Goal: Task Accomplishment & Management: Use online tool/utility

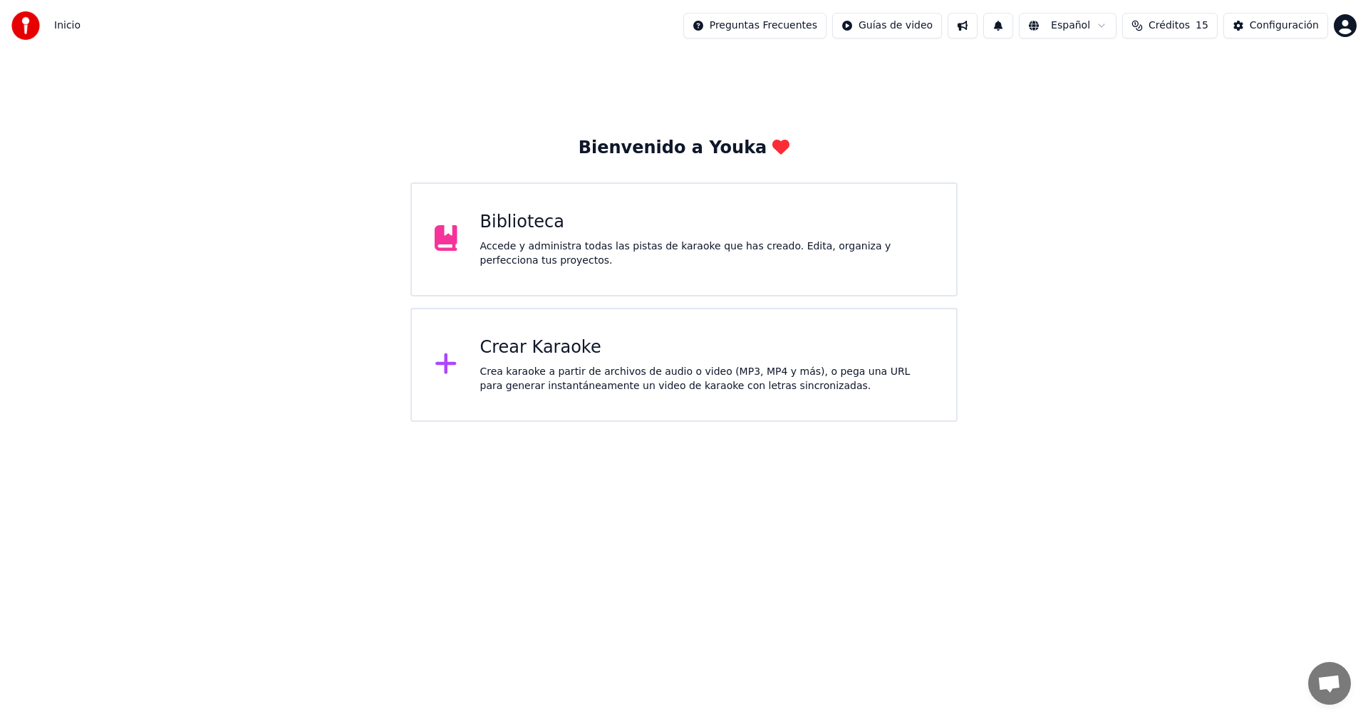
click at [532, 372] on div "Crea karaoke a partir de archivos de audio o video (MP3, MP4 y más), o pega una…" at bounding box center [707, 379] width 454 height 28
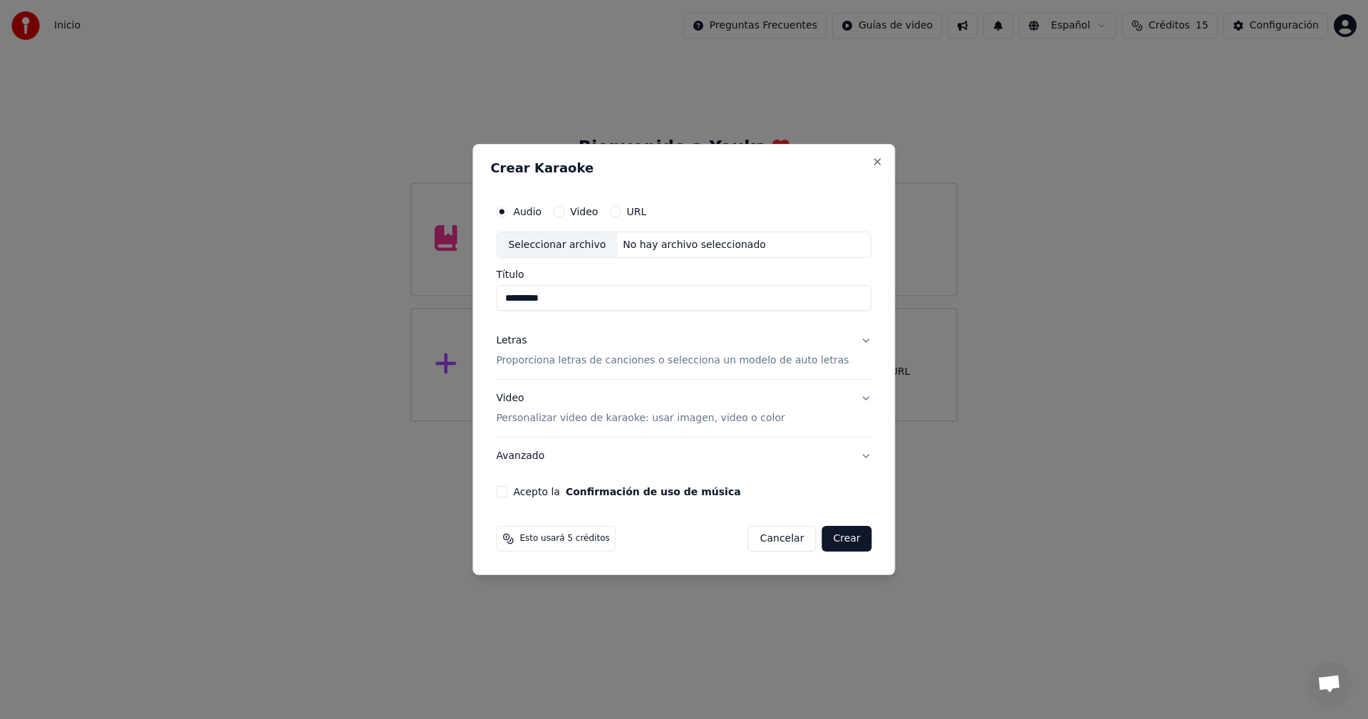
click at [608, 241] on div "Seleccionar archivo" at bounding box center [556, 245] width 120 height 26
drag, startPoint x: 815, startPoint y: 301, endPoint x: 573, endPoint y: 312, distance: 241.7
click at [573, 312] on div "**********" at bounding box center [683, 348] width 387 height 312
type input "*********"
drag, startPoint x: 576, startPoint y: 212, endPoint x: 598, endPoint y: 298, distance: 88.8
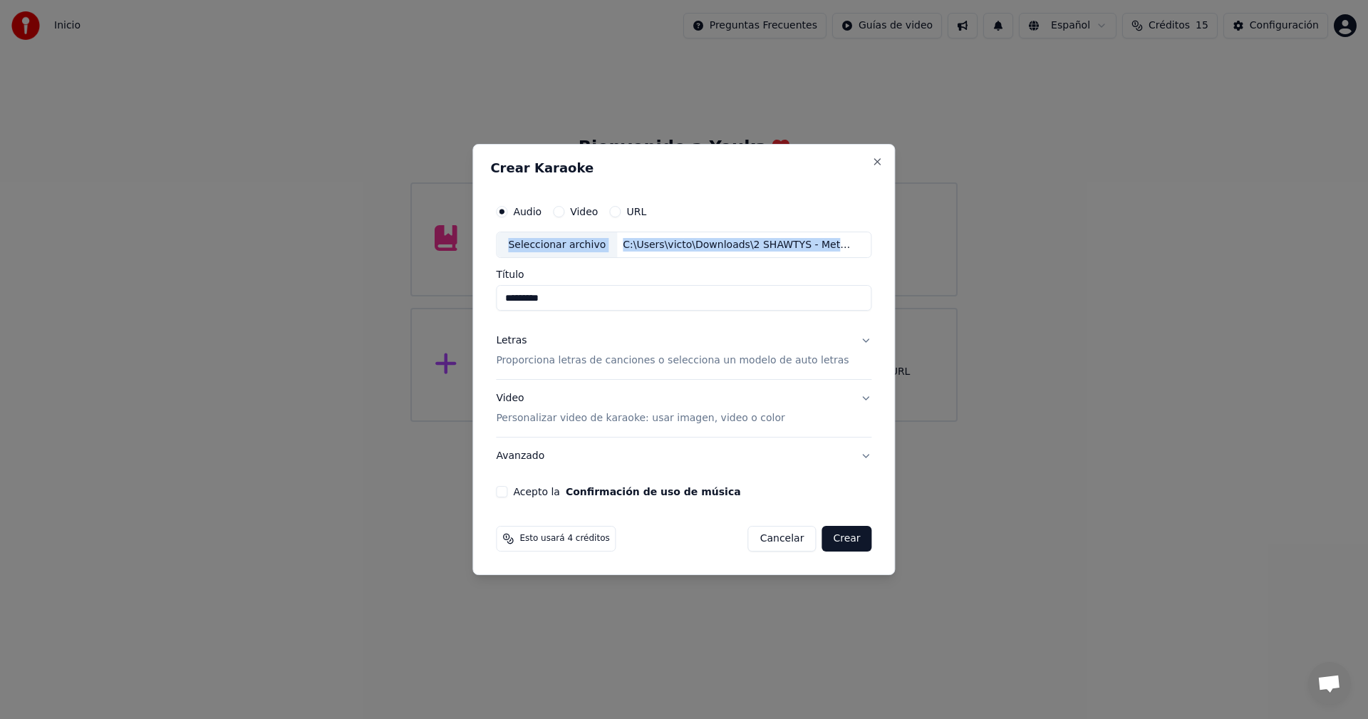
click at [598, 298] on div "Audio Video URL Seleccionar archivo C:\Users\victo\Downloads\2 SHAWTYS - Metrik…" at bounding box center [683, 254] width 375 height 114
click at [595, 266] on div "Audio Video URL Seleccionar archivo C:\Users\victo\Downloads\2 SHAWTYS - Metrik…" at bounding box center [683, 254] width 375 height 114
click at [588, 336] on div "Letras Proporciona letras de canciones o selecciona un modelo de auto letras" at bounding box center [672, 351] width 353 height 34
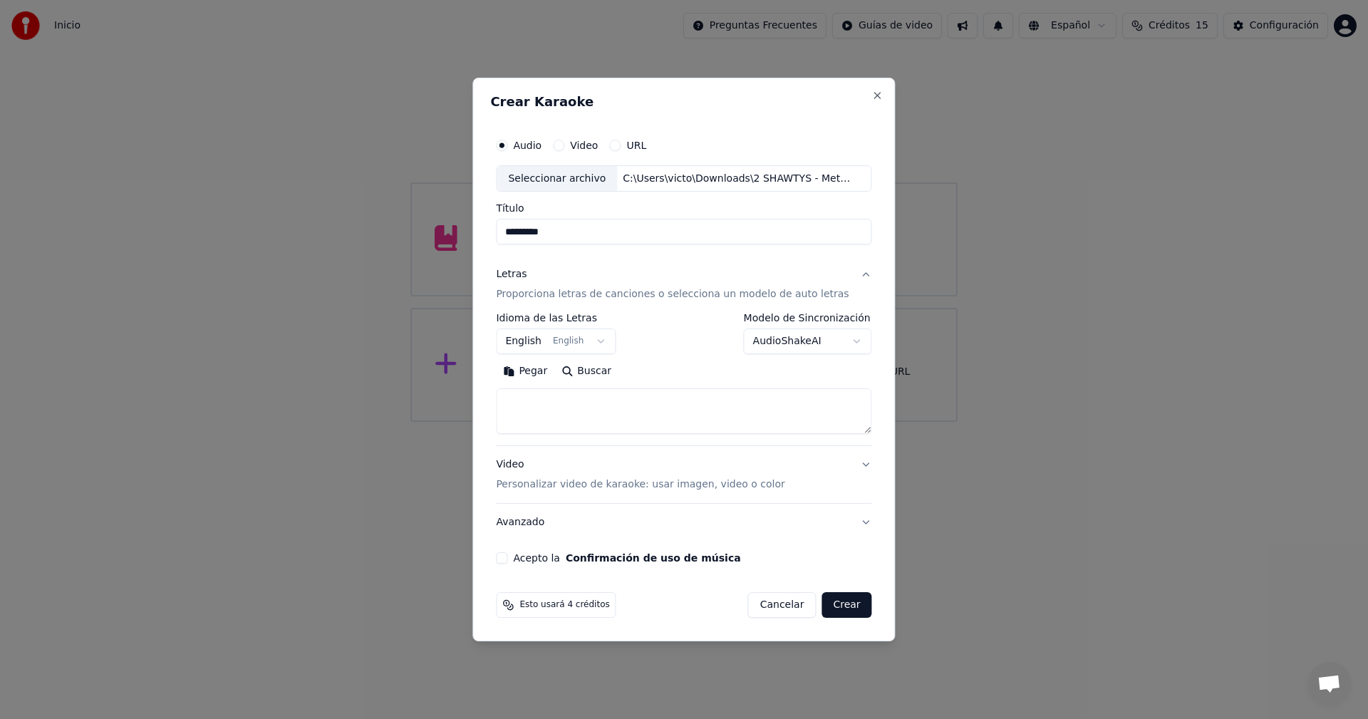
click at [590, 418] on textarea at bounding box center [683, 412] width 375 height 46
type textarea "**********"
click at [576, 298] on p "Proporciona letras de canciones o selecciona un modelo de auto letras" at bounding box center [672, 295] width 353 height 14
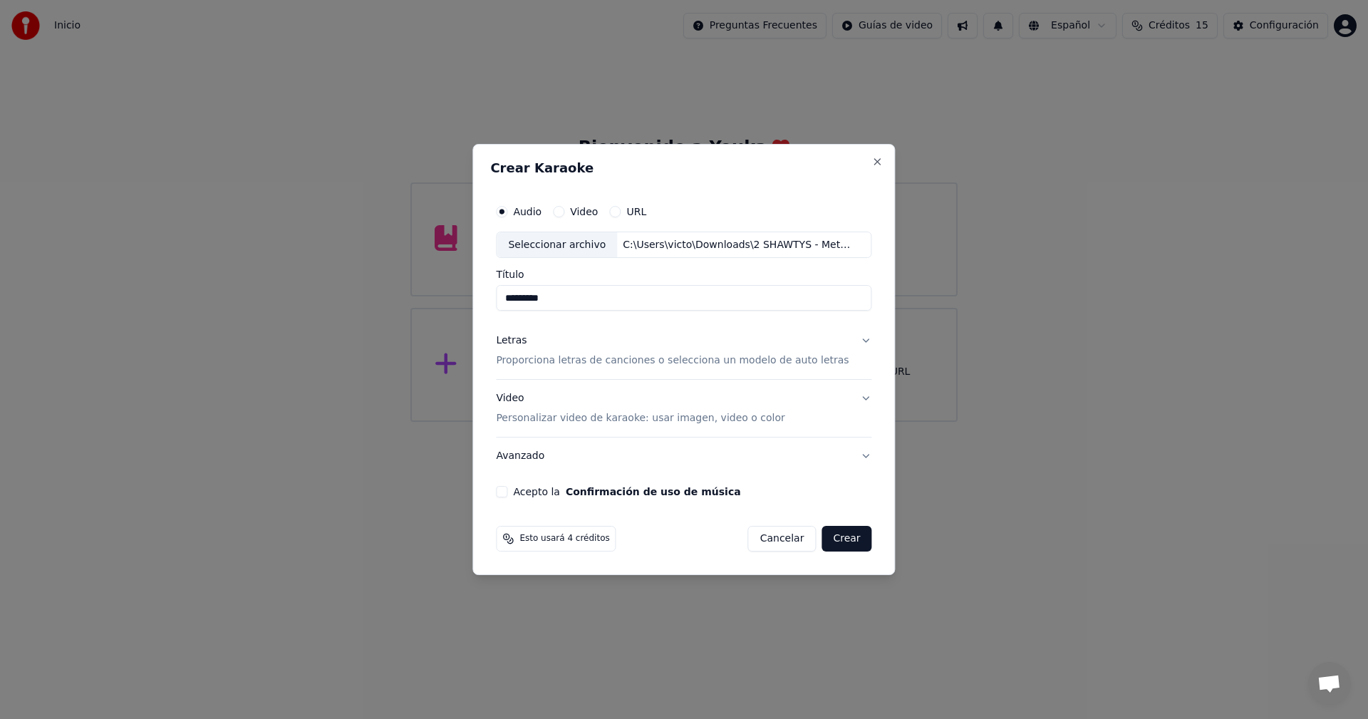
click at [507, 494] on button "Acepto la Confirmación de uso de música" at bounding box center [501, 491] width 11 height 11
click at [703, 417] on p "Personalizar video de karaoke: usar imagen, video o color" at bounding box center [640, 418] width 288 height 14
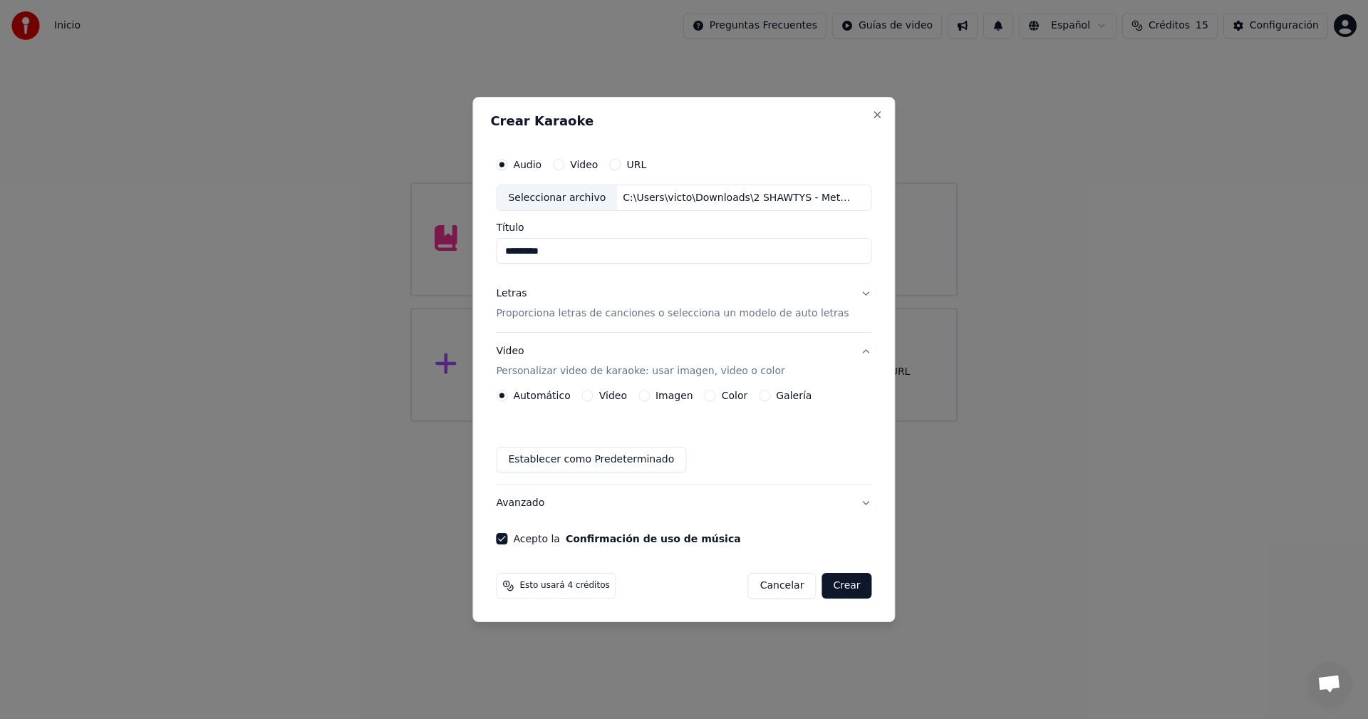
click at [668, 398] on label "Imagen" at bounding box center [674, 395] width 38 height 10
click at [650, 398] on button "Imagen" at bounding box center [643, 395] width 11 height 11
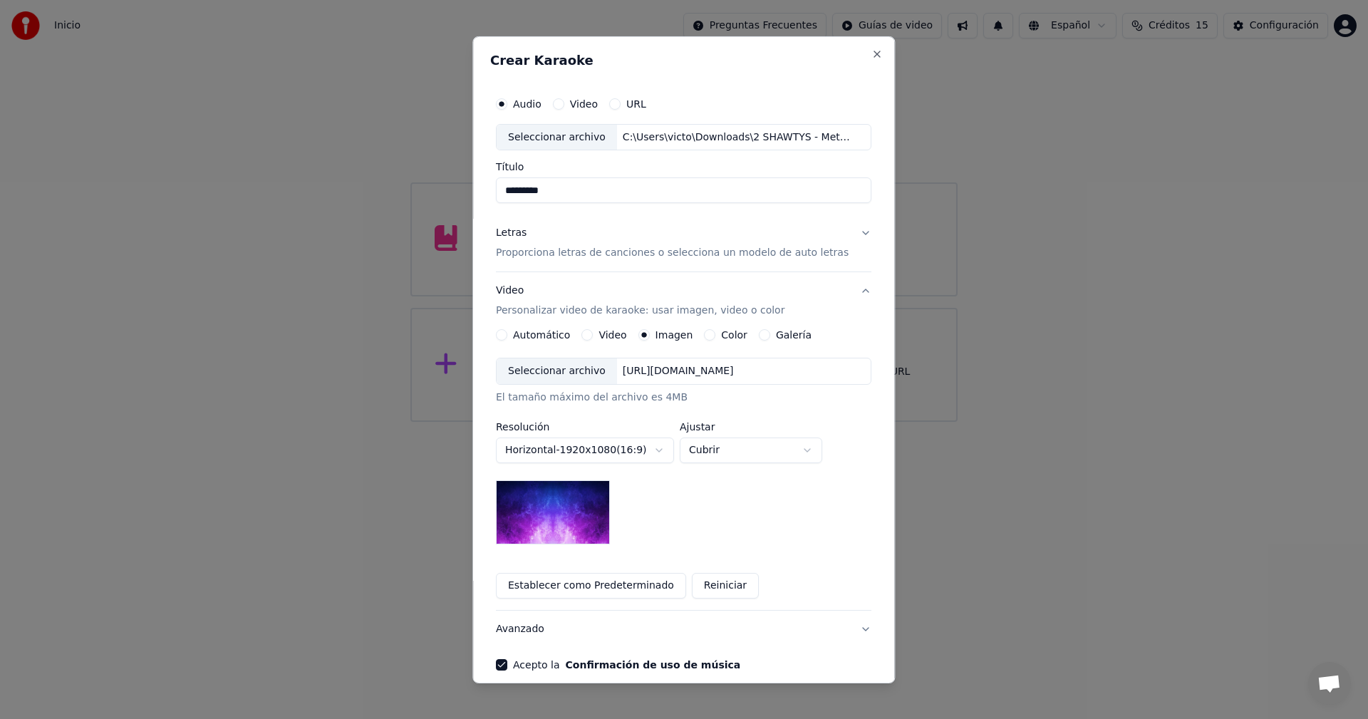
click at [563, 366] on div "Seleccionar archivo" at bounding box center [556, 371] width 120 height 26
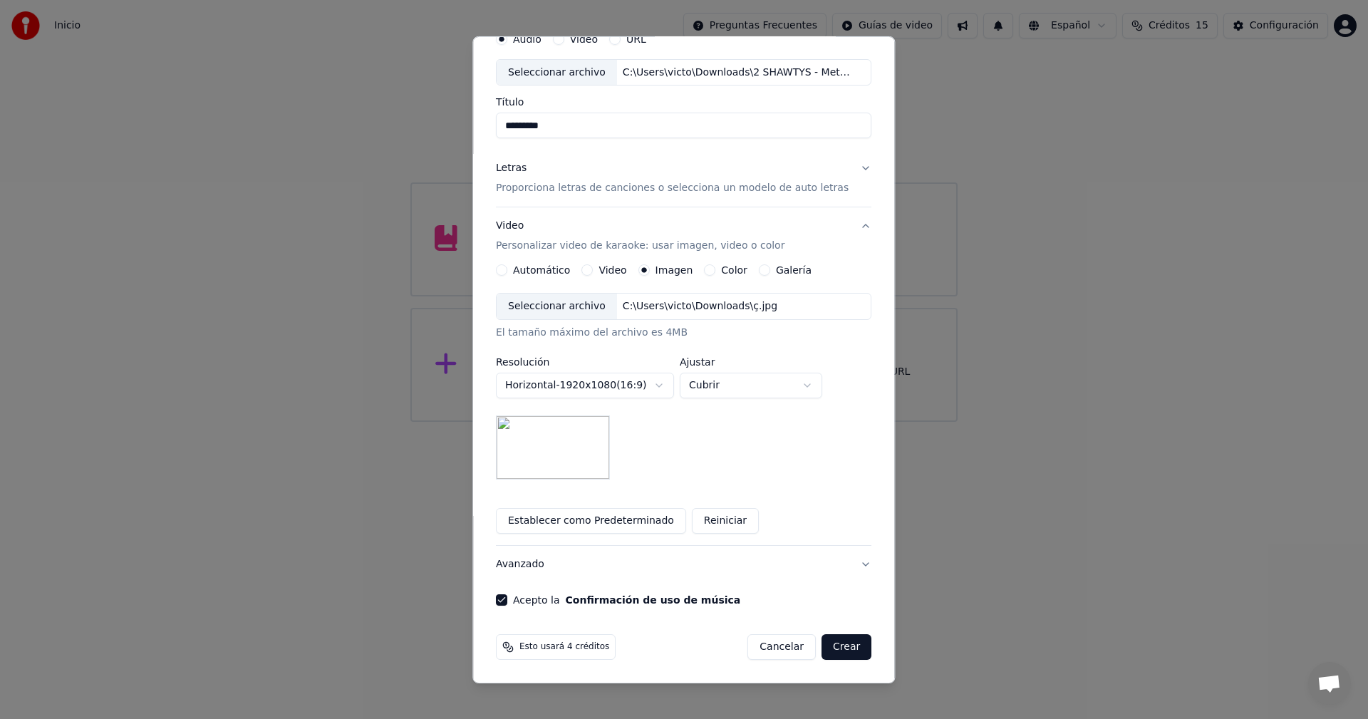
click at [833, 650] on button "Crear" at bounding box center [846, 647] width 50 height 26
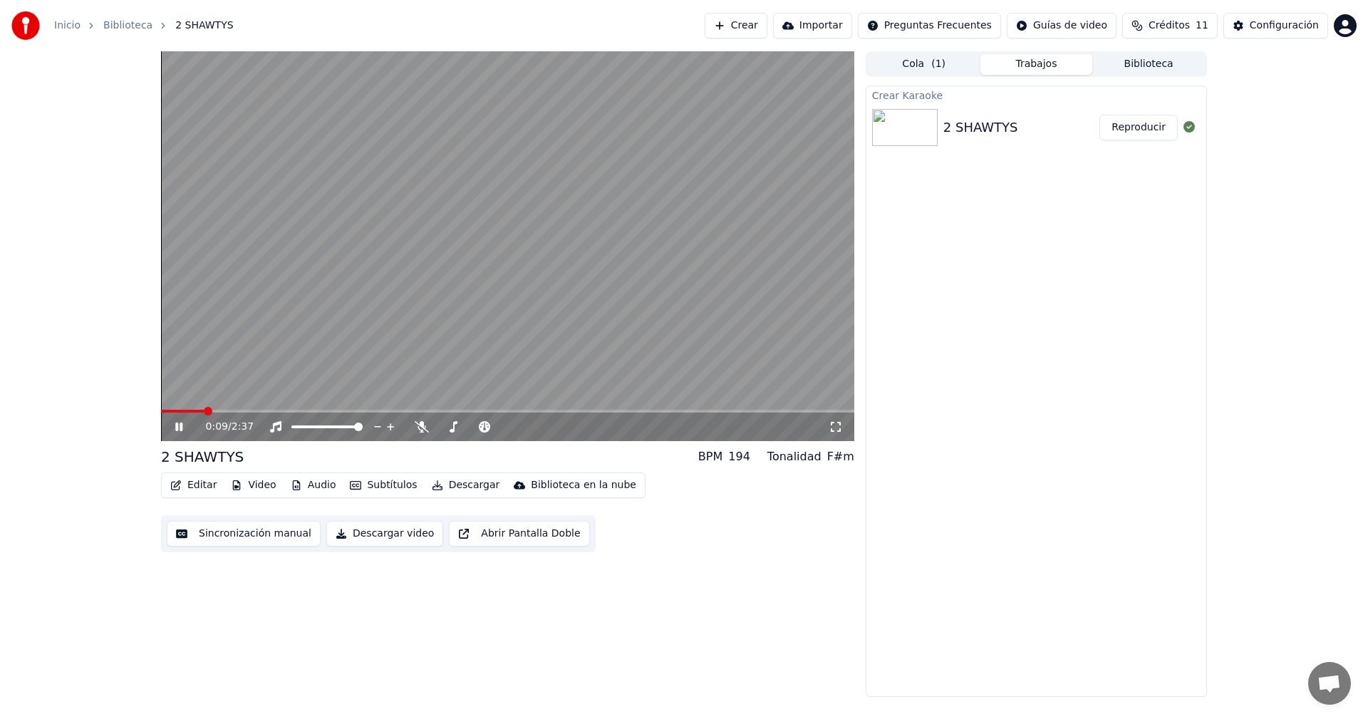
click at [213, 531] on button "Sincronización manual" at bounding box center [244, 534] width 154 height 26
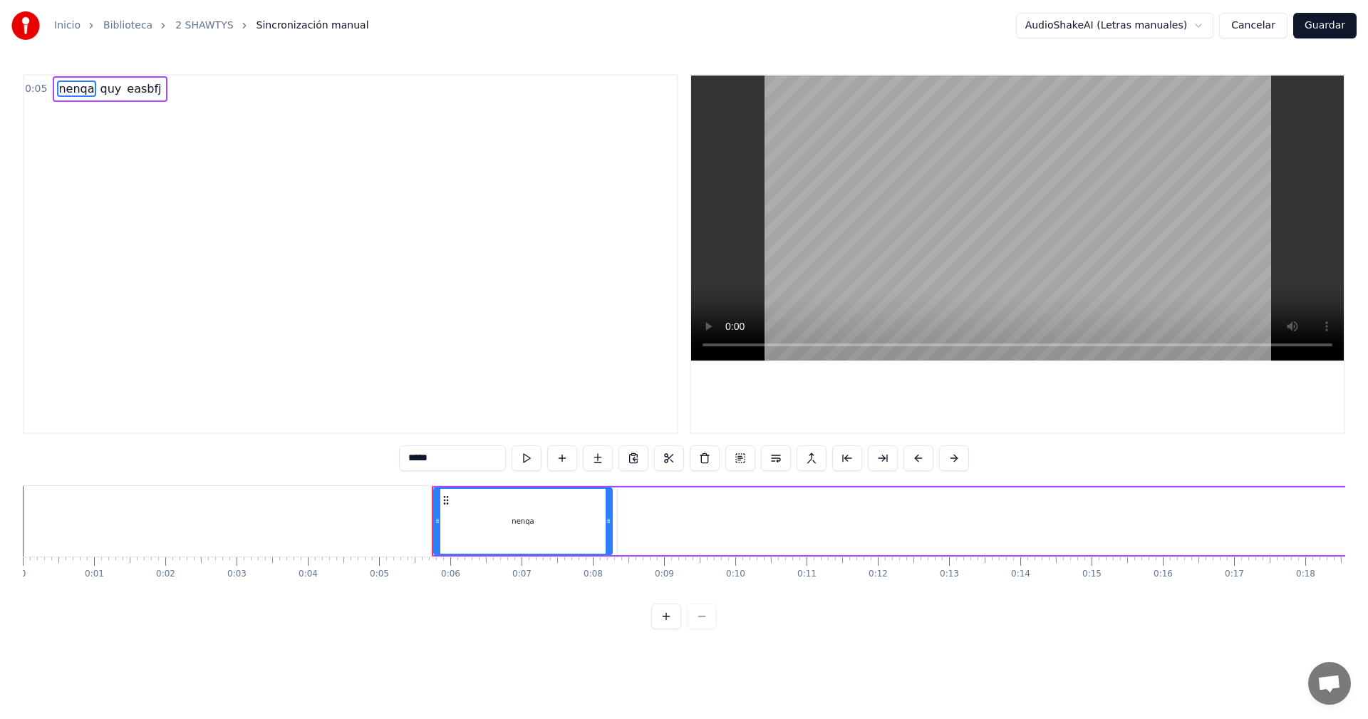
click at [499, 530] on div "nenqa" at bounding box center [522, 521] width 177 height 65
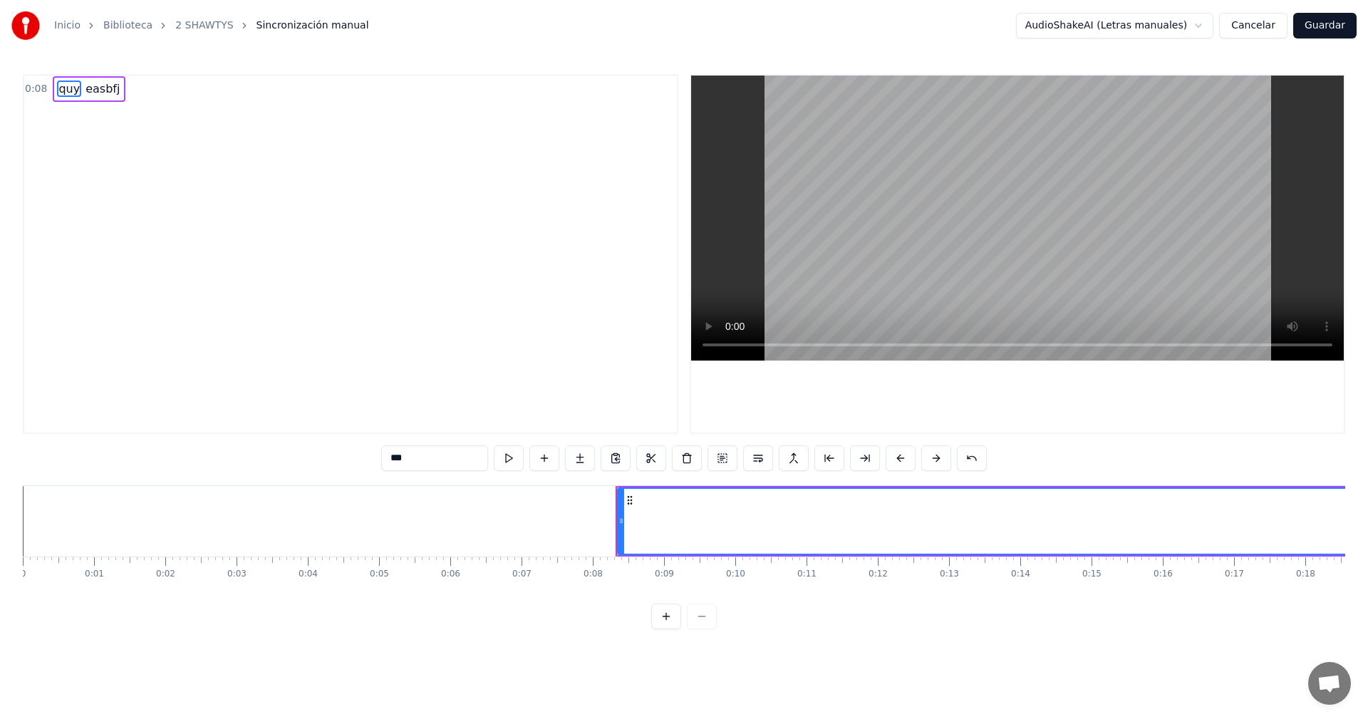
type input "******"
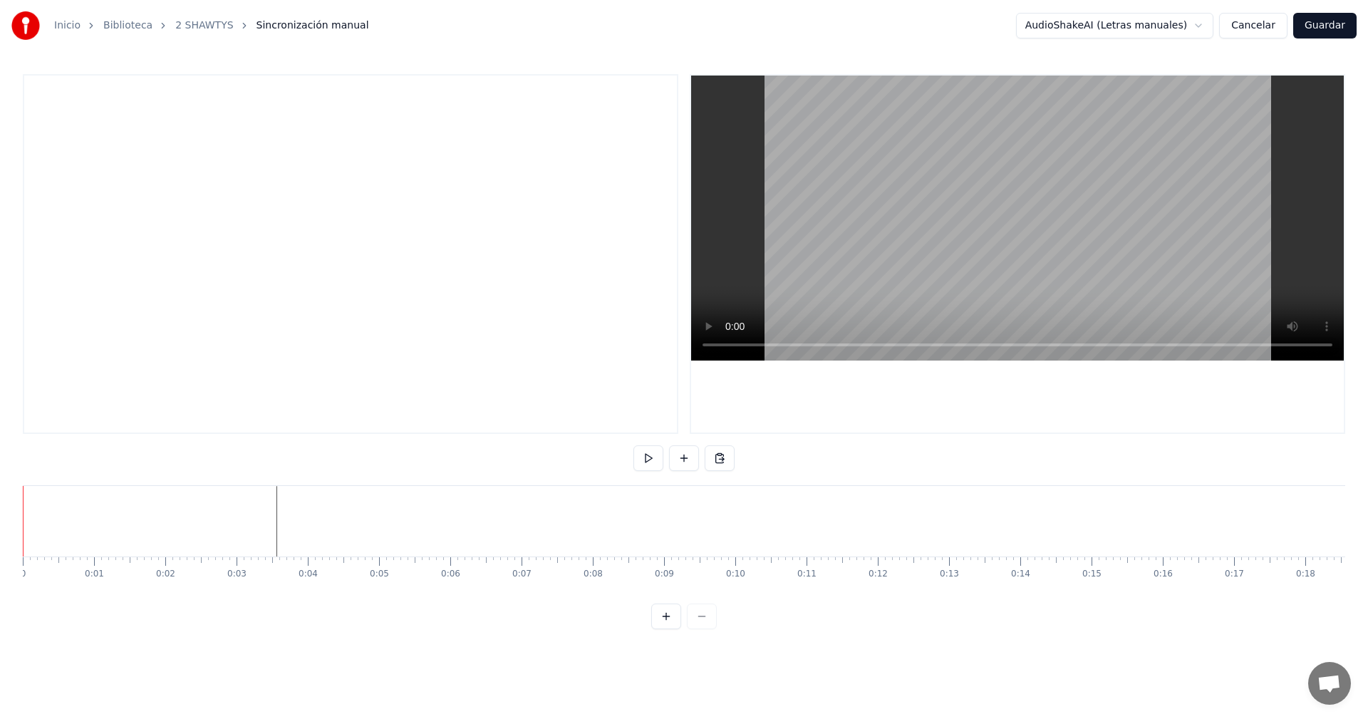
drag, startPoint x: 3, startPoint y: 506, endPoint x: 0, endPoint y: 496, distance: 11.1
click at [0, 496] on div "Inicio Biblioteca 2 SHAWTYS Sincronización manual AudioShakeAI (Letras manuales…" at bounding box center [684, 314] width 1368 height 629
click at [684, 458] on button at bounding box center [684, 458] width 30 height 26
click at [541, 531] on div "<>" at bounding box center [556, 521] width 70 height 68
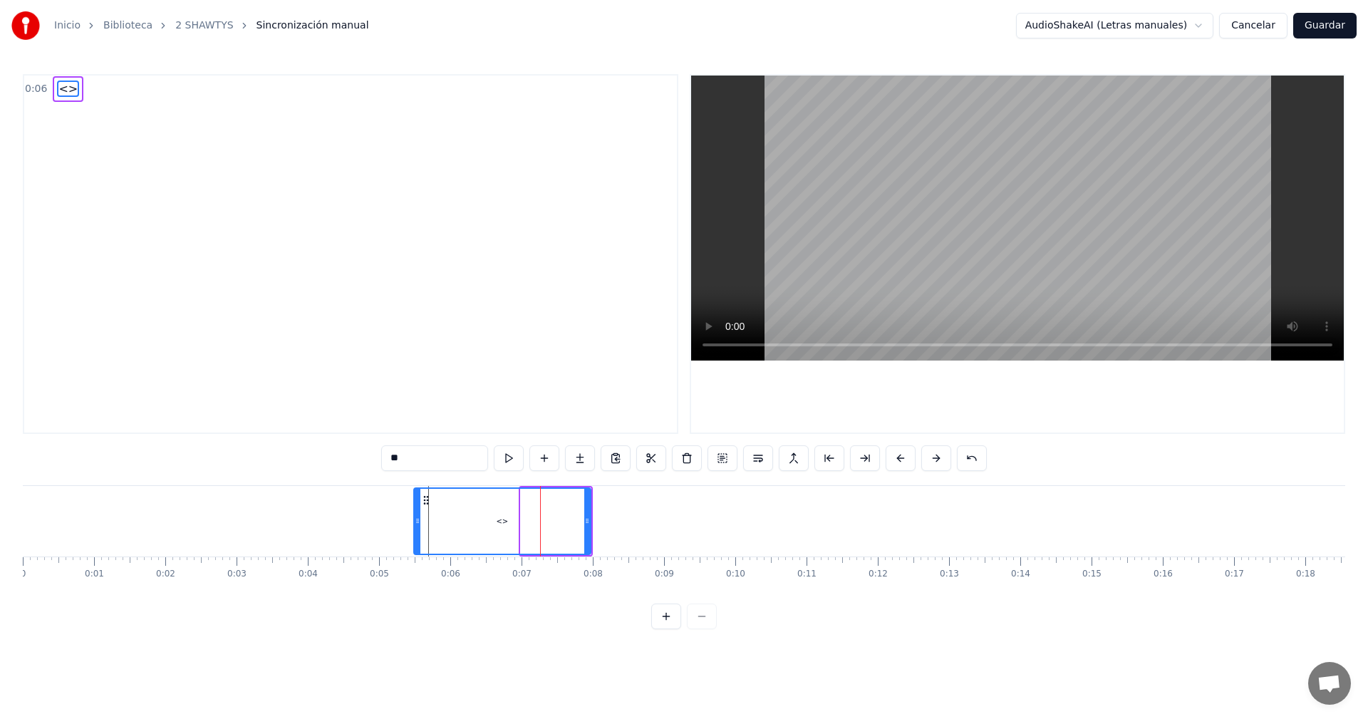
drag, startPoint x: 519, startPoint y: 526, endPoint x: 414, endPoint y: 556, distance: 109.6
click at [414, 556] on div "<> To pick up a draggable item, press the space bar. While dragging, use the ar…" at bounding box center [684, 538] width 1322 height 107
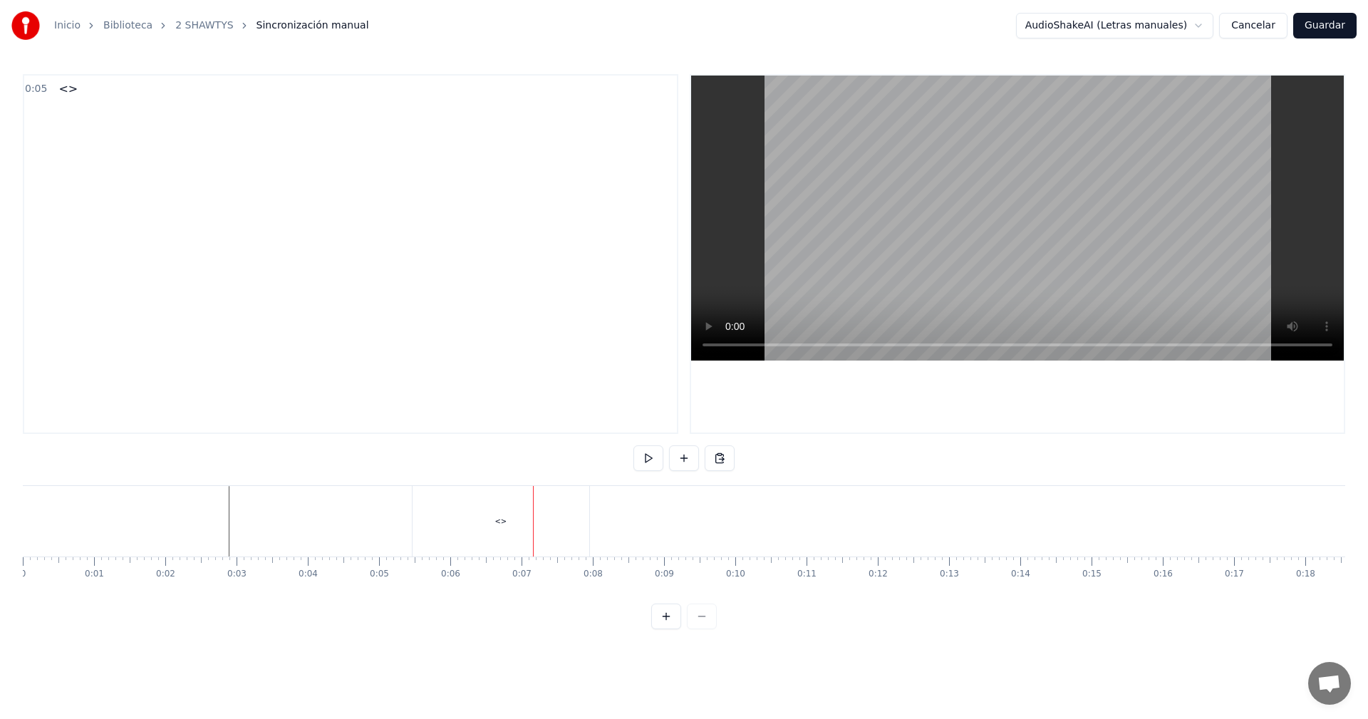
click at [530, 524] on div "<>" at bounding box center [500, 521] width 177 height 71
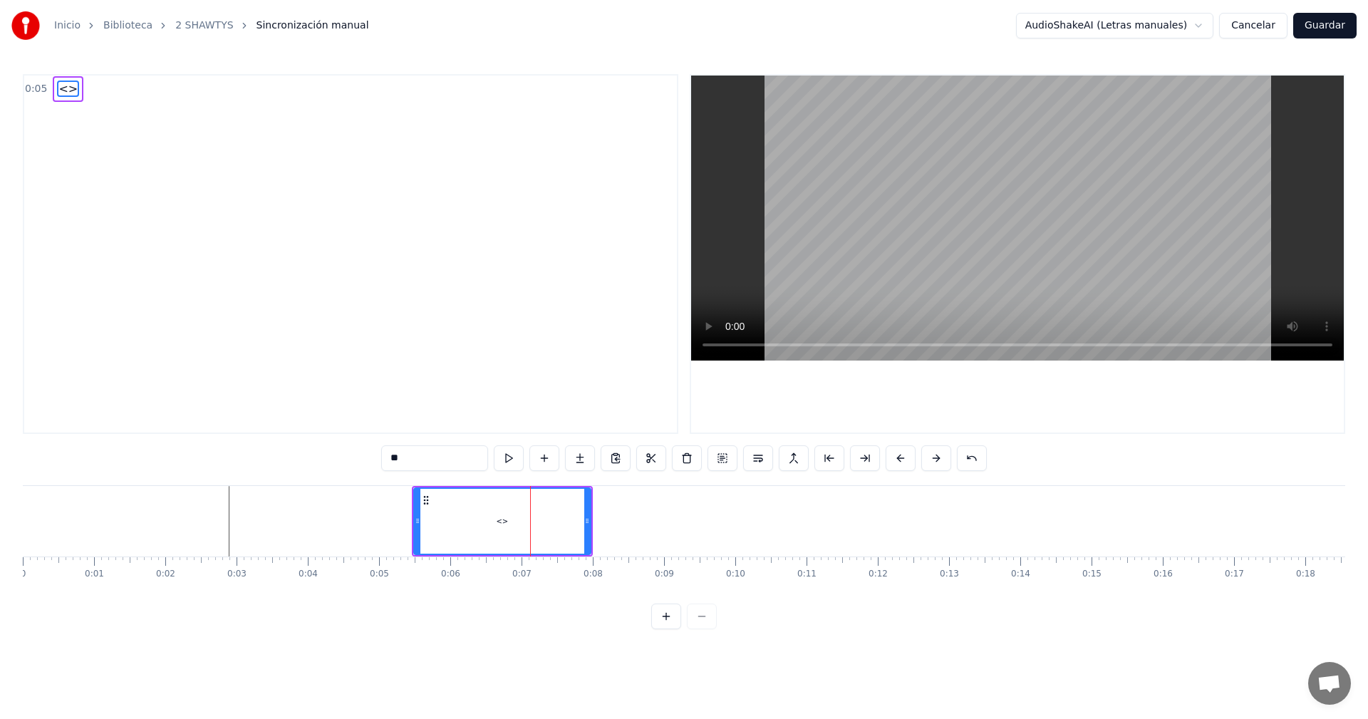
drag, startPoint x: 429, startPoint y: 458, endPoint x: 359, endPoint y: 448, distance: 70.5
click at [359, 448] on div "0:05 <> ** <> To pick up a draggable item, press the space bar. While dragging,…" at bounding box center [684, 351] width 1322 height 555
drag, startPoint x: 588, startPoint y: 526, endPoint x: 517, endPoint y: 550, distance: 74.3
click at [556, 550] on div at bounding box center [559, 521] width 6 height 65
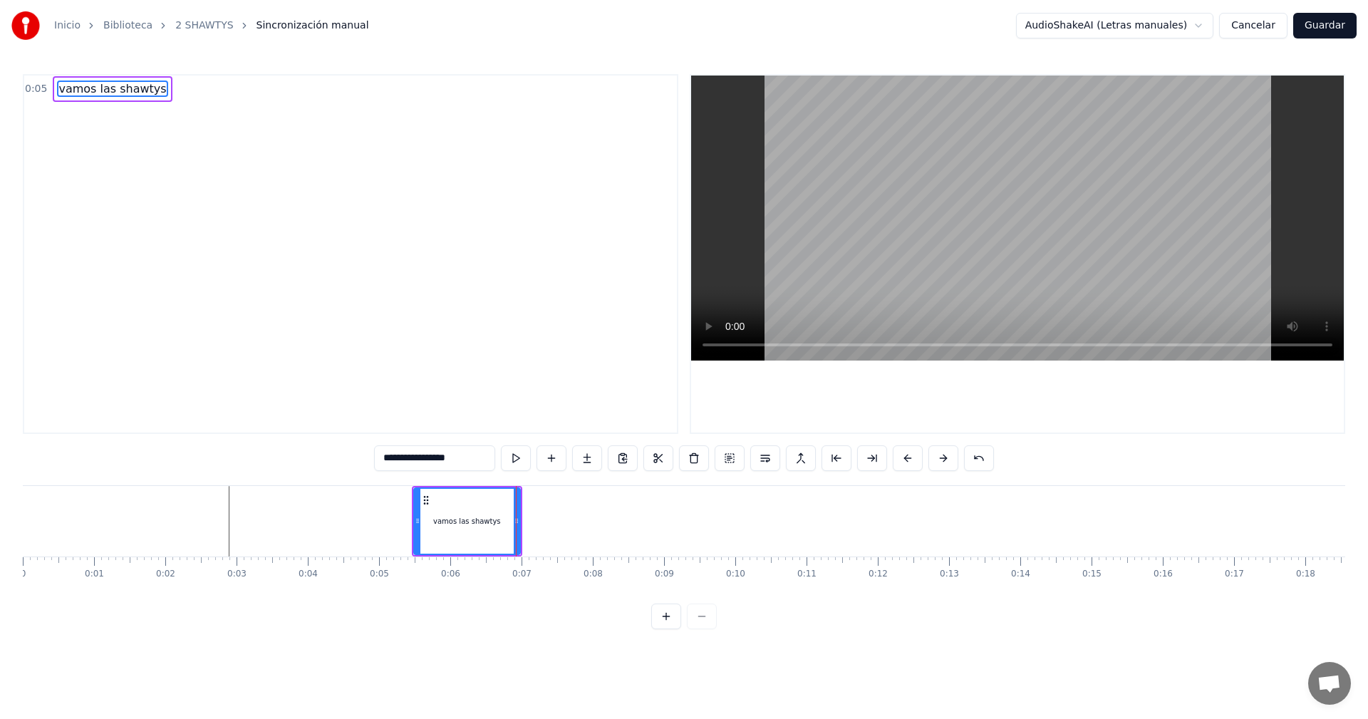
type input "**********"
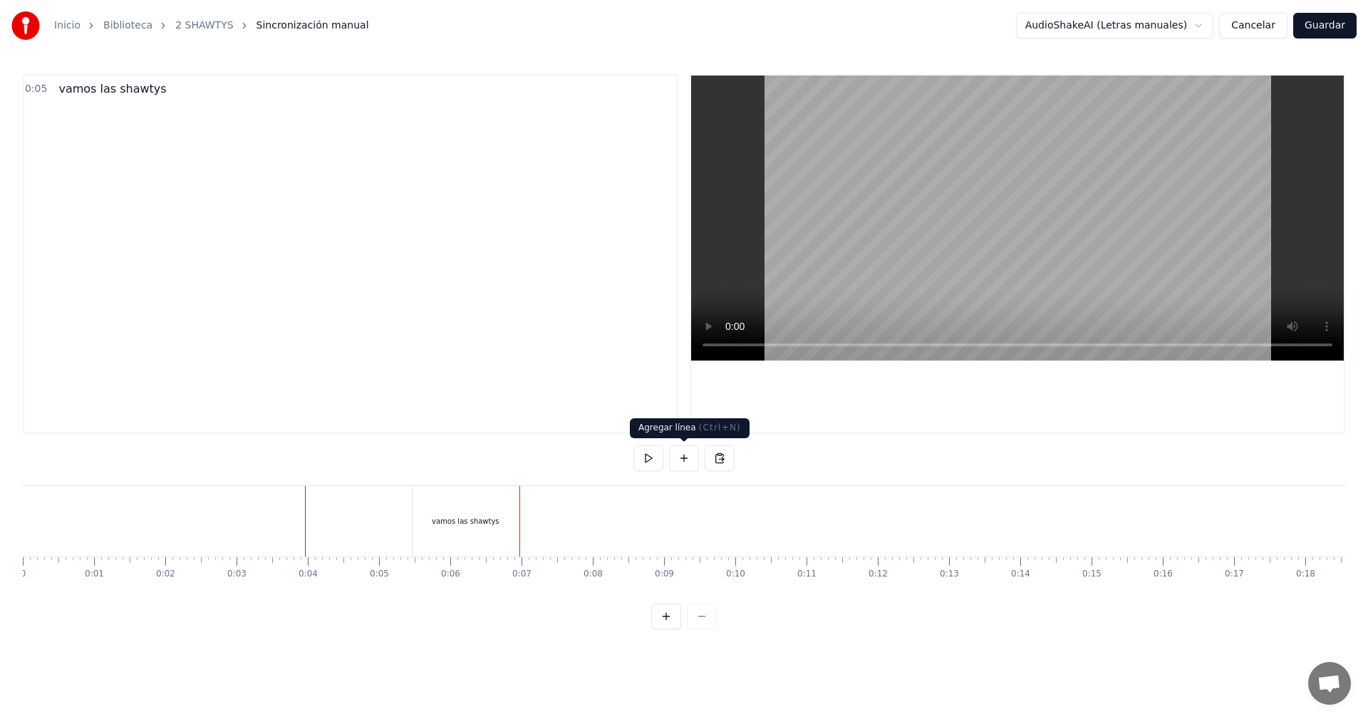
click at [677, 459] on button at bounding box center [684, 458] width 30 height 26
click at [563, 519] on div "<>" at bounding box center [556, 521] width 70 height 68
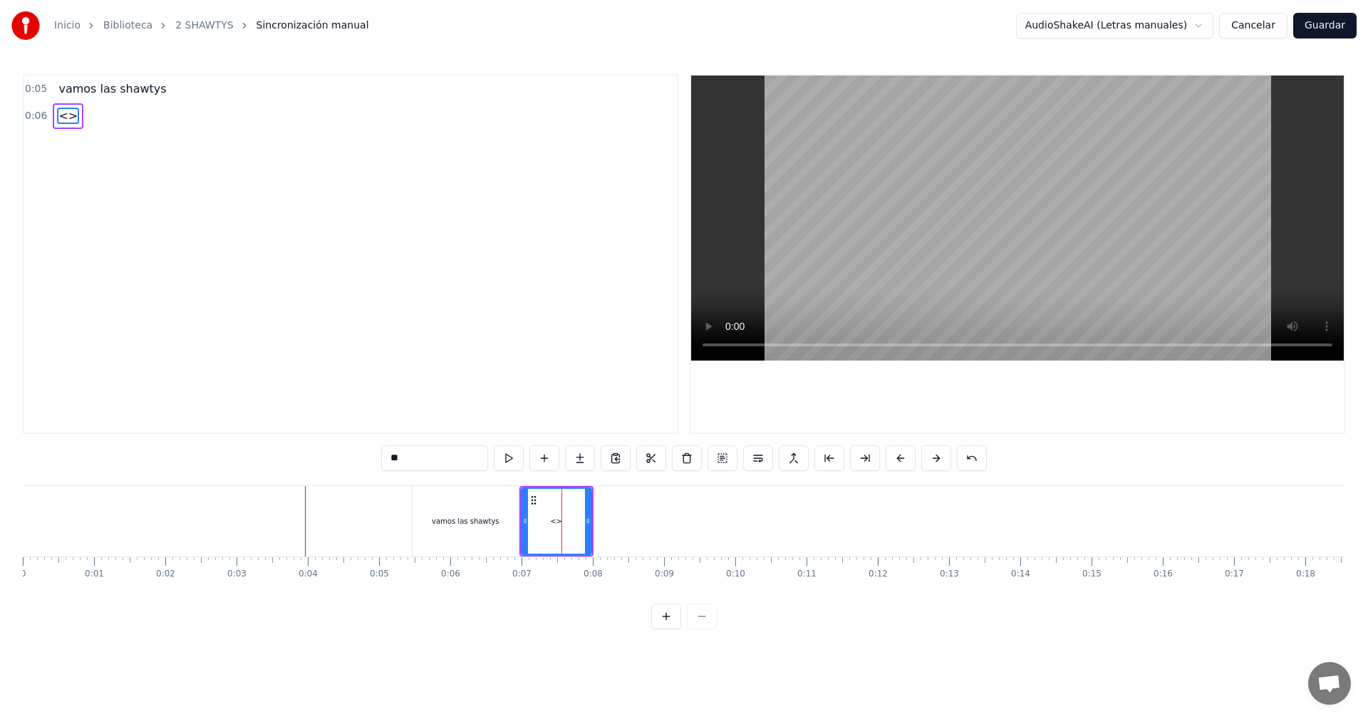
drag, startPoint x: 458, startPoint y: 468, endPoint x: 370, endPoint y: 461, distance: 88.6
click at [370, 461] on div "0:05 vamos las shawtys 0:06 <> ** vamos las shawtys <> To pick up a draggable i…" at bounding box center [684, 351] width 1322 height 555
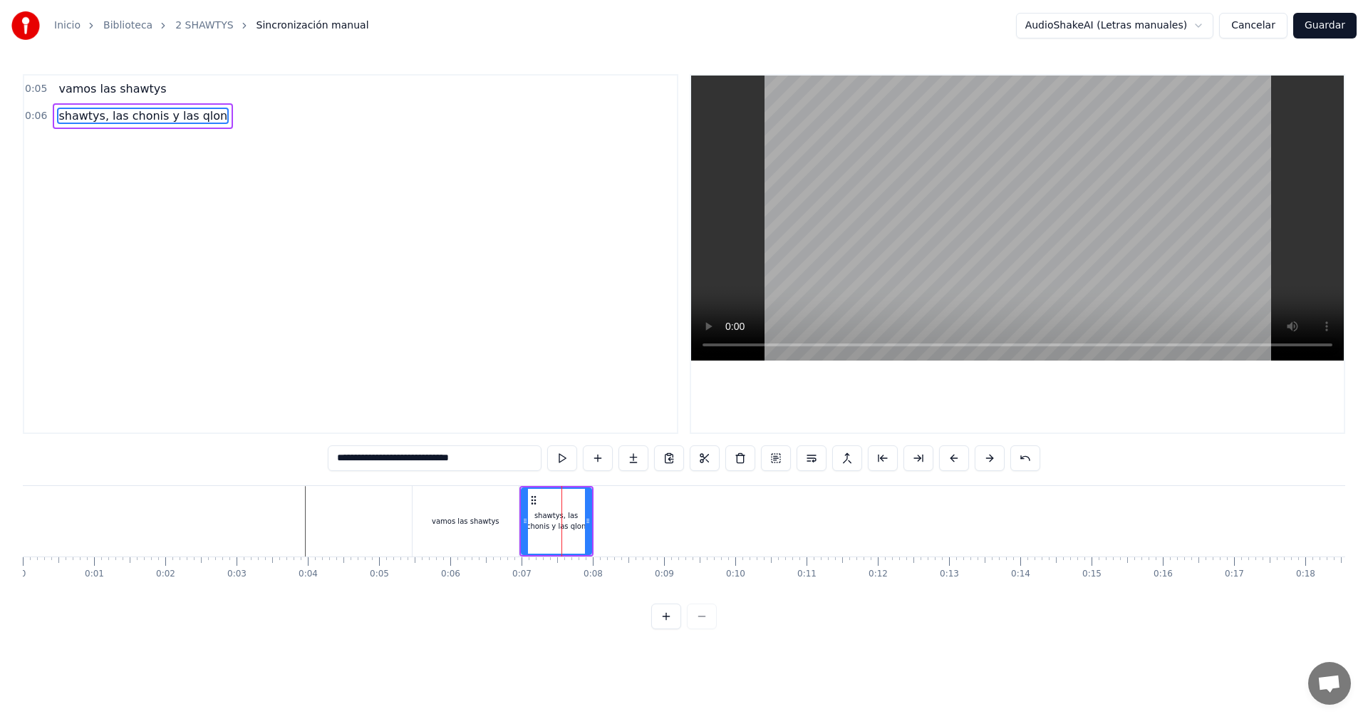
type input "**********"
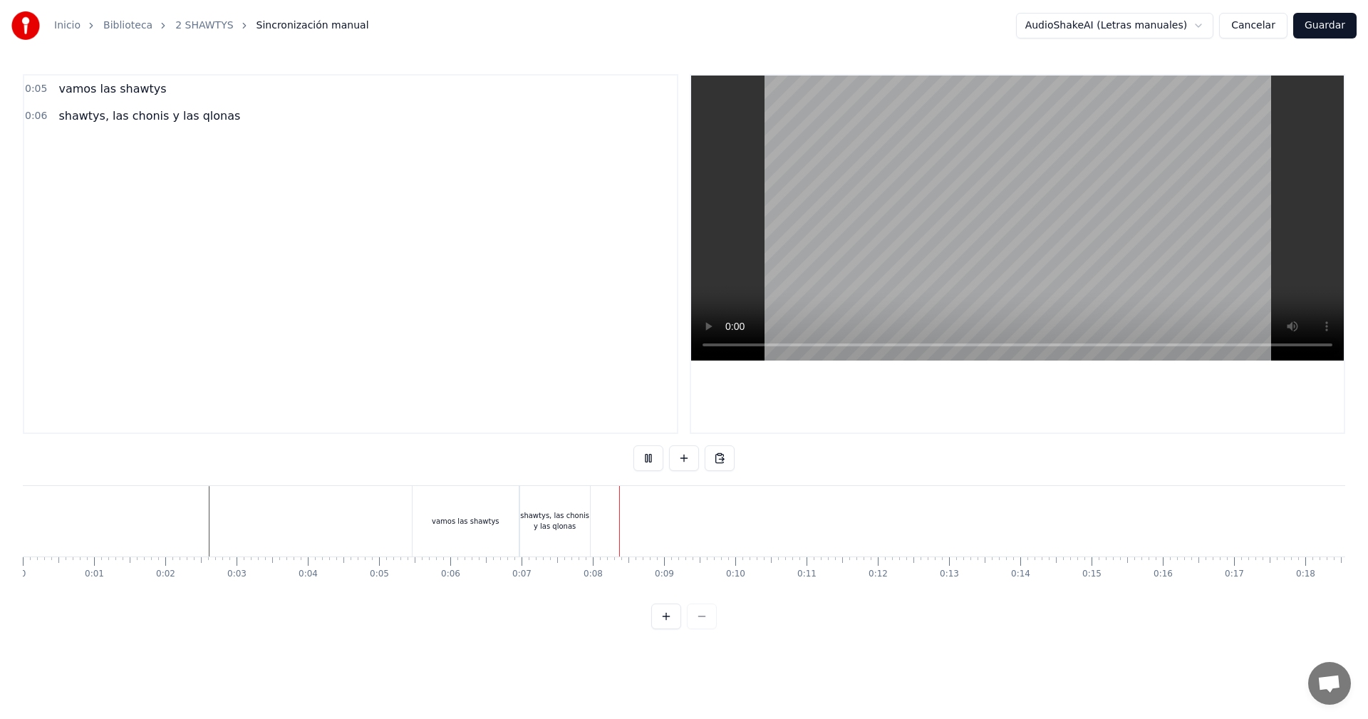
click at [563, 531] on div "shawtys, las chonis y las qlonas" at bounding box center [555, 521] width 70 height 71
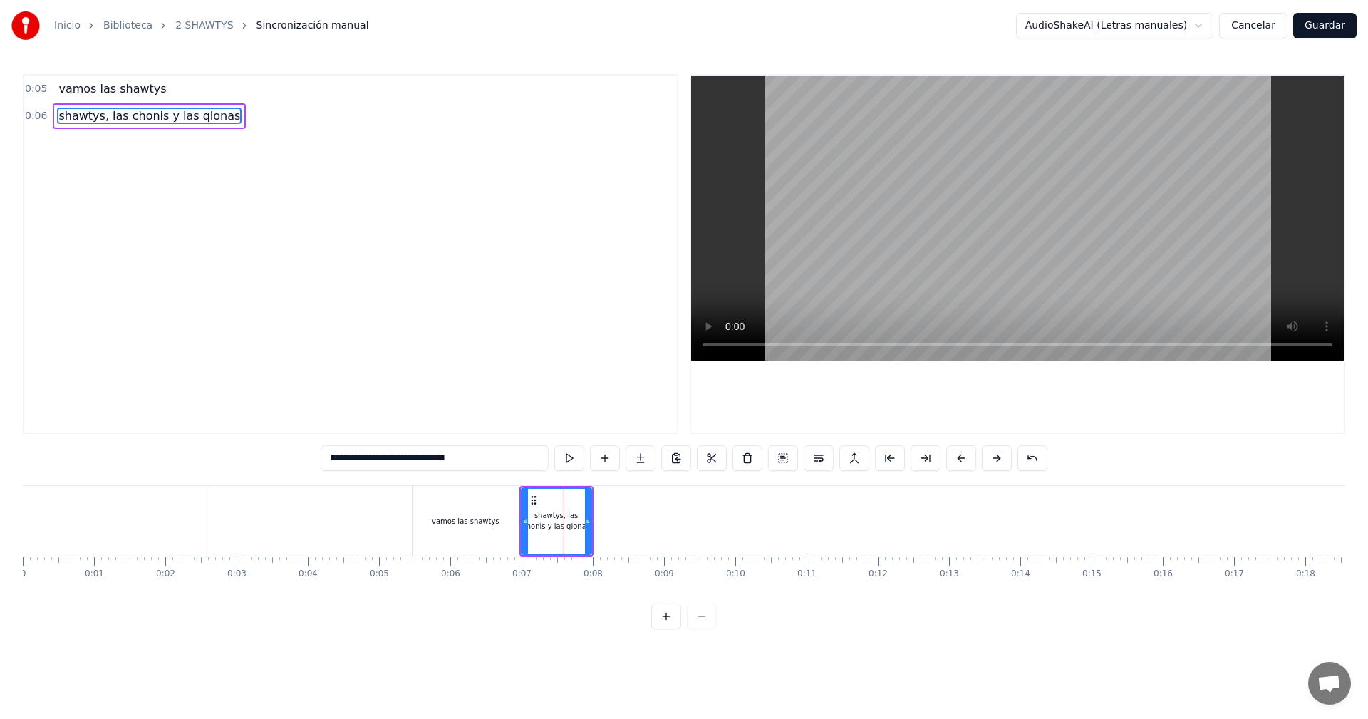
drag, startPoint x: 486, startPoint y: 458, endPoint x: 375, endPoint y: 461, distance: 111.1
click at [375, 461] on input "**********" at bounding box center [435, 458] width 228 height 26
type input "*******"
click at [591, 518] on div "shawtys" at bounding box center [556, 521] width 71 height 68
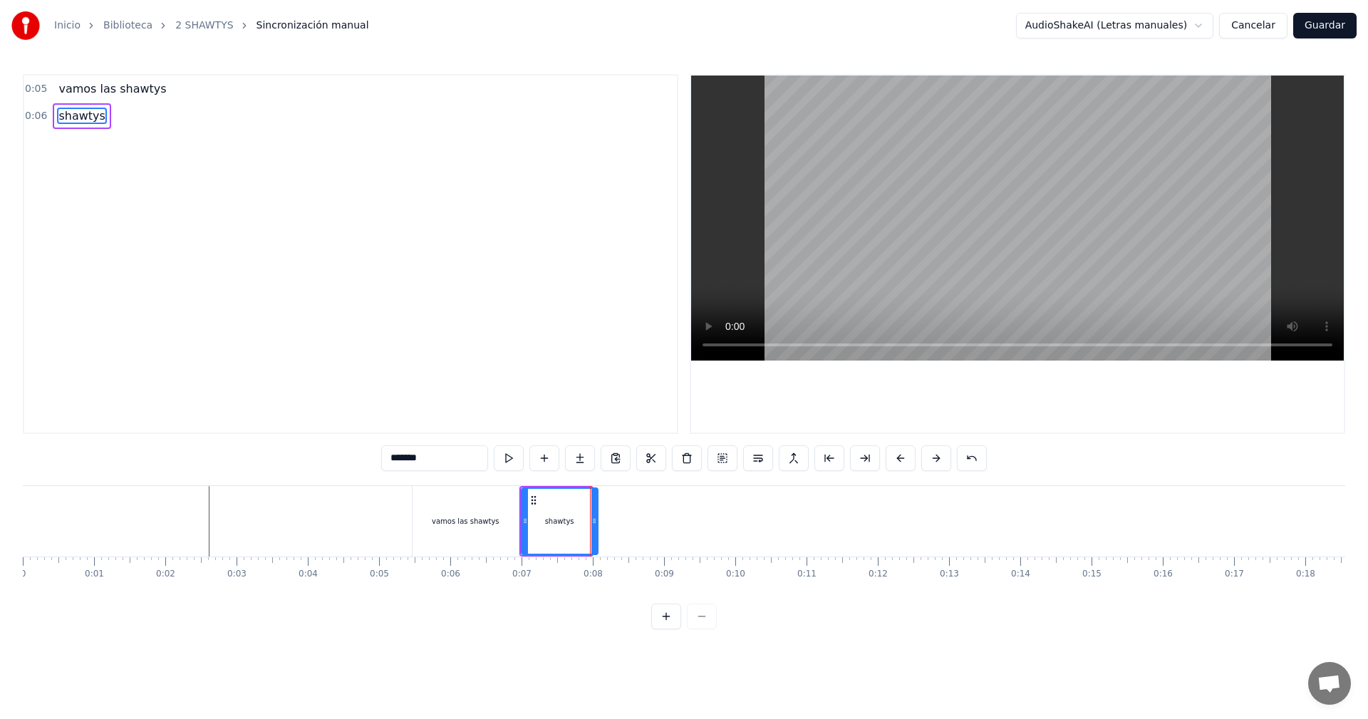
drag, startPoint x: 585, startPoint y: 519, endPoint x: 615, endPoint y: 529, distance: 30.9
click at [597, 527] on div at bounding box center [594, 521] width 6 height 65
click at [801, 266] on video at bounding box center [1017, 217] width 652 height 285
drag, startPoint x: 622, startPoint y: 525, endPoint x: 590, endPoint y: 546, distance: 37.5
click at [590, 546] on div at bounding box center [590, 521] width 6 height 65
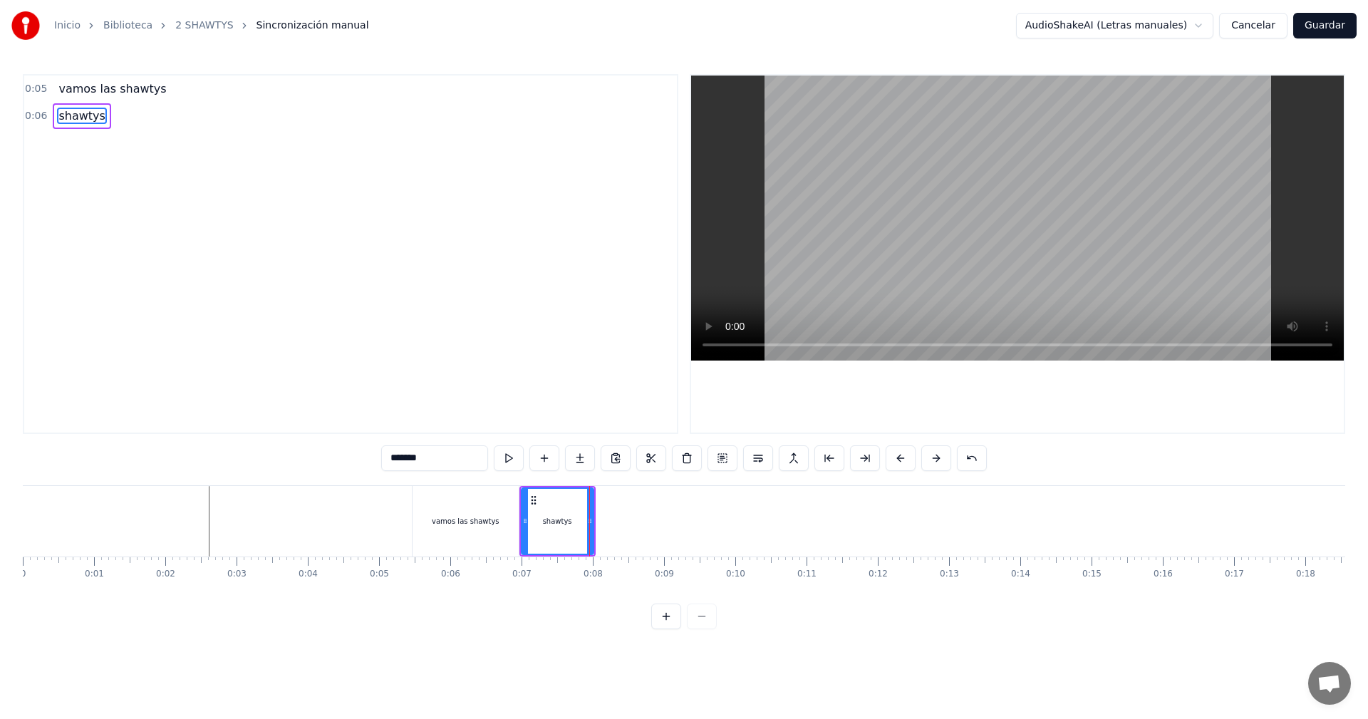
click at [640, 344] on div "0:05 vamos las shawtys 0:06 shawtys" at bounding box center [684, 254] width 1322 height 360
click at [658, 330] on div "0:05 vamos las shawtys 0:06 shawtys" at bounding box center [684, 254] width 1322 height 360
click at [814, 256] on video at bounding box center [1017, 217] width 652 height 285
click at [798, 199] on video at bounding box center [1017, 217] width 652 height 285
click at [809, 264] on video at bounding box center [1017, 217] width 652 height 285
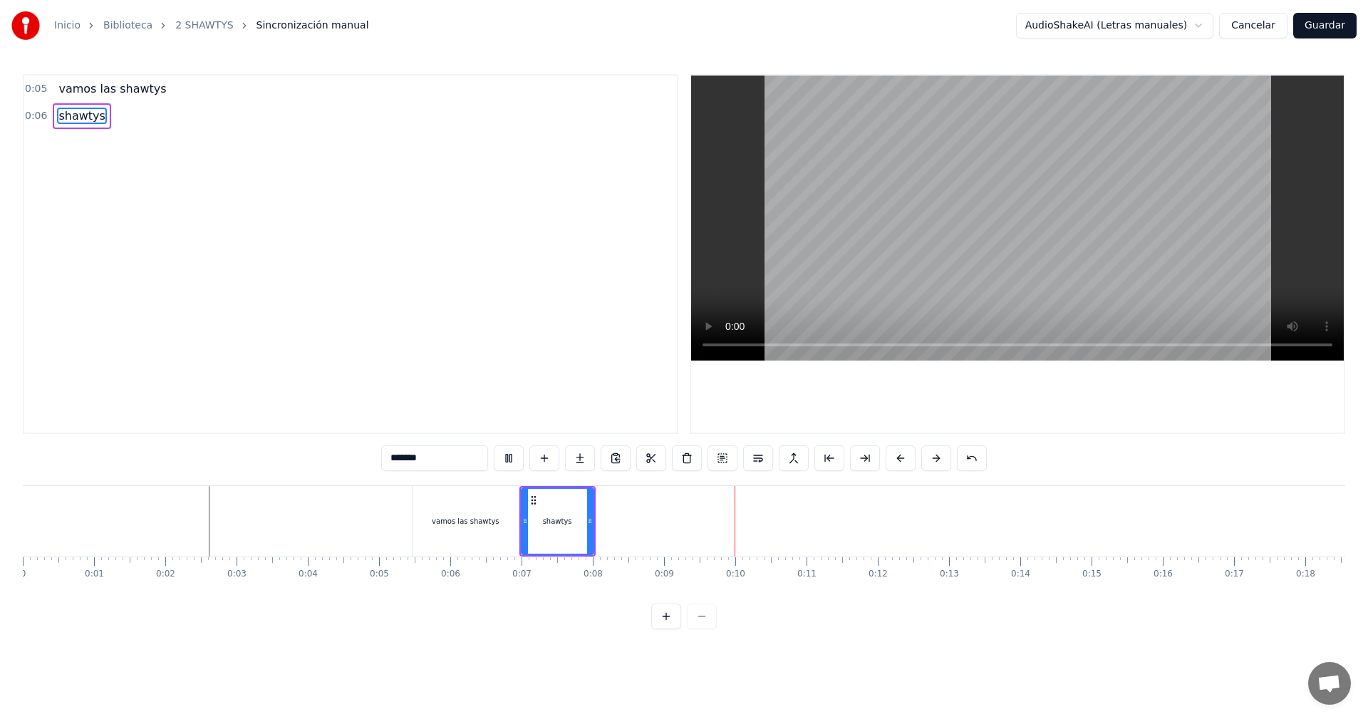
click at [918, 257] on video at bounding box center [1017, 217] width 652 height 285
click at [593, 395] on div "0:05 vamos las shawtys 0:06 shawtys" at bounding box center [350, 254] width 655 height 360
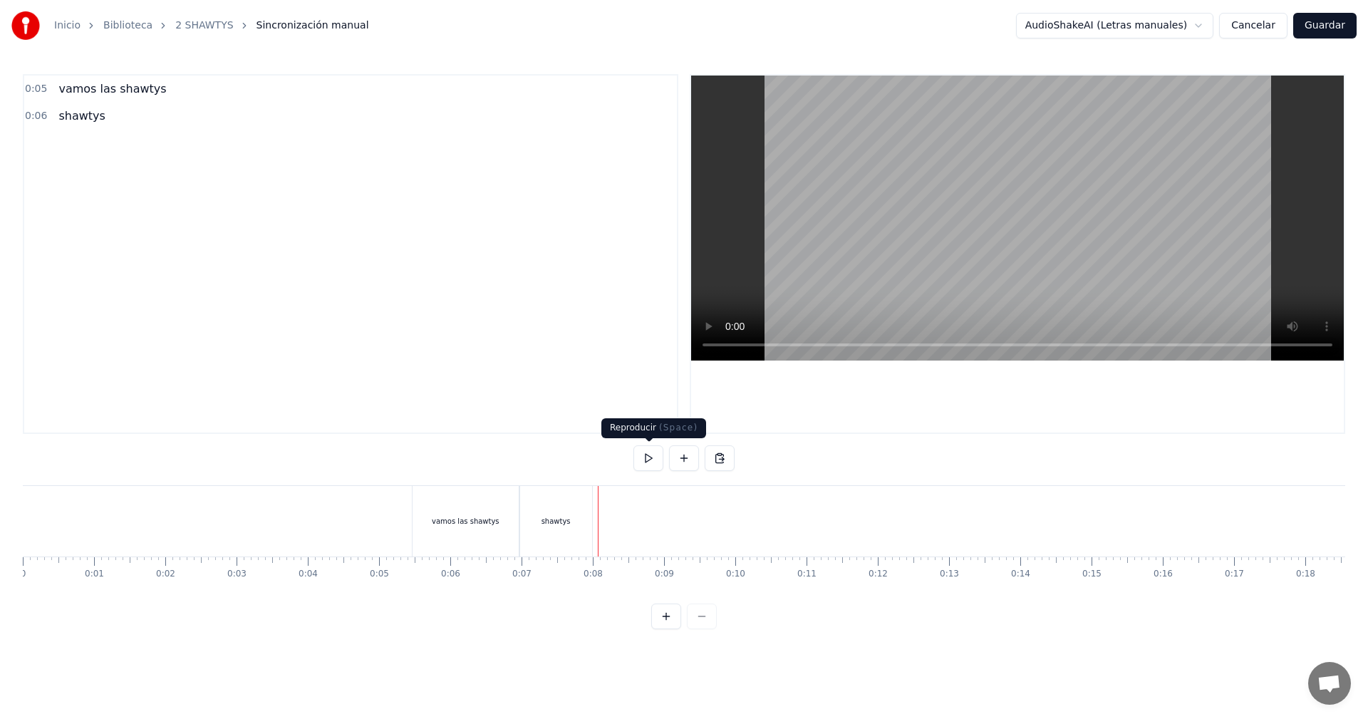
click at [689, 449] on button at bounding box center [684, 458] width 30 height 26
click at [627, 506] on div "<>" at bounding box center [635, 521] width 70 height 68
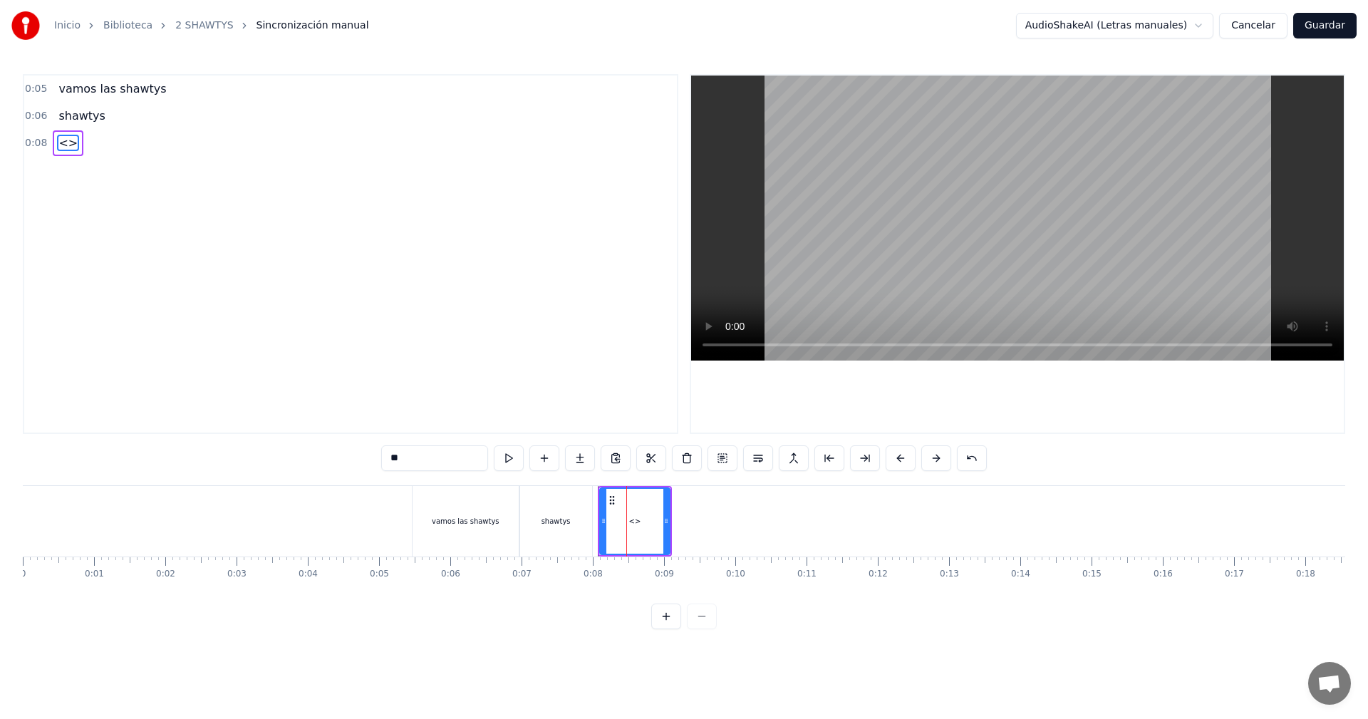
drag, startPoint x: 434, startPoint y: 456, endPoint x: 360, endPoint y: 446, distance: 75.4
click at [375, 450] on div "0:05 vamos las shawtys 0:06 shawtys 0:08 <> ** vamos las shawtys shawtys <> To …" at bounding box center [684, 351] width 1322 height 555
drag, startPoint x: 604, startPoint y: 524, endPoint x: 595, endPoint y: 537, distance: 15.8
click at [595, 537] on div at bounding box center [595, 521] width 6 height 65
drag, startPoint x: 666, startPoint y: 518, endPoint x: 684, endPoint y: 545, distance: 32.4
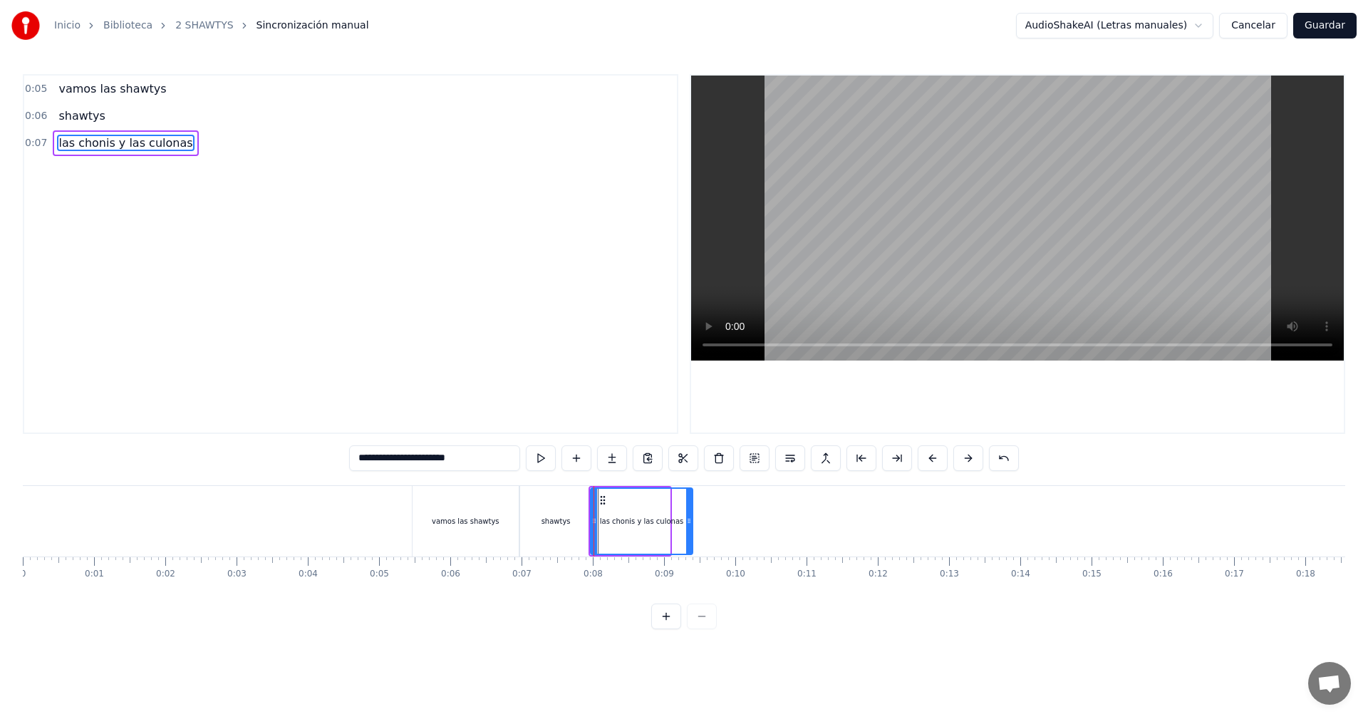
click at [689, 550] on div at bounding box center [689, 521] width 6 height 65
type input "**********"
drag, startPoint x: 311, startPoint y: 538, endPoint x: 311, endPoint y: 530, distance: 8.5
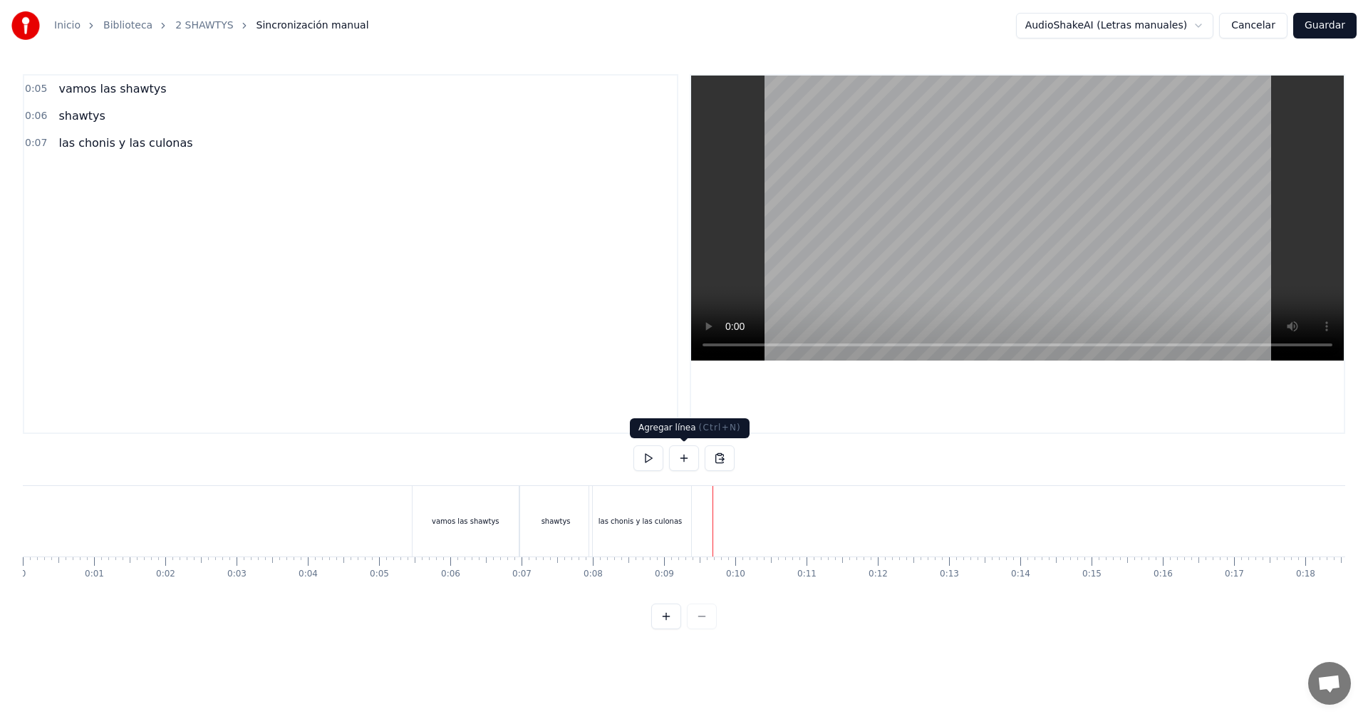
click at [682, 456] on button at bounding box center [684, 458] width 30 height 26
click at [729, 523] on div "<>" at bounding box center [749, 521] width 70 height 68
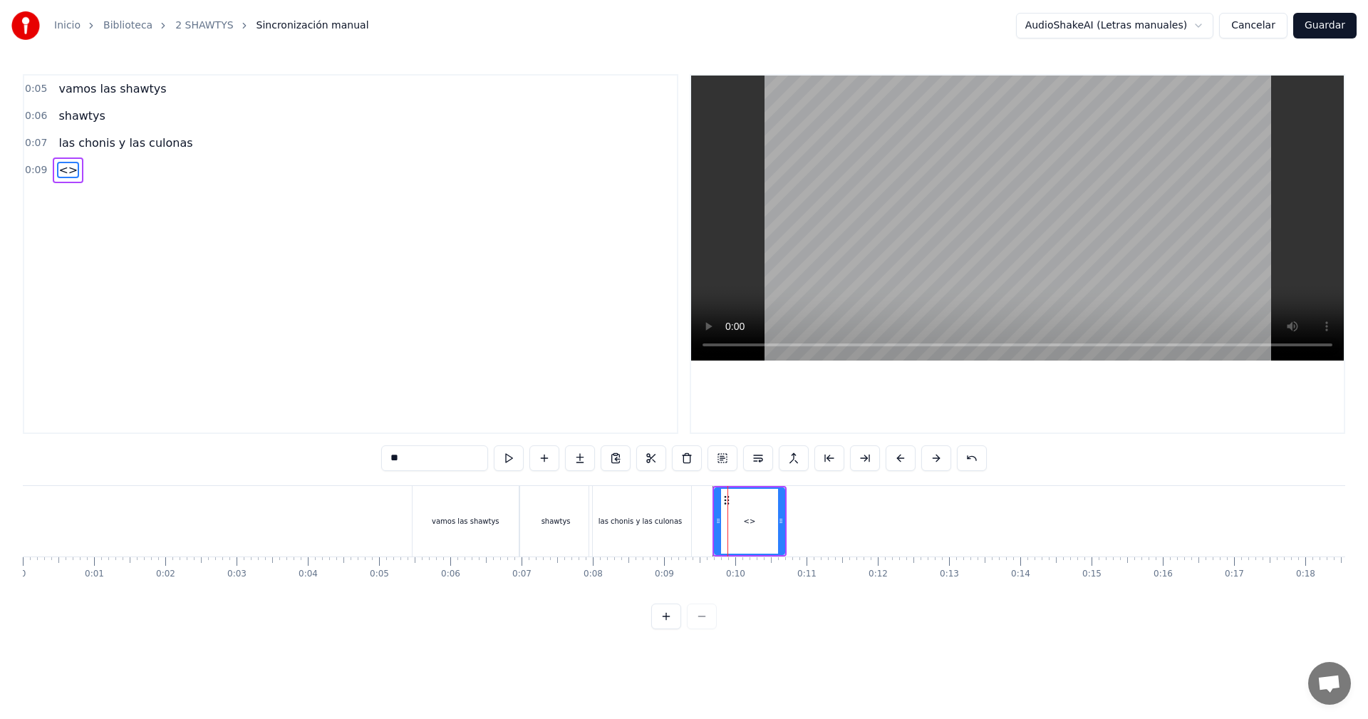
drag, startPoint x: 400, startPoint y: 455, endPoint x: 321, endPoint y: 449, distance: 78.6
click at [359, 454] on div "0:05 vamos las shawtys 0:06 shawtys 0:07 las chonis y las culonas 0:09 <> ** va…" at bounding box center [684, 351] width 1322 height 555
type input "**********"
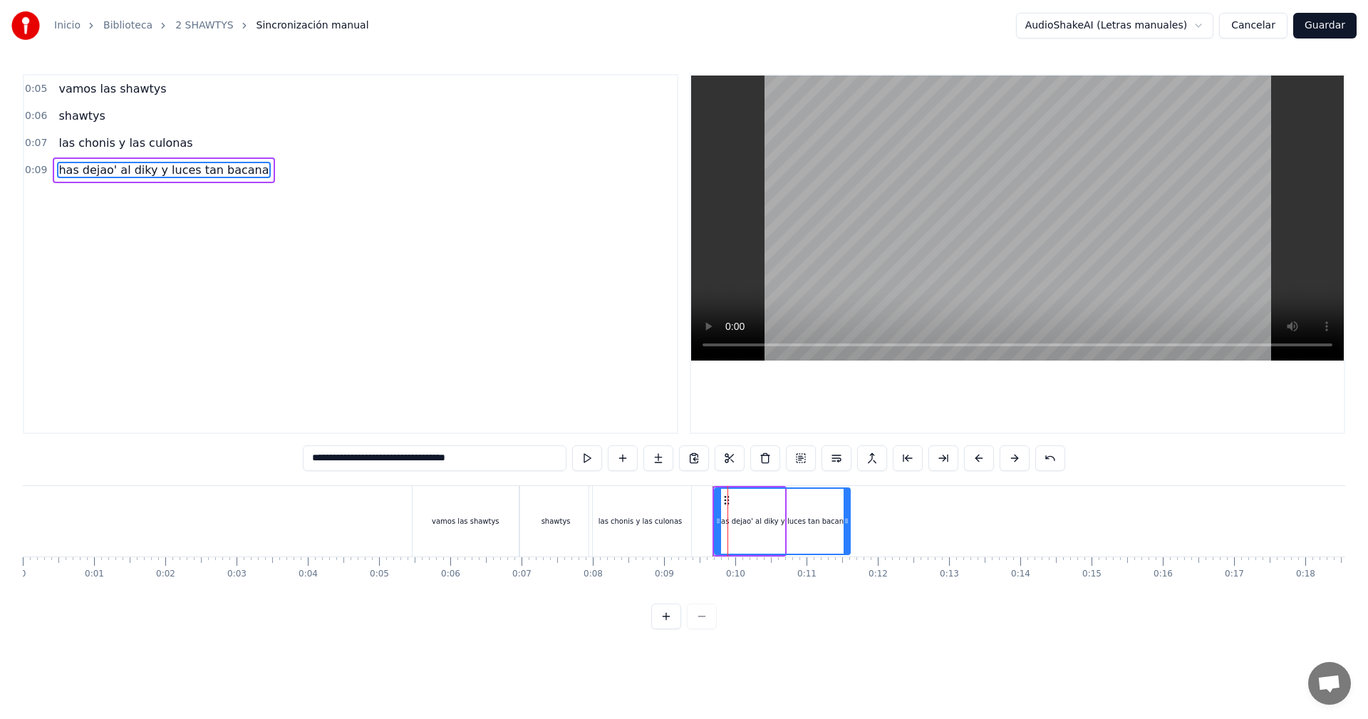
drag, startPoint x: 779, startPoint y: 514, endPoint x: 845, endPoint y: 541, distance: 70.6
click at [845, 541] on div at bounding box center [846, 521] width 6 height 65
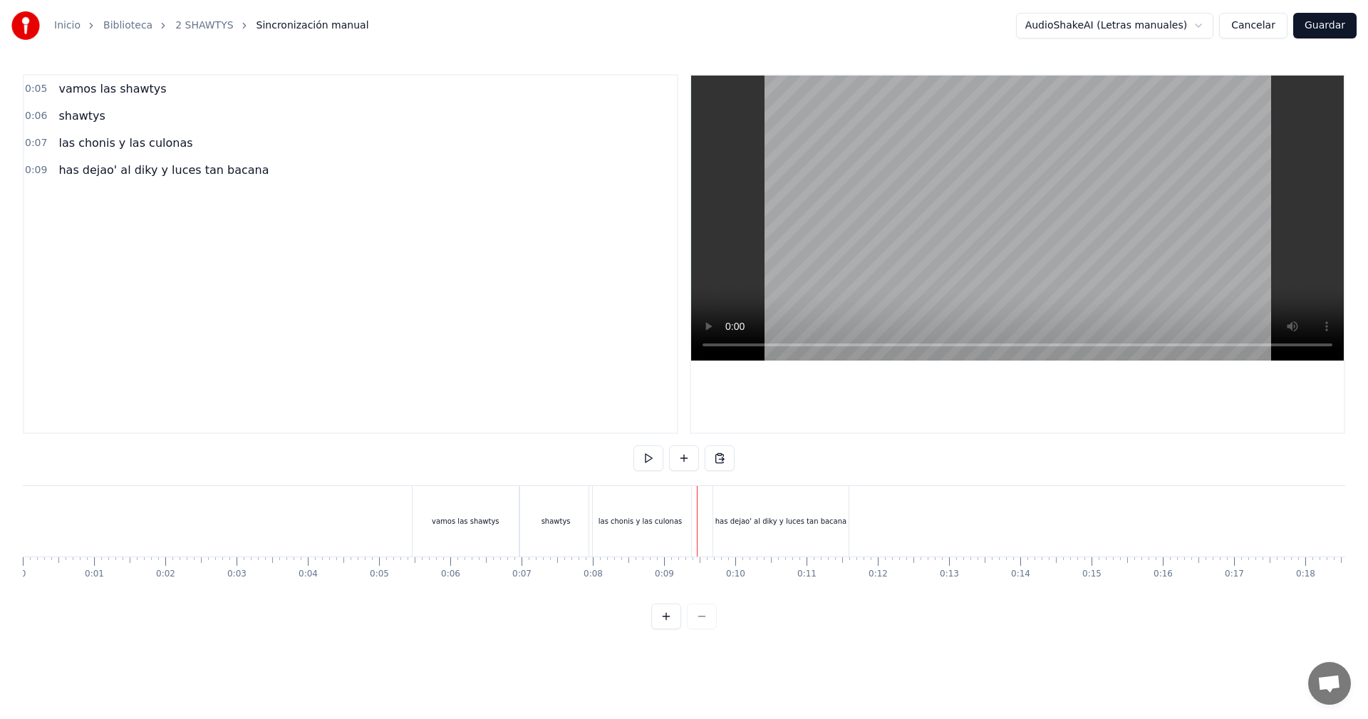
click at [720, 530] on div "has dejao' al diky y luces tan bacana" at bounding box center [780, 521] width 135 height 71
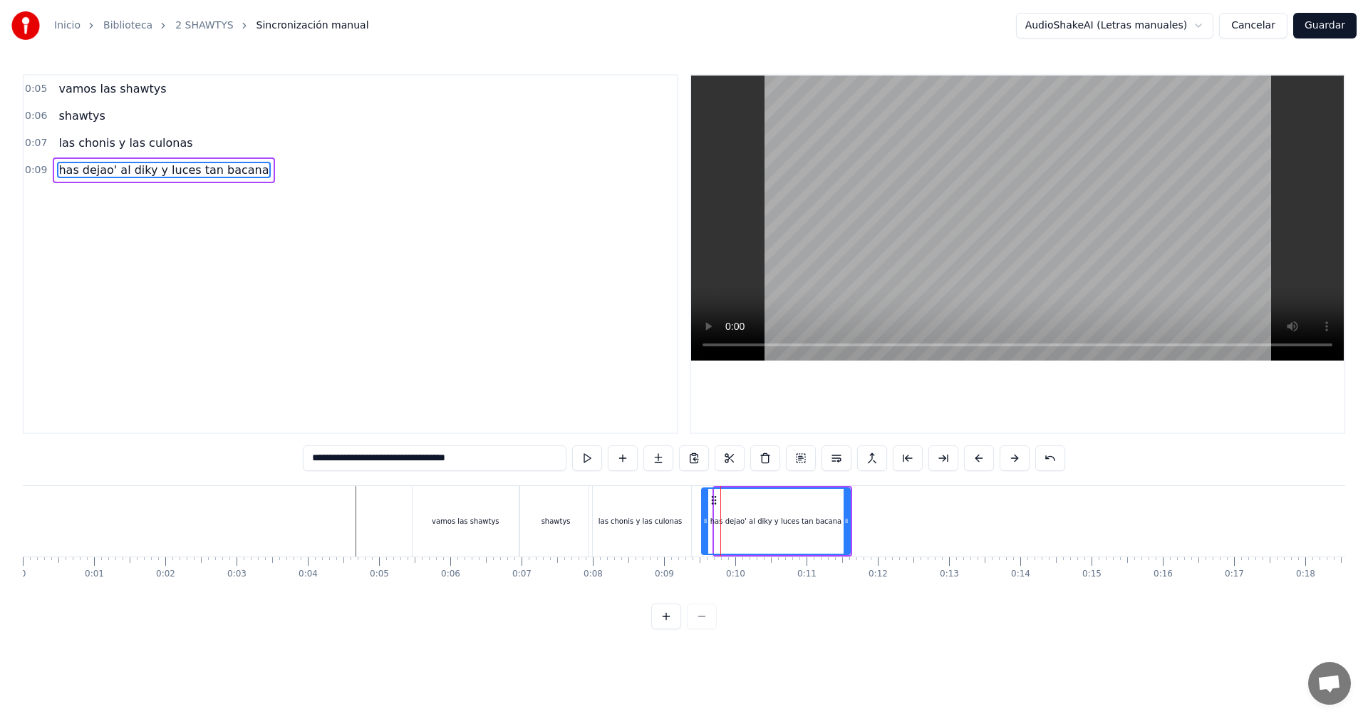
drag, startPoint x: 717, startPoint y: 515, endPoint x: 701, endPoint y: 525, distance: 19.2
click at [702, 525] on icon at bounding box center [705, 520] width 6 height 11
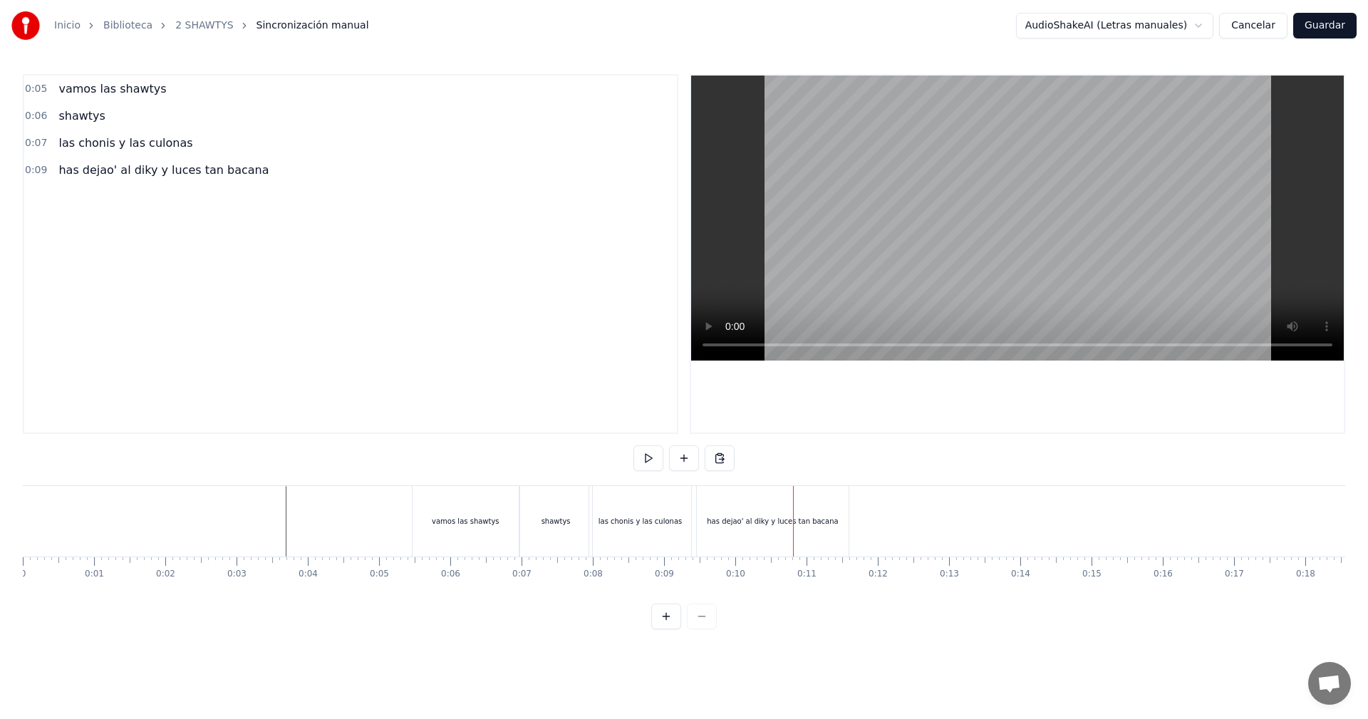
click at [723, 532] on div "has dejao' al diky y luces tan bacana" at bounding box center [773, 521] width 152 height 71
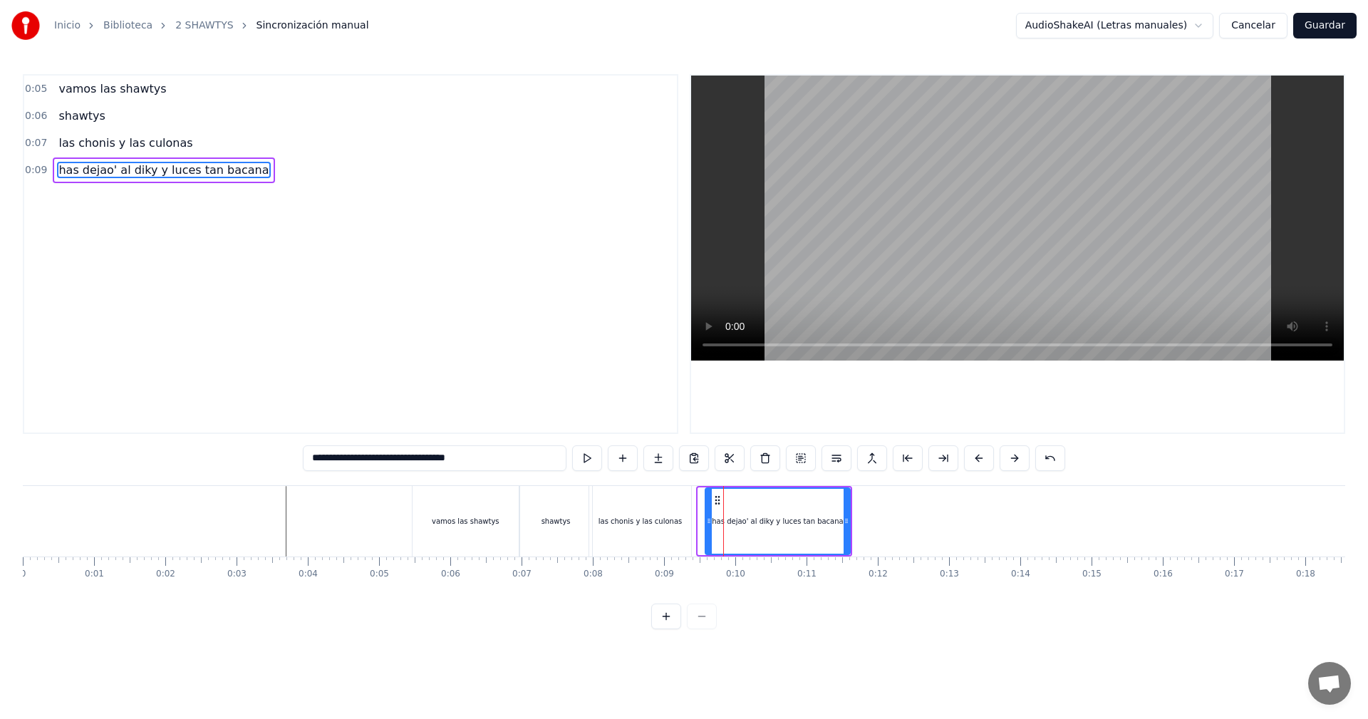
drag, startPoint x: 699, startPoint y: 518, endPoint x: 709, endPoint y: 521, distance: 11.3
click at [709, 521] on icon at bounding box center [709, 520] width 6 height 11
click at [694, 514] on div "las chonis y las culonas" at bounding box center [641, 521] width 106 height 71
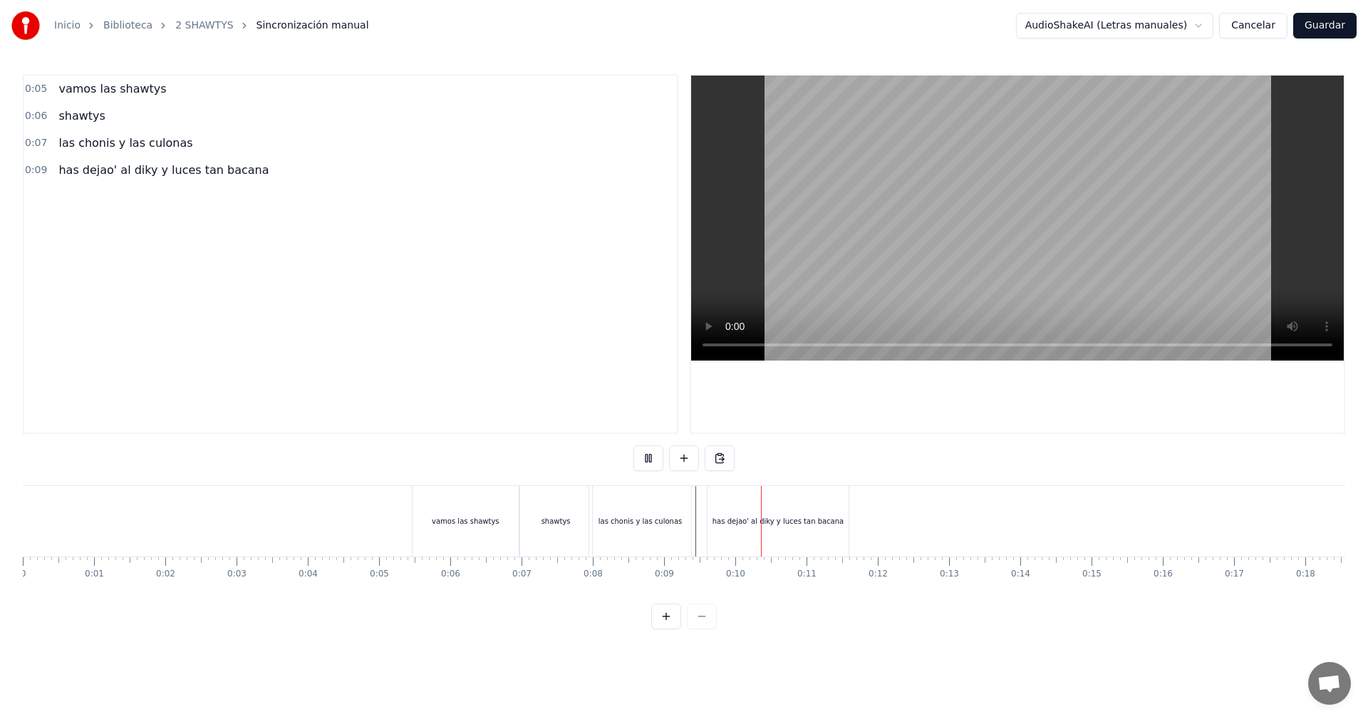
click at [769, 516] on div "has dejao' al diky y luces tan bacana" at bounding box center [777, 521] width 131 height 11
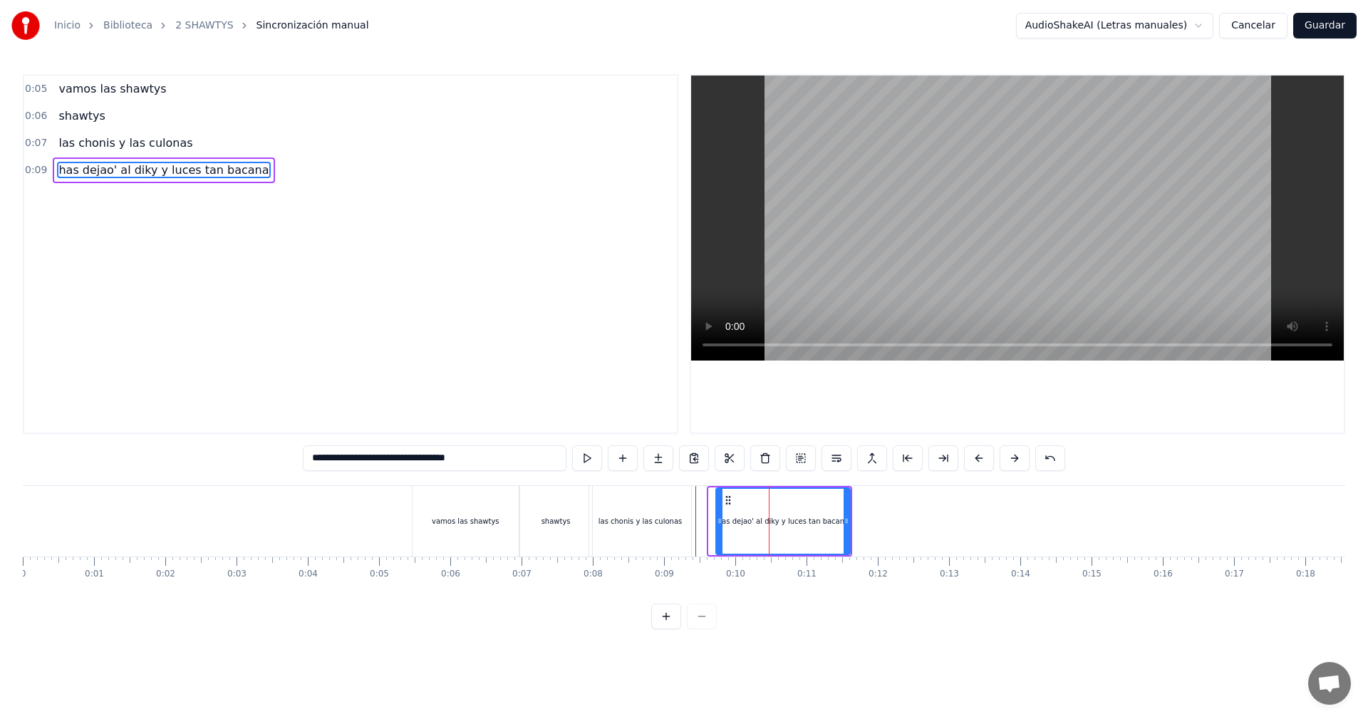
drag, startPoint x: 710, startPoint y: 512, endPoint x: 717, endPoint y: 515, distance: 7.7
click at [717, 515] on div at bounding box center [720, 521] width 6 height 65
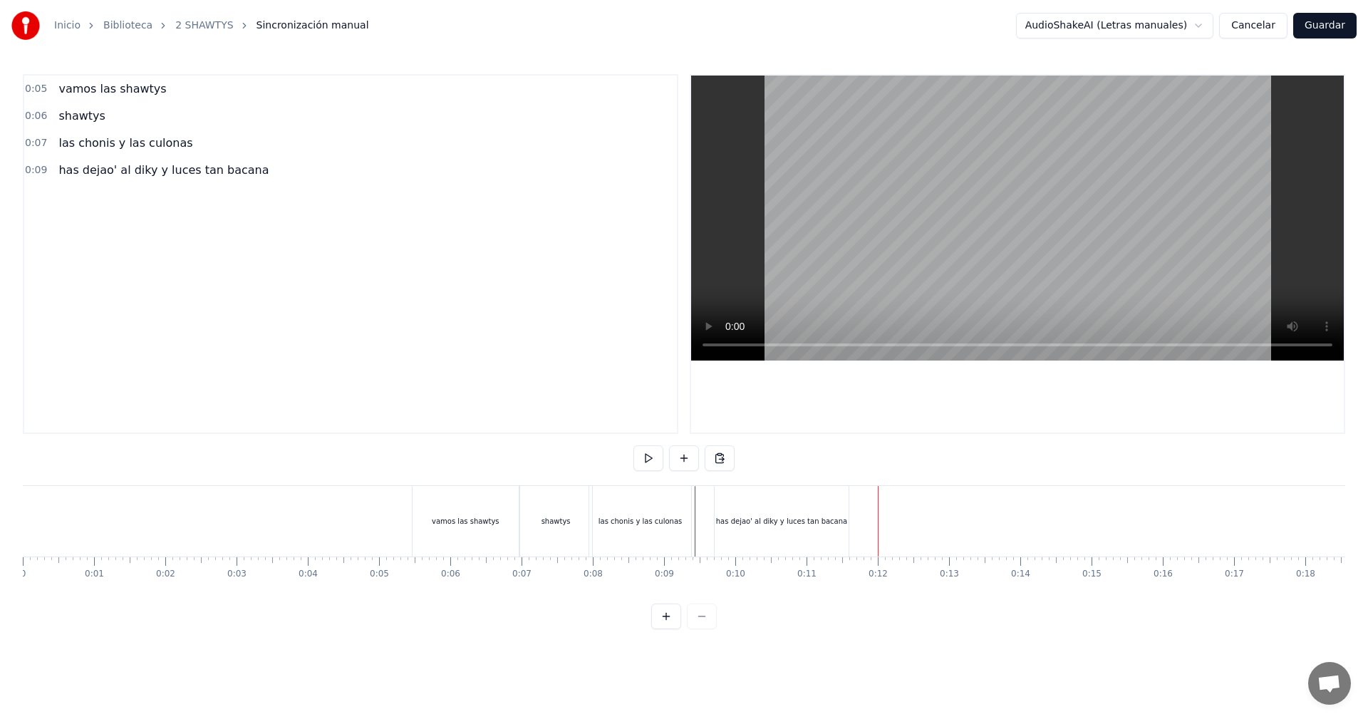
click at [840, 504] on div "has dejao' al diky y luces tan bacana" at bounding box center [781, 521] width 134 height 71
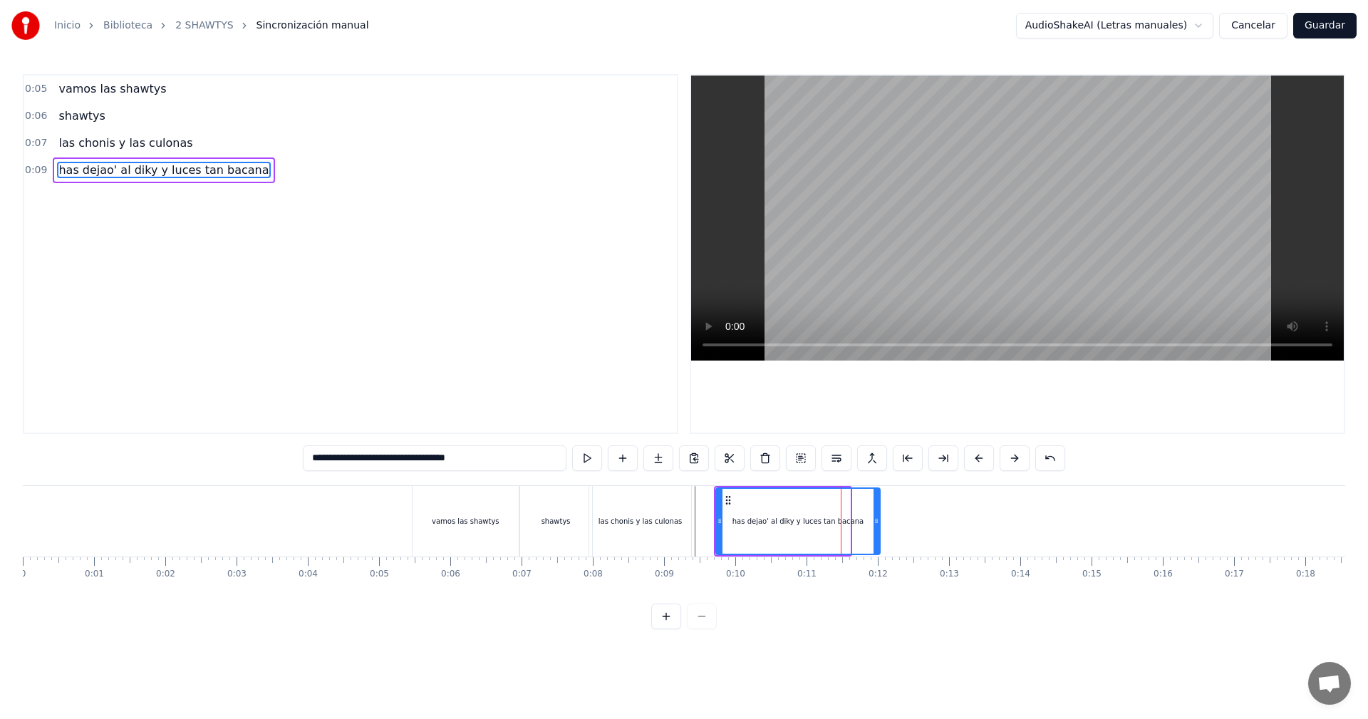
drag, startPoint x: 847, startPoint y: 517, endPoint x: 877, endPoint y: 561, distance: 52.8
click at [877, 561] on div "vamos las shawtys shawtys las chonis y las culonas has dejao' al diky y luces t…" at bounding box center [684, 538] width 1322 height 107
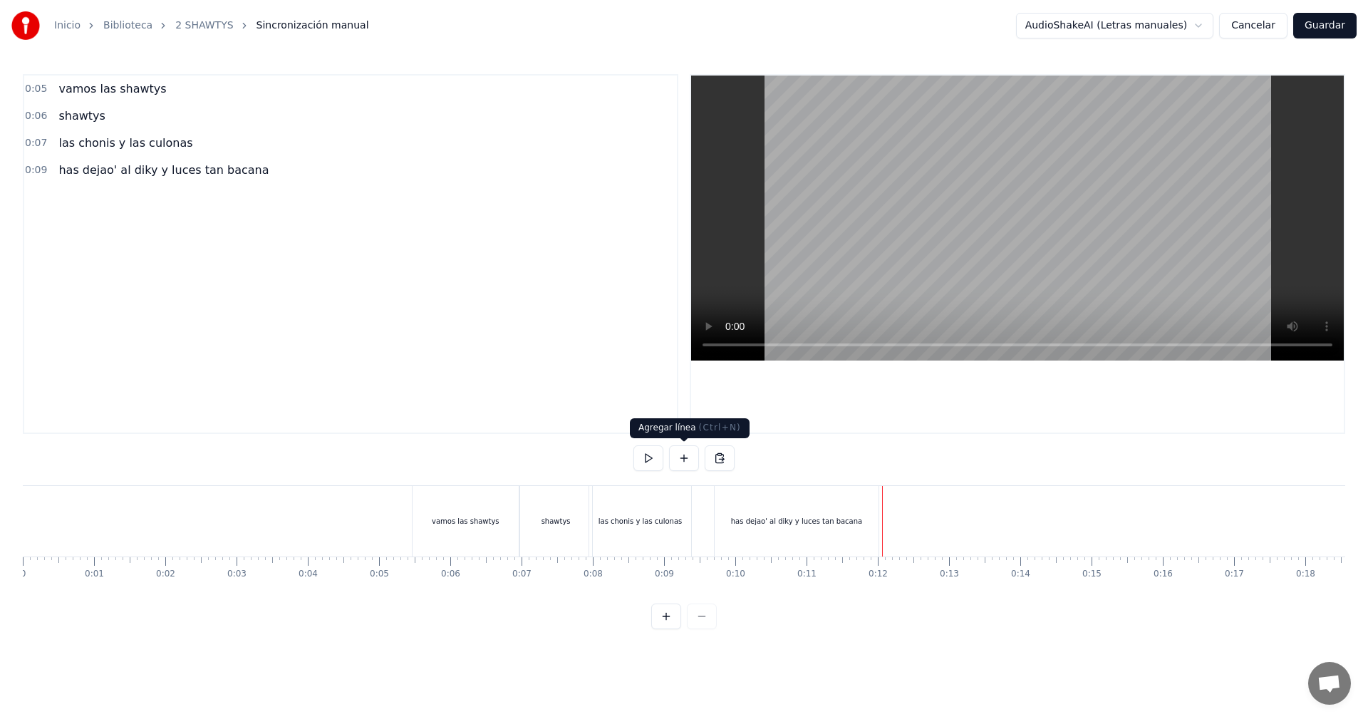
click at [697, 459] on button at bounding box center [684, 458] width 30 height 26
click at [932, 521] on div "<>" at bounding box center [919, 521] width 70 height 68
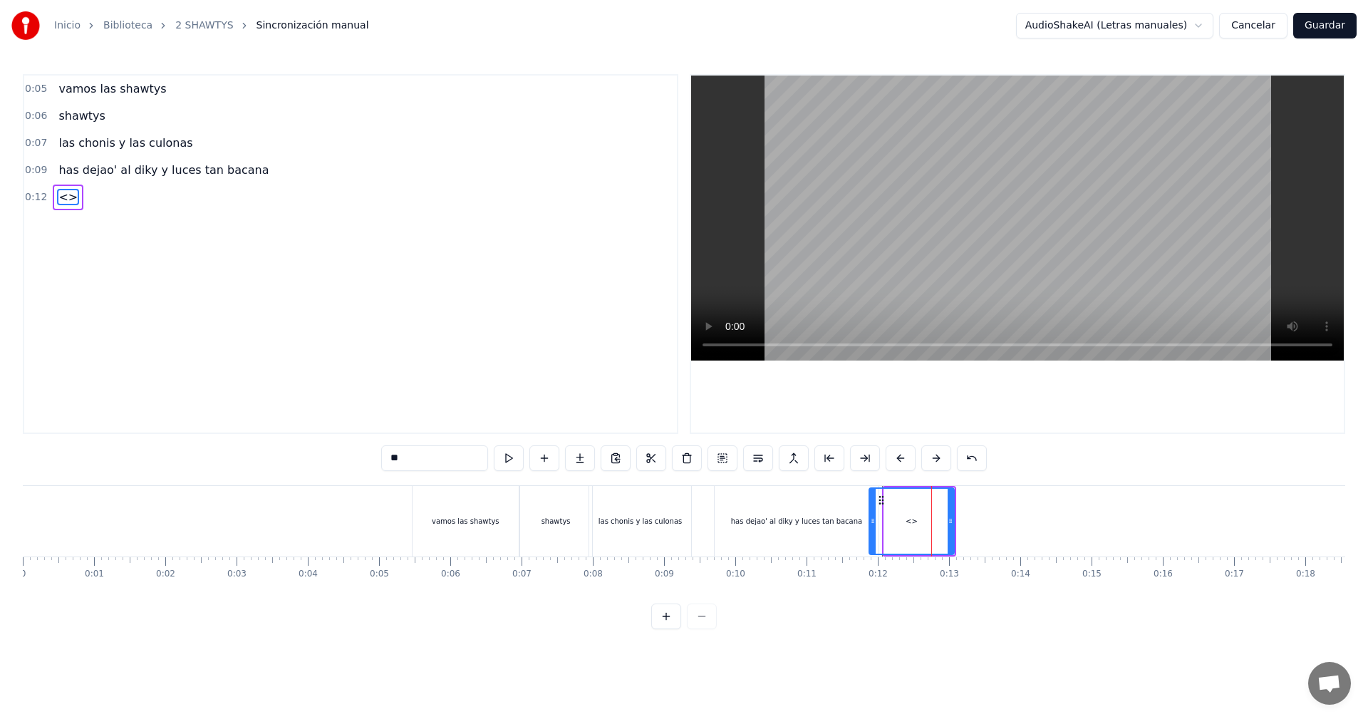
drag, startPoint x: 887, startPoint y: 522, endPoint x: 872, endPoint y: 530, distance: 16.9
click at [872, 530] on div at bounding box center [873, 521] width 6 height 65
drag, startPoint x: 430, startPoint y: 459, endPoint x: 332, endPoint y: 452, distance: 98.5
click at [332, 452] on div "0:05 vamos las shawtys 0:06 shawtys 0:07 las chonis y las culonas 0:09 has deja…" at bounding box center [684, 351] width 1322 height 555
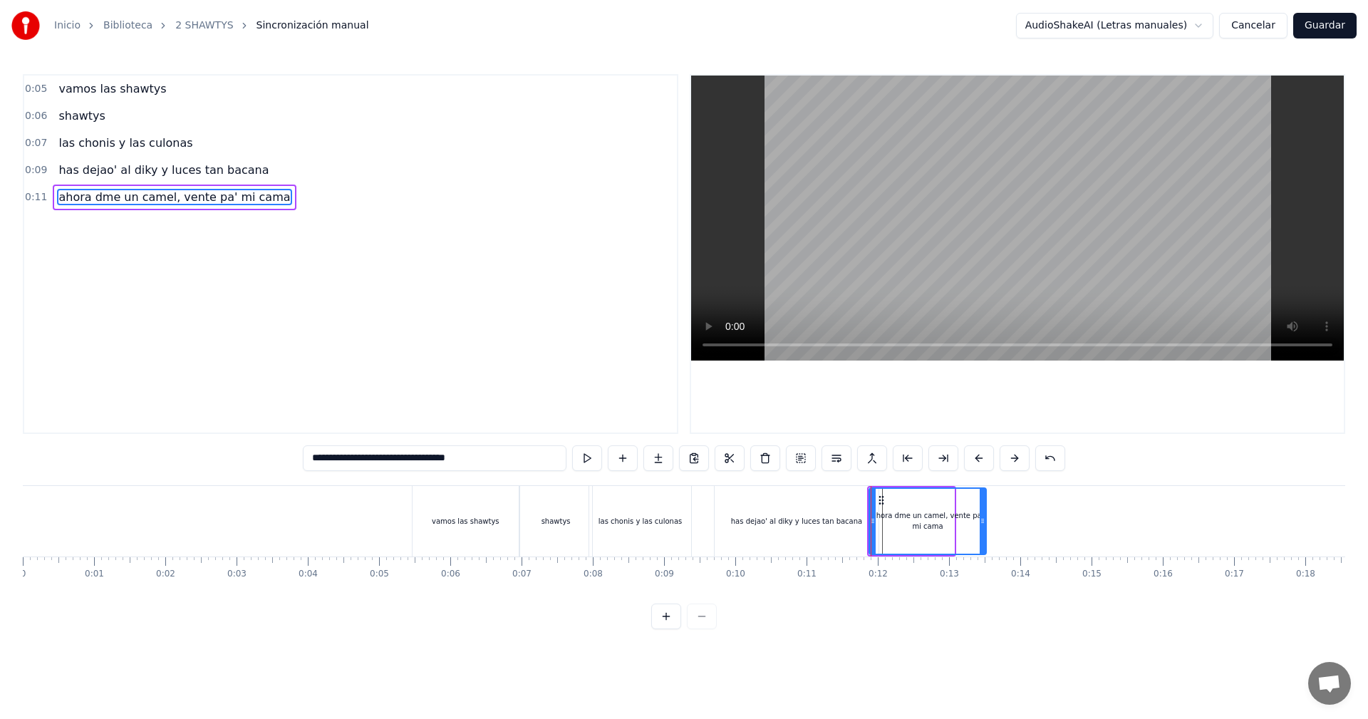
drag, startPoint x: 951, startPoint y: 520, endPoint x: 1004, endPoint y: 542, distance: 57.8
click at [985, 542] on div at bounding box center [982, 521] width 6 height 65
type input "**********"
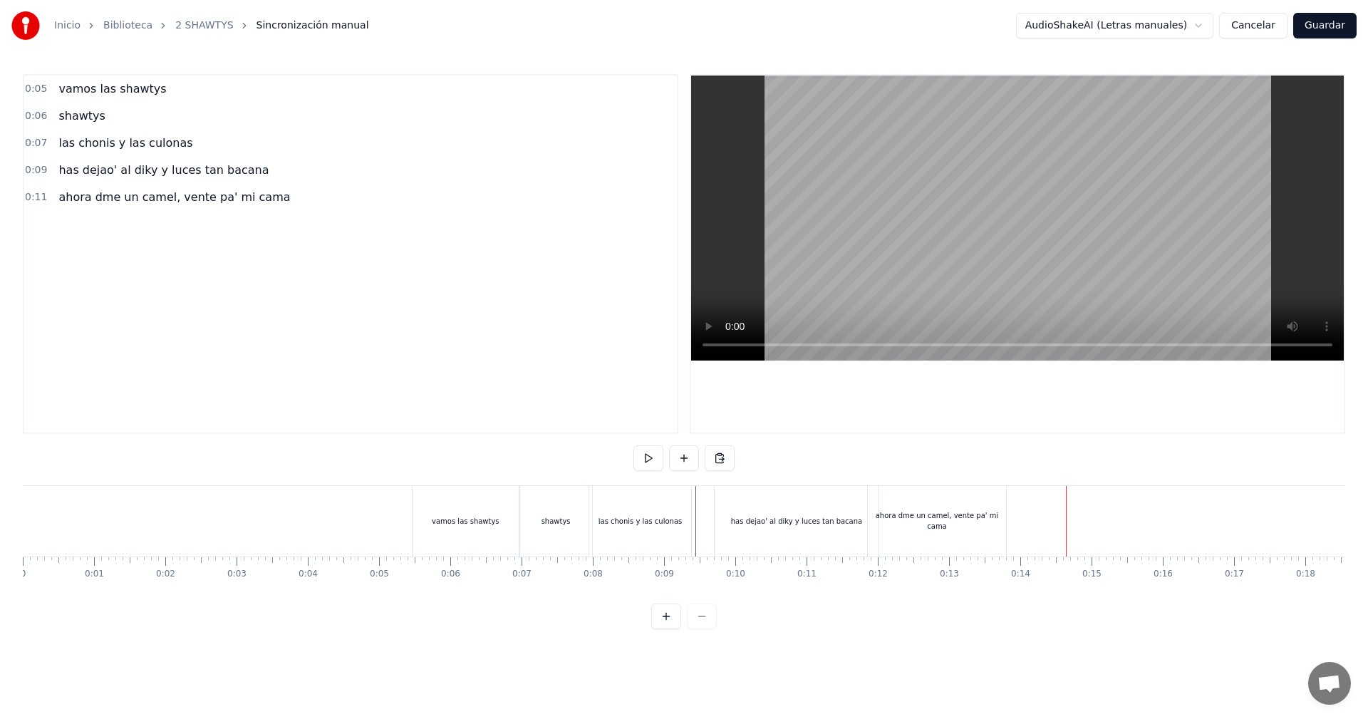
click at [1001, 510] on div "ahora dme un camel, vente pa' mi cama" at bounding box center [937, 521] width 138 height 71
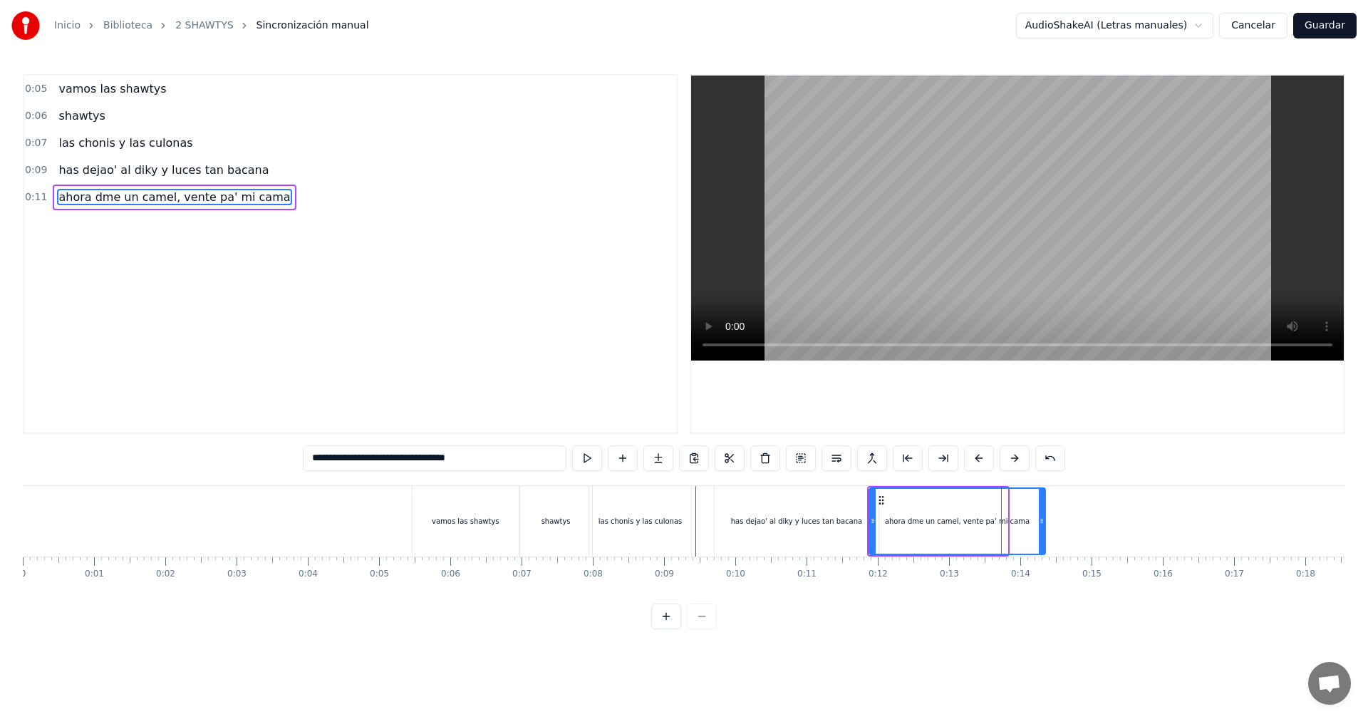
drag, startPoint x: 1006, startPoint y: 509, endPoint x: 1048, endPoint y: 542, distance: 53.8
click at [1044, 542] on div at bounding box center [1041, 521] width 6 height 65
click at [776, 523] on div "has dejao' al diky y luces tan bacana" at bounding box center [796, 521] width 131 height 11
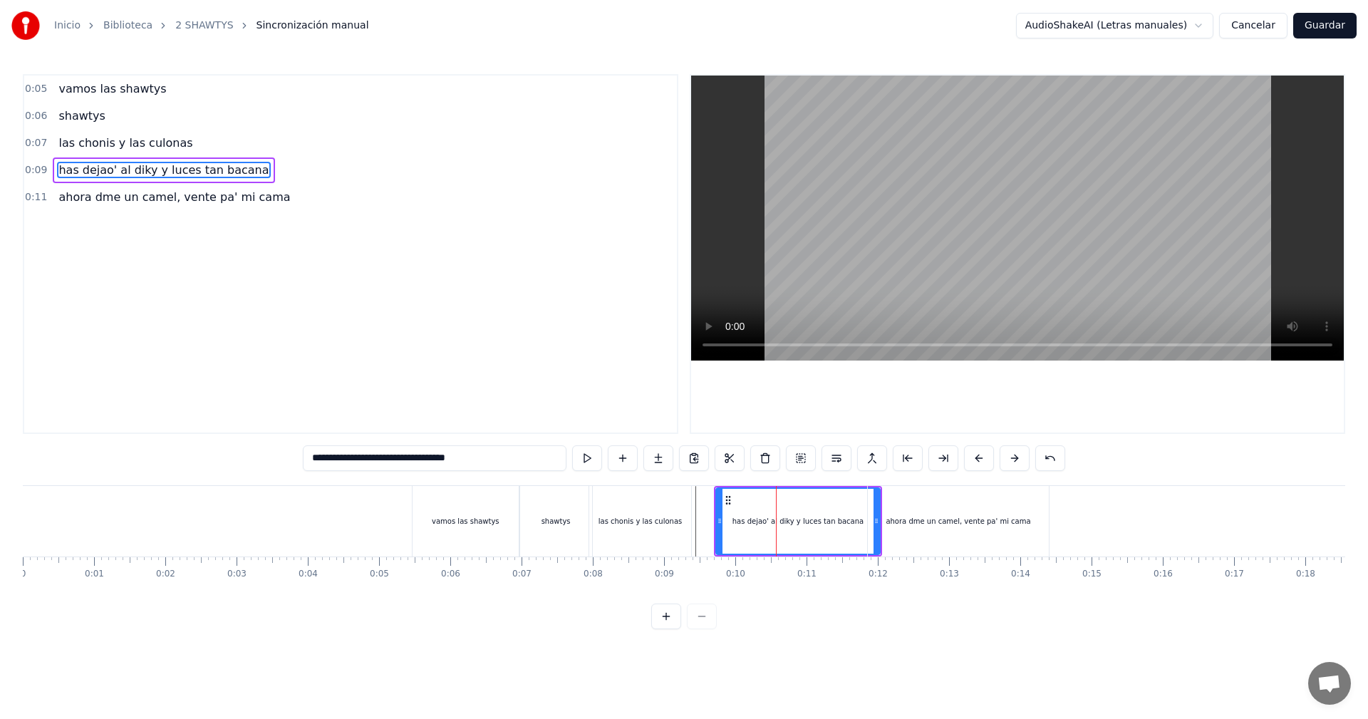
click at [941, 531] on div "ahora dme un camel, vente pa' mi cama" at bounding box center [958, 521] width 181 height 71
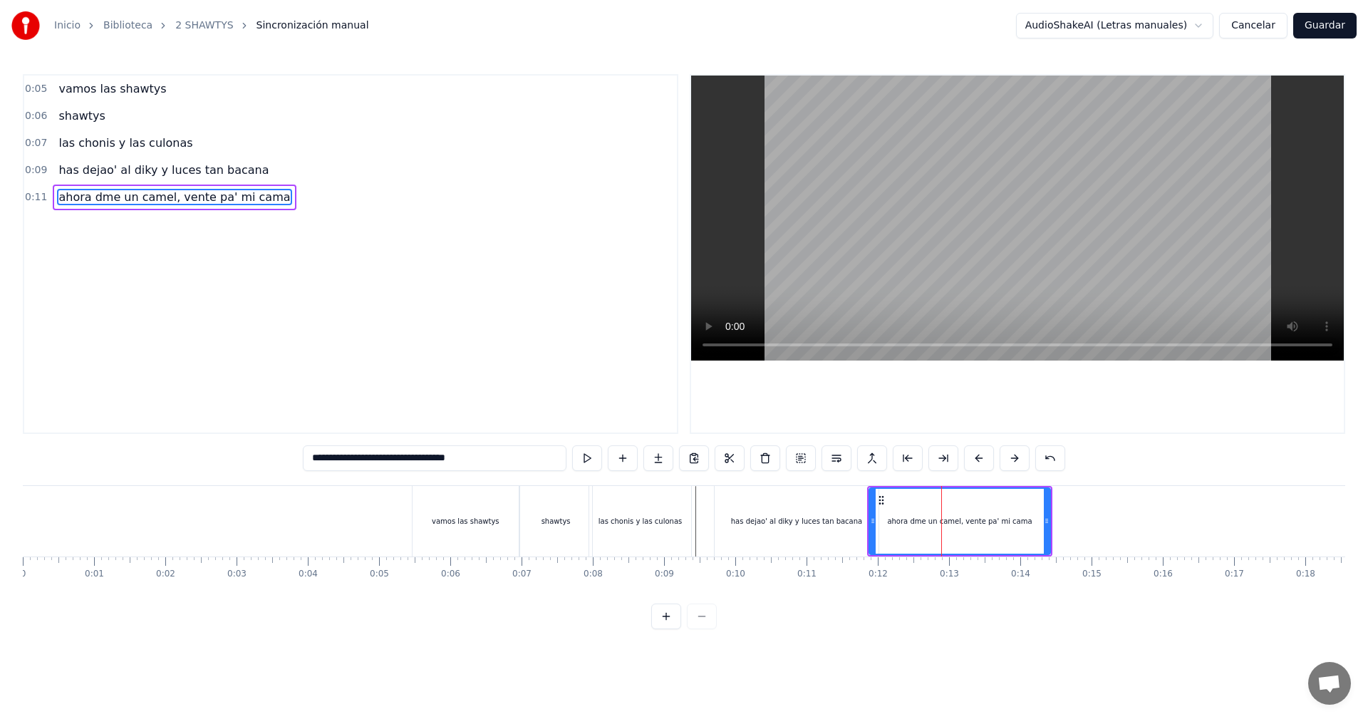
click at [348, 455] on input "**********" at bounding box center [435, 458] width 264 height 26
type input "**********"
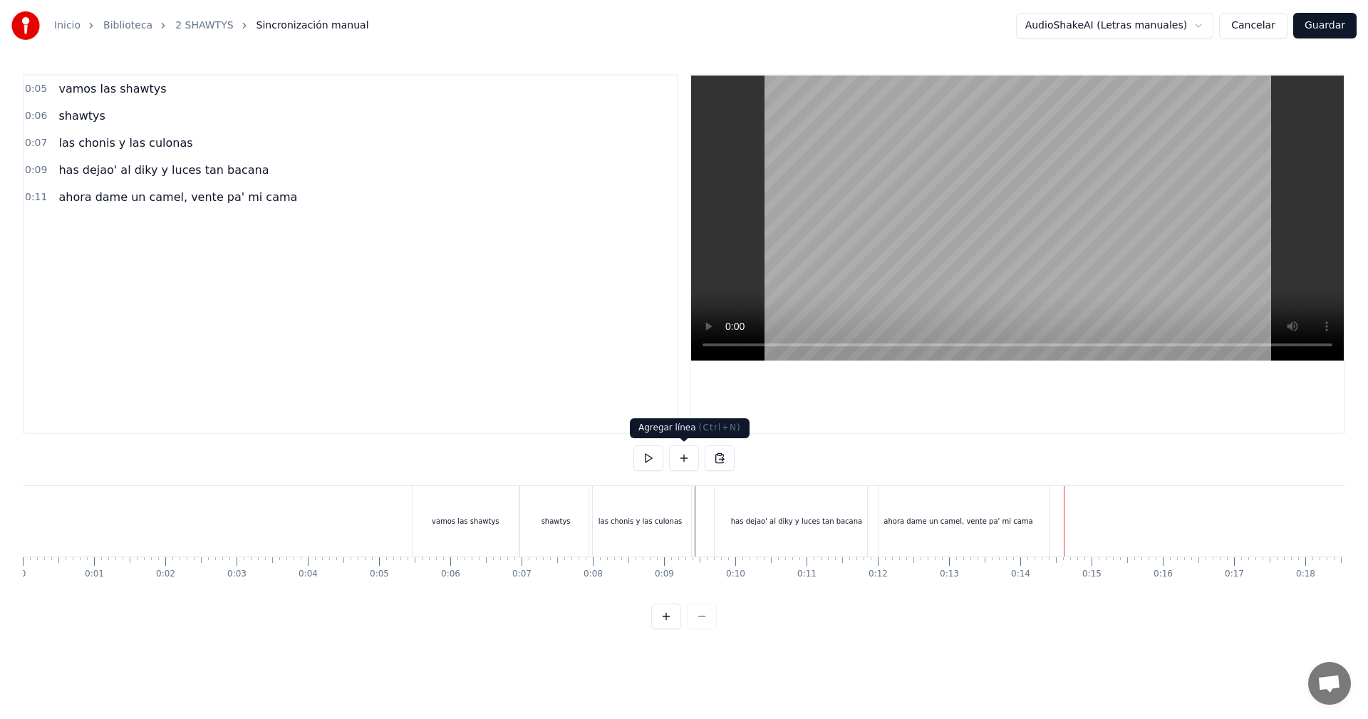
click at [677, 459] on button at bounding box center [684, 458] width 30 height 26
click at [53, 226] on div "<>" at bounding box center [68, 225] width 31 height 26
click at [66, 226] on span "<>" at bounding box center [68, 224] width 22 height 16
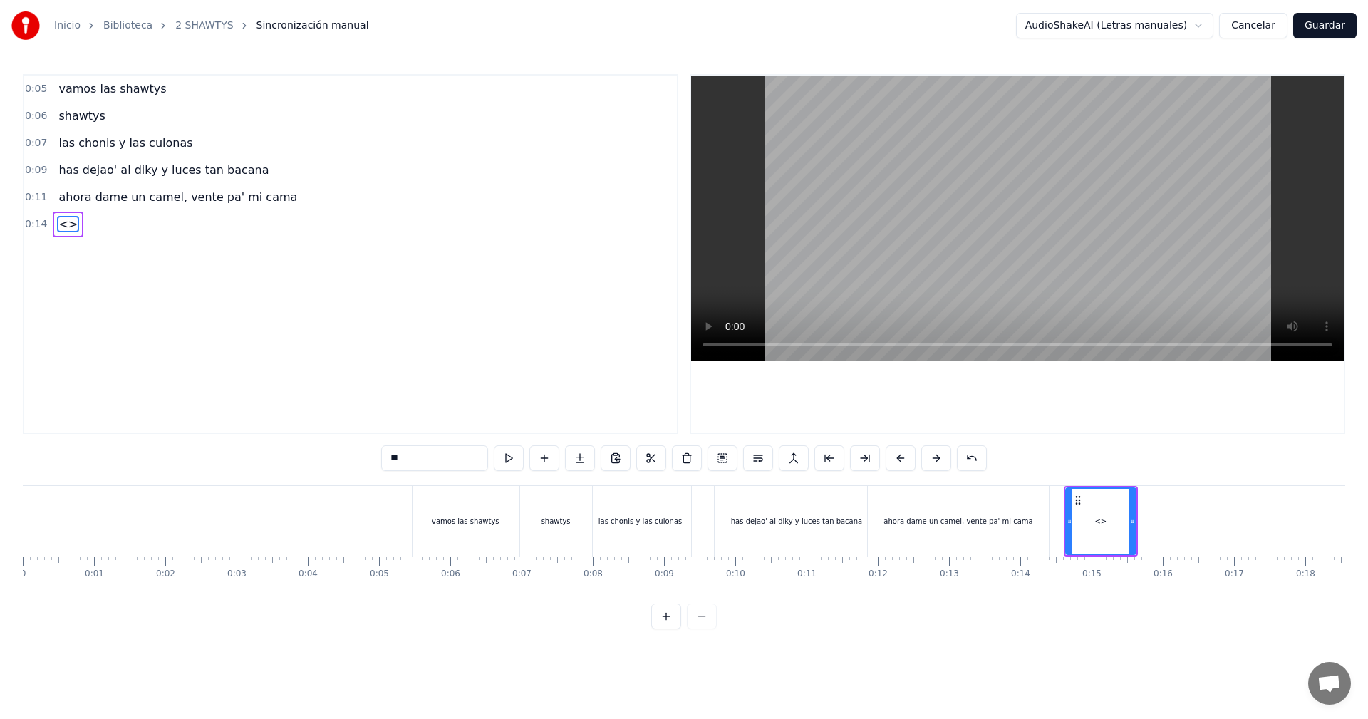
drag, startPoint x: 417, startPoint y: 444, endPoint x: 343, endPoint y: 437, distance: 75.1
click at [355, 438] on div "0:05 vamos las shawtys 0:06 shawtys 0:07 las chonis y las culonas 0:09 has deja…" at bounding box center [684, 351] width 1322 height 555
drag, startPoint x: 429, startPoint y: 467, endPoint x: 369, endPoint y: 455, distance: 61.7
click at [370, 456] on div "0:05 vamos las shawtys 0:06 shawtys 0:07 las chonis y las culonas 0:09 has deja…" at bounding box center [684, 351] width 1322 height 555
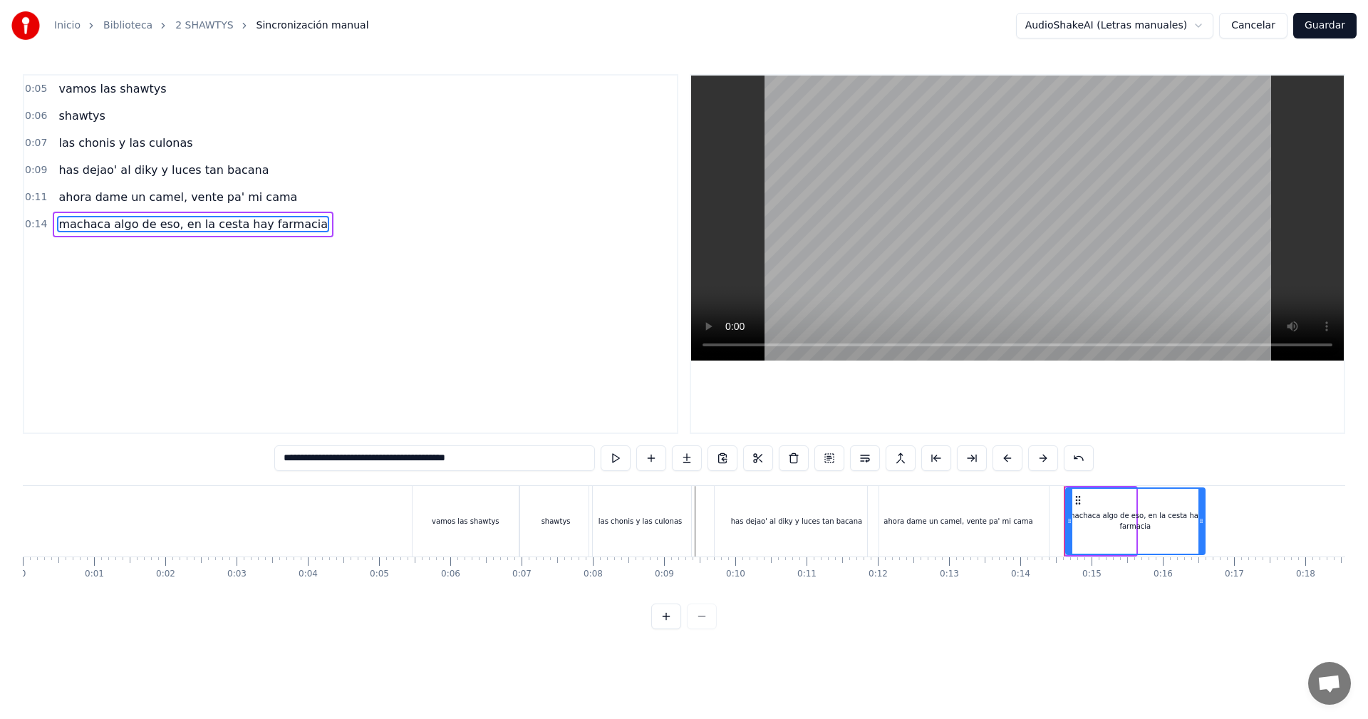
drag, startPoint x: 1133, startPoint y: 524, endPoint x: 1202, endPoint y: 547, distance: 72.8
click at [1202, 547] on div at bounding box center [1201, 521] width 6 height 65
type input "**********"
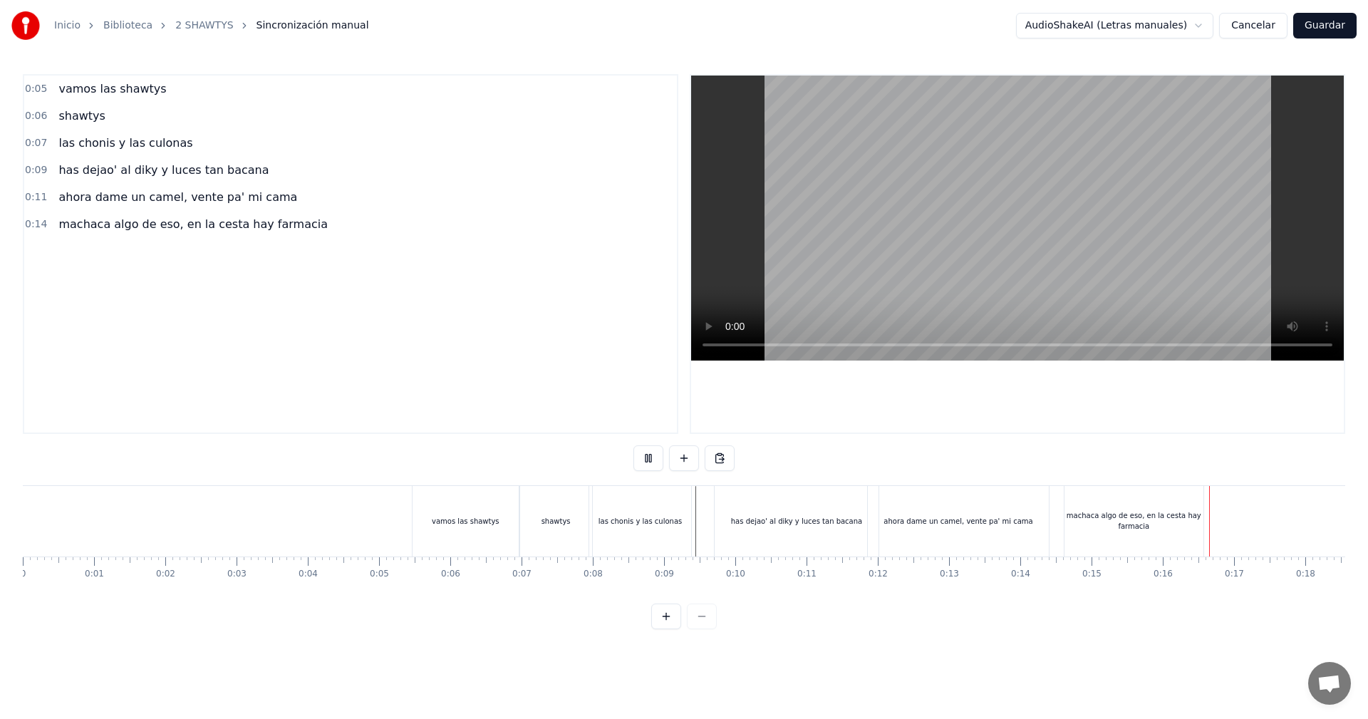
click at [912, 155] on video at bounding box center [1017, 217] width 652 height 285
click at [680, 458] on button at bounding box center [684, 458] width 30 height 26
click at [68, 245] on span "<>" at bounding box center [68, 251] width 22 height 16
drag, startPoint x: 422, startPoint y: 472, endPoint x: 194, endPoint y: 406, distance: 237.2
click at [199, 407] on div "0:05 vamos las shawtys 0:06 shawtys 0:07 las chonis y las culonas 0:09 has deja…" at bounding box center [684, 351] width 1322 height 555
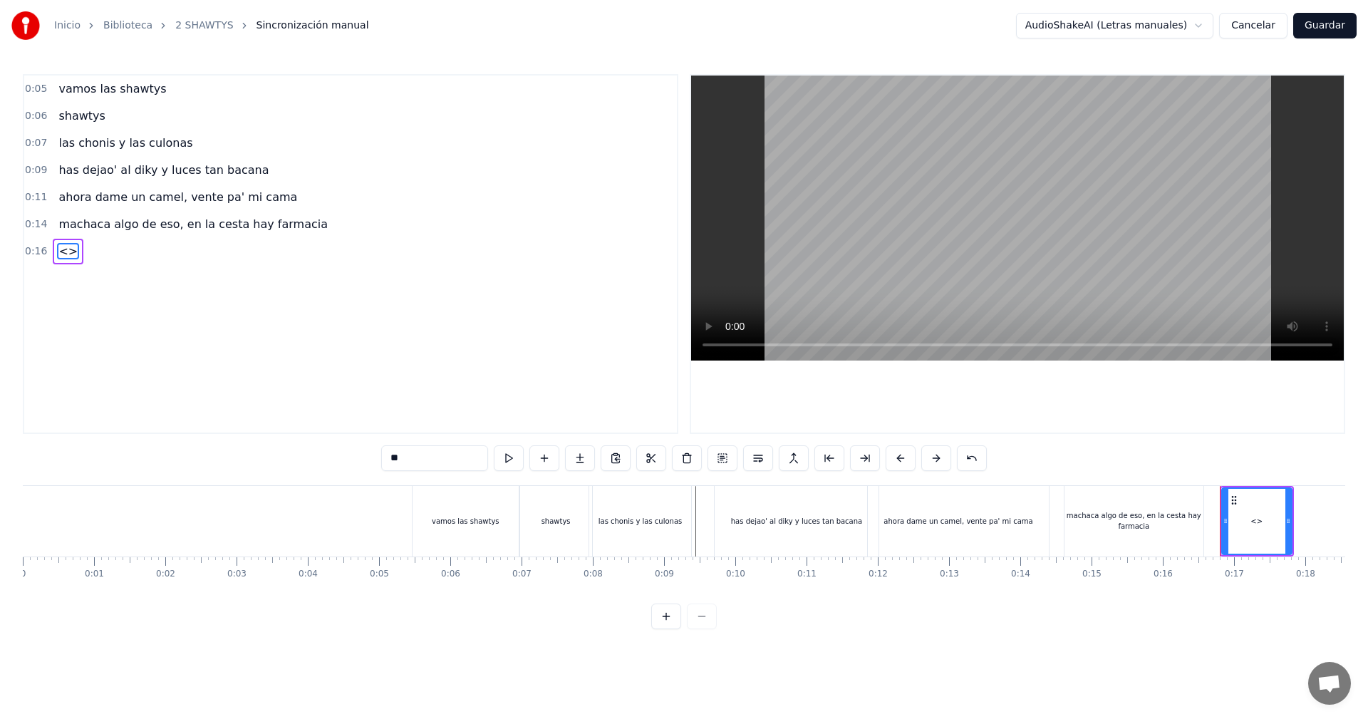
drag, startPoint x: 389, startPoint y: 449, endPoint x: 310, endPoint y: 453, distance: 79.1
click at [313, 453] on div "0:05 vamos las shawtys 0:06 shawtys 0:07 las chonis y las culonas 0:09 has deja…" at bounding box center [684, 351] width 1322 height 555
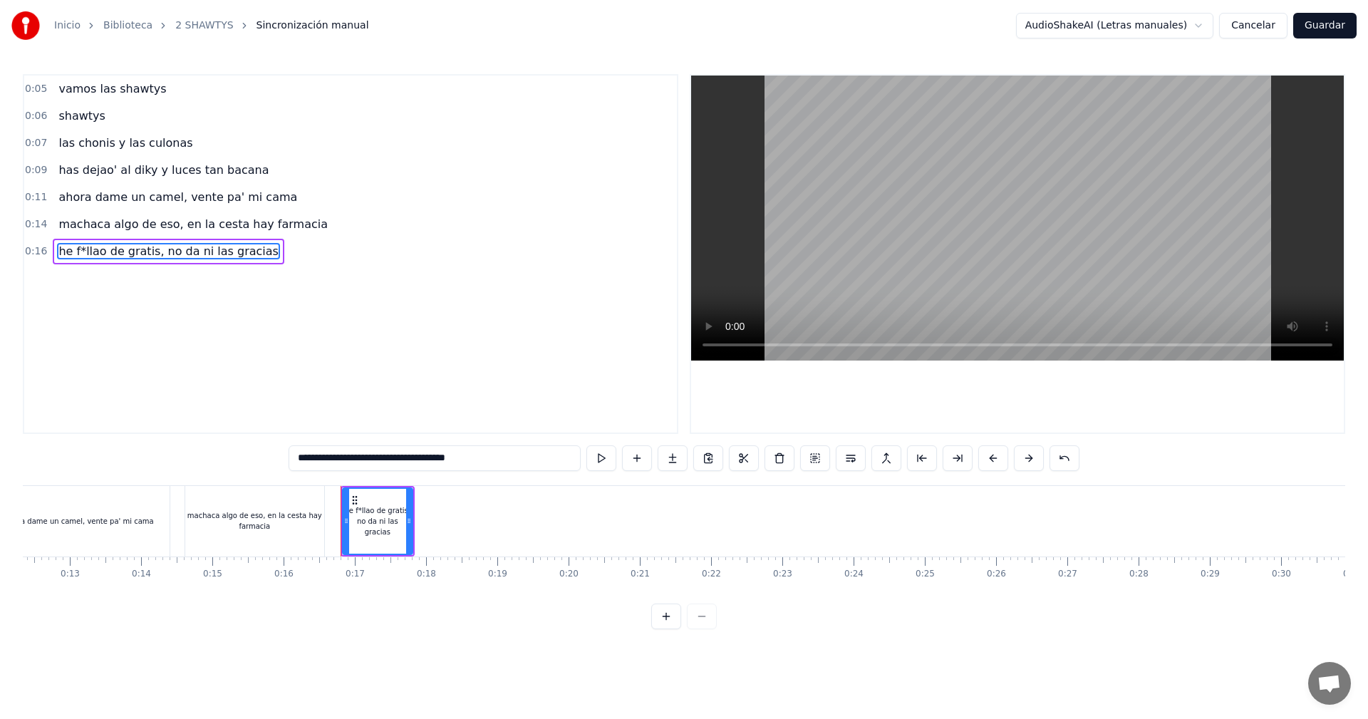
scroll to position [0, 829]
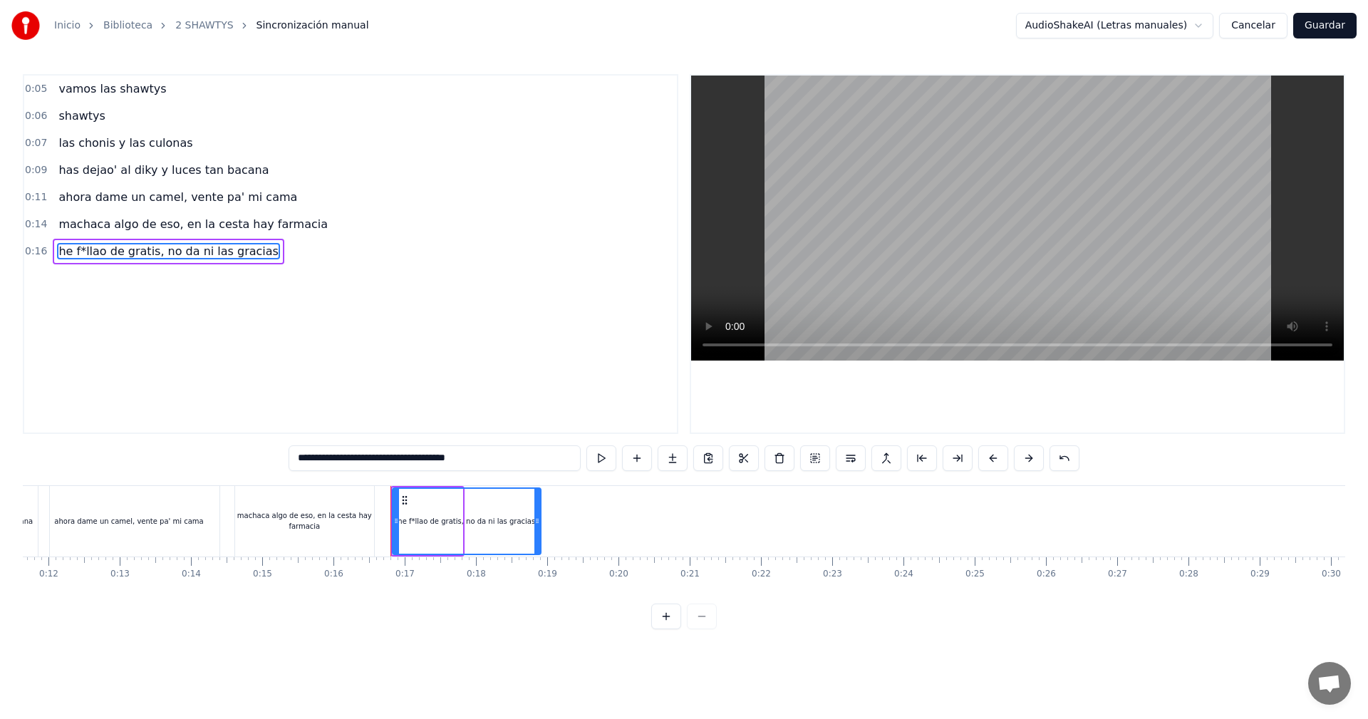
drag, startPoint x: 460, startPoint y: 520, endPoint x: 556, endPoint y: 526, distance: 95.6
click at [541, 528] on div "he f*llao de gratis, no da ni las gracias" at bounding box center [467, 521] width 150 height 68
type input "**********"
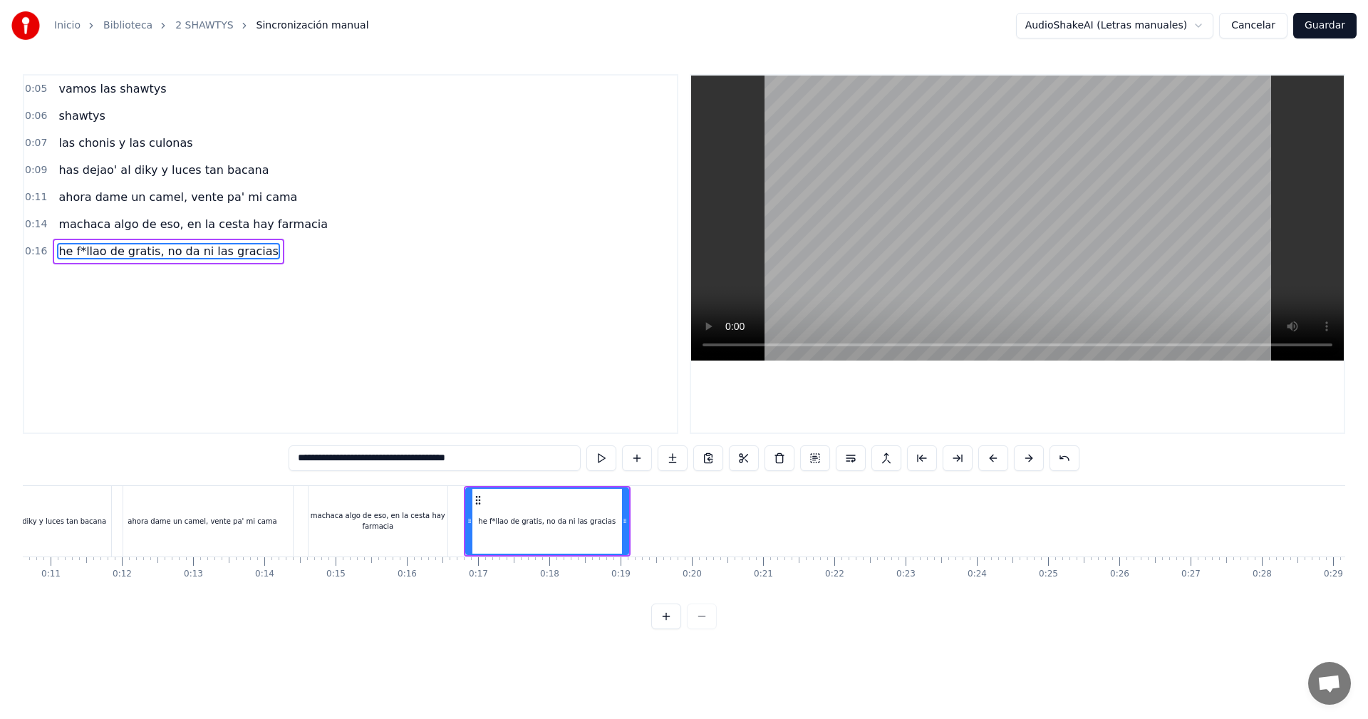
scroll to position [0, 558]
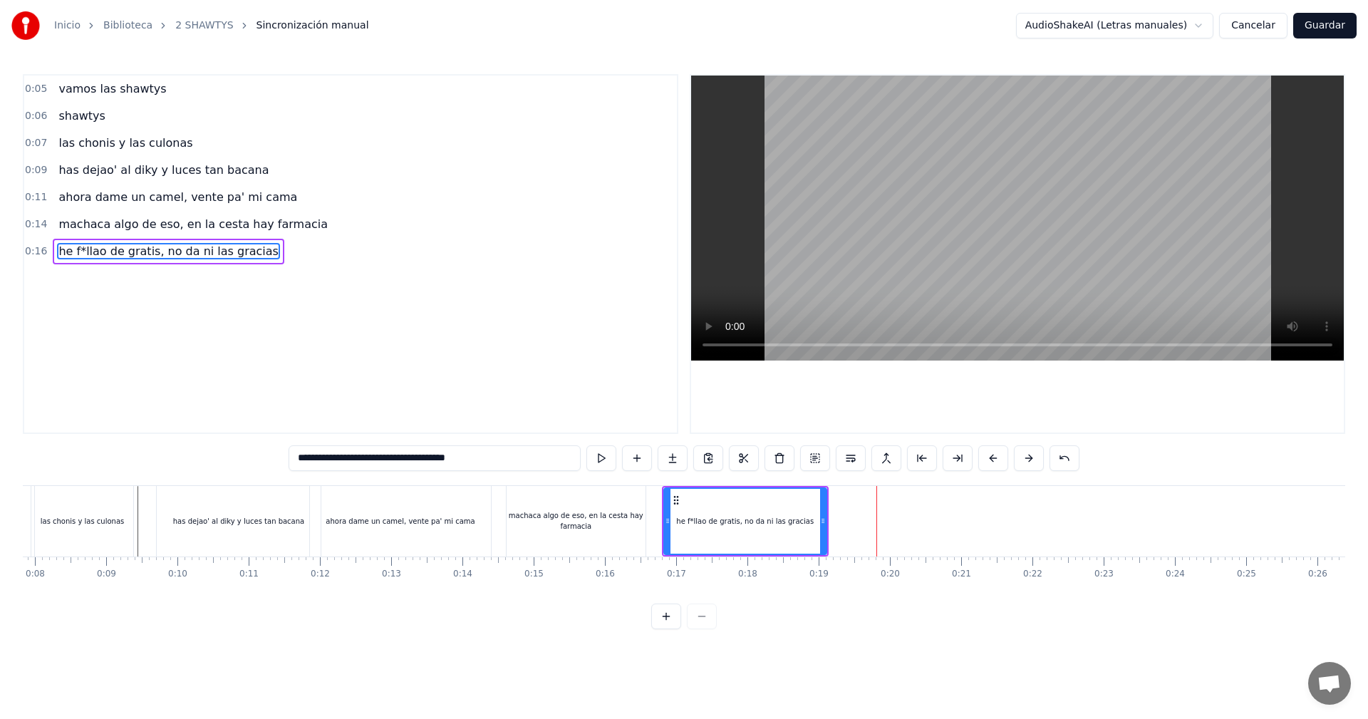
drag, startPoint x: 822, startPoint y: 523, endPoint x: 863, endPoint y: 519, distance: 41.5
click at [826, 524] on icon at bounding box center [823, 520] width 6 height 11
click at [746, 244] on video at bounding box center [1017, 217] width 652 height 285
click at [838, 248] on video at bounding box center [1017, 217] width 652 height 285
drag, startPoint x: 861, startPoint y: 514, endPoint x: 868, endPoint y: 514, distance: 7.2
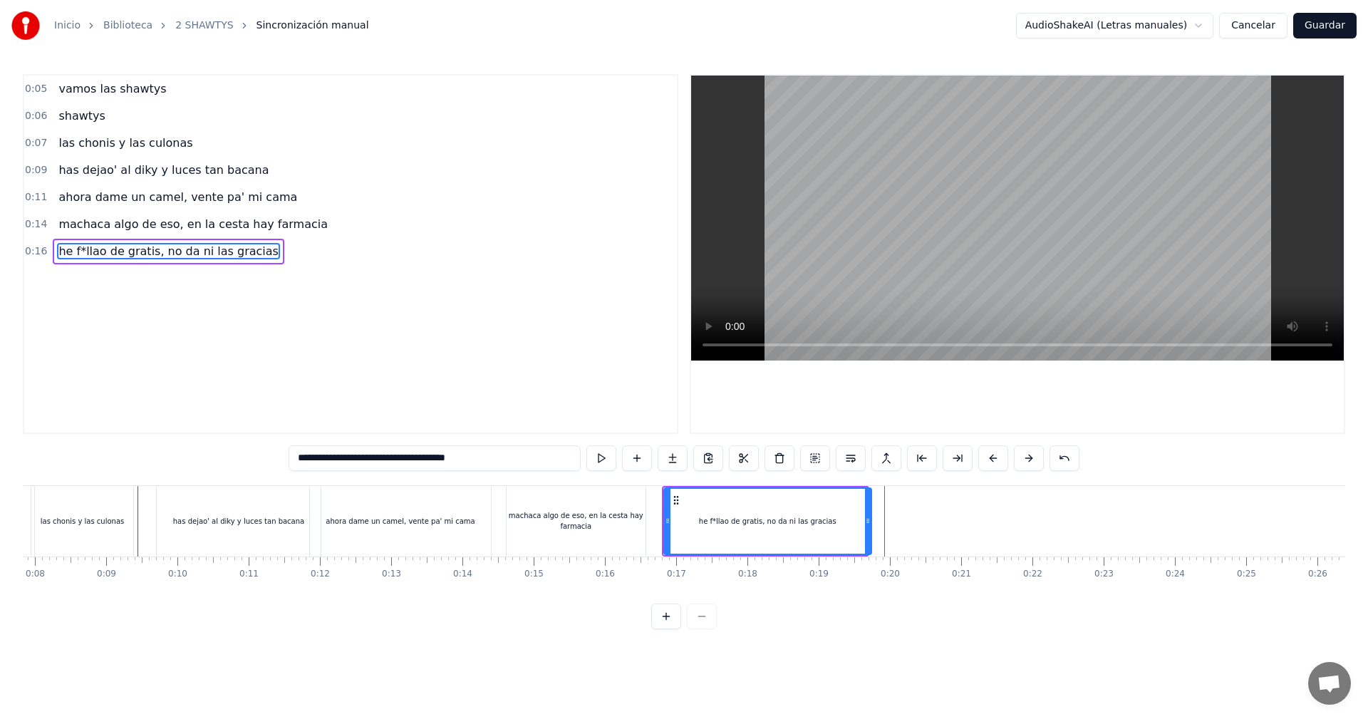
click at [868, 514] on div at bounding box center [868, 521] width 6 height 65
click at [754, 242] on video at bounding box center [1017, 217] width 652 height 285
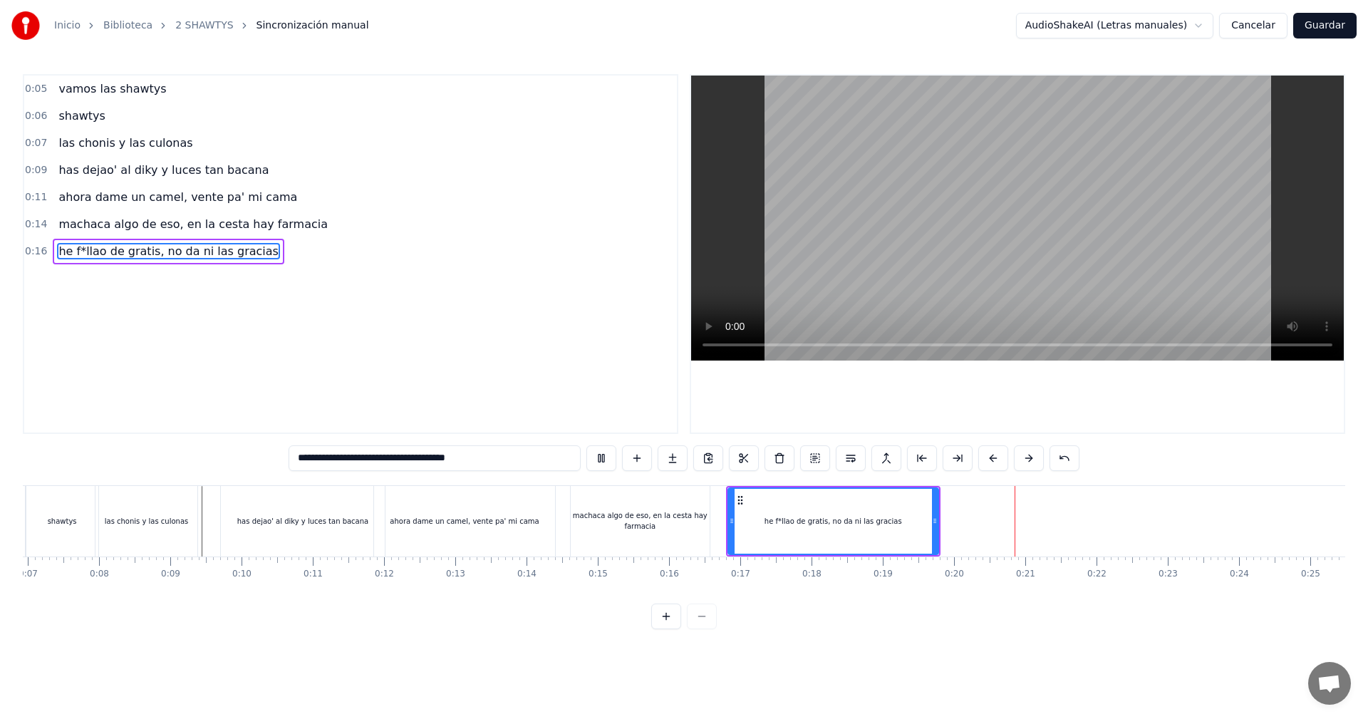
click at [882, 191] on video at bounding box center [1017, 217] width 652 height 285
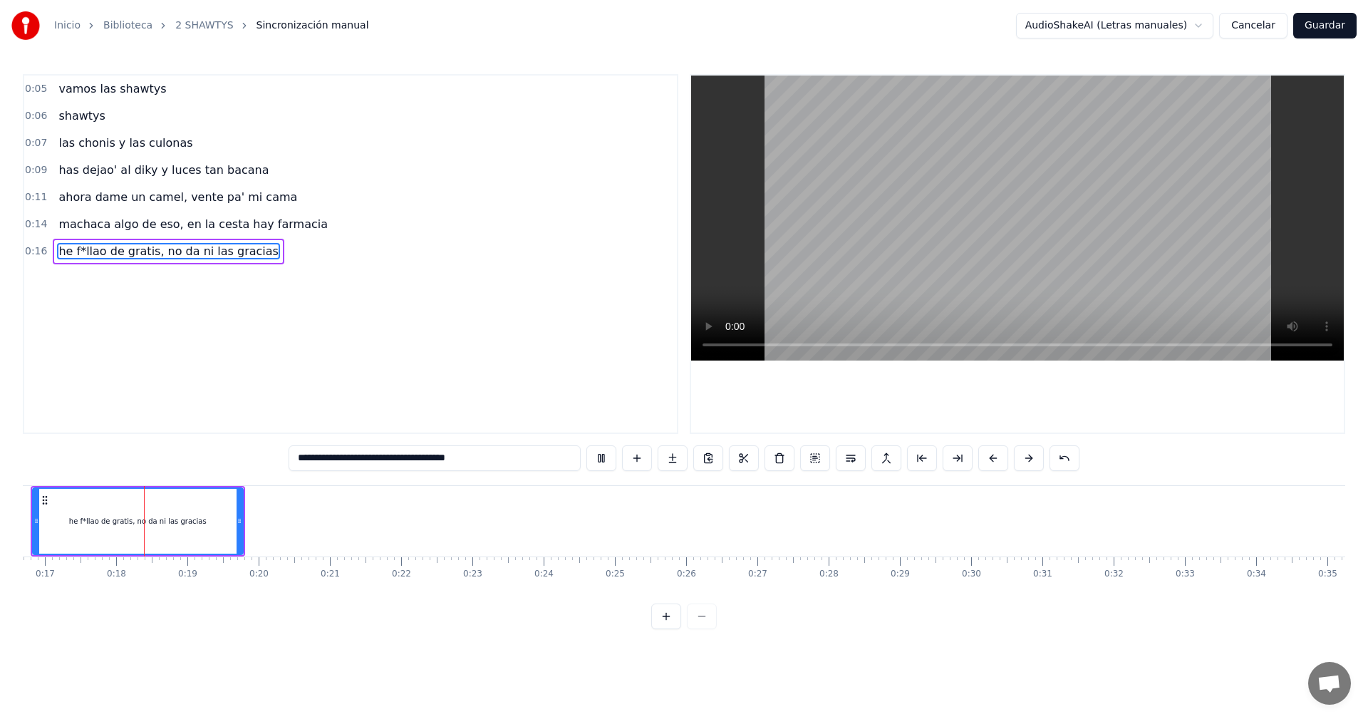
scroll to position [0, 1190]
click at [847, 236] on video at bounding box center [1017, 217] width 652 height 285
click at [222, 433] on div "0:05 vamos las shawtys 0:06 shawtys 0:07 las chonis y las culonas 0:09 has deja…" at bounding box center [350, 254] width 655 height 360
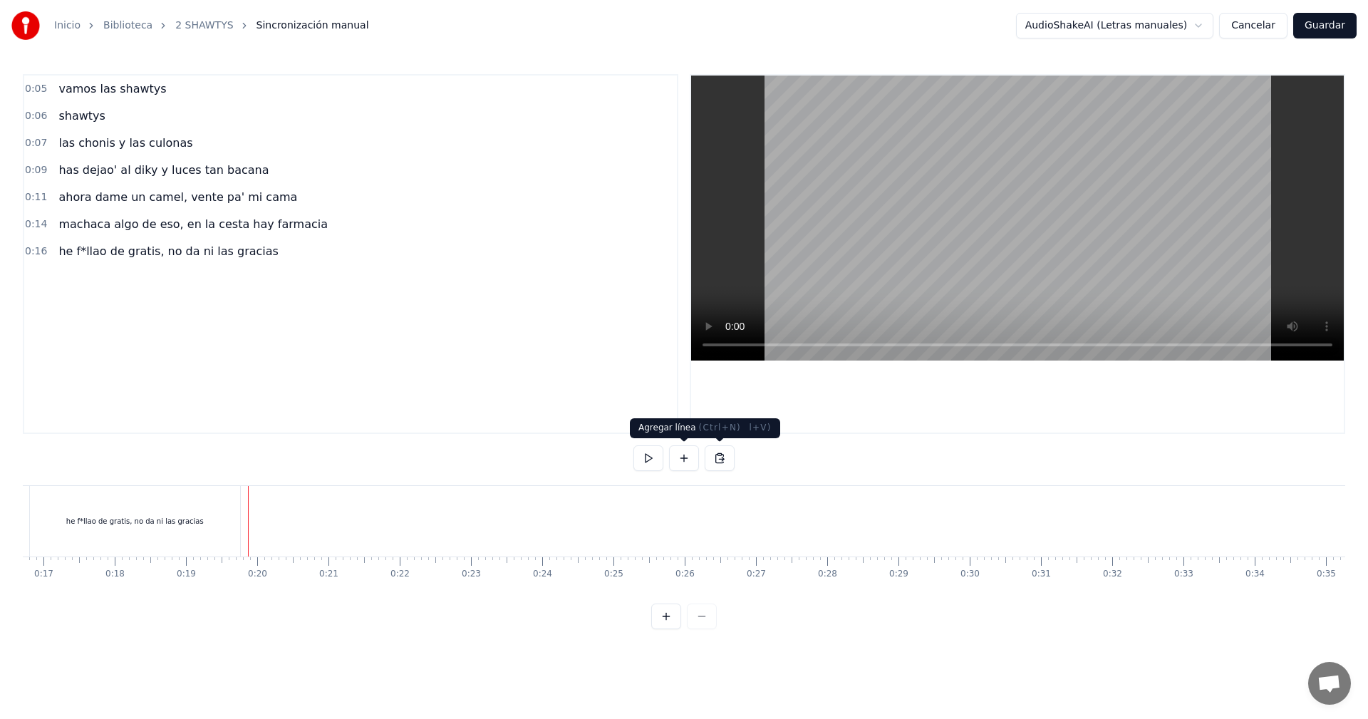
click at [682, 462] on button at bounding box center [684, 458] width 30 height 26
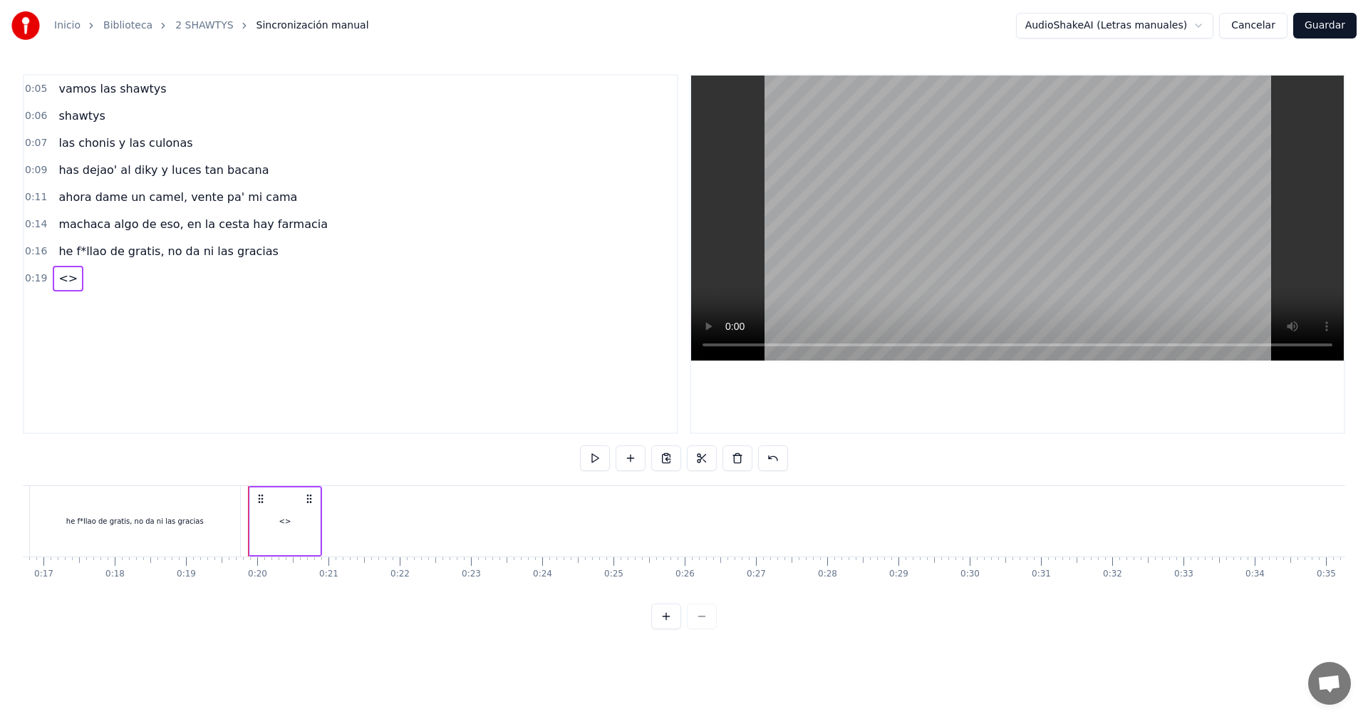
click at [280, 536] on div "<>" at bounding box center [285, 521] width 70 height 68
drag, startPoint x: 350, startPoint y: 465, endPoint x: 326, endPoint y: 465, distance: 24.2
click at [327, 465] on div "0:05 vamos las shawtys 0:06 shawtys 0:07 las chonis y las culonas 0:09 has deja…" at bounding box center [684, 351] width 1322 height 555
drag, startPoint x: 318, startPoint y: 524, endPoint x: 334, endPoint y: 524, distance: 15.7
click at [321, 524] on icon at bounding box center [318, 520] width 6 height 11
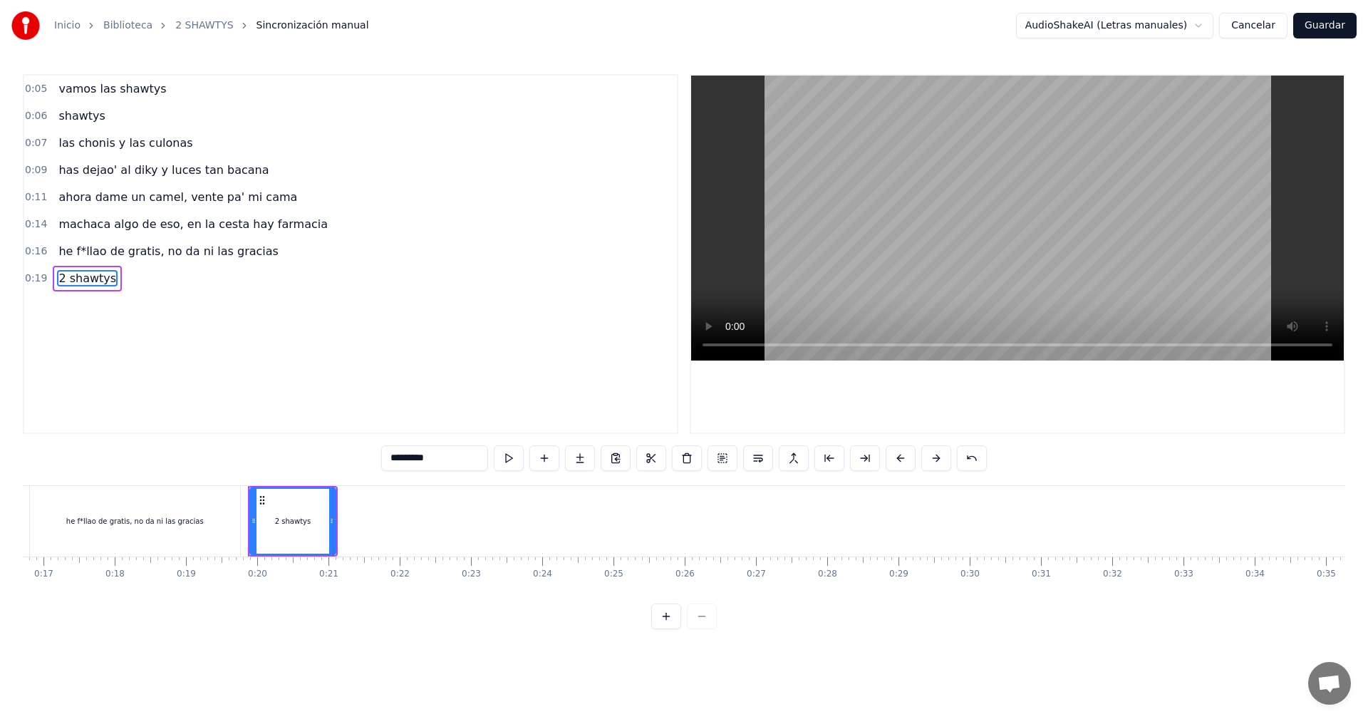
scroll to position [0, 769]
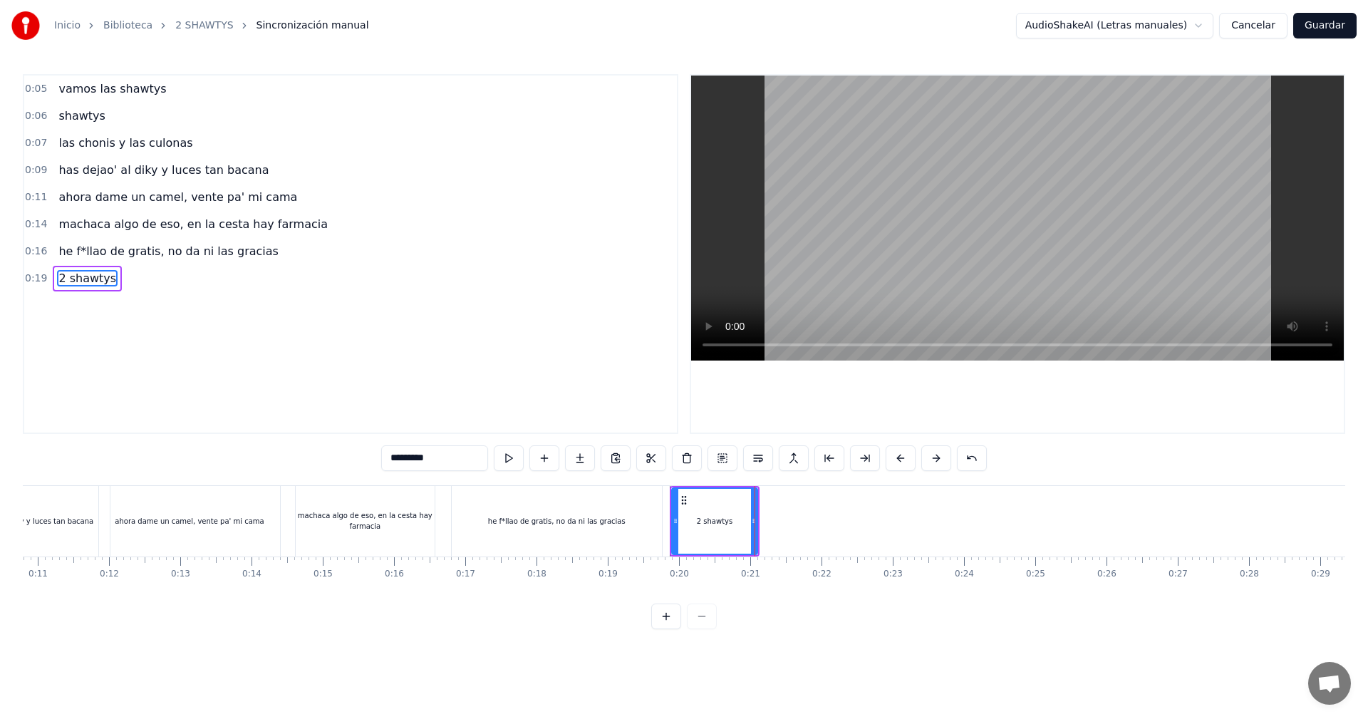
type input "*********"
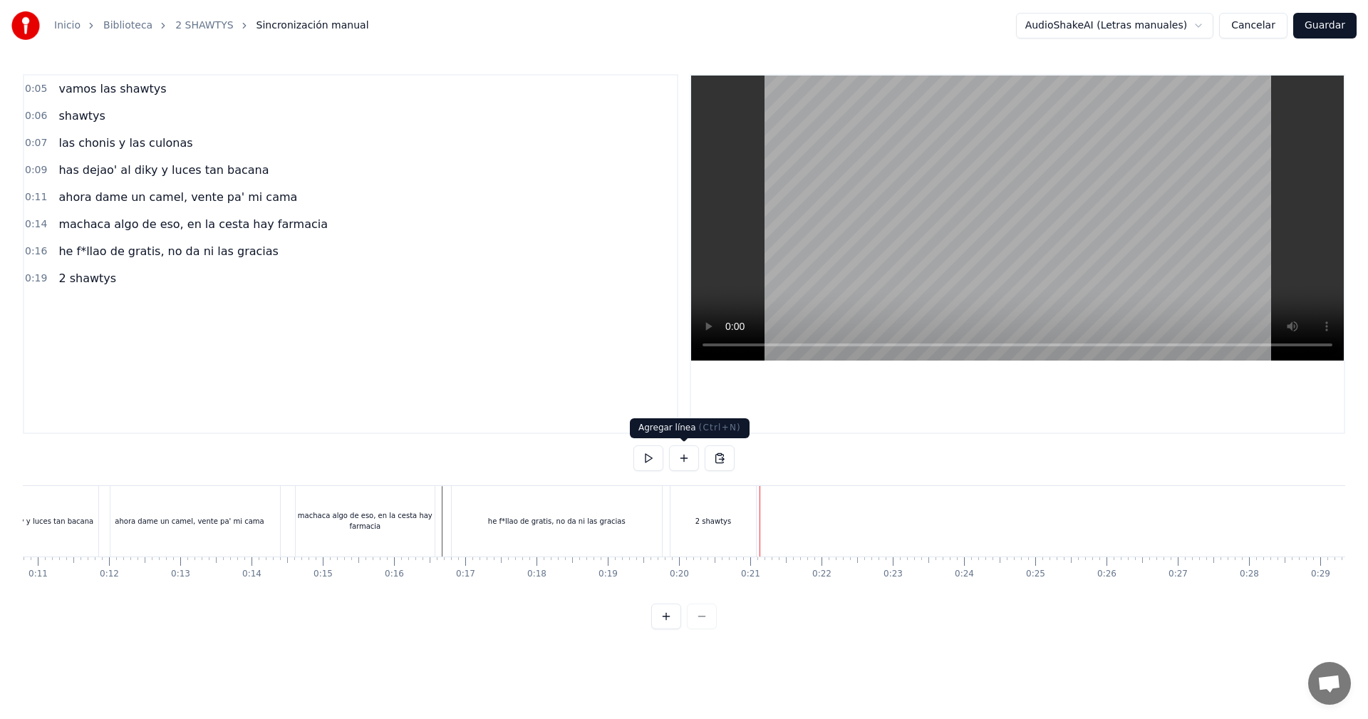
click at [689, 455] on button at bounding box center [684, 458] width 30 height 26
click at [818, 536] on div "<>" at bounding box center [796, 521] width 70 height 68
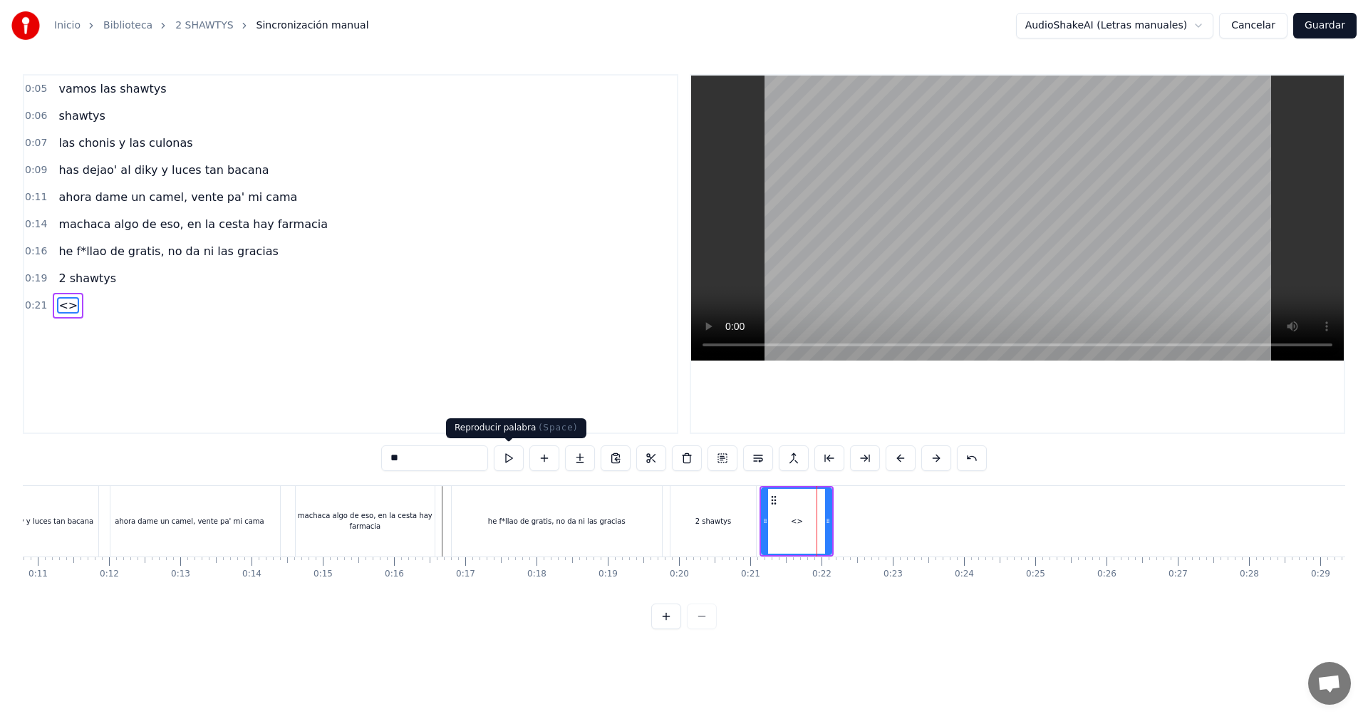
drag, startPoint x: 448, startPoint y: 454, endPoint x: 311, endPoint y: 442, distance: 137.3
click at [313, 443] on div "0:05 vamos las shawtys 0:06 shawtys 0:07 las chonis y las culonas 0:09 has deja…" at bounding box center [684, 351] width 1322 height 555
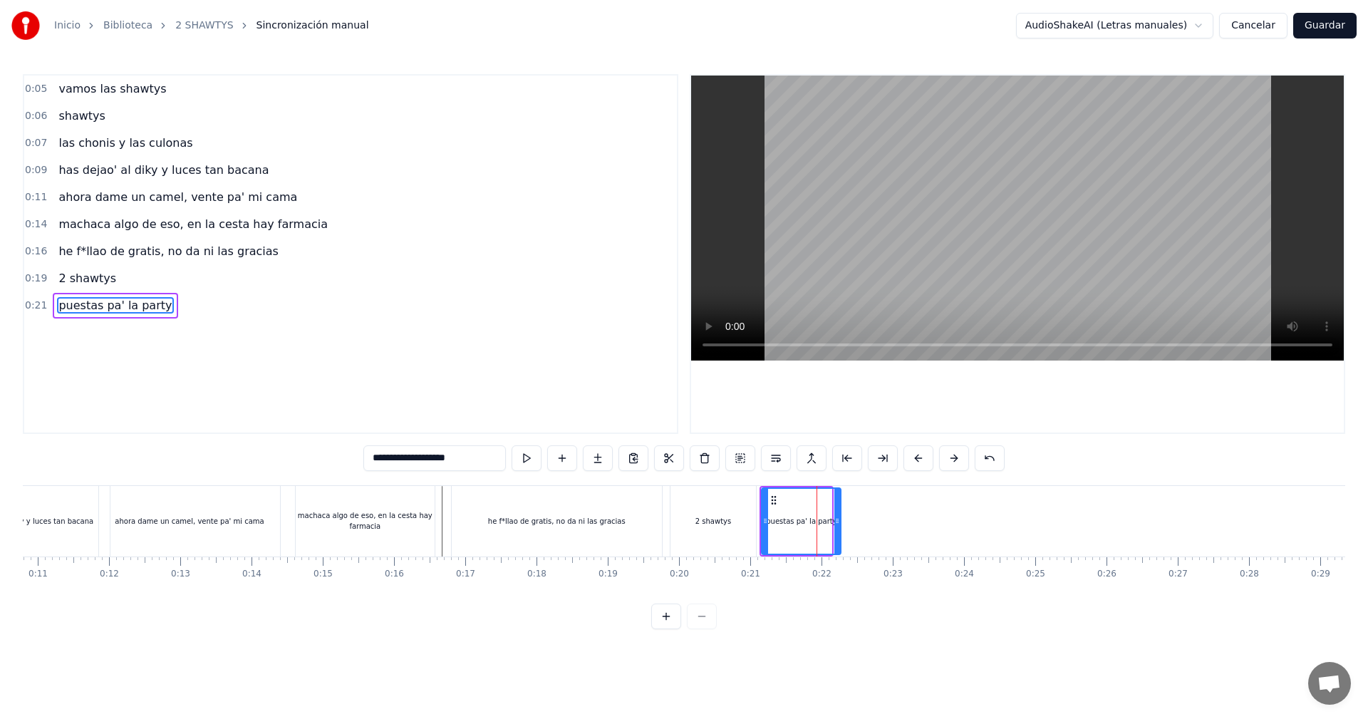
drag, startPoint x: 829, startPoint y: 515, endPoint x: 841, endPoint y: 517, distance: 12.3
click at [840, 517] on icon at bounding box center [837, 520] width 6 height 11
type input "**********"
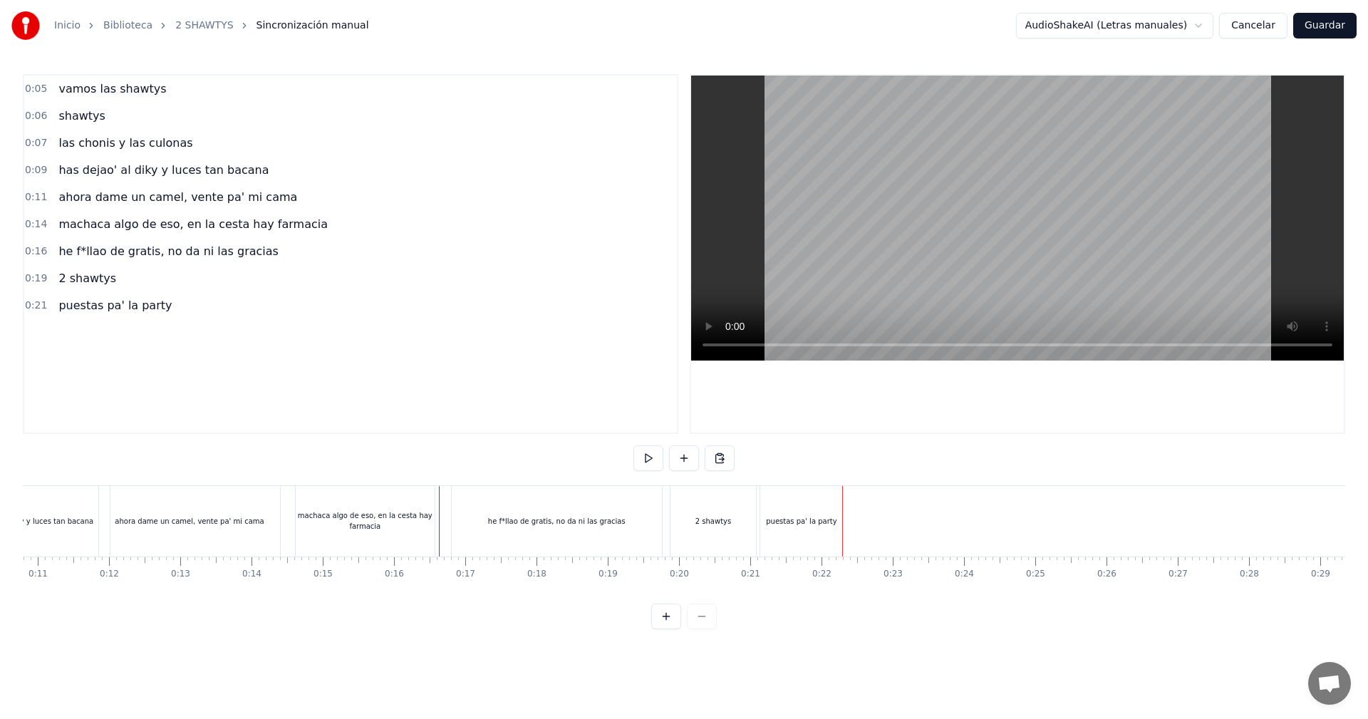
click at [822, 512] on div "puestas pa' la party" at bounding box center [801, 521] width 82 height 71
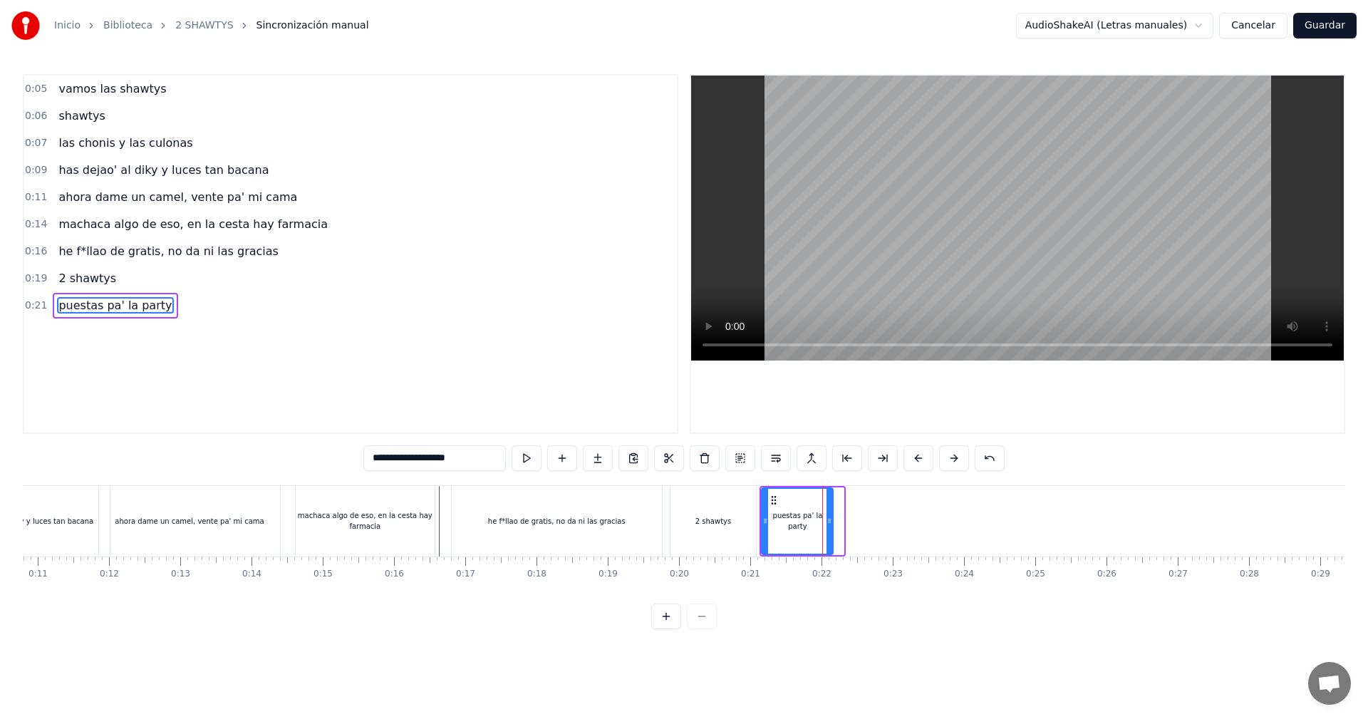
drag, startPoint x: 840, startPoint y: 515, endPoint x: 828, endPoint y: 517, distance: 11.6
click at [828, 517] on icon at bounding box center [829, 520] width 6 height 11
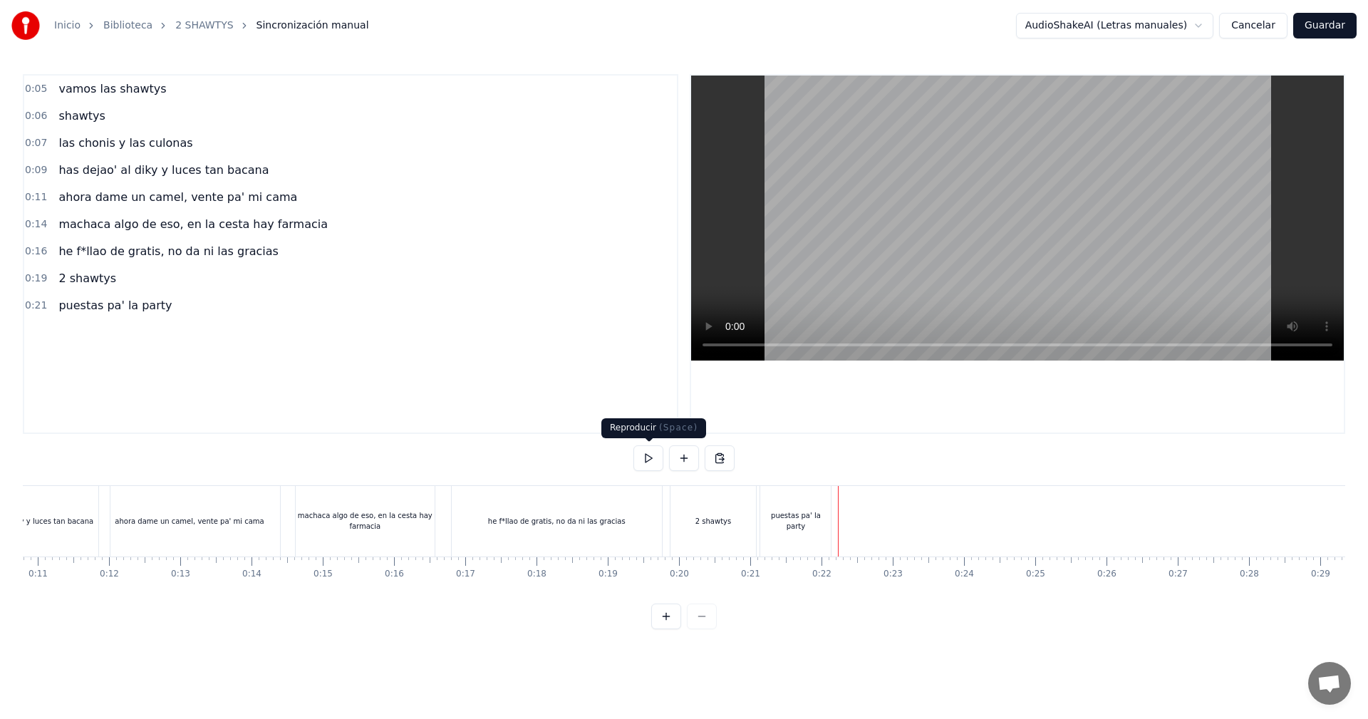
click at [682, 459] on button at bounding box center [684, 458] width 30 height 26
click at [893, 531] on div "<>" at bounding box center [875, 521] width 70 height 68
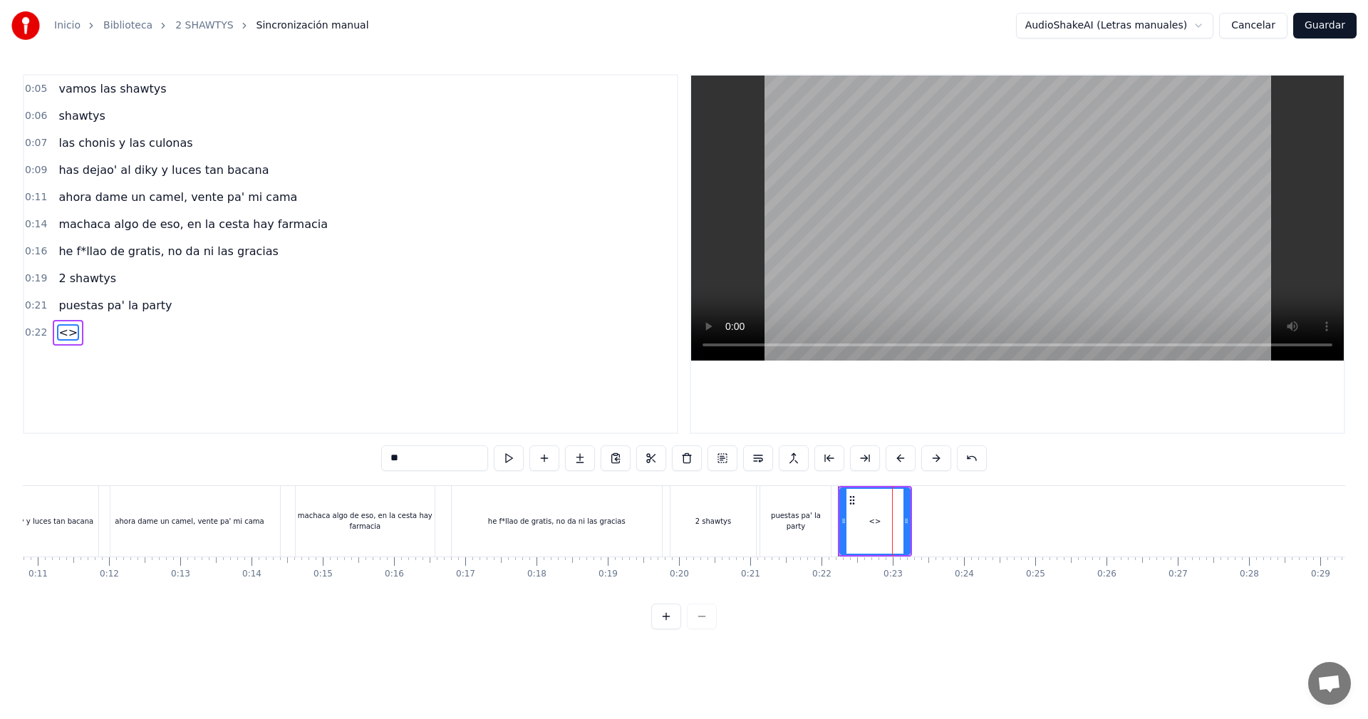
drag, startPoint x: 434, startPoint y: 454, endPoint x: 164, endPoint y: 449, distance: 270.0
click at [164, 449] on div "0:05 vamos las shawtys 0:06 shawtys 0:07 las chonis y las culonas 0:09 has deja…" at bounding box center [684, 351] width 1322 height 555
click at [407, 462] on input "**********" at bounding box center [434, 458] width 114 height 26
click at [407, 462] on input "**********" at bounding box center [434, 458] width 107 height 26
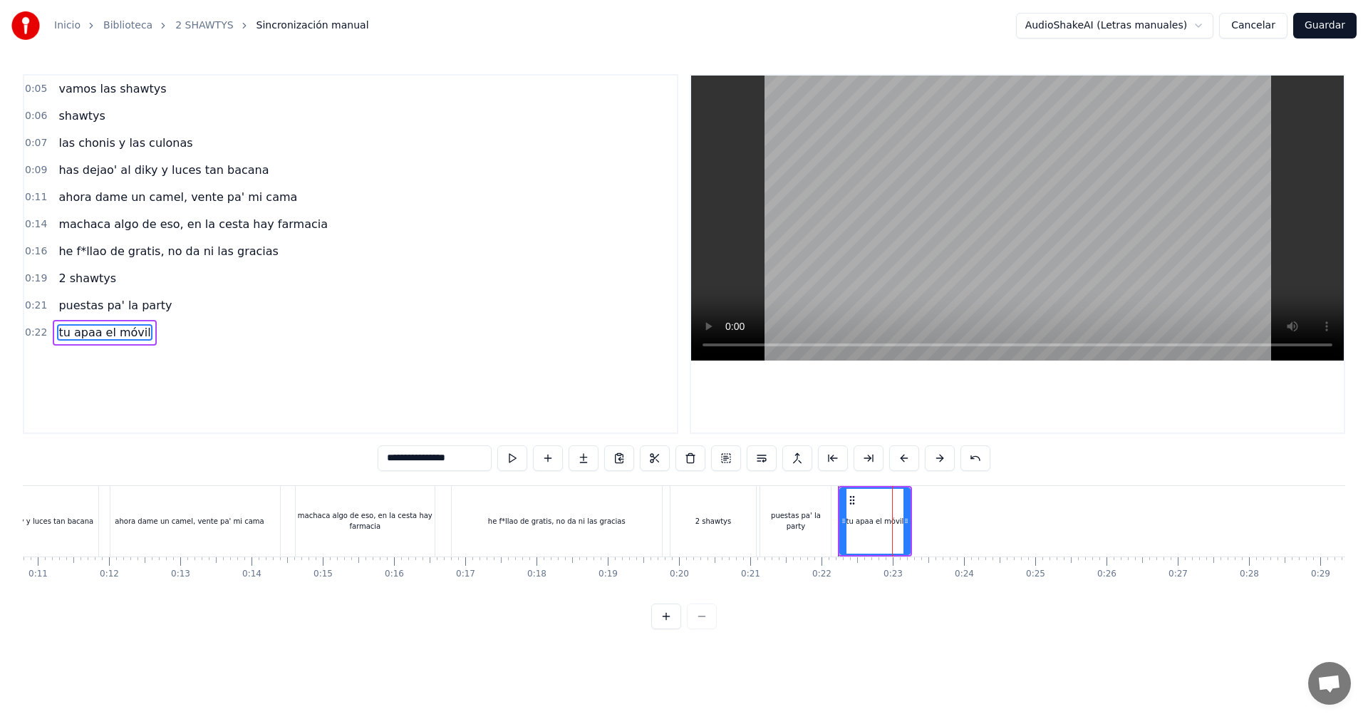
click at [414, 458] on input "**********" at bounding box center [434, 458] width 114 height 26
type input "**********"
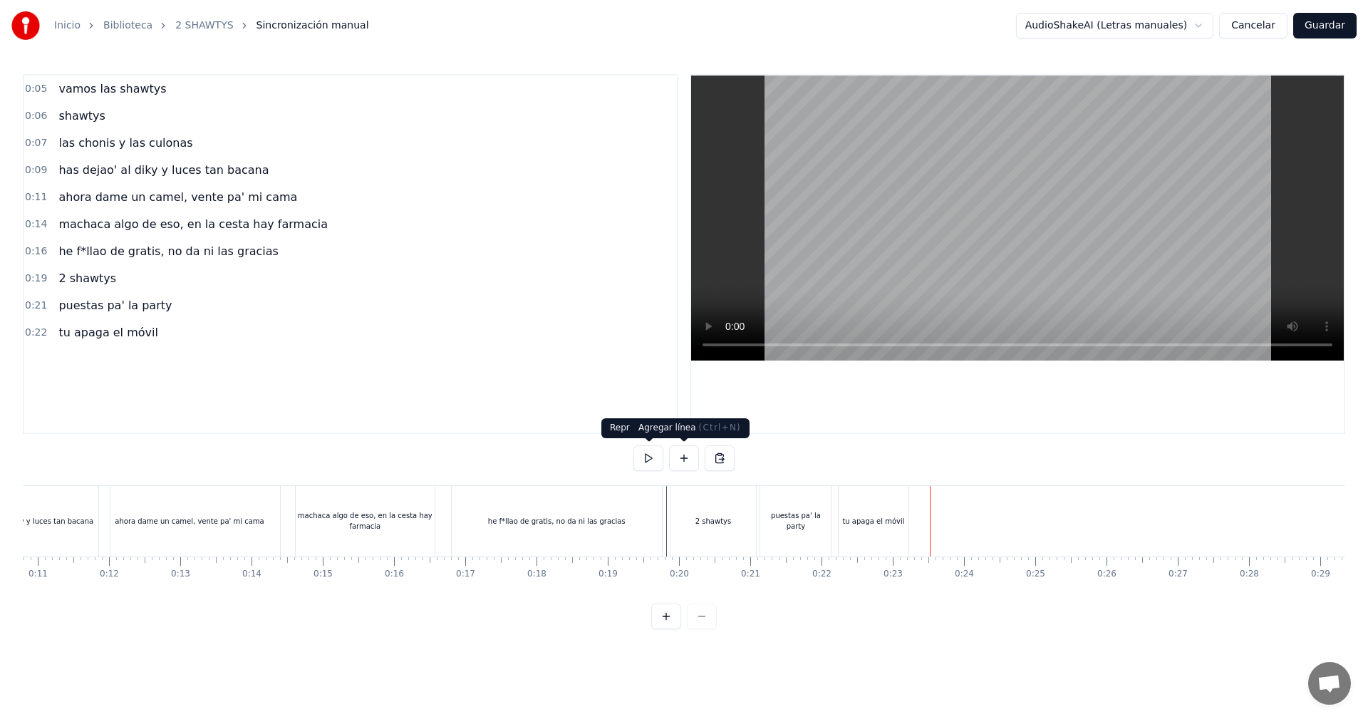
click at [677, 457] on button at bounding box center [684, 458] width 30 height 26
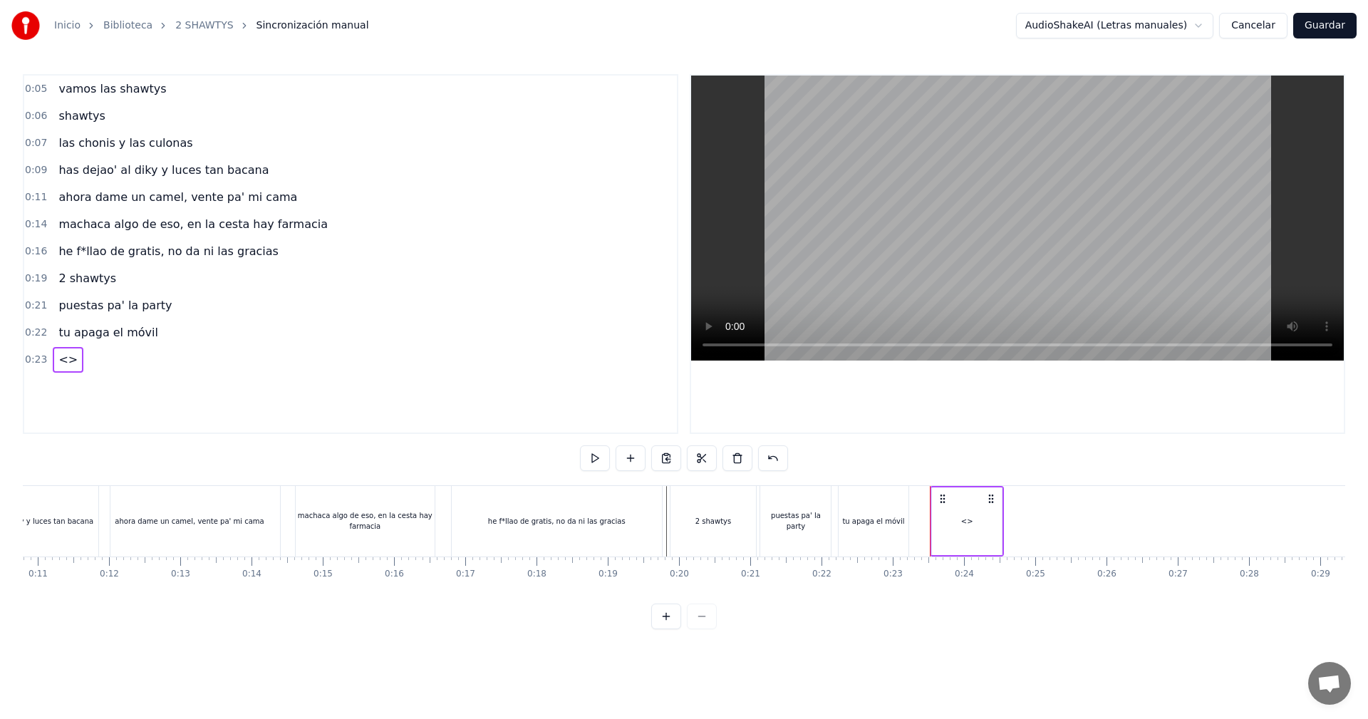
click at [999, 519] on div "<>" at bounding box center [967, 521] width 70 height 68
drag, startPoint x: 392, startPoint y: 451, endPoint x: 290, endPoint y: 451, distance: 101.9
click at [300, 451] on div "0:05 vamos las shawtys 0:06 shawtys 0:07 las chonis y las culonas 0:09 has deja…" at bounding box center [684, 351] width 1322 height 555
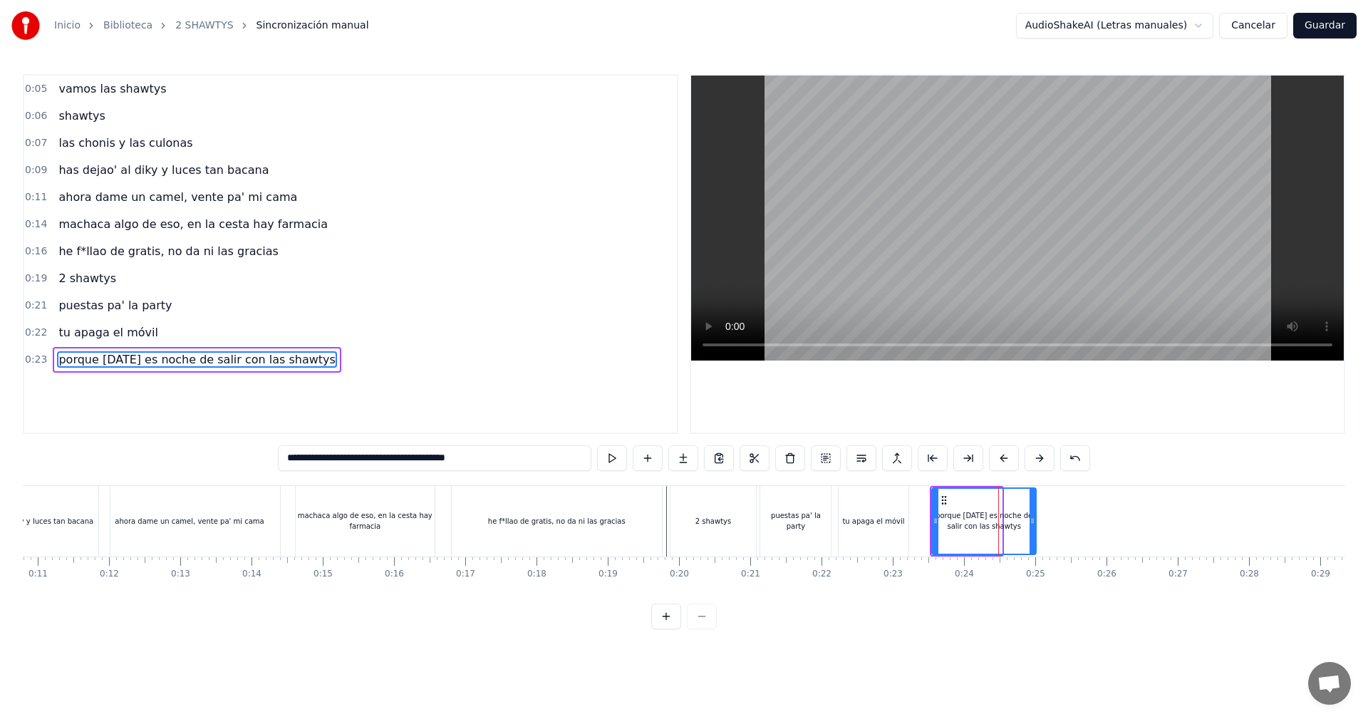
drag, startPoint x: 1000, startPoint y: 516, endPoint x: 976, endPoint y: 516, distance: 24.2
click at [1035, 529] on div at bounding box center [1032, 521] width 6 height 65
type input "**********"
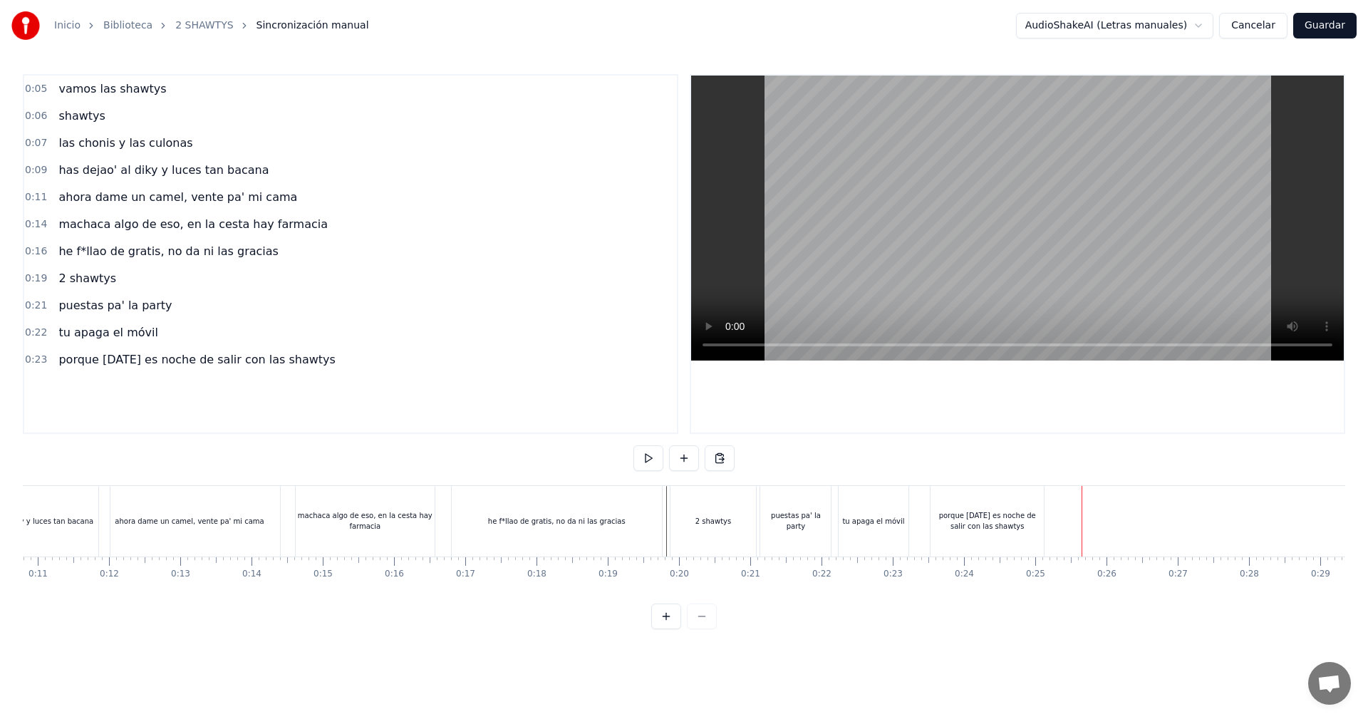
click at [1027, 522] on div "porque [DATE] es noche de salir con las shawtys" at bounding box center [986, 520] width 113 height 21
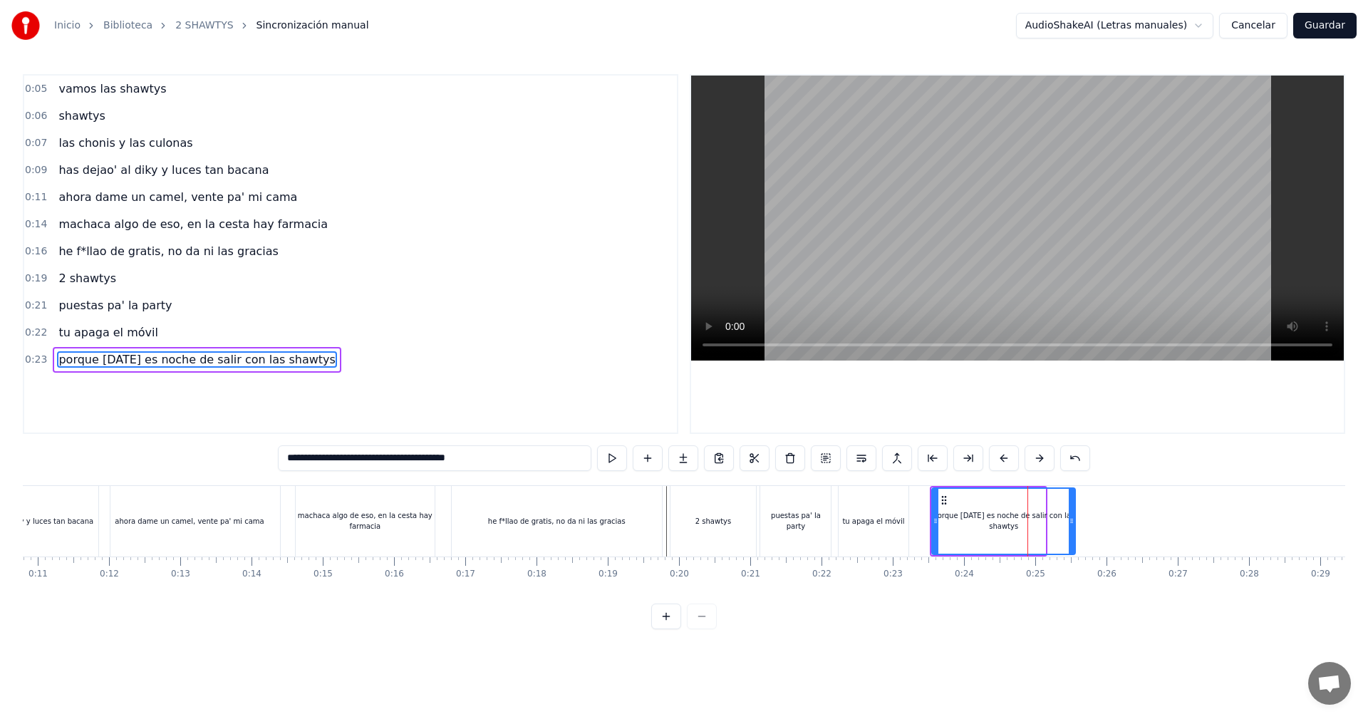
drag, startPoint x: 1043, startPoint y: 517, endPoint x: 1080, endPoint y: 526, distance: 38.0
click at [1074, 526] on icon at bounding box center [1071, 520] width 6 height 11
click at [1084, 505] on div "porque [DATE] es noche de salir con las shawtys" at bounding box center [1006, 521] width 155 height 71
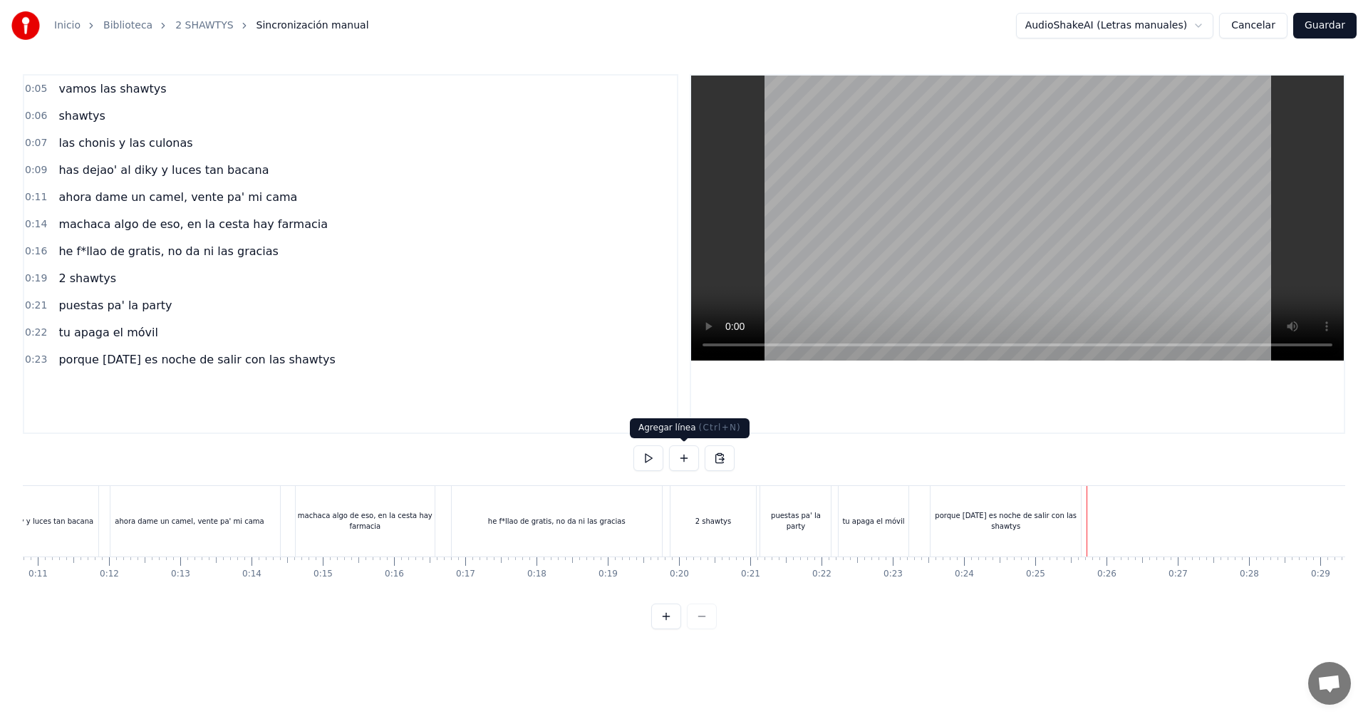
click at [683, 462] on button at bounding box center [684, 458] width 30 height 26
click at [1132, 523] on div "<>" at bounding box center [1123, 521] width 70 height 68
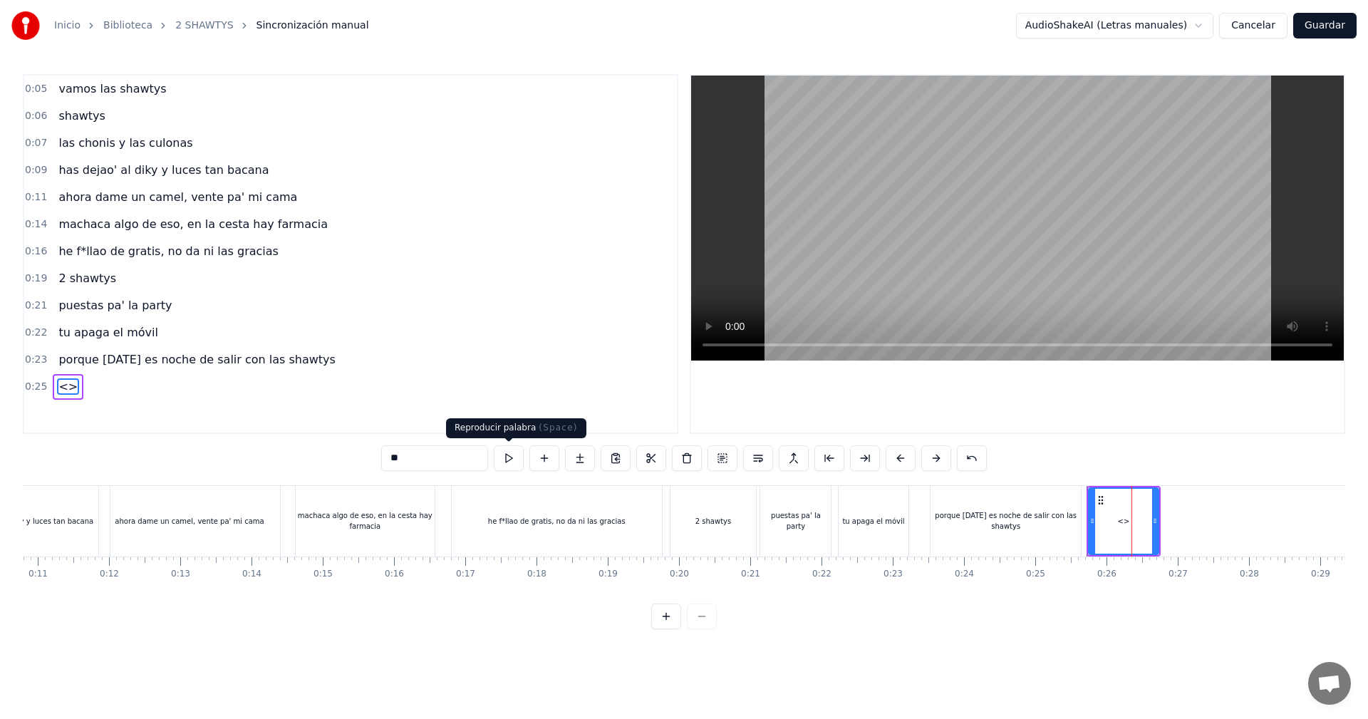
drag, startPoint x: 417, startPoint y: 451, endPoint x: 312, endPoint y: 441, distance: 105.2
click at [342, 449] on div "0:05 vamos las shawtys 0:06 shawtys 0:07 las chonis y las culonas 0:09 has deja…" at bounding box center [684, 351] width 1322 height 555
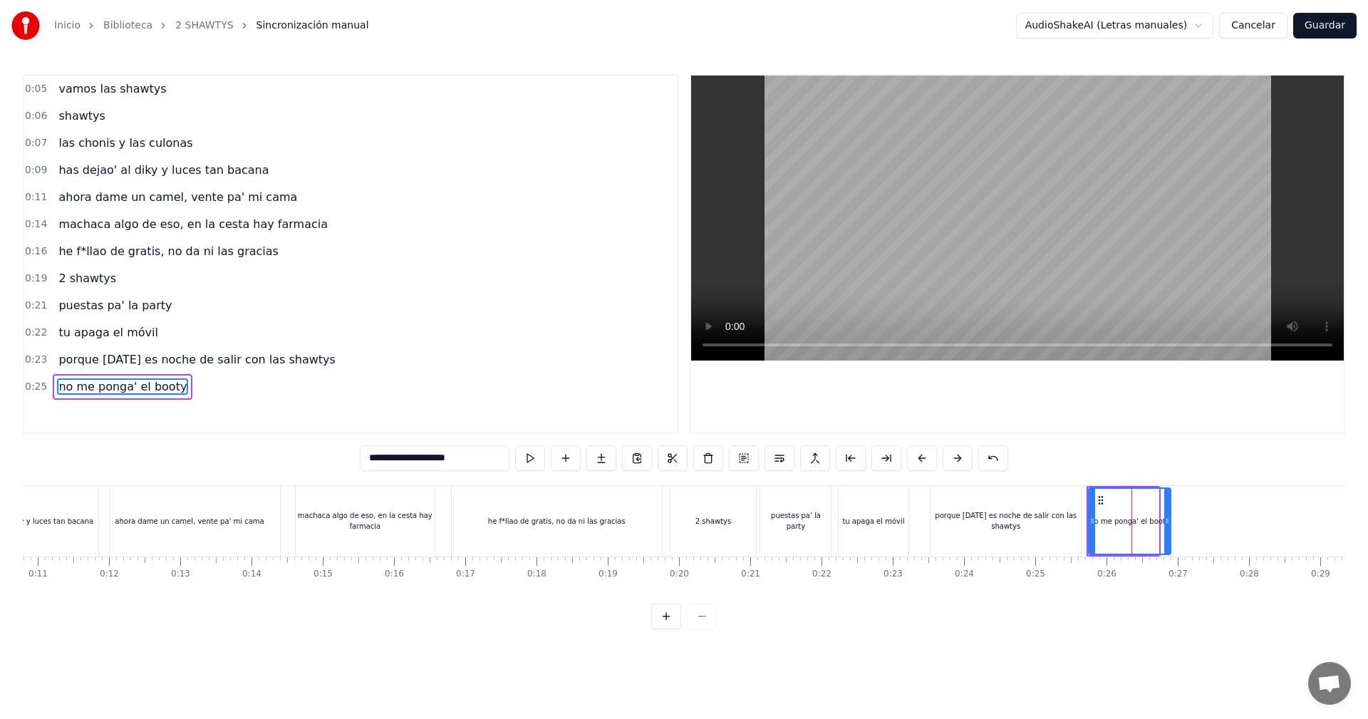
drag, startPoint x: 1156, startPoint y: 517, endPoint x: 1168, endPoint y: 521, distance: 12.8
click at [1168, 521] on icon at bounding box center [1167, 520] width 6 height 11
type input "**********"
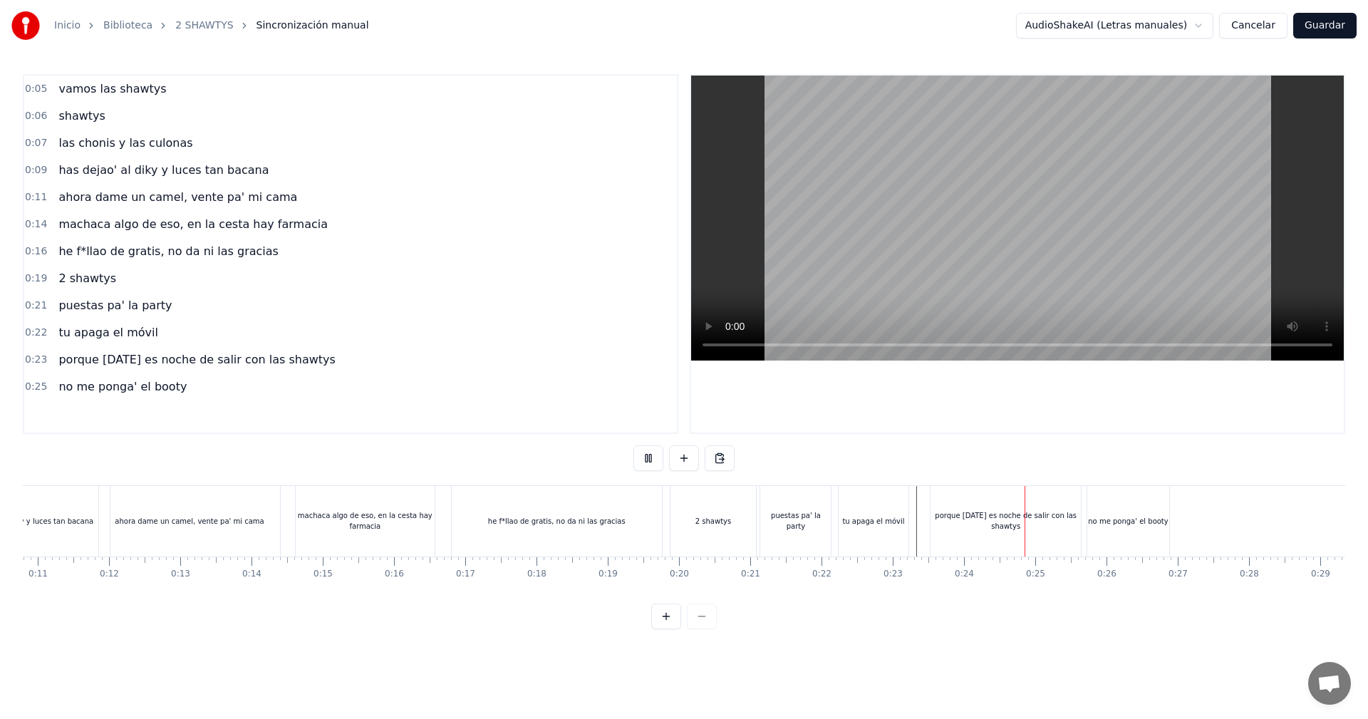
click at [834, 519] on div "puestas pa' la party" at bounding box center [796, 521] width 75 height 71
click at [684, 456] on button at bounding box center [684, 458] width 30 height 26
click at [1176, 521] on div "<>" at bounding box center [1209, 521] width 70 height 68
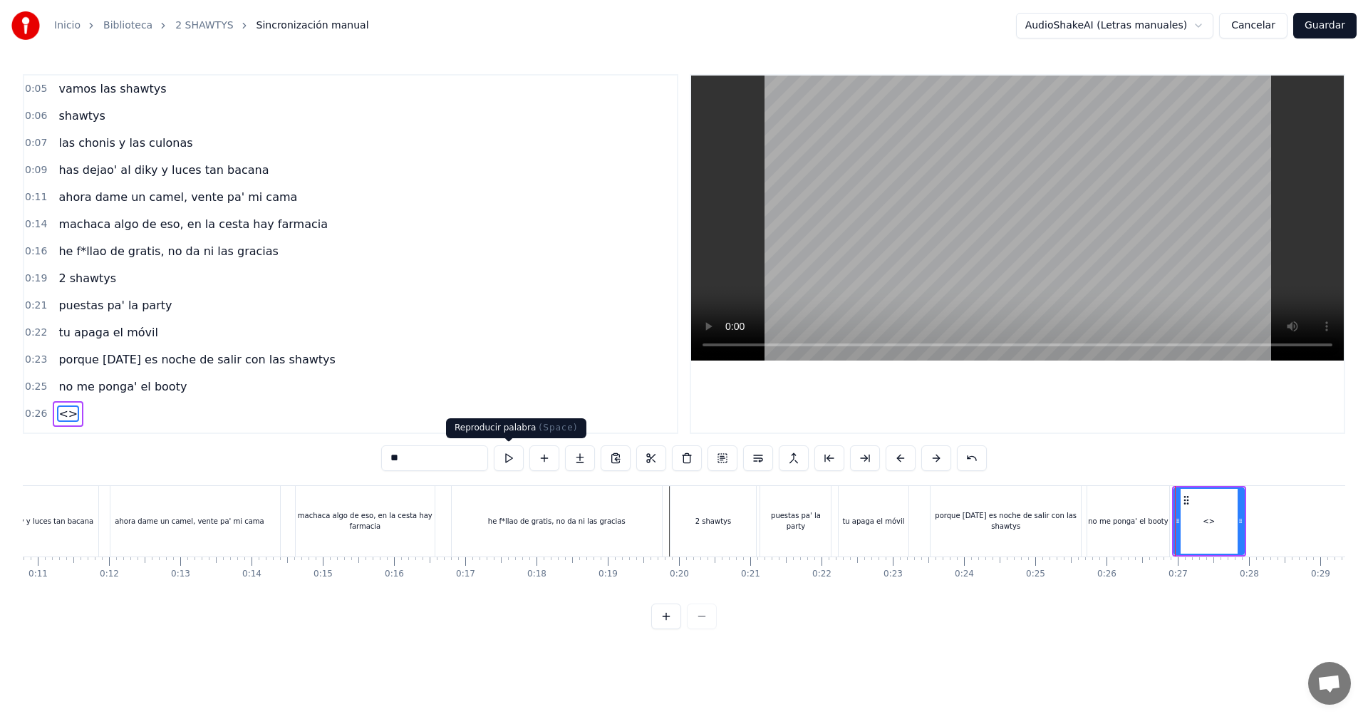
drag, startPoint x: 452, startPoint y: 457, endPoint x: 323, endPoint y: 452, distance: 129.0
click at [330, 454] on div "0:05 vamos las shawtys 0:06 shawtys 0:07 las chonis y las culonas 0:09 has deja…" at bounding box center [684, 351] width 1322 height 555
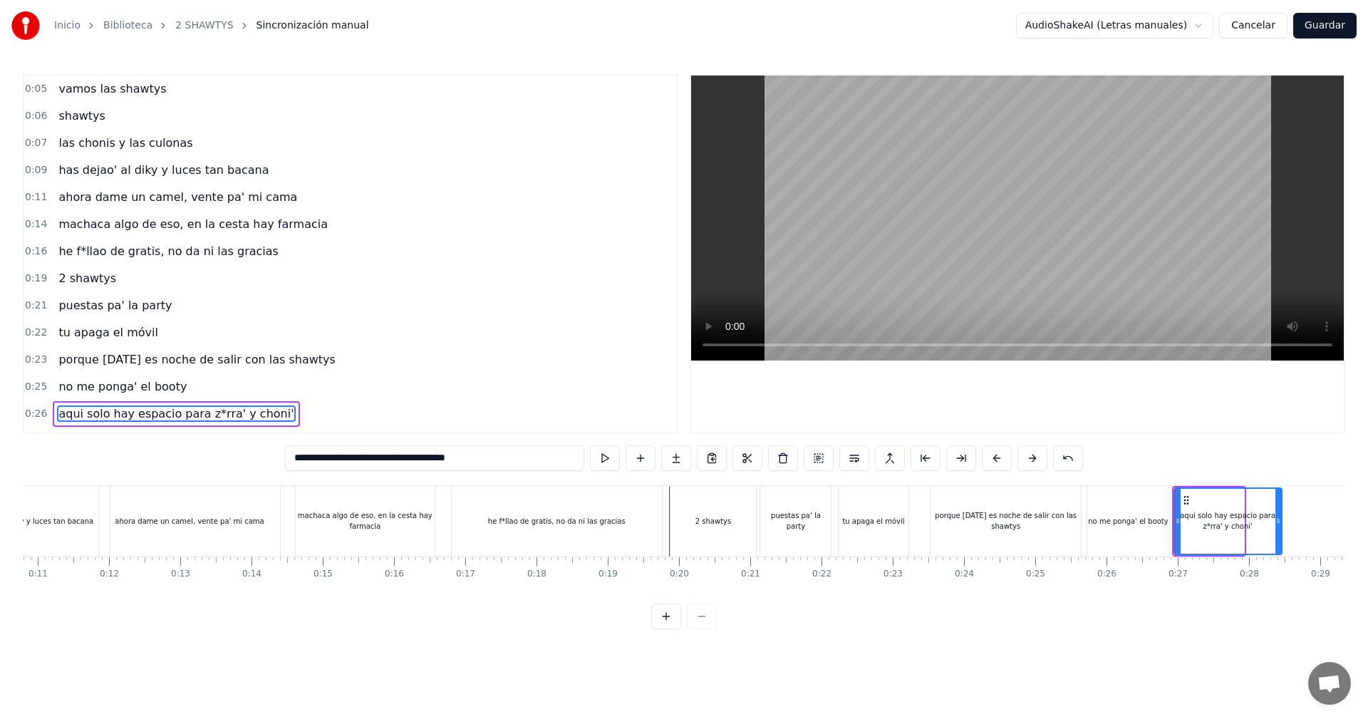
drag, startPoint x: 1241, startPoint y: 516, endPoint x: 1279, endPoint y: 528, distance: 39.4
click at [1279, 528] on div at bounding box center [1278, 521] width 6 height 65
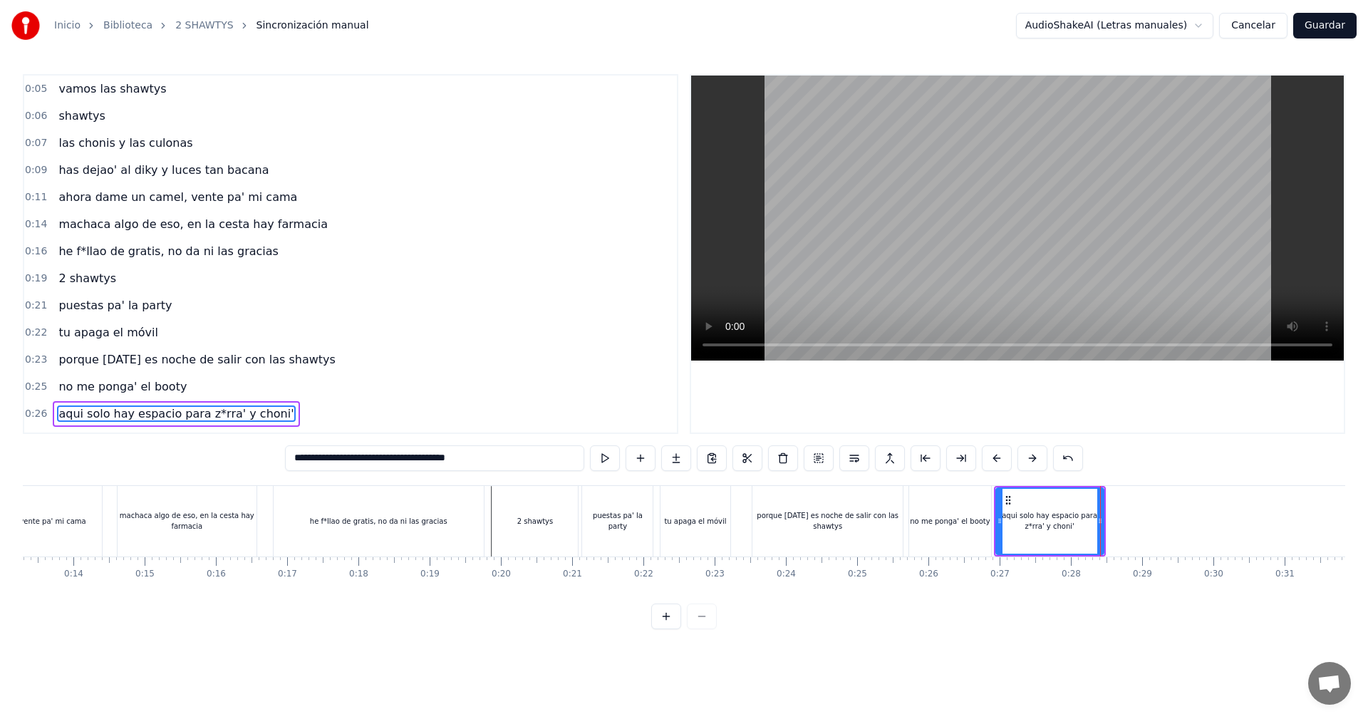
scroll to position [0, 927]
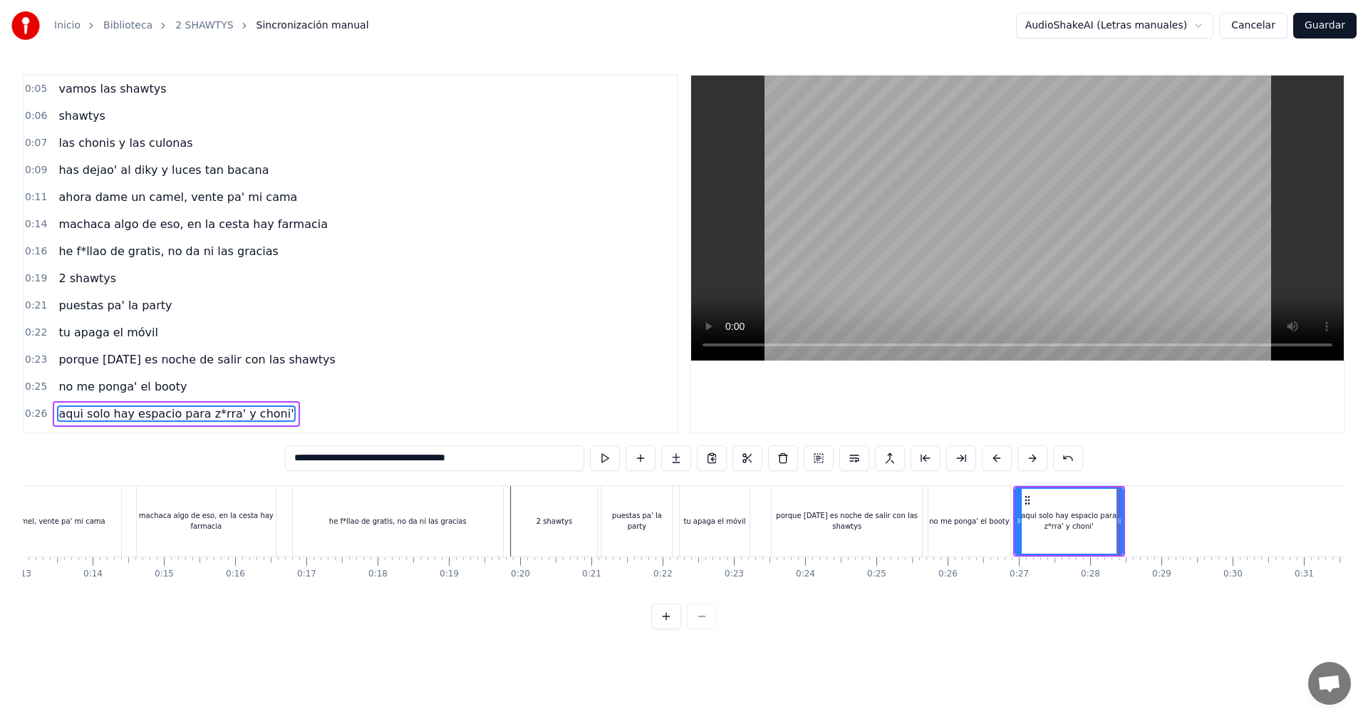
type input "**********"
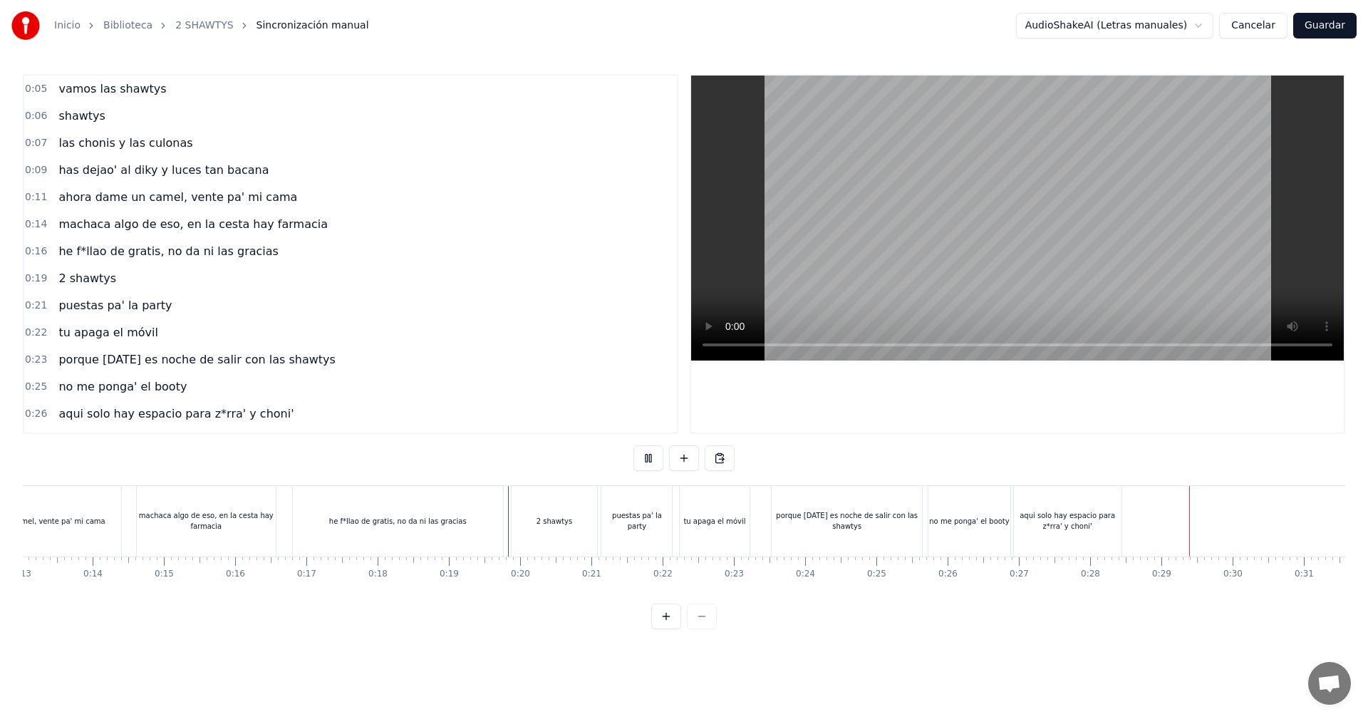
click at [1090, 528] on div "aqui solo hay espacio para z*rra' y choni'" at bounding box center [1068, 520] width 108 height 21
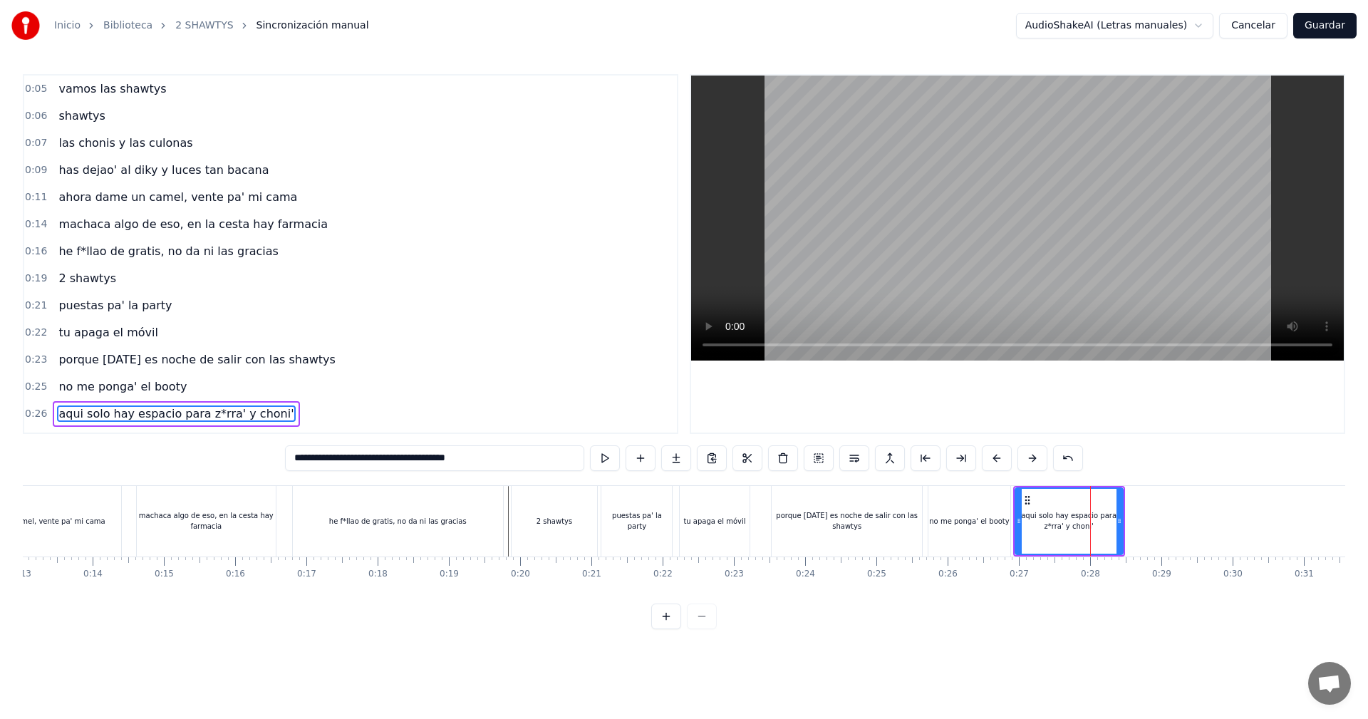
click at [1123, 512] on div "aqui solo hay espacio para z*rra' y choni'" at bounding box center [1068, 521] width 109 height 68
drag, startPoint x: 1118, startPoint y: 514, endPoint x: 1132, endPoint y: 540, distance: 30.0
click at [1202, 533] on div at bounding box center [1200, 521] width 6 height 65
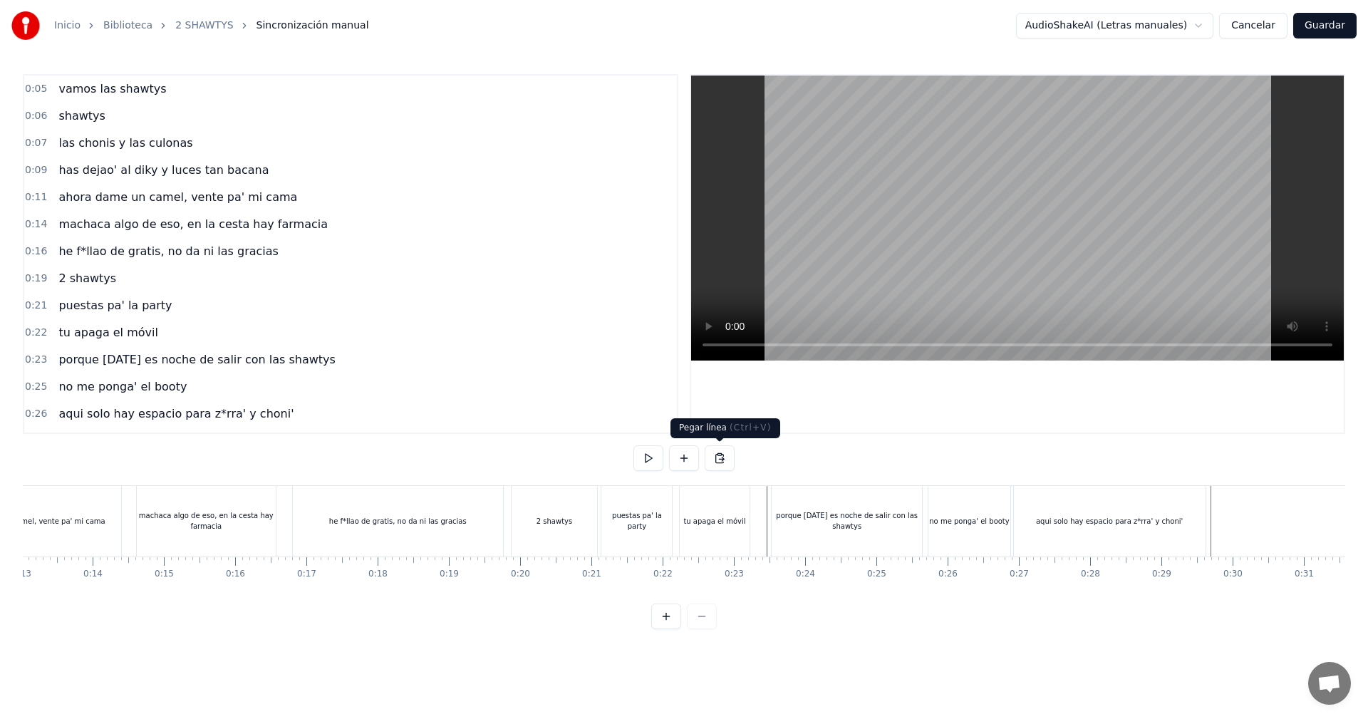
click at [683, 462] on button at bounding box center [684, 458] width 30 height 26
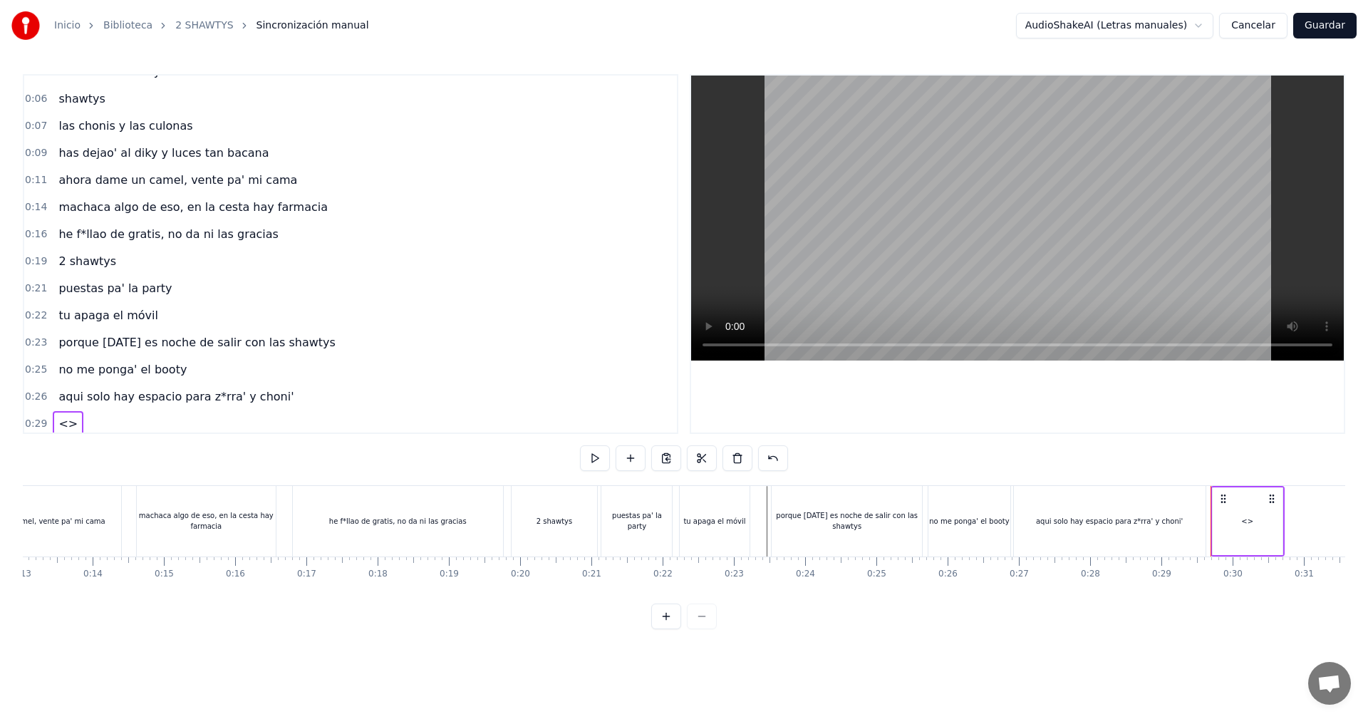
scroll to position [22, 0]
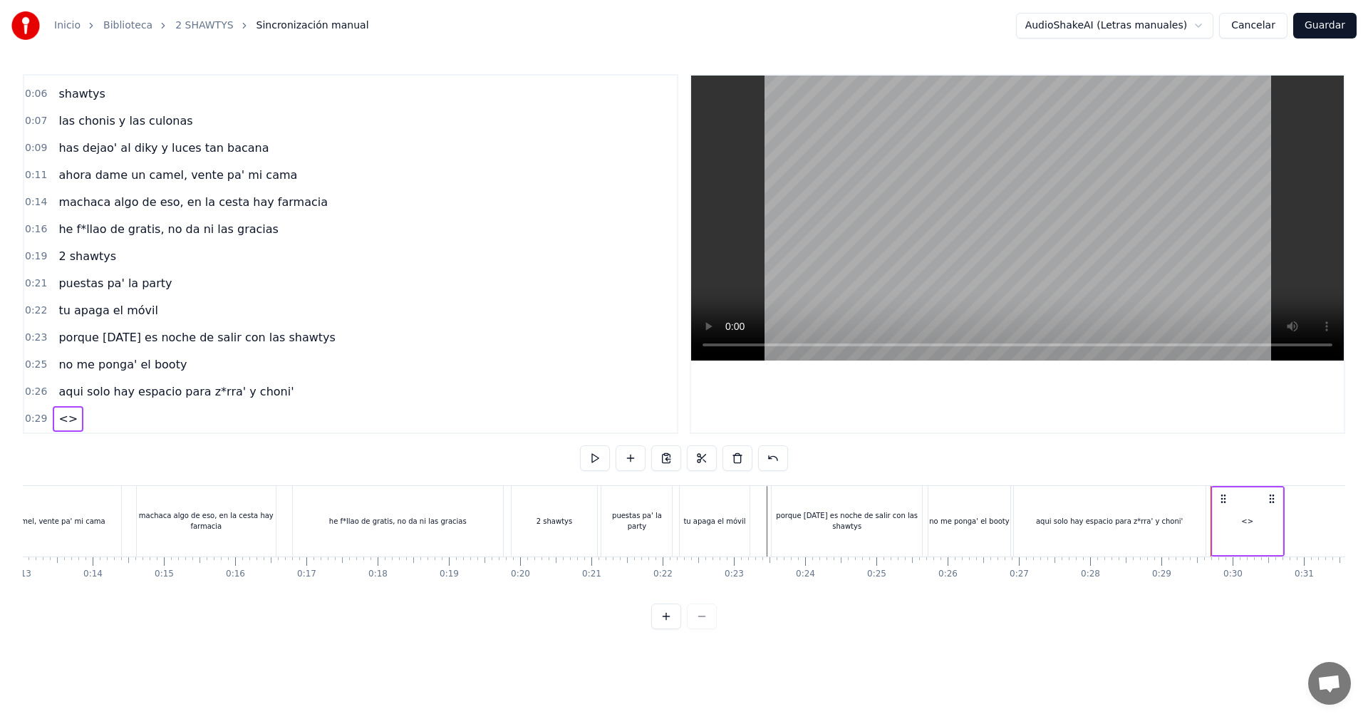
click at [62, 408] on div "<>" at bounding box center [68, 419] width 31 height 26
click at [67, 424] on span "<>" at bounding box center [68, 418] width 22 height 16
drag, startPoint x: 410, startPoint y: 456, endPoint x: 362, endPoint y: 449, distance: 48.9
click at [363, 449] on div "0:05 vamos las shawtys 0:06 shawtys 0:07 las chonis y las culonas 0:09 has deja…" at bounding box center [684, 351] width 1322 height 555
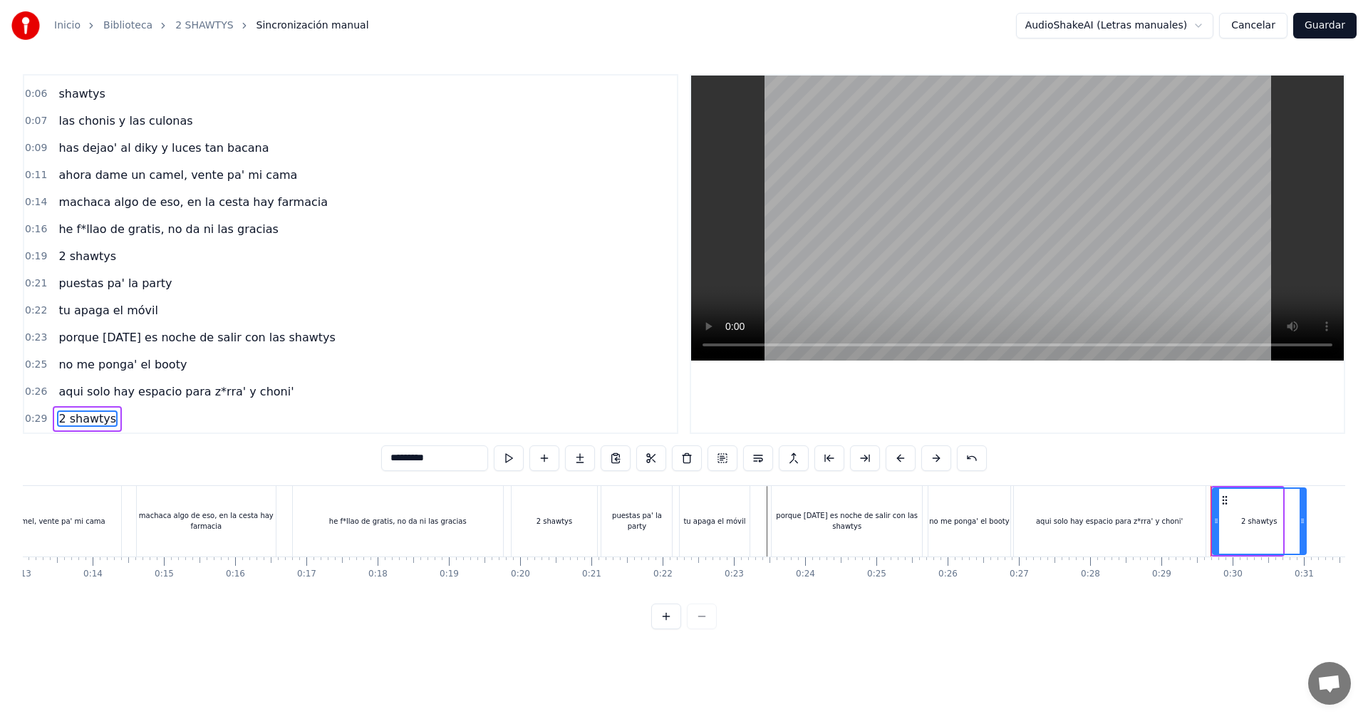
drag, startPoint x: 1281, startPoint y: 519, endPoint x: 1304, endPoint y: 534, distance: 27.9
click at [1304, 534] on div at bounding box center [1302, 521] width 6 height 65
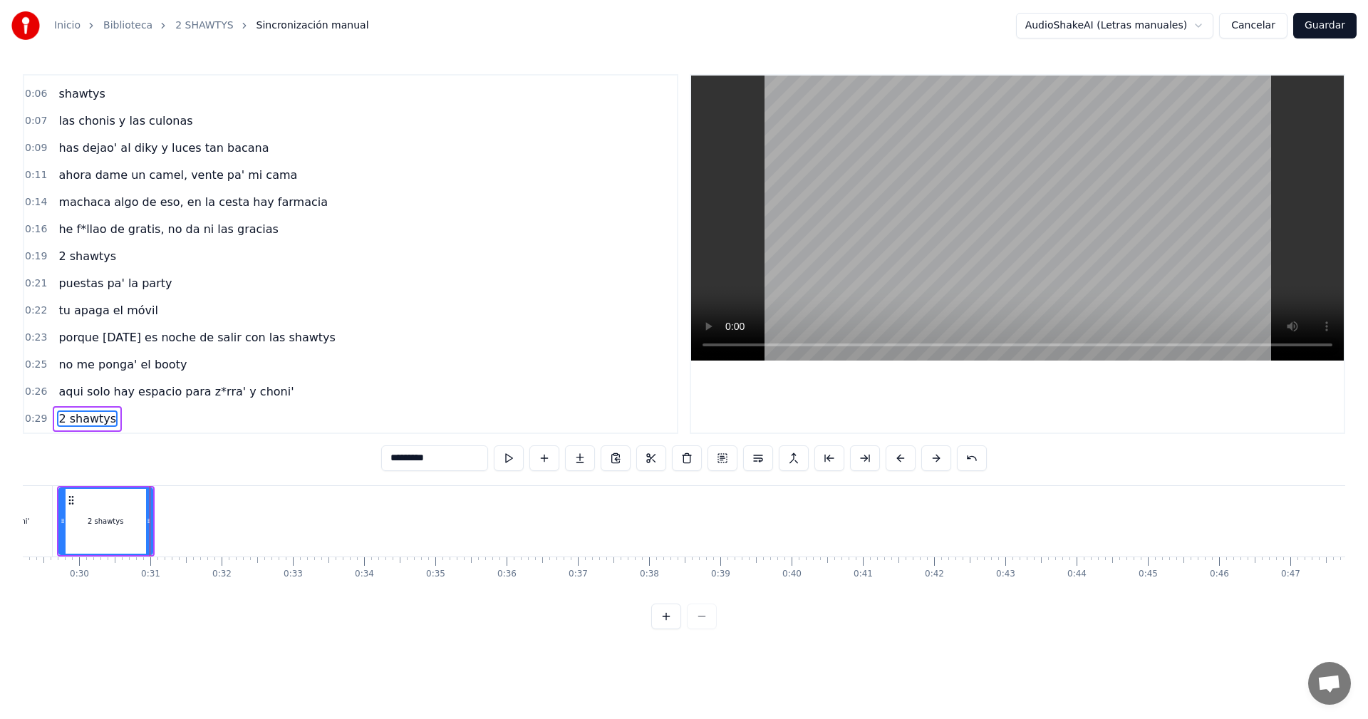
scroll to position [0, 2136]
click at [670, 625] on button at bounding box center [666, 616] width 30 height 26
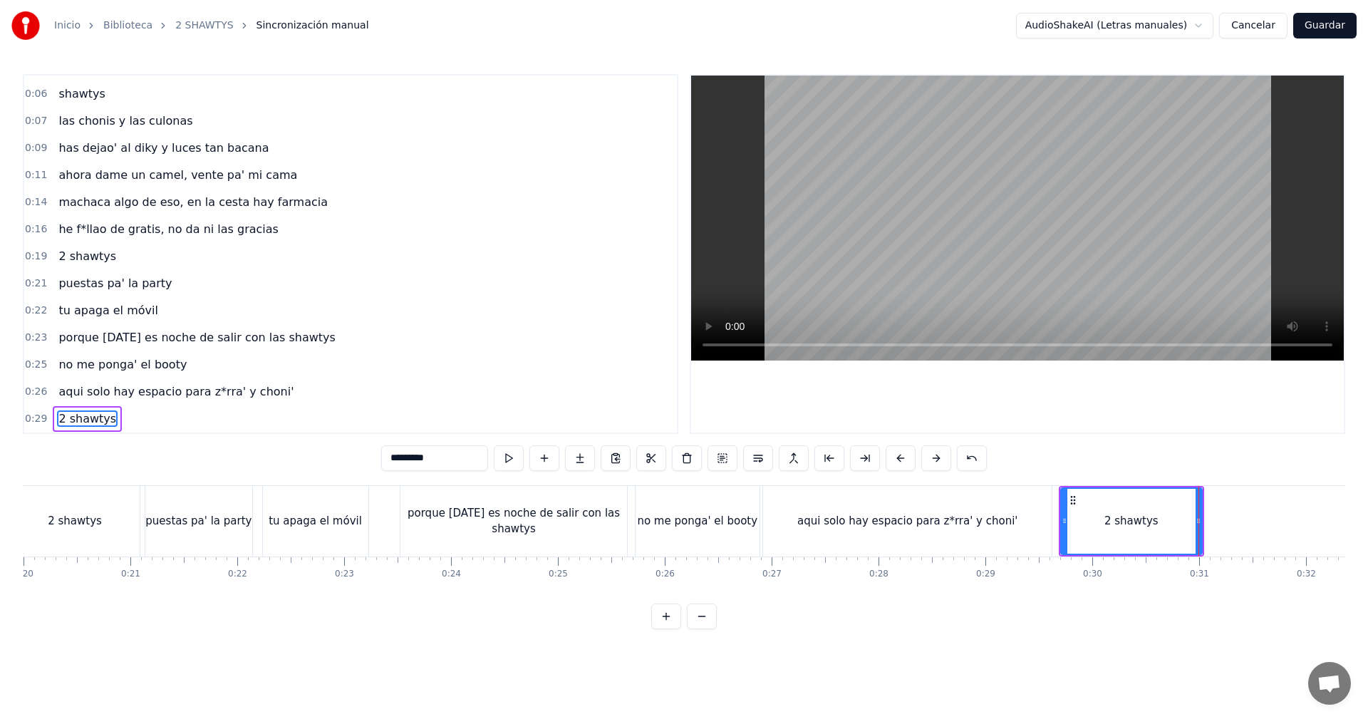
click at [691, 628] on button at bounding box center [702, 616] width 30 height 26
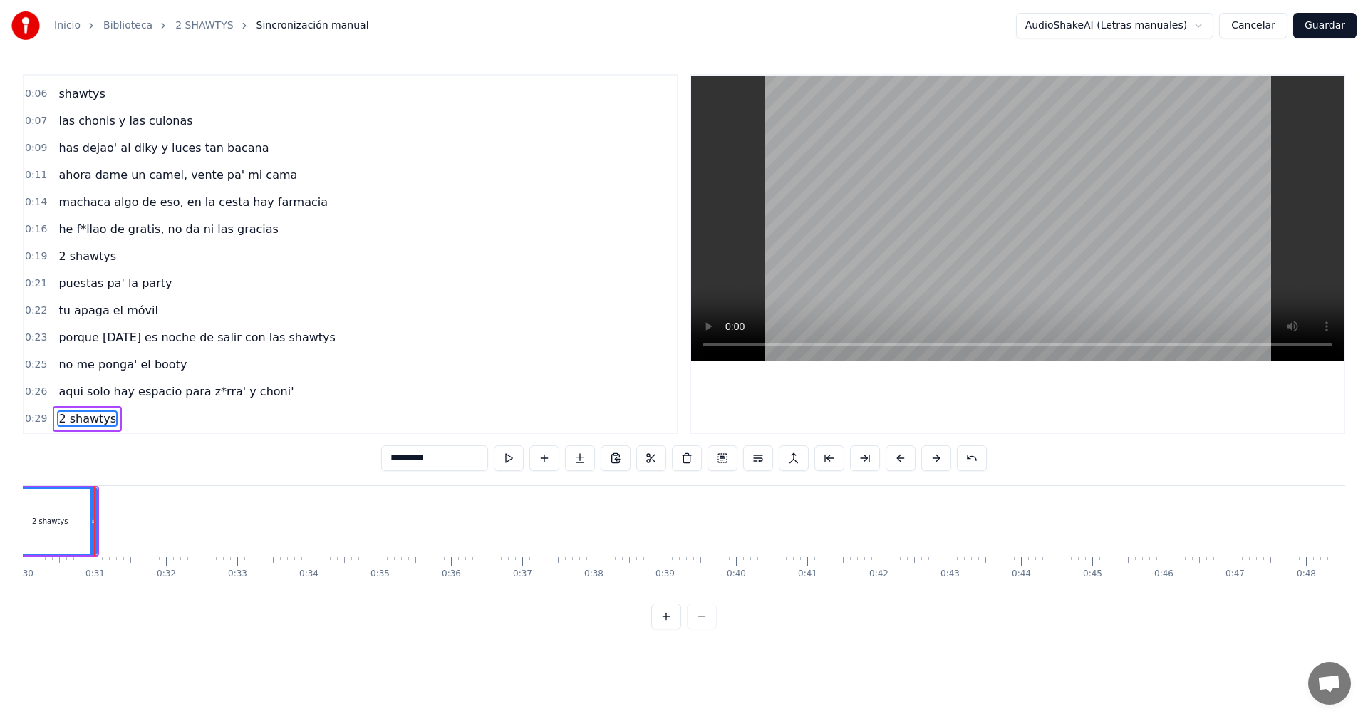
click at [677, 627] on button at bounding box center [666, 616] width 30 height 26
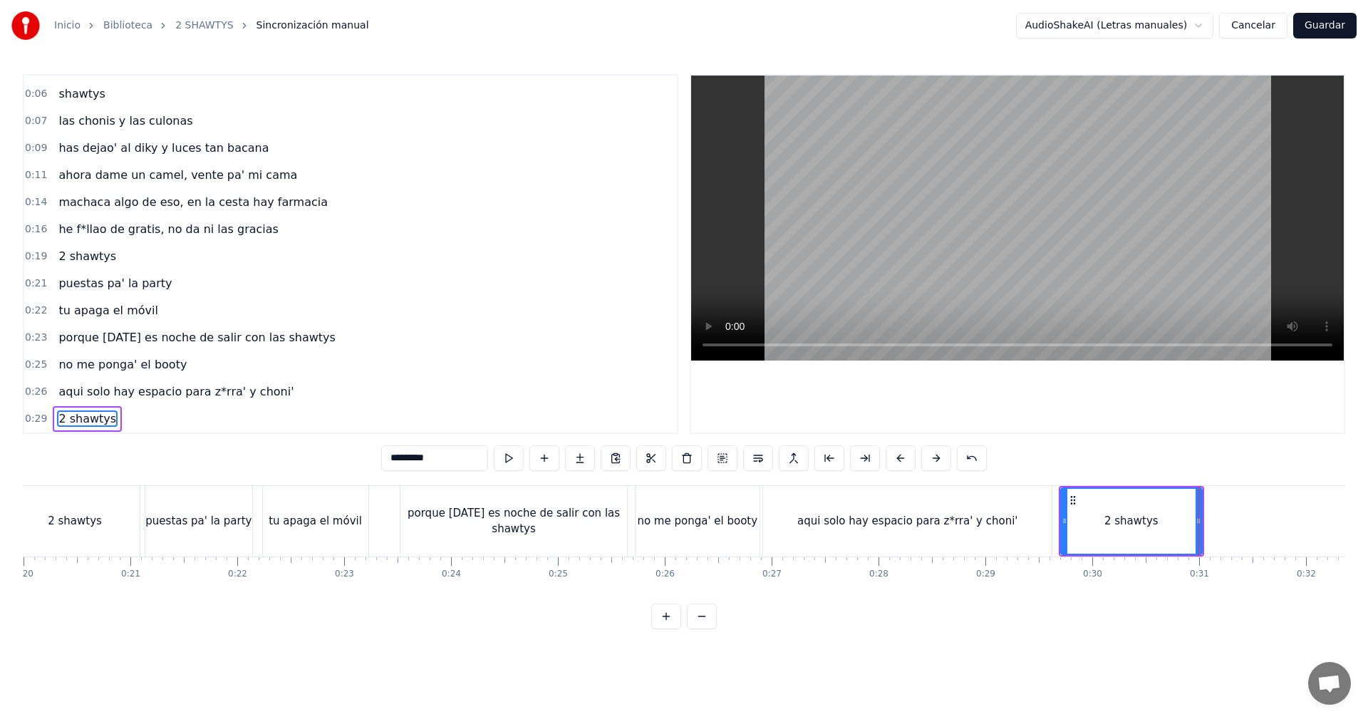
click at [676, 627] on button at bounding box center [666, 616] width 30 height 26
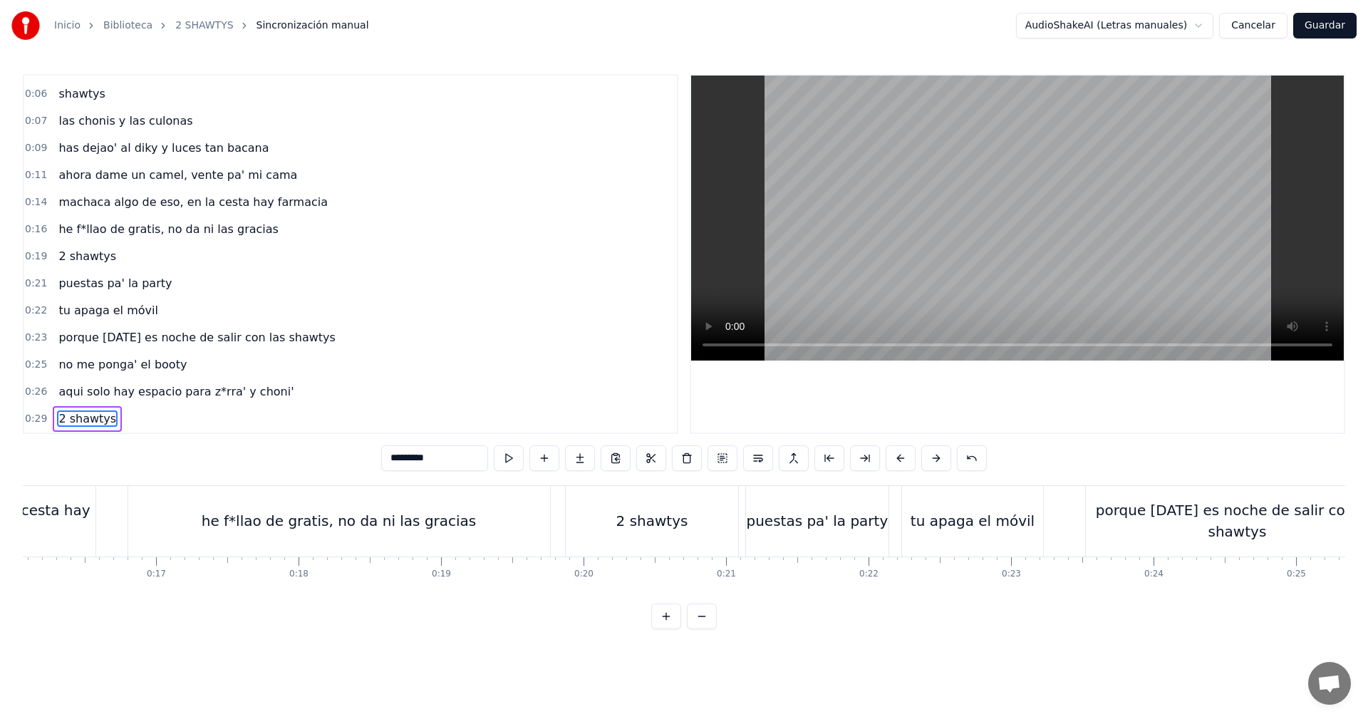
click at [676, 627] on button at bounding box center [666, 616] width 30 height 26
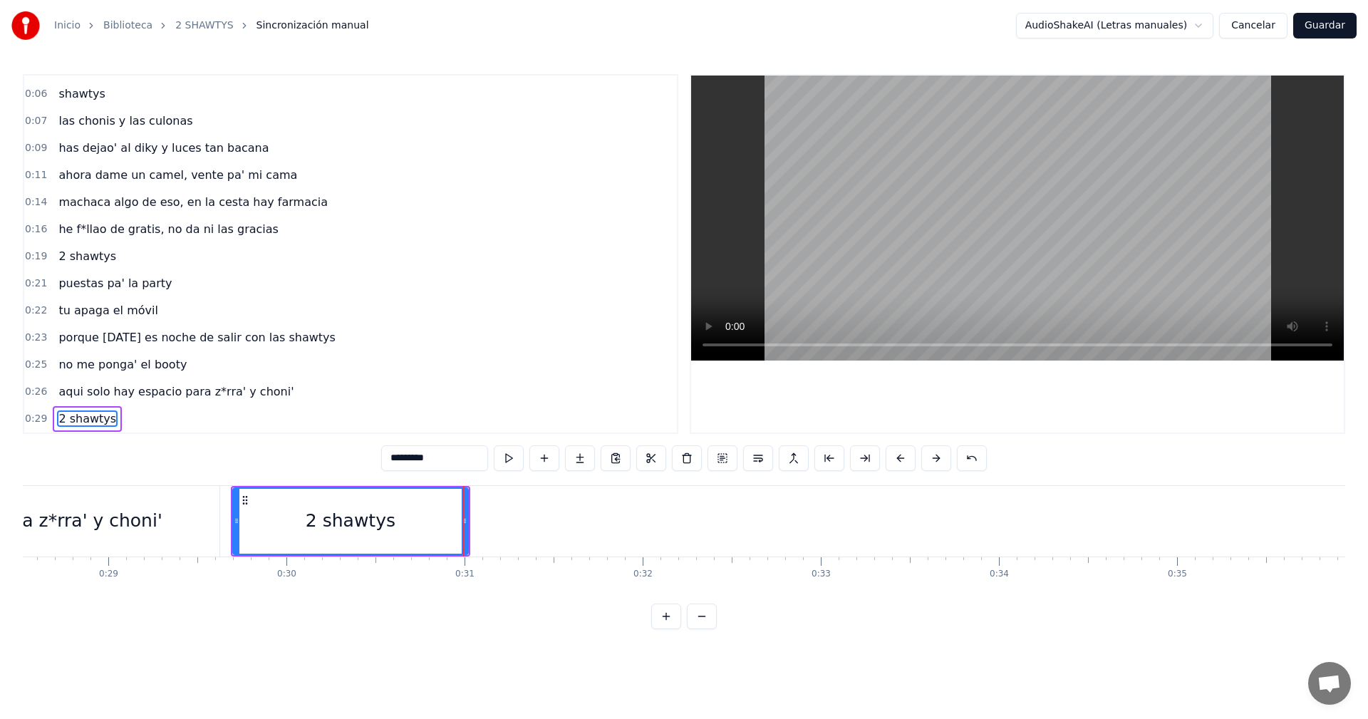
click at [692, 629] on button at bounding box center [702, 616] width 30 height 26
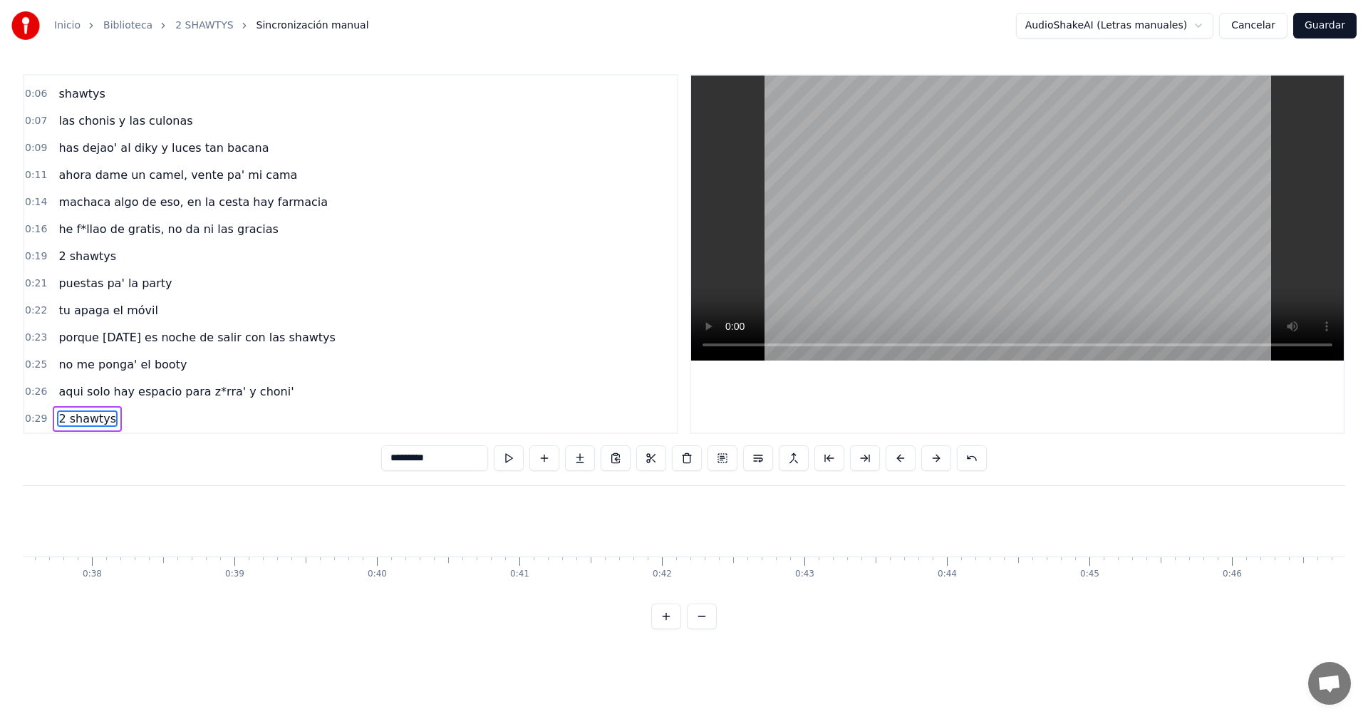
click at [692, 629] on button at bounding box center [702, 616] width 30 height 26
click at [694, 629] on button at bounding box center [702, 616] width 30 height 26
click at [694, 629] on div at bounding box center [684, 616] width 66 height 26
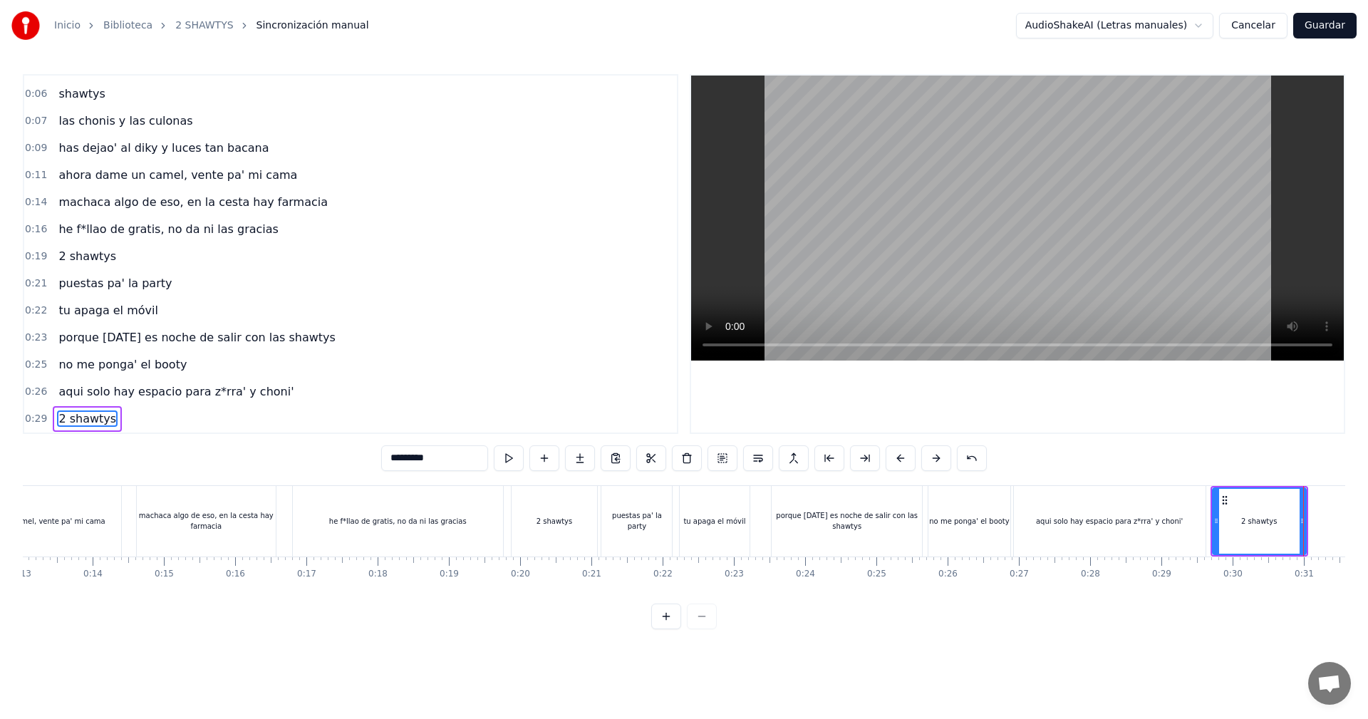
scroll to position [0, 1137]
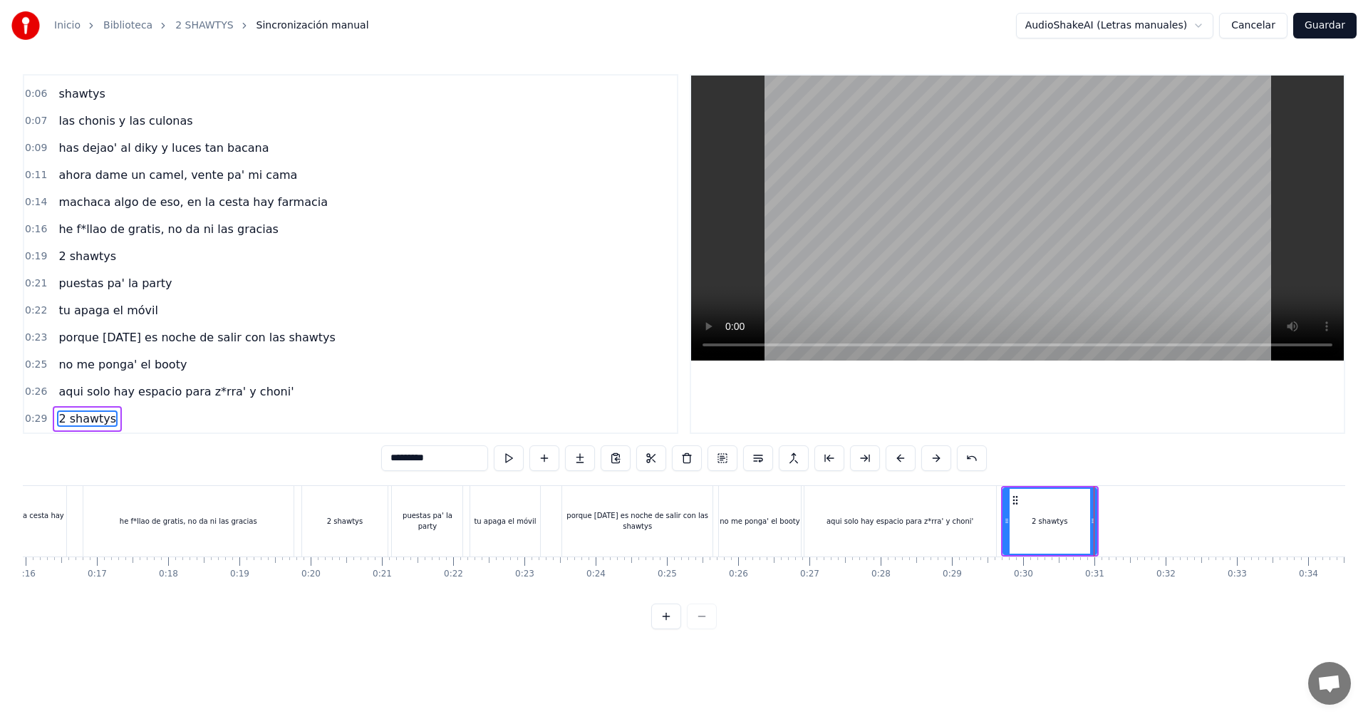
click at [413, 516] on div "puestas pa' la party" at bounding box center [427, 520] width 71 height 21
type input "**********"
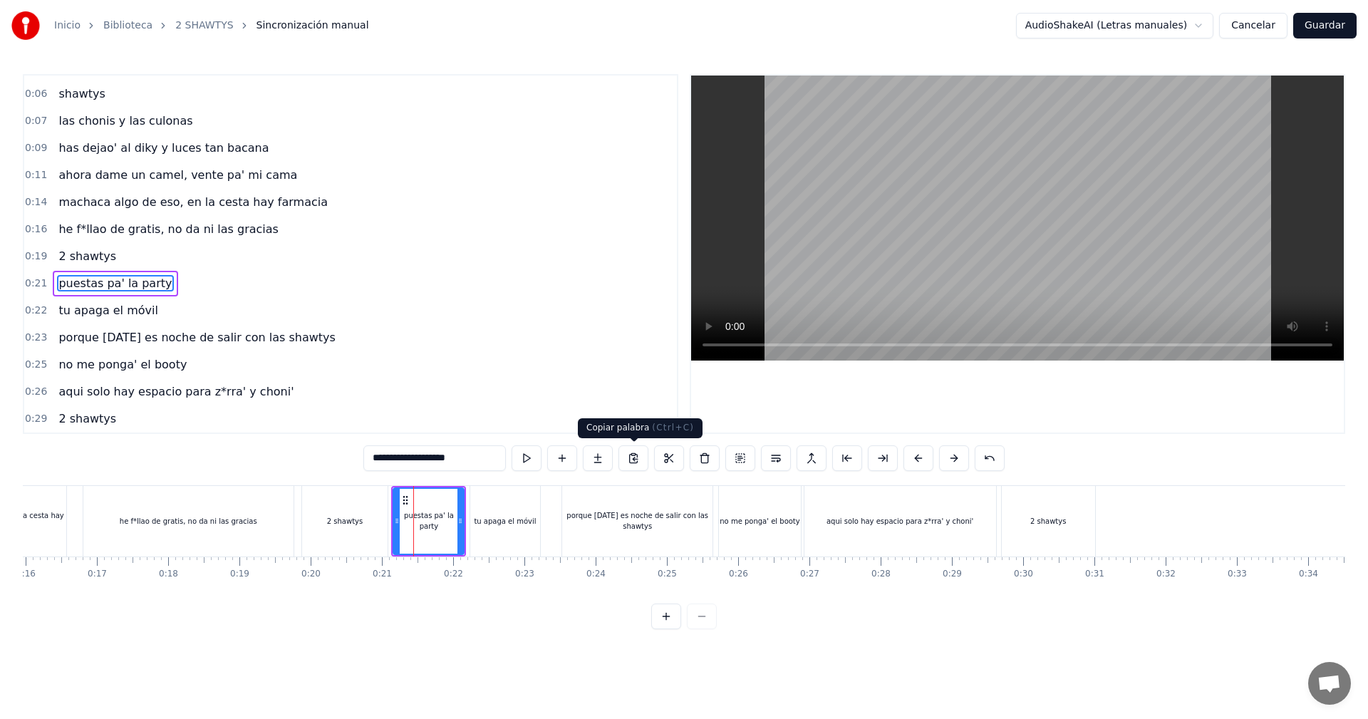
click at [640, 462] on button at bounding box center [633, 458] width 30 height 26
click at [1098, 523] on div "2 shawtys" at bounding box center [1050, 521] width 98 height 71
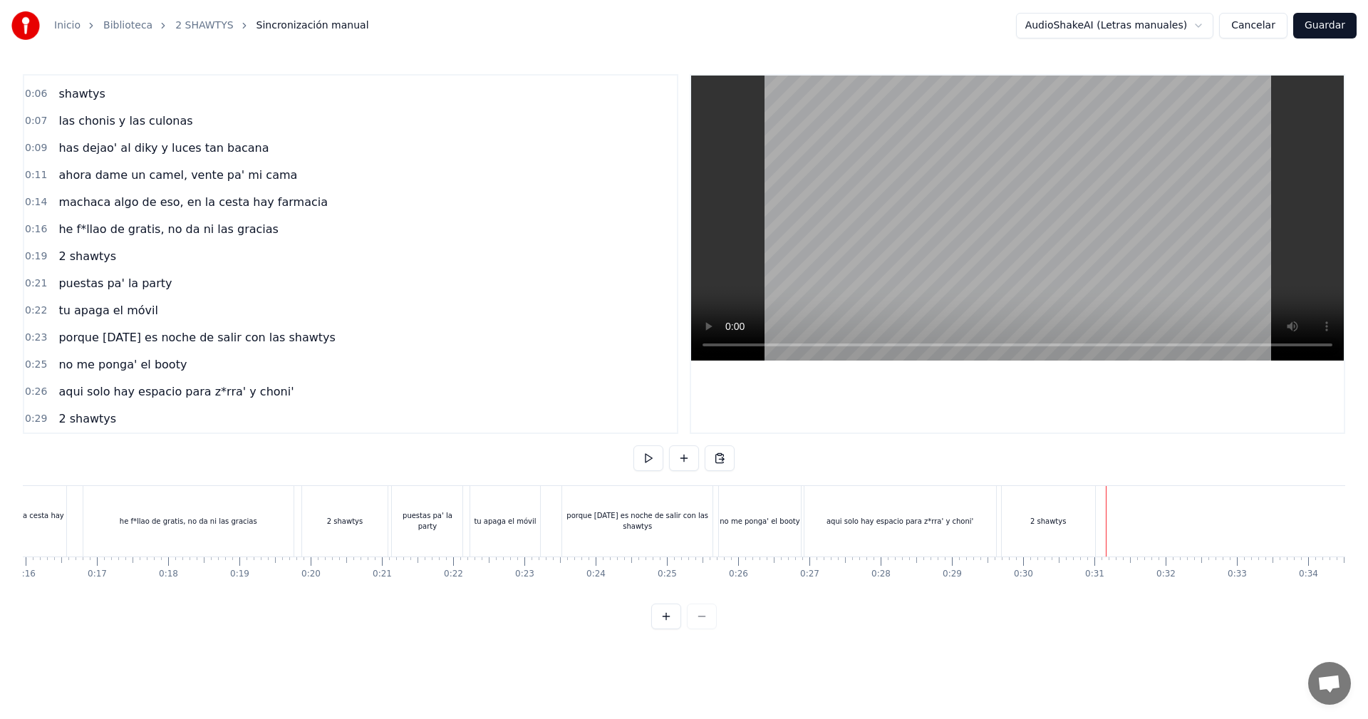
drag, startPoint x: 1103, startPoint y: 537, endPoint x: 1073, endPoint y: 528, distance: 31.1
click at [724, 453] on button at bounding box center [719, 458] width 30 height 26
click at [486, 511] on div "tu apaga el móvil" at bounding box center [505, 521] width 70 height 71
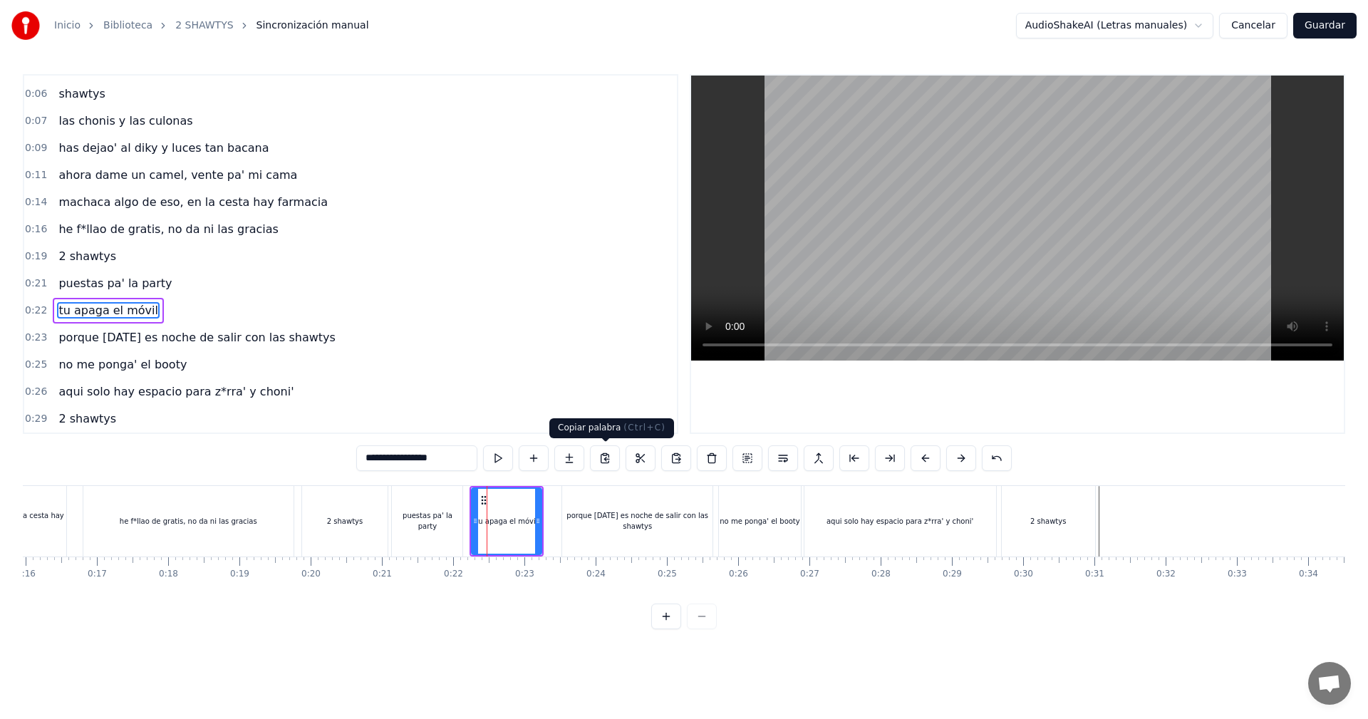
click at [615, 464] on button at bounding box center [605, 458] width 30 height 26
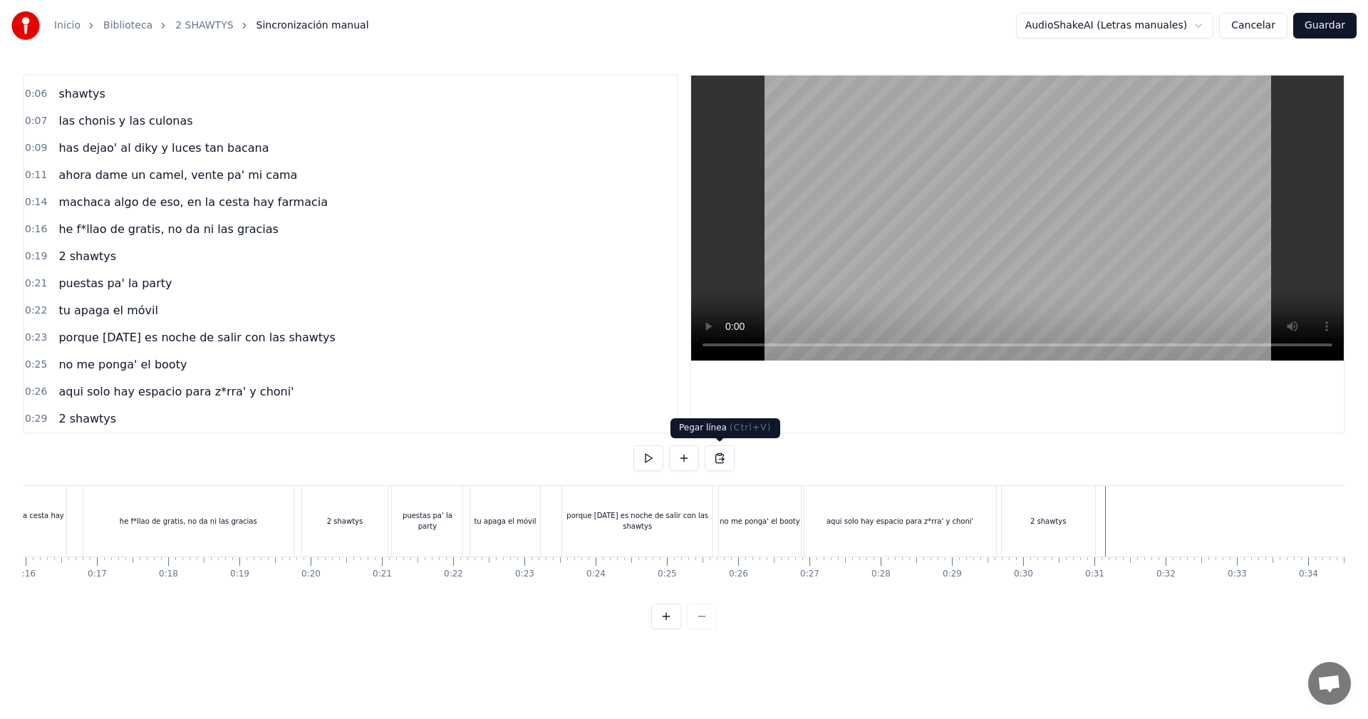
click at [713, 457] on button at bounding box center [719, 458] width 30 height 26
click at [440, 532] on div "puestas pa' la party" at bounding box center [427, 521] width 71 height 71
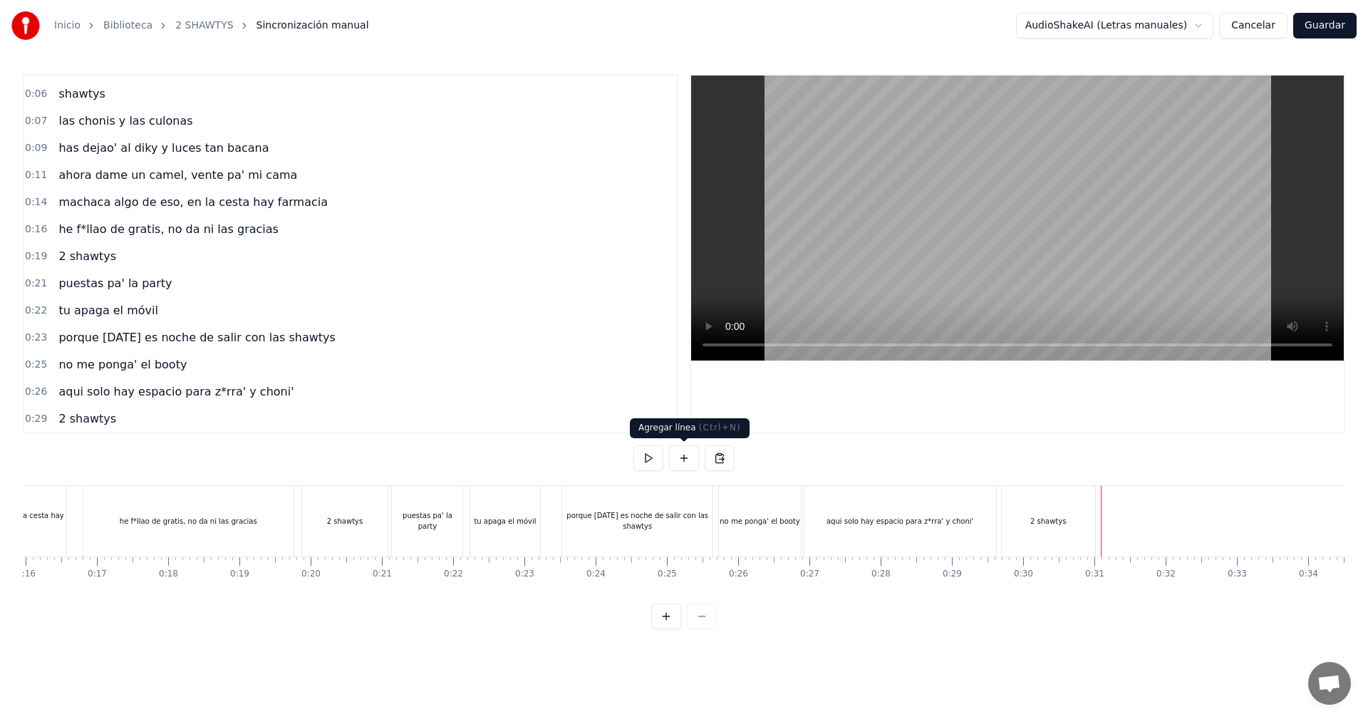
click at [695, 452] on button at bounding box center [684, 458] width 30 height 26
drag, startPoint x: 1130, startPoint y: 541, endPoint x: 701, endPoint y: 472, distance: 434.2
click at [1126, 538] on div "<>" at bounding box center [1138, 521] width 70 height 68
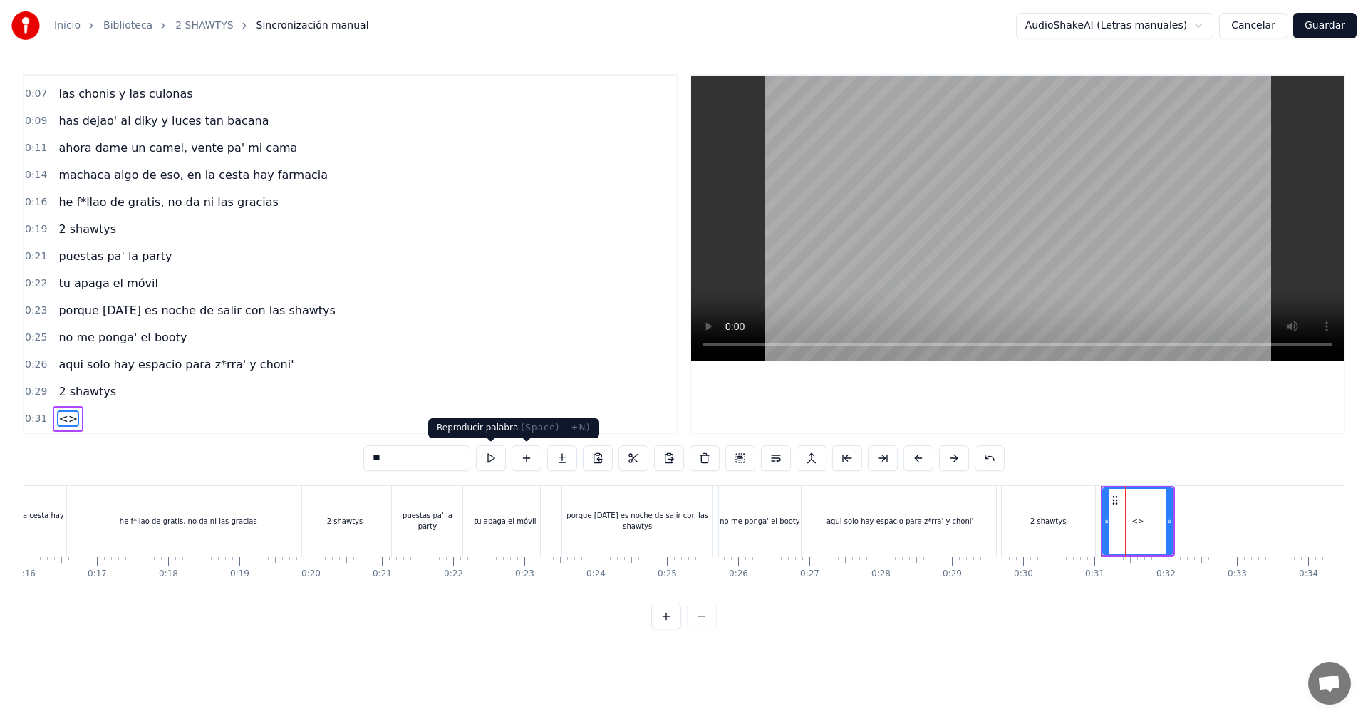
drag, startPoint x: 414, startPoint y: 459, endPoint x: 207, endPoint y: 449, distance: 207.5
click at [209, 449] on div "0:05 vamos las shawtys 0:06 shawtys 0:07 las chonis y las culonas 0:09 has deja…" at bounding box center [684, 351] width 1322 height 555
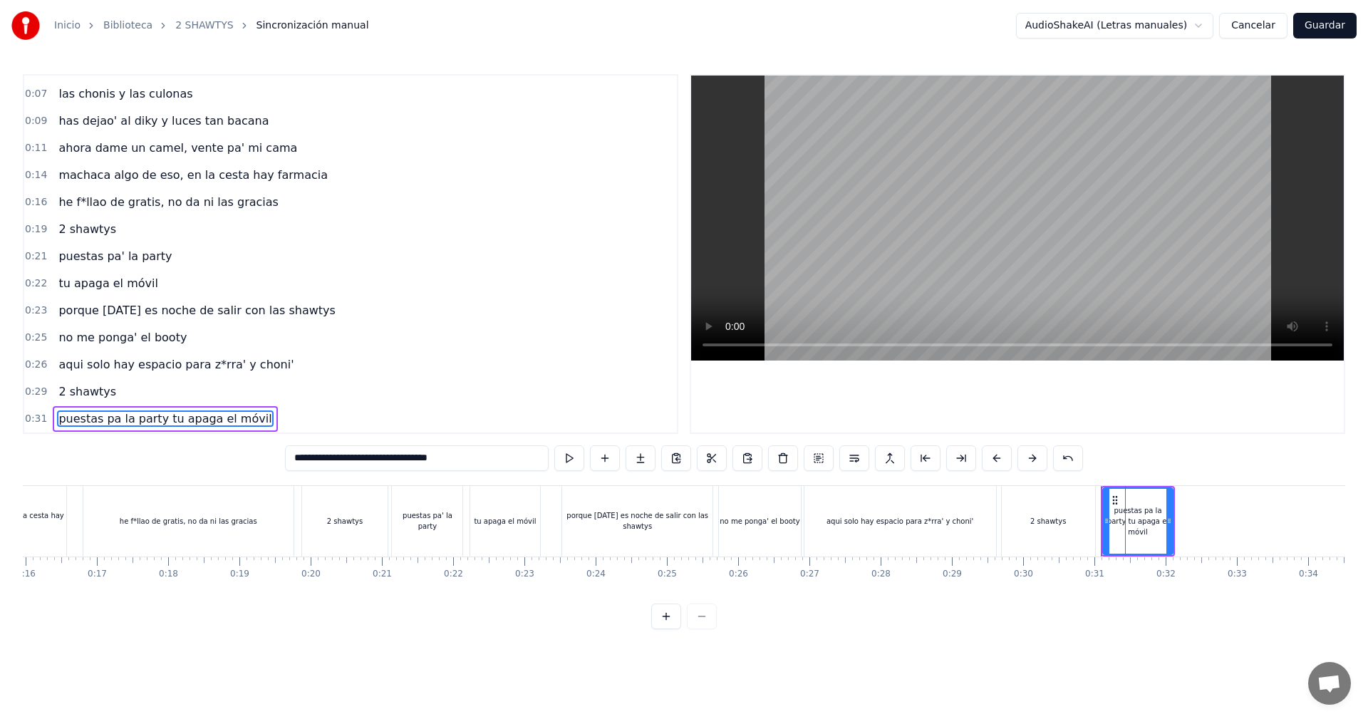
type input "**********"
click at [1172, 521] on div "puestas pa la party tu apaga el móvil" at bounding box center [1137, 521] width 71 height 68
drag, startPoint x: 1170, startPoint y: 519, endPoint x: 1207, endPoint y: 513, distance: 38.3
click at [1212, 515] on icon at bounding box center [1210, 520] width 6 height 11
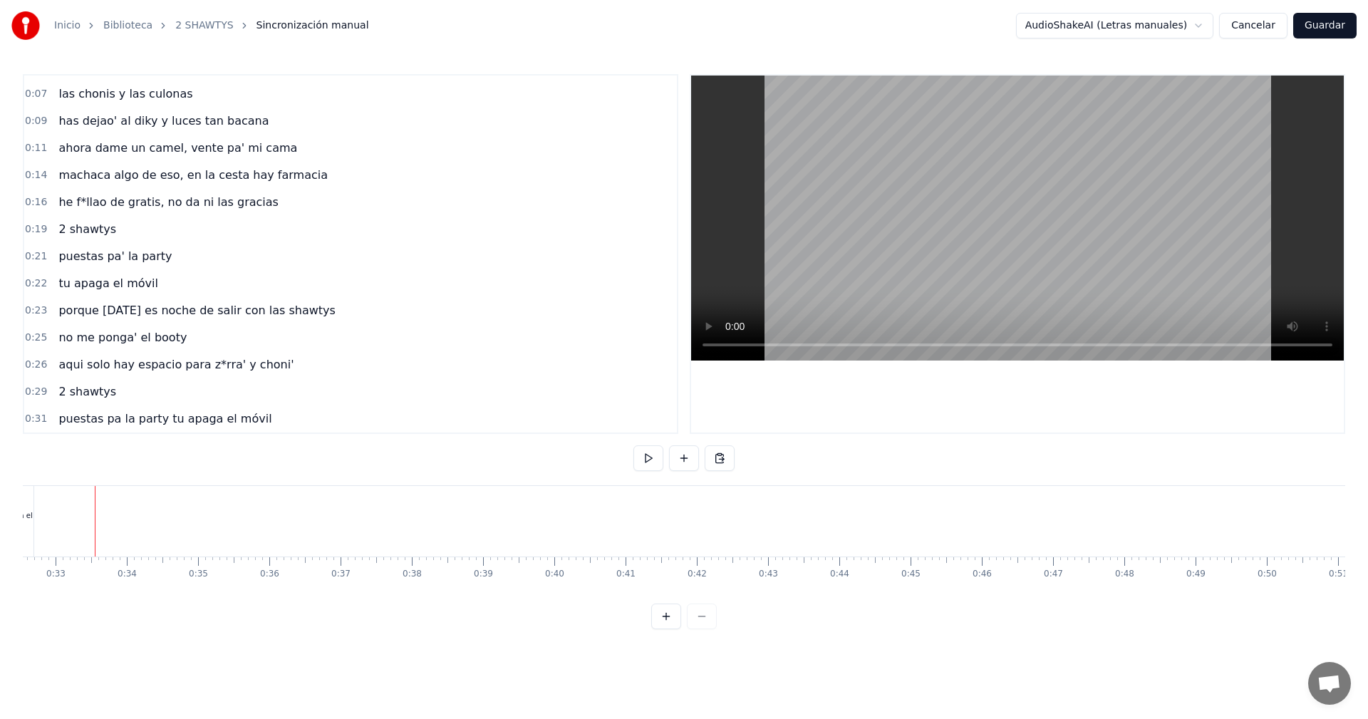
scroll to position [0, 2318]
click at [675, 460] on button at bounding box center [684, 458] width 30 height 26
click at [146, 521] on div "<>" at bounding box center [131, 521] width 70 height 68
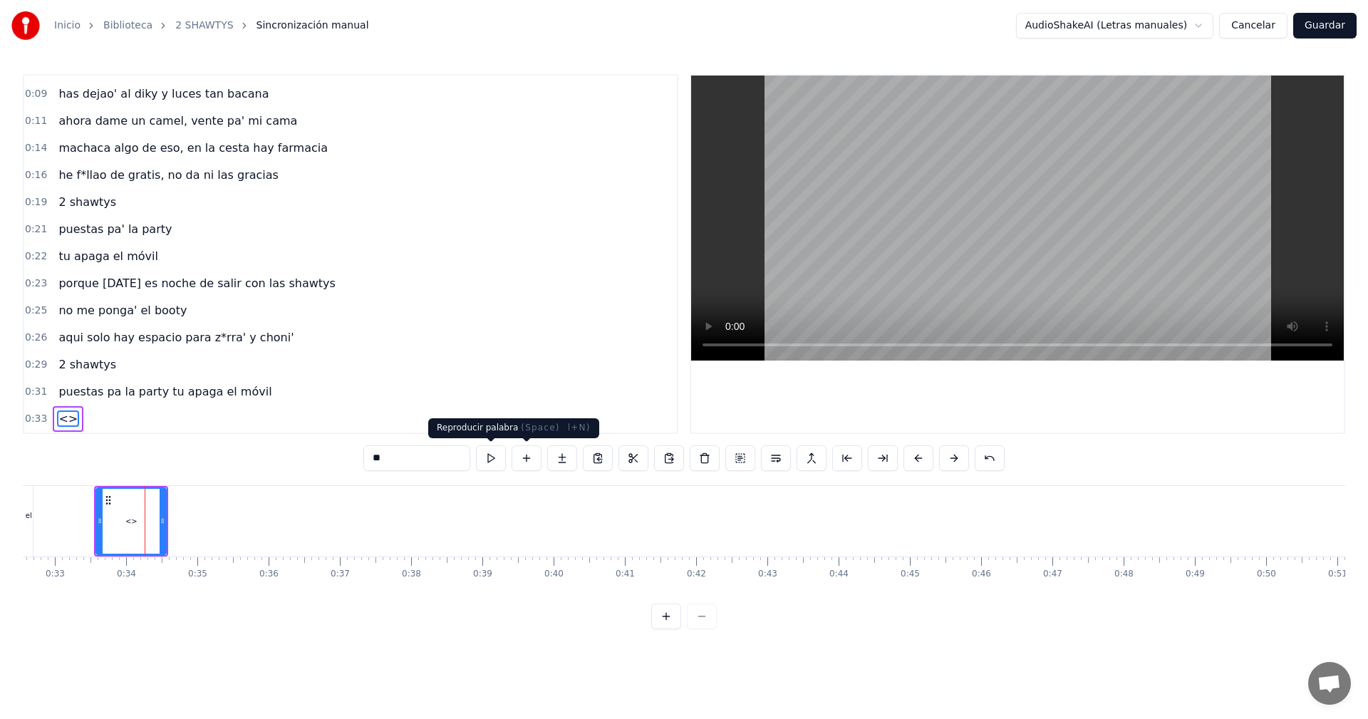
drag, startPoint x: 420, startPoint y: 457, endPoint x: 320, endPoint y: 454, distance: 100.5
click at [340, 453] on div "0:05 vamos las shawtys 0:06 shawtys 0:07 las chonis y las culonas 0:09 has deja…" at bounding box center [684, 351] width 1322 height 555
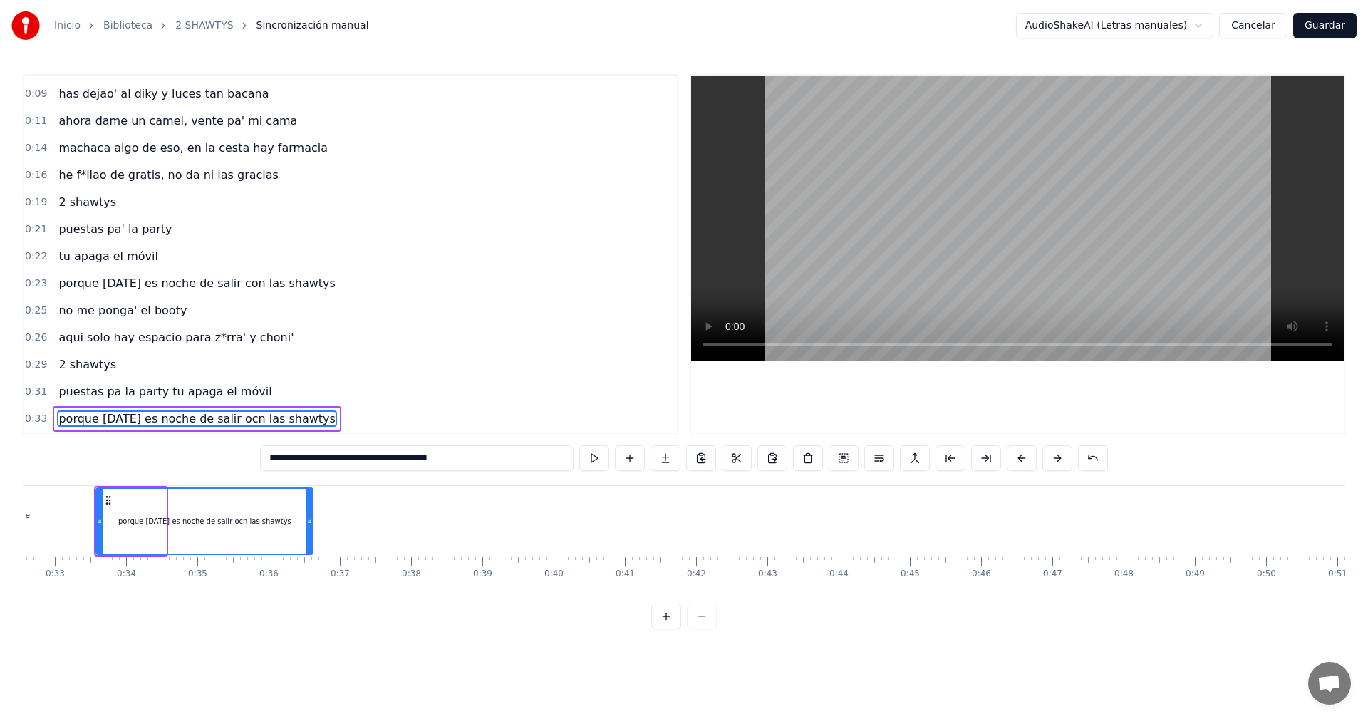
drag, startPoint x: 163, startPoint y: 517, endPoint x: 310, endPoint y: 554, distance: 151.3
click at [310, 554] on div "porque [DATE] es noche de salir ocn las shawtys" at bounding box center [204, 521] width 218 height 68
drag, startPoint x: 355, startPoint y: 605, endPoint x: 311, endPoint y: 605, distance: 44.2
click at [308, 605] on div "**********" at bounding box center [684, 351] width 1322 height 555
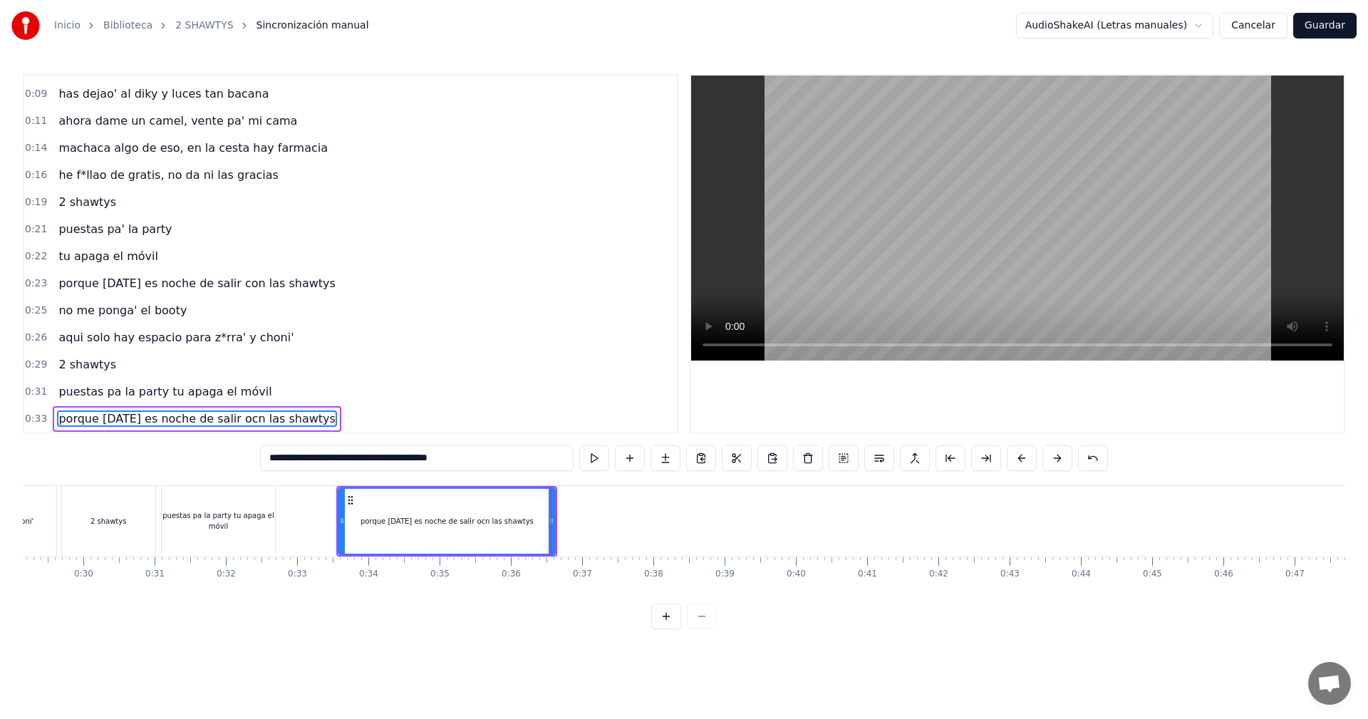
scroll to position [0, 1954]
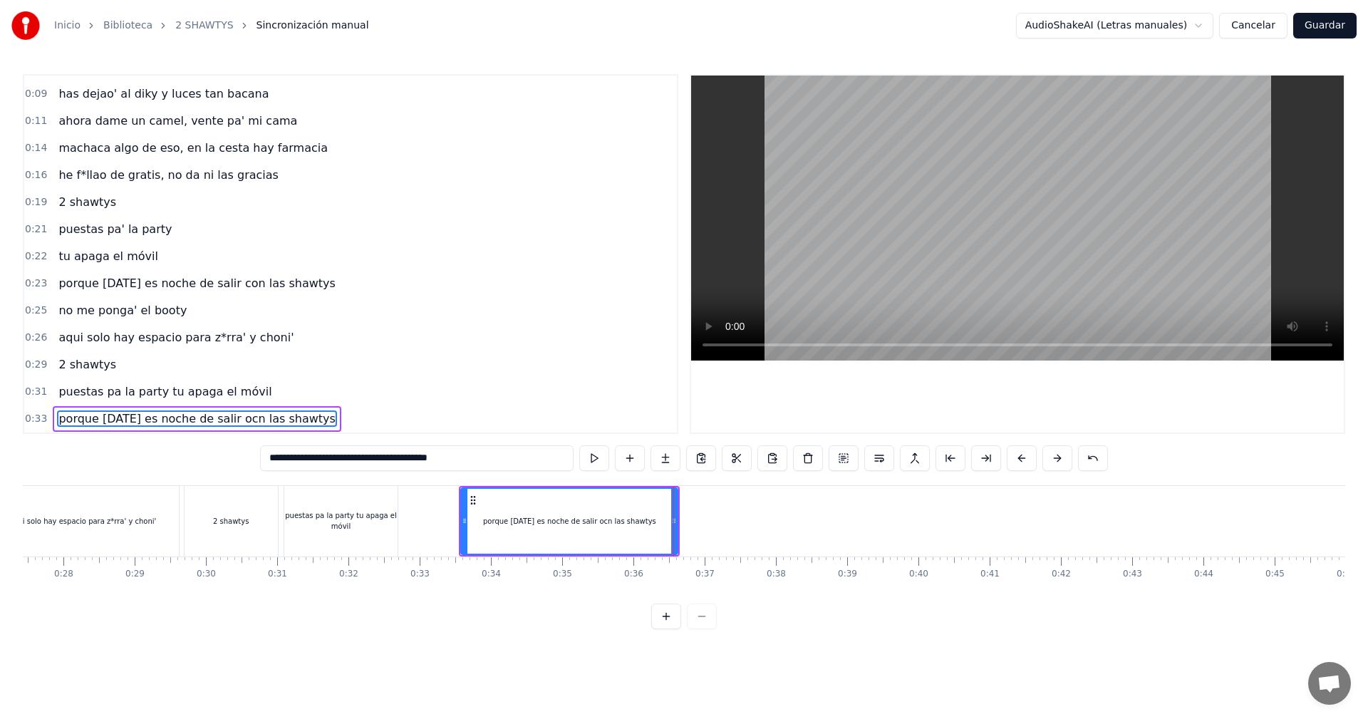
click at [364, 521] on div "puestas pa la party tu apaga el móvil" at bounding box center [340, 520] width 113 height 21
type input "**********"
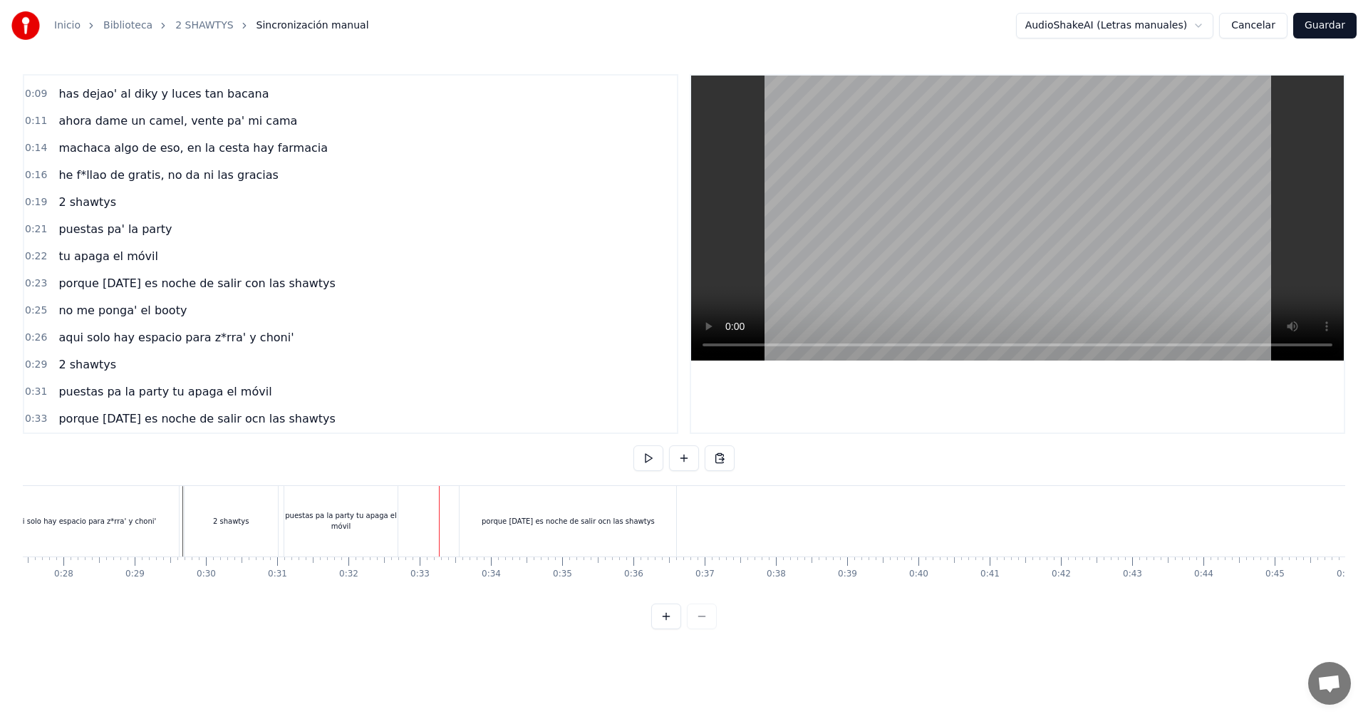
click at [394, 526] on div "puestas pa la party tu apaga el móvil" at bounding box center [340, 520] width 113 height 21
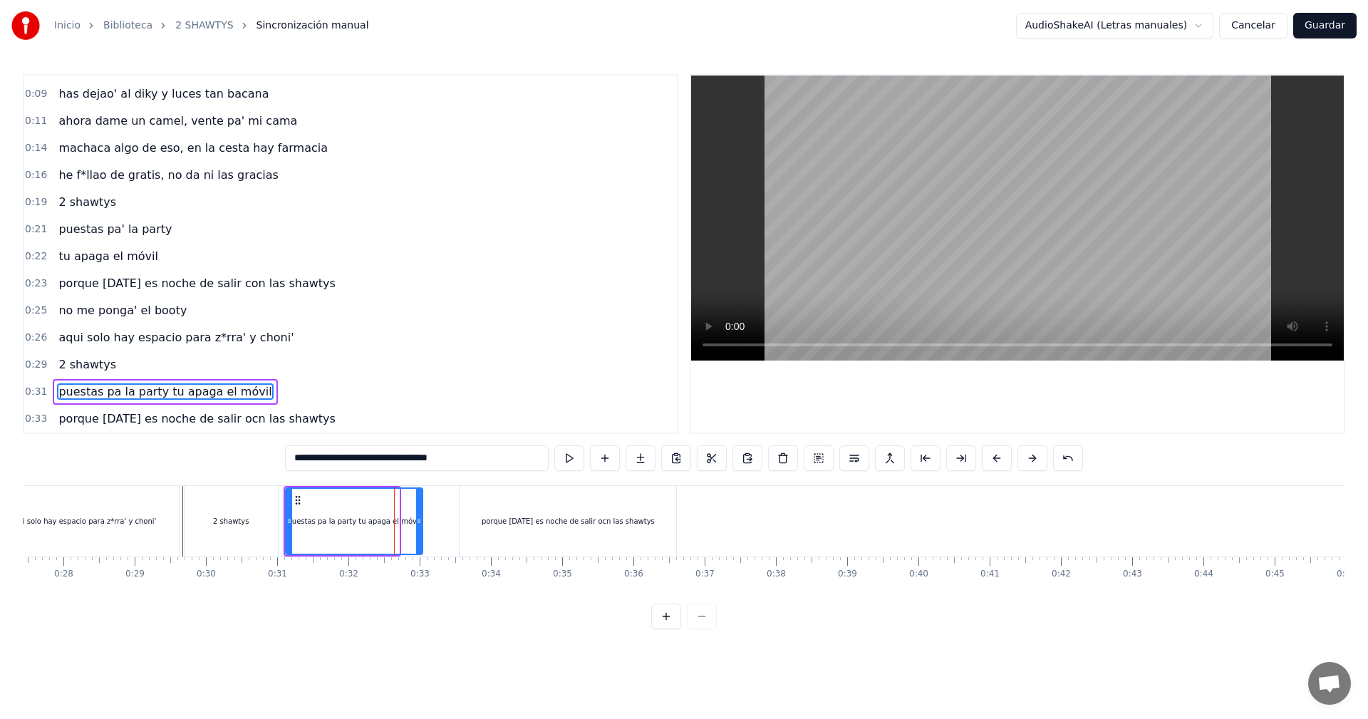
drag, startPoint x: 395, startPoint y: 511, endPoint x: 432, endPoint y: 518, distance: 38.3
click at [422, 518] on div at bounding box center [419, 521] width 6 height 65
click at [181, 505] on div "aqui solo hay espacio para z*rra' y choni'" at bounding box center [84, 521] width 196 height 71
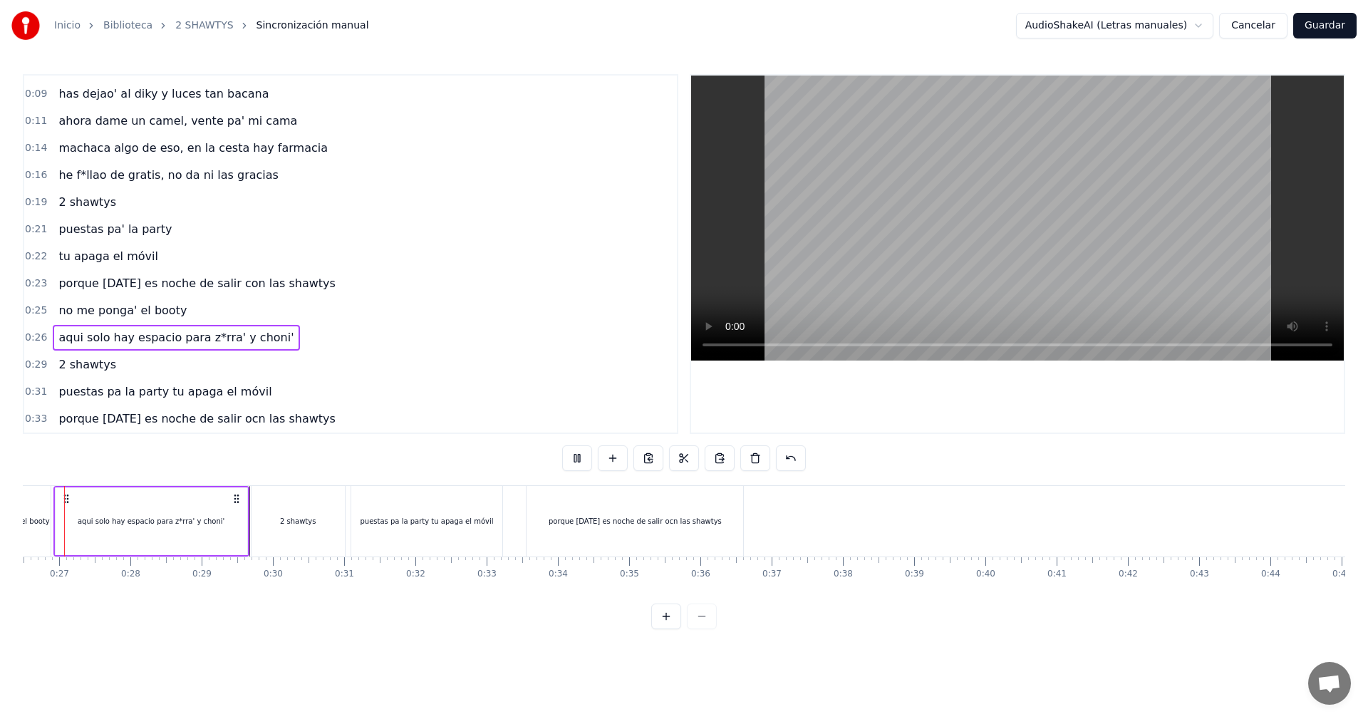
scroll to position [0, 1845]
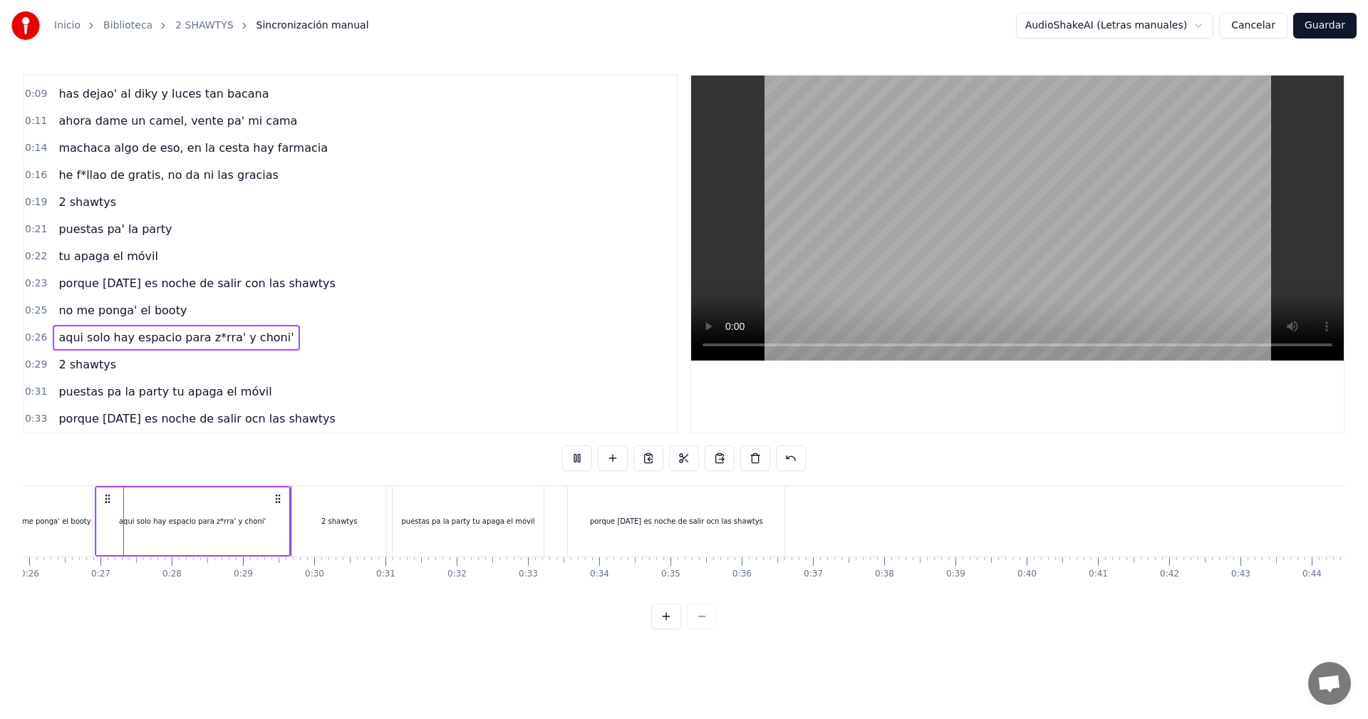
click at [308, 457] on div "0:05 vamos las shawtys 0:06 shawtys 0:07 las chonis y las culonas 0:09 has deja…" at bounding box center [684, 351] width 1322 height 555
click at [300, 496] on div "2 shawtys" at bounding box center [339, 521] width 93 height 71
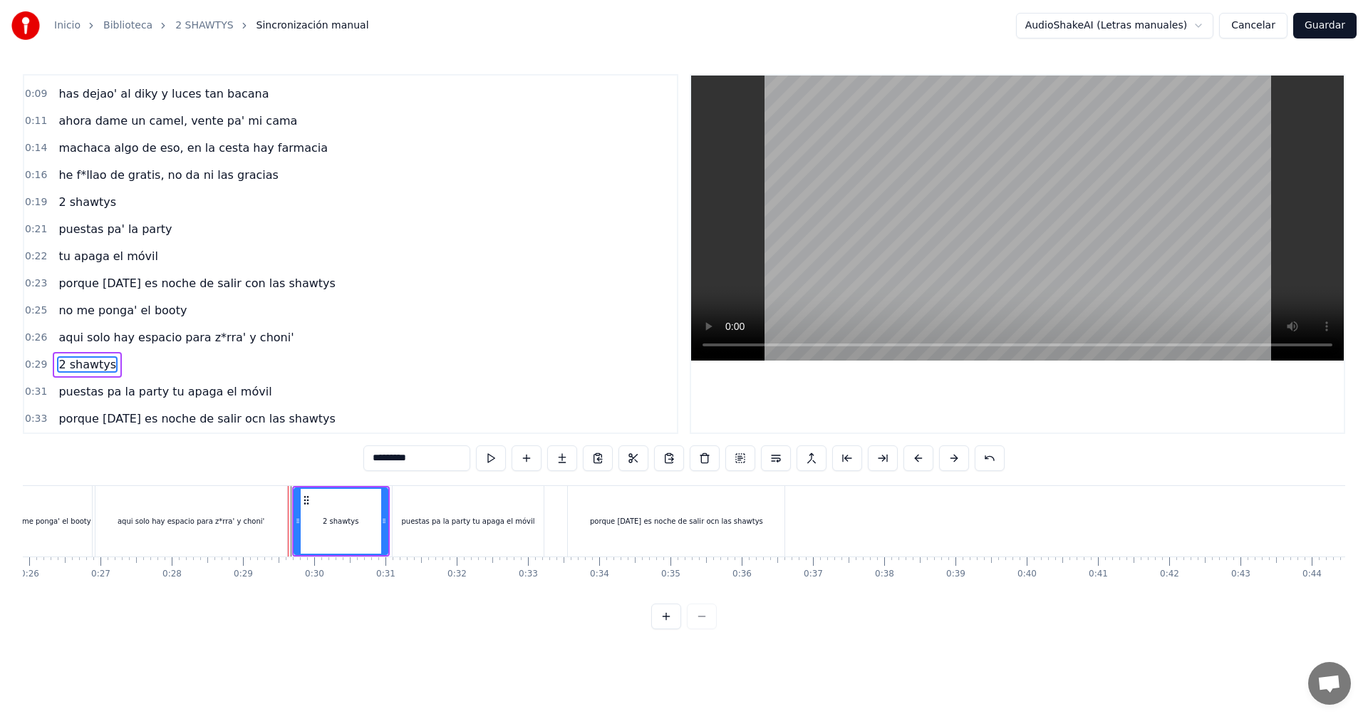
click at [292, 496] on div "2 shawtys" at bounding box center [341, 521] width 98 height 71
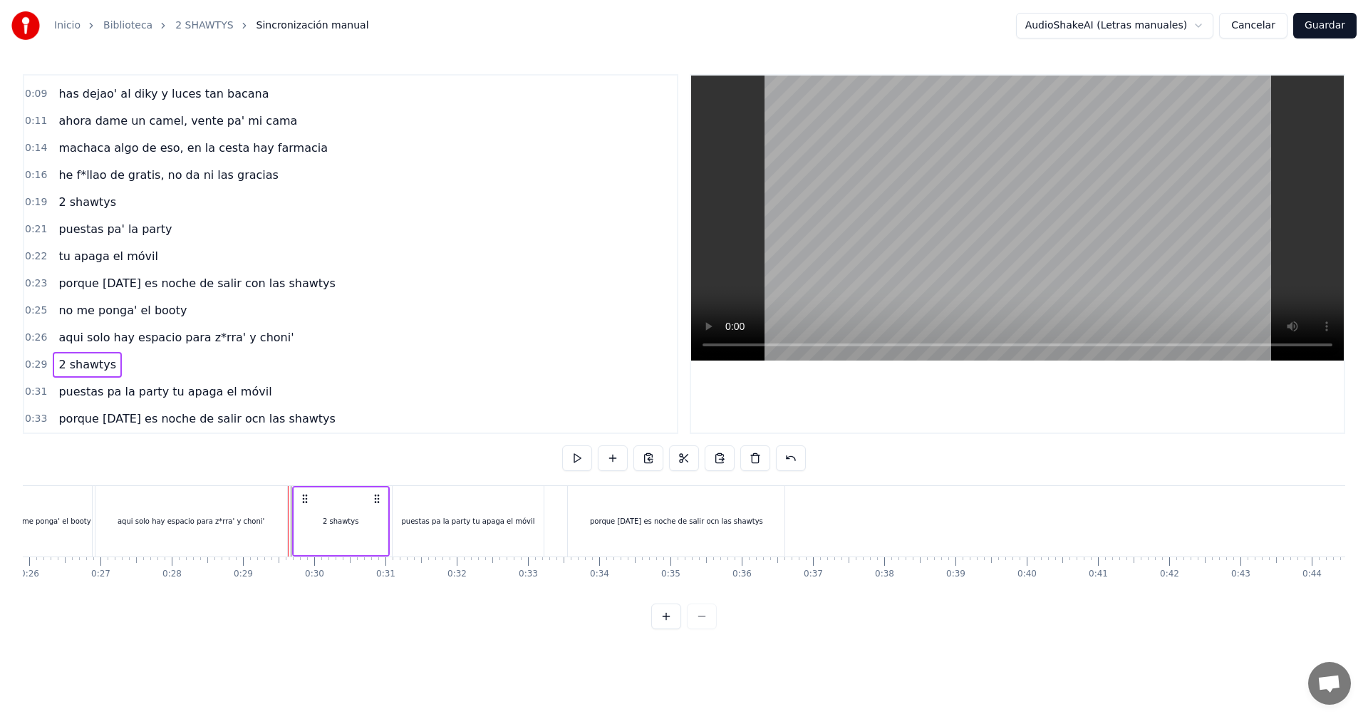
click at [290, 496] on div "aqui solo hay espacio para z*rra' y choni'" at bounding box center [193, 521] width 196 height 71
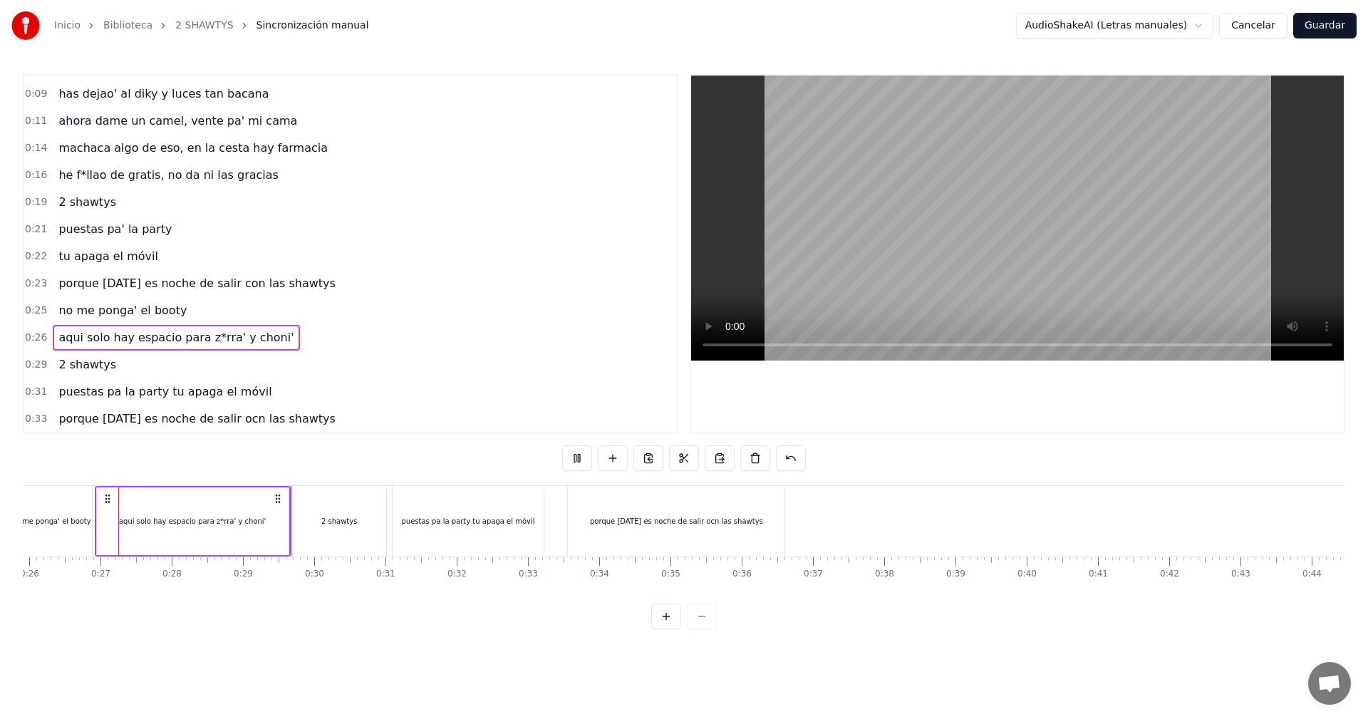
click at [327, 437] on div "0:05 vamos las shawtys 0:06 shawtys 0:07 las chonis y las culonas 0:09 has deja…" at bounding box center [684, 351] width 1322 height 555
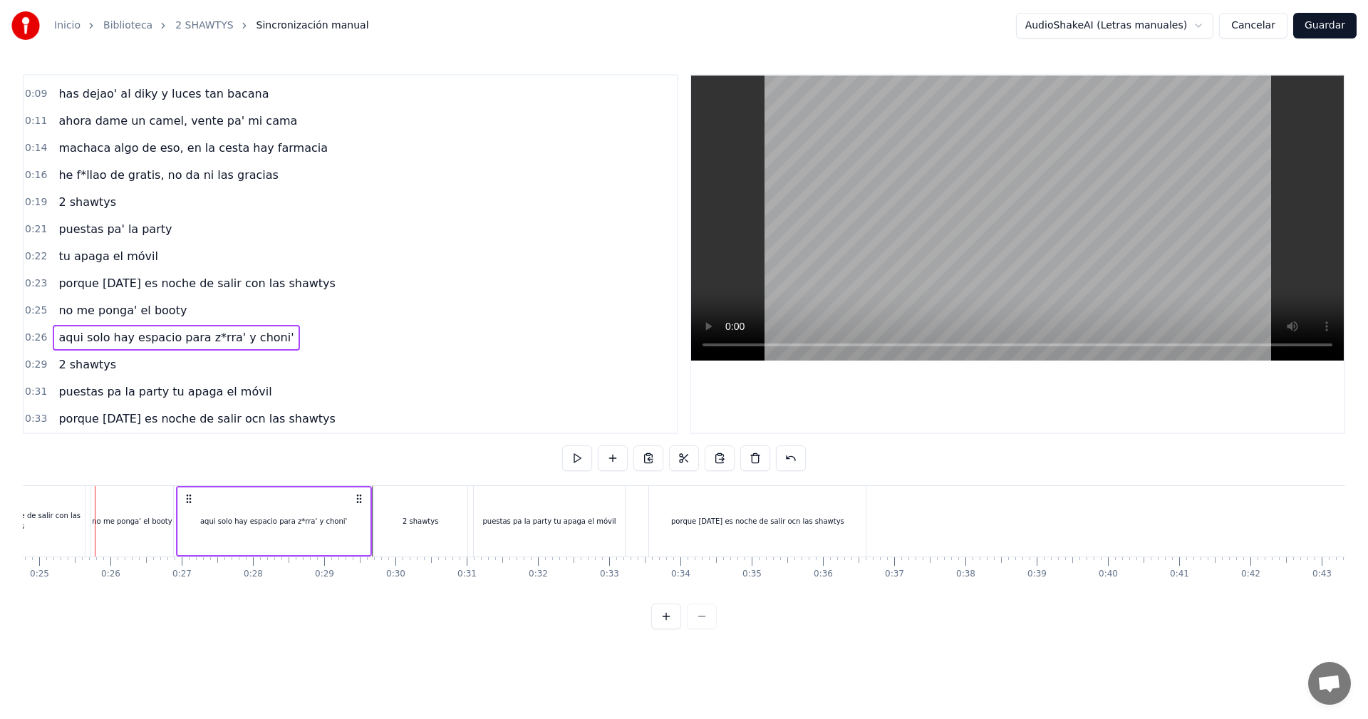
click at [764, 441] on div "0:05 vamos las shawtys 0:06 shawtys 0:07 las chonis y las culonas 0:09 has deja…" at bounding box center [684, 351] width 1322 height 555
click at [824, 401] on div at bounding box center [1017, 253] width 652 height 357
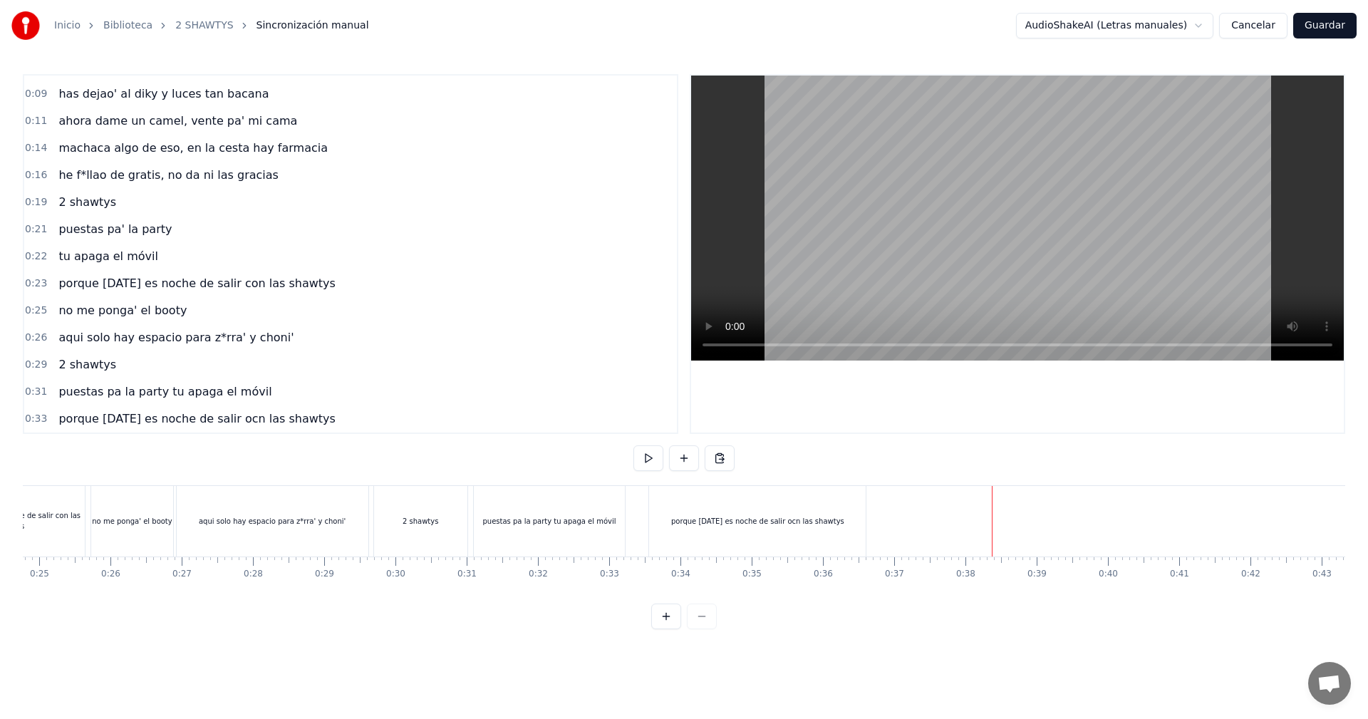
click at [769, 241] on video at bounding box center [1017, 217] width 652 height 285
click at [974, 137] on video at bounding box center [1017, 217] width 652 height 285
click at [754, 501] on div "porque [DATE] es noche de salir ocn las shawtys" at bounding box center [757, 521] width 217 height 71
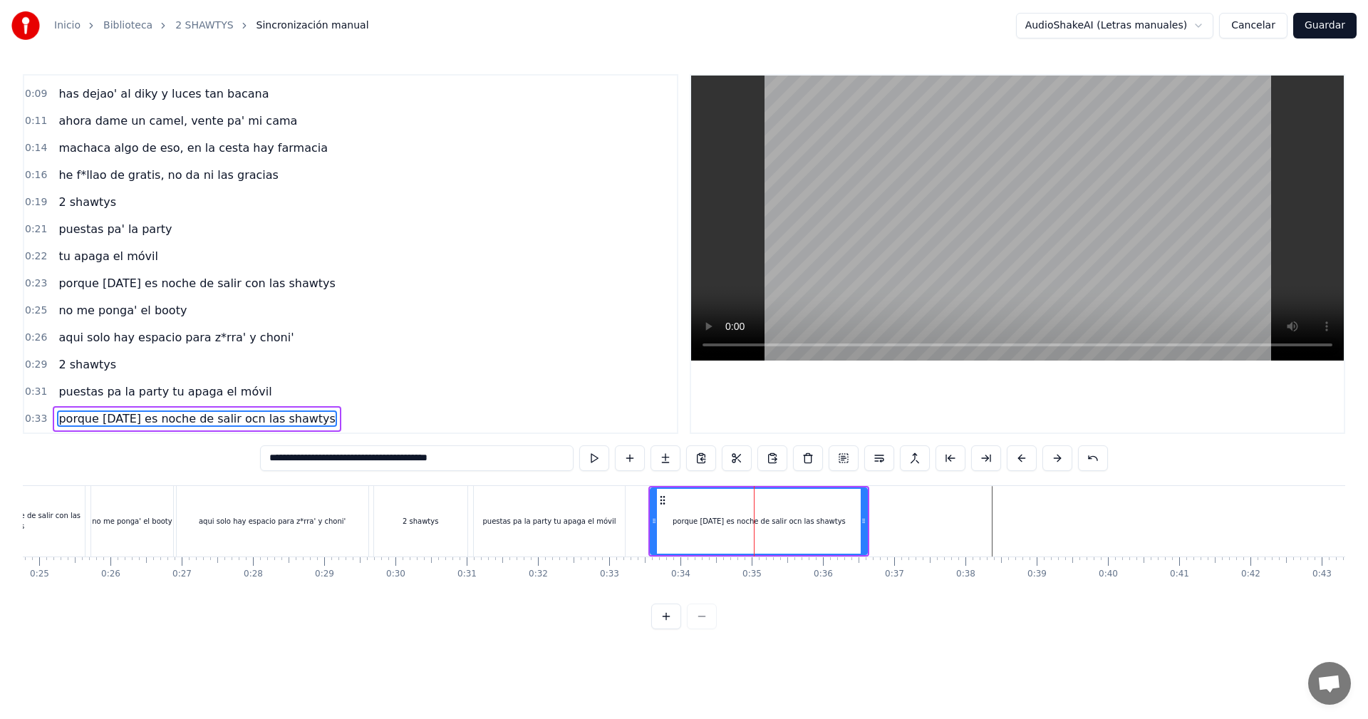
click at [415, 458] on input "**********" at bounding box center [416, 458] width 313 height 26
drag, startPoint x: 494, startPoint y: 460, endPoint x: 398, endPoint y: 462, distance: 95.5
click at [398, 462] on input "**********" at bounding box center [416, 458] width 313 height 26
drag, startPoint x: 863, startPoint y: 513, endPoint x: 806, endPoint y: 521, distance: 56.8
click at [806, 521] on div at bounding box center [807, 521] width 6 height 65
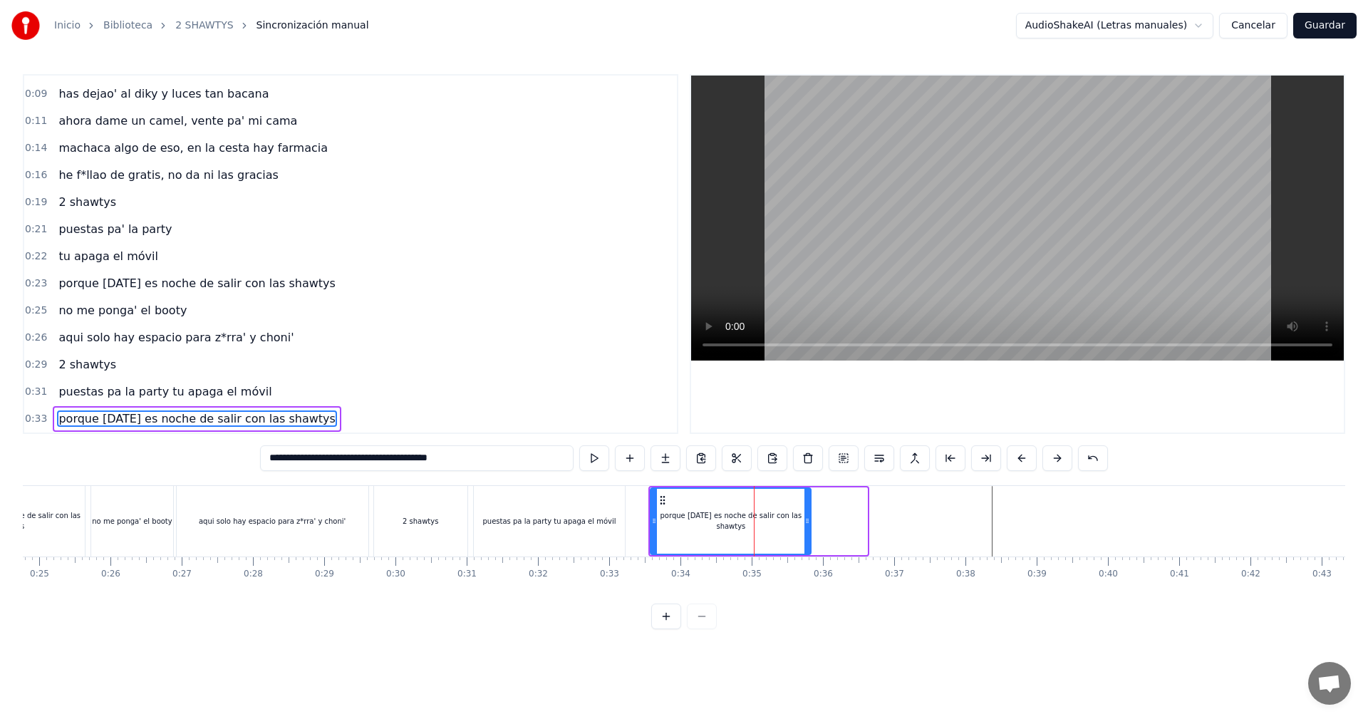
type input "**********"
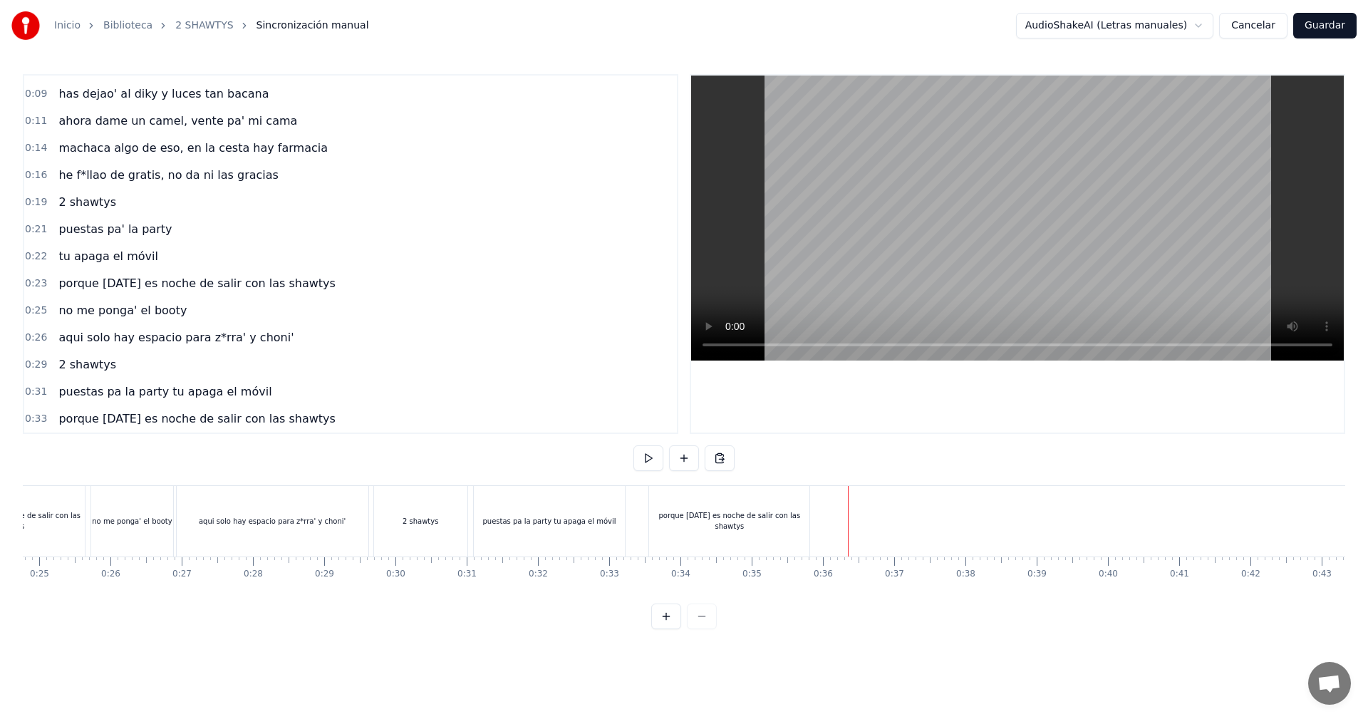
click at [811, 509] on div "porque [DATE] es noche de salir con las shawtys" at bounding box center [730, 521] width 165 height 71
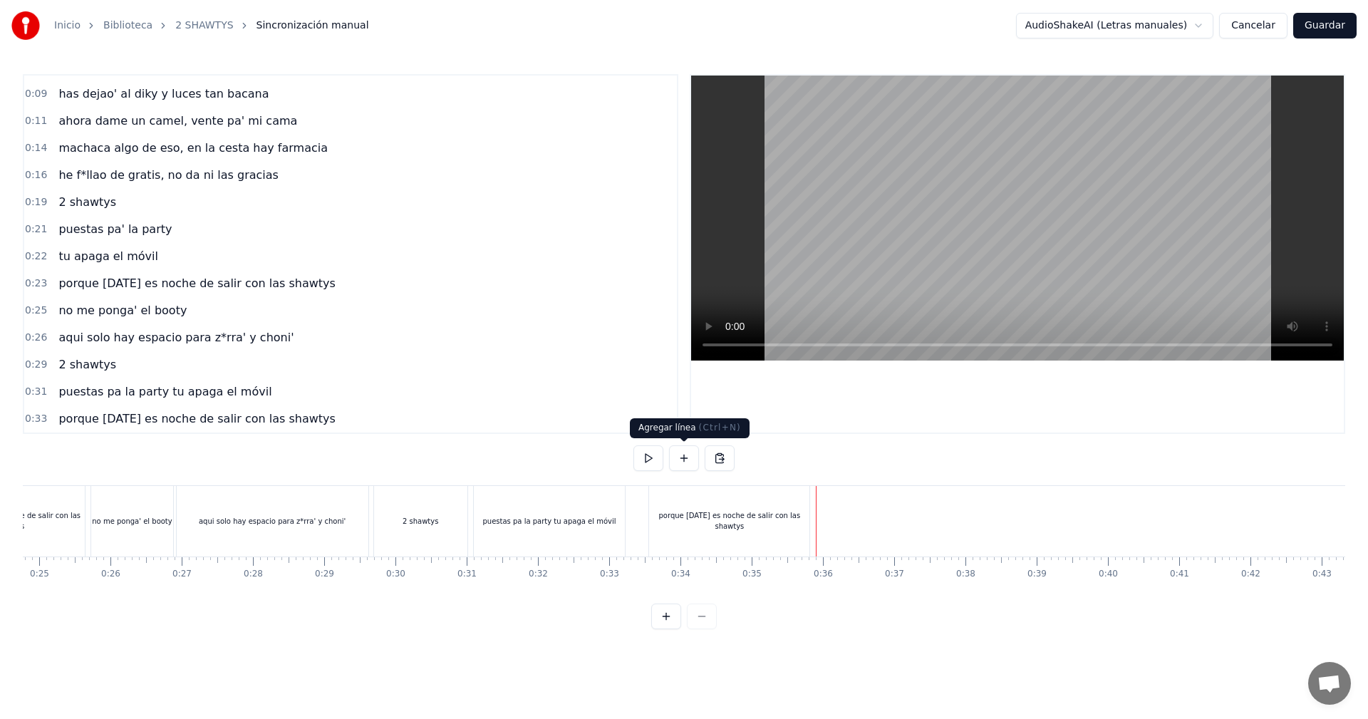
click at [686, 457] on button at bounding box center [684, 458] width 30 height 26
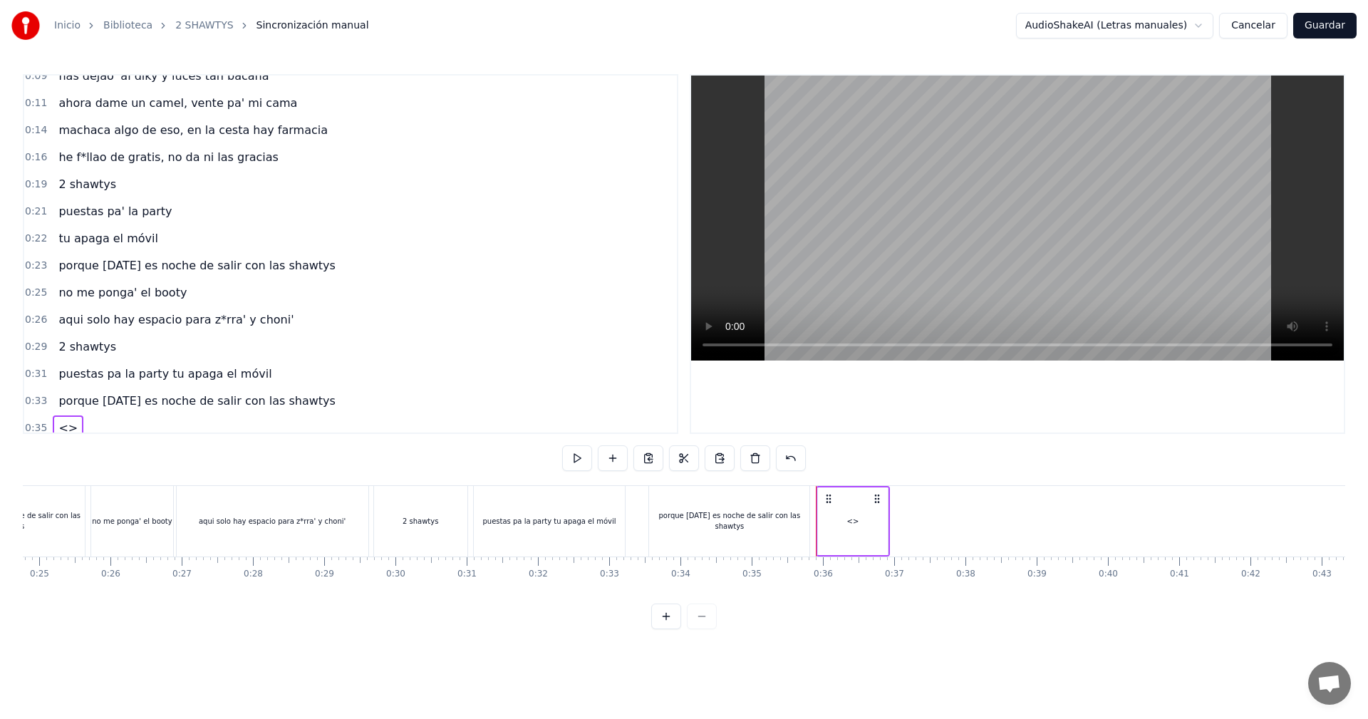
scroll to position [103, 0]
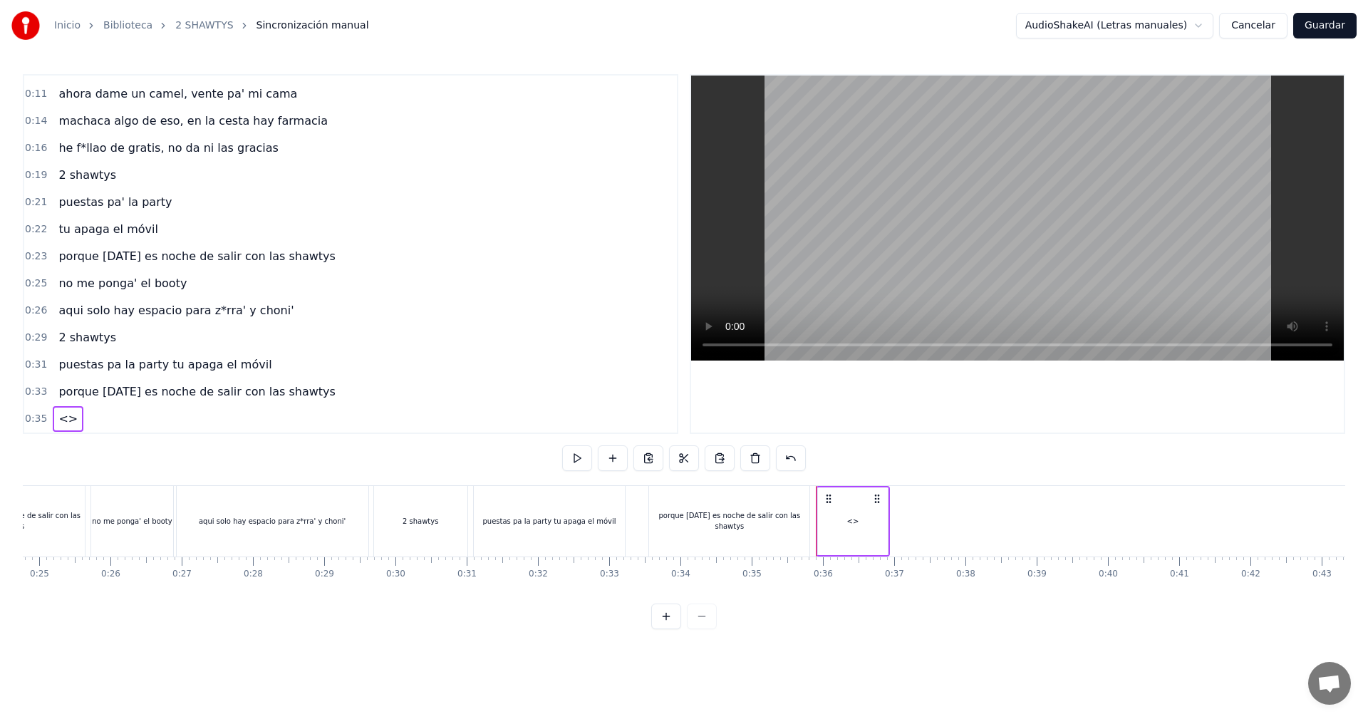
click at [59, 427] on div "<>" at bounding box center [68, 419] width 31 height 26
drag, startPoint x: 87, startPoint y: 423, endPoint x: 60, endPoint y: 423, distance: 27.1
click at [79, 423] on div "0:35 <>" at bounding box center [350, 418] width 652 height 27
click at [60, 423] on span "<>" at bounding box center [68, 418] width 22 height 16
drag, startPoint x: 391, startPoint y: 459, endPoint x: 257, endPoint y: 427, distance: 137.7
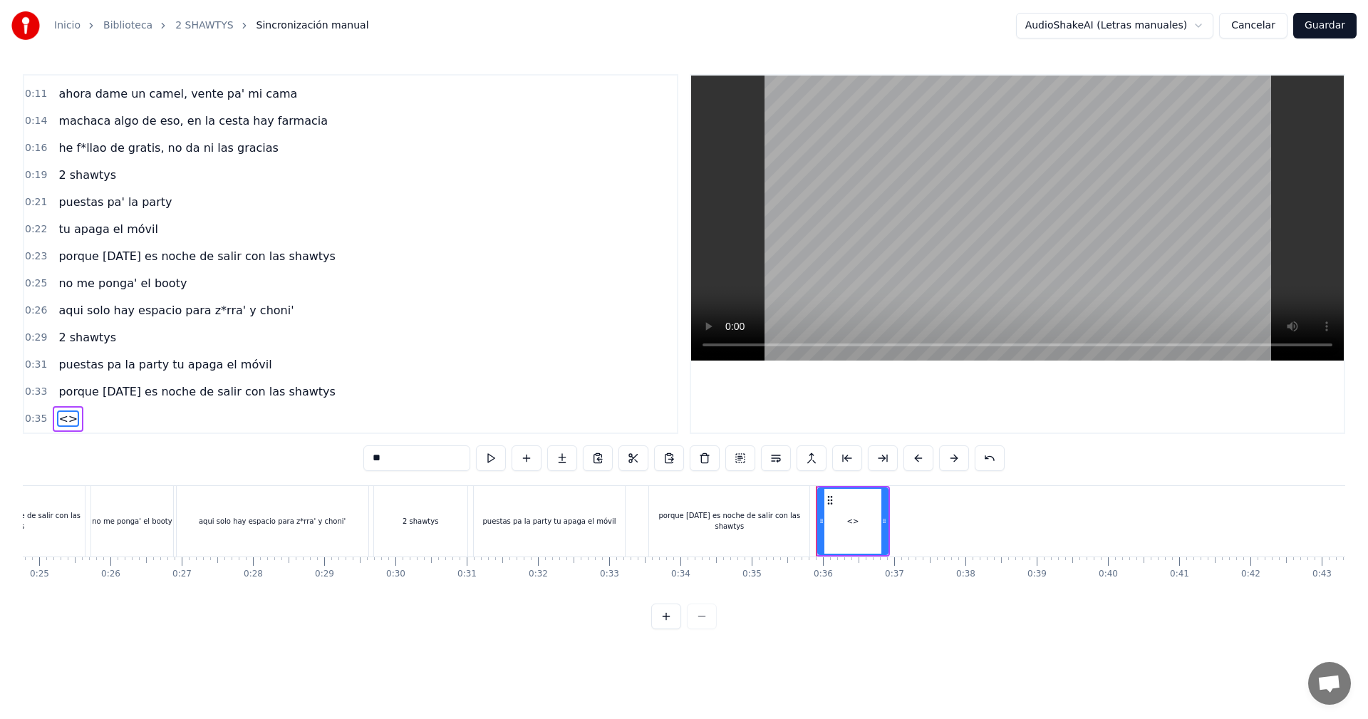
click at [257, 427] on div "0:05 vamos las shawtys 0:06 shawtys 0:07 las chonis y las culonas 0:09 has deja…" at bounding box center [684, 351] width 1322 height 555
type input "**********"
click at [887, 522] on div "no me ponga' el booty" at bounding box center [852, 521] width 71 height 68
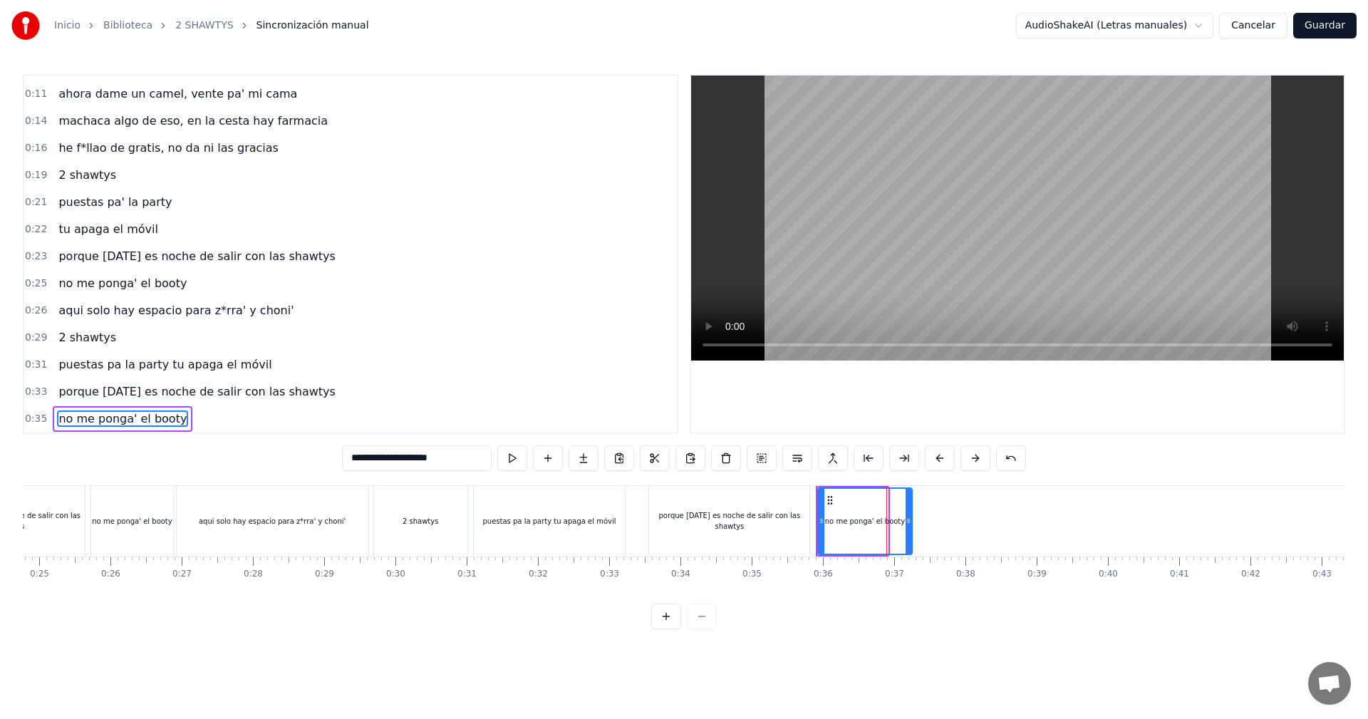
drag, startPoint x: 882, startPoint y: 522, endPoint x: 847, endPoint y: 528, distance: 35.5
click at [910, 525] on icon at bounding box center [908, 520] width 6 height 11
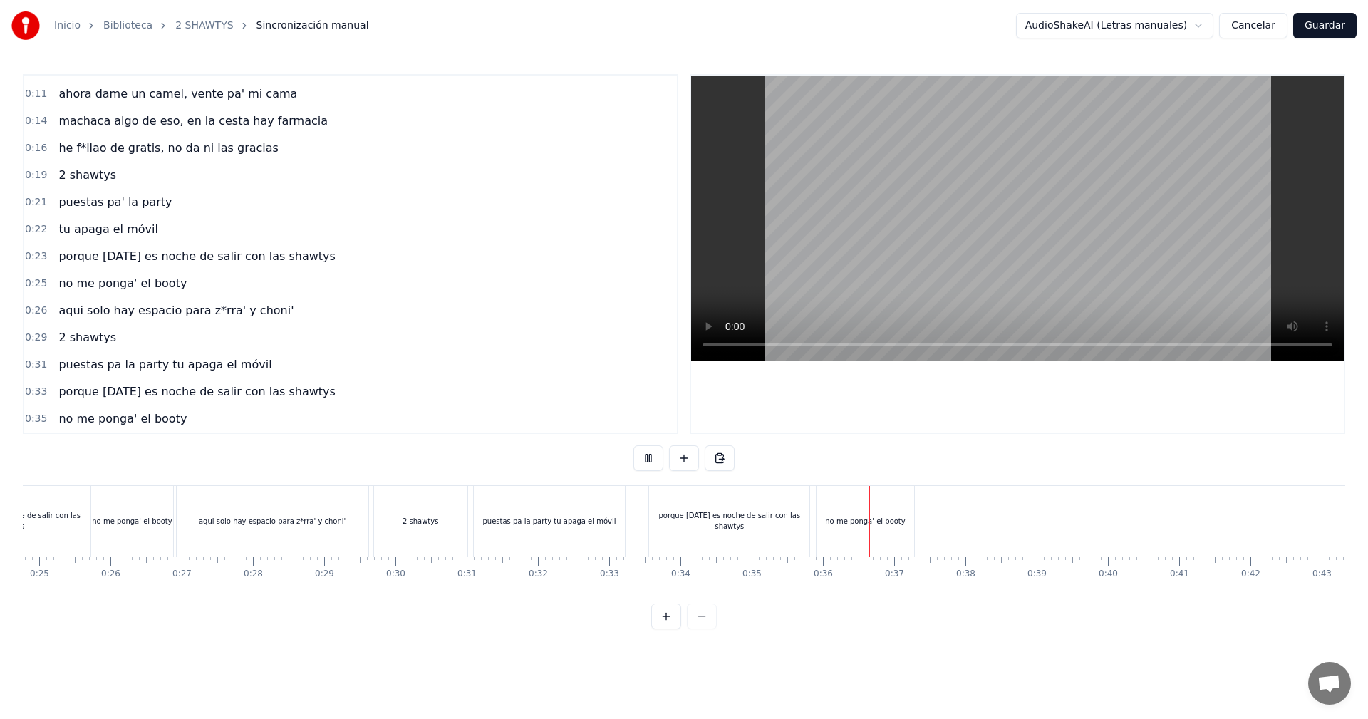
click at [807, 506] on div "porque [DATE] es noche de salir con las shawtys" at bounding box center [729, 521] width 160 height 71
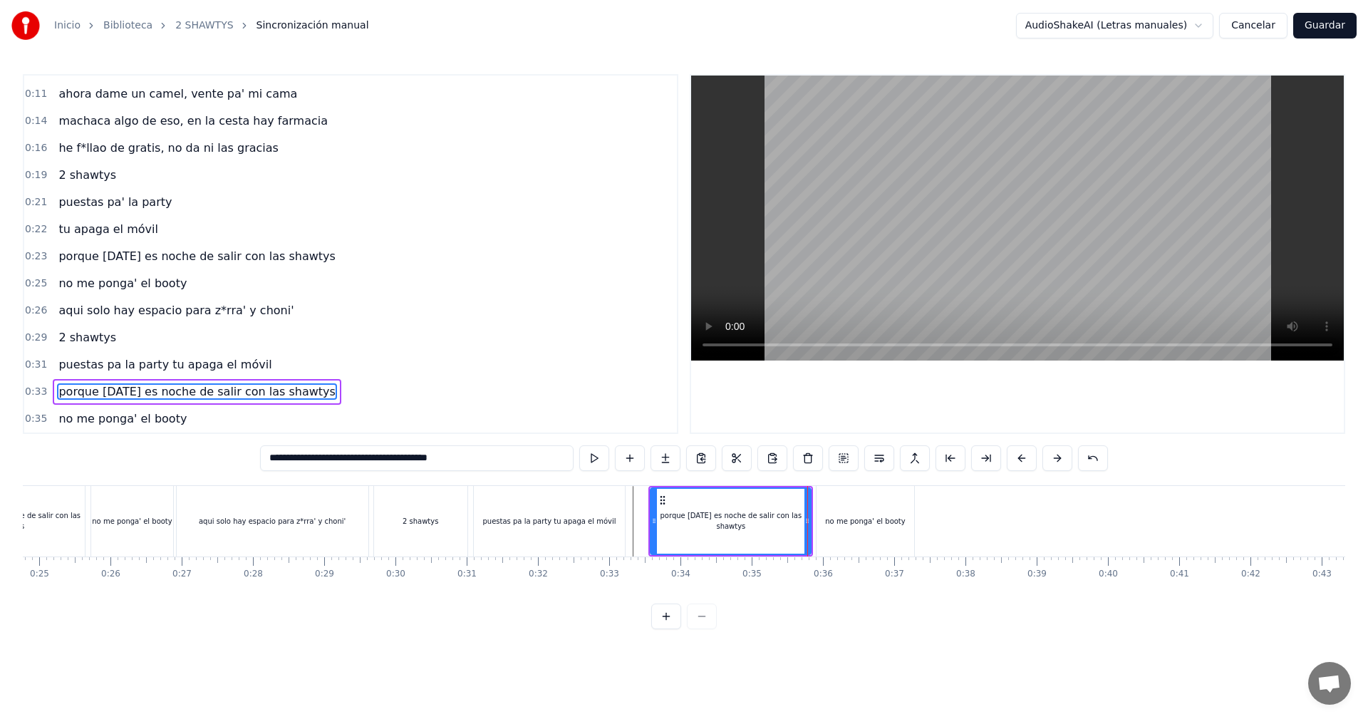
click at [826, 507] on div "no me ponga' el booty" at bounding box center [865, 521] width 98 height 71
type input "**********"
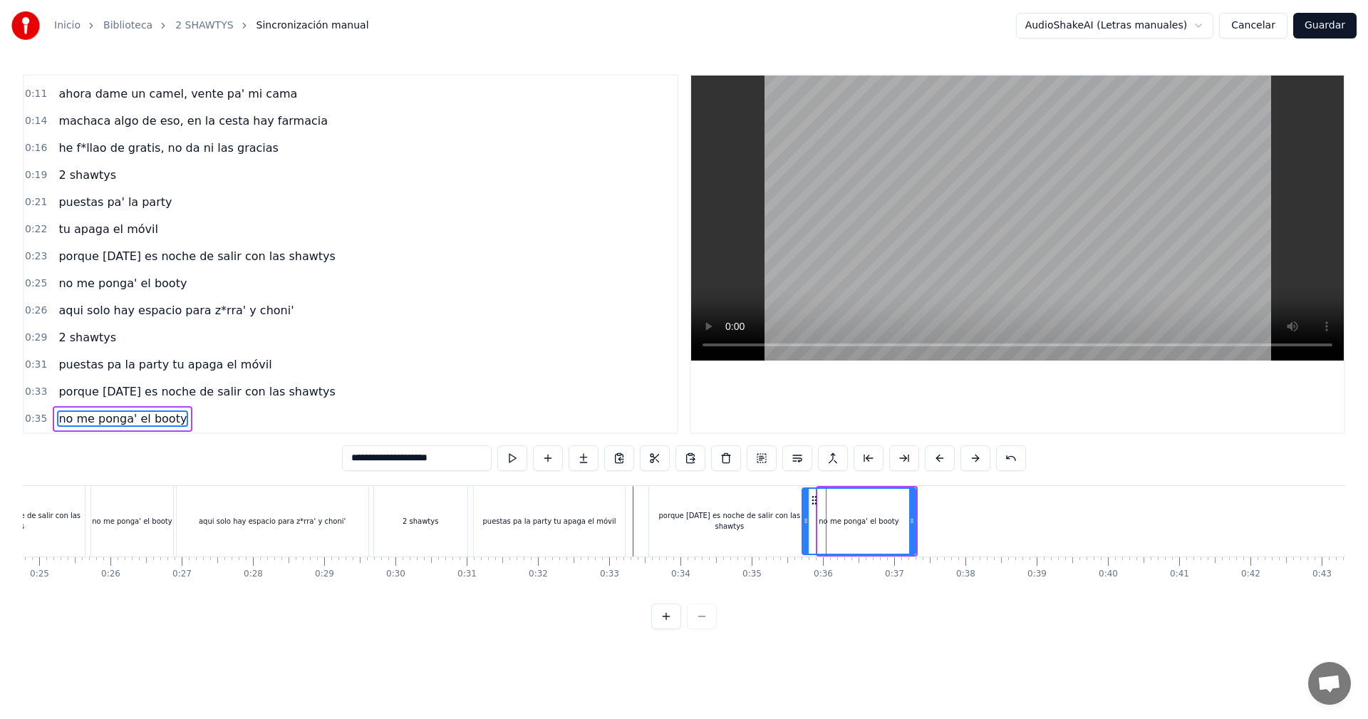
drag, startPoint x: 822, startPoint y: 510, endPoint x: 806, endPoint y: 516, distance: 16.9
click at [806, 516] on div at bounding box center [806, 521] width 6 height 65
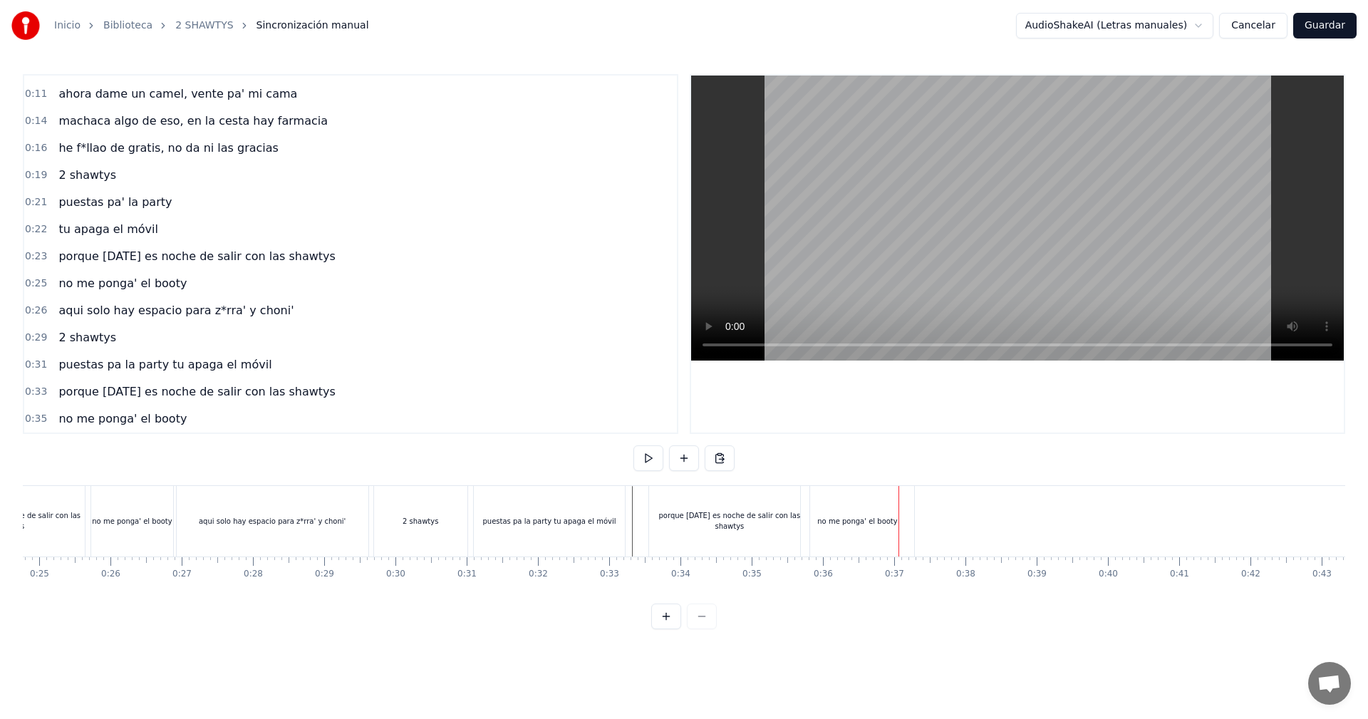
click at [882, 522] on div "no me ponga' el booty" at bounding box center [857, 521] width 80 height 11
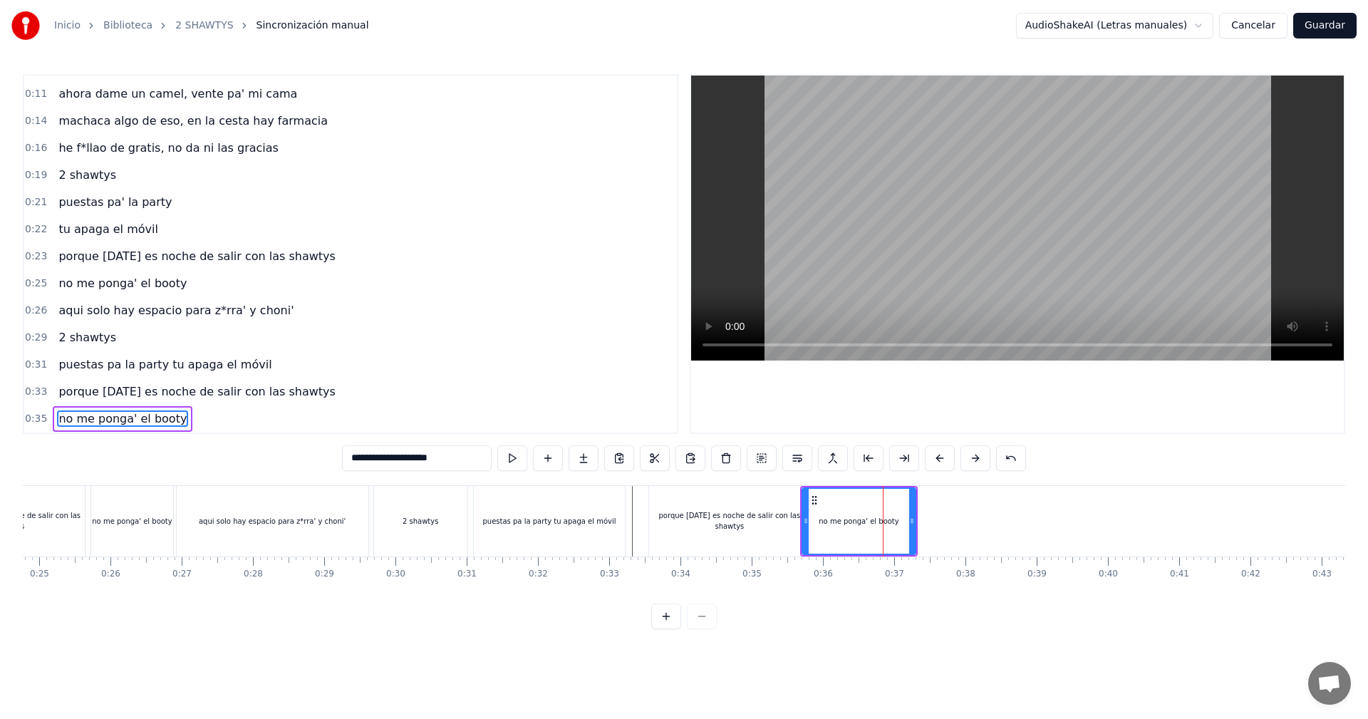
click at [913, 518] on div "no me ponga' el booty" at bounding box center [859, 521] width 118 height 71
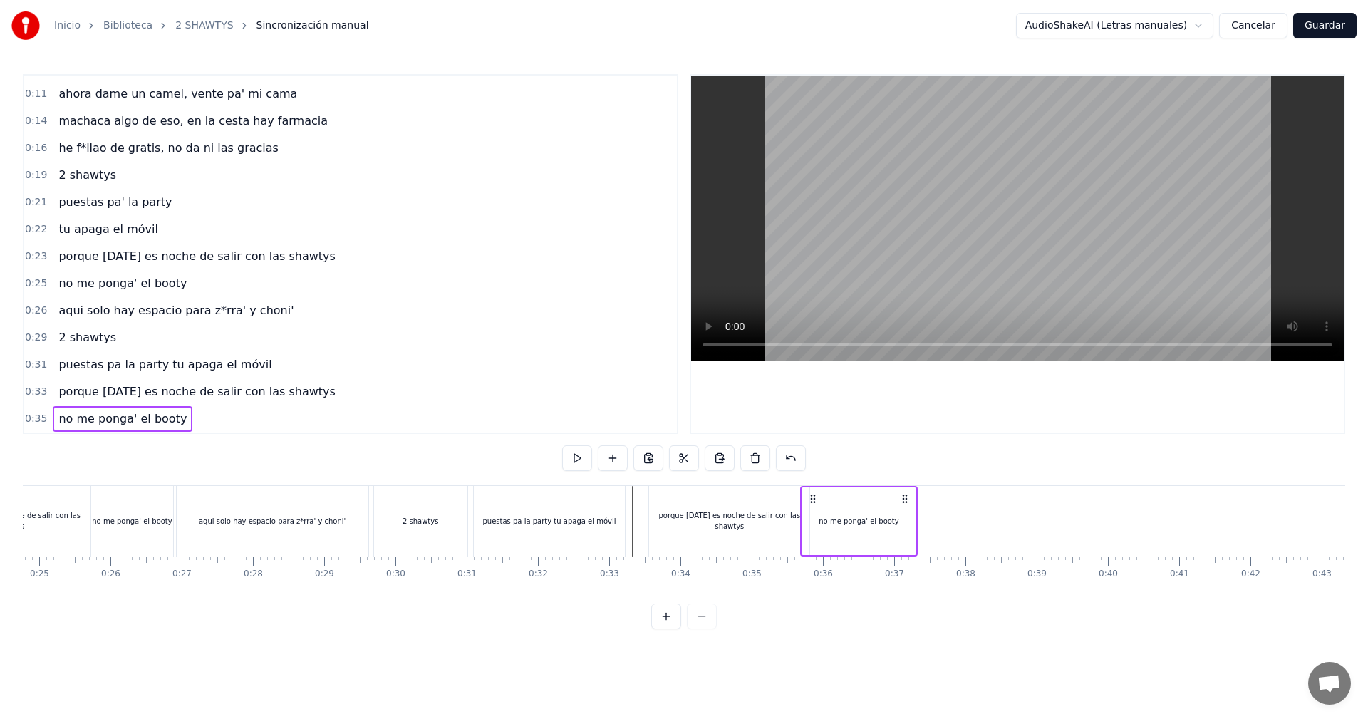
click at [913, 518] on div "no me ponga' el booty" at bounding box center [858, 521] width 113 height 68
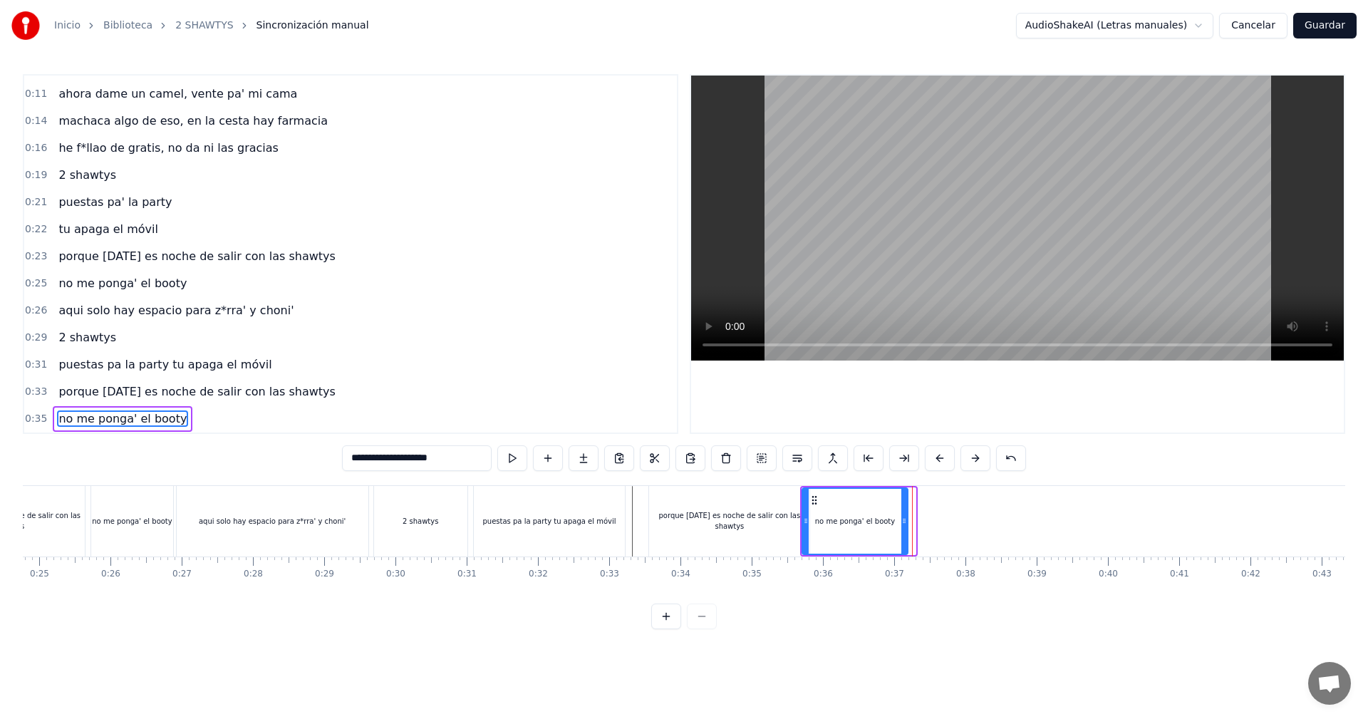
drag, startPoint x: 913, startPoint y: 516, endPoint x: 905, endPoint y: 523, distance: 10.1
click at [905, 523] on icon at bounding box center [904, 520] width 6 height 11
drag, startPoint x: 803, startPoint y: 514, endPoint x: 815, endPoint y: 512, distance: 12.2
click at [808, 512] on div at bounding box center [806, 521] width 6 height 65
click at [762, 516] on div "porque [DATE] es noche de salir con las shawtys" at bounding box center [729, 520] width 160 height 21
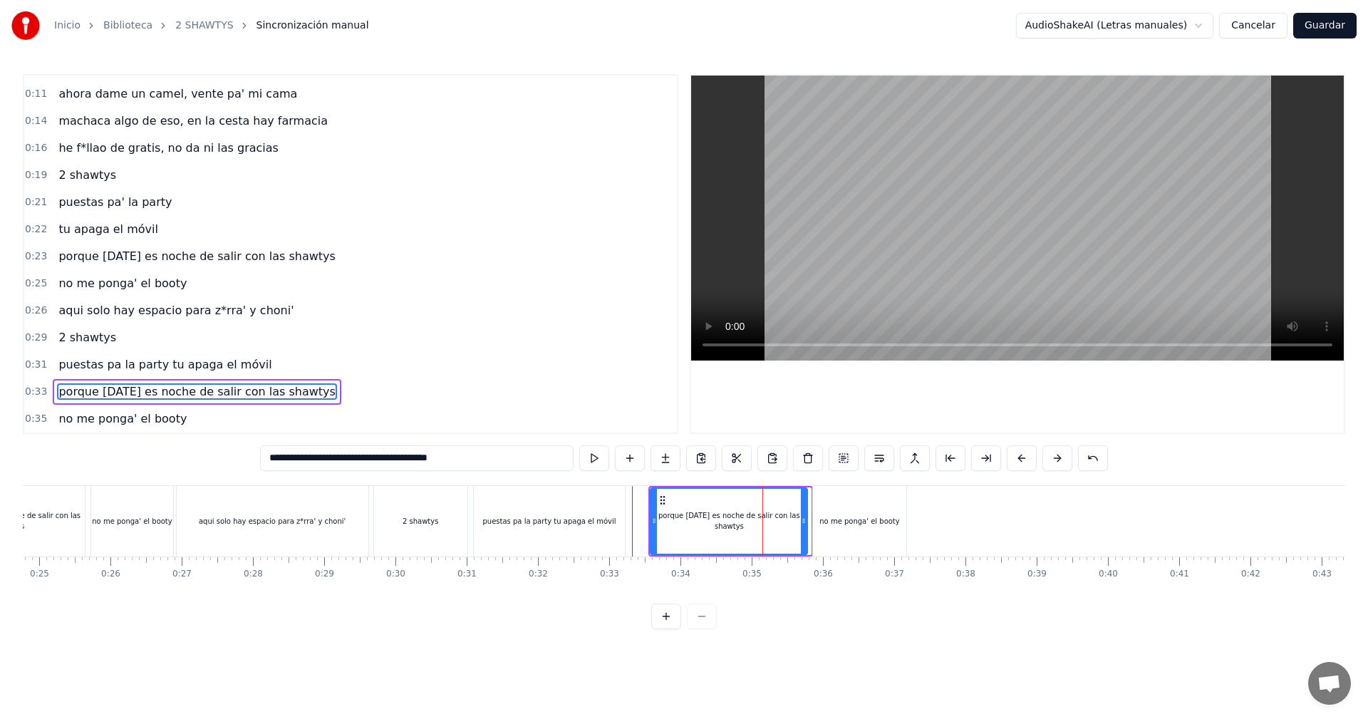
click at [806, 506] on div at bounding box center [804, 521] width 6 height 65
click at [817, 503] on div "no me ponga' el booty" at bounding box center [859, 521] width 93 height 71
type input "**********"
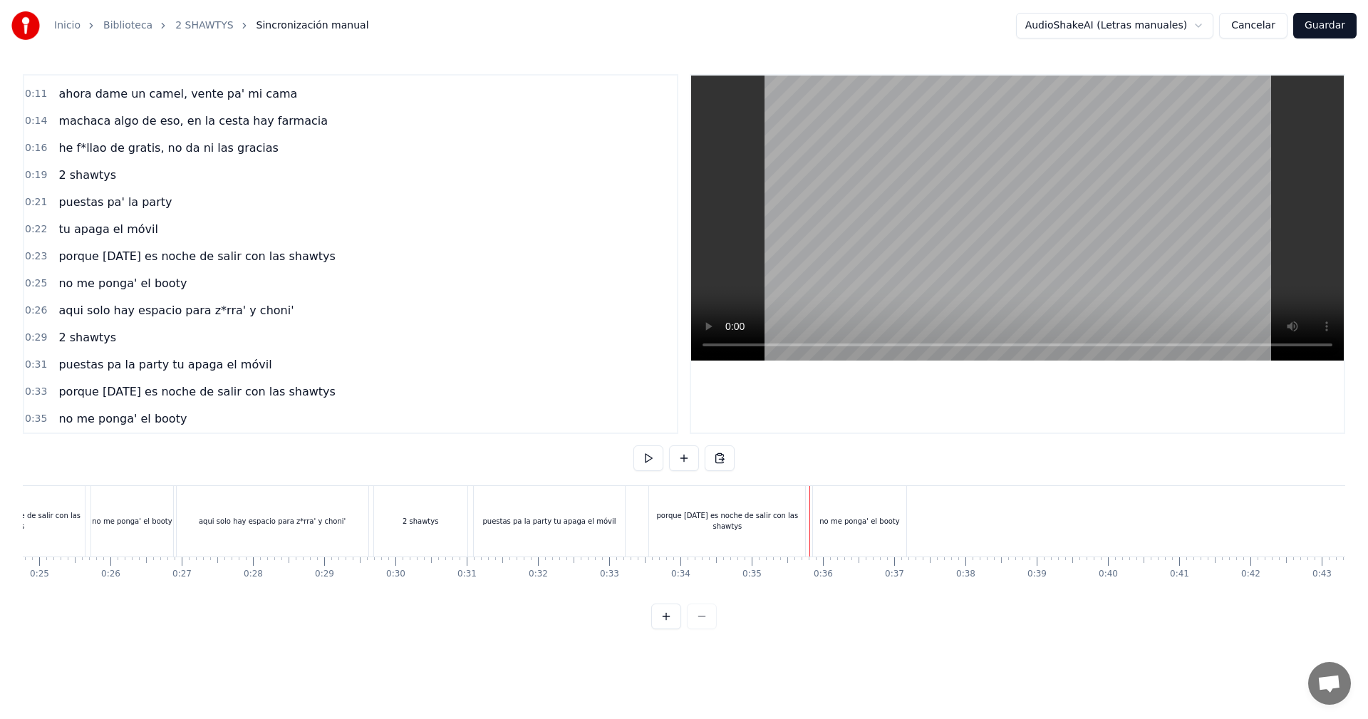
click at [828, 506] on div "no me ponga' el booty" at bounding box center [859, 521] width 93 height 71
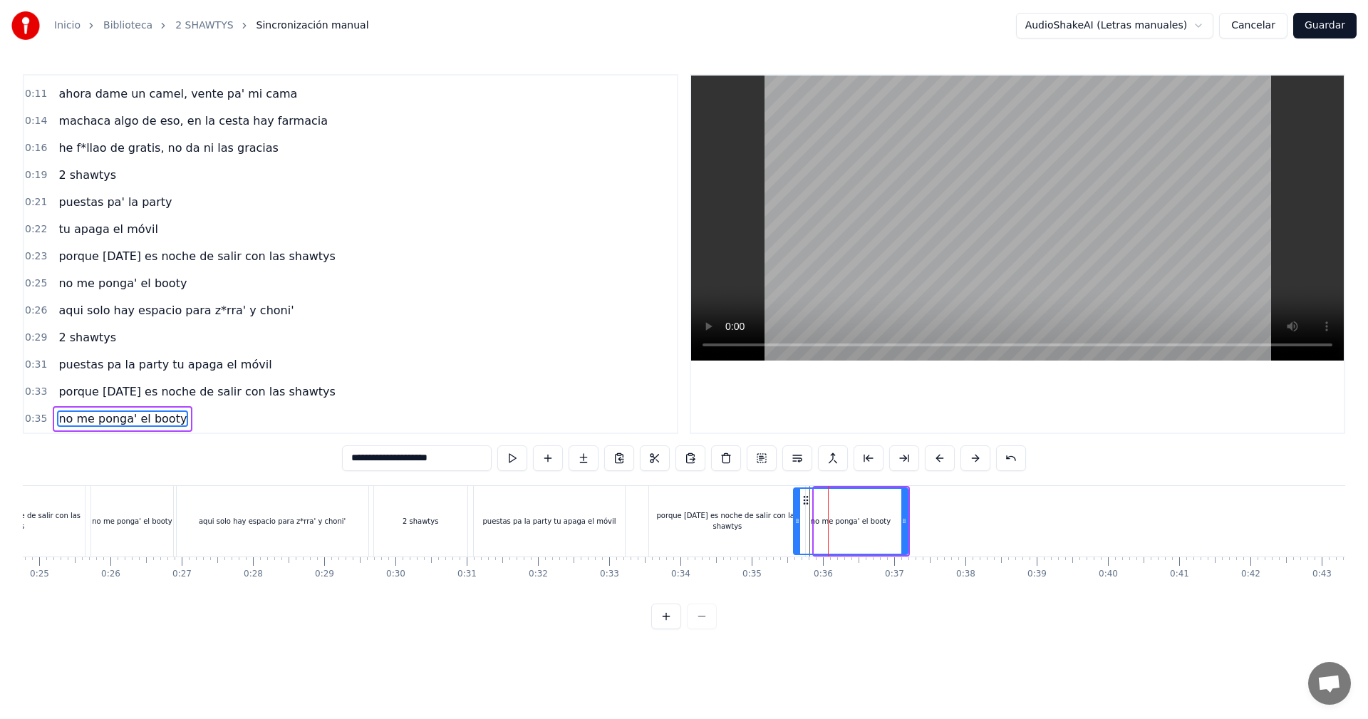
drag, startPoint x: 816, startPoint y: 511, endPoint x: 795, endPoint y: 524, distance: 24.3
click at [795, 524] on div at bounding box center [797, 521] width 6 height 65
click at [776, 523] on div "porque [DATE] es noche de salir con las shawtys" at bounding box center [727, 520] width 156 height 21
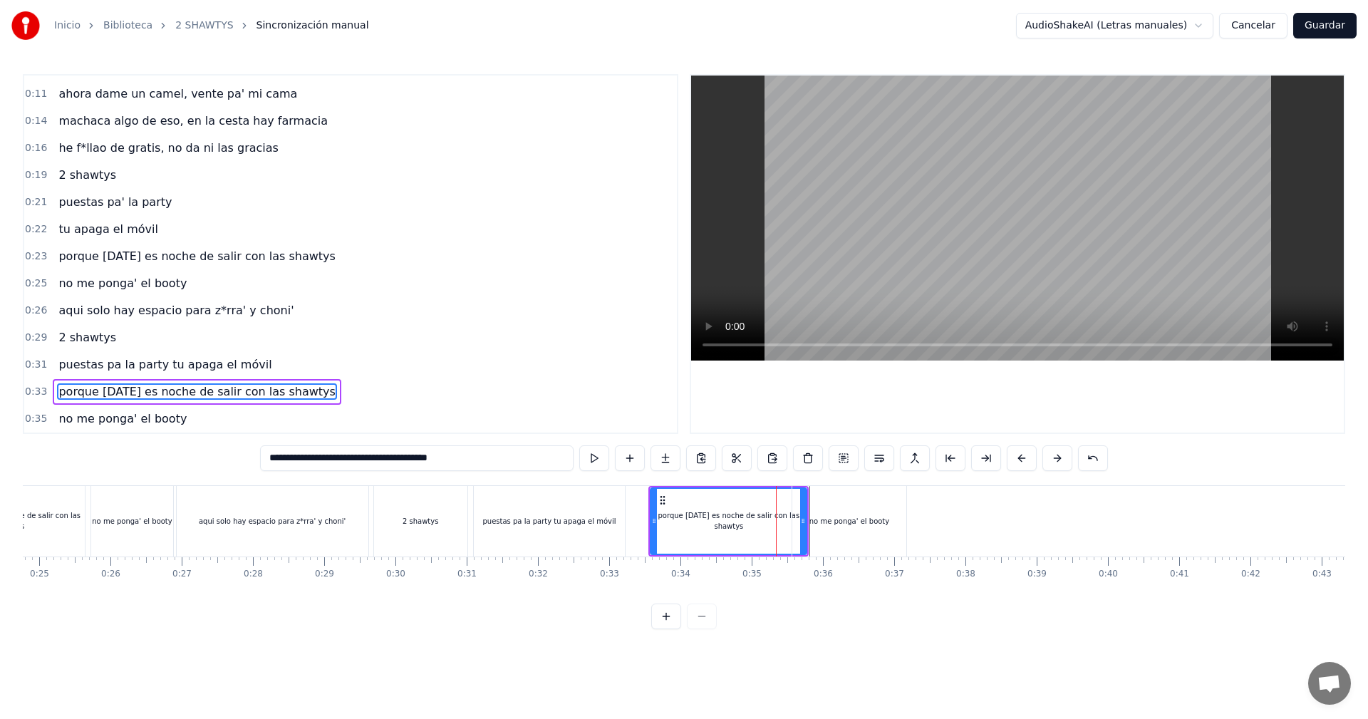
drag, startPoint x: 802, startPoint y: 510, endPoint x: 813, endPoint y: 510, distance: 11.4
click at [804, 510] on div "no me ponga' el booty" at bounding box center [849, 521] width 114 height 71
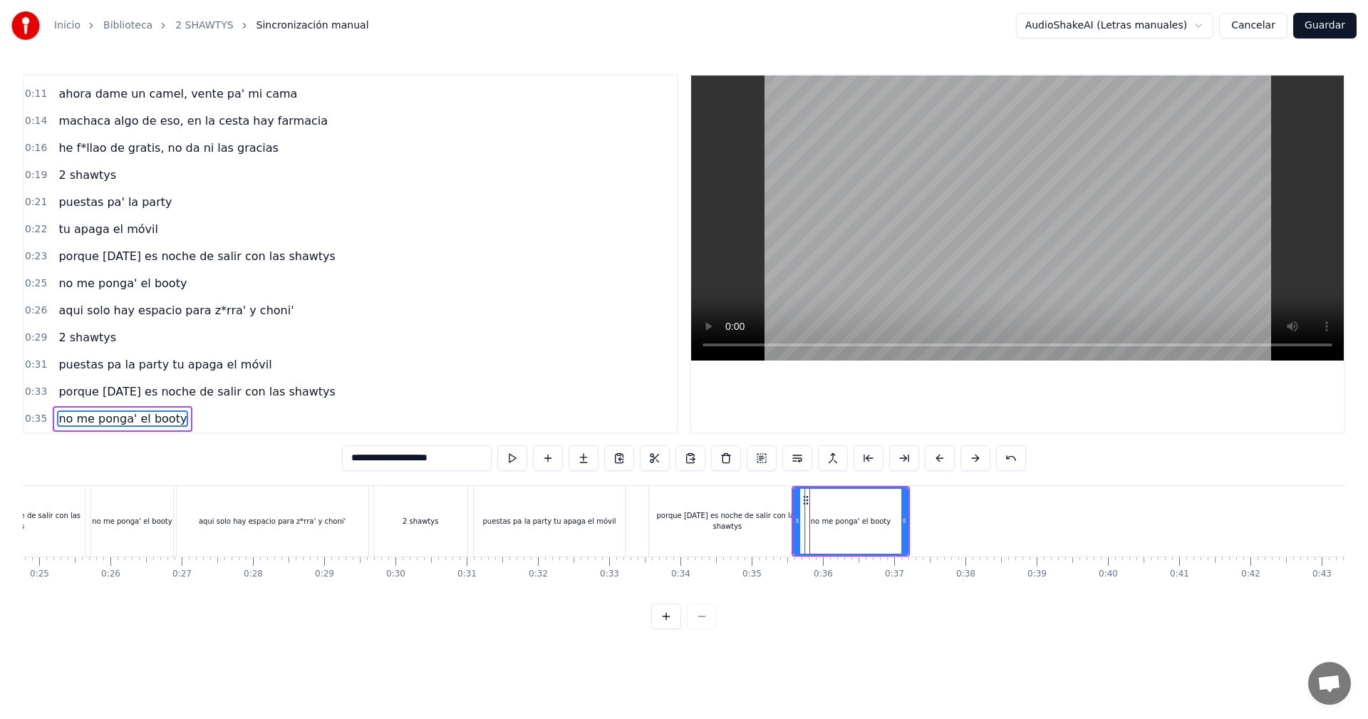
click at [798, 514] on div at bounding box center [797, 521] width 6 height 65
drag, startPoint x: 798, startPoint y: 514, endPoint x: 814, endPoint y: 515, distance: 16.4
click at [818, 515] on div "no me ponga' el booty" at bounding box center [860, 521] width 94 height 65
click at [774, 515] on div "porque [DATE] es noche de salir con las shawtys" at bounding box center [727, 520] width 156 height 21
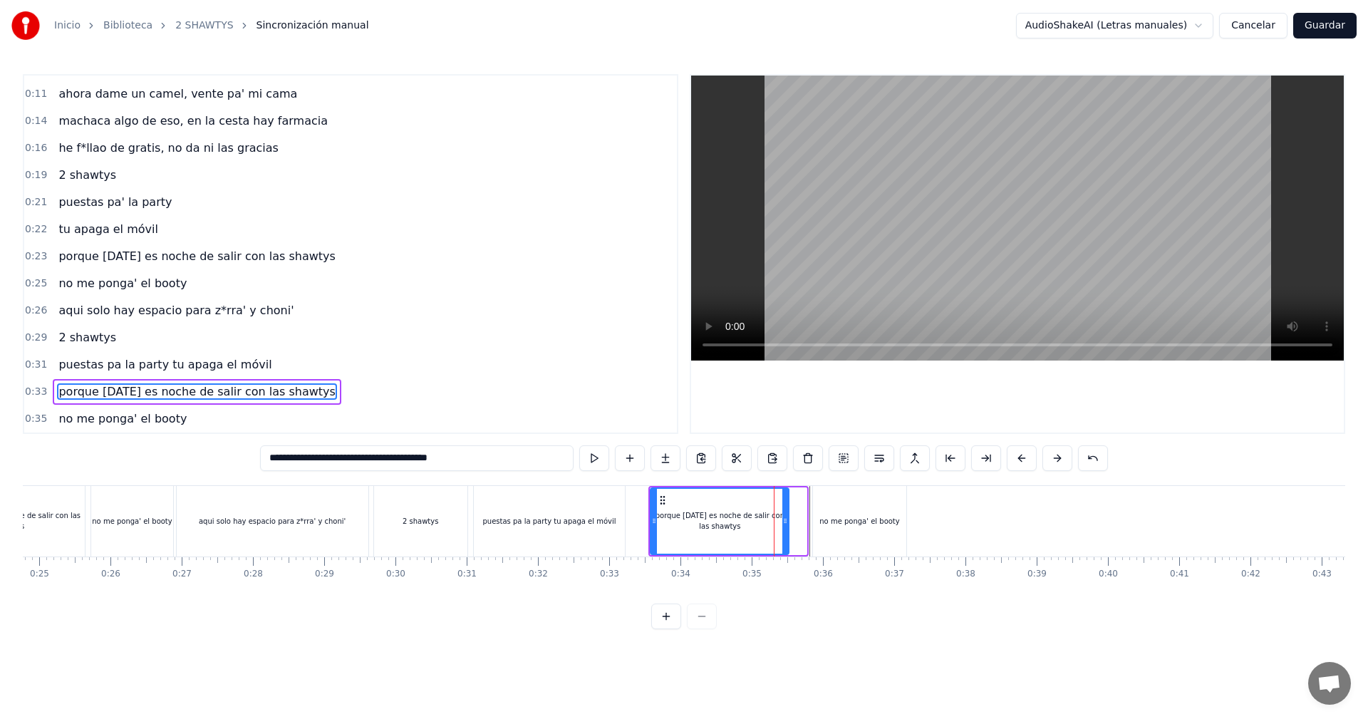
drag, startPoint x: 805, startPoint y: 505, endPoint x: 786, endPoint y: 504, distance: 18.5
click at [786, 504] on div at bounding box center [785, 521] width 6 height 65
click at [841, 506] on div "no me ponga' el booty" at bounding box center [859, 521] width 93 height 71
type input "**********"
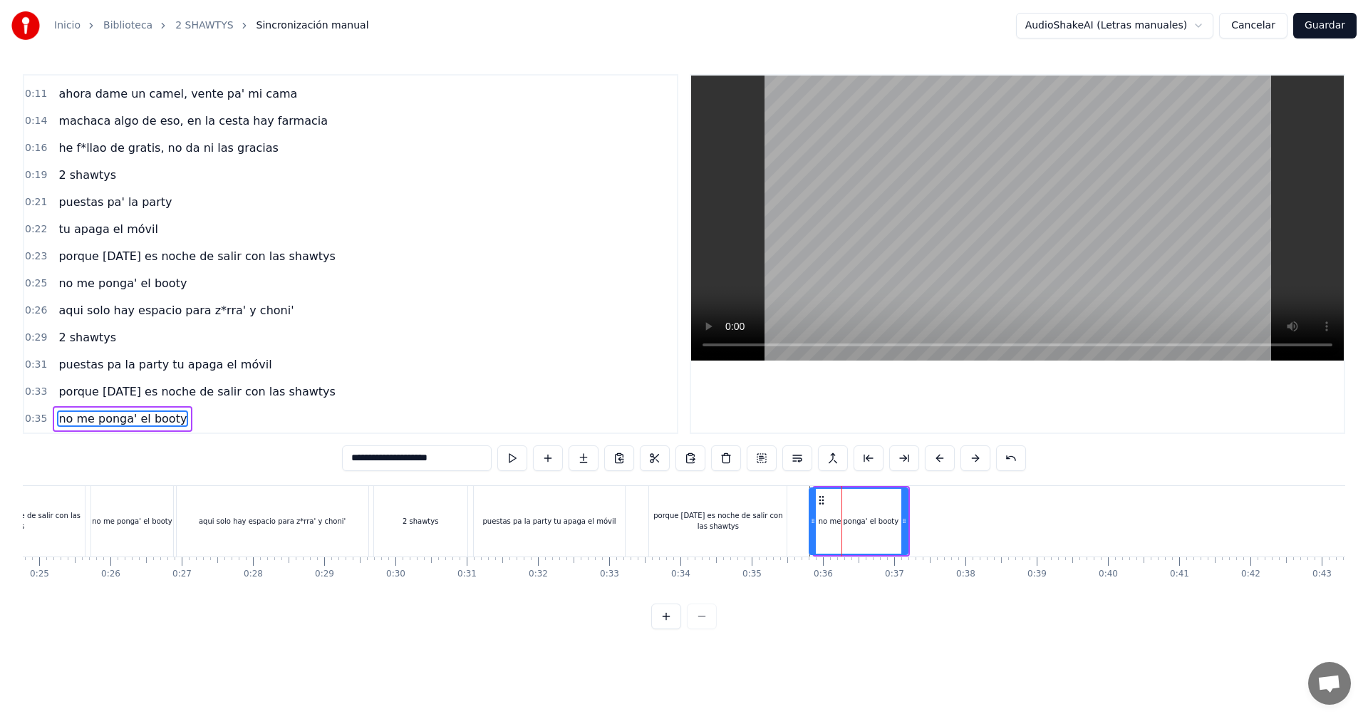
drag, startPoint x: 817, startPoint y: 506, endPoint x: 816, endPoint y: 516, distance: 9.3
click at [810, 513] on div at bounding box center [813, 521] width 6 height 65
drag, startPoint x: 902, startPoint y: 518, endPoint x: 889, endPoint y: 516, distance: 12.9
click at [897, 516] on icon at bounding box center [900, 520] width 6 height 11
click at [893, 516] on icon at bounding box center [890, 520] width 6 height 11
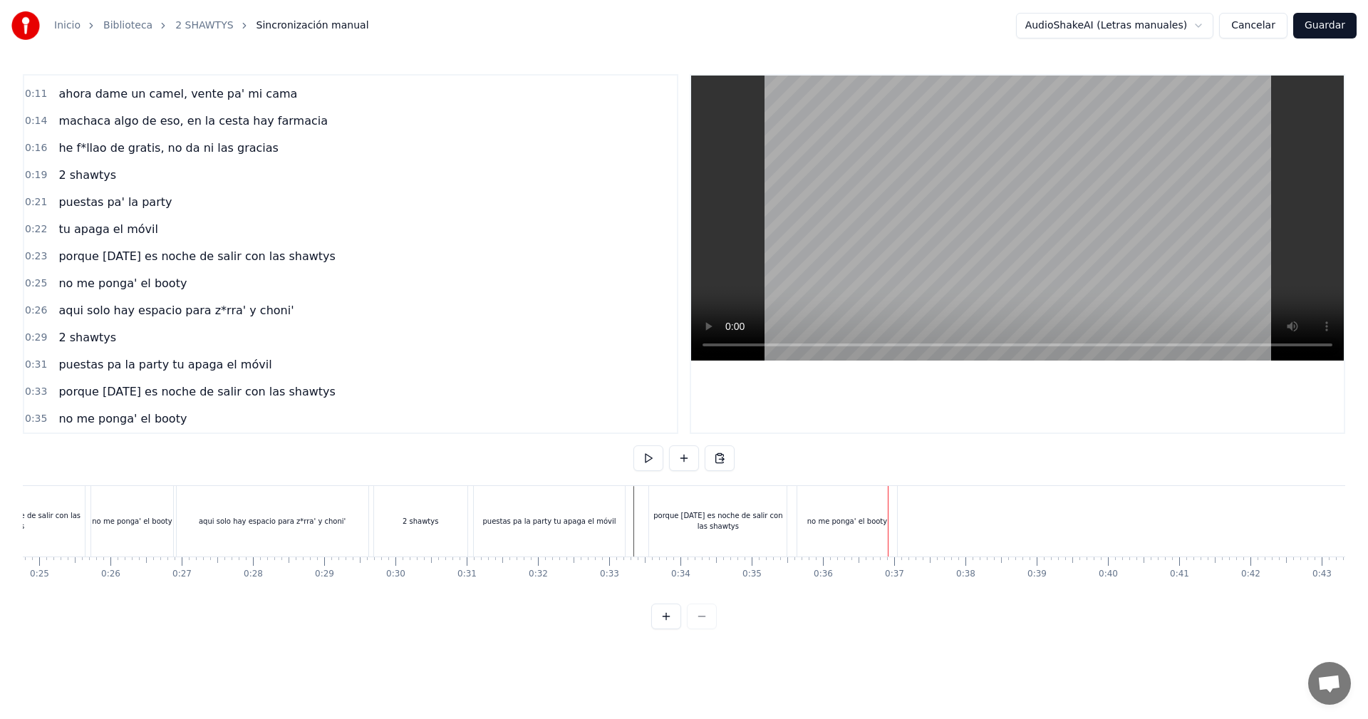
click at [848, 523] on div "no me ponga' el booty" at bounding box center [847, 521] width 80 height 11
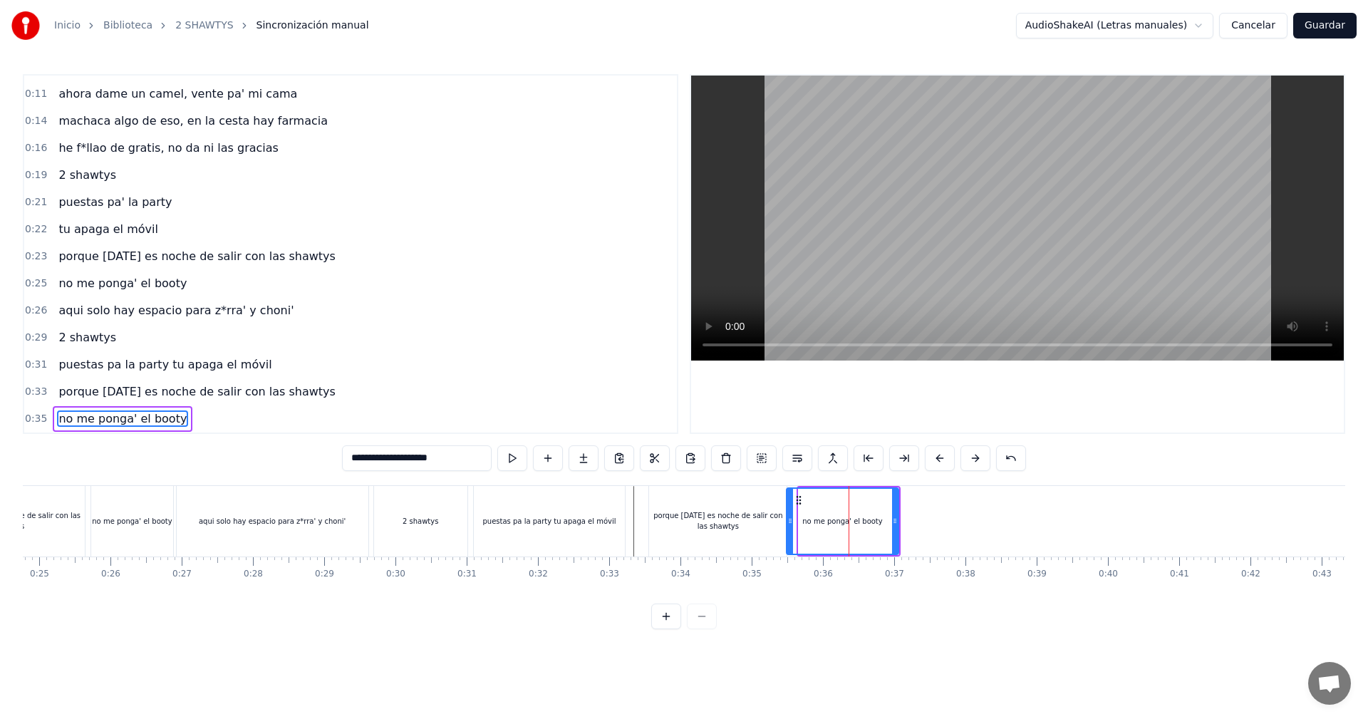
drag, startPoint x: 801, startPoint y: 519, endPoint x: 789, endPoint y: 520, distance: 12.1
click at [789, 520] on icon at bounding box center [790, 520] width 6 height 11
drag, startPoint x: 895, startPoint y: 522, endPoint x: 877, endPoint y: 521, distance: 17.9
click at [878, 521] on icon at bounding box center [881, 520] width 6 height 11
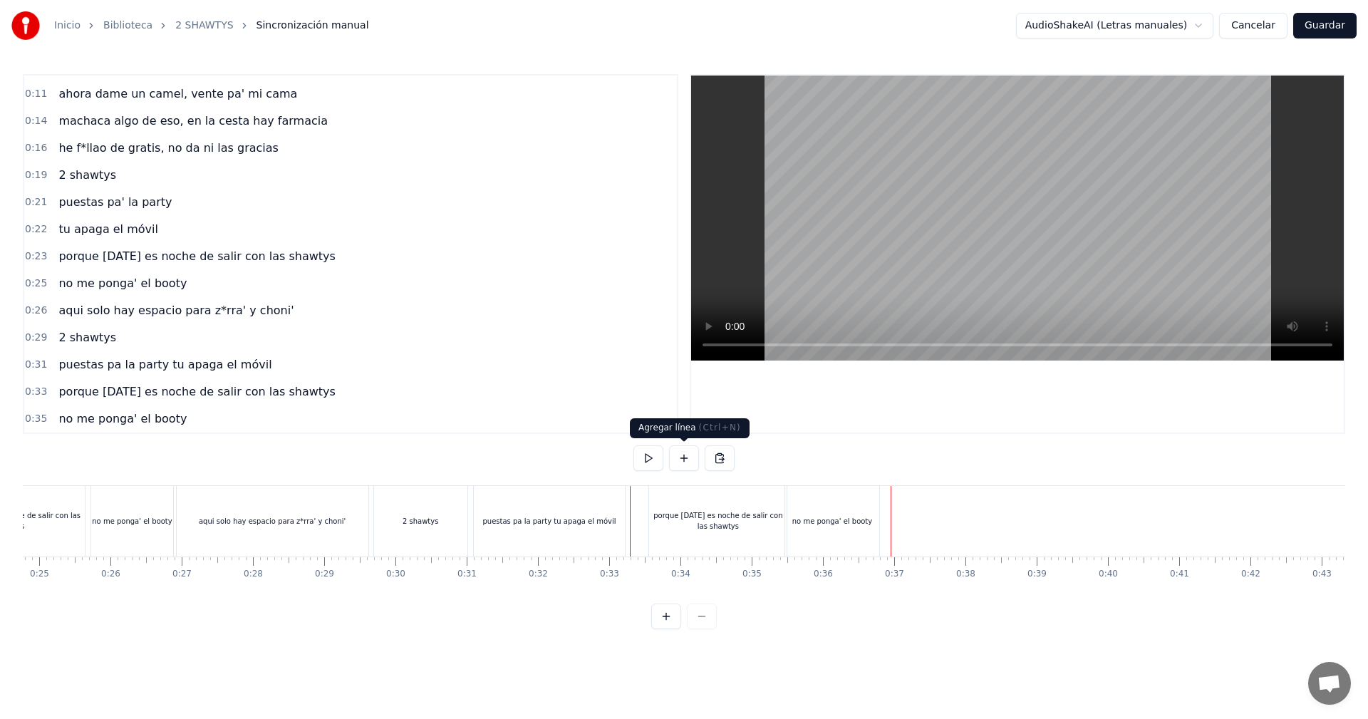
click at [685, 464] on button at bounding box center [684, 458] width 30 height 26
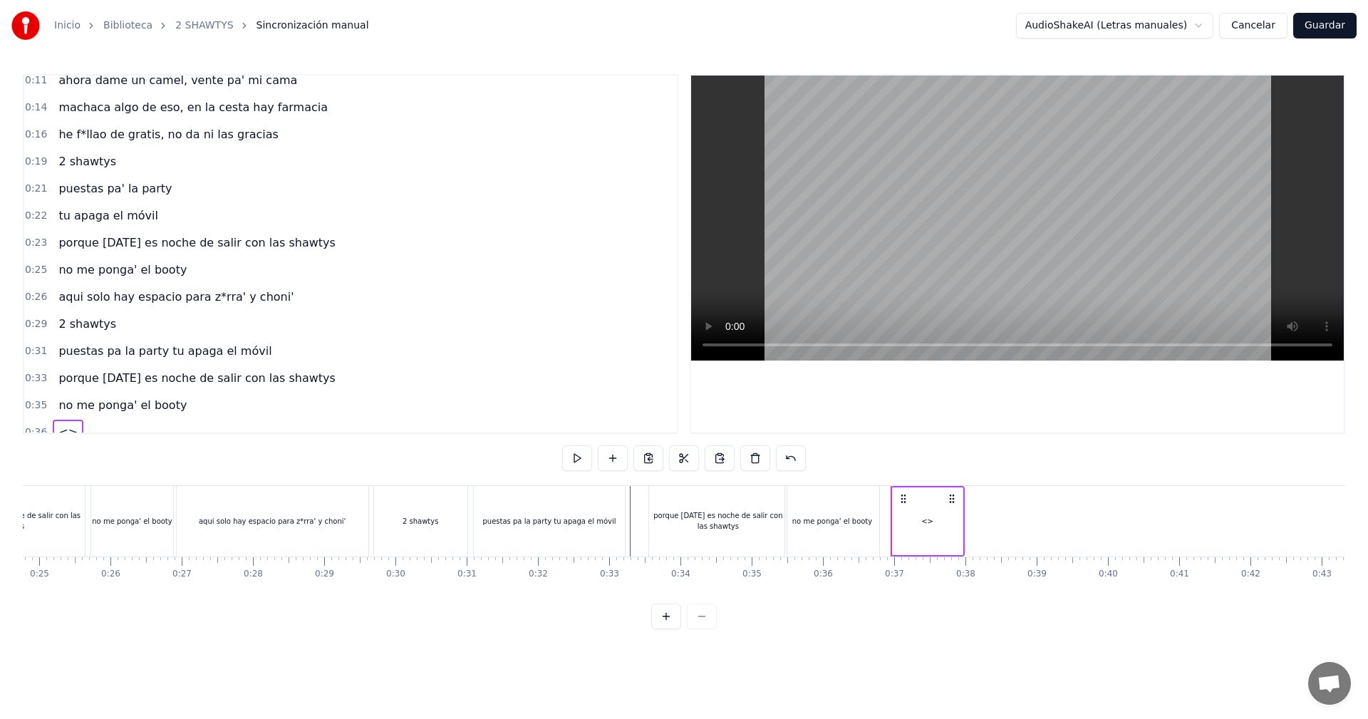
scroll to position [130, 0]
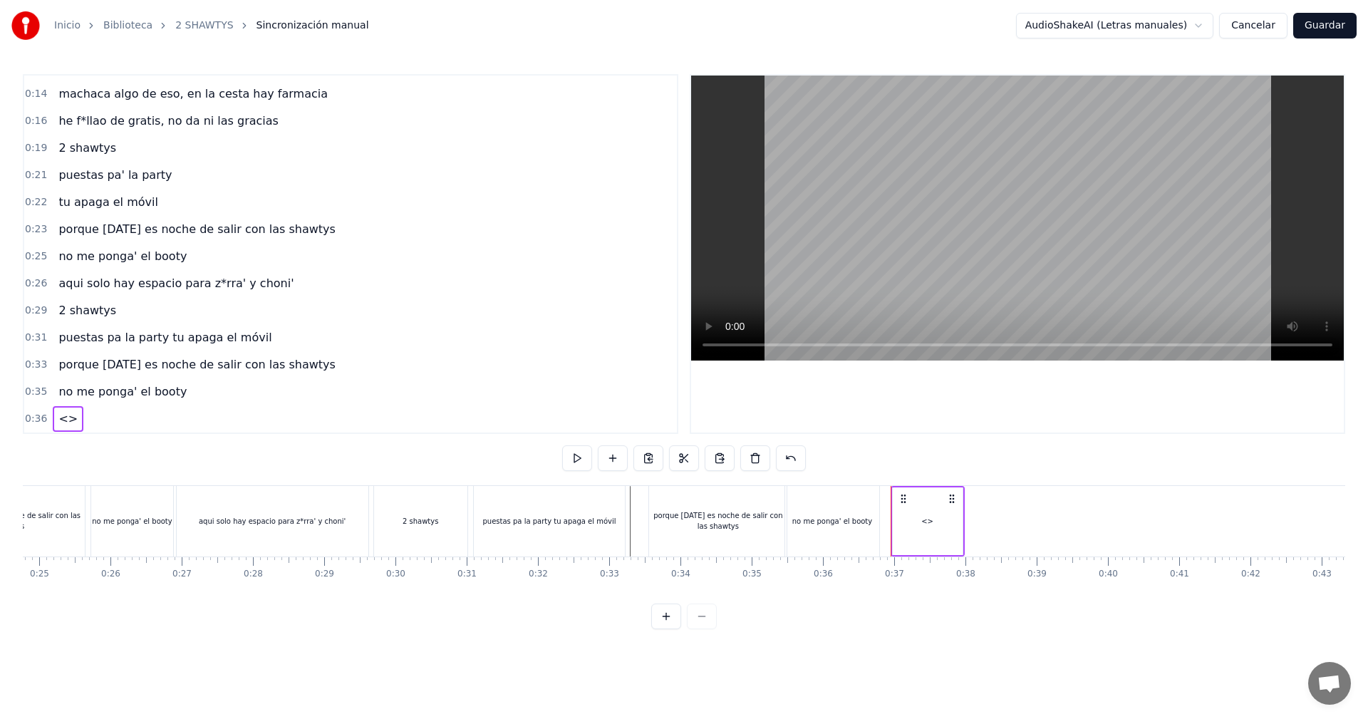
click at [70, 414] on span "<>" at bounding box center [68, 418] width 22 height 16
drag, startPoint x: 413, startPoint y: 464, endPoint x: 284, endPoint y: 444, distance: 130.5
click at [284, 444] on div "0:05 vamos las shawtys 0:06 shawtys 0:07 las chonis y las culonas 0:09 has deja…" at bounding box center [684, 351] width 1322 height 555
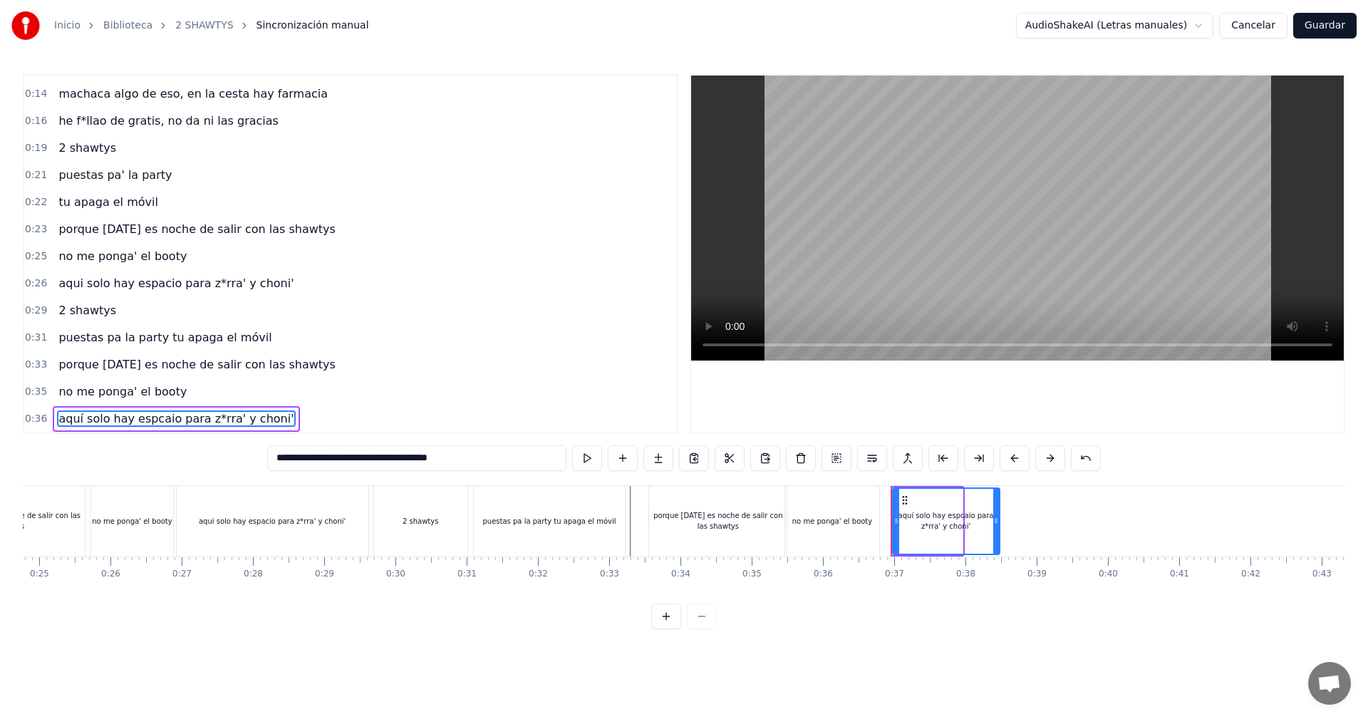
drag, startPoint x: 958, startPoint y: 522, endPoint x: 764, endPoint y: 570, distance: 200.2
click at [999, 533] on div at bounding box center [996, 521] width 6 height 65
type input "**********"
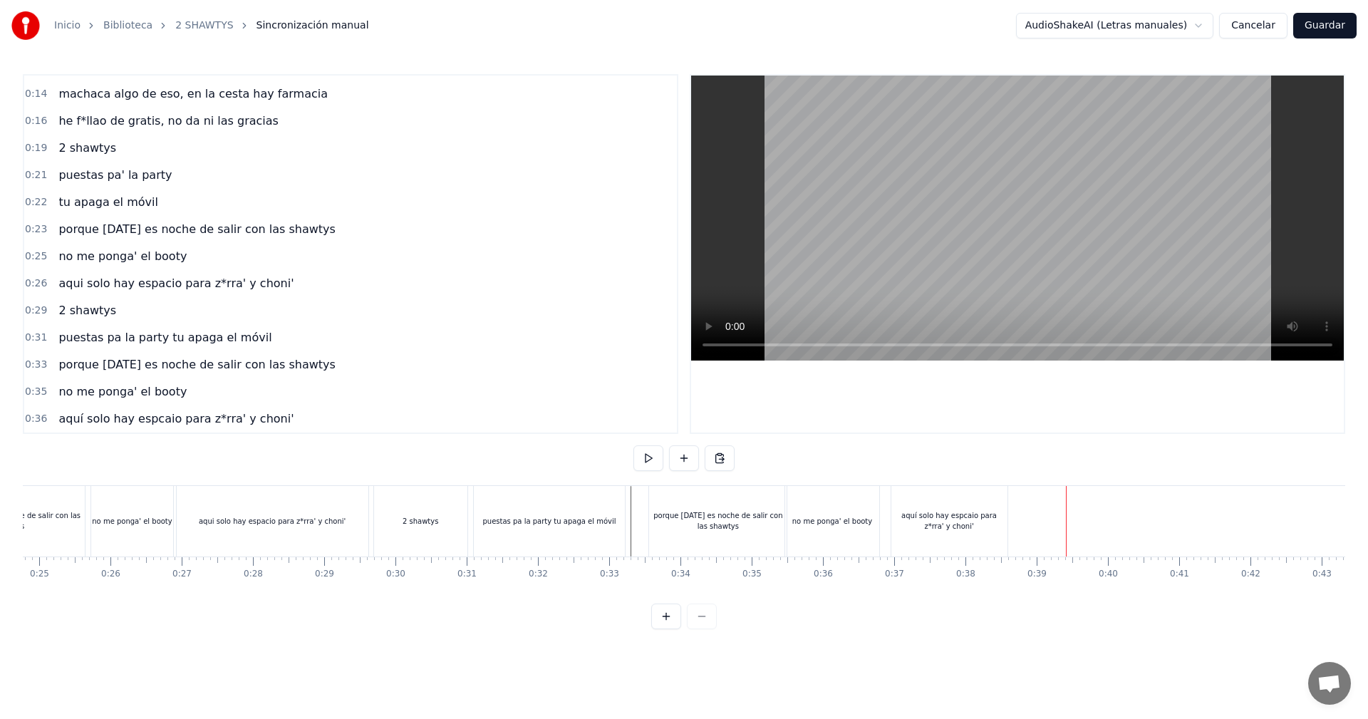
click at [964, 510] on div "aquí solo hay espcaio para z*rra' y choni'" at bounding box center [949, 520] width 116 height 21
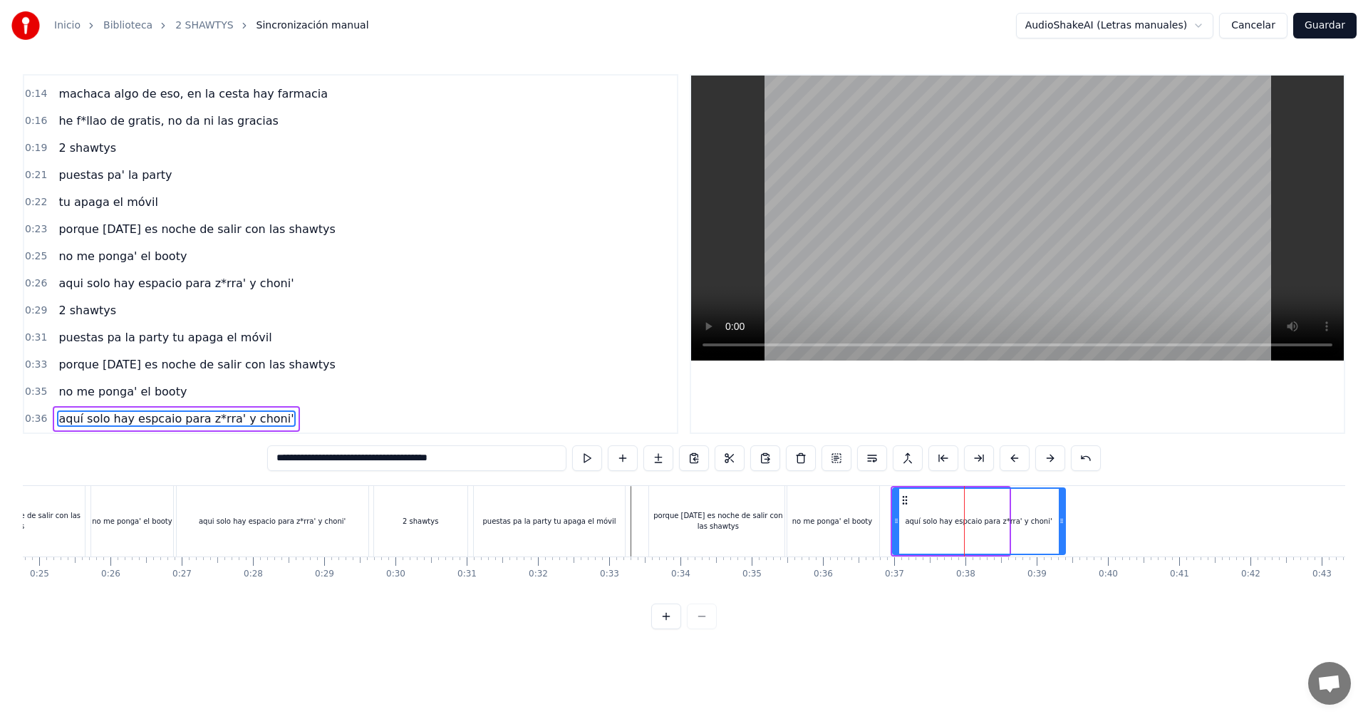
drag, startPoint x: 1006, startPoint y: 509, endPoint x: 1063, endPoint y: 514, distance: 56.5
click at [1063, 514] on div at bounding box center [1061, 521] width 6 height 65
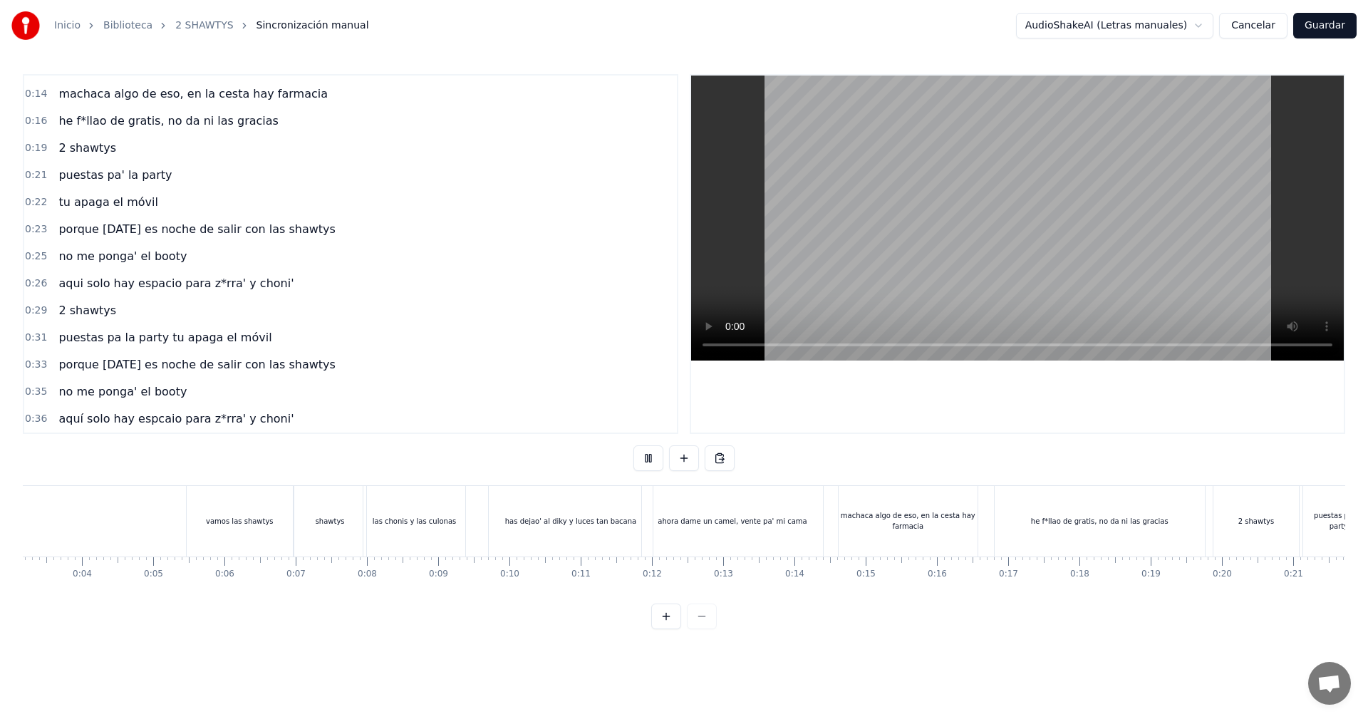
scroll to position [0, 38]
click at [582, 334] on div "0:31 puestas pa la party tu apaga el móvil" at bounding box center [350, 337] width 652 height 27
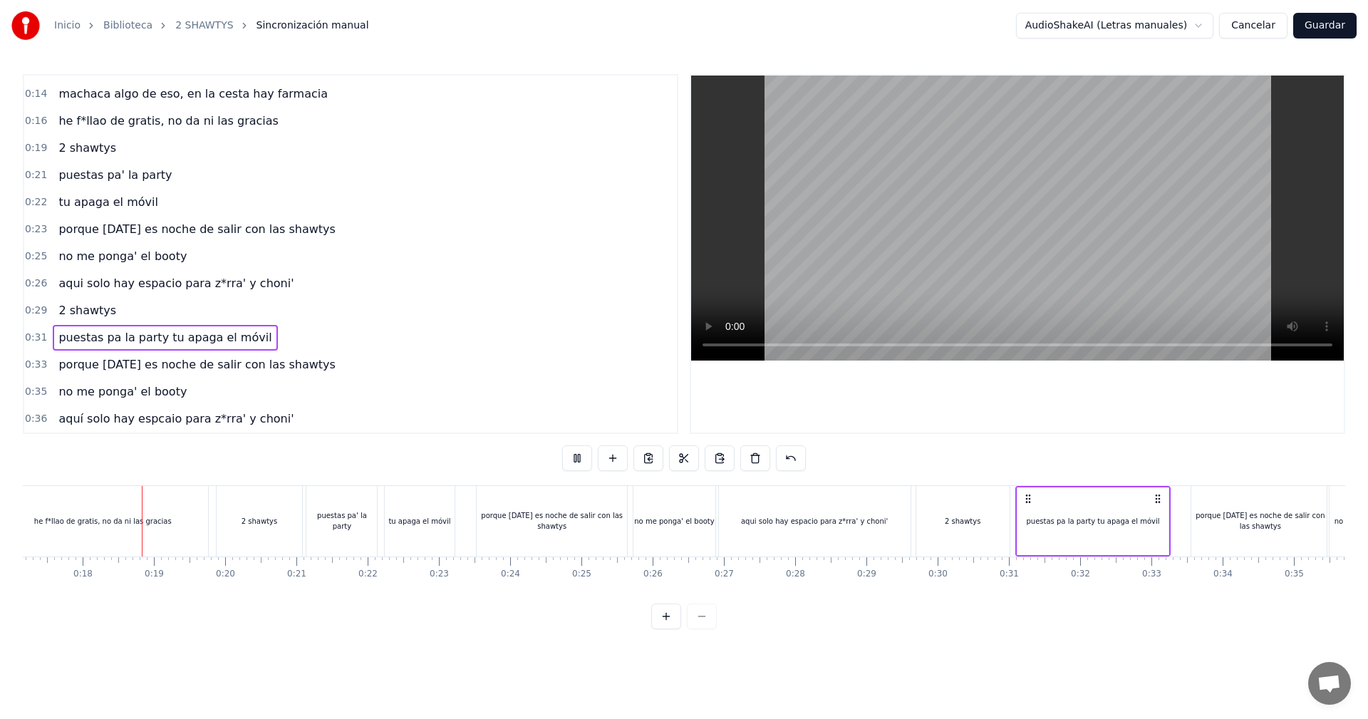
scroll to position [0, 1223]
click at [977, 426] on div at bounding box center [1017, 253] width 652 height 357
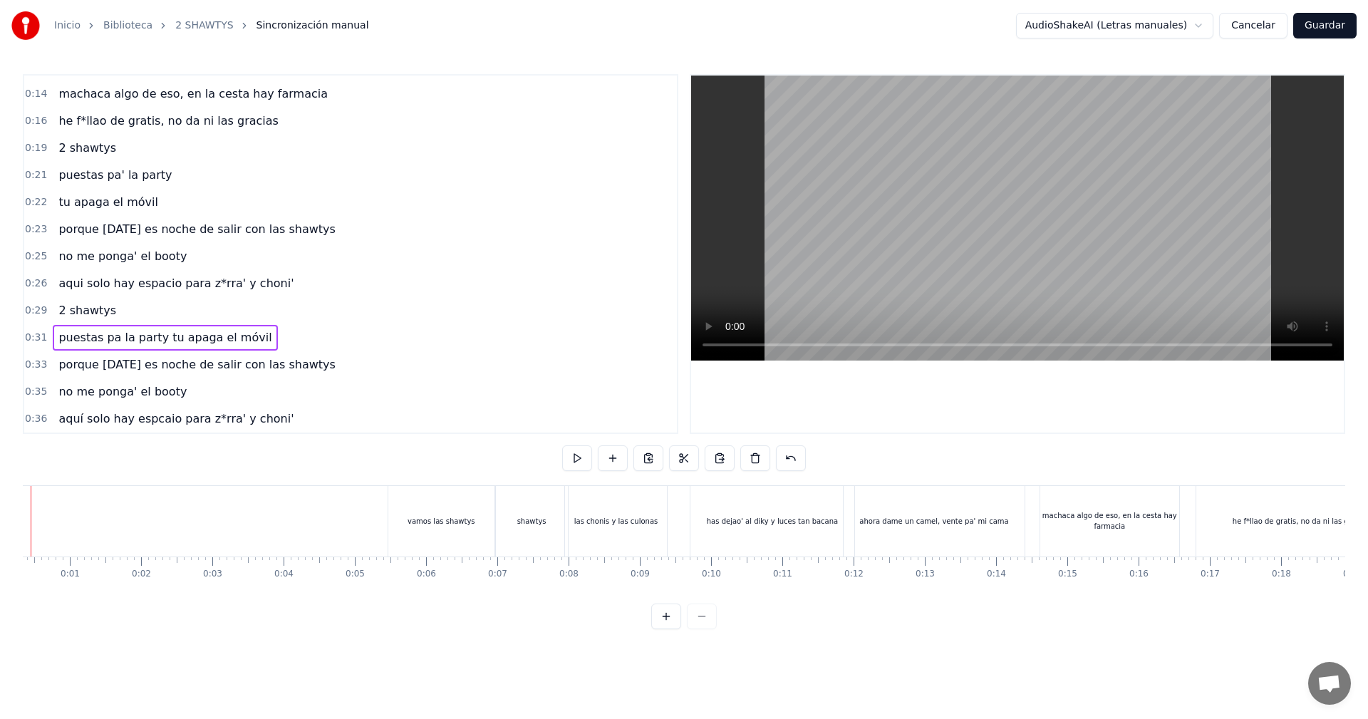
scroll to position [0, 0]
click at [854, 246] on video at bounding box center [1017, 217] width 652 height 285
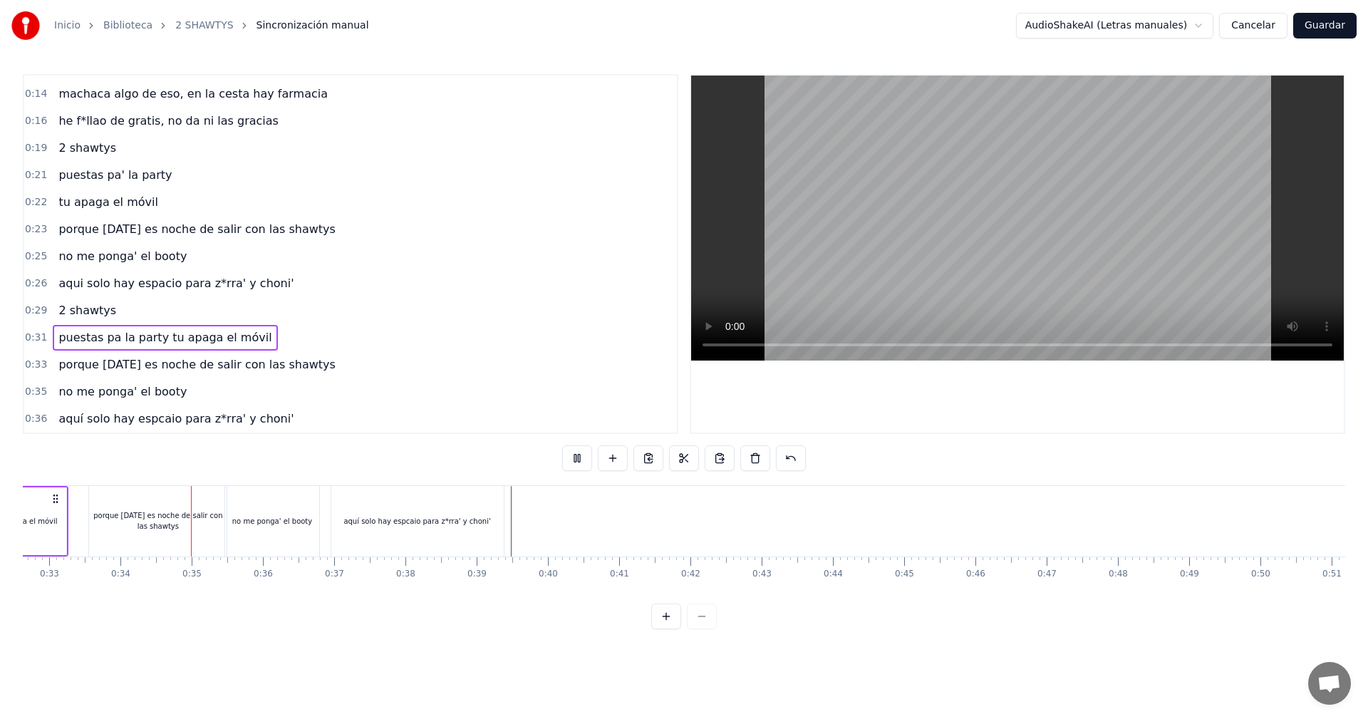
scroll to position [0, 2370]
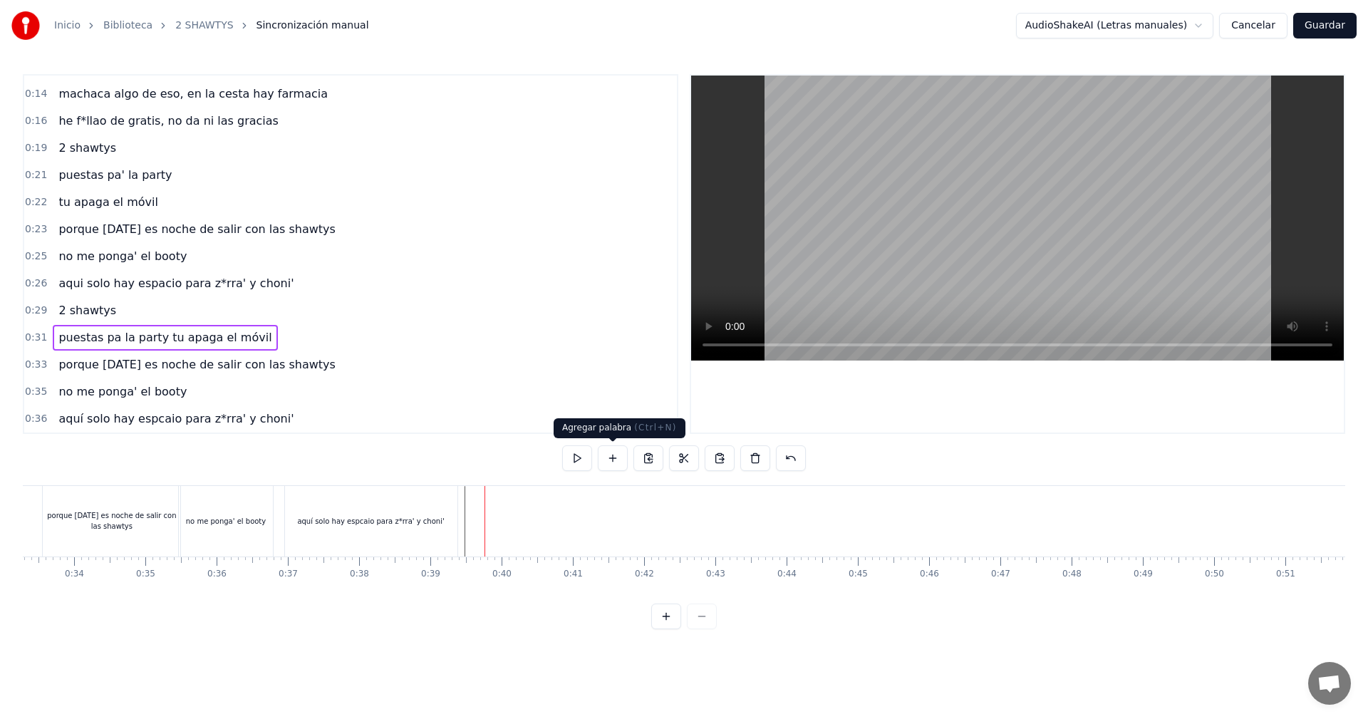
click at [618, 467] on button at bounding box center [613, 458] width 30 height 26
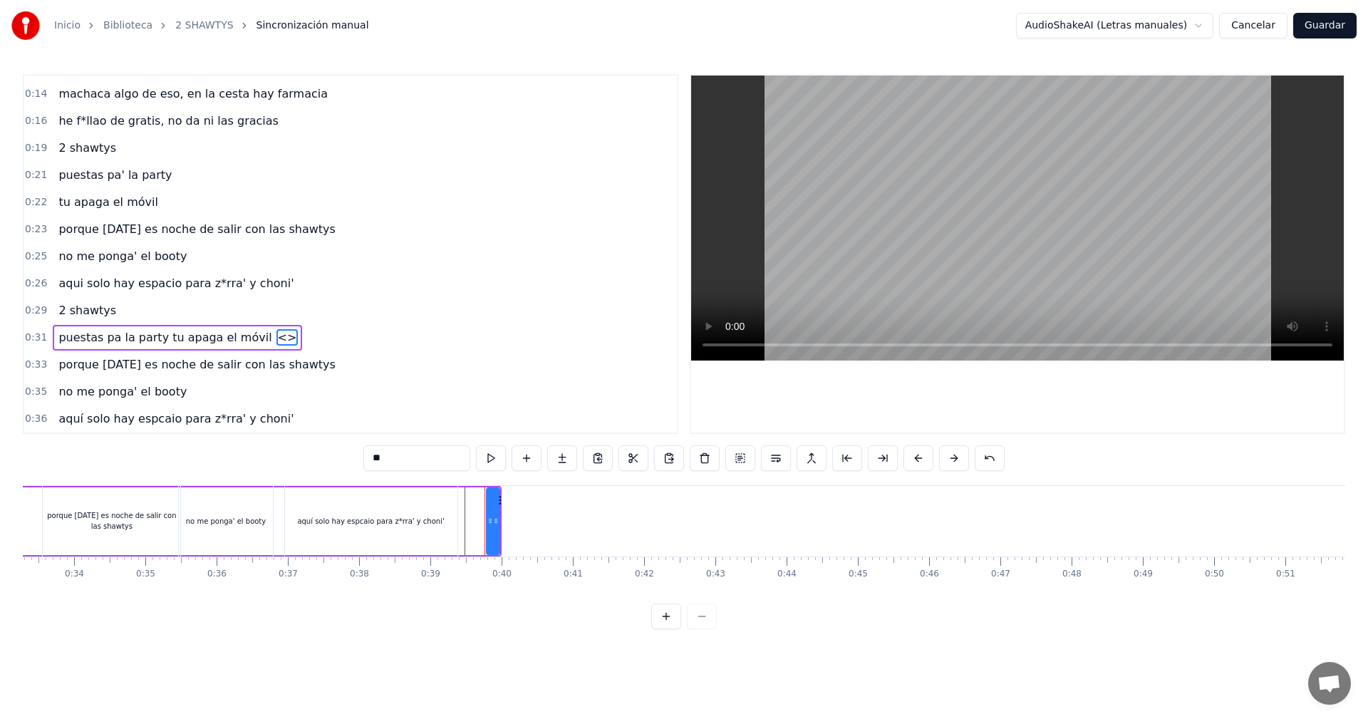
click at [496, 513] on div at bounding box center [496, 521] width 6 height 65
click at [276, 338] on span "<>" at bounding box center [287, 337] width 22 height 16
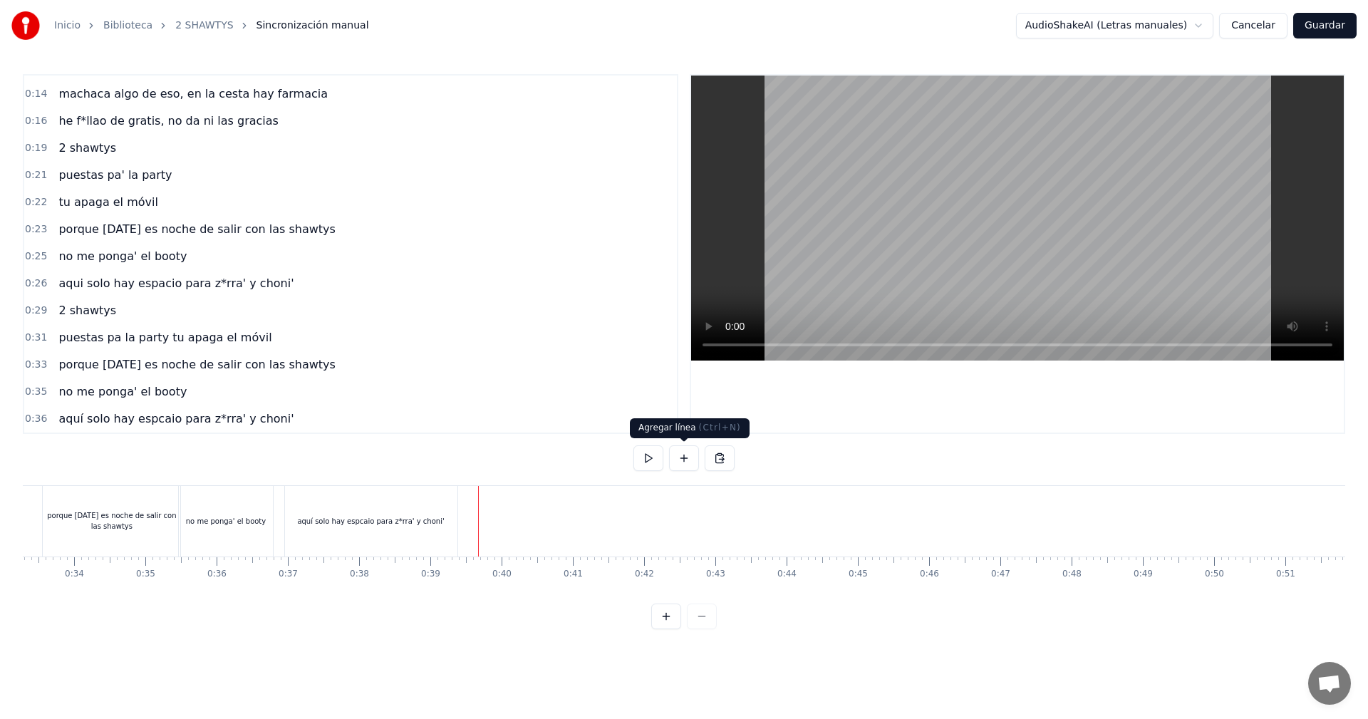
click at [675, 454] on button at bounding box center [684, 458] width 30 height 26
click at [501, 529] on div "<>" at bounding box center [515, 521] width 70 height 68
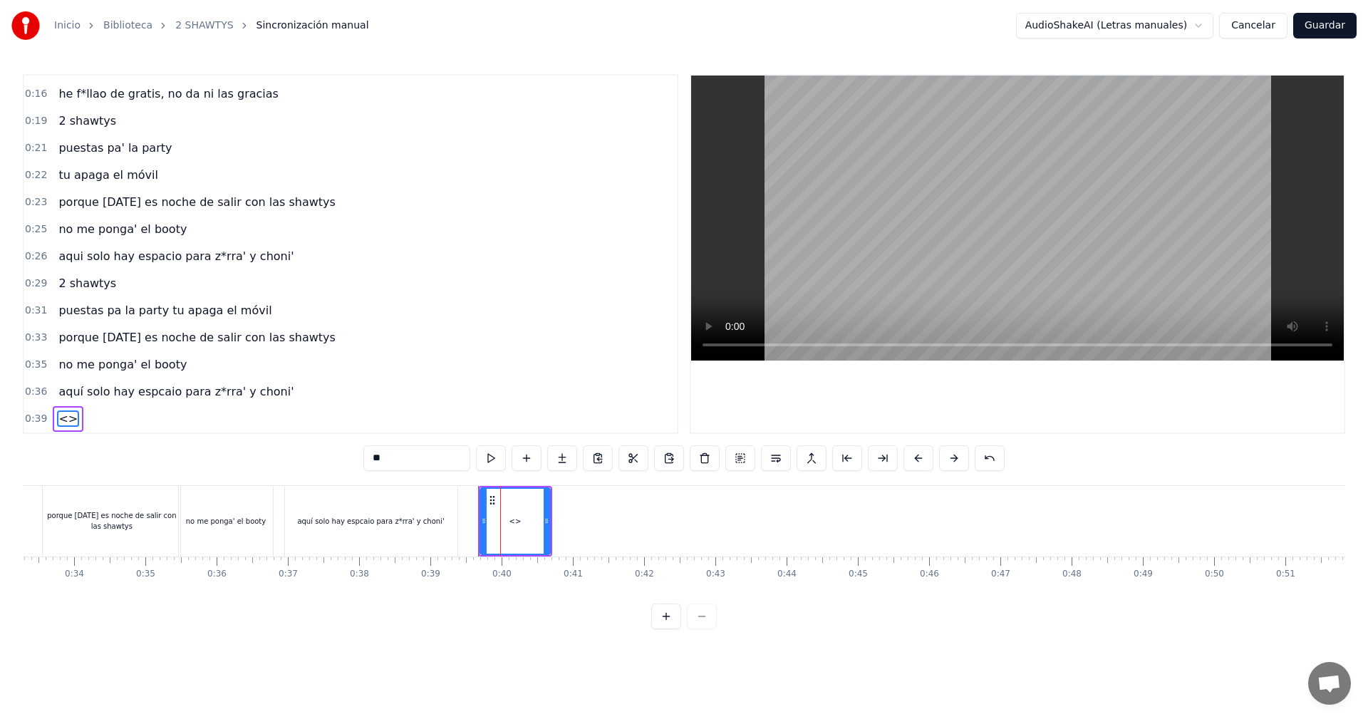
drag, startPoint x: 430, startPoint y: 465, endPoint x: 289, endPoint y: 457, distance: 141.3
click at [289, 457] on div "0:05 vamos las shawtys 0:06 shawtys 0:07 las chonis y las culonas 0:09 has deja…" at bounding box center [684, 351] width 1322 height 555
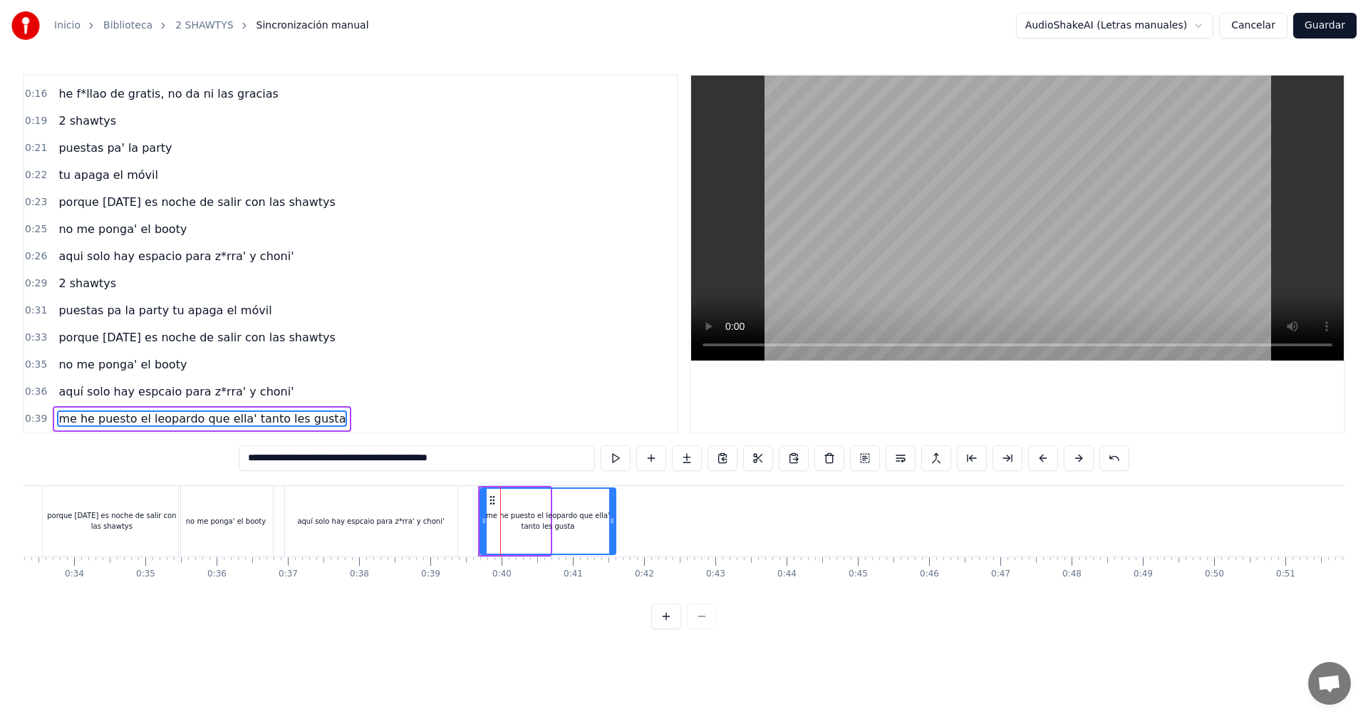
drag, startPoint x: 549, startPoint y: 512, endPoint x: 615, endPoint y: 512, distance: 66.2
click at [615, 512] on div at bounding box center [612, 521] width 6 height 65
type input "**********"
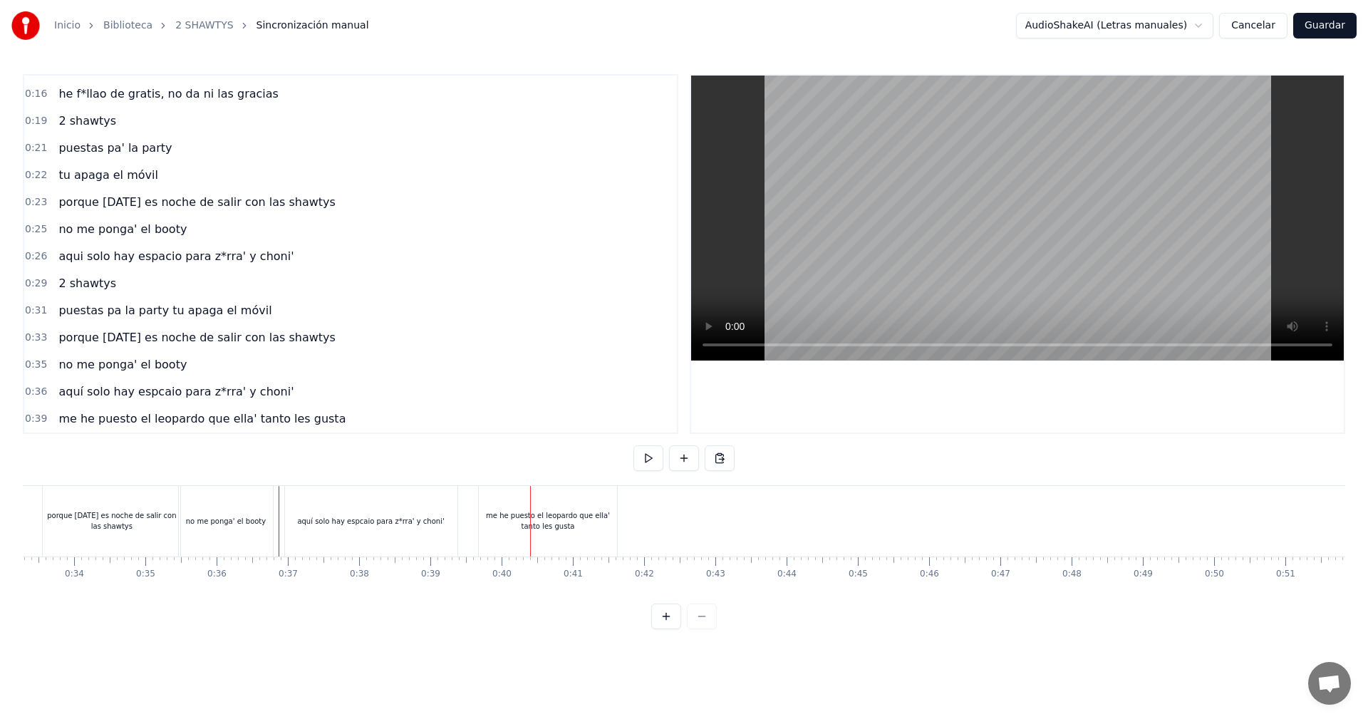
click at [555, 526] on div "me he puesto el leopardo que ella' tanto les gusta" at bounding box center [548, 520] width 138 height 21
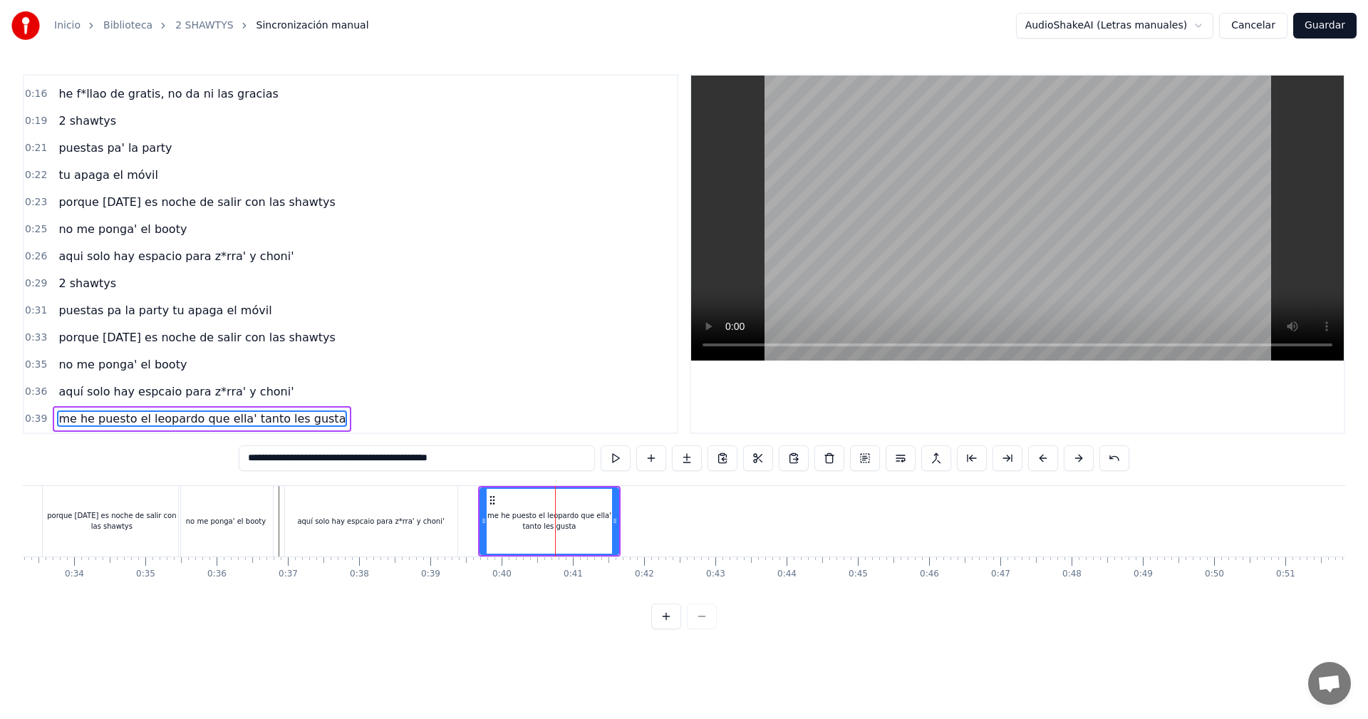
drag, startPoint x: 504, startPoint y: 453, endPoint x: 365, endPoint y: 469, distance: 140.6
click at [365, 469] on input "**********" at bounding box center [417, 458] width 356 height 26
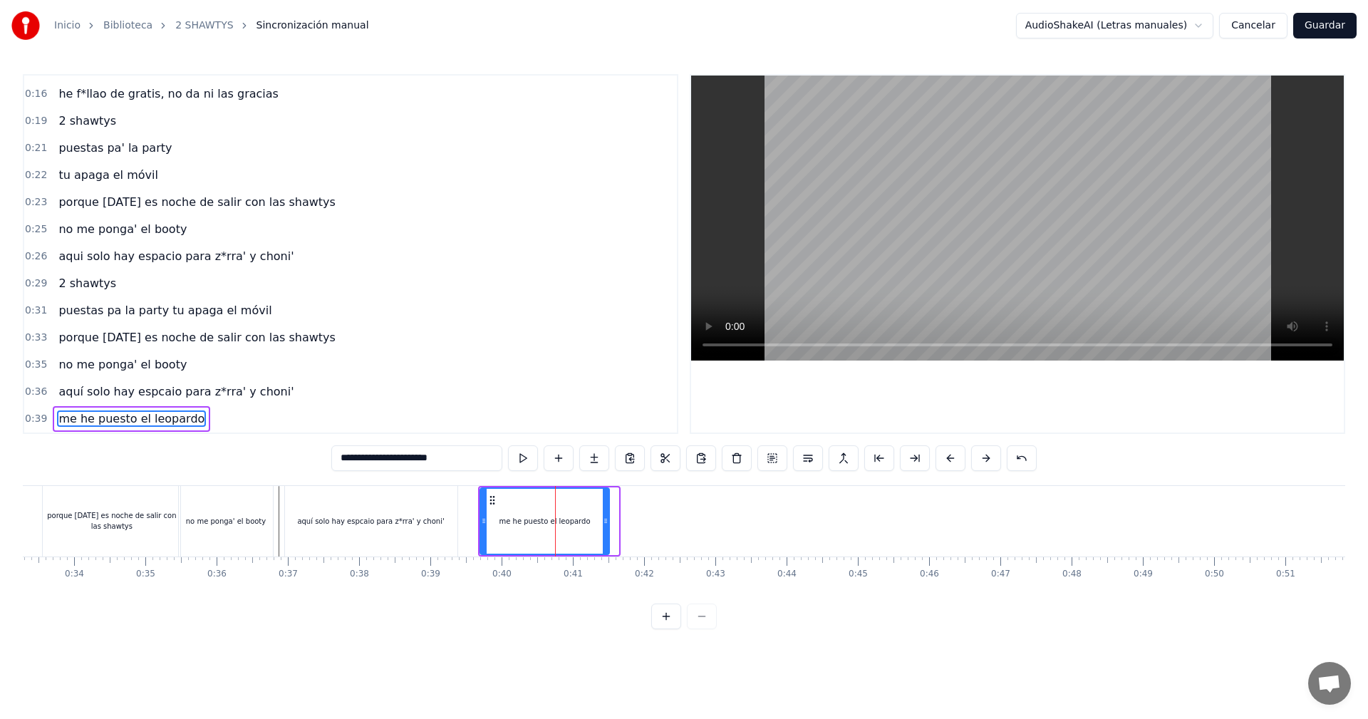
drag, startPoint x: 615, startPoint y: 509, endPoint x: 605, endPoint y: 509, distance: 10.0
click at [605, 509] on div at bounding box center [606, 521] width 6 height 65
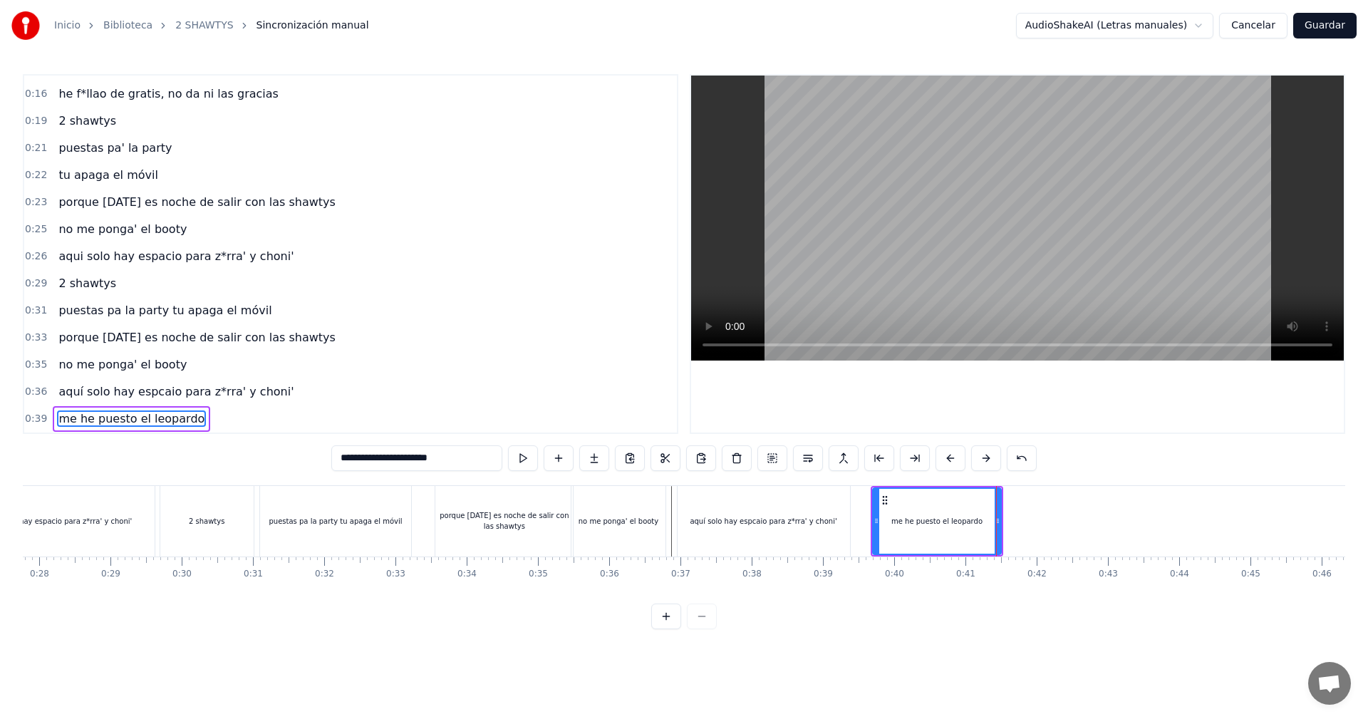
click at [306, 539] on div "puestas pa la party tu apaga el móvil" at bounding box center [335, 521] width 151 height 71
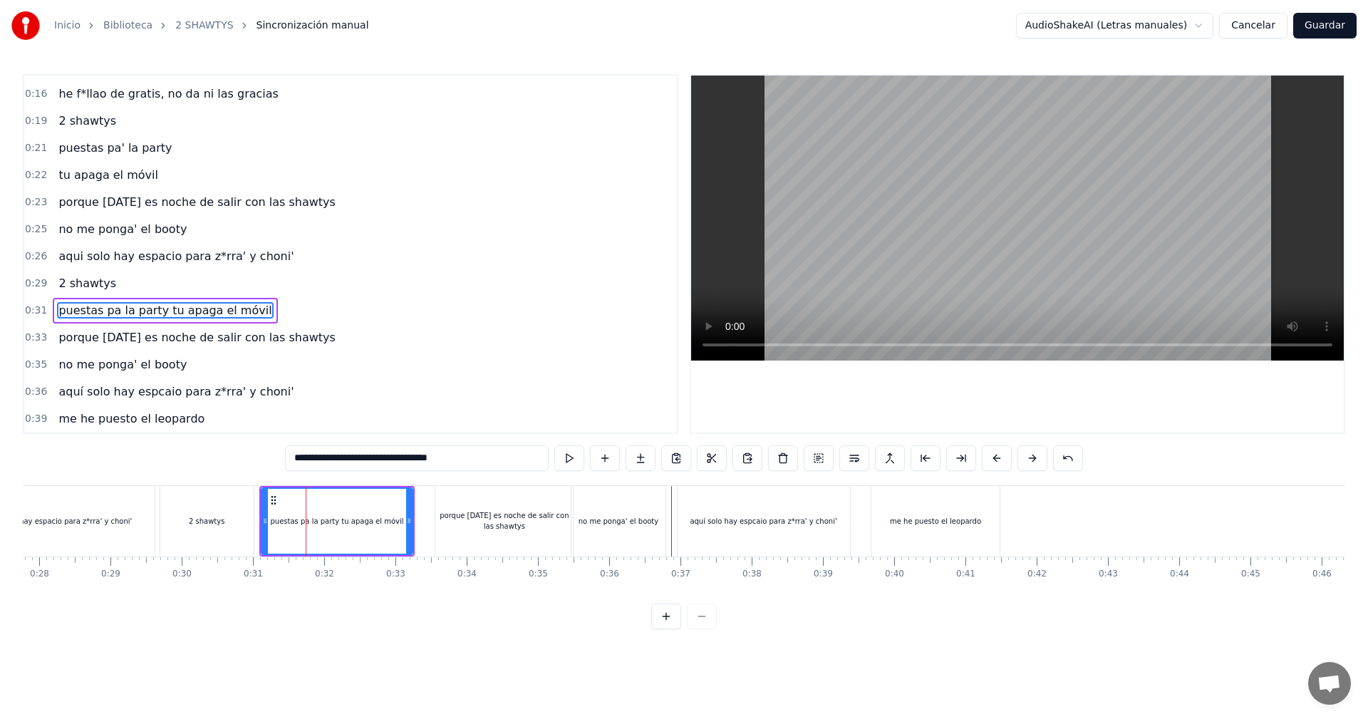
click at [343, 460] on input "**********" at bounding box center [417, 458] width 264 height 26
click at [350, 459] on input "**********" at bounding box center [416, 458] width 256 height 26
click at [351, 460] on input "**********" at bounding box center [416, 458] width 249 height 26
click at [350, 459] on input "**********" at bounding box center [417, 458] width 242 height 26
click at [350, 462] on input "**********" at bounding box center [416, 458] width 249 height 26
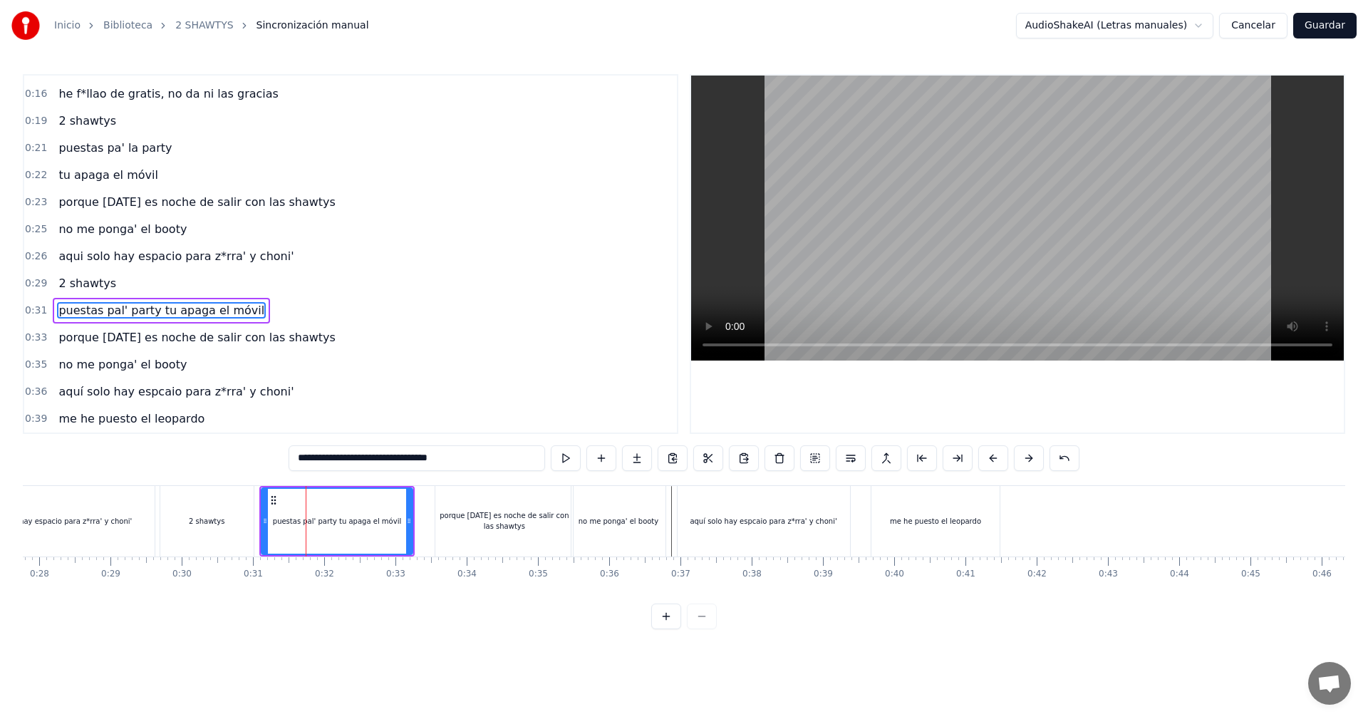
type input "**********"
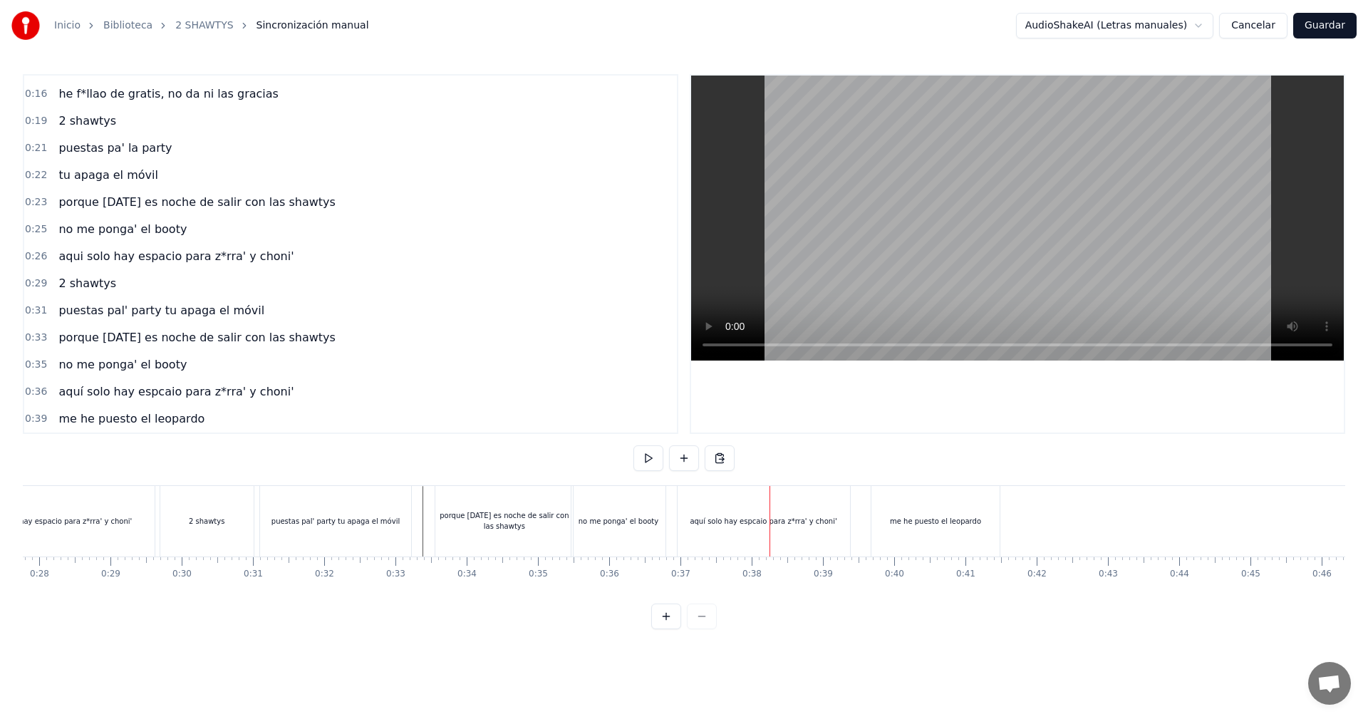
click at [718, 531] on div "aquí solo hay espcaio para z*rra' y choni'" at bounding box center [763, 521] width 172 height 71
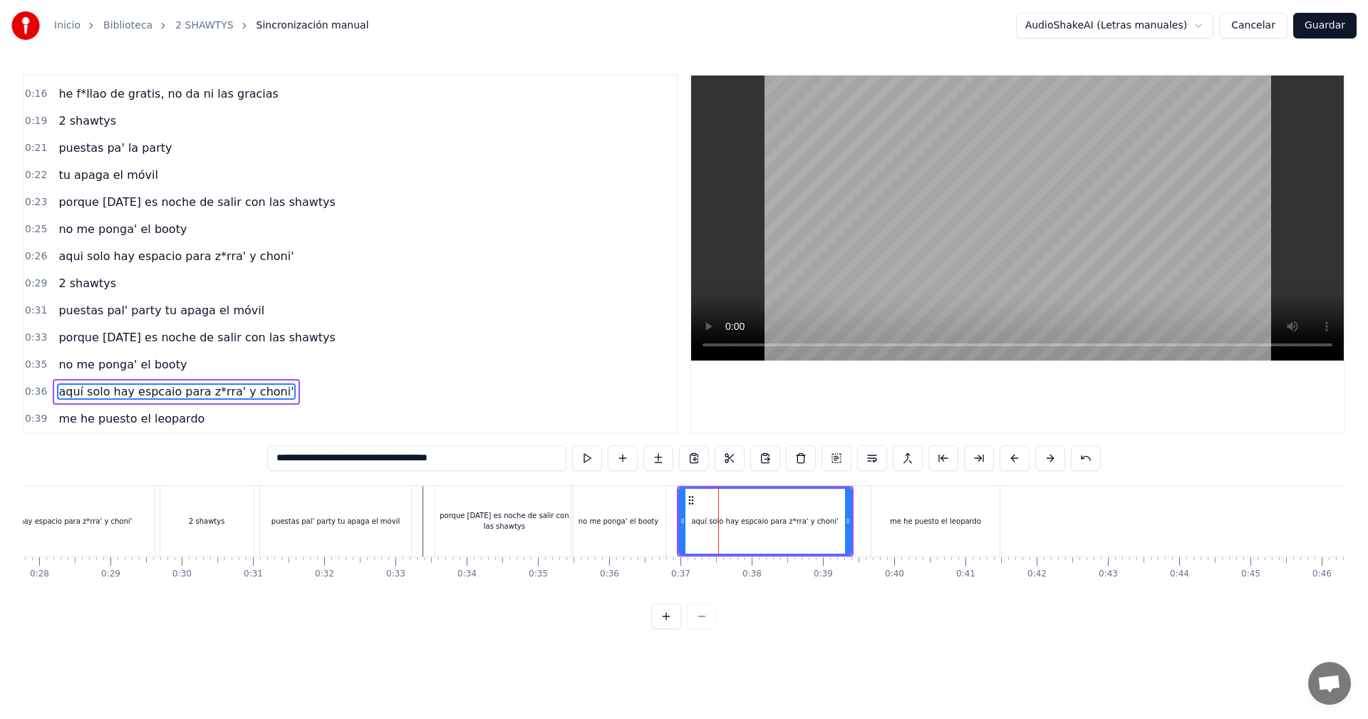
drag, startPoint x: 434, startPoint y: 448, endPoint x: 372, endPoint y: 462, distance: 63.4
click at [372, 462] on input "**********" at bounding box center [416, 458] width 299 height 26
click at [361, 461] on input "**********" at bounding box center [416, 458] width 299 height 26
click at [356, 457] on input "**********" at bounding box center [417, 458] width 292 height 26
type input "**********"
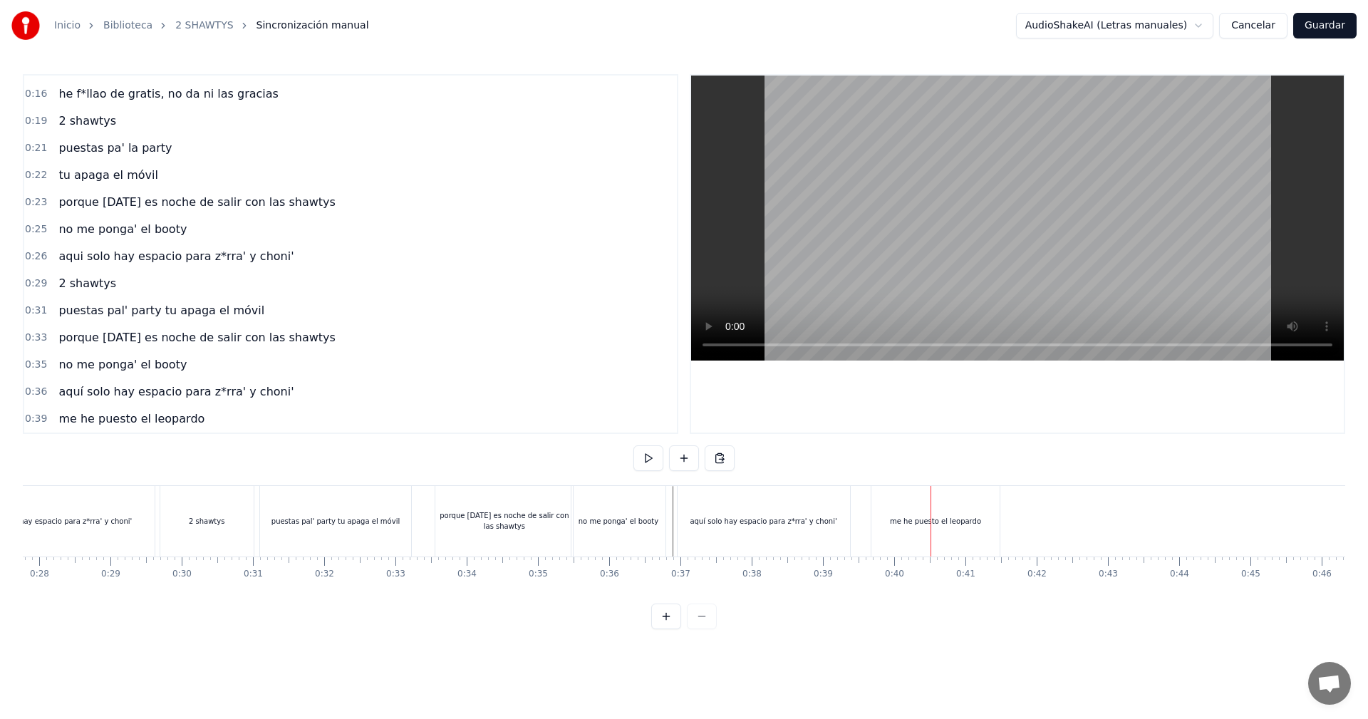
click at [925, 528] on div "me he puesto el leopardo" at bounding box center [935, 521] width 128 height 71
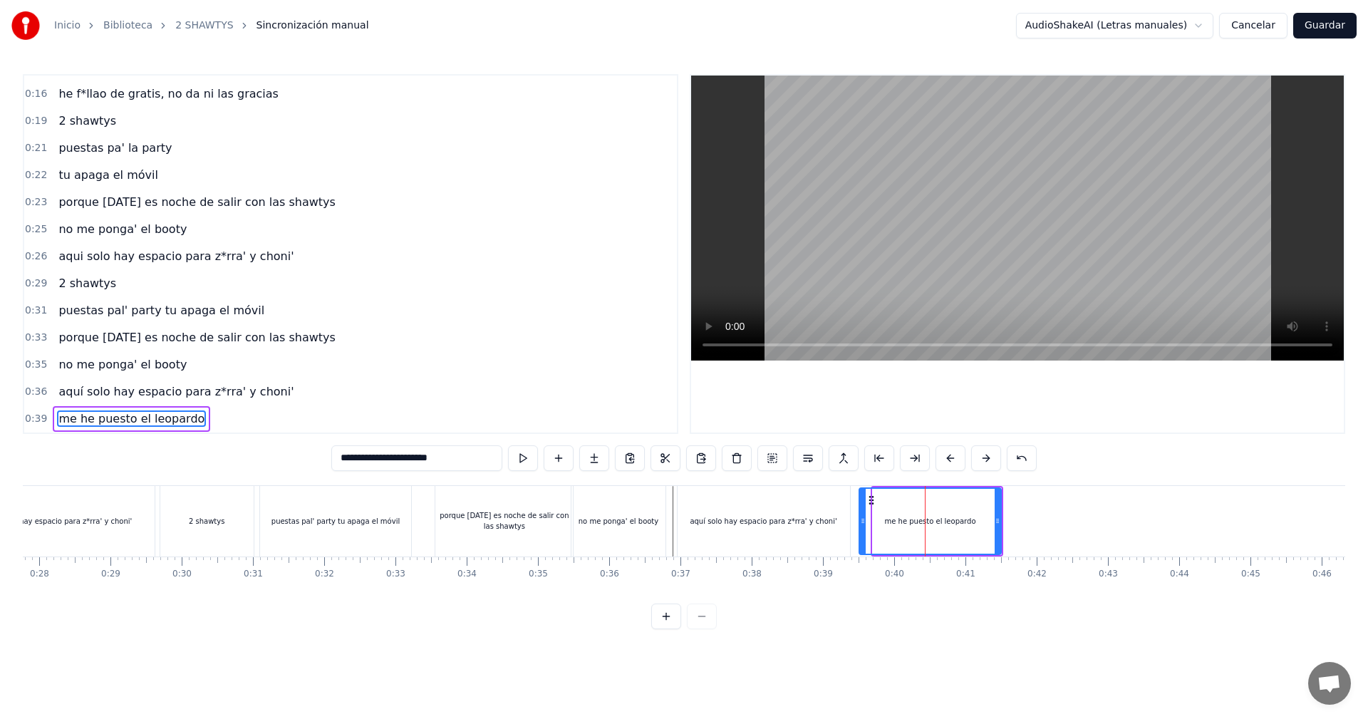
drag, startPoint x: 873, startPoint y: 513, endPoint x: 860, endPoint y: 519, distance: 15.0
click at [860, 519] on div at bounding box center [863, 521] width 6 height 65
drag, startPoint x: 1000, startPoint y: 514, endPoint x: 977, endPoint y: 523, distance: 25.3
click at [977, 523] on div "me he puesto el leopardo" at bounding box center [929, 521] width 143 height 68
drag, startPoint x: 996, startPoint y: 515, endPoint x: 928, endPoint y: 536, distance: 71.0
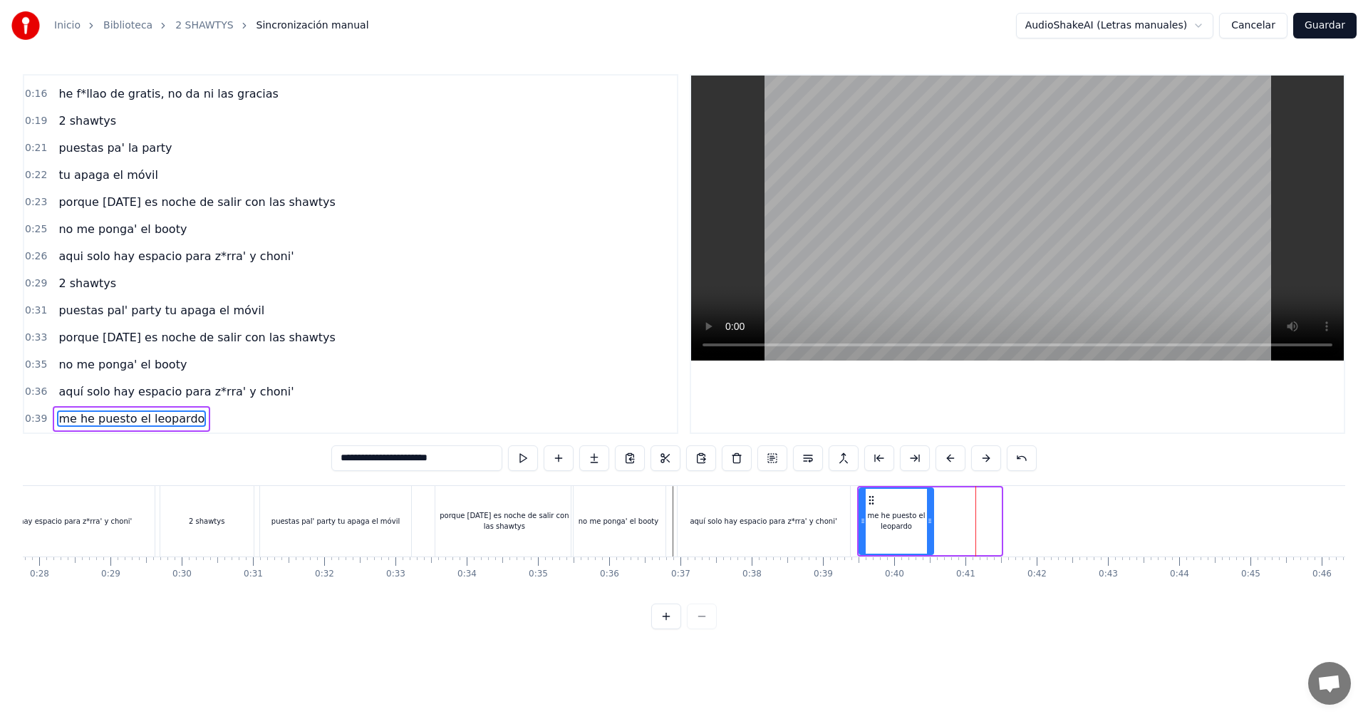
click at [928, 536] on div at bounding box center [930, 521] width 6 height 65
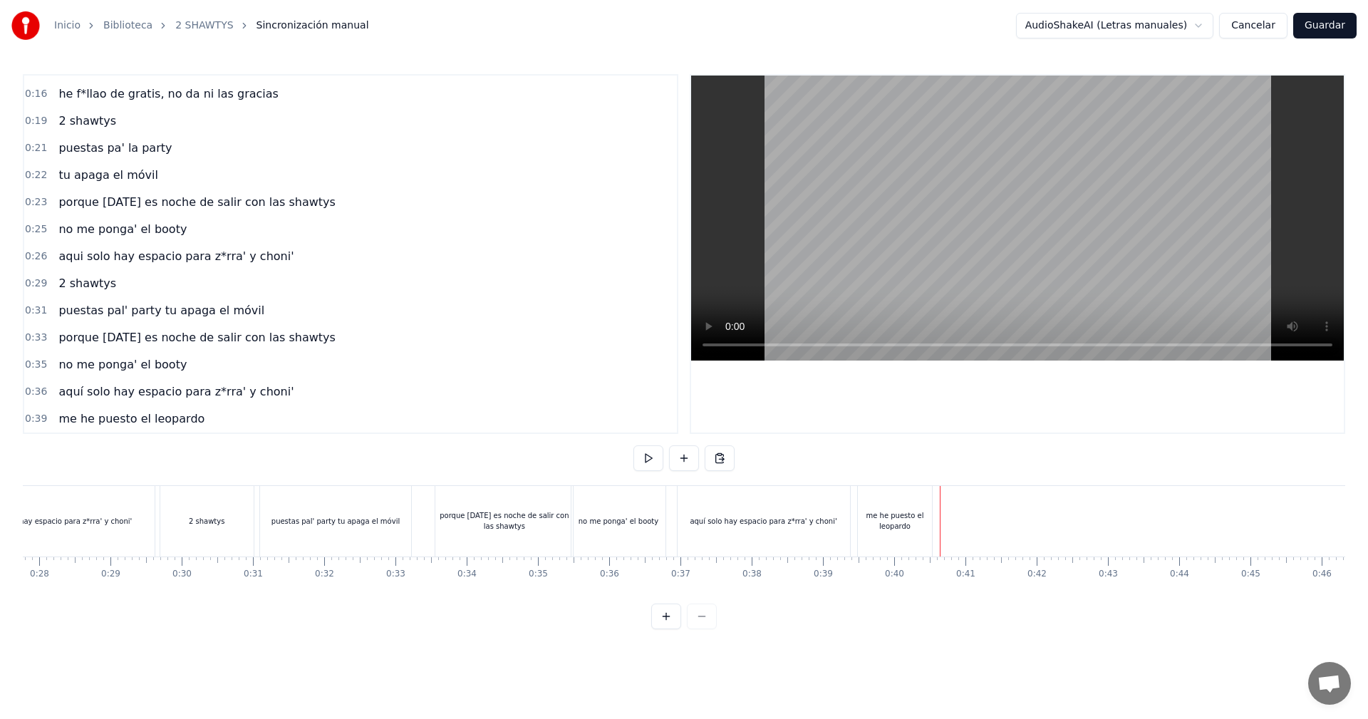
click at [693, 455] on button at bounding box center [684, 458] width 30 height 26
click at [967, 531] on div "<>" at bounding box center [974, 521] width 70 height 68
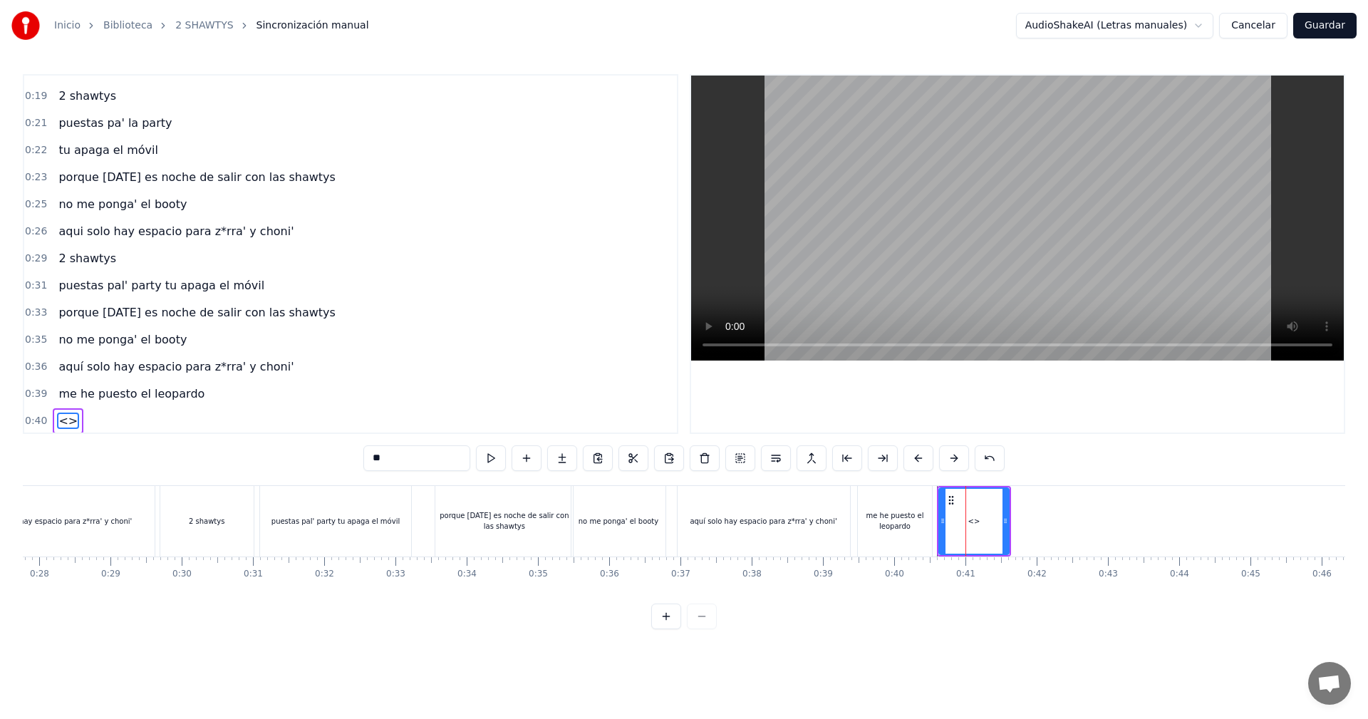
scroll to position [184, 0]
drag, startPoint x: 303, startPoint y: 434, endPoint x: 204, endPoint y: 428, distance: 99.2
click at [207, 429] on div "0:05 vamos las shawtys 0:06 shawtys 0:07 las chonis y las culonas 0:09 has deja…" at bounding box center [684, 351] width 1322 height 555
type input "**********"
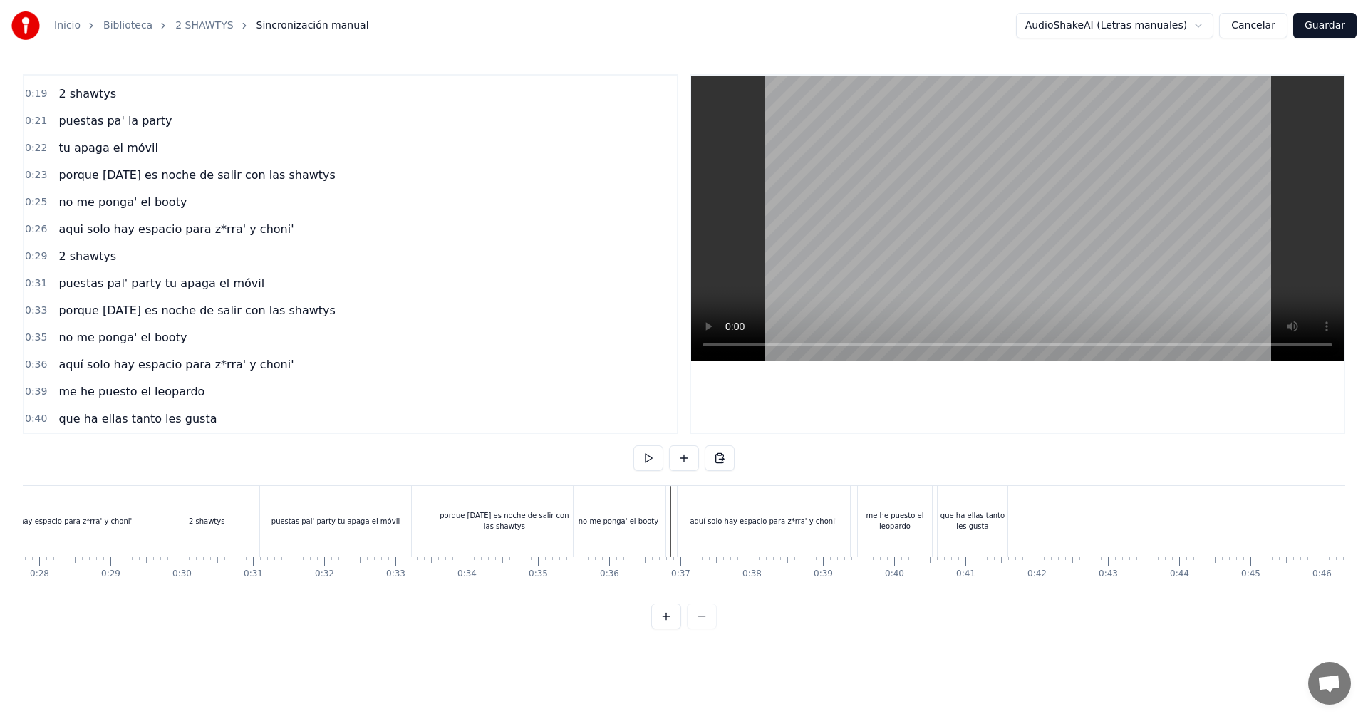
click at [948, 536] on div "que ha ellas tanto les gusta" at bounding box center [972, 521] width 70 height 71
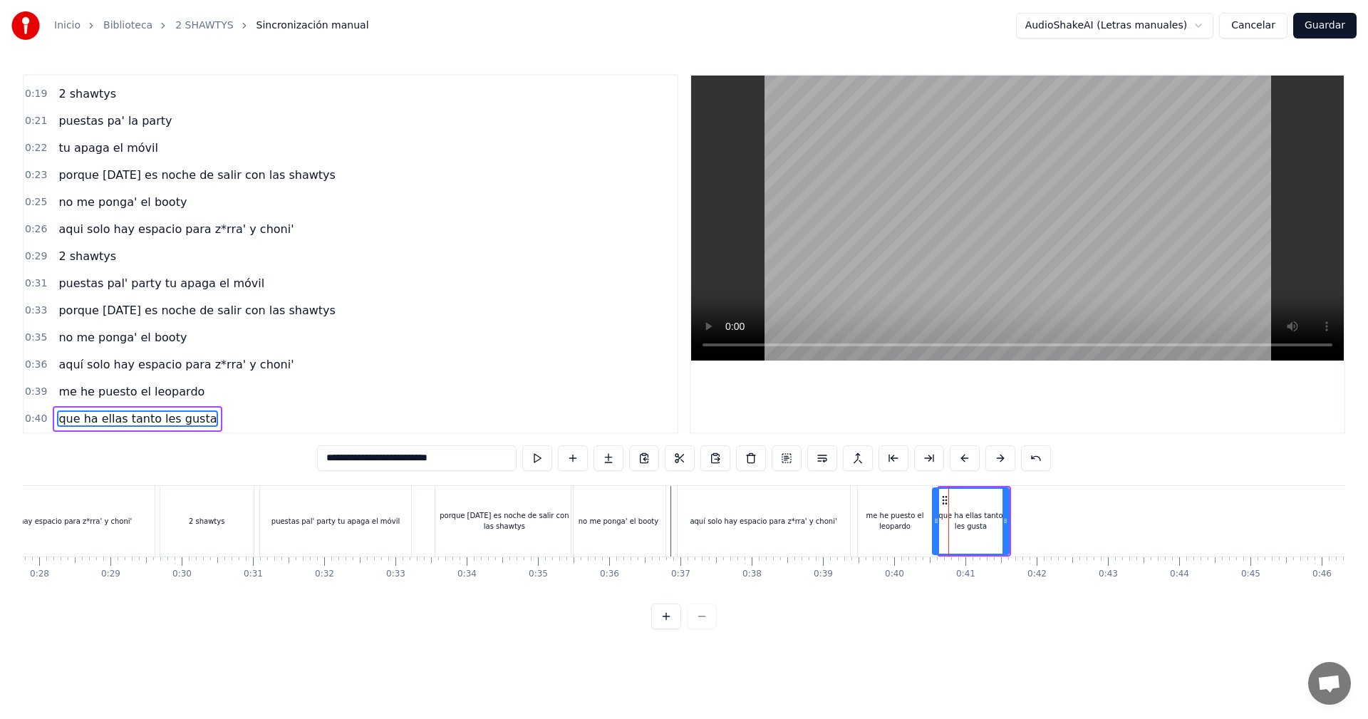
drag, startPoint x: 939, startPoint y: 521, endPoint x: 933, endPoint y: 524, distance: 7.3
click at [933, 524] on icon at bounding box center [936, 520] width 6 height 11
click at [999, 513] on div at bounding box center [999, 521] width 6 height 65
click at [846, 251] on video at bounding box center [1017, 217] width 652 height 285
click at [977, 249] on video at bounding box center [1017, 217] width 652 height 285
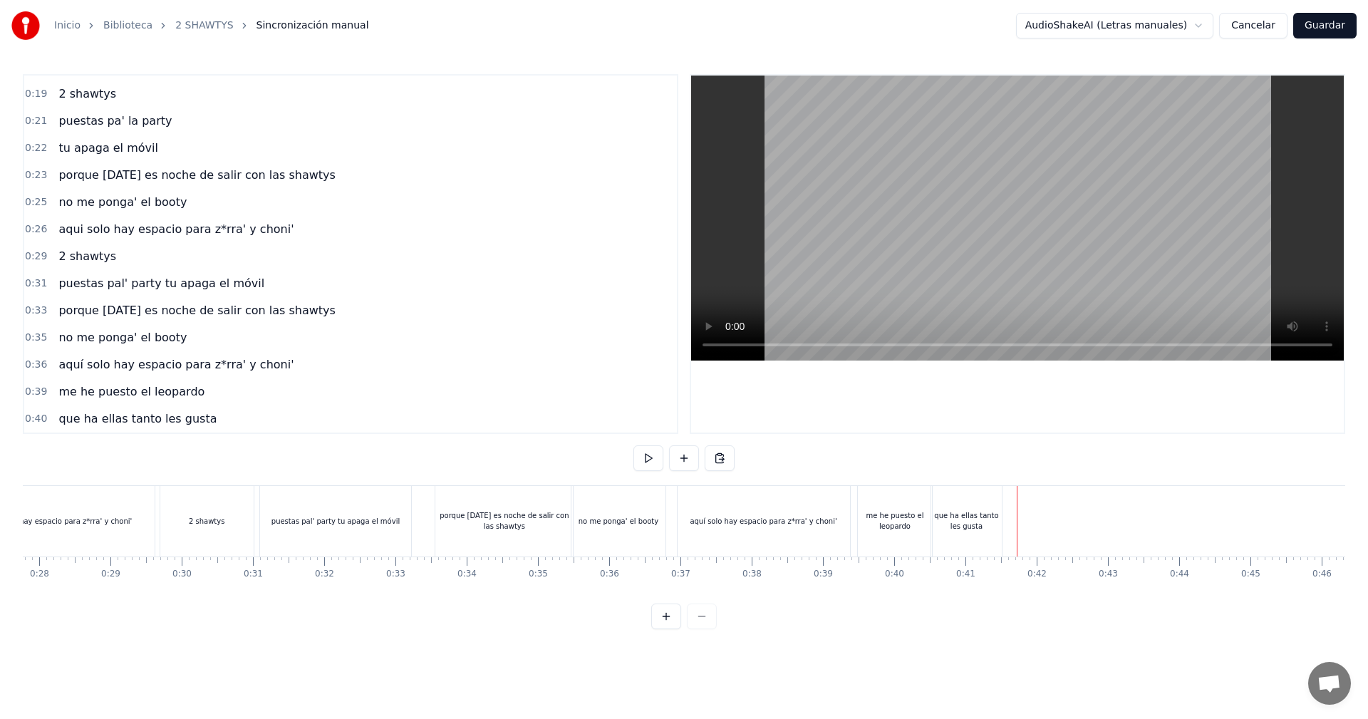
click at [684, 452] on button at bounding box center [684, 458] width 30 height 26
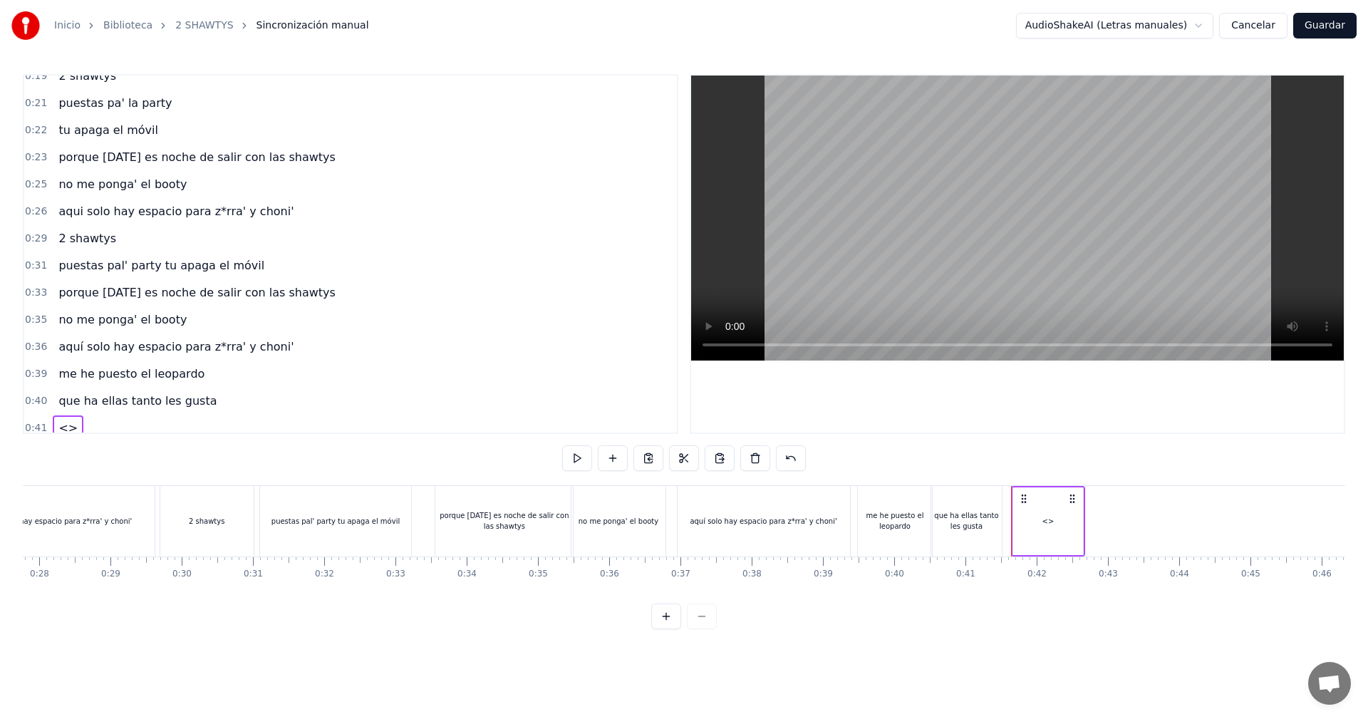
scroll to position [212, 0]
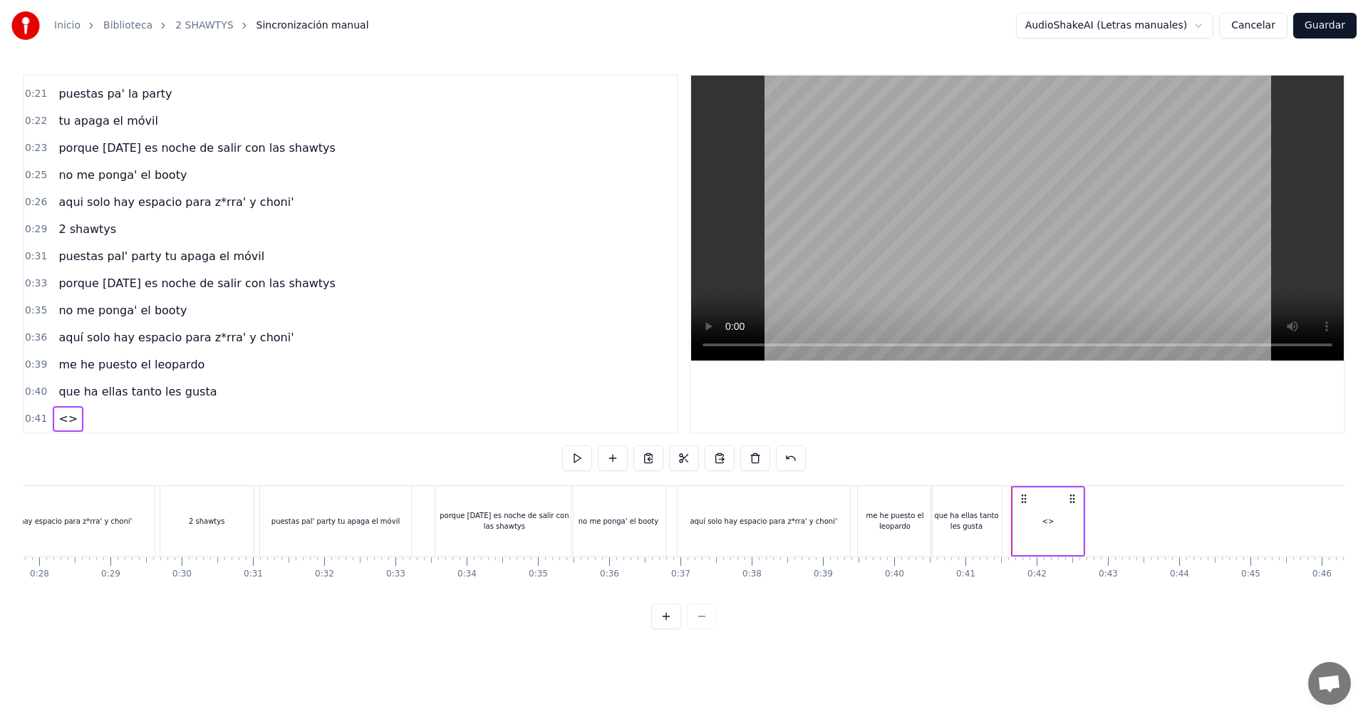
click at [62, 422] on span "<>" at bounding box center [68, 418] width 22 height 16
drag, startPoint x: 377, startPoint y: 452, endPoint x: 155, endPoint y: 438, distance: 222.6
click at [174, 442] on div "0:05 vamos las shawtys 0:06 shawtys 0:07 las chonis y las culonas 0:09 has deja…" at bounding box center [684, 351] width 1322 height 555
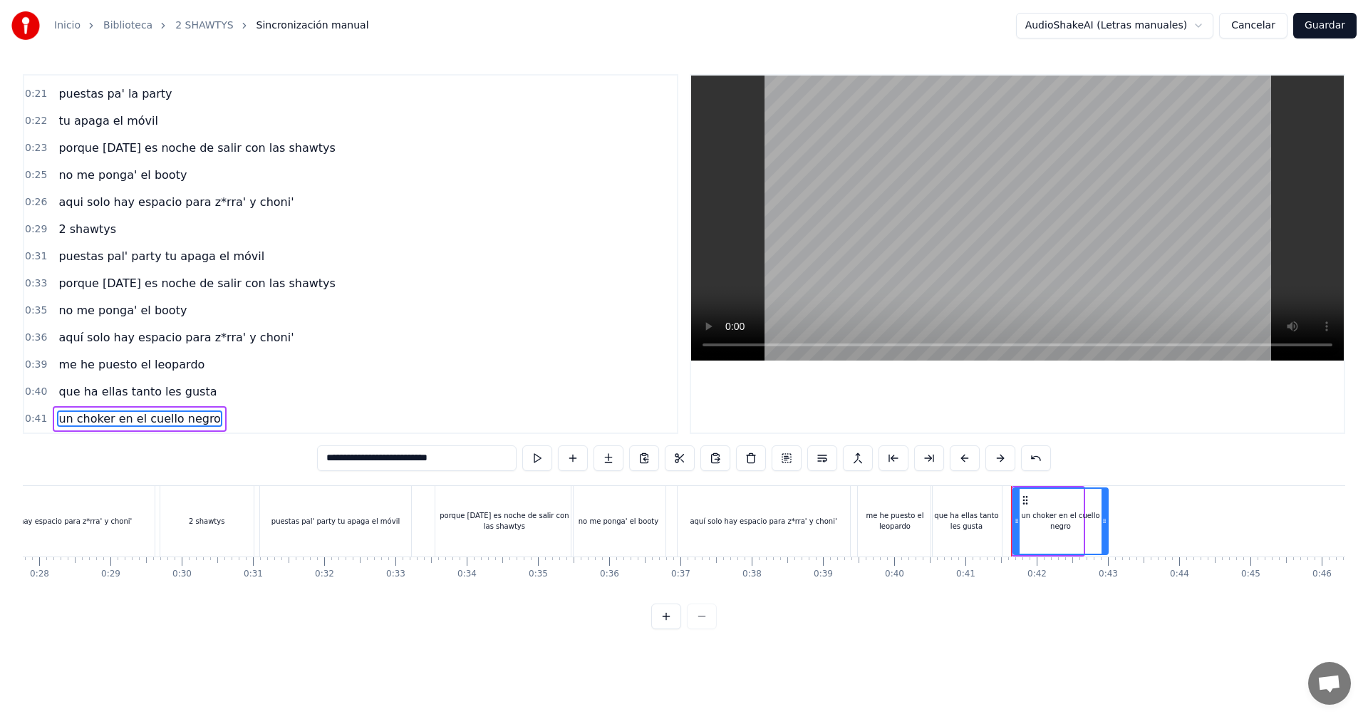
drag, startPoint x: 1080, startPoint y: 520, endPoint x: 1105, endPoint y: 556, distance: 44.1
click at [1105, 556] on div "vamos las shawtys shawtys las chonis y las culonas has dejao' al diky y luces t…" at bounding box center [684, 538] width 1322 height 107
type input "**********"
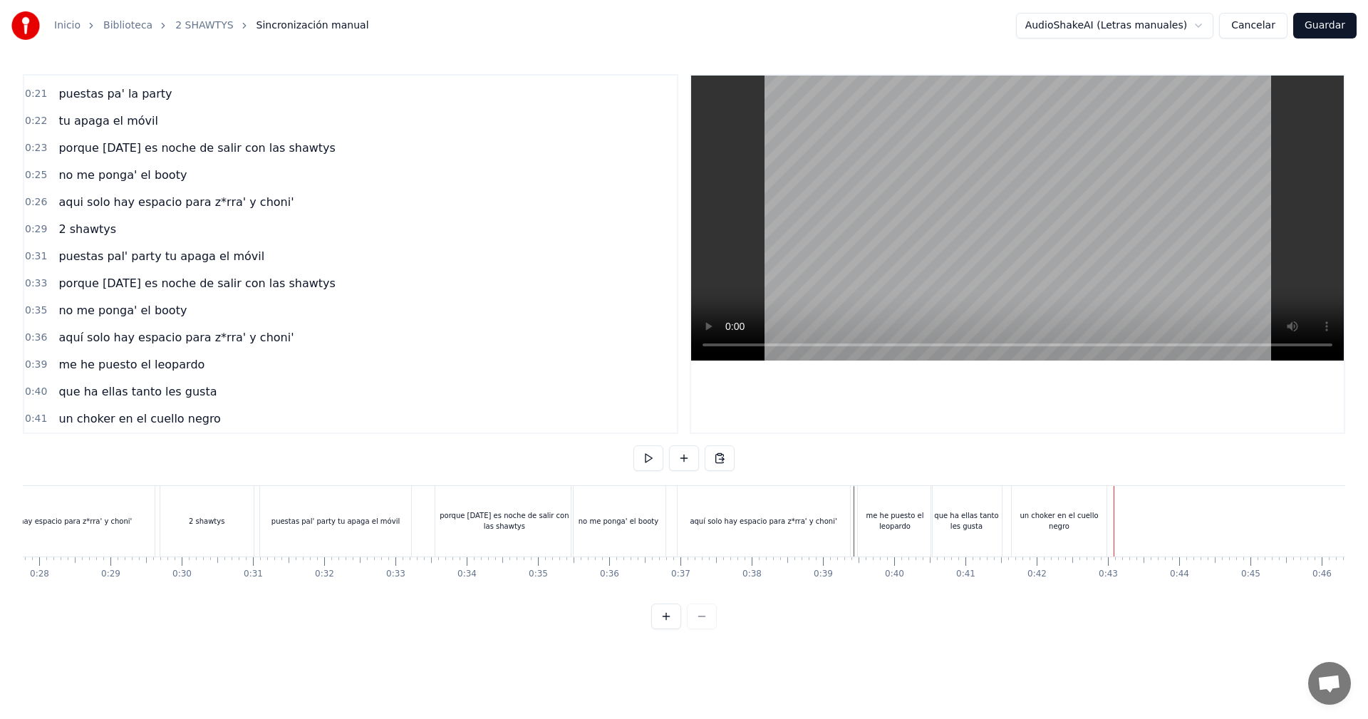
click at [682, 457] on button at bounding box center [684, 458] width 30 height 26
click at [1132, 517] on div "<>" at bounding box center [1150, 521] width 70 height 68
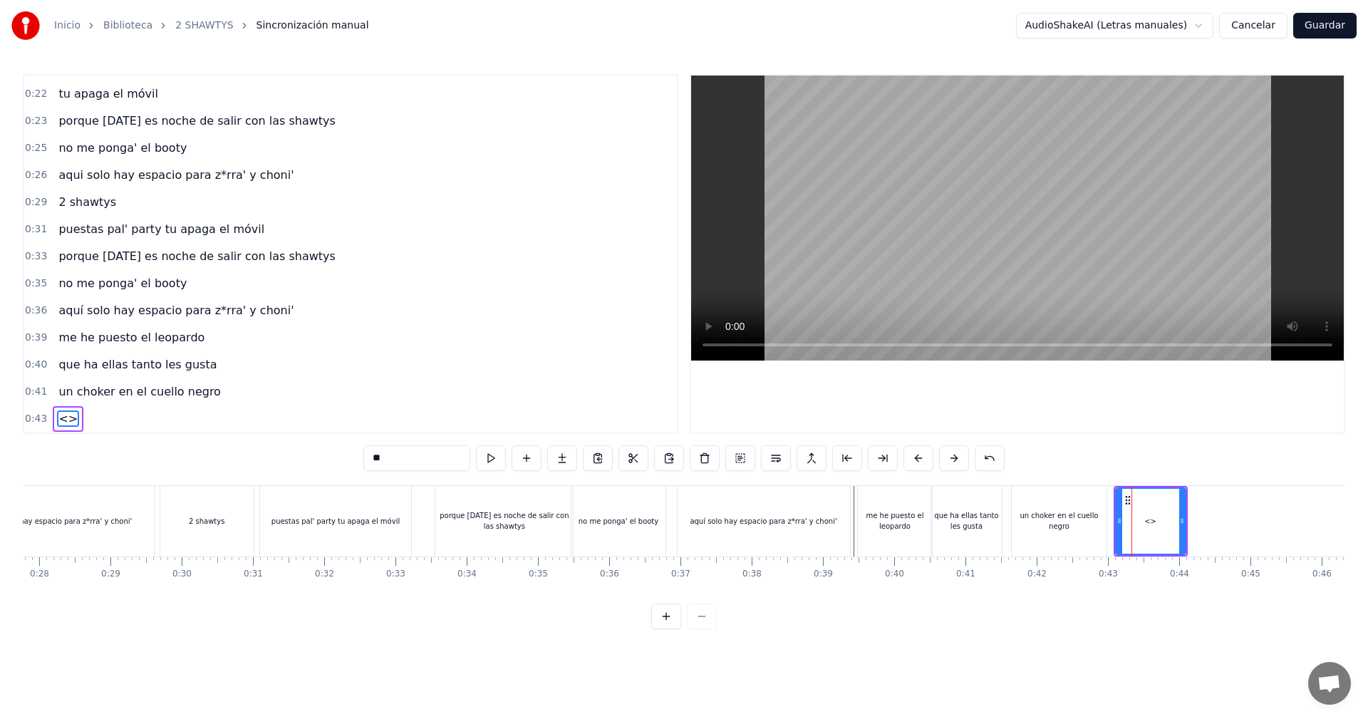
click at [292, 457] on div "0:05 vamos las shawtys 0:06 shawtys 0:07 las chonis y las culonas 0:09 has deja…" at bounding box center [684, 351] width 1322 height 555
click at [1198, 516] on icon at bounding box center [1195, 520] width 6 height 11
type input "**********"
click at [853, 511] on div "aquí solo hay espacio para z*rra' y choni'" at bounding box center [765, 521] width 177 height 71
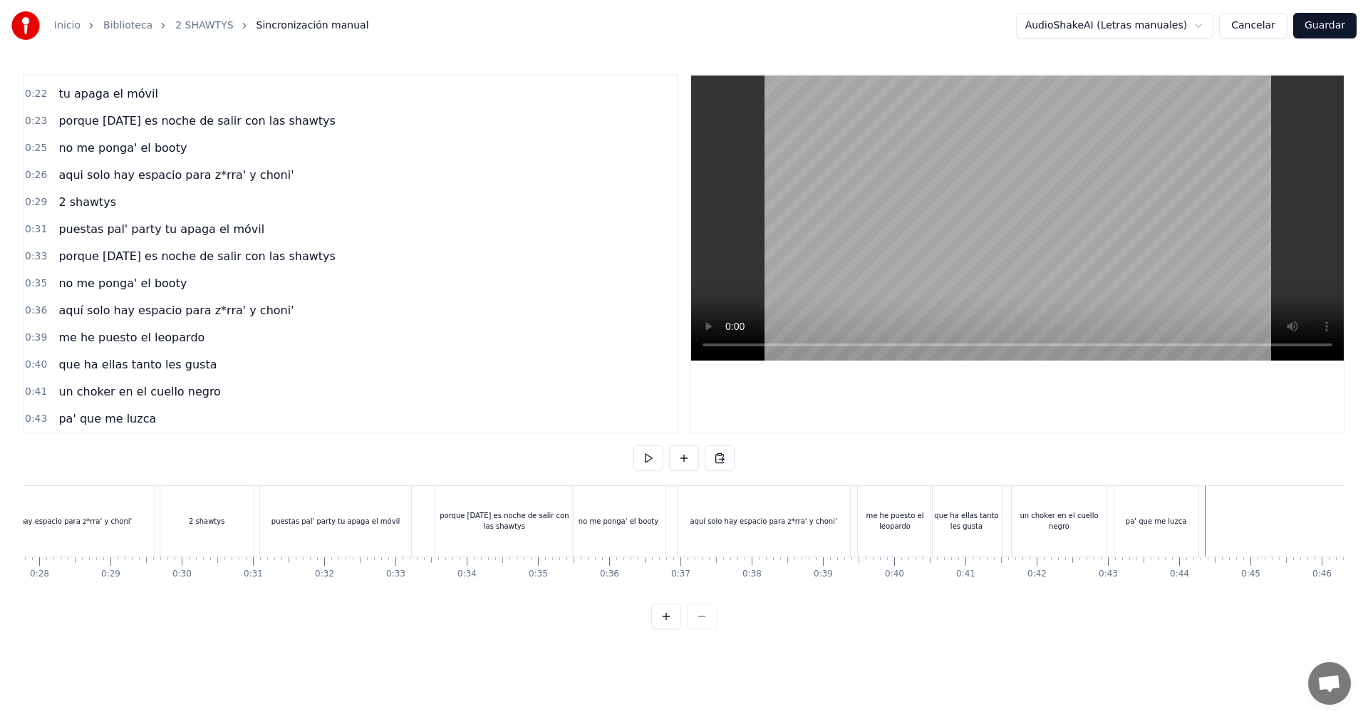
click at [700, 465] on div at bounding box center [683, 458] width 101 height 26
click at [694, 463] on button at bounding box center [684, 458] width 30 height 26
click at [1214, 534] on div "<>" at bounding box center [1242, 521] width 70 height 68
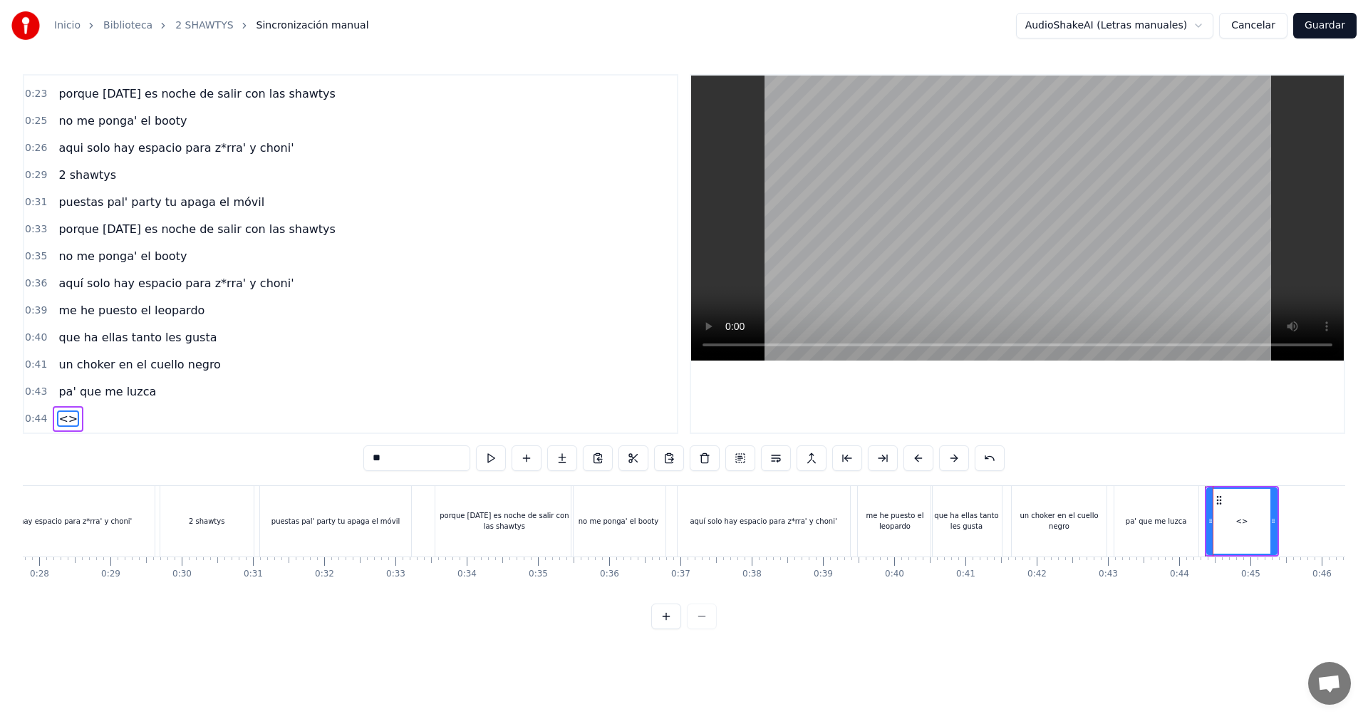
drag, startPoint x: 333, startPoint y: 449, endPoint x: 190, endPoint y: 459, distance: 142.8
click at [195, 459] on div "0:05 vamos las shawtys 0:06 shawtys 0:07 las chonis y las culonas 0:09 has deja…" at bounding box center [684, 351] width 1322 height 555
type input "**********"
click at [1276, 525] on div "si tanto odio me tienes" at bounding box center [1241, 521] width 71 height 68
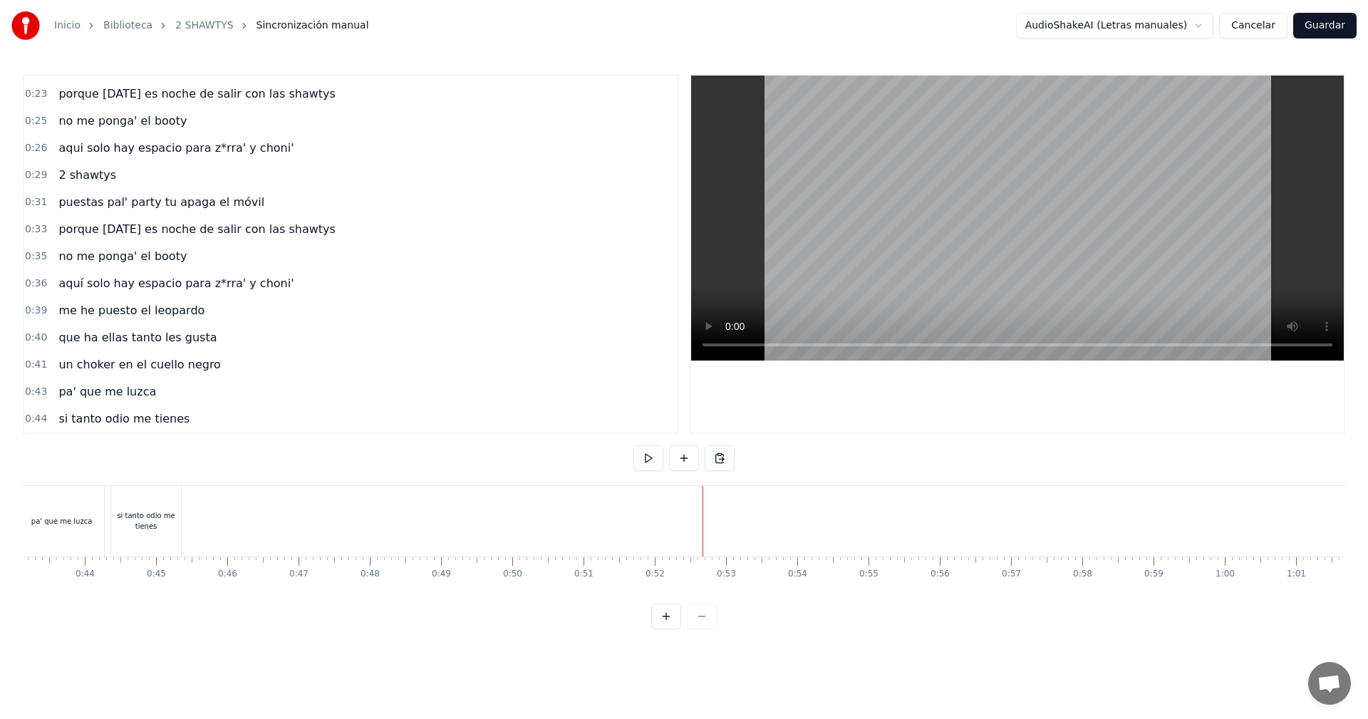
scroll to position [0, 3159]
click at [60, 522] on div "si tanto odio me tienes" at bounding box center [59, 520] width 70 height 21
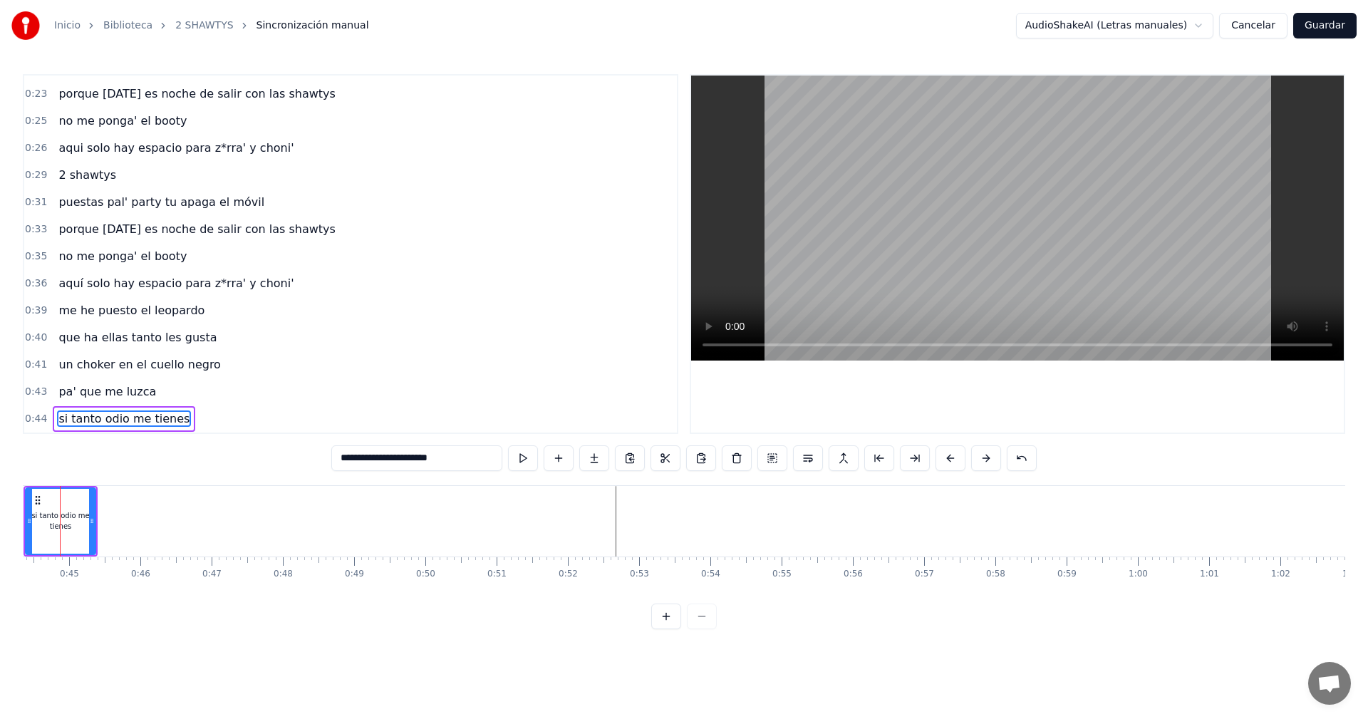
scroll to position [0, 3125]
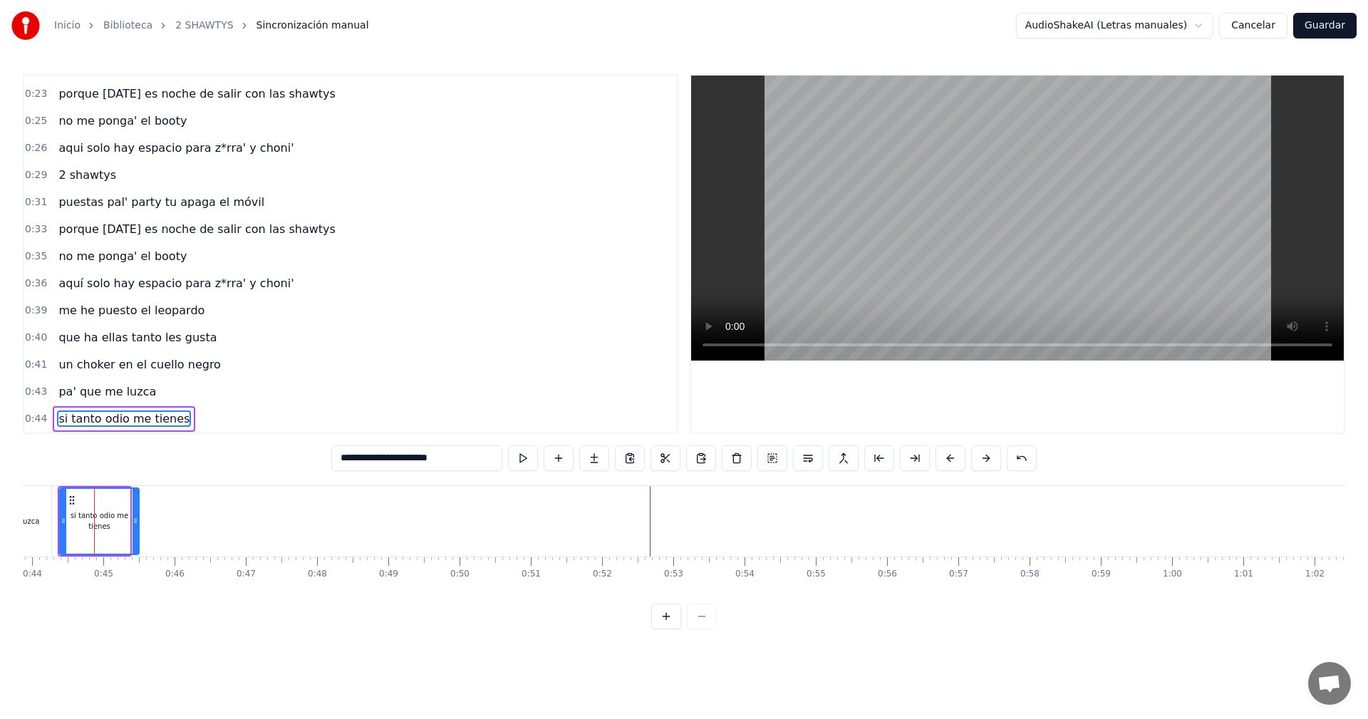
drag, startPoint x: 128, startPoint y: 517, endPoint x: 137, endPoint y: 517, distance: 9.3
click at [137, 517] on icon at bounding box center [135, 520] width 6 height 11
click at [139, 511] on div "si tanto odio me tienes" at bounding box center [99, 521] width 80 height 68
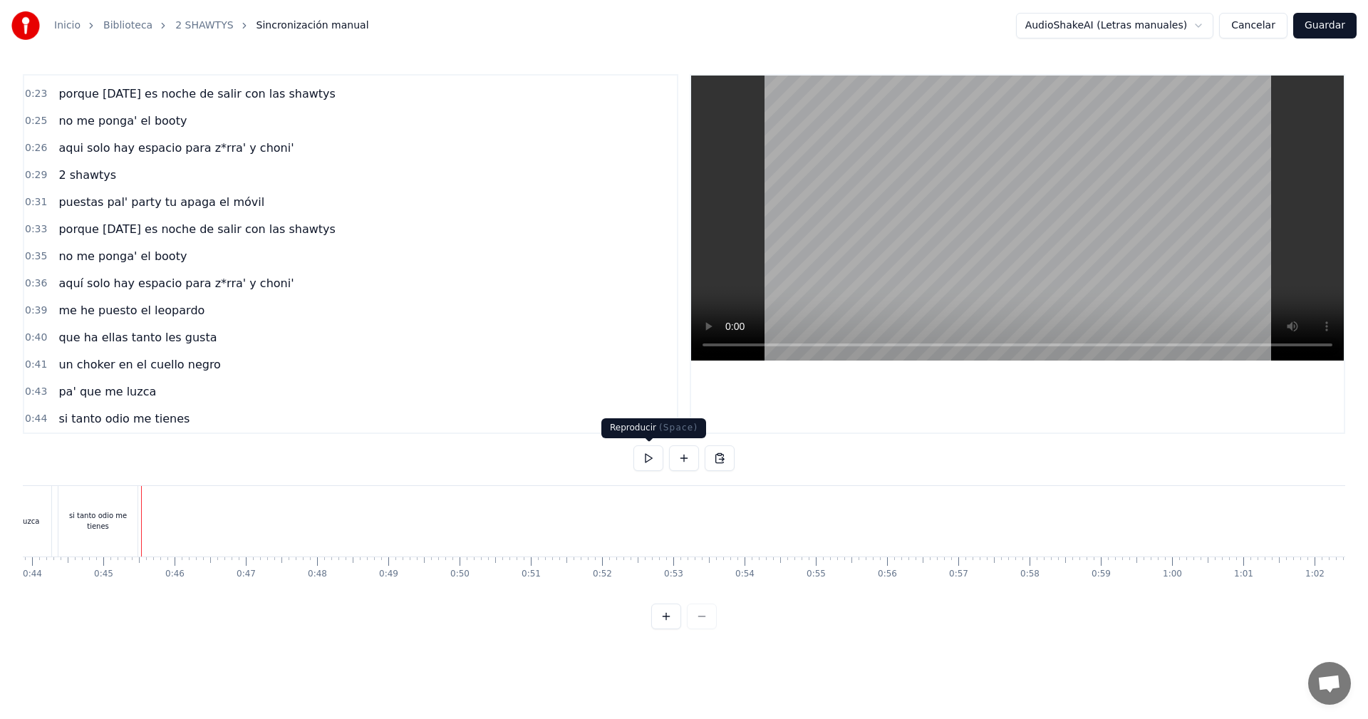
click at [686, 456] on button at bounding box center [684, 458] width 30 height 26
click at [200, 514] on div "<>" at bounding box center [178, 521] width 70 height 68
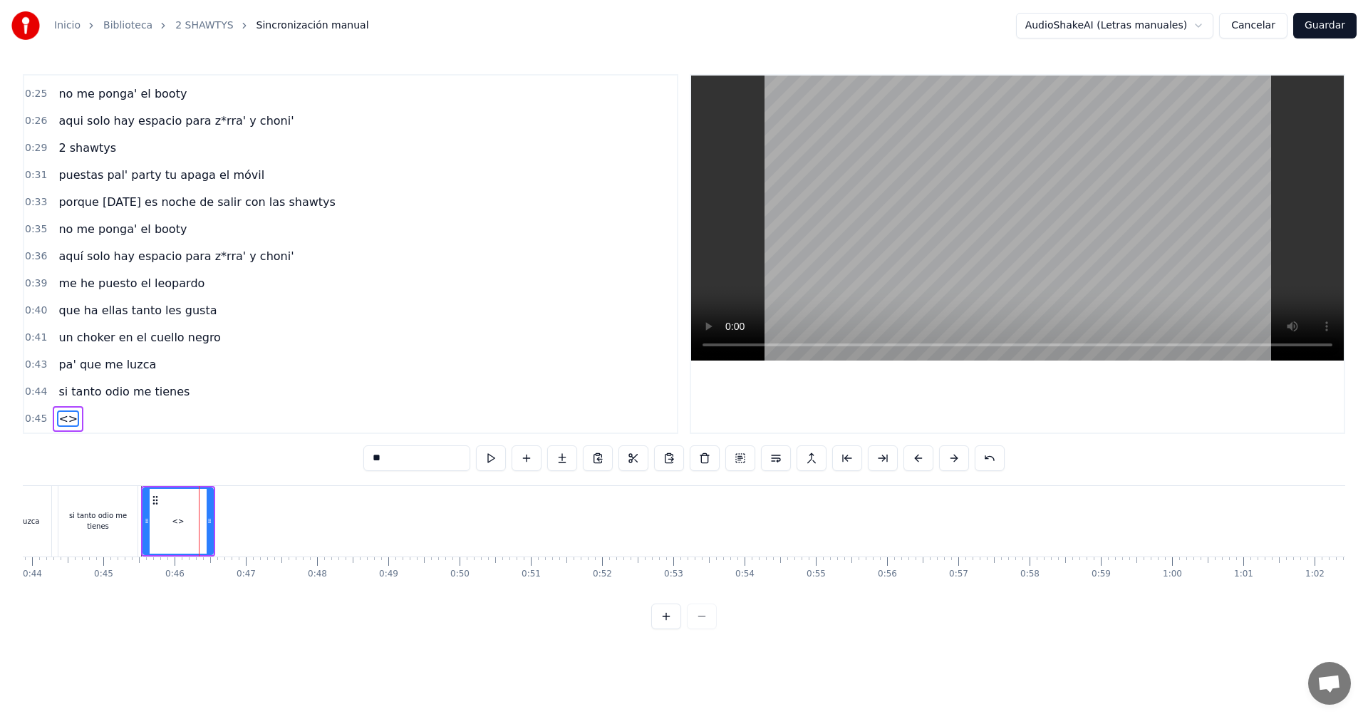
drag, startPoint x: 412, startPoint y: 451, endPoint x: 246, endPoint y: 446, distance: 165.3
click at [251, 450] on div "0:05 vamos las shawtys 0:06 shawtys 0:07 las chonis y las culonas 0:09 has deja…" at bounding box center [684, 351] width 1322 height 555
drag, startPoint x: 211, startPoint y: 525, endPoint x: 236, endPoint y: 528, distance: 25.9
click at [223, 528] on div at bounding box center [220, 521] width 6 height 65
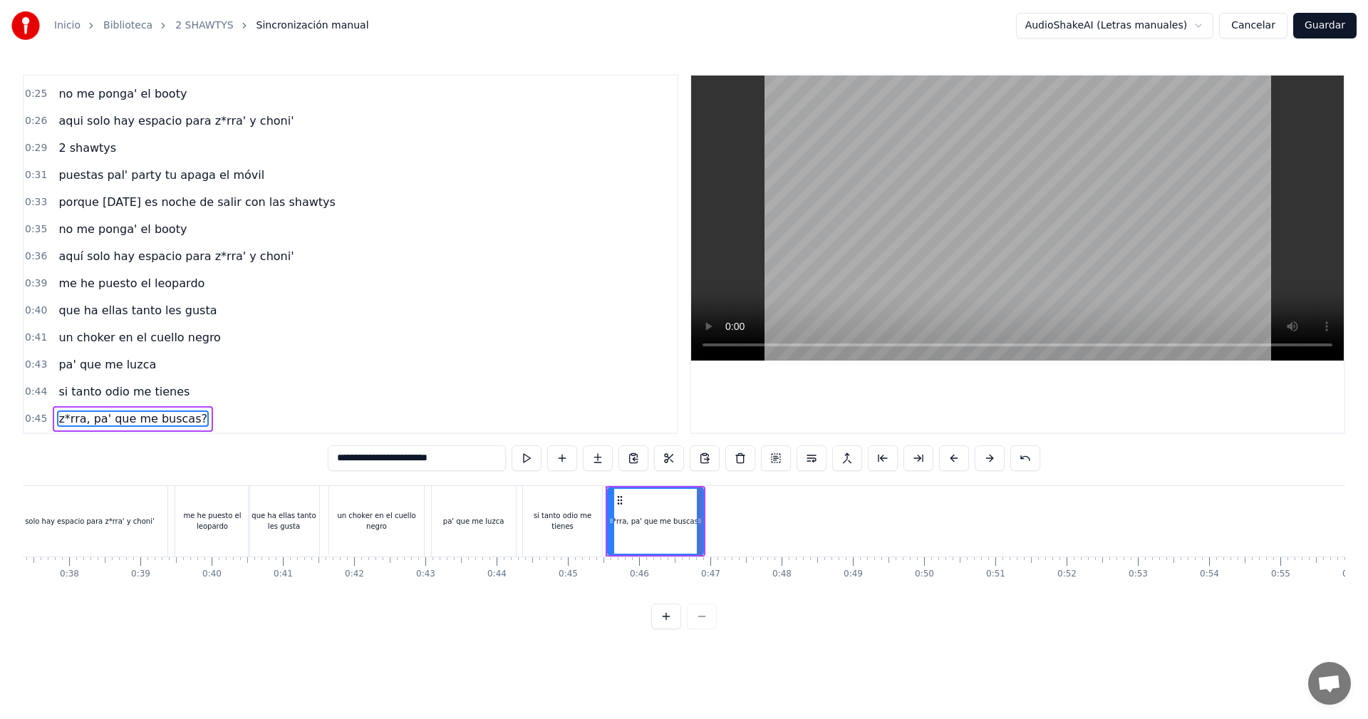
type input "**********"
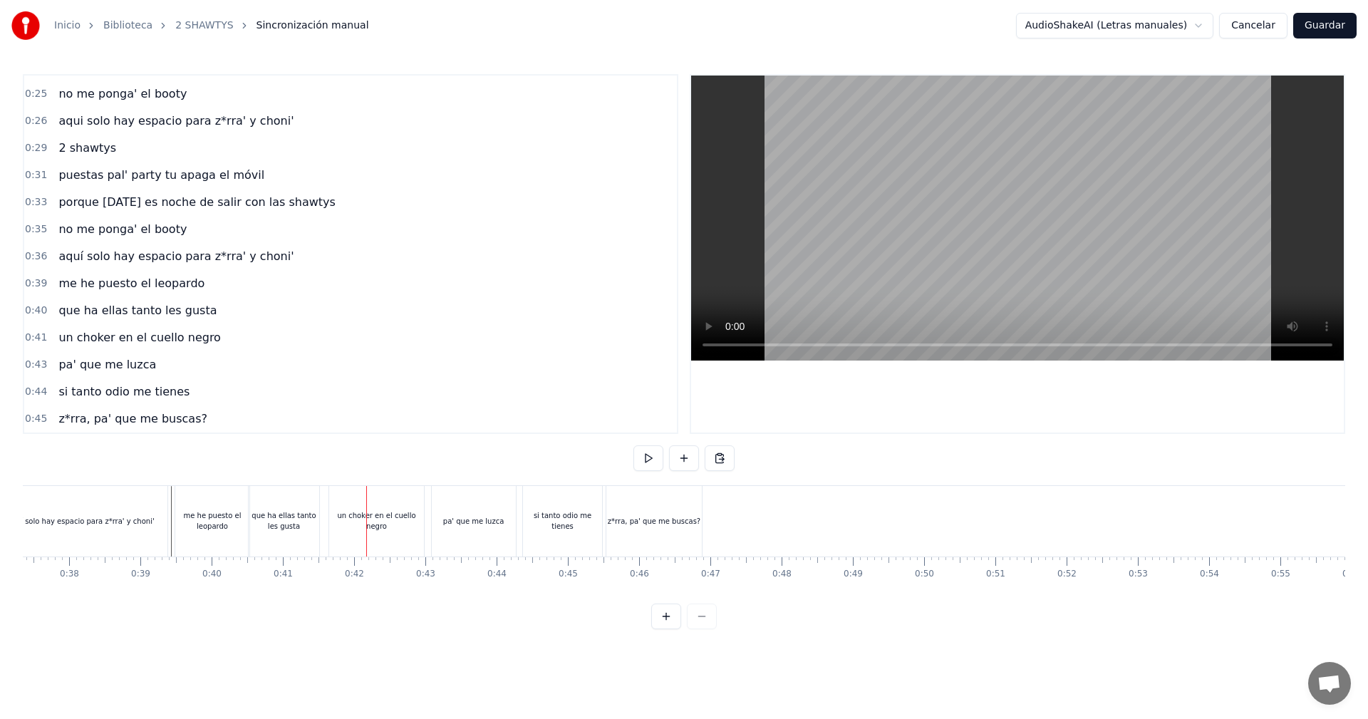
click at [280, 528] on div "que ha ellas tanto les gusta" at bounding box center [284, 520] width 71 height 21
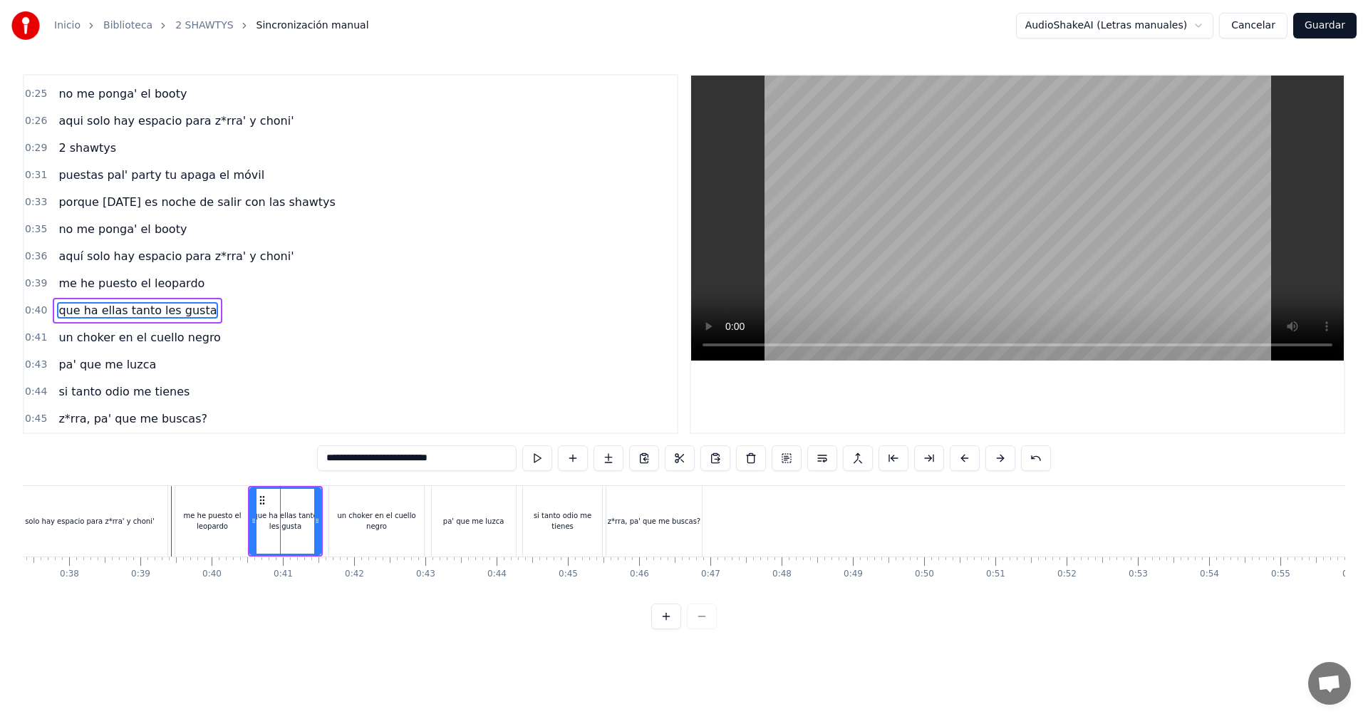
click at [359, 462] on input "**********" at bounding box center [416, 458] width 199 height 26
type input "**********"
click at [845, 275] on video at bounding box center [1017, 217] width 652 height 285
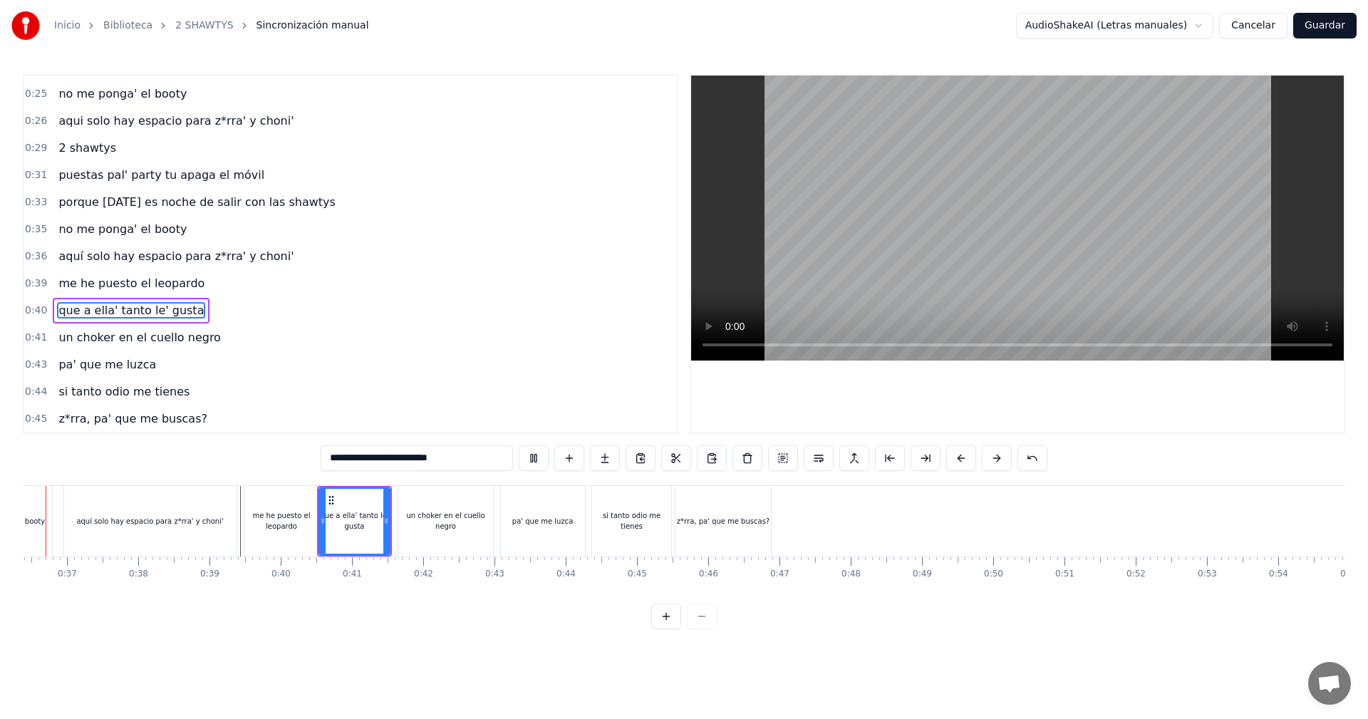
scroll to position [0, 2535]
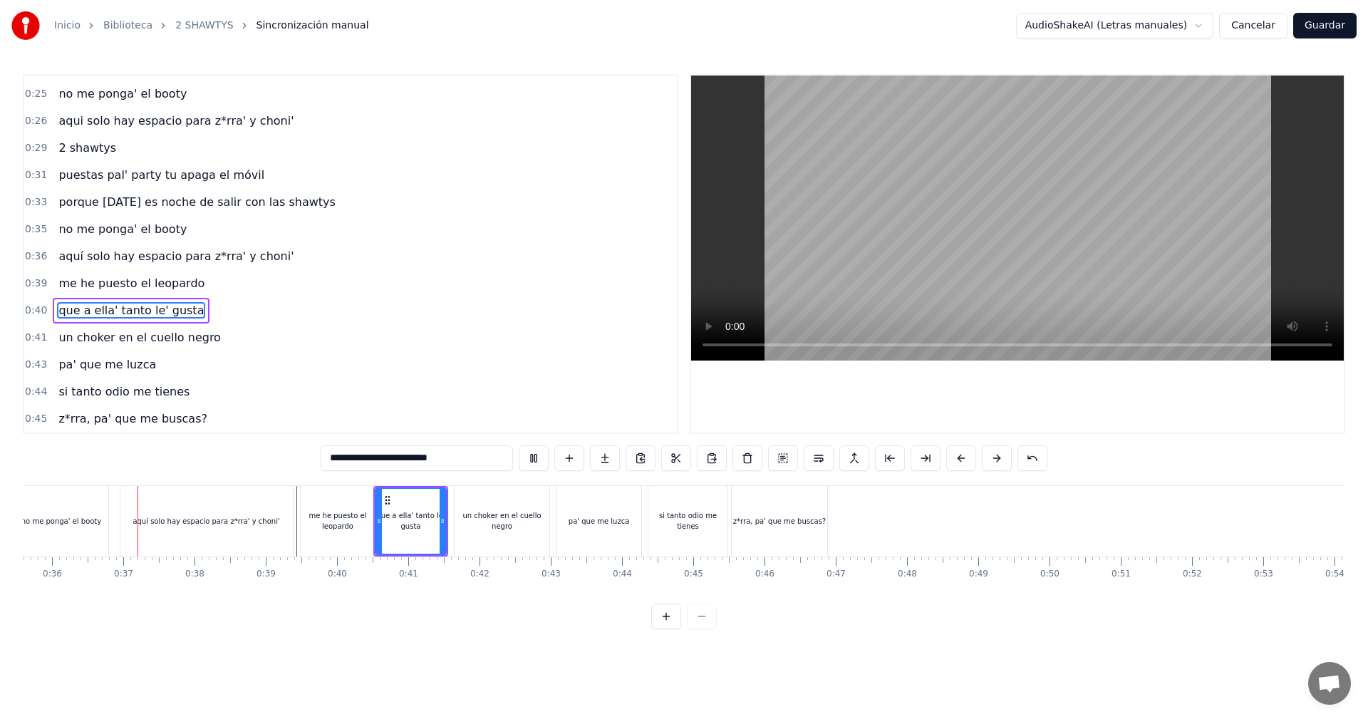
click at [602, 426] on div "0:45 z*rra, pa' que me buscas?" at bounding box center [350, 418] width 652 height 27
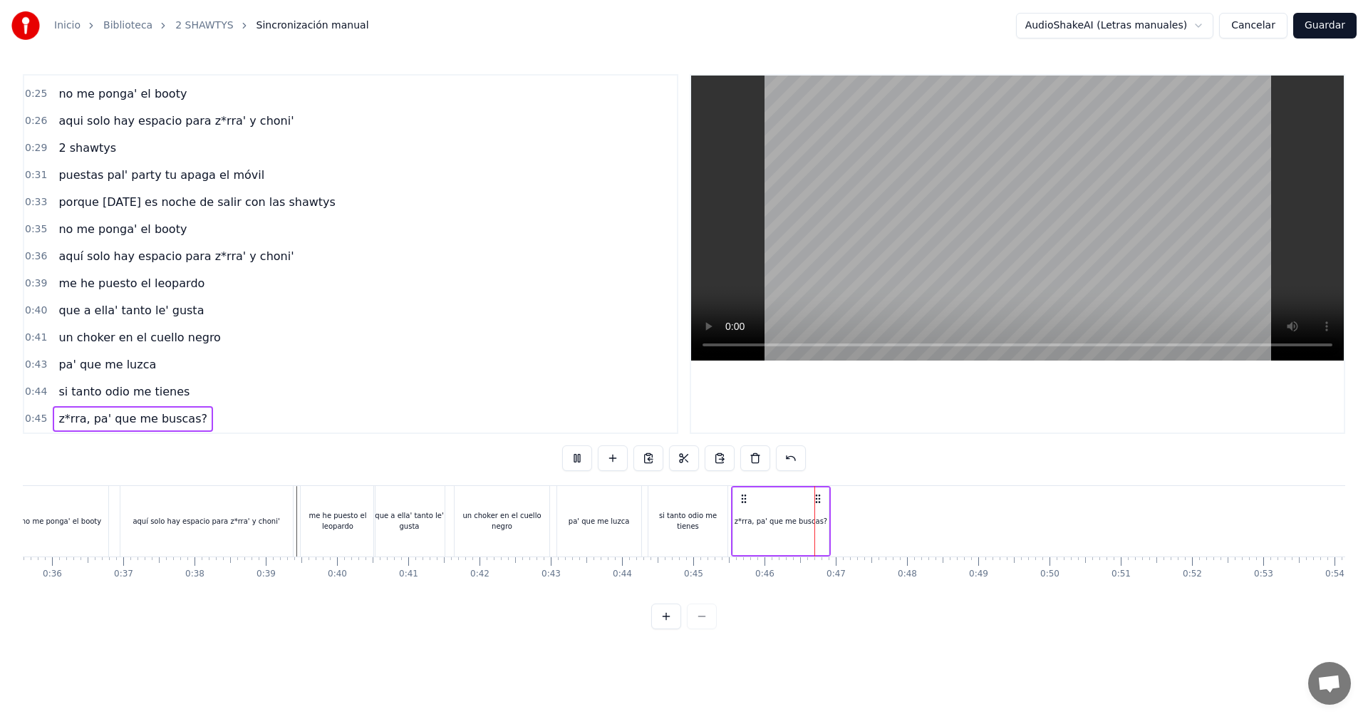
click at [947, 229] on video at bounding box center [1017, 217] width 652 height 285
click at [722, 516] on div "si tanto odio me tienes" at bounding box center [687, 520] width 79 height 21
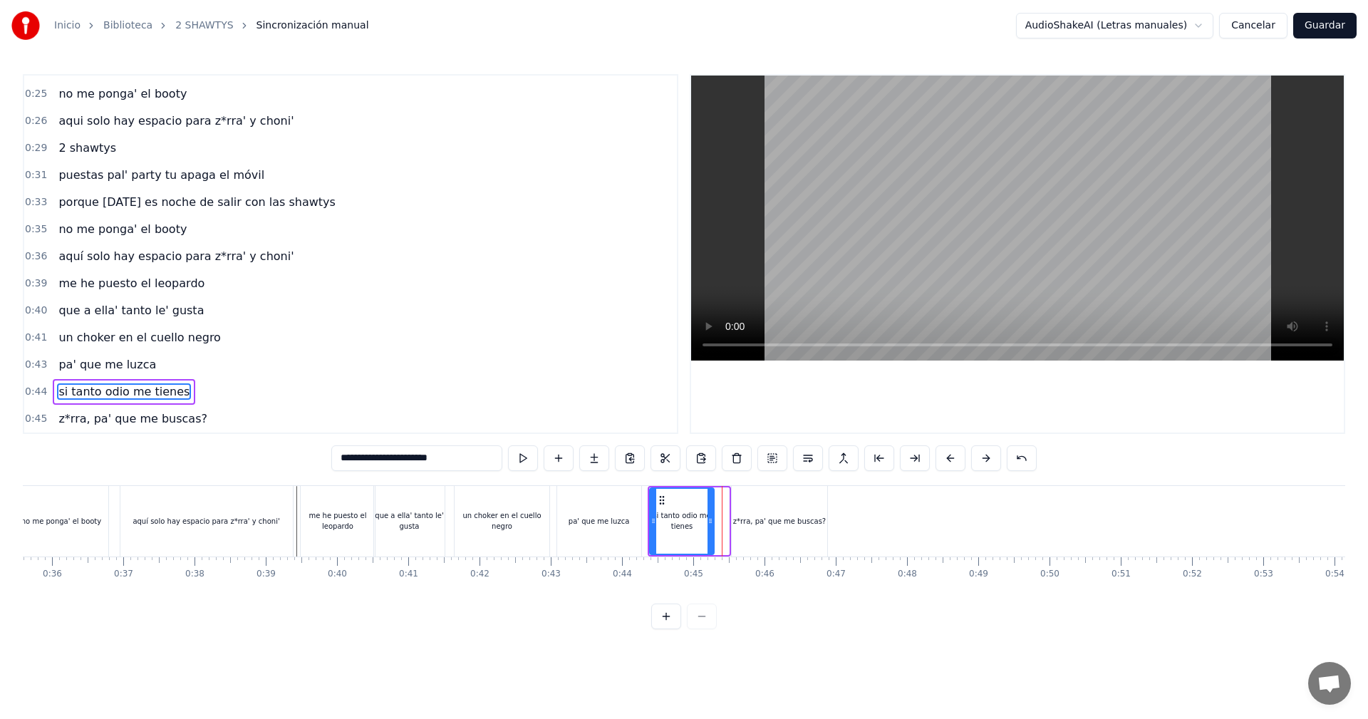
drag, startPoint x: 724, startPoint y: 514, endPoint x: 709, endPoint y: 521, distance: 16.3
click at [709, 521] on div at bounding box center [710, 521] width 6 height 65
click at [745, 507] on div "z*rra, pa' que me buscas?" at bounding box center [778, 521] width 95 height 71
type input "**********"
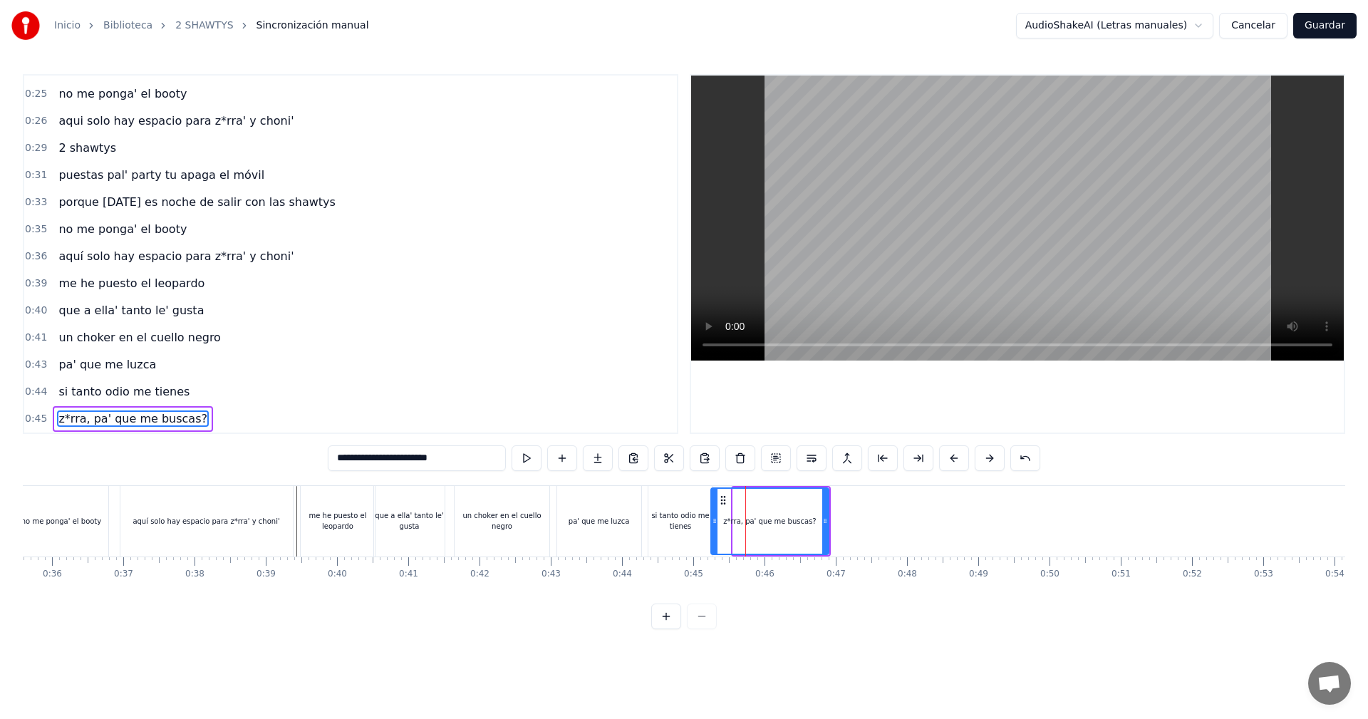
drag, startPoint x: 736, startPoint y: 512, endPoint x: 714, endPoint y: 521, distance: 23.9
click at [714, 521] on div at bounding box center [715, 521] width 6 height 65
drag, startPoint x: 824, startPoint y: 515, endPoint x: 792, endPoint y: 527, distance: 34.3
click at [792, 527] on div at bounding box center [793, 521] width 6 height 65
click at [644, 519] on div "pa' que me luzca" at bounding box center [600, 521] width 88 height 71
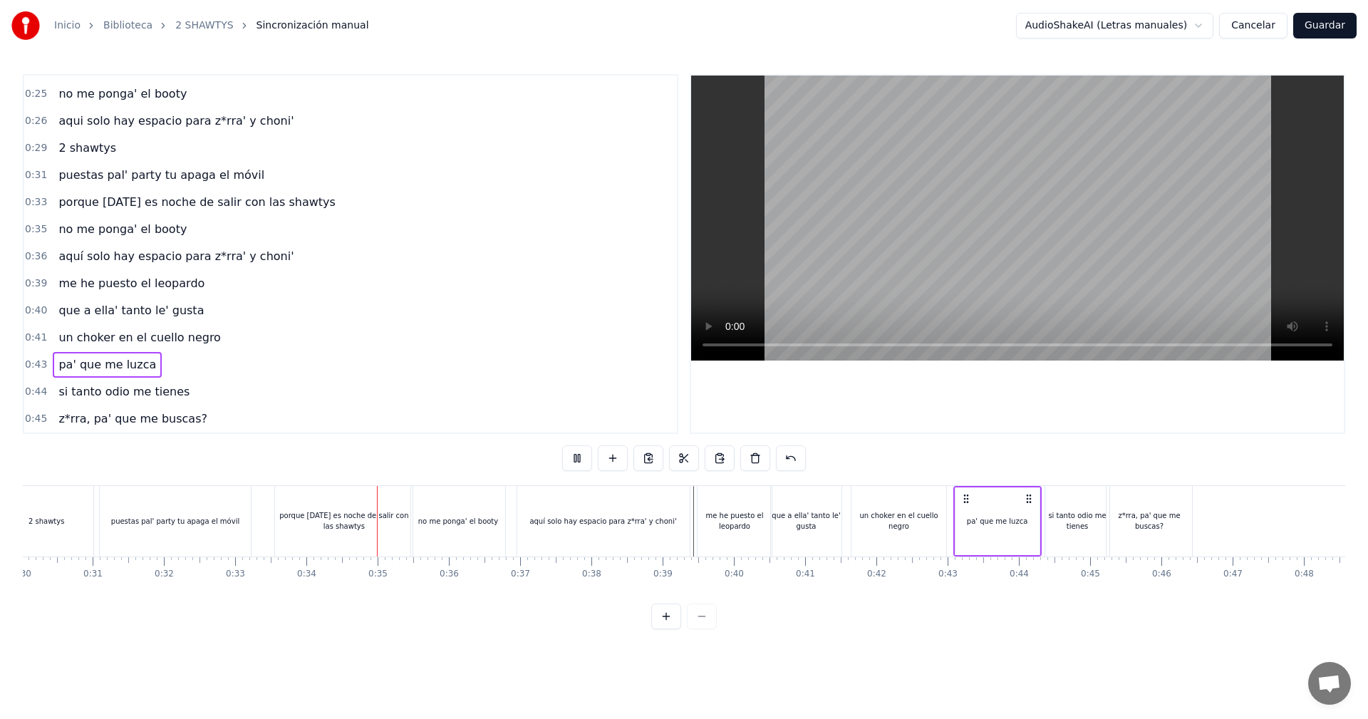
scroll to position [0, 2385]
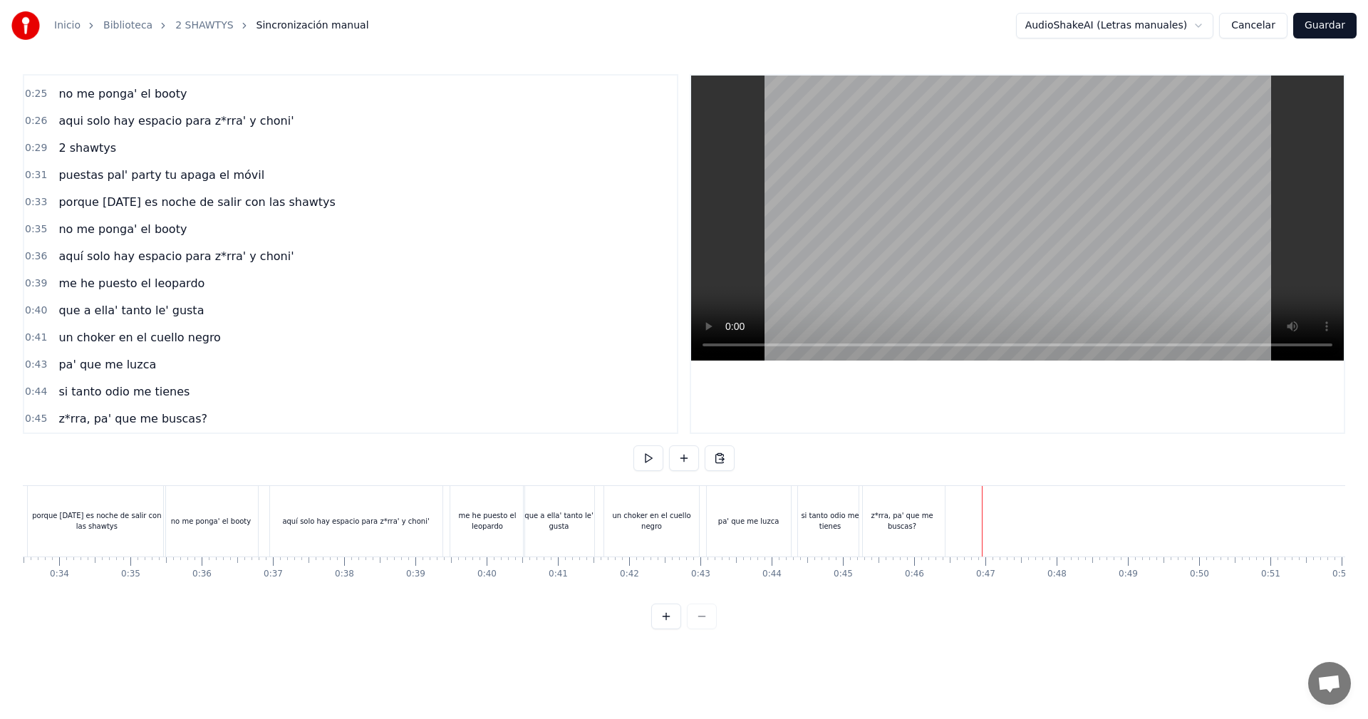
click at [684, 467] on button at bounding box center [684, 458] width 30 height 26
click at [1019, 519] on div "<>" at bounding box center [989, 521] width 70 height 68
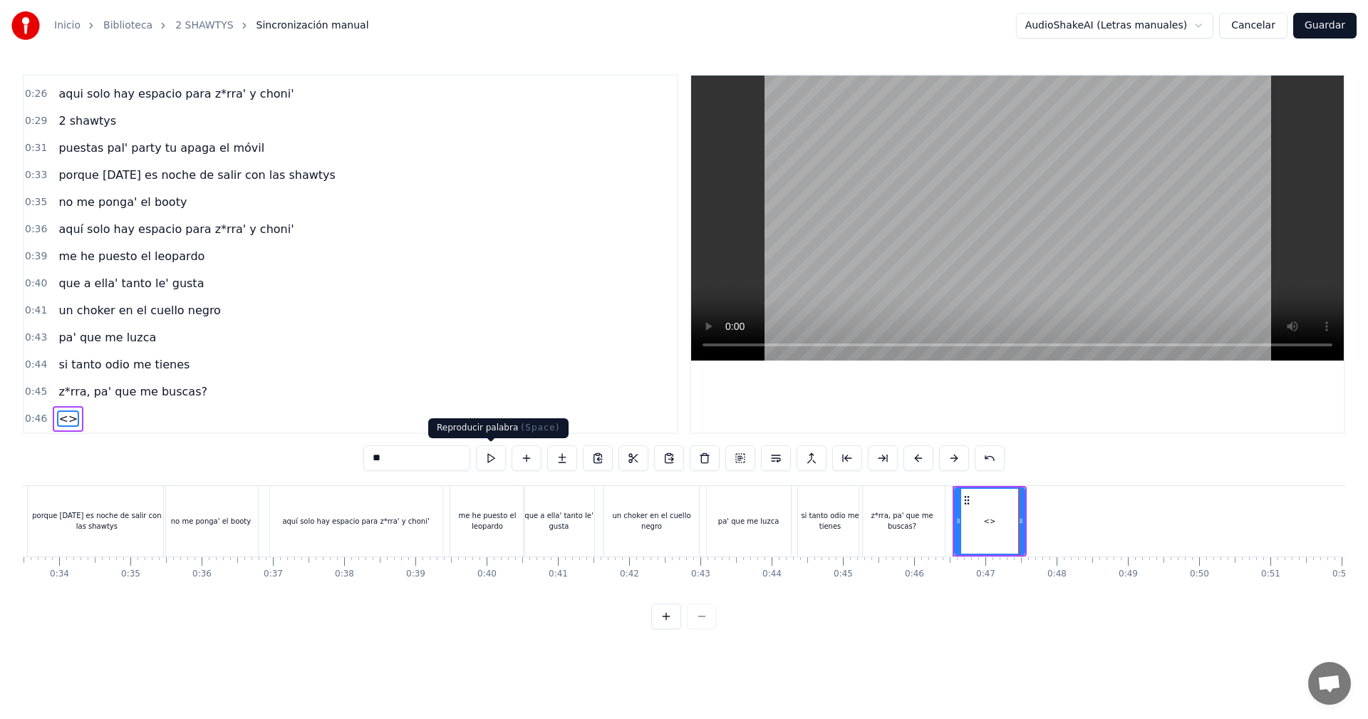
drag, startPoint x: 395, startPoint y: 459, endPoint x: 272, endPoint y: 456, distance: 122.5
click at [275, 457] on div "0:05 vamos las shawtys 0:06 shawtys 0:07 las chonis y las culonas 0:09 has deja…" at bounding box center [684, 351] width 1322 height 555
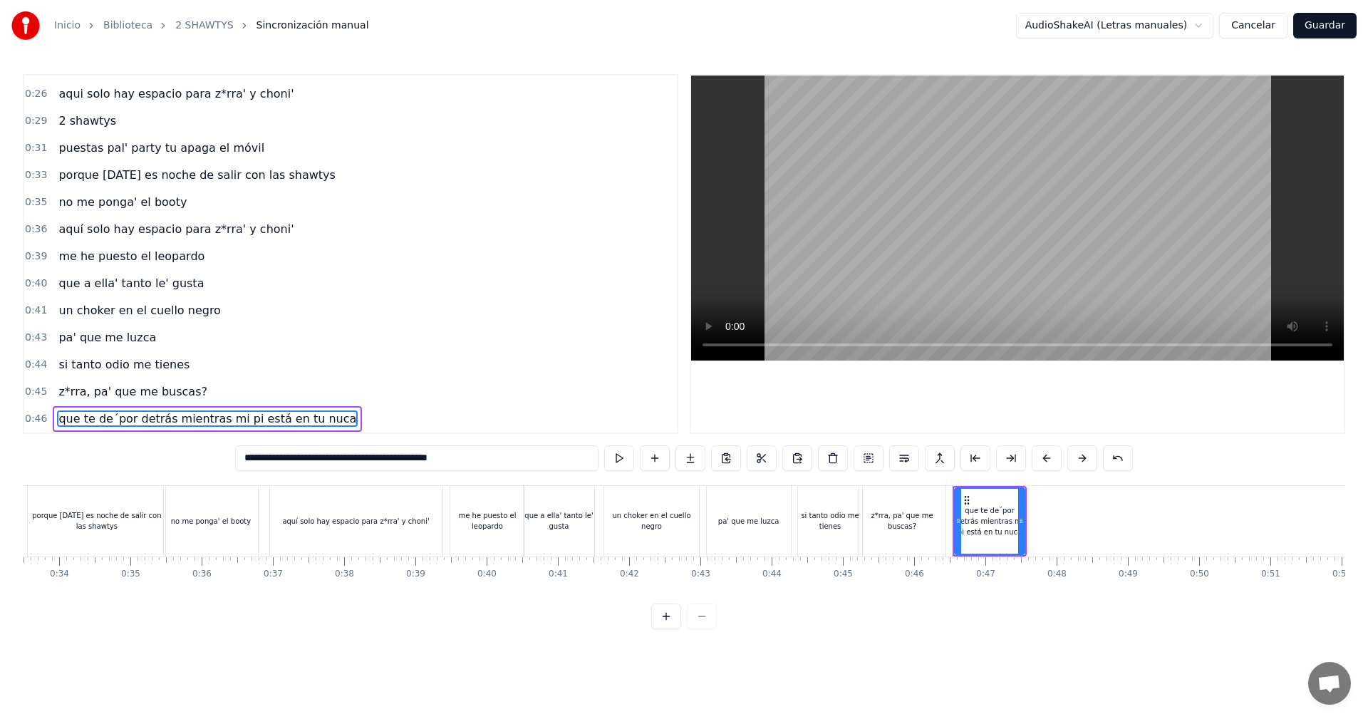
click at [991, 511] on div "que te de´por detrás mientras mi pi está en tu nuca" at bounding box center [989, 521] width 68 height 32
click at [905, 517] on div "z*rra, pa' que me buscas?" at bounding box center [901, 520] width 85 height 21
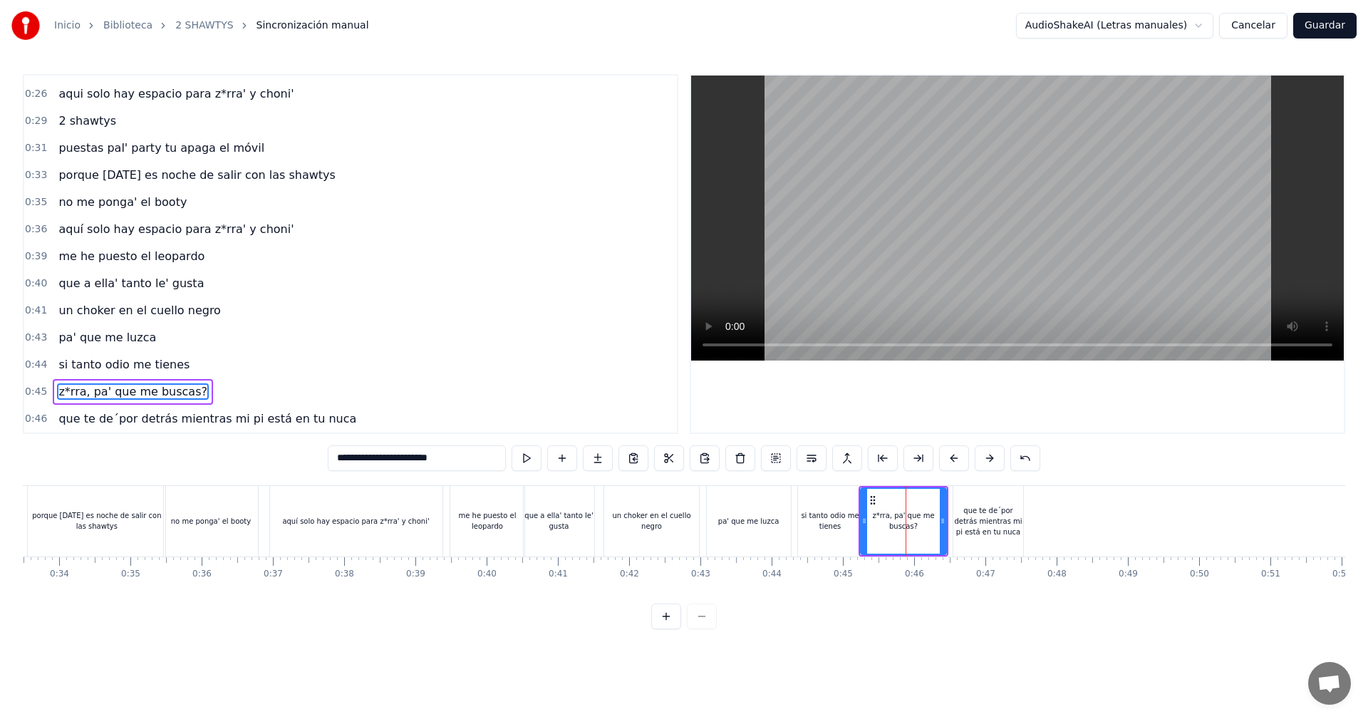
click at [969, 512] on div "que te de´por detrás mientras mi pi está en tu nuca" at bounding box center [988, 521] width 70 height 32
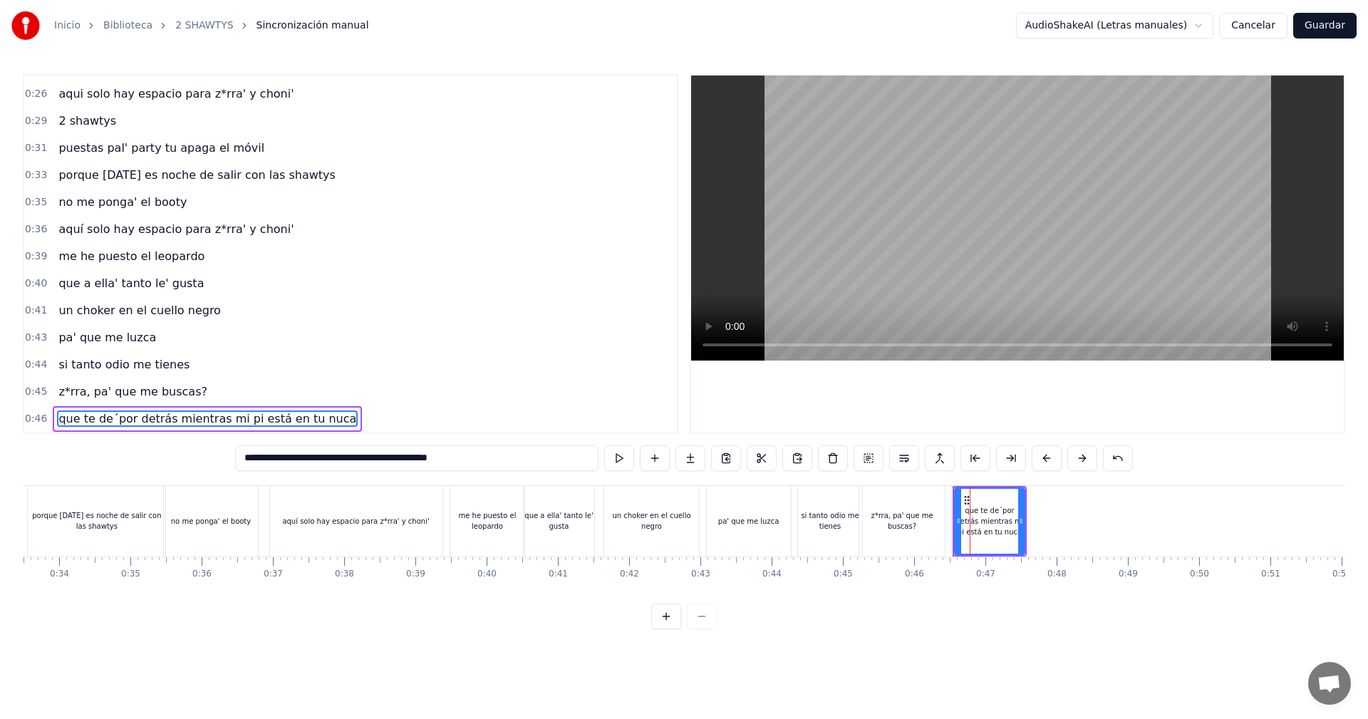
drag, startPoint x: 500, startPoint y: 466, endPoint x: 338, endPoint y: 474, distance: 161.9
click at [338, 474] on div "**********" at bounding box center [684, 351] width 1322 height 555
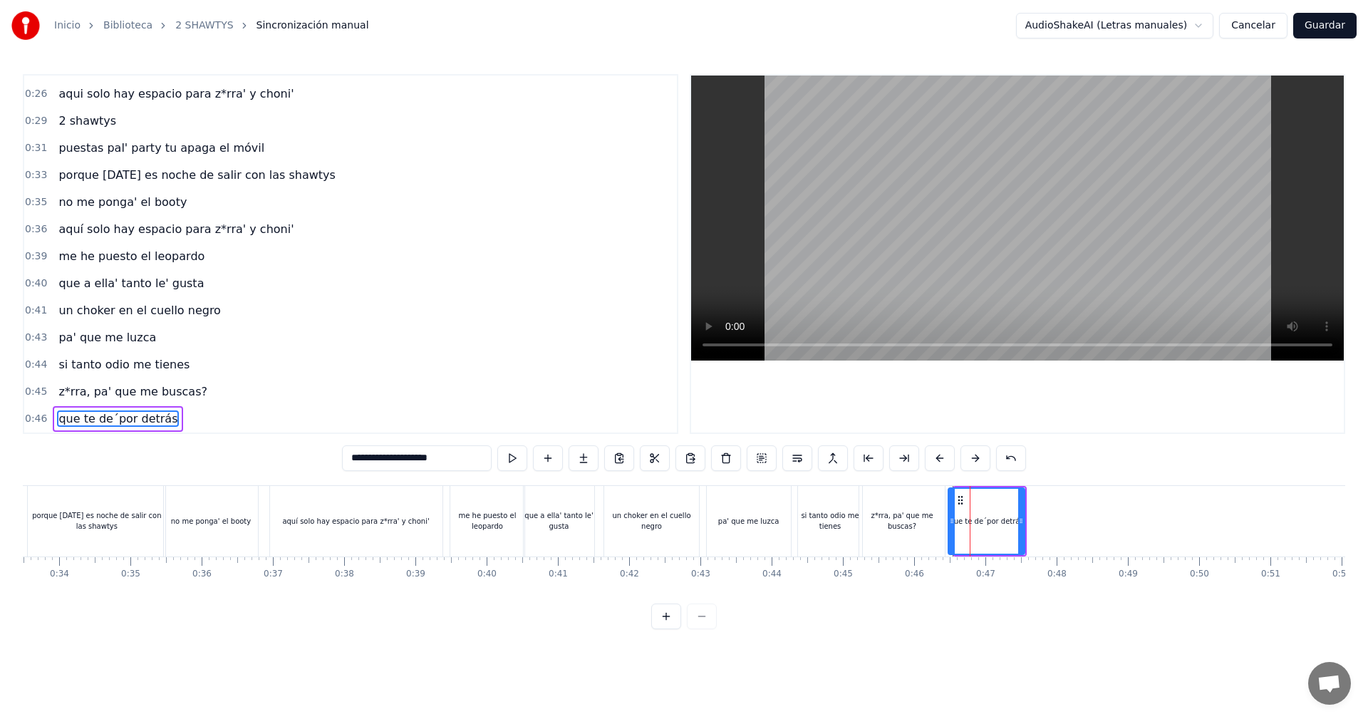
click at [949, 521] on icon at bounding box center [952, 520] width 6 height 11
type input "**********"
click at [445, 518] on div "aquí solo hay espacio para z*rra' y choni'" at bounding box center [357, 521] width 177 height 71
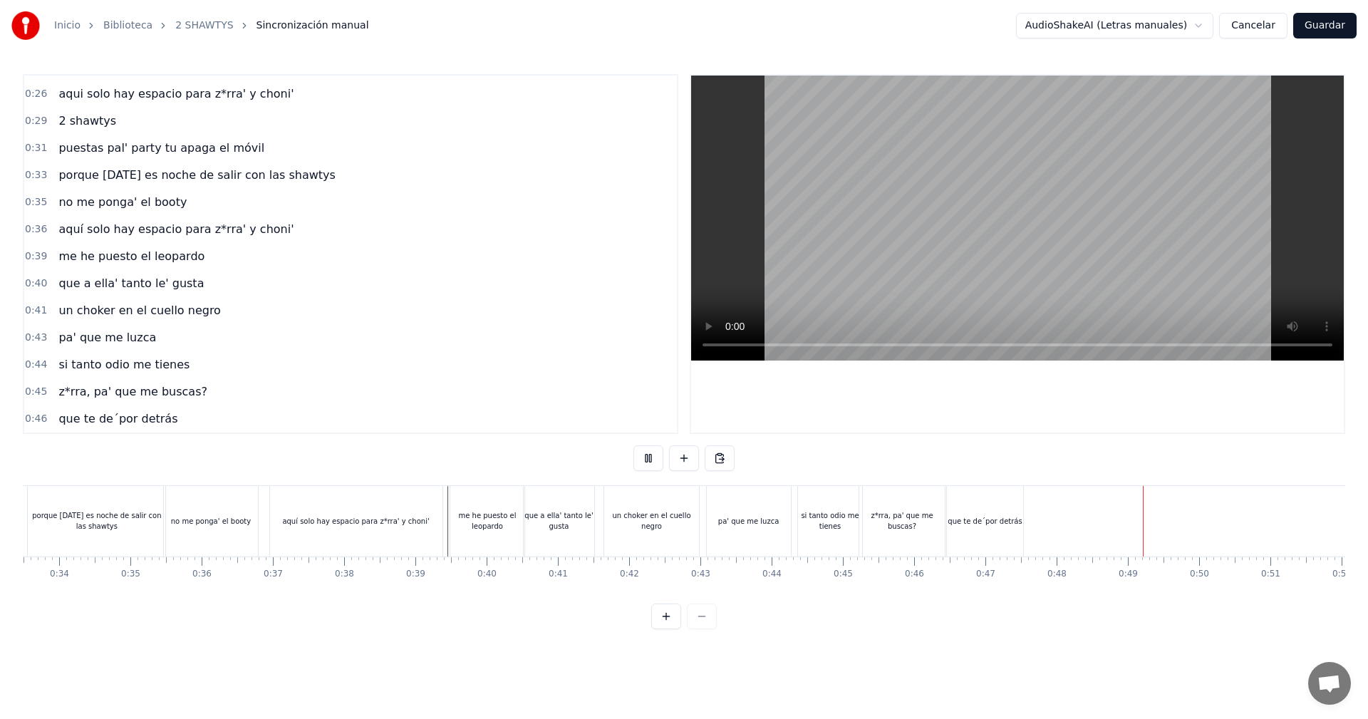
click at [1078, 245] on video at bounding box center [1017, 217] width 652 height 285
click at [967, 531] on div "que te de´por detrás" at bounding box center [985, 521] width 76 height 71
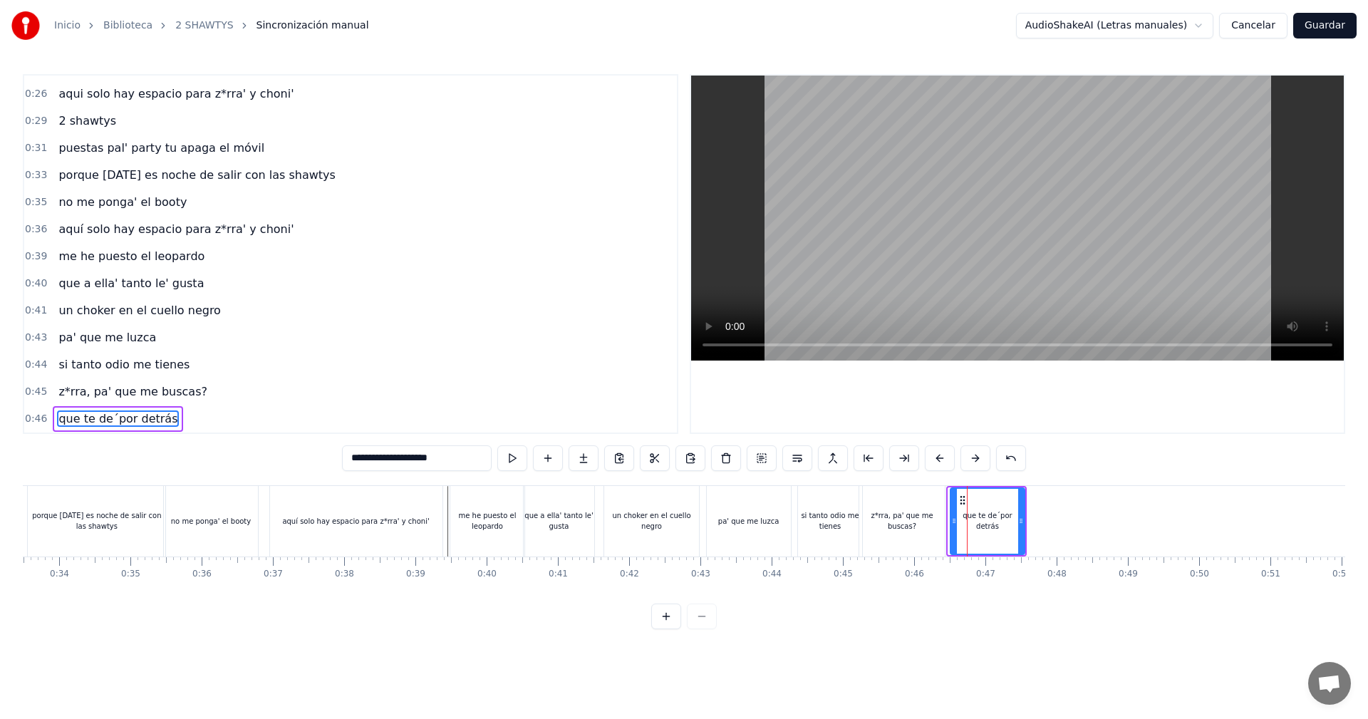
click at [956, 526] on icon at bounding box center [954, 520] width 6 height 11
click at [978, 536] on div "que te de´por detrás" at bounding box center [988, 521] width 71 height 65
click at [397, 457] on input "**********" at bounding box center [417, 458] width 150 height 26
drag, startPoint x: 459, startPoint y: 457, endPoint x: 396, endPoint y: 473, distance: 64.8
click at [396, 473] on div "**********" at bounding box center [684, 459] width 684 height 28
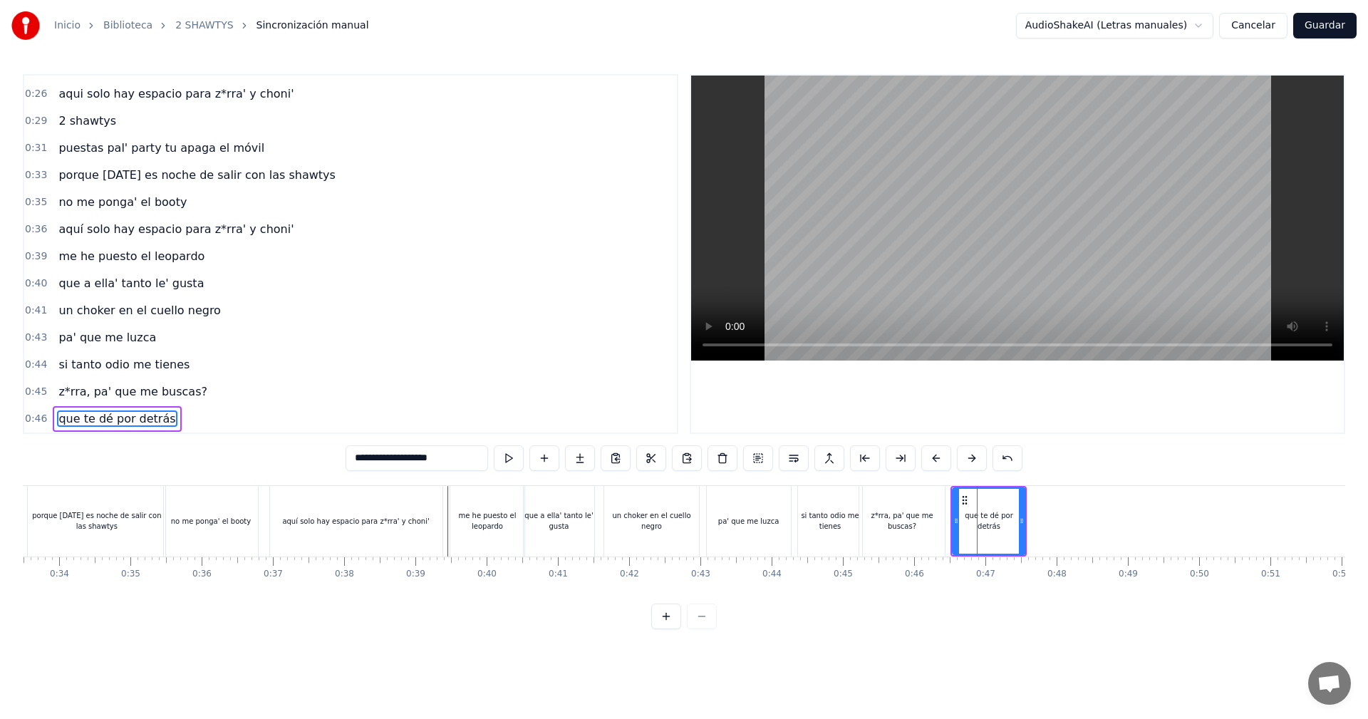
click at [1024, 514] on div at bounding box center [1022, 521] width 6 height 65
type input "**********"
click at [1031, 511] on div "que te dé por detrás" at bounding box center [991, 521] width 82 height 71
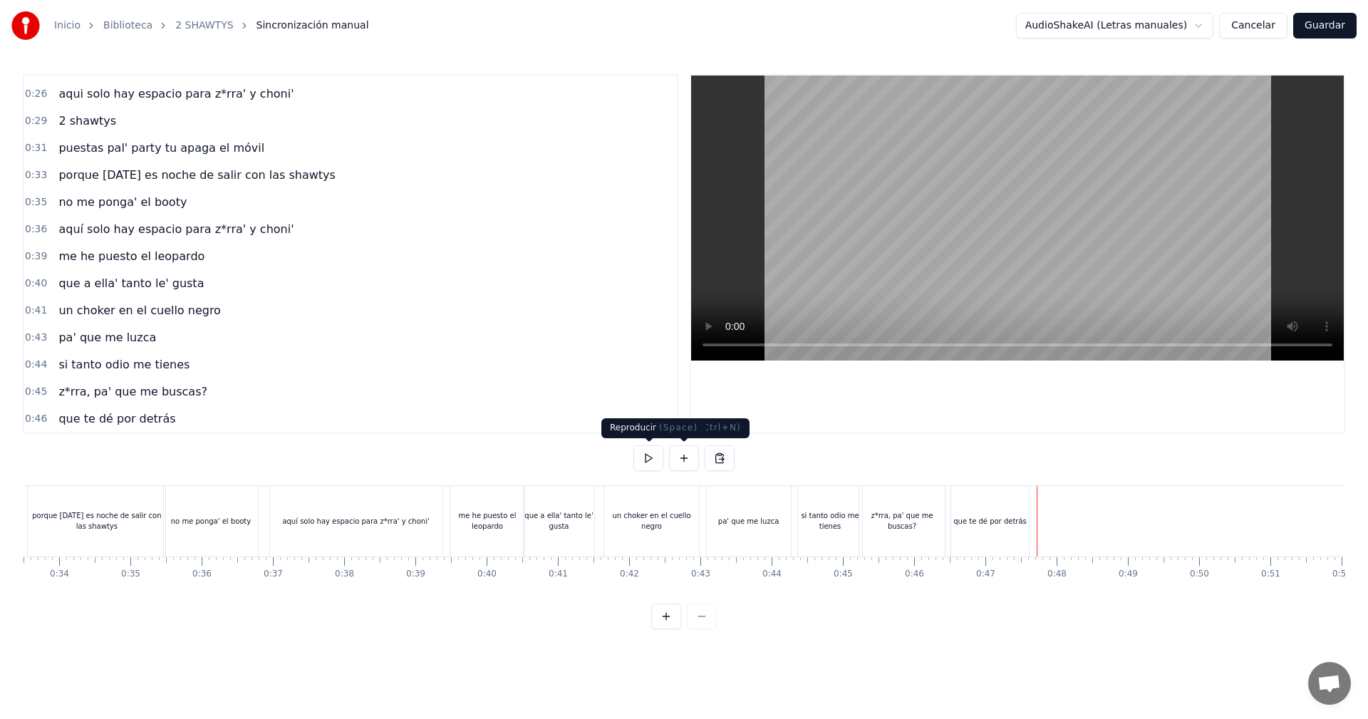
click at [672, 454] on button at bounding box center [684, 458] width 30 height 26
click at [1078, 540] on div "<>" at bounding box center [1073, 521] width 70 height 68
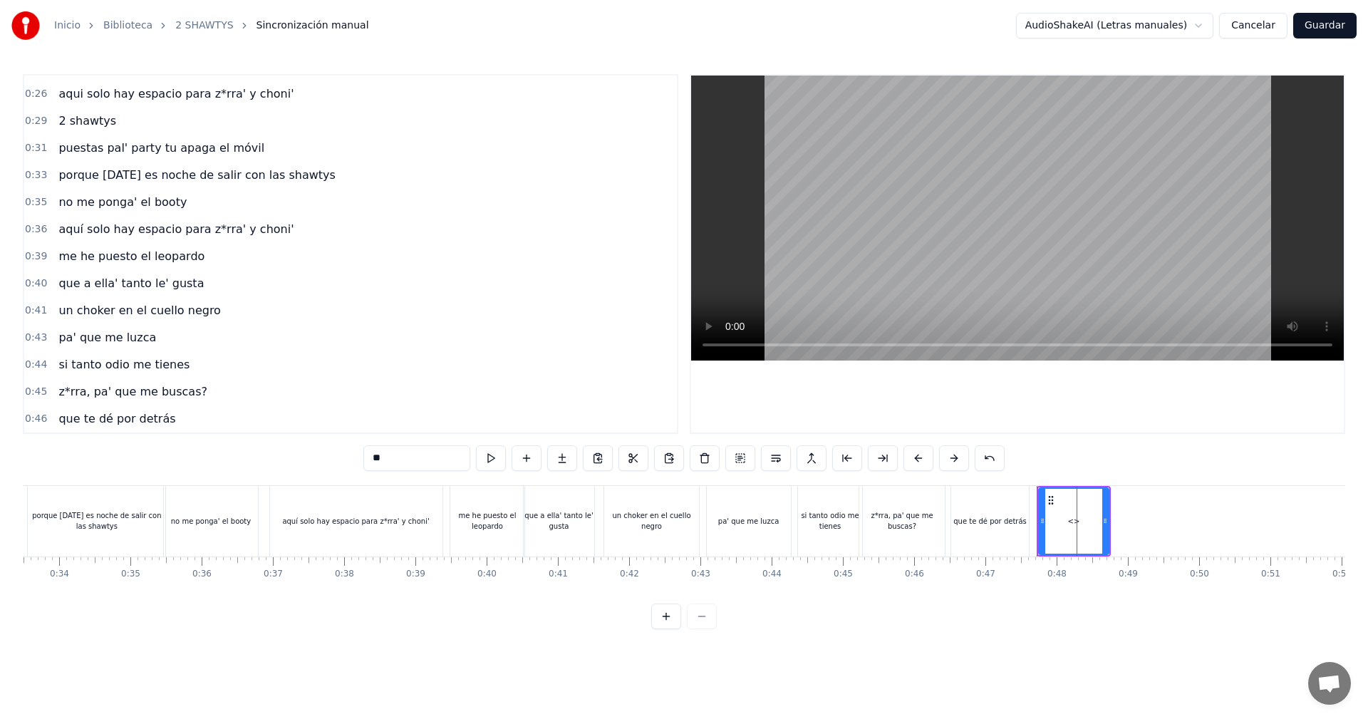
scroll to position [347, 0]
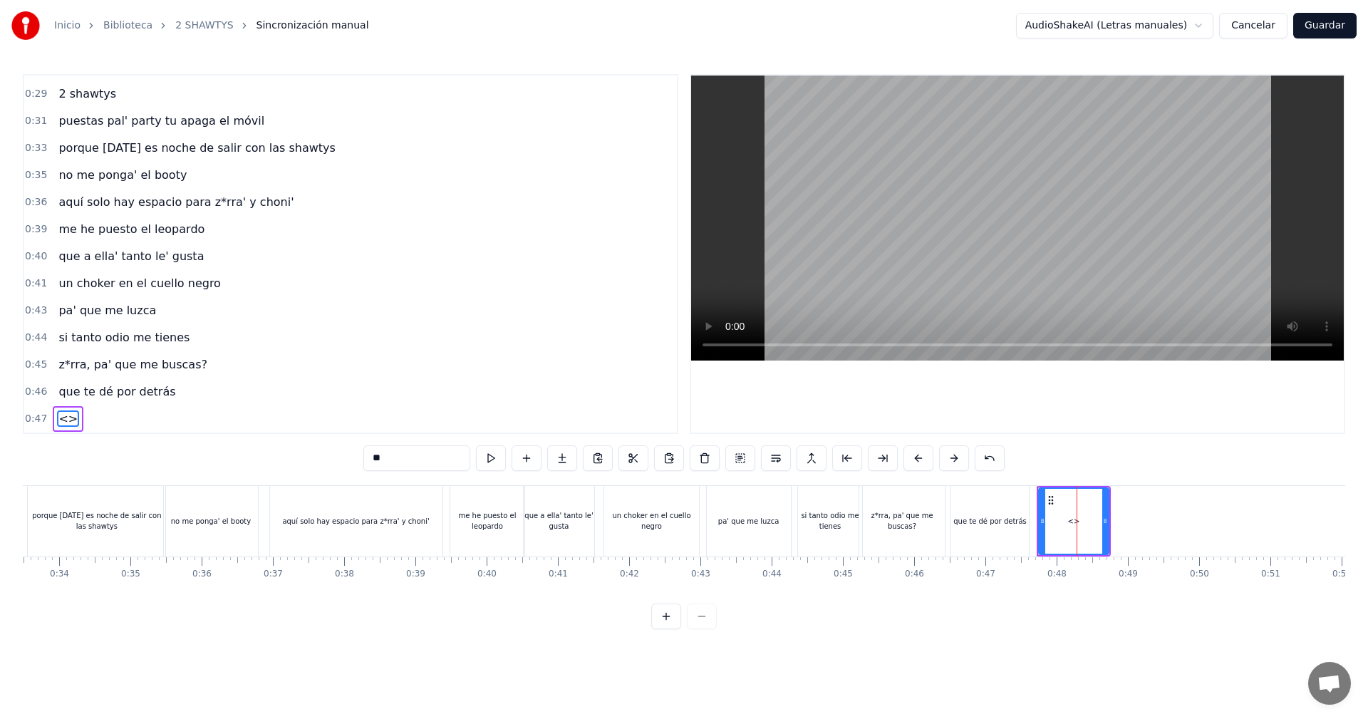
drag, startPoint x: 396, startPoint y: 452, endPoint x: 223, endPoint y: 417, distance: 176.4
click at [228, 426] on div "0:05 vamos las shawtys 0:06 shawtys 0:07 las chonis y las culonas 0:09 has deja…" at bounding box center [684, 351] width 1322 height 555
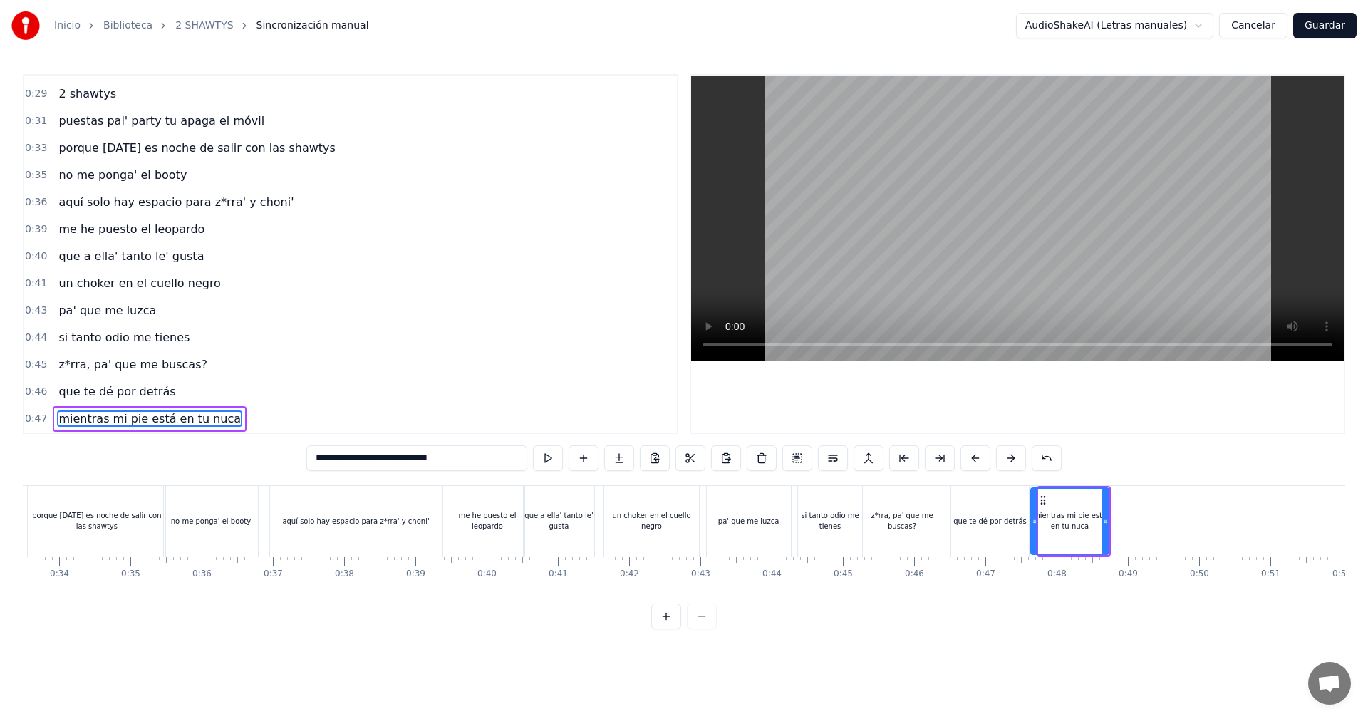
drag, startPoint x: 1041, startPoint y: 519, endPoint x: 1033, endPoint y: 520, distance: 8.0
click at [1033, 520] on icon at bounding box center [1034, 520] width 6 height 11
click at [706, 516] on div "pa' que me luzca" at bounding box center [748, 521] width 85 height 71
type input "**********"
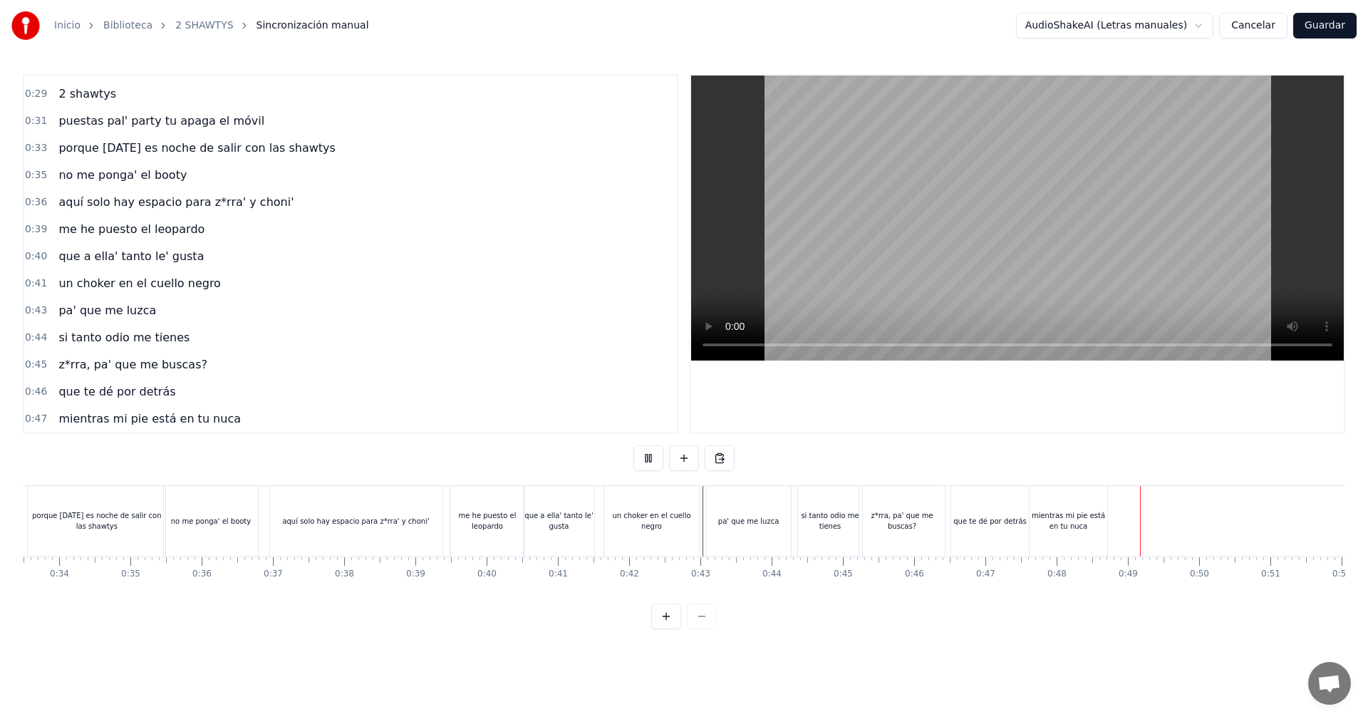
click at [1011, 172] on video at bounding box center [1017, 217] width 652 height 285
click at [1088, 515] on div "mientras mi pie está en tu nuca" at bounding box center [1068, 520] width 78 height 21
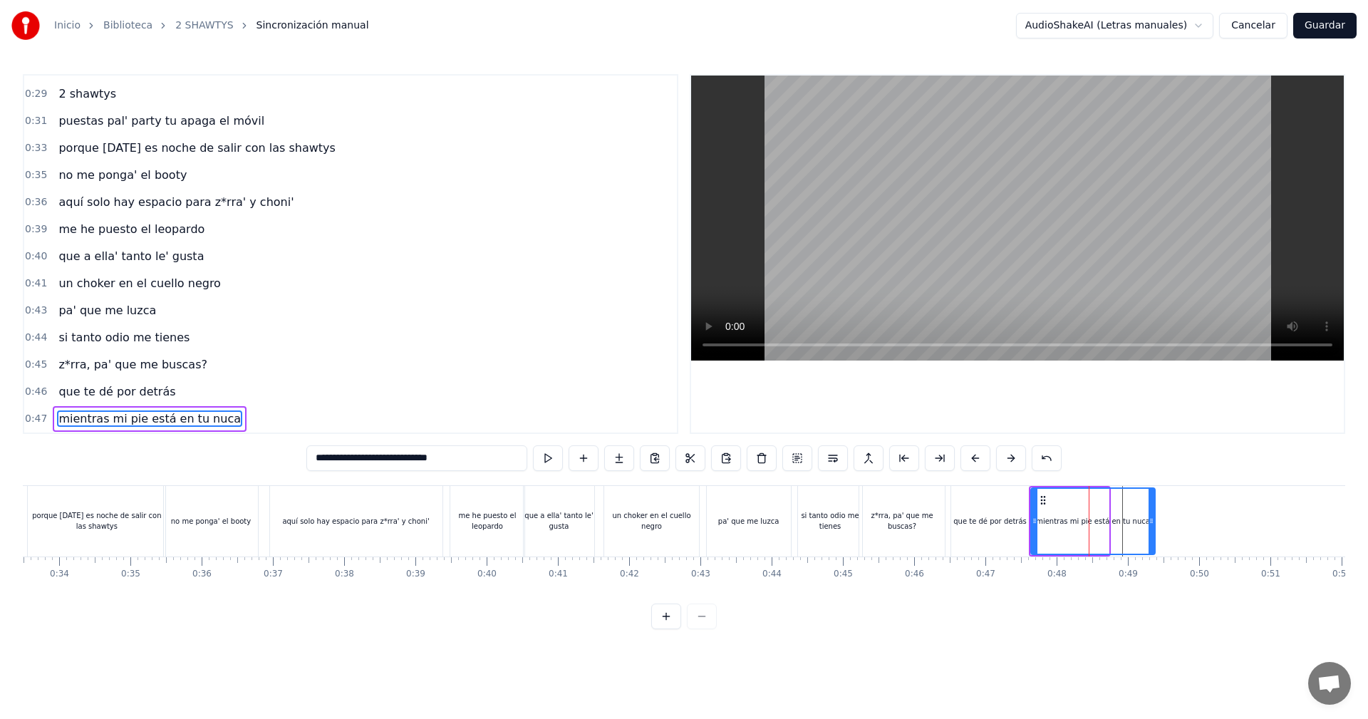
drag, startPoint x: 1106, startPoint y: 513, endPoint x: 1151, endPoint y: 516, distance: 45.0
click at [1151, 516] on div at bounding box center [1151, 521] width 6 height 65
click at [1028, 521] on div "que te dé por detrás" at bounding box center [989, 521] width 79 height 71
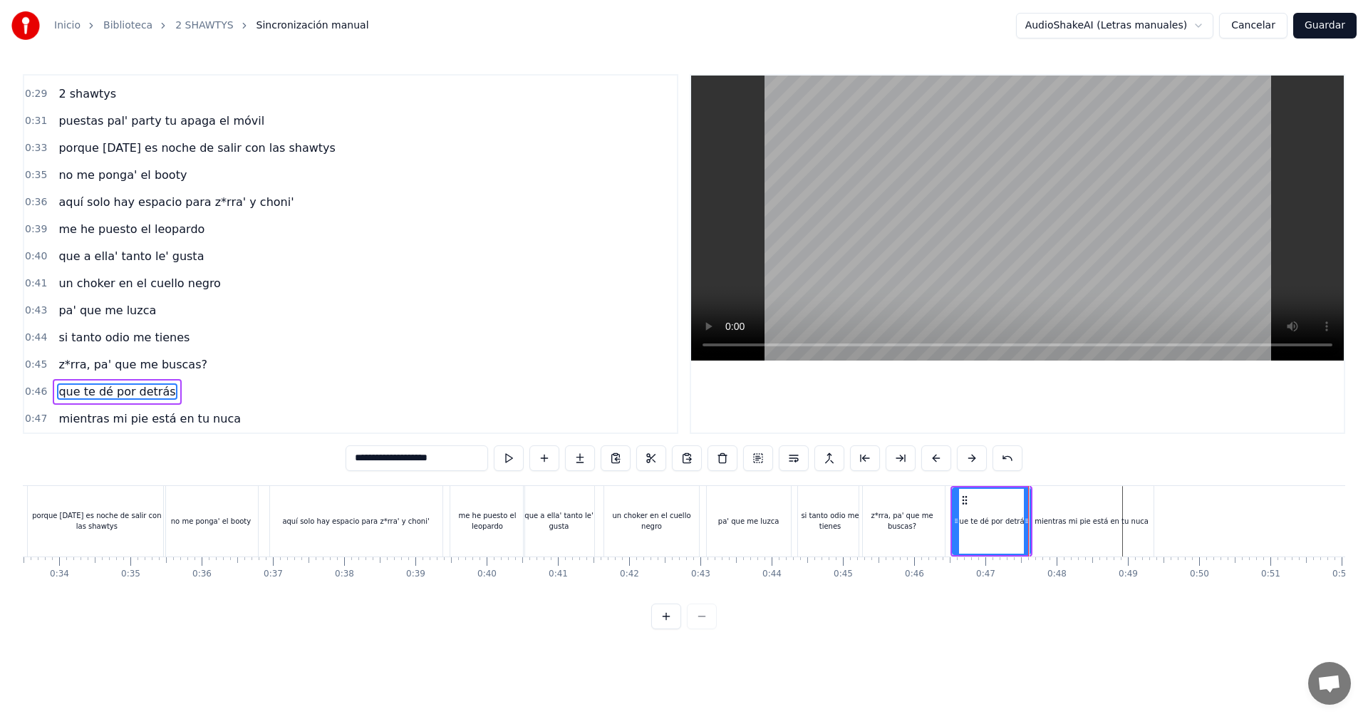
click at [1032, 518] on div "mientras mi pie está en tu nuca" at bounding box center [1091, 521] width 124 height 71
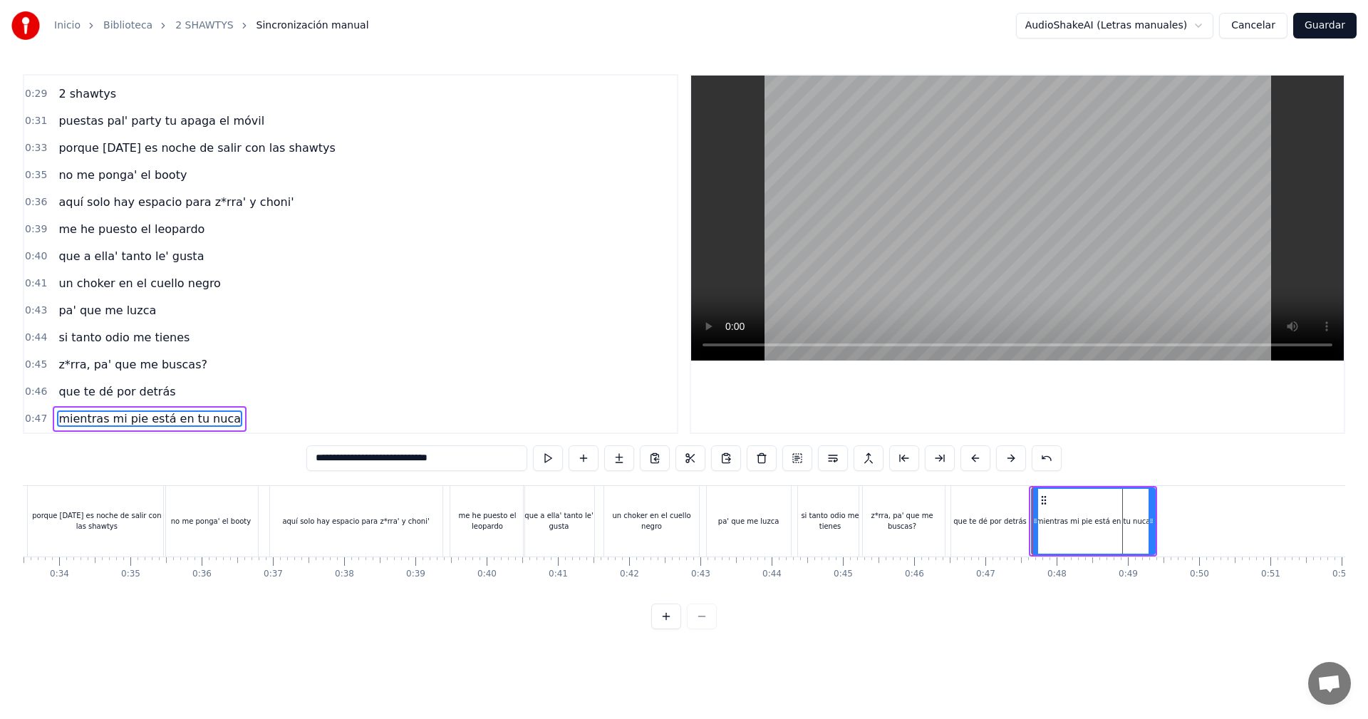
drag, startPoint x: 1033, startPoint y: 518, endPoint x: 1040, endPoint y: 516, distance: 7.3
click at [1038, 516] on icon at bounding box center [1035, 520] width 6 height 11
click at [1006, 516] on div "que te dé por detrás" at bounding box center [989, 521] width 73 height 11
type input "**********"
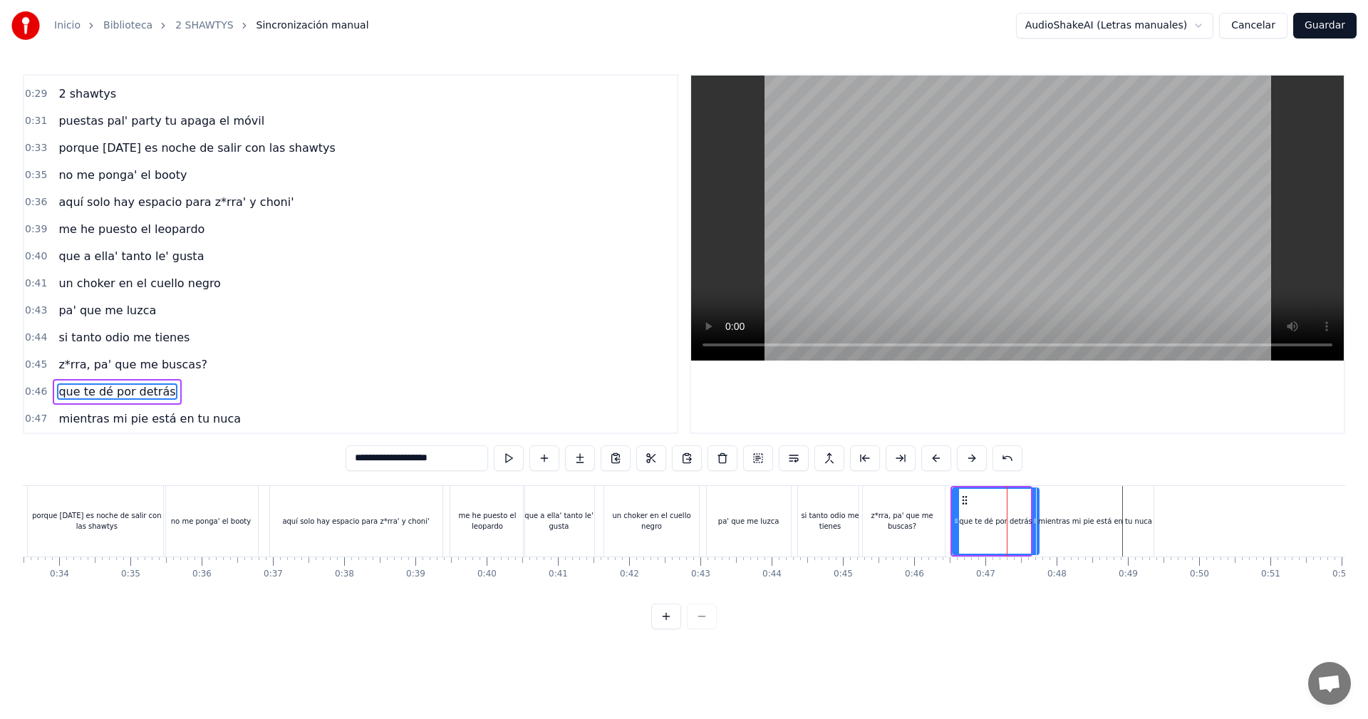
drag, startPoint x: 1026, startPoint y: 519, endPoint x: 1036, endPoint y: 516, distance: 10.2
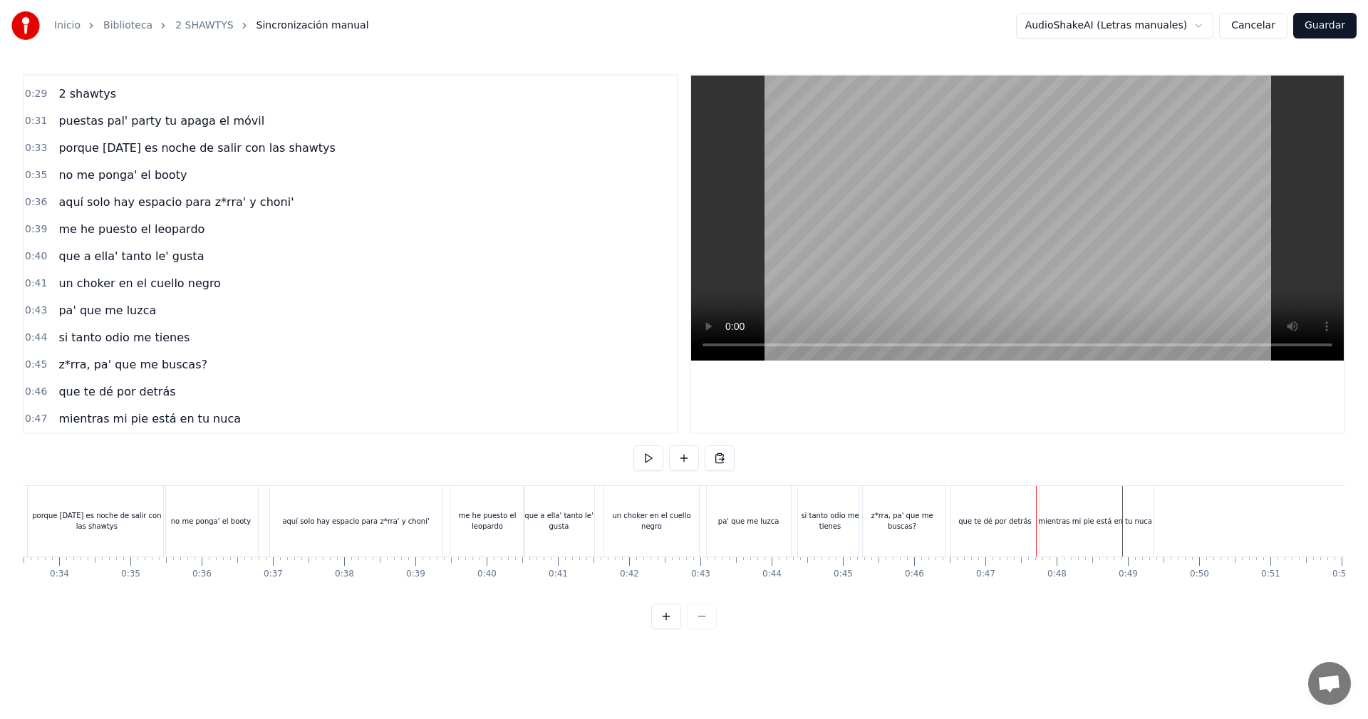
click at [833, 262] on video at bounding box center [1017, 217] width 652 height 285
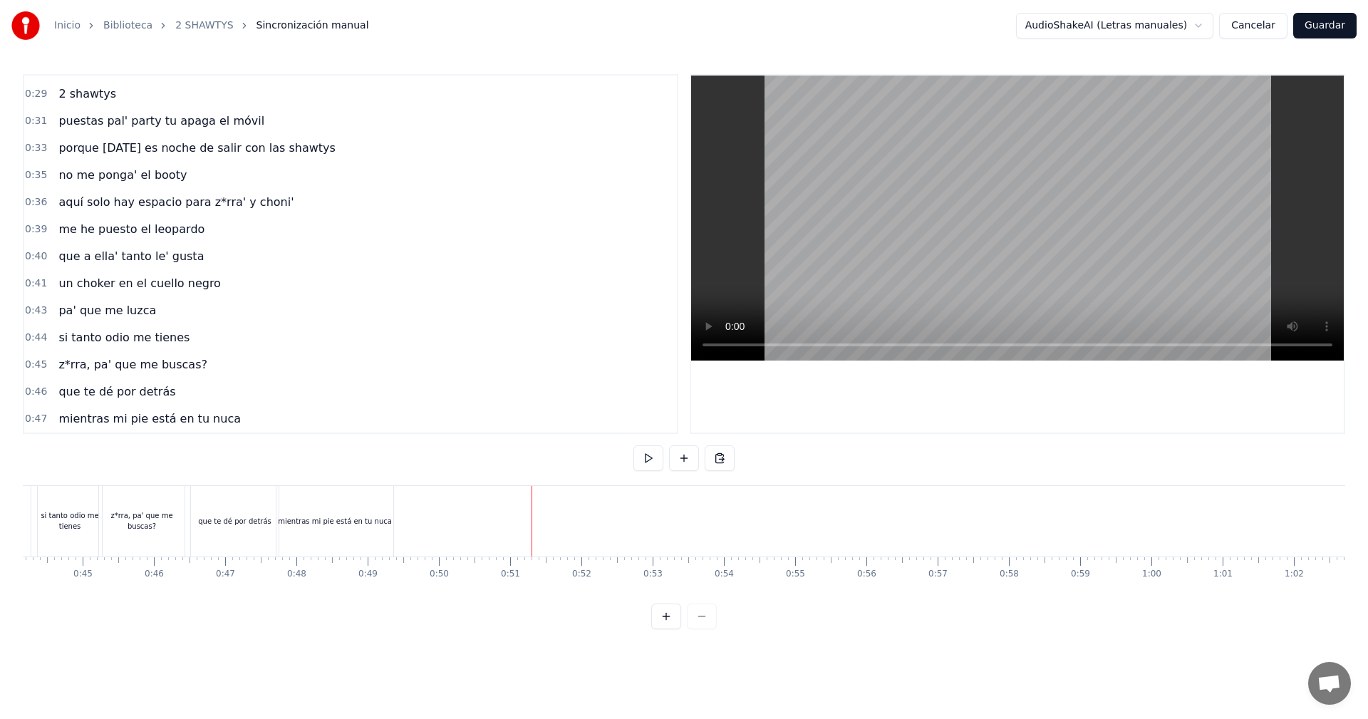
scroll to position [0, 3108]
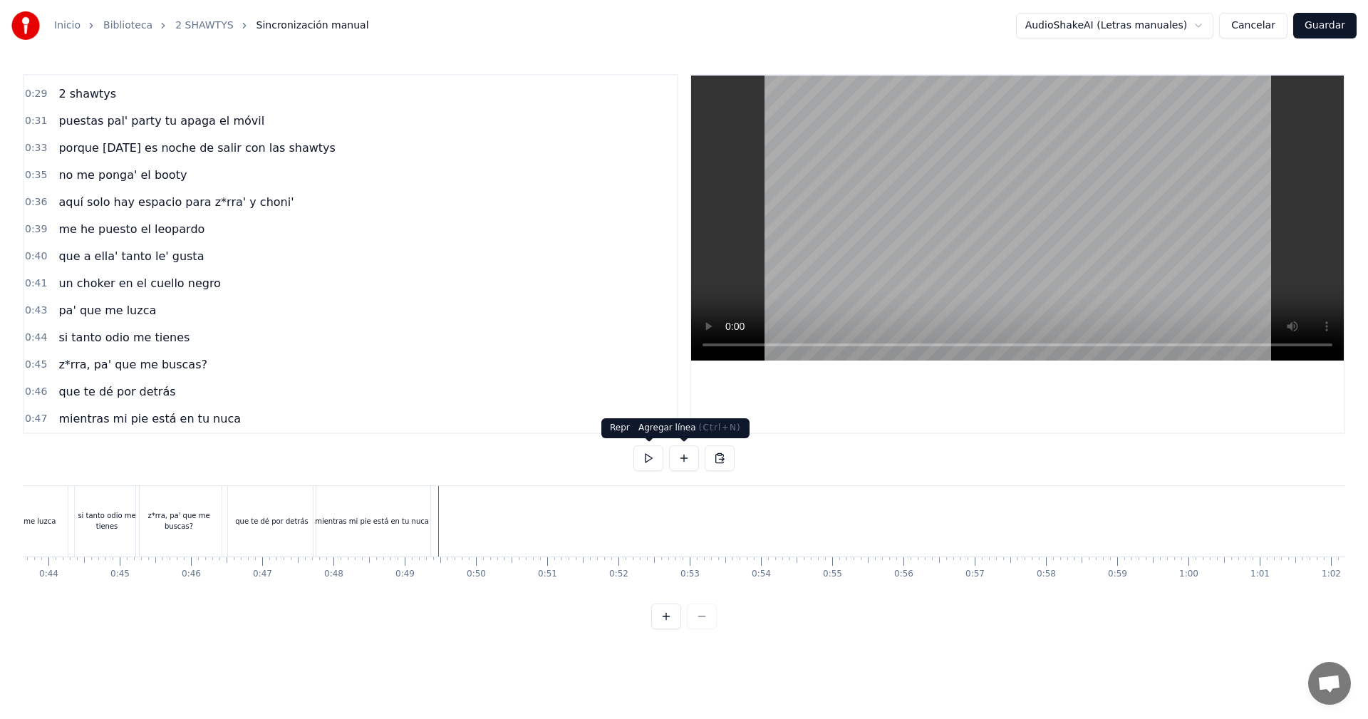
click at [686, 456] on button at bounding box center [684, 458] width 30 height 26
click at [464, 519] on div "<>" at bounding box center [475, 521] width 70 height 68
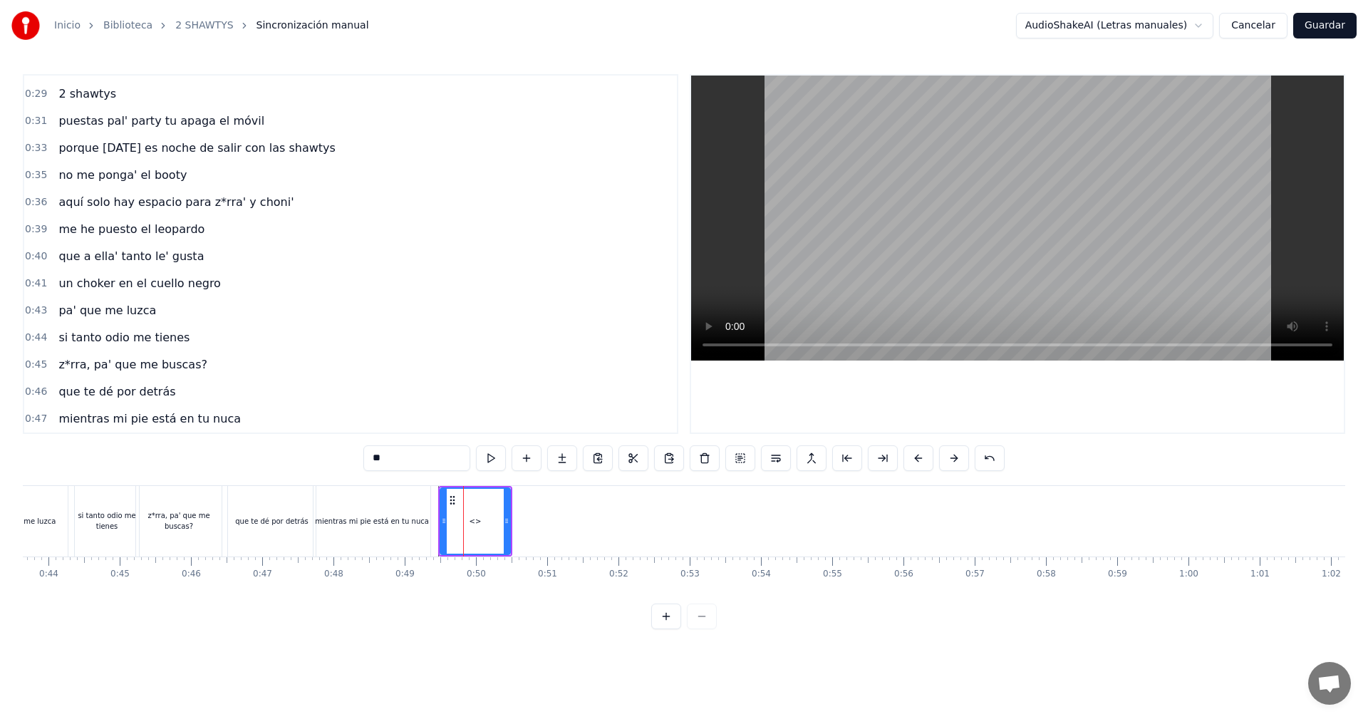
scroll to position [374, 0]
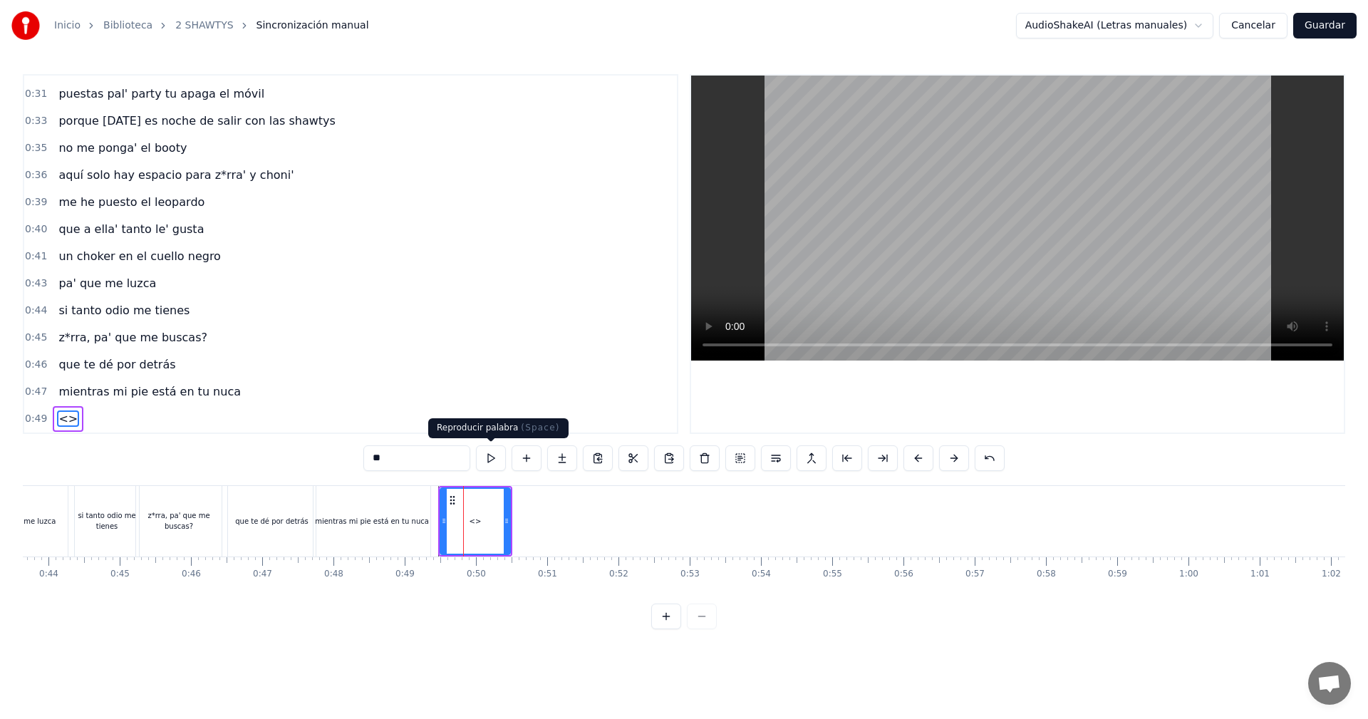
drag, startPoint x: 419, startPoint y: 456, endPoint x: 318, endPoint y: 457, distance: 101.2
click at [340, 454] on div "0:05 vamos las shawtys 0:06 shawtys 0:07 las chonis y las culonas 0:09 has deja…" at bounding box center [684, 351] width 1322 height 555
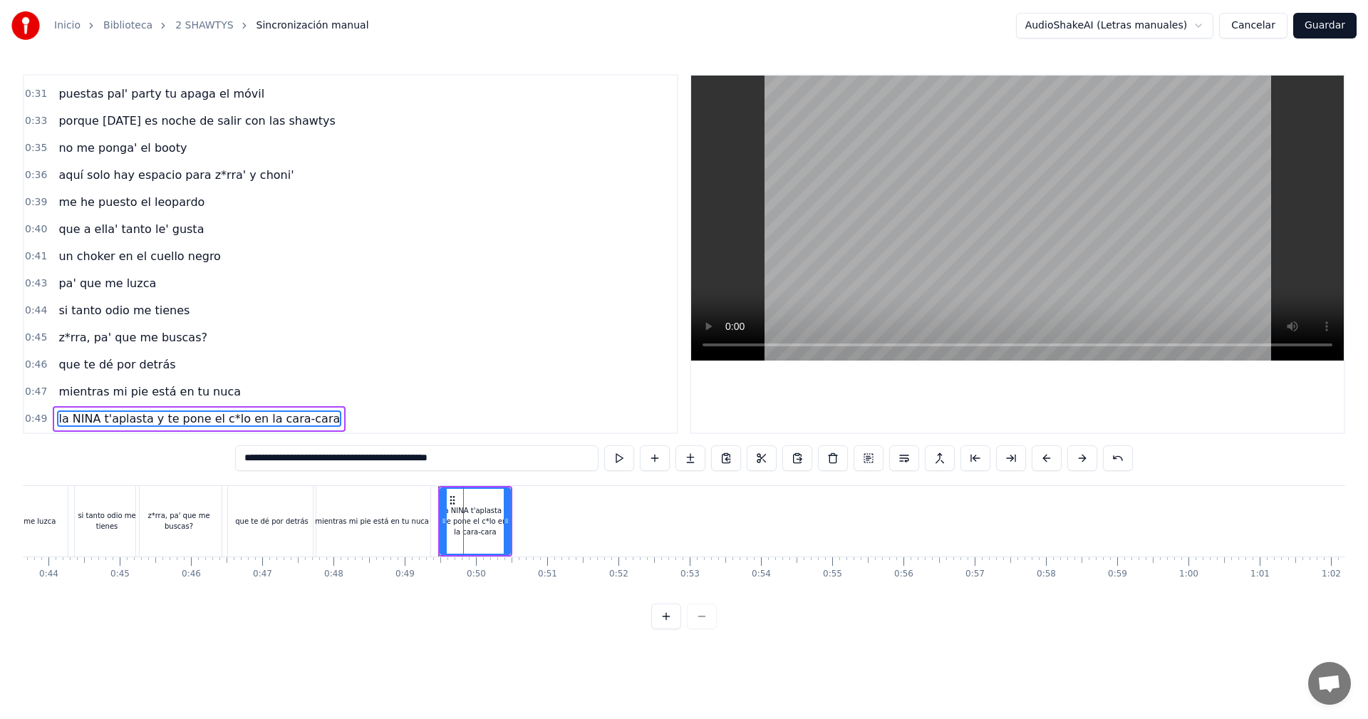
click at [481, 533] on div "la NINA t'aplasta y te pone el c*lo en la cara-cara" at bounding box center [475, 521] width 68 height 32
click at [322, 510] on div "mientras mi pie está en tu nuca" at bounding box center [371, 521] width 117 height 71
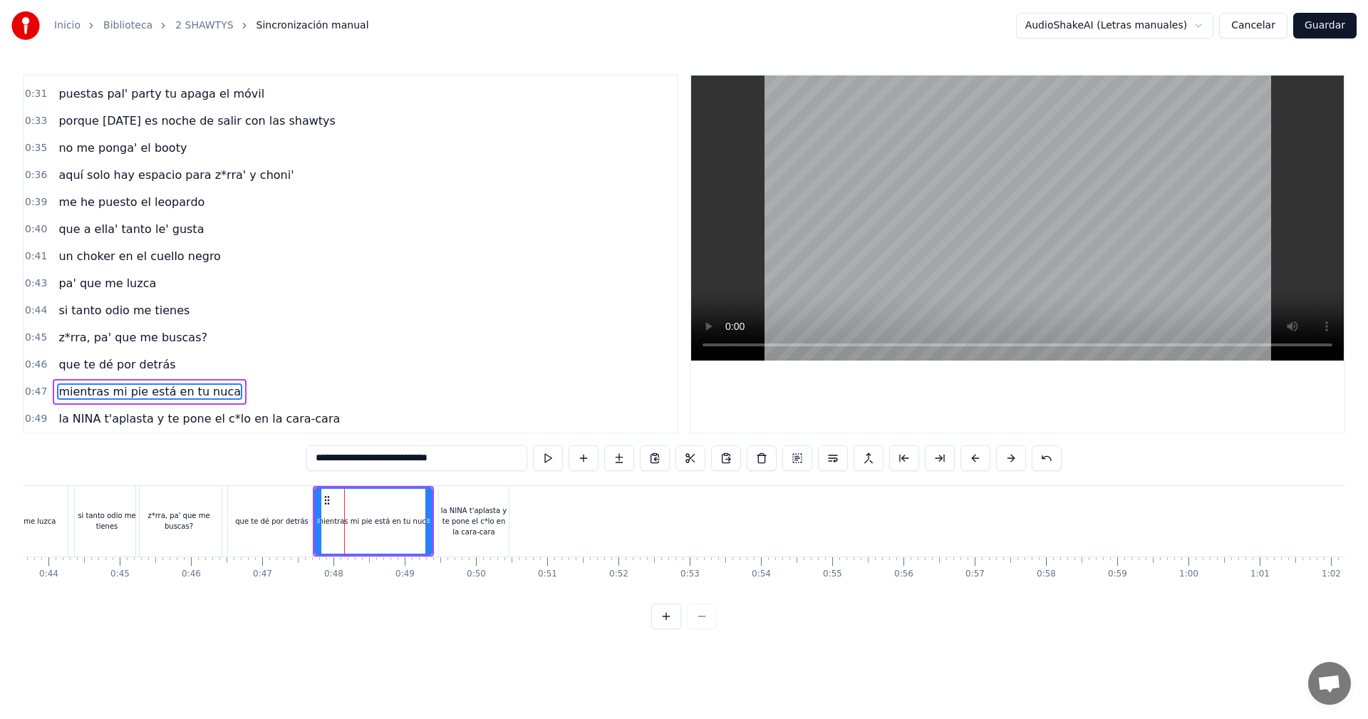
click at [458, 513] on div "la NINA t'aplasta y te pone el c*lo en la cara-cara" at bounding box center [474, 521] width 70 height 32
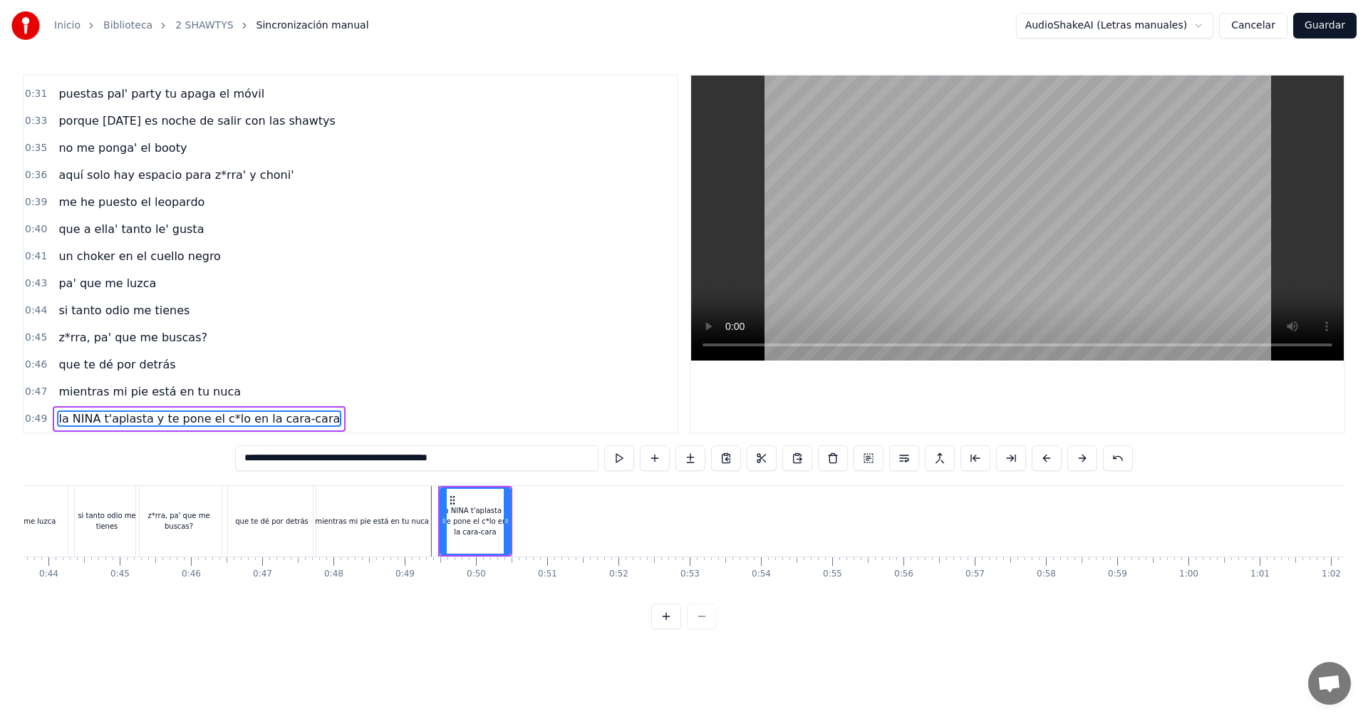
drag, startPoint x: 472, startPoint y: 457, endPoint x: 322, endPoint y: 484, distance: 152.7
click at [322, 484] on div "**********" at bounding box center [684, 351] width 1322 height 555
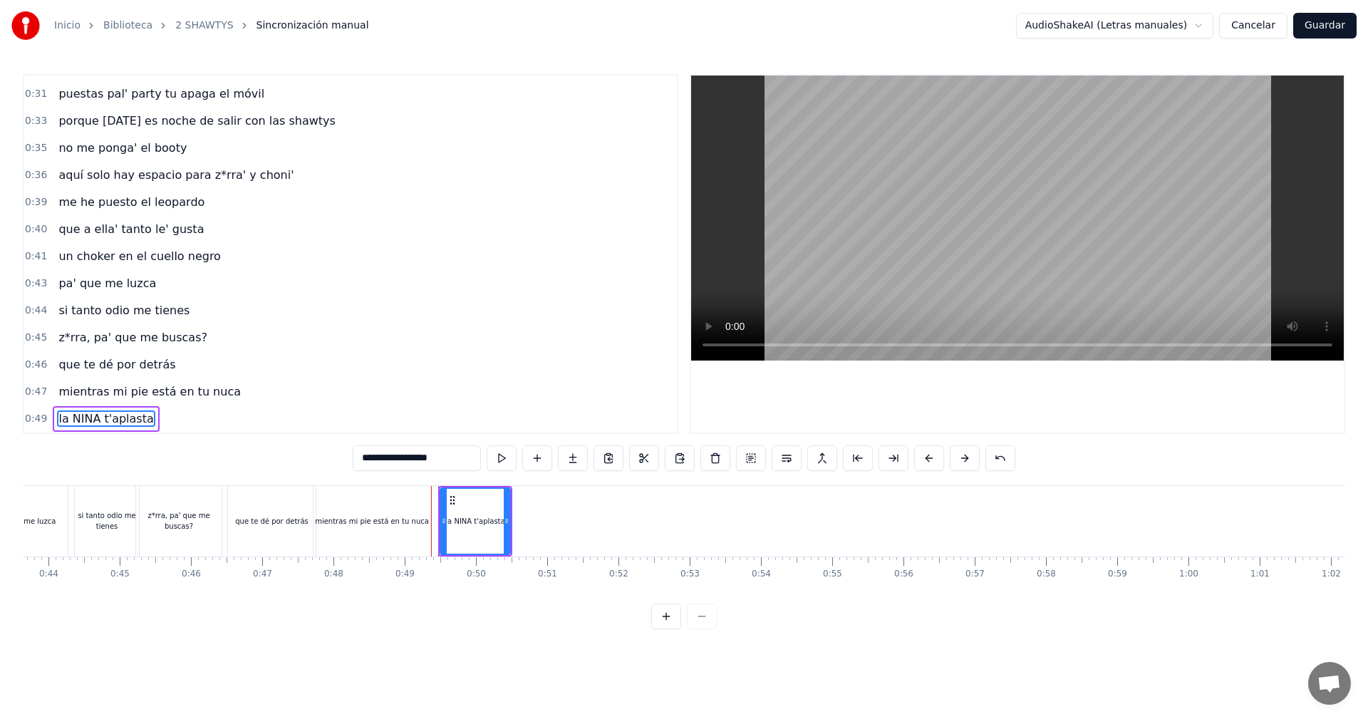
type input "**********"
click at [433, 499] on div "mientras mi pie está en tu nuca" at bounding box center [373, 521] width 121 height 71
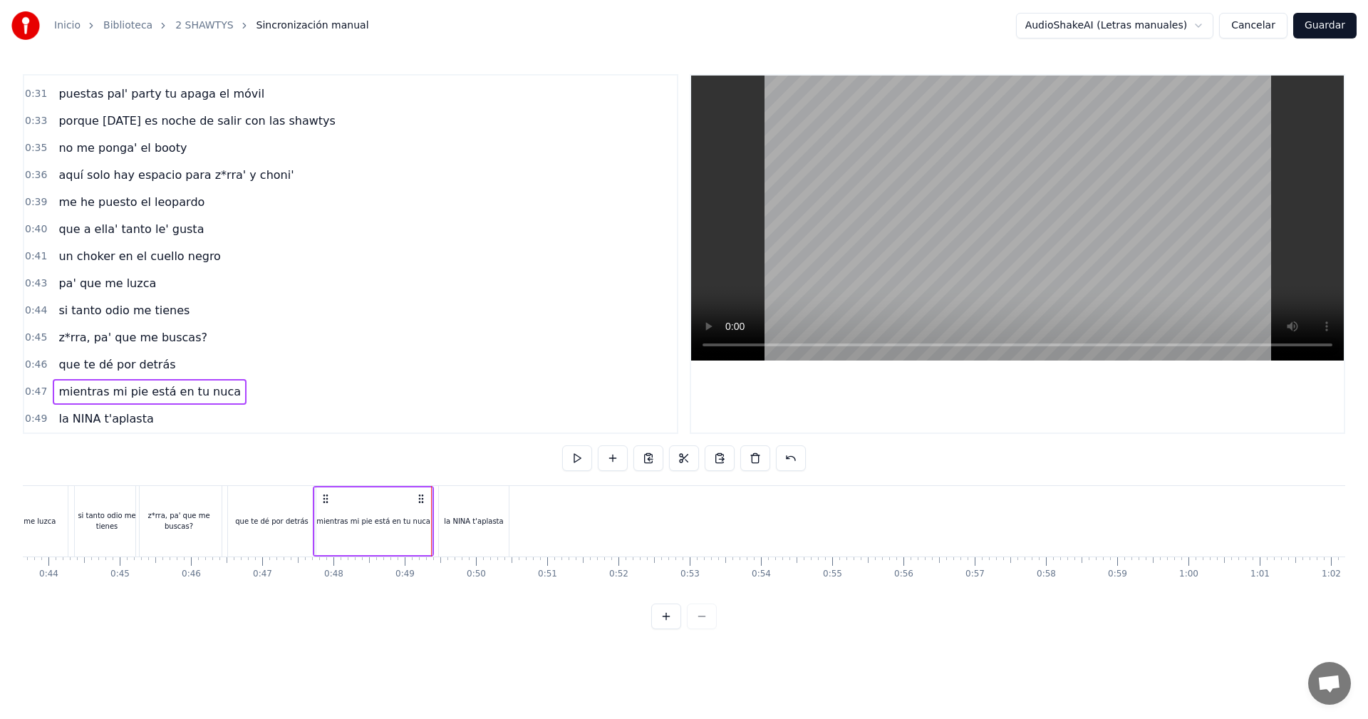
click at [224, 524] on div "z*rra, pa' que me buscas?" at bounding box center [180, 521] width 90 height 71
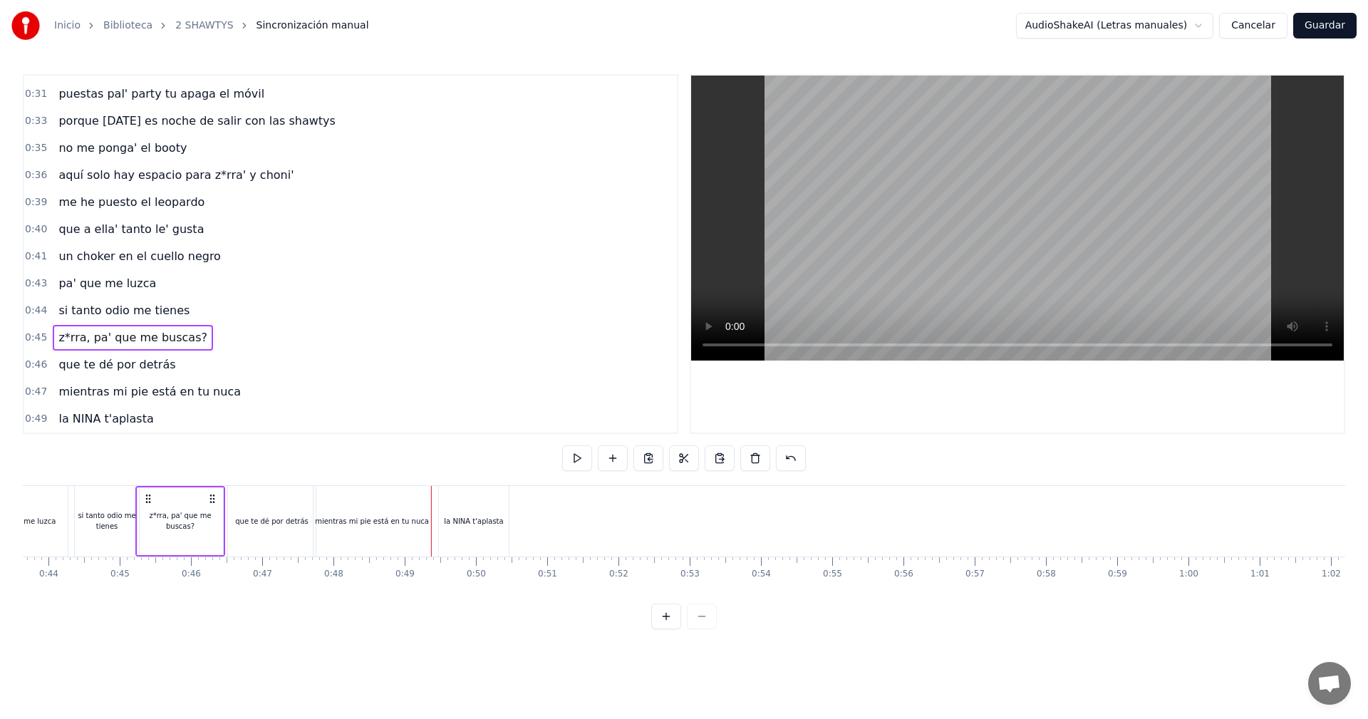
scroll to position [0, 1861]
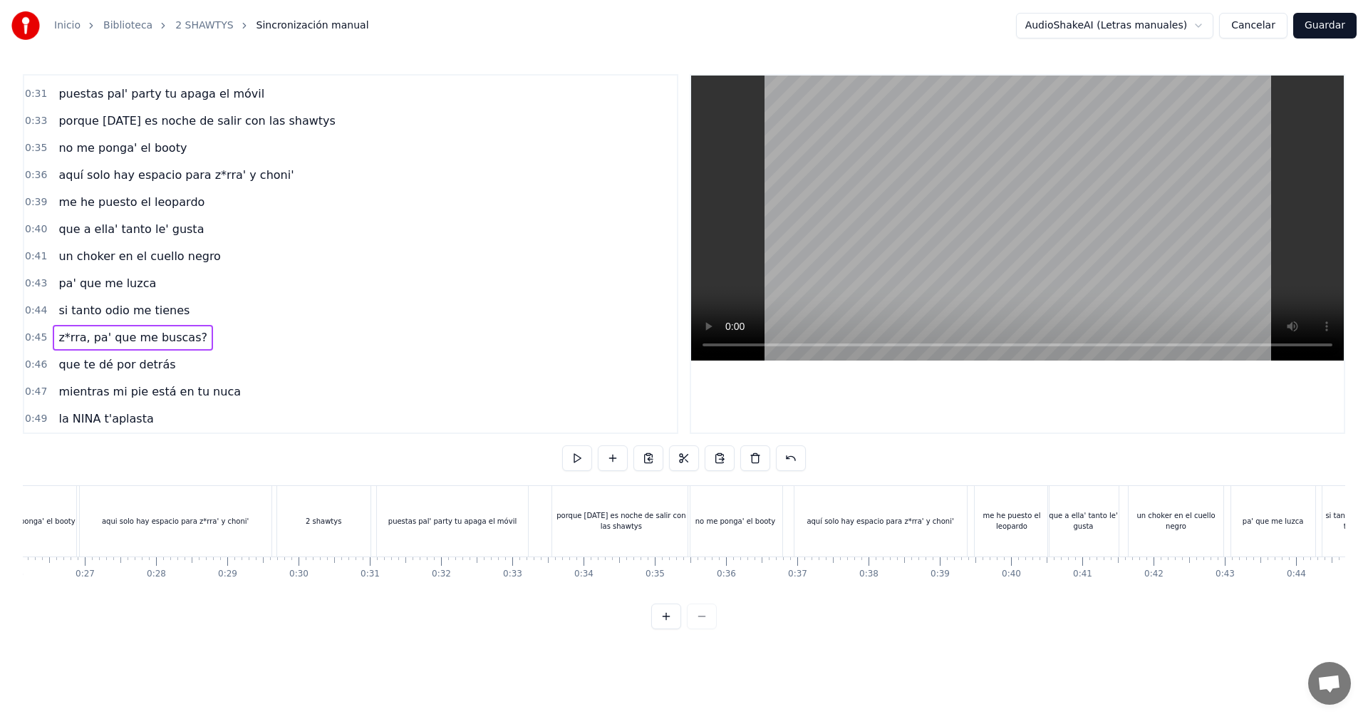
drag, startPoint x: 542, startPoint y: 512, endPoint x: 542, endPoint y: 529, distance: 17.1
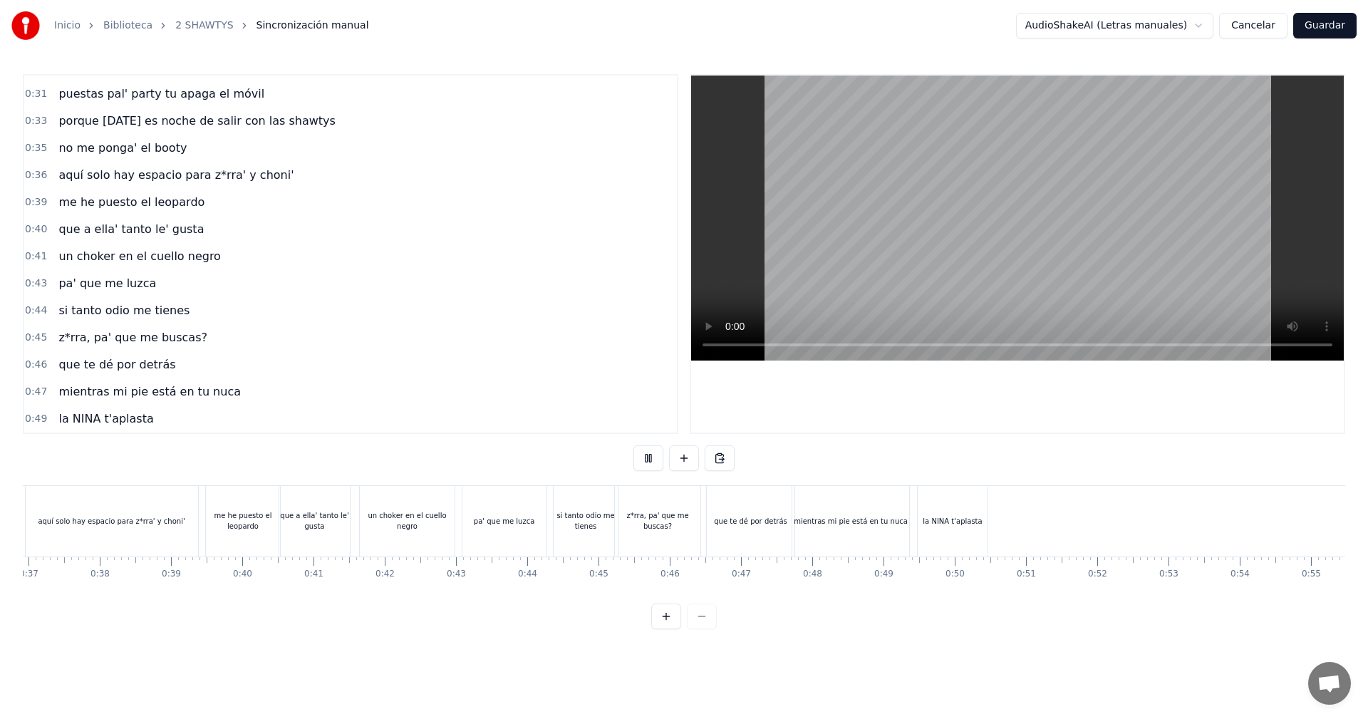
scroll to position [0, 2437]
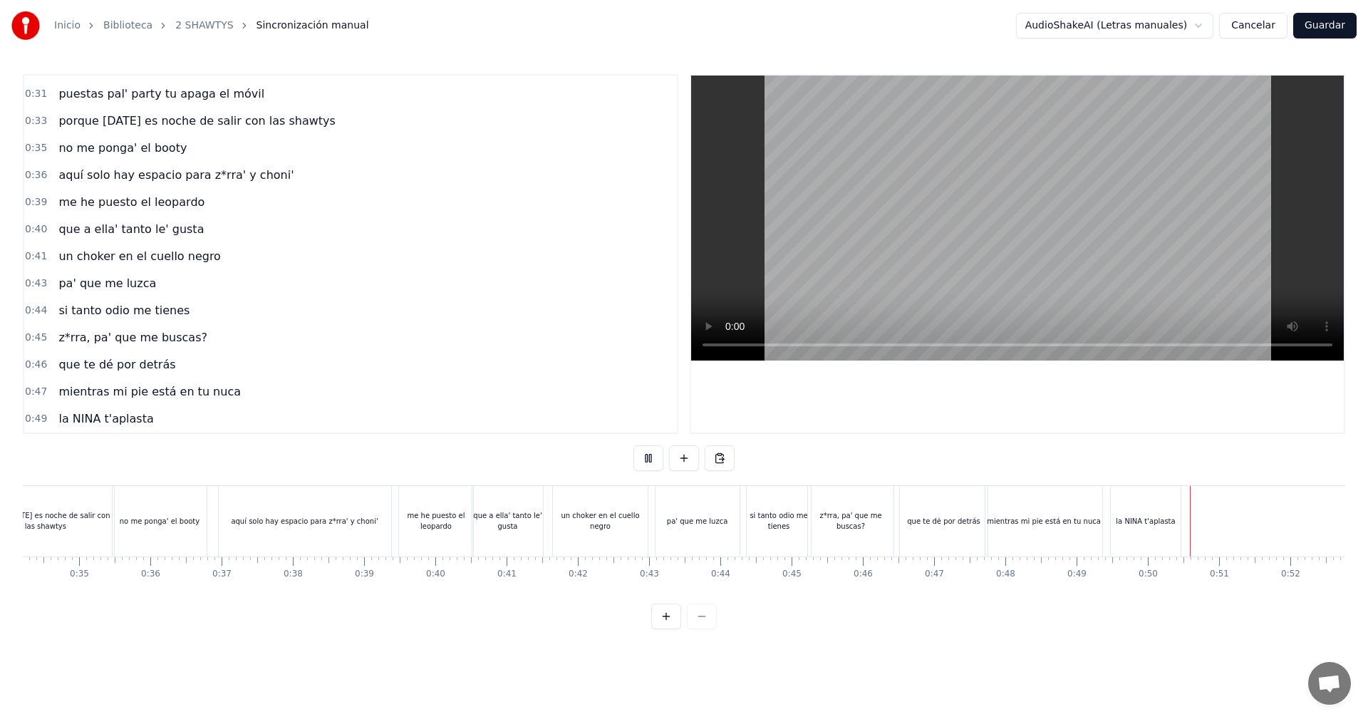
click at [930, 222] on video at bounding box center [1017, 217] width 652 height 285
click at [1182, 520] on div "la NINA t'aplasta" at bounding box center [1147, 521] width 74 height 71
click at [1176, 519] on div "la NINA t'aplasta" at bounding box center [1147, 521] width 70 height 68
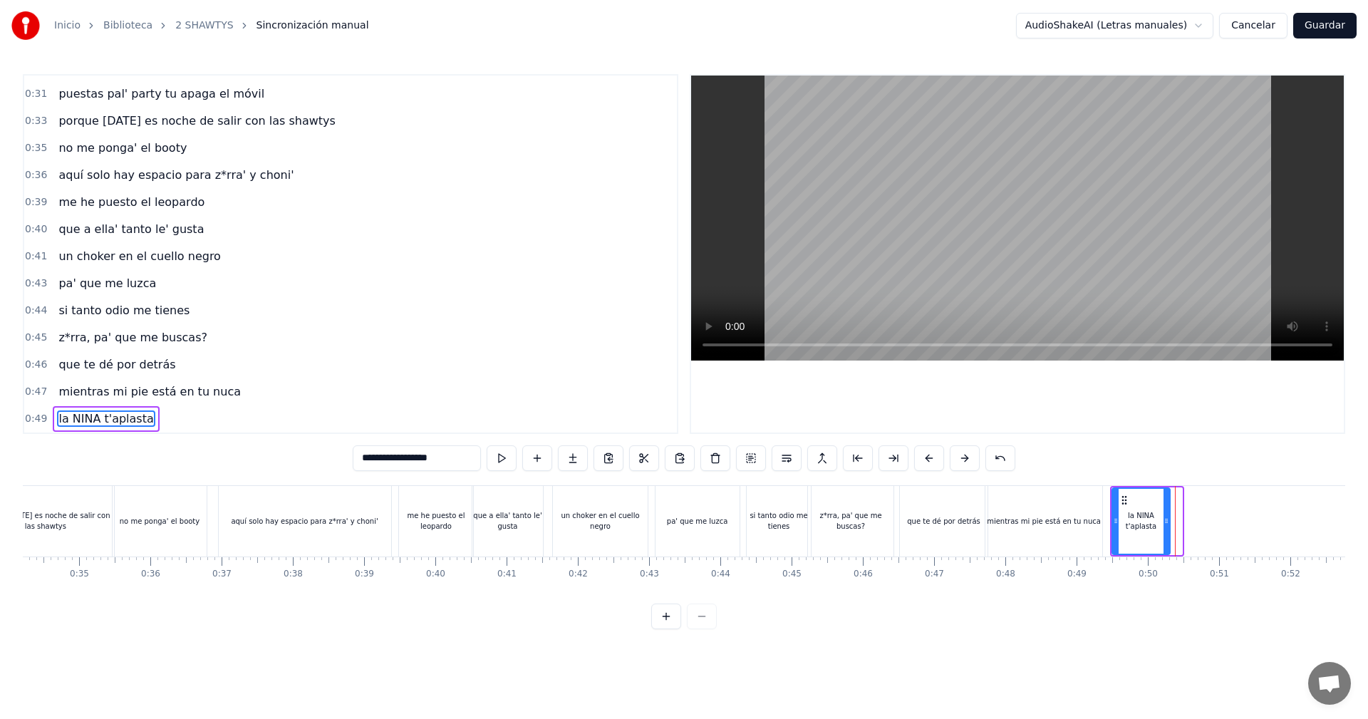
drag, startPoint x: 1176, startPoint y: 519, endPoint x: 1164, endPoint y: 521, distance: 12.3
click at [1164, 521] on icon at bounding box center [1166, 520] width 6 height 11
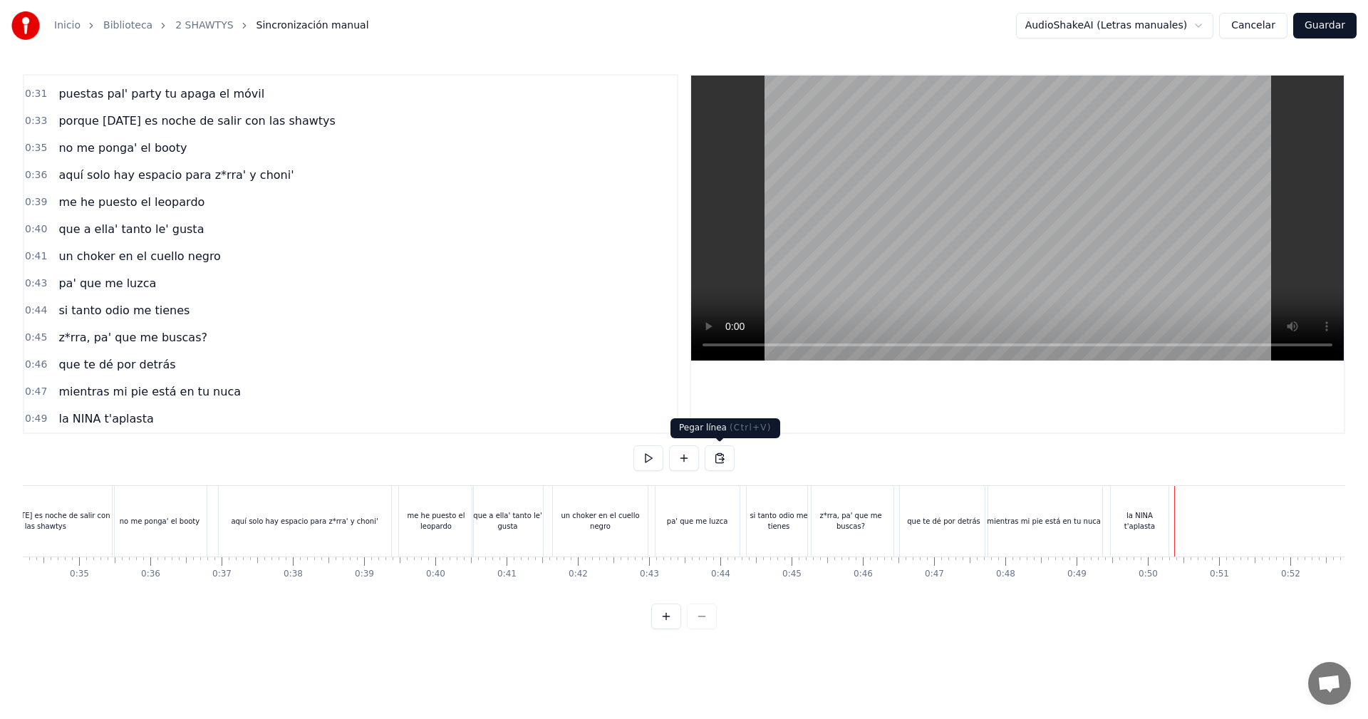
click at [676, 449] on button at bounding box center [684, 458] width 30 height 26
drag, startPoint x: 1242, startPoint y: 538, endPoint x: 1217, endPoint y: 530, distance: 26.4
click at [1236, 536] on div "<>" at bounding box center [1211, 521] width 70 height 68
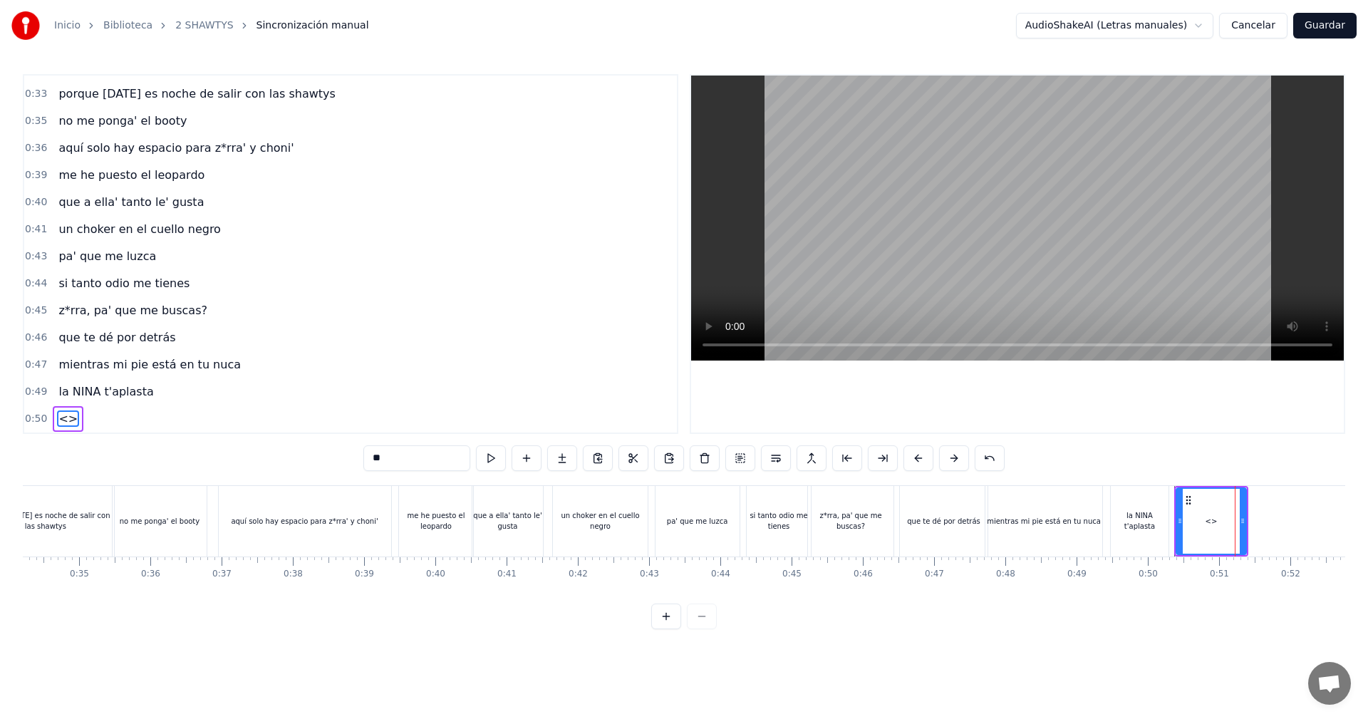
click at [362, 448] on div "0:05 vamos las shawtys 0:06 shawtys 0:07 las chonis y las culonas 0:09 has deja…" at bounding box center [684, 351] width 1322 height 555
drag, startPoint x: 394, startPoint y: 455, endPoint x: 338, endPoint y: 444, distance: 57.3
click at [343, 446] on div "0:05 vamos las shawtys 0:06 shawtys 0:07 las chonis y las culonas 0:09 has deja…" at bounding box center [684, 351] width 1322 height 555
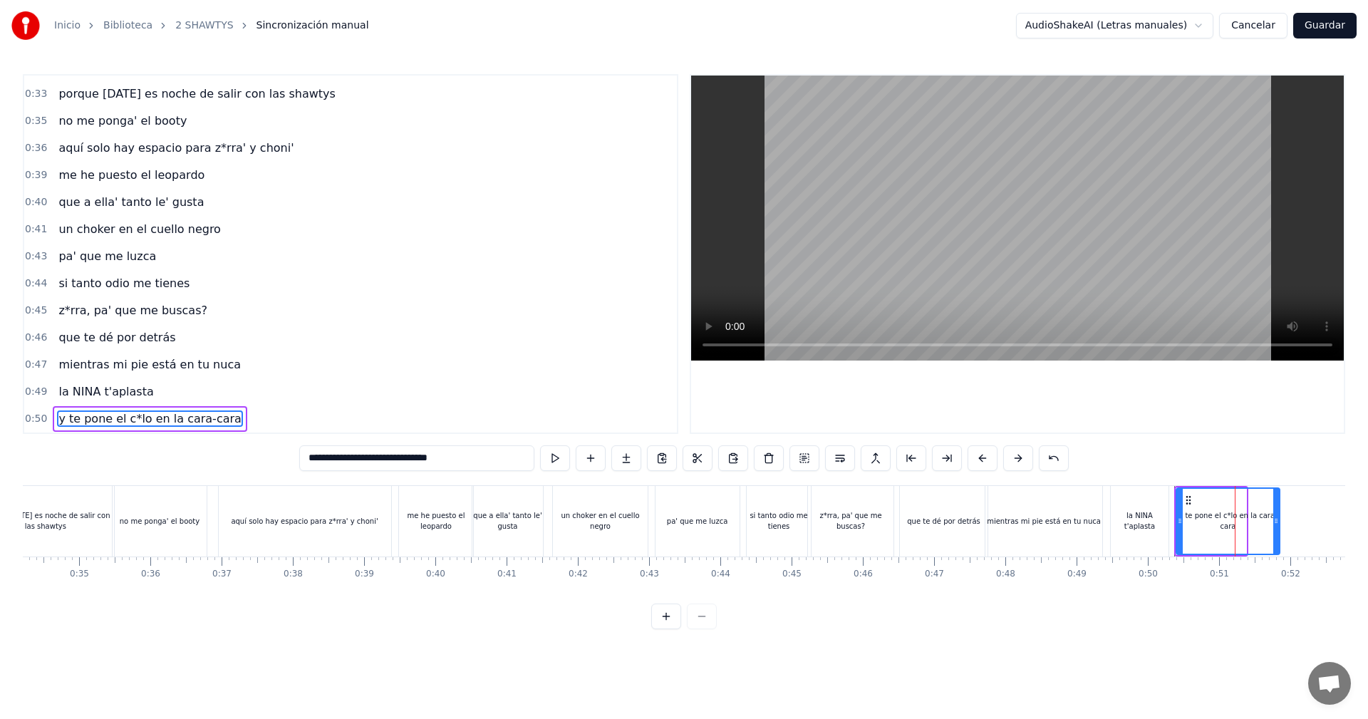
drag, startPoint x: 1243, startPoint y: 522, endPoint x: 1276, endPoint y: 515, distance: 34.2
click at [1276, 515] on icon at bounding box center [1276, 520] width 6 height 11
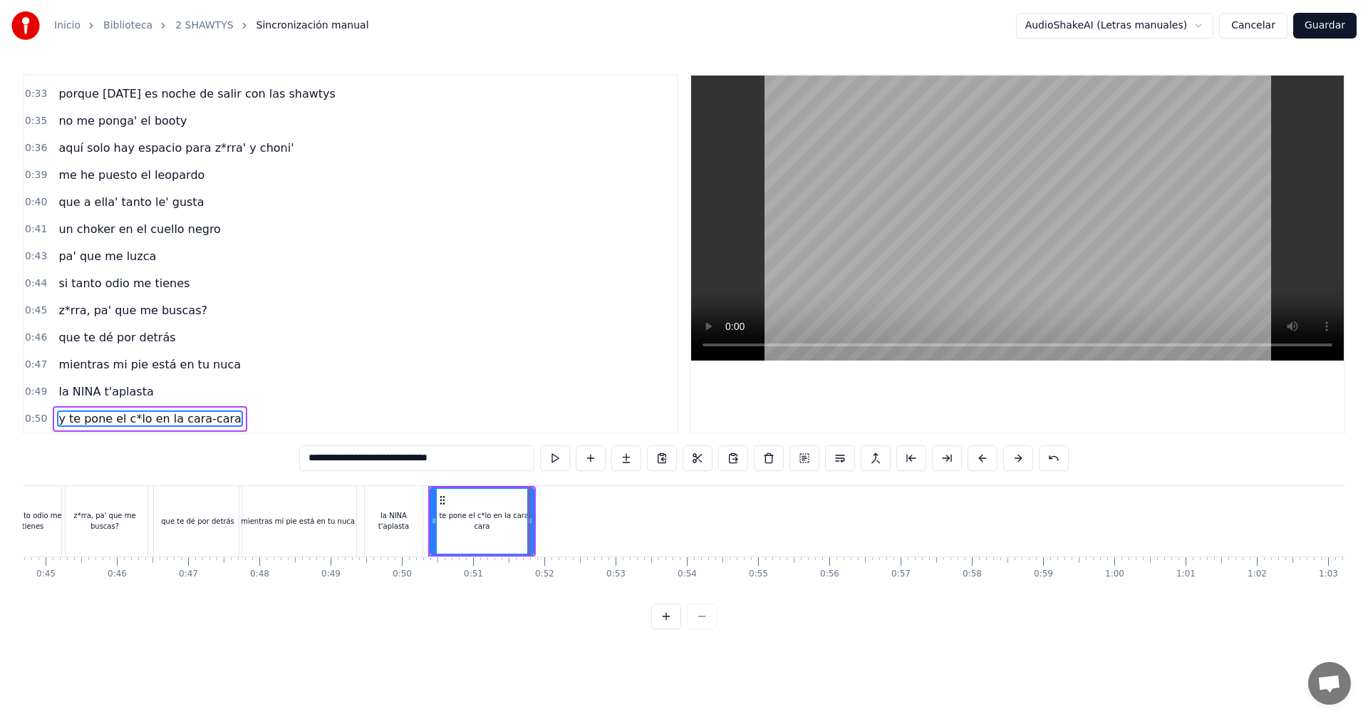
scroll to position [0, 3170]
type input "**********"
click at [370, 524] on div "mientras mi pie está en tu nuca" at bounding box center [311, 521] width 121 height 71
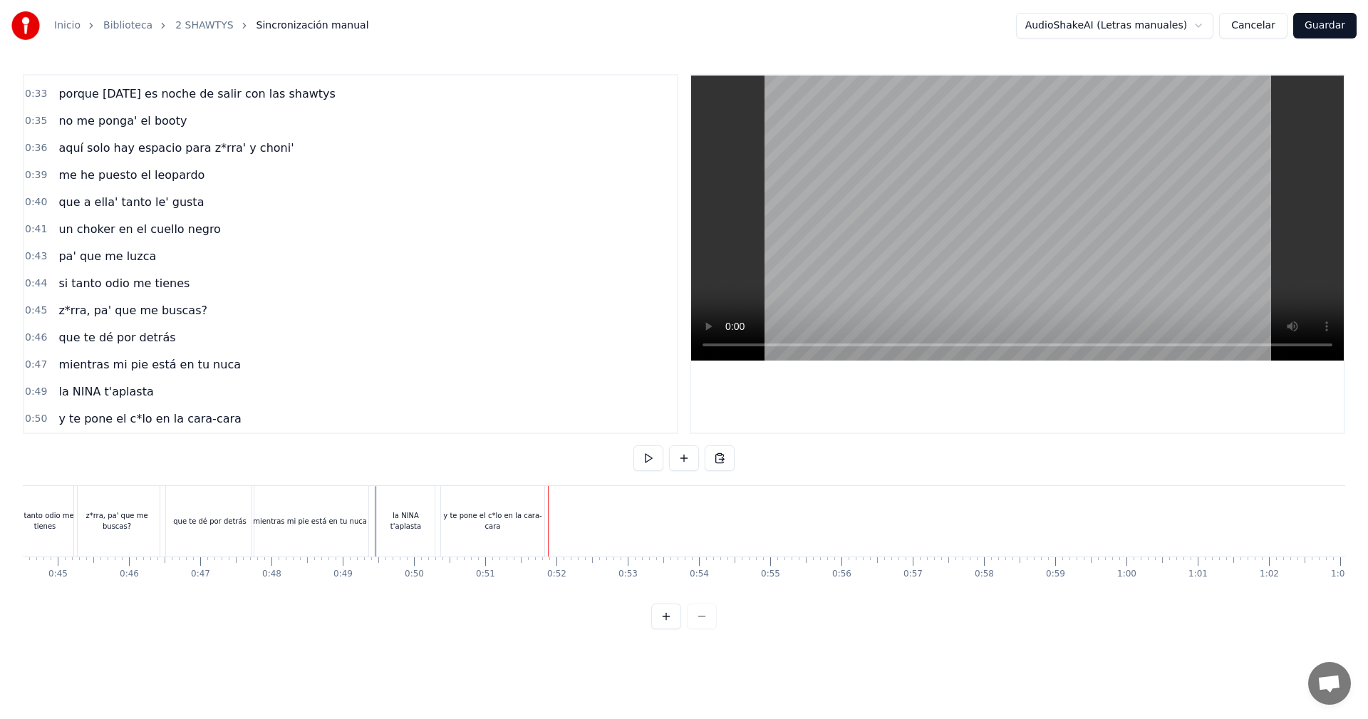
click at [527, 511] on div "y te pone el c*lo en la cara-cara" at bounding box center [492, 521] width 103 height 71
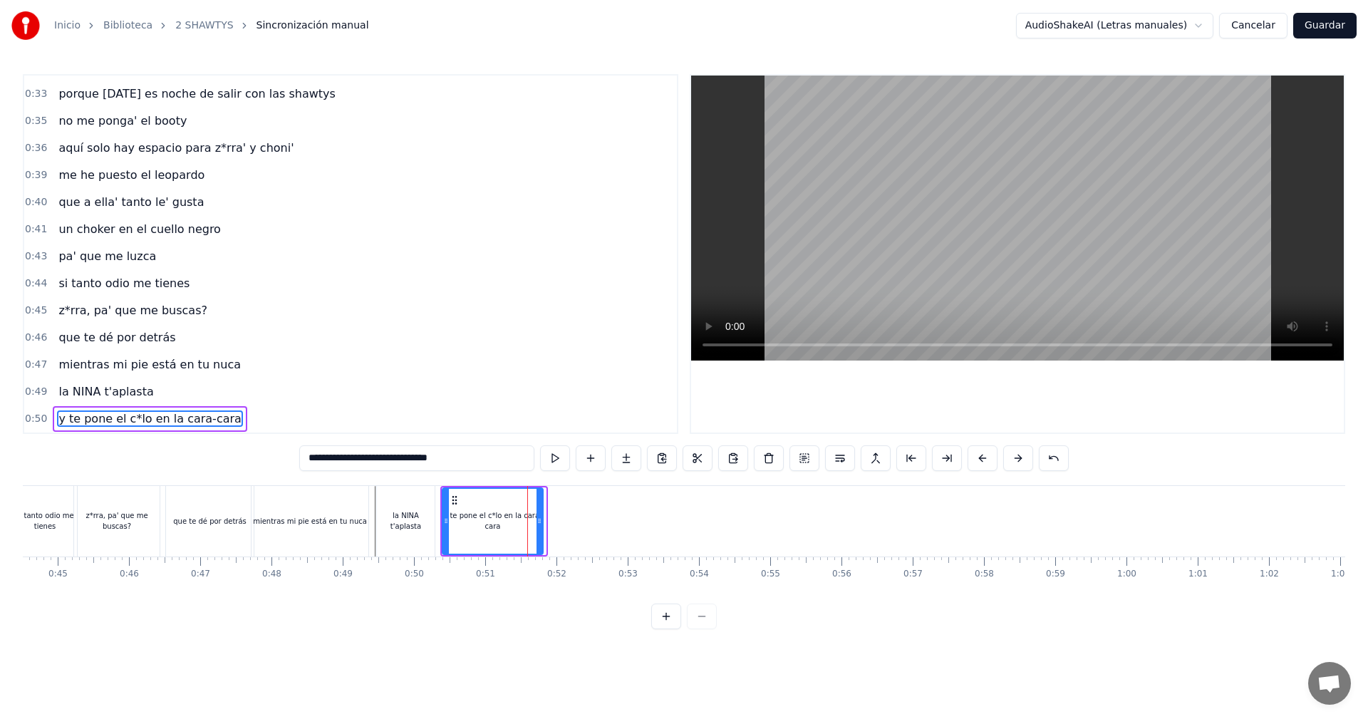
click at [541, 519] on icon at bounding box center [539, 520] width 6 height 11
click at [419, 523] on div "la NINA t'aplasta" at bounding box center [406, 520] width 58 height 21
type input "**********"
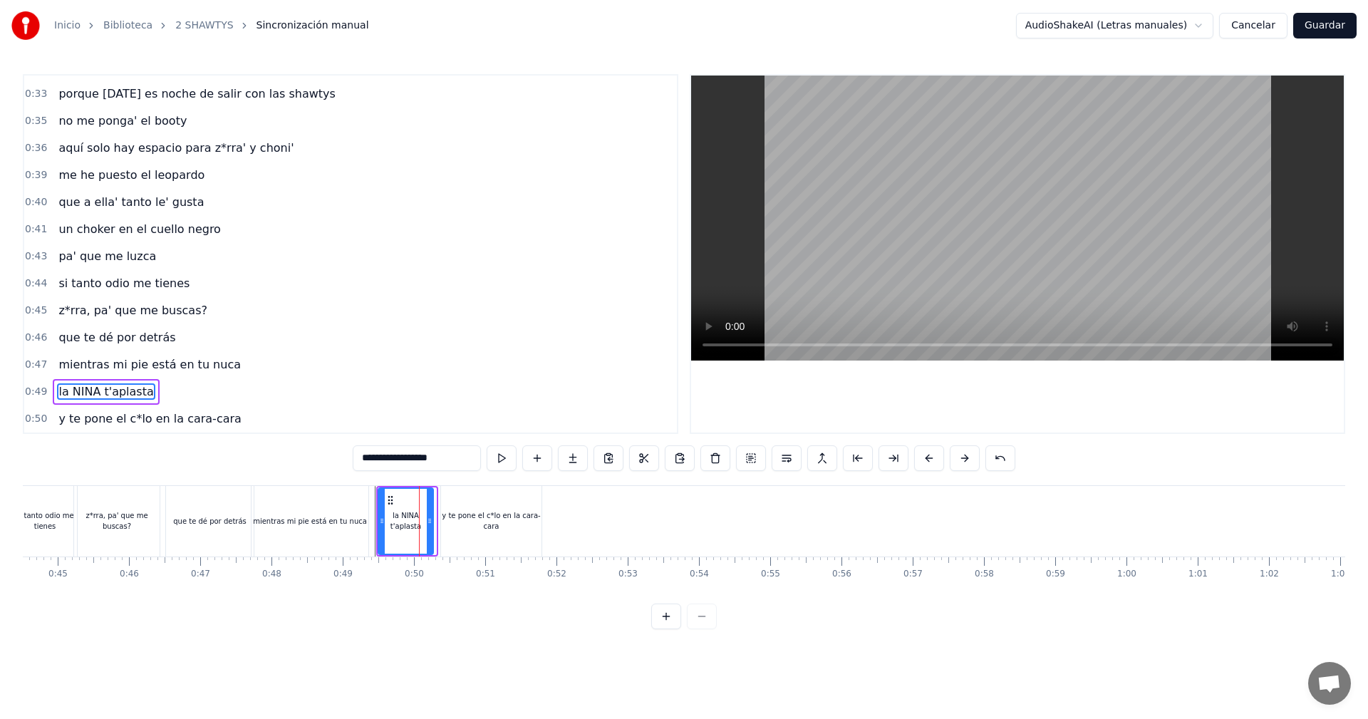
click at [429, 514] on div at bounding box center [430, 521] width 6 height 65
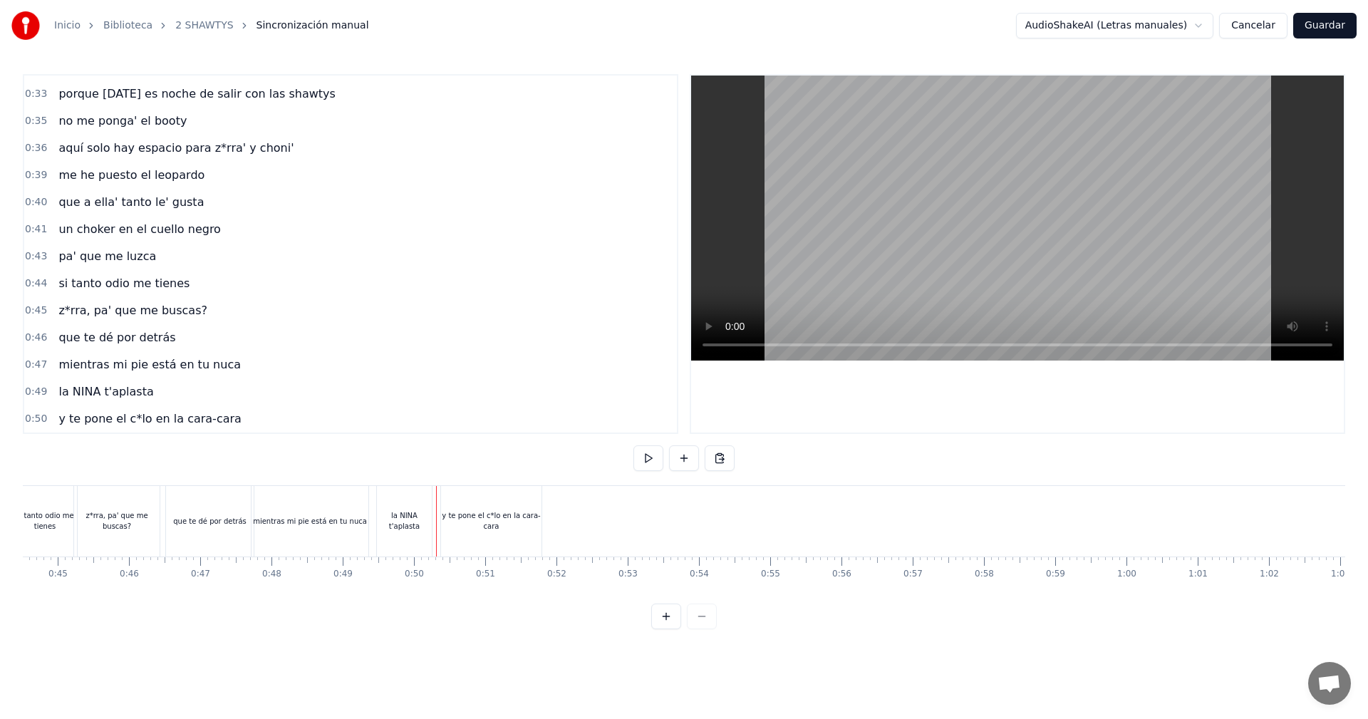
click at [443, 509] on div "y te pone el c*lo en la cara-cara" at bounding box center [491, 521] width 100 height 71
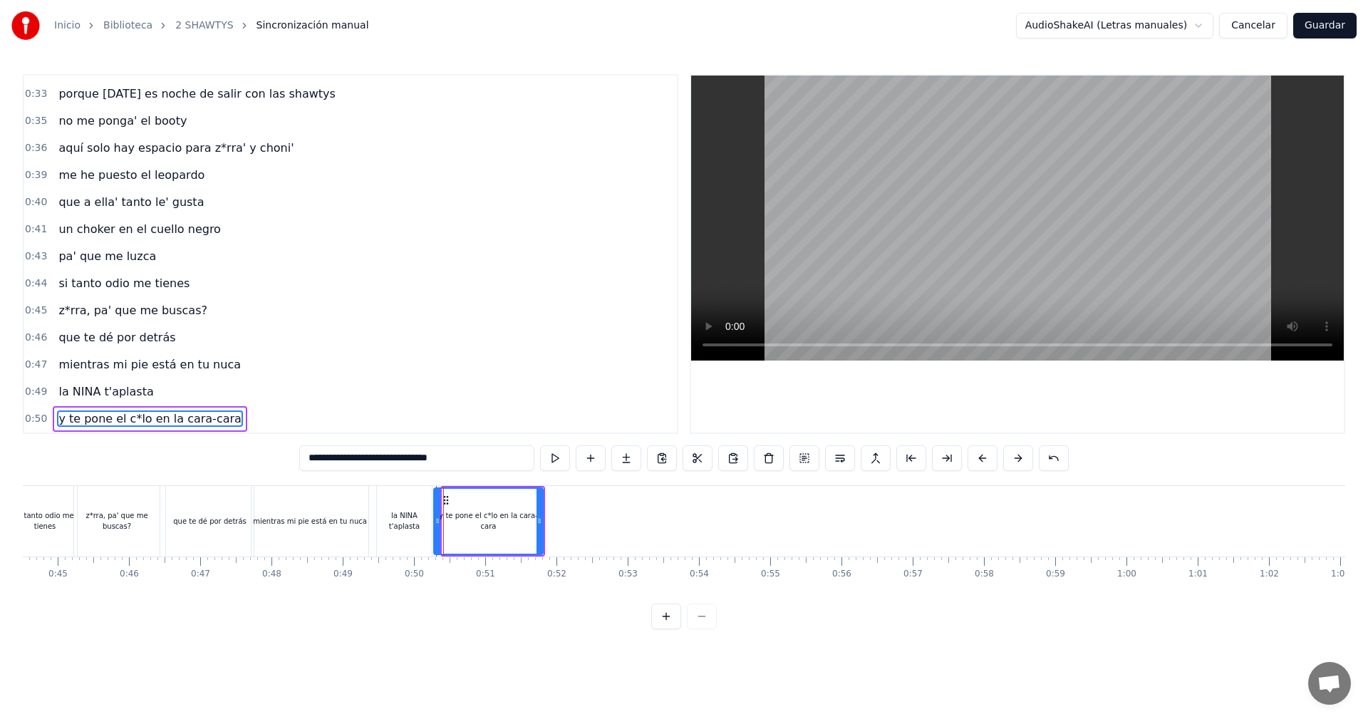
drag, startPoint x: 444, startPoint y: 508, endPoint x: 434, endPoint y: 514, distance: 12.1
click at [435, 513] on div at bounding box center [437, 521] width 6 height 65
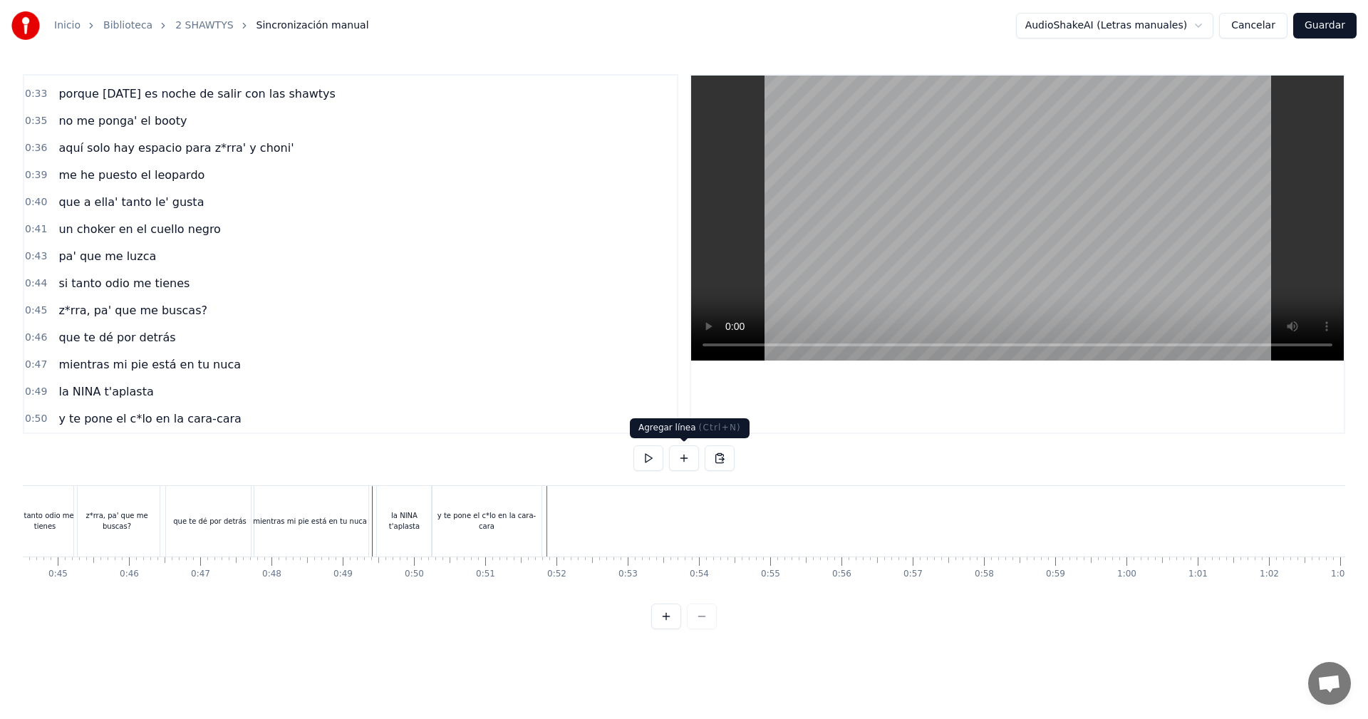
click at [678, 456] on button at bounding box center [684, 458] width 30 height 26
click at [613, 543] on div "<>" at bounding box center [583, 521] width 70 height 68
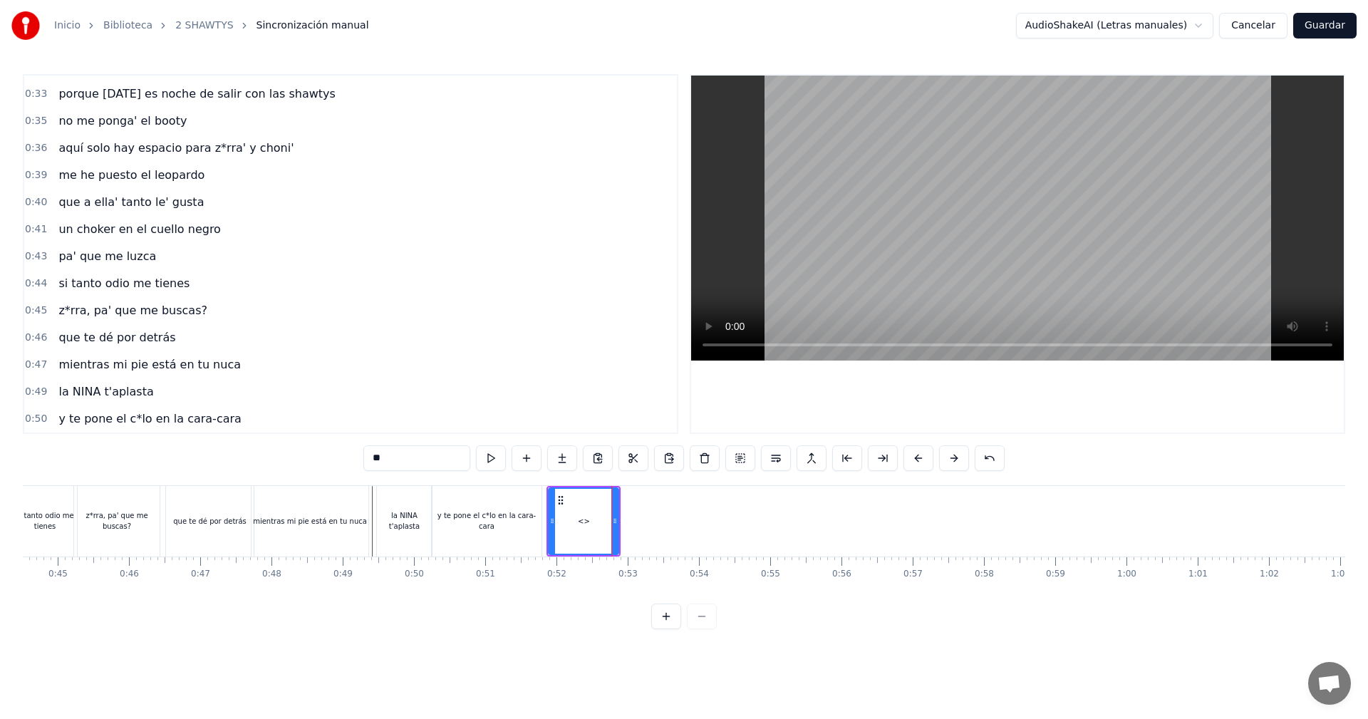
scroll to position [428, 0]
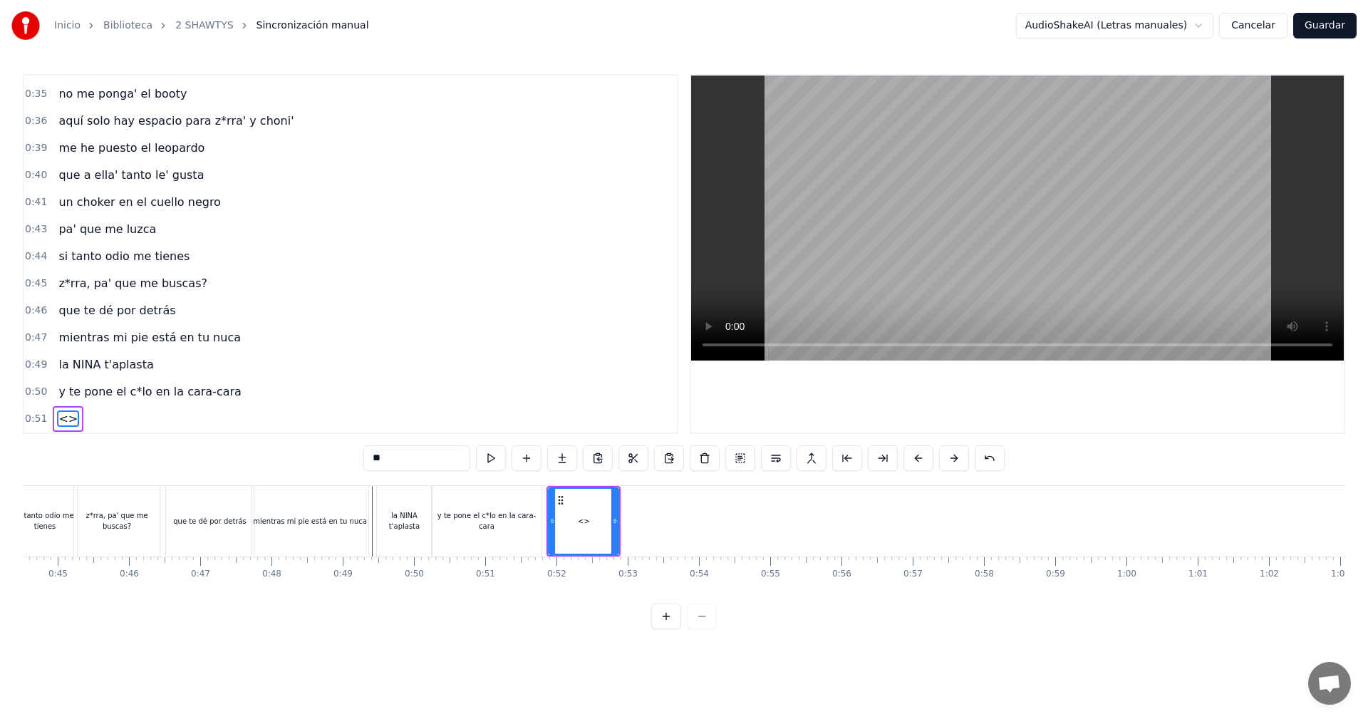
drag, startPoint x: 405, startPoint y: 454, endPoint x: 328, endPoint y: 443, distance: 77.8
click at [329, 443] on div "0:05 vamos las shawtys 0:06 shawtys 0:07 las chonis y las culonas 0:09 has deja…" at bounding box center [684, 351] width 1322 height 555
drag, startPoint x: 617, startPoint y: 522, endPoint x: 608, endPoint y: 536, distance: 16.0
click at [608, 536] on div at bounding box center [607, 521] width 6 height 65
type input "**********"
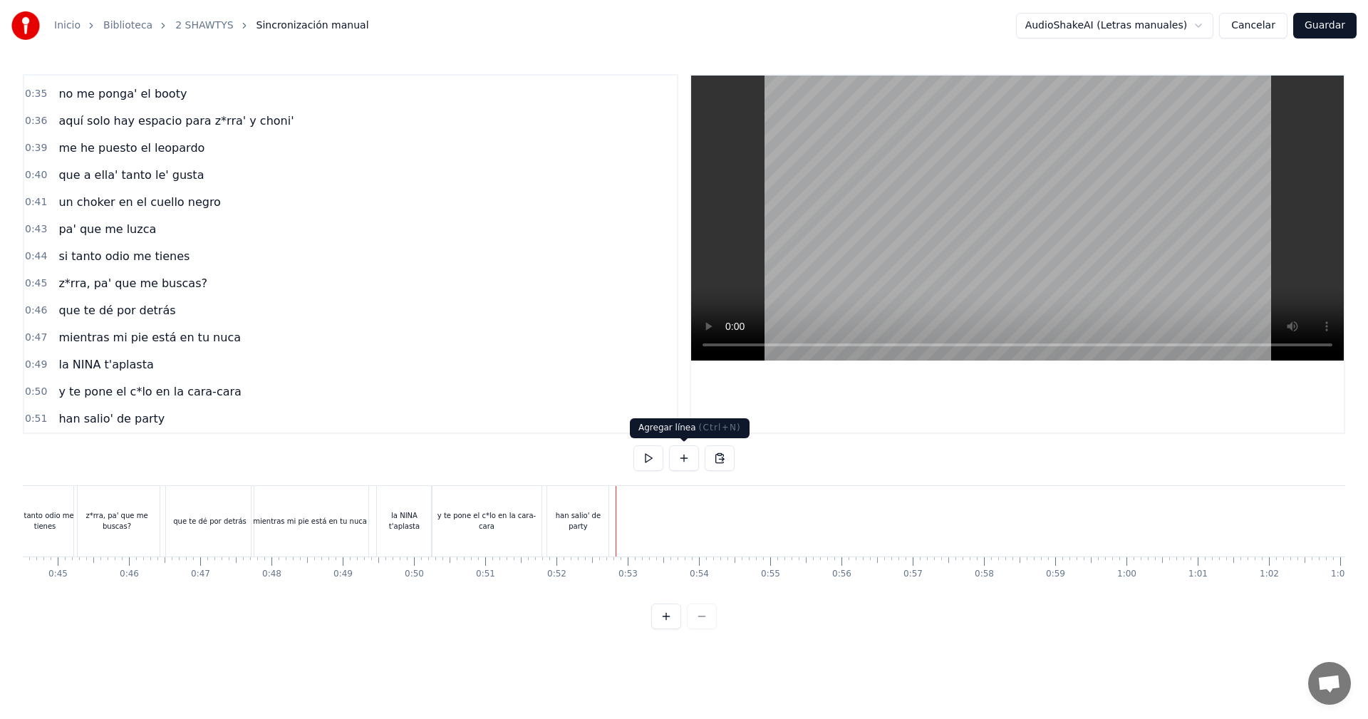
click at [677, 453] on button at bounding box center [684, 458] width 30 height 26
click at [672, 516] on div "<>" at bounding box center [653, 521] width 70 height 68
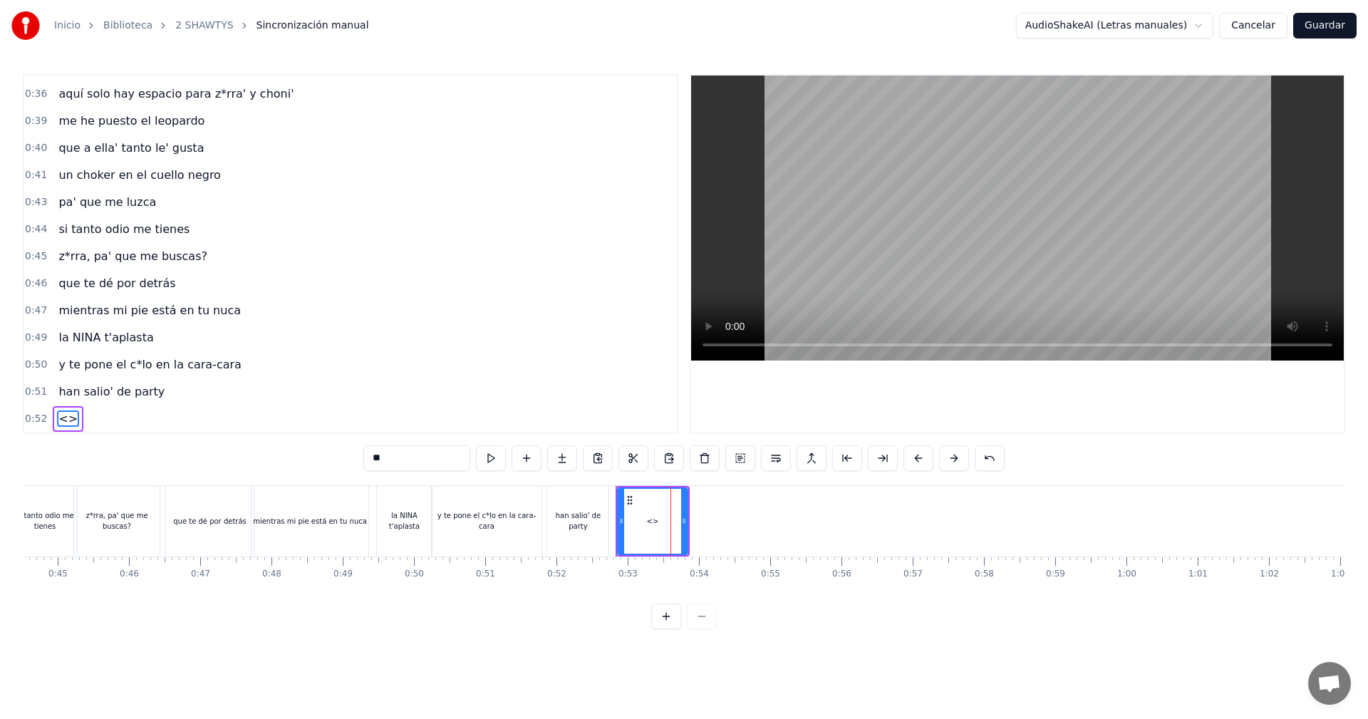
drag, startPoint x: 400, startPoint y: 447, endPoint x: 268, endPoint y: 453, distance: 132.6
click at [270, 453] on div "0:05 vamos las shawtys 0:06 shawtys 0:07 las chonis y las culonas 0:09 has deja…" at bounding box center [684, 351] width 1322 height 555
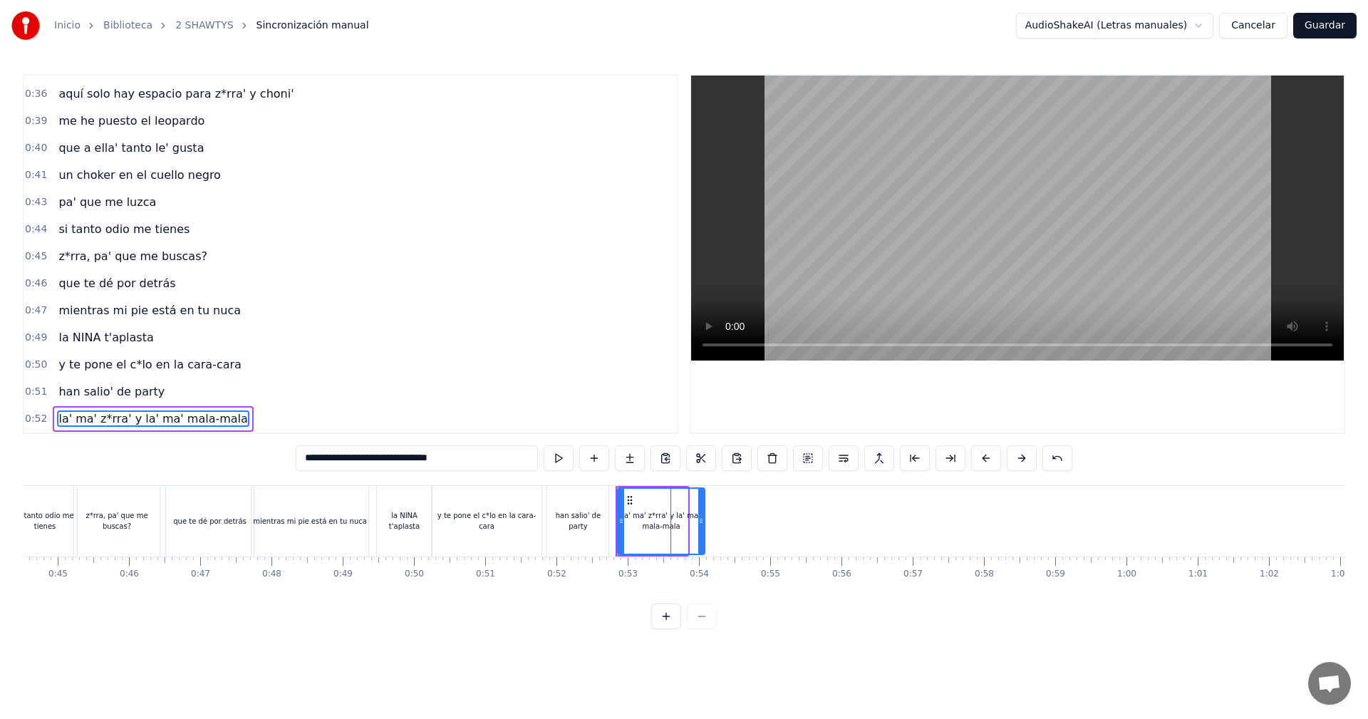
drag, startPoint x: 684, startPoint y: 516, endPoint x: 707, endPoint y: 518, distance: 22.9
click at [704, 518] on icon at bounding box center [701, 520] width 6 height 11
drag, startPoint x: 618, startPoint y: 524, endPoint x: 605, endPoint y: 522, distance: 13.6
click at [606, 522] on icon at bounding box center [609, 520] width 6 height 11
drag, startPoint x: 707, startPoint y: 517, endPoint x: 692, endPoint y: 521, distance: 16.2
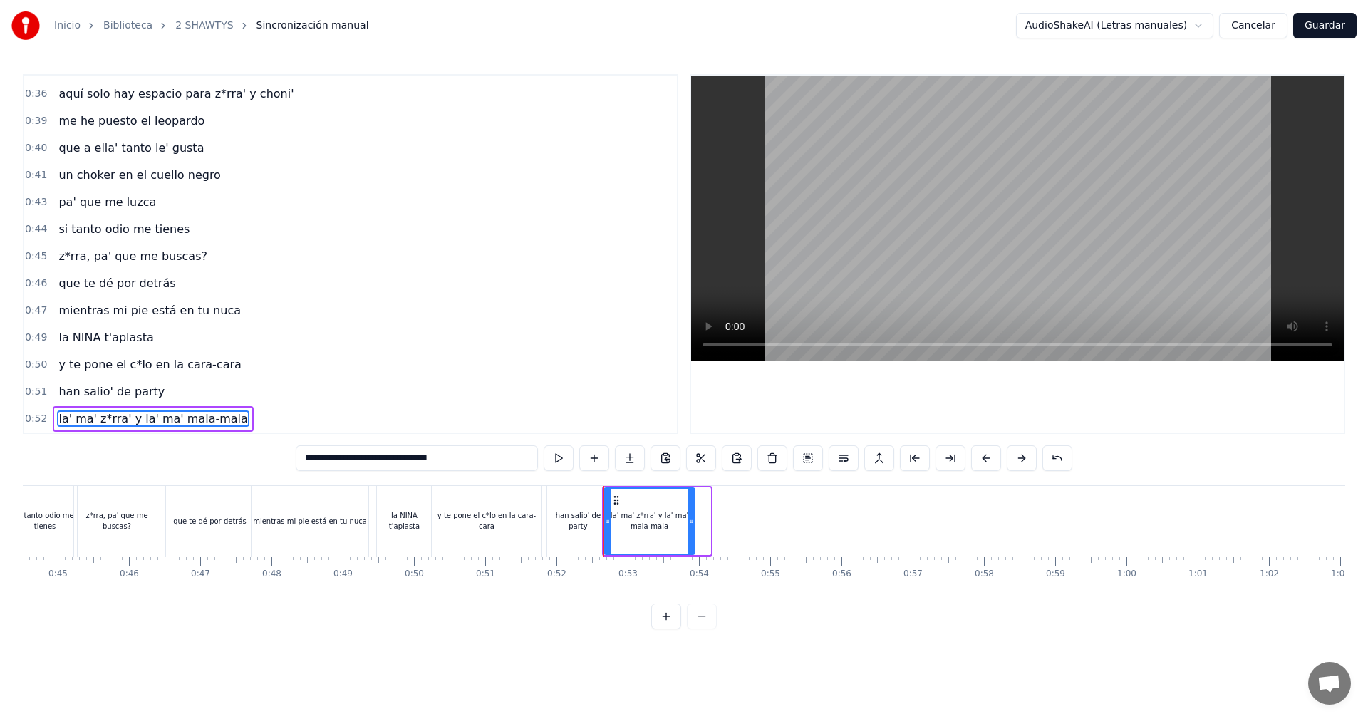
click at [692, 521] on icon at bounding box center [691, 520] width 6 height 11
click at [613, 522] on icon at bounding box center [611, 520] width 6 height 11
type input "**********"
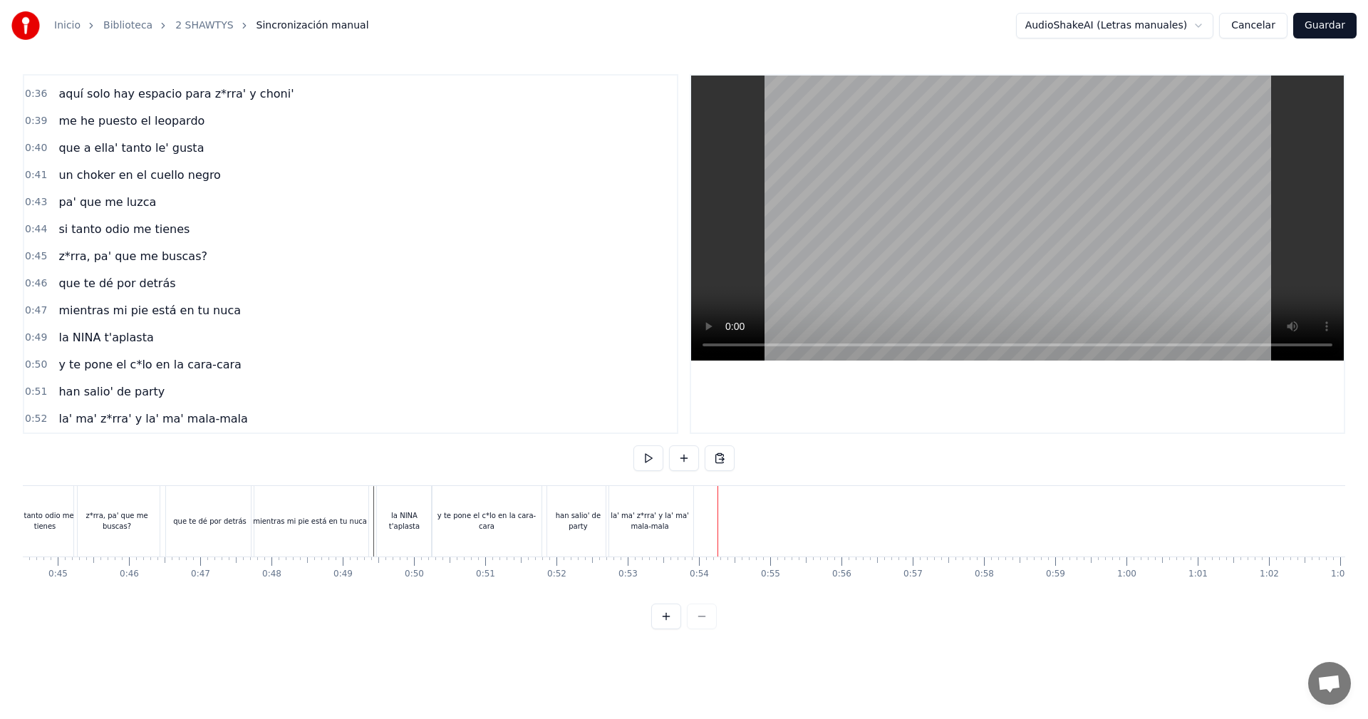
click at [671, 532] on div "la' ma' z*rra' y la' ma' mala-mala" at bounding box center [649, 521] width 87 height 71
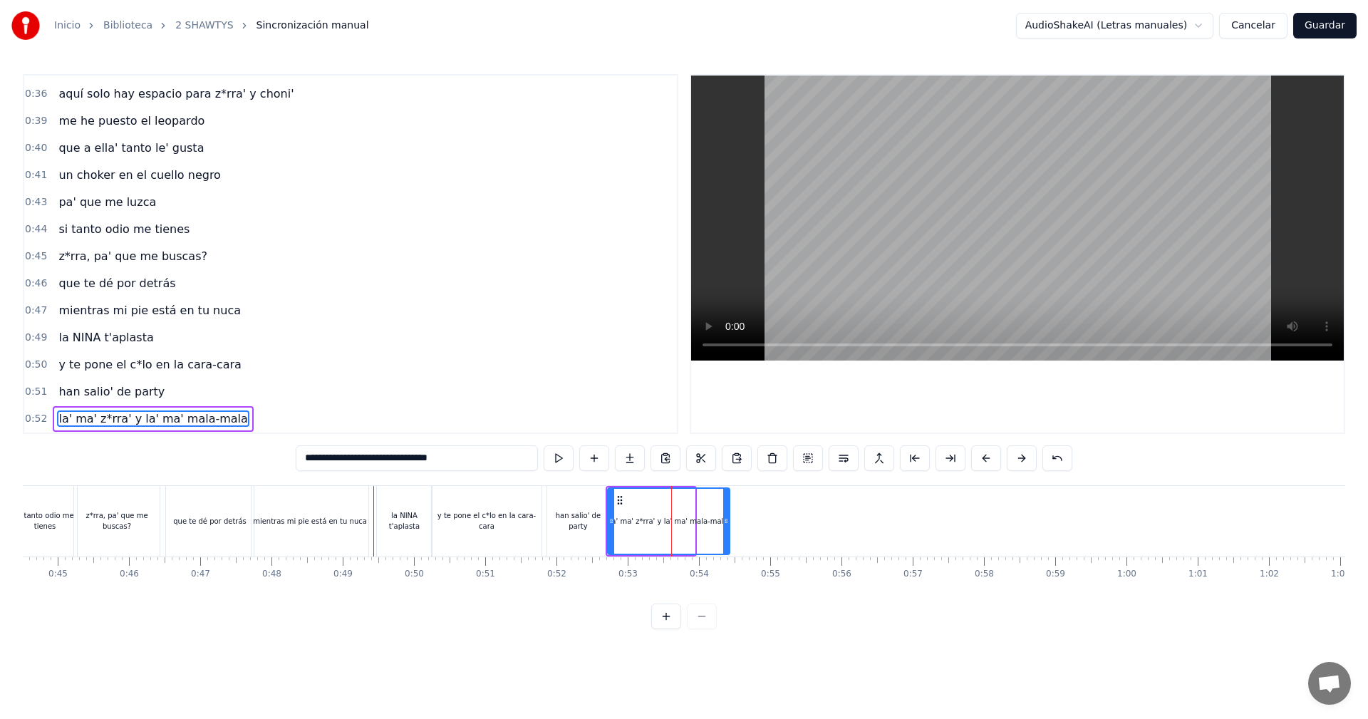
drag, startPoint x: 689, startPoint y: 514, endPoint x: 724, endPoint y: 515, distance: 34.9
click at [724, 515] on div at bounding box center [726, 521] width 6 height 65
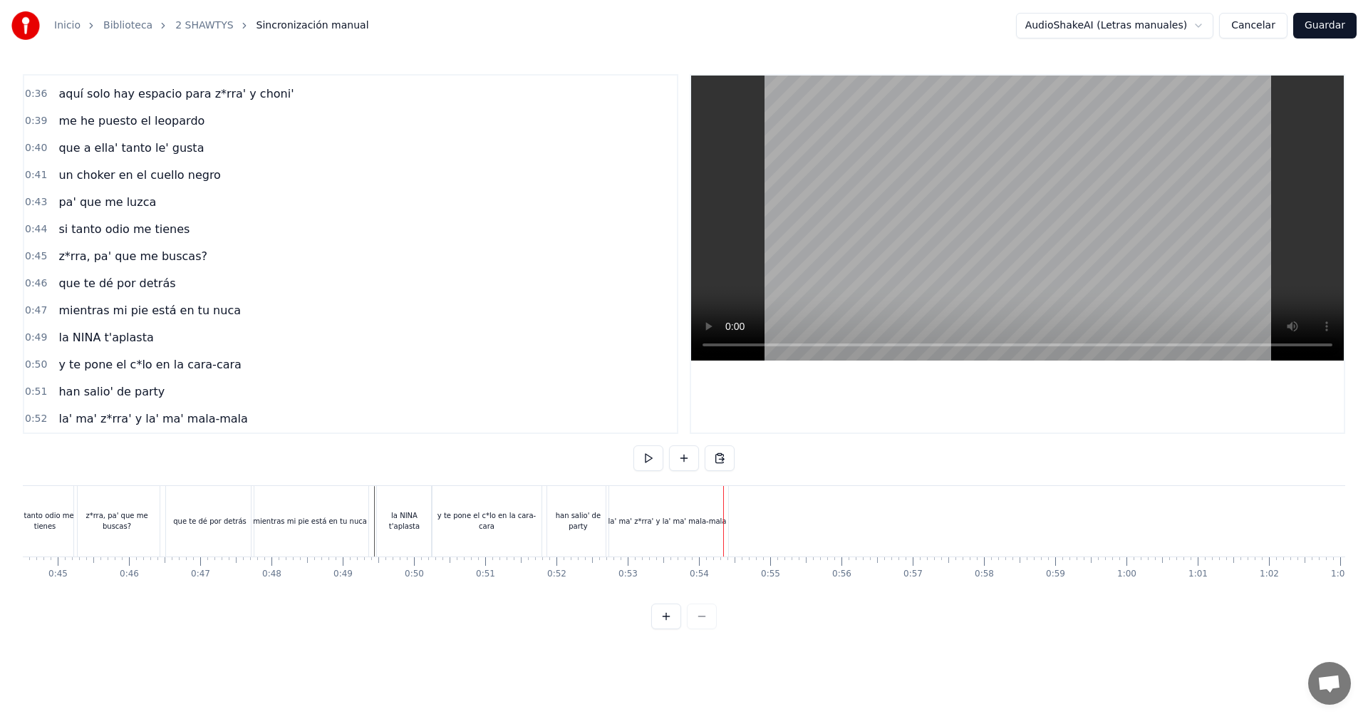
click at [719, 534] on div "la' ma' z*rra' y la' ma' mala-mala" at bounding box center [667, 521] width 122 height 71
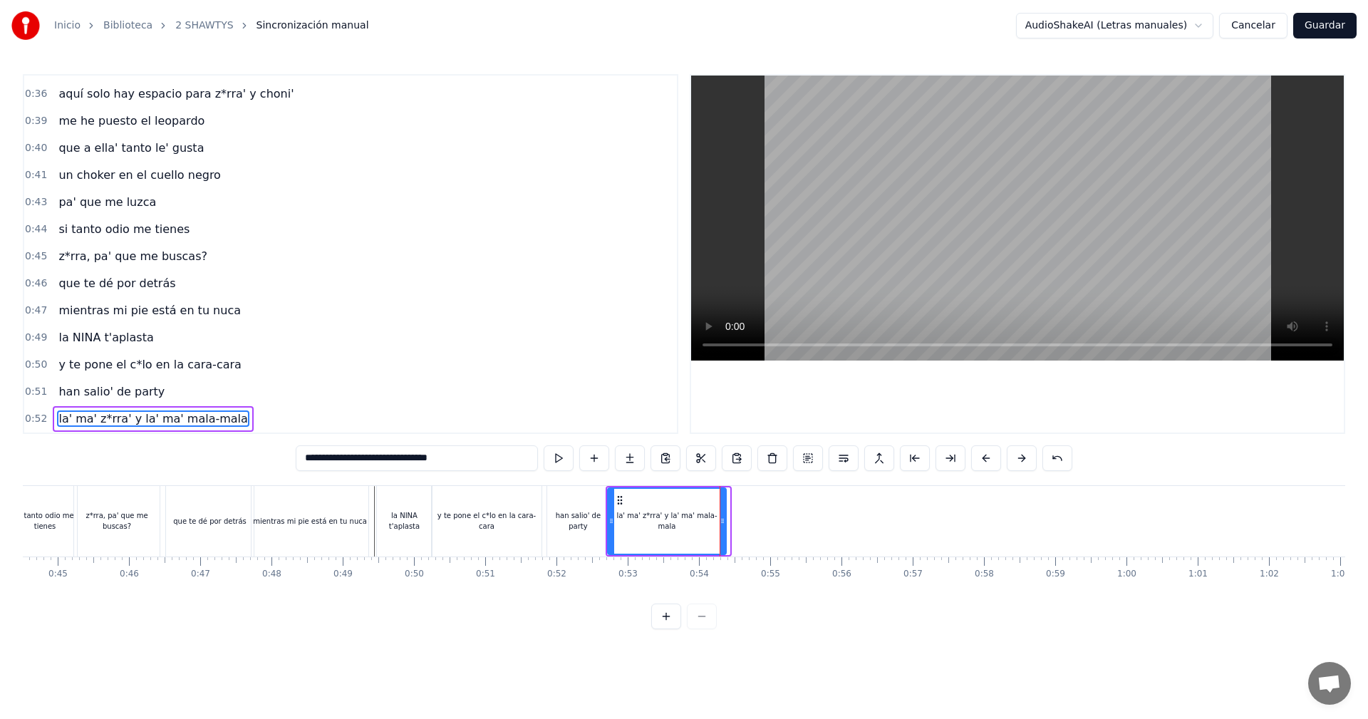
click at [721, 533] on div at bounding box center [722, 521] width 6 height 65
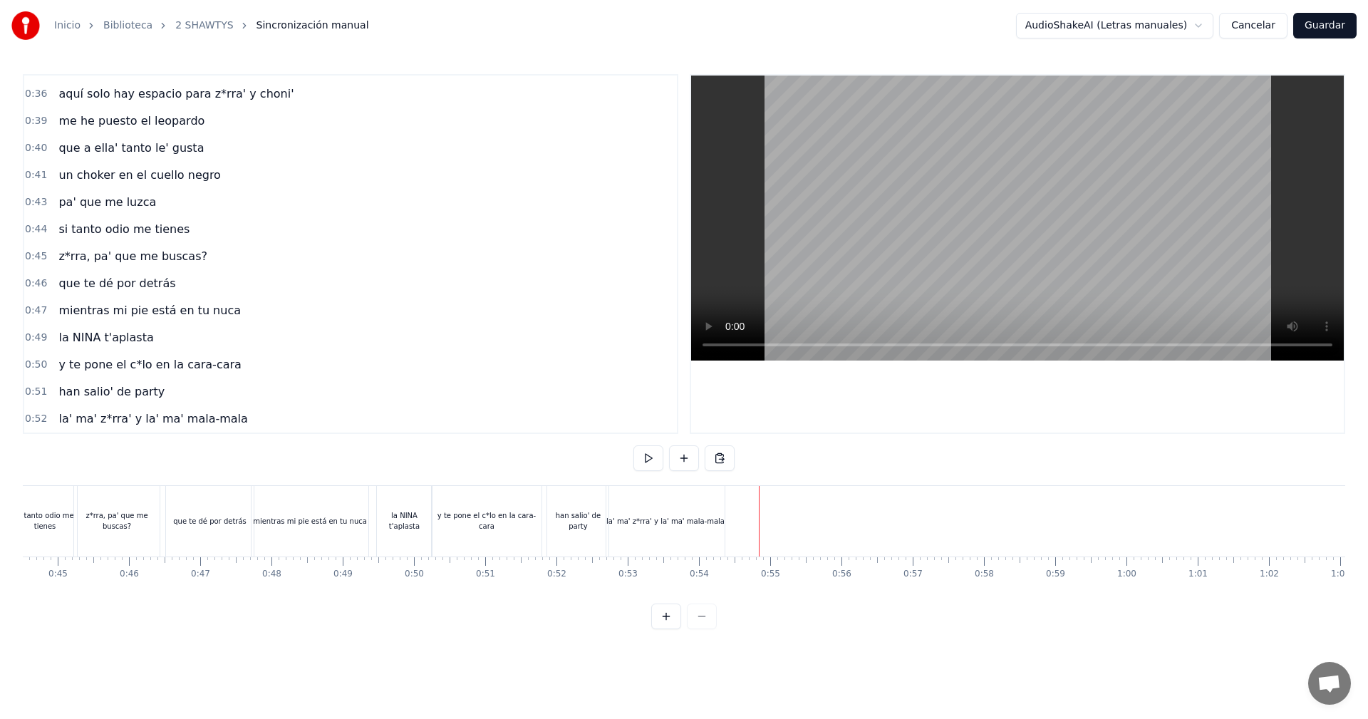
click at [370, 521] on div "mientras mi pie está en tu nuca" at bounding box center [311, 521] width 121 height 71
click at [678, 455] on button at bounding box center [684, 458] width 30 height 26
click at [750, 522] on div "<>" at bounding box center [760, 521] width 70 height 68
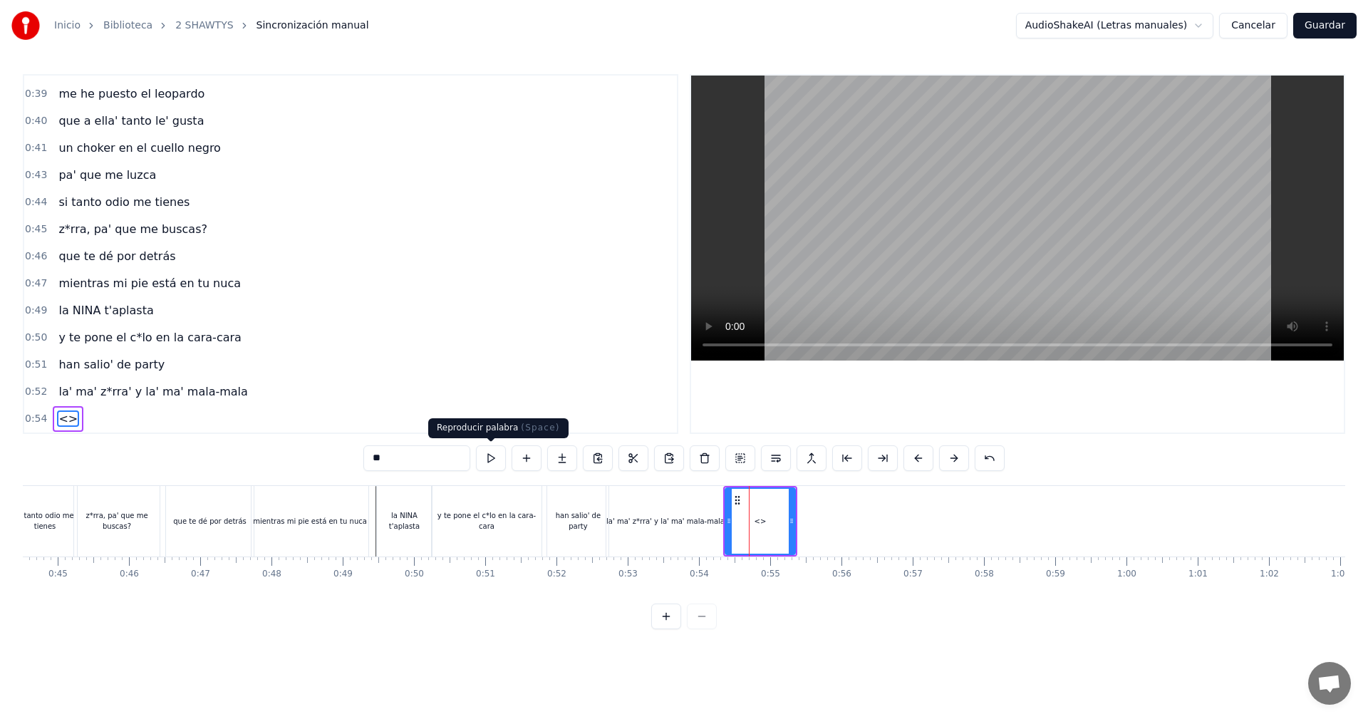
drag, startPoint x: 426, startPoint y: 457, endPoint x: 269, endPoint y: 444, distance: 157.2
click at [280, 449] on div "0:05 vamos las shawtys 0:06 shawtys 0:07 las chonis y las culonas 0:09 has deja…" at bounding box center [684, 351] width 1322 height 555
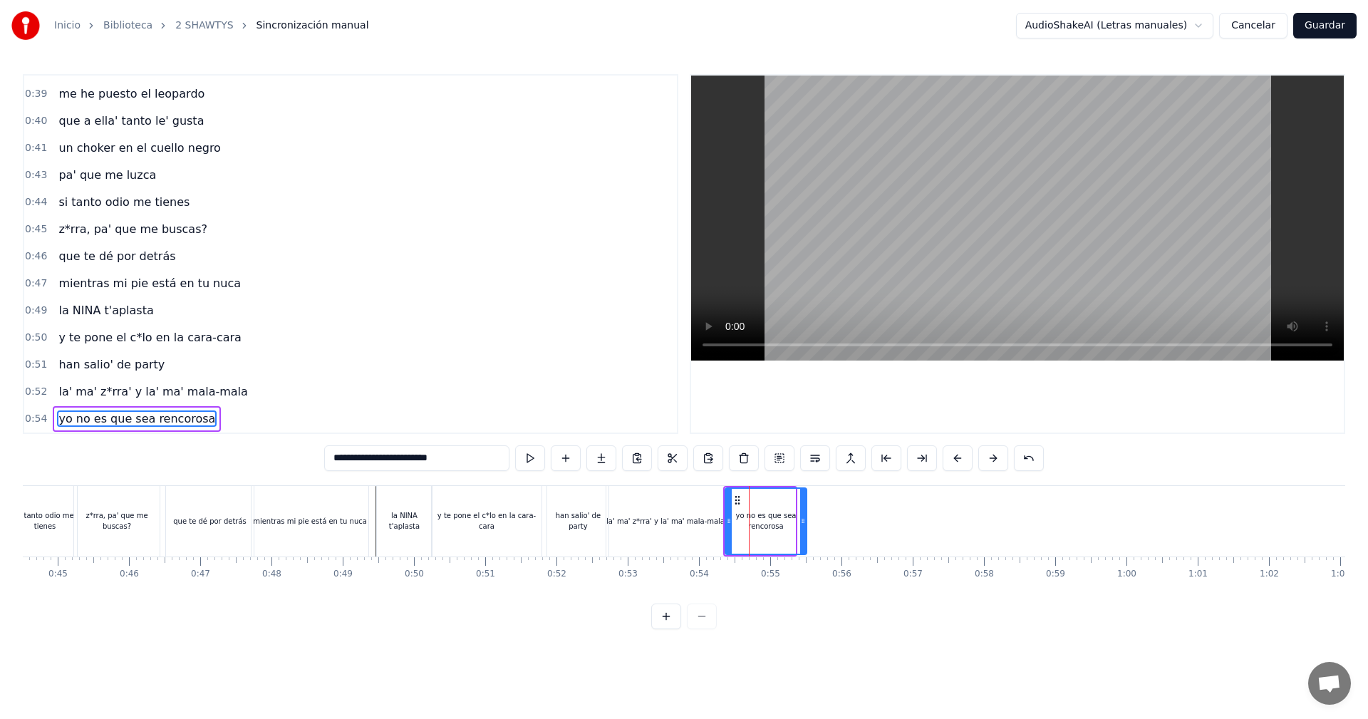
drag, startPoint x: 792, startPoint y: 521, endPoint x: 807, endPoint y: 512, distance: 17.2
click at [805, 515] on icon at bounding box center [803, 520] width 6 height 11
type input "**********"
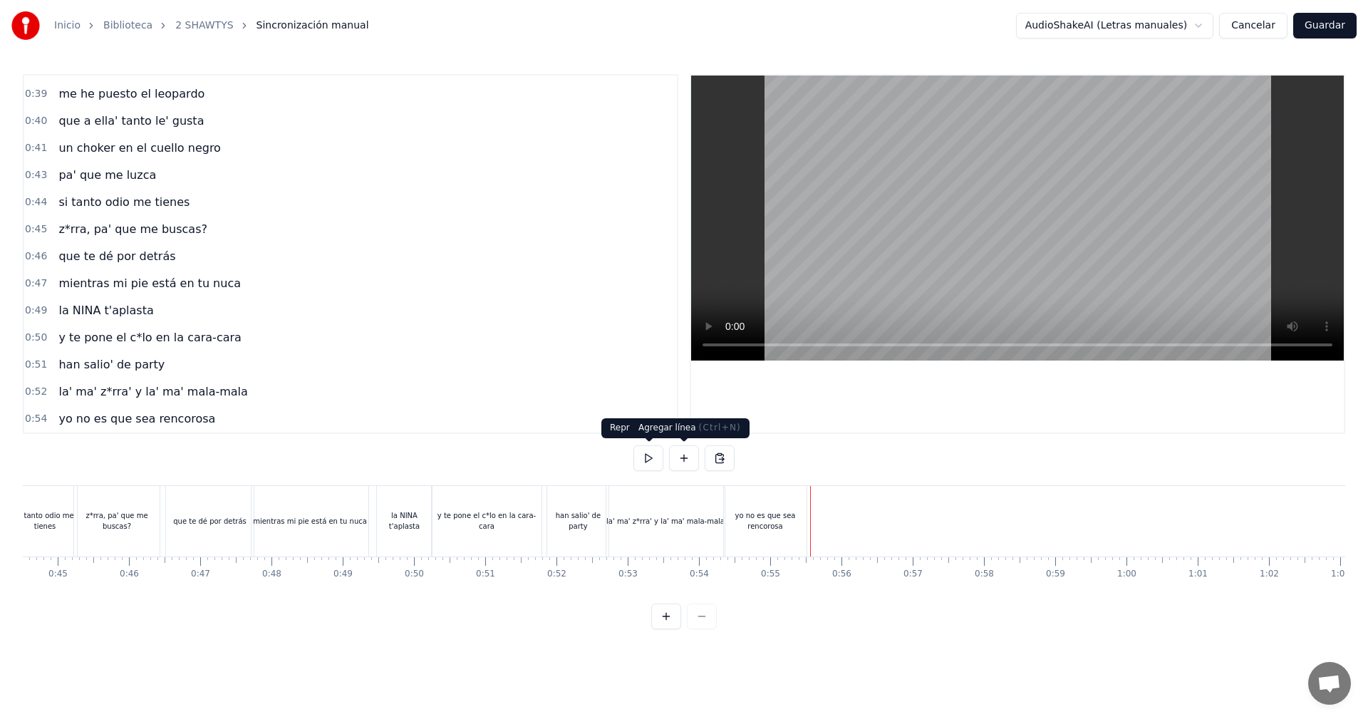
click at [683, 454] on button at bounding box center [684, 458] width 30 height 26
click at [834, 526] on div "<>" at bounding box center [847, 521] width 70 height 68
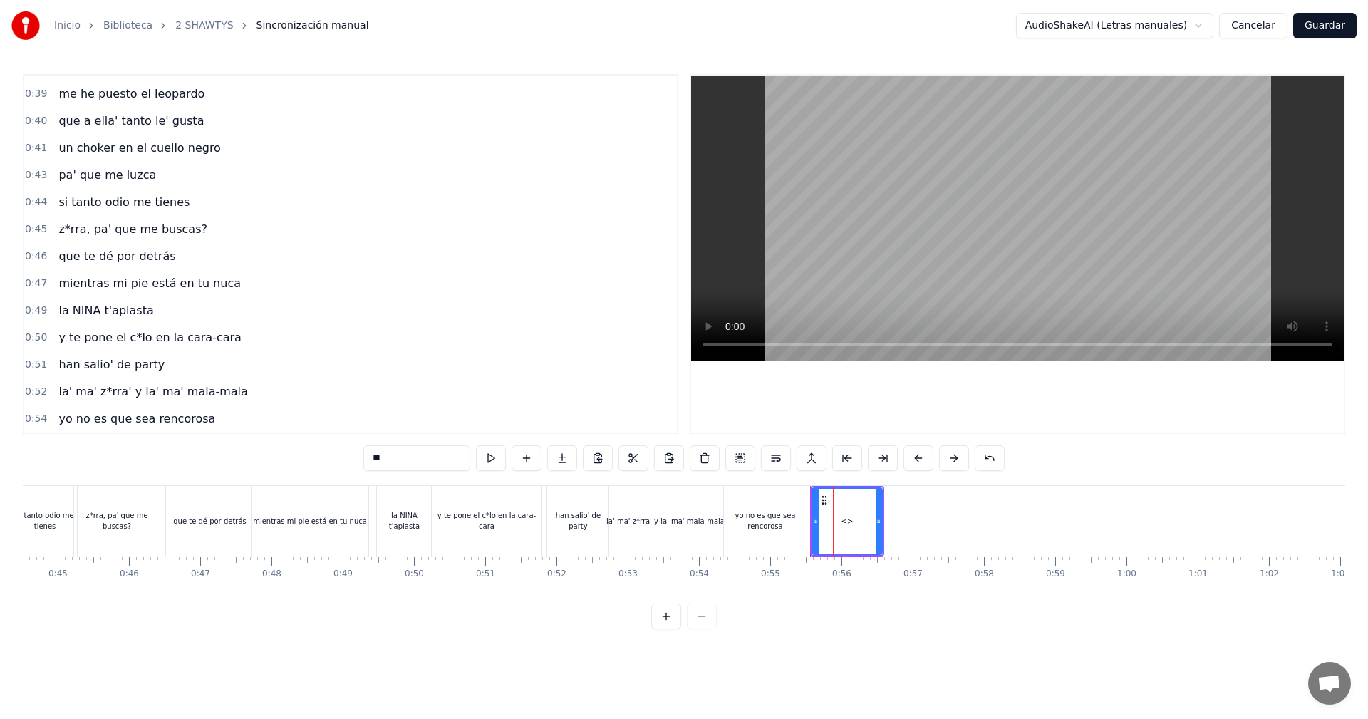
scroll to position [509, 0]
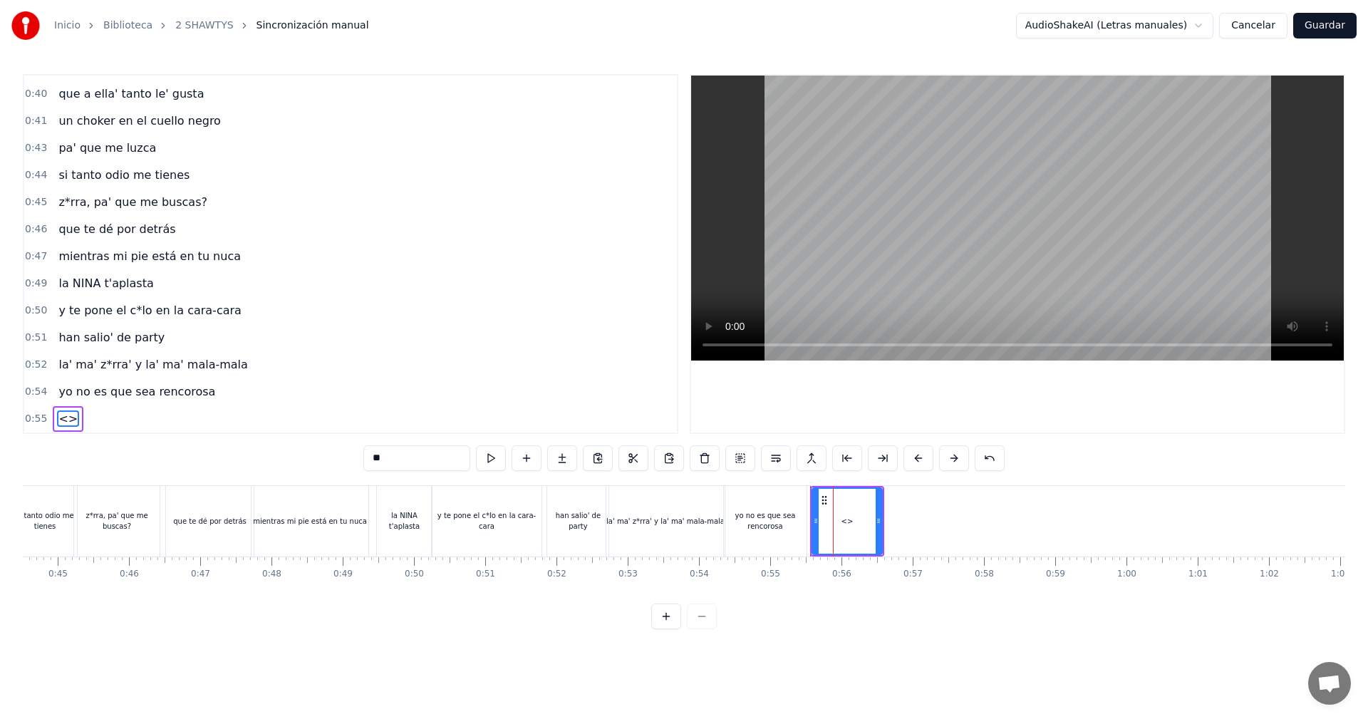
click at [196, 428] on div "0:05 vamos las shawtys 0:06 shawtys 0:07 las chonis y las culonas 0:09 has deja…" at bounding box center [684, 351] width 1322 height 555
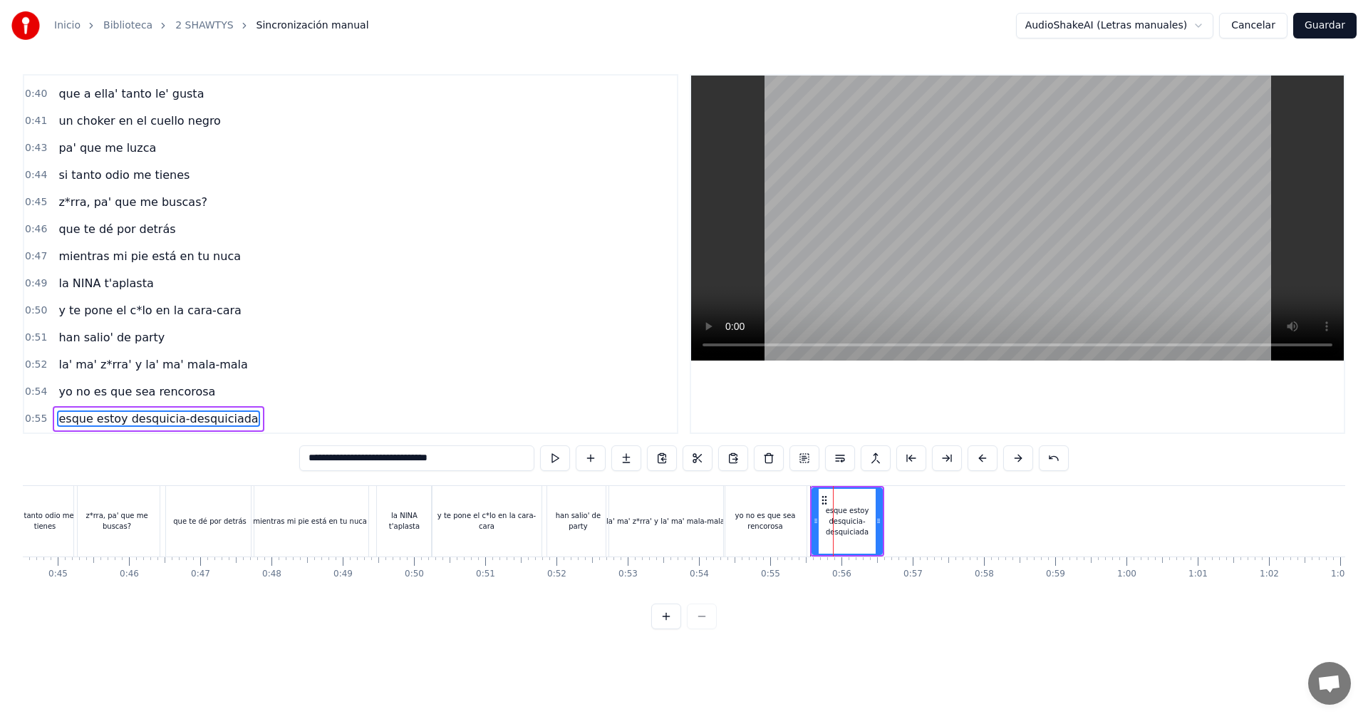
type input "**********"
click at [878, 517] on div "esque estoy desquicia-desquiciada" at bounding box center [846, 521] width 71 height 68
drag, startPoint x: 878, startPoint y: 516, endPoint x: 907, endPoint y: 520, distance: 29.4
click at [887, 520] on icon at bounding box center [885, 520] width 6 height 11
click at [544, 520] on div "y te pone el c*lo en la cara-cara" at bounding box center [488, 521] width 114 height 71
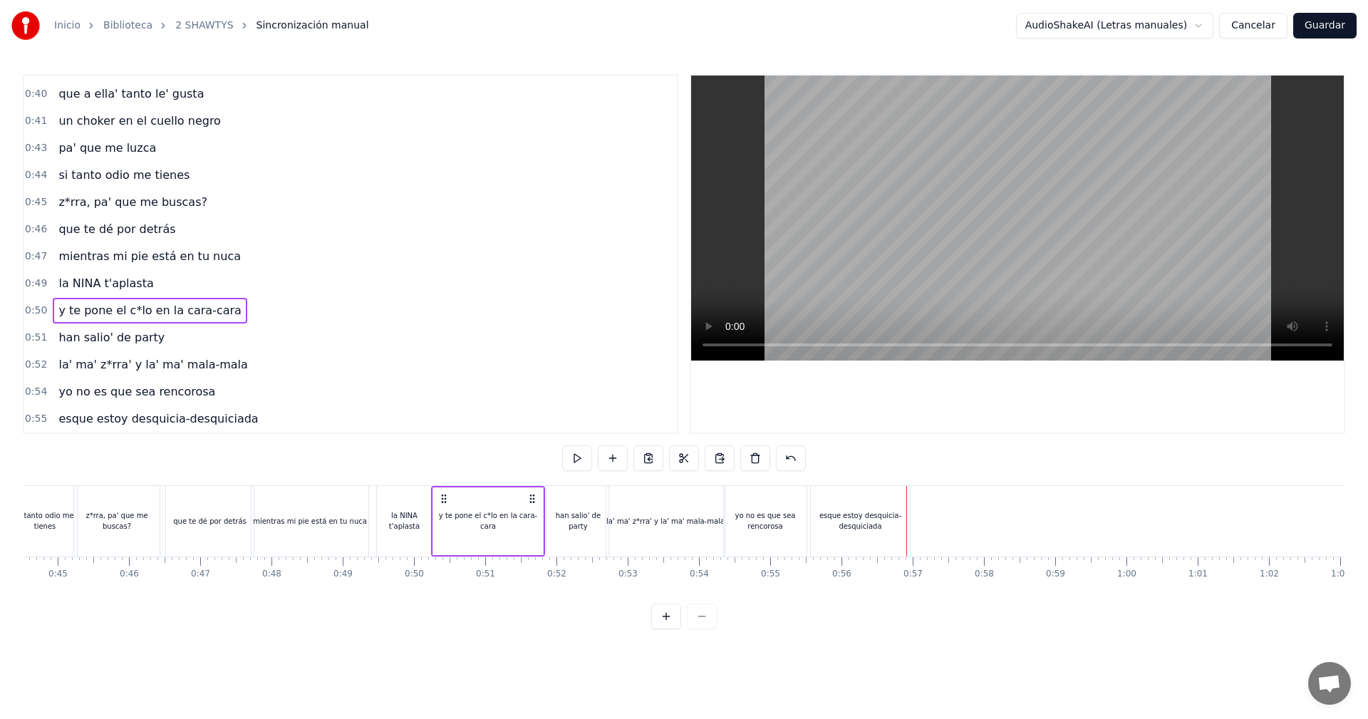
click at [682, 462] on button at bounding box center [684, 458] width 30 height 26
click at [907, 530] on div "esque estoy desquicia-desquiciada" at bounding box center [860, 520] width 99 height 21
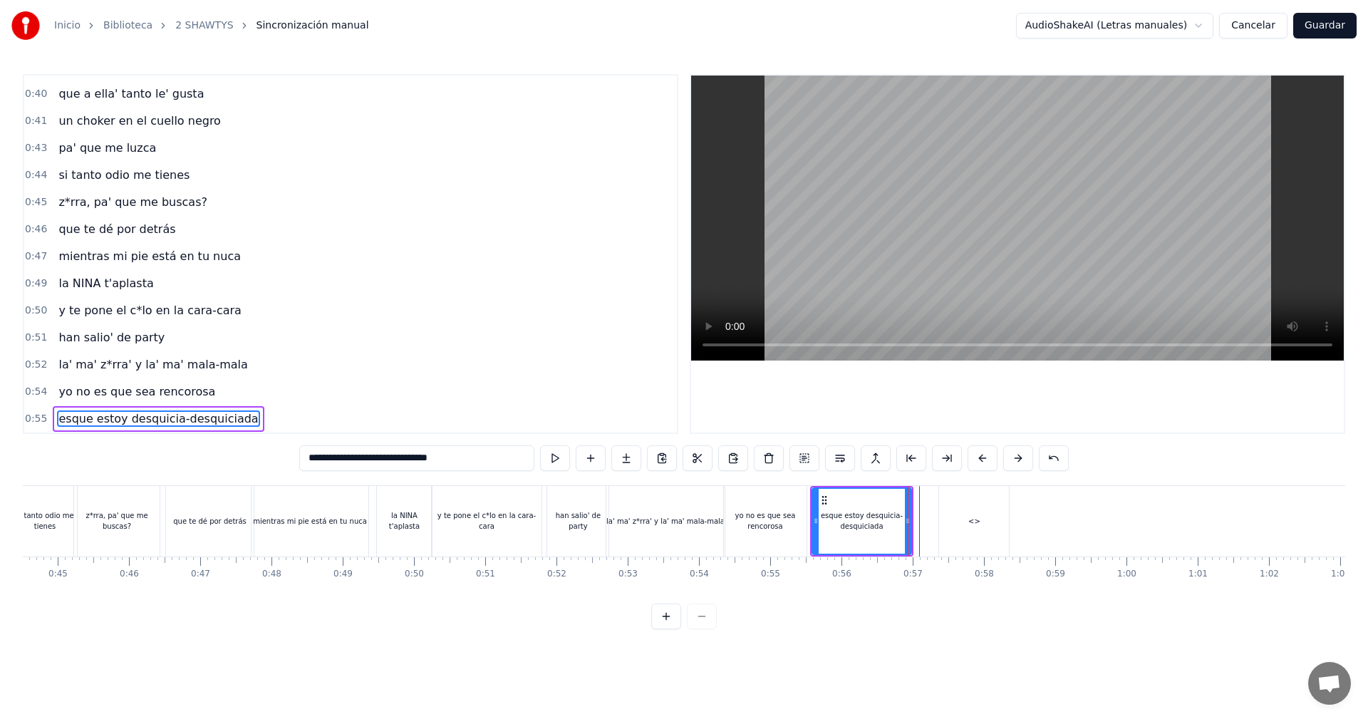
scroll to position [536, 0]
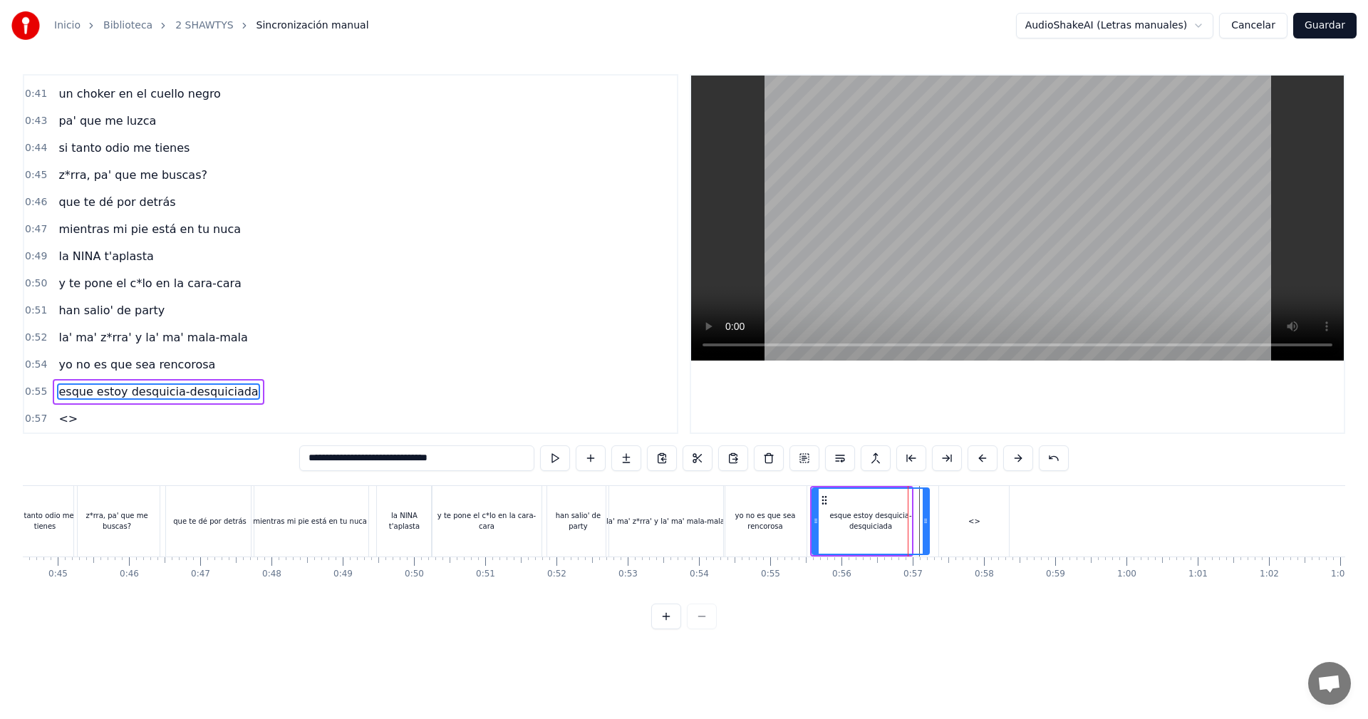
drag, startPoint x: 909, startPoint y: 523, endPoint x: 927, endPoint y: 525, distance: 18.6
click at [927, 525] on icon at bounding box center [925, 520] width 6 height 11
click at [955, 512] on div "<>" at bounding box center [974, 521] width 70 height 71
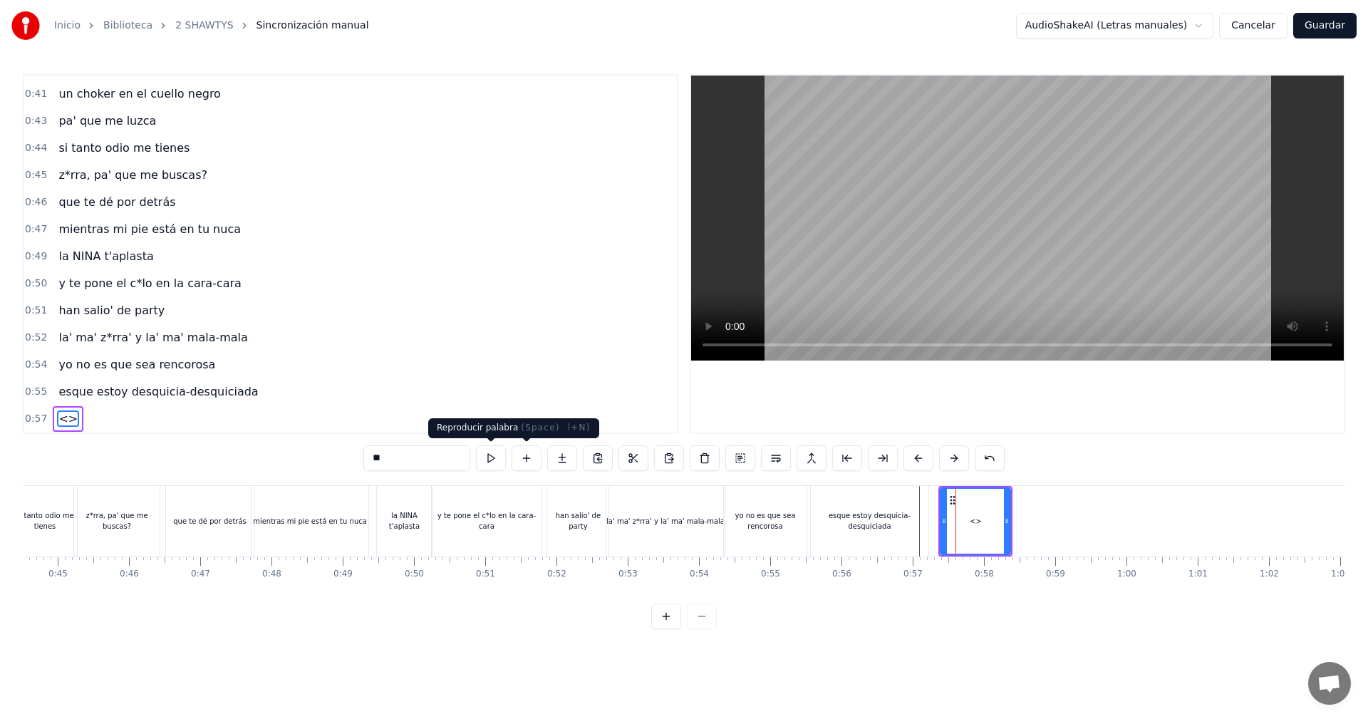
drag, startPoint x: 413, startPoint y: 462, endPoint x: 338, endPoint y: 454, distance: 75.9
click at [338, 454] on div "0:05 vamos las shawtys 0:06 shawtys 0:07 las chonis y las culonas 0:09 has deja…" at bounding box center [684, 351] width 1322 height 555
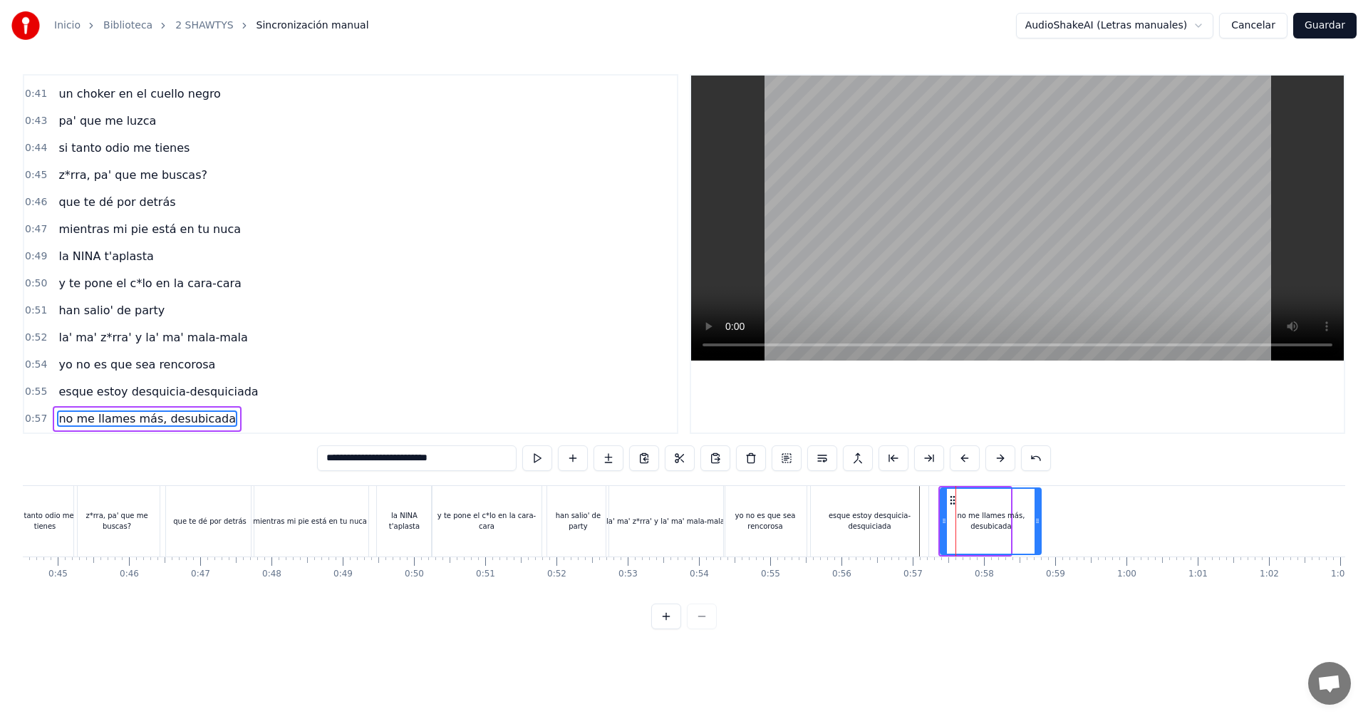
drag, startPoint x: 1009, startPoint y: 517, endPoint x: 1039, endPoint y: 509, distance: 31.6
click at [1039, 509] on div at bounding box center [1037, 521] width 6 height 65
type input "**********"
click at [920, 259] on video at bounding box center [1017, 217] width 652 height 285
click at [1101, 262] on video at bounding box center [1017, 217] width 652 height 285
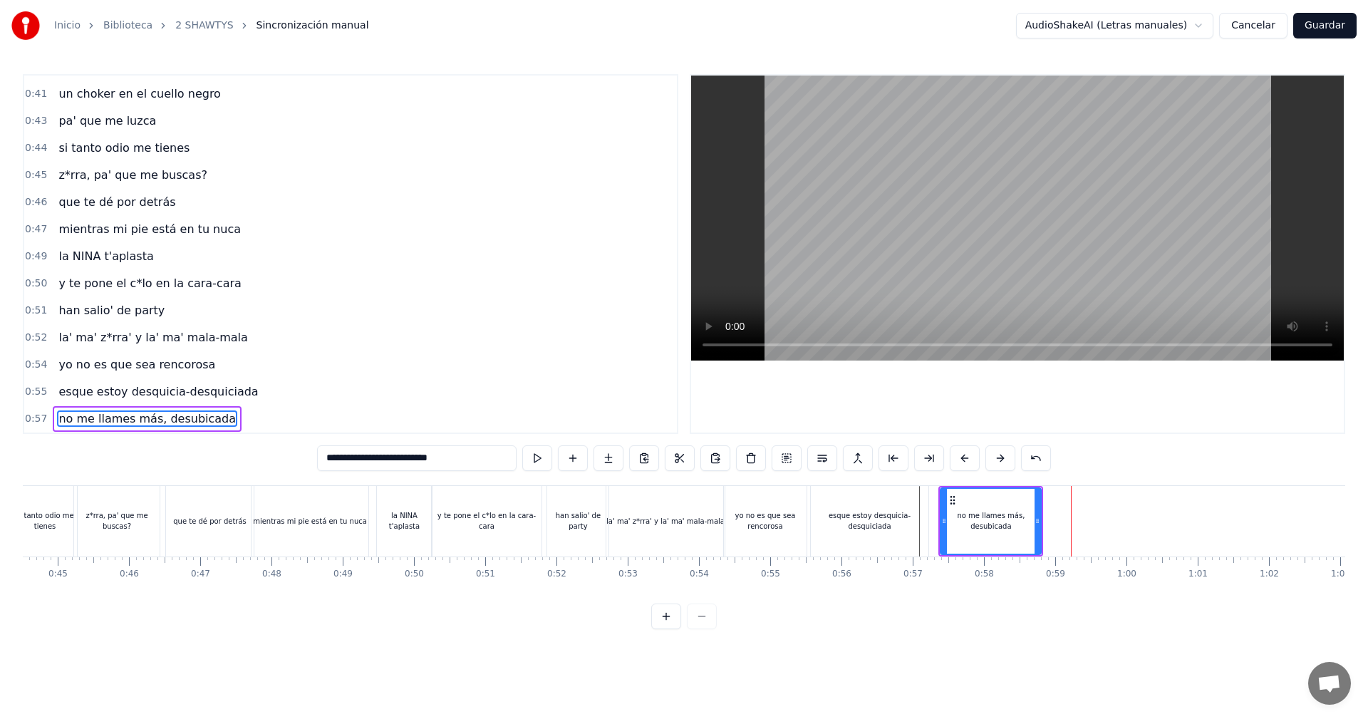
click at [1071, 514] on div at bounding box center [1071, 521] width 1 height 71
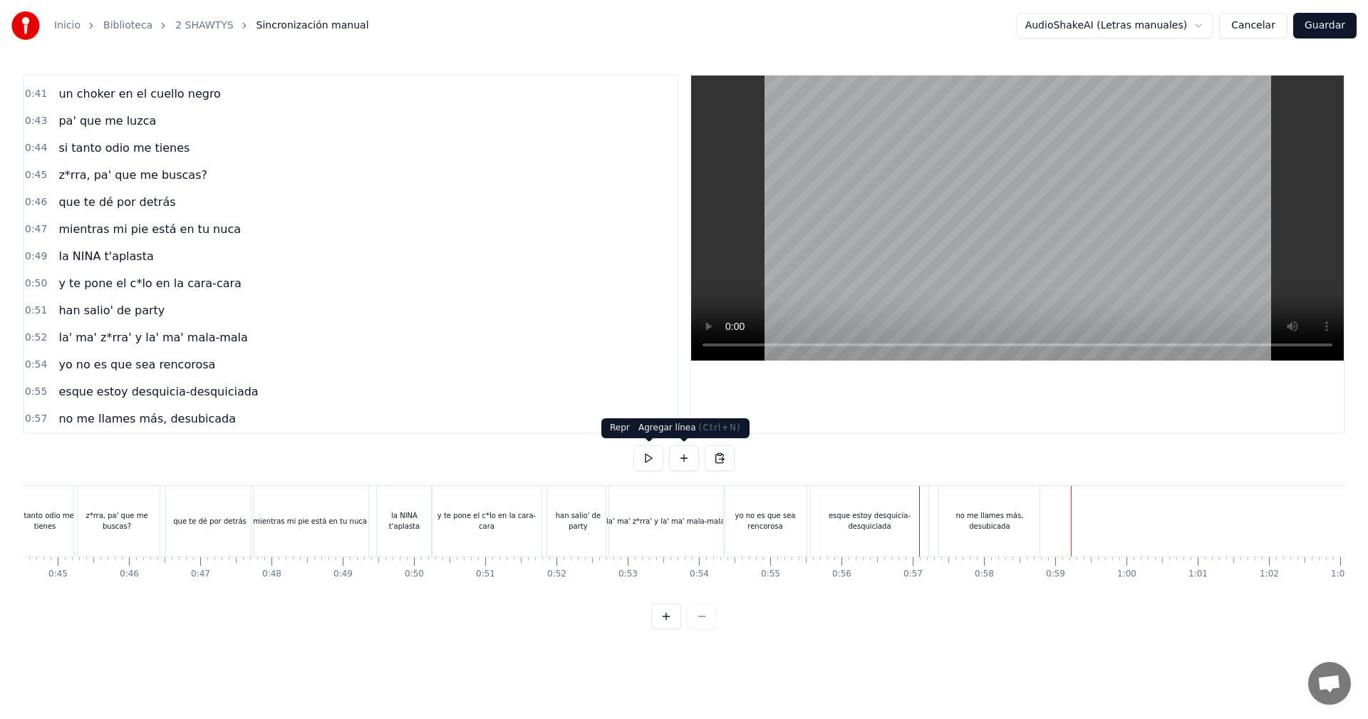
click at [675, 462] on button at bounding box center [684, 458] width 30 height 26
click at [1096, 518] on div "<>" at bounding box center [1108, 521] width 70 height 68
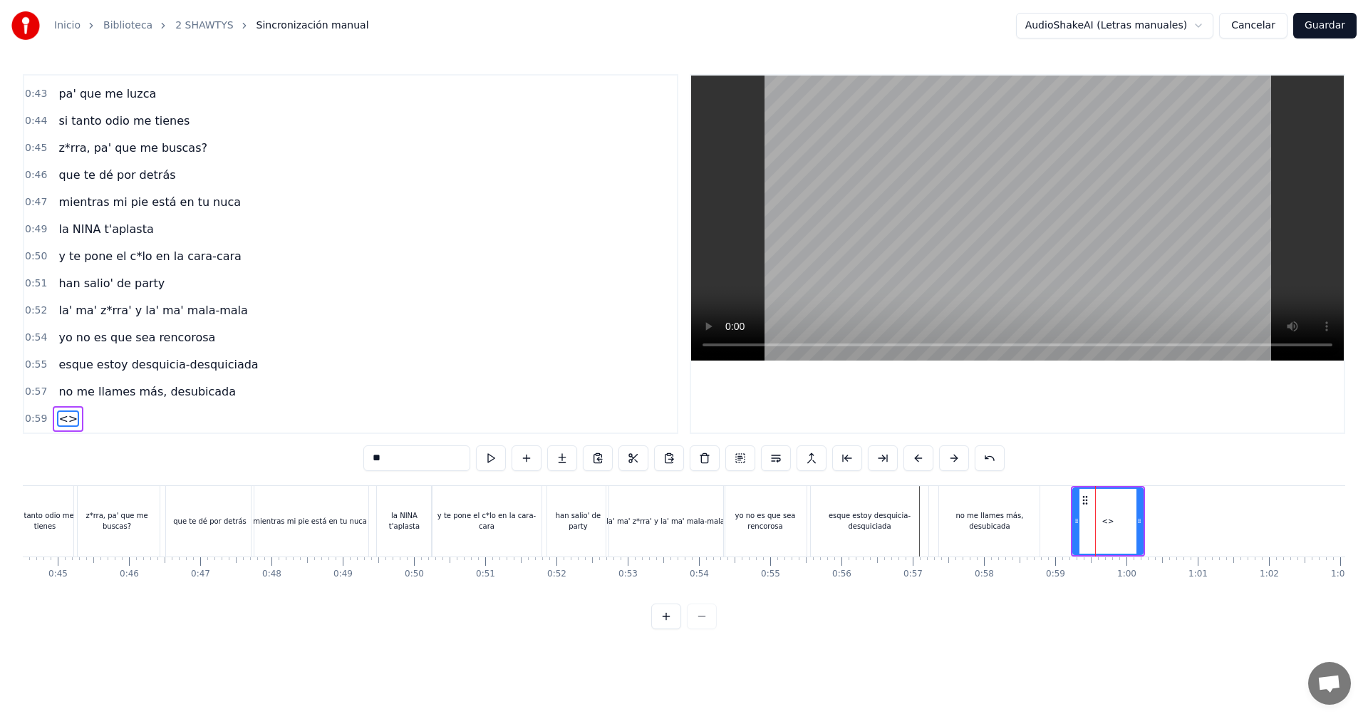
drag, startPoint x: 444, startPoint y: 457, endPoint x: 312, endPoint y: 439, distance: 133.1
click at [316, 439] on div "0:05 vamos las shawtys 0:06 shawtys 0:07 las chonis y las culonas 0:09 has deja…" at bounding box center [684, 351] width 1322 height 555
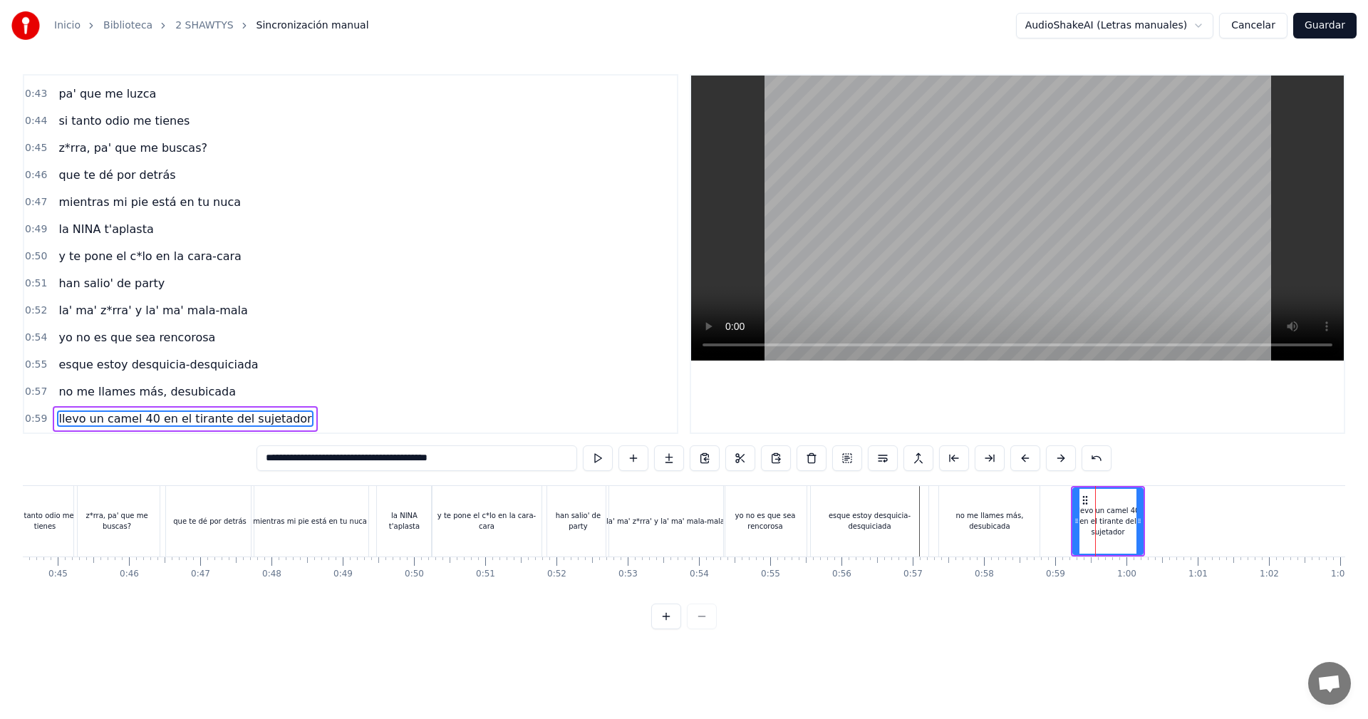
type input "**********"
click at [1142, 521] on div "llevo un camel 40 en el tirante del sujetador" at bounding box center [1107, 521] width 71 height 68
click at [1117, 516] on div "llevo un camel 40 en el tirante del sujetador" at bounding box center [1107, 521] width 68 height 32
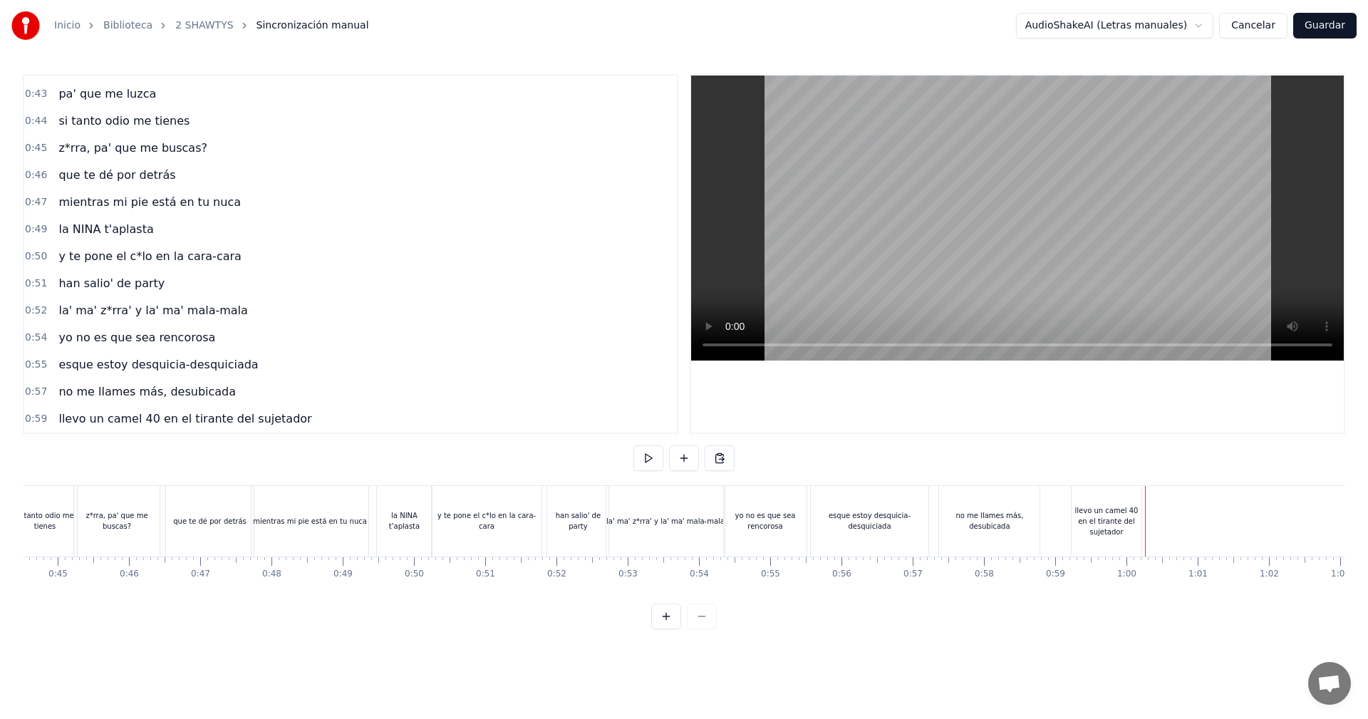
click at [1135, 517] on div "llevo un camel 40 en el tirante del sujetador" at bounding box center [1106, 521] width 70 height 32
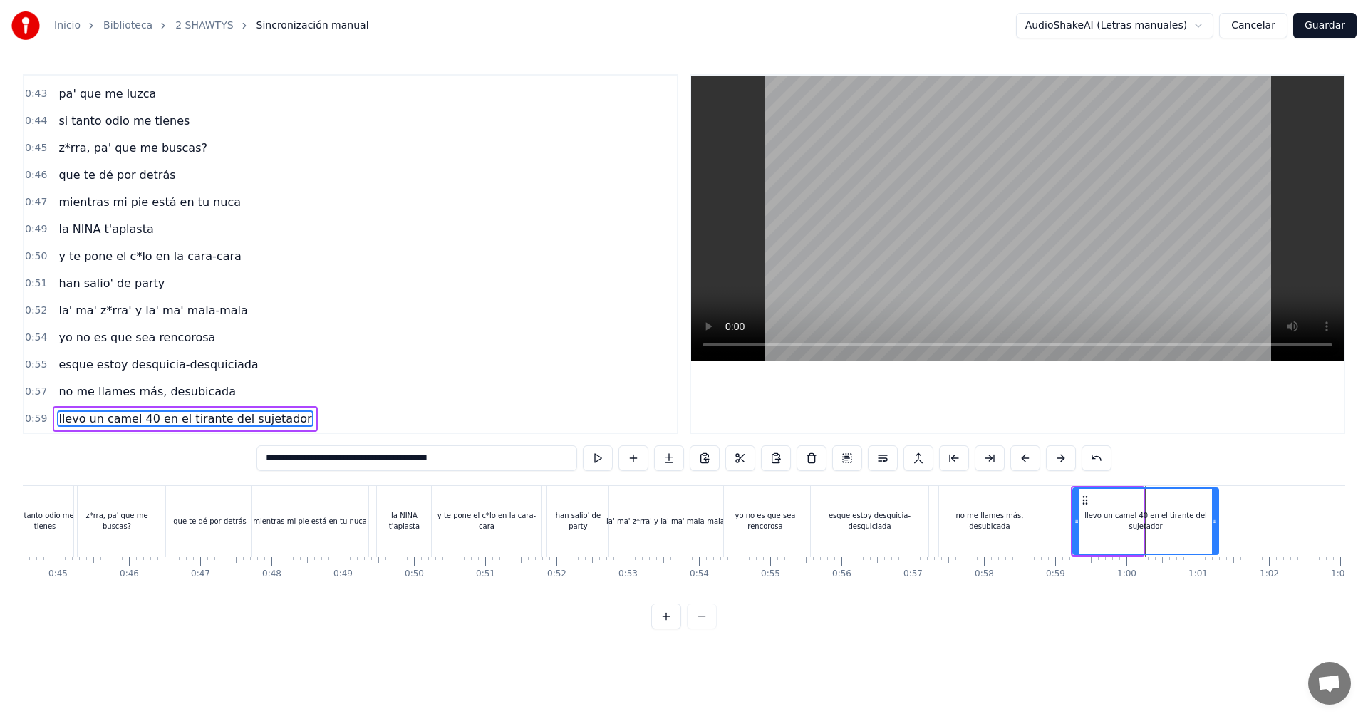
drag, startPoint x: 1140, startPoint y: 516, endPoint x: 1214, endPoint y: 553, distance: 82.2
click at [1214, 553] on div "llevo un camel 40 en el tirante del sujetador" at bounding box center [1145, 521] width 147 height 68
click at [980, 528] on div "no me llames más, desubicada" at bounding box center [989, 521] width 100 height 71
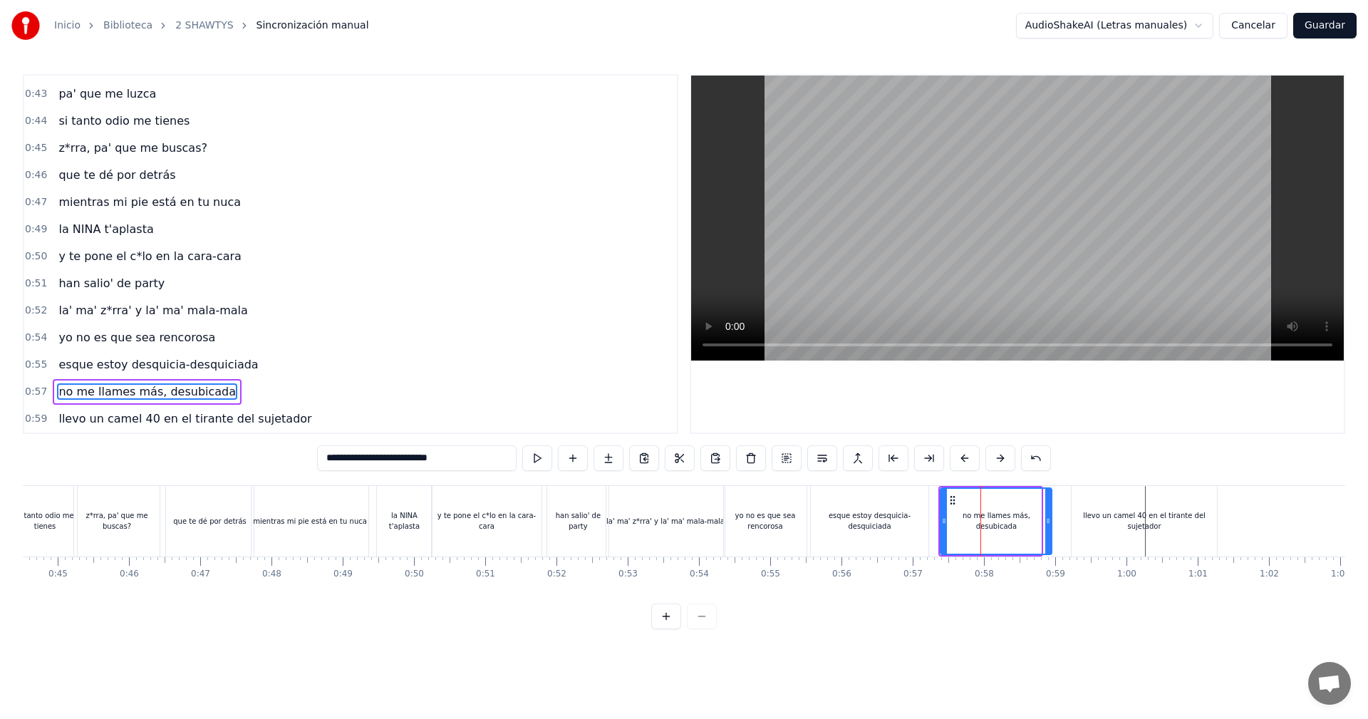
drag, startPoint x: 1038, startPoint y: 517, endPoint x: 1048, endPoint y: 519, distance: 10.8
click at [1048, 519] on icon at bounding box center [1048, 520] width 6 height 11
click at [910, 293] on video at bounding box center [1017, 217] width 652 height 285
click at [1021, 234] on video at bounding box center [1017, 217] width 652 height 285
click at [1199, 518] on div "llevo un camel 40 en el tirante del sujetador" at bounding box center [1143, 520] width 145 height 21
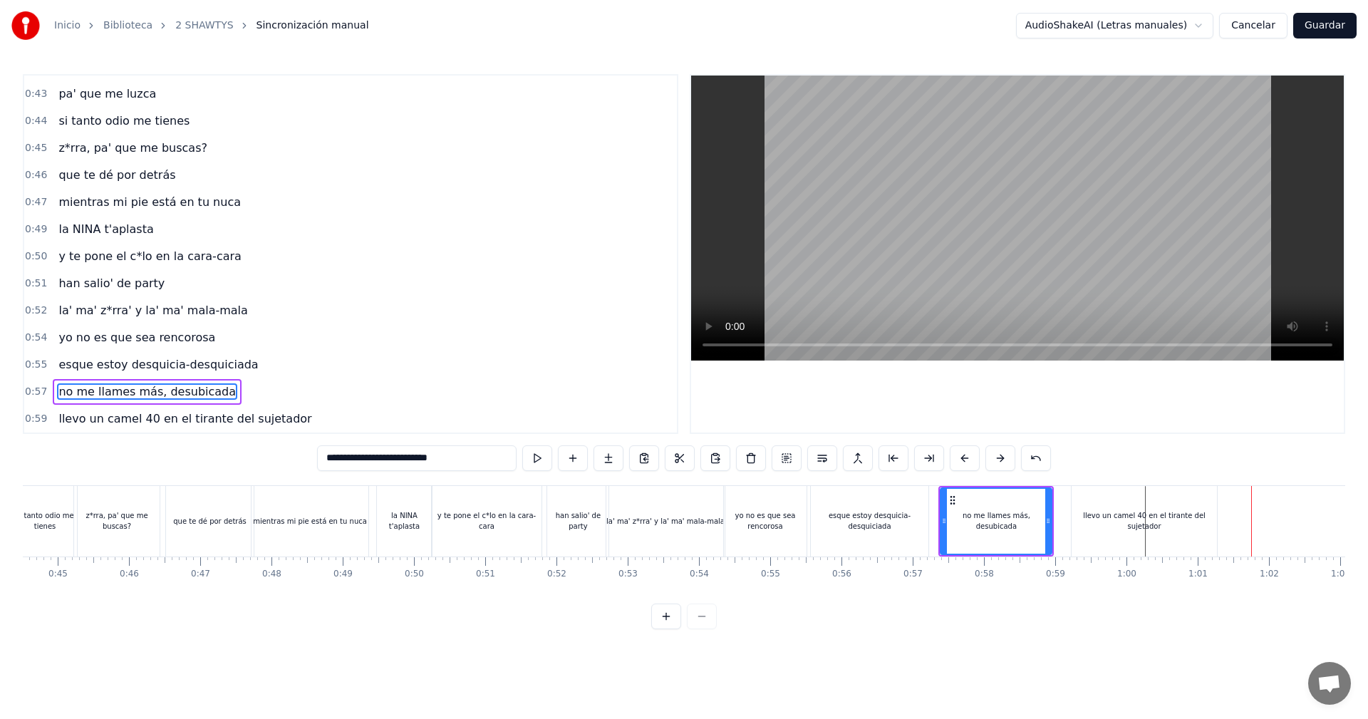
type input "**********"
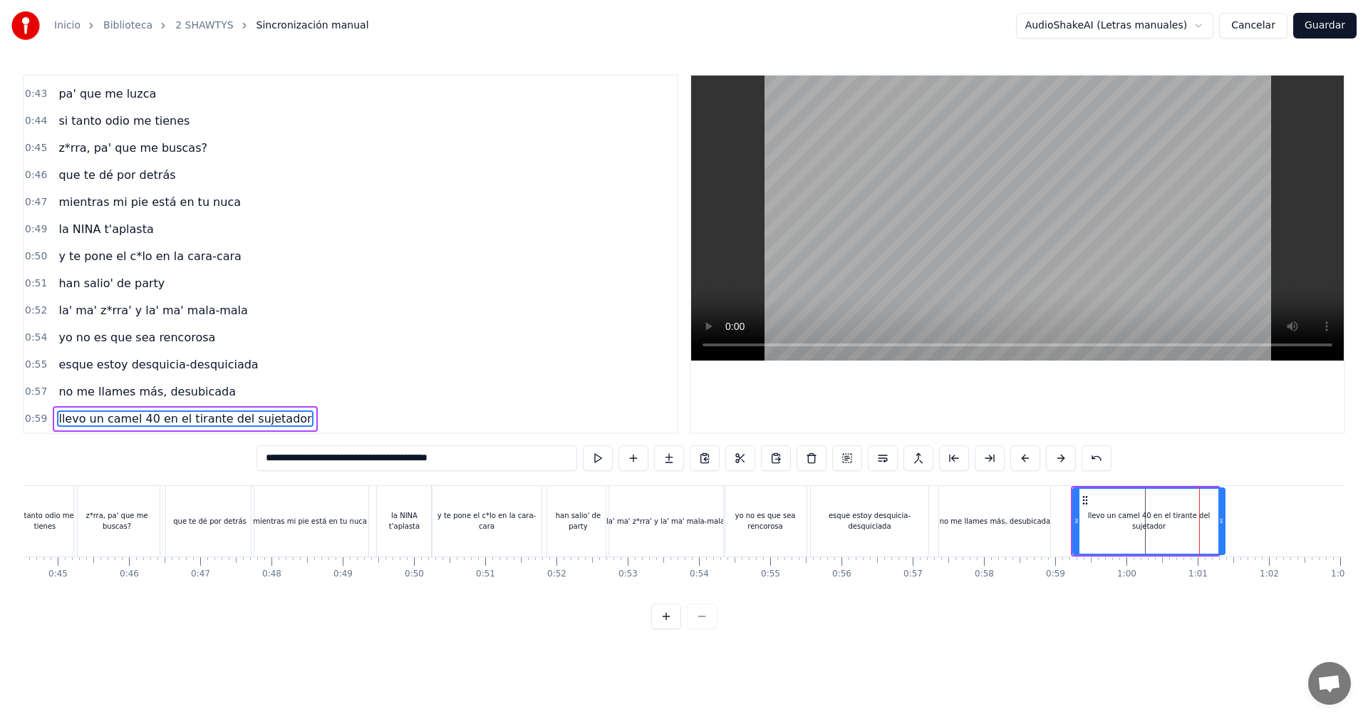
drag, startPoint x: 1215, startPoint y: 515, endPoint x: 1227, endPoint y: 508, distance: 14.0
click at [1223, 510] on div at bounding box center [1221, 521] width 6 height 65
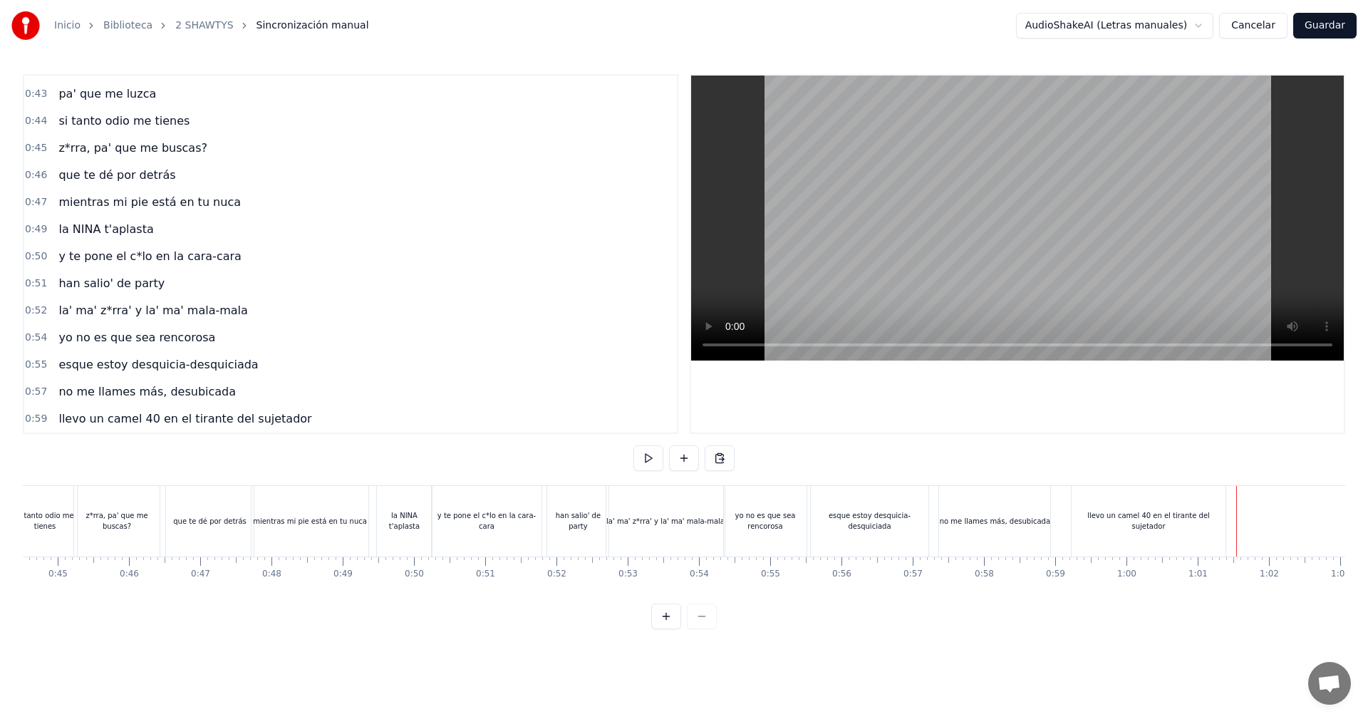
click at [684, 462] on button at bounding box center [684, 458] width 30 height 26
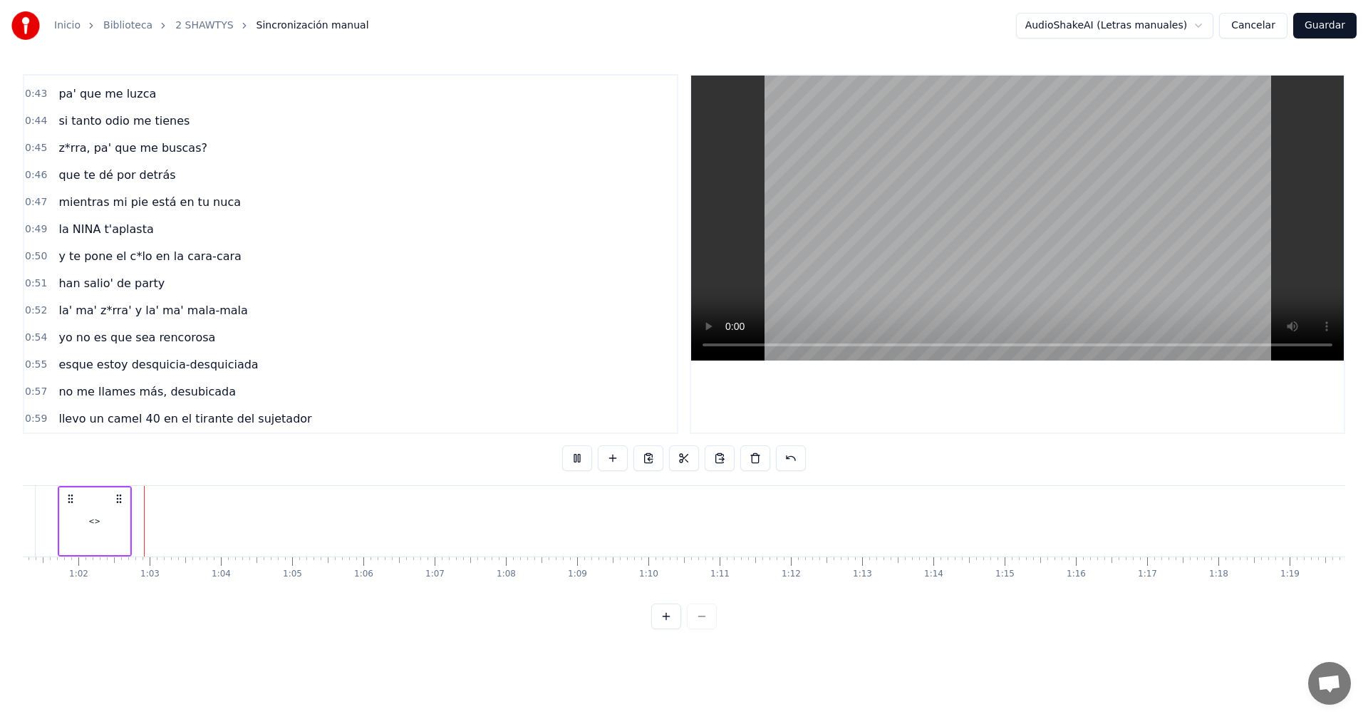
scroll to position [0, 4361]
click at [97, 525] on div "<>" at bounding box center [94, 521] width 12 height 11
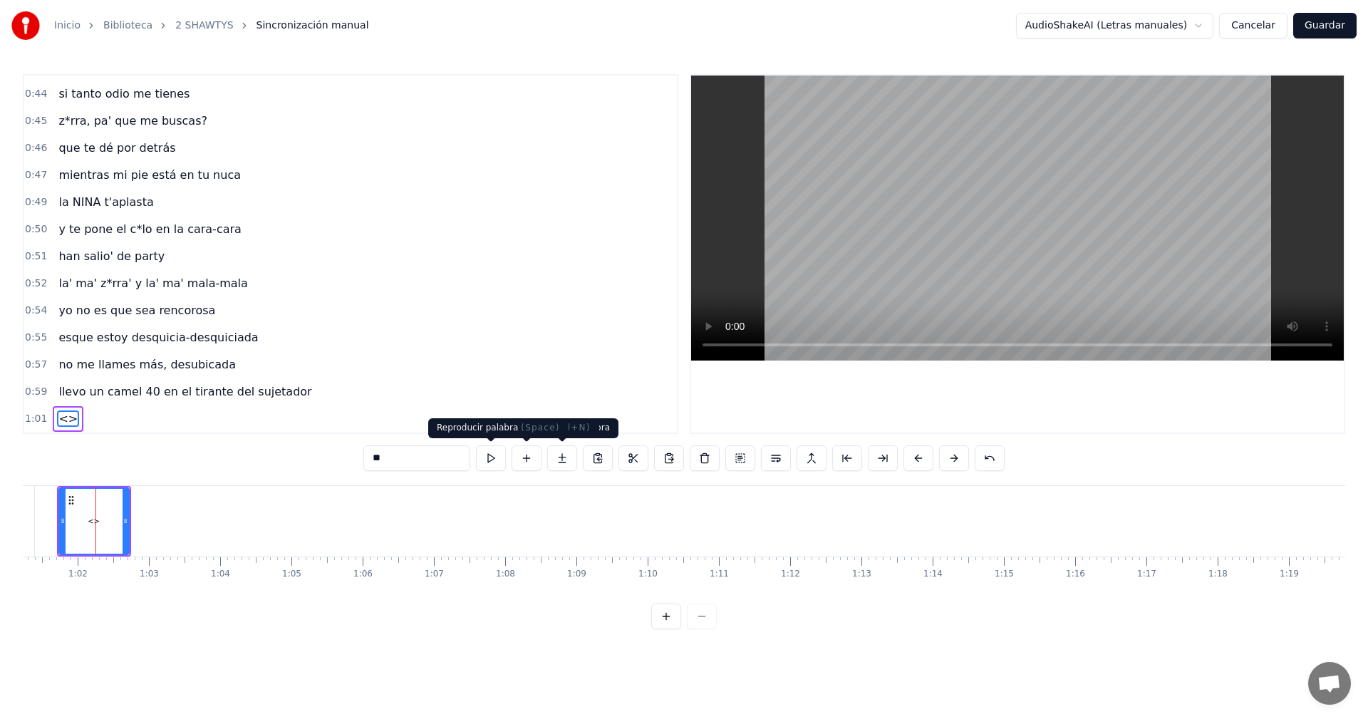
drag, startPoint x: 292, startPoint y: 444, endPoint x: 283, endPoint y: 444, distance: 8.5
click at [286, 444] on div "0:05 vamos las shawtys 0:06 shawtys 0:07 las chonis y las culonas 0:09 has deja…" at bounding box center [684, 351] width 1322 height 555
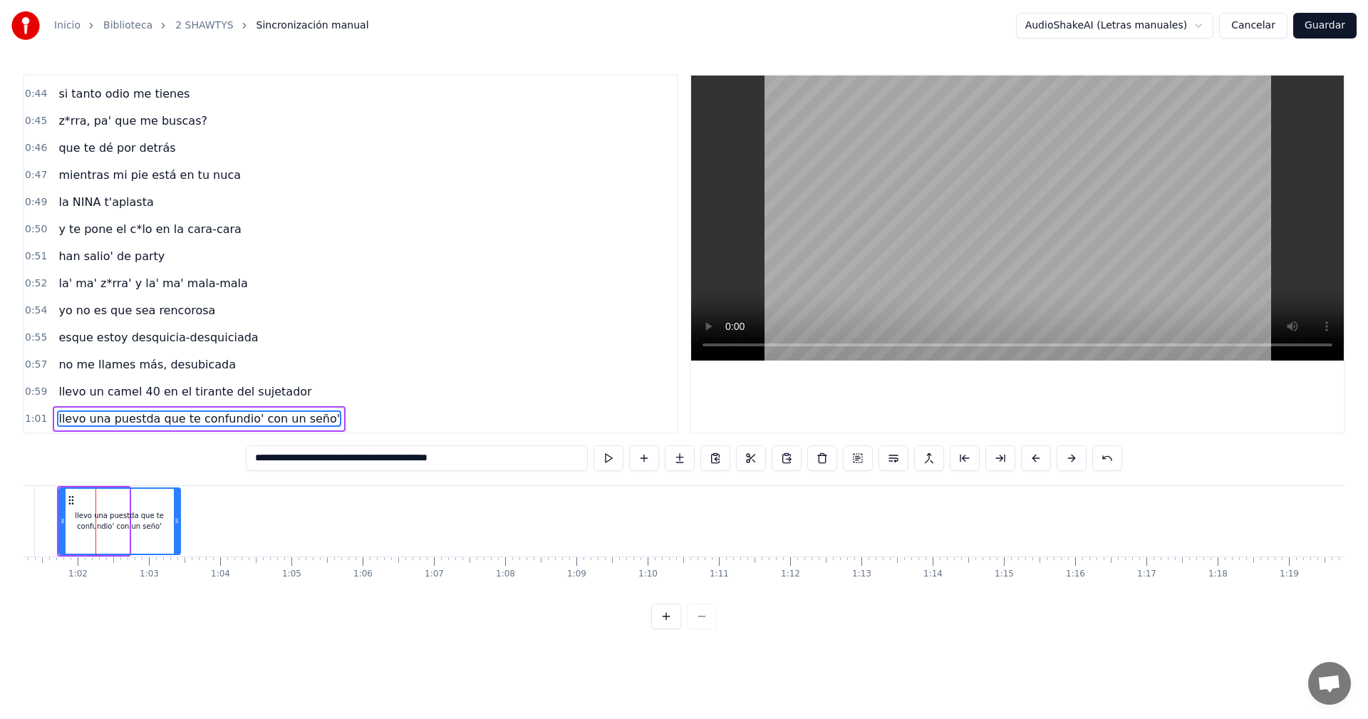
drag, startPoint x: 125, startPoint y: 526, endPoint x: 188, endPoint y: 515, distance: 63.6
click at [179, 515] on icon at bounding box center [177, 520] width 6 height 11
type input "**********"
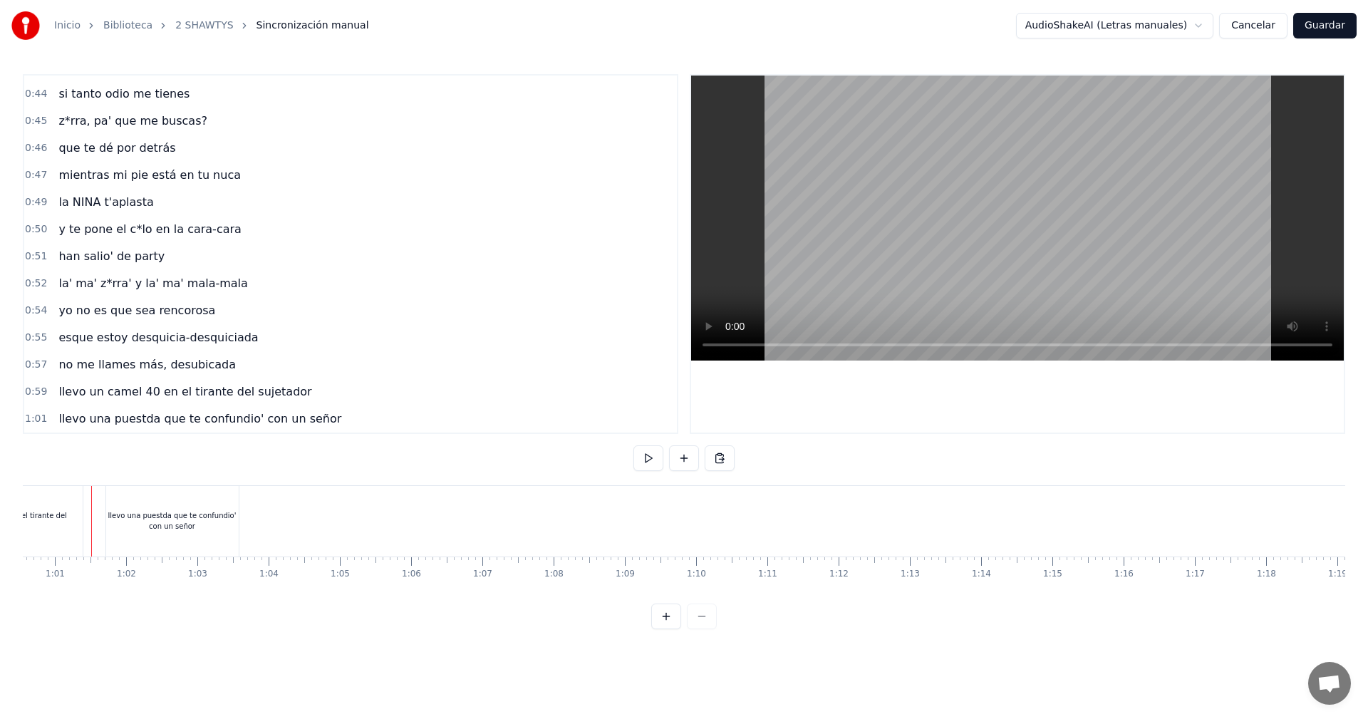
scroll to position [0, 4310]
click at [165, 548] on div "llevo una puestda que te confundio' con un señor" at bounding box center [175, 521] width 132 height 71
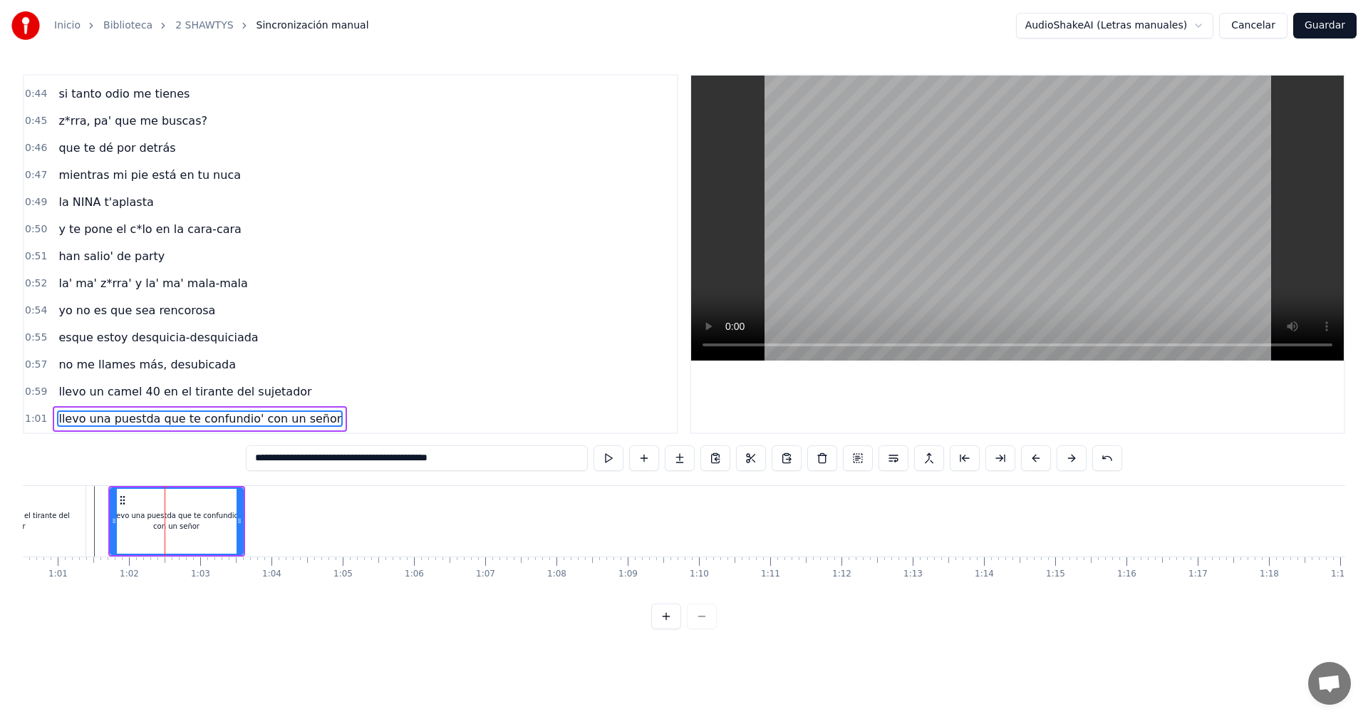
drag, startPoint x: 489, startPoint y: 463, endPoint x: 319, endPoint y: 474, distance: 170.6
click at [319, 474] on div "0:05 vamos las shawtys 0:06 shawtys 0:07 las chonis y las culonas 0:09 has deja…" at bounding box center [684, 351] width 1322 height 555
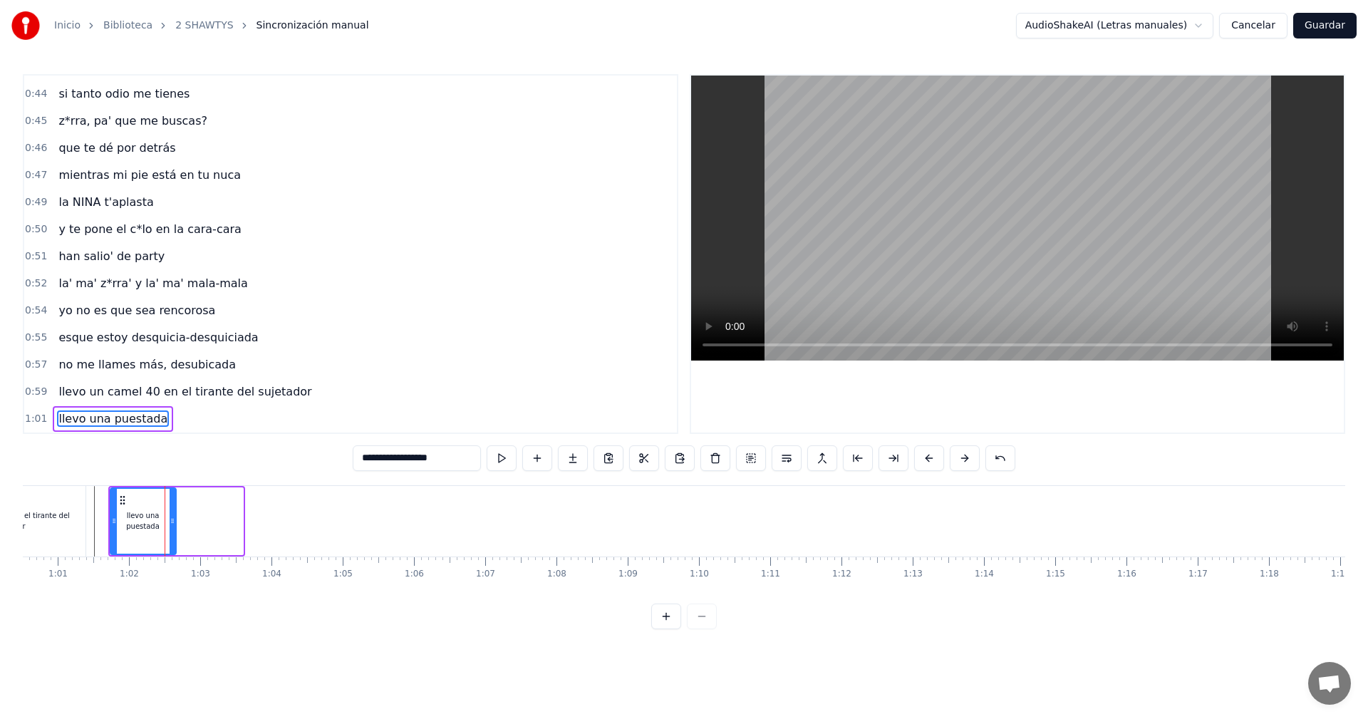
drag, startPoint x: 238, startPoint y: 524, endPoint x: 171, endPoint y: 544, distance: 69.9
click at [171, 544] on div at bounding box center [173, 521] width 6 height 65
type input "**********"
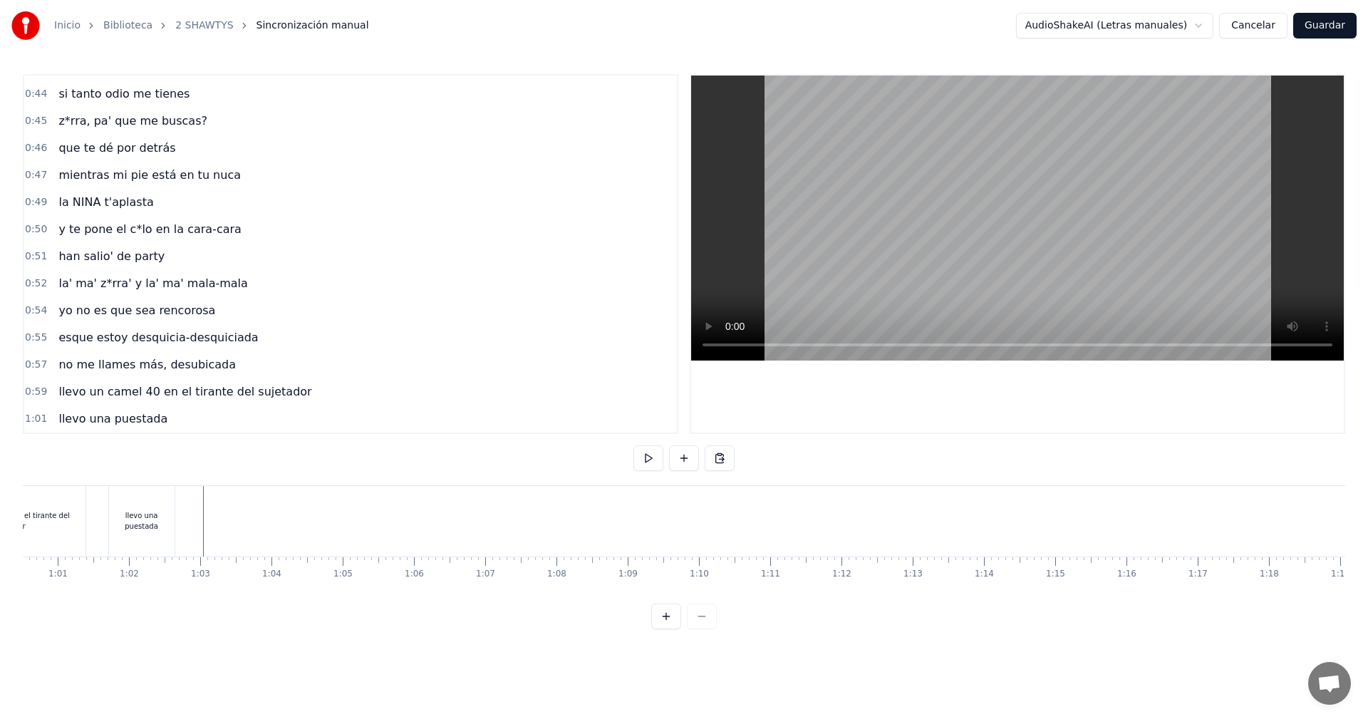
click at [179, 515] on div at bounding box center [1310, 521] width 11195 height 71
click at [681, 459] on button at bounding box center [684, 458] width 30 height 26
click at [197, 526] on div "<>" at bounding box center [216, 521] width 70 height 68
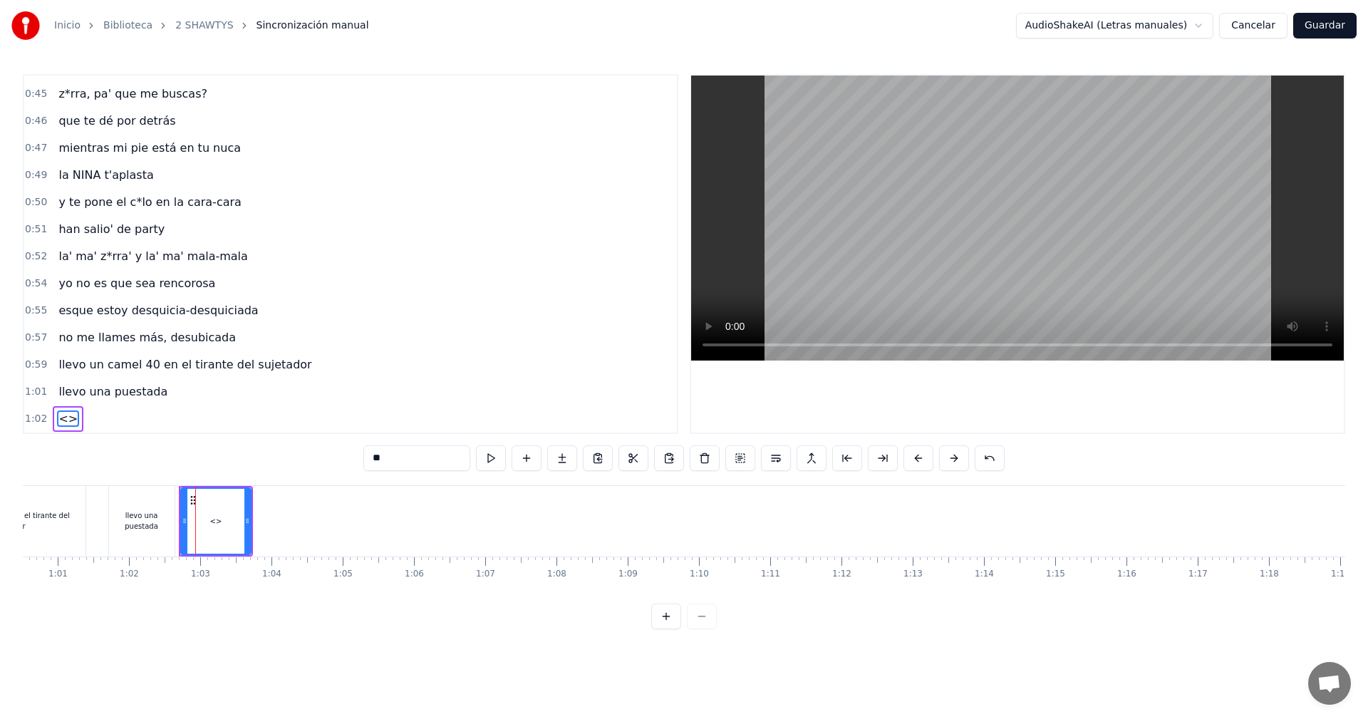
drag, startPoint x: 384, startPoint y: 456, endPoint x: 317, endPoint y: 454, distance: 67.0
click at [317, 454] on div "0:05 vamos las shawtys 0:06 shawtys 0:07 las chonis y las culonas 0:09 has deja…" at bounding box center [684, 351] width 1322 height 555
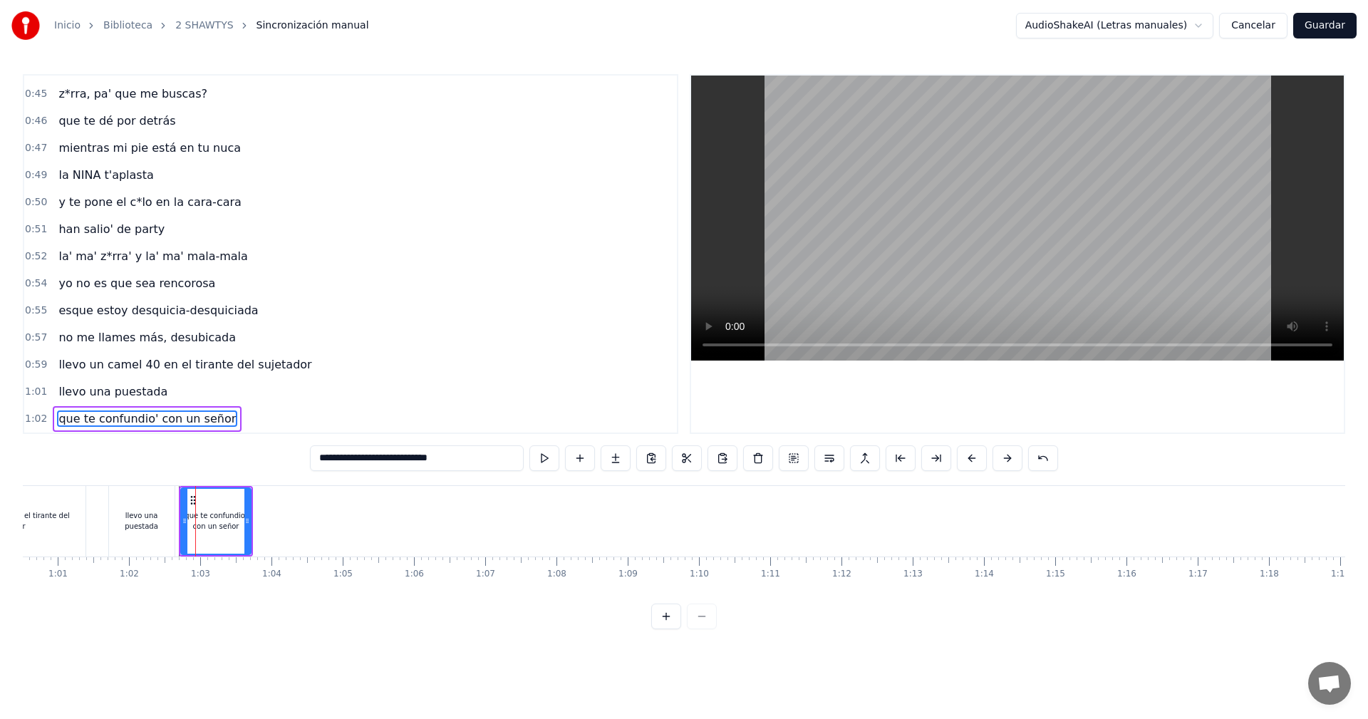
type input "**********"
click at [251, 513] on div "que te confundio' con un señor" at bounding box center [215, 521] width 71 height 68
drag, startPoint x: 249, startPoint y: 514, endPoint x: 271, endPoint y: 511, distance: 23.0
click at [262, 511] on div "que te confundio' con un señor" at bounding box center [221, 521] width 82 height 68
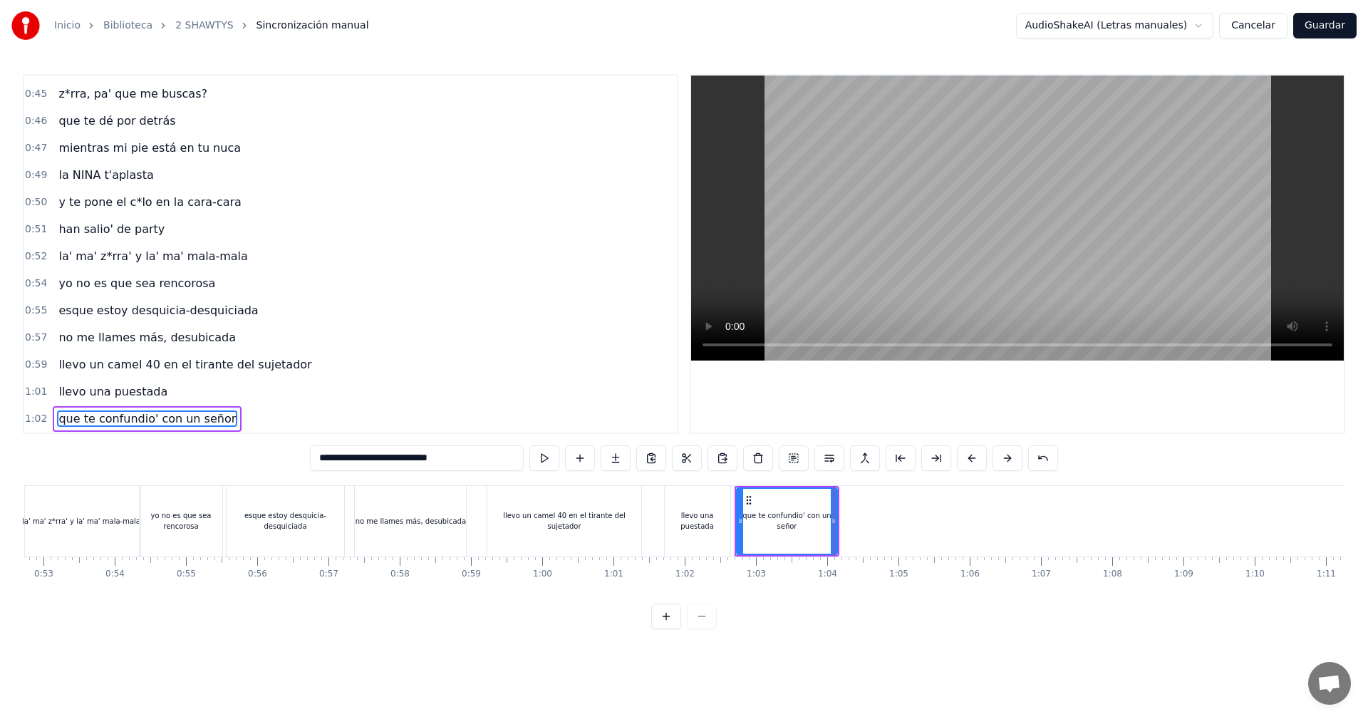
scroll to position [0, 3736]
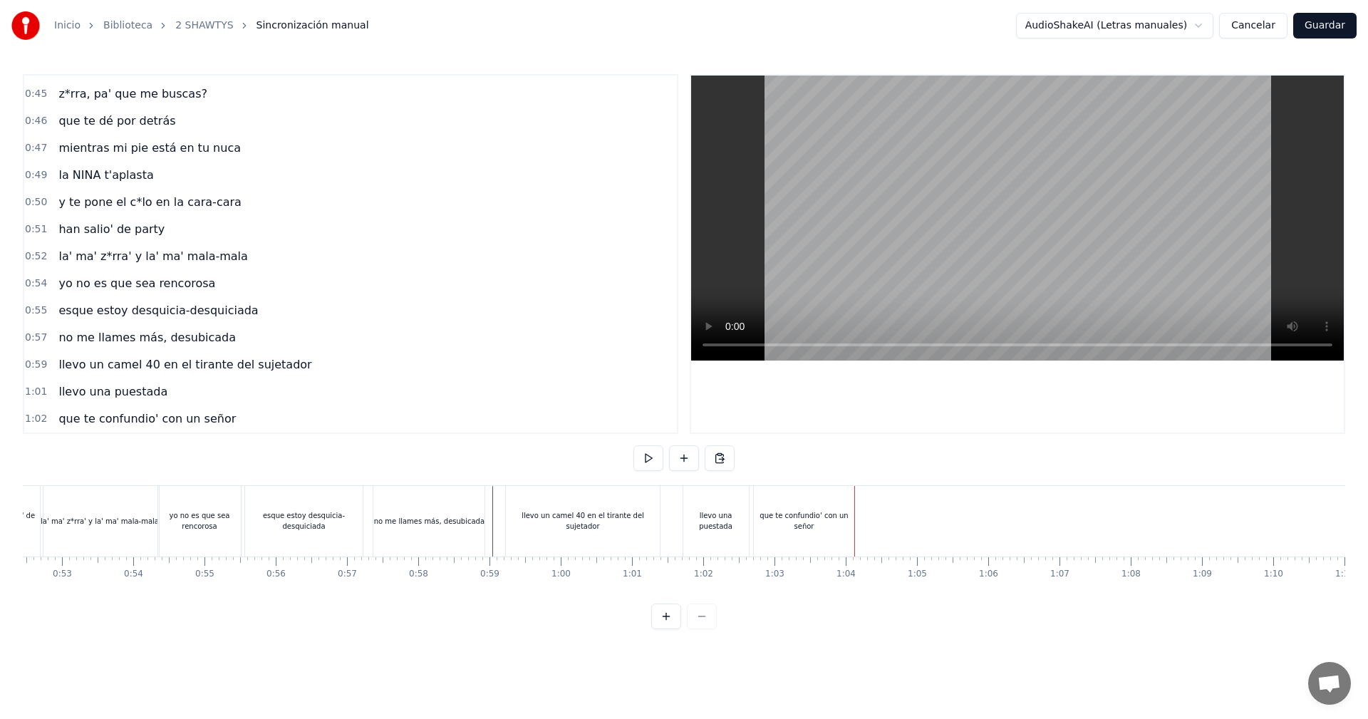
click at [850, 517] on div "que te confundio' con un señor" at bounding box center [804, 520] width 100 height 21
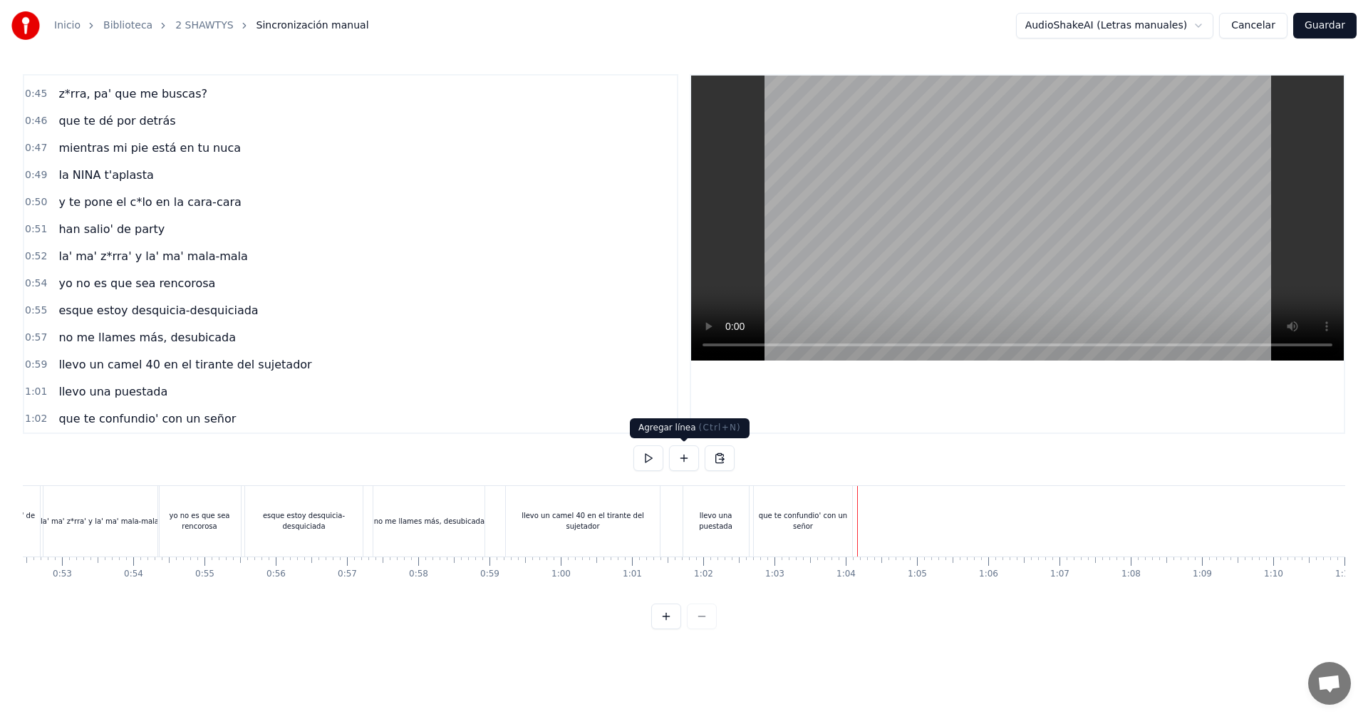
click at [690, 457] on button at bounding box center [684, 458] width 30 height 26
click at [892, 521] on div "<>" at bounding box center [894, 521] width 12 height 11
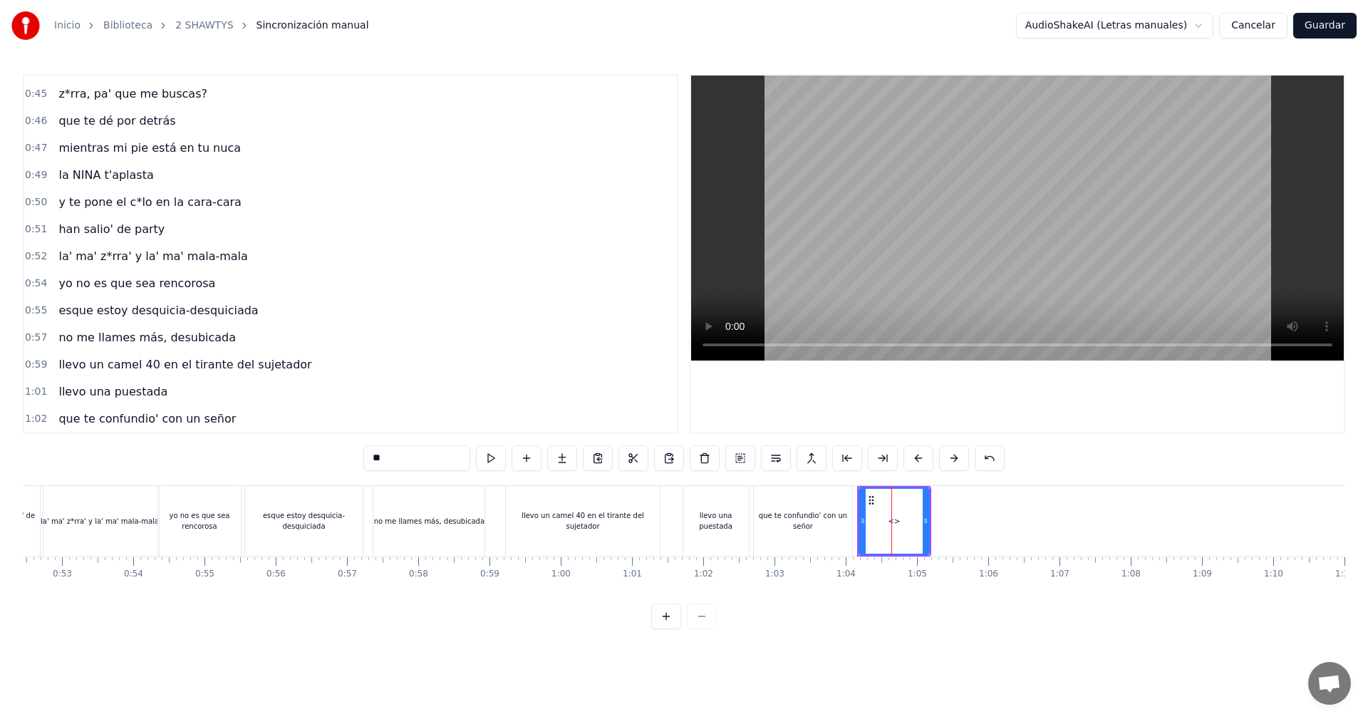
scroll to position [645, 0]
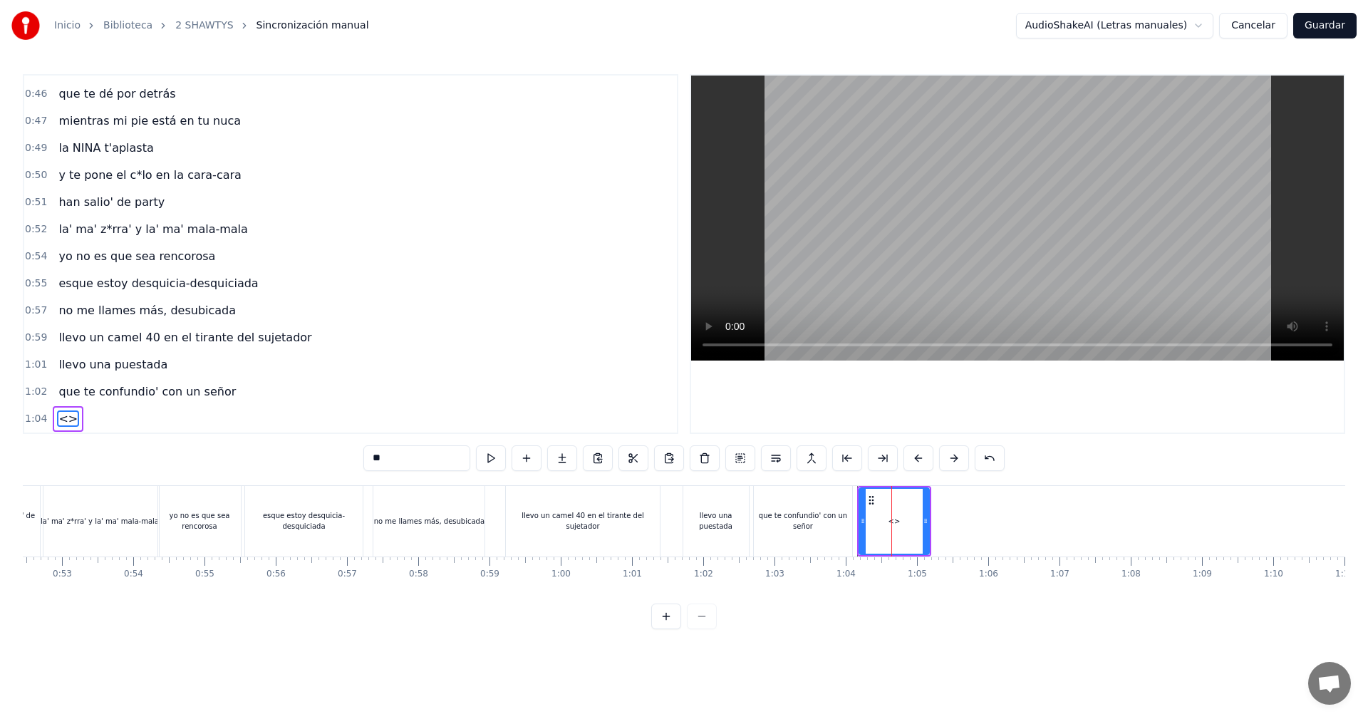
drag, startPoint x: 417, startPoint y: 456, endPoint x: 289, endPoint y: 442, distance: 128.3
click at [328, 451] on div "0:05 vamos las shawtys 0:06 shawtys 0:07 las chonis y las culonas 0:09 has deja…" at bounding box center [684, 351] width 1322 height 555
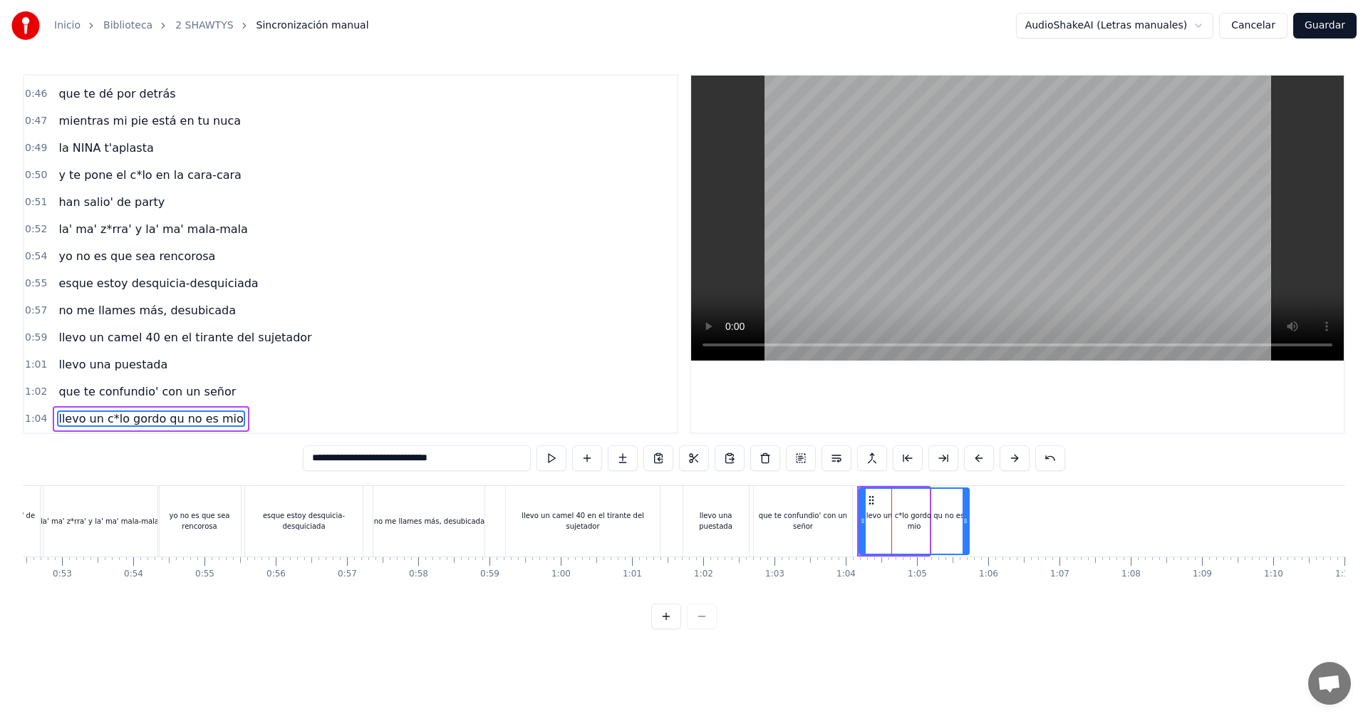
drag, startPoint x: 927, startPoint y: 524, endPoint x: 970, endPoint y: 507, distance: 46.4
click at [968, 507] on div at bounding box center [965, 521] width 6 height 65
click at [410, 454] on input "**********" at bounding box center [417, 458] width 228 height 26
type input "**********"
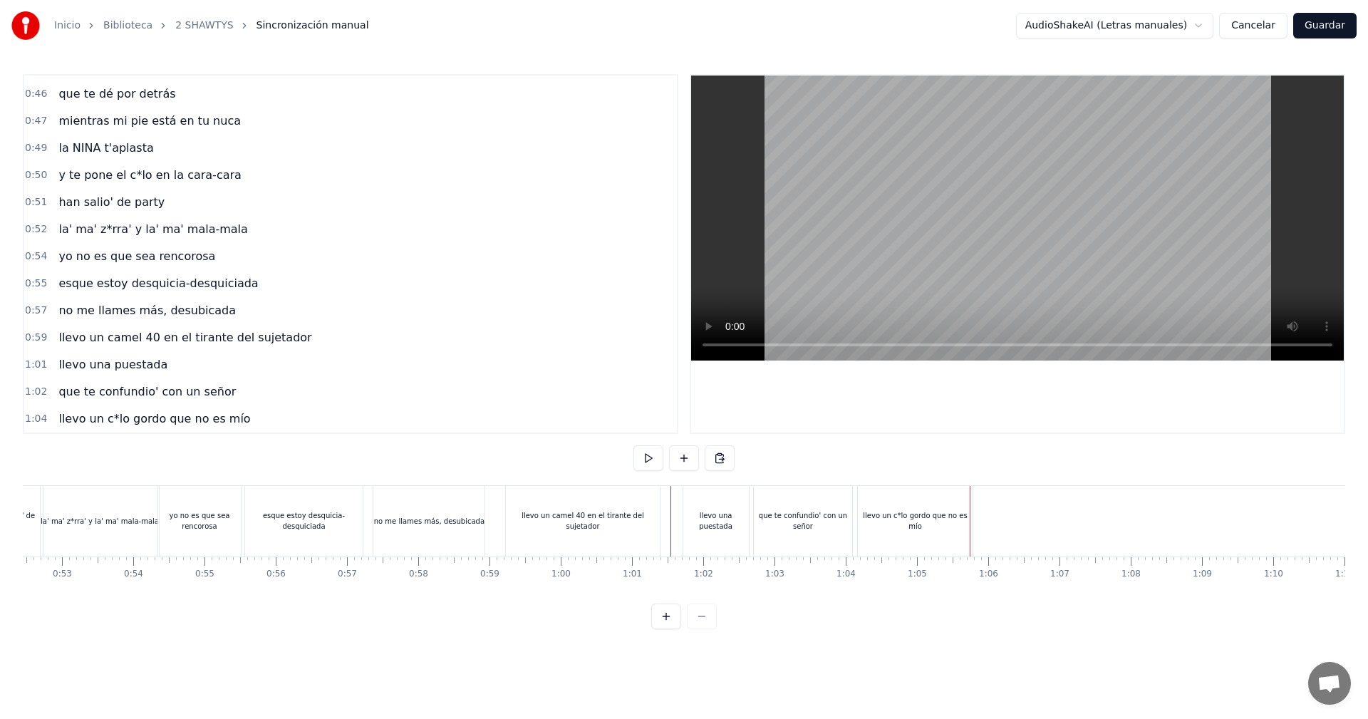
click at [953, 529] on div "llevo un c*lo gordo que no es mío" at bounding box center [915, 521] width 115 height 71
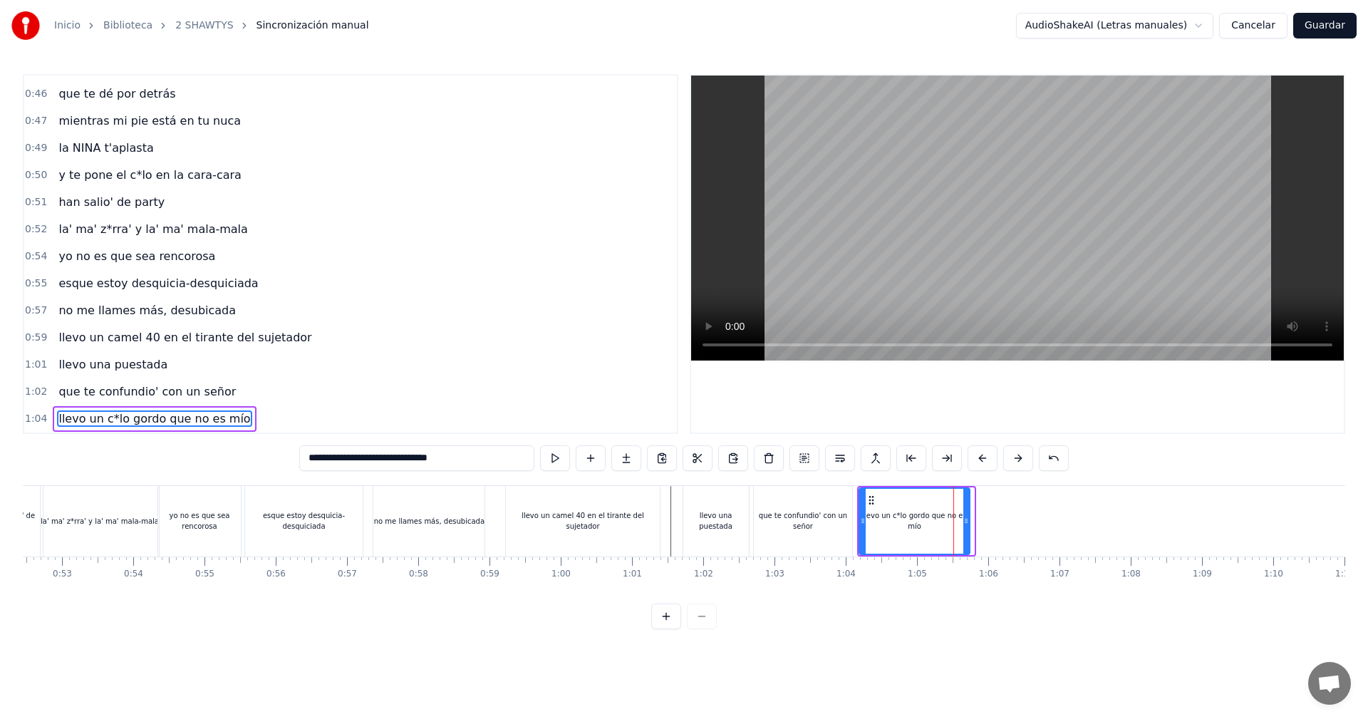
click at [963, 514] on div at bounding box center [966, 521] width 6 height 65
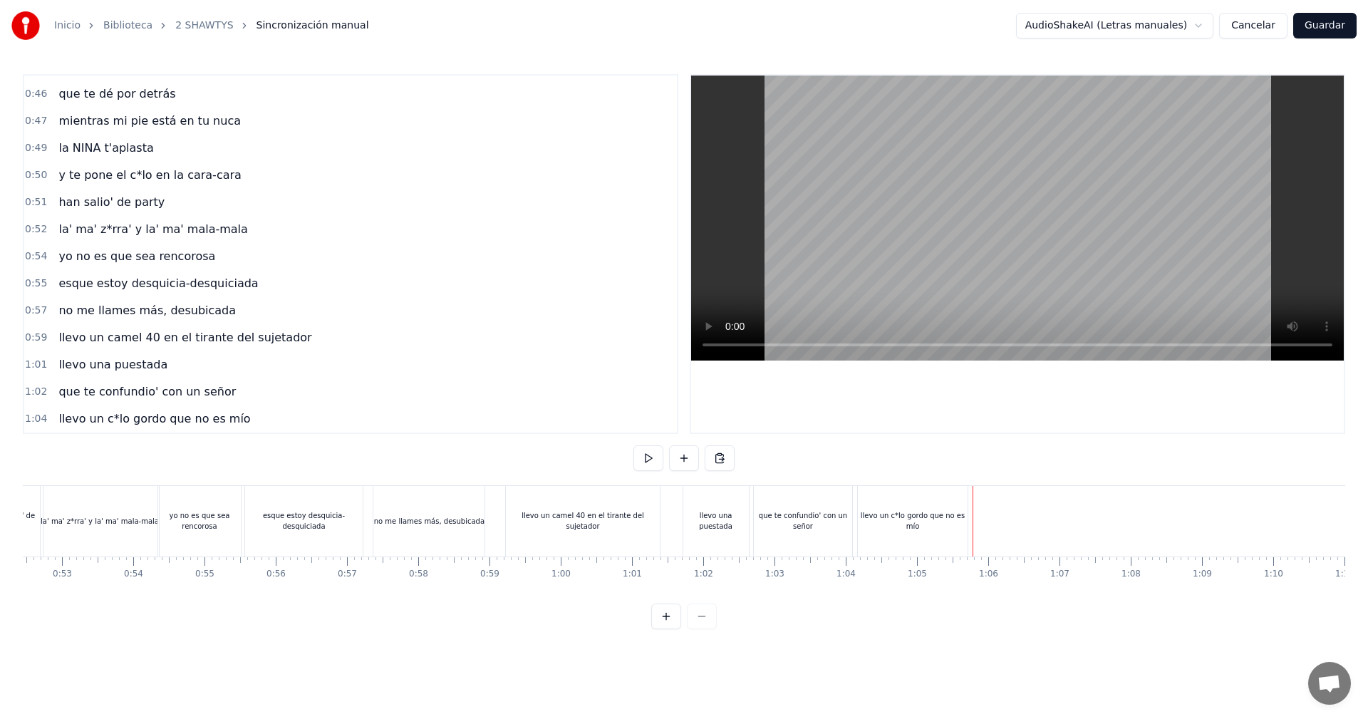
click at [969, 497] on div "llevo un c*lo gordo que no es mío" at bounding box center [914, 521] width 114 height 71
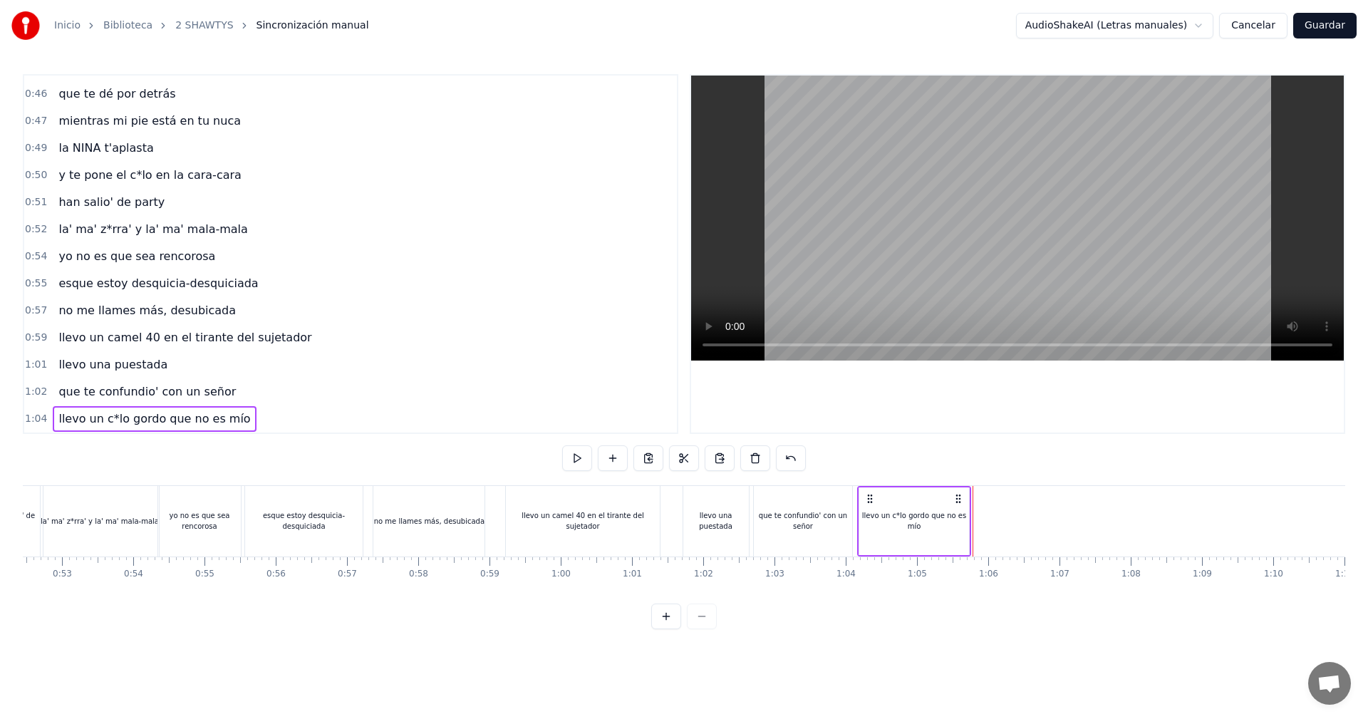
click at [972, 496] on div at bounding box center [972, 521] width 1 height 71
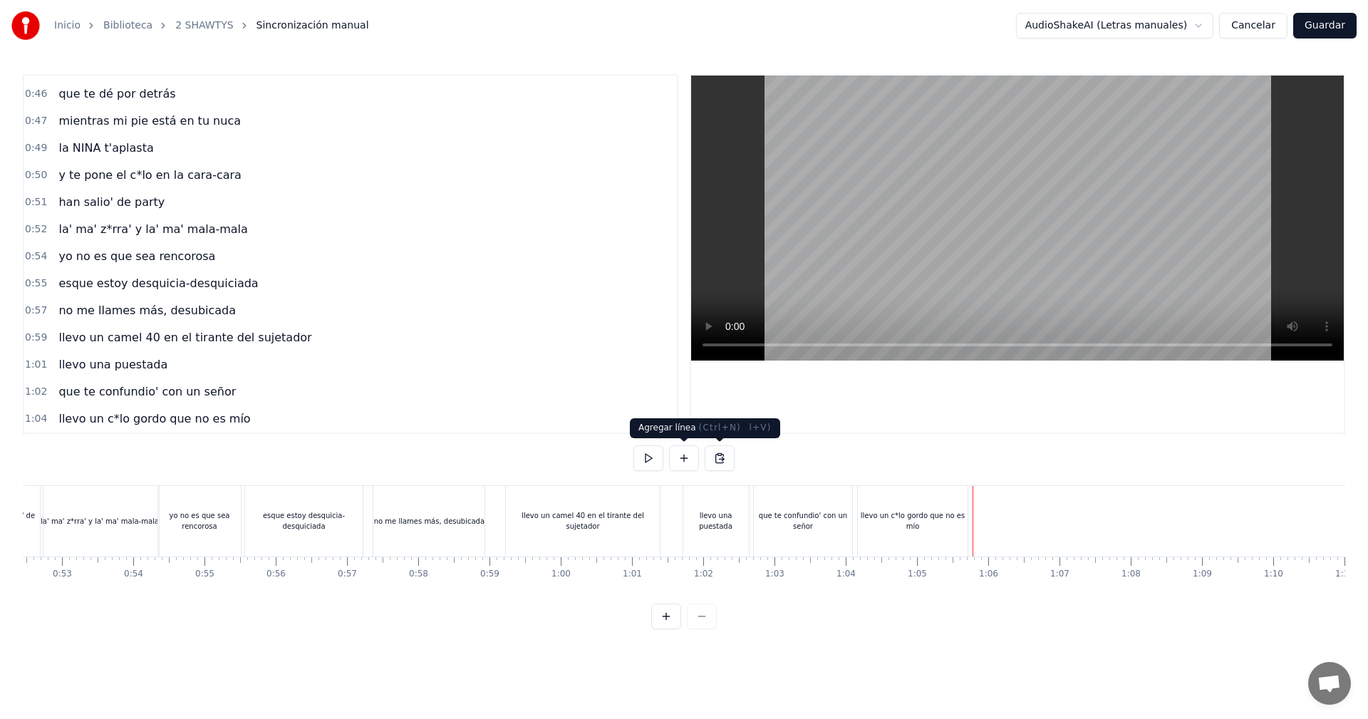
click at [687, 457] on button at bounding box center [684, 458] width 30 height 26
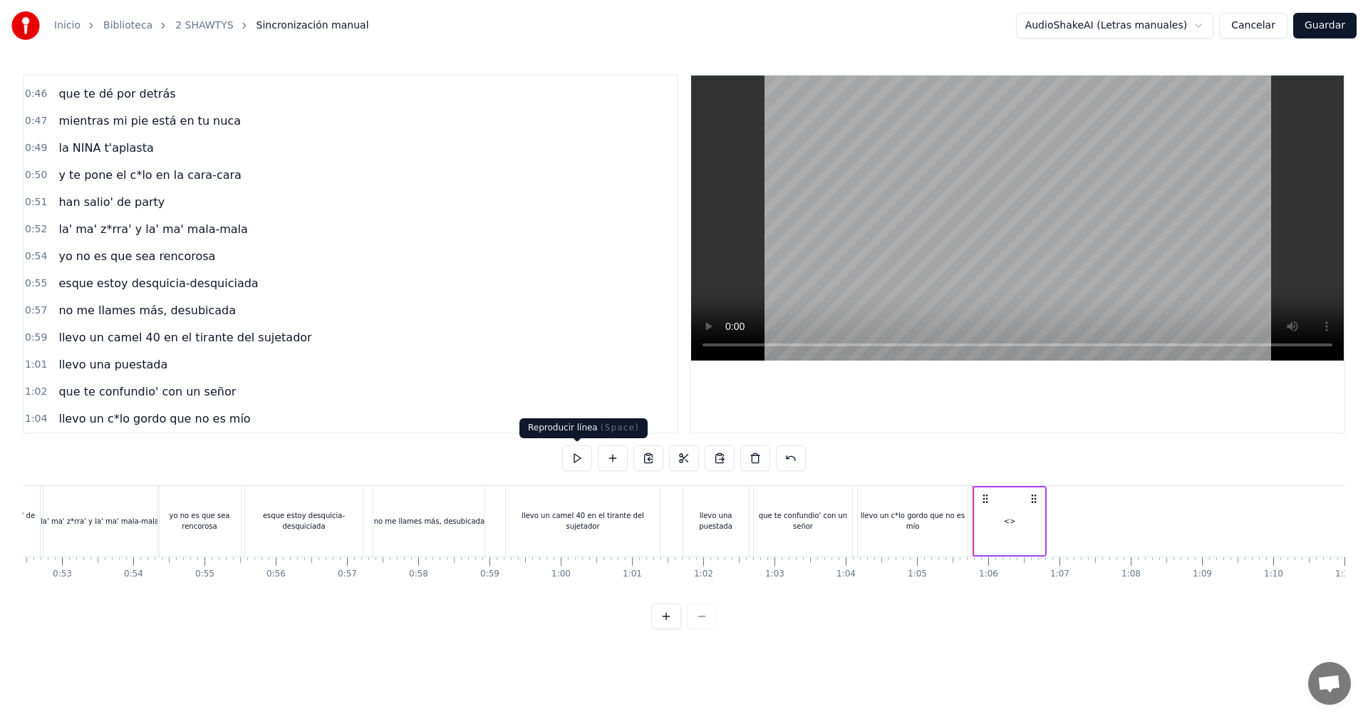
click at [1012, 537] on div "<>" at bounding box center [1009, 521] width 70 height 68
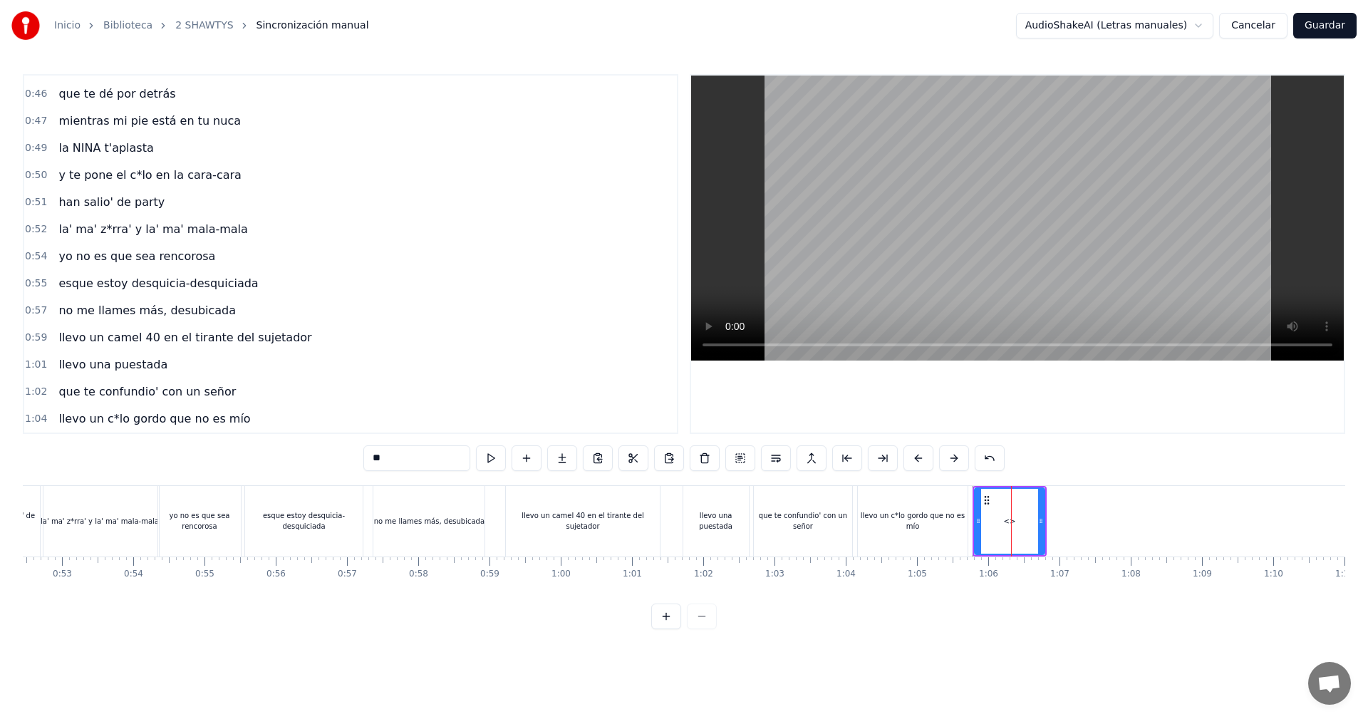
scroll to position [672, 0]
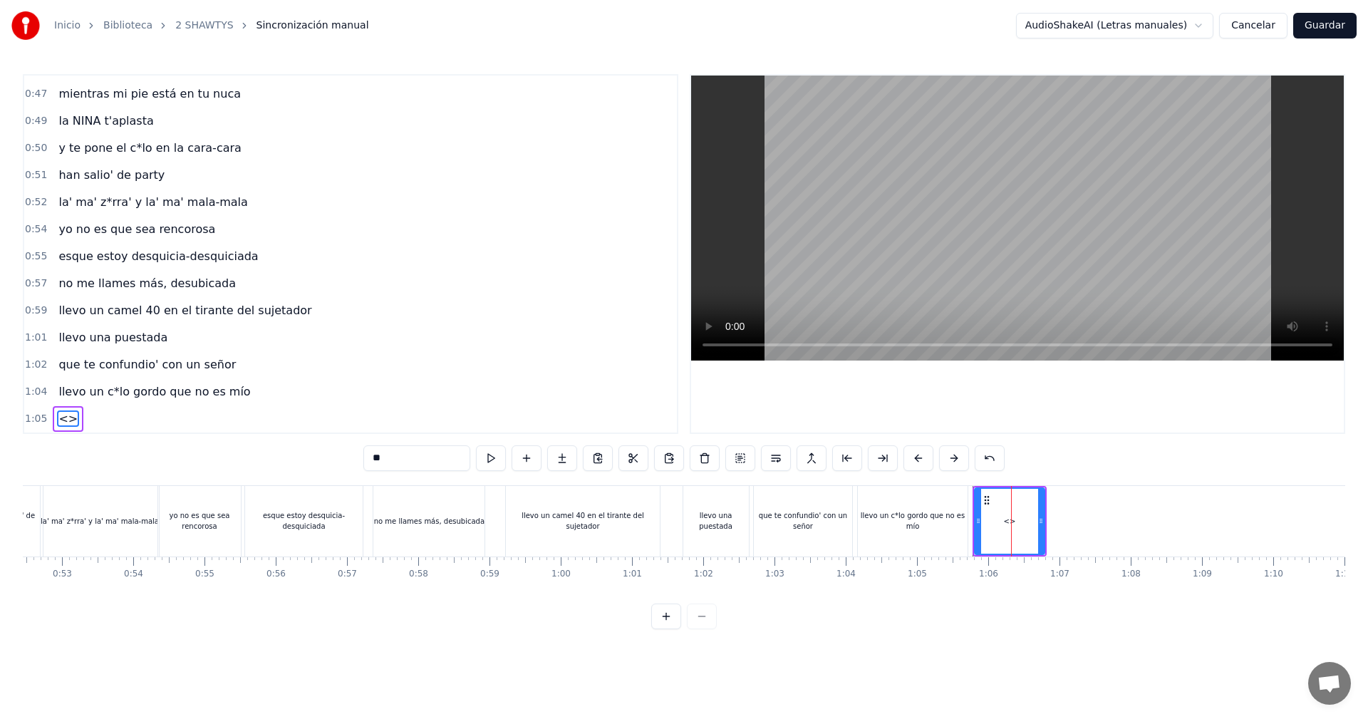
drag, startPoint x: 400, startPoint y: 457, endPoint x: 181, endPoint y: 462, distance: 219.4
click at [181, 462] on div "0:05 vamos las shawtys 0:06 shawtys 0:07 las chonis y las culonas 0:09 has deja…" at bounding box center [684, 351] width 1322 height 555
click at [971, 509] on div at bounding box center [972, 521] width 6 height 65
click at [1041, 514] on div at bounding box center [1041, 521] width 6 height 65
click at [656, 515] on div "llevo un camel 40 en el tirante del sujetador" at bounding box center [583, 521] width 154 height 71
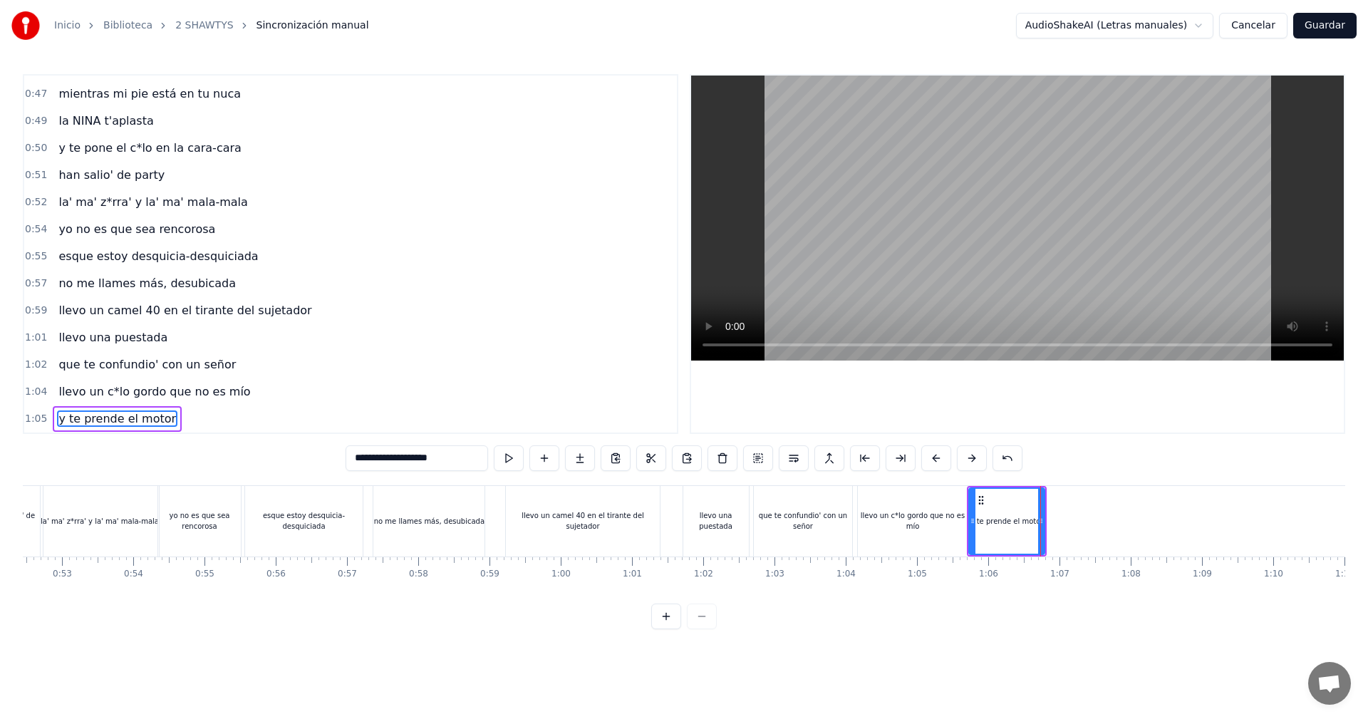
type input "**********"
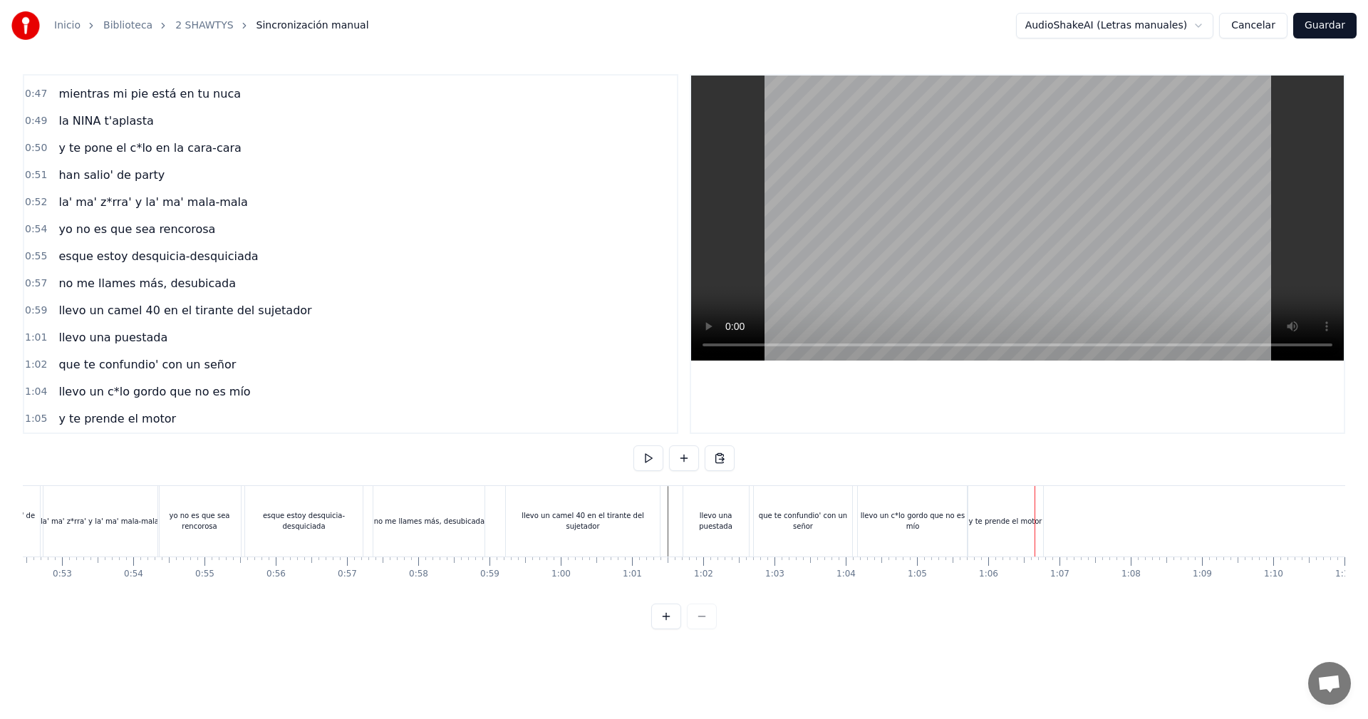
click at [1027, 524] on div "y te prende el motor" at bounding box center [1005, 521] width 73 height 11
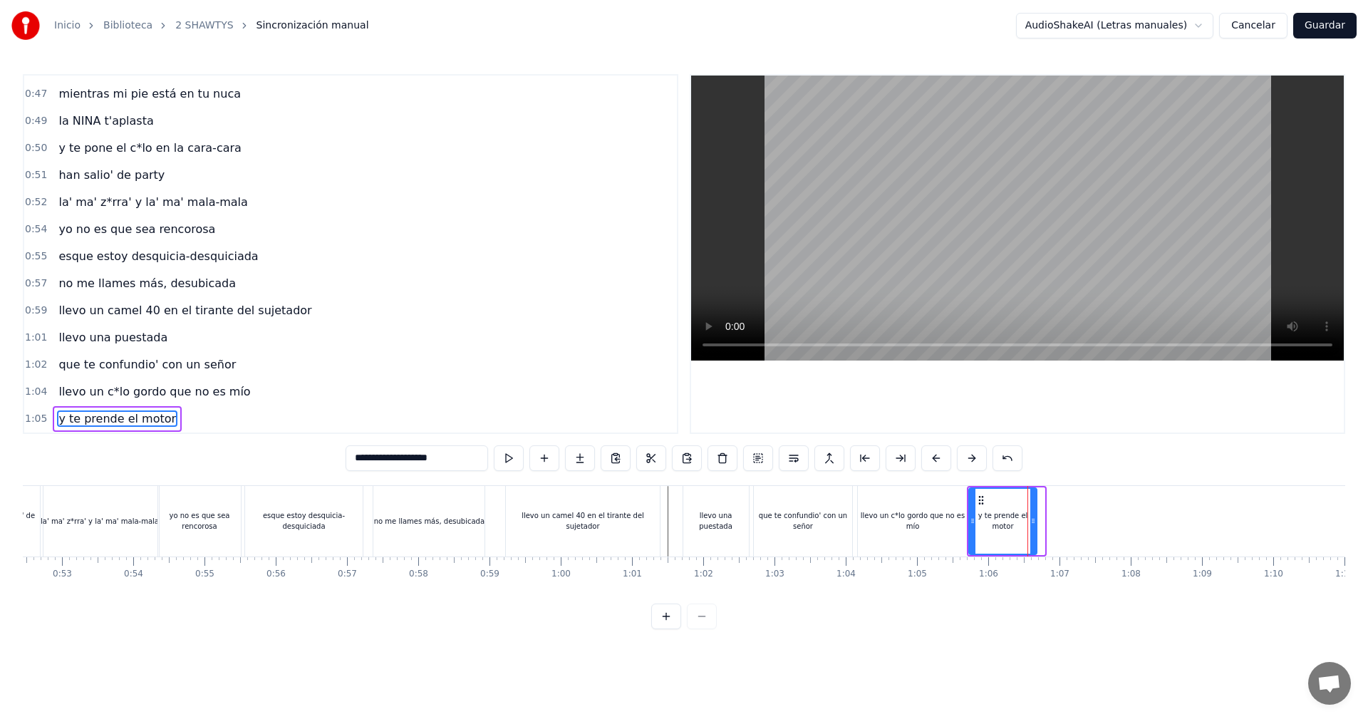
drag, startPoint x: 1042, startPoint y: 514, endPoint x: 1034, endPoint y: 516, distance: 8.1
click at [1034, 516] on div at bounding box center [1033, 521] width 6 height 65
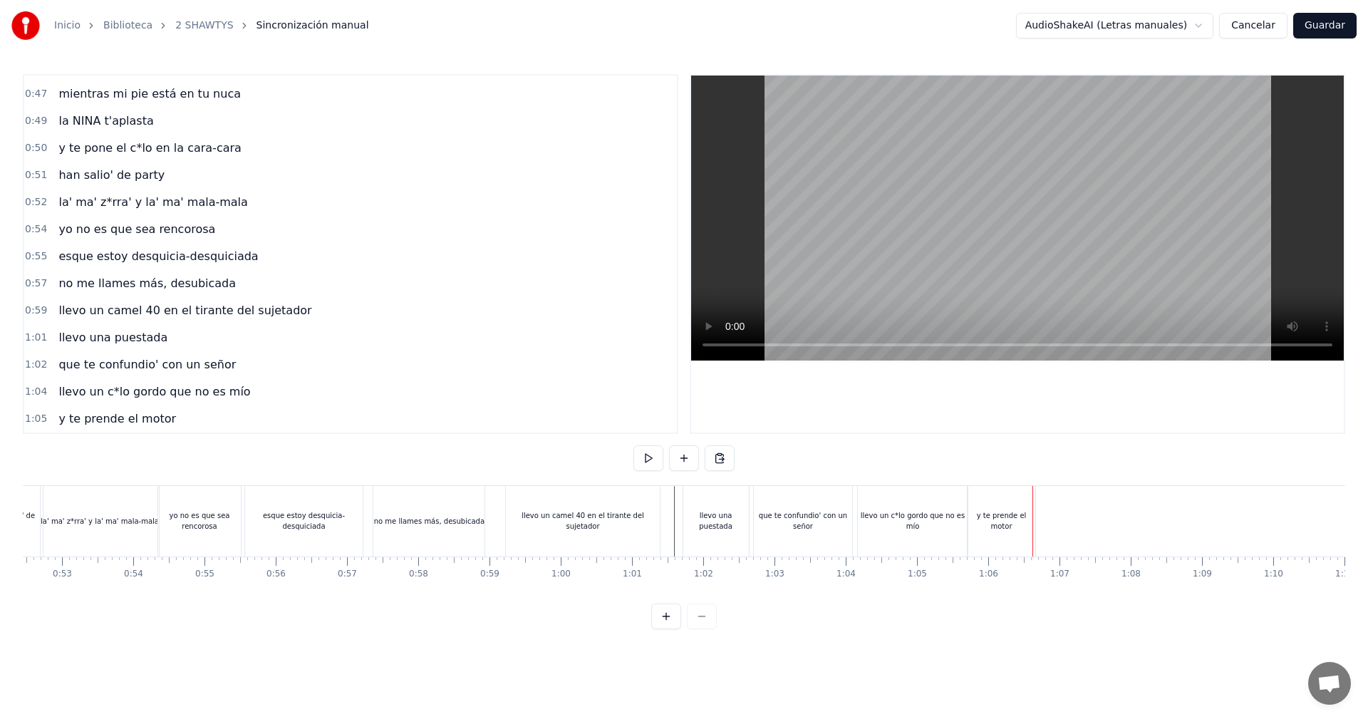
click at [1015, 516] on div "y te prende el motor" at bounding box center [1001, 520] width 68 height 21
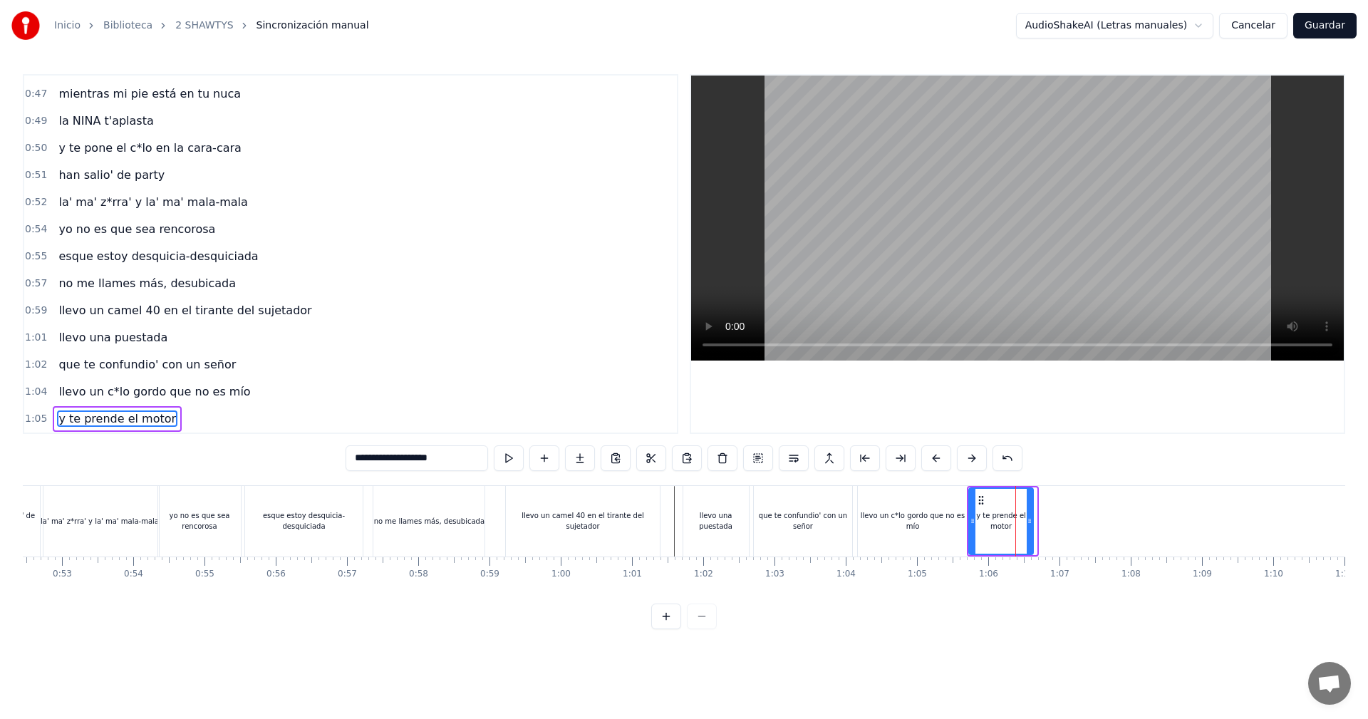
click at [1031, 504] on div at bounding box center [1029, 521] width 6 height 65
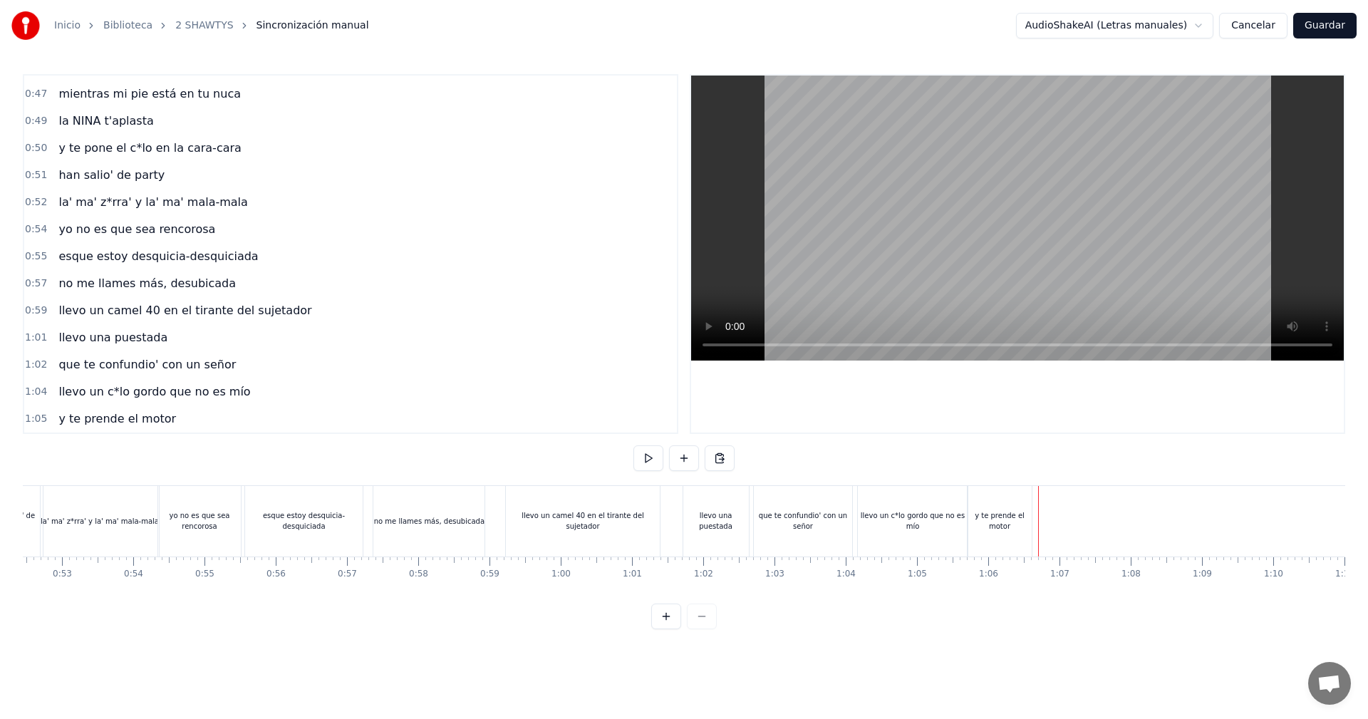
click at [882, 520] on div "llevo un c*lo gordo que no es mío" at bounding box center [913, 520] width 110 height 21
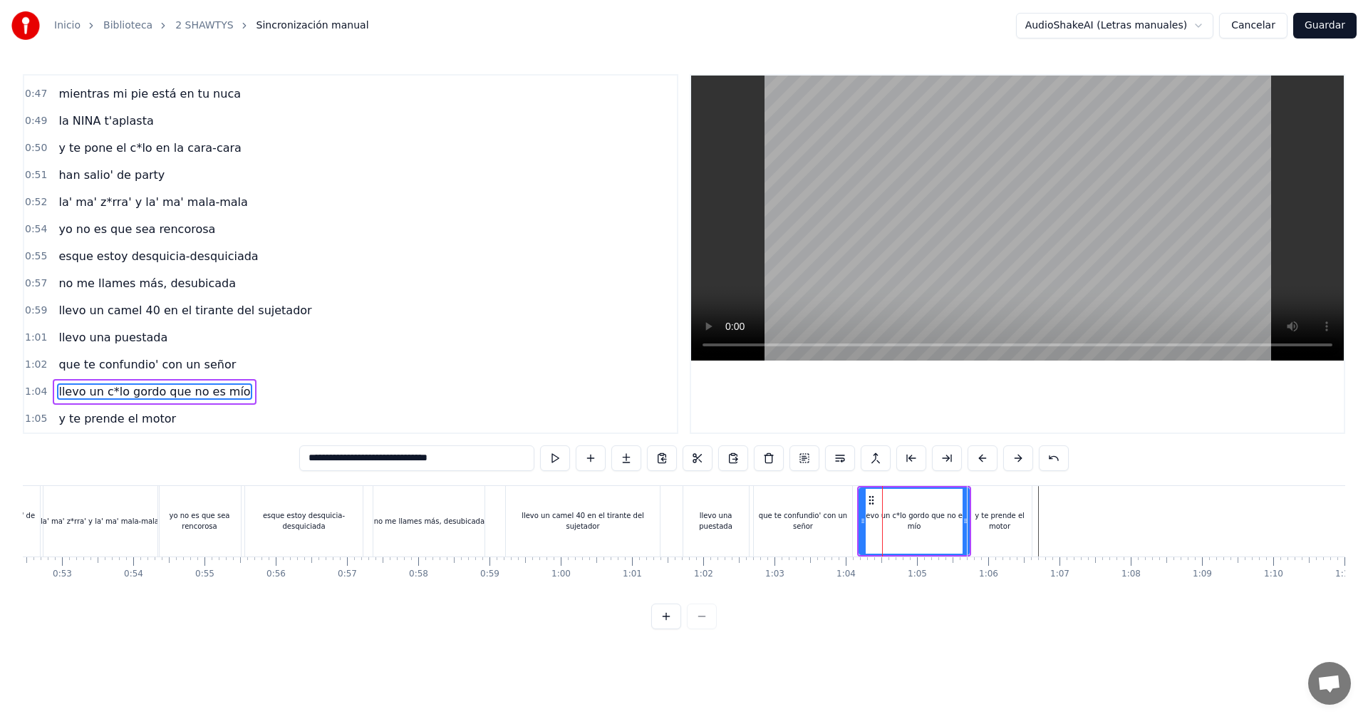
click at [425, 459] on input "**********" at bounding box center [416, 458] width 235 height 26
click at [423, 461] on input "**********" at bounding box center [417, 458] width 228 height 26
type input "**********"
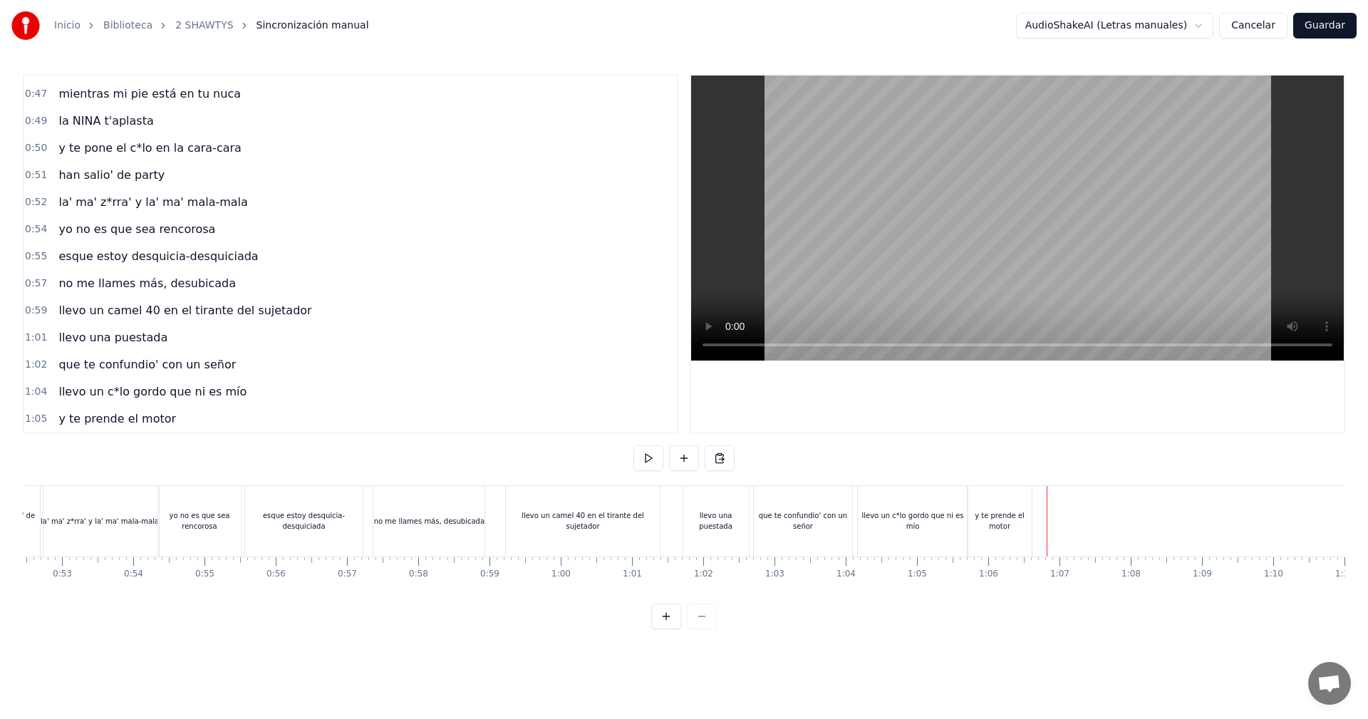
click at [695, 464] on button at bounding box center [684, 458] width 30 height 26
click at [1105, 536] on div "<>" at bounding box center [1077, 521] width 70 height 68
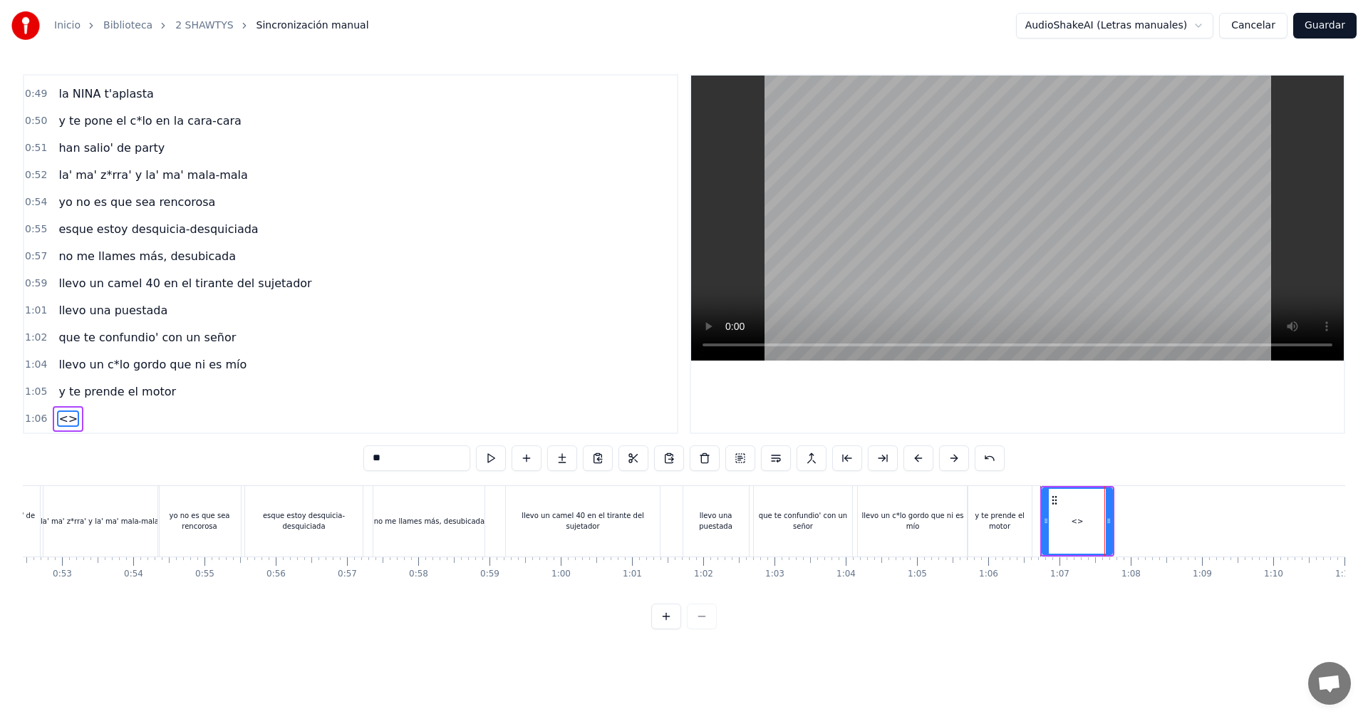
drag, startPoint x: 418, startPoint y: 458, endPoint x: 4, endPoint y: 434, distance: 415.2
click at [187, 471] on div "0:05 vamos las shawtys 0:06 shawtys 0:07 las chonis y las culonas 0:09 has deja…" at bounding box center [684, 351] width 1322 height 555
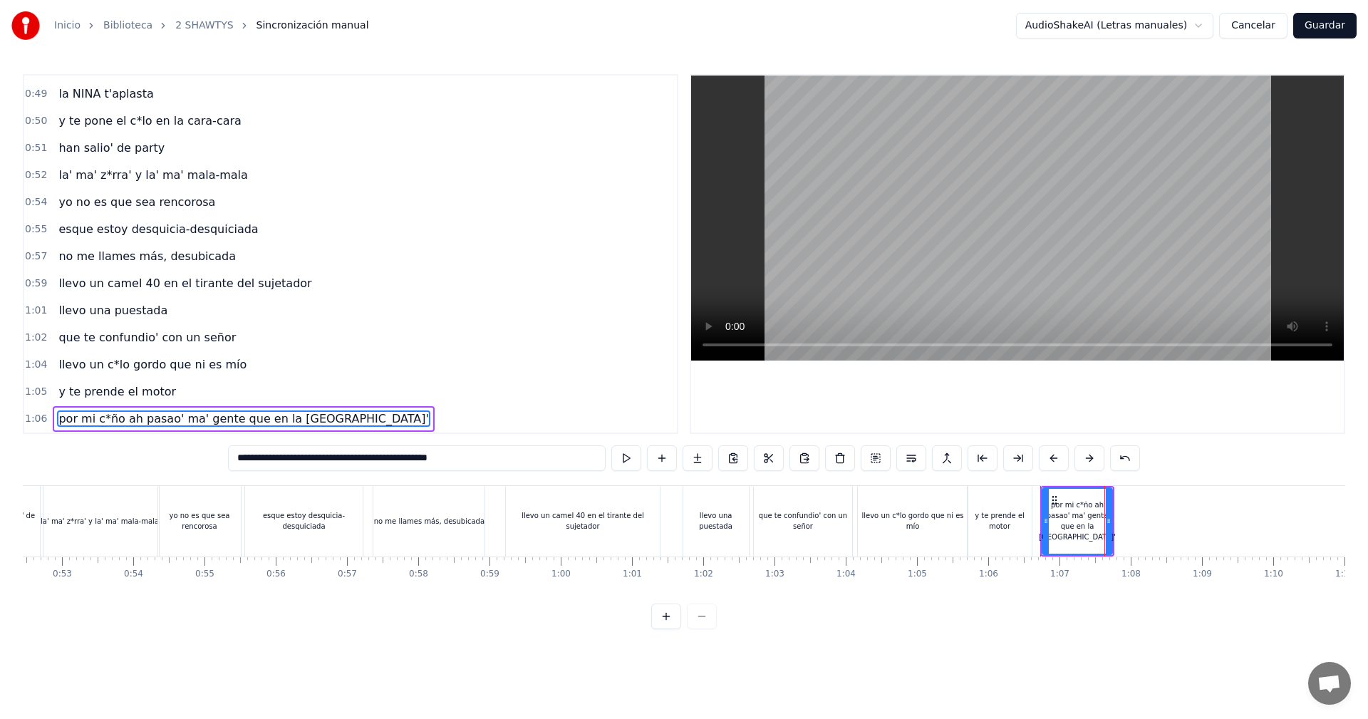
click at [1083, 514] on div "por mi c*ño ah pasao' ma' gente que en la [GEOGRAPHIC_DATA]'" at bounding box center [1076, 520] width 77 height 43
drag, startPoint x: 506, startPoint y: 463, endPoint x: 338, endPoint y: 479, distance: 168.8
click at [338, 479] on div "0:05 vamos las shawtys 0:06 shawtys 0:07 las chonis y las culonas 0:09 has deja…" at bounding box center [684, 351] width 1322 height 555
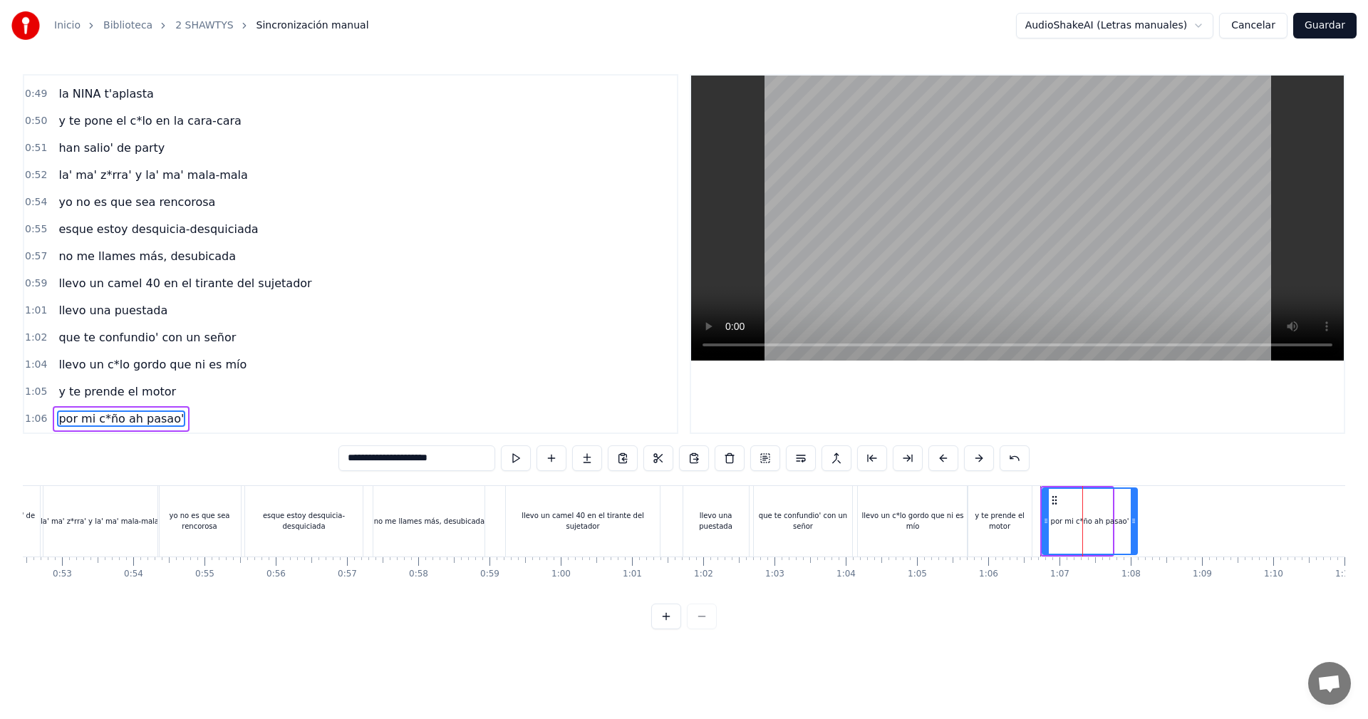
drag, startPoint x: 1108, startPoint y: 515, endPoint x: 1133, endPoint y: 540, distance: 35.3
click at [1133, 540] on div at bounding box center [1133, 521] width 6 height 65
type input "**********"
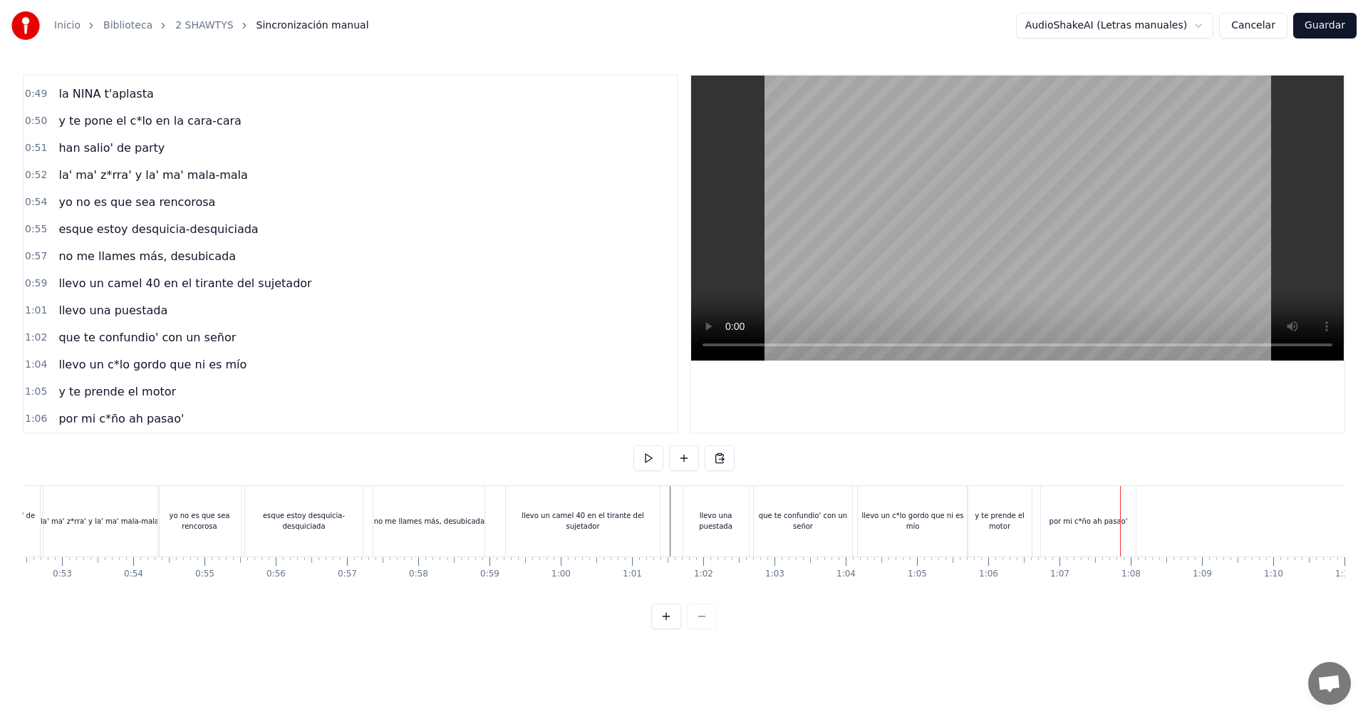
click at [1046, 521] on div "por mi c*ño ah pasao'" at bounding box center [1088, 521] width 95 height 71
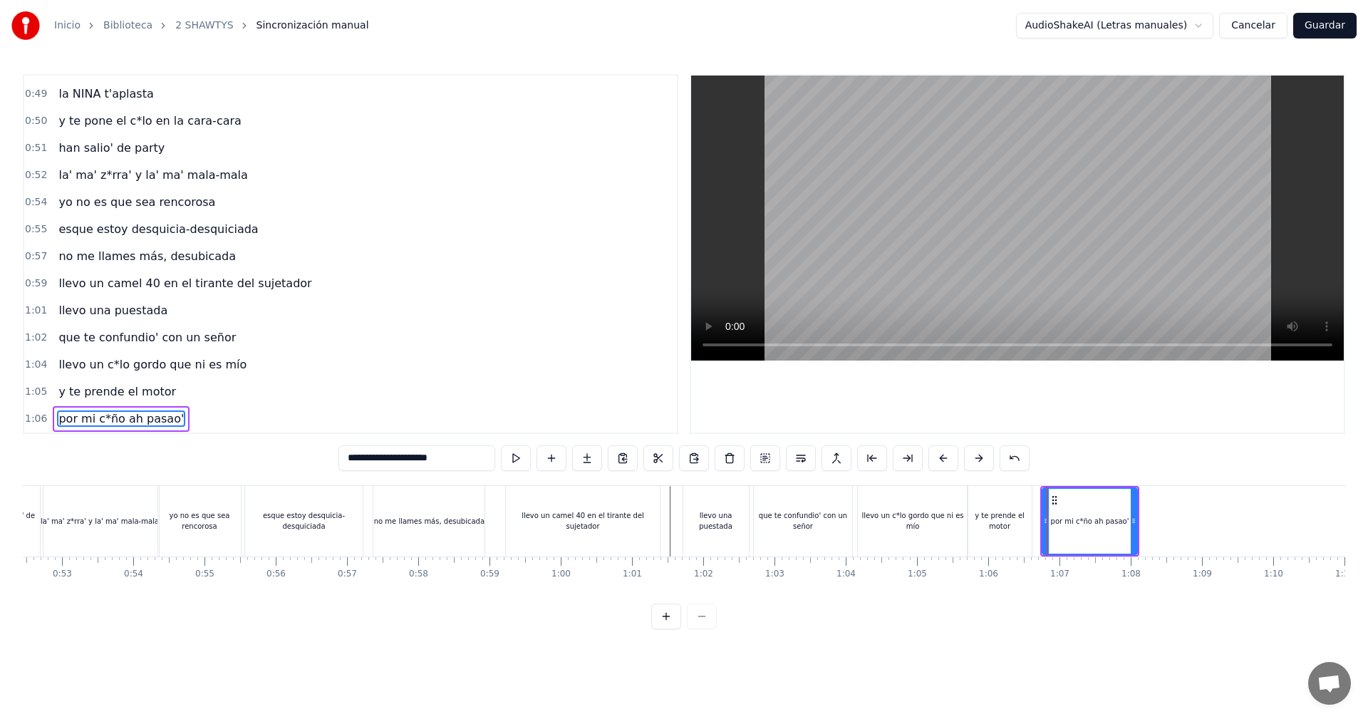
click at [1040, 519] on div "por mi c*ño ah pasao'" at bounding box center [1089, 521] width 99 height 71
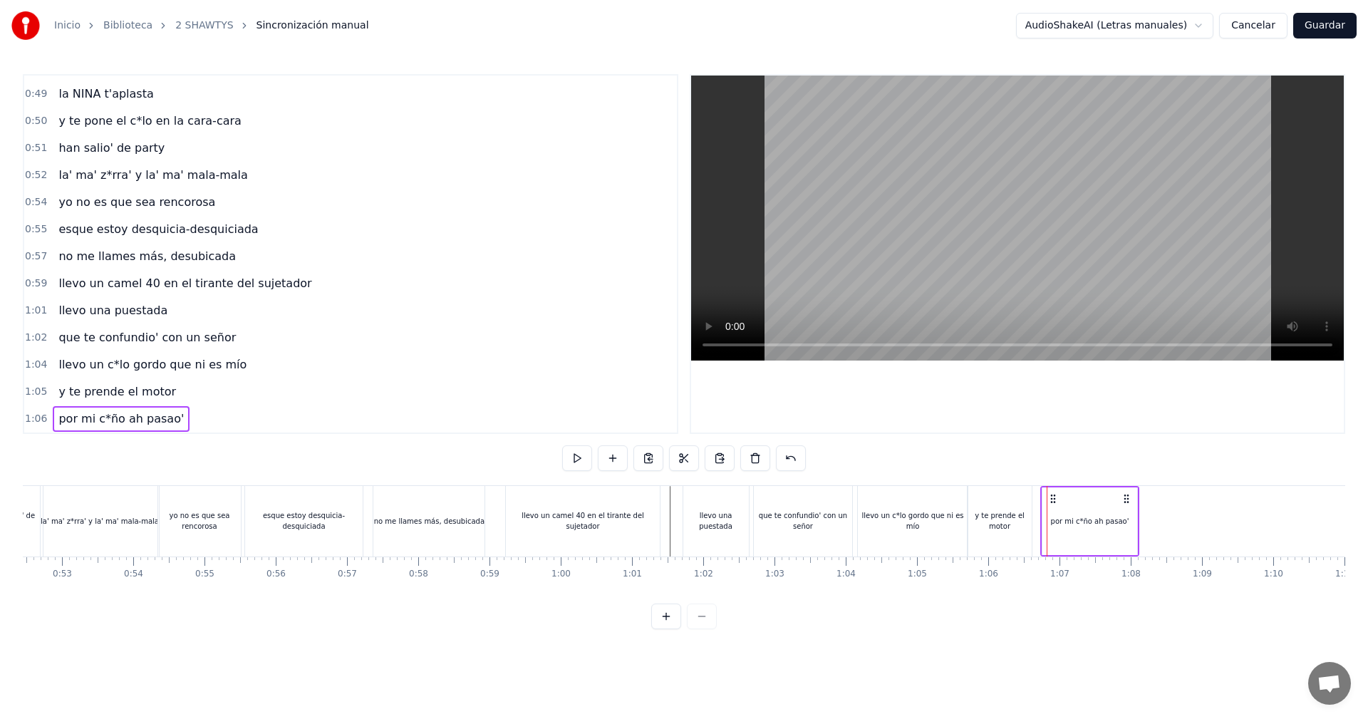
click at [1043, 514] on div "por mi c*ño ah pasao'" at bounding box center [1089, 521] width 95 height 68
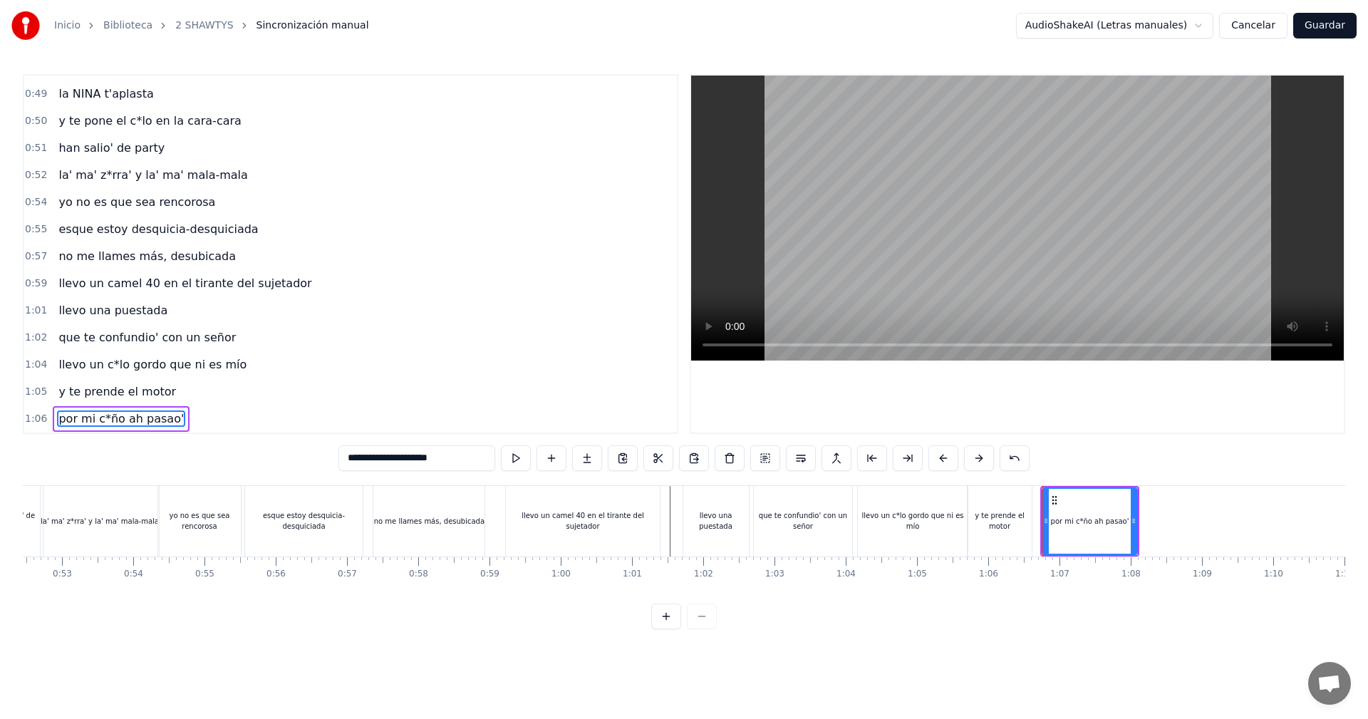
click at [410, 458] on input "**********" at bounding box center [416, 458] width 157 height 26
click at [406, 463] on input "**********" at bounding box center [417, 458] width 150 height 26
drag, startPoint x: 1131, startPoint y: 517, endPoint x: 1139, endPoint y: 518, distance: 7.9
click at [1139, 518] on icon at bounding box center [1141, 520] width 6 height 11
type input "**********"
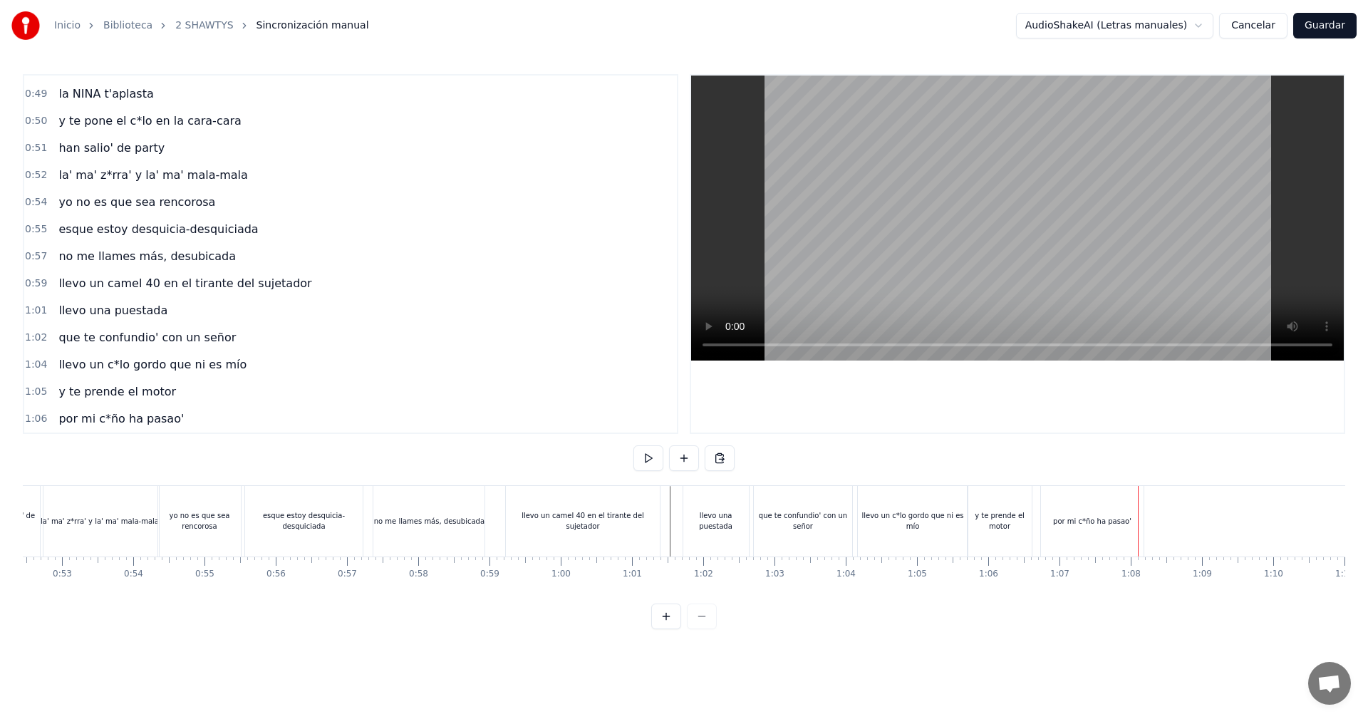
click at [1137, 519] on div at bounding box center [1137, 521] width 1 height 71
click at [1135, 519] on div "por mi c*ño ha pasao'" at bounding box center [1092, 521] width 103 height 71
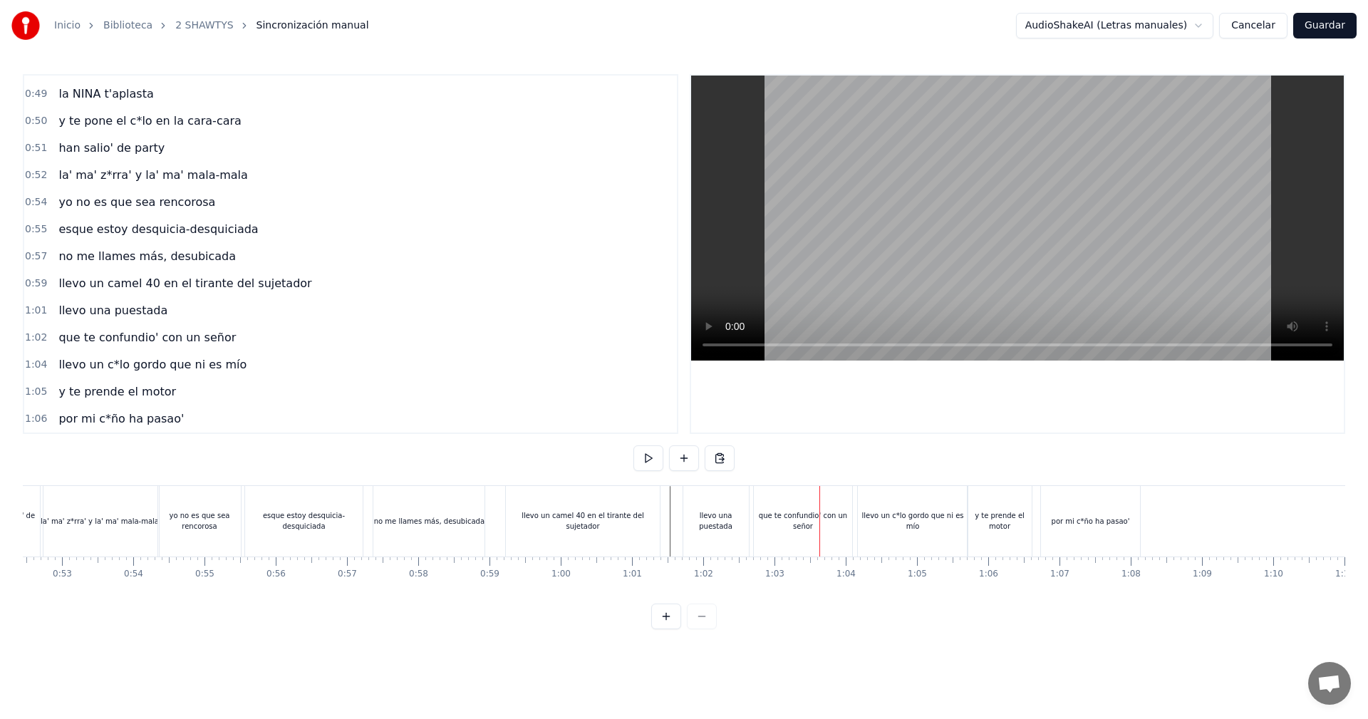
click at [957, 209] on video at bounding box center [1017, 217] width 652 height 285
click at [971, 219] on video at bounding box center [1017, 217] width 652 height 285
click at [1105, 519] on div "por mi c*ño ha pasao'" at bounding box center [1090, 521] width 78 height 11
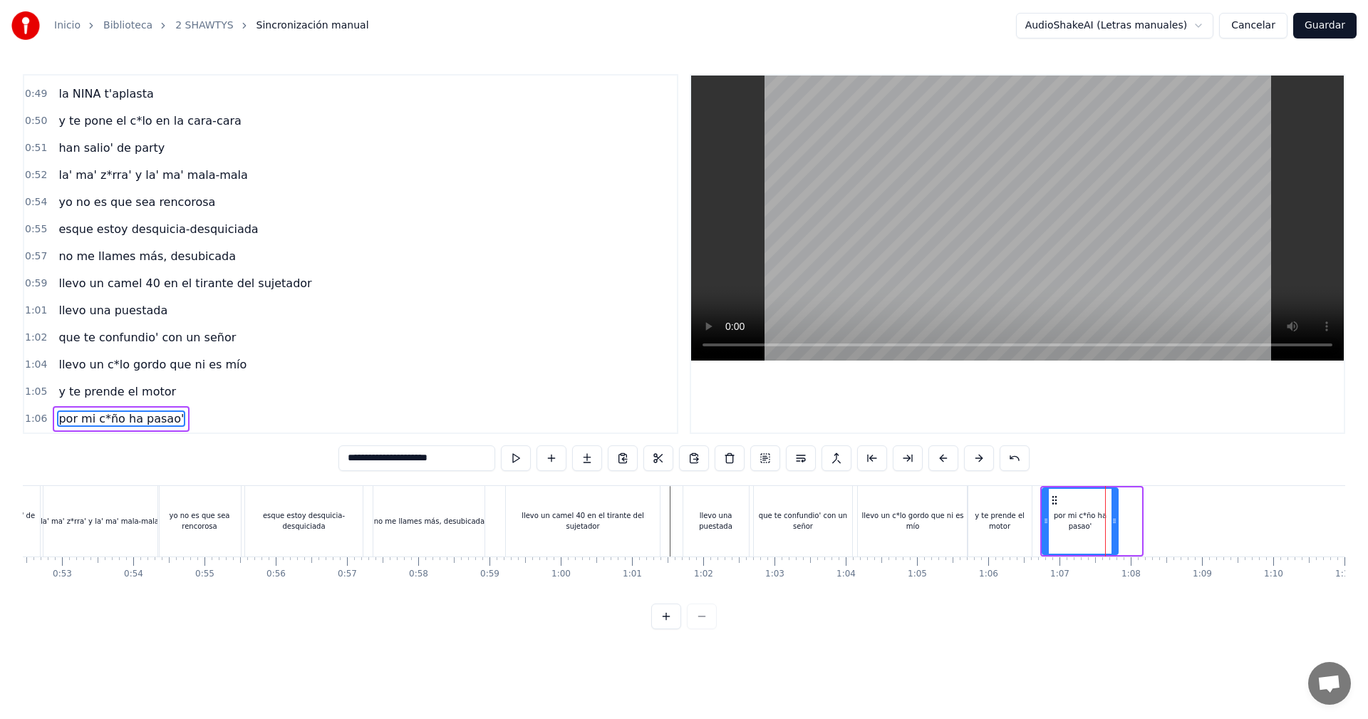
drag, startPoint x: 1137, startPoint y: 511, endPoint x: 1114, endPoint y: 533, distance: 32.2
click at [1114, 533] on div at bounding box center [1114, 521] width 6 height 65
click at [1119, 522] on div "por mi c*ño ha pasao'" at bounding box center [1080, 521] width 80 height 71
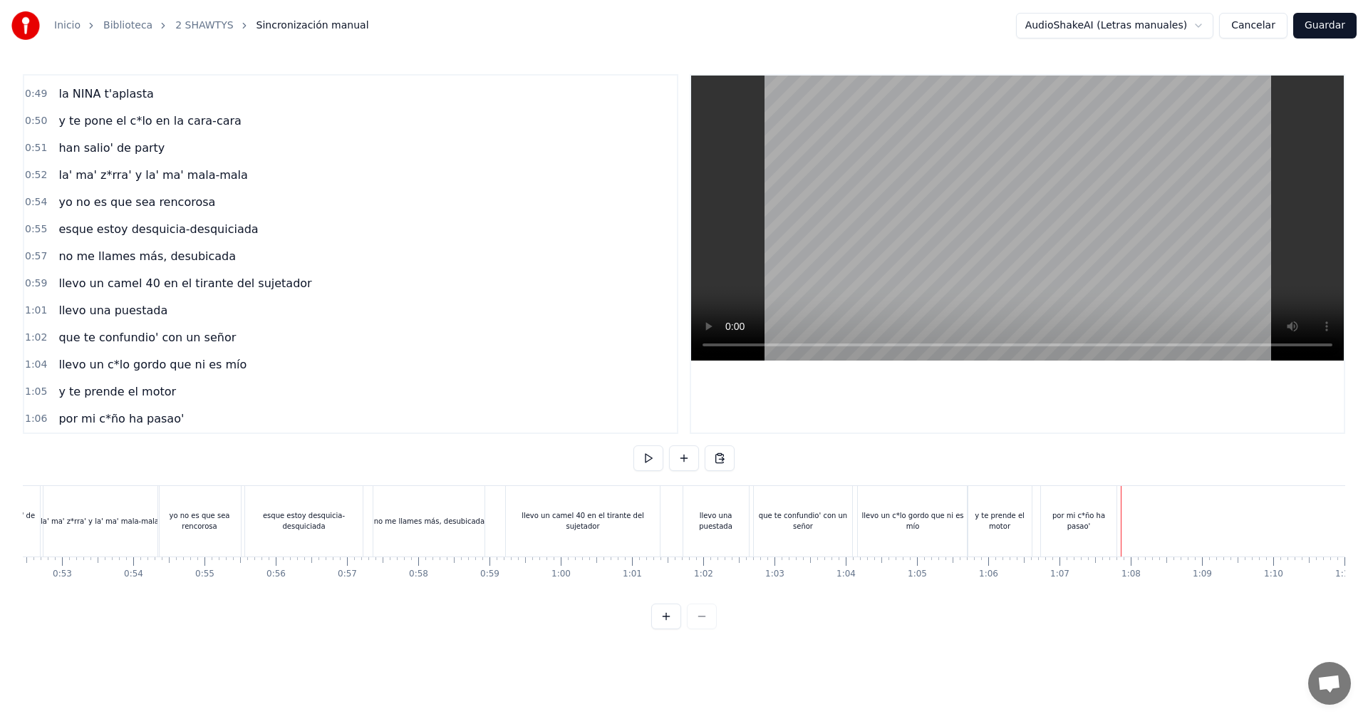
click at [1109, 520] on div "por mi c*ño ha pasao'" at bounding box center [1078, 520] width 75 height 21
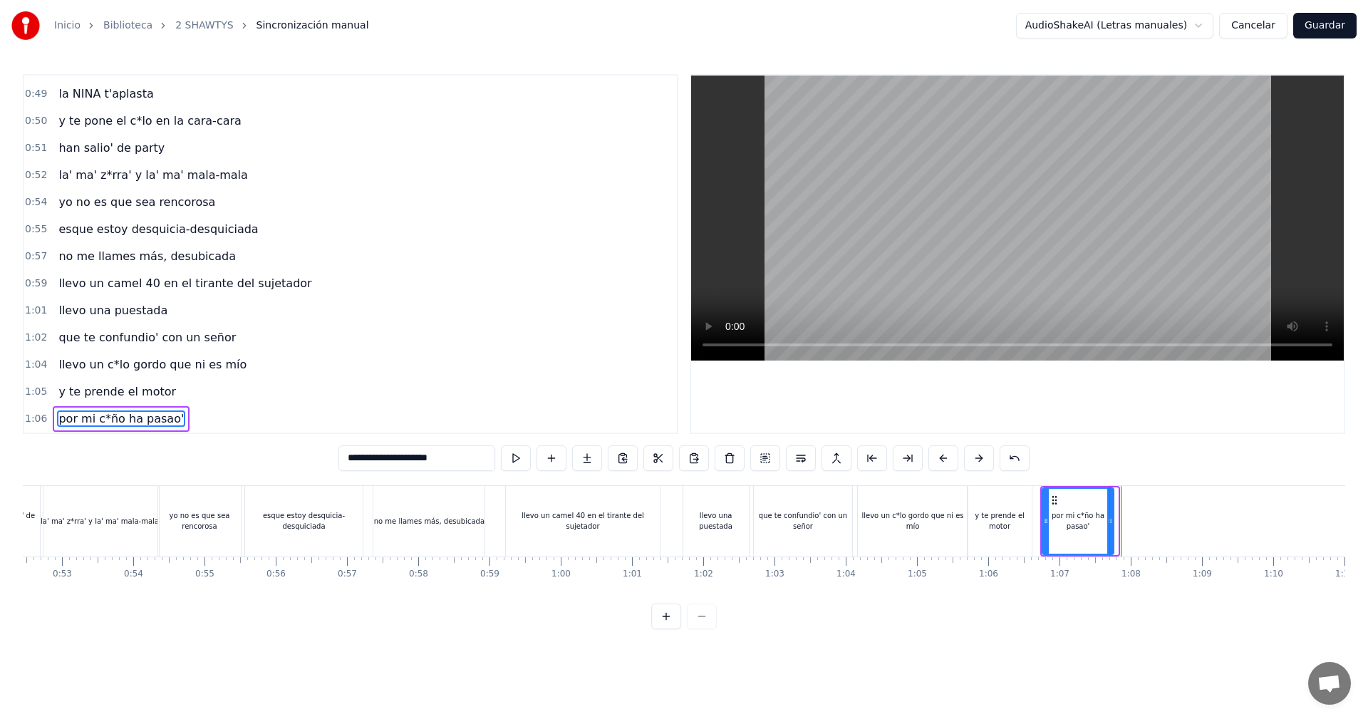
drag, startPoint x: 1115, startPoint y: 519, endPoint x: 1106, endPoint y: 519, distance: 9.3
click at [1107, 519] on icon at bounding box center [1110, 520] width 6 height 11
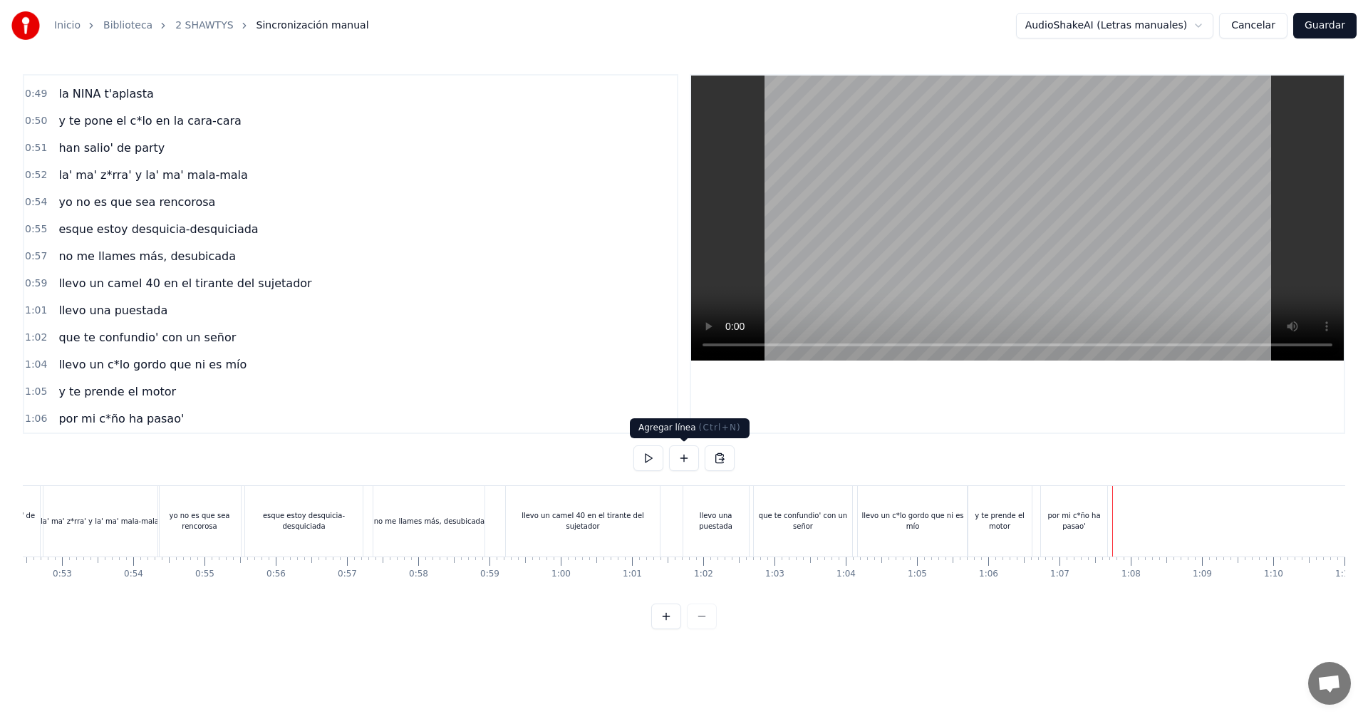
click at [690, 462] on button at bounding box center [684, 458] width 30 height 26
click at [1167, 531] on div "<>" at bounding box center [1149, 521] width 70 height 68
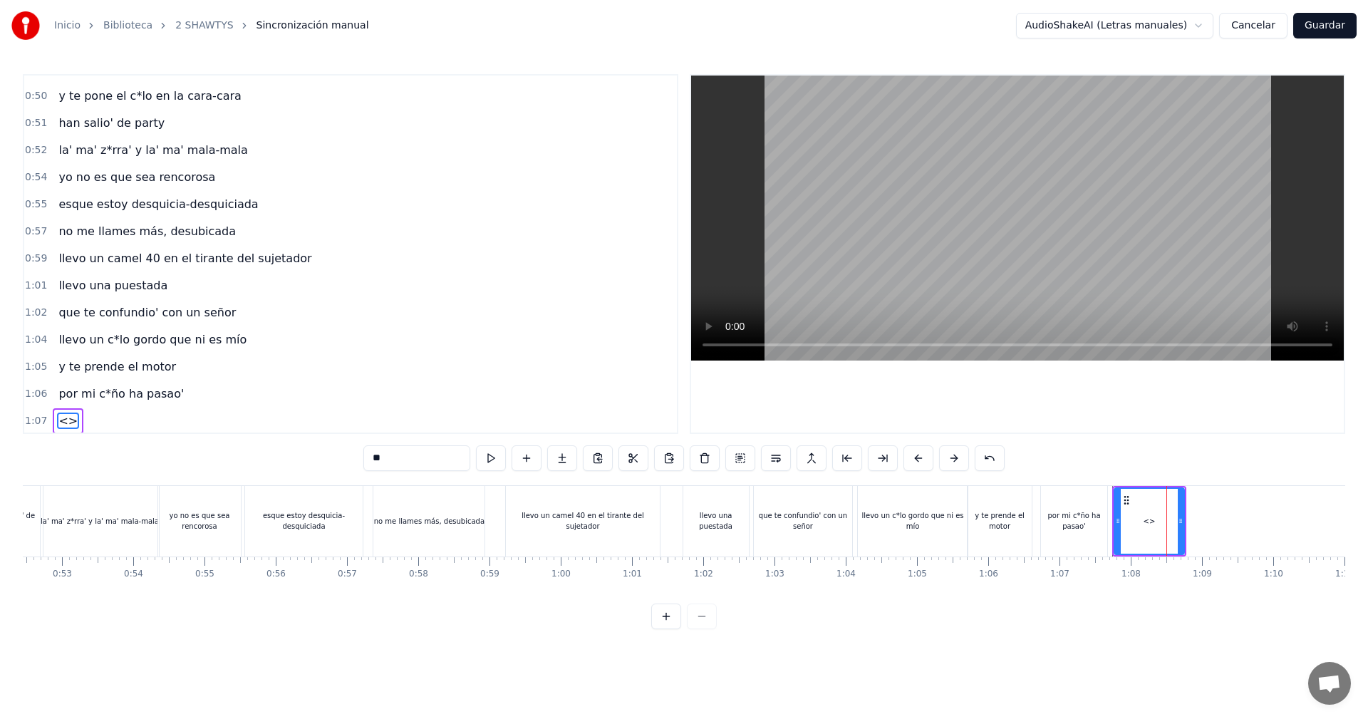
scroll to position [726, 0]
drag, startPoint x: 368, startPoint y: 447, endPoint x: 244, endPoint y: 447, distance: 124.6
click at [244, 447] on div "0:05 vamos las shawtys 0:06 shawtys 0:07 las chonis y las culonas 0:09 has deja…" at bounding box center [684, 351] width 1322 height 555
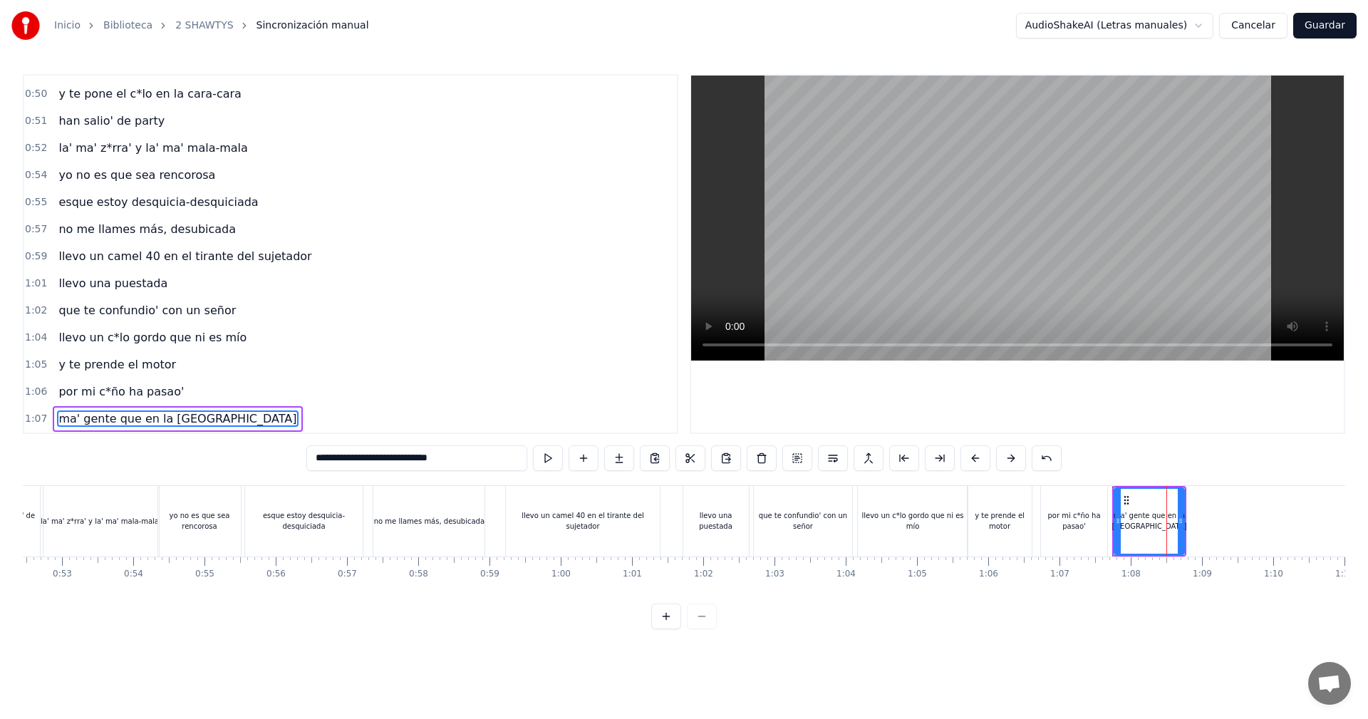
type input "**********"
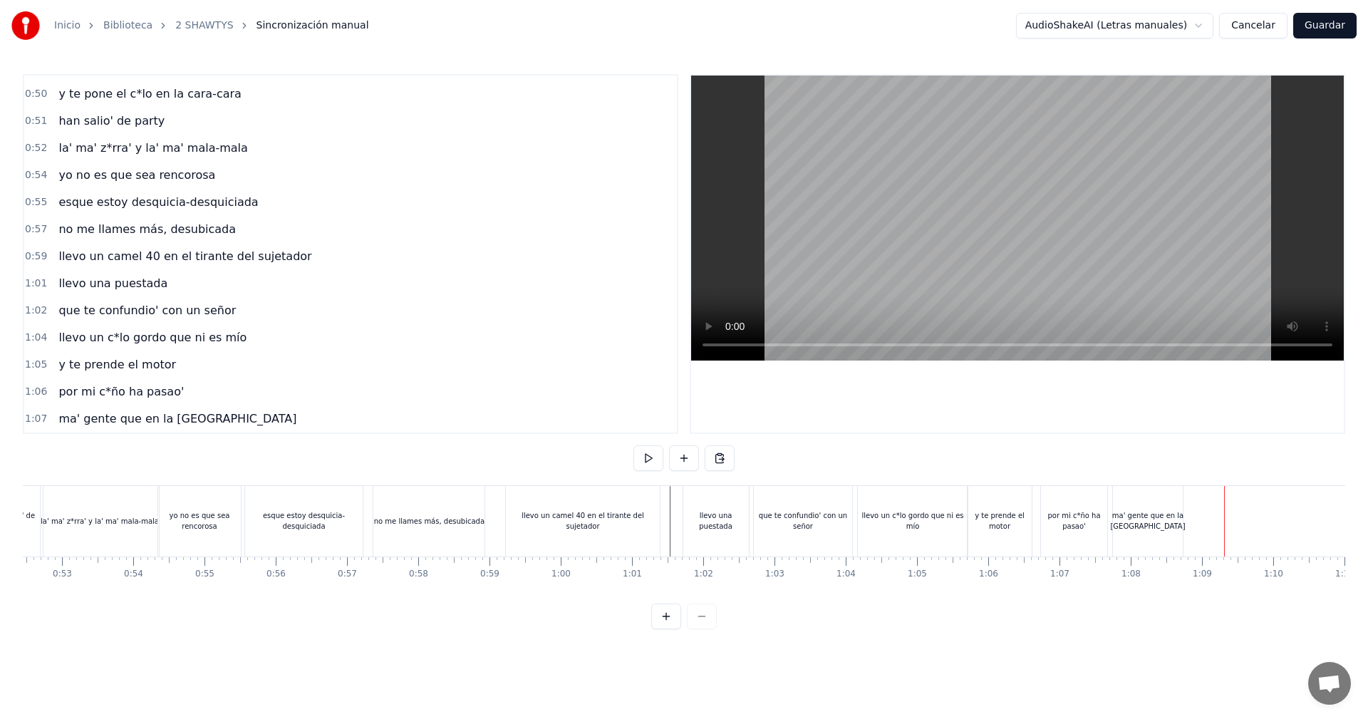
click at [1157, 494] on div "ma' gente que en la [GEOGRAPHIC_DATA]" at bounding box center [1148, 521] width 70 height 71
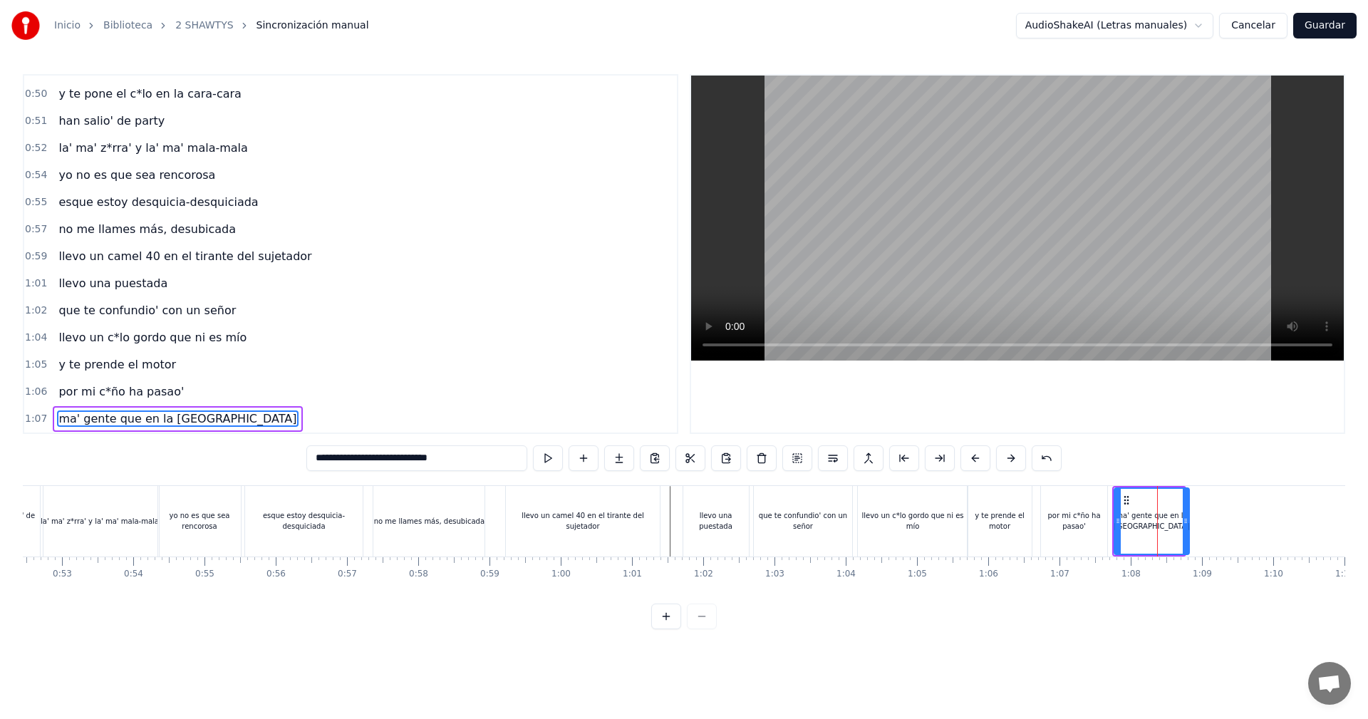
click at [1187, 509] on div at bounding box center [1185, 521] width 6 height 65
drag, startPoint x: 439, startPoint y: 606, endPoint x: 427, endPoint y: 605, distance: 12.1
click at [421, 608] on div "0:05 vamos las shawtys 0:06 shawtys 0:07 las chonis y las culonas 0:09 has deja…" at bounding box center [684, 351] width 1322 height 555
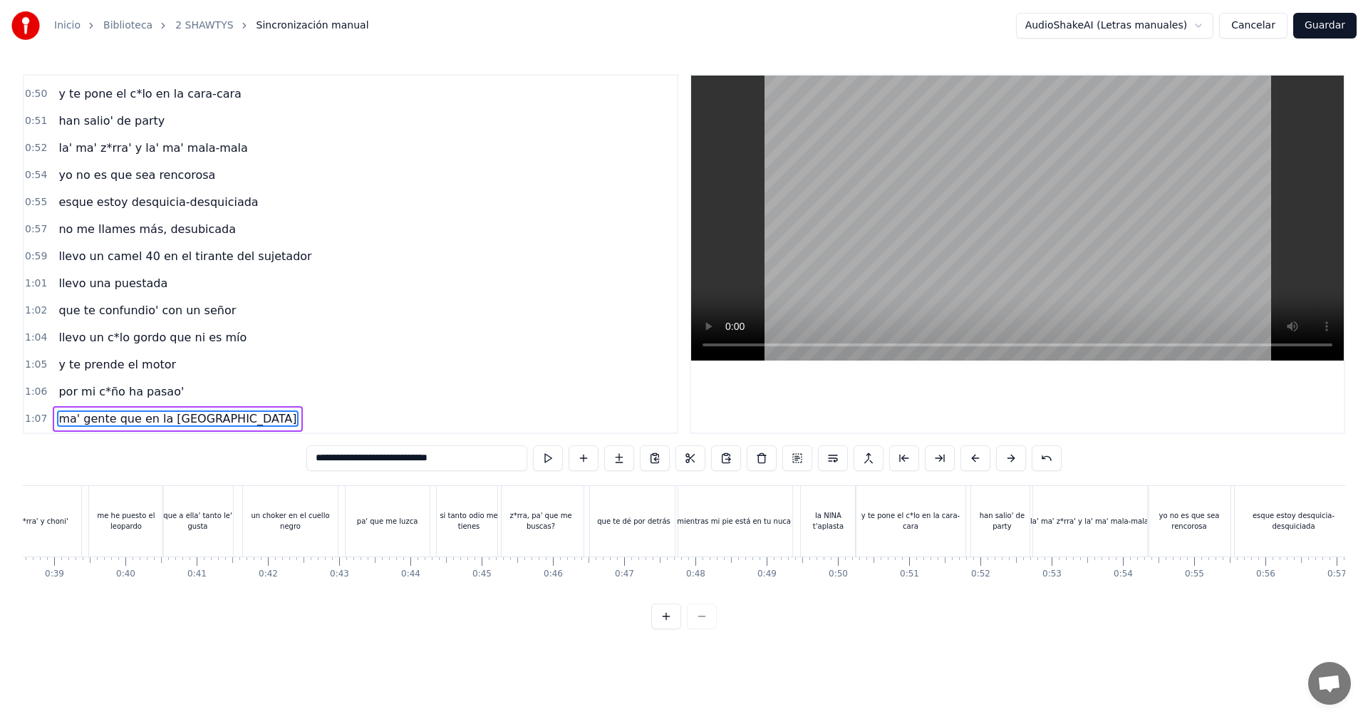
scroll to position [0, 2740]
click at [873, 280] on video at bounding box center [1017, 217] width 652 height 285
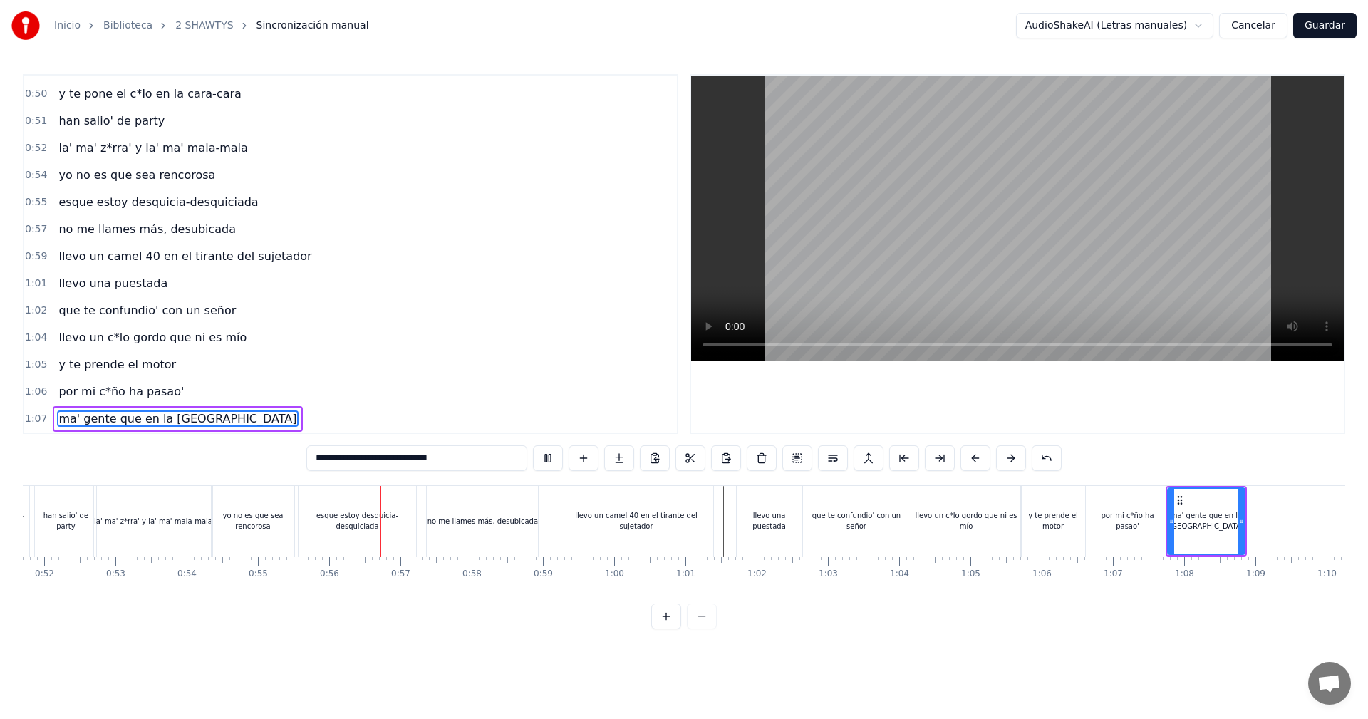
scroll to position [0, 3927]
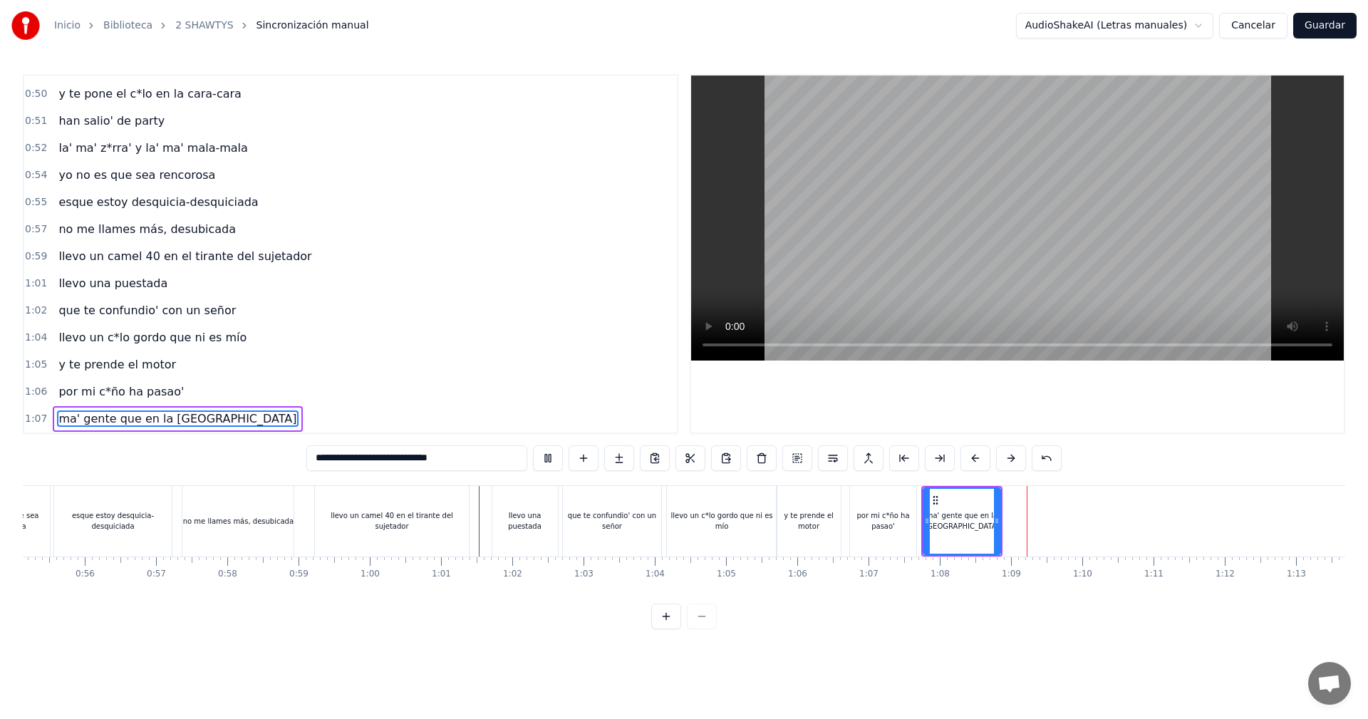
click at [978, 254] on video at bounding box center [1017, 217] width 652 height 285
click at [1036, 556] on div at bounding box center [1036, 521] width 1 height 71
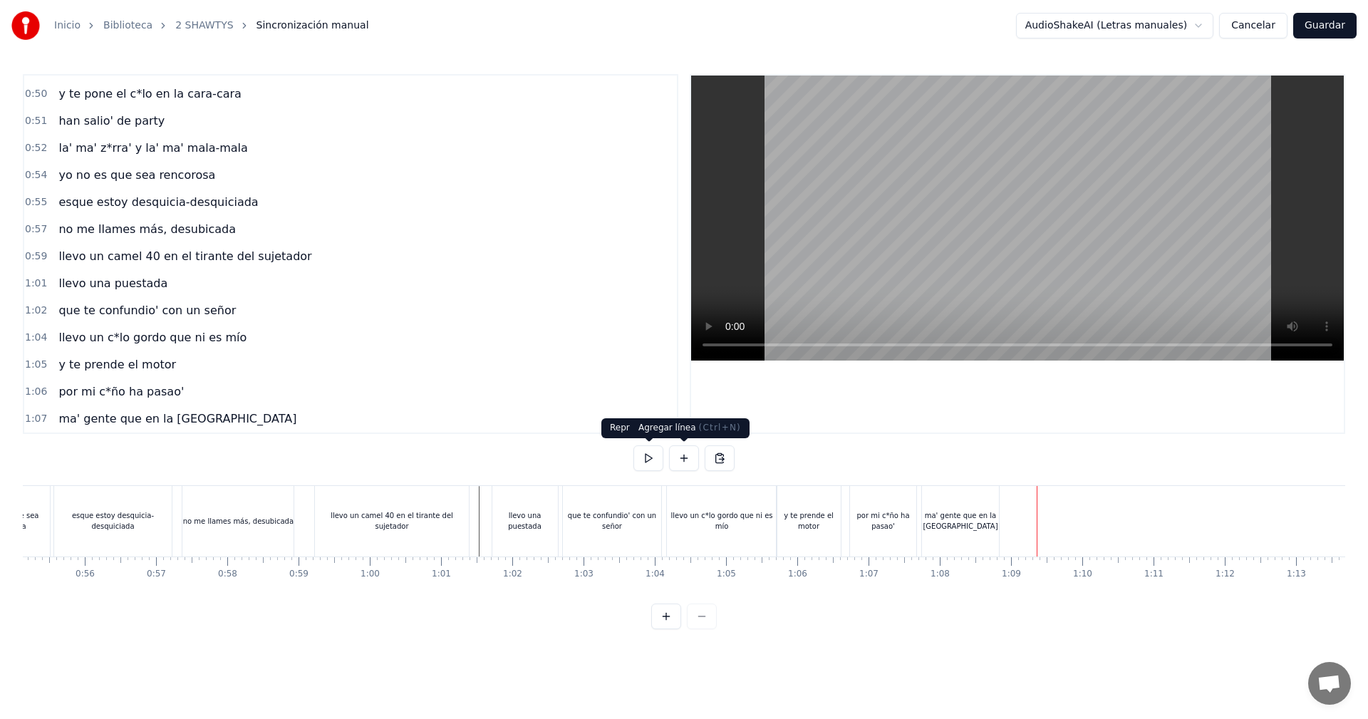
click at [693, 464] on button at bounding box center [684, 458] width 30 height 26
click at [1053, 524] on div "<>" at bounding box center [1073, 521] width 70 height 68
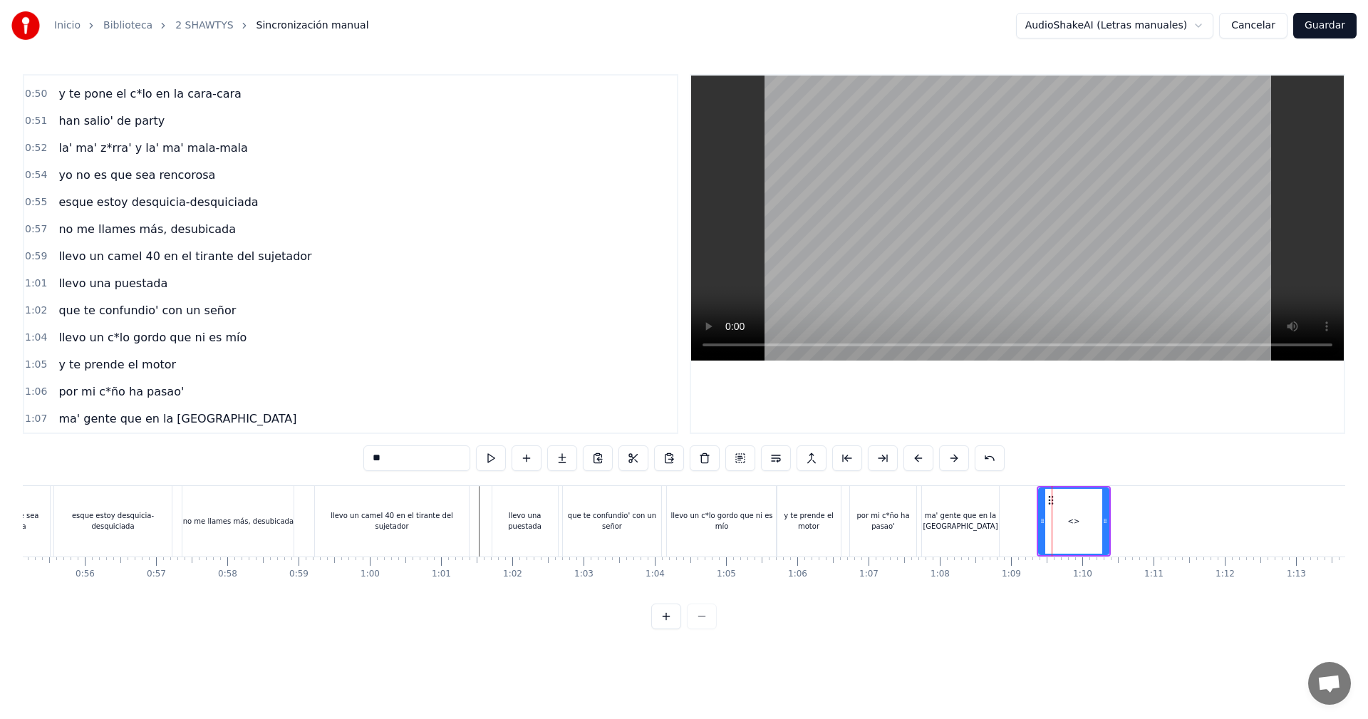
scroll to position [753, 0]
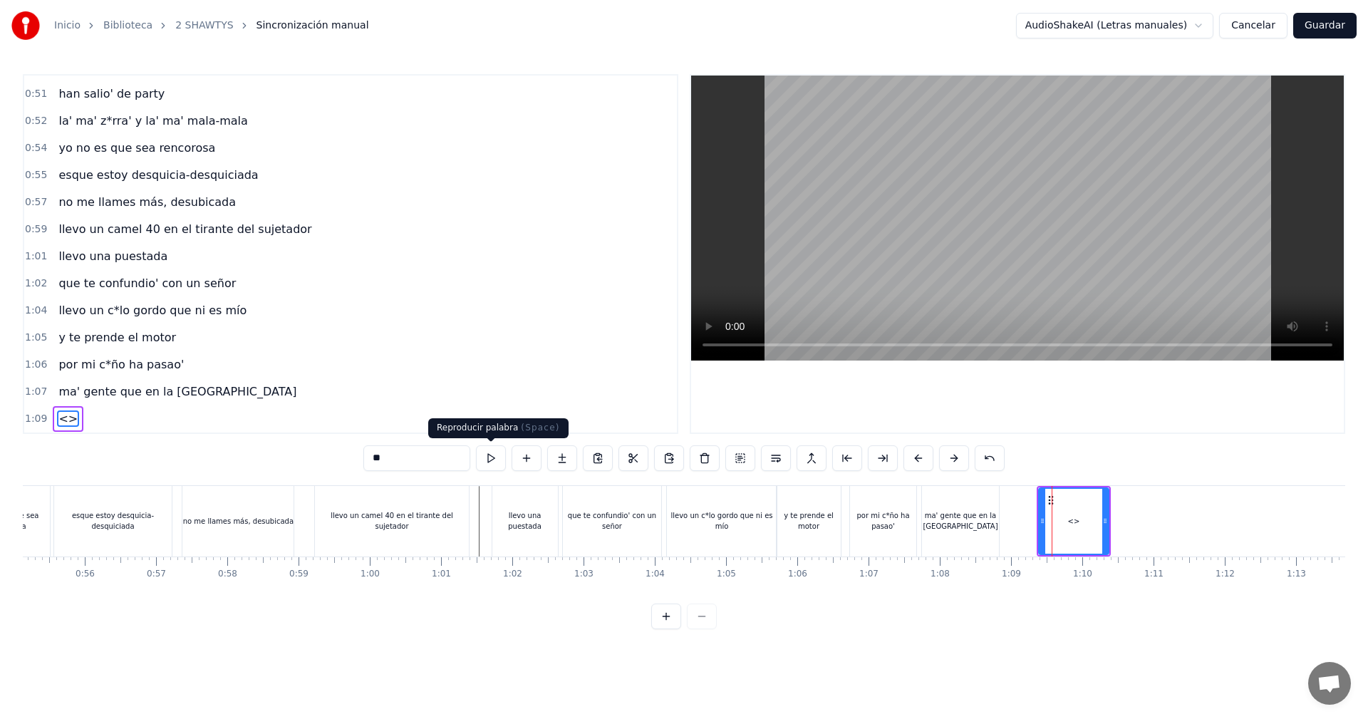
drag, startPoint x: 427, startPoint y: 449, endPoint x: 284, endPoint y: 432, distance: 143.5
click at [284, 432] on div "0:05 vamos las shawtys 0:06 shawtys 0:07 las chonis y las culonas 0:09 has deja…" at bounding box center [684, 351] width 1322 height 555
drag, startPoint x: 1103, startPoint y: 524, endPoint x: 1111, endPoint y: 521, distance: 8.1
click at [1110, 522] on icon at bounding box center [1108, 520] width 6 height 11
type input "*********"
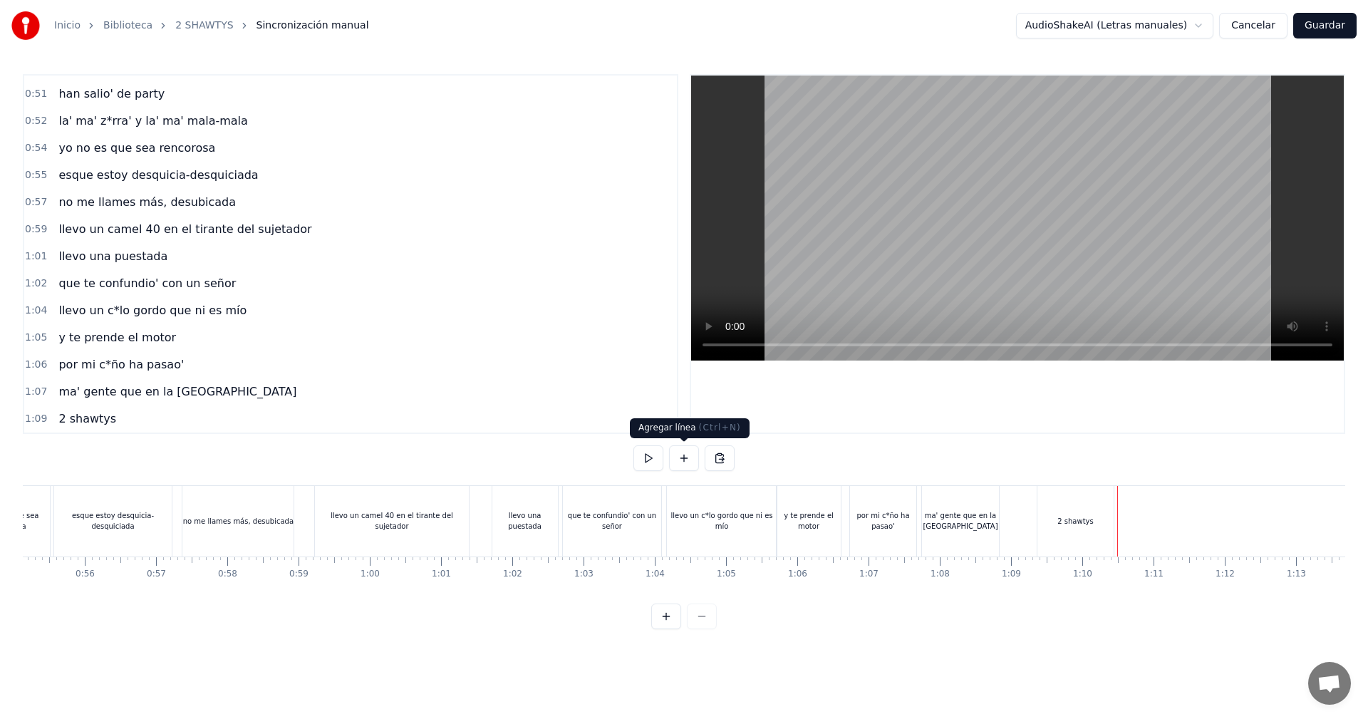
click at [684, 465] on button at bounding box center [684, 458] width 30 height 26
click at [1130, 512] on div "<>" at bounding box center [1154, 521] width 70 height 68
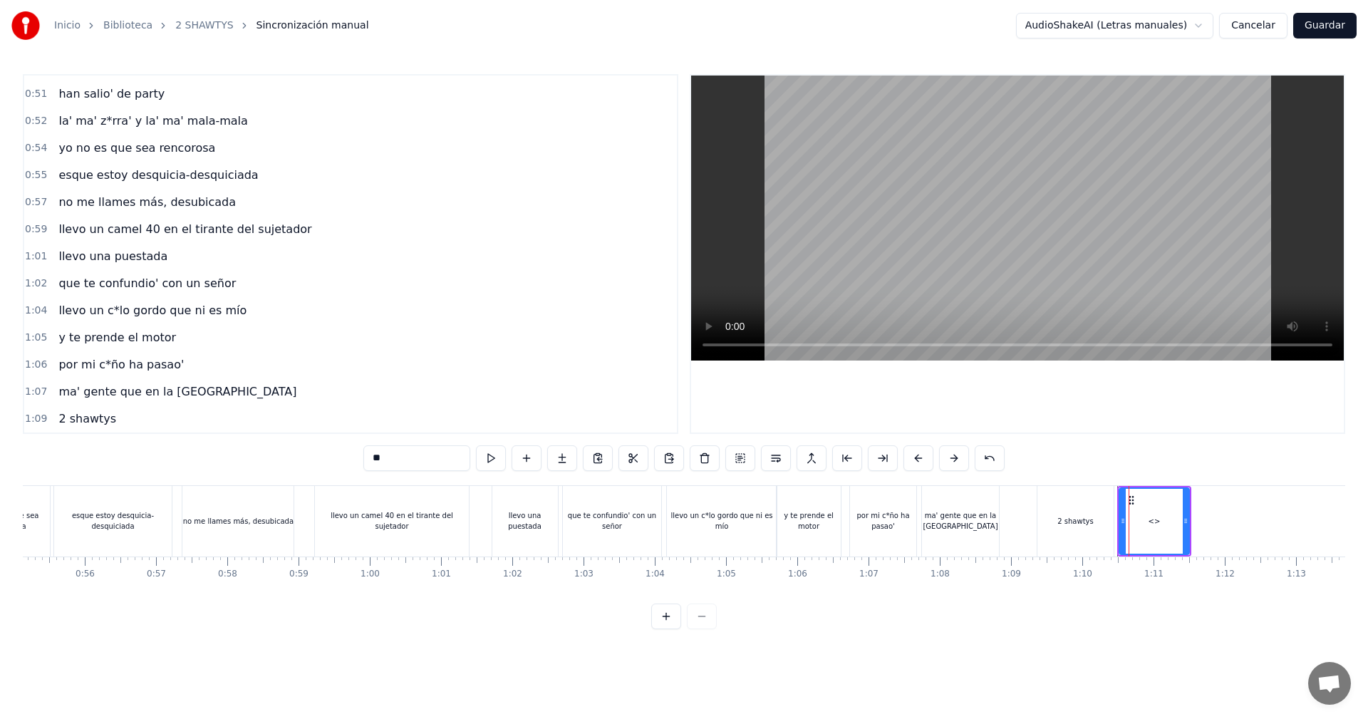
scroll to position [780, 0]
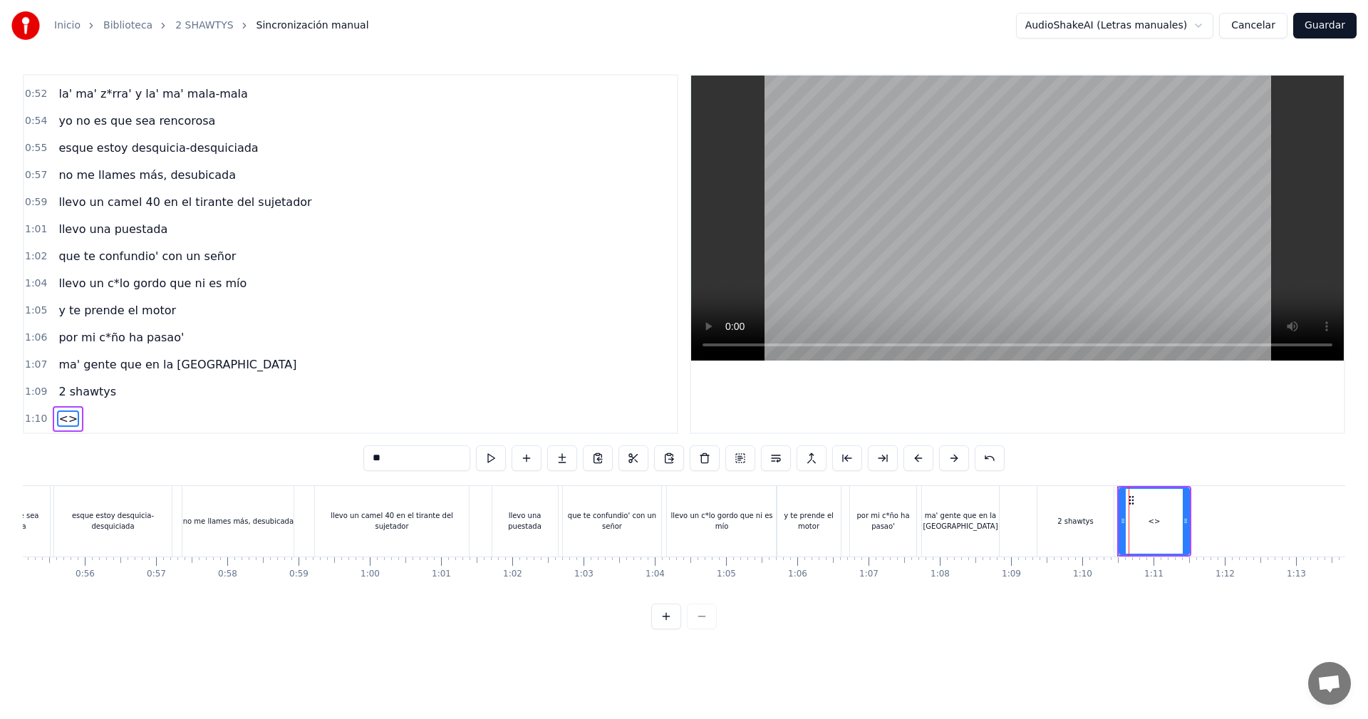
click at [155, 450] on div "0:05 vamos las shawtys 0:06 shawtys 0:07 las chonis y las culonas 0:09 has deja…" at bounding box center [684, 351] width 1322 height 555
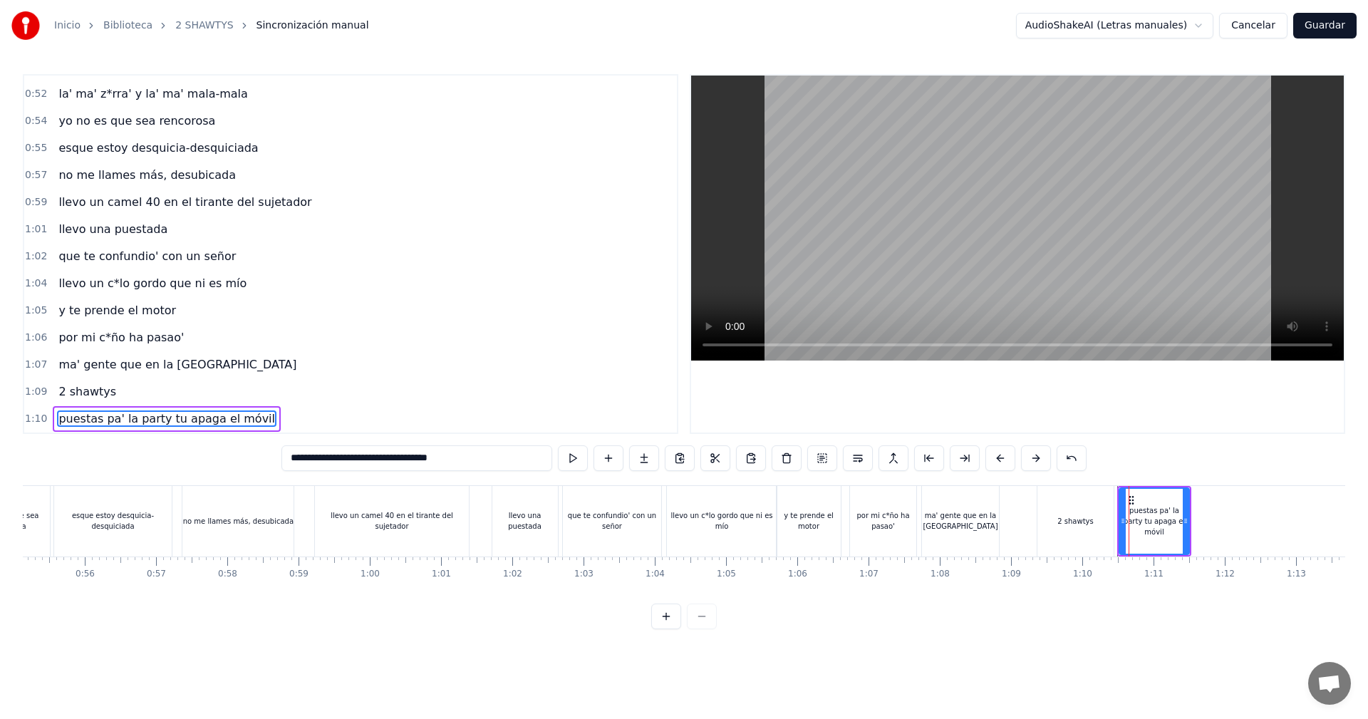
type input "**********"
click at [1154, 528] on div "puestas pa' la party tu apaga el móvil" at bounding box center [1154, 521] width 68 height 32
drag, startPoint x: 1187, startPoint y: 508, endPoint x: 1211, endPoint y: 516, distance: 25.0
click at [1213, 517] on div at bounding box center [1211, 521] width 6 height 65
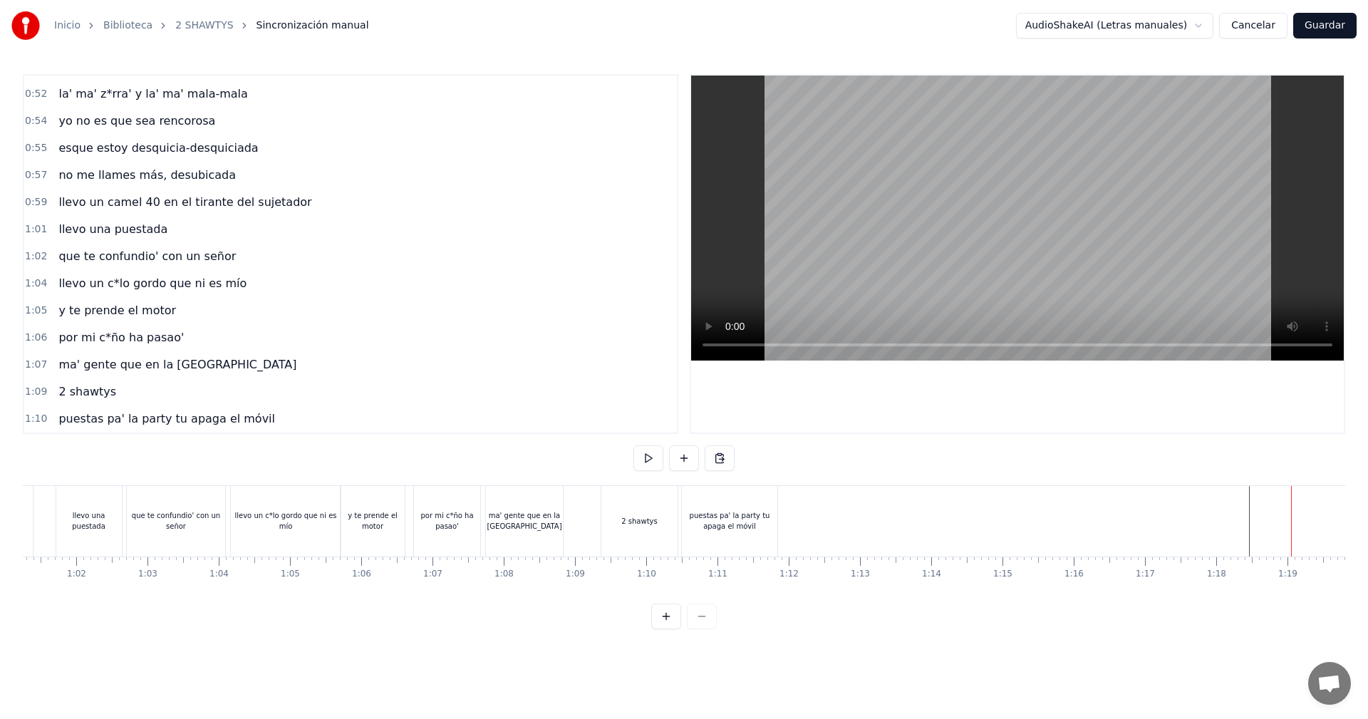
scroll to position [0, 4400]
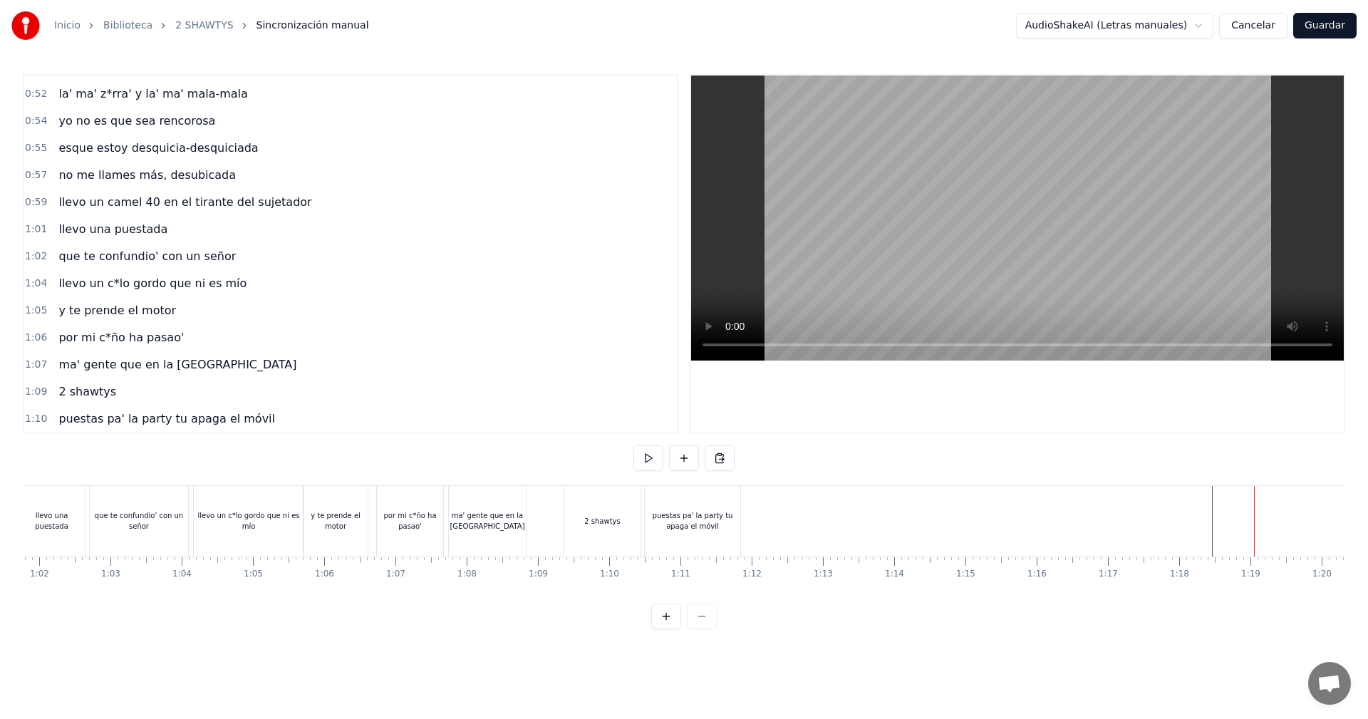
click at [689, 529] on div "puestas pa' la party tu apaga el móvil" at bounding box center [692, 520] width 95 height 21
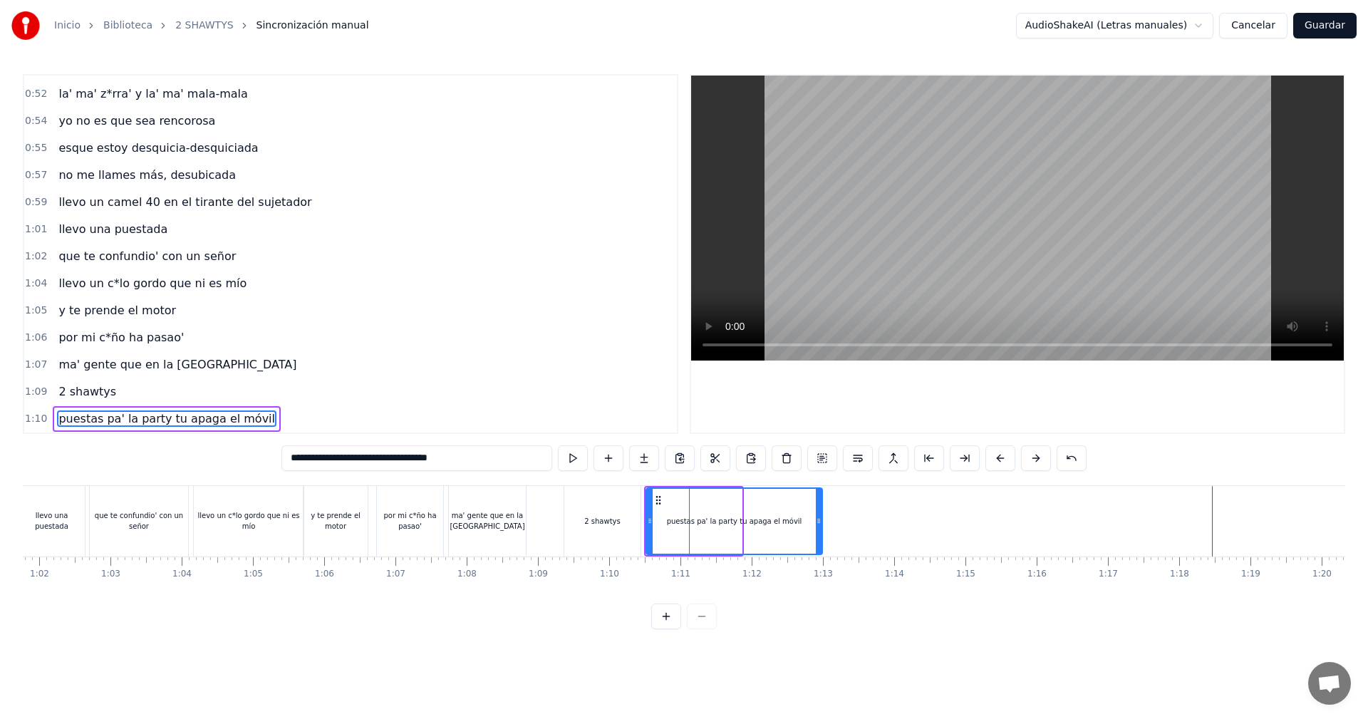
drag, startPoint x: 739, startPoint y: 522, endPoint x: 776, endPoint y: 546, distance: 44.5
click at [815, 554] on div "puestas pa' la party tu apaga el móvil" at bounding box center [733, 521] width 177 height 68
click at [550, 509] on div at bounding box center [1220, 521] width 11195 height 71
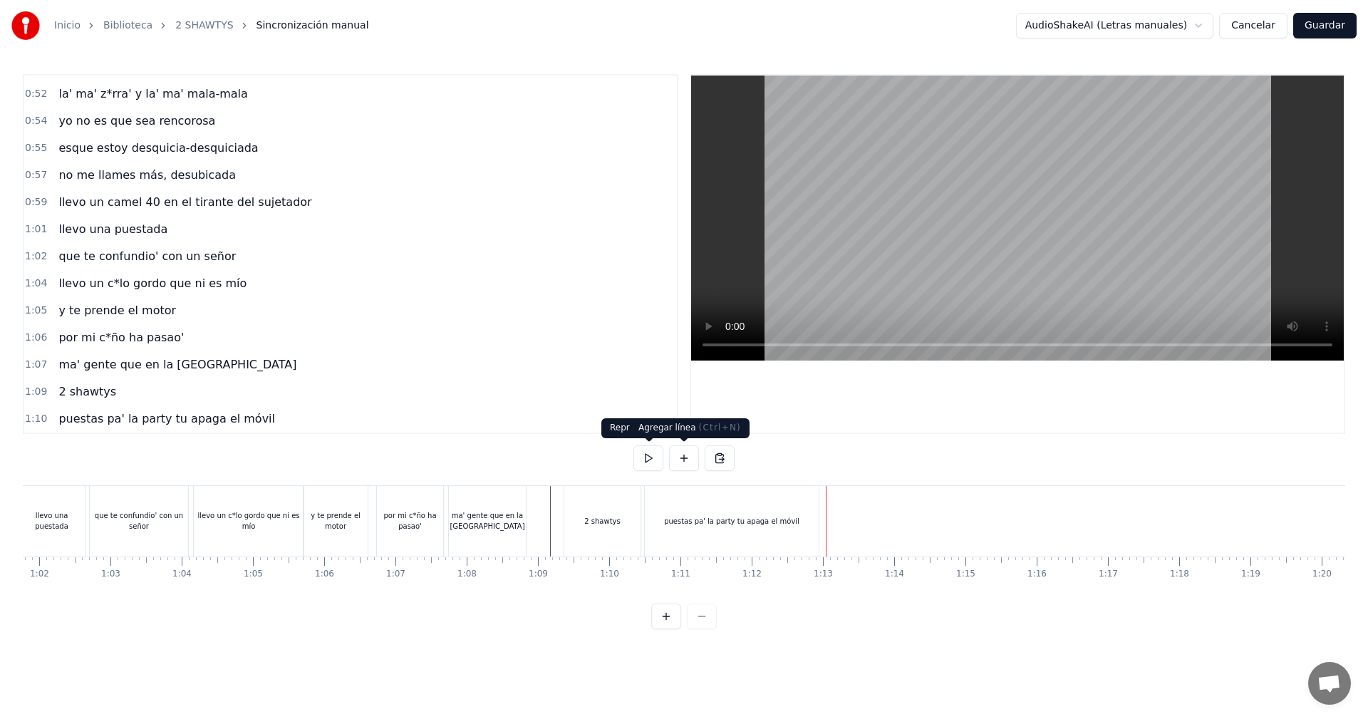
click at [682, 448] on button at bounding box center [684, 458] width 30 height 26
click at [839, 521] on div "<>" at bounding box center [863, 521] width 70 height 68
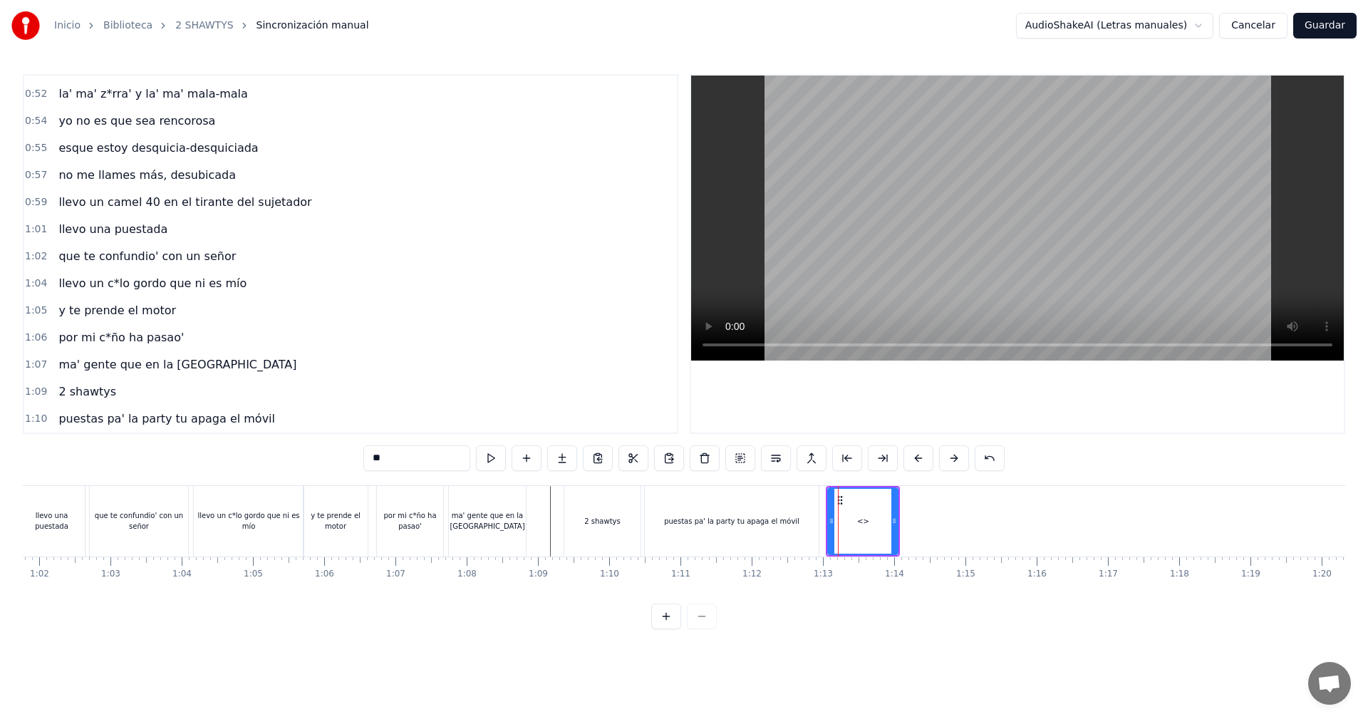
scroll to position [807, 0]
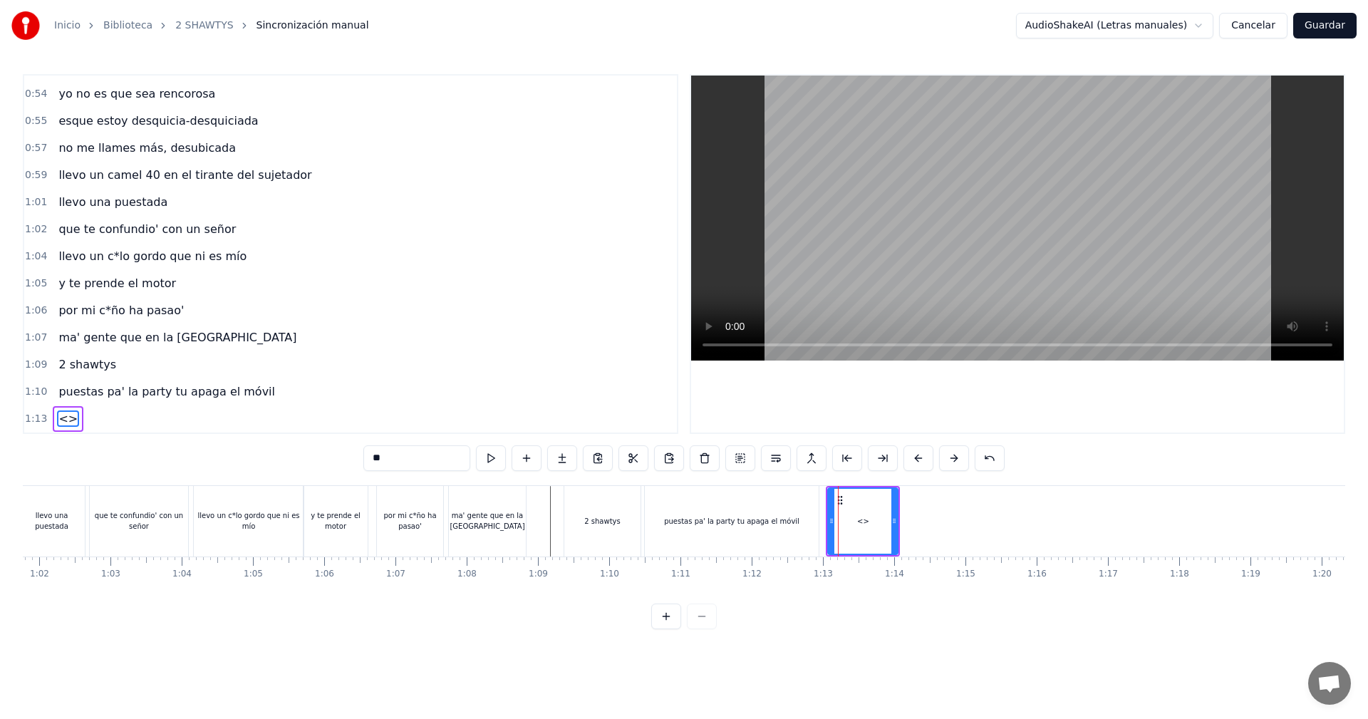
drag, startPoint x: 427, startPoint y: 454, endPoint x: 201, endPoint y: 423, distance: 228.7
click at [235, 453] on div "0:05 vamos las shawtys 0:06 shawtys 0:07 las chonis y las culonas 0:09 has deja…" at bounding box center [684, 351] width 1322 height 555
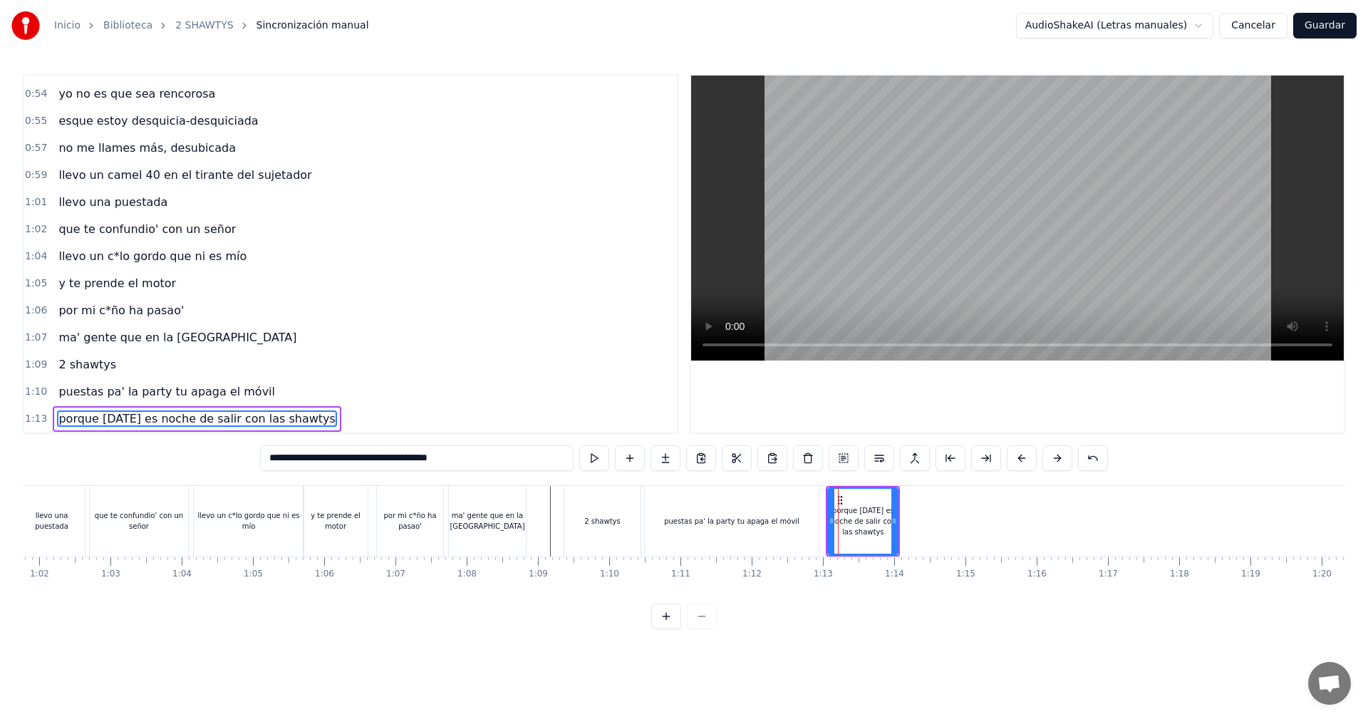
type input "**********"
click at [881, 547] on div "porque [DATE] es noche de salir con las shawtys" at bounding box center [862, 521] width 68 height 65
click at [860, 514] on div "porque [DATE] es noche de salir con las shawtys" at bounding box center [862, 521] width 68 height 32
click at [899, 519] on div "porque [DATE] es noche de salir con las shawtys" at bounding box center [863, 521] width 74 height 71
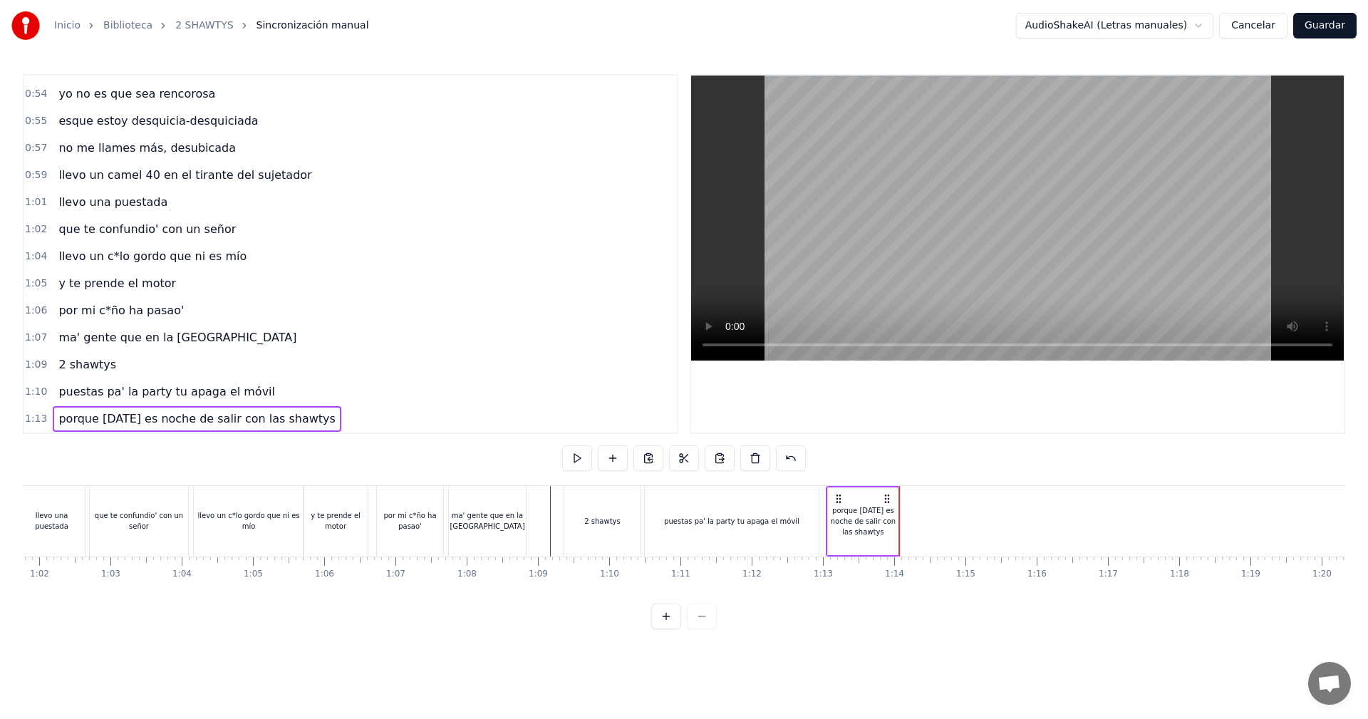
click at [890, 518] on div "porque [DATE] es noche de salir con las shawtys" at bounding box center [863, 521] width 70 height 32
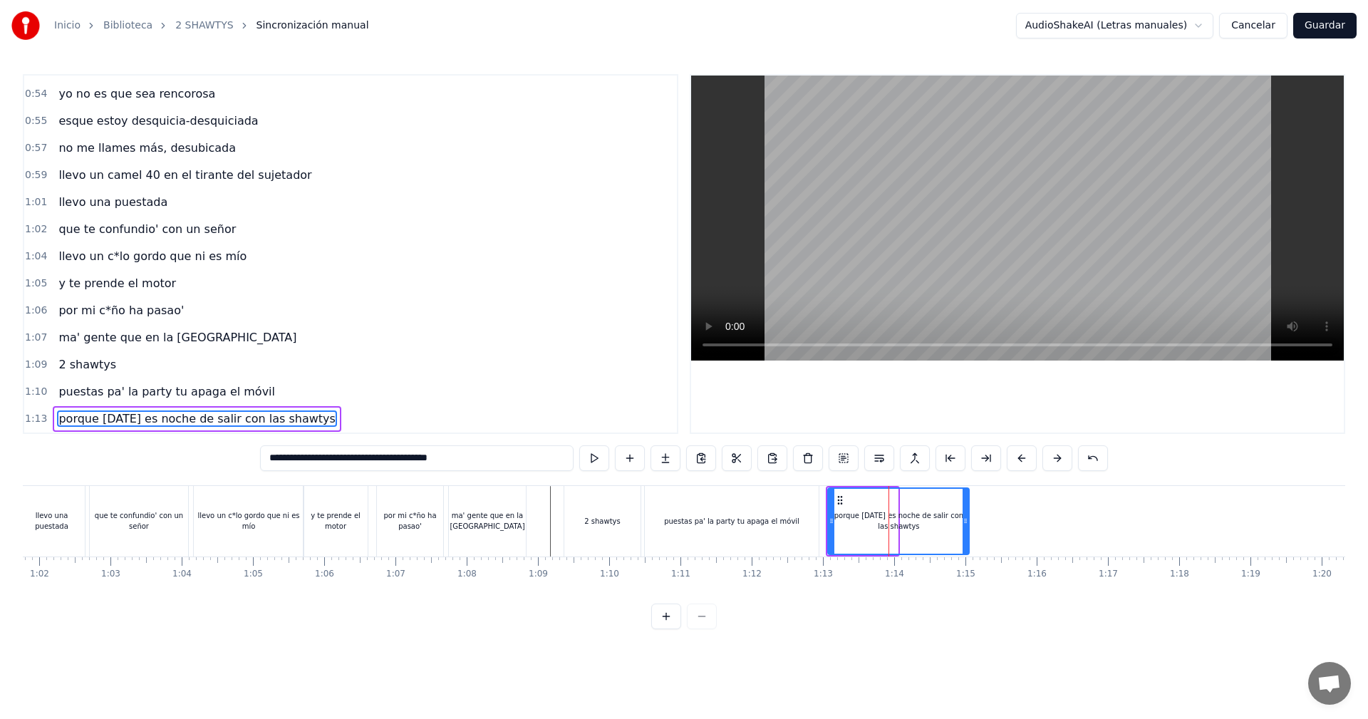
drag, startPoint x: 894, startPoint y: 517, endPoint x: 965, endPoint y: 538, distance: 74.2
click at [965, 538] on div at bounding box center [965, 521] width 6 height 65
click at [535, 516] on div at bounding box center [1220, 521] width 11195 height 71
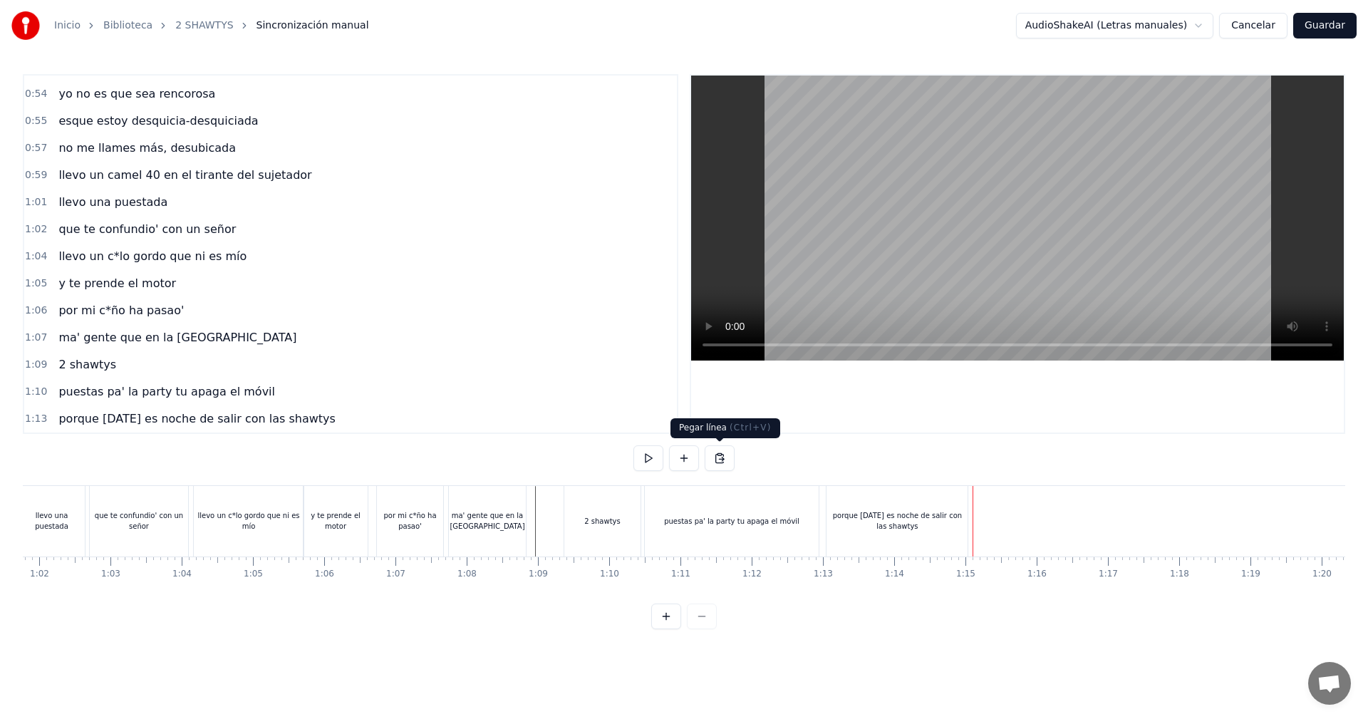
click at [680, 460] on button at bounding box center [684, 458] width 30 height 26
click at [1022, 535] on div "<>" at bounding box center [1009, 521] width 70 height 68
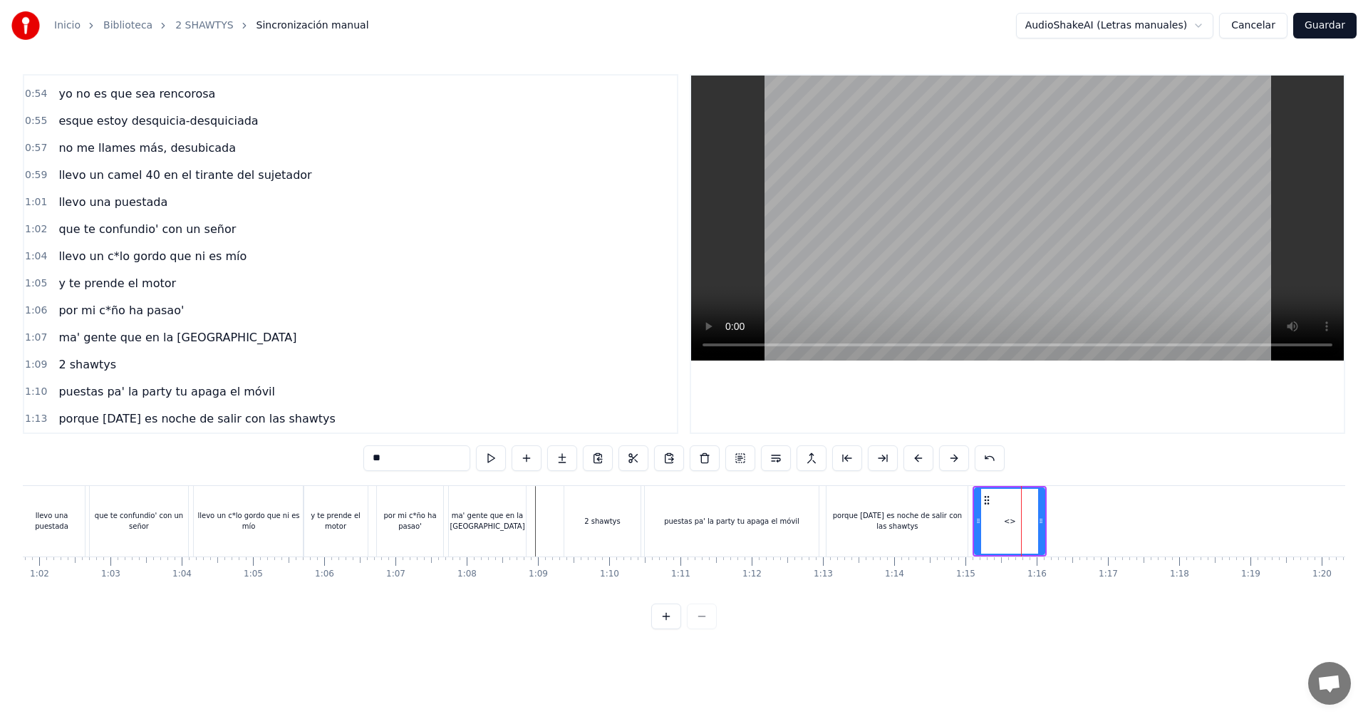
scroll to position [834, 0]
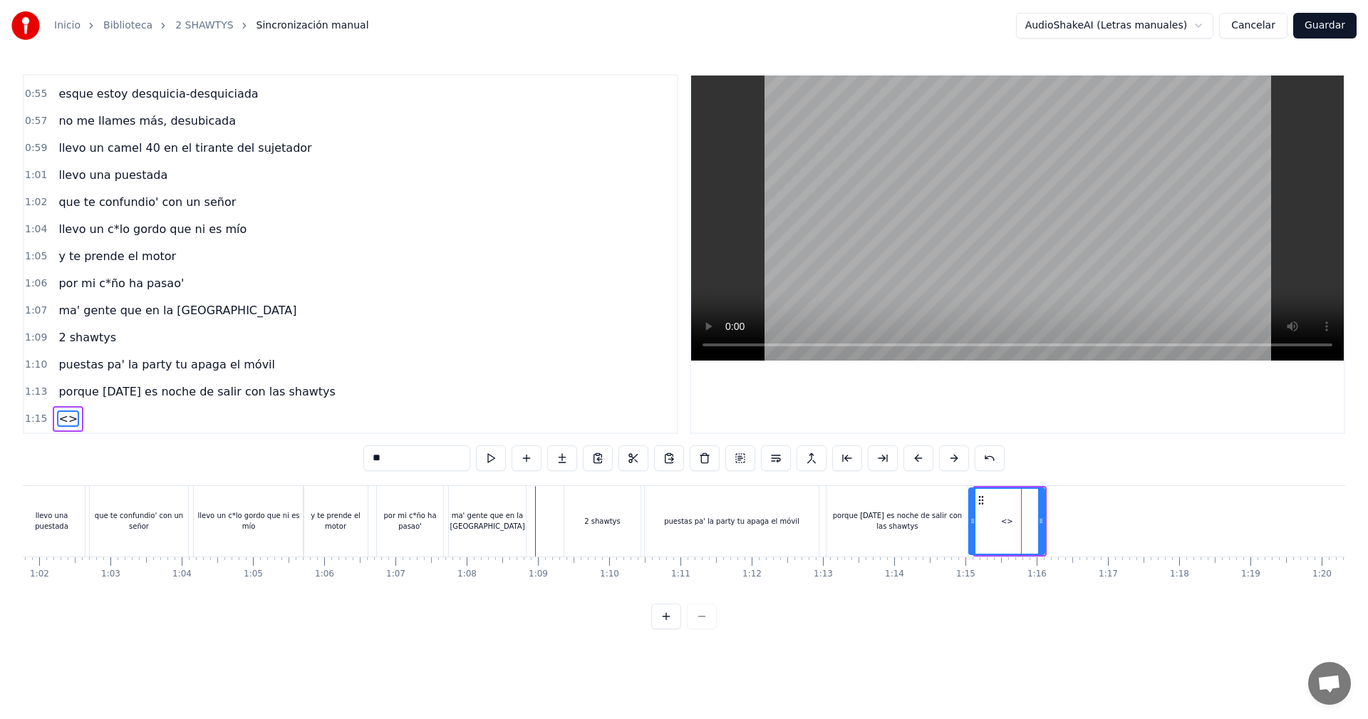
click at [970, 521] on icon at bounding box center [972, 520] width 6 height 11
drag, startPoint x: 426, startPoint y: 454, endPoint x: 190, endPoint y: 462, distance: 235.9
click at [190, 462] on div "0:05 vamos las shawtys 0:06 shawtys 0:07 las chonis y las culonas 0:09 has deja…" at bounding box center [684, 351] width 1322 height 555
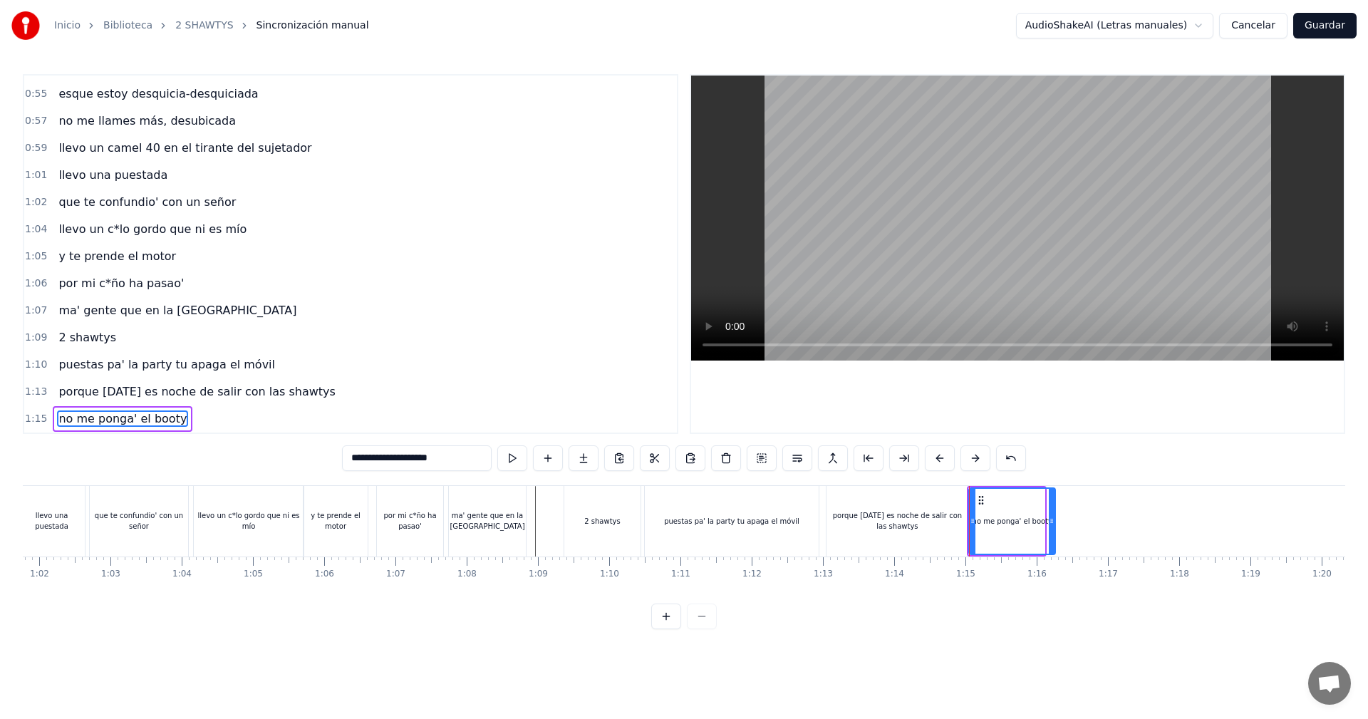
drag, startPoint x: 1043, startPoint y: 514, endPoint x: 974, endPoint y: 520, distance: 68.7
click at [1054, 514] on div at bounding box center [1051, 521] width 6 height 65
type input "**********"
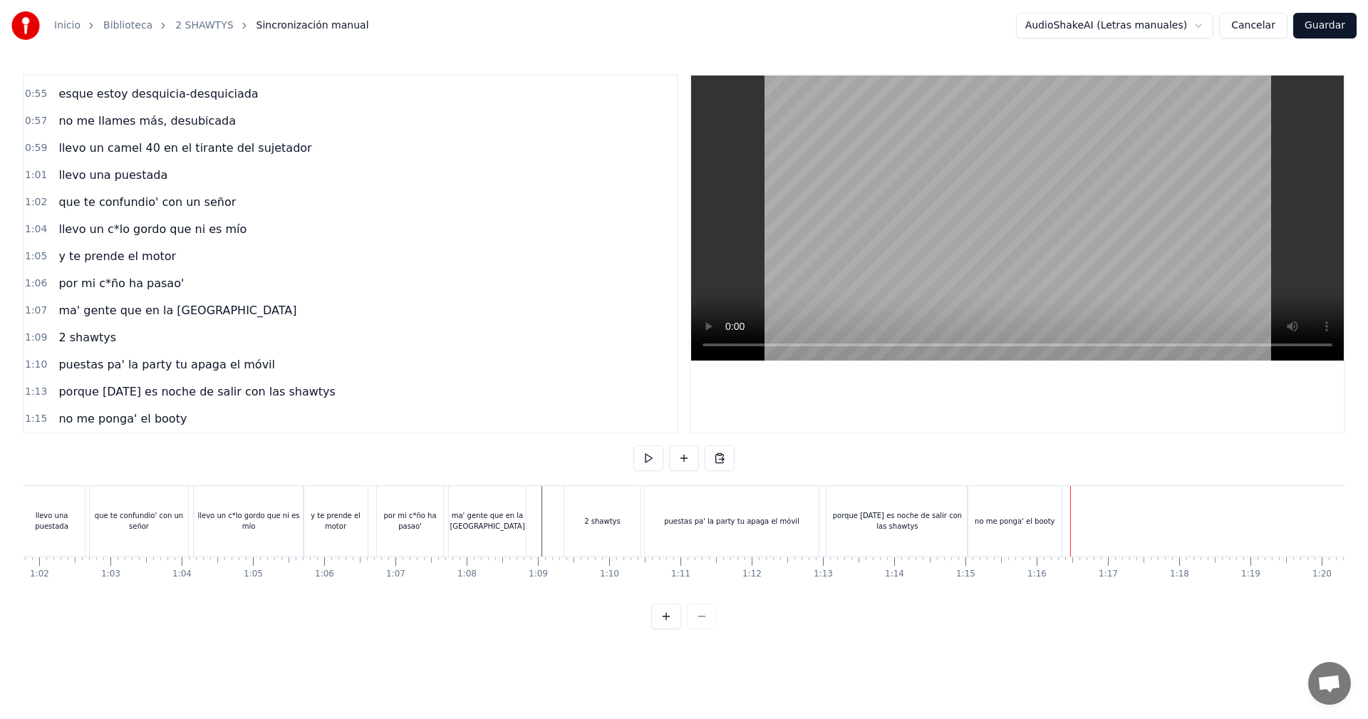
click at [1053, 515] on div "no me ponga' el booty" at bounding box center [1014, 521] width 94 height 71
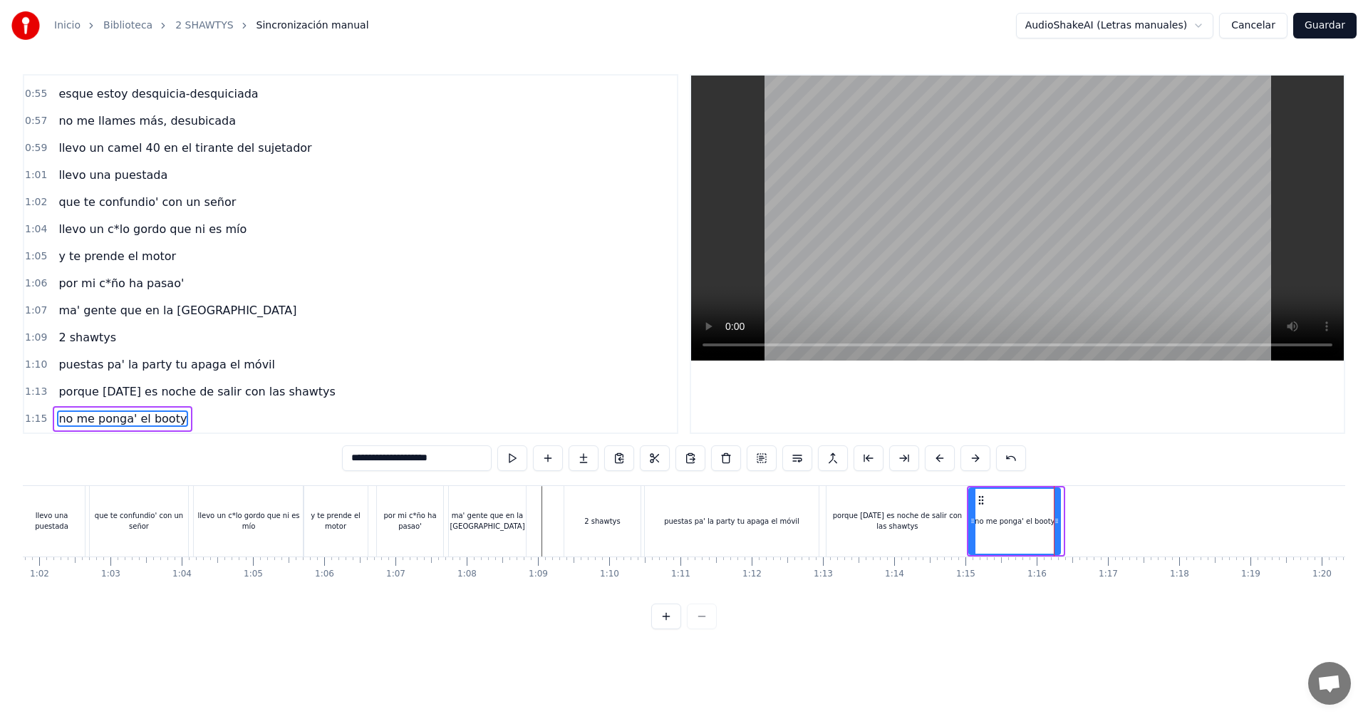
click at [1059, 514] on div at bounding box center [1056, 521] width 6 height 65
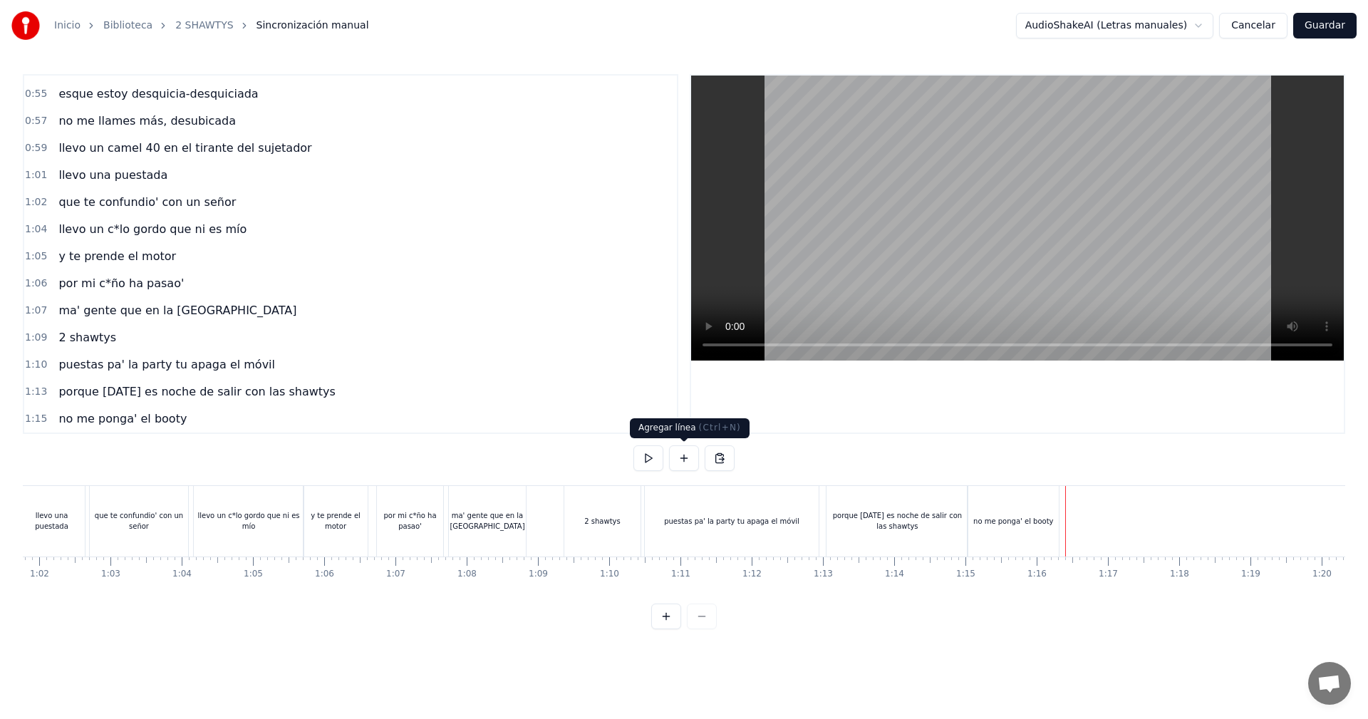
click at [674, 446] on button at bounding box center [684, 458] width 30 height 26
click at [1106, 518] on div "<>" at bounding box center [1102, 521] width 12 height 11
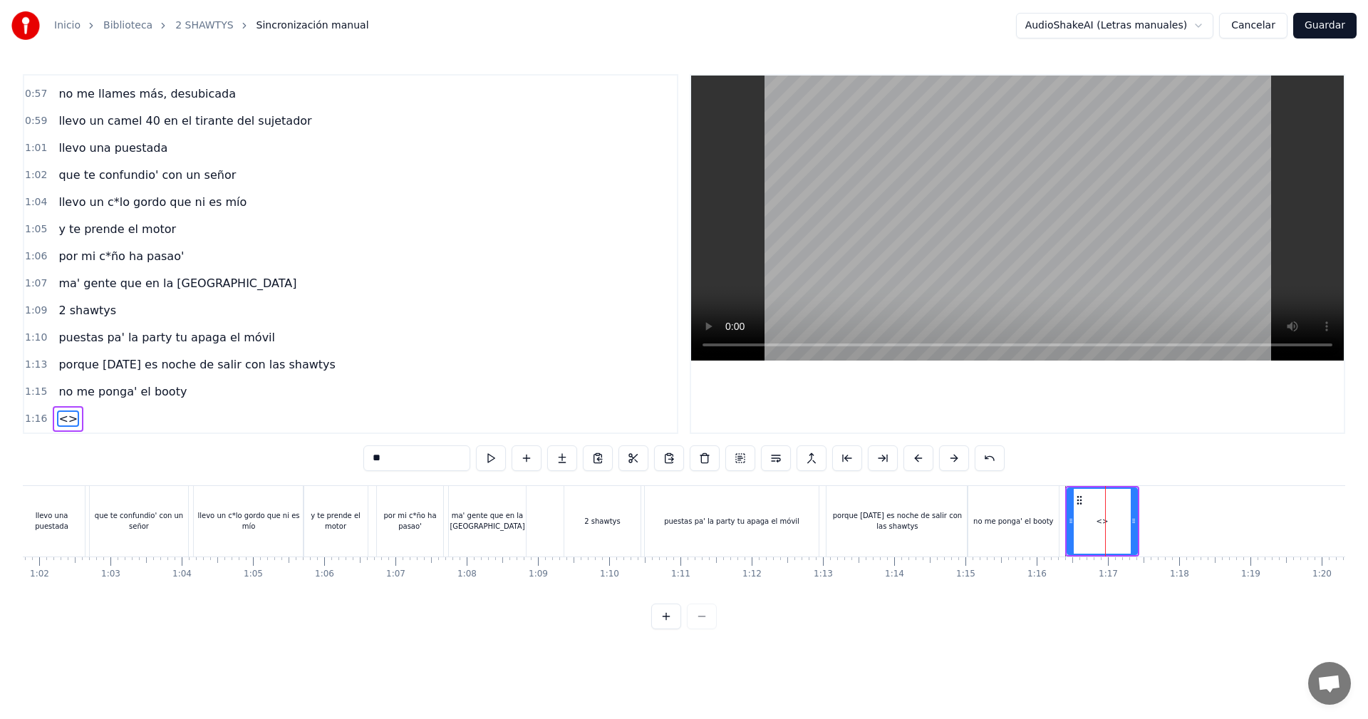
drag, startPoint x: 185, startPoint y: 431, endPoint x: 175, endPoint y: 425, distance: 11.9
click at [179, 431] on div "0:05 vamos las shawtys 0:06 shawtys 0:07 las chonis y las culonas 0:09 has deja…" at bounding box center [684, 351] width 1322 height 555
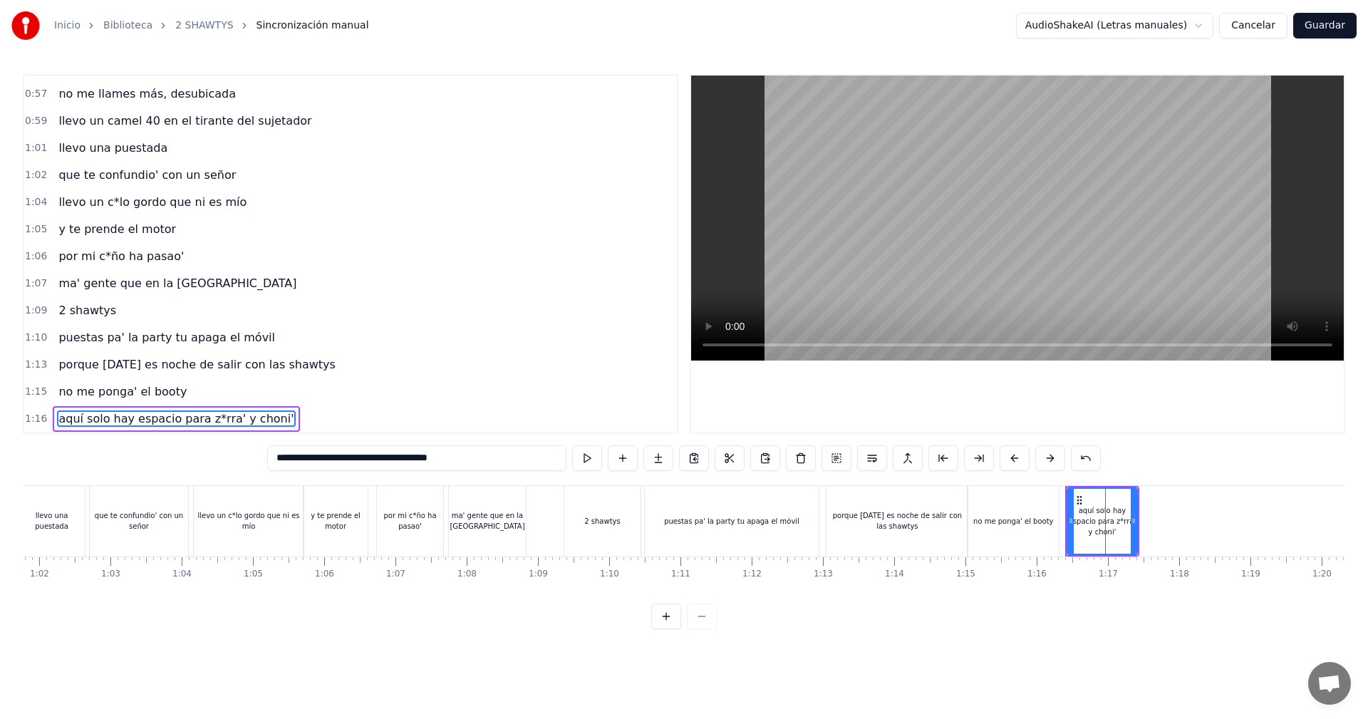
type input "**********"
click at [1115, 519] on div "aquí solo hay espacio para z*rra' y choni'" at bounding box center [1102, 521] width 68 height 32
drag, startPoint x: 1132, startPoint y: 513, endPoint x: 1182, endPoint y: 526, distance: 51.7
click at [1174, 526] on div at bounding box center [1171, 521] width 6 height 65
click at [546, 519] on div at bounding box center [1220, 521] width 11195 height 71
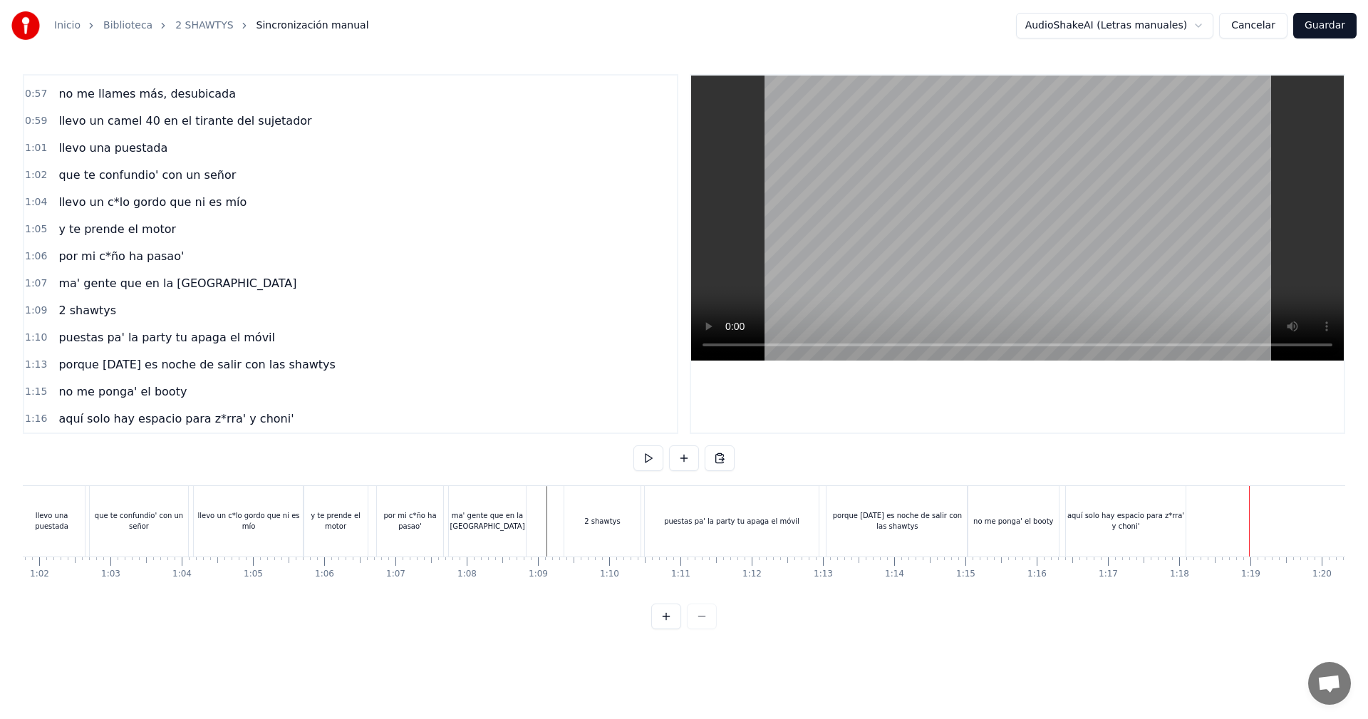
click at [1151, 488] on div "aquí solo hay espacio para z*rra' y choni'" at bounding box center [1126, 521] width 120 height 71
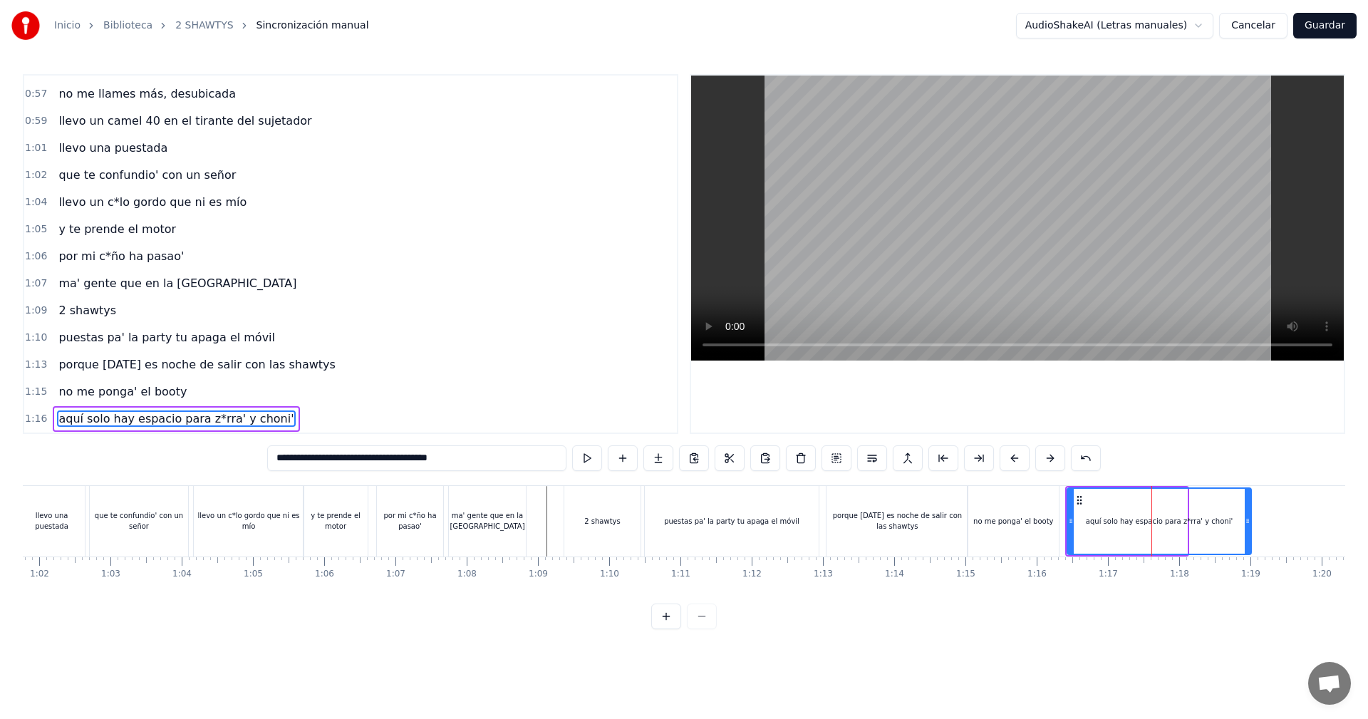
drag, startPoint x: 1184, startPoint y: 508, endPoint x: 1246, endPoint y: 547, distance: 72.7
click at [1246, 547] on div at bounding box center [1247, 521] width 6 height 65
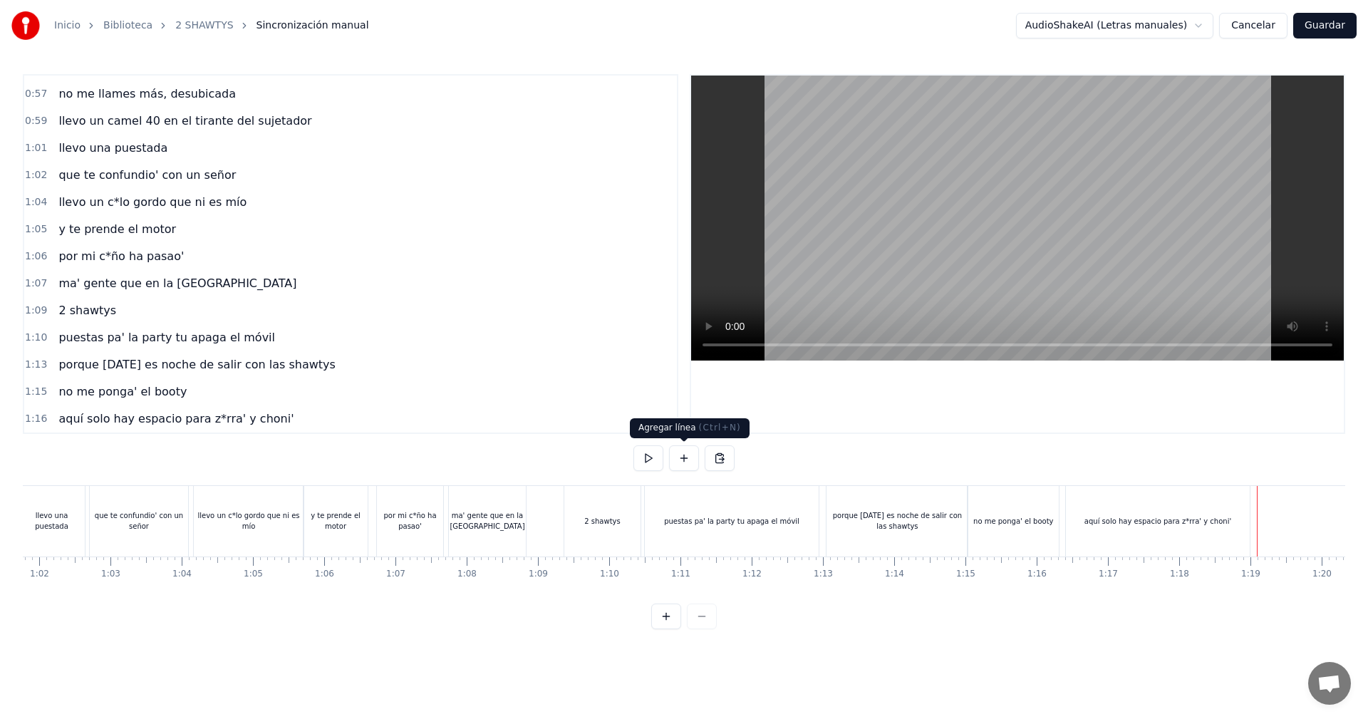
click at [686, 466] on button at bounding box center [684, 458] width 30 height 26
click at [1292, 535] on div "<>" at bounding box center [1294, 521] width 70 height 68
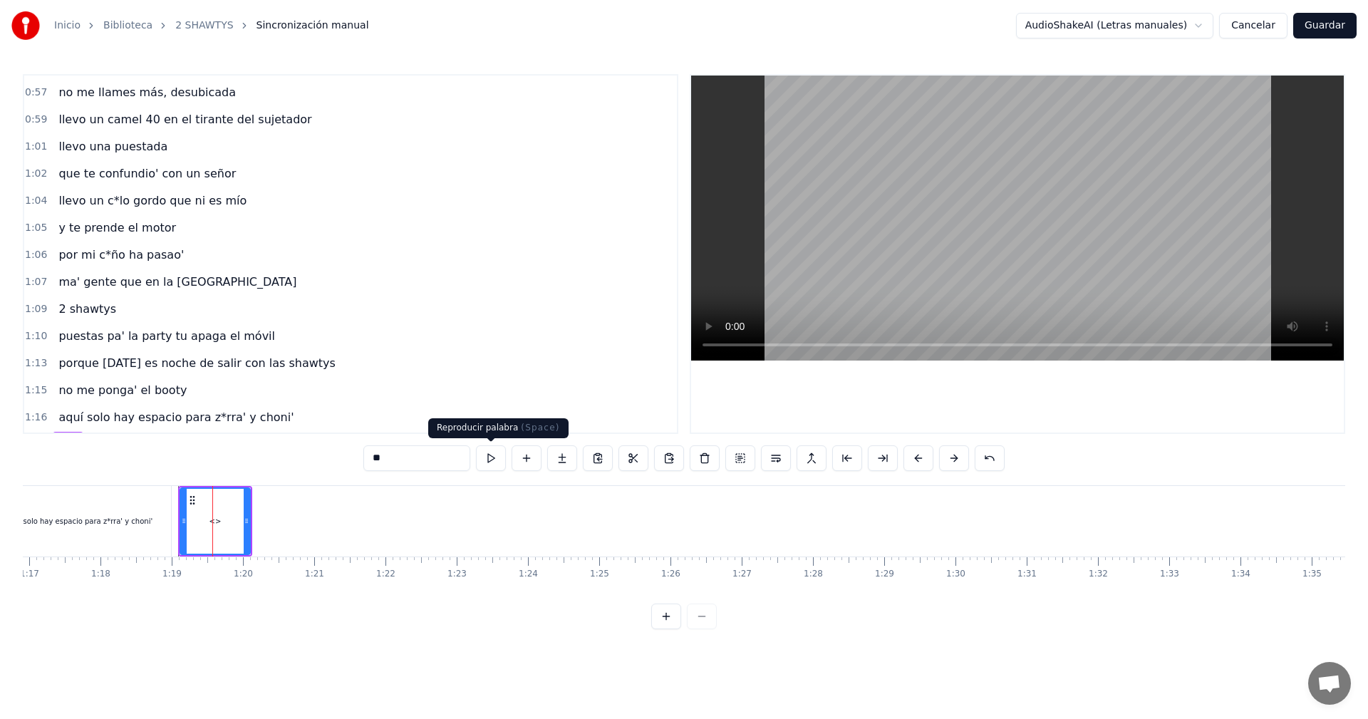
drag, startPoint x: 352, startPoint y: 446, endPoint x: 209, endPoint y: 438, distance: 143.4
click at [215, 438] on div "0:05 vamos las shawtys 0:06 shawtys 0:07 las chonis y las culonas 0:09 has deja…" at bounding box center [684, 351] width 1322 height 555
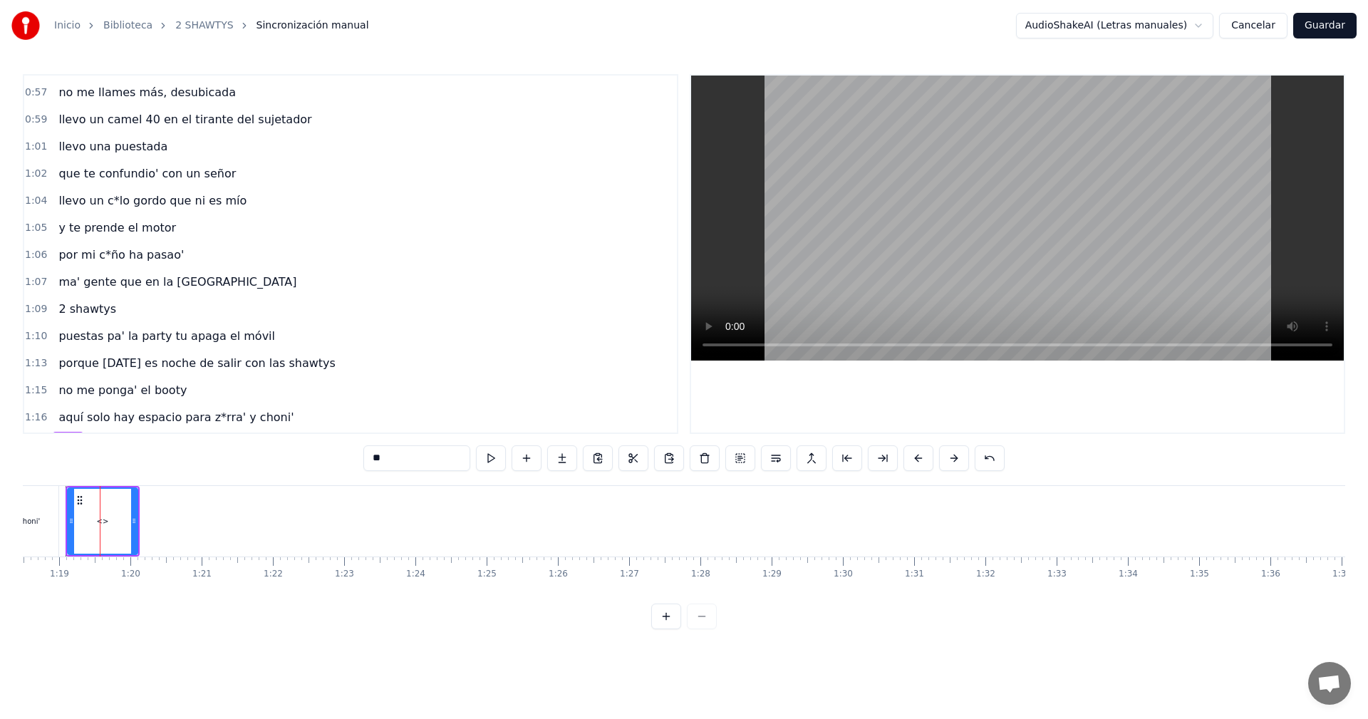
scroll to position [0, 5596]
drag, startPoint x: 127, startPoint y: 510, endPoint x: 152, endPoint y: 490, distance: 31.9
click at [151, 491] on div at bounding box center [153, 521] width 6 height 65
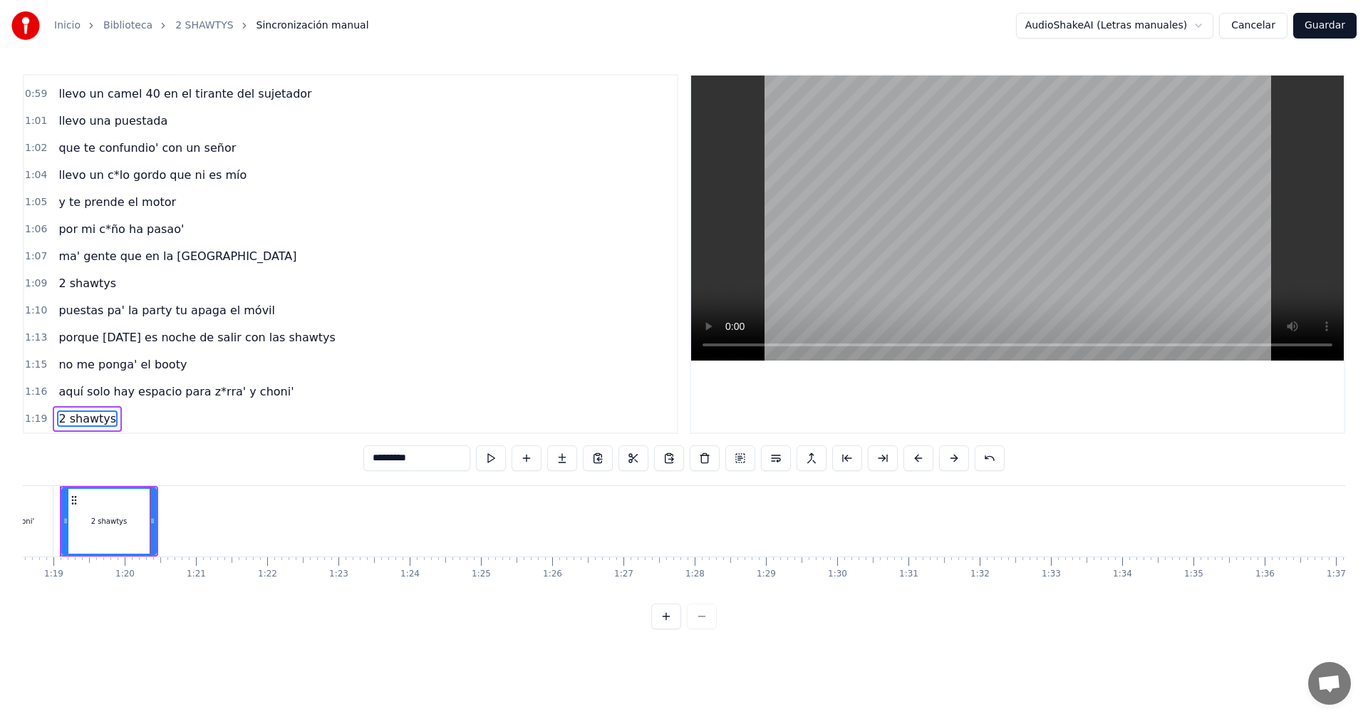
type input "*********"
click at [995, 284] on video at bounding box center [1017, 217] width 652 height 285
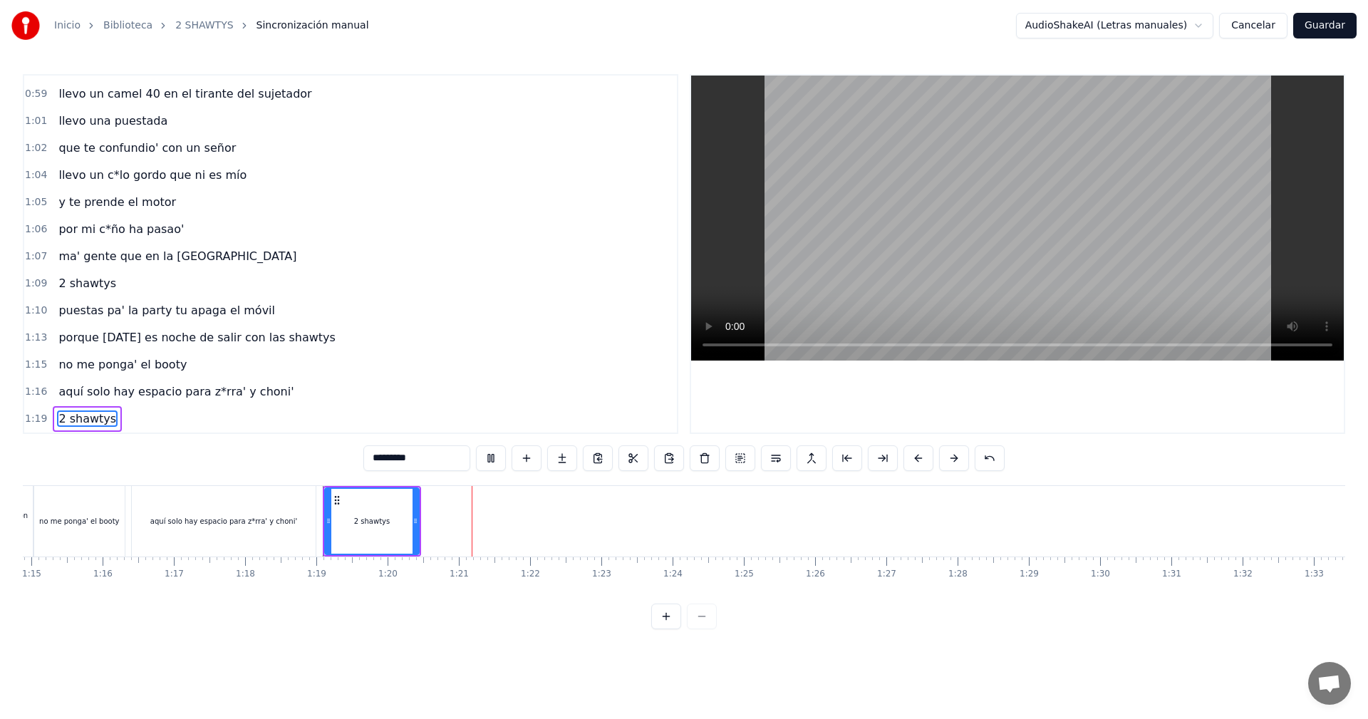
click at [412, 543] on div "2 shawtys" at bounding box center [372, 521] width 93 height 65
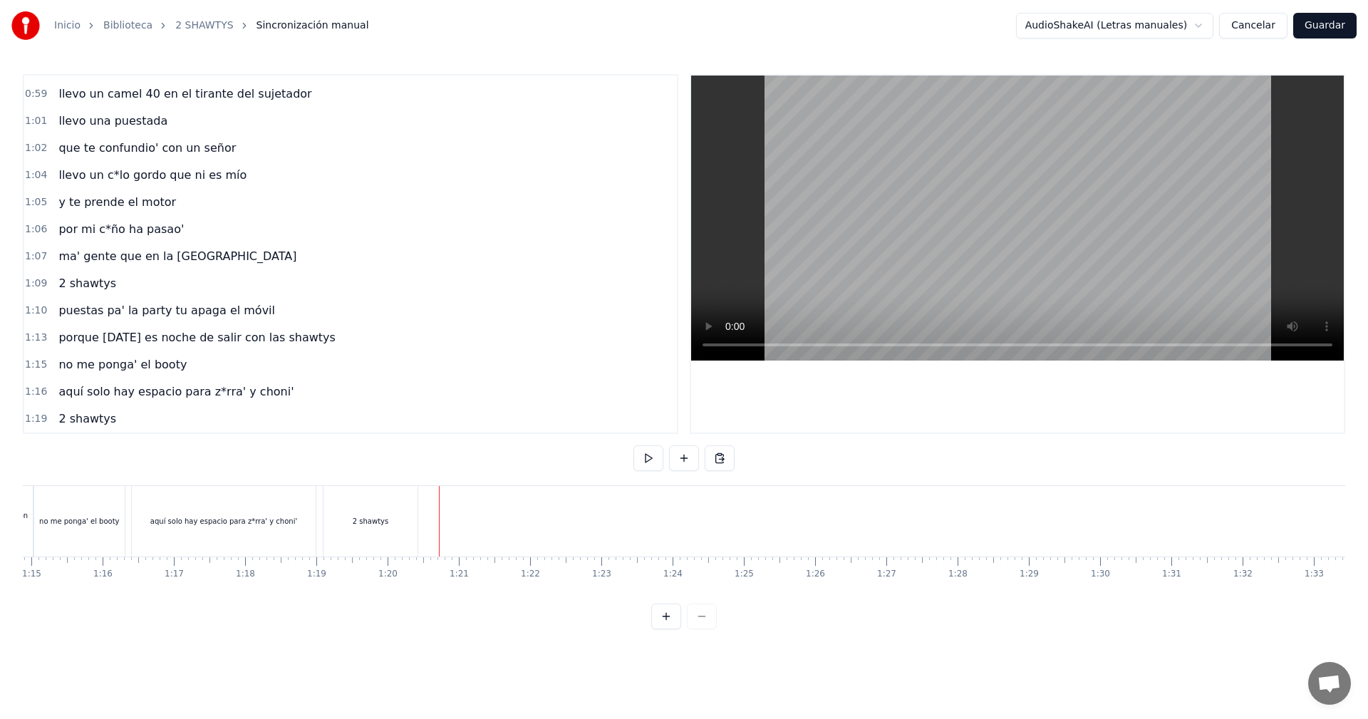
click at [434, 515] on div at bounding box center [286, 521] width 11195 height 71
click at [682, 464] on button at bounding box center [684, 458] width 30 height 26
click at [473, 514] on div "<>" at bounding box center [472, 521] width 70 height 68
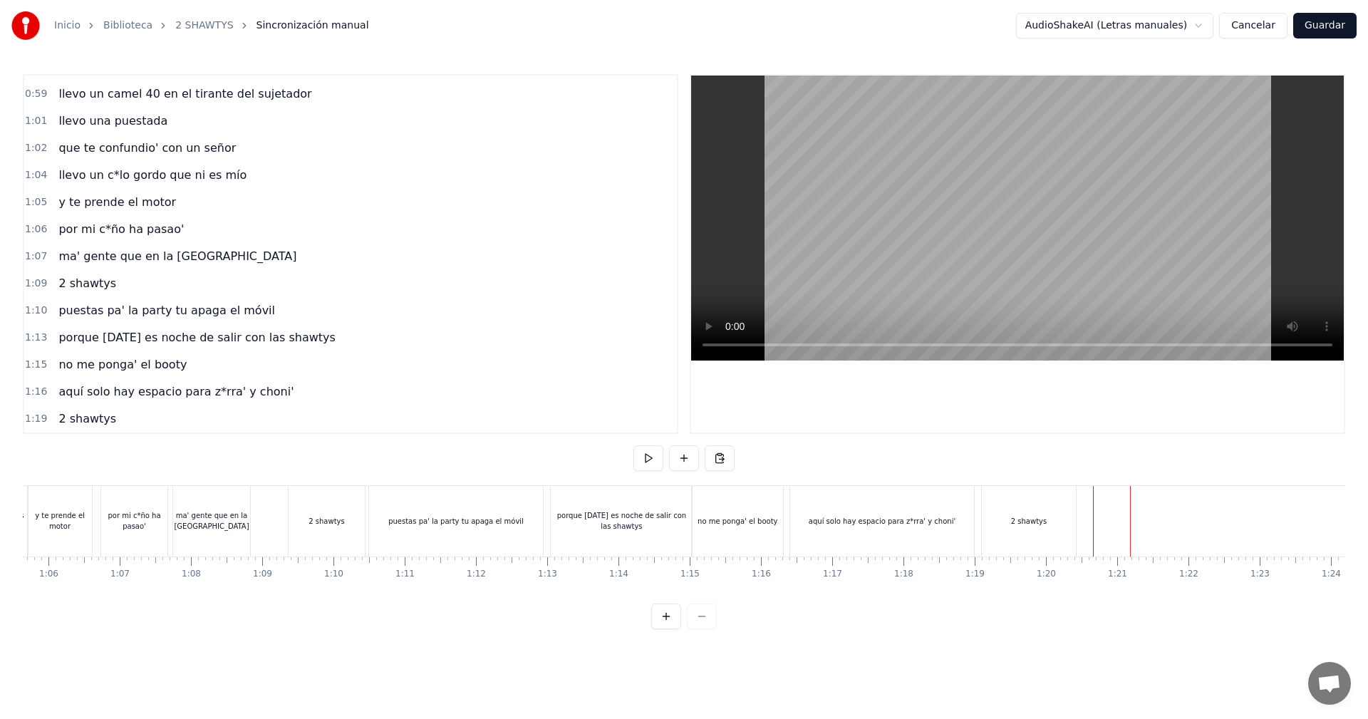
scroll to position [0, 4601]
click at [502, 504] on div "puestas pa' la party tu apaga el móvil" at bounding box center [530, 521] width 174 height 71
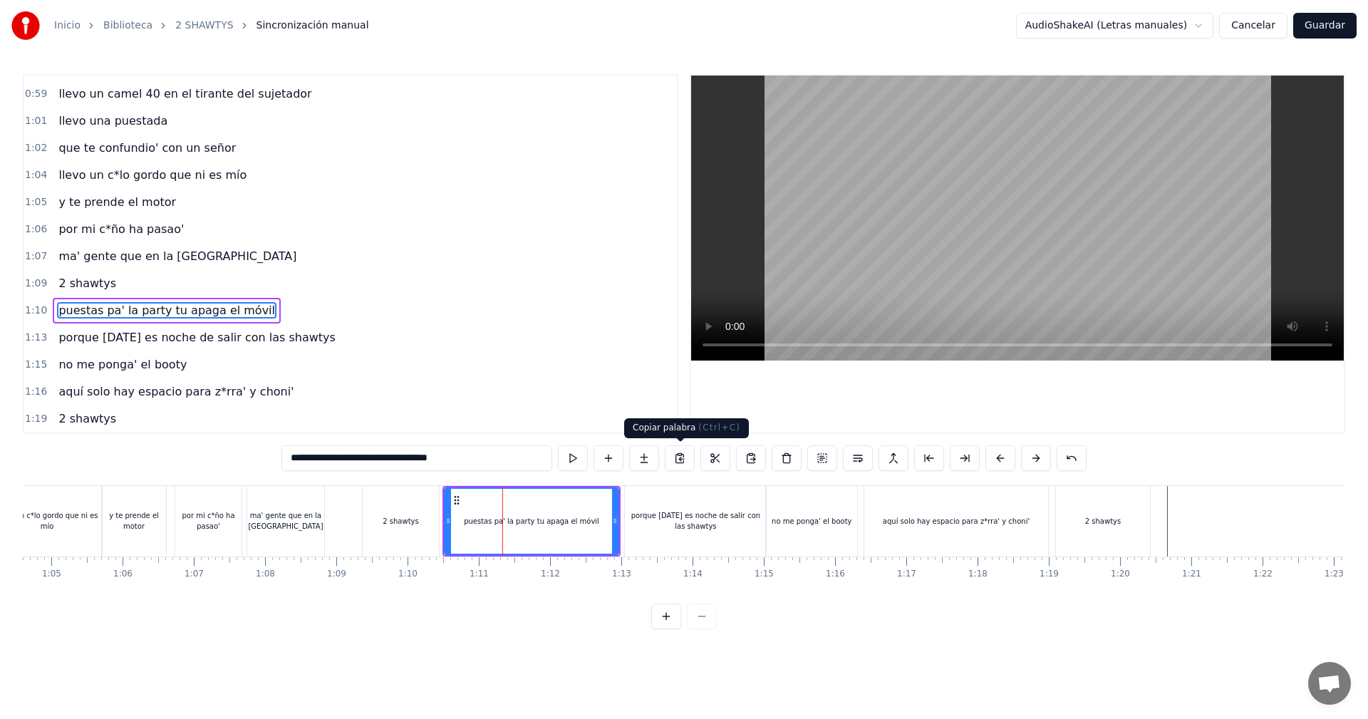
click at [682, 459] on button at bounding box center [680, 458] width 30 height 26
click at [1164, 521] on div at bounding box center [1019, 521] width 11195 height 71
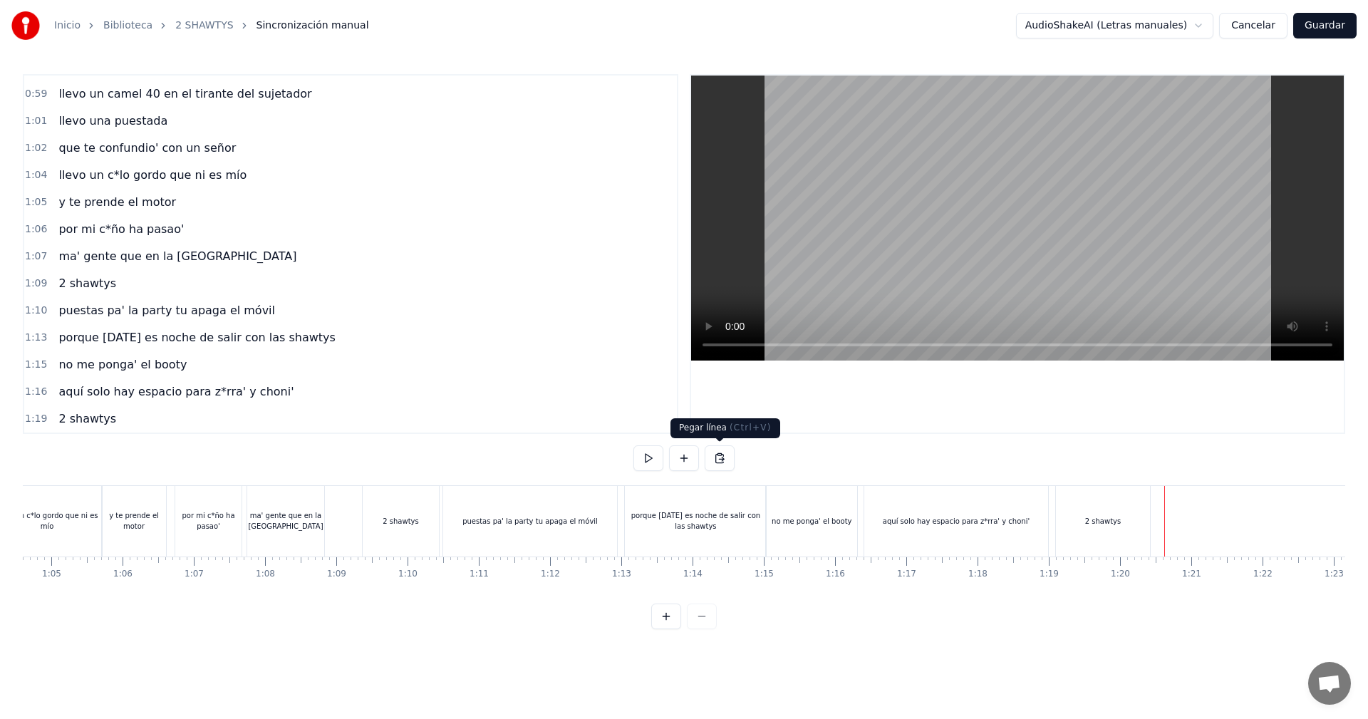
click at [719, 459] on button at bounding box center [719, 458] width 30 height 26
click at [722, 461] on button at bounding box center [719, 458] width 30 height 26
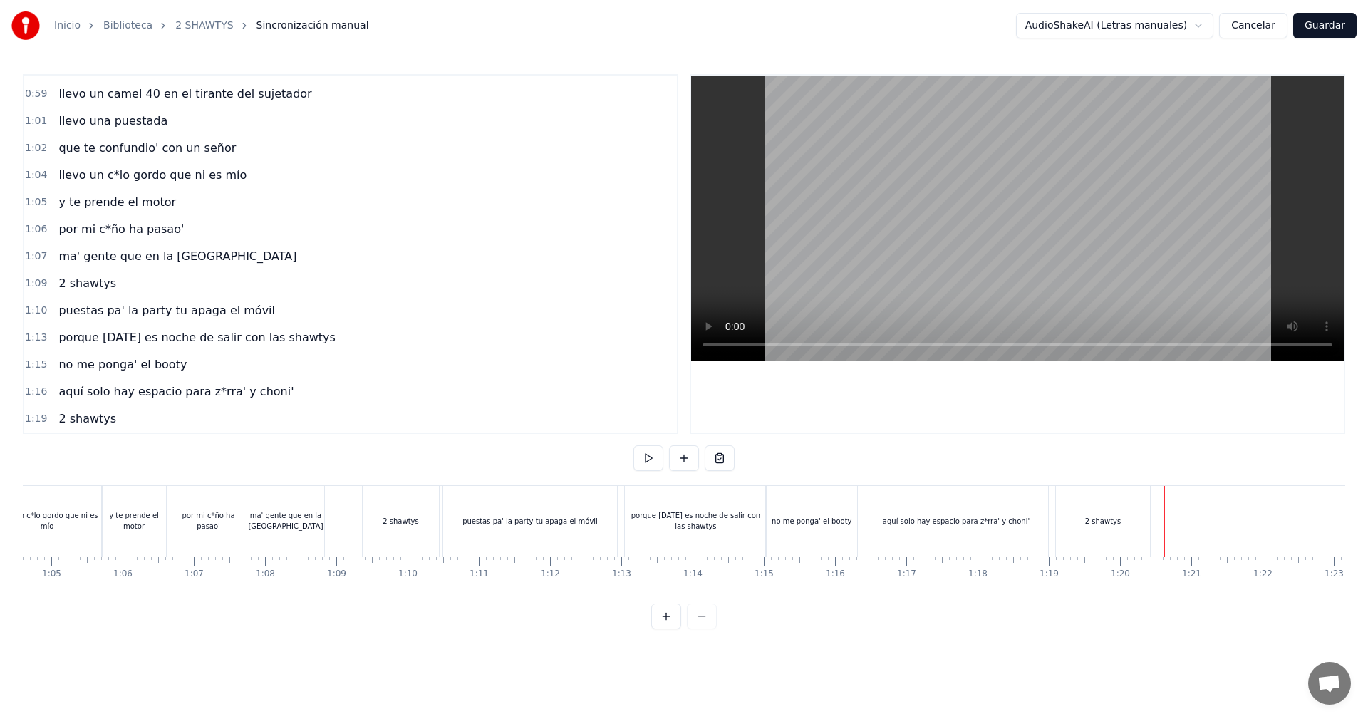
click at [722, 461] on button at bounding box center [719, 458] width 30 height 26
click at [561, 528] on div "puestas pa' la party tu apaga el móvil" at bounding box center [530, 521] width 174 height 71
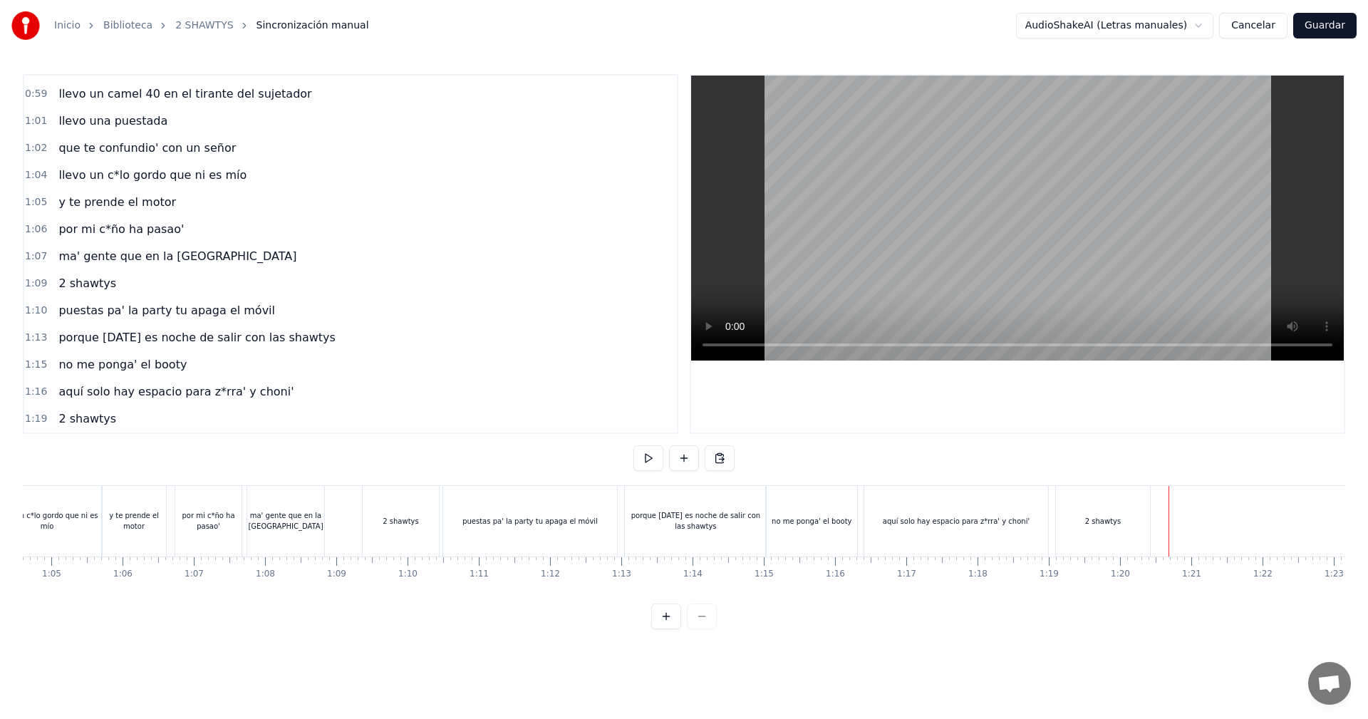
click at [612, 521] on div "puestas pa' la party tu apaga el móvil" at bounding box center [530, 521] width 174 height 71
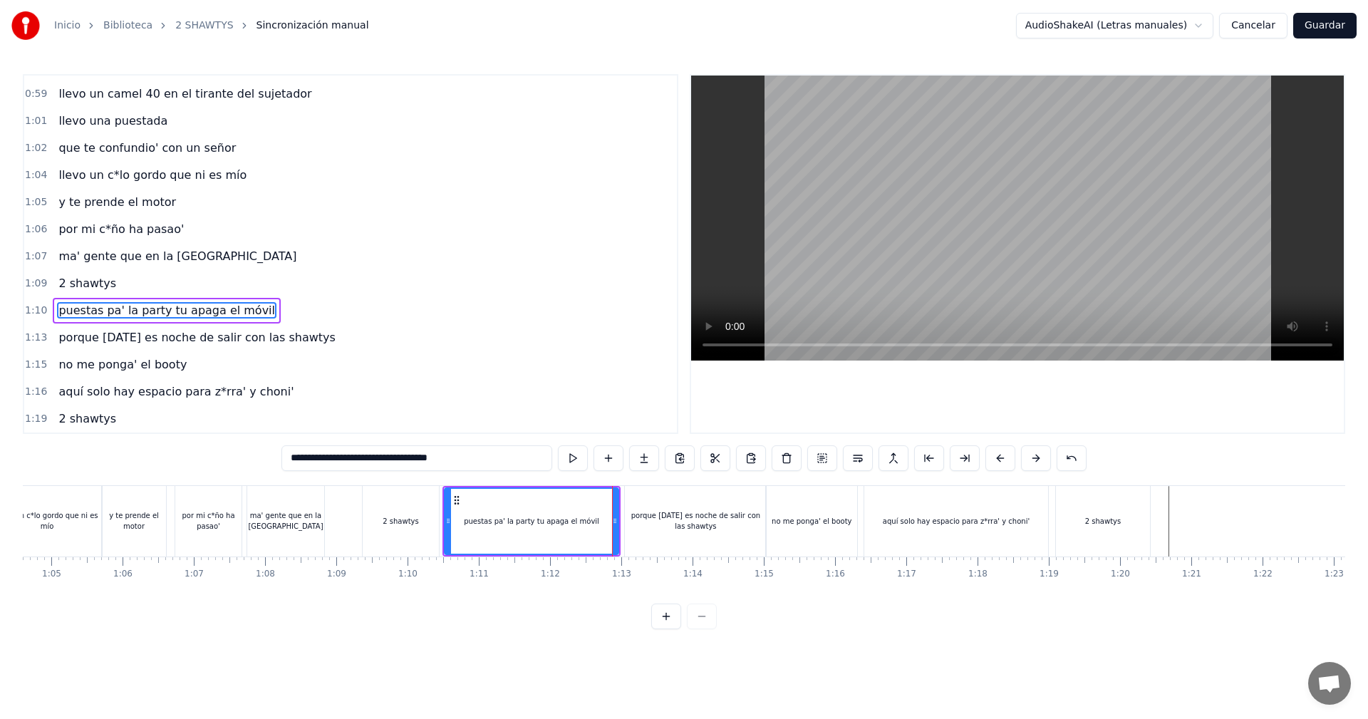
drag, startPoint x: 476, startPoint y: 467, endPoint x: 86, endPoint y: 452, distance: 389.9
click at [86, 452] on div "0:05 vamos las shawtys 0:06 shawtys 0:07 las chonis y las culonas 0:09 has deja…" at bounding box center [684, 351] width 1322 height 555
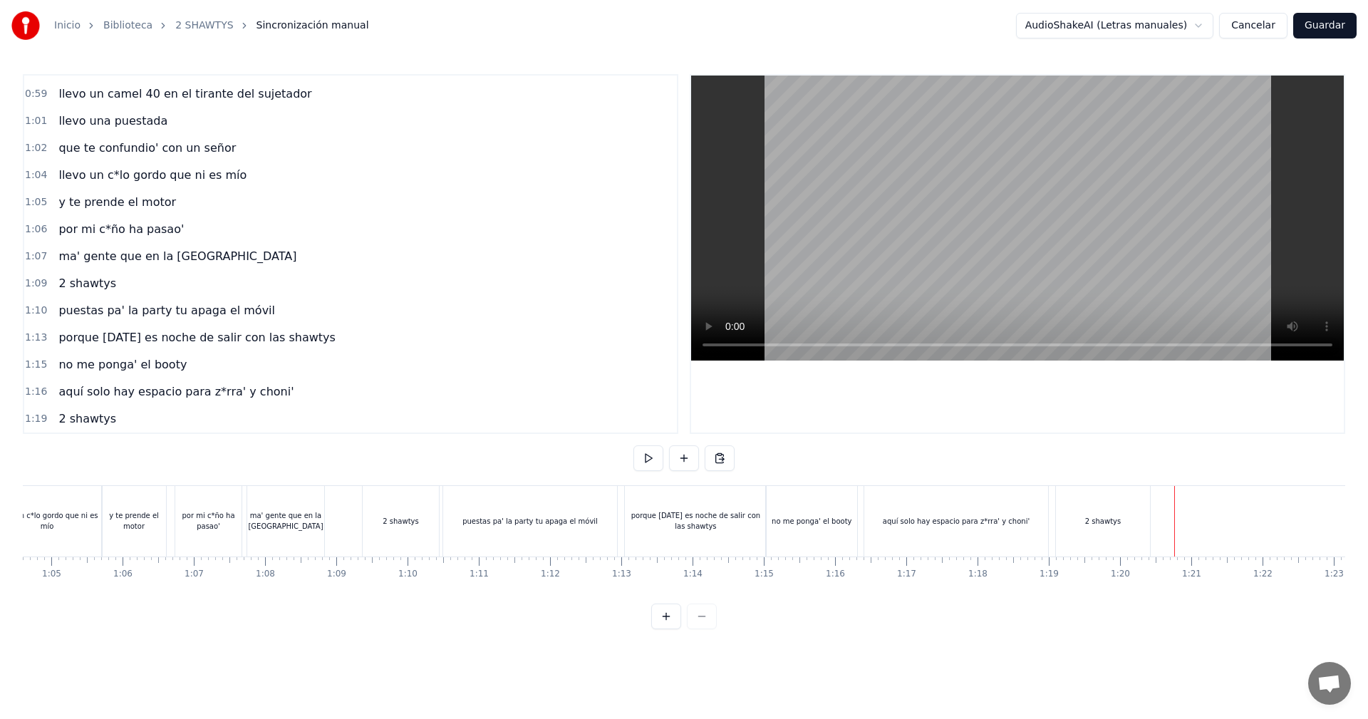
click at [1167, 516] on div at bounding box center [1019, 521] width 11195 height 71
click at [684, 460] on button at bounding box center [684, 458] width 30 height 26
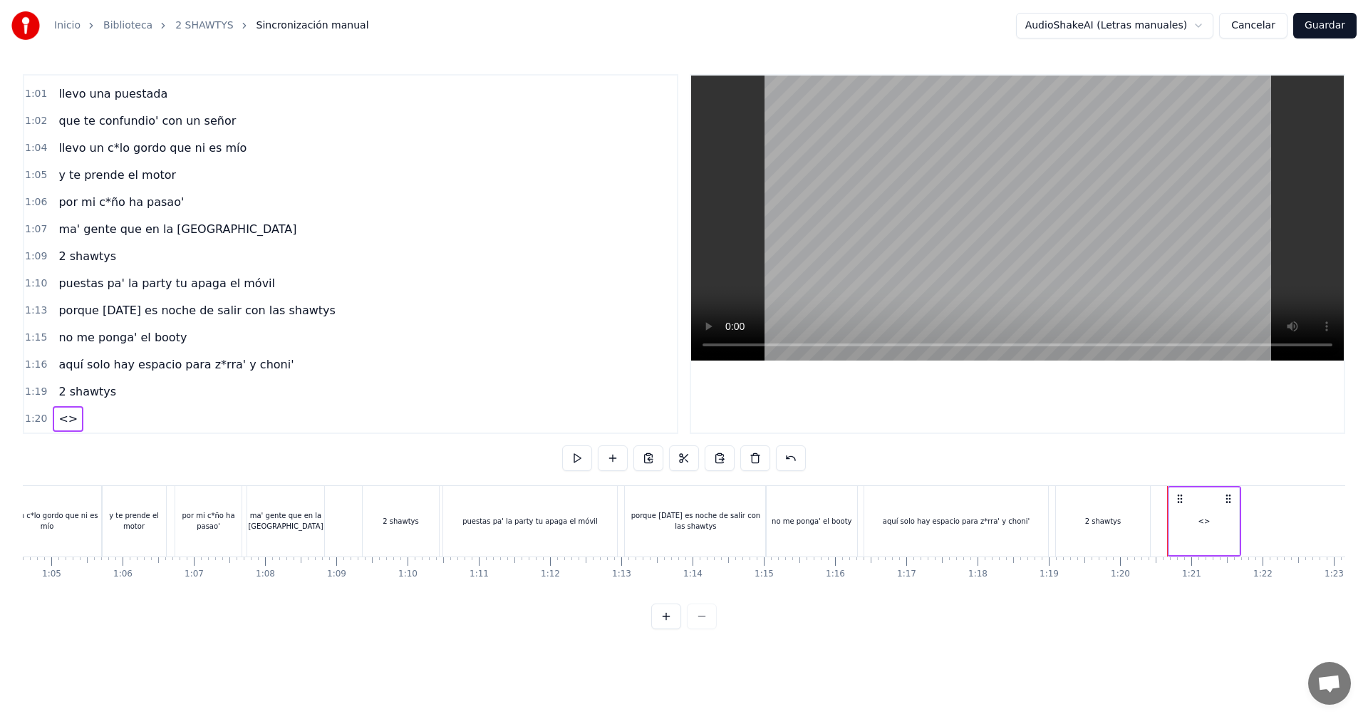
click at [1208, 508] on div "<>" at bounding box center [1204, 521] width 70 height 68
drag, startPoint x: 415, startPoint y: 461, endPoint x: 147, endPoint y: 449, distance: 267.4
click at [147, 449] on div "0:05 vamos las shawtys 0:06 shawtys 0:07 las chonis y las culonas 0:09 has deja…" at bounding box center [684, 351] width 1322 height 555
paste input "**********"
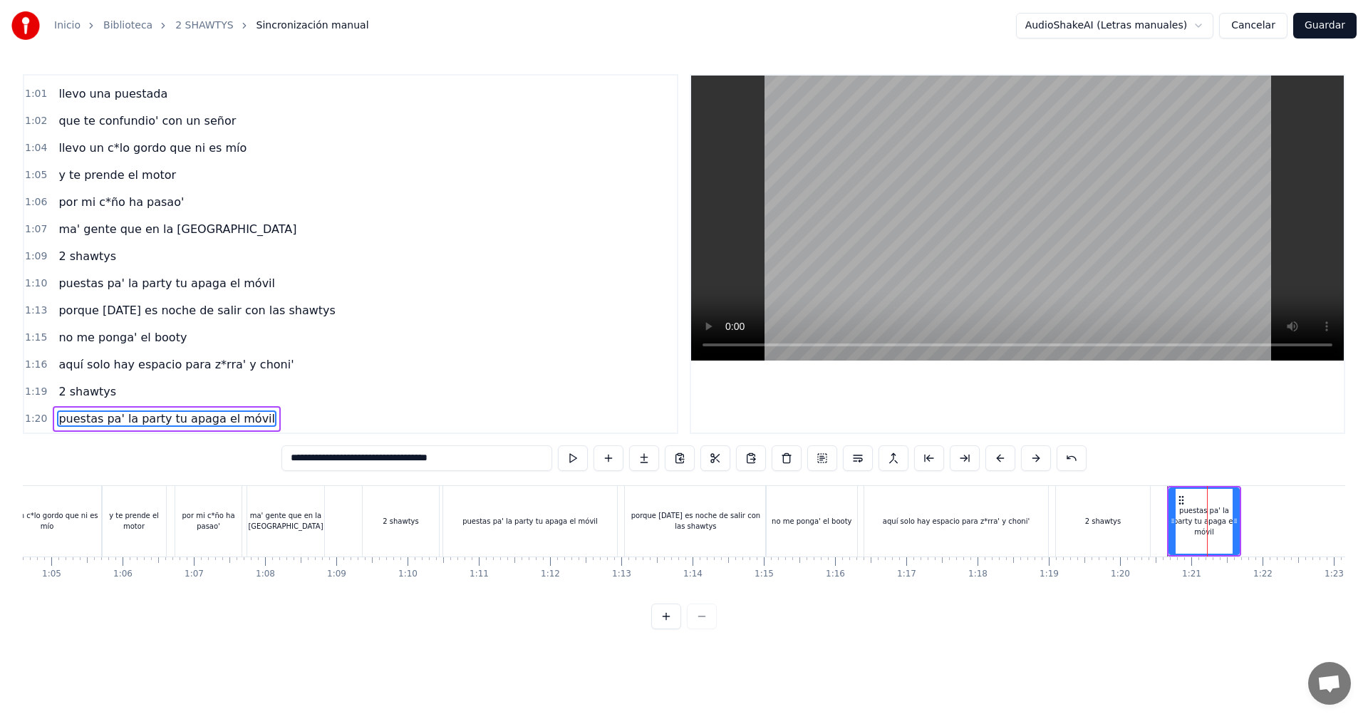
type input "**********"
click at [1162, 512] on div at bounding box center [1019, 521] width 11195 height 71
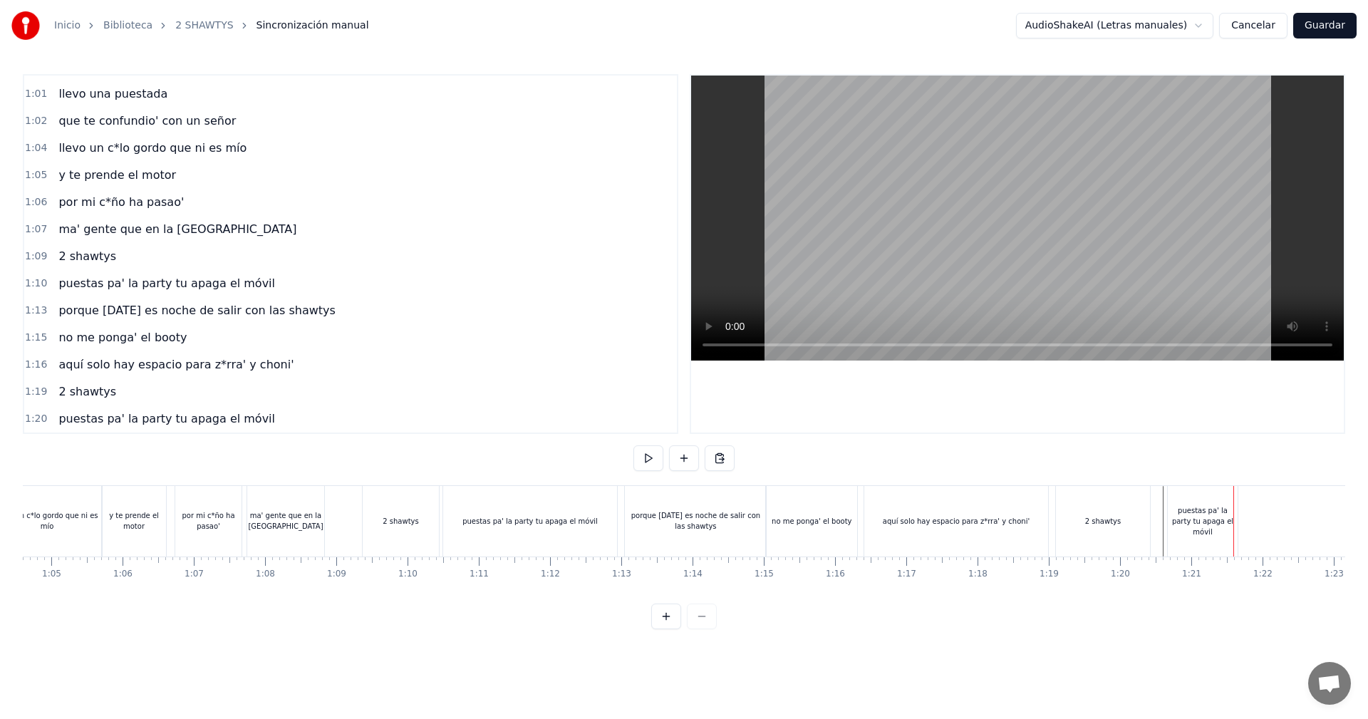
click at [1194, 506] on div "puestas pa' la party tu apaga el móvil" at bounding box center [1202, 521] width 70 height 71
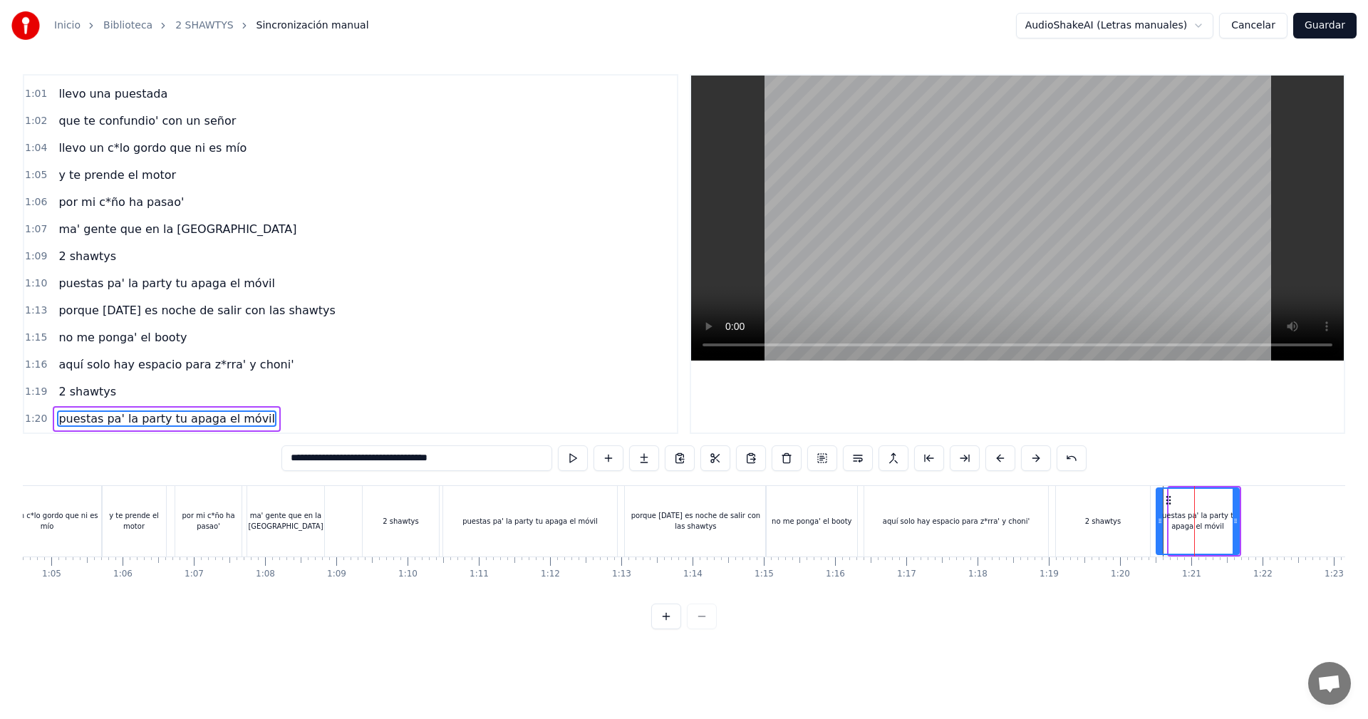
drag, startPoint x: 1171, startPoint y: 514, endPoint x: 1158, endPoint y: 523, distance: 15.4
click at [1158, 523] on div at bounding box center [1160, 521] width 6 height 65
drag, startPoint x: 1236, startPoint y: 519, endPoint x: 1280, endPoint y: 562, distance: 61.5
click at [1353, 578] on div "Inicio Biblioteca 2 SHAWTYS Sincronización manual AudioShakeAI (Letras manuales…" at bounding box center [684, 314] width 1368 height 629
click at [1053, 511] on div at bounding box center [1019, 521] width 11195 height 71
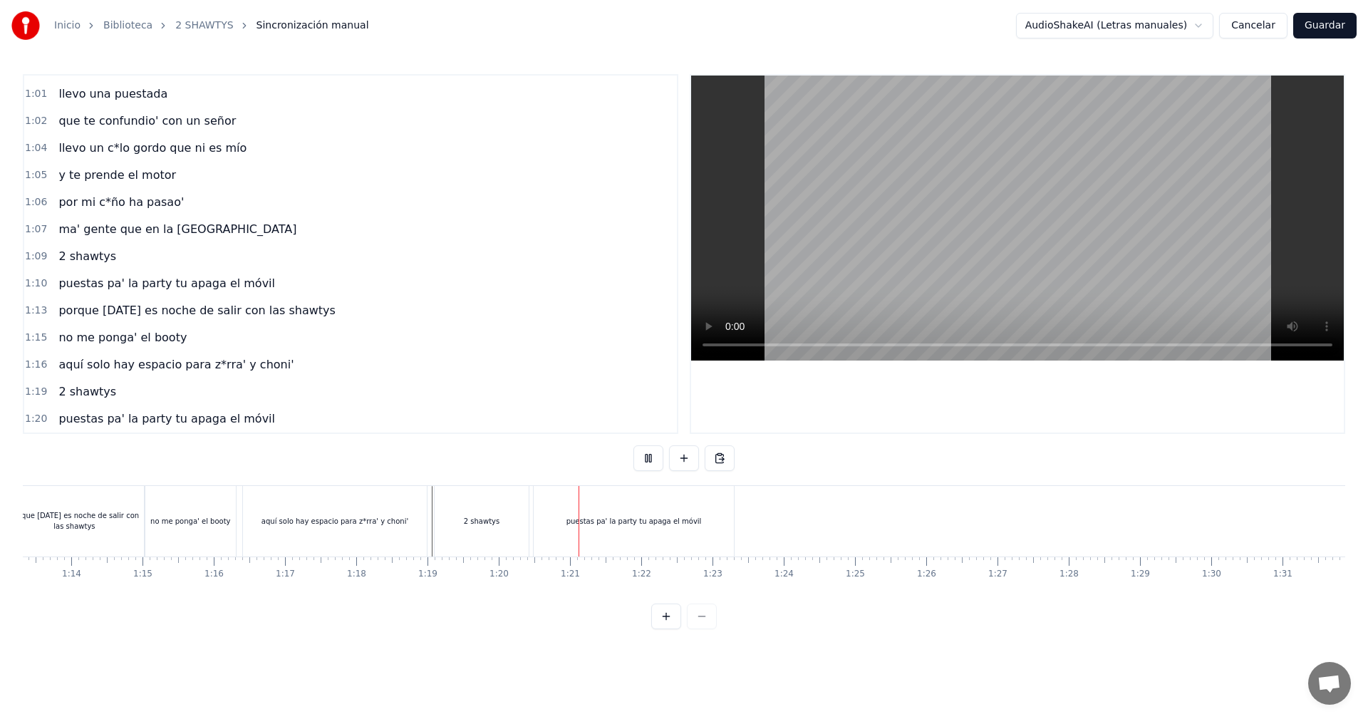
scroll to position [0, 5419]
click at [516, 533] on div "puestas pa' la party tu apaga el móvil" at bounding box center [437, 521] width 200 height 71
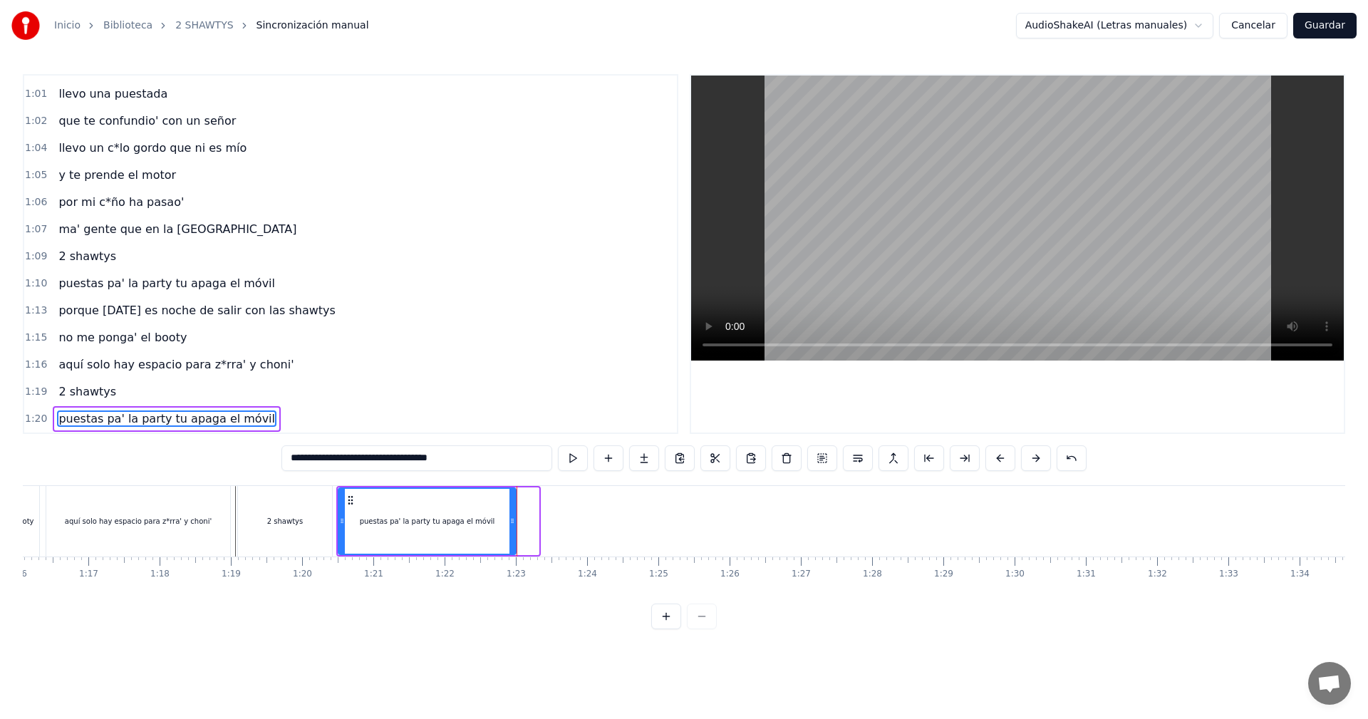
drag, startPoint x: 537, startPoint y: 526, endPoint x: 514, endPoint y: 543, distance: 28.1
click at [514, 543] on div at bounding box center [512, 521] width 6 height 65
click at [233, 513] on div "aquí solo hay espacio para z*rra' y choni'" at bounding box center [140, 521] width 188 height 71
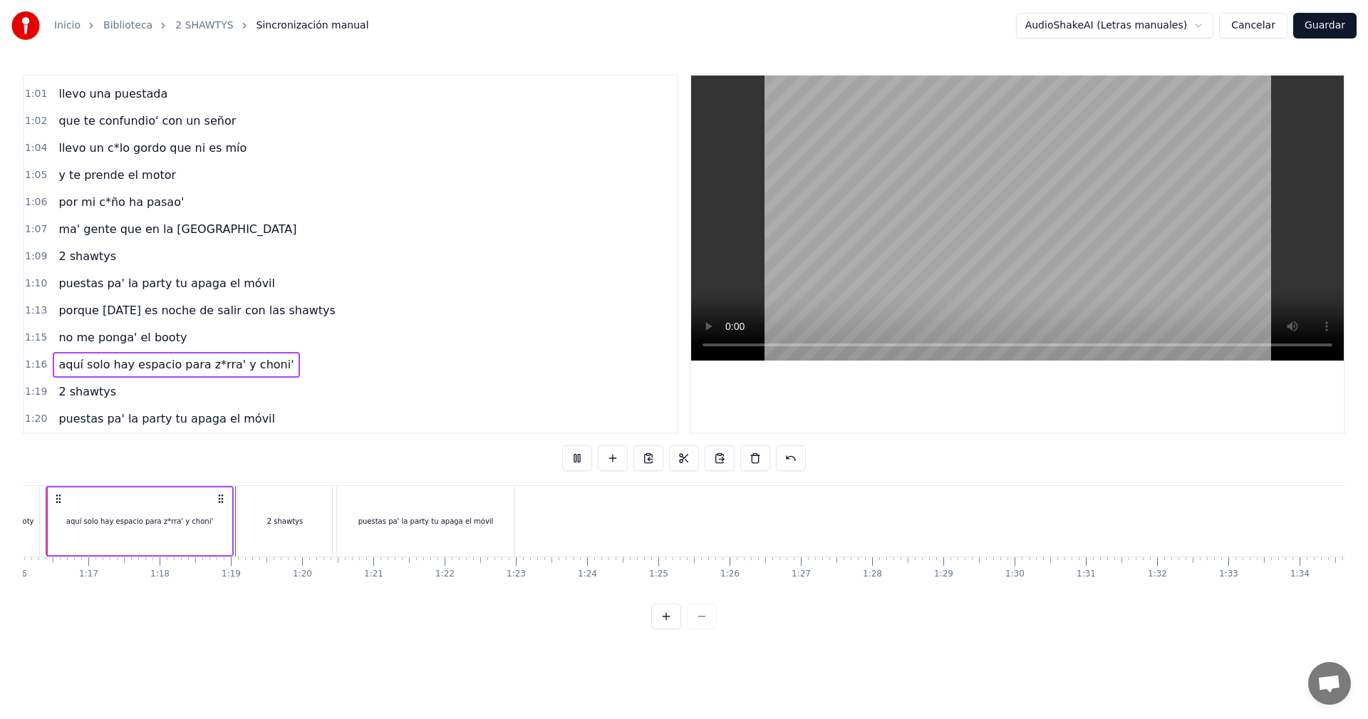
scroll to position [0, 5370]
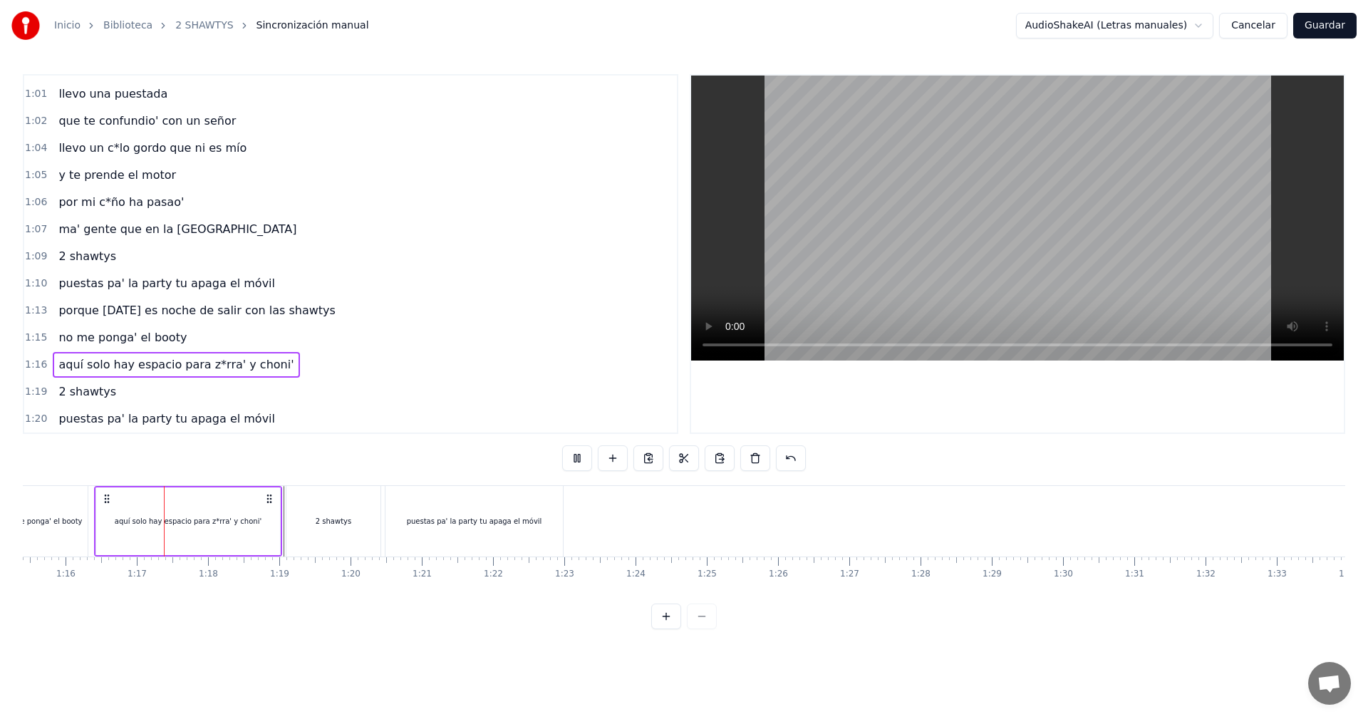
click at [921, 429] on div at bounding box center [1017, 253] width 652 height 357
click at [1014, 291] on video at bounding box center [1017, 217] width 652 height 285
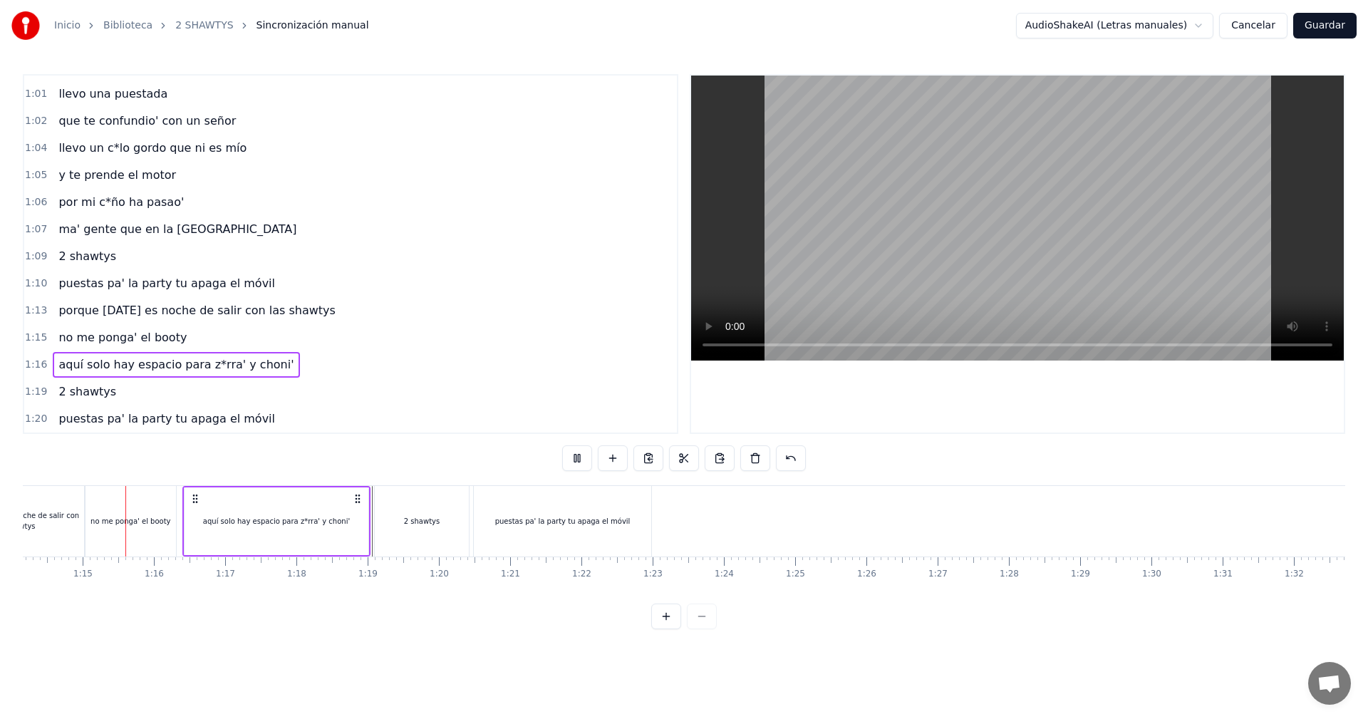
click at [370, 514] on div at bounding box center [338, 521] width 11195 height 71
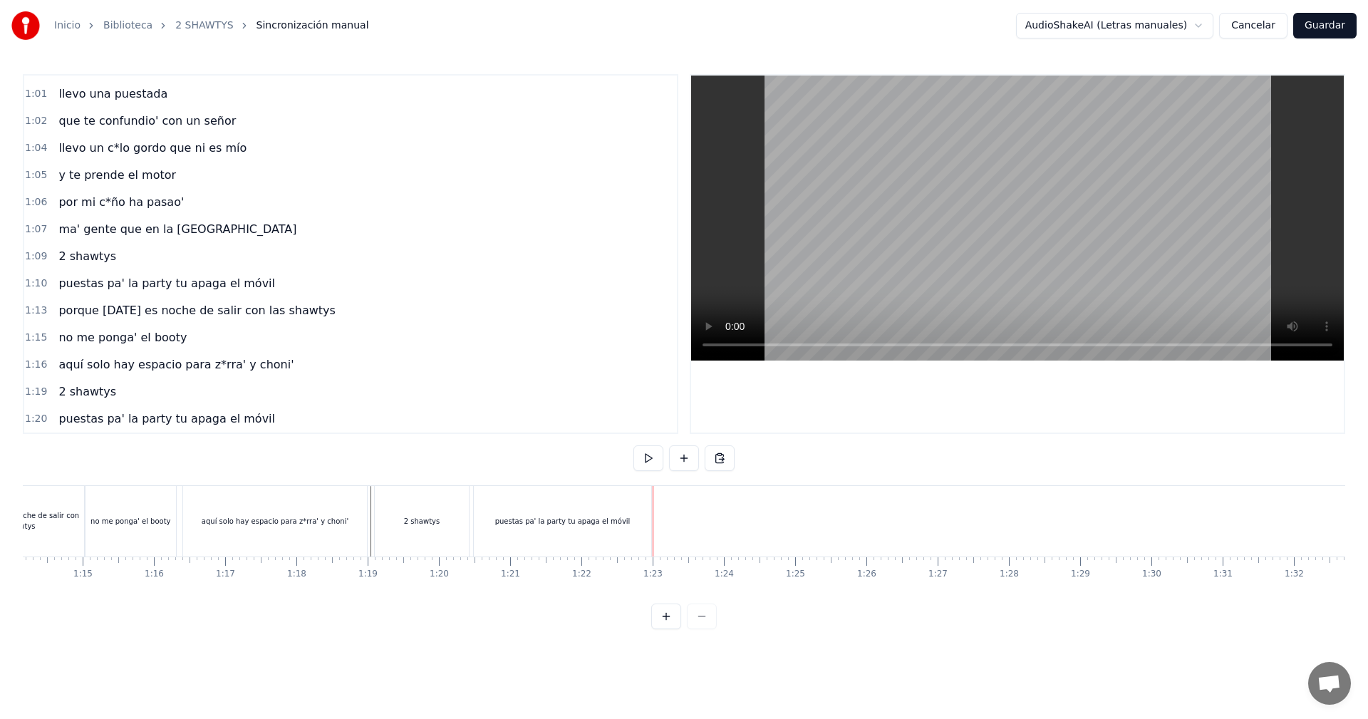
click at [614, 516] on div "puestas pa' la party tu apaga el móvil" at bounding box center [562, 521] width 135 height 11
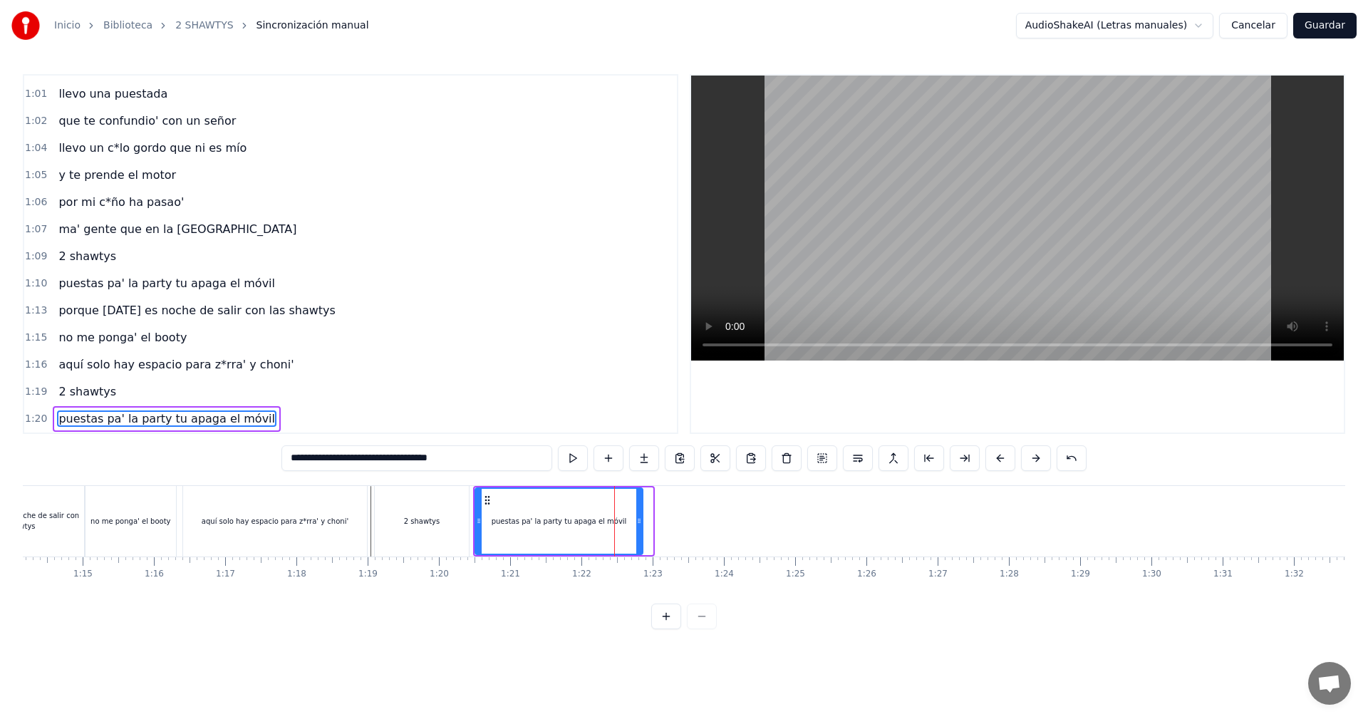
drag, startPoint x: 648, startPoint y: 509, endPoint x: 638, endPoint y: 514, distance: 11.1
click at [638, 514] on div at bounding box center [639, 521] width 6 height 65
click at [348, 464] on input "**********" at bounding box center [416, 458] width 271 height 26
drag, startPoint x: 349, startPoint y: 463, endPoint x: 341, endPoint y: 464, distance: 8.0
click at [341, 464] on input "**********" at bounding box center [416, 458] width 271 height 26
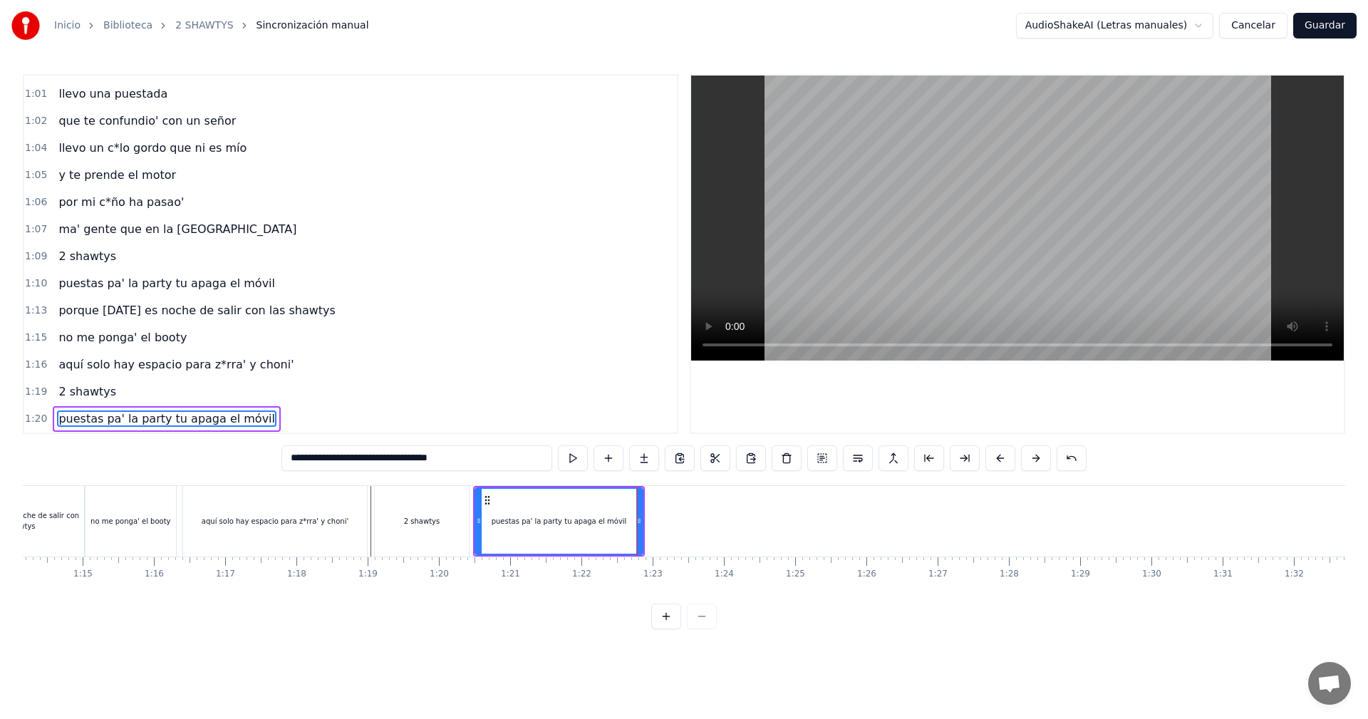
click at [344, 460] on input "**********" at bounding box center [416, 458] width 271 height 26
click at [345, 461] on input "**********" at bounding box center [417, 458] width 264 height 26
click at [349, 456] on input "**********" at bounding box center [416, 458] width 256 height 26
click at [350, 455] on input "**********" at bounding box center [416, 458] width 256 height 26
click at [354, 459] on input "**********" at bounding box center [416, 458] width 249 height 26
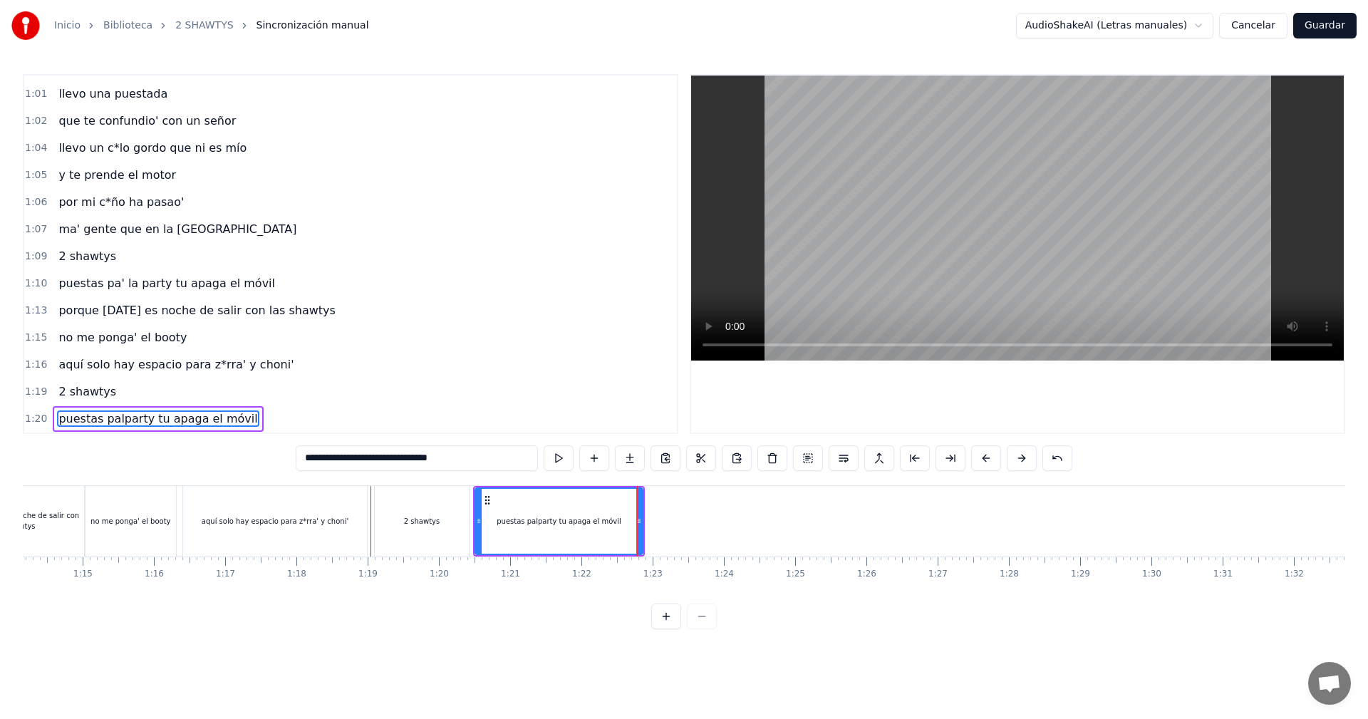
click at [355, 463] on input "**********" at bounding box center [417, 458] width 242 height 26
type input "**********"
click at [370, 514] on div "aquí solo hay espacio para z*rra' y choni'" at bounding box center [276, 521] width 188 height 71
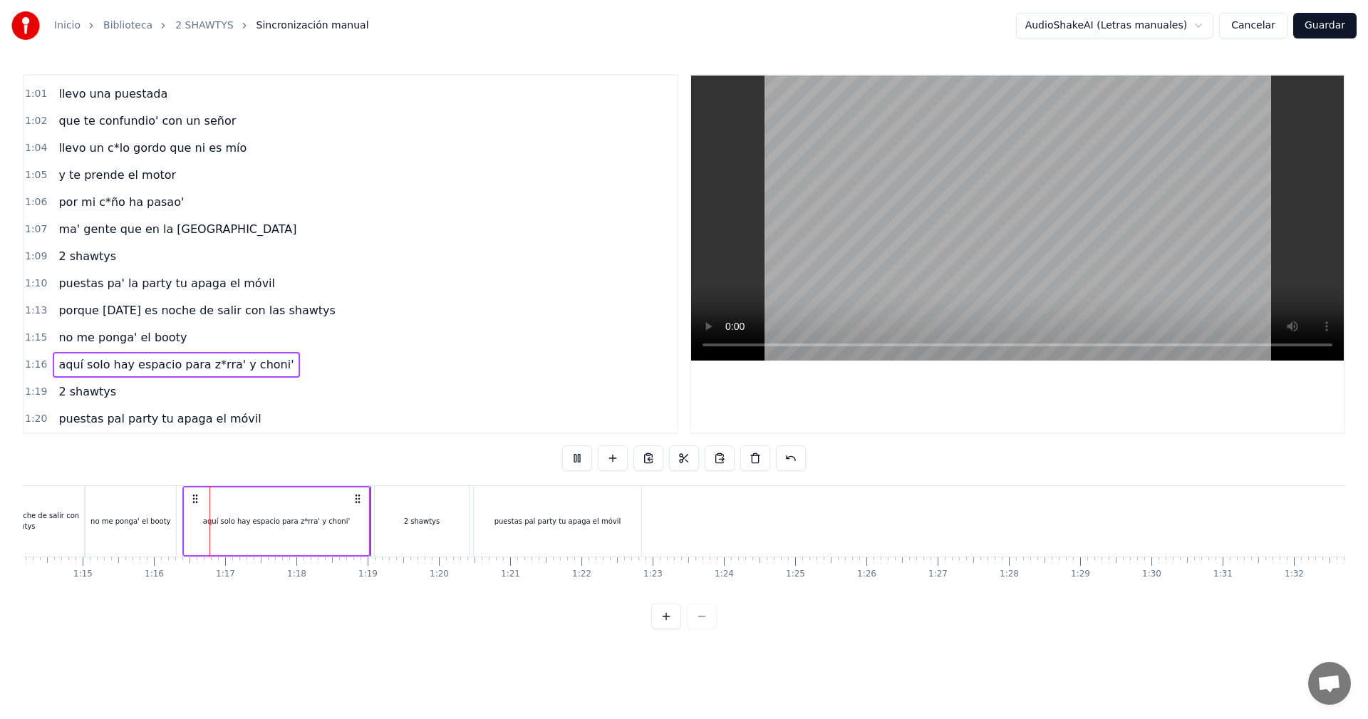
click at [383, 531] on div "2 shawtys" at bounding box center [422, 521] width 94 height 71
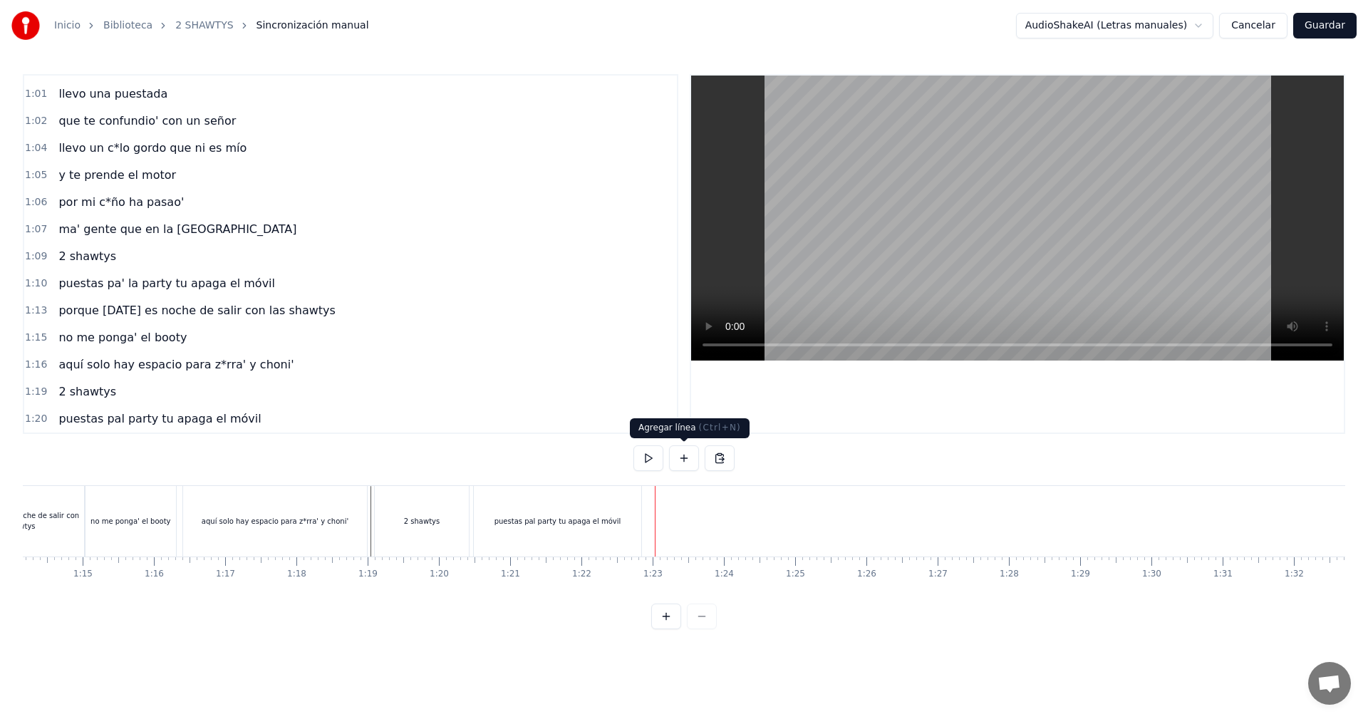
click at [674, 464] on button at bounding box center [684, 458] width 30 height 26
click at [668, 528] on div "<>" at bounding box center [692, 521] width 70 height 68
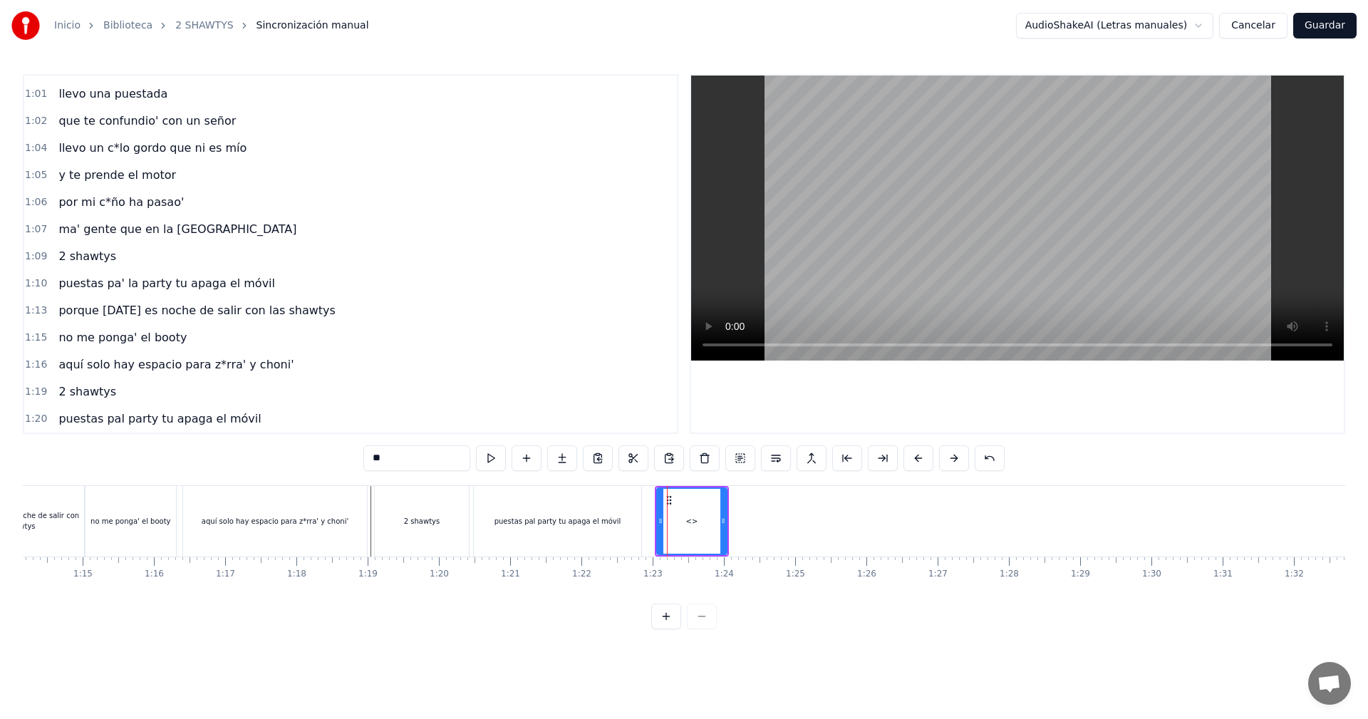
scroll to position [942, 0]
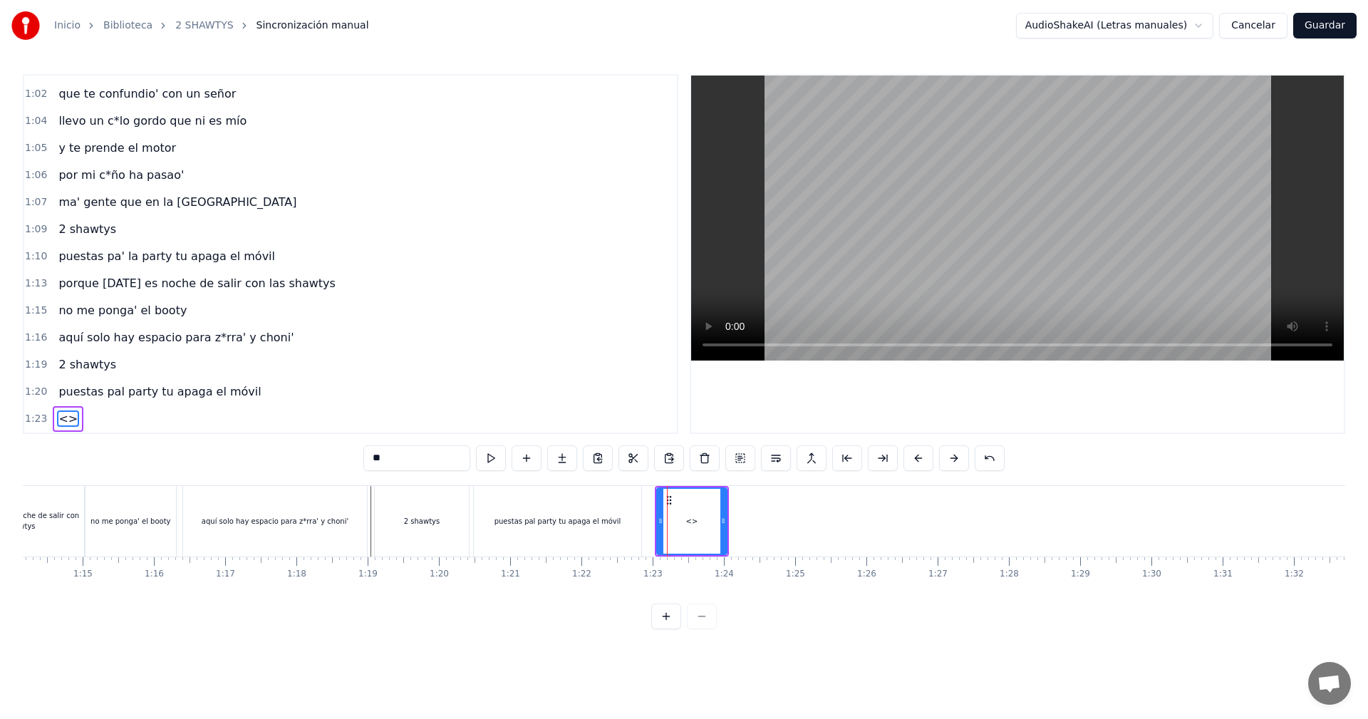
drag, startPoint x: 367, startPoint y: 455, endPoint x: 298, endPoint y: 455, distance: 68.4
click at [298, 455] on div "0:05 vamos las shawtys 0:06 shawtys 0:07 las chonis y las culonas 0:09 has deja…" at bounding box center [684, 351] width 1322 height 555
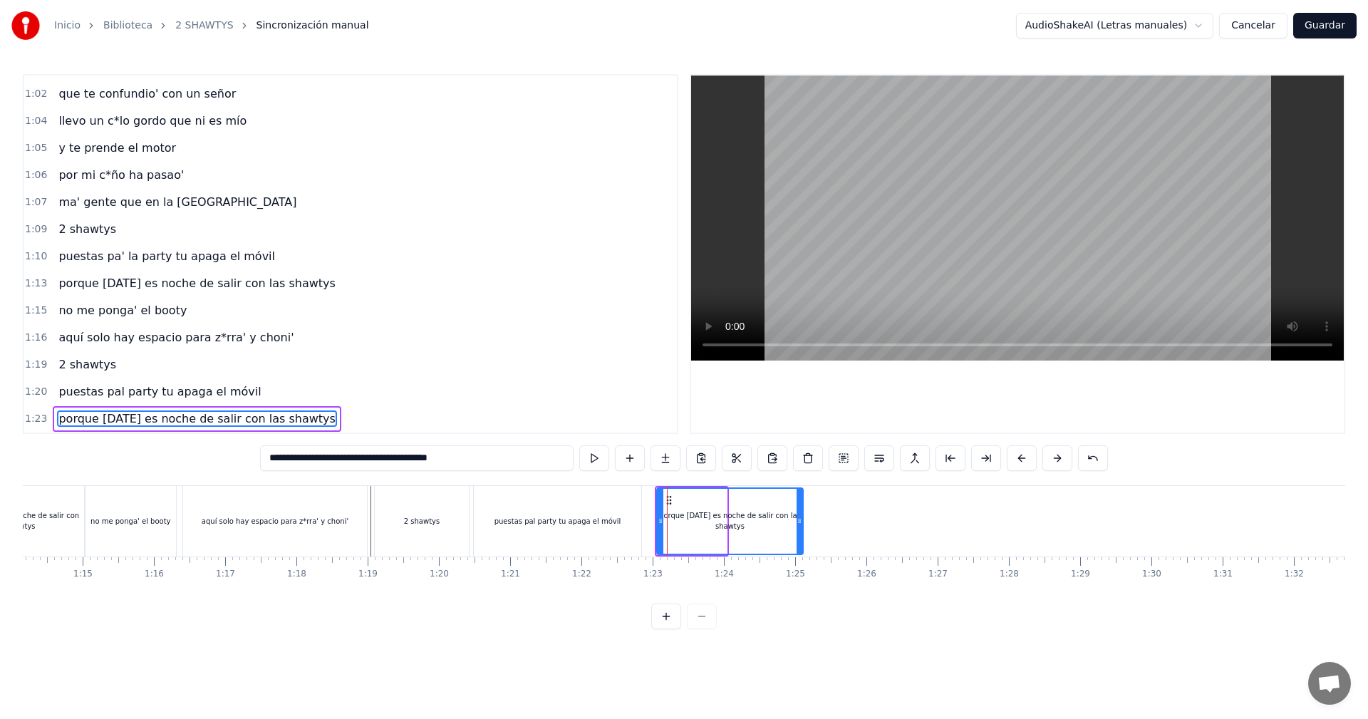
drag, startPoint x: 724, startPoint y: 517, endPoint x: 801, endPoint y: 524, distance: 76.5
click at [801, 524] on icon at bounding box center [799, 520] width 6 height 11
drag, startPoint x: 661, startPoint y: 509, endPoint x: 654, endPoint y: 510, distance: 7.2
click at [654, 510] on div at bounding box center [654, 521] width 6 height 65
type input "**********"
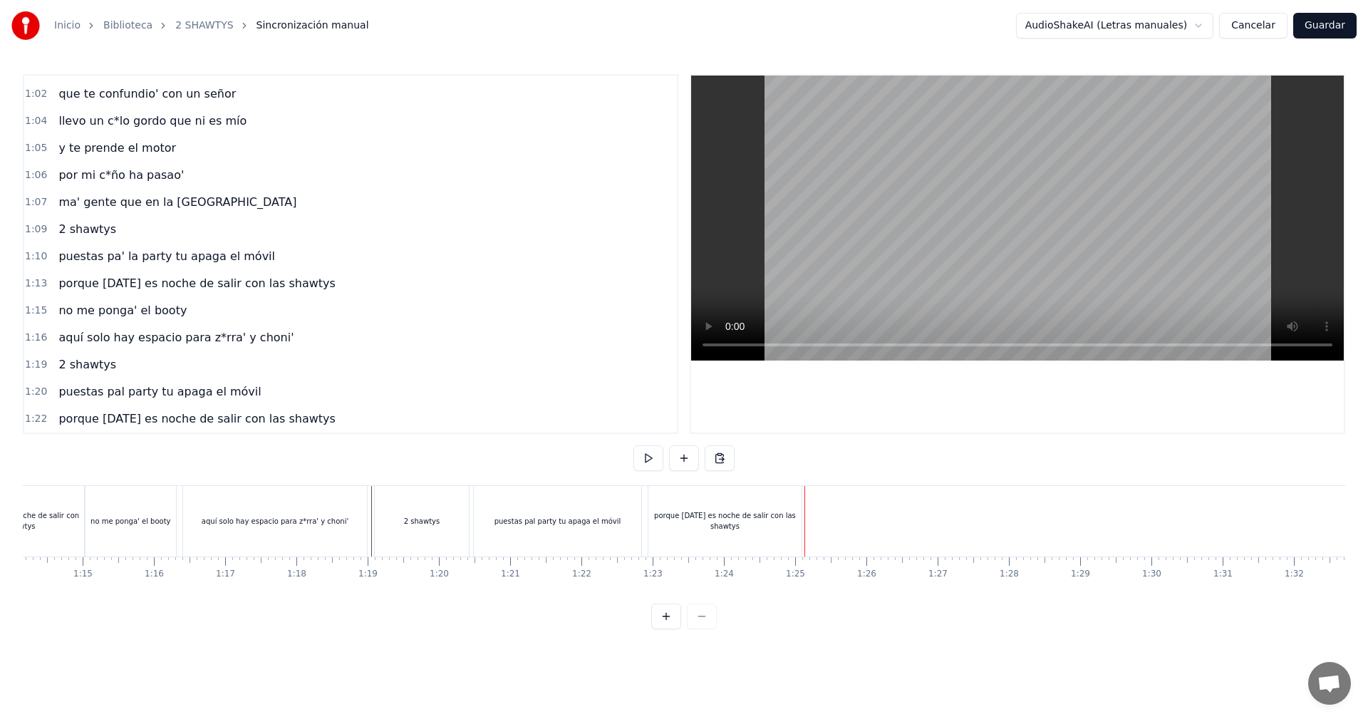
click at [778, 523] on div "porque [DATE] es noche de salir con las shawtys" at bounding box center [724, 520] width 153 height 21
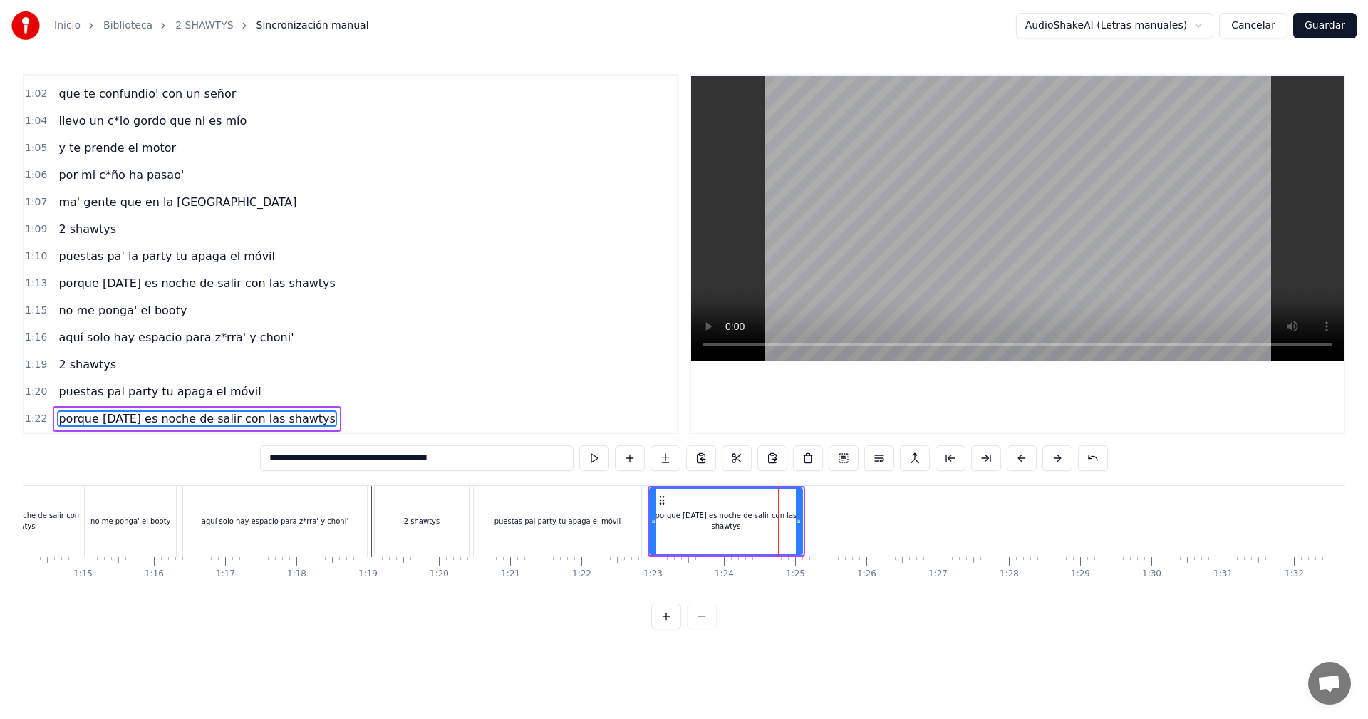
click at [799, 510] on div at bounding box center [799, 521] width 6 height 65
click at [801, 506] on div "porque [DATE] es noche de salir con las shawtys" at bounding box center [725, 521] width 152 height 68
click at [798, 523] on icon at bounding box center [797, 520] width 6 height 11
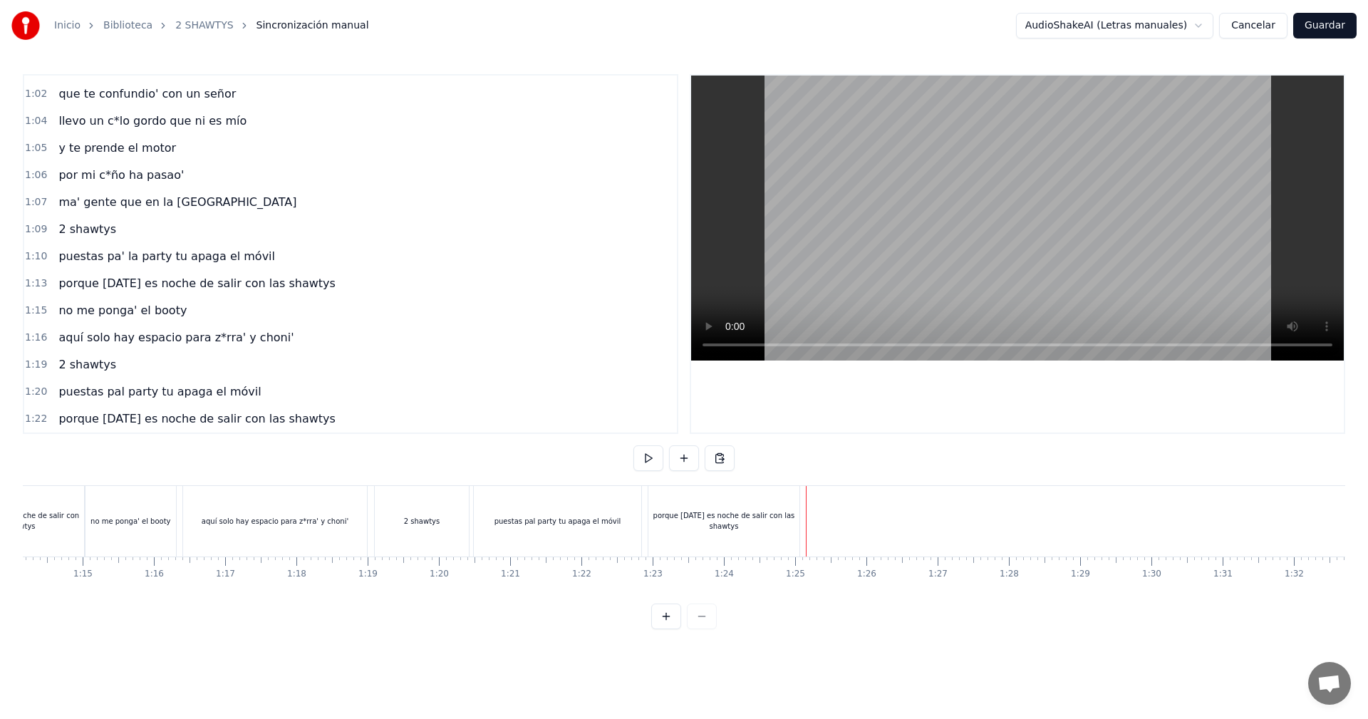
click at [804, 512] on div at bounding box center [338, 521] width 11195 height 71
click at [689, 456] on button at bounding box center [684, 458] width 30 height 26
click at [835, 517] on div "<>" at bounding box center [841, 521] width 70 height 68
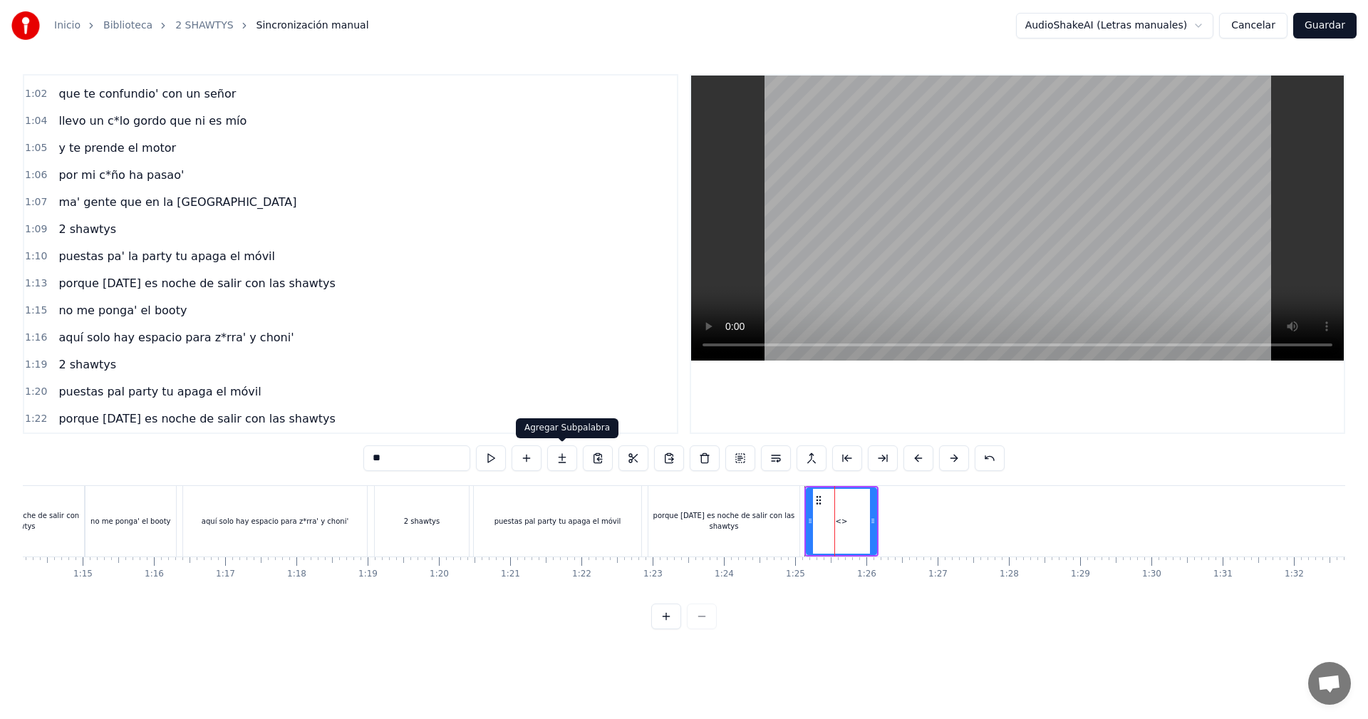
scroll to position [969, 0]
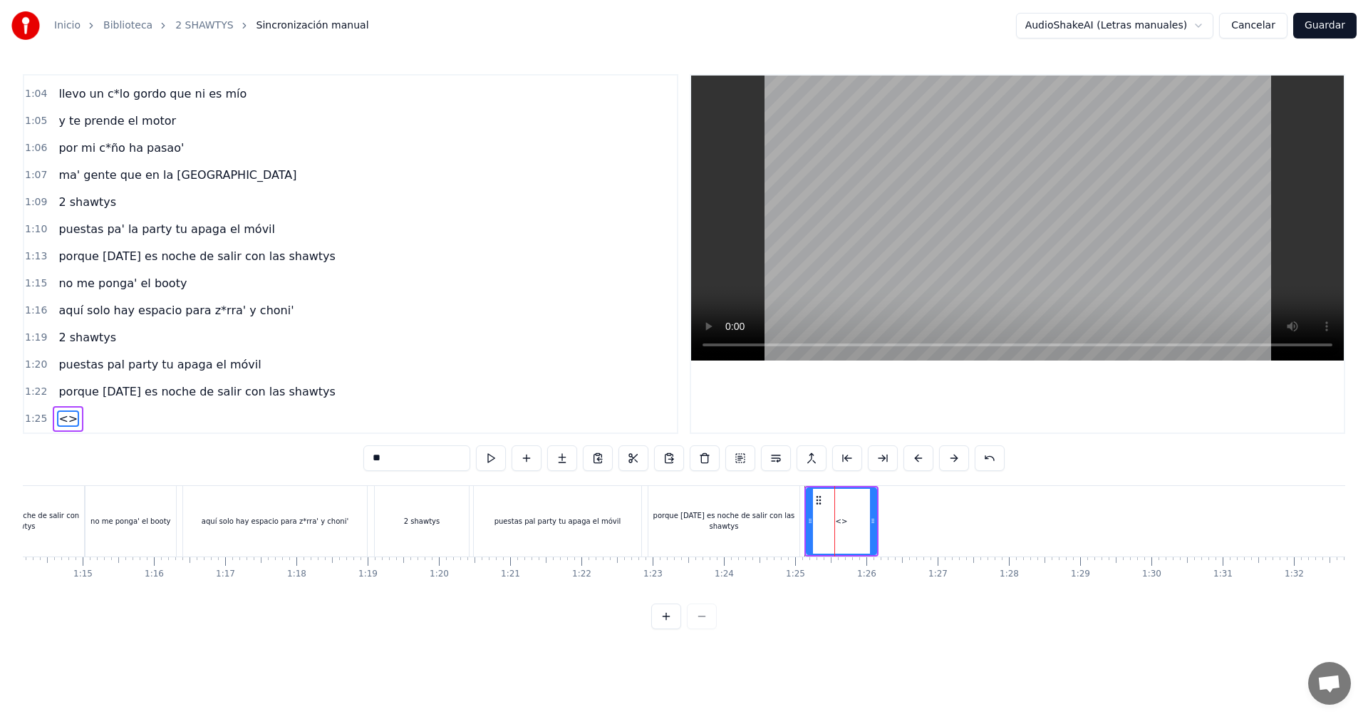
drag, startPoint x: 405, startPoint y: 455, endPoint x: 293, endPoint y: 452, distance: 111.9
click at [293, 452] on div "0:05 vamos las shawtys 0:06 shawtys 0:07 las chonis y las culonas 0:09 has deja…" at bounding box center [684, 351] width 1322 height 555
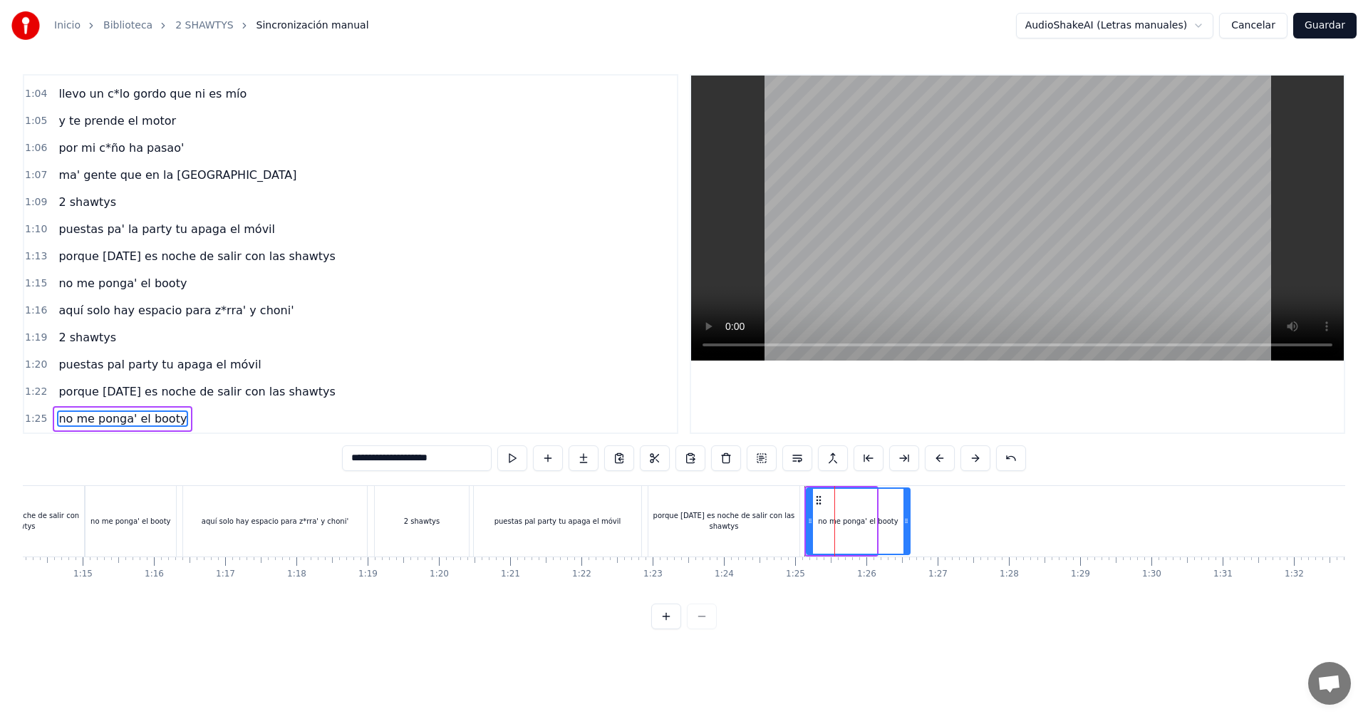
drag, startPoint x: 873, startPoint y: 516, endPoint x: 906, endPoint y: 588, distance: 78.7
click at [906, 588] on div "vamos las shawtys shawtys las chonis y las culonas has dejao' al diky y luces t…" at bounding box center [684, 538] width 1322 height 107
type input "**********"
click at [369, 531] on div "aquí solo hay espacio para z*rra' y choni'" at bounding box center [276, 521] width 188 height 71
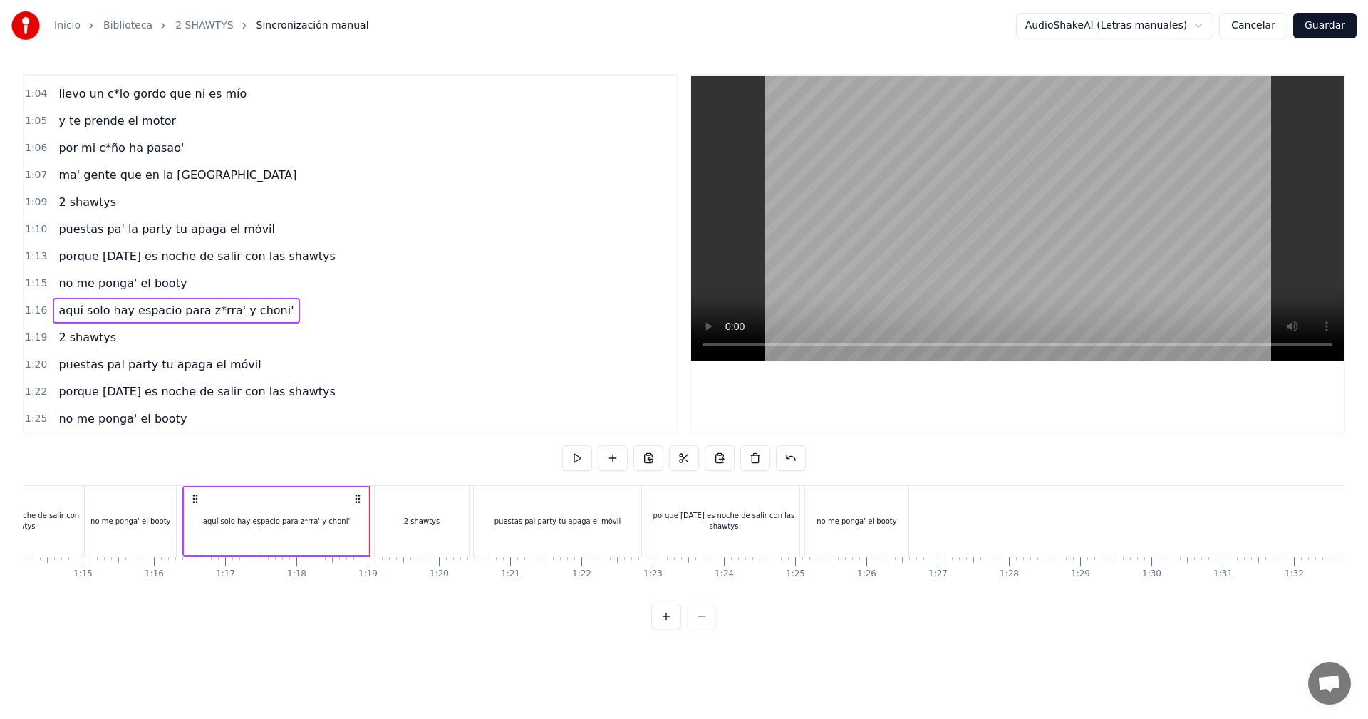
click at [373, 519] on div at bounding box center [338, 521] width 11195 height 71
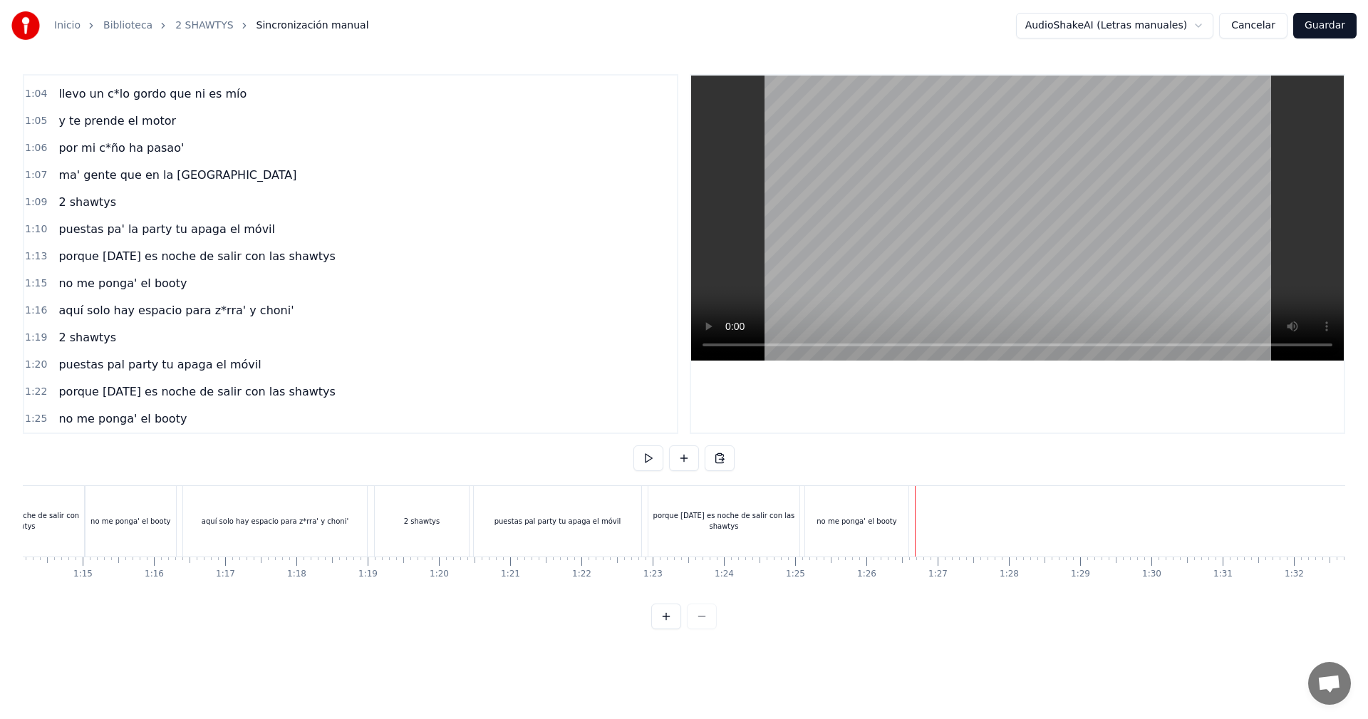
click at [906, 521] on div "no me ponga' el booty" at bounding box center [856, 521] width 103 height 71
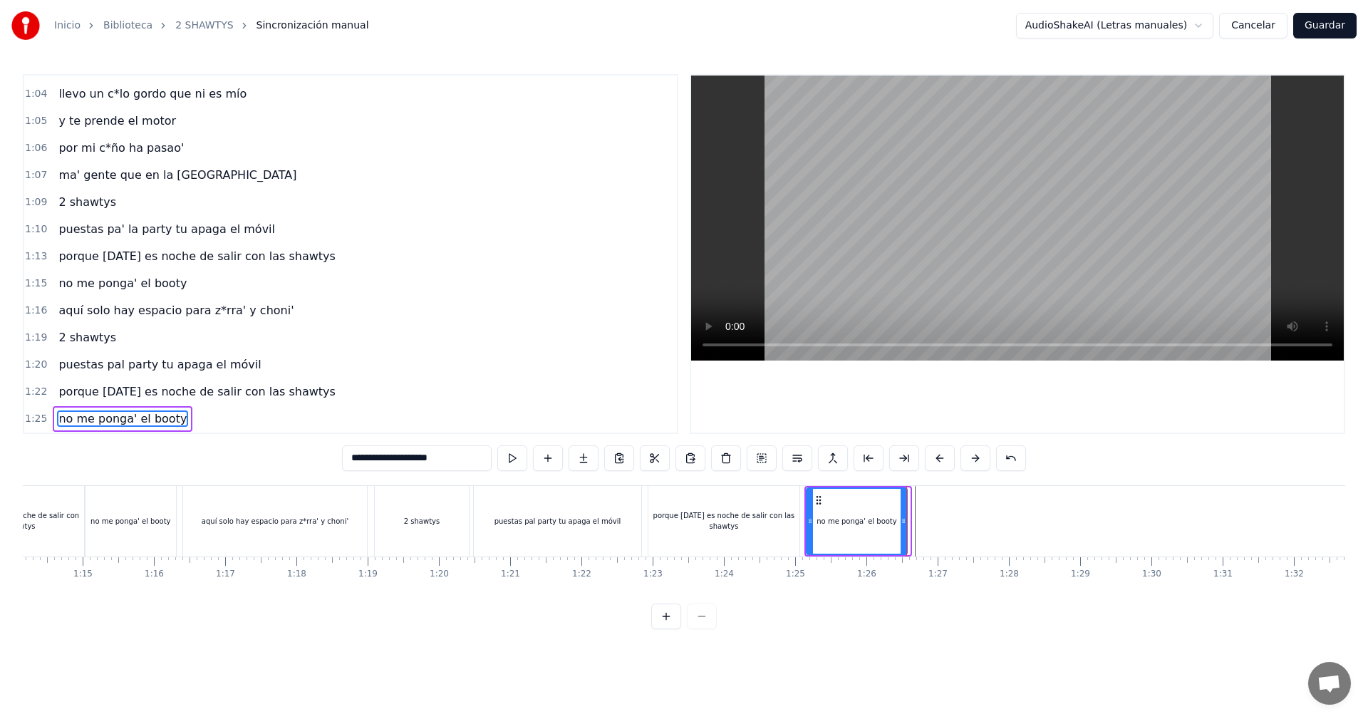
drag, startPoint x: 905, startPoint y: 518, endPoint x: 900, endPoint y: 523, distance: 7.6
click at [900, 523] on icon at bounding box center [903, 520] width 6 height 11
click at [910, 512] on div at bounding box center [338, 521] width 11195 height 71
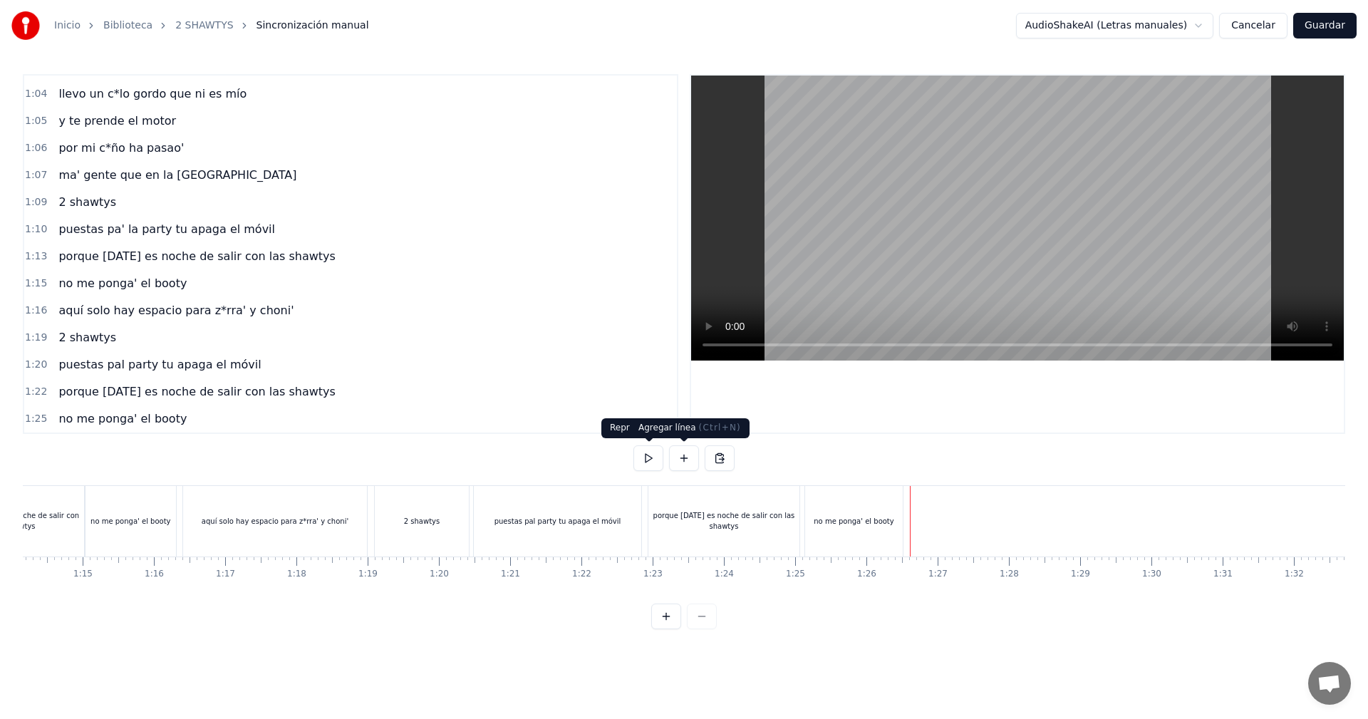
click at [679, 458] on button at bounding box center [684, 458] width 30 height 26
click at [937, 506] on div "<>" at bounding box center [947, 521] width 70 height 68
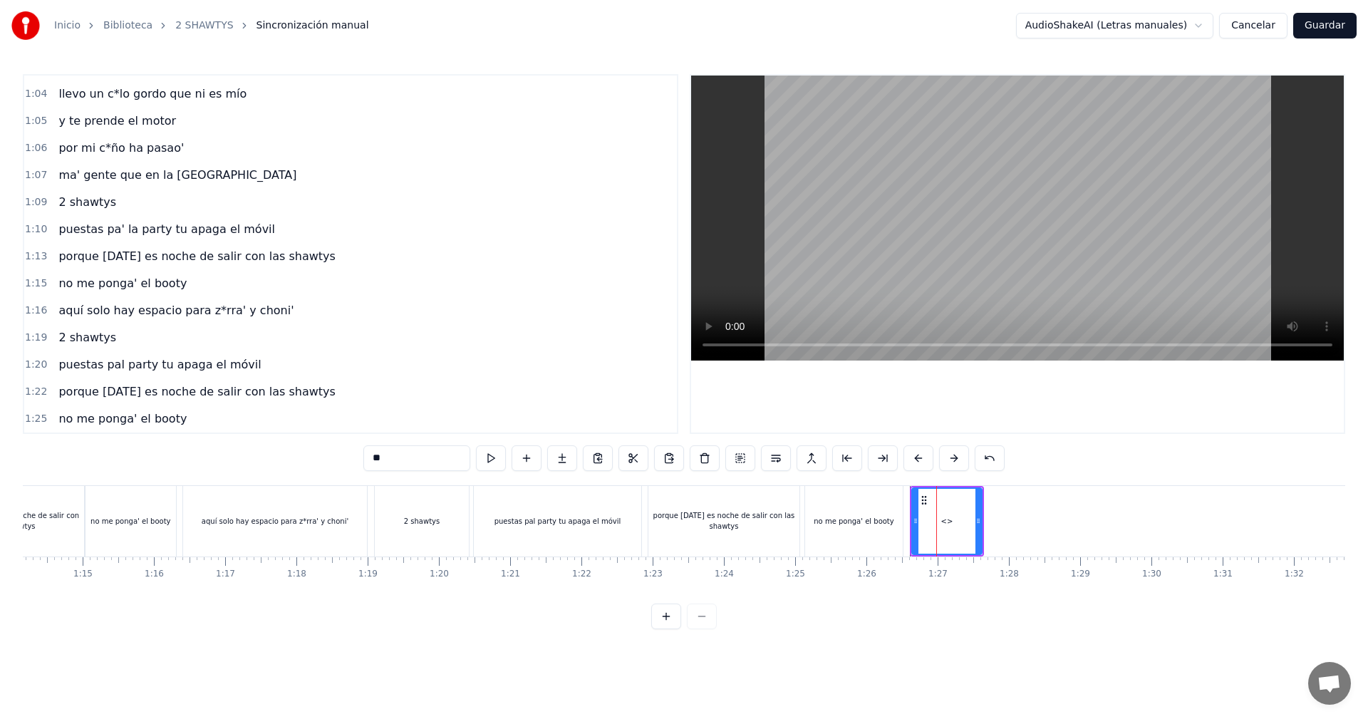
scroll to position [996, 0]
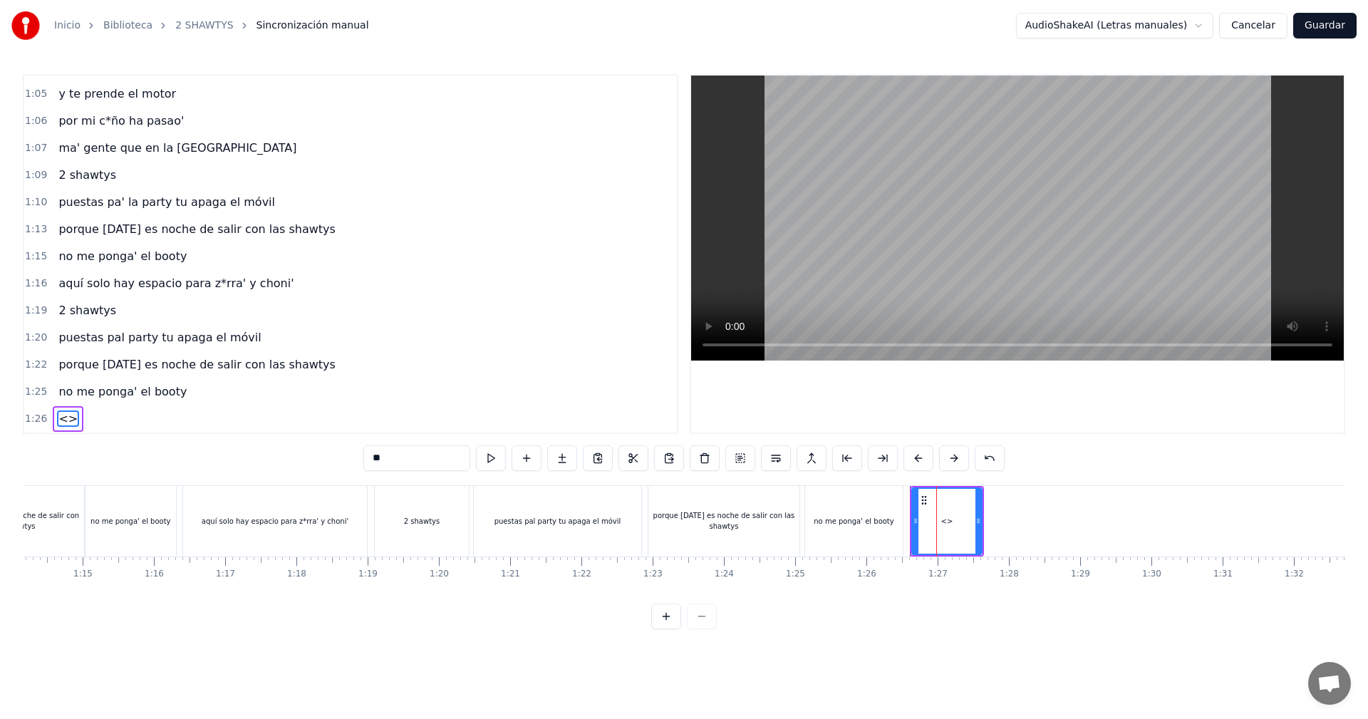
drag, startPoint x: 434, startPoint y: 457, endPoint x: 349, endPoint y: 449, distance: 85.9
click at [349, 449] on div "0:05 vamos las shawtys 0:06 shawtys 0:07 las chonis y las culonas 0:09 has deja…" at bounding box center [684, 351] width 1322 height 555
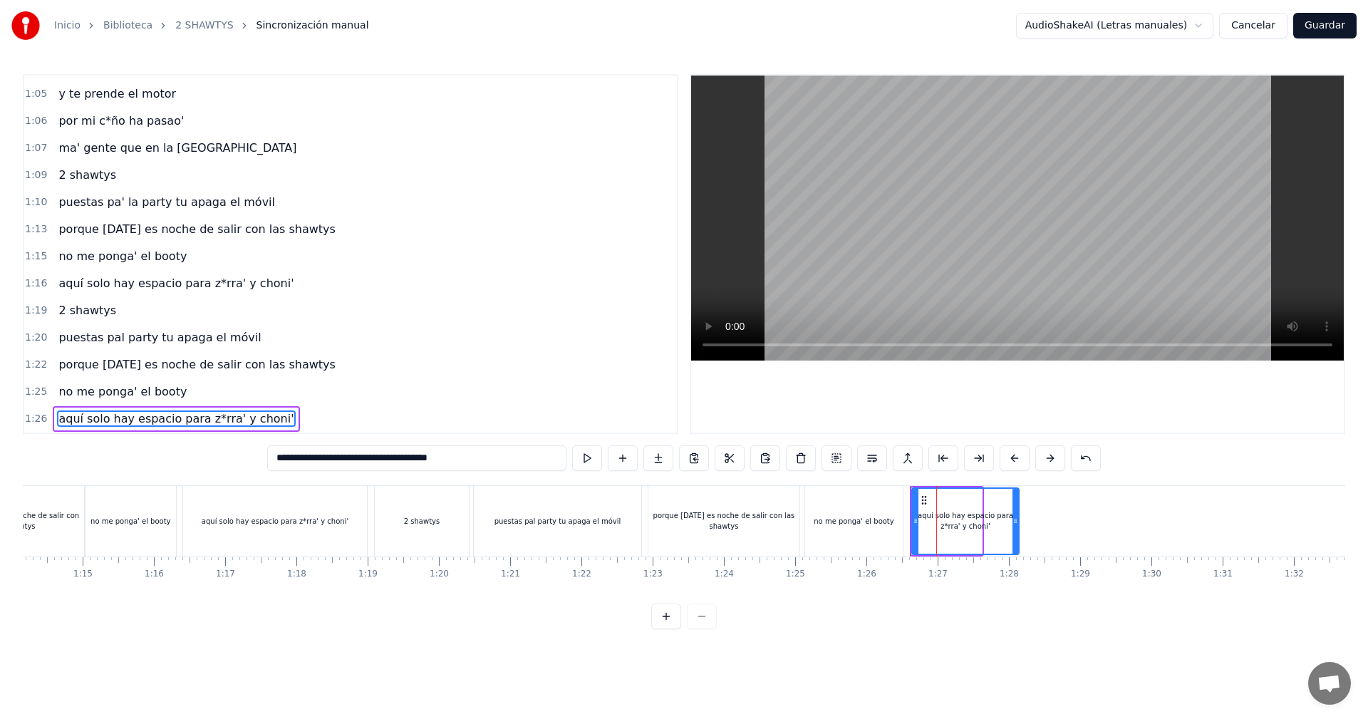
drag, startPoint x: 979, startPoint y: 512, endPoint x: 1015, endPoint y: 583, distance: 79.0
click at [1015, 583] on div "vamos las shawtys shawtys las chonis y las culonas has dejao' al diky y luces t…" at bounding box center [684, 538] width 1322 height 107
type input "**********"
click at [371, 536] on div at bounding box center [338, 521] width 11195 height 71
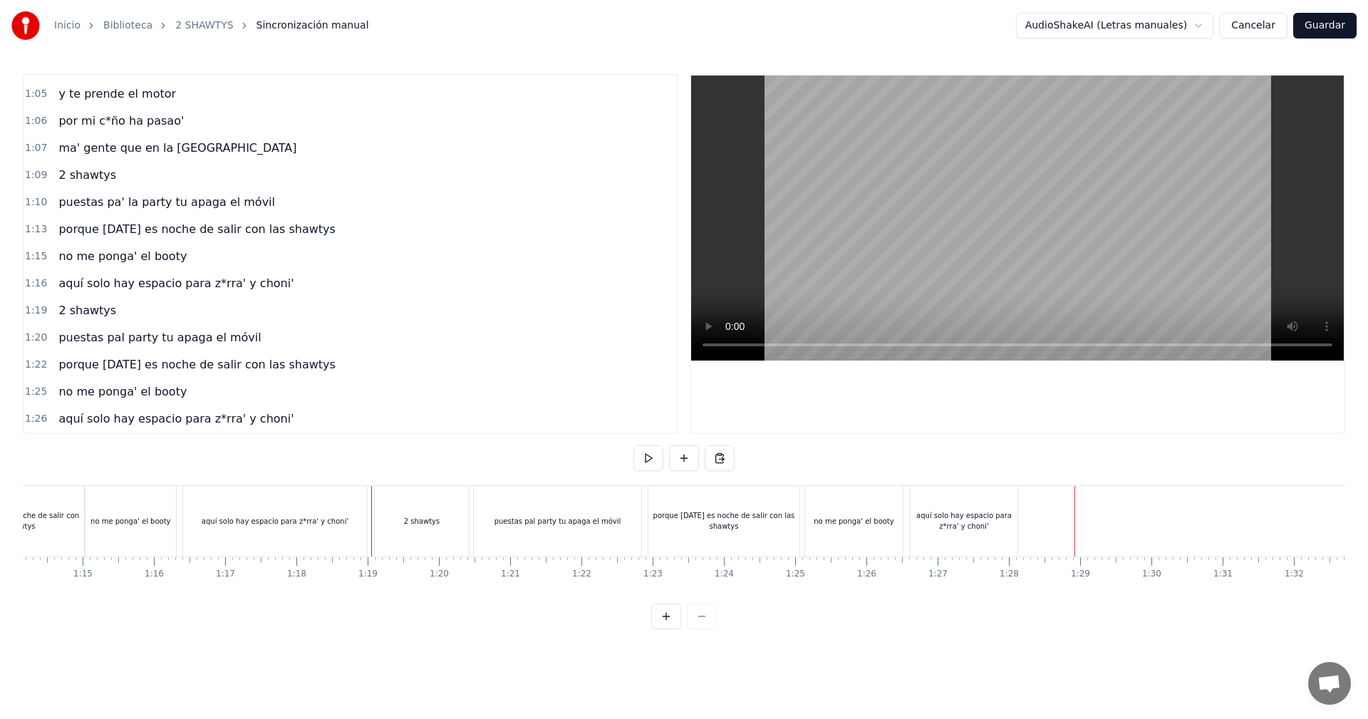
click at [989, 521] on div "aquí solo hay espacio para z*rra' y choni'" at bounding box center [963, 520] width 107 height 21
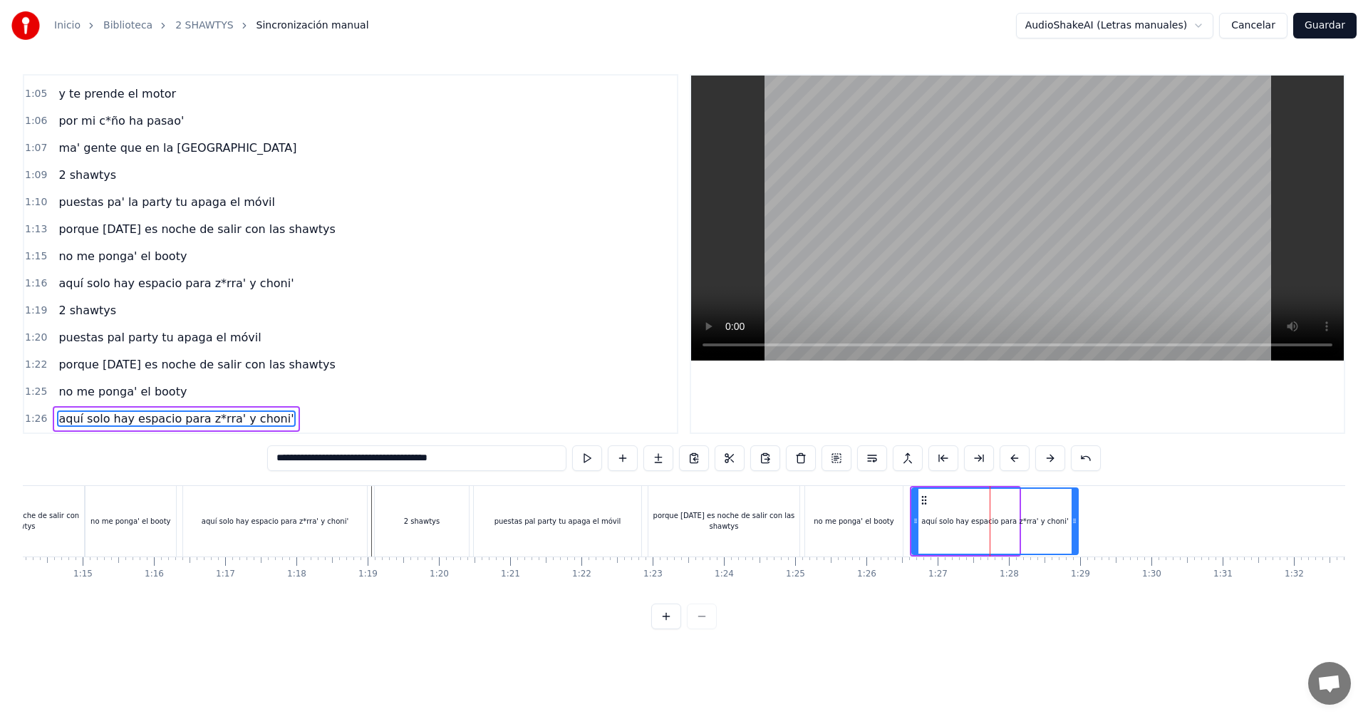
drag, startPoint x: 1012, startPoint y: 507, endPoint x: 1071, endPoint y: 608, distance: 117.2
click at [1071, 608] on div "0:05 vamos las shawtys 0:06 shawtys 0:07 las chonis y las culonas 0:09 has deja…" at bounding box center [684, 351] width 1322 height 555
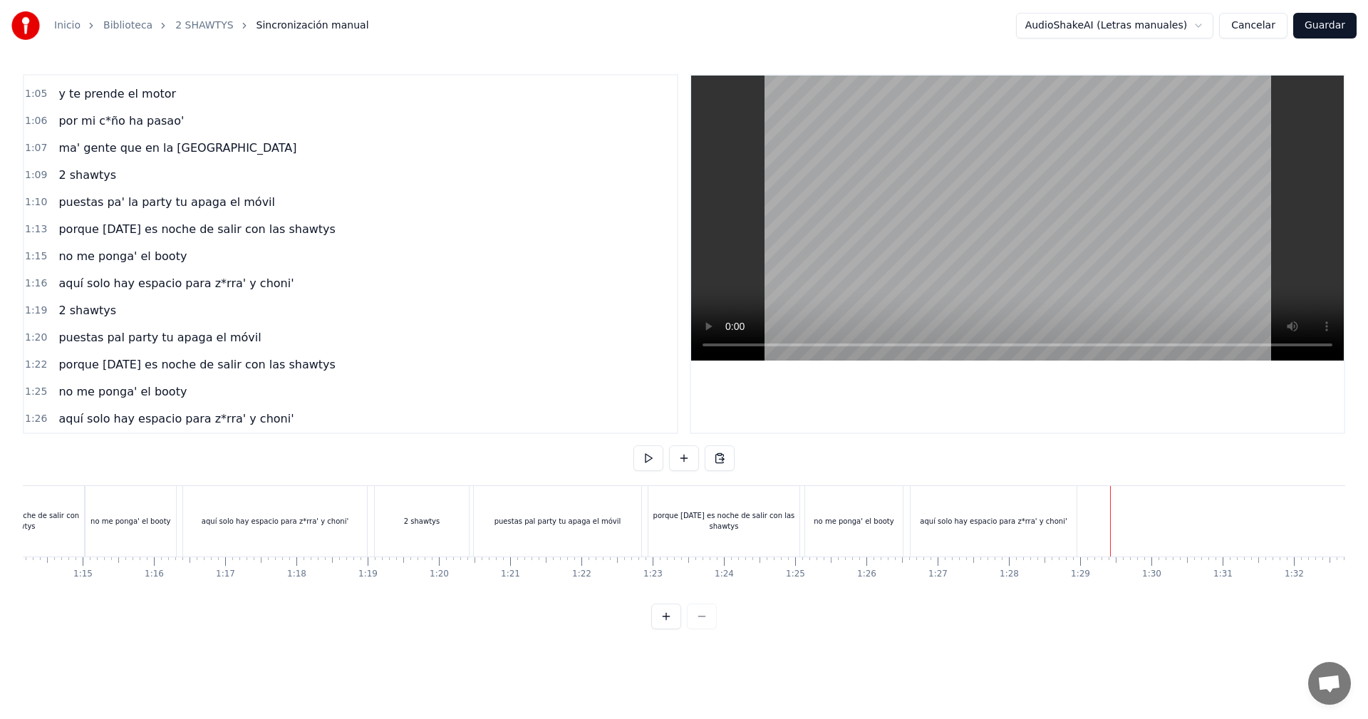
click at [1195, 436] on div "0:05 vamos las shawtys 0:06 shawtys 0:07 las chonis y las culonas 0:09 has deja…" at bounding box center [684, 351] width 1322 height 555
click at [1089, 501] on div at bounding box center [338, 521] width 11195 height 71
click at [687, 456] on button at bounding box center [684, 458] width 30 height 26
click at [1120, 527] on div "<>" at bounding box center [1126, 521] width 70 height 68
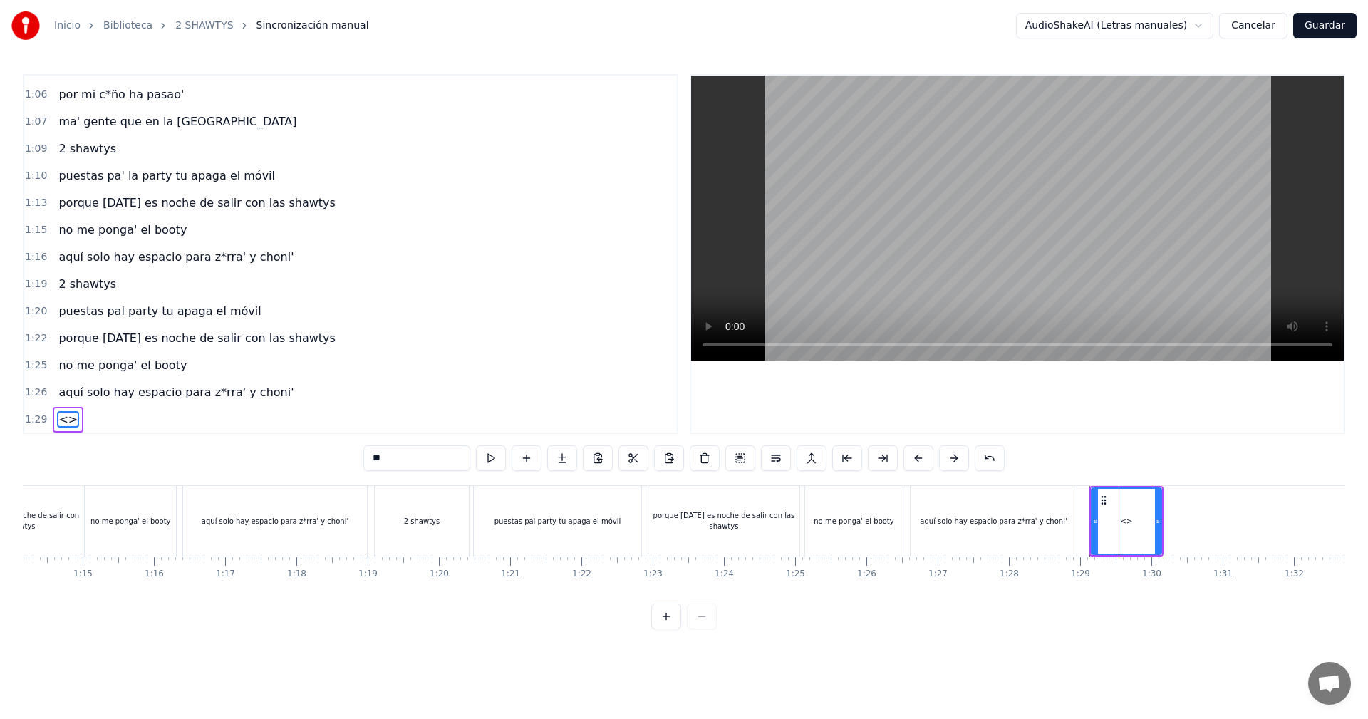
scroll to position [1024, 0]
drag, startPoint x: 421, startPoint y: 454, endPoint x: 244, endPoint y: 416, distance: 181.3
click at [299, 439] on div "0:05 vamos las shawtys 0:06 shawtys 0:07 las chonis y las culonas 0:09 has deja…" at bounding box center [684, 351] width 1322 height 555
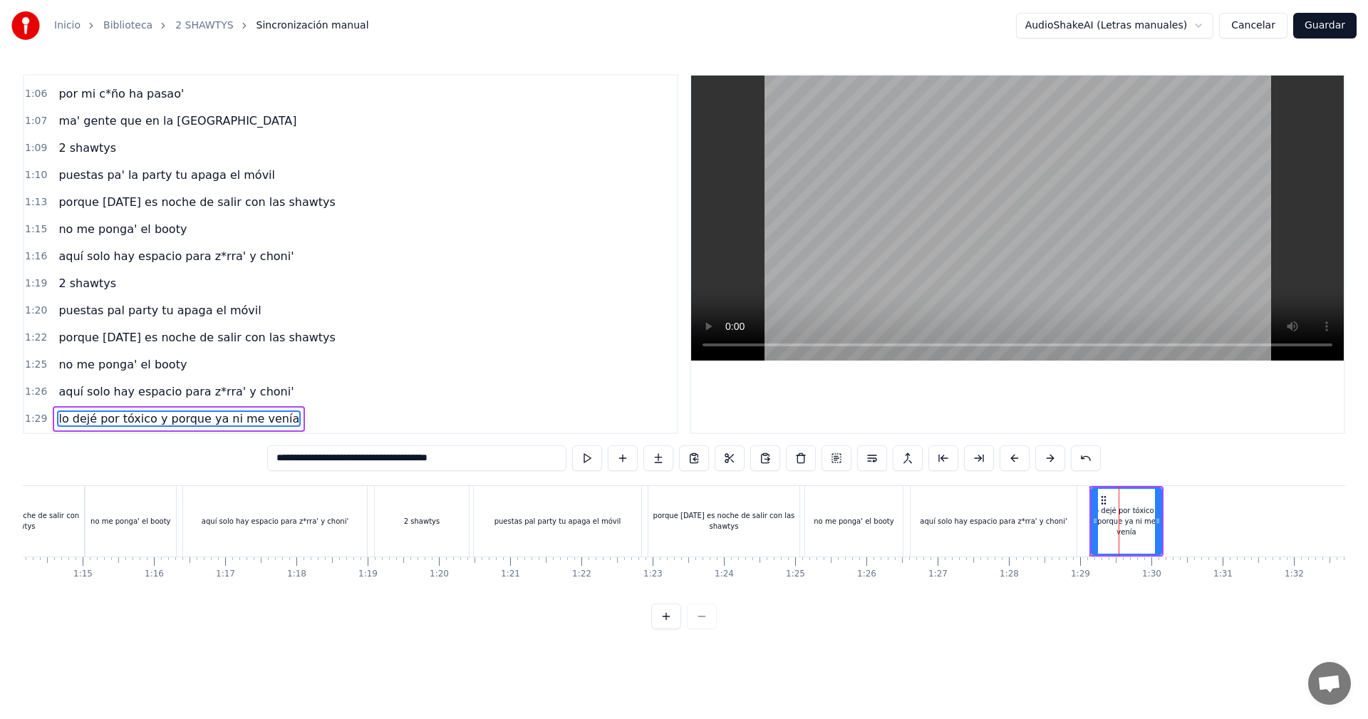
type input "**********"
click at [1130, 518] on div "lo dejé por tóxico y porque ya ni me venía" at bounding box center [1126, 521] width 68 height 32
drag, startPoint x: 1157, startPoint y: 518, endPoint x: 1224, endPoint y: 585, distance: 95.2
click at [1224, 585] on div "vamos las shawtys shawtys las chonis y las culonas has dejao' al diky y luces t…" at bounding box center [684, 538] width 1322 height 107
click at [907, 518] on div at bounding box center [338, 521] width 11195 height 71
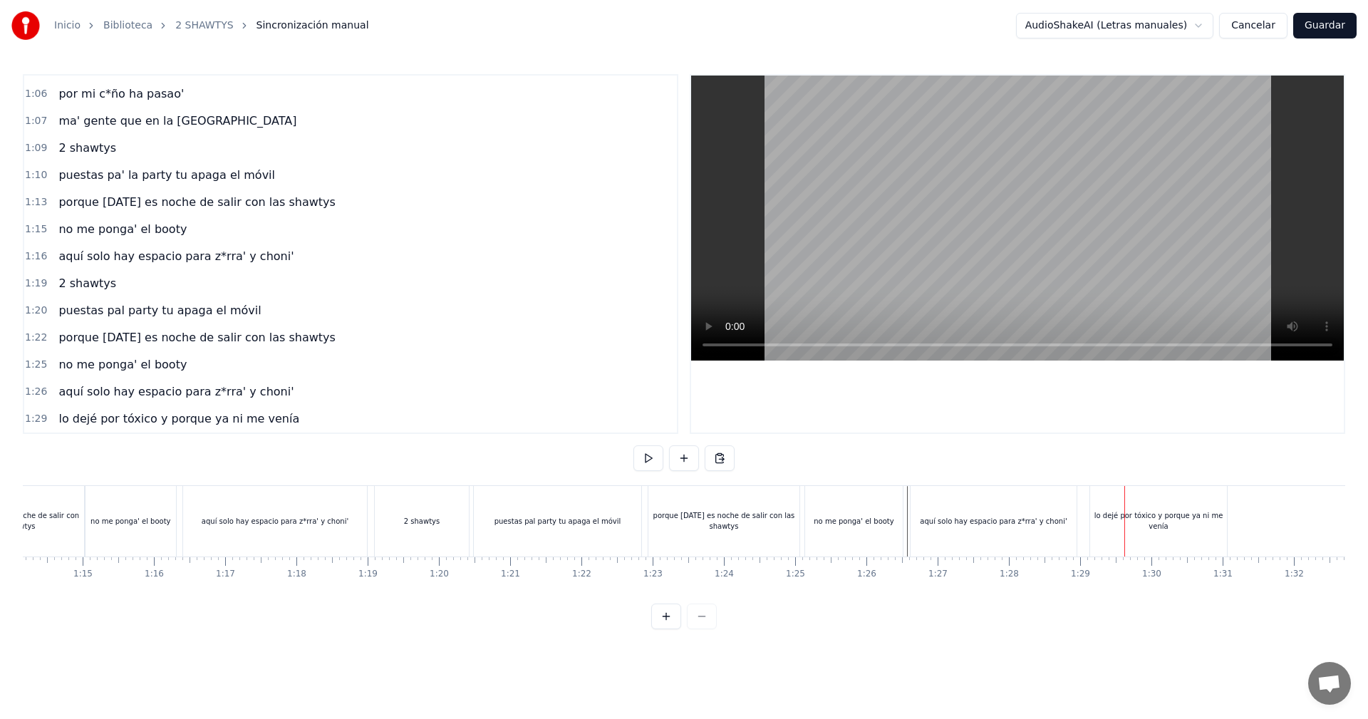
click at [1113, 512] on div "lo dejé por tóxico y porque ya ni me venía" at bounding box center [1158, 521] width 137 height 71
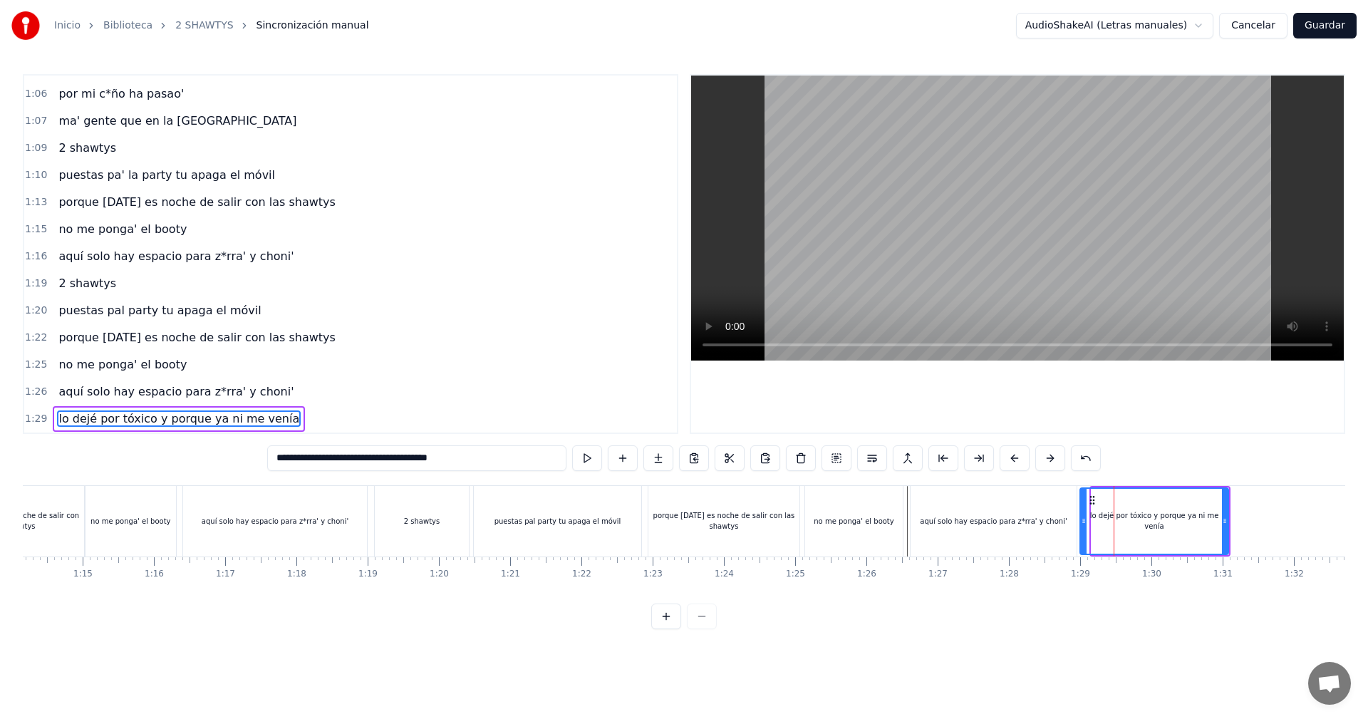
drag, startPoint x: 1094, startPoint y: 523, endPoint x: 1083, endPoint y: 531, distance: 13.8
click at [1083, 531] on div at bounding box center [1083, 521] width 6 height 65
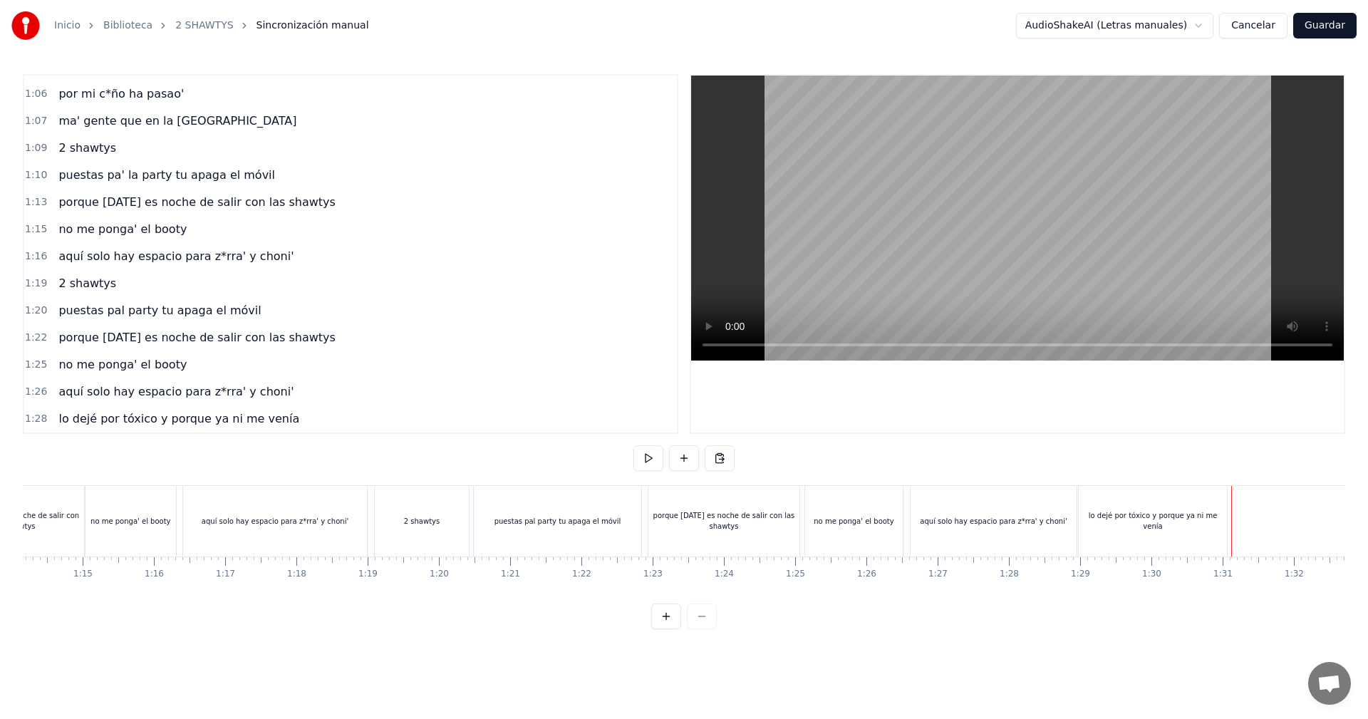
click at [1227, 514] on div "lo dejé por tóxico y porque ya ni me venía" at bounding box center [1154, 521] width 152 height 71
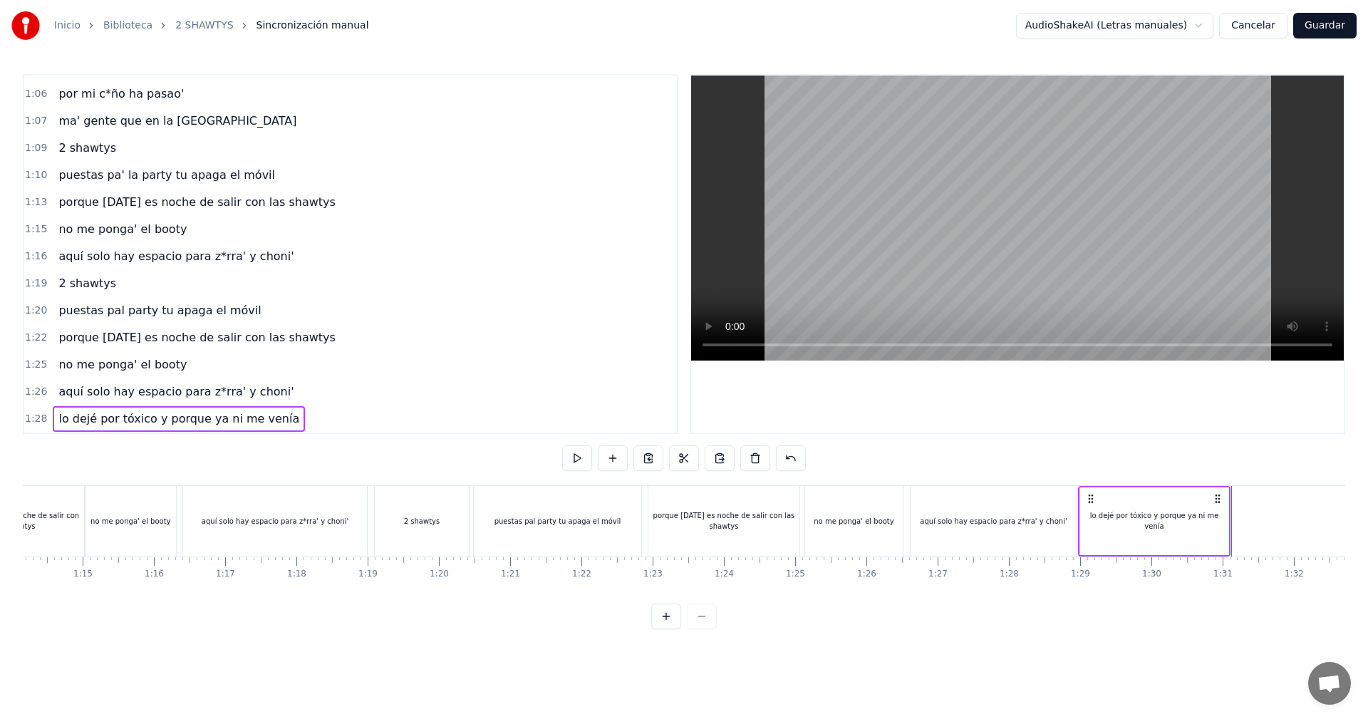
click at [1229, 513] on div "lo dejé por tóxico y porque ya ni me venía" at bounding box center [1154, 521] width 152 height 71
click at [1230, 514] on div at bounding box center [338, 521] width 11195 height 71
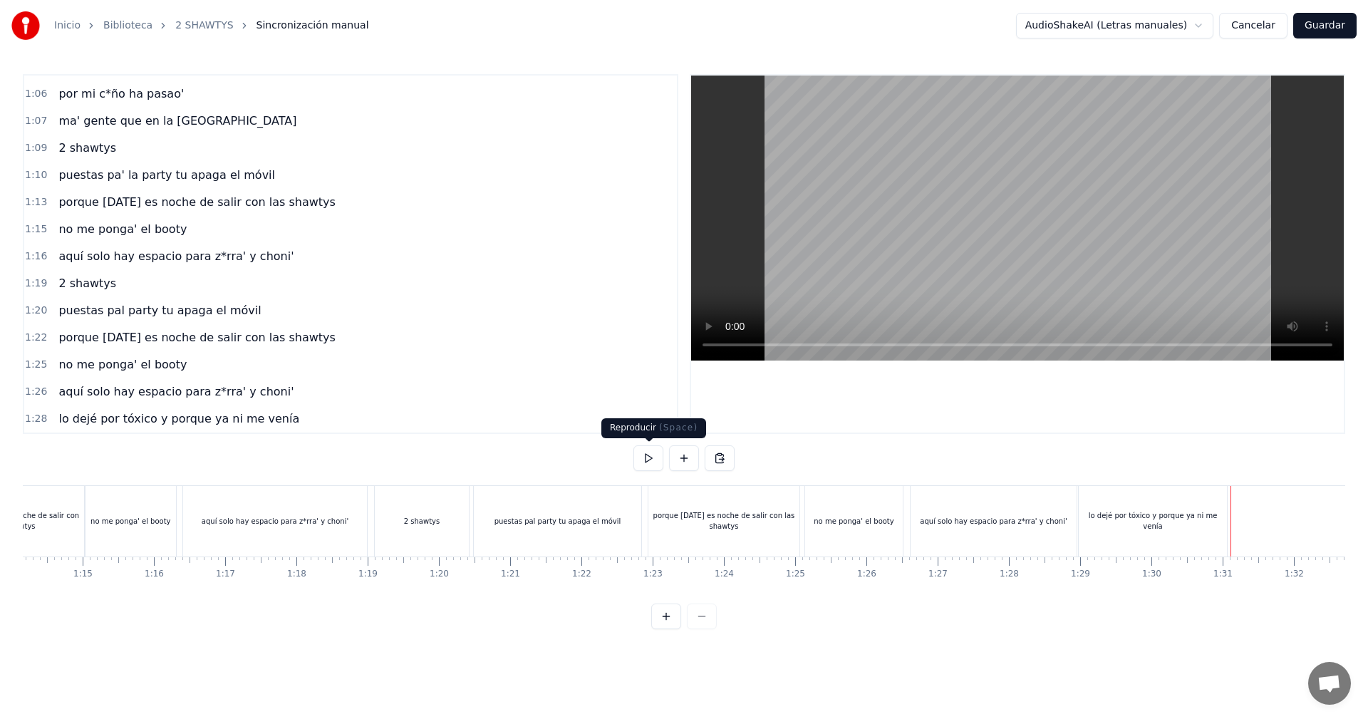
click at [679, 462] on button at bounding box center [684, 458] width 30 height 26
click at [1274, 492] on div "<>" at bounding box center [1267, 521] width 70 height 68
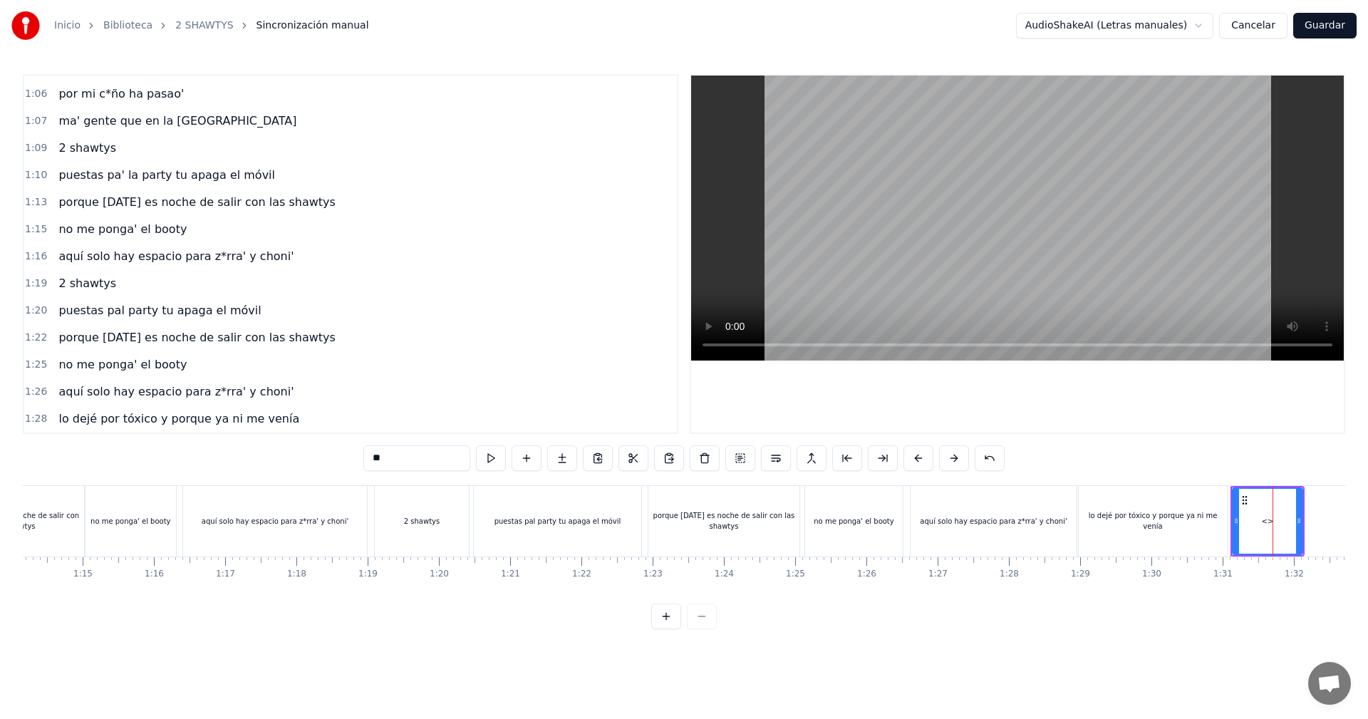
scroll to position [1051, 0]
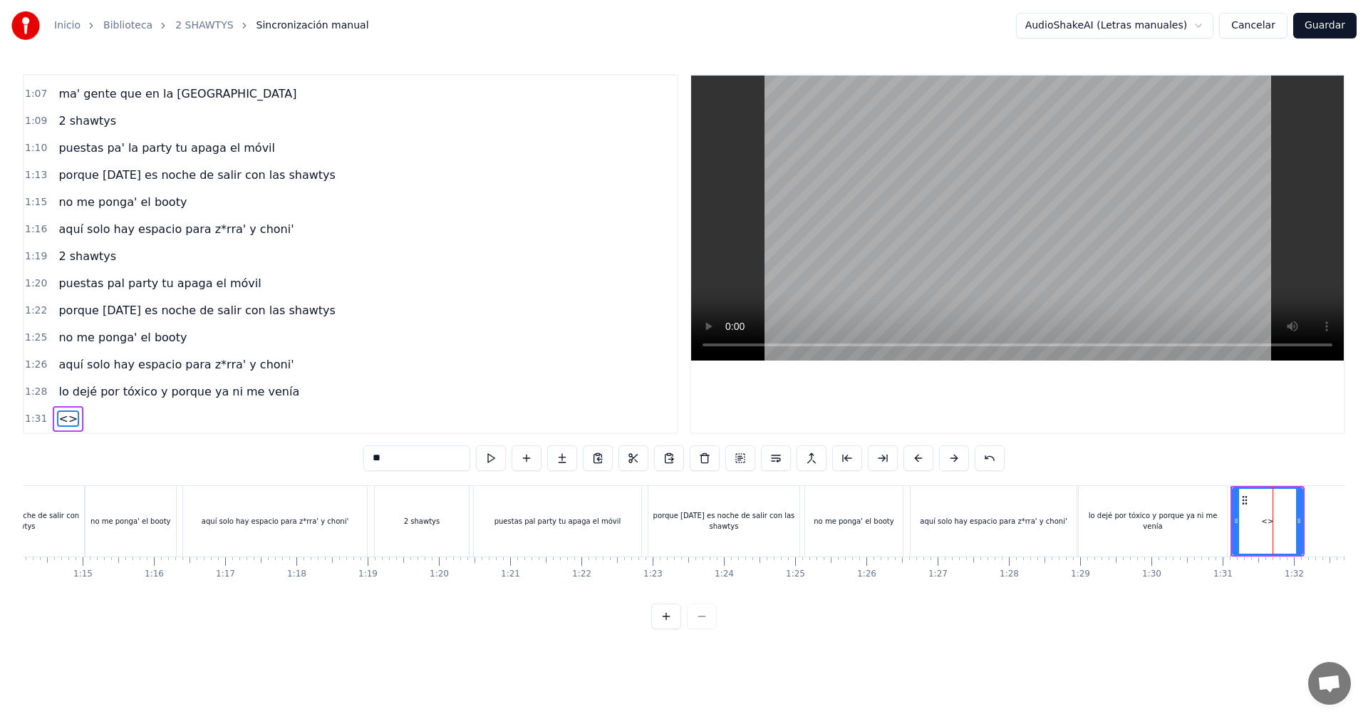
click at [317, 437] on div "0:05 vamos las shawtys 0:06 shawtys 0:07 las chonis y las culonas 0:09 has deja…" at bounding box center [684, 351] width 1322 height 555
type input "*"
drag, startPoint x: 1299, startPoint y: 516, endPoint x: 1321, endPoint y: 583, distance: 70.3
click at [1321, 582] on div "vamos las shawtys shawtys las chonis y las culonas has dejao' al diky y luces t…" at bounding box center [684, 538] width 1322 height 107
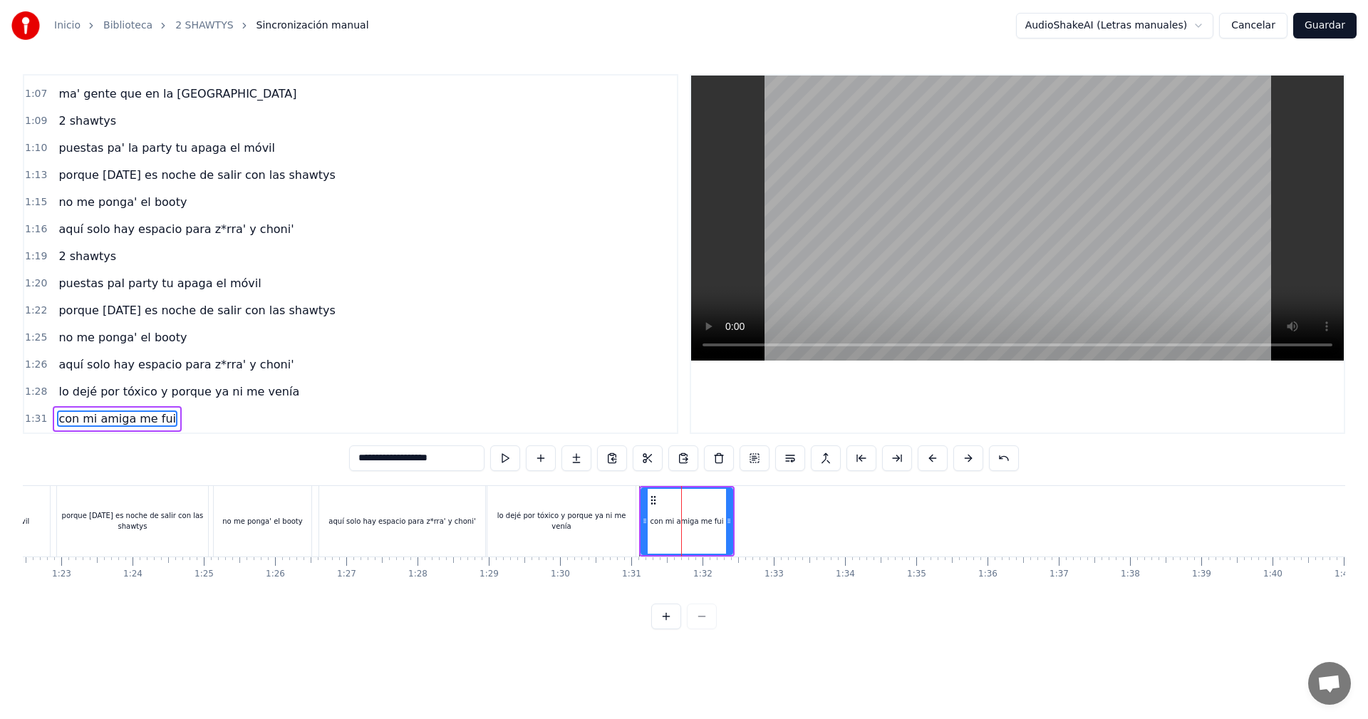
scroll to position [0, 5806]
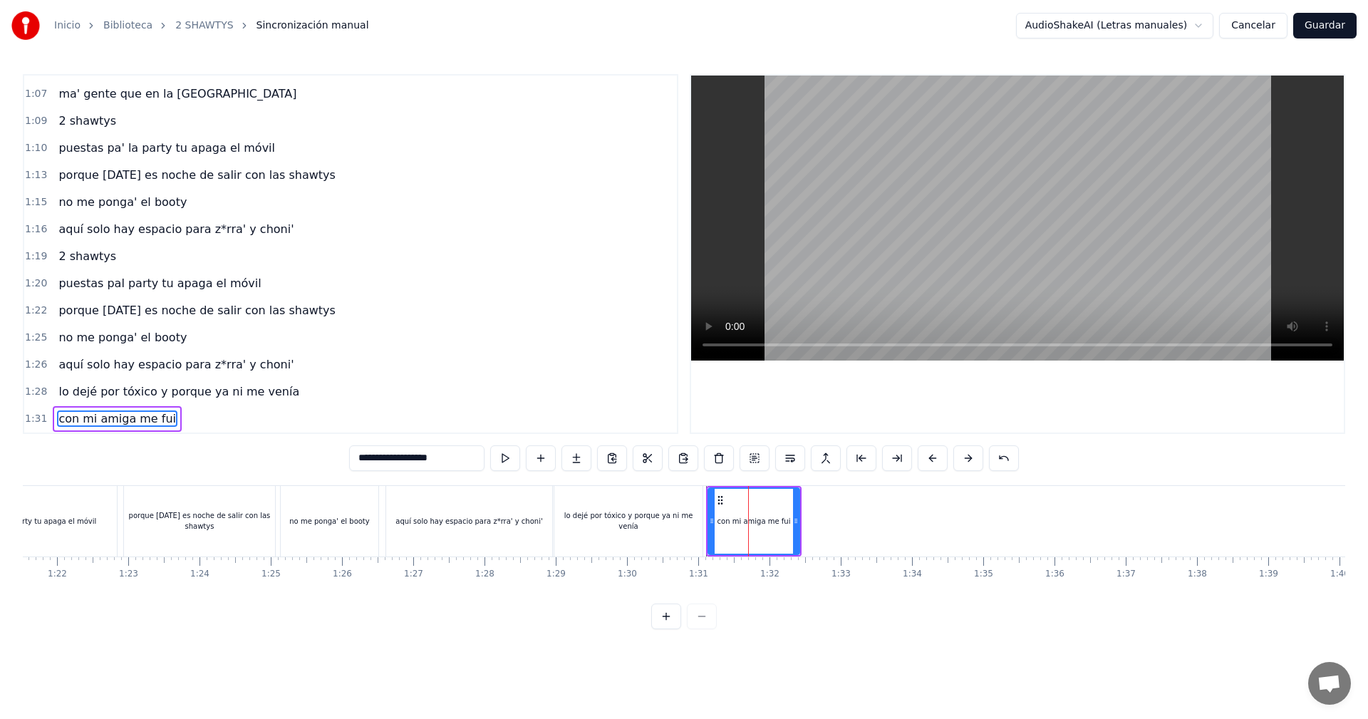
type input "**********"
click at [380, 516] on div "no me ponga' el booty" at bounding box center [331, 521] width 102 height 71
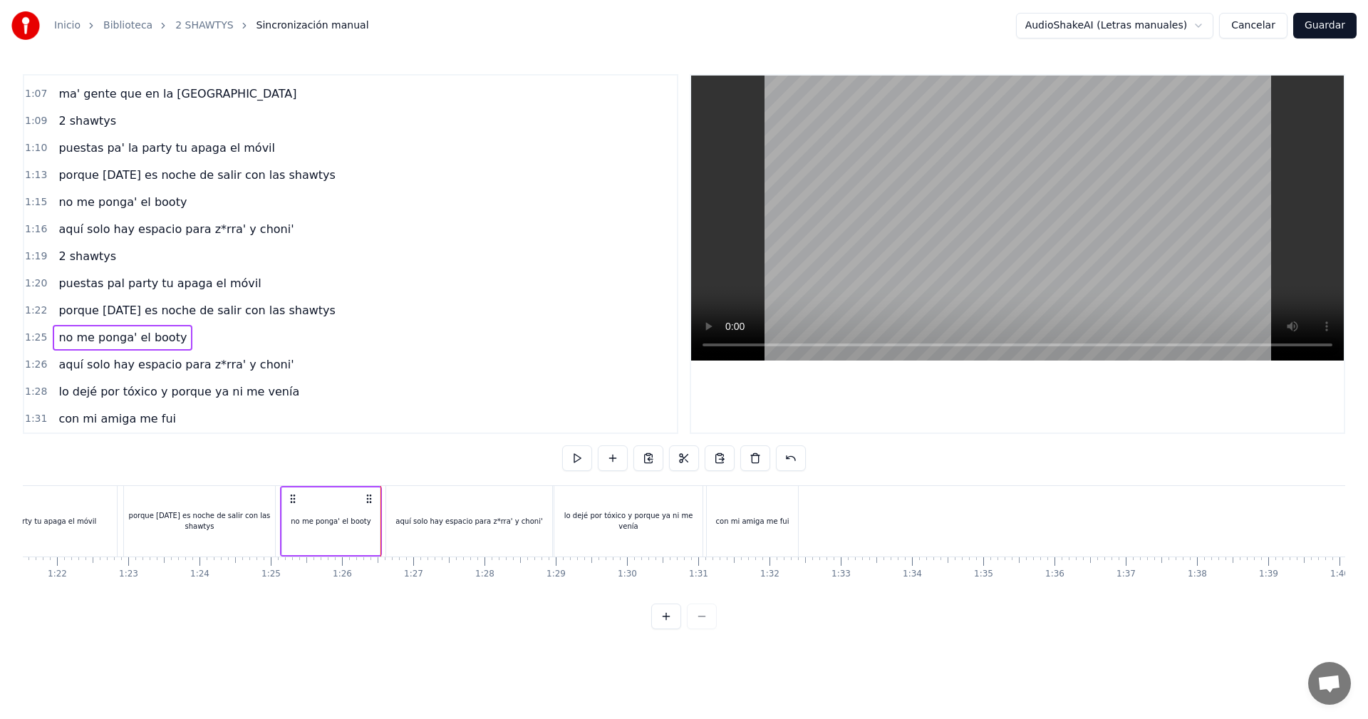
click at [755, 481] on div "0:05 vamos las shawtys 0:06 shawtys 0:07 las chonis y las culonas 0:09 has deja…" at bounding box center [684, 351] width 1322 height 555
click at [774, 503] on div "con mi amiga me fui" at bounding box center [752, 521] width 91 height 71
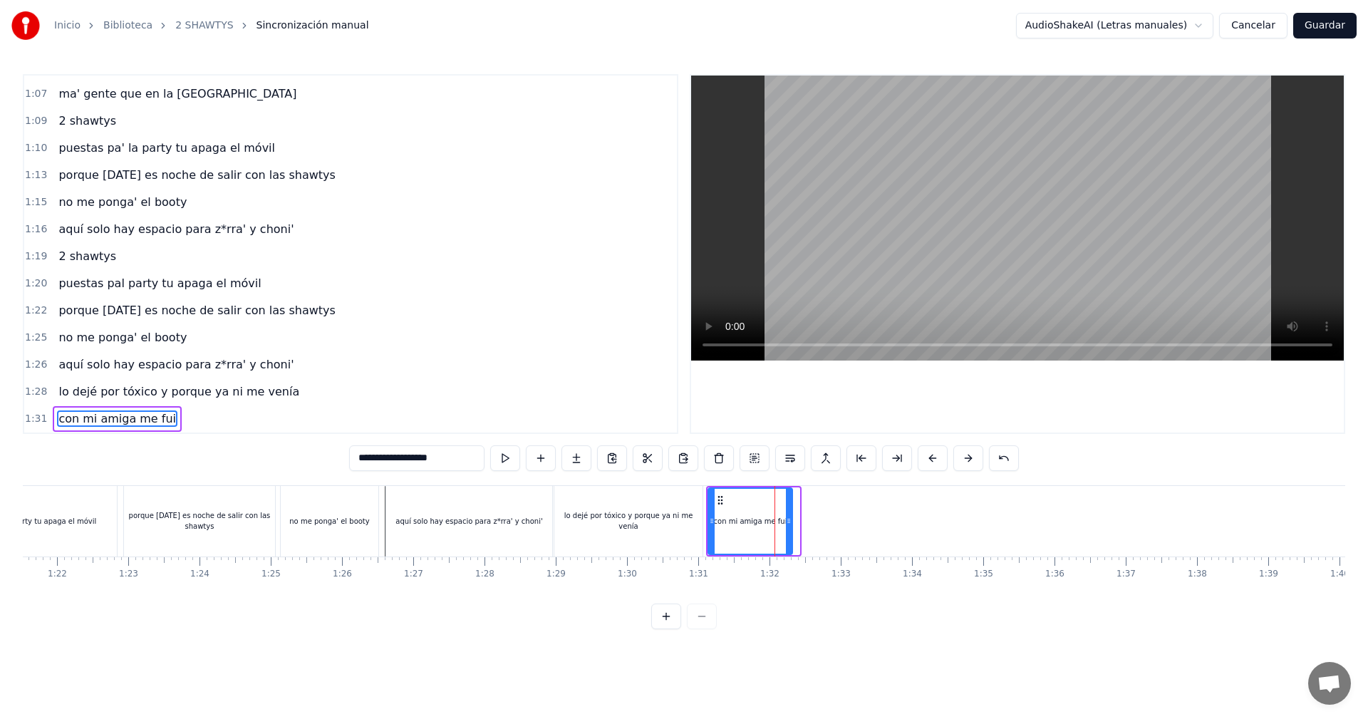
drag, startPoint x: 796, startPoint y: 504, endPoint x: 788, endPoint y: 511, distance: 10.1
click at [788, 511] on div at bounding box center [789, 521] width 6 height 65
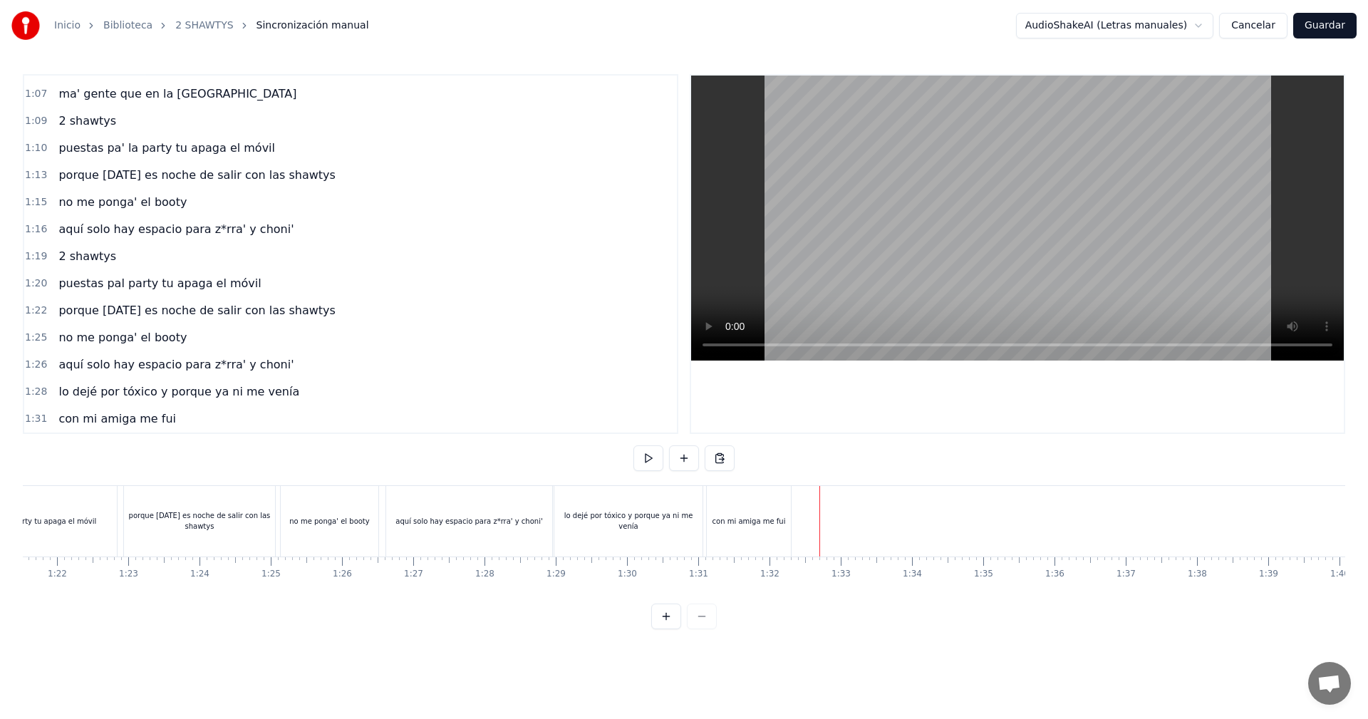
click at [687, 457] on button at bounding box center [684, 458] width 30 height 26
click at [857, 537] on div "<>" at bounding box center [831, 521] width 70 height 68
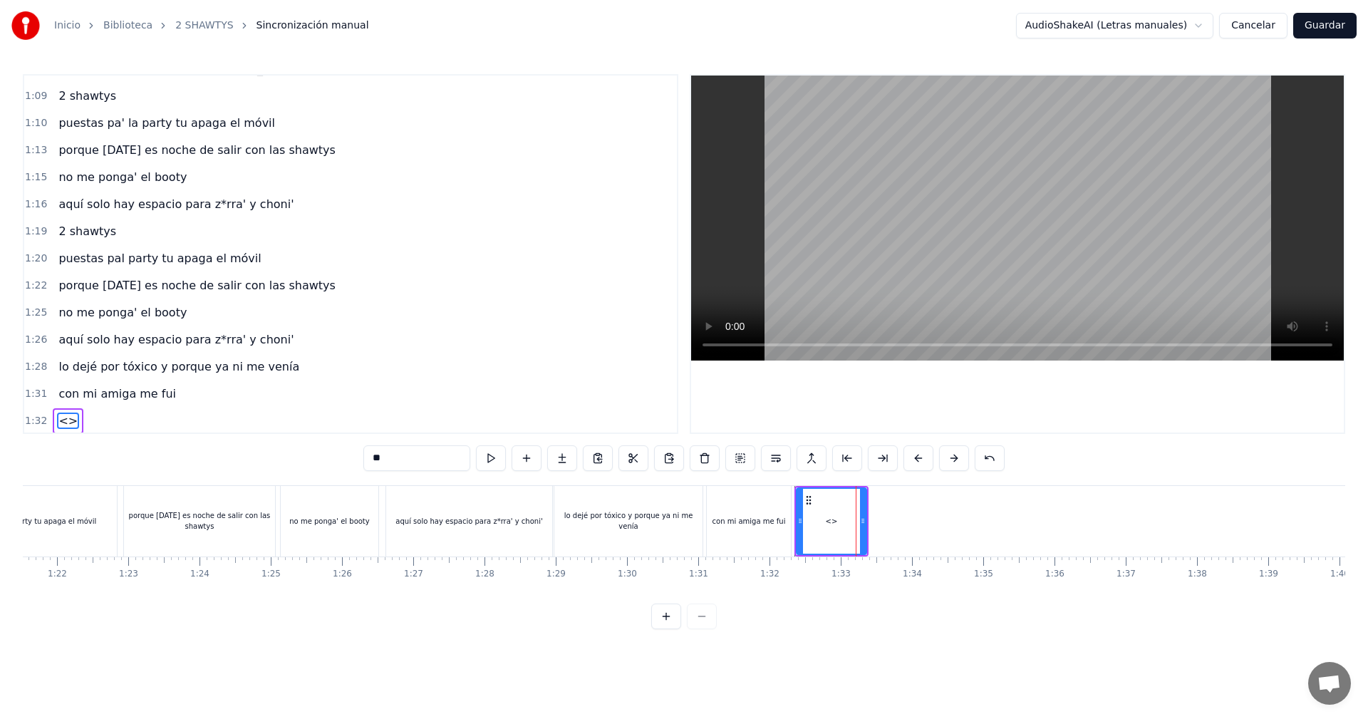
scroll to position [1078, 0]
drag, startPoint x: 412, startPoint y: 457, endPoint x: 297, endPoint y: 453, distance: 115.5
click at [305, 456] on div "0:05 vamos las shawtys 0:06 shawtys 0:07 las chonis y las culonas 0:09 has deja…" at bounding box center [684, 351] width 1322 height 555
drag, startPoint x: 863, startPoint y: 516, endPoint x: 874, endPoint y: 521, distance: 11.5
click at [874, 521] on icon at bounding box center [873, 520] width 6 height 11
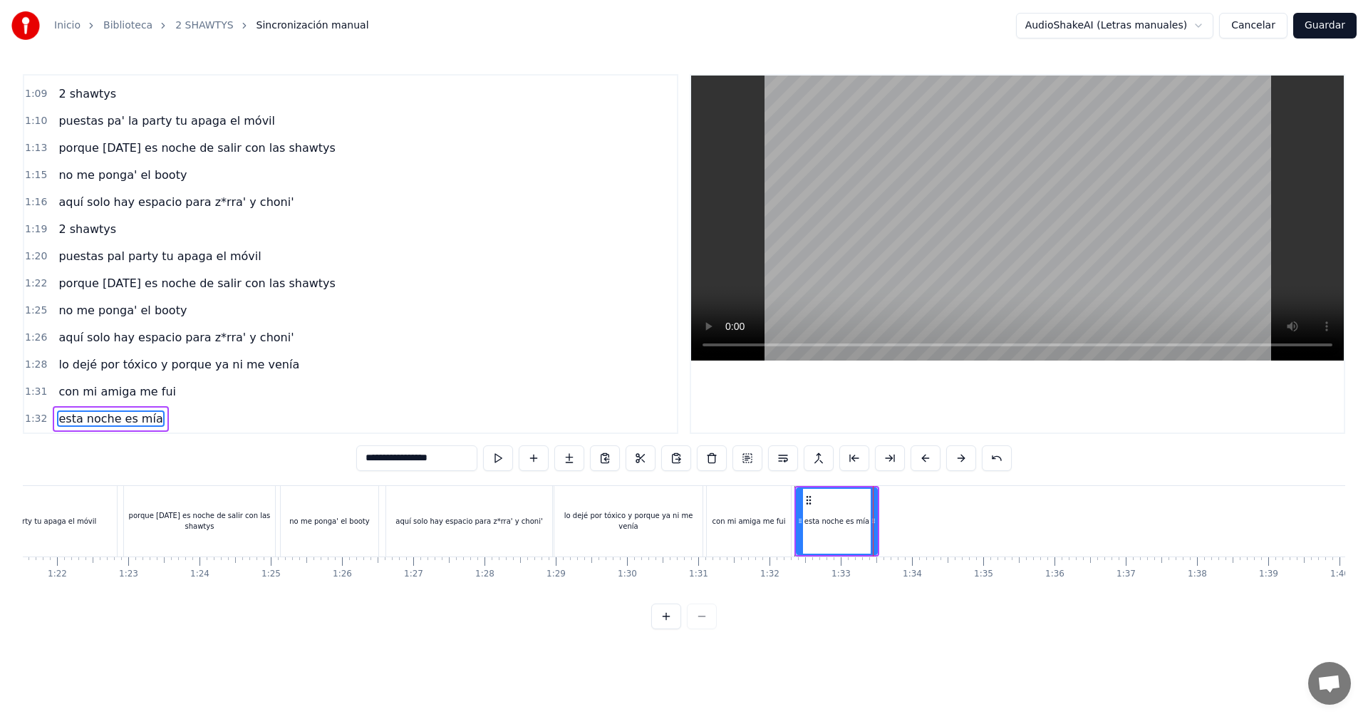
type input "**********"
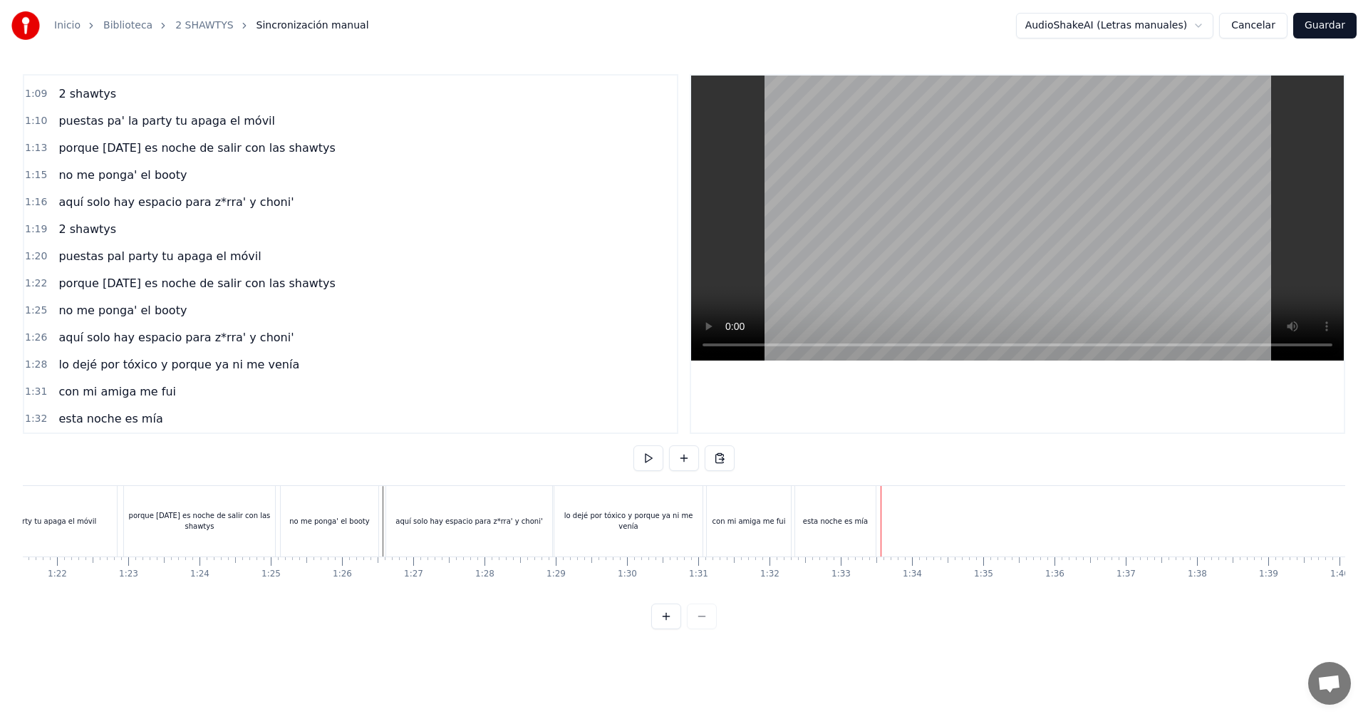
click at [616, 513] on div "lo dejé por tóxico y porque ya ni me venía" at bounding box center [628, 521] width 148 height 71
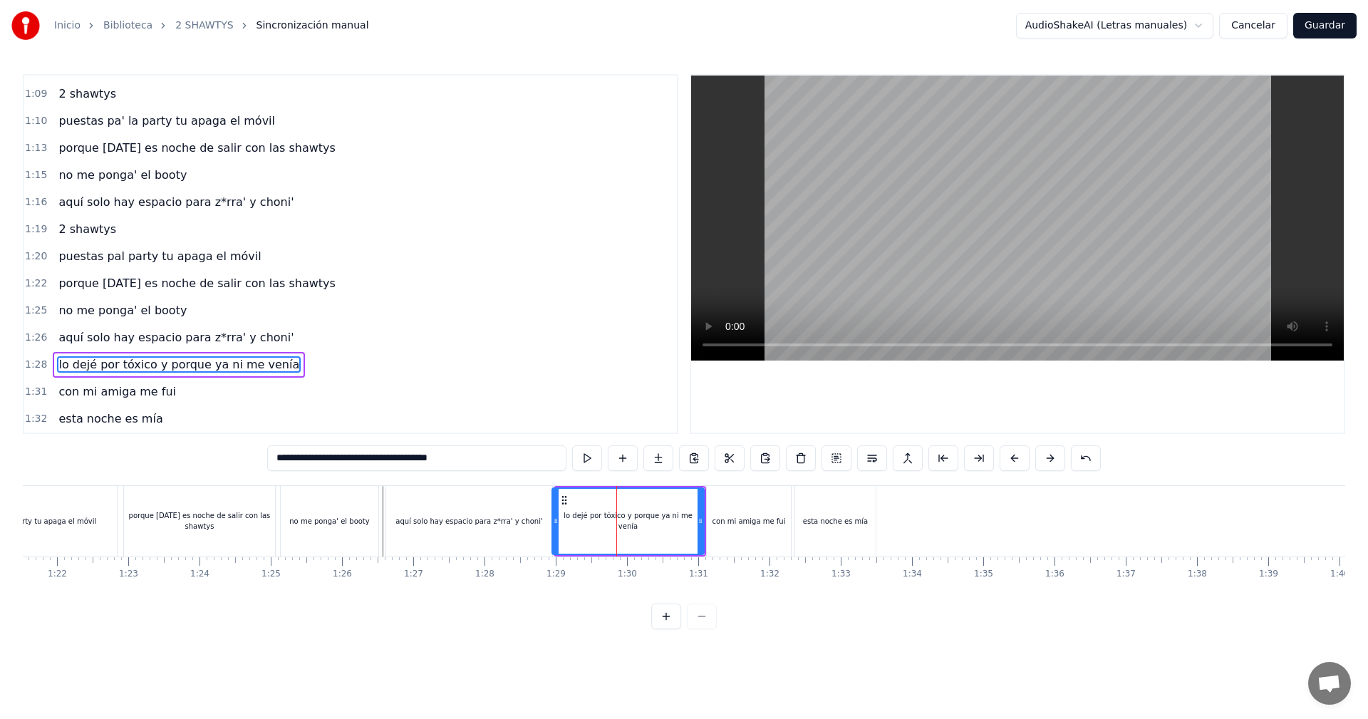
drag, startPoint x: 558, startPoint y: 526, endPoint x: 551, endPoint y: 526, distance: 7.8
click at [554, 526] on div at bounding box center [556, 521] width 6 height 65
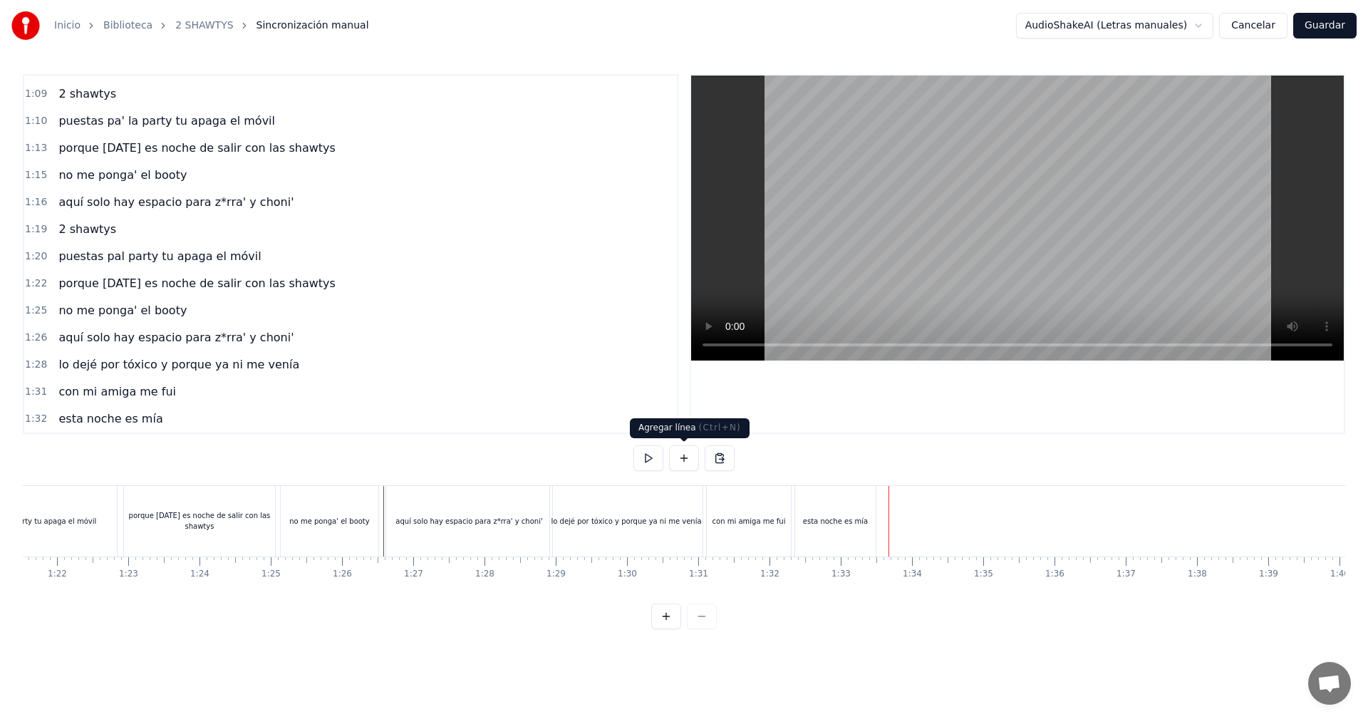
click at [689, 462] on button at bounding box center [684, 458] width 30 height 26
click at [934, 492] on div "<>" at bounding box center [925, 521] width 70 height 68
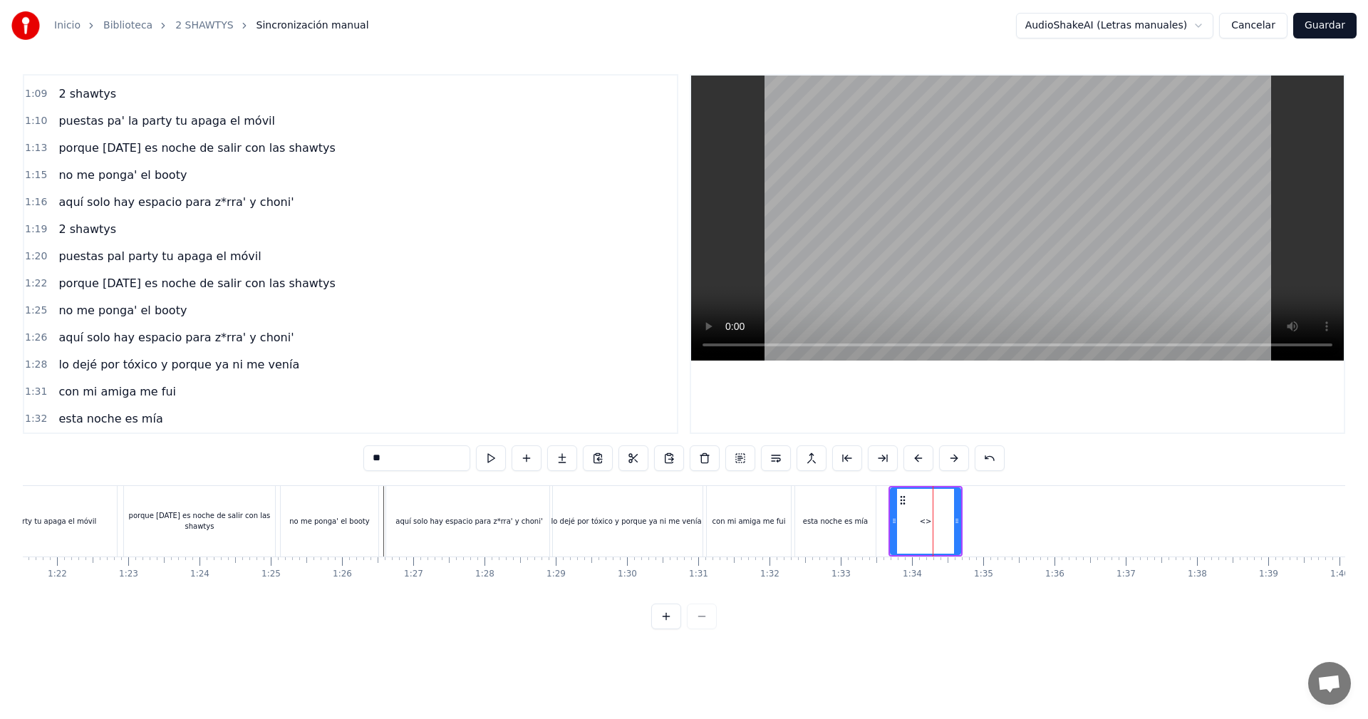
scroll to position [1105, 0]
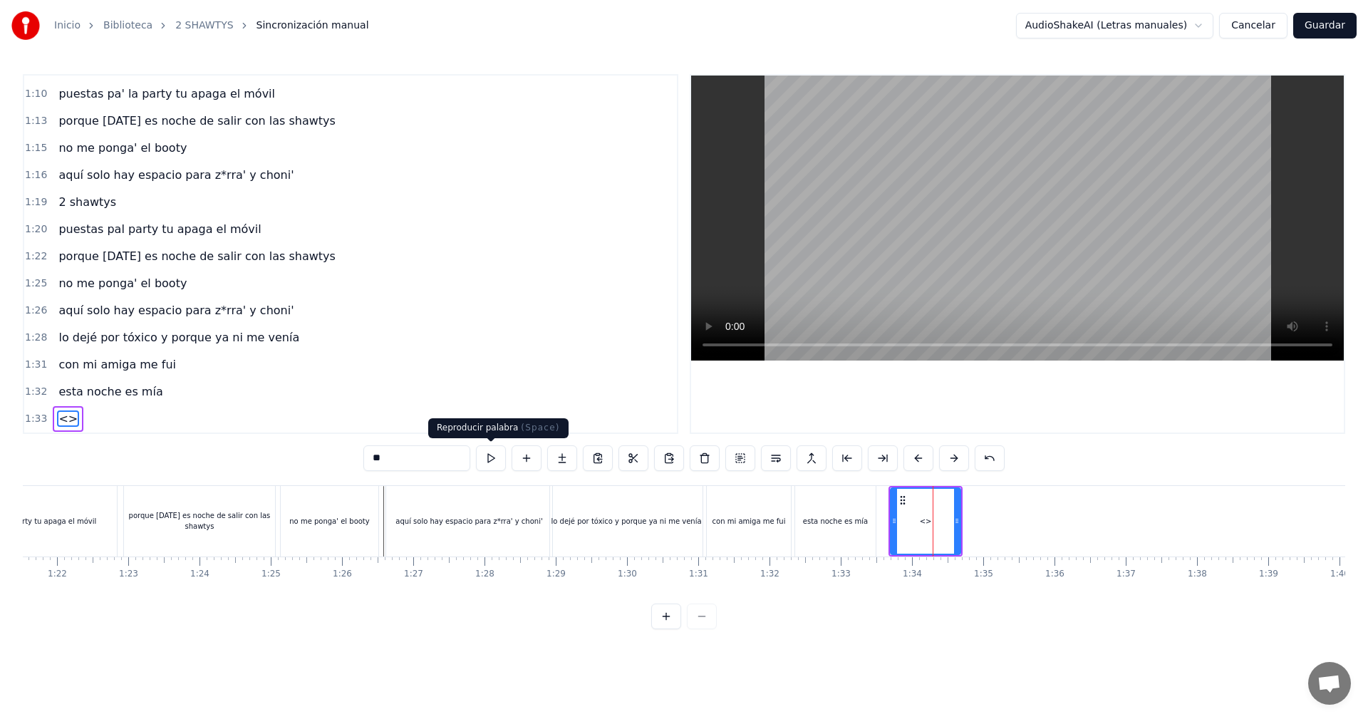
drag, startPoint x: 399, startPoint y: 457, endPoint x: 309, endPoint y: 457, distance: 89.7
click at [309, 457] on div "0:05 vamos las shawtys 0:06 shawtys 0:07 las chonis y las culonas 0:09 has deja…" at bounding box center [684, 351] width 1322 height 555
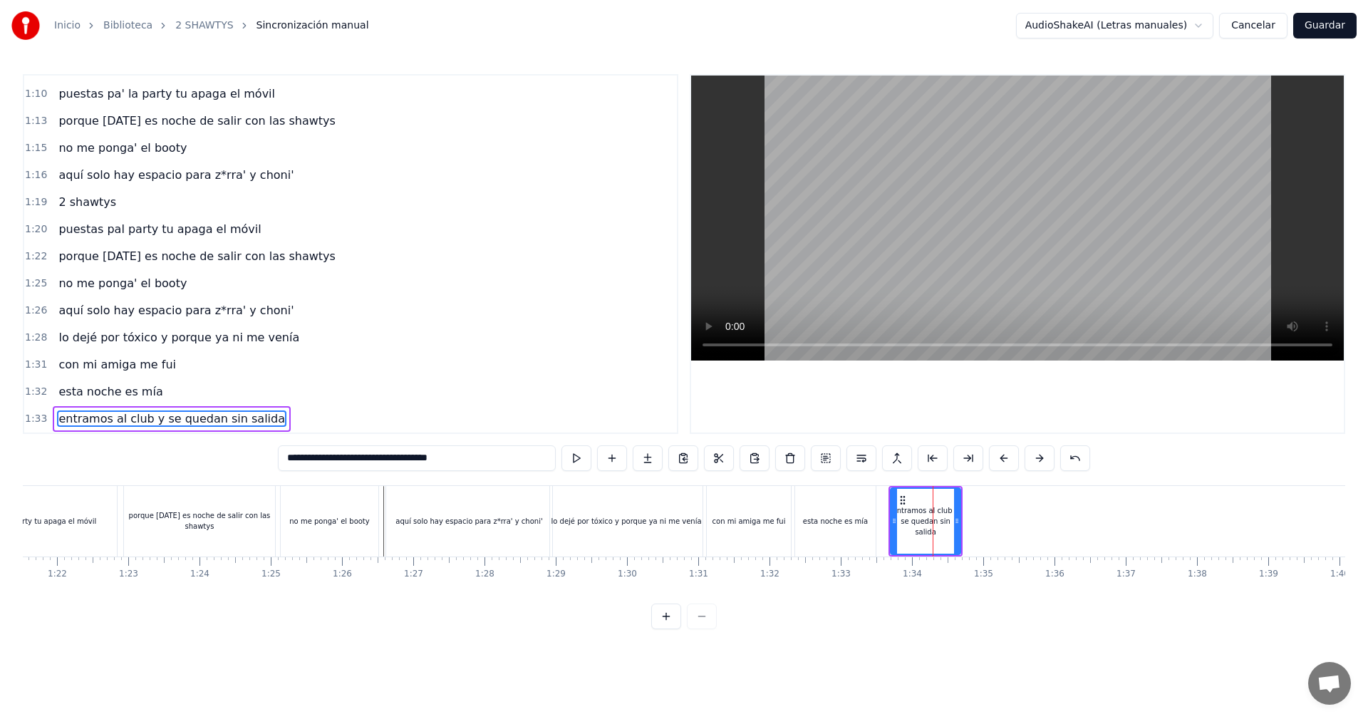
click at [358, 462] on input "**********" at bounding box center [417, 458] width 278 height 26
type input "**********"
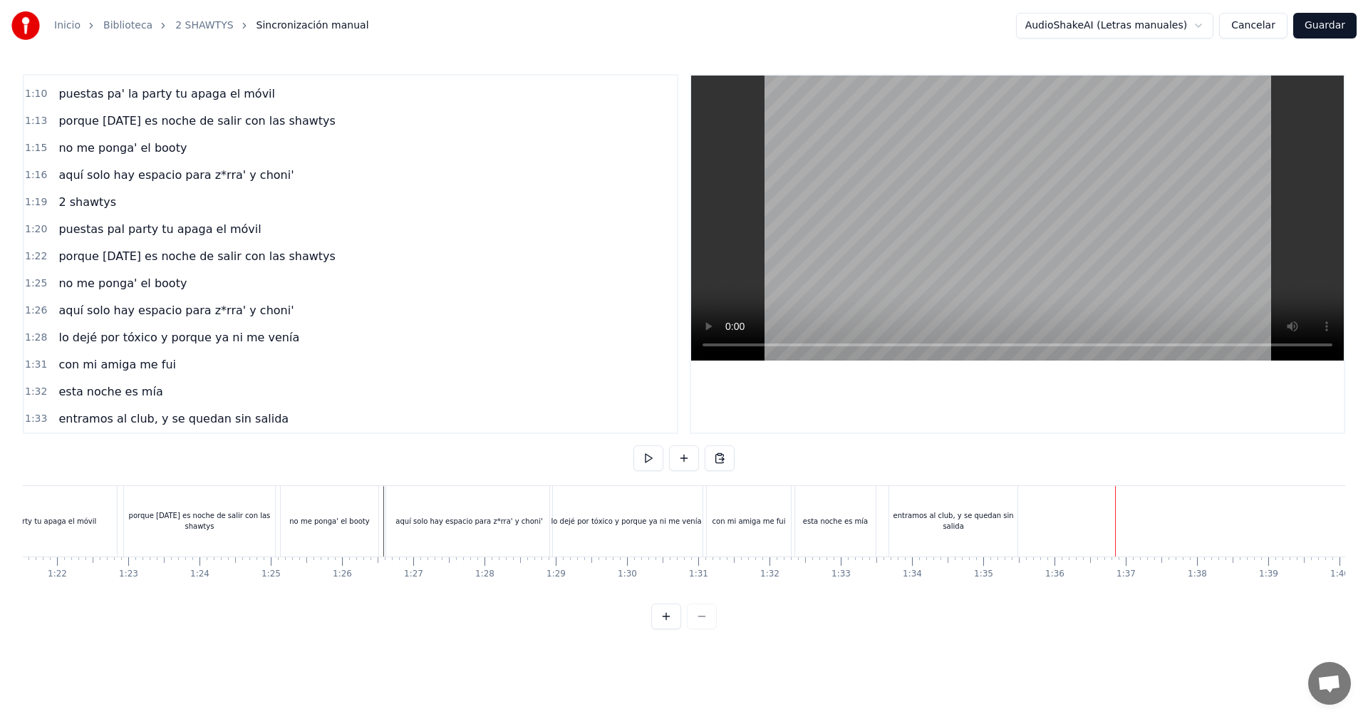
click at [706, 526] on div "con mi amiga me fui" at bounding box center [748, 521] width 85 height 71
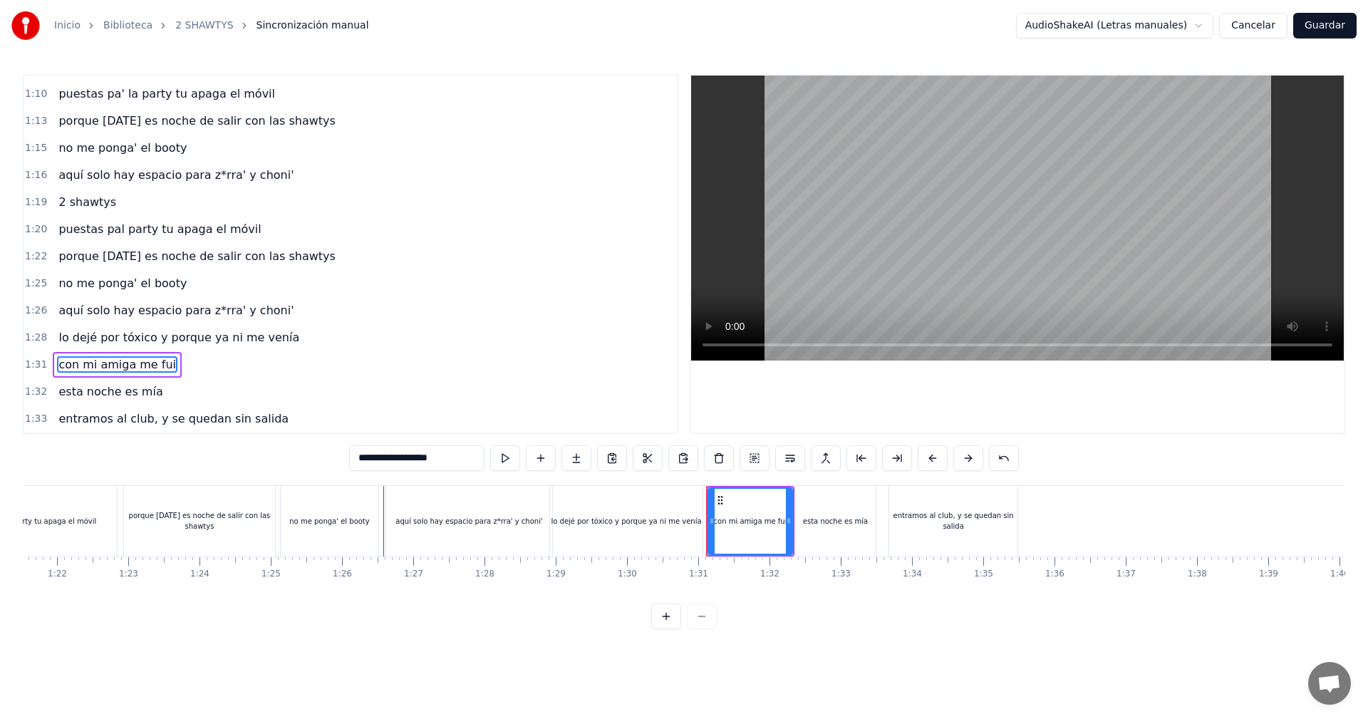
click at [705, 526] on div "lo dejé por tóxico y porque ya ni me venía" at bounding box center [627, 521] width 157 height 71
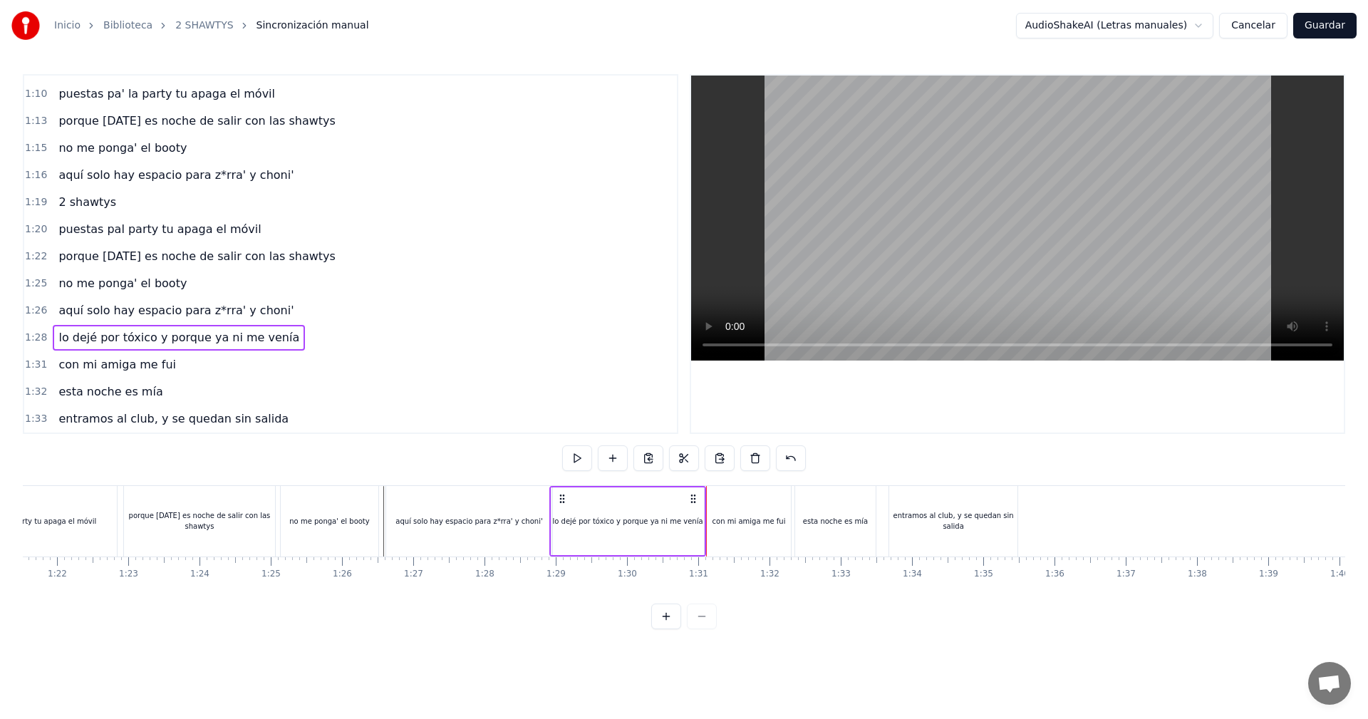
click at [386, 506] on div "aquí solo hay espacio para z*rra' y choni'" at bounding box center [468, 521] width 167 height 71
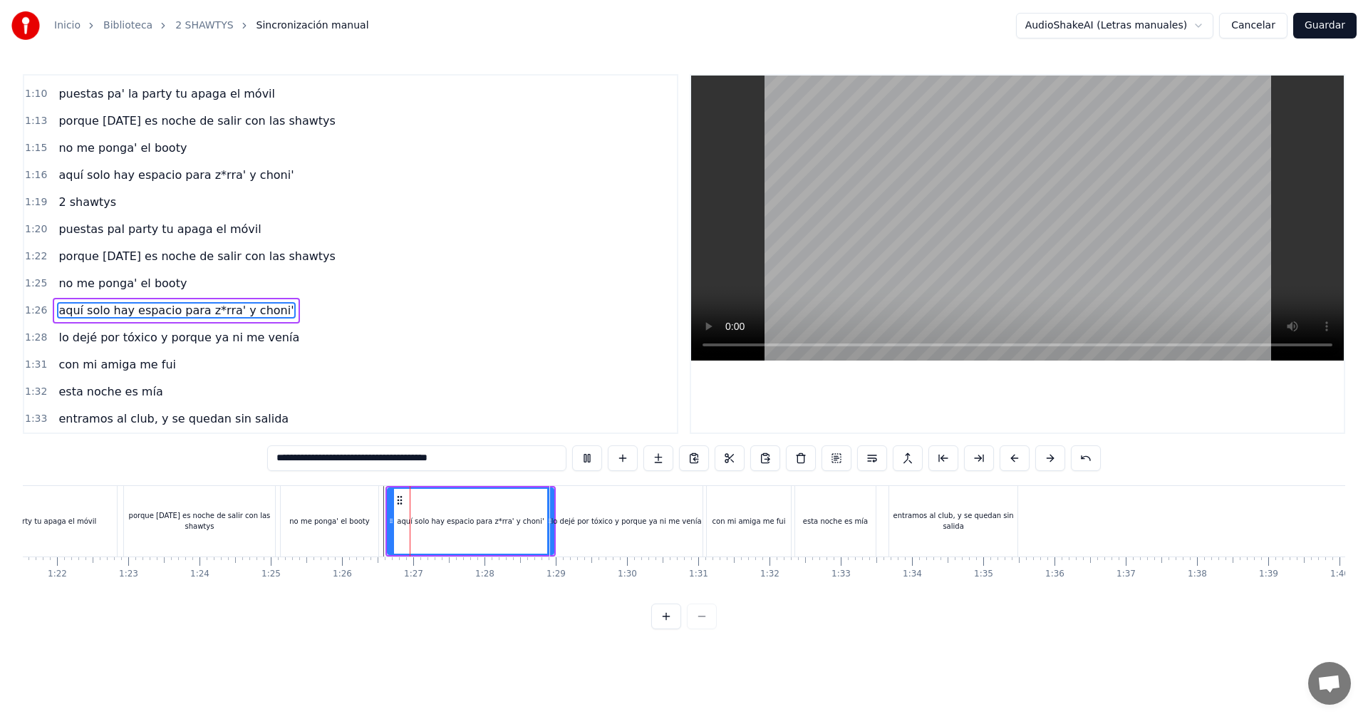
click at [381, 499] on div "no me ponga' el booty" at bounding box center [331, 521] width 102 height 71
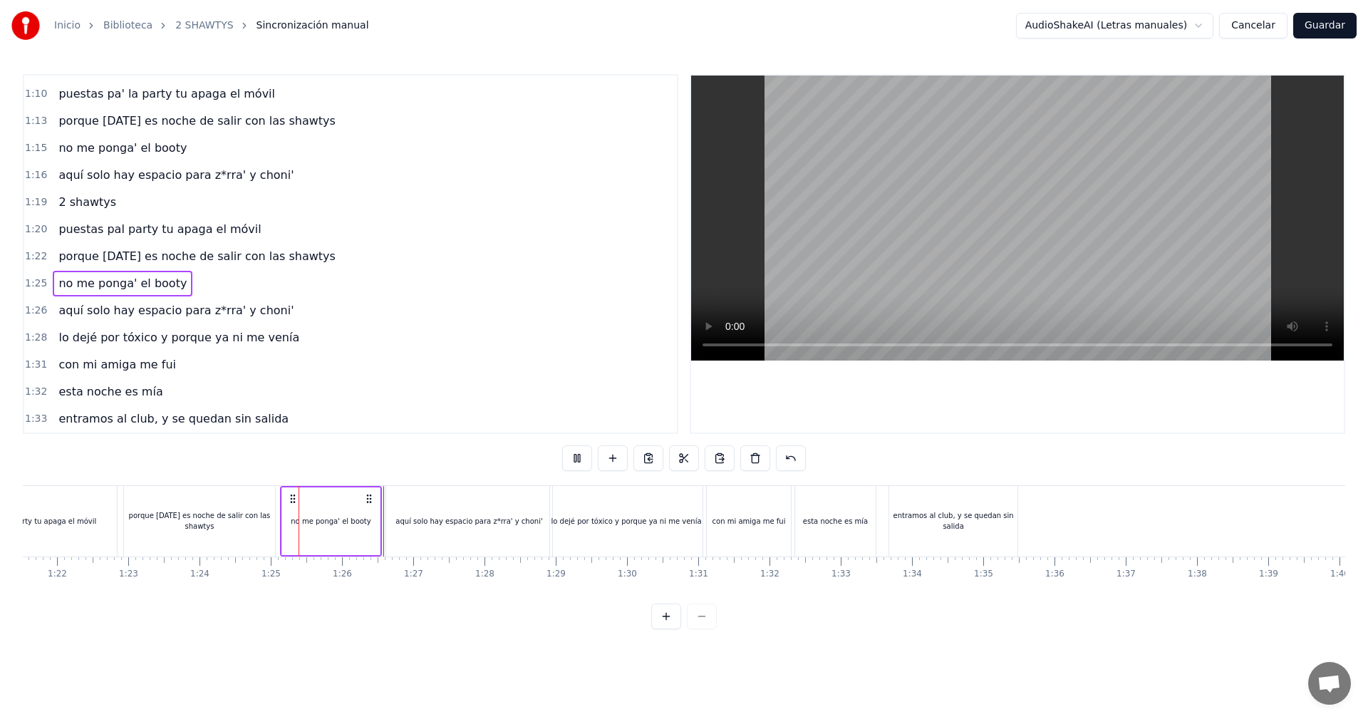
click at [606, 508] on div "lo dejé por tóxico y porque ya ni me venía" at bounding box center [626, 521] width 152 height 71
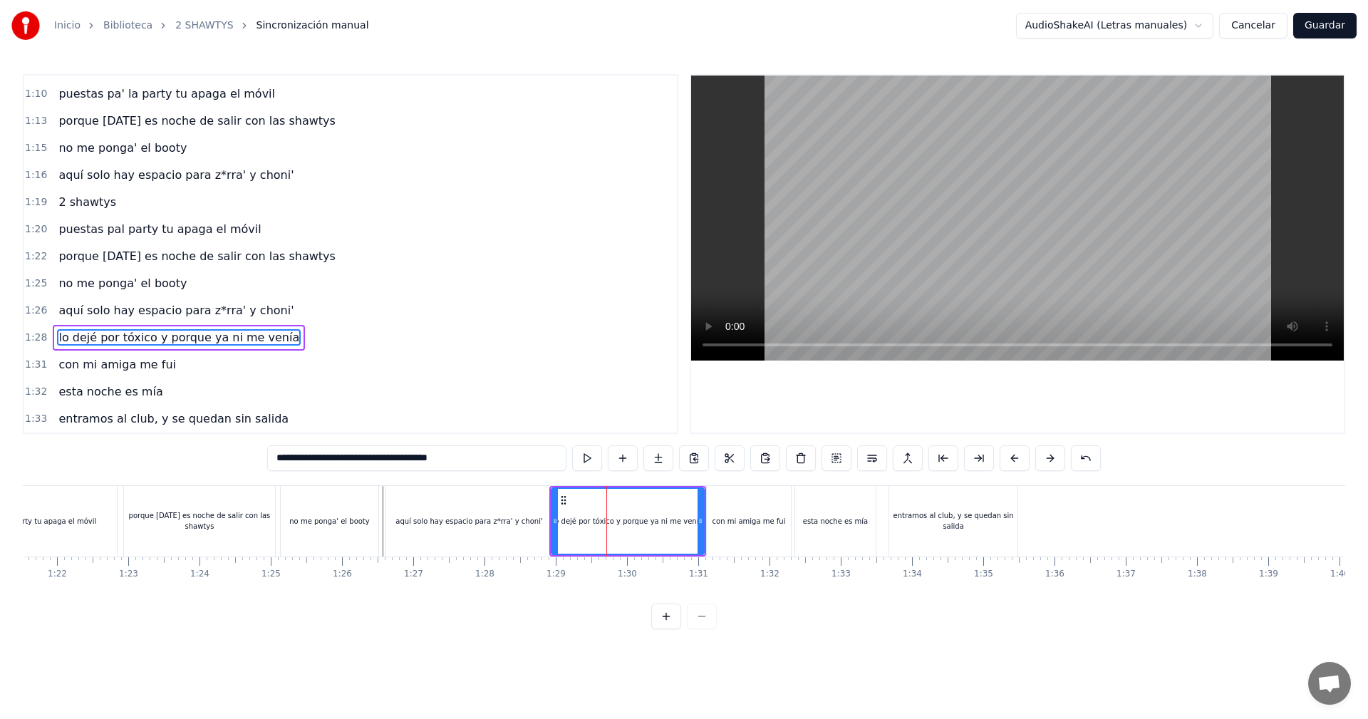
click at [548, 531] on div "aquí solo hay espacio para z*rra' y choni'" at bounding box center [469, 521] width 166 height 71
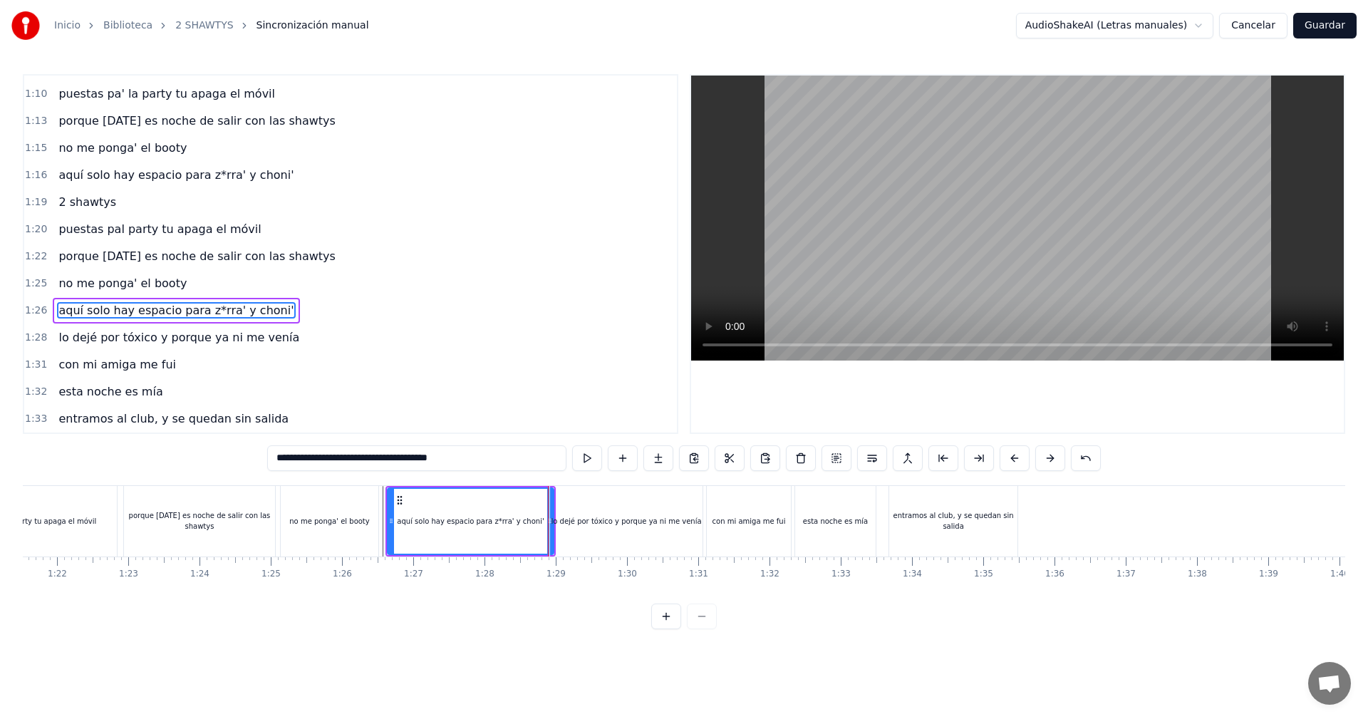
click at [555, 528] on div "lo dejé por tóxico y porque ya ni me venía" at bounding box center [626, 521] width 152 height 71
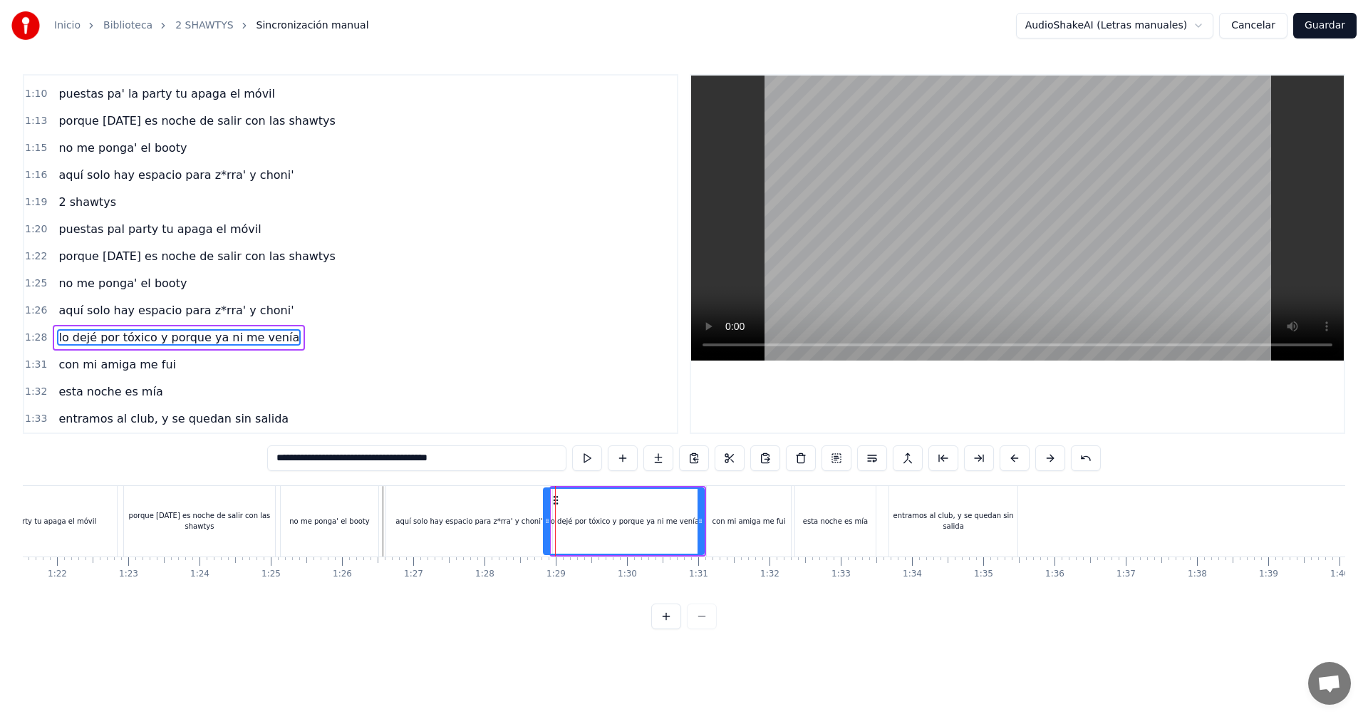
drag, startPoint x: 552, startPoint y: 531, endPoint x: 671, endPoint y: 396, distance: 179.6
click at [545, 531] on div at bounding box center [547, 521] width 6 height 65
click at [813, 397] on div at bounding box center [1017, 253] width 652 height 357
click at [1022, 185] on video at bounding box center [1017, 217] width 652 height 285
click at [1063, 283] on video at bounding box center [1017, 217] width 652 height 285
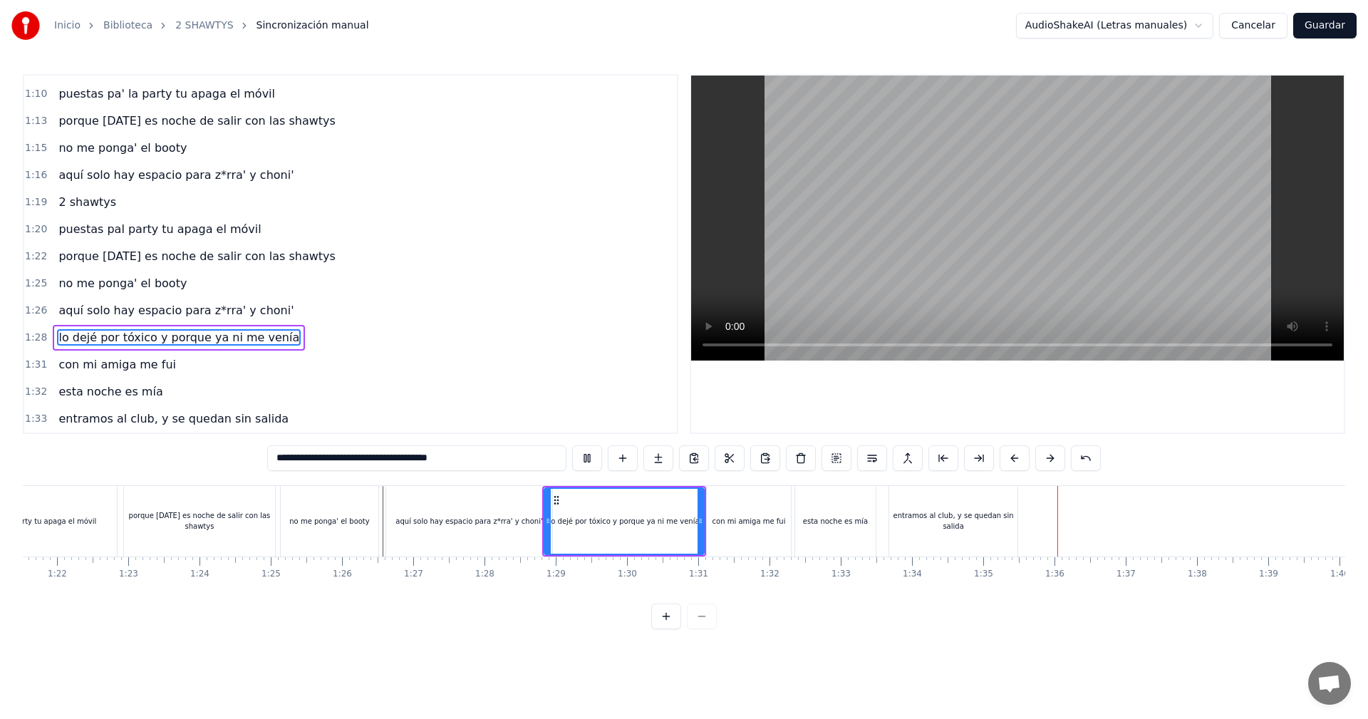
click at [1051, 266] on video at bounding box center [1017, 217] width 652 height 285
click at [1057, 304] on video at bounding box center [1017, 217] width 652 height 285
click at [997, 511] on div "entramos al club, y se quedan sin salida" at bounding box center [953, 521] width 128 height 71
type input "**********"
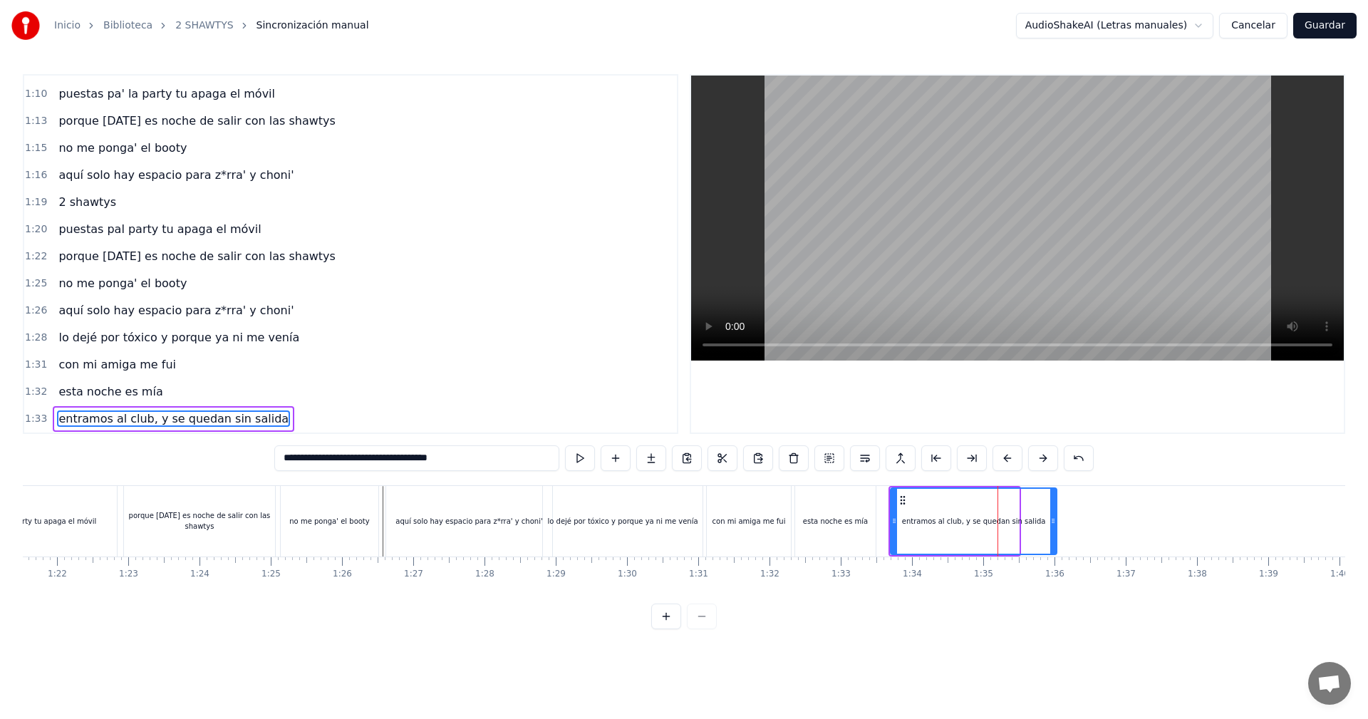
drag, startPoint x: 1015, startPoint y: 516, endPoint x: 1053, endPoint y: 585, distance: 78.1
click at [1053, 585] on div "vamos las shawtys shawtys las chonis y las culonas has dejao' al diky y luces t…" at bounding box center [684, 538] width 1322 height 107
click at [894, 534] on div at bounding box center [896, 521] width 6 height 65
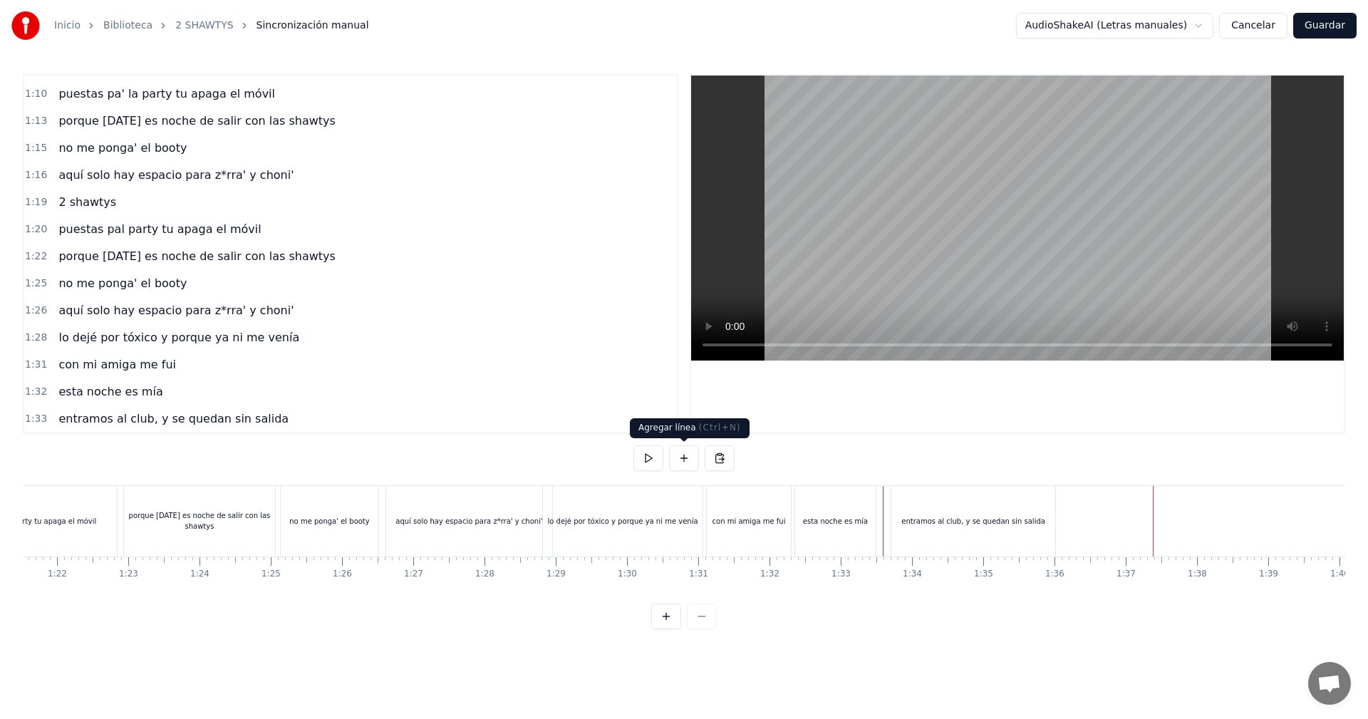
click at [689, 461] on button at bounding box center [684, 458] width 30 height 26
click at [1176, 547] on div "<>" at bounding box center [1190, 521] width 70 height 68
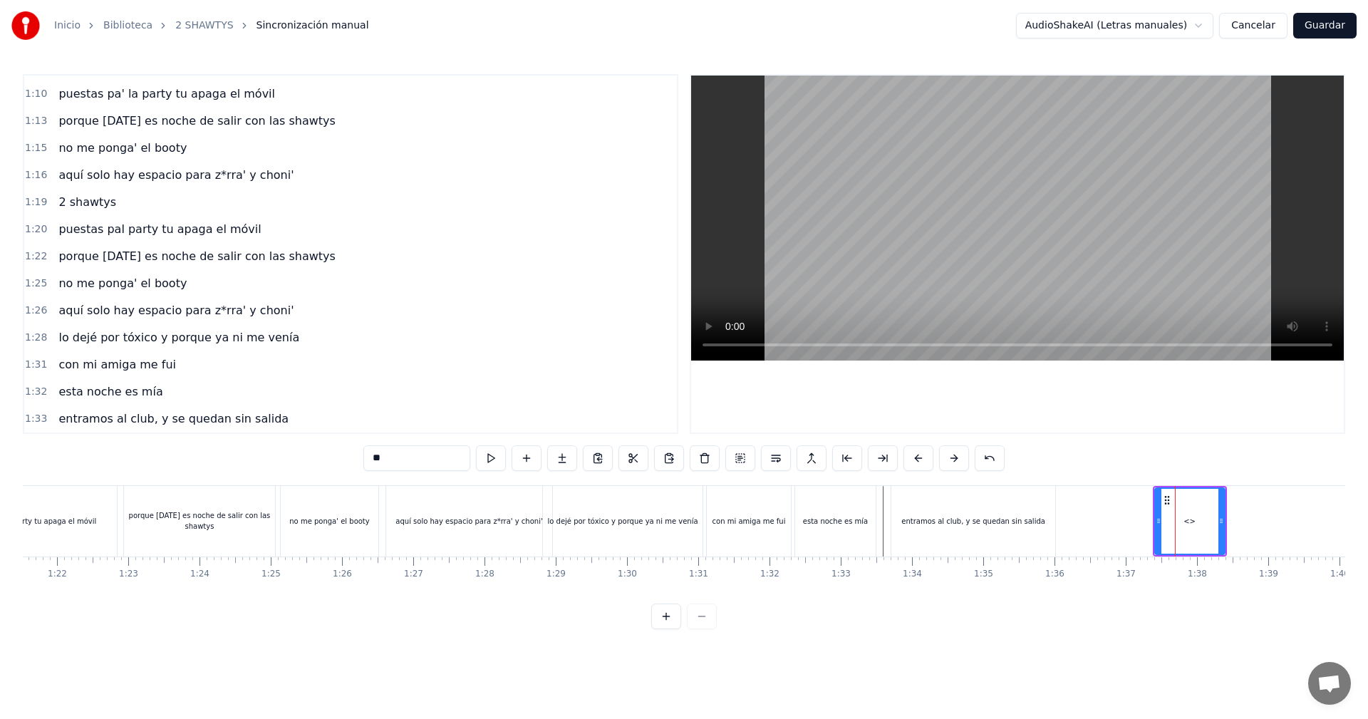
scroll to position [1132, 0]
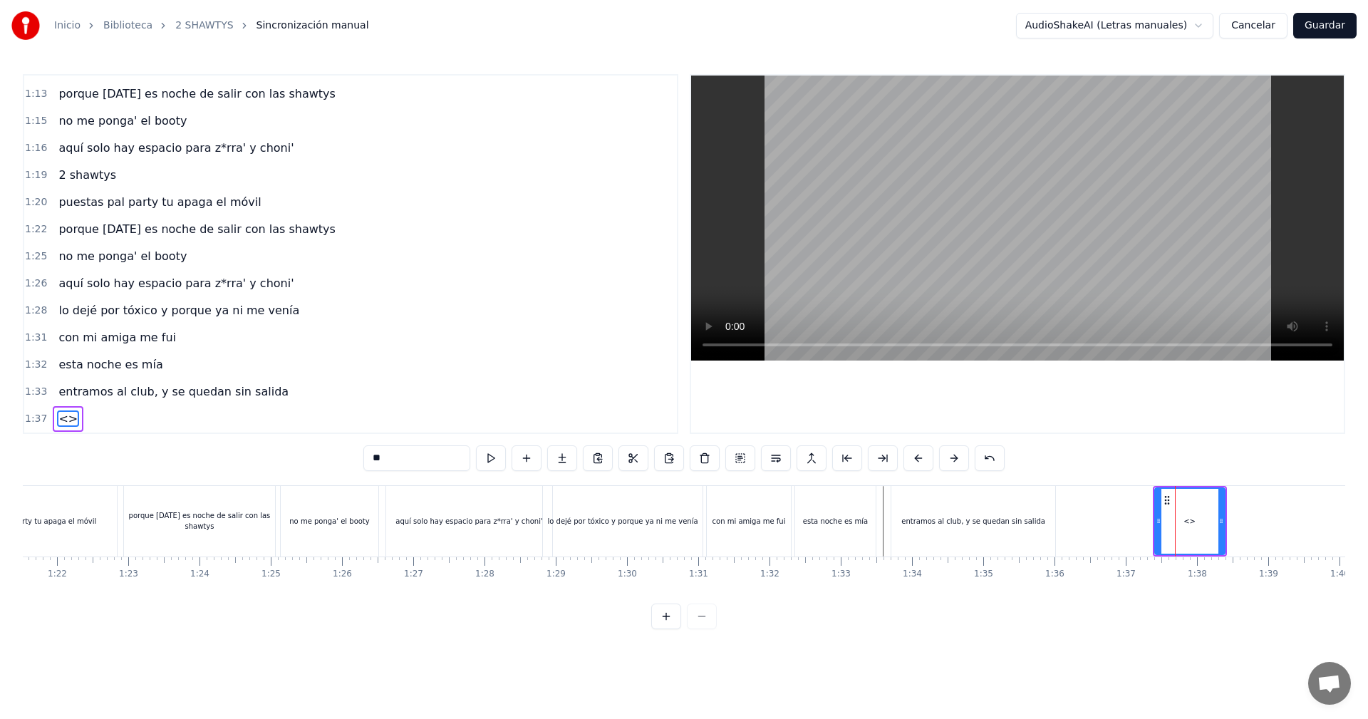
drag, startPoint x: 427, startPoint y: 468, endPoint x: 342, endPoint y: 450, distance: 86.6
click at [378, 456] on input "**" at bounding box center [416, 458] width 107 height 26
type input "*"
drag, startPoint x: 1157, startPoint y: 525, endPoint x: 1151, endPoint y: 536, distance: 12.1
click at [1151, 536] on div at bounding box center [1152, 521] width 6 height 65
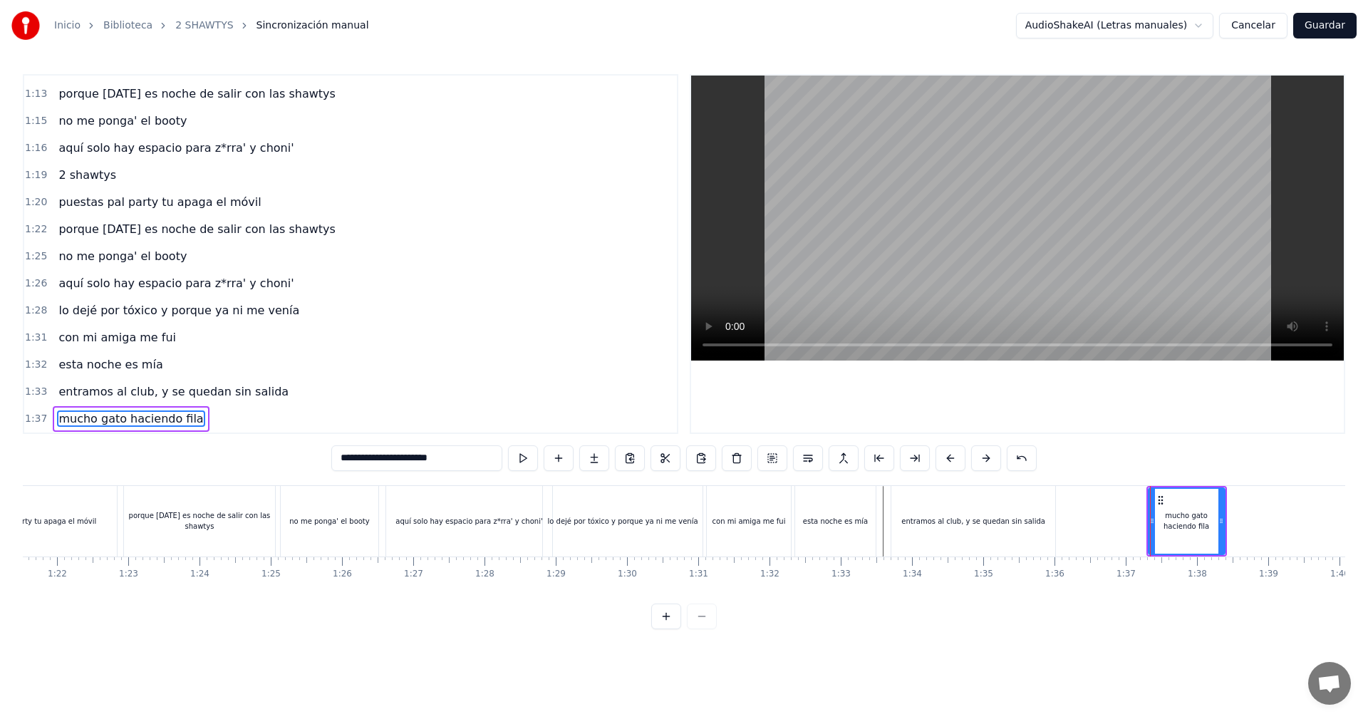
type input "**********"
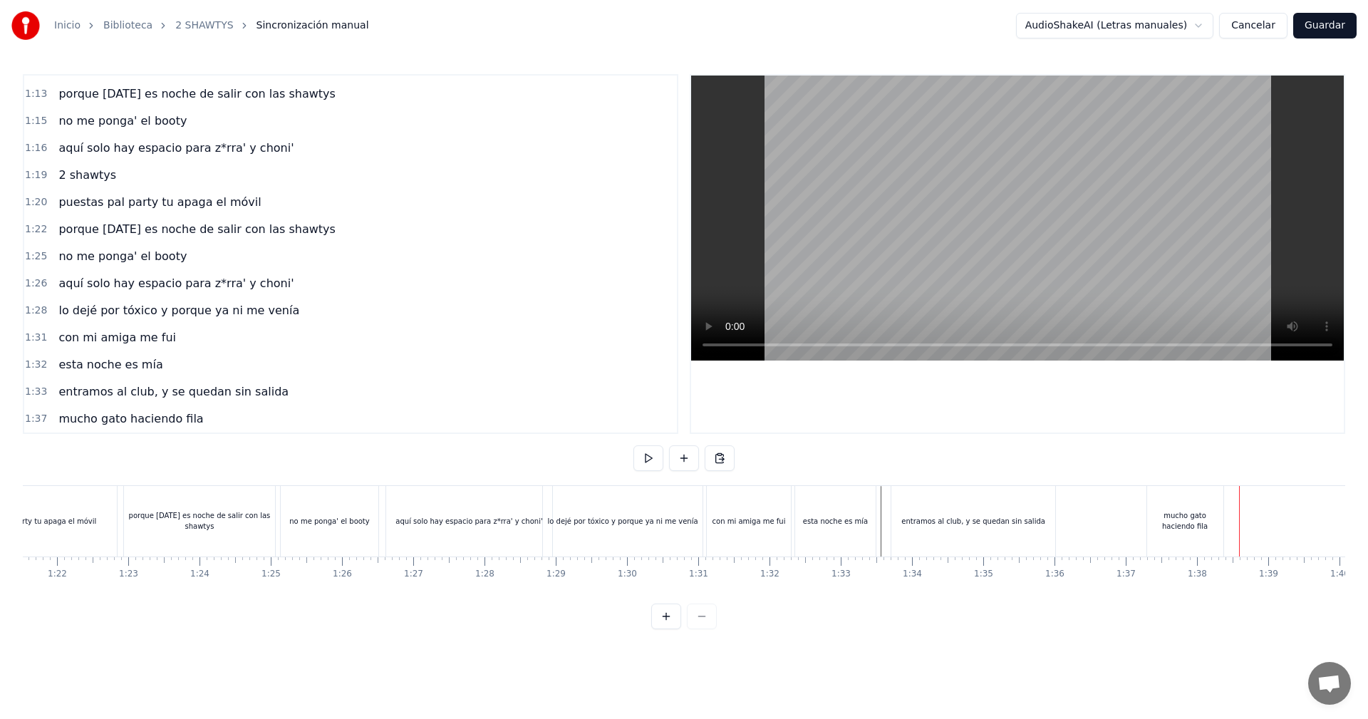
click at [1212, 516] on div "mucho gato haciendo fila" at bounding box center [1185, 520] width 76 height 21
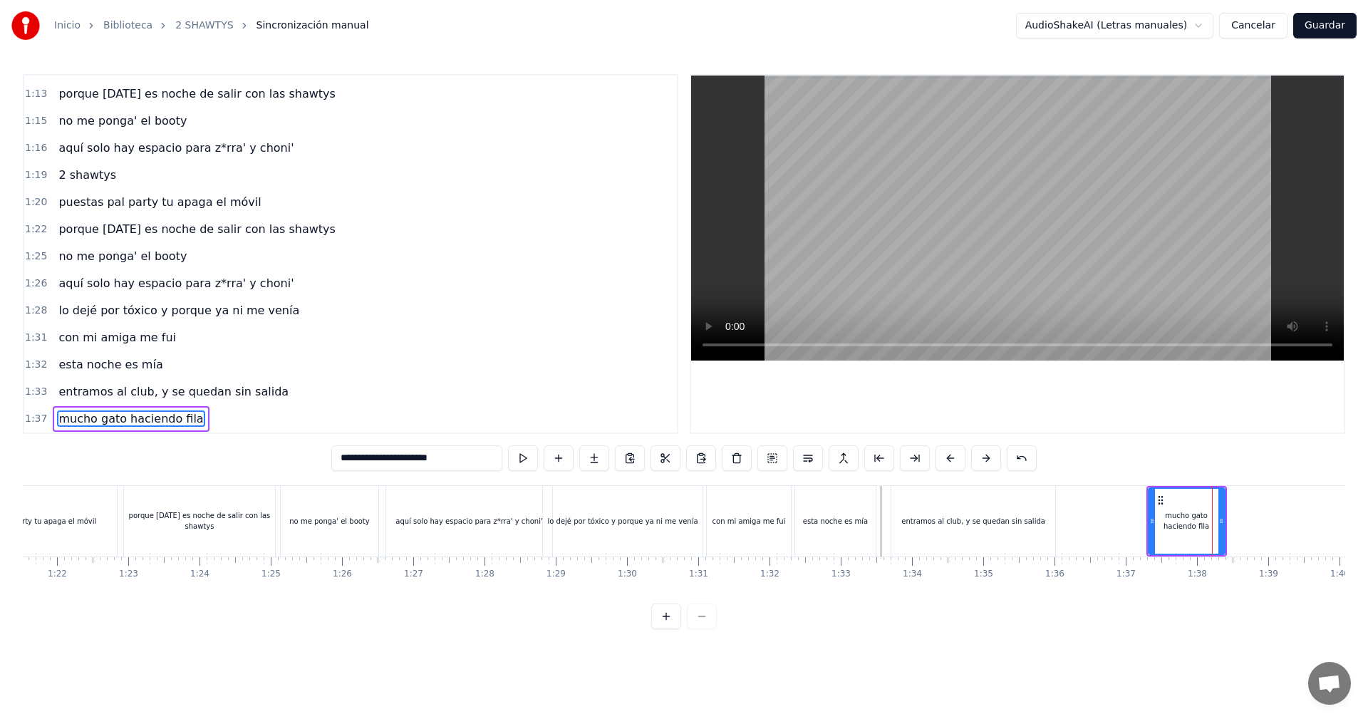
click at [1224, 513] on div "mucho gato haciendo fila" at bounding box center [1186, 521] width 78 height 68
click at [1227, 514] on div at bounding box center [1226, 521] width 6 height 65
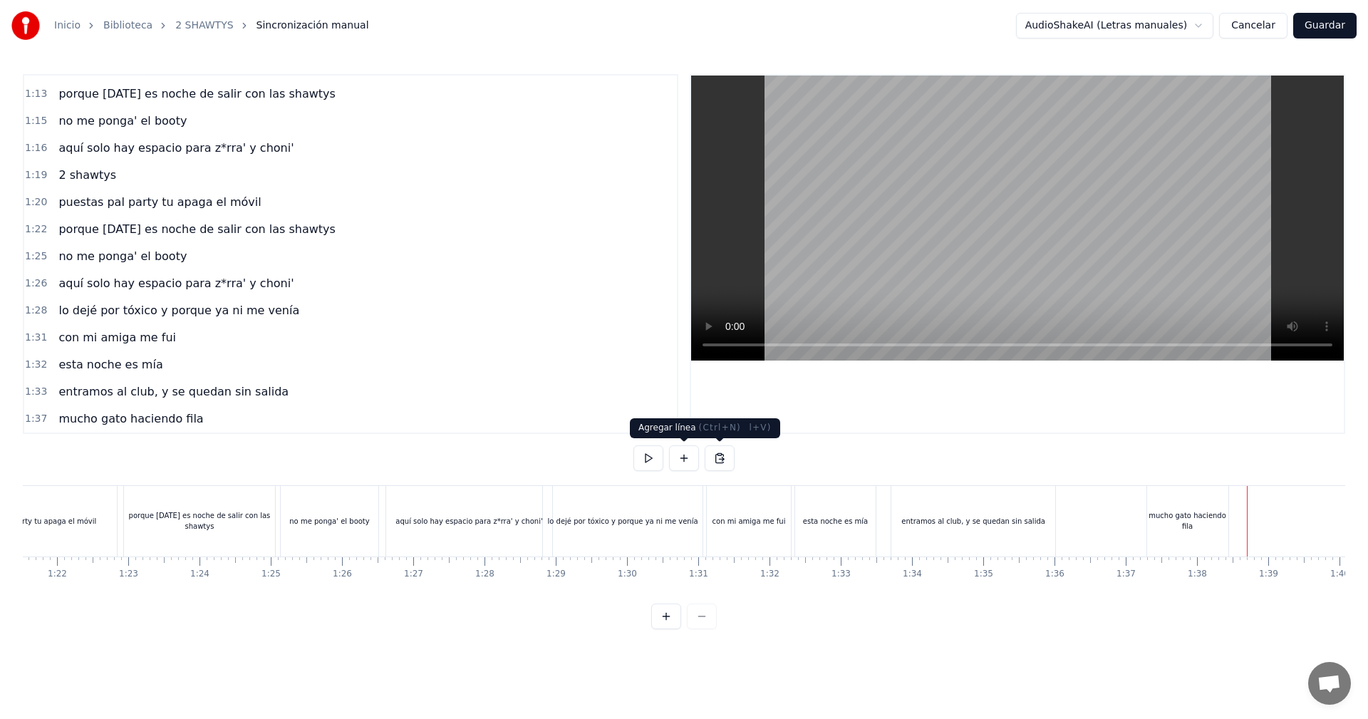
click at [670, 455] on button at bounding box center [684, 458] width 30 height 26
click at [1254, 533] on div "<>" at bounding box center [1284, 521] width 70 height 68
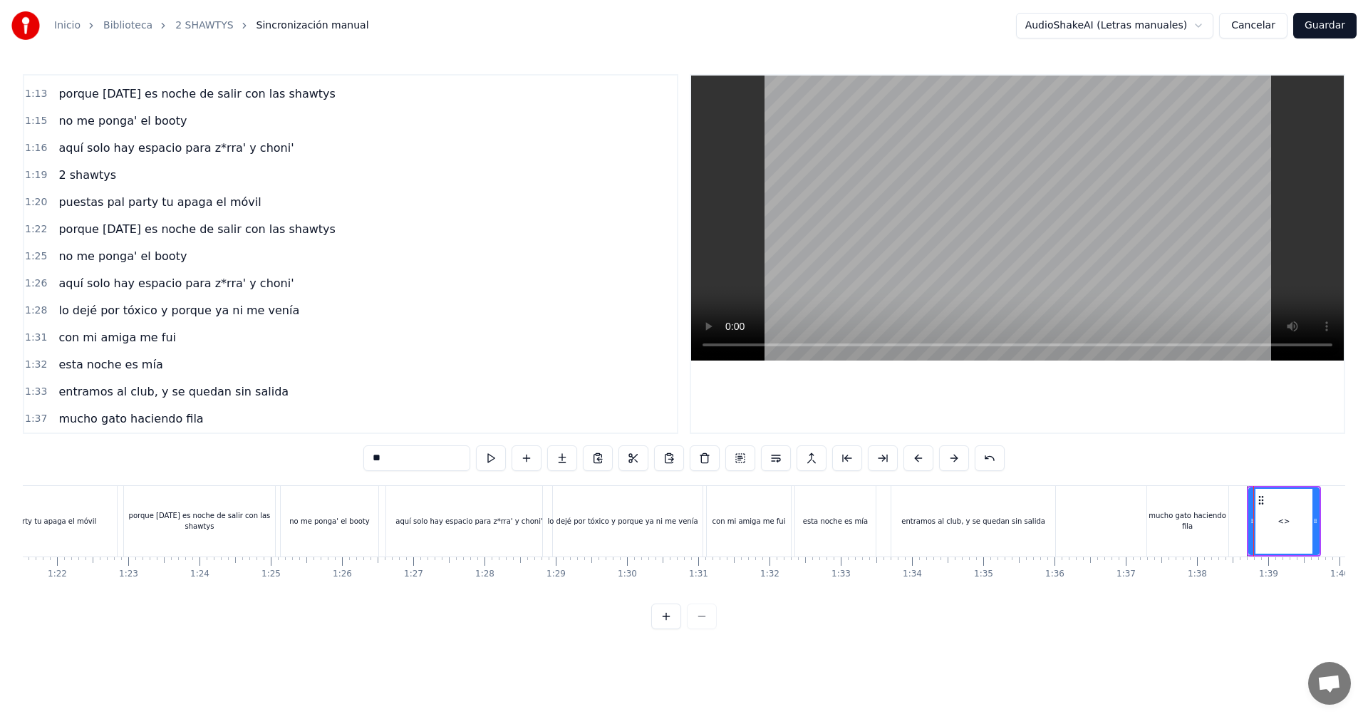
scroll to position [1159, 0]
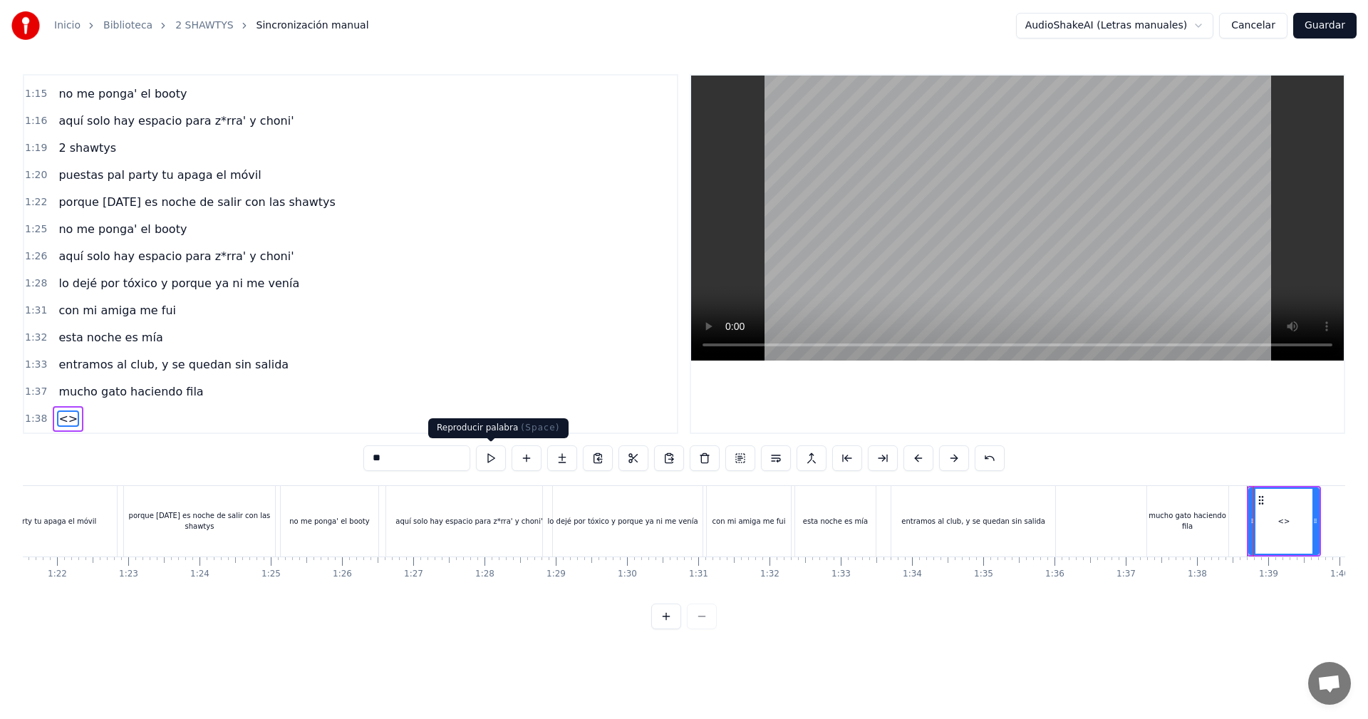
click at [171, 450] on div "0:05 vamos las shawtys 0:06 shawtys 0:07 las chonis y las culonas 0:09 has deja…" at bounding box center [684, 351] width 1322 height 555
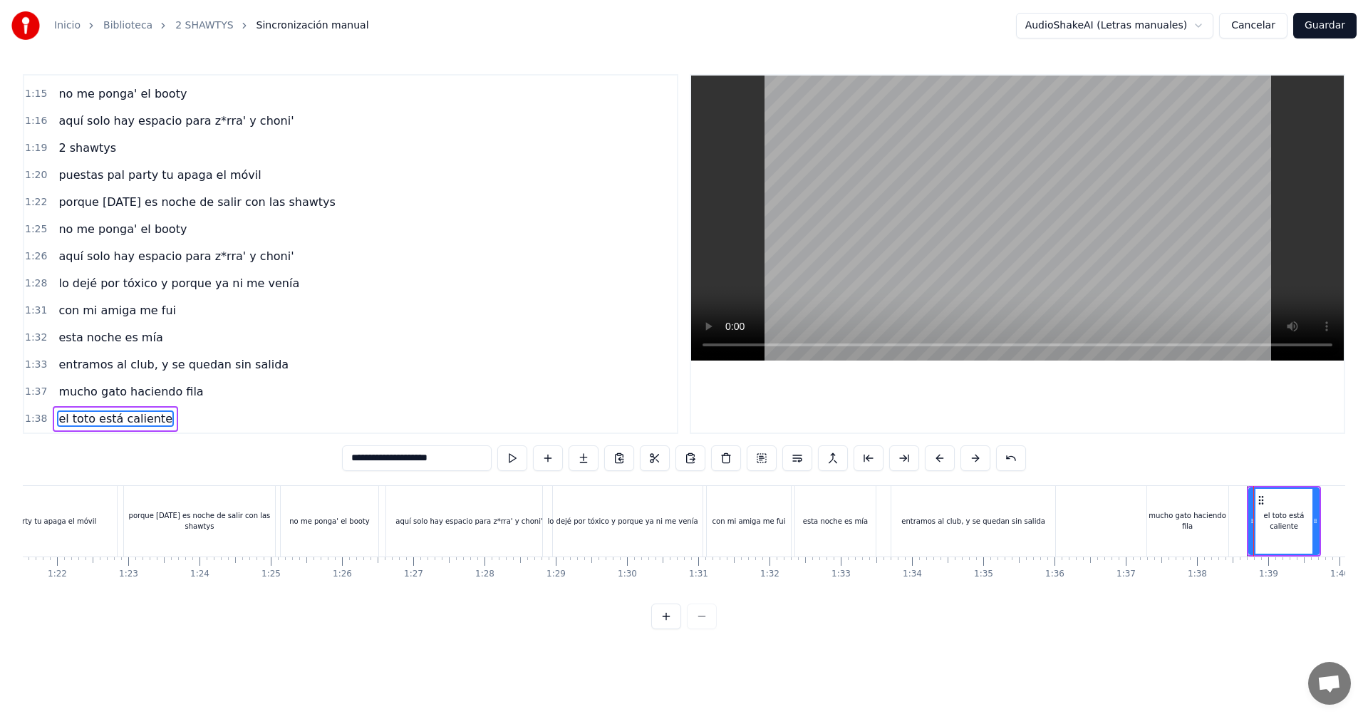
click at [376, 457] on input "**********" at bounding box center [417, 458] width 150 height 26
type input "**********"
drag, startPoint x: 743, startPoint y: 605, endPoint x: 790, endPoint y: 603, distance: 47.1
click at [792, 605] on div "0:05 vamos las shawtys 0:06 shawtys 0:07 las chonis y las culonas 0:09 has deja…" at bounding box center [684, 351] width 1322 height 555
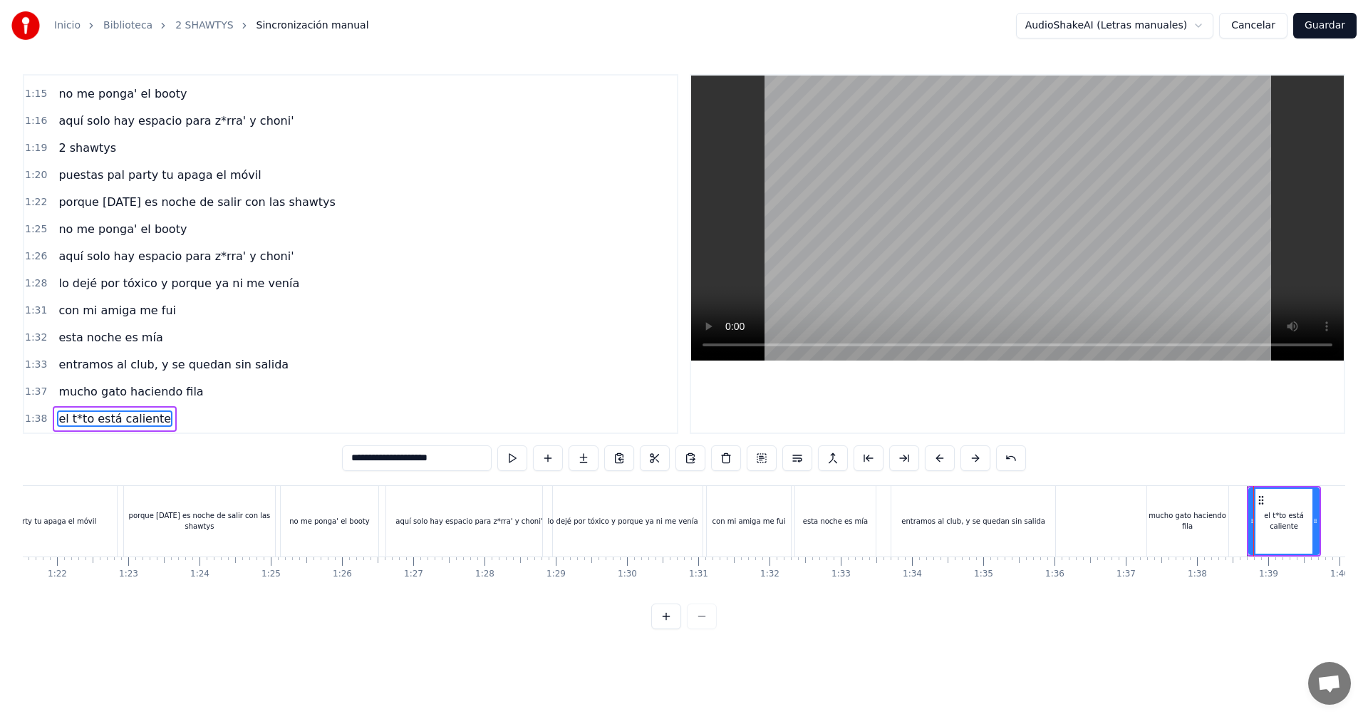
drag, startPoint x: 790, startPoint y: 603, endPoint x: 823, endPoint y: 597, distance: 33.4
click at [823, 592] on div "vamos las shawtys shawtys las chonis y las culonas has dejao' al diky y luces t…" at bounding box center [684, 538] width 1322 height 107
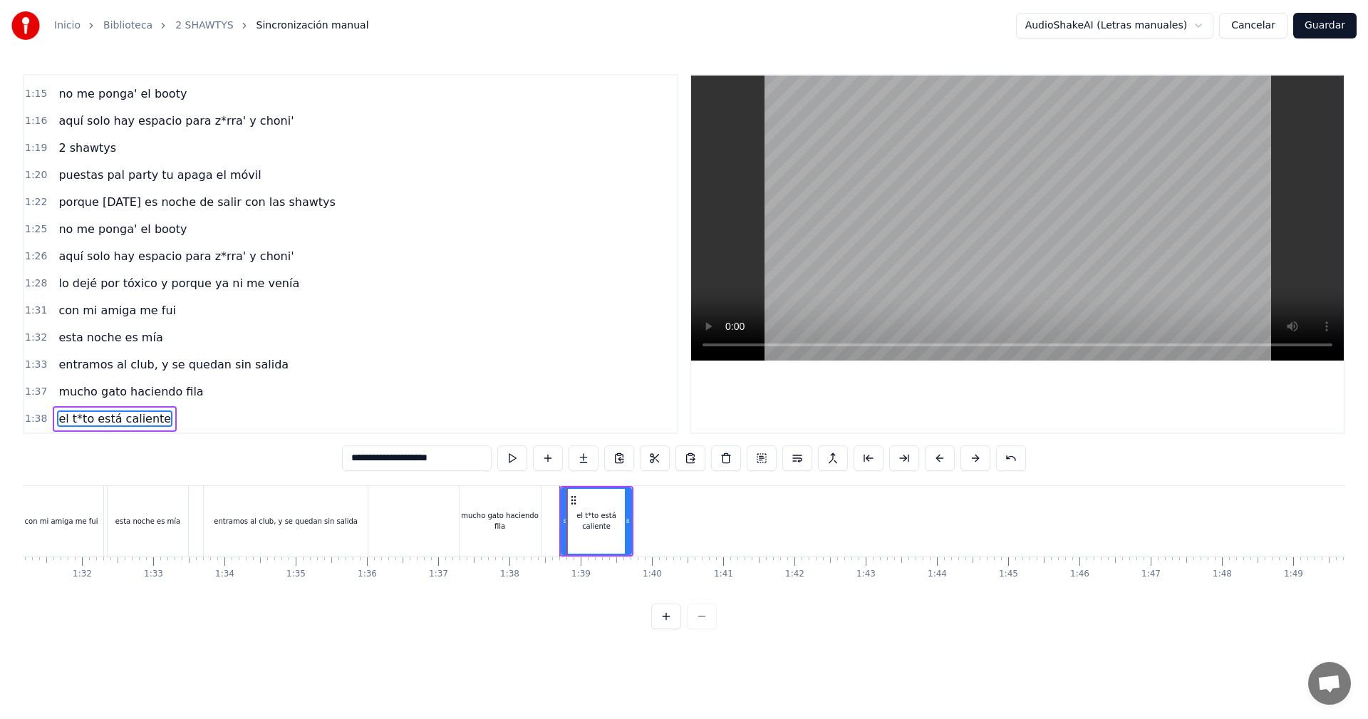
scroll to position [0, 6605]
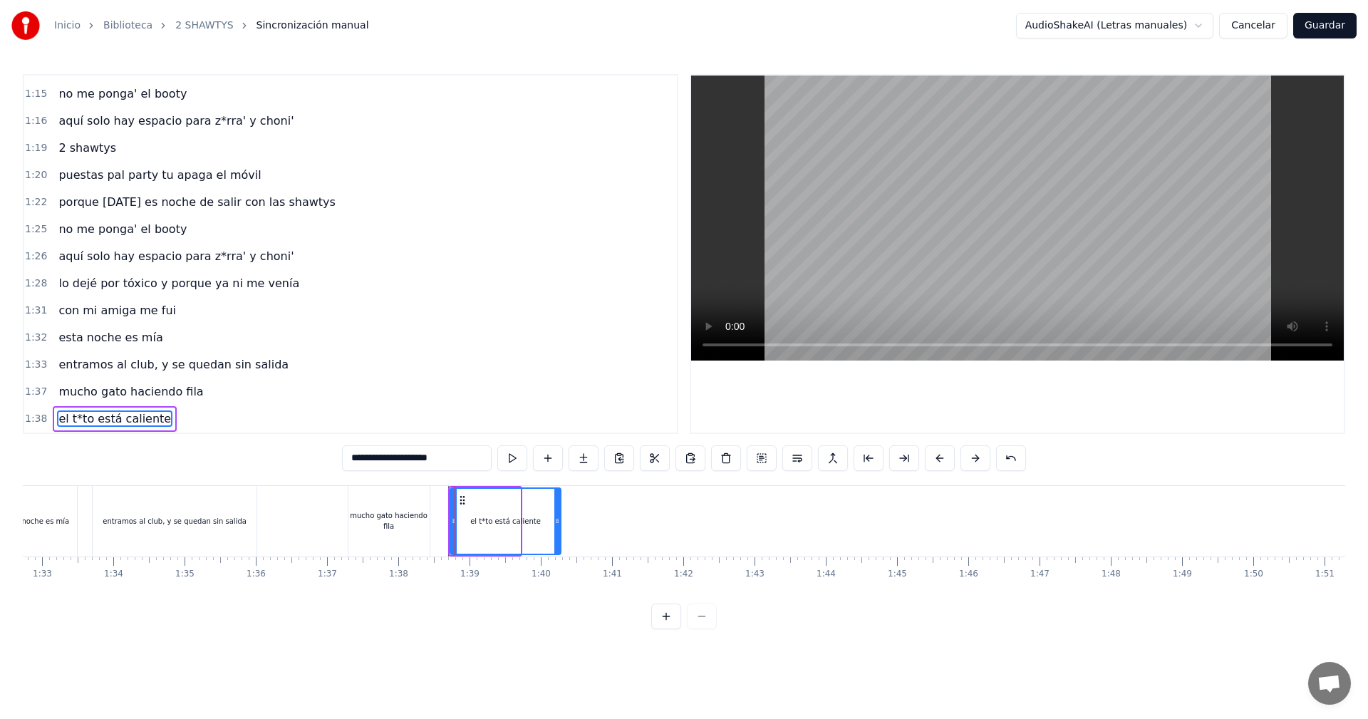
drag, startPoint x: 517, startPoint y: 519, endPoint x: 559, endPoint y: 529, distance: 43.2
click at [559, 529] on div at bounding box center [557, 521] width 6 height 65
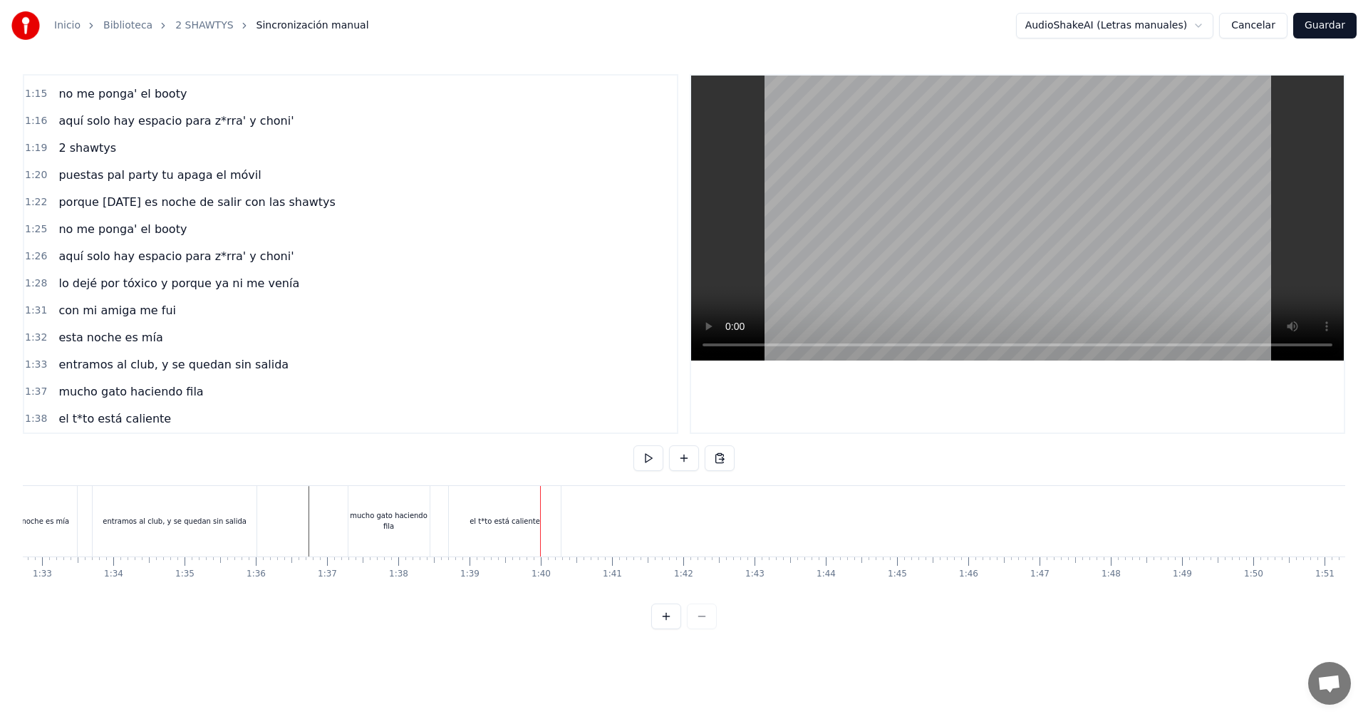
click at [522, 533] on div "el t*to está caliente" at bounding box center [505, 521] width 112 height 71
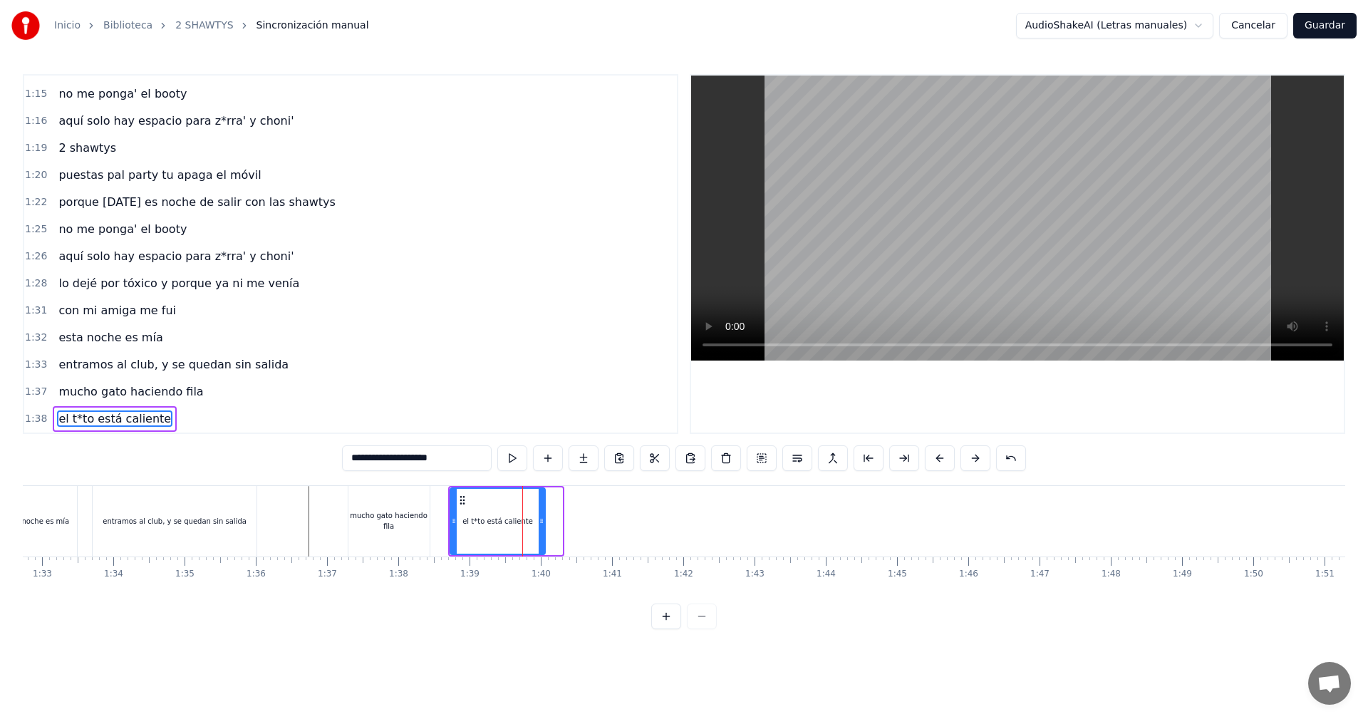
drag, startPoint x: 558, startPoint y: 511, endPoint x: 541, endPoint y: 529, distance: 25.2
click at [541, 529] on div at bounding box center [541, 521] width 6 height 65
click at [457, 521] on icon at bounding box center [455, 520] width 6 height 11
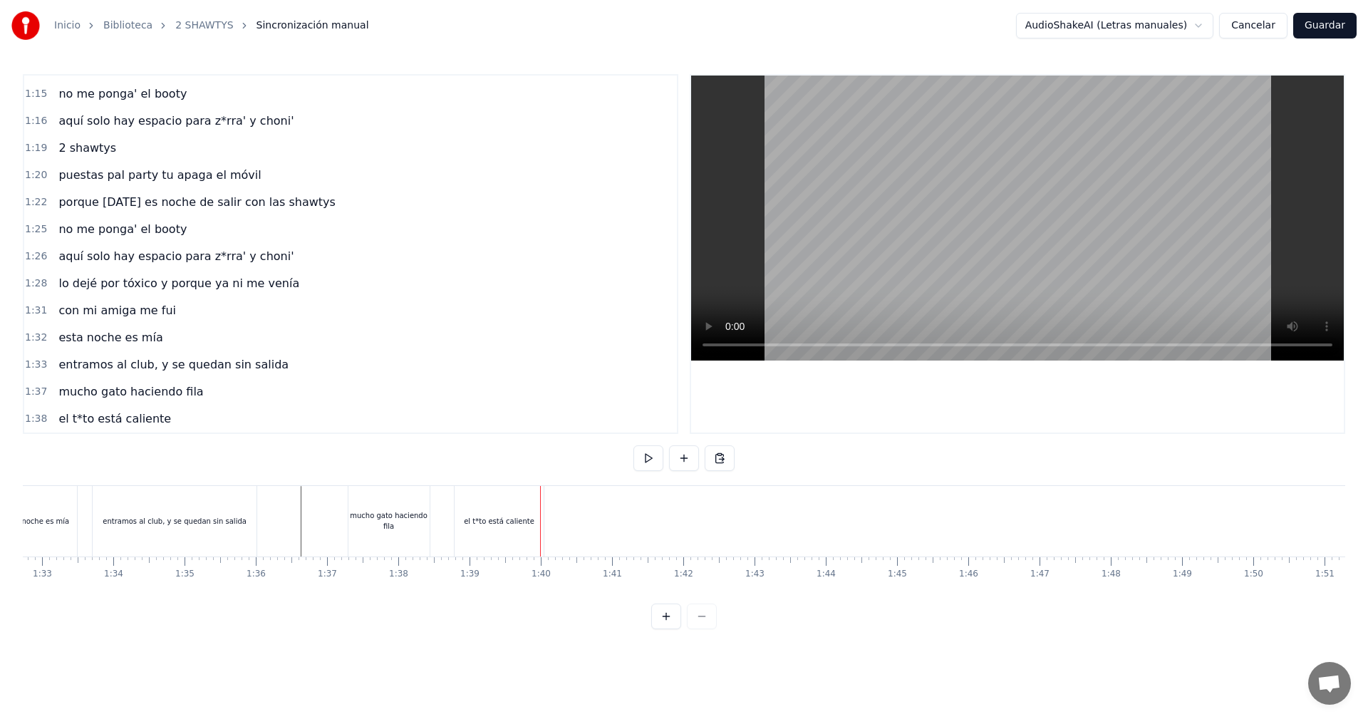
click at [511, 521] on div "el t*to está caliente" at bounding box center [499, 521] width 71 height 11
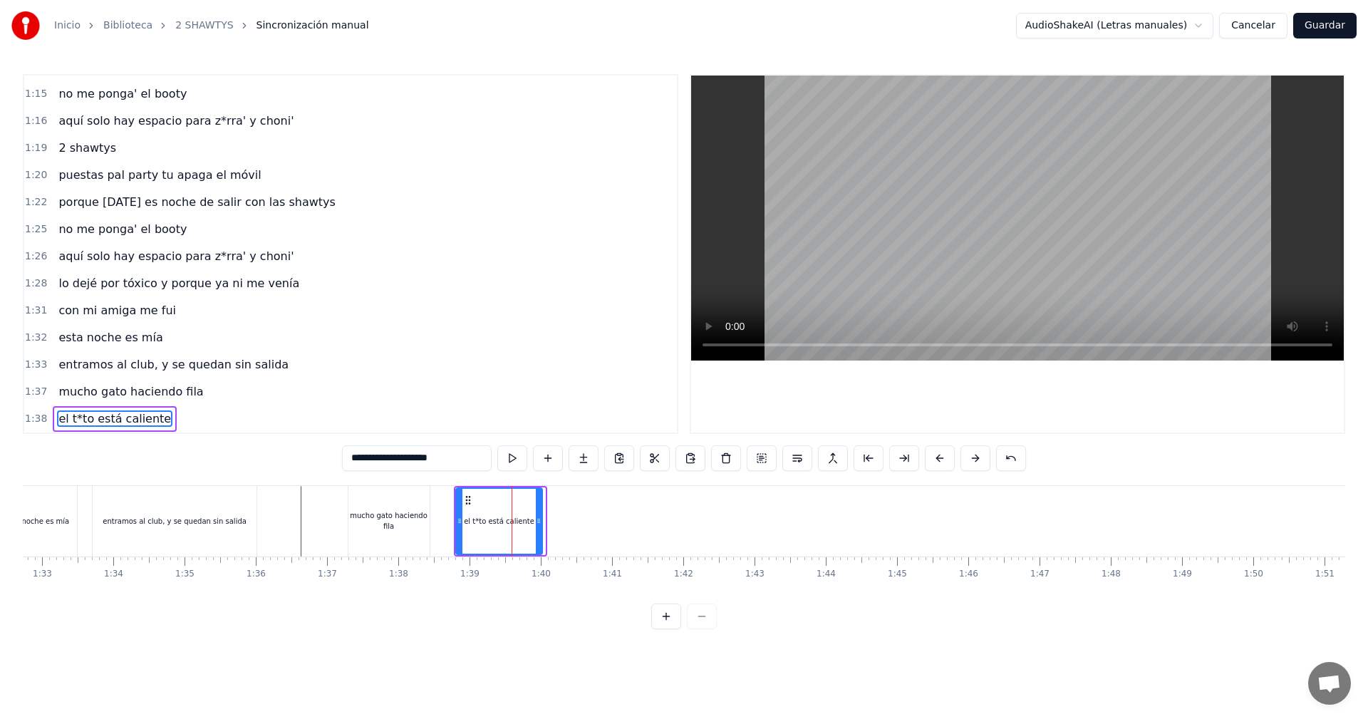
drag, startPoint x: 539, startPoint y: 516, endPoint x: 536, endPoint y: 524, distance: 8.6
click at [536, 524] on icon at bounding box center [539, 520] width 6 height 11
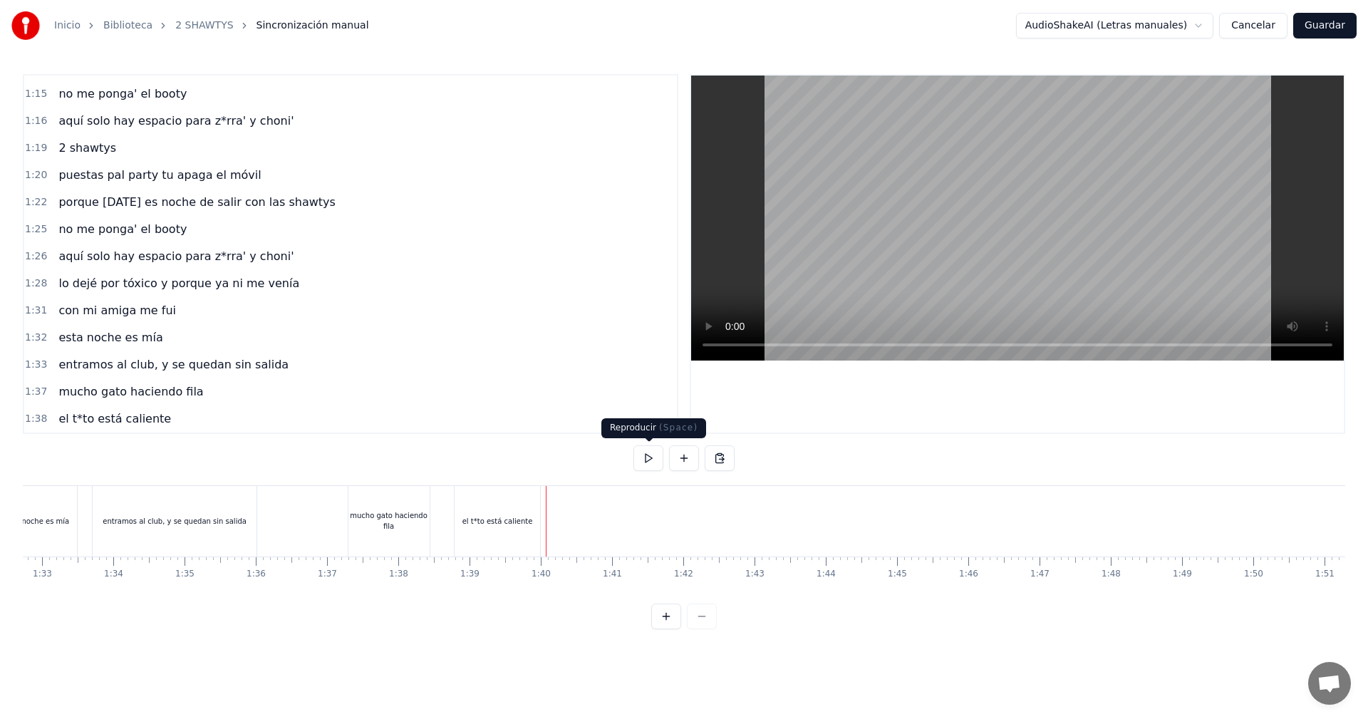
click at [668, 455] on div at bounding box center [683, 458] width 101 height 26
click at [677, 457] on button at bounding box center [684, 458] width 30 height 26
click at [580, 526] on div "<>" at bounding box center [583, 521] width 12 height 11
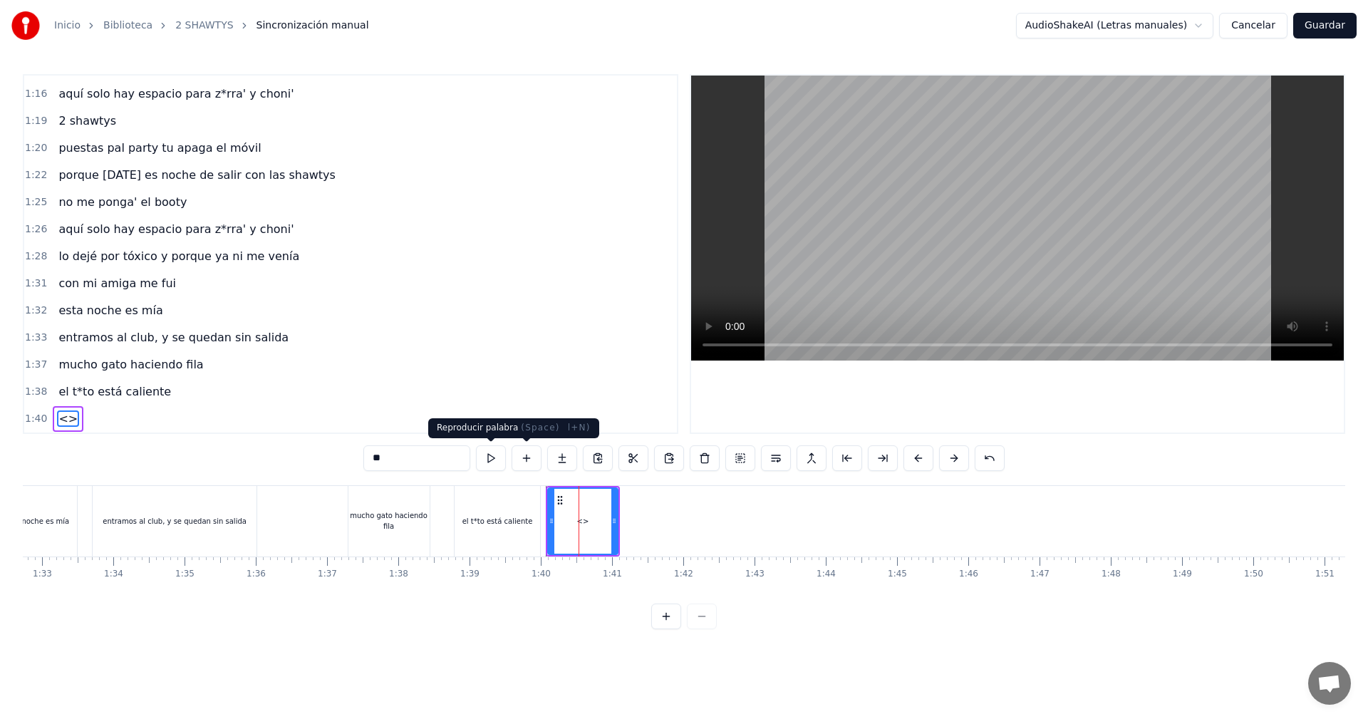
drag, startPoint x: 352, startPoint y: 454, endPoint x: 333, endPoint y: 457, distance: 19.4
click at [333, 457] on div "0:05 vamos las shawtys 0:06 shawtys 0:07 las chonis y las culonas 0:09 has deja…" at bounding box center [684, 351] width 1322 height 555
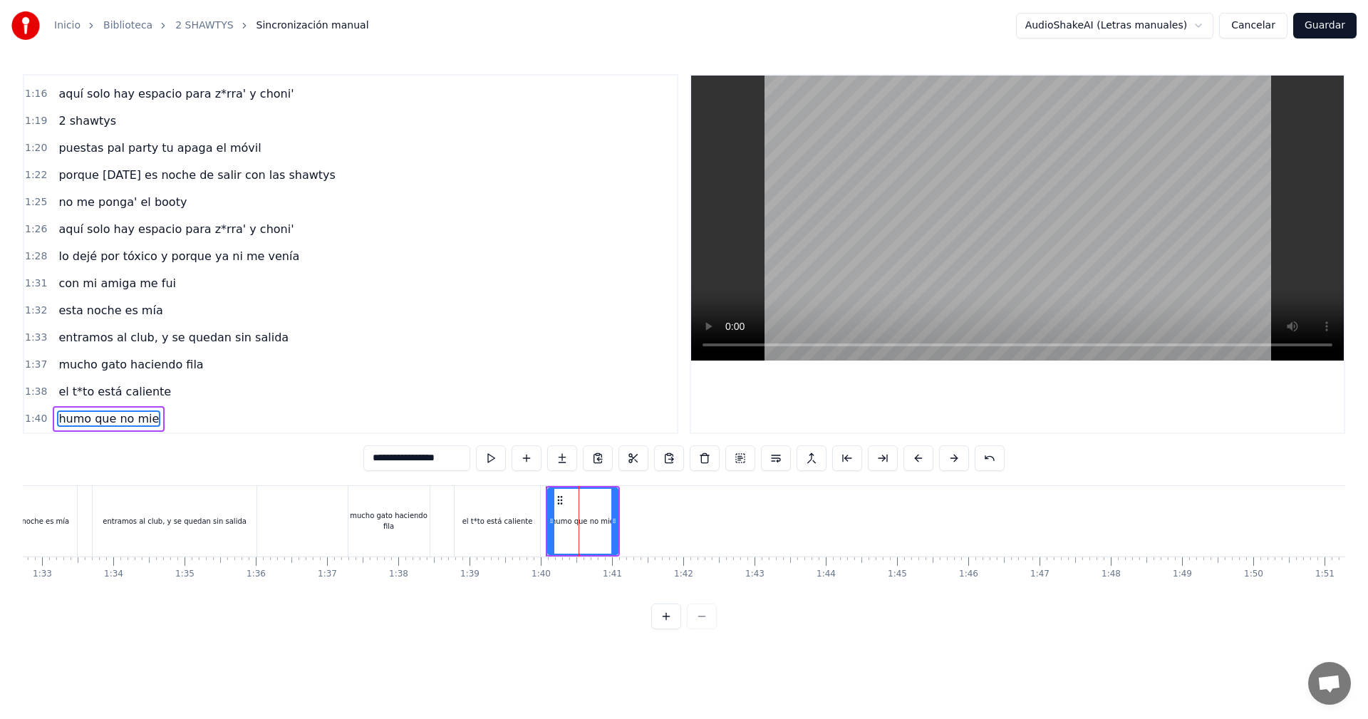
type input "**********"
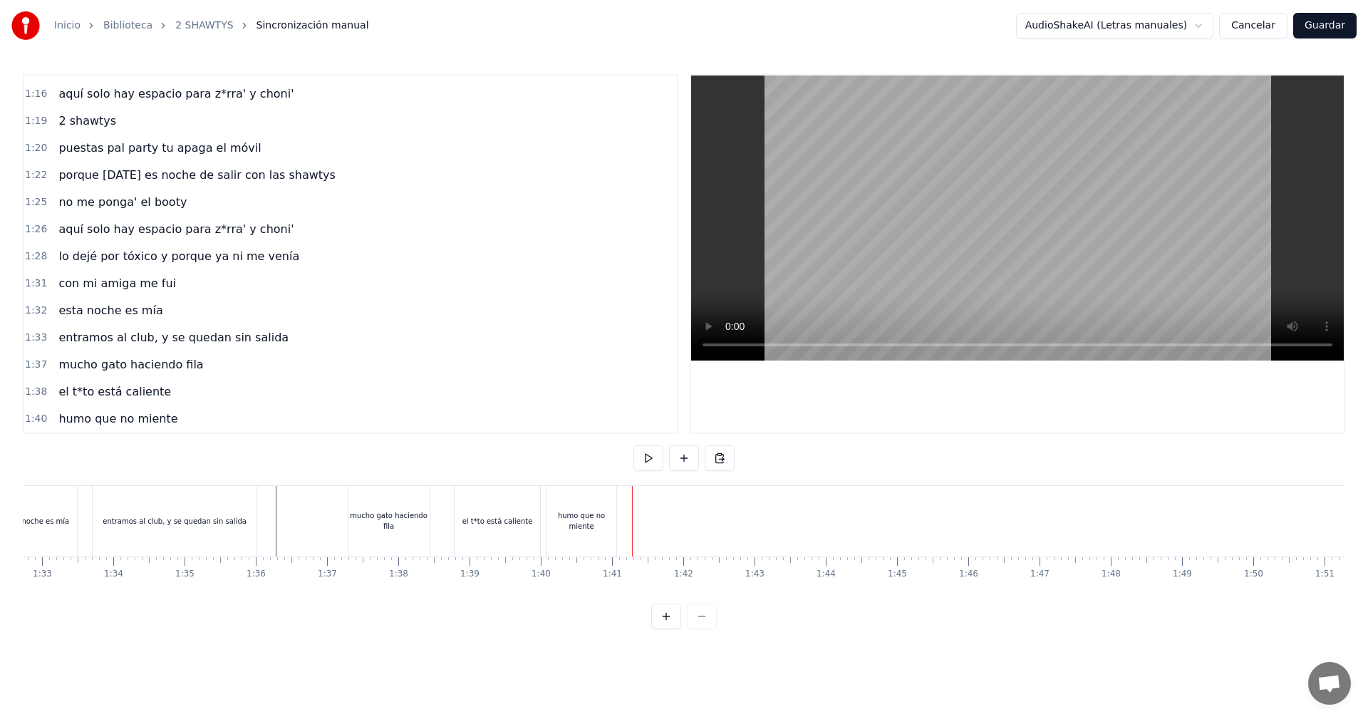
click at [604, 521] on div "humo que no miente" at bounding box center [581, 520] width 70 height 21
click at [615, 518] on div "humo que no miente" at bounding box center [581, 521] width 70 height 71
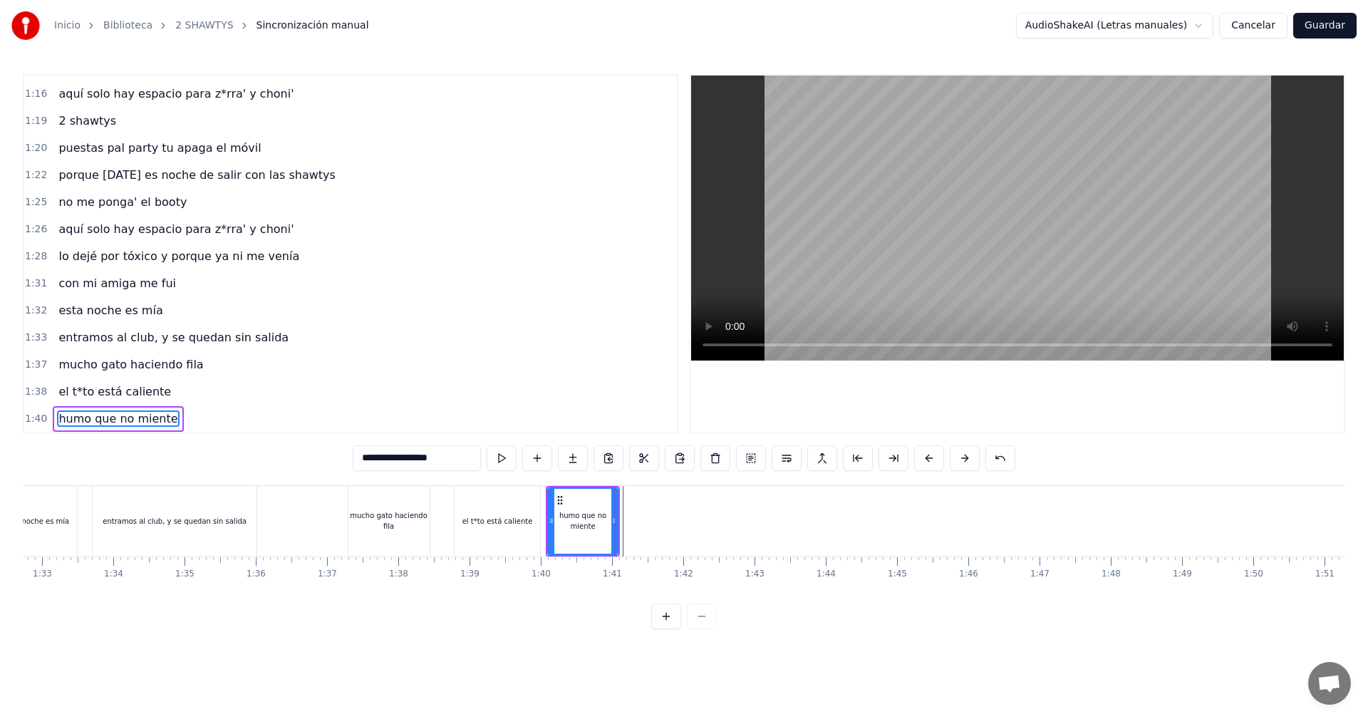
click at [615, 521] on div at bounding box center [615, 521] width 1 height 71
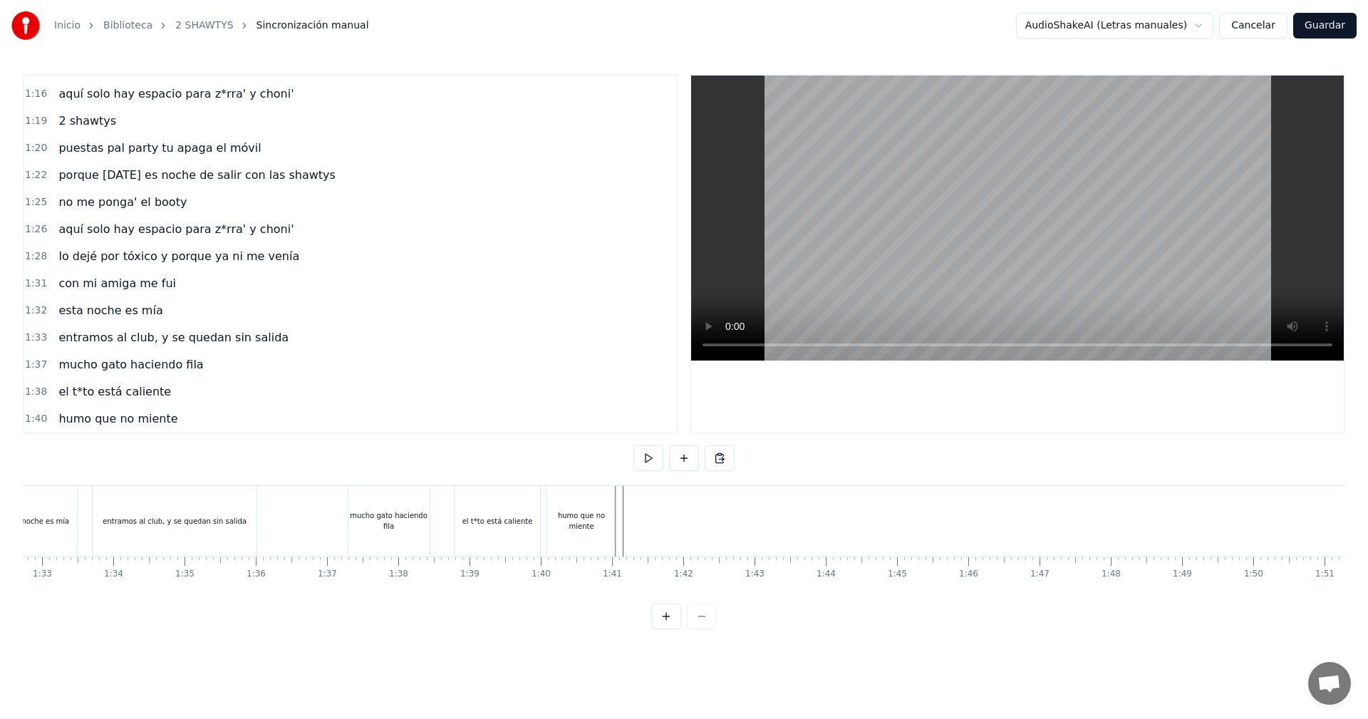
click at [610, 517] on div "humo que no miente" at bounding box center [581, 520] width 70 height 21
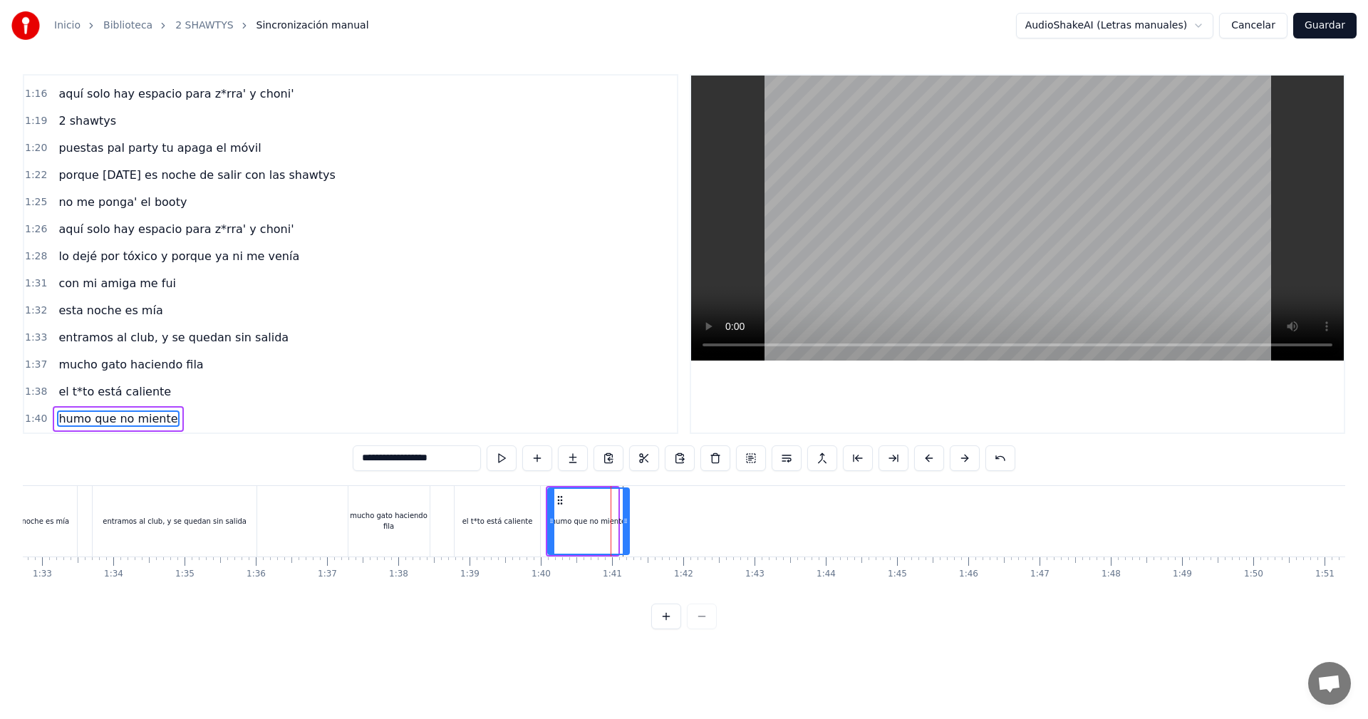
drag, startPoint x: 613, startPoint y: 514, endPoint x: 625, endPoint y: 546, distance: 34.0
click at [625, 546] on div at bounding box center [626, 521] width 6 height 65
drag, startPoint x: 441, startPoint y: 526, endPoint x: 414, endPoint y: 353, distance: 175.9
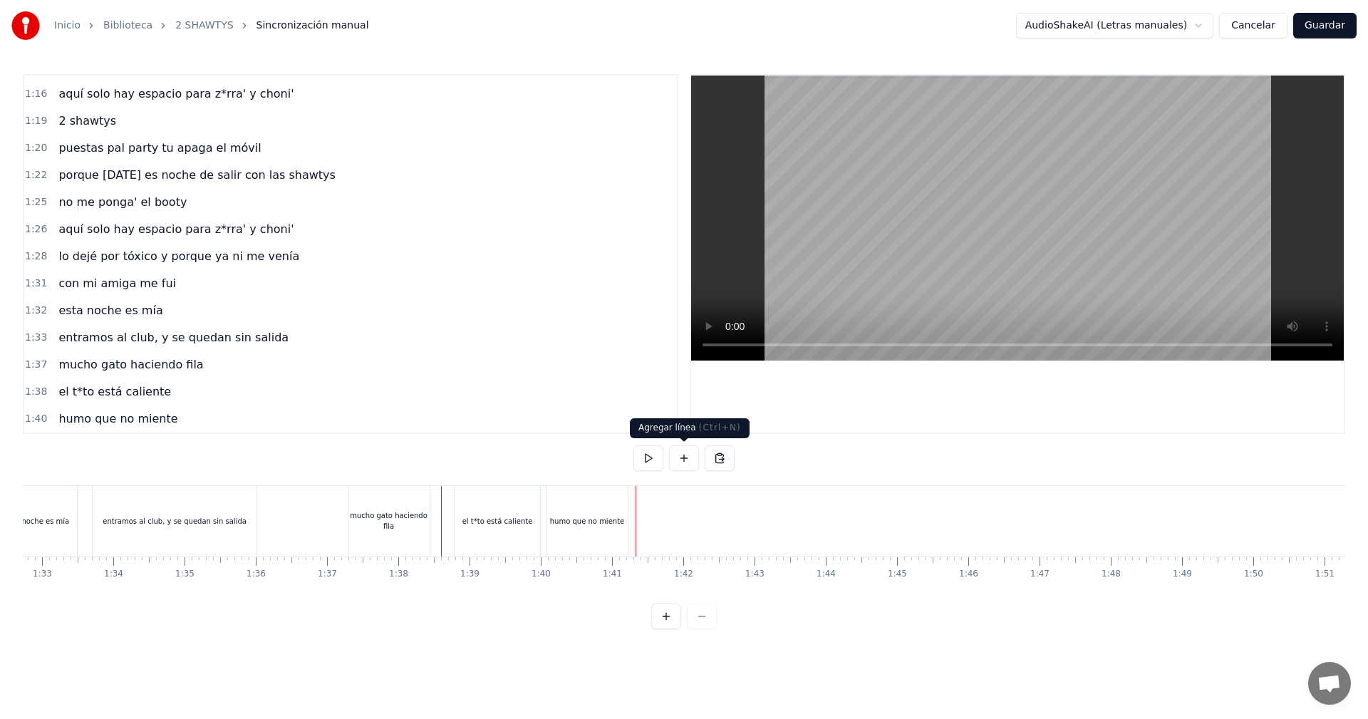
click at [691, 453] on button at bounding box center [684, 458] width 30 height 26
click at [681, 519] on div "<>" at bounding box center [672, 521] width 70 height 68
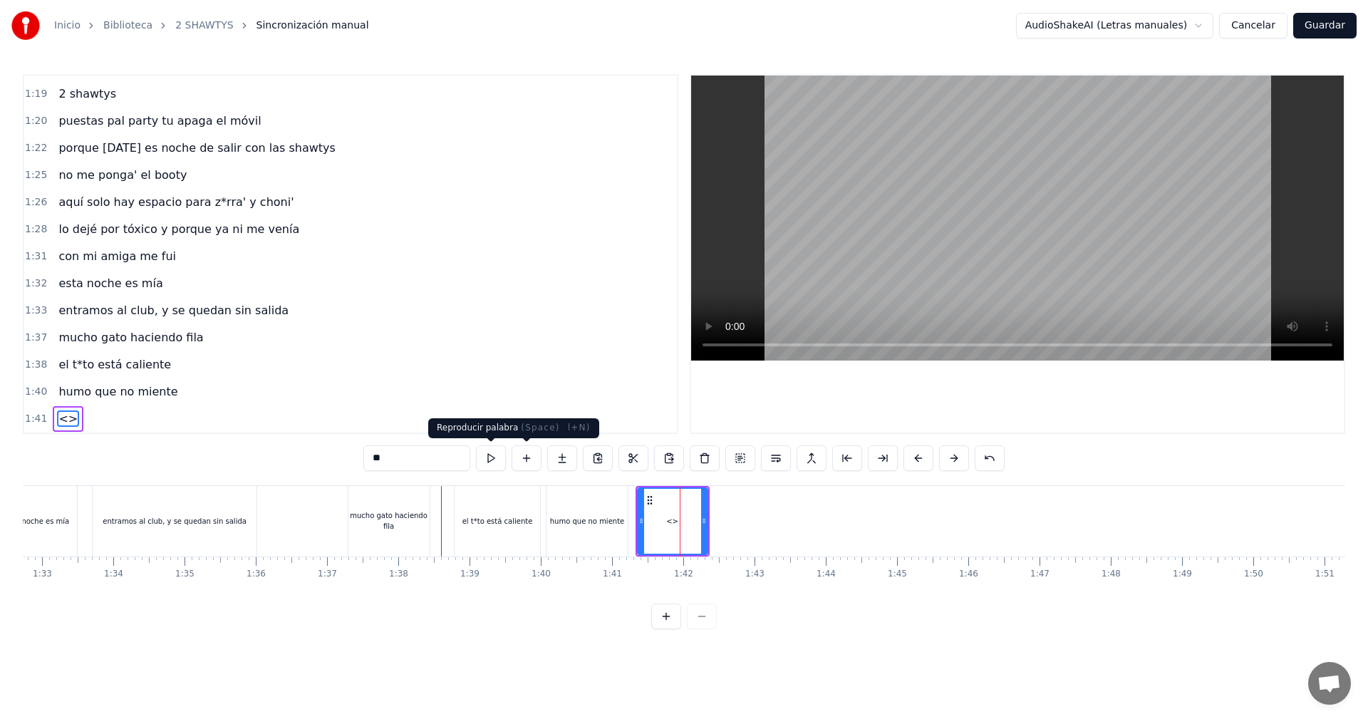
click at [328, 461] on div "0:05 vamos las shawtys 0:06 shawtys 0:07 las chonis y las culonas 0:09 has deja…" at bounding box center [684, 351] width 1322 height 555
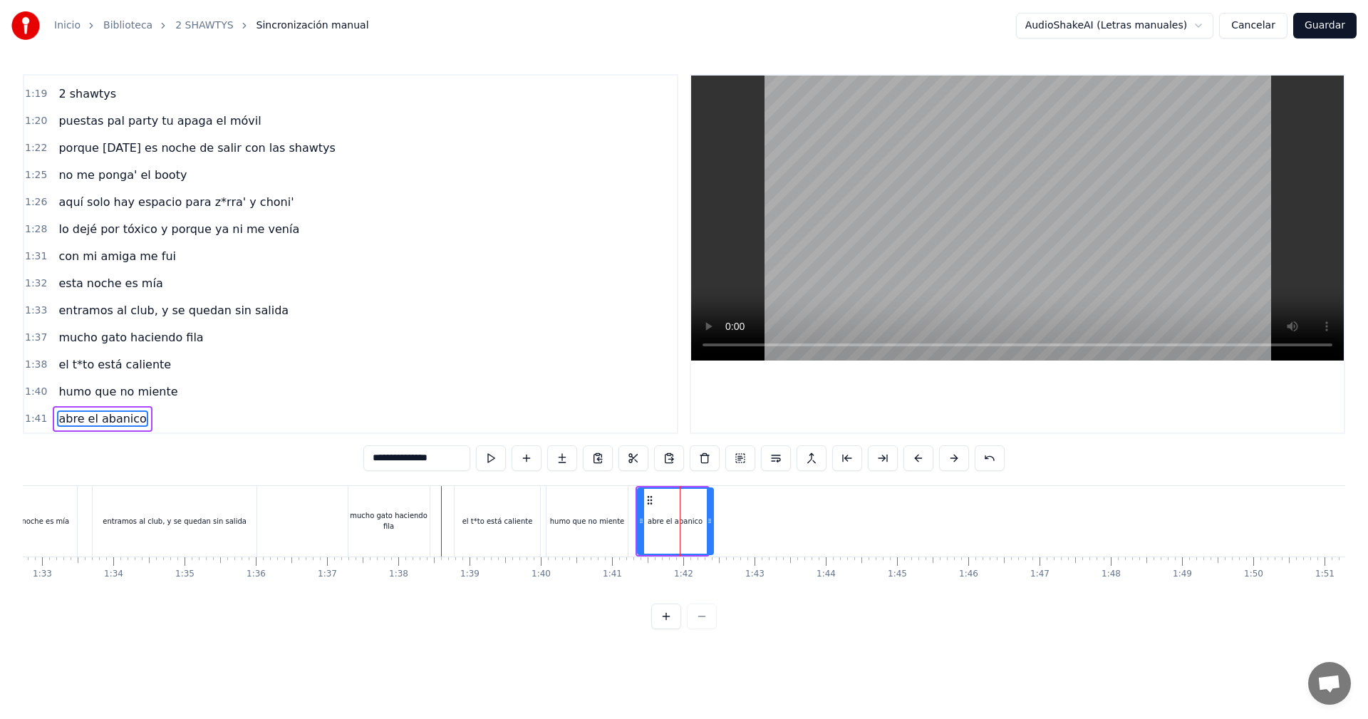
drag, startPoint x: 706, startPoint y: 524, endPoint x: 714, endPoint y: 531, distance: 11.1
click at [712, 531] on div at bounding box center [710, 521] width 6 height 65
type input "**********"
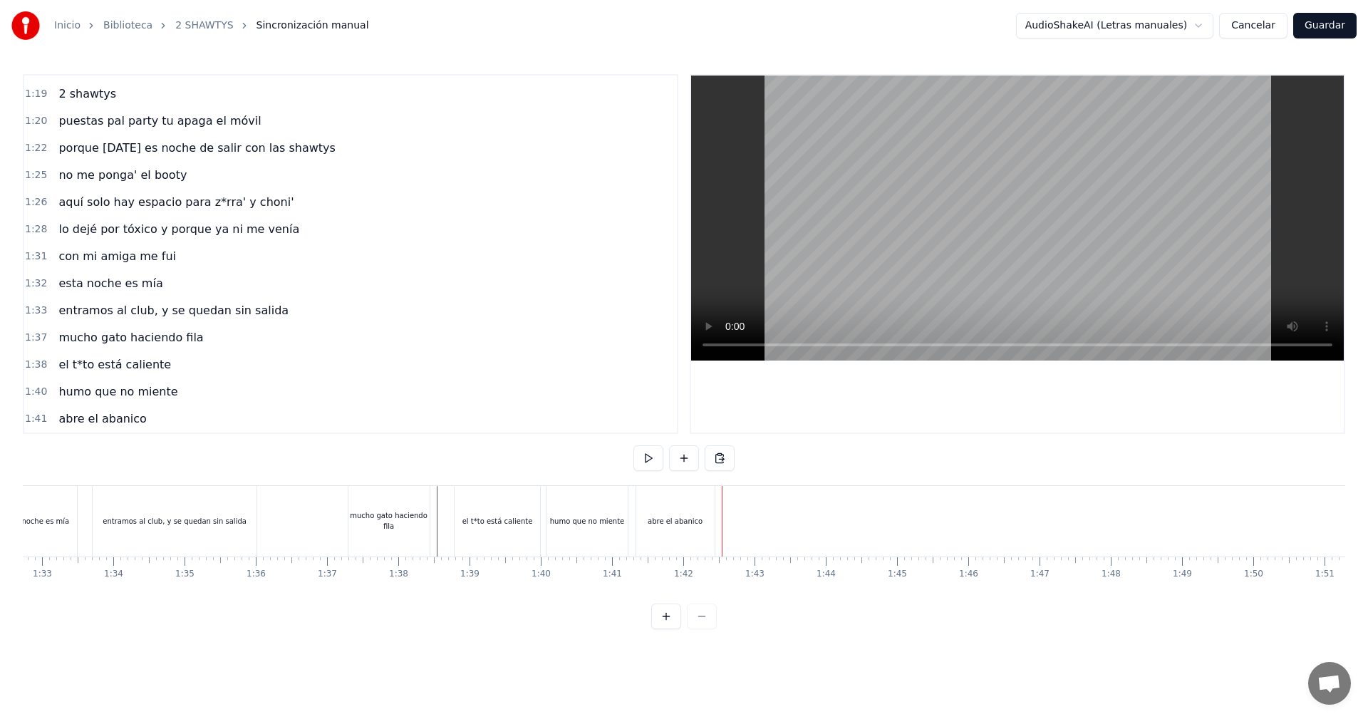
click at [682, 462] on button at bounding box center [684, 458] width 30 height 26
click at [717, 512] on div "abre el abanico" at bounding box center [676, 521] width 83 height 71
click at [747, 506] on div "<>" at bounding box center [757, 521] width 70 height 71
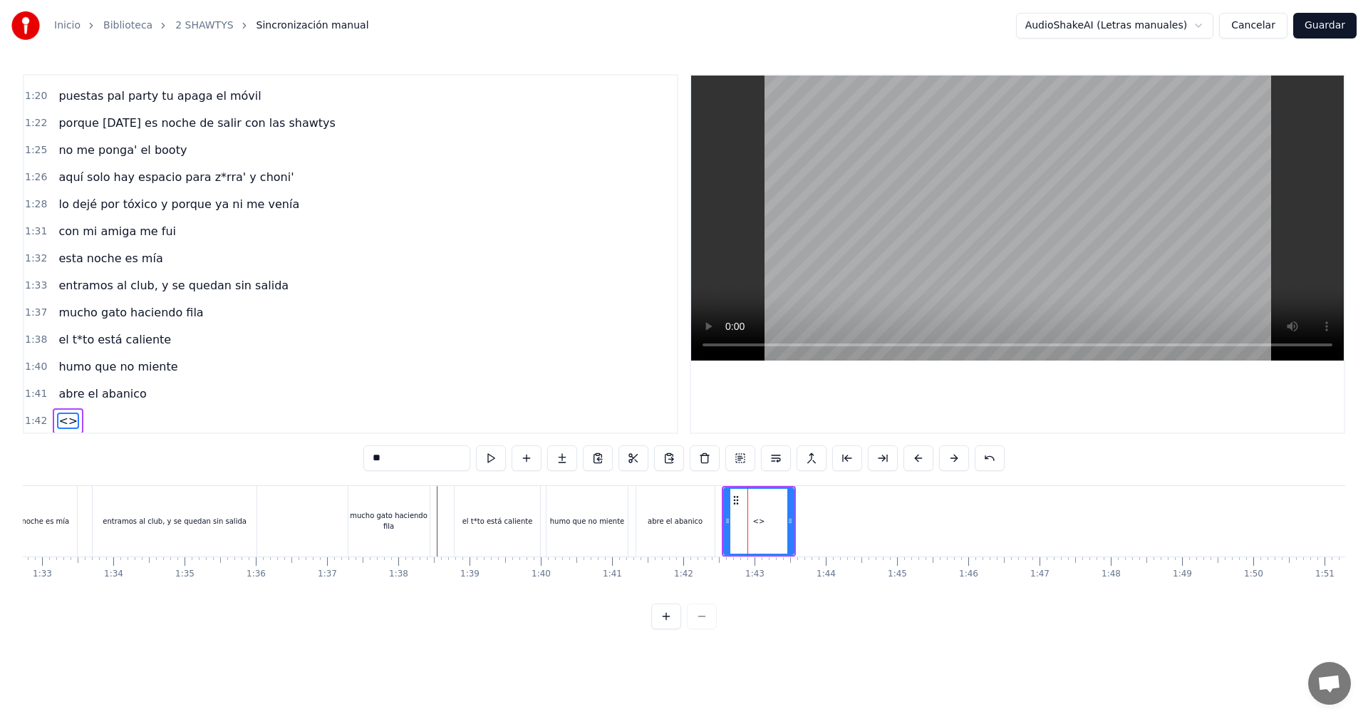
scroll to position [1240, 0]
drag, startPoint x: 398, startPoint y: 458, endPoint x: 288, endPoint y: 446, distance: 110.4
click at [328, 454] on div "0:05 vamos las shawtys 0:06 shawtys 0:07 las chonis y las culonas 0:09 has deja…" at bounding box center [684, 351] width 1322 height 555
drag, startPoint x: 790, startPoint y: 509, endPoint x: 793, endPoint y: 519, distance: 10.6
click at [793, 519] on div at bounding box center [794, 521] width 6 height 65
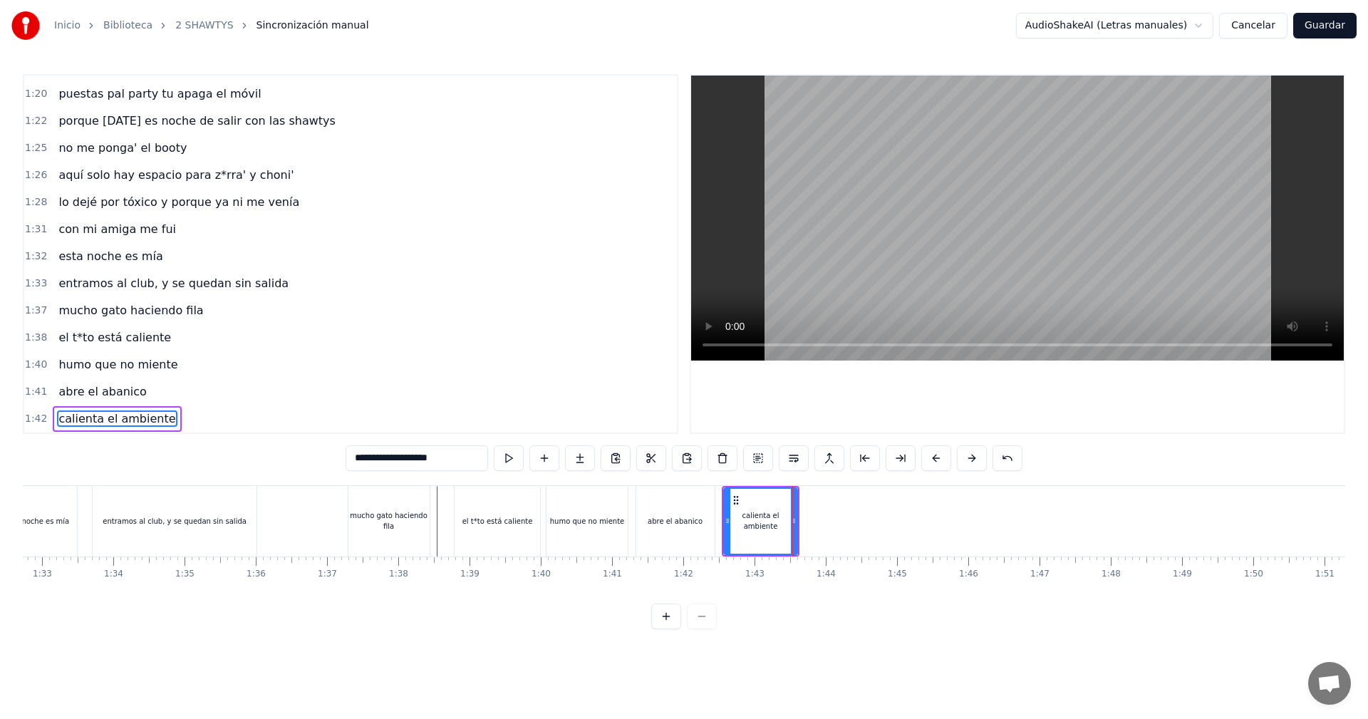
type input "**********"
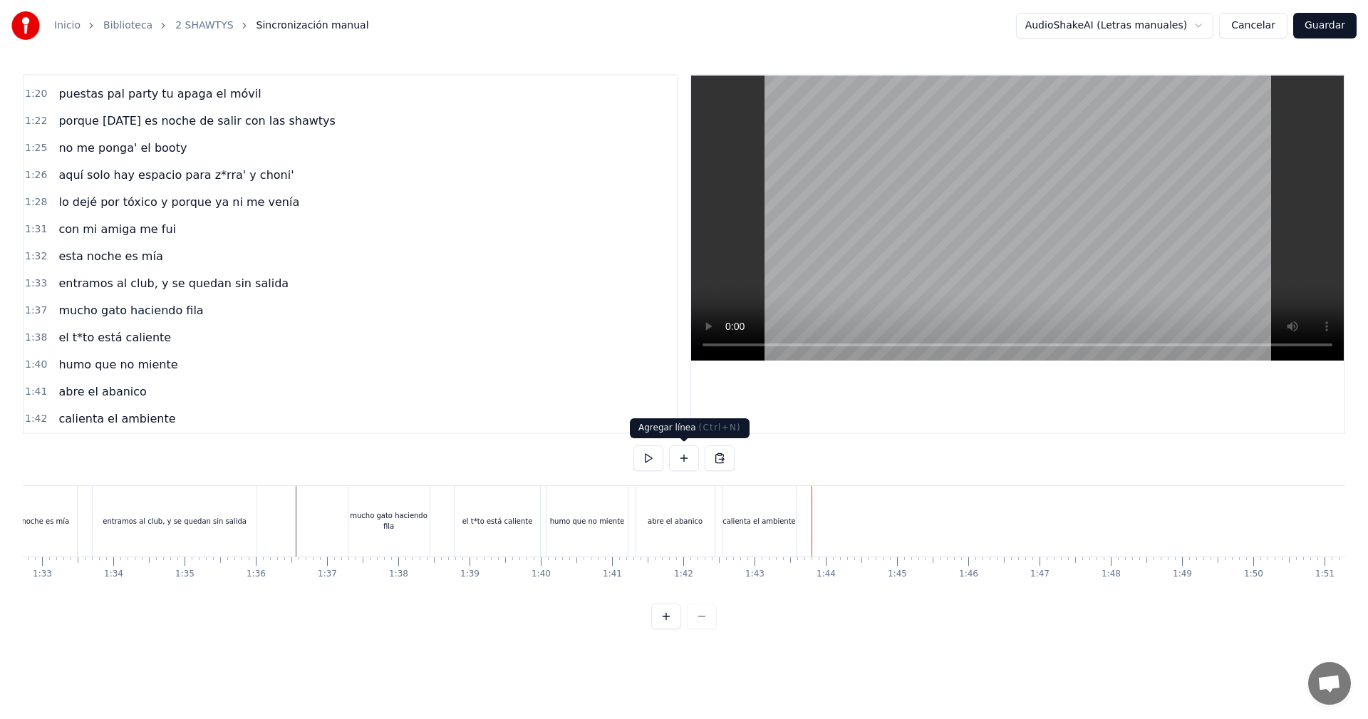
click at [679, 456] on button at bounding box center [684, 458] width 30 height 26
click at [854, 516] on div "<>" at bounding box center [848, 521] width 70 height 68
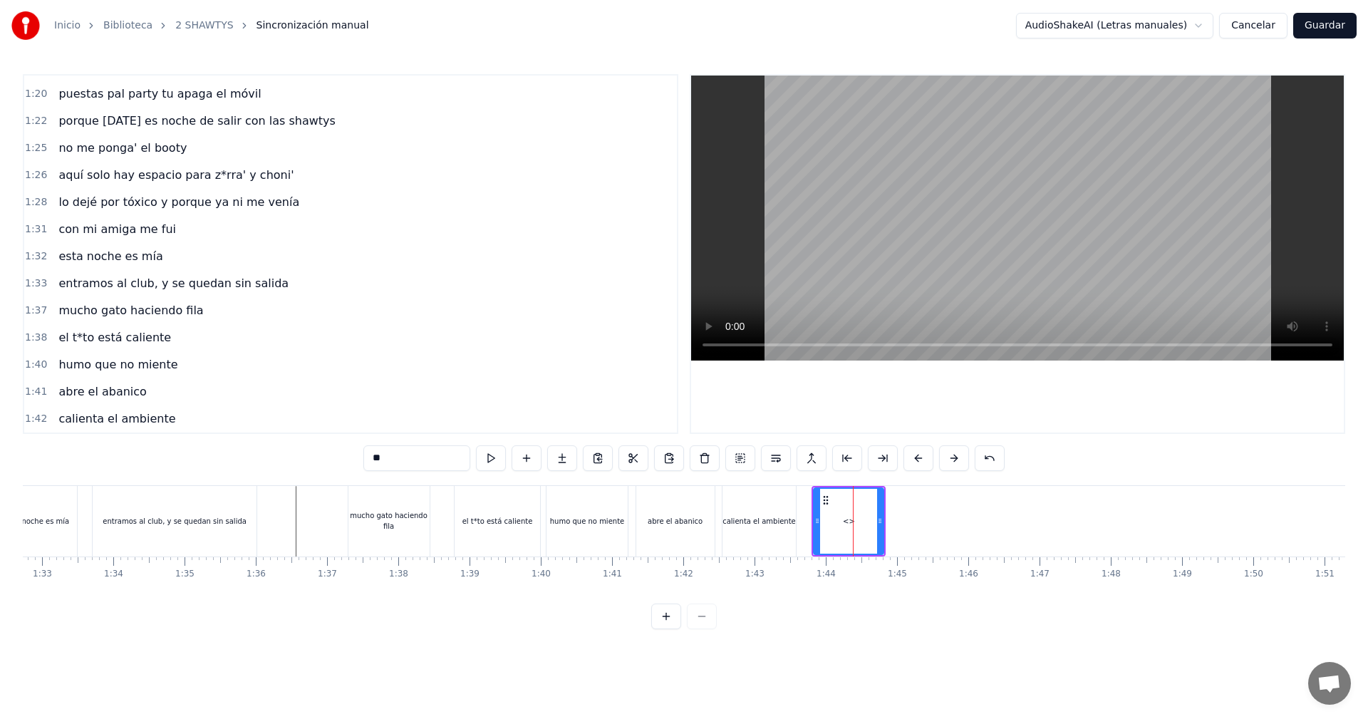
scroll to position [1267, 0]
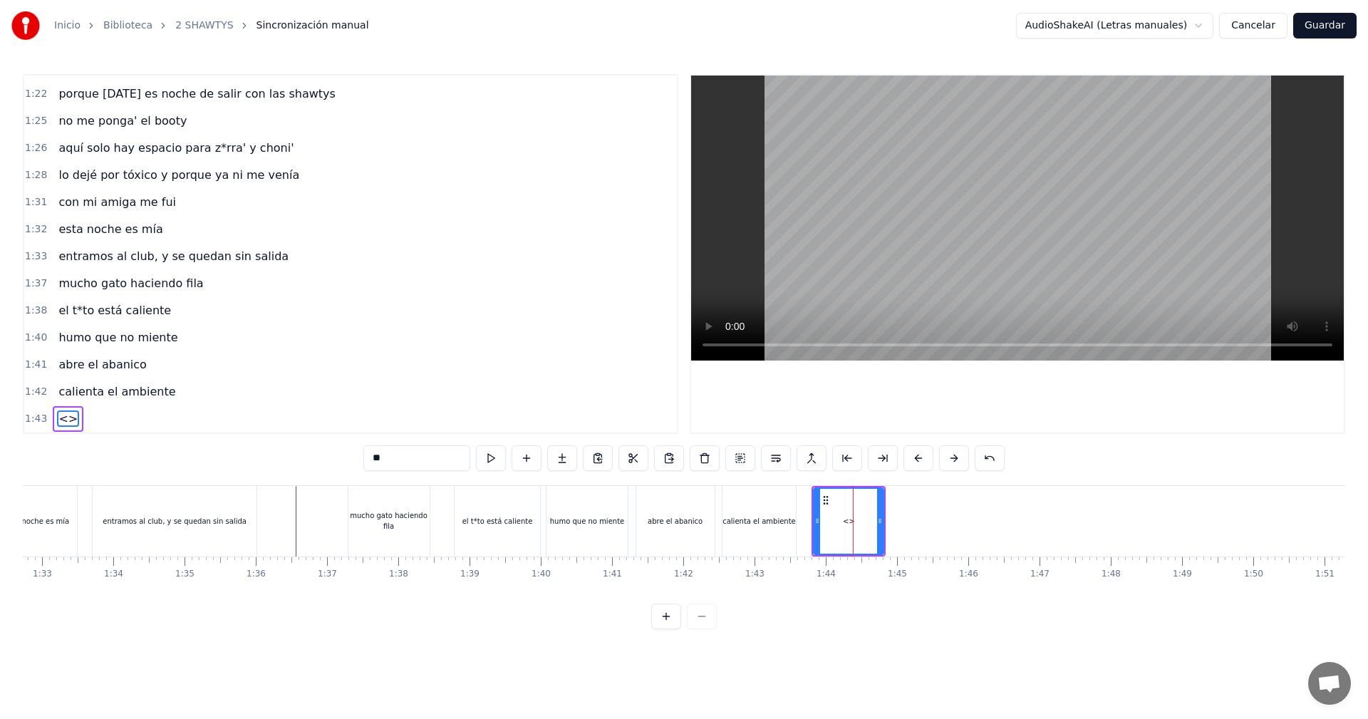
drag, startPoint x: 438, startPoint y: 458, endPoint x: 169, endPoint y: 421, distance: 271.8
click at [190, 425] on div "0:05 vamos las shawtys 0:06 shawtys 0:07 las chonis y las culonas 0:09 has deja…" at bounding box center [684, 351] width 1322 height 555
click at [887, 520] on icon at bounding box center [886, 520] width 6 height 11
type input "**********"
click at [891, 516] on div "brilla el collar" at bounding box center [851, 521] width 80 height 71
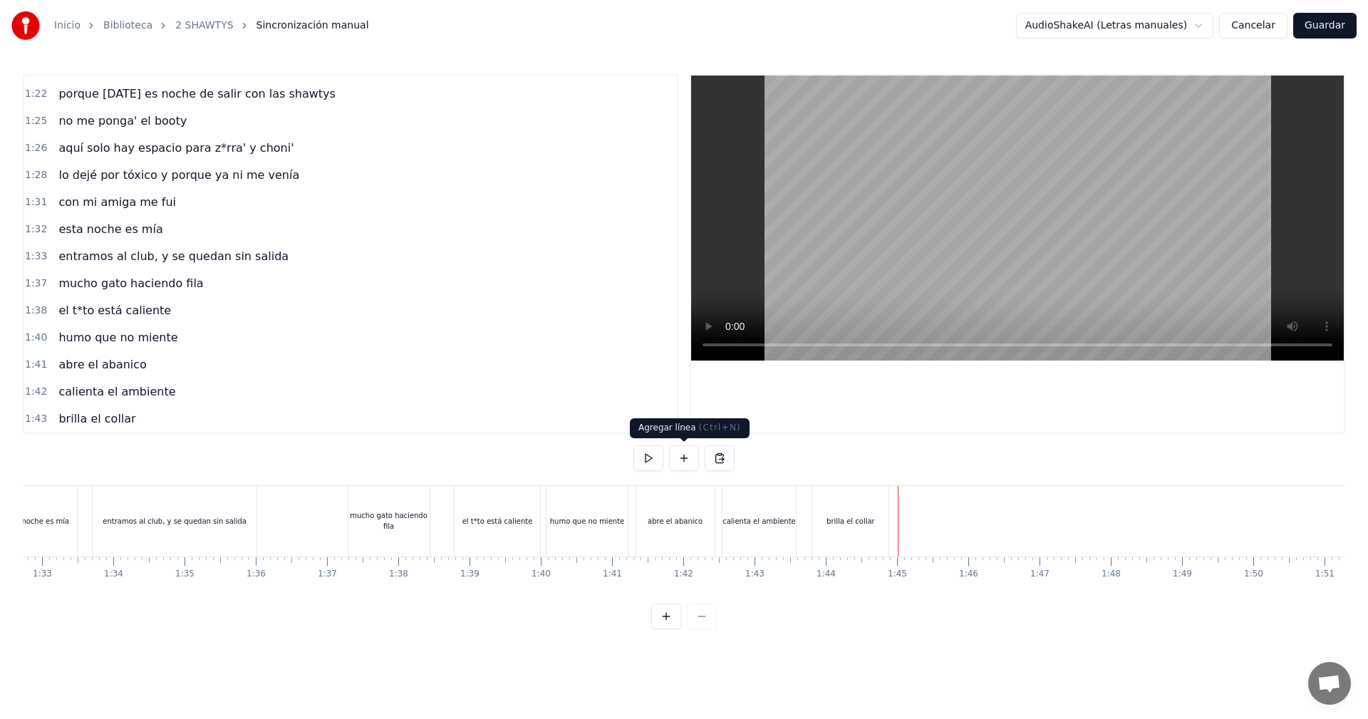
click at [703, 458] on div at bounding box center [683, 458] width 101 height 26
click at [673, 456] on button at bounding box center [684, 458] width 30 height 26
click at [942, 525] on div "<>" at bounding box center [935, 521] width 70 height 68
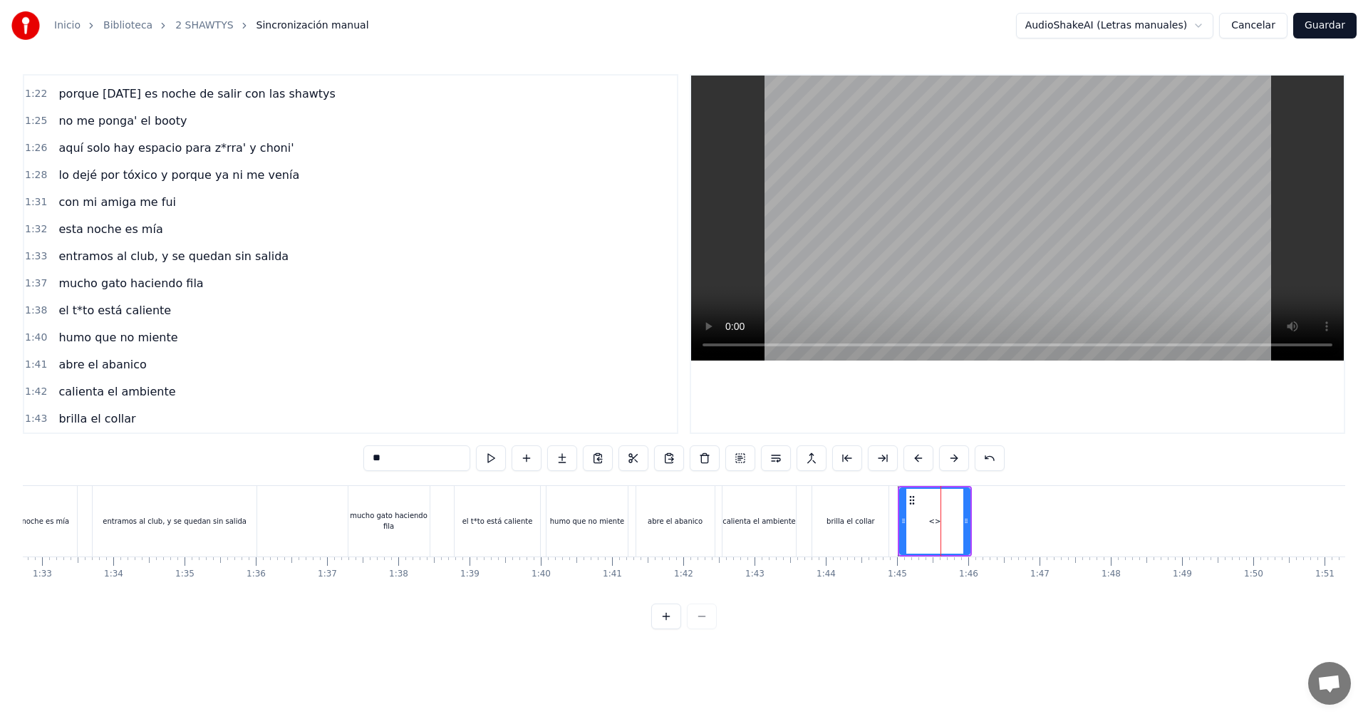
scroll to position [1294, 0]
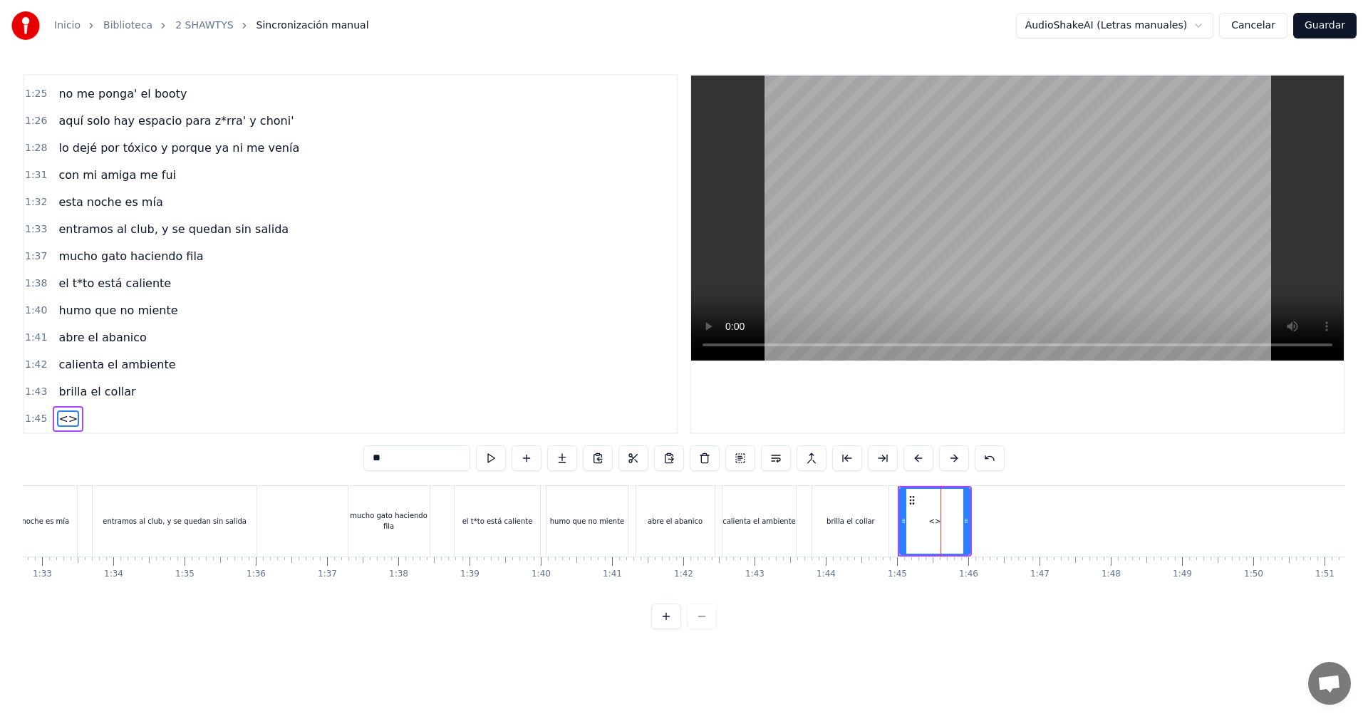
drag, startPoint x: 304, startPoint y: 443, endPoint x: 229, endPoint y: 437, distance: 75.1
click at [230, 437] on div "0:05 vamos las shawtys 0:06 shawtys 0:07 las chonis y las culonas 0:09 has deja…" at bounding box center [684, 351] width 1322 height 555
type input "**********"
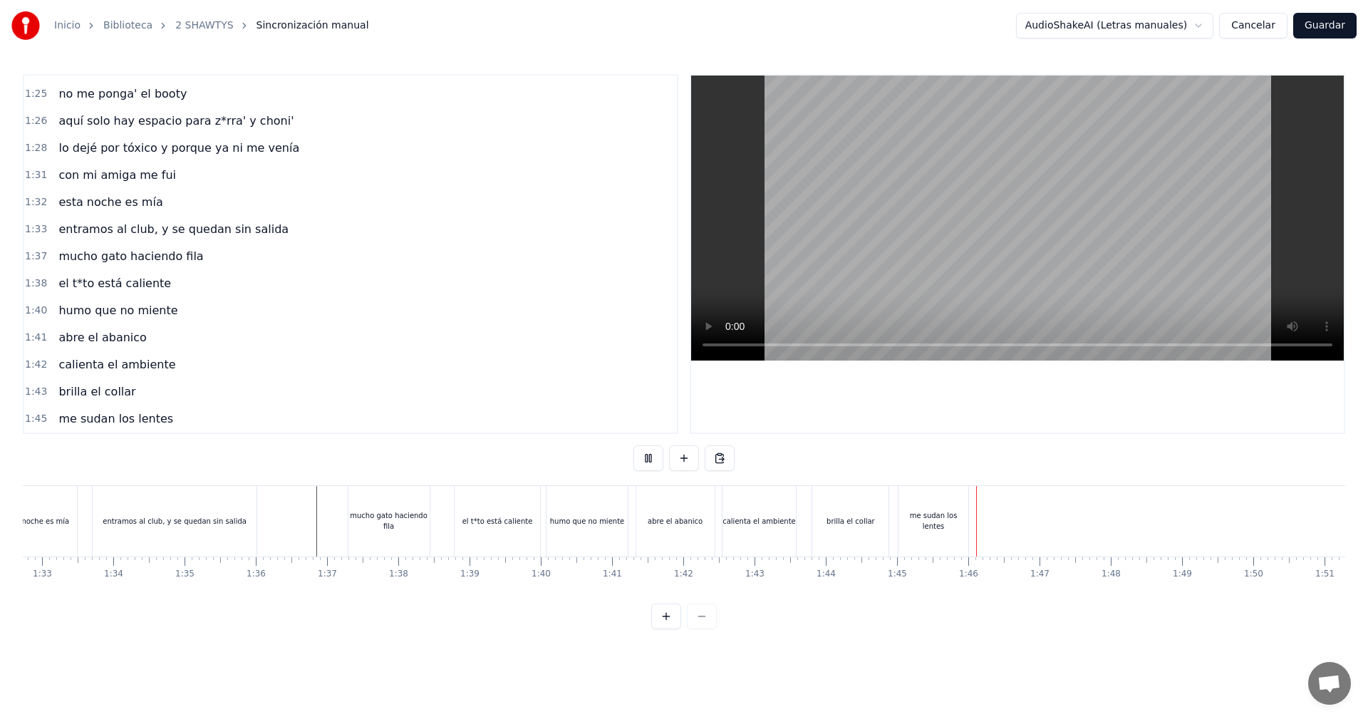
click at [1030, 276] on video at bounding box center [1017, 217] width 652 height 285
click at [667, 454] on div at bounding box center [683, 458] width 101 height 26
click at [693, 456] on button at bounding box center [684, 458] width 30 height 26
click at [1025, 509] on div "<>" at bounding box center [1026, 521] width 70 height 68
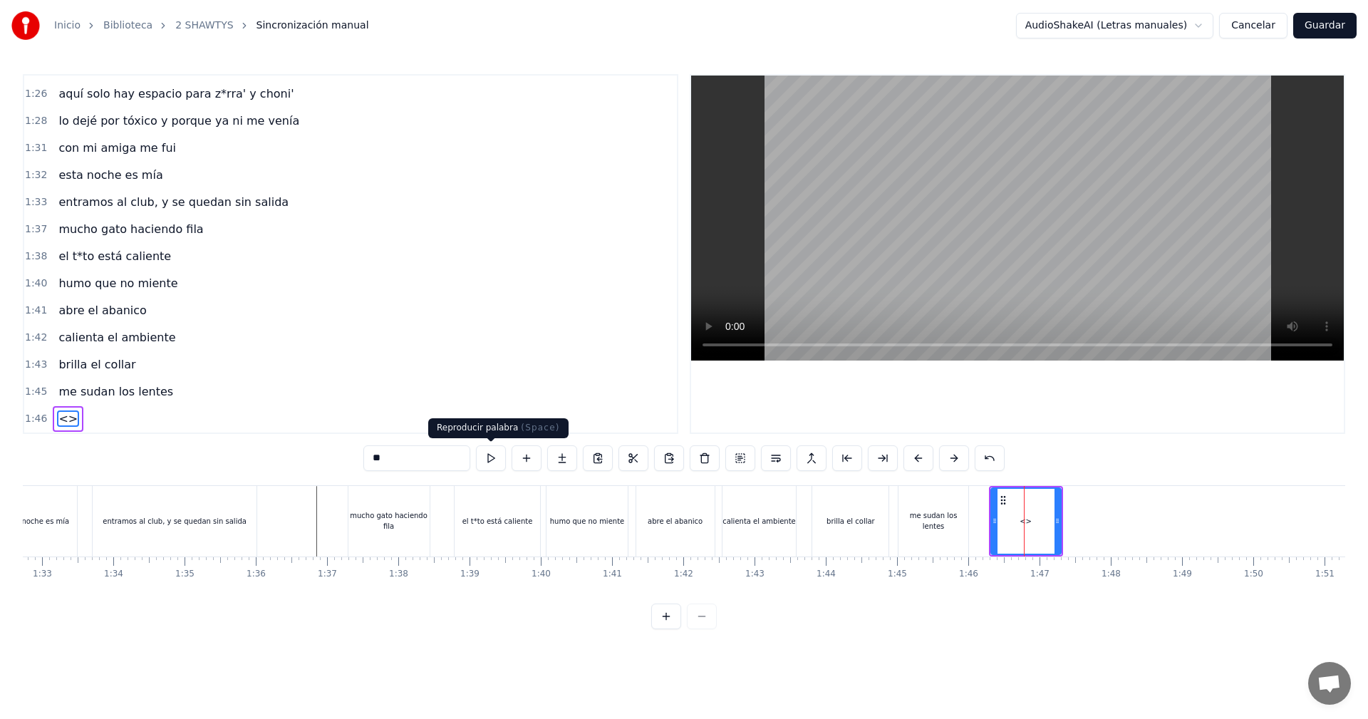
drag, startPoint x: 409, startPoint y: 457, endPoint x: 163, endPoint y: 449, distance: 245.9
click at [192, 451] on div "0:05 vamos las shawtys 0:06 shawtys 0:07 las chonis y las culonas 0:09 has deja…" at bounding box center [684, 351] width 1322 height 555
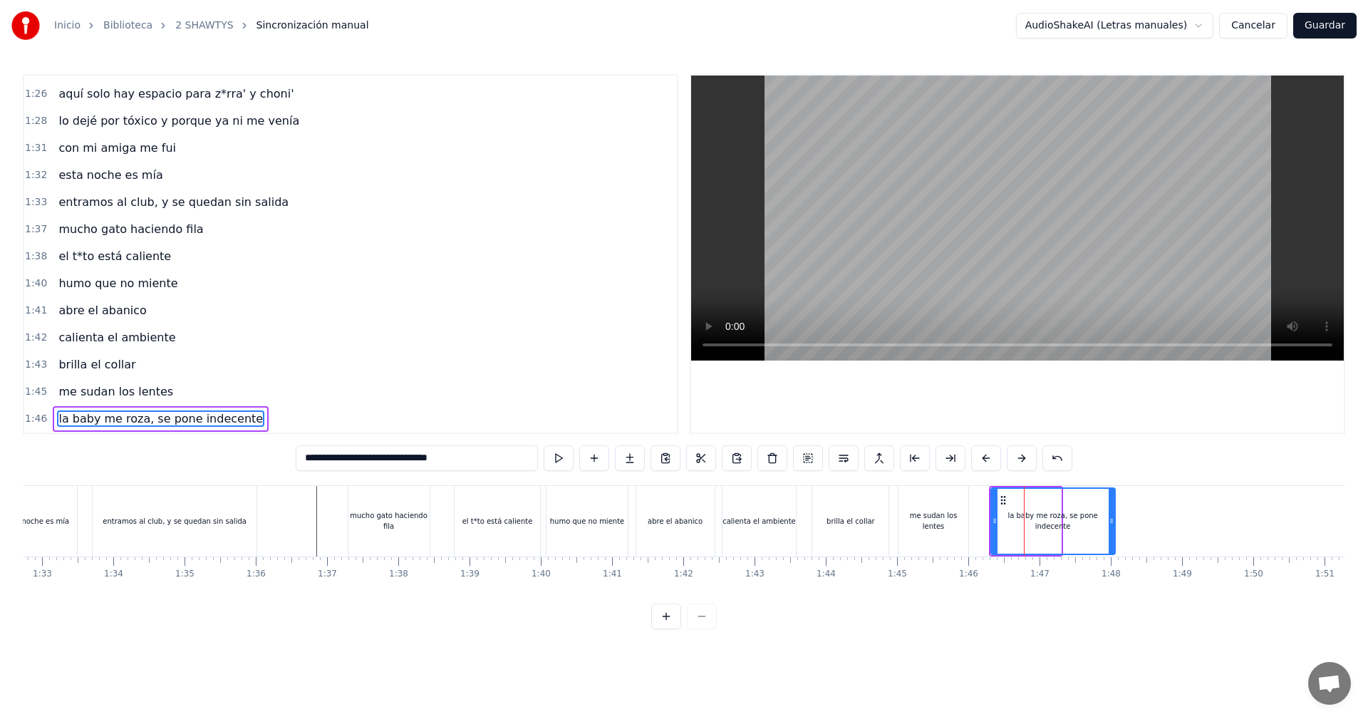
drag, startPoint x: 1056, startPoint y: 522, endPoint x: 1123, endPoint y: 565, distance: 78.8
click at [1123, 563] on div "vamos las shawtys shawtys las chonis y las culonas has dejao' al diky y luces t…" at bounding box center [684, 538] width 1322 height 107
type input "**********"
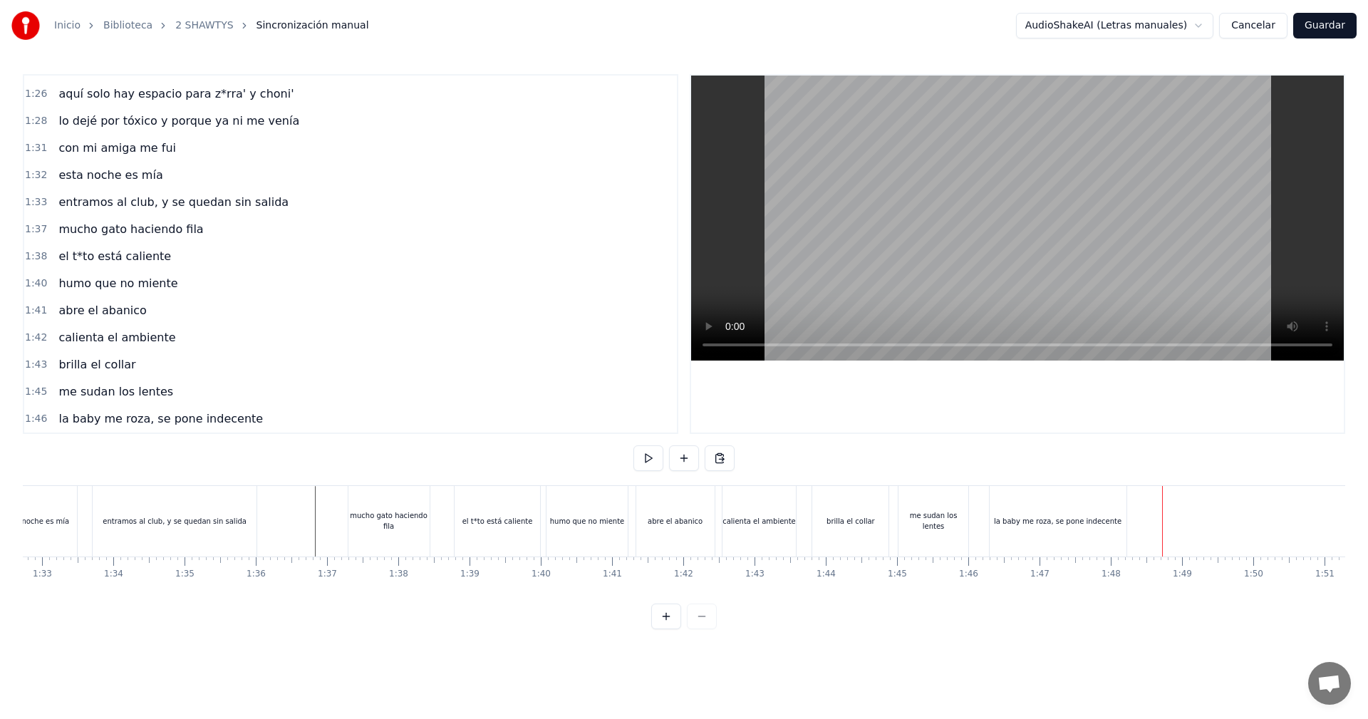
click at [1078, 523] on div "la baby me roza, se pone indecente" at bounding box center [1057, 521] width 127 height 11
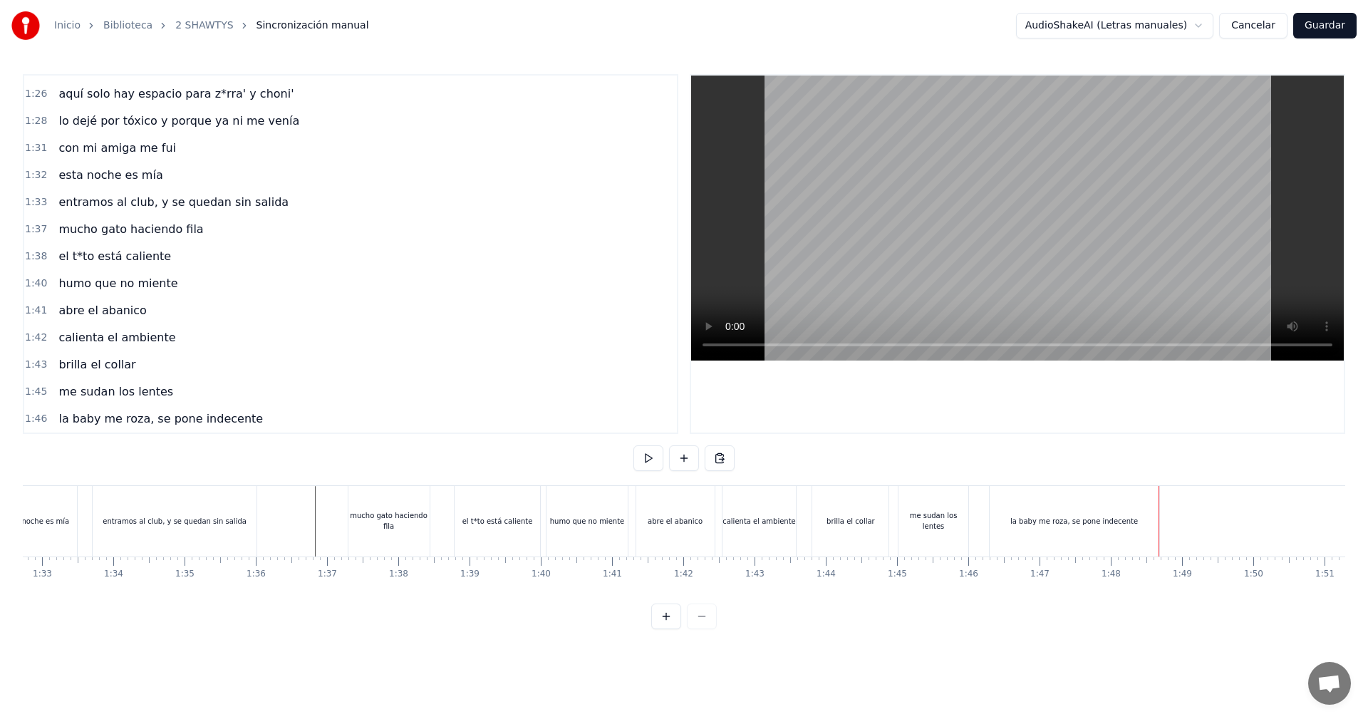
click at [995, 531] on div "la baby me roza, se pone indecente" at bounding box center [1074, 521] width 170 height 71
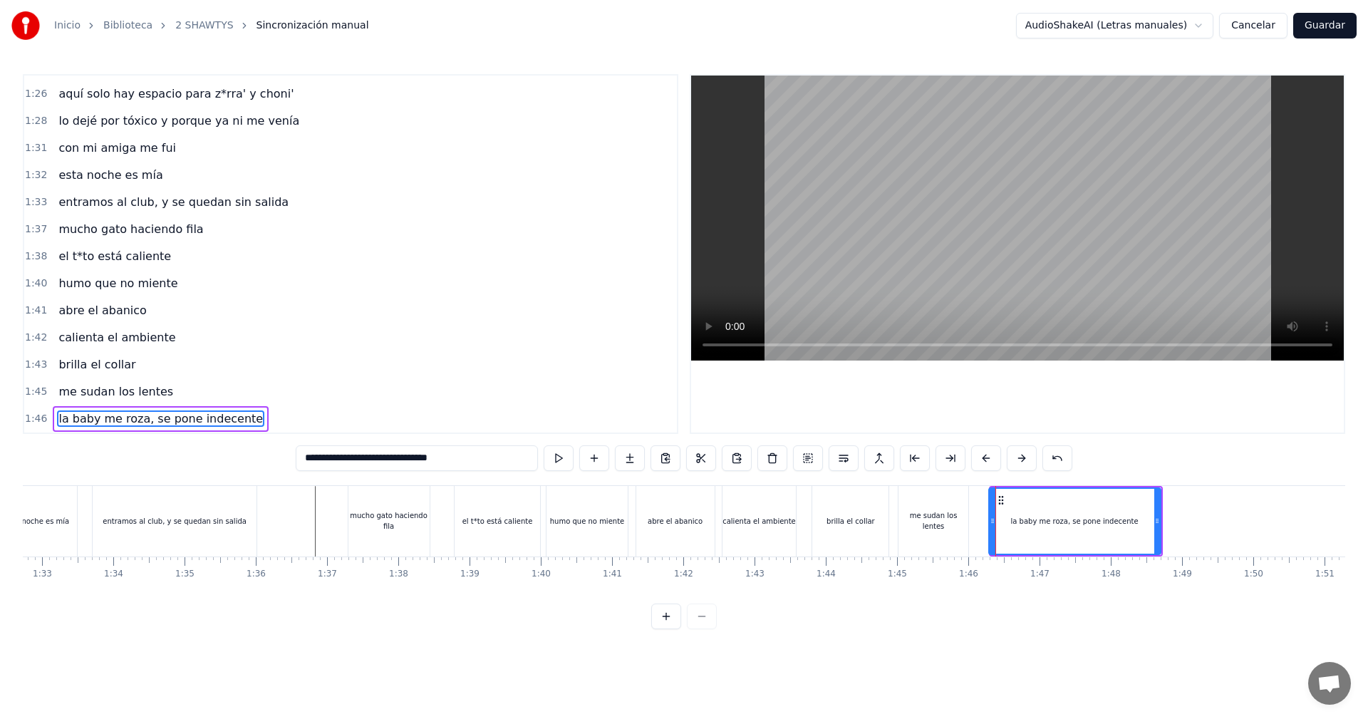
drag, startPoint x: 991, startPoint y: 523, endPoint x: 925, endPoint y: 525, distance: 66.3
click at [988, 526] on div "la baby me roza, se pone indecente" at bounding box center [1074, 521] width 173 height 68
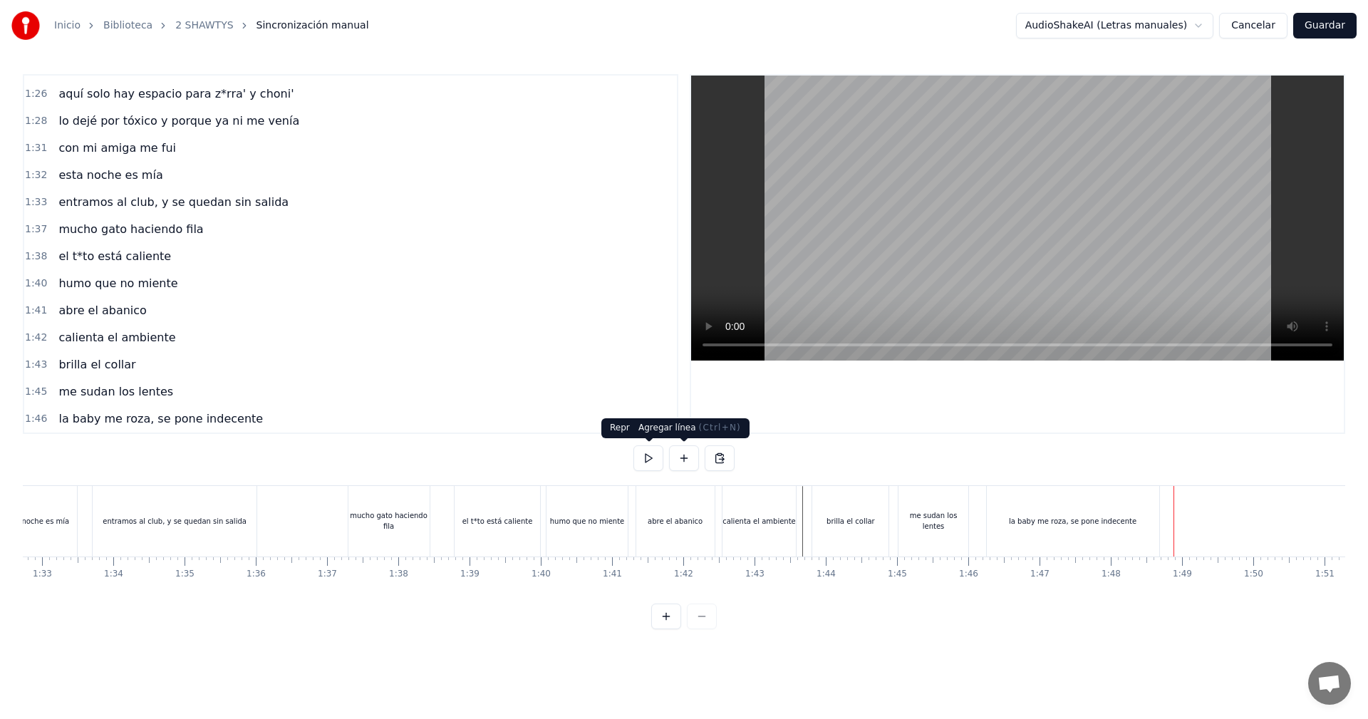
click at [674, 457] on button at bounding box center [684, 458] width 30 height 26
click at [1208, 528] on div "<>" at bounding box center [1210, 521] width 70 height 68
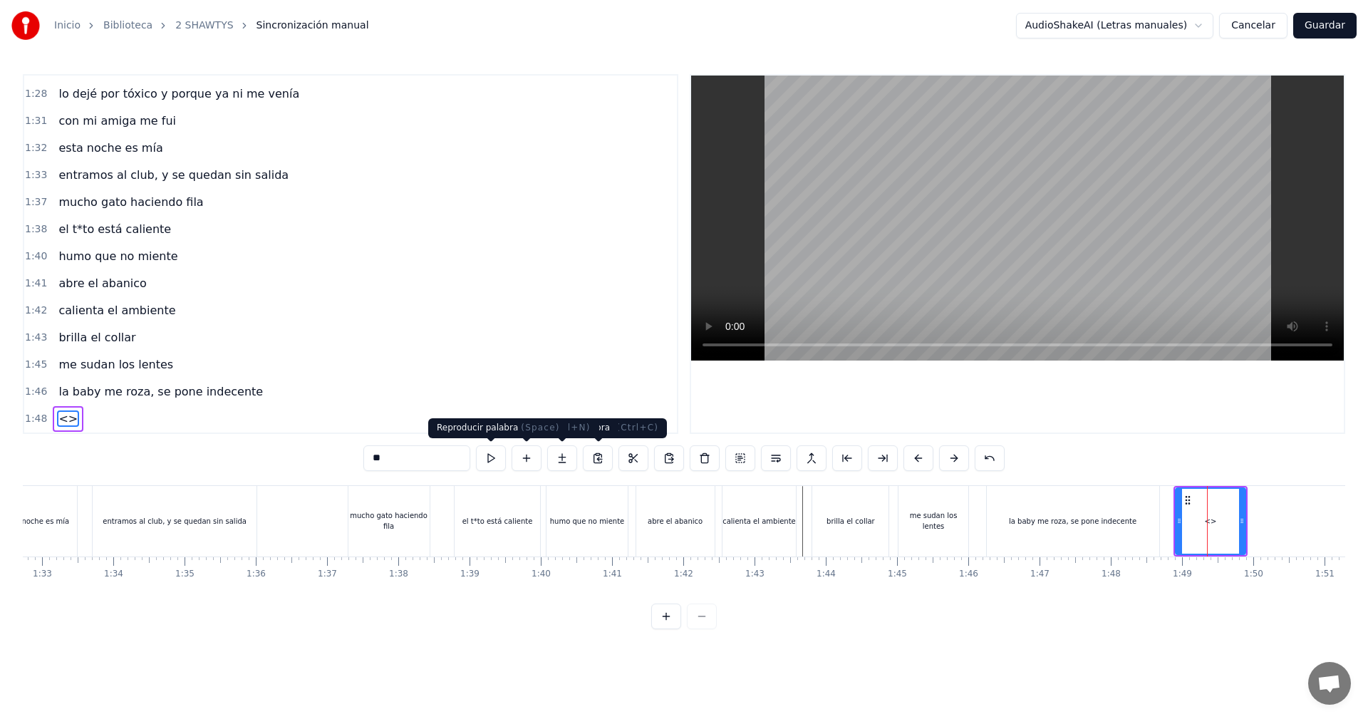
drag, startPoint x: 413, startPoint y: 455, endPoint x: 152, endPoint y: 470, distance: 261.8
click at [154, 470] on div "0:05 vamos las shawtys 0:06 shawtys 0:07 las chonis y las culonas 0:09 has deja…" at bounding box center [684, 351] width 1322 height 555
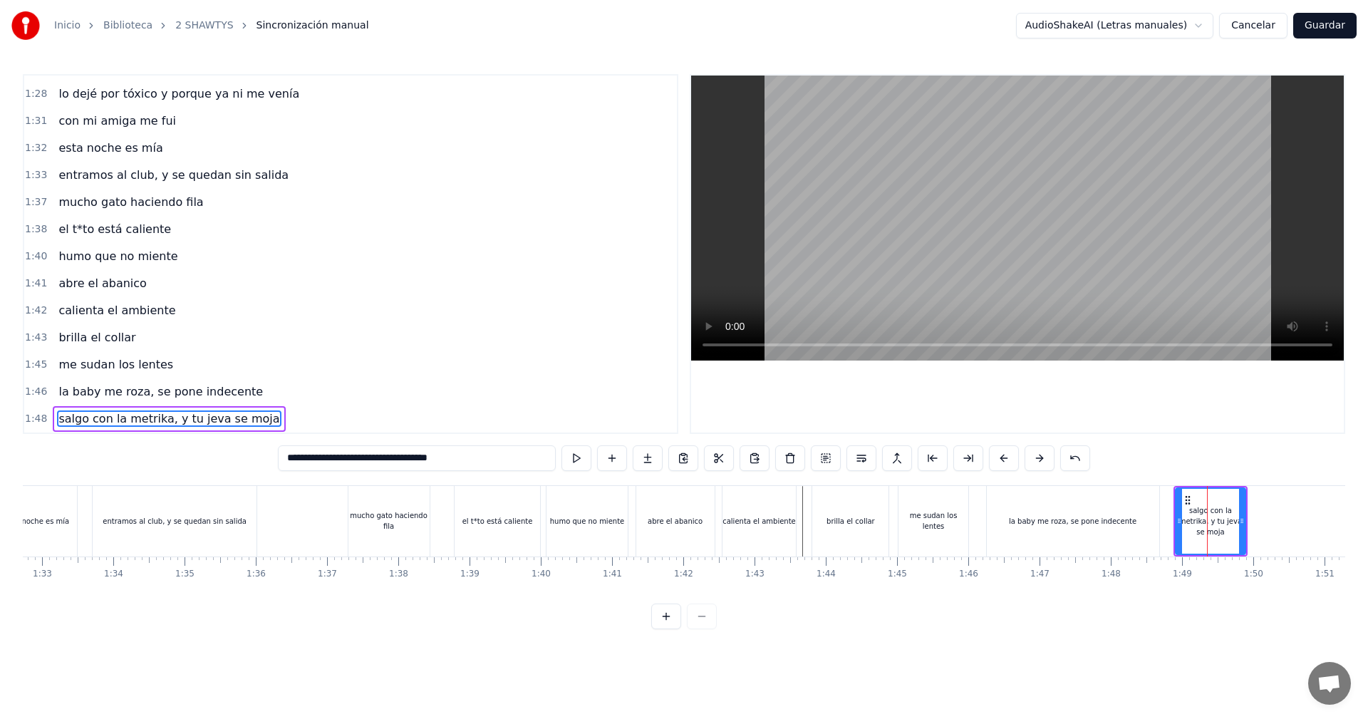
type input "**********"
click at [1207, 525] on div "salgo con la metrika, y tu jeva se moja" at bounding box center [1210, 521] width 68 height 32
drag, startPoint x: 1241, startPoint y: 521, endPoint x: 1261, endPoint y: 591, distance: 72.6
click at [1261, 591] on div "vamos las shawtys shawtys las chonis y las culonas has dejao' al diky y luces t…" at bounding box center [684, 538] width 1322 height 107
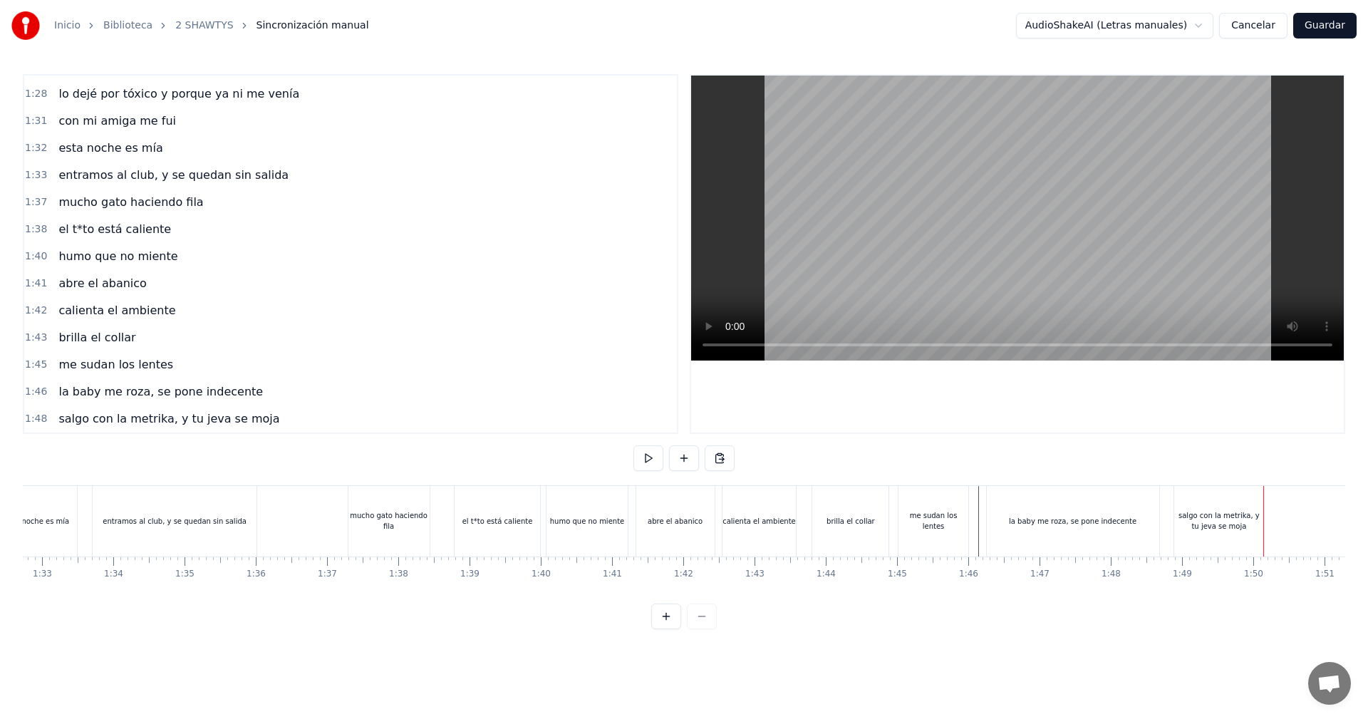
click at [1242, 539] on div "salgo con la metrika, y tu jeva se moja" at bounding box center [1219, 521] width 90 height 71
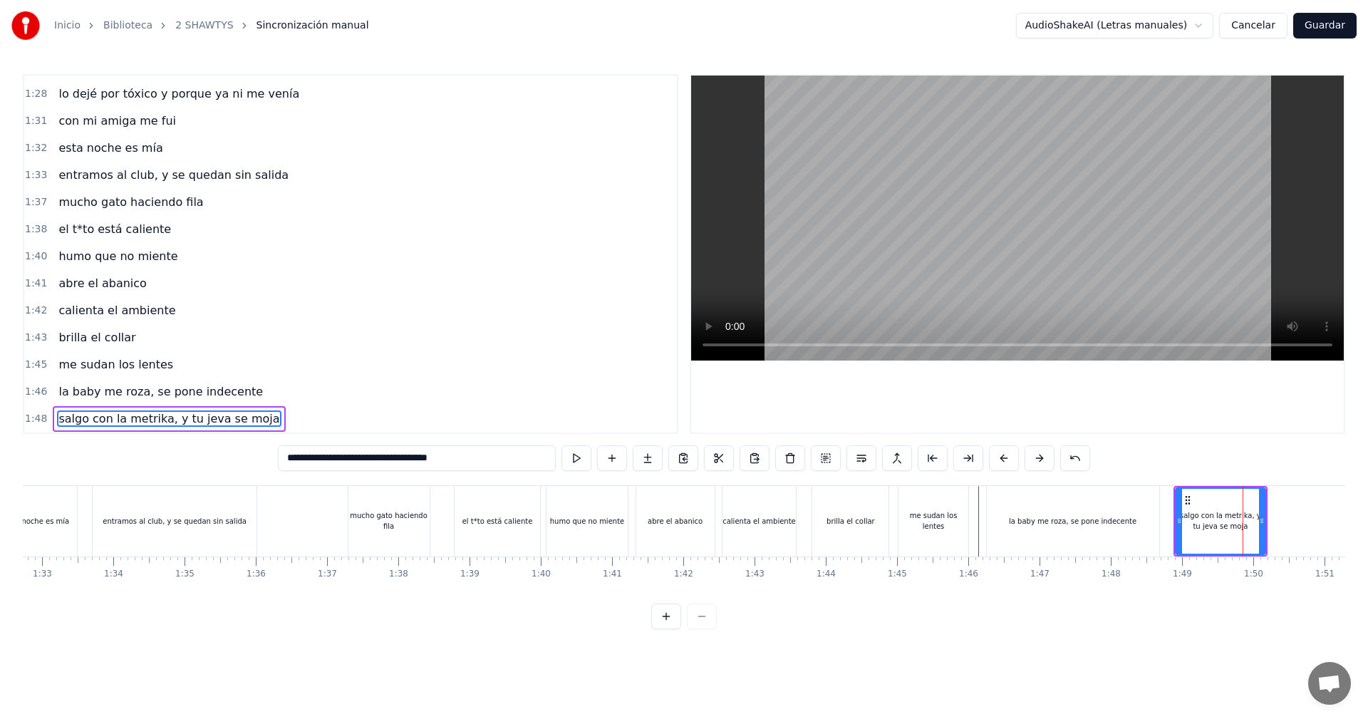
drag, startPoint x: 470, startPoint y: 457, endPoint x: 382, endPoint y: 464, distance: 87.9
click at [382, 464] on input "**********" at bounding box center [417, 458] width 278 height 26
drag, startPoint x: 1261, startPoint y: 521, endPoint x: 1266, endPoint y: 536, distance: 15.8
click at [1266, 536] on div at bounding box center [1267, 521] width 6 height 65
type input "**********"
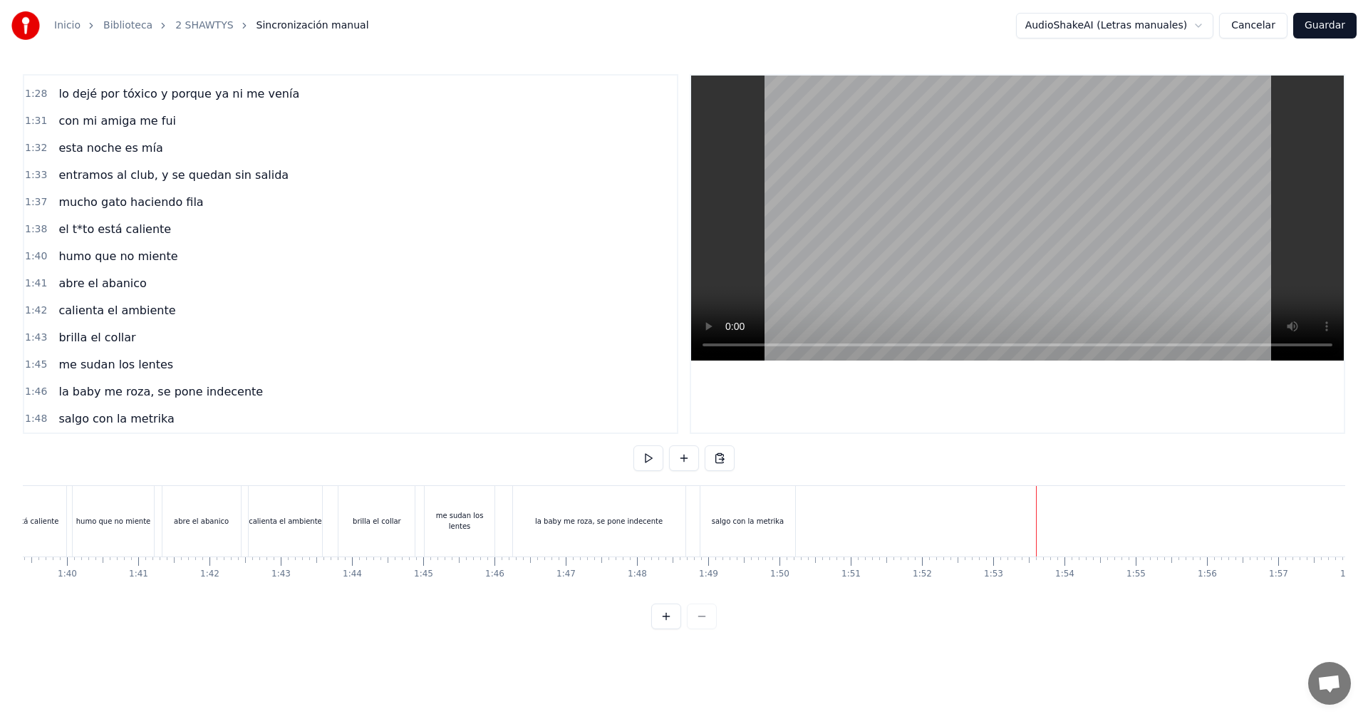
scroll to position [0, 6998]
click at [821, 533] on div "salgo con la metrika" at bounding box center [828, 521] width 95 height 71
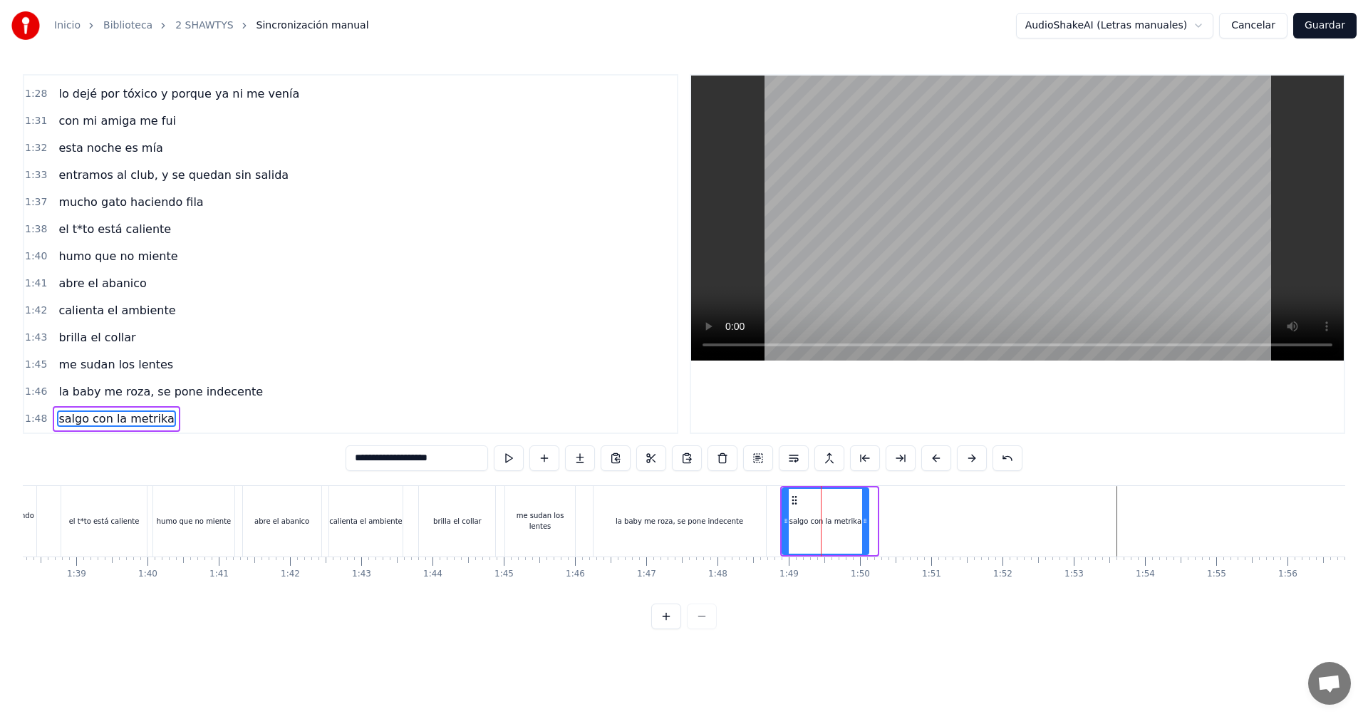
drag, startPoint x: 874, startPoint y: 516, endPoint x: 865, endPoint y: 528, distance: 14.8
click at [865, 528] on div at bounding box center [865, 521] width 6 height 65
click at [751, 526] on div "la baby me roza, se pone indecente" at bounding box center [679, 521] width 172 height 71
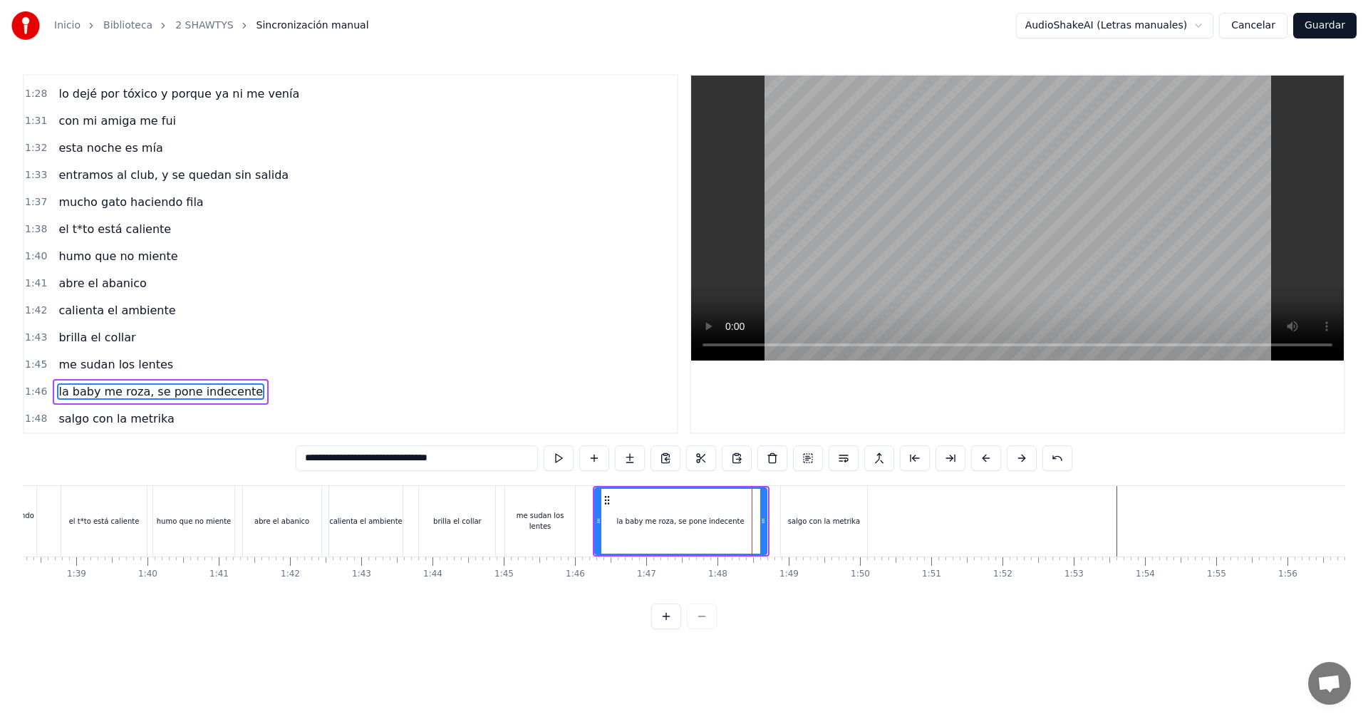
drag, startPoint x: 761, startPoint y: 516, endPoint x: 756, endPoint y: 523, distance: 8.6
click at [760, 523] on icon at bounding box center [763, 520] width 6 height 11
drag, startPoint x: 411, startPoint y: 468, endPoint x: 375, endPoint y: 473, distance: 36.0
click at [375, 473] on div "**********" at bounding box center [684, 459] width 776 height 28
type input "**********"
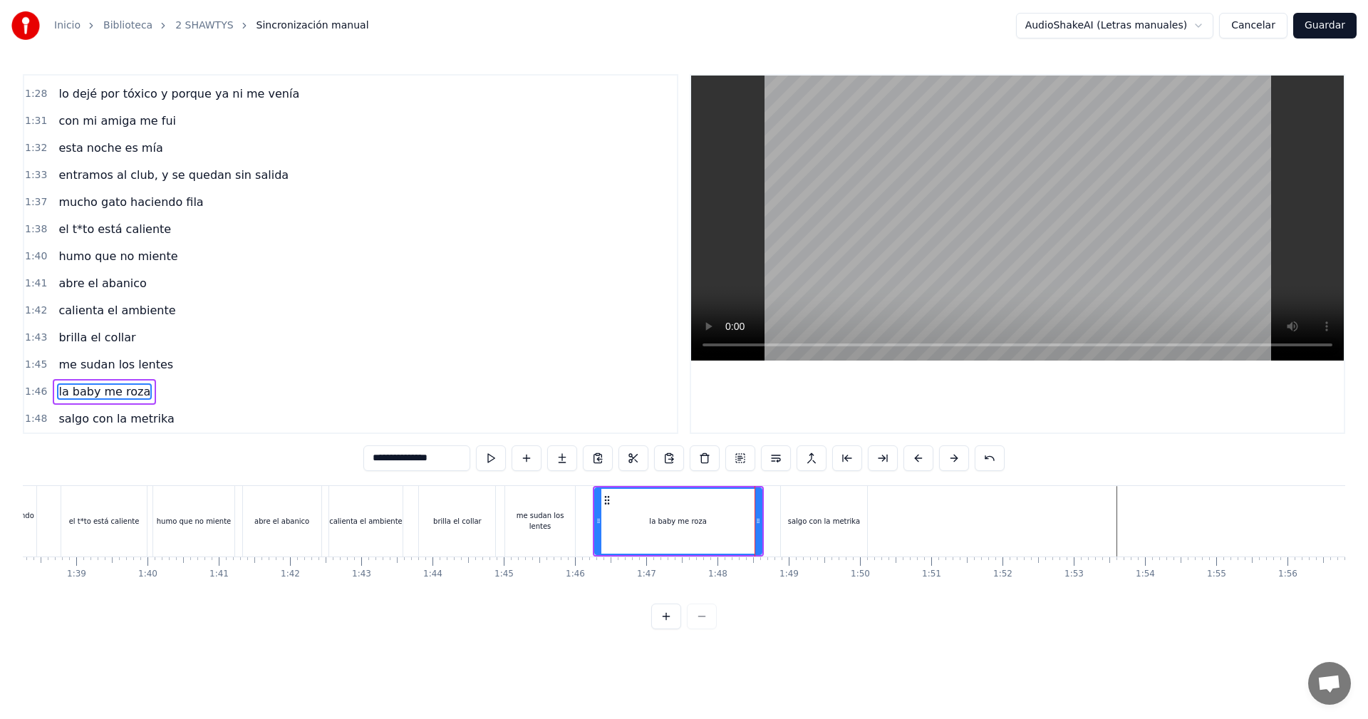
drag, startPoint x: 761, startPoint y: 523, endPoint x: 745, endPoint y: 526, distance: 16.6
click at [745, 526] on div "la baby me roza" at bounding box center [678, 521] width 168 height 68
drag, startPoint x: 756, startPoint y: 519, endPoint x: 662, endPoint y: 543, distance: 96.4
click at [662, 543] on div at bounding box center [664, 521] width 6 height 65
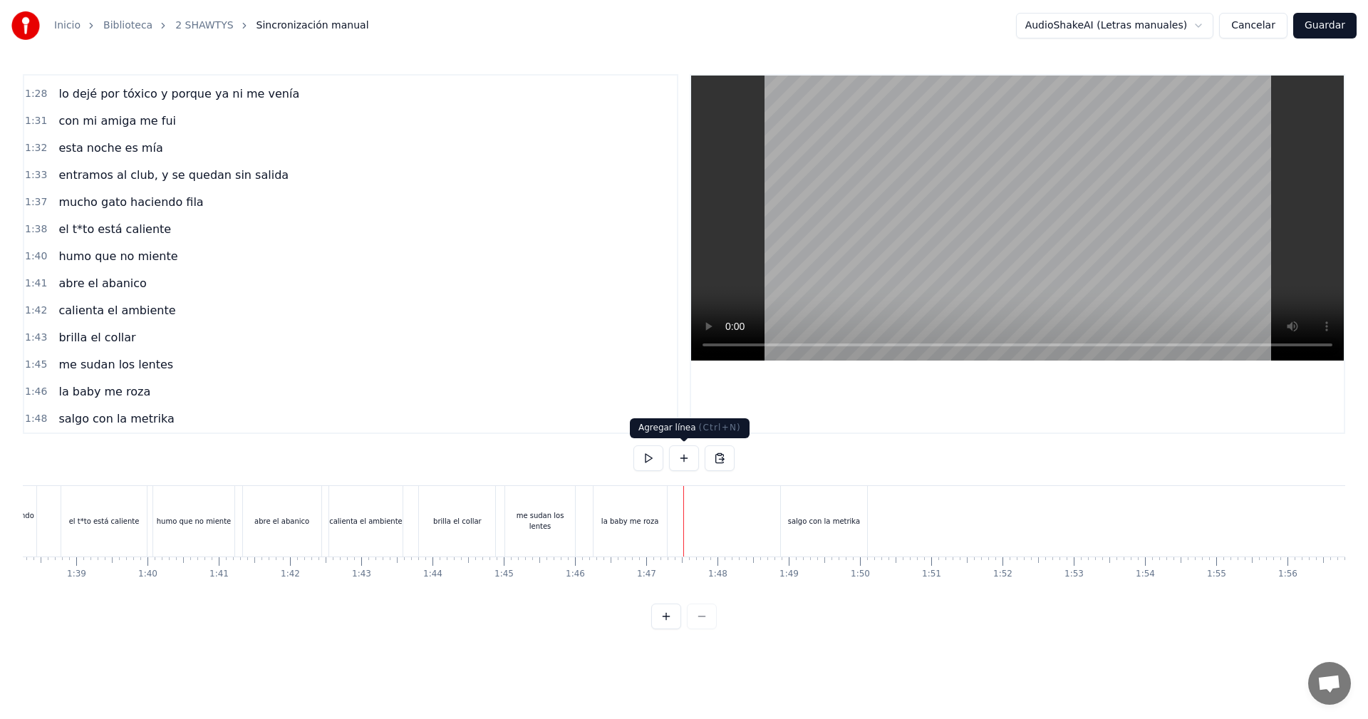
click at [687, 467] on button at bounding box center [684, 458] width 30 height 26
click at [714, 519] on div "<>" at bounding box center [719, 521] width 12 height 11
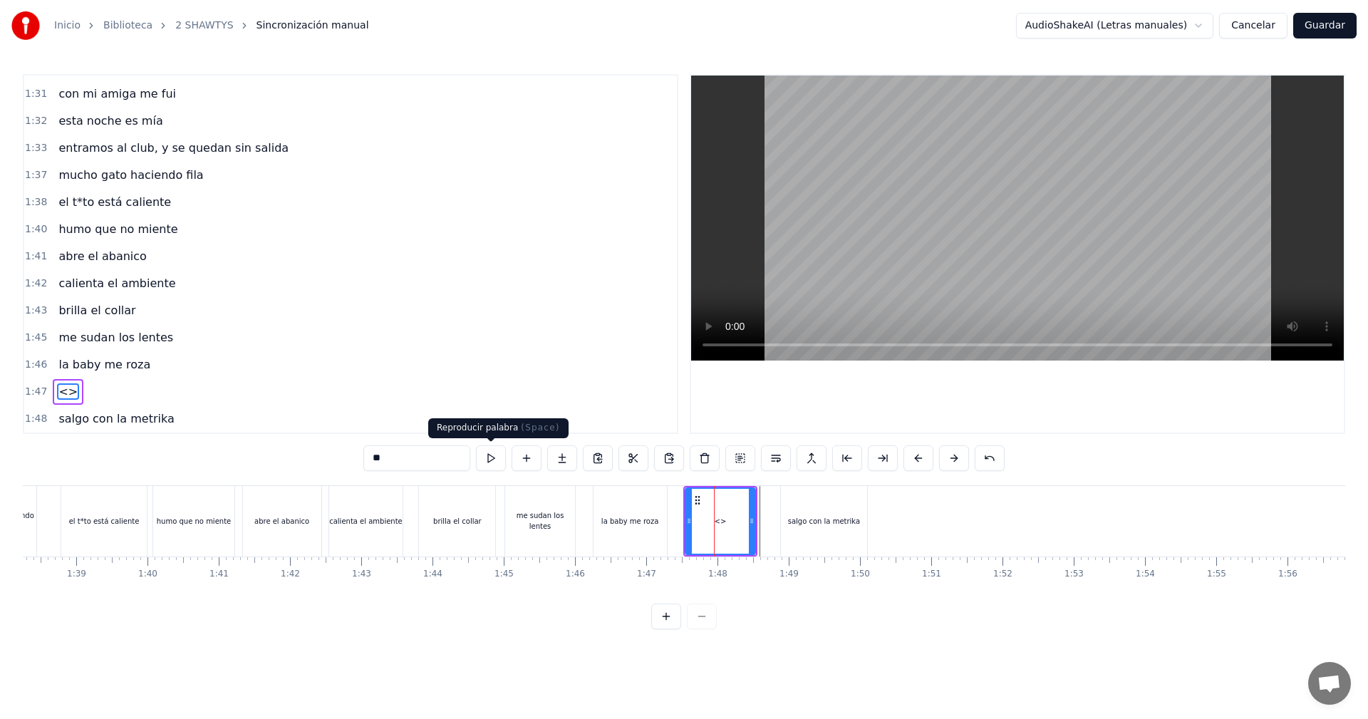
drag, startPoint x: 429, startPoint y: 461, endPoint x: 214, endPoint y: 442, distance: 215.2
click at [227, 449] on div "0:05 vamos las shawtys 0:06 shawtys 0:07 las chonis y las culonas 0:09 has deja…" at bounding box center [684, 351] width 1322 height 555
type input "**********"
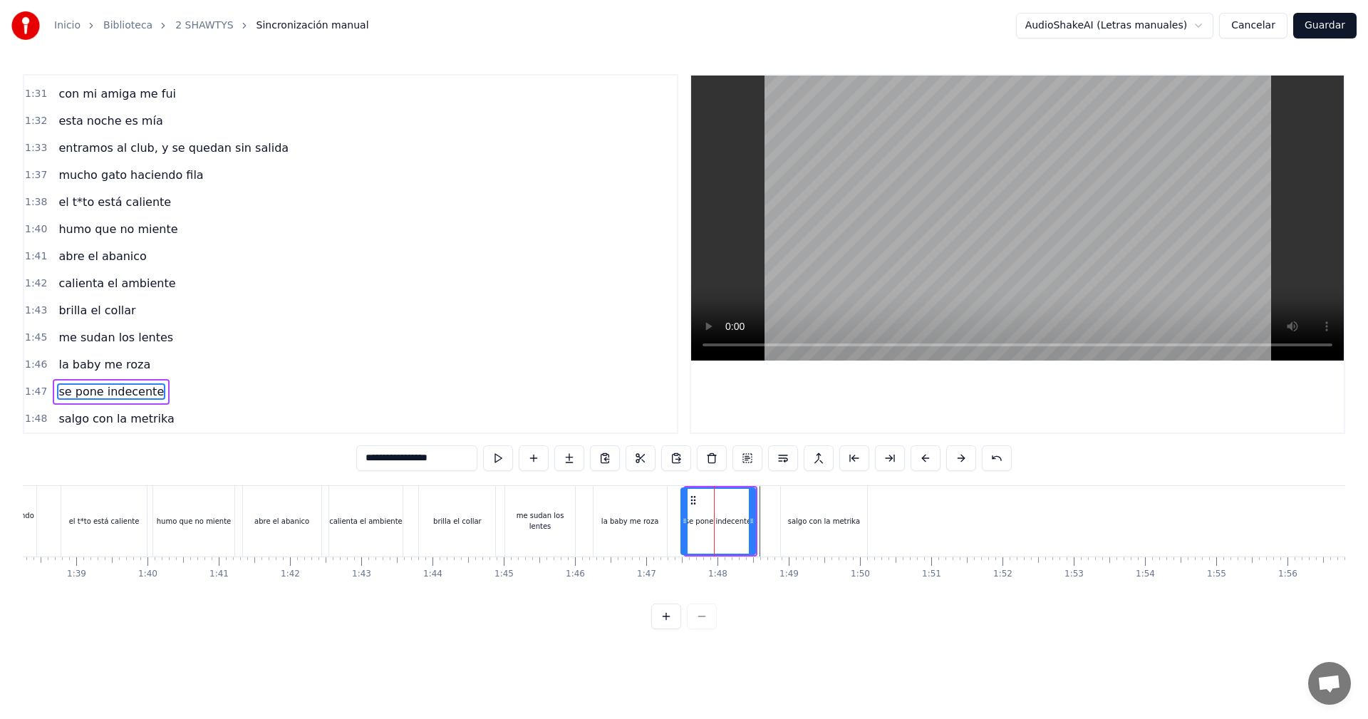
drag, startPoint x: 689, startPoint y: 525, endPoint x: 682, endPoint y: 526, distance: 7.9
click at [682, 526] on icon at bounding box center [685, 520] width 6 height 11
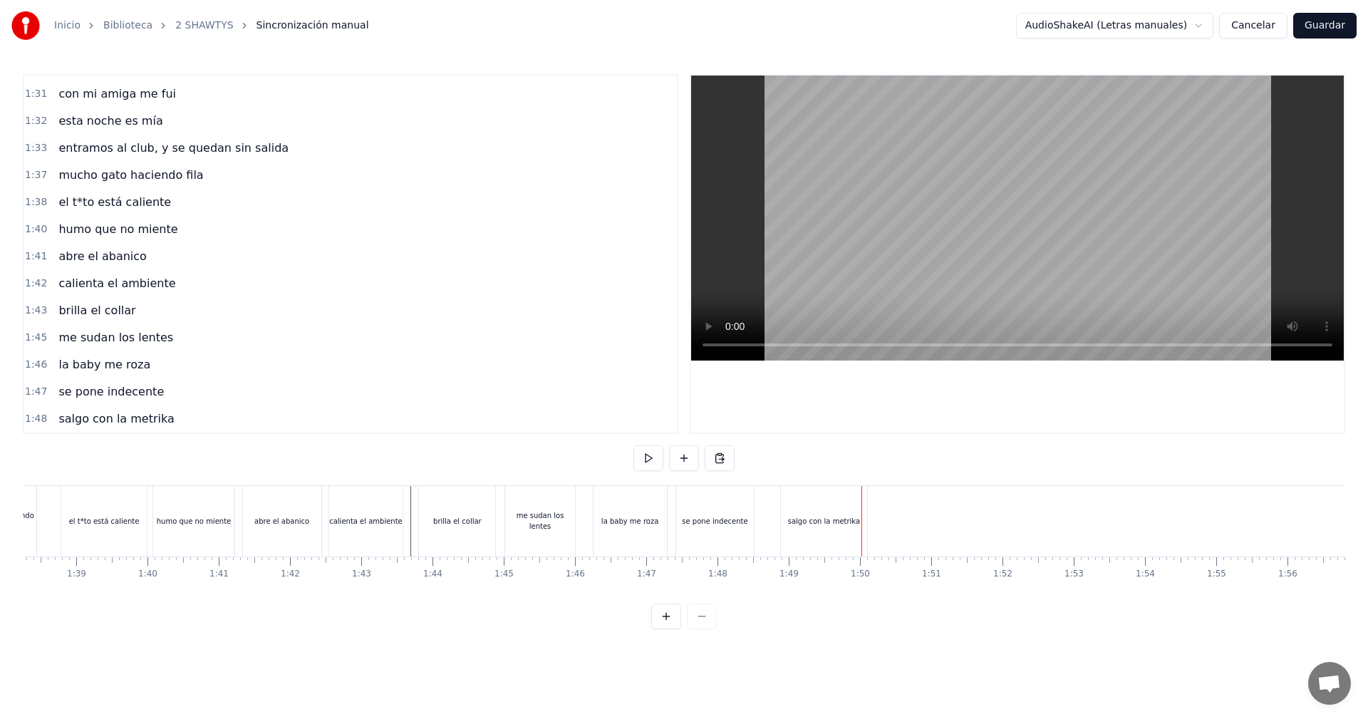
click at [853, 534] on div "salgo con la metrika" at bounding box center [824, 521] width 86 height 71
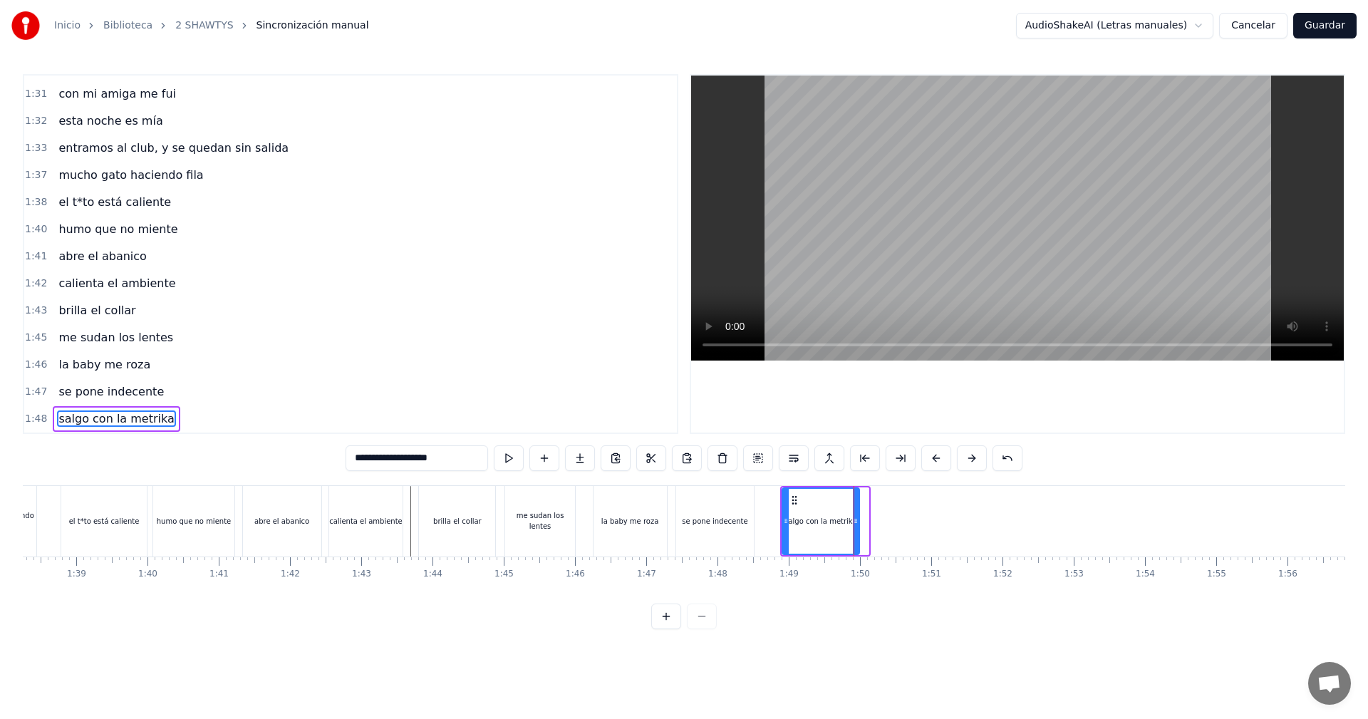
drag, startPoint x: 865, startPoint y: 520, endPoint x: 855, endPoint y: 529, distance: 13.1
click at [855, 529] on div at bounding box center [856, 521] width 6 height 65
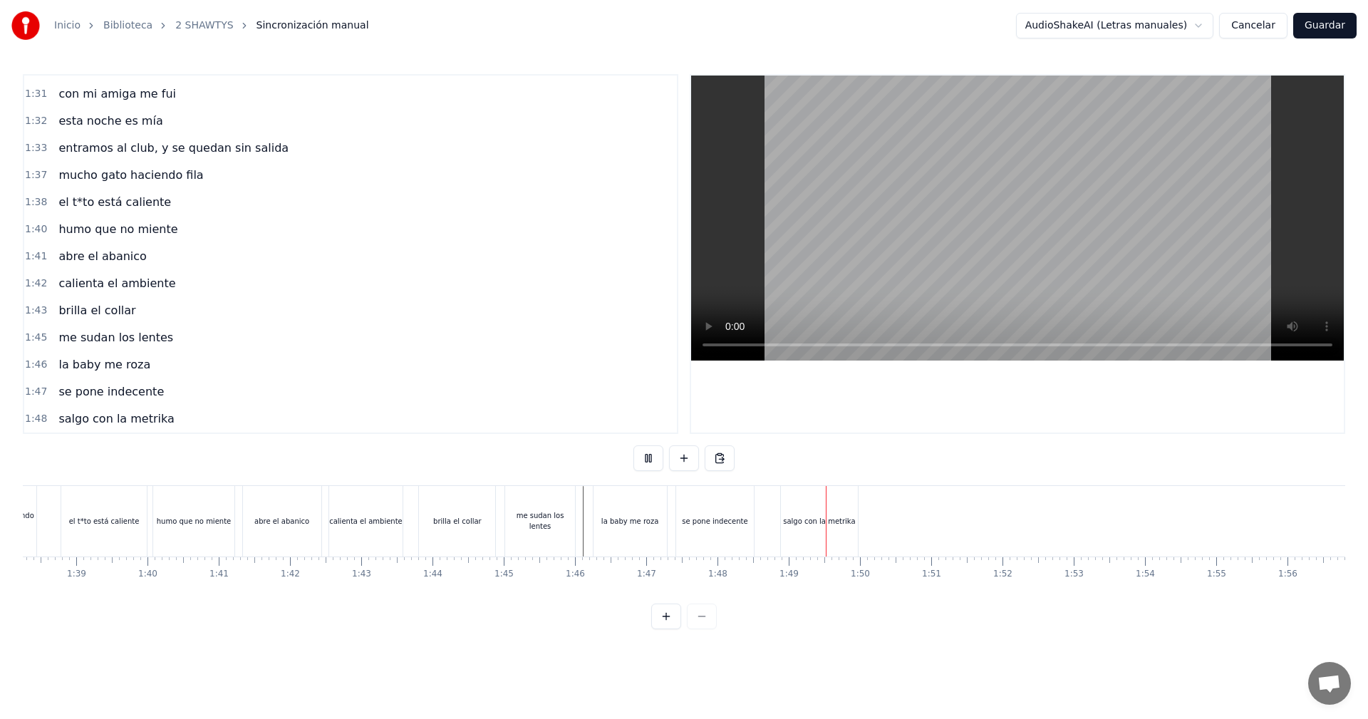
click at [823, 529] on div "salgo con la metrika" at bounding box center [819, 521] width 77 height 71
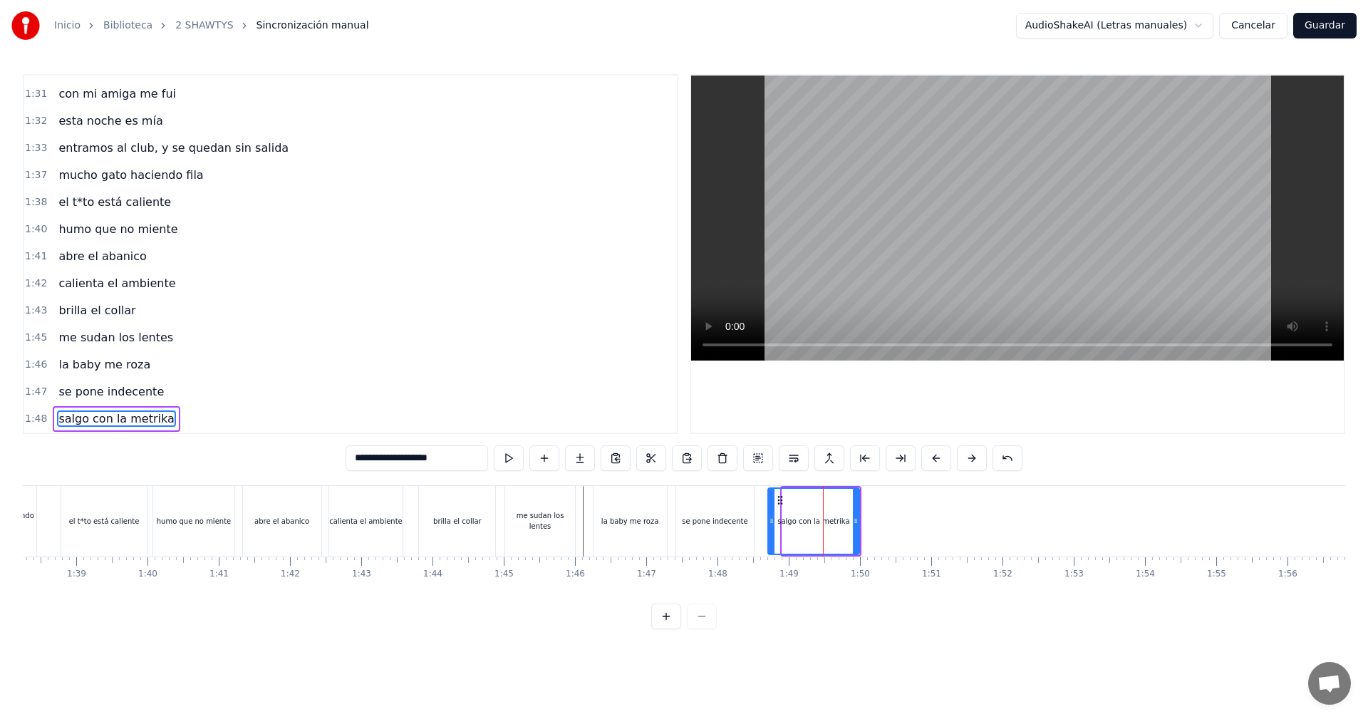
drag, startPoint x: 783, startPoint y: 528, endPoint x: 769, endPoint y: 535, distance: 15.9
click at [769, 535] on div at bounding box center [772, 521] width 6 height 65
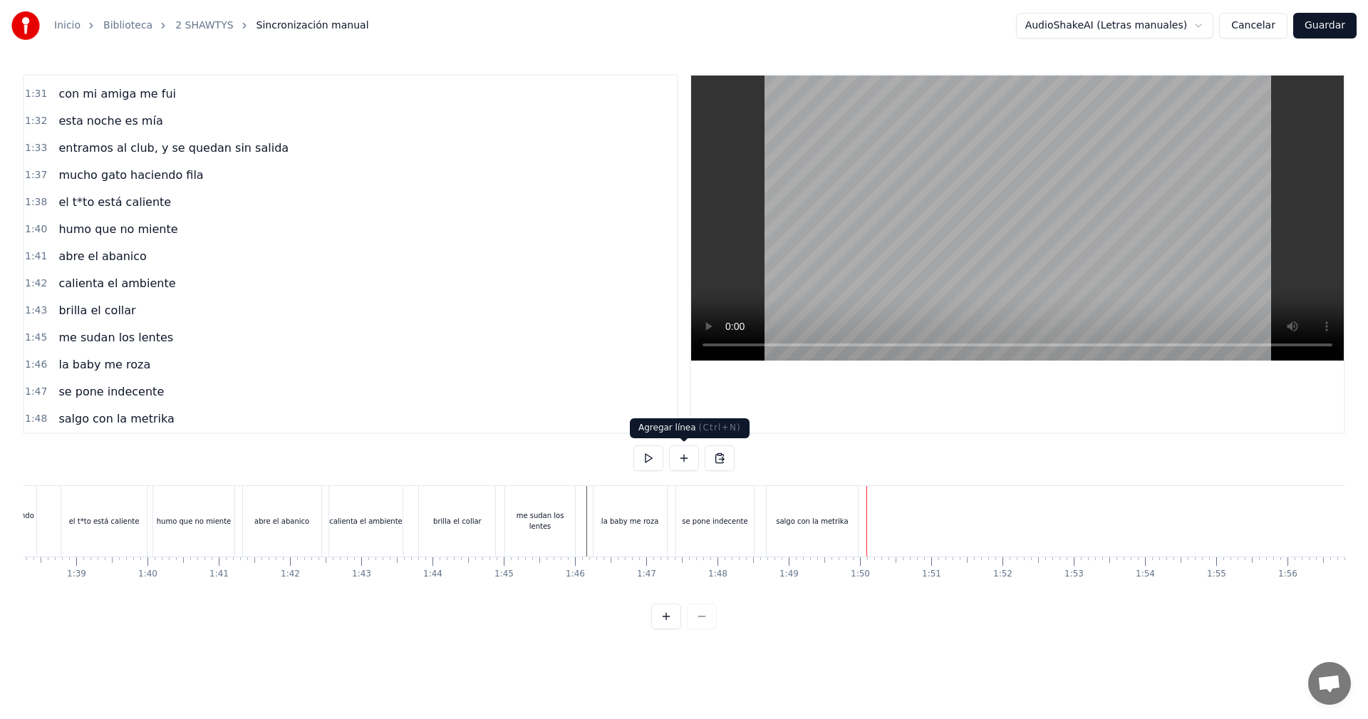
click at [679, 455] on button at bounding box center [684, 458] width 30 height 26
click at [891, 524] on div "<>" at bounding box center [903, 521] width 70 height 68
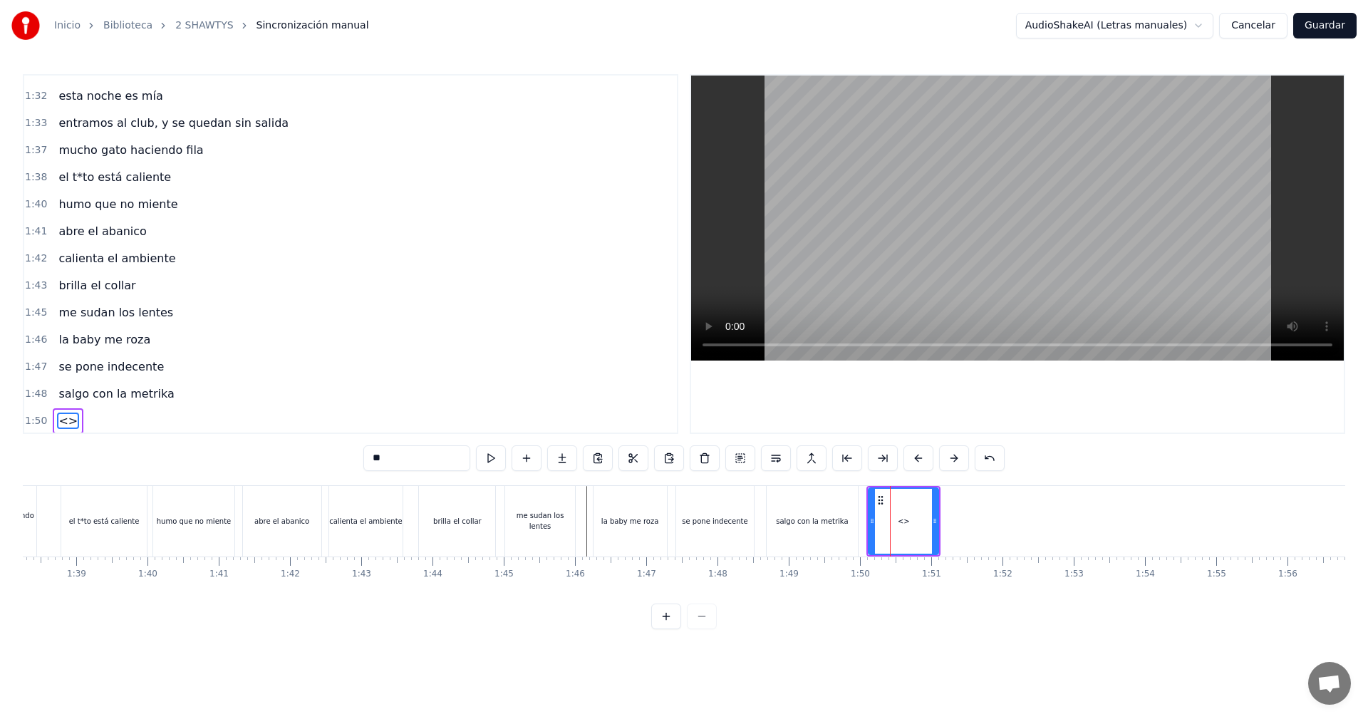
scroll to position [1402, 0]
drag, startPoint x: 420, startPoint y: 453, endPoint x: 207, endPoint y: 453, distance: 213.0
click at [207, 453] on div "0:05 vamos las shawtys 0:06 shawtys 0:07 las chonis y las culonas 0:09 has deja…" at bounding box center [684, 351] width 1322 height 555
click at [937, 522] on icon at bounding box center [940, 520] width 6 height 11
type input "**********"
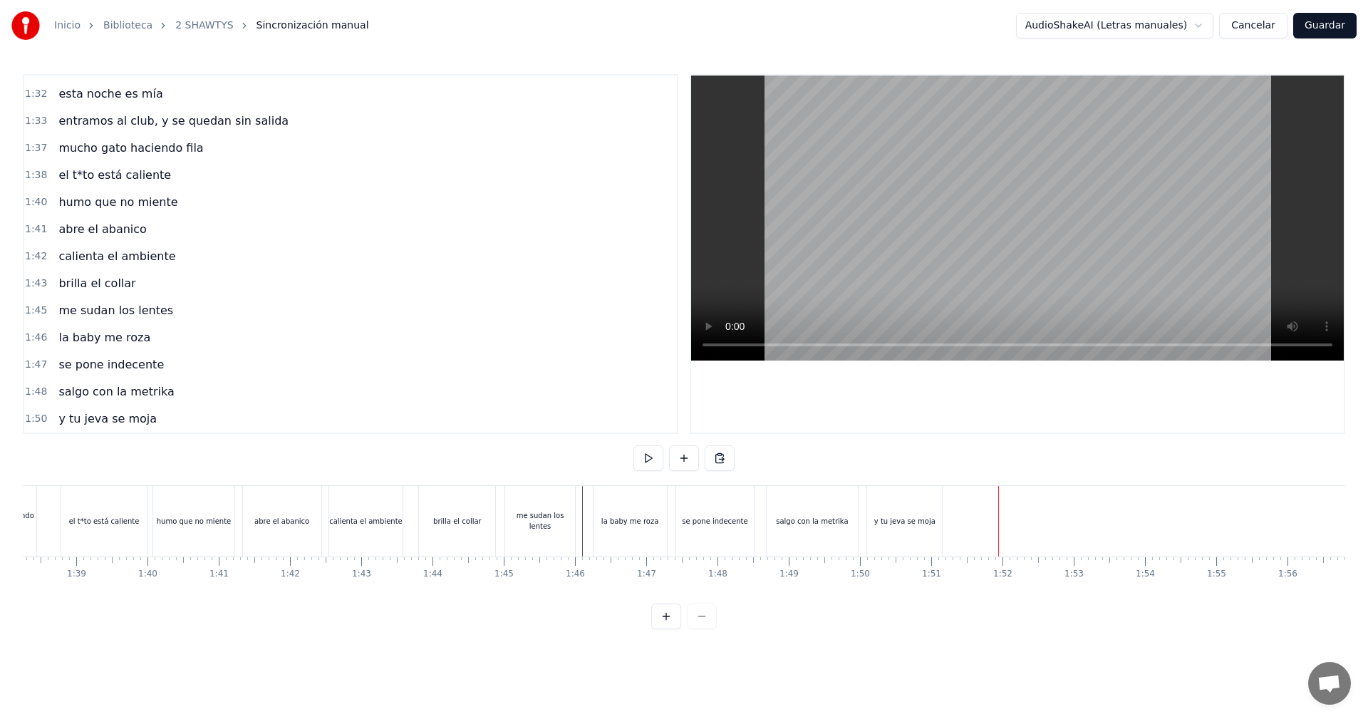
click at [921, 533] on div "y tu jeva se moja" at bounding box center [904, 521] width 75 height 71
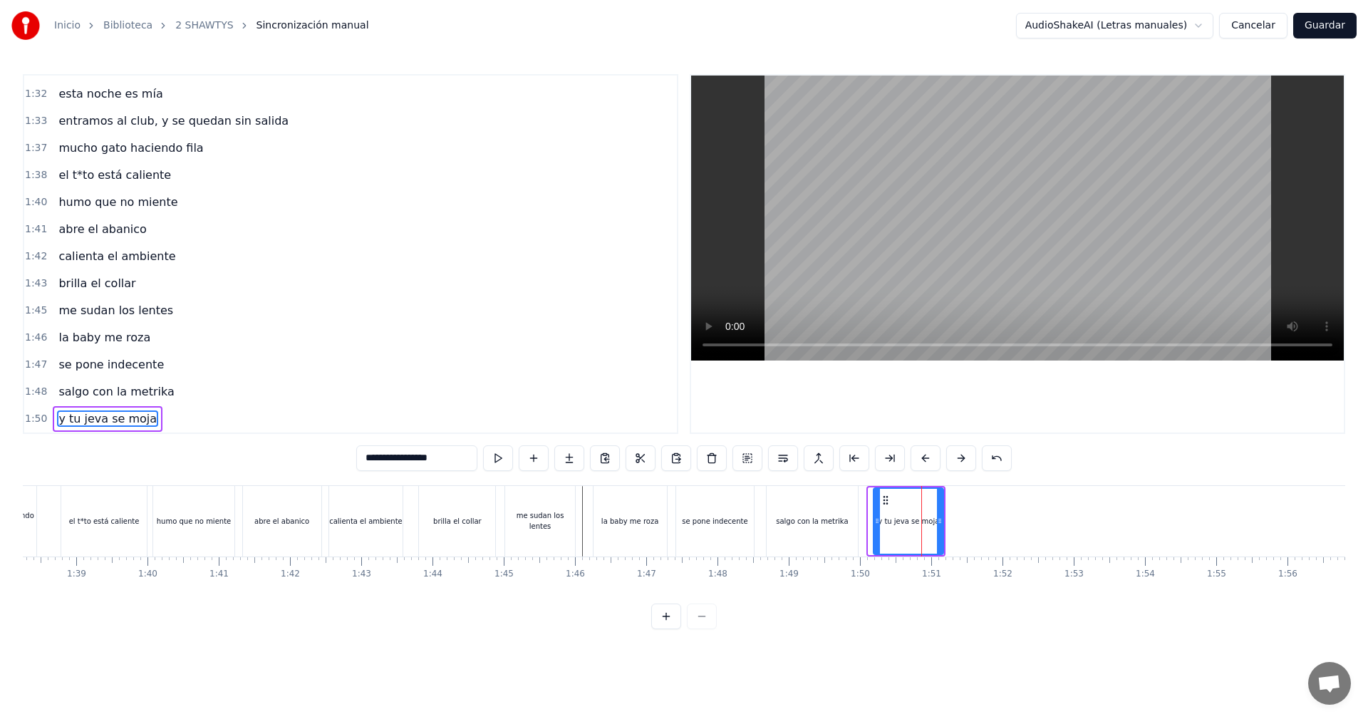
drag, startPoint x: 872, startPoint y: 519, endPoint x: 887, endPoint y: 514, distance: 16.2
click at [880, 519] on icon at bounding box center [877, 520] width 6 height 11
drag, startPoint x: 939, startPoint y: 511, endPoint x: 947, endPoint y: 511, distance: 7.8
click at [947, 511] on div at bounding box center [947, 521] width 6 height 65
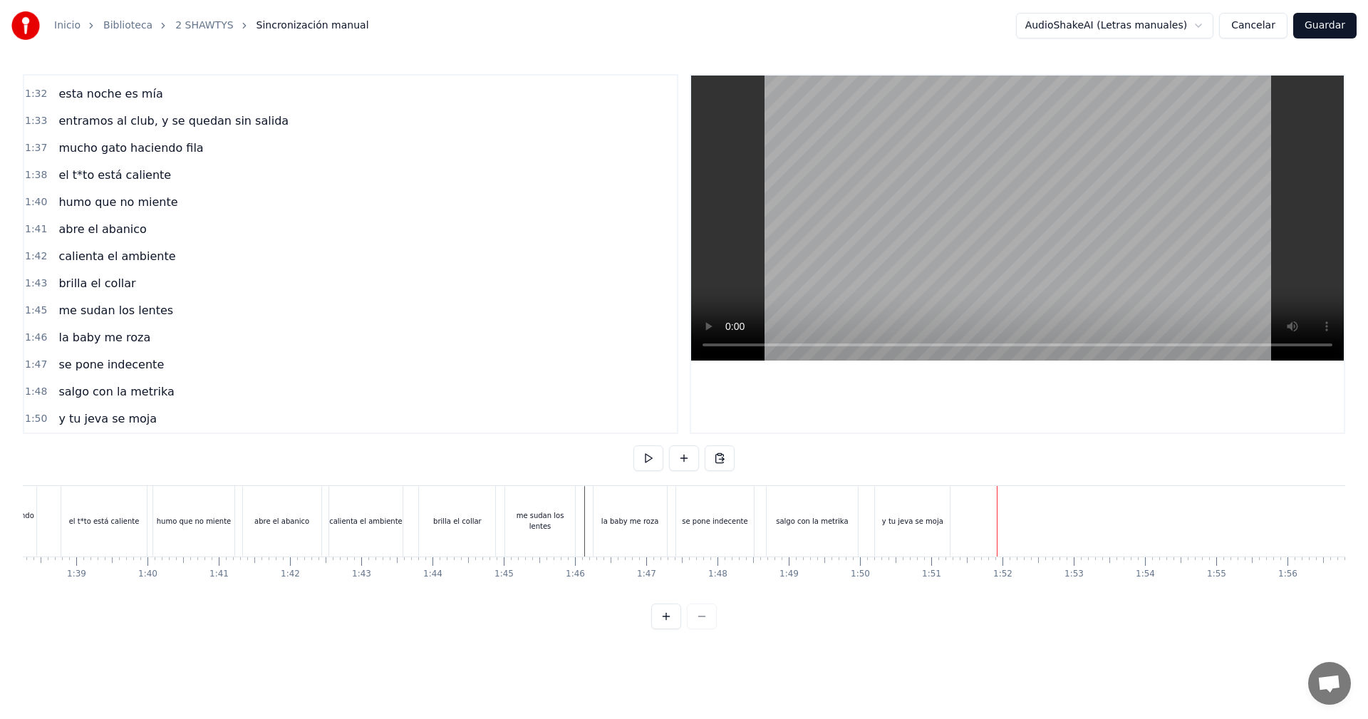
click at [908, 502] on div "y tu jeva se moja" at bounding box center [912, 521] width 75 height 71
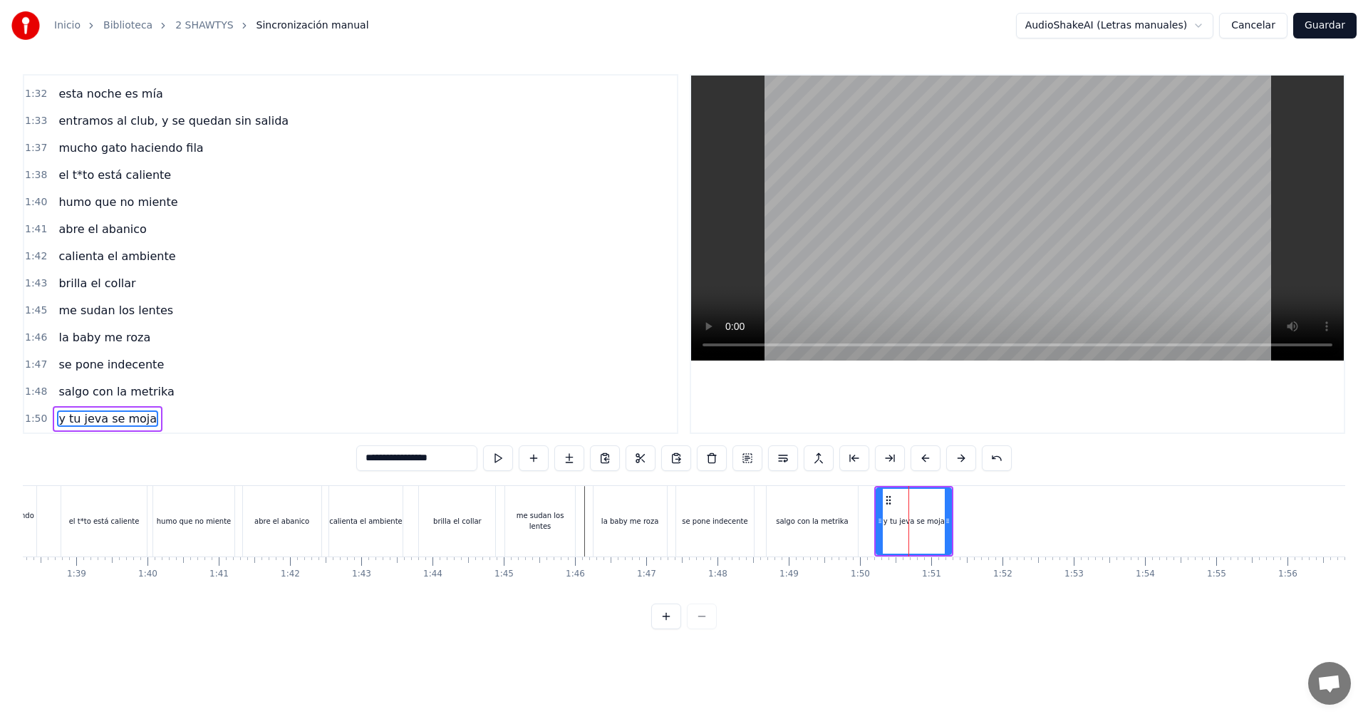
click at [882, 521] on icon at bounding box center [880, 520] width 6 height 11
drag, startPoint x: 947, startPoint y: 519, endPoint x: 960, endPoint y: 521, distance: 13.0
click at [960, 521] on icon at bounding box center [960, 520] width 6 height 11
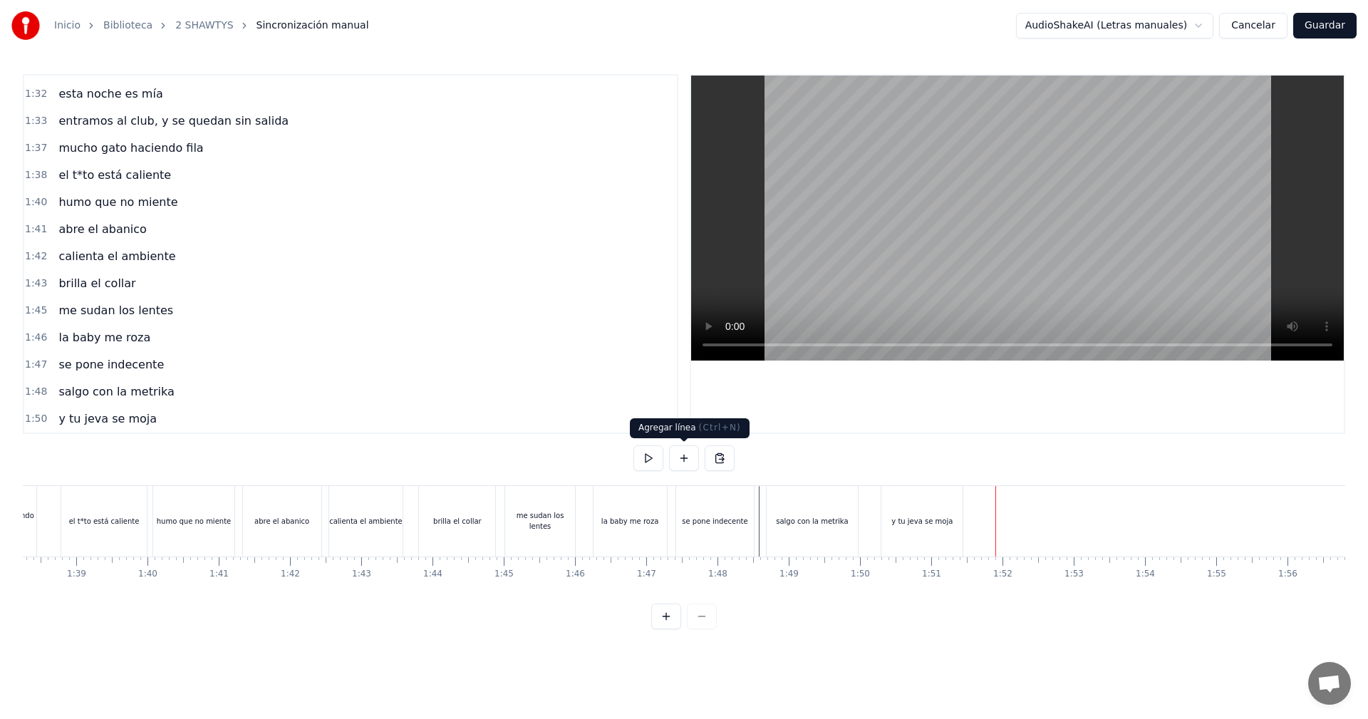
drag, startPoint x: 687, startPoint y: 462, endPoint x: 949, endPoint y: 516, distance: 267.6
click at [688, 462] on button at bounding box center [684, 458] width 30 height 26
click at [1009, 524] on div "<>" at bounding box center [1032, 521] width 70 height 68
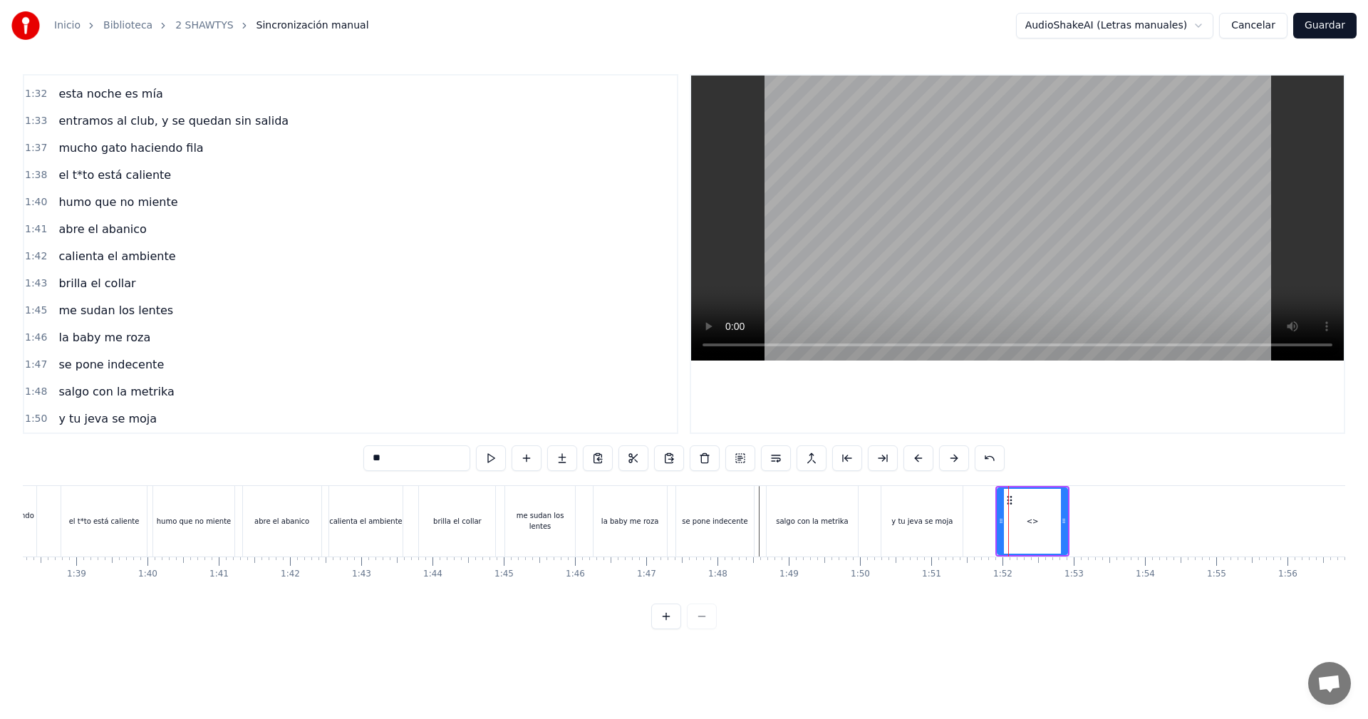
scroll to position [1430, 0]
drag, startPoint x: 397, startPoint y: 462, endPoint x: 228, endPoint y: 442, distance: 170.7
click at [245, 444] on div "0:05 vamos las shawtys 0:06 shawtys 0:07 las chonis y las culonas 0:09 has deja…" at bounding box center [684, 351] width 1322 height 555
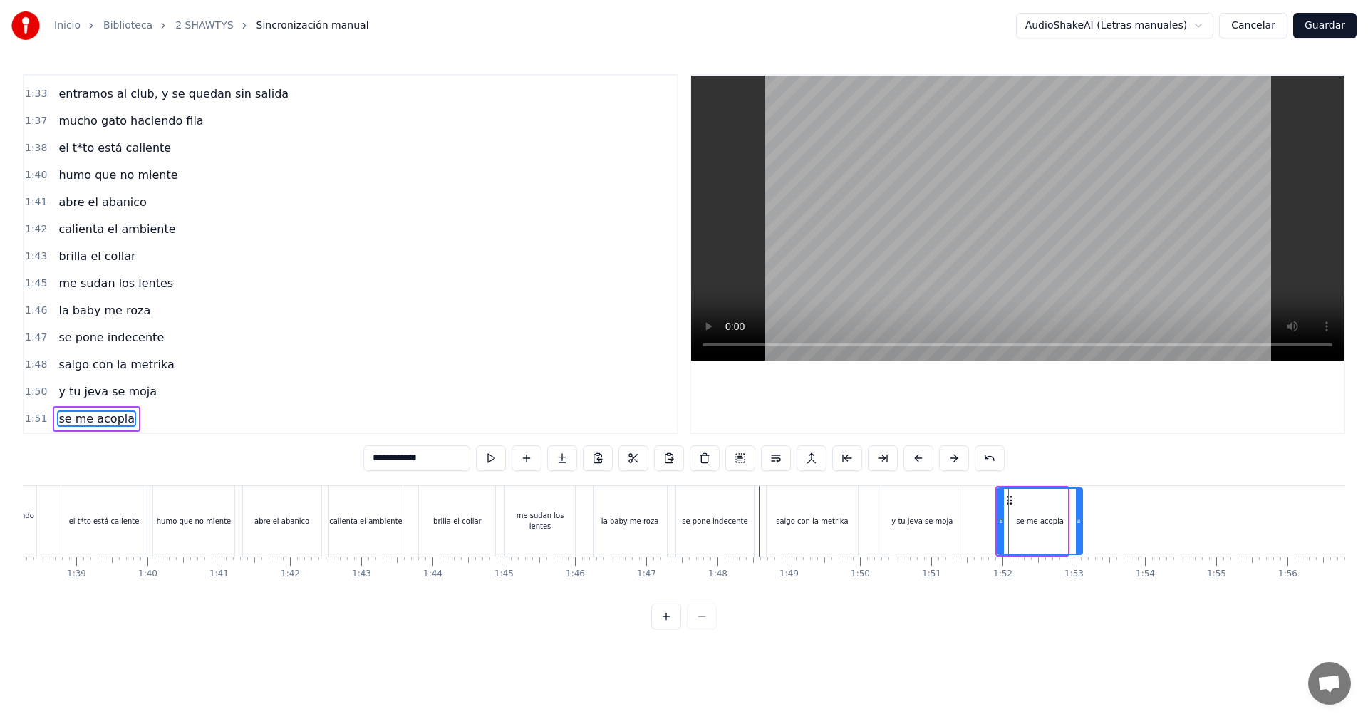
drag, startPoint x: 1066, startPoint y: 519, endPoint x: 1081, endPoint y: 547, distance: 31.5
click at [1081, 547] on div at bounding box center [1079, 521] width 6 height 65
type input "**********"
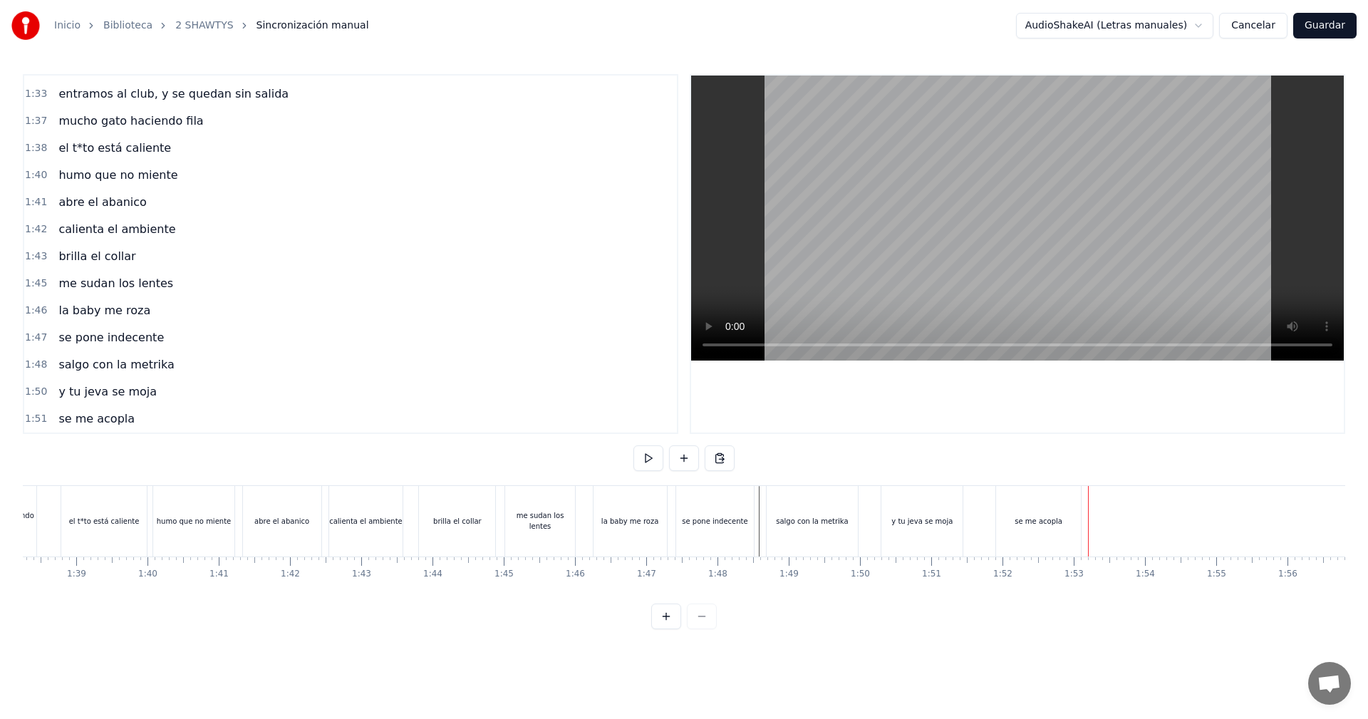
click at [1071, 548] on div "se me acopla" at bounding box center [1038, 521] width 85 height 71
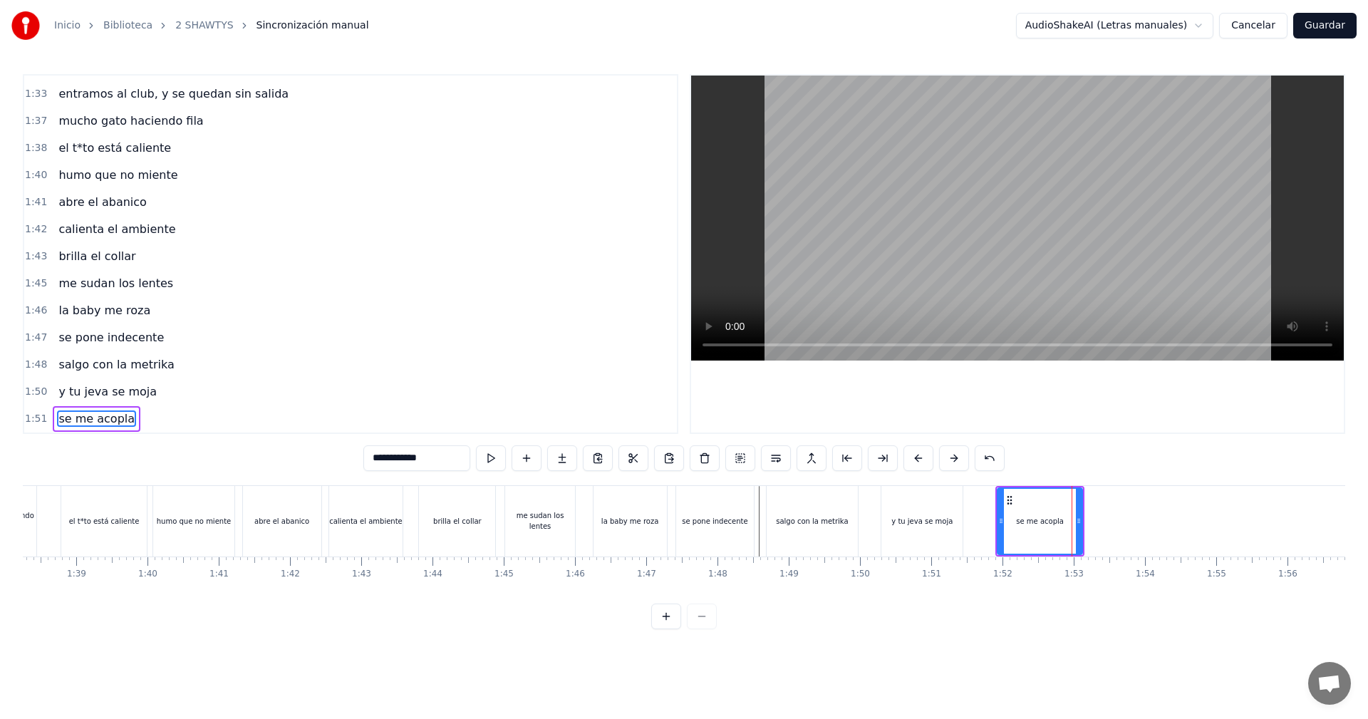
drag, startPoint x: 1077, startPoint y: 521, endPoint x: 1063, endPoint y: 518, distance: 14.0
click at [1076, 518] on icon at bounding box center [1079, 520] width 6 height 11
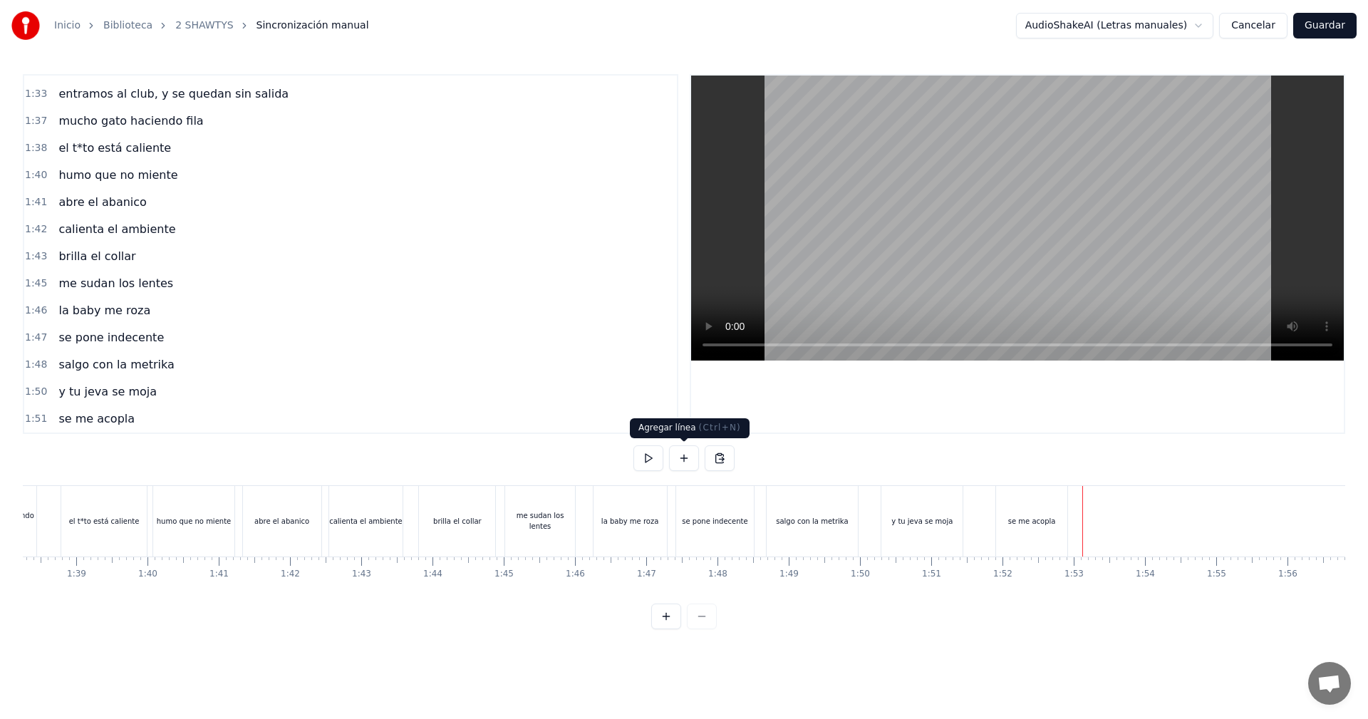
click at [692, 458] on button at bounding box center [684, 458] width 30 height 26
click at [1125, 516] on div "<>" at bounding box center [1119, 521] width 70 height 68
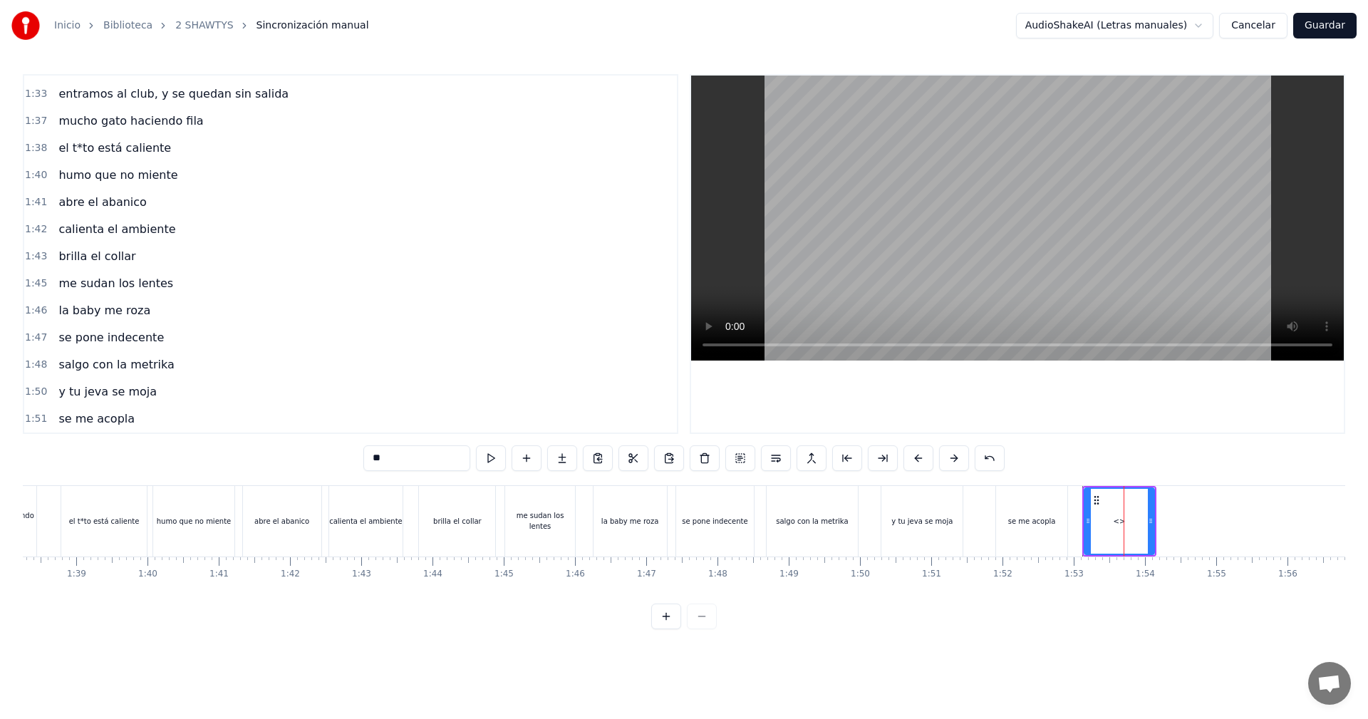
scroll to position [1457, 0]
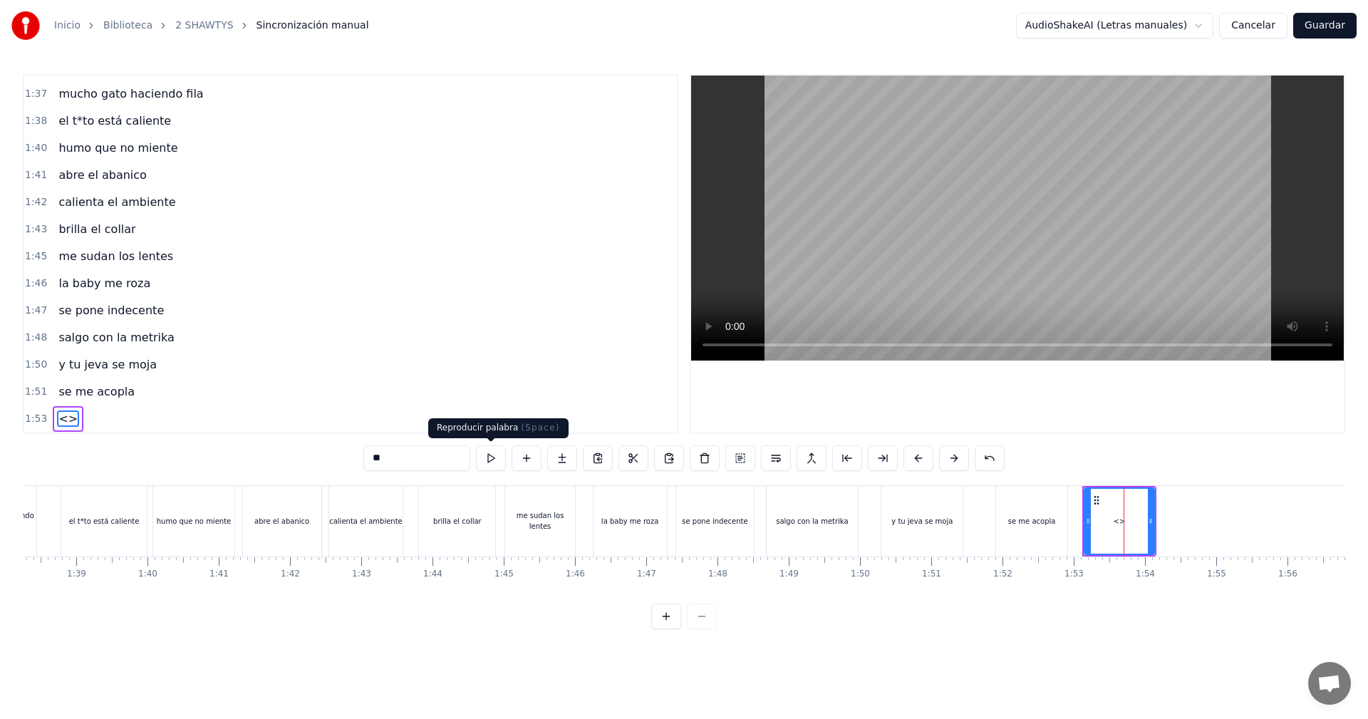
drag, startPoint x: 431, startPoint y: 464, endPoint x: 151, endPoint y: 459, distance: 280.0
click at [230, 464] on div "0:05 vamos las shawtys 0:06 shawtys 0:07 las chonis y las culonas 0:09 has deja…" at bounding box center [684, 351] width 1322 height 555
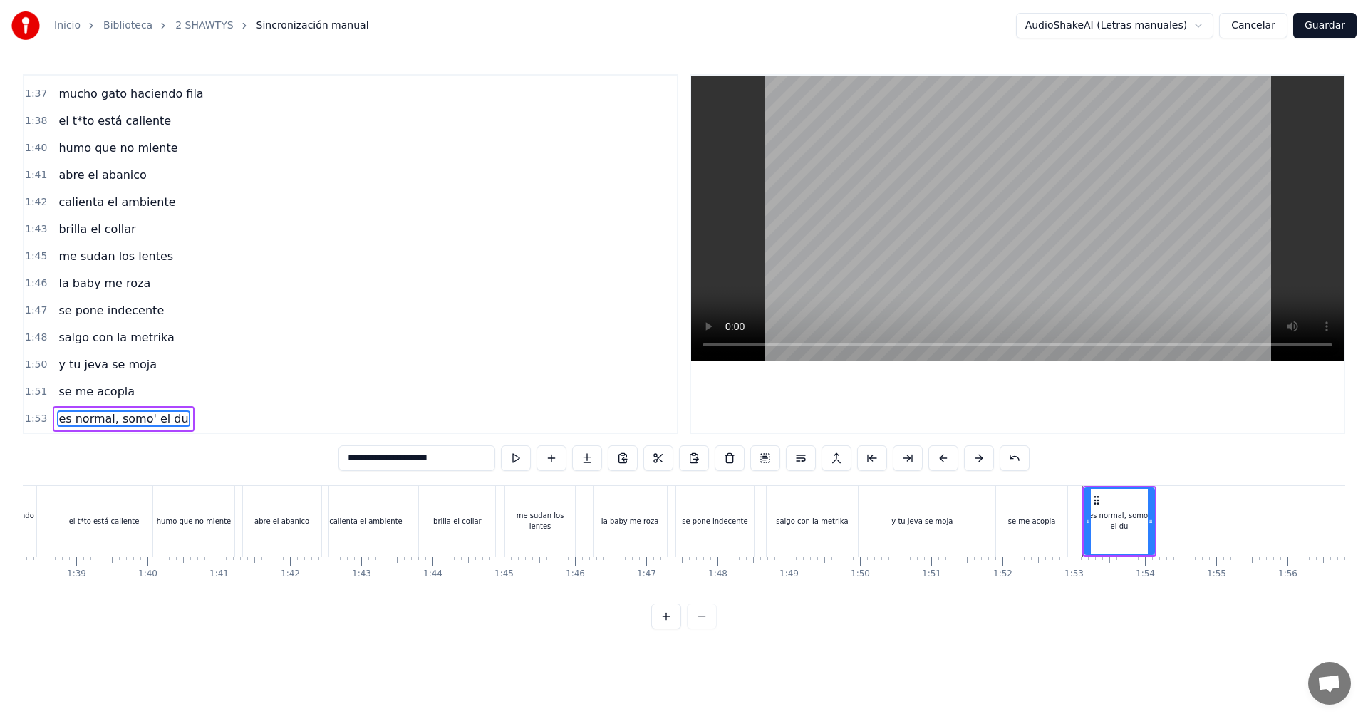
type input "**********"
drag, startPoint x: 1148, startPoint y: 526, endPoint x: 1157, endPoint y: 526, distance: 8.5
click at [1157, 526] on div at bounding box center [1159, 521] width 6 height 65
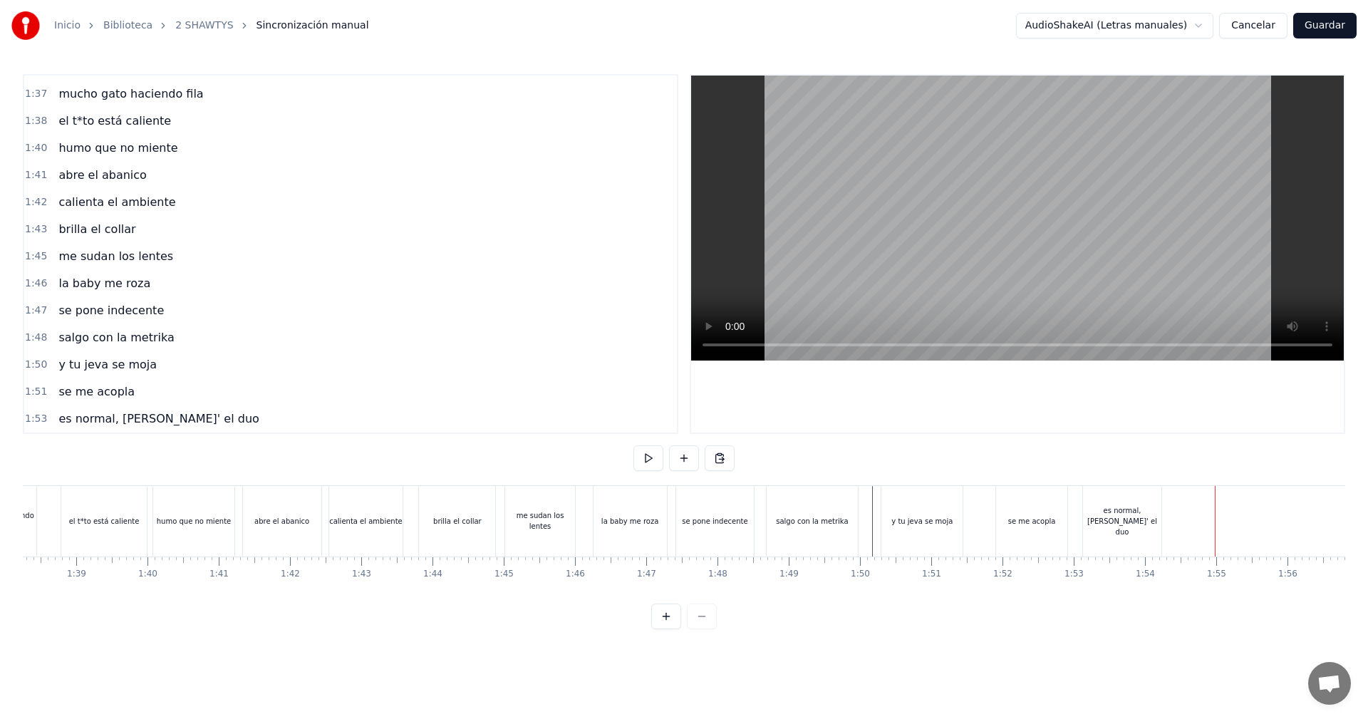
click at [1148, 524] on div "es normal, [PERSON_NAME]' el duo" at bounding box center [1122, 521] width 78 height 32
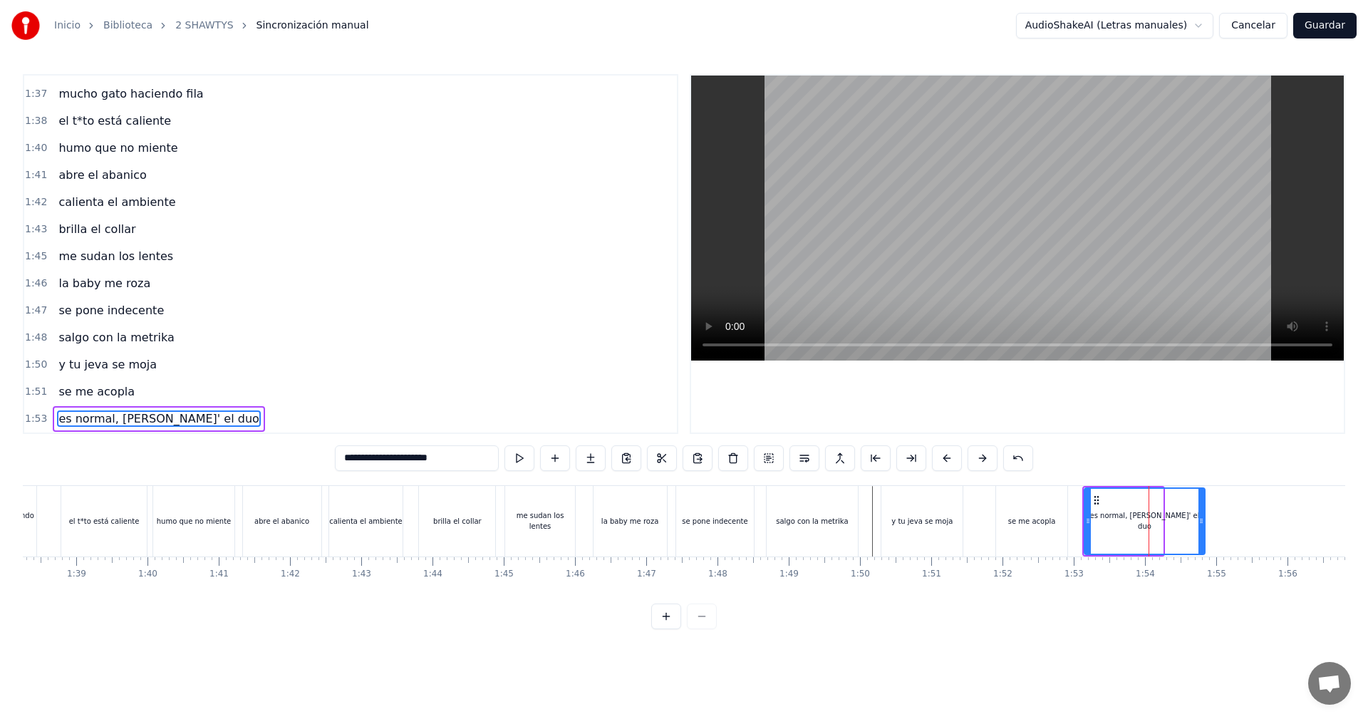
drag, startPoint x: 1161, startPoint y: 518, endPoint x: 1199, endPoint y: 553, distance: 52.4
click at [1199, 553] on div "es normal, [PERSON_NAME]' el duo" at bounding box center [1144, 521] width 122 height 68
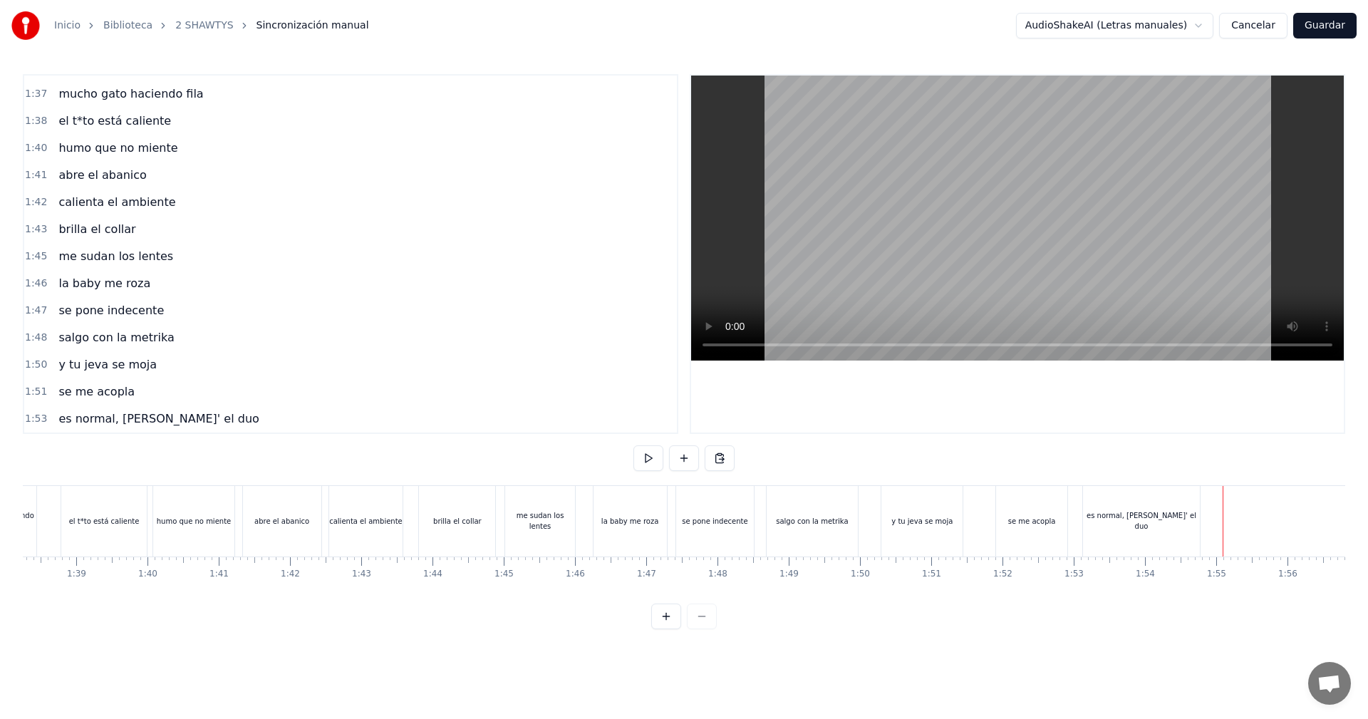
click at [688, 454] on button at bounding box center [684, 458] width 30 height 26
click at [1254, 531] on div "<>" at bounding box center [1251, 521] width 70 height 68
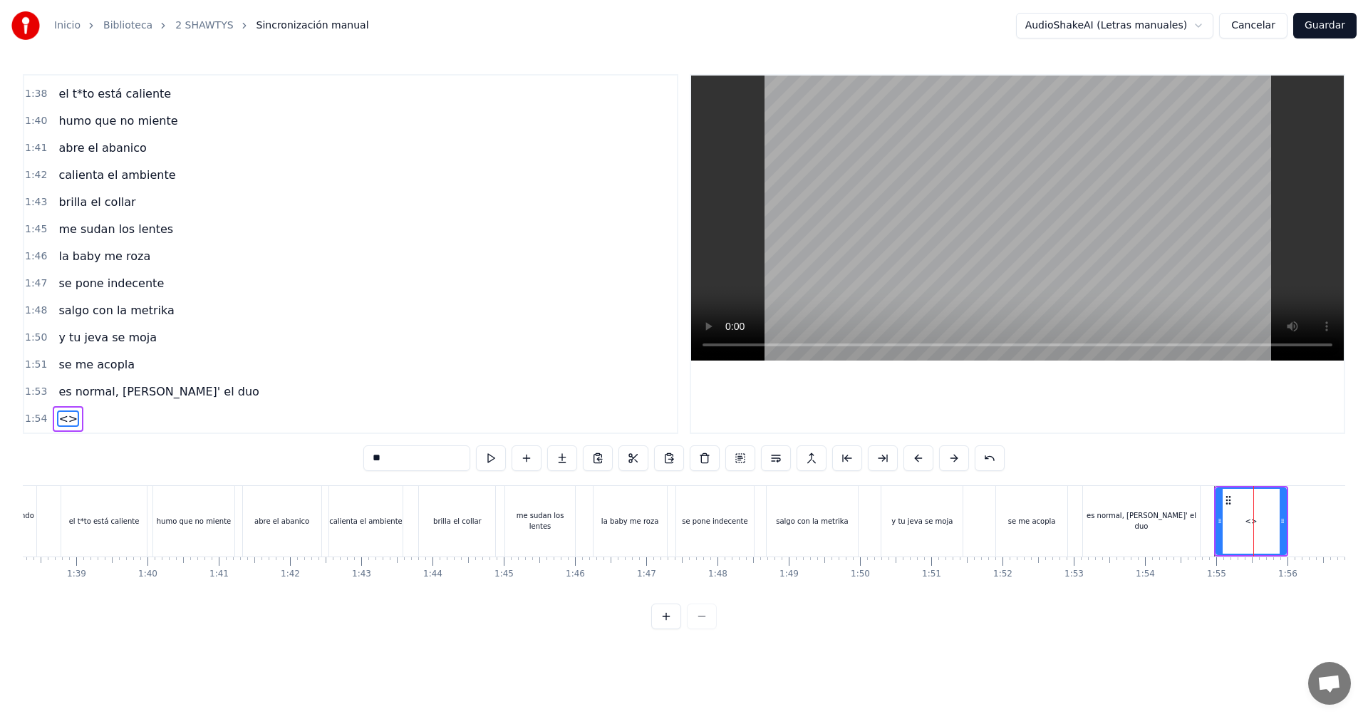
drag, startPoint x: 412, startPoint y: 453, endPoint x: 271, endPoint y: 453, distance: 140.3
click at [271, 453] on div "0:05 vamos las shawtys 0:06 shawtys 0:07 las chonis y las culonas 0:09 has deja…" at bounding box center [684, 351] width 1322 height 555
drag, startPoint x: 1283, startPoint y: 531, endPoint x: 1291, endPoint y: 530, distance: 7.9
click at [1291, 530] on div at bounding box center [1291, 521] width 6 height 65
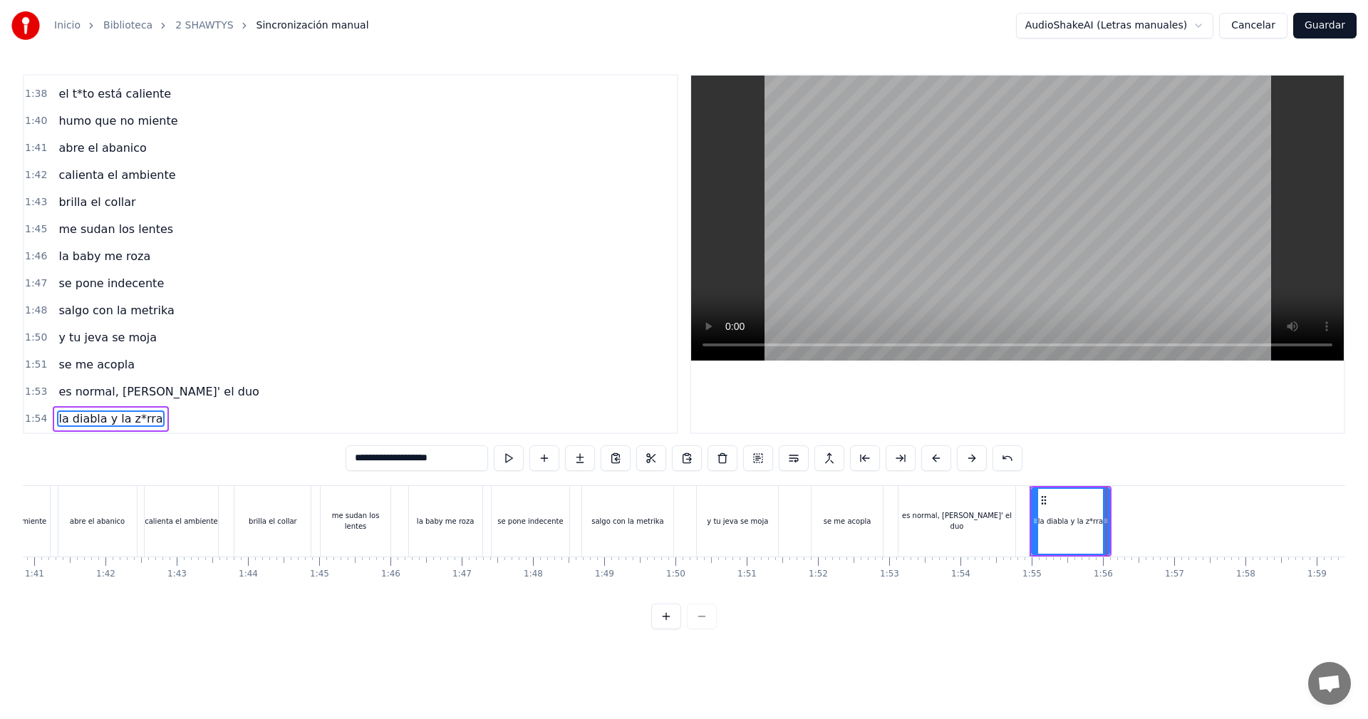
scroll to position [0, 7157]
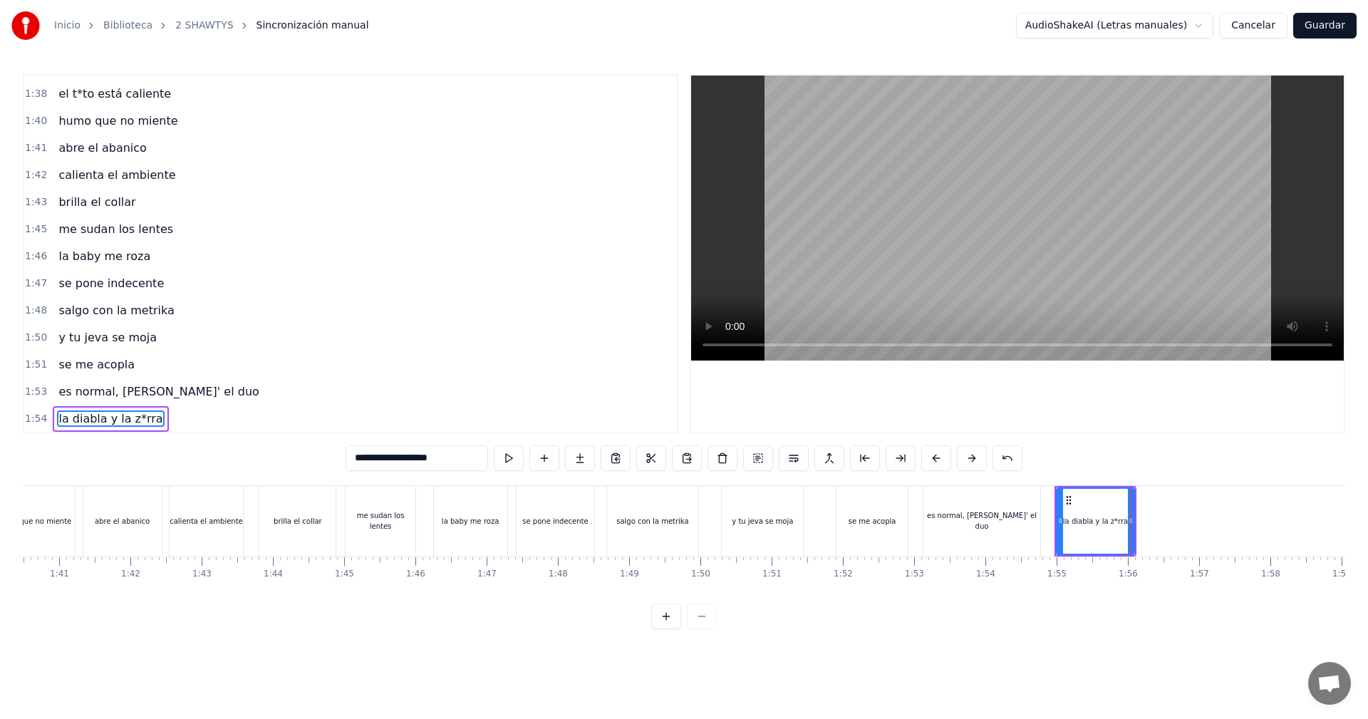
type input "**********"
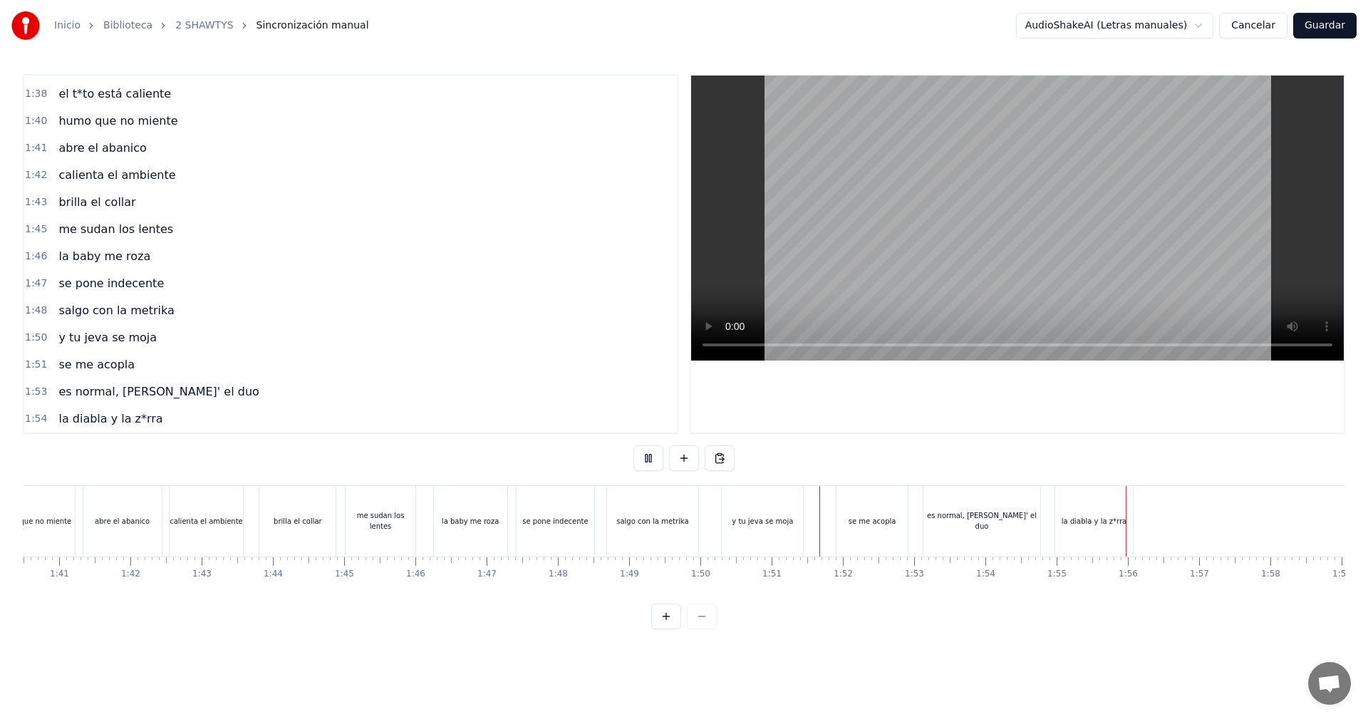
click at [1063, 533] on div "la diabla y la z*rra" at bounding box center [1094, 521] width 78 height 71
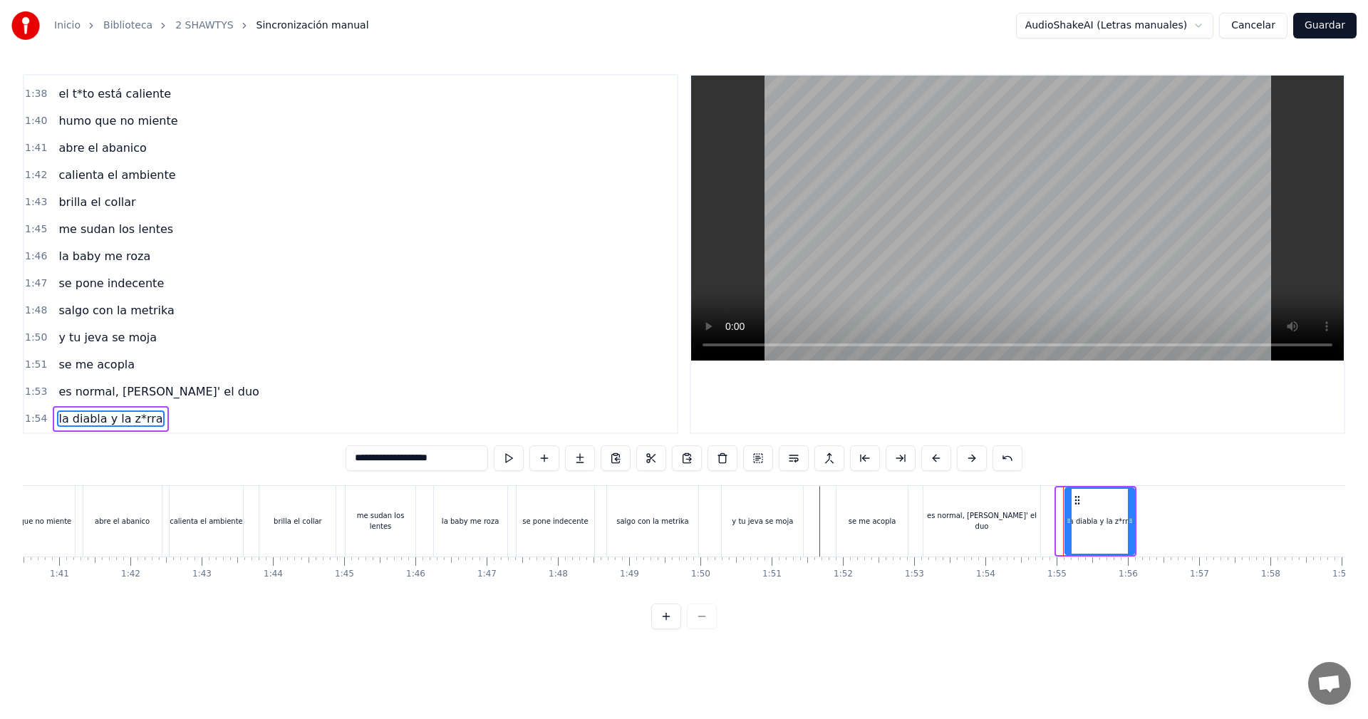
drag, startPoint x: 1058, startPoint y: 517, endPoint x: 1071, endPoint y: 511, distance: 15.0
click at [1071, 511] on div at bounding box center [1069, 521] width 6 height 65
click at [1132, 518] on div "la diabla y la z*rra" at bounding box center [1101, 521] width 63 height 65
click at [1145, 521] on icon at bounding box center [1142, 520] width 6 height 11
click at [1076, 519] on icon at bounding box center [1076, 520] width 6 height 11
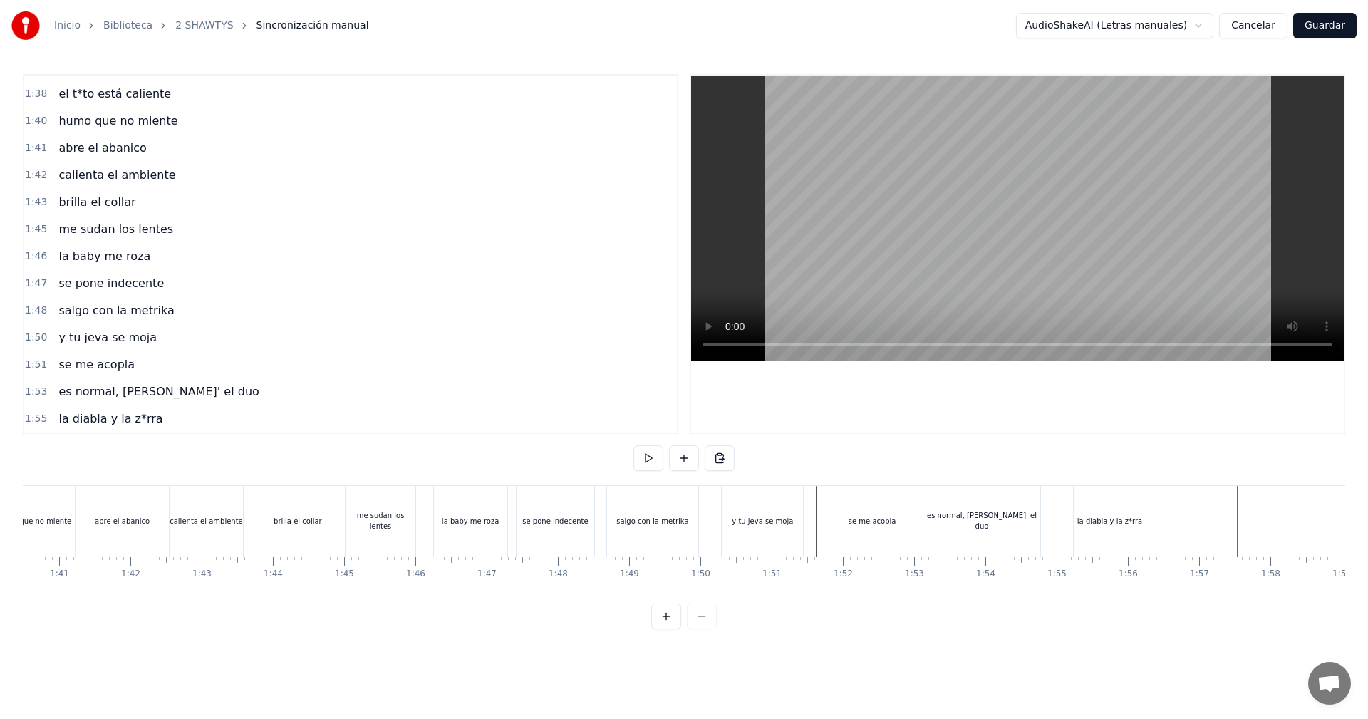
click at [685, 456] on button at bounding box center [684, 458] width 30 height 26
click at [1285, 537] on div "<>" at bounding box center [1274, 521] width 70 height 68
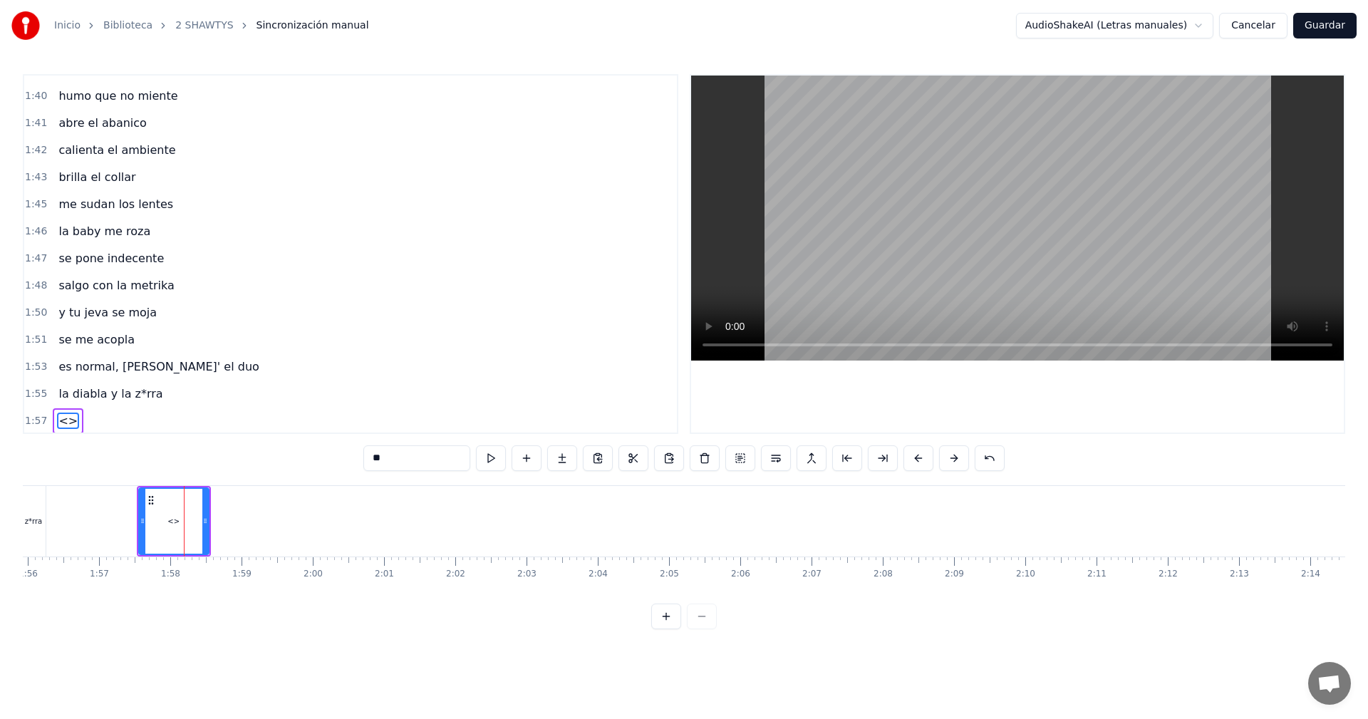
drag, startPoint x: 376, startPoint y: 454, endPoint x: 229, endPoint y: 436, distance: 147.8
click at [256, 444] on div "0:05 vamos las shawtys 0:06 shawtys 0:07 las chonis y las culonas 0:09 has deja…" at bounding box center [684, 351] width 1322 height 555
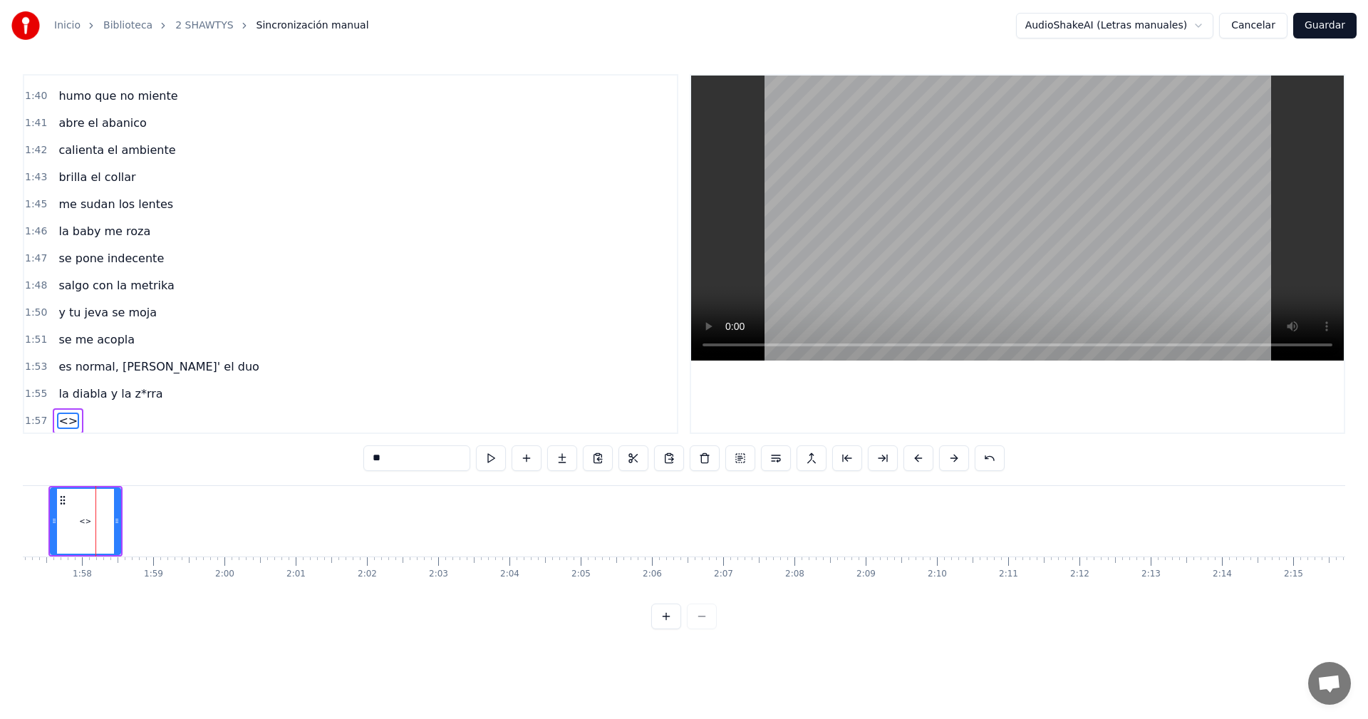
scroll to position [0, 8347]
type input "*"
drag, startPoint x: 466, startPoint y: 454, endPoint x: 358, endPoint y: 447, distance: 108.5
click at [358, 447] on input "**********" at bounding box center [416, 458] width 171 height 26
drag, startPoint x: 118, startPoint y: 519, endPoint x: 139, endPoint y: 541, distance: 30.2
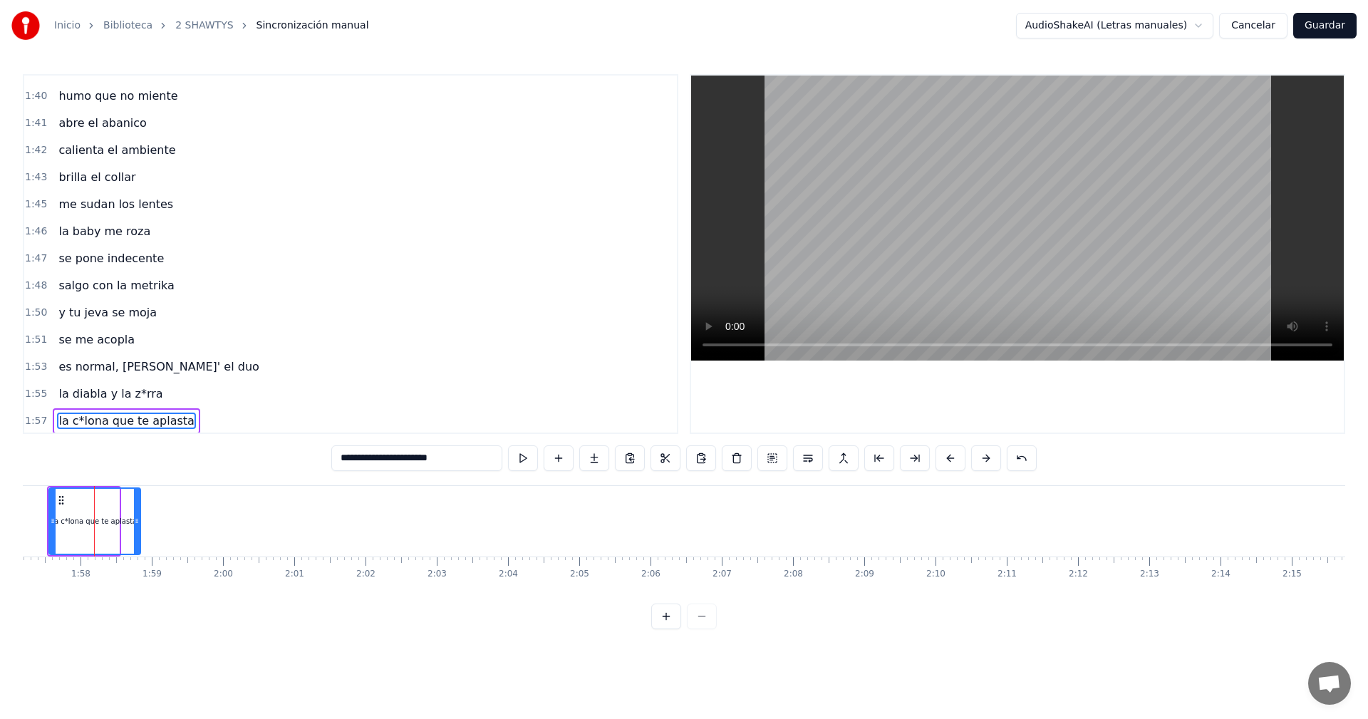
click at [139, 541] on div at bounding box center [137, 521] width 6 height 65
type input "**********"
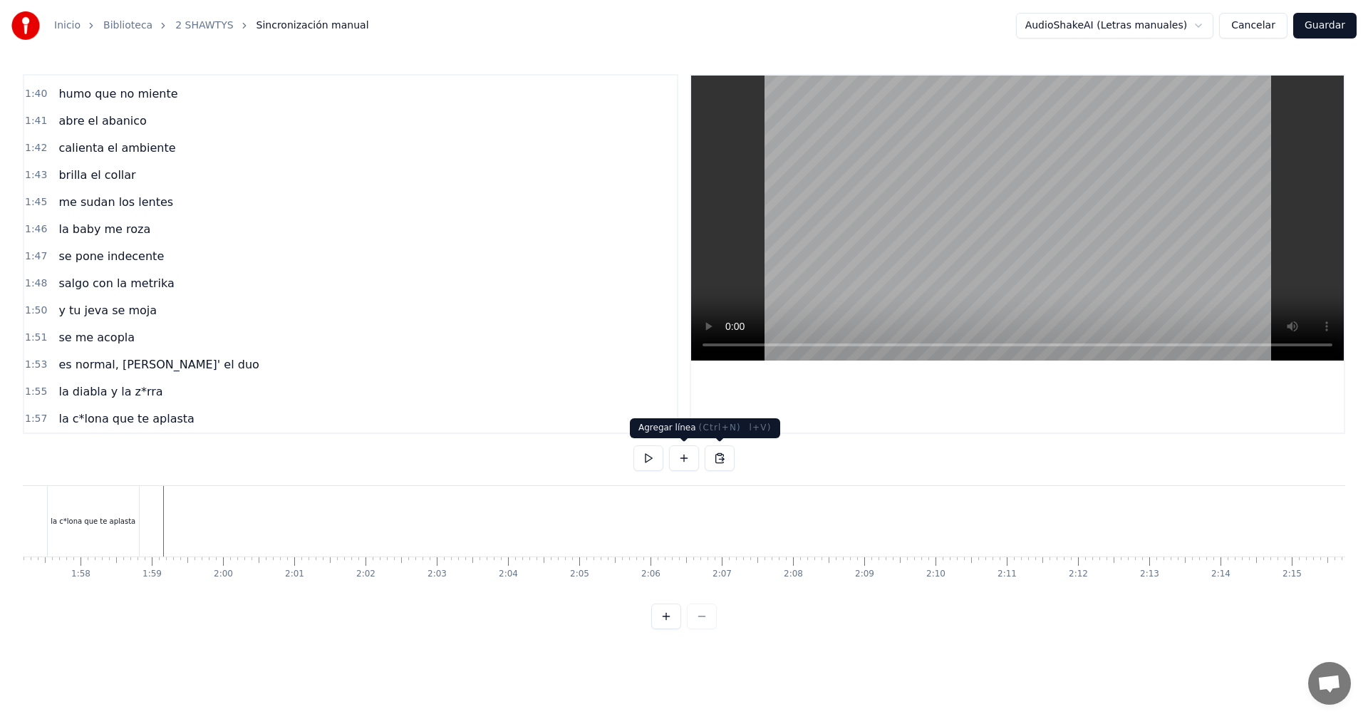
click at [684, 453] on button at bounding box center [684, 458] width 30 height 26
drag, startPoint x: 178, startPoint y: 536, endPoint x: 543, endPoint y: 463, distance: 371.8
click at [182, 536] on div "<>" at bounding box center [200, 521] width 70 height 68
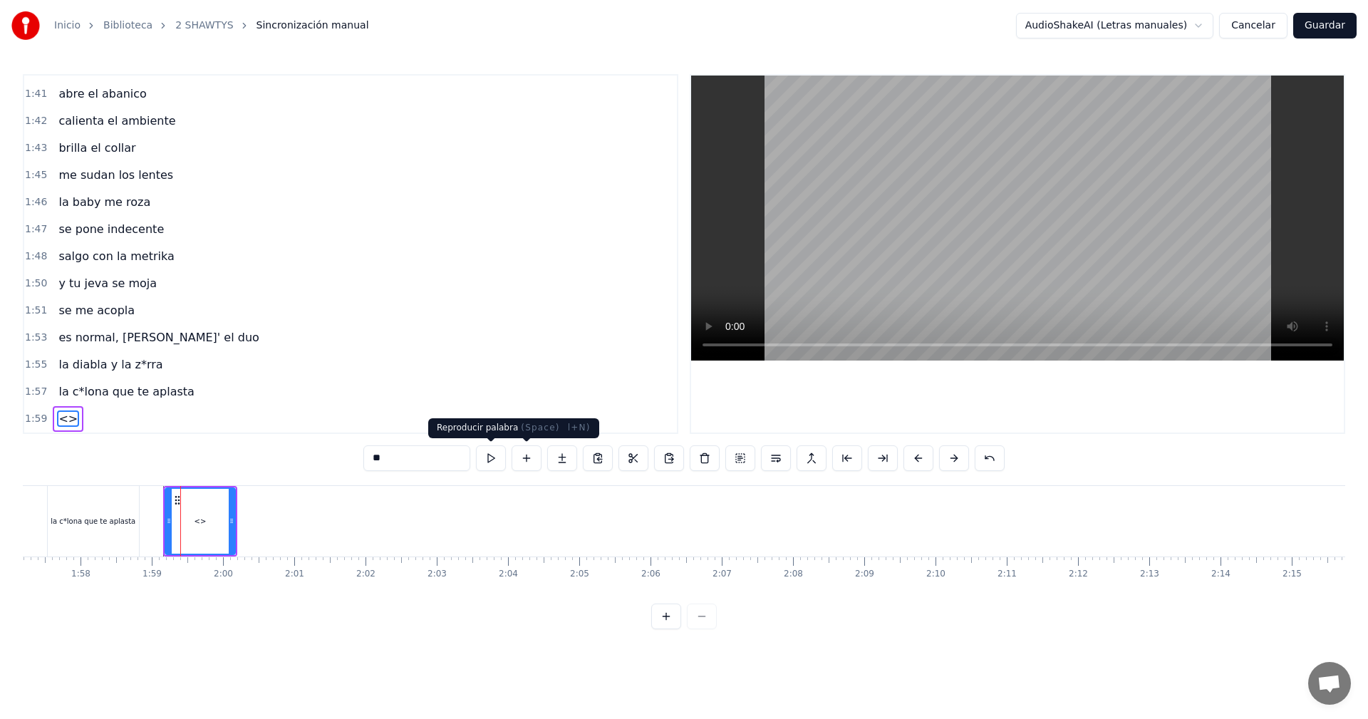
click at [246, 442] on div "0:05 vamos las shawtys 0:06 shawtys 0:07 las chonis y las culonas 0:09 has deja…" at bounding box center [684, 351] width 1322 height 555
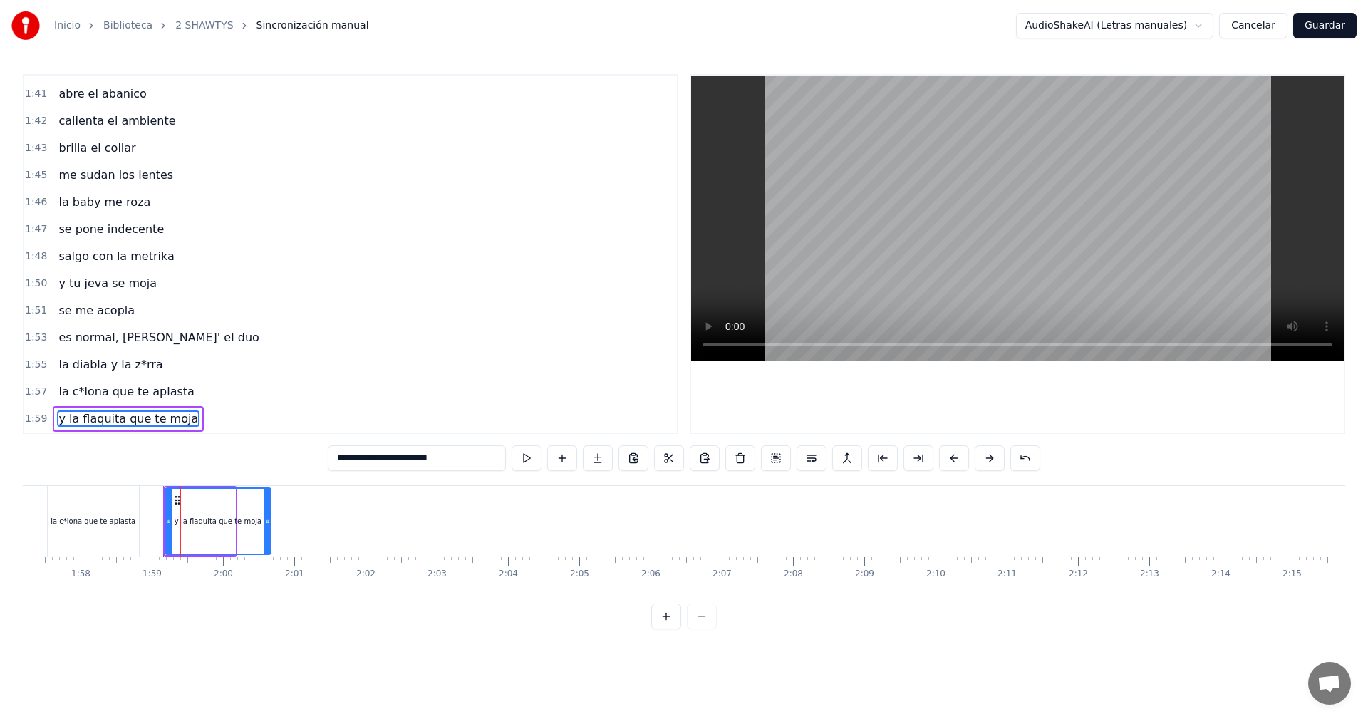
drag, startPoint x: 234, startPoint y: 521, endPoint x: 269, endPoint y: 526, distance: 36.0
click at [269, 526] on icon at bounding box center [267, 520] width 6 height 11
type input "**********"
click at [1076, 588] on div "vamos las shawtys shawtys las chonis y las culonas has dejao' al diky y luces t…" at bounding box center [684, 538] width 1322 height 107
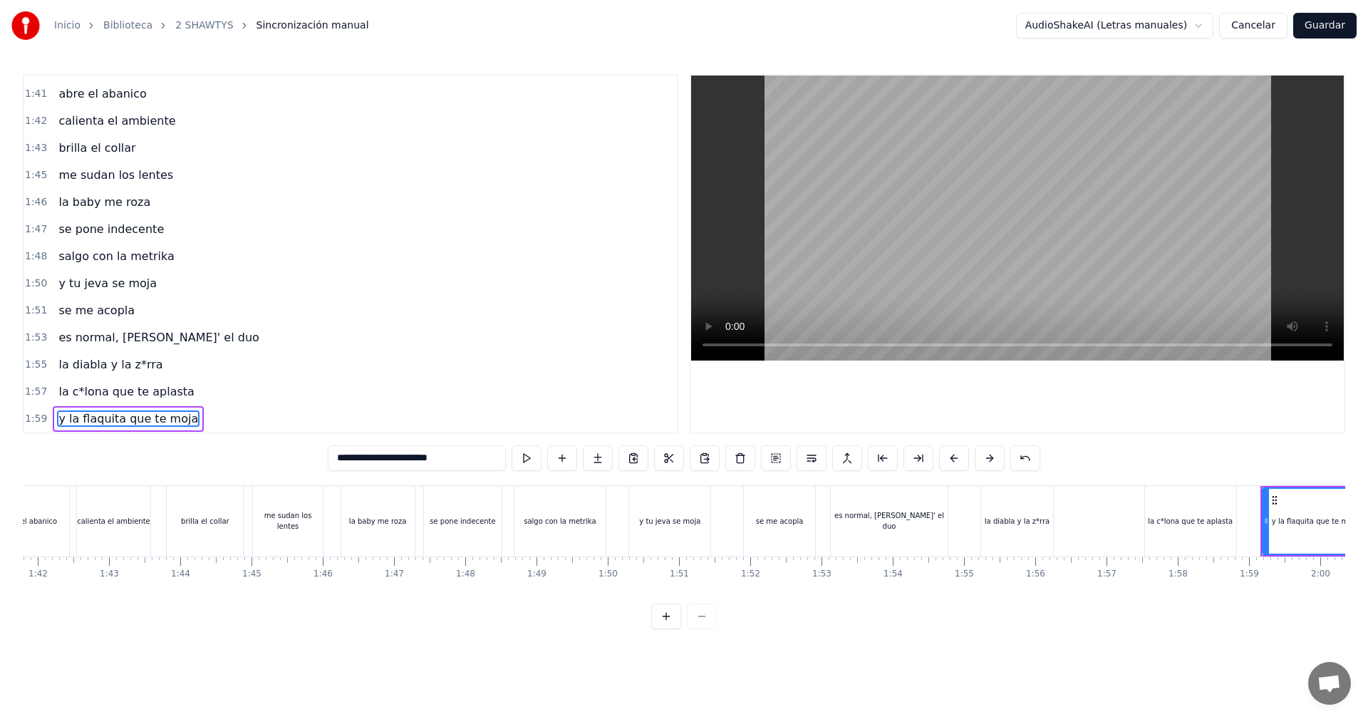
scroll to position [0, 7244]
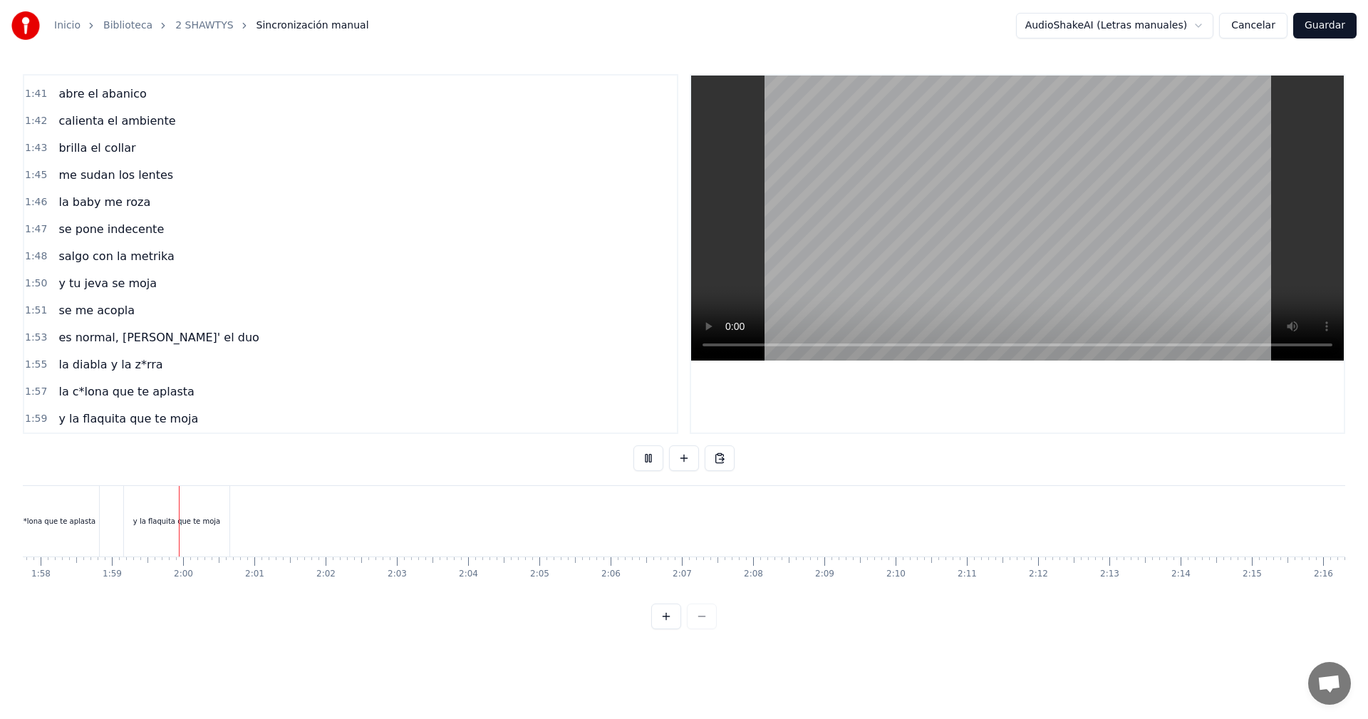
scroll to position [0, 8437]
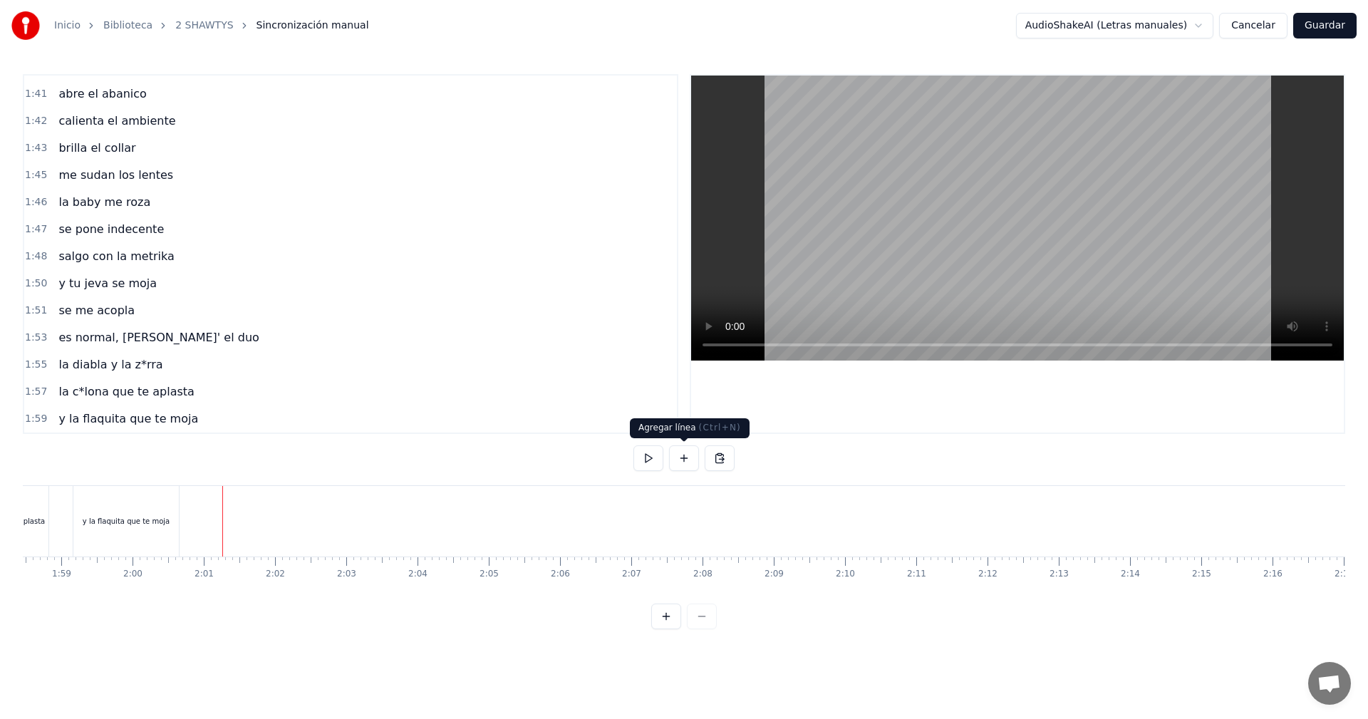
click at [682, 454] on button at bounding box center [684, 458] width 30 height 26
click at [250, 506] on div "<>" at bounding box center [259, 521] width 70 height 68
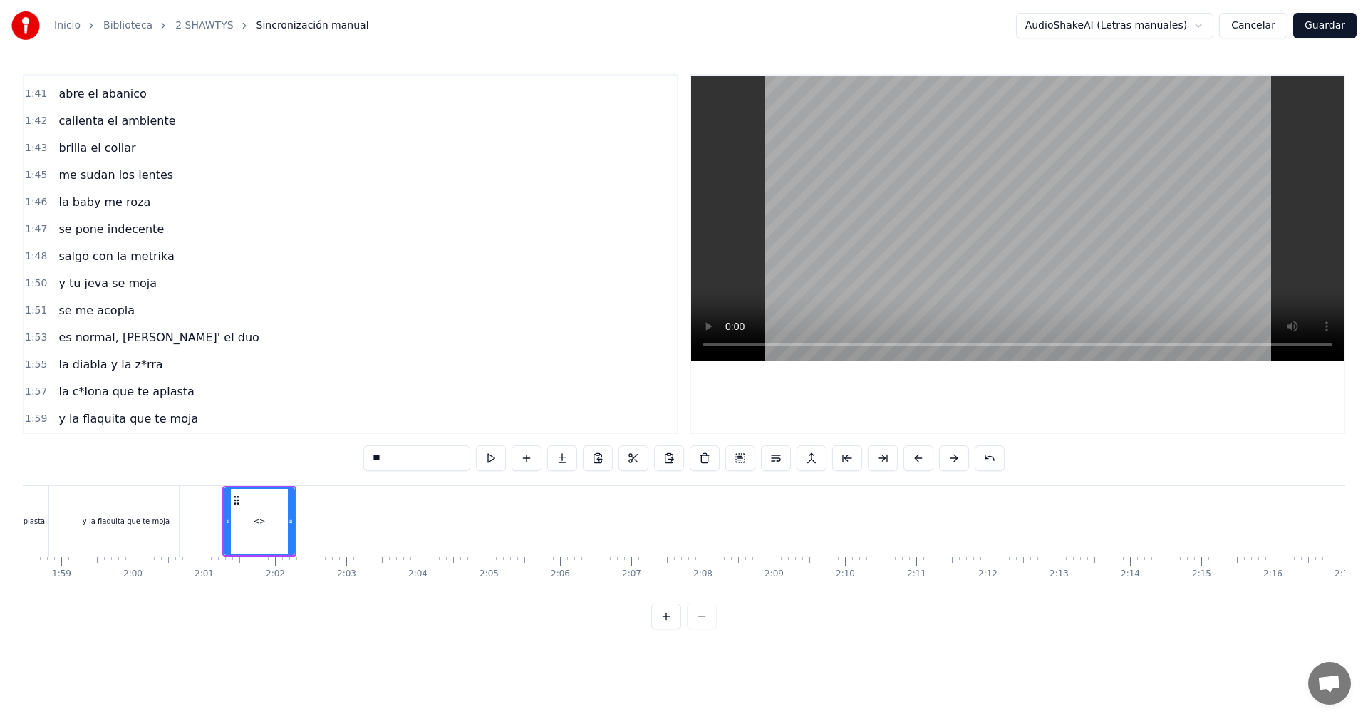
scroll to position [1565, 0]
click at [338, 447] on div "0:05 vamos las shawtys 0:06 shawtys 0:07 las chonis y las culonas 0:09 has deja…" at bounding box center [684, 351] width 1322 height 555
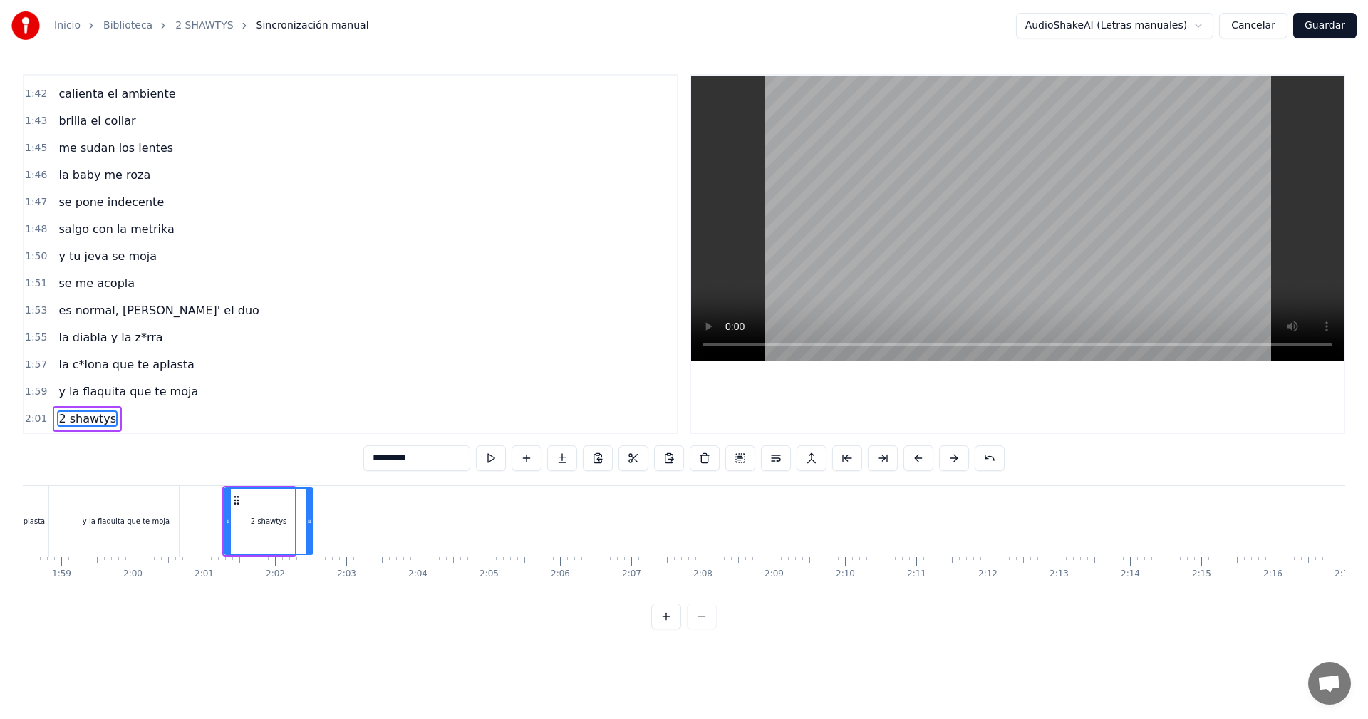
drag, startPoint x: 293, startPoint y: 516, endPoint x: 326, endPoint y: 515, distance: 33.5
click at [312, 515] on icon at bounding box center [309, 520] width 6 height 11
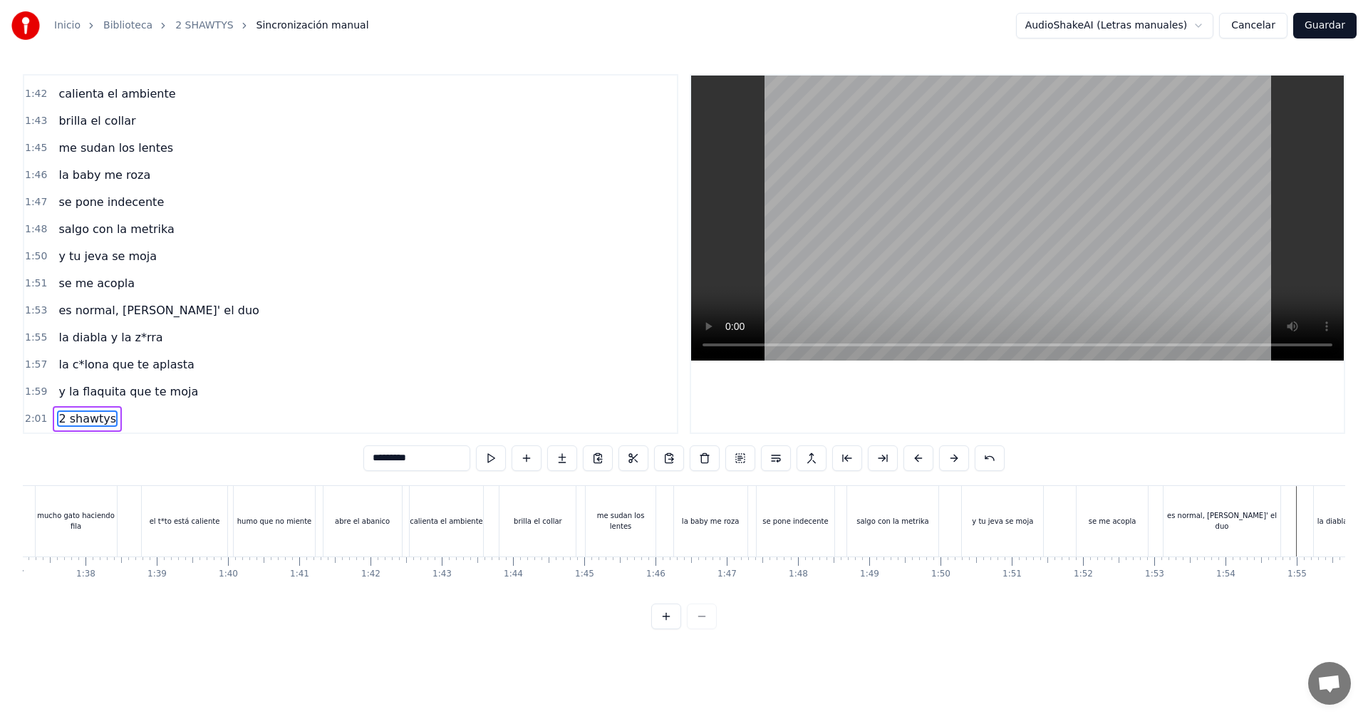
scroll to position [0, 6783]
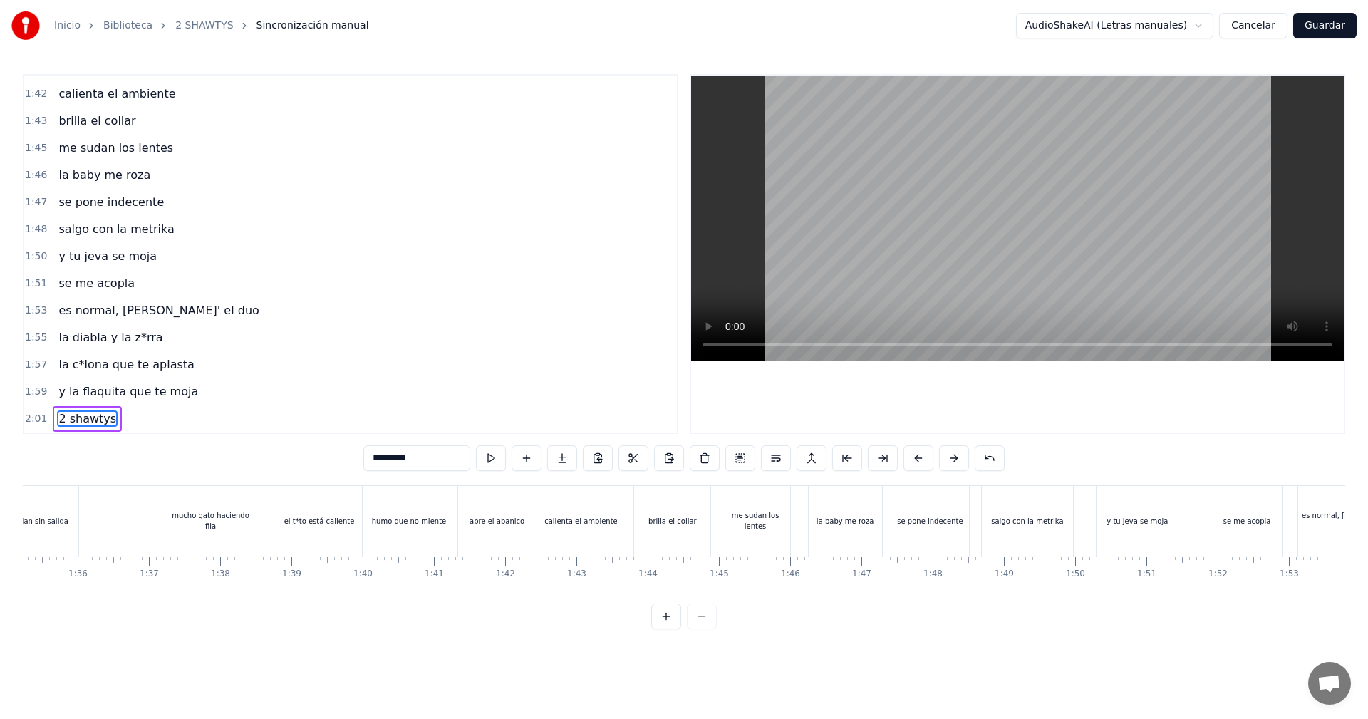
type input "*********"
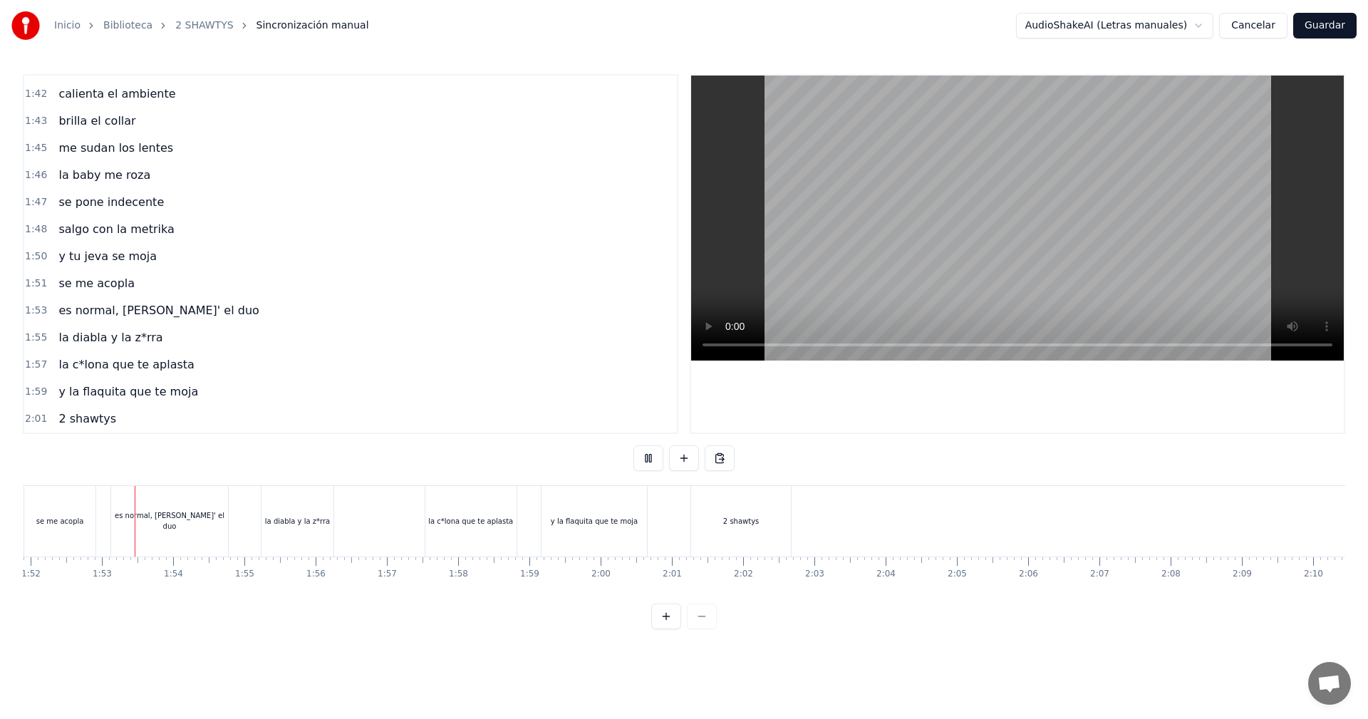
scroll to position [0, 7970]
click at [772, 503] on div "2 shawtys" at bounding box center [740, 521] width 100 height 71
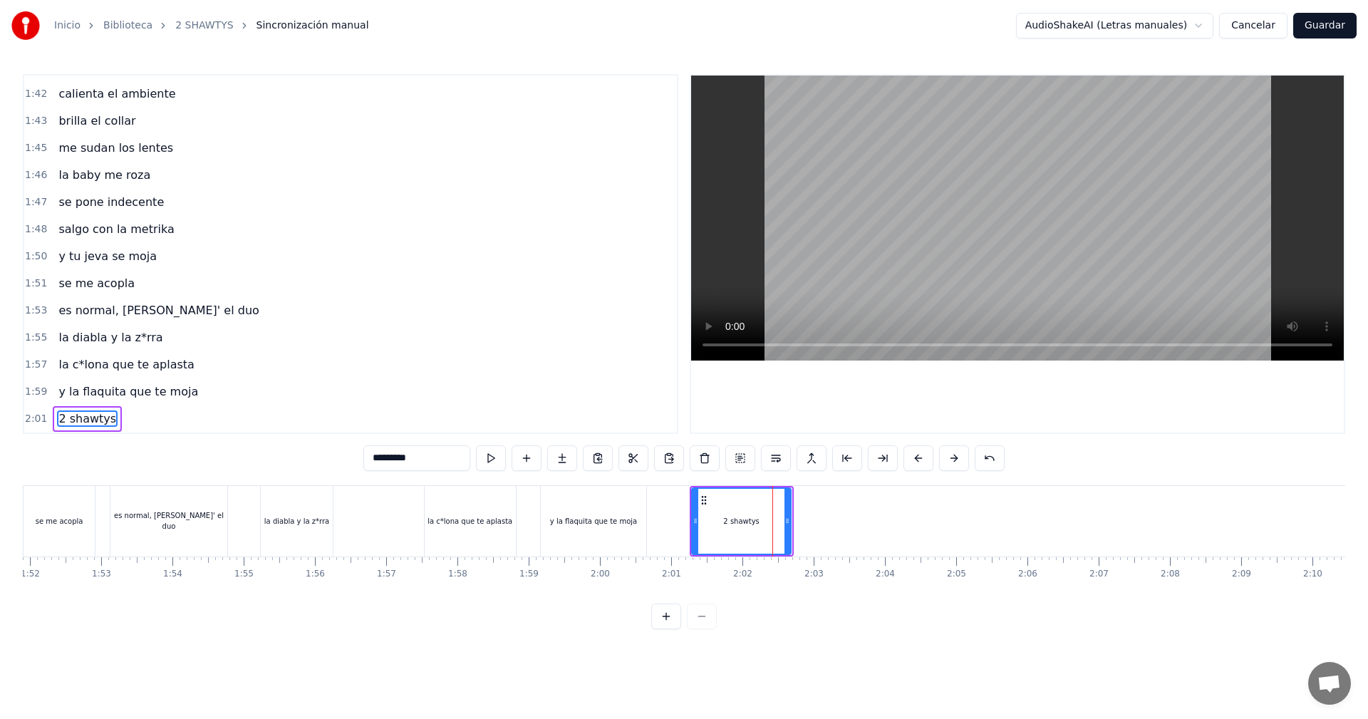
click at [785, 506] on div at bounding box center [787, 521] width 6 height 65
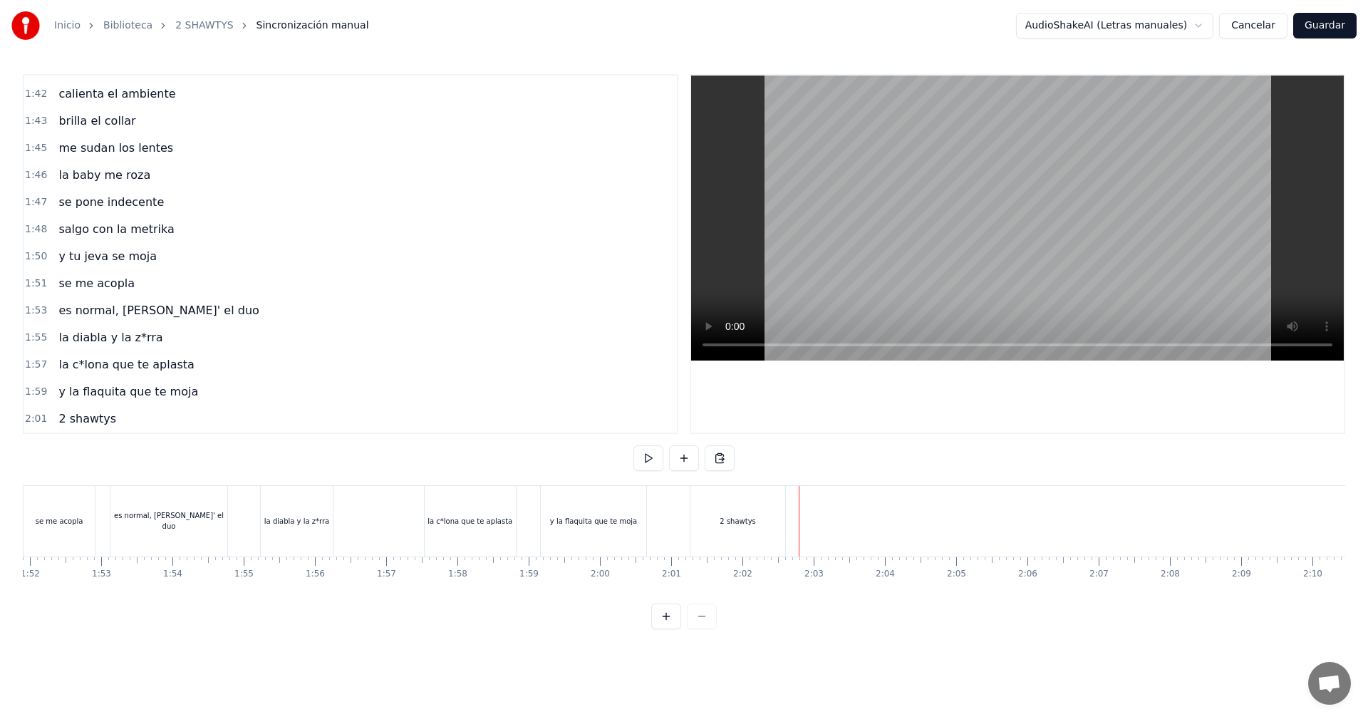
drag, startPoint x: 679, startPoint y: 459, endPoint x: 756, endPoint y: 481, distance: 79.3
click at [684, 459] on button at bounding box center [684, 458] width 30 height 26
click at [843, 514] on div "<>" at bounding box center [836, 521] width 70 height 68
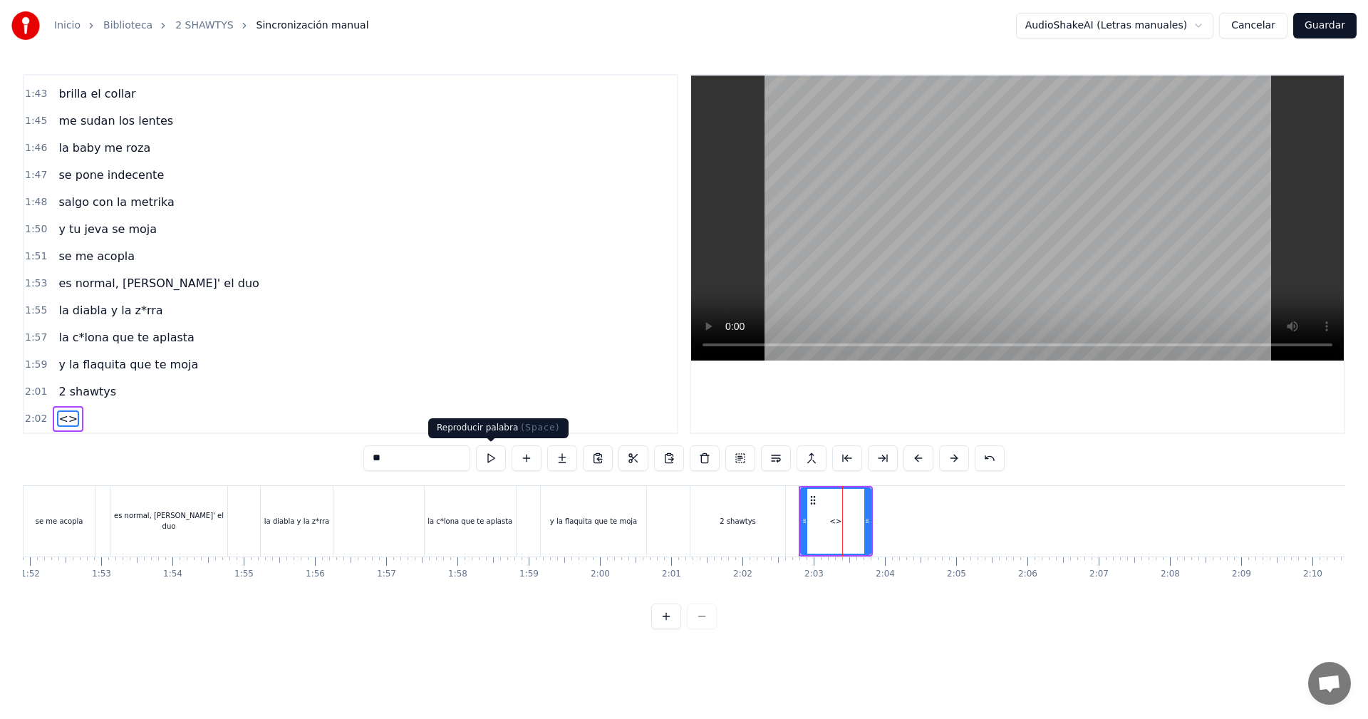
click at [245, 444] on div "0:05 vamos las shawtys 0:06 shawtys 0:07 las chonis y las culonas 0:09 has deja…" at bounding box center [684, 351] width 1322 height 555
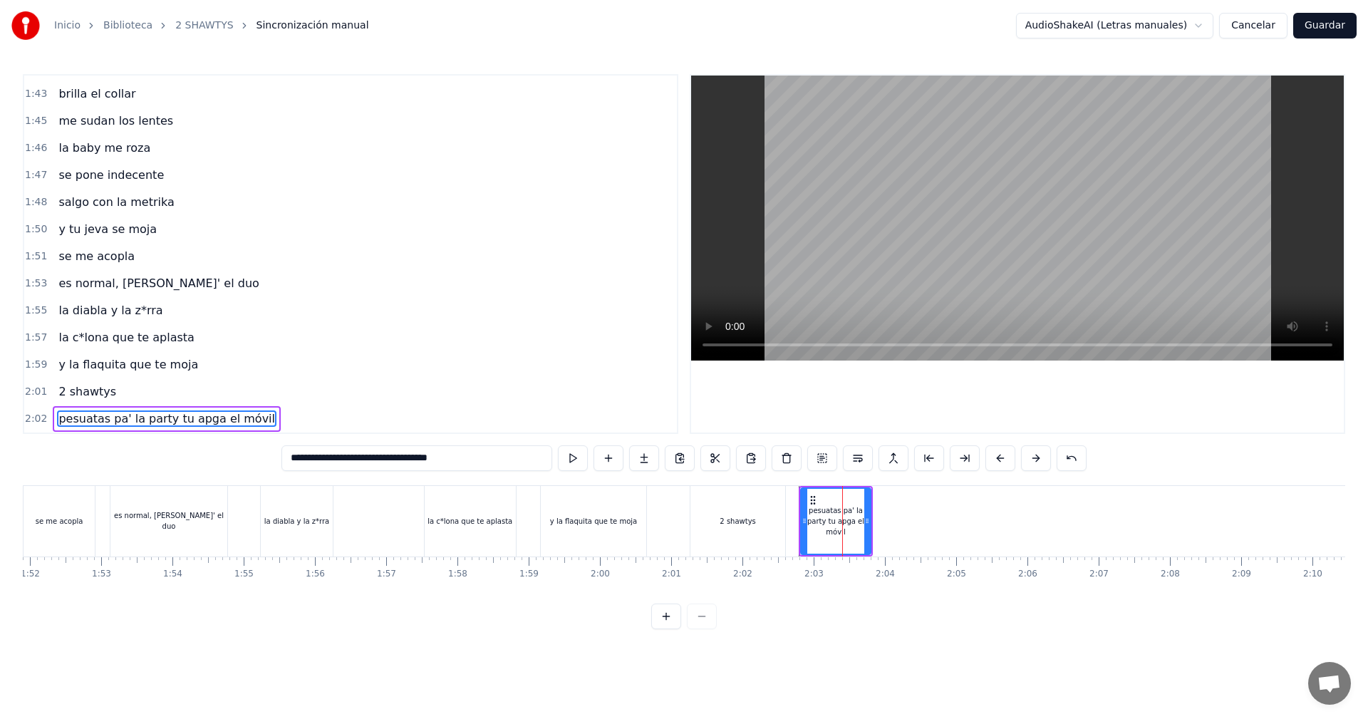
click at [407, 456] on input "**********" at bounding box center [416, 458] width 271 height 26
type input "**********"
click at [870, 521] on div "pesuatas pa' la party tu apaga el móvil" at bounding box center [835, 521] width 74 height 71
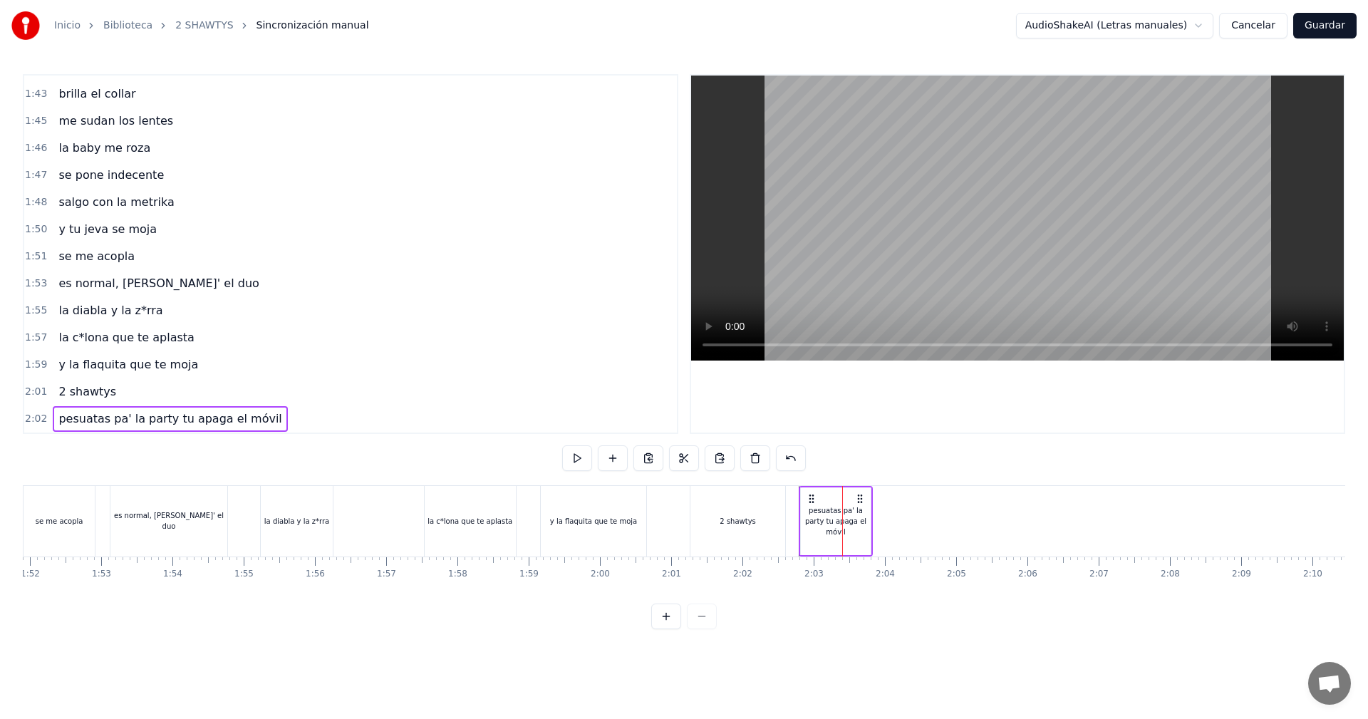
click at [867, 521] on div "pesuatas pa' la party tu apaga el móvil" at bounding box center [836, 521] width 70 height 32
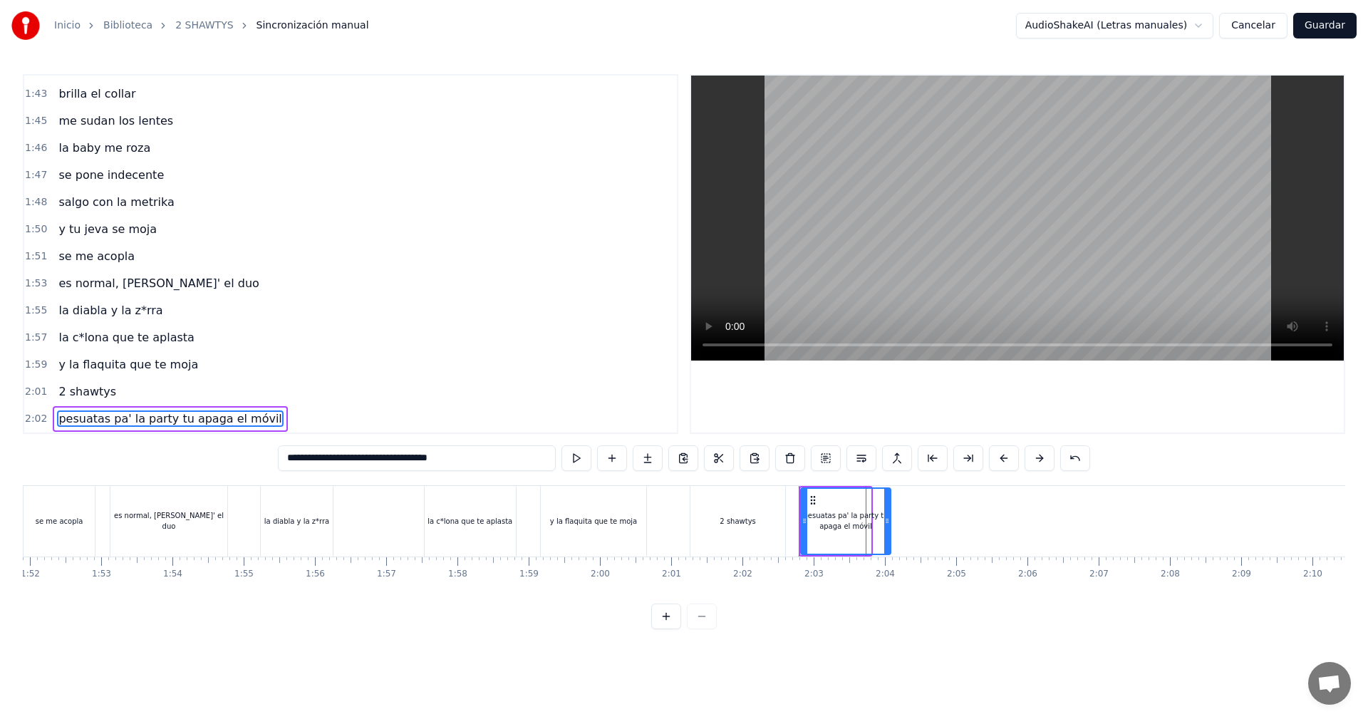
drag, startPoint x: 867, startPoint y: 521, endPoint x: 893, endPoint y: 525, distance: 26.7
click at [890, 525] on icon at bounding box center [887, 520] width 6 height 11
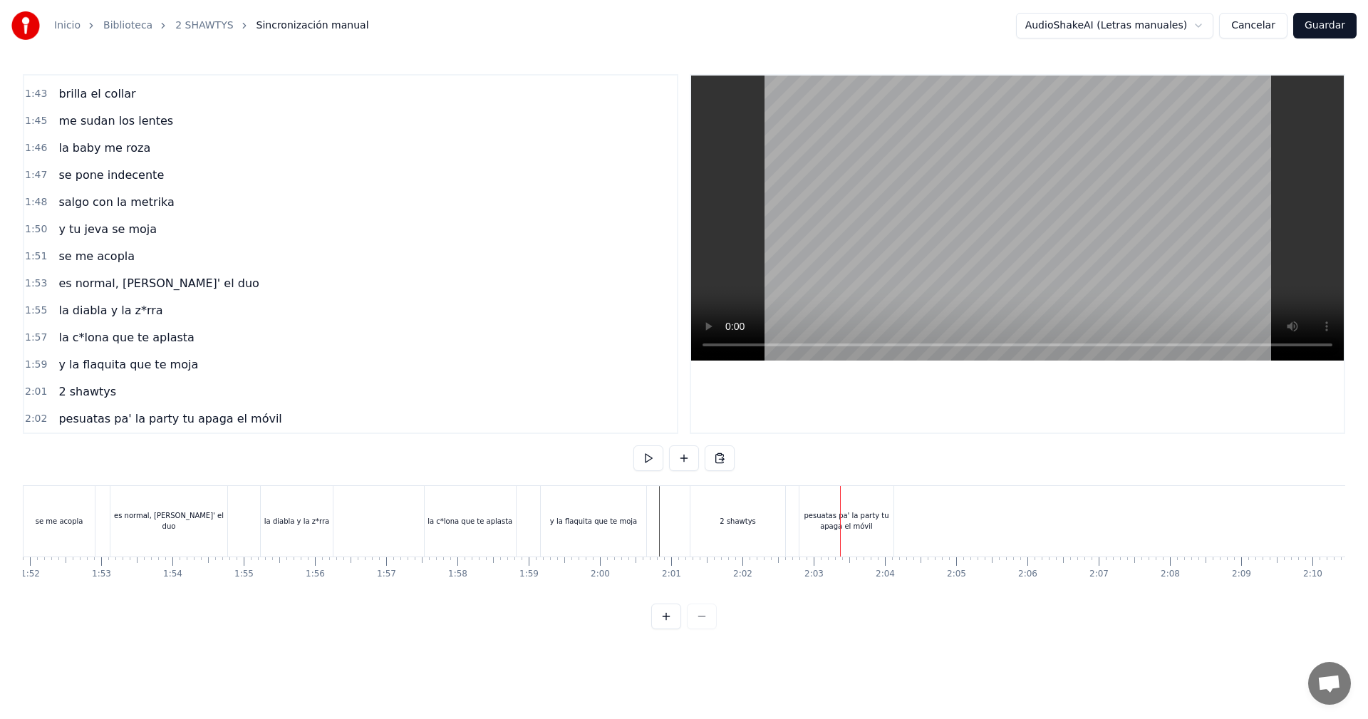
click at [864, 526] on div "pesuatas pa' la party tu apaga el móvil" at bounding box center [846, 520] width 94 height 21
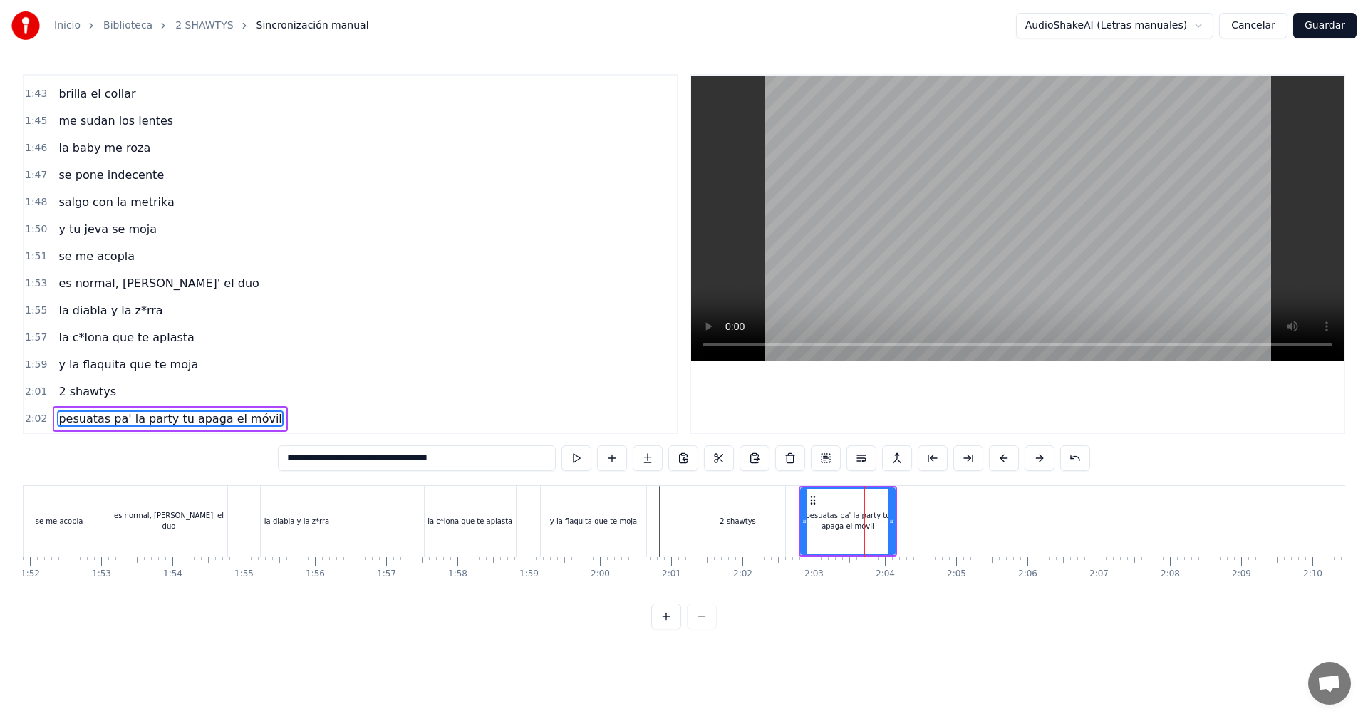
click at [308, 459] on input "**********" at bounding box center [417, 458] width 278 height 26
click at [306, 459] on input "**********" at bounding box center [417, 458] width 278 height 26
click at [304, 459] on input "**********" at bounding box center [416, 458] width 271 height 26
click at [303, 458] on input "**********" at bounding box center [417, 458] width 264 height 26
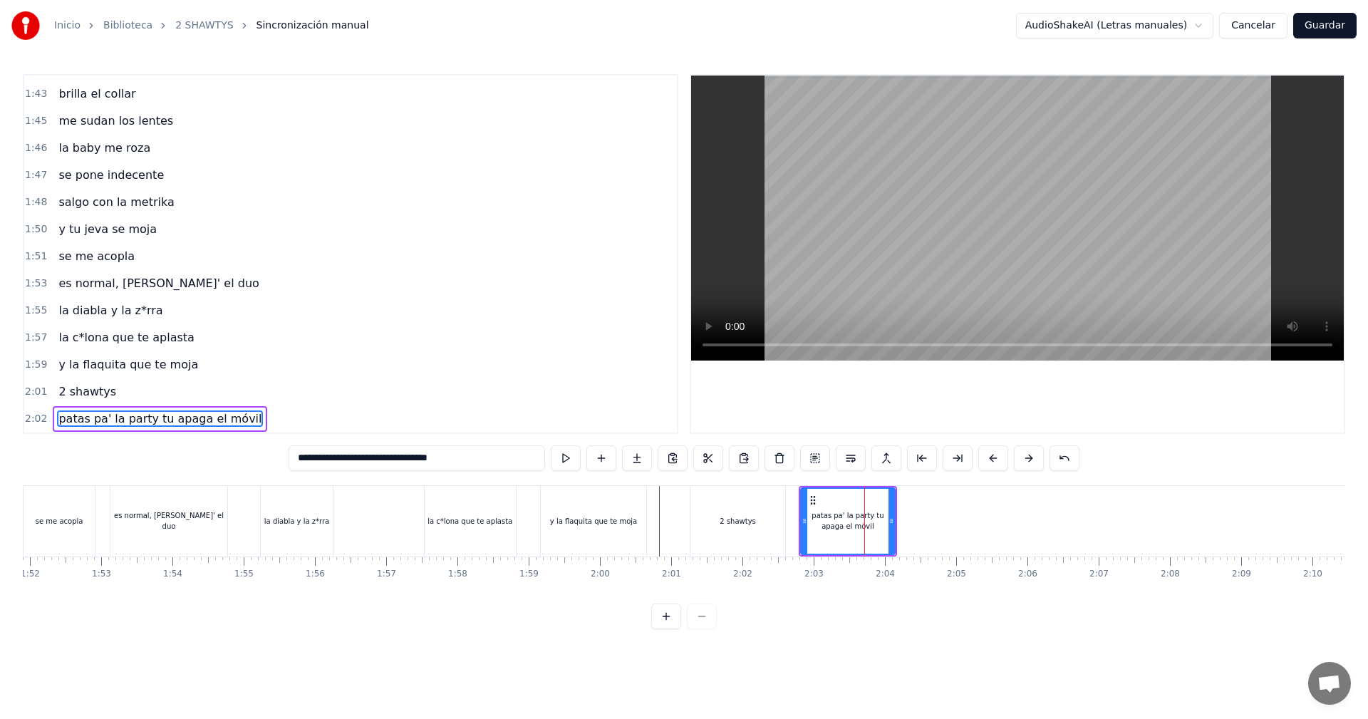
click at [304, 458] on input "**********" at bounding box center [416, 458] width 256 height 26
click at [304, 458] on input "**********" at bounding box center [417, 458] width 264 height 26
click at [312, 459] on input "**********" at bounding box center [416, 458] width 271 height 26
click at [308, 462] on input "**********" at bounding box center [417, 458] width 264 height 26
click at [309, 460] on input "**********" at bounding box center [417, 458] width 264 height 26
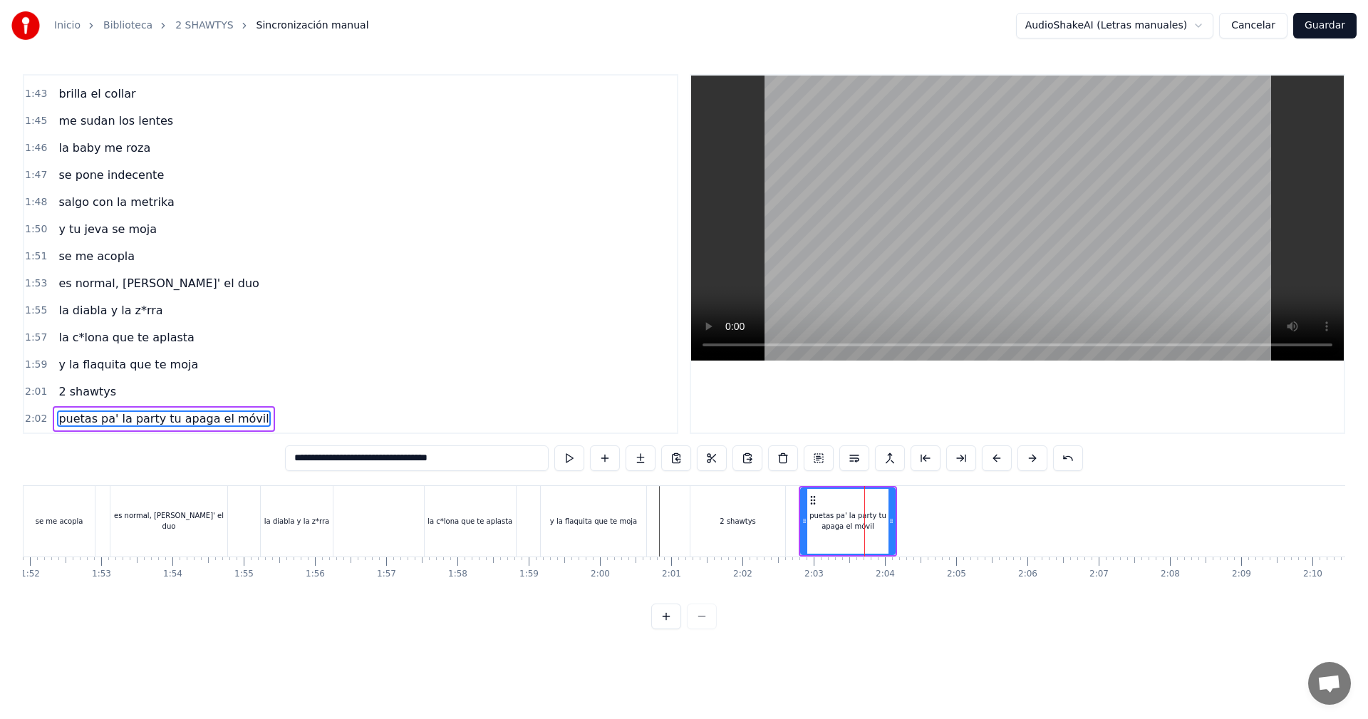
type input "**********"
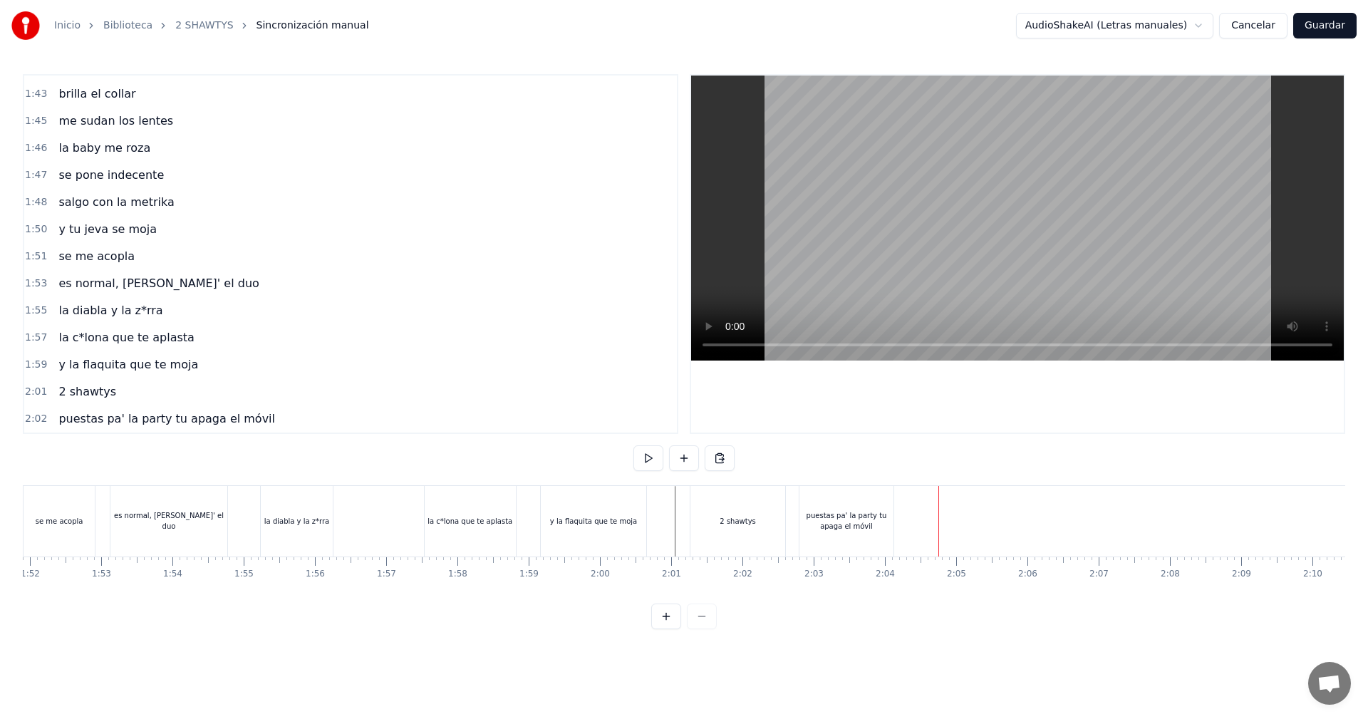
click at [876, 525] on div "puestas pa' la party tu apaga el móvil" at bounding box center [846, 520] width 94 height 21
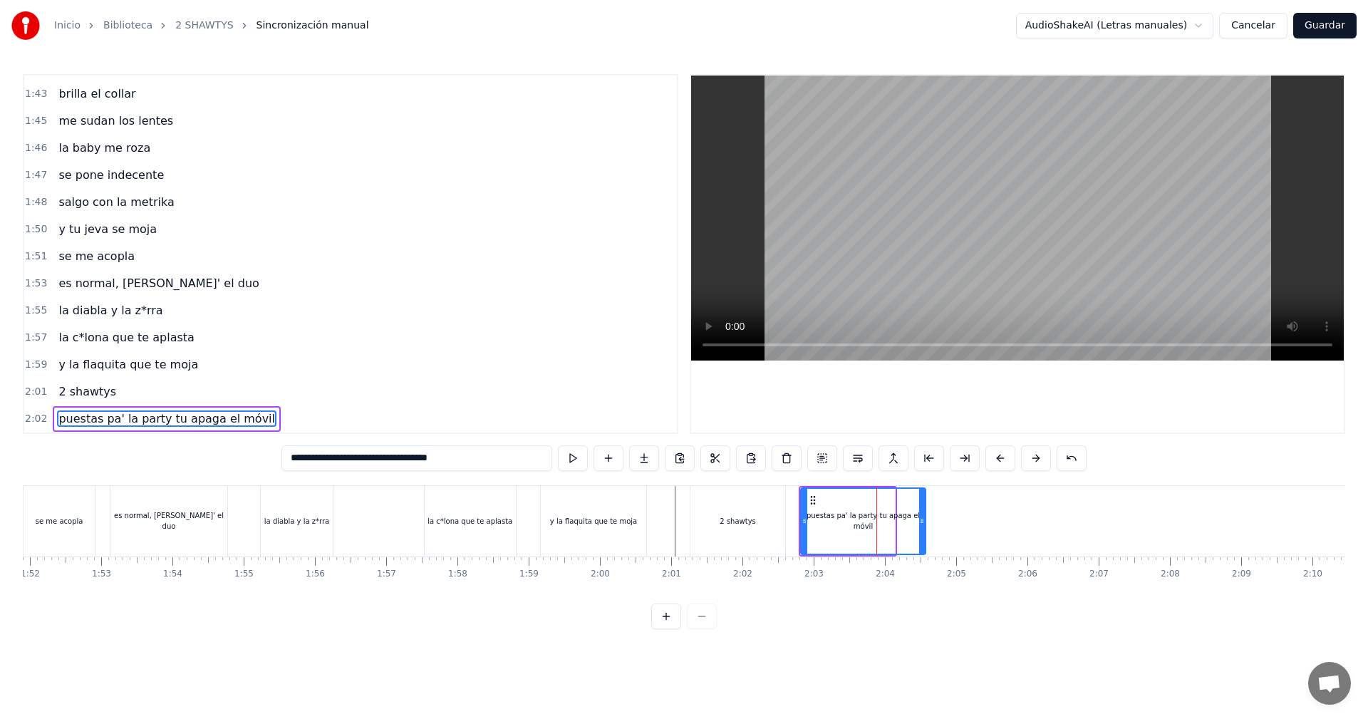
drag, startPoint x: 891, startPoint y: 514, endPoint x: 921, endPoint y: 525, distance: 32.0
click at [921, 525] on div at bounding box center [922, 521] width 6 height 65
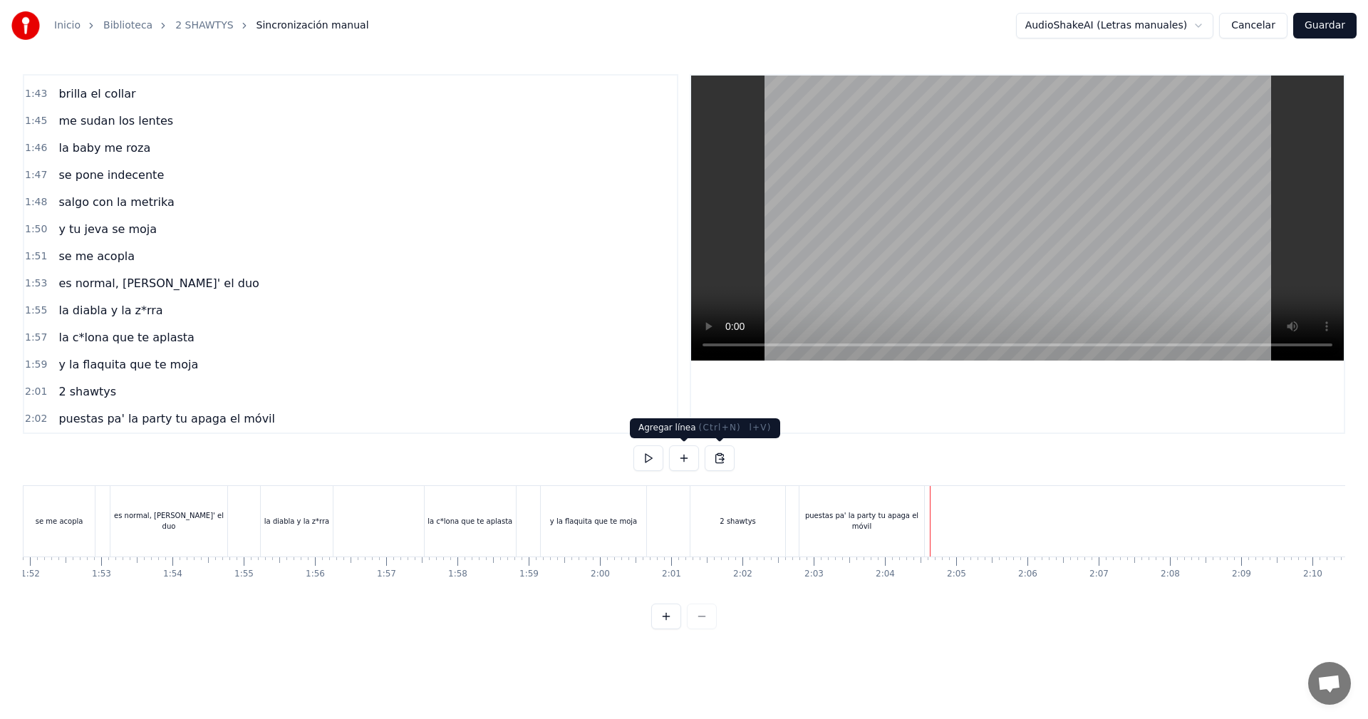
click at [687, 467] on button at bounding box center [684, 458] width 30 height 26
click at [968, 530] on div "<>" at bounding box center [967, 521] width 70 height 68
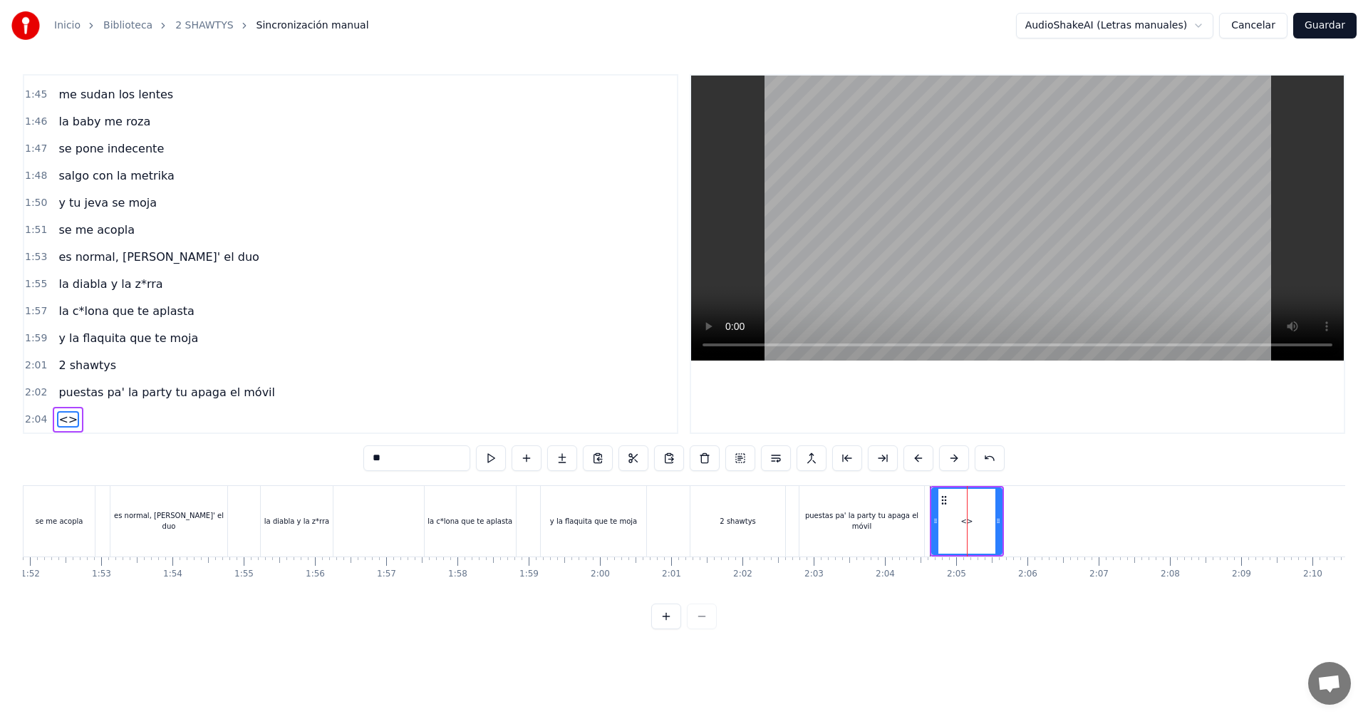
scroll to position [1619, 0]
drag, startPoint x: 318, startPoint y: 439, endPoint x: 284, endPoint y: 437, distance: 34.3
click at [290, 437] on div "0:05 vamos las shawtys 0:06 shawtys 0:07 las chonis y las culonas 0:09 has deja…" at bounding box center [684, 351] width 1322 height 555
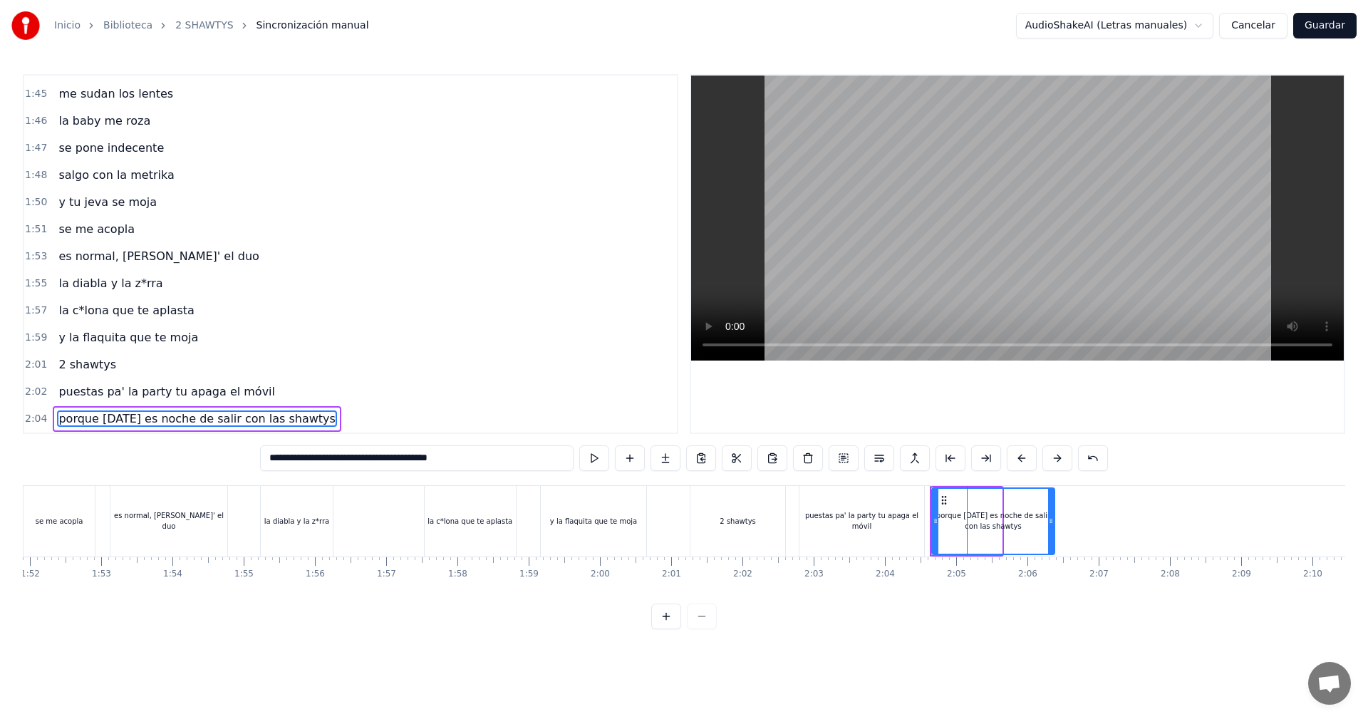
drag, startPoint x: 1006, startPoint y: 514, endPoint x: 1052, endPoint y: 568, distance: 71.8
click at [1052, 568] on div "vamos las shawtys shawtys las chonis y las culonas has dejao' al diky y luces t…" at bounding box center [684, 538] width 1322 height 107
type input "**********"
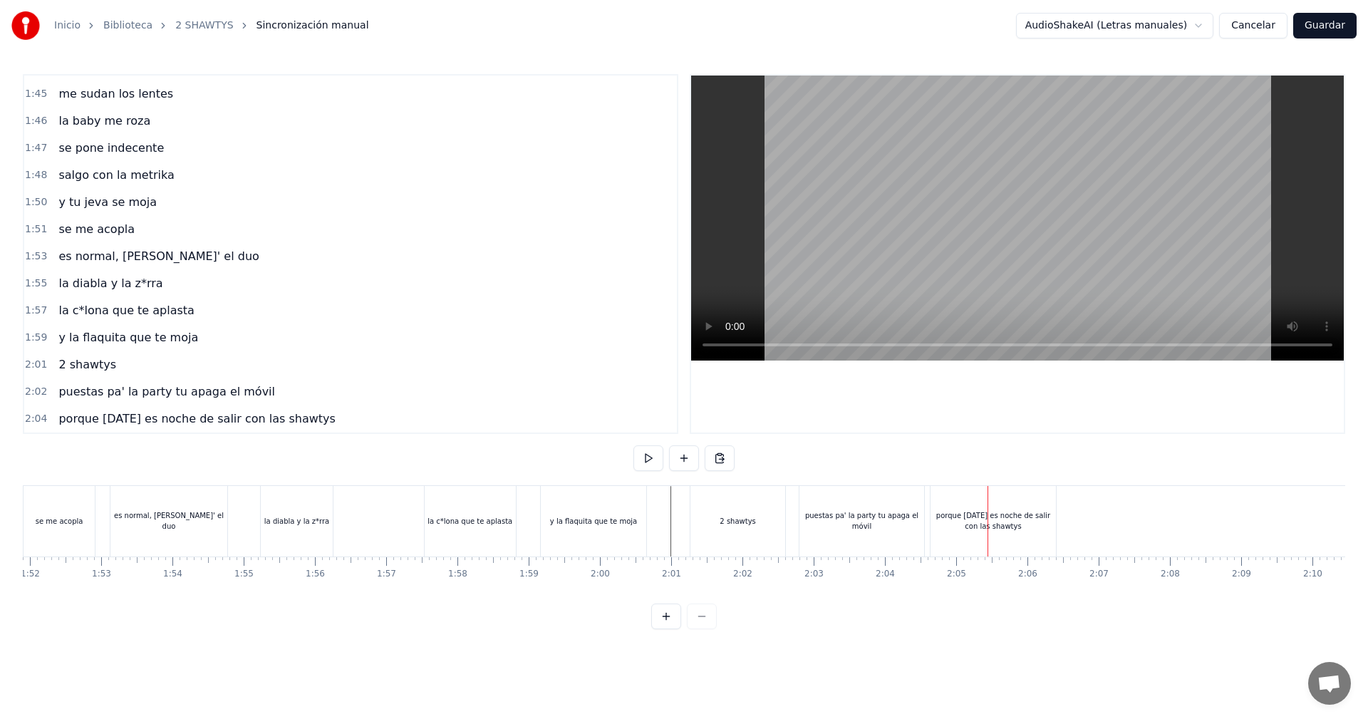
click at [960, 529] on div "porque [DATE] es noche de salir con las shawtys" at bounding box center [992, 520] width 125 height 21
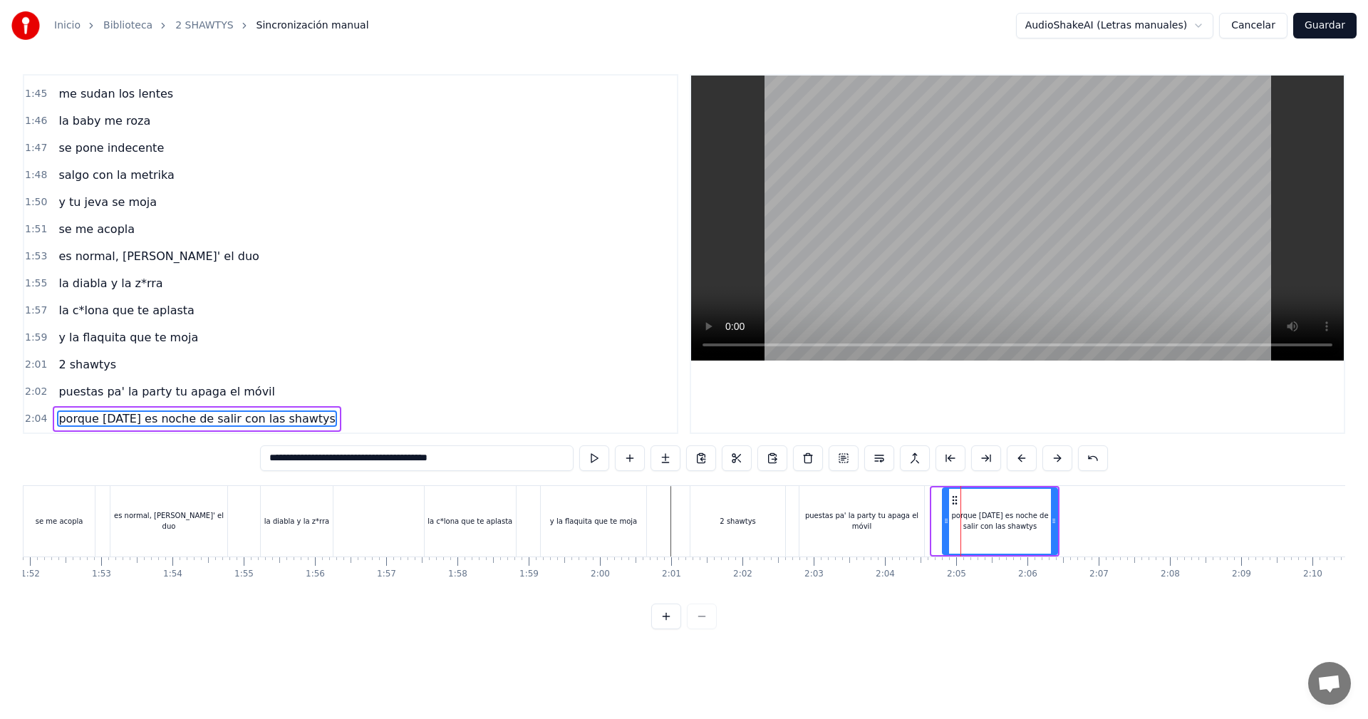
drag, startPoint x: 934, startPoint y: 520, endPoint x: 977, endPoint y: 516, distance: 42.9
click at [949, 521] on icon at bounding box center [946, 520] width 6 height 11
drag, startPoint x: 1061, startPoint y: 514, endPoint x: 1083, endPoint y: 514, distance: 22.1
click at [1071, 514] on div at bounding box center [1069, 521] width 6 height 65
click at [918, 523] on div "puestas pa' la party tu apaga el móvil" at bounding box center [861, 520] width 125 height 21
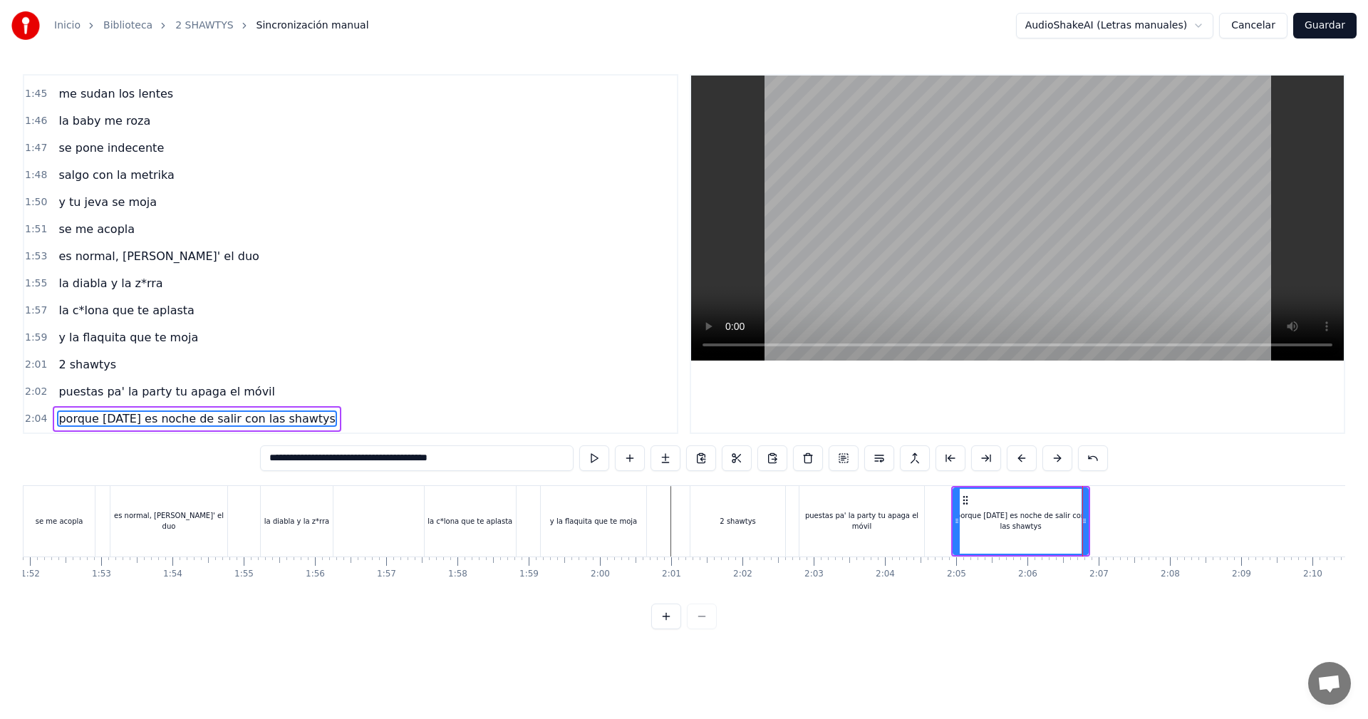
type input "**********"
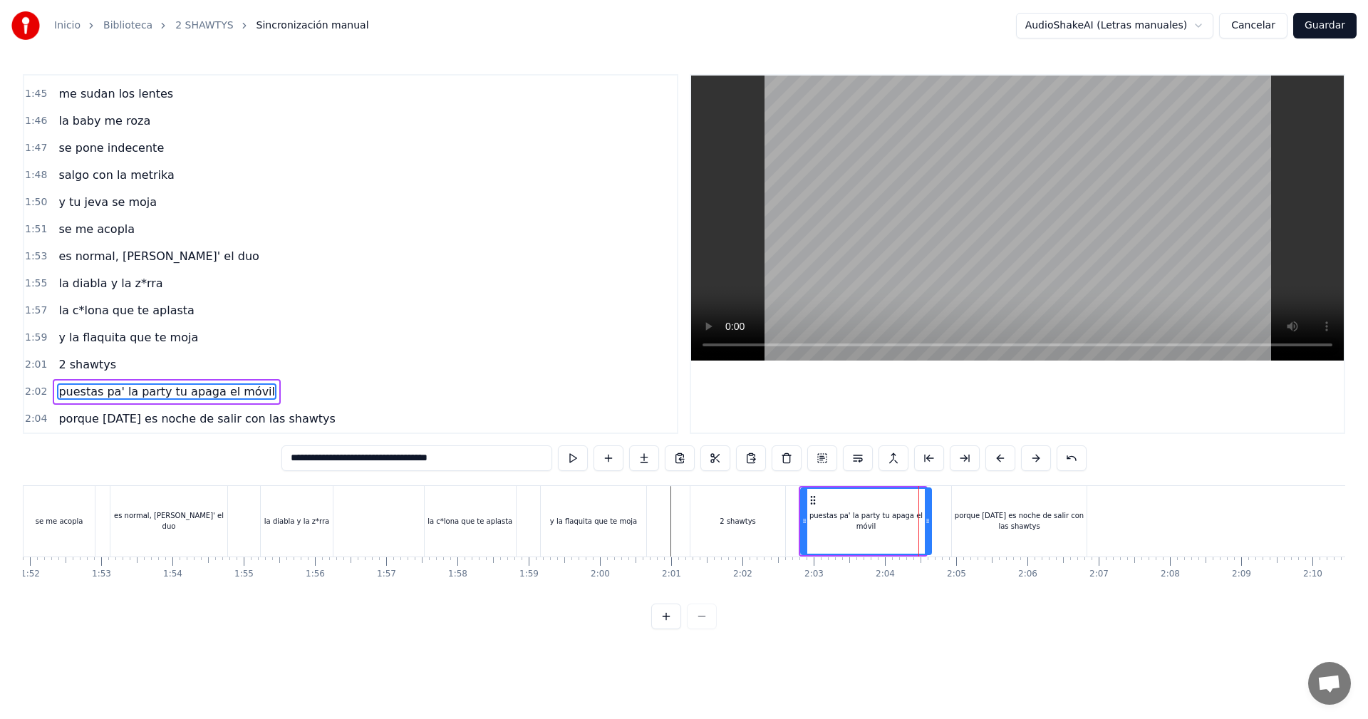
drag, startPoint x: 918, startPoint y: 522, endPoint x: 927, endPoint y: 517, distance: 10.5
click at [927, 517] on icon at bounding box center [928, 520] width 6 height 11
click at [801, 514] on div at bounding box center [804, 521] width 6 height 65
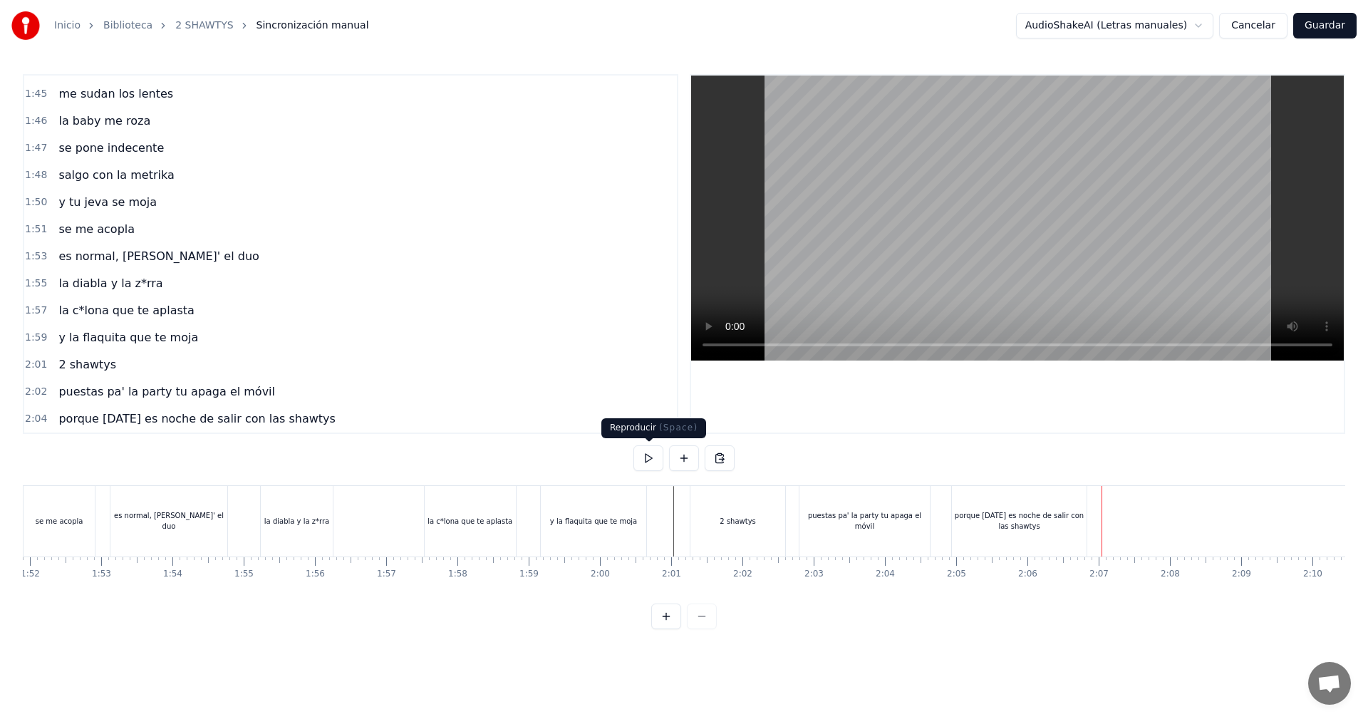
click at [696, 452] on button at bounding box center [684, 458] width 30 height 26
click at [1164, 548] on div "<>" at bounding box center [1138, 521] width 70 height 68
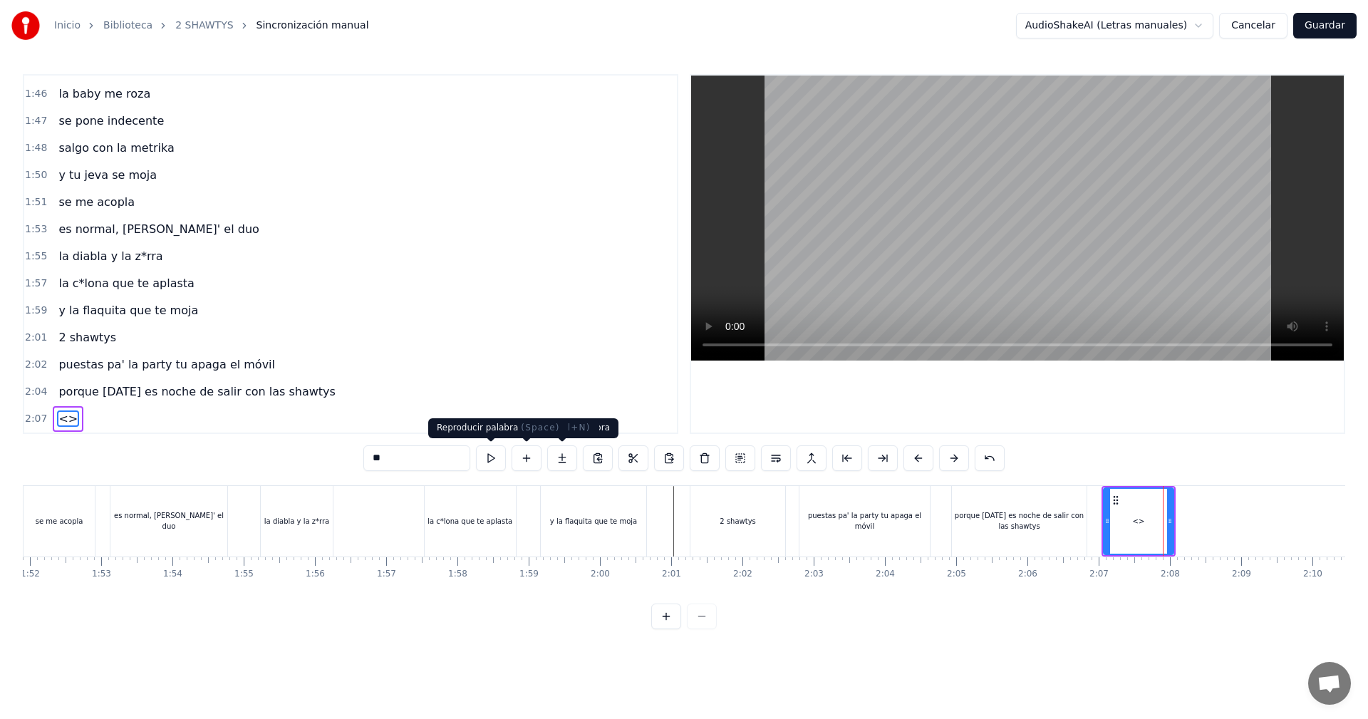
click at [326, 462] on div "0:05 vamos las shawtys 0:06 shawtys 0:07 las chonis y las culonas 0:09 has deja…" at bounding box center [684, 351] width 1322 height 555
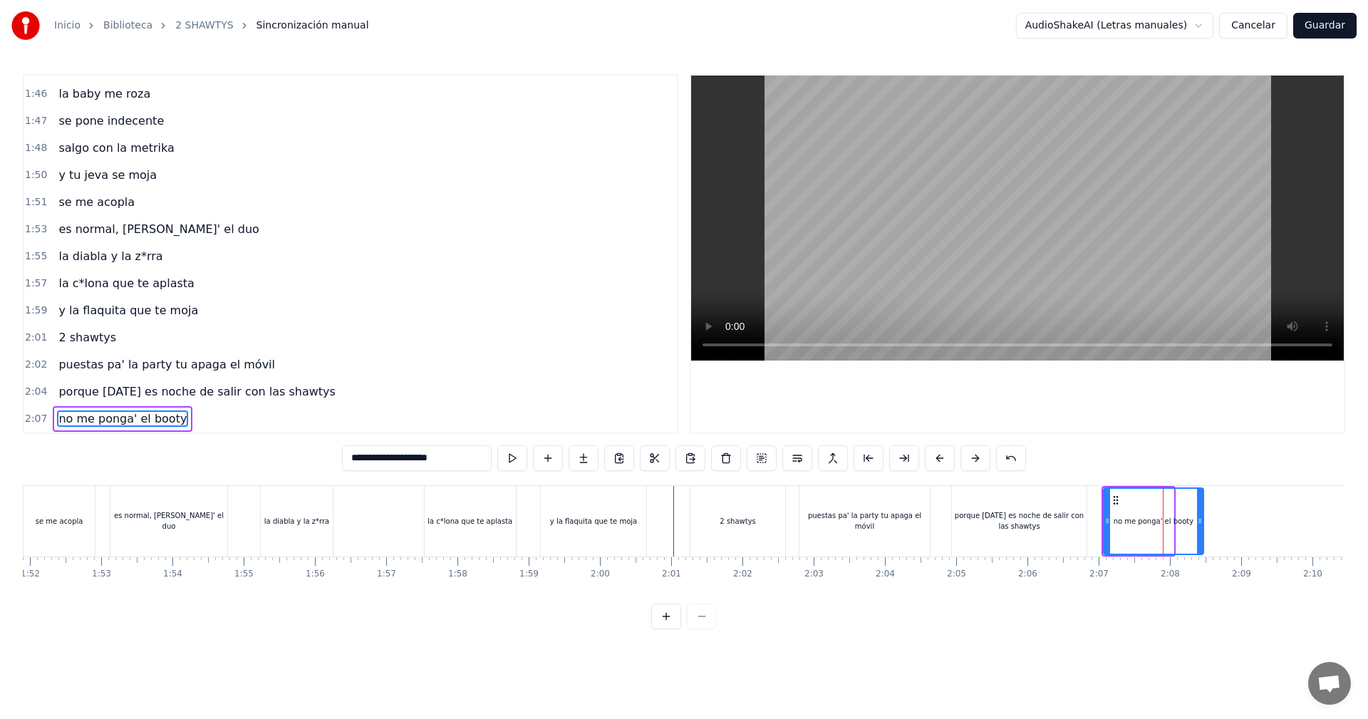
drag, startPoint x: 1172, startPoint y: 517, endPoint x: 1202, endPoint y: 543, distance: 39.4
click at [1202, 543] on div at bounding box center [1200, 521] width 6 height 65
type input "**********"
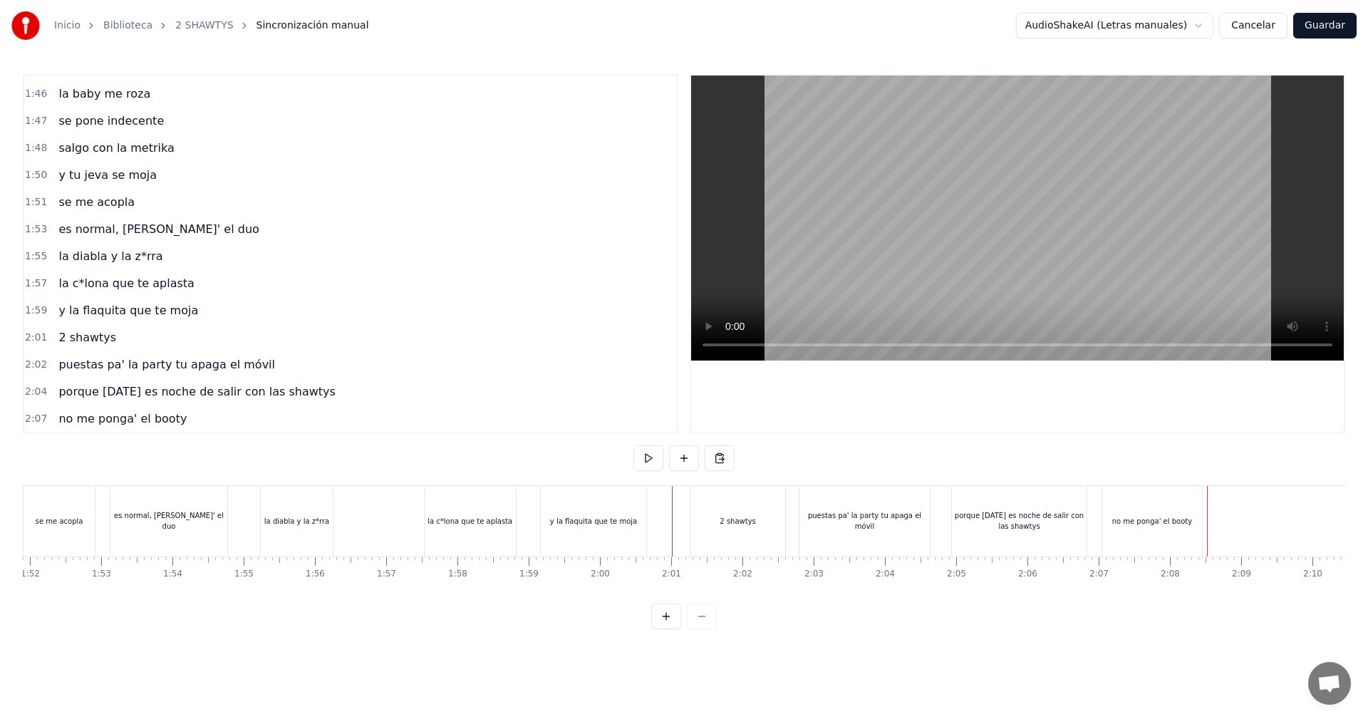
click at [678, 458] on button at bounding box center [684, 458] width 30 height 26
click at [1213, 523] on div "<>" at bounding box center [1244, 521] width 70 height 68
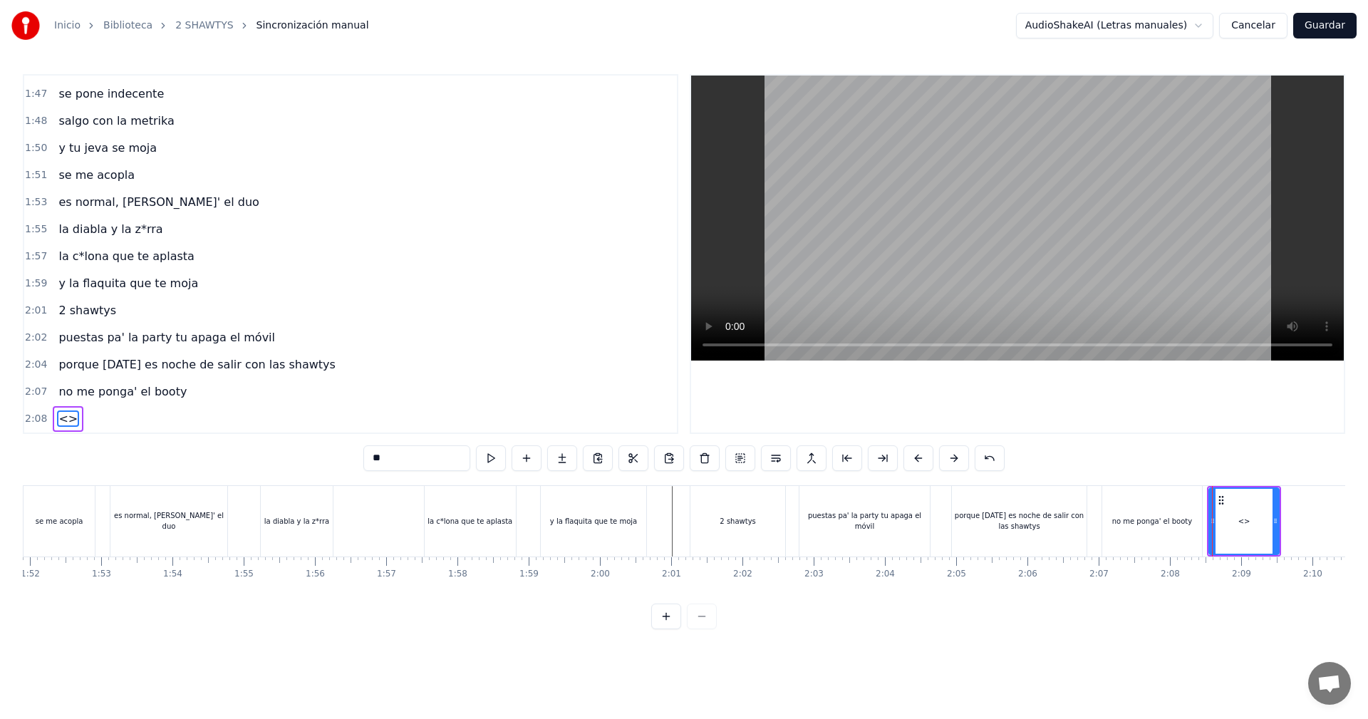
drag, startPoint x: 410, startPoint y: 462, endPoint x: 246, endPoint y: 451, distance: 164.2
click at [262, 452] on div "0:05 vamos las shawtys 0:06 shawtys 0:07 las chonis y las culonas 0:09 has deja…" at bounding box center [684, 351] width 1322 height 555
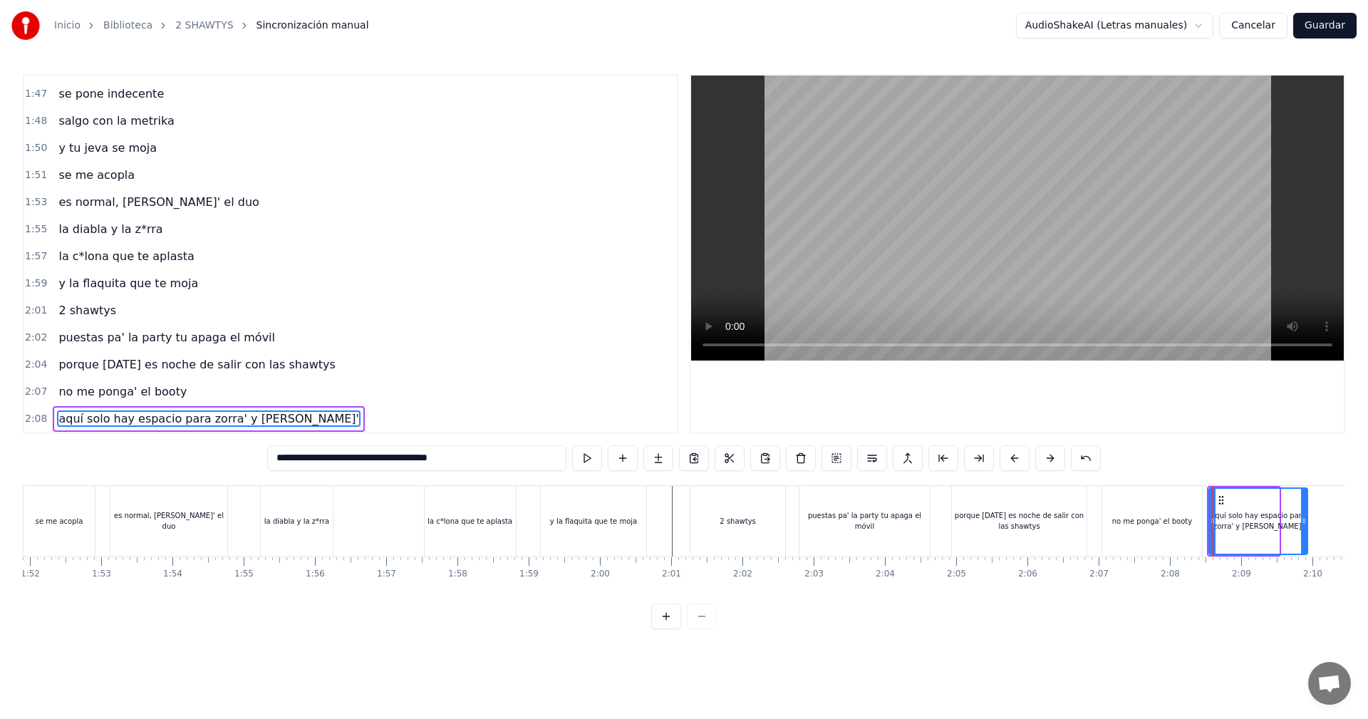
drag, startPoint x: 1272, startPoint y: 521, endPoint x: 1301, endPoint y: 577, distance: 62.4
click at [1301, 577] on div "vamos las shawtys shawtys las chonis y las culonas has dejao' al diky y luces t…" at bounding box center [684, 538] width 1322 height 107
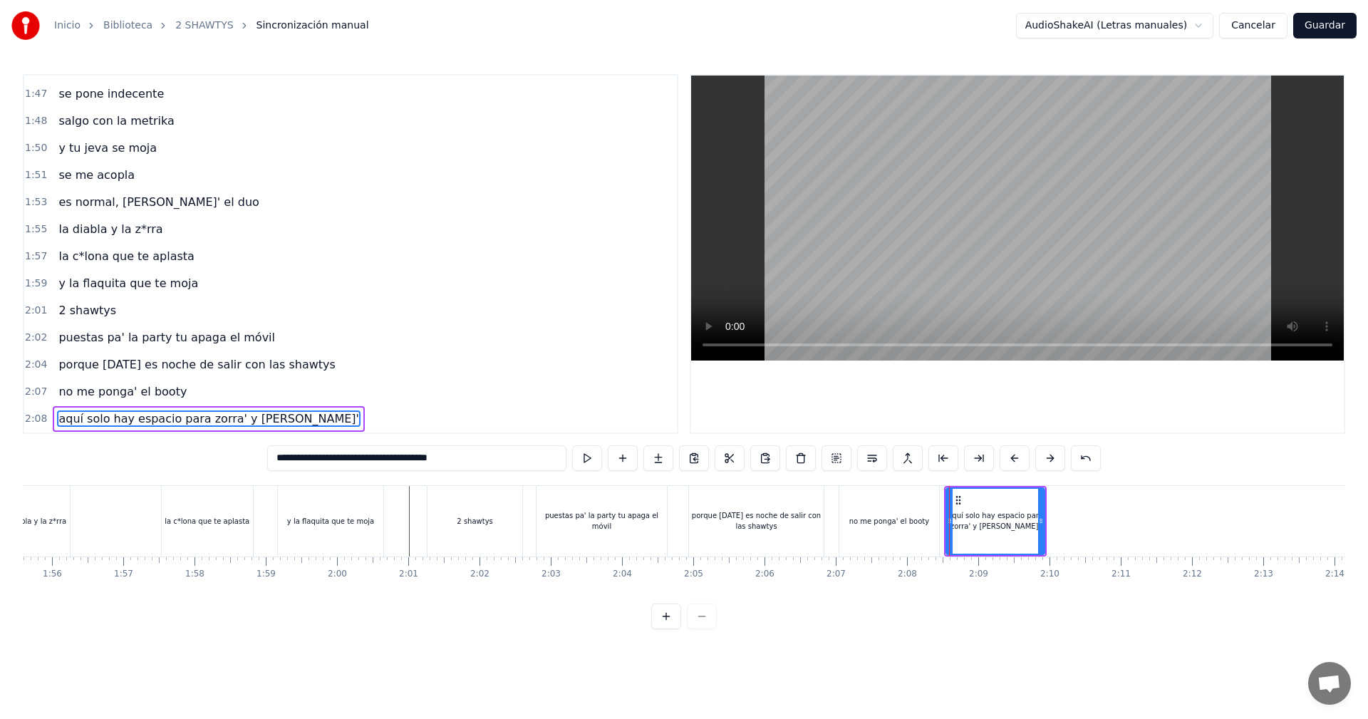
scroll to position [0, 8349]
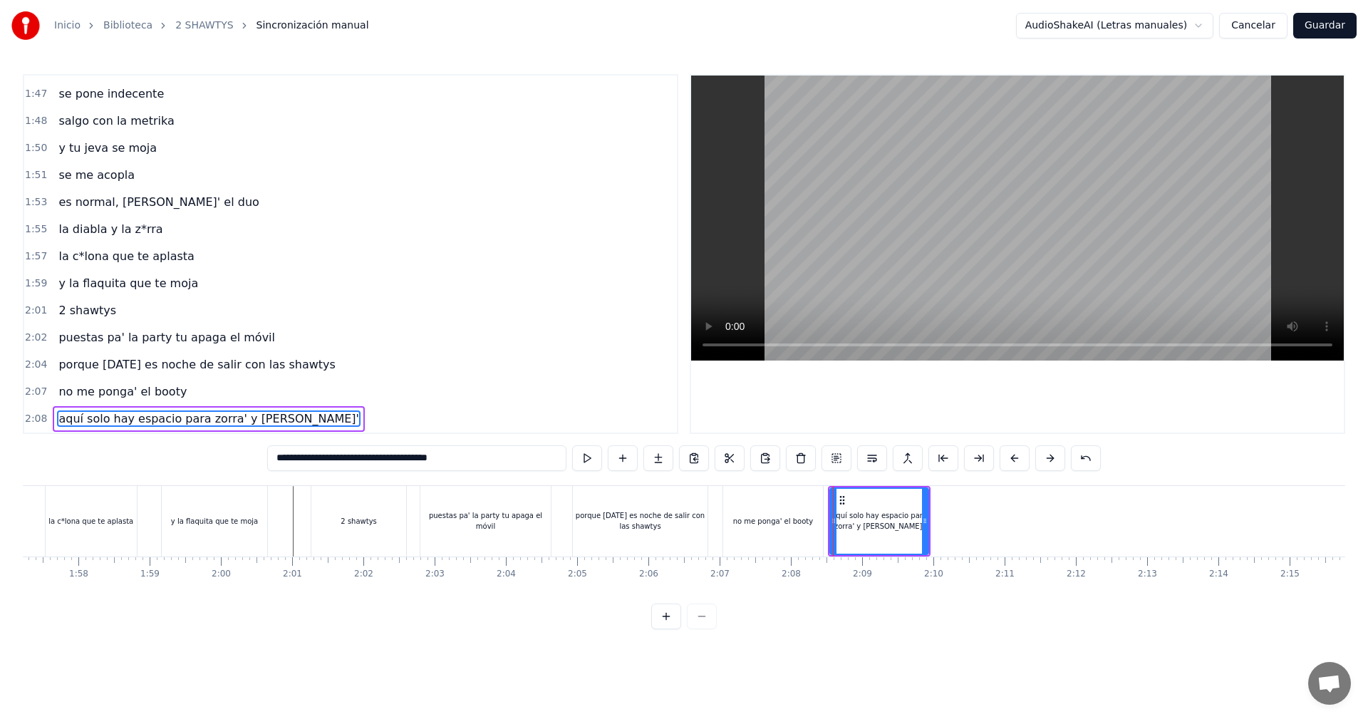
type input "**********"
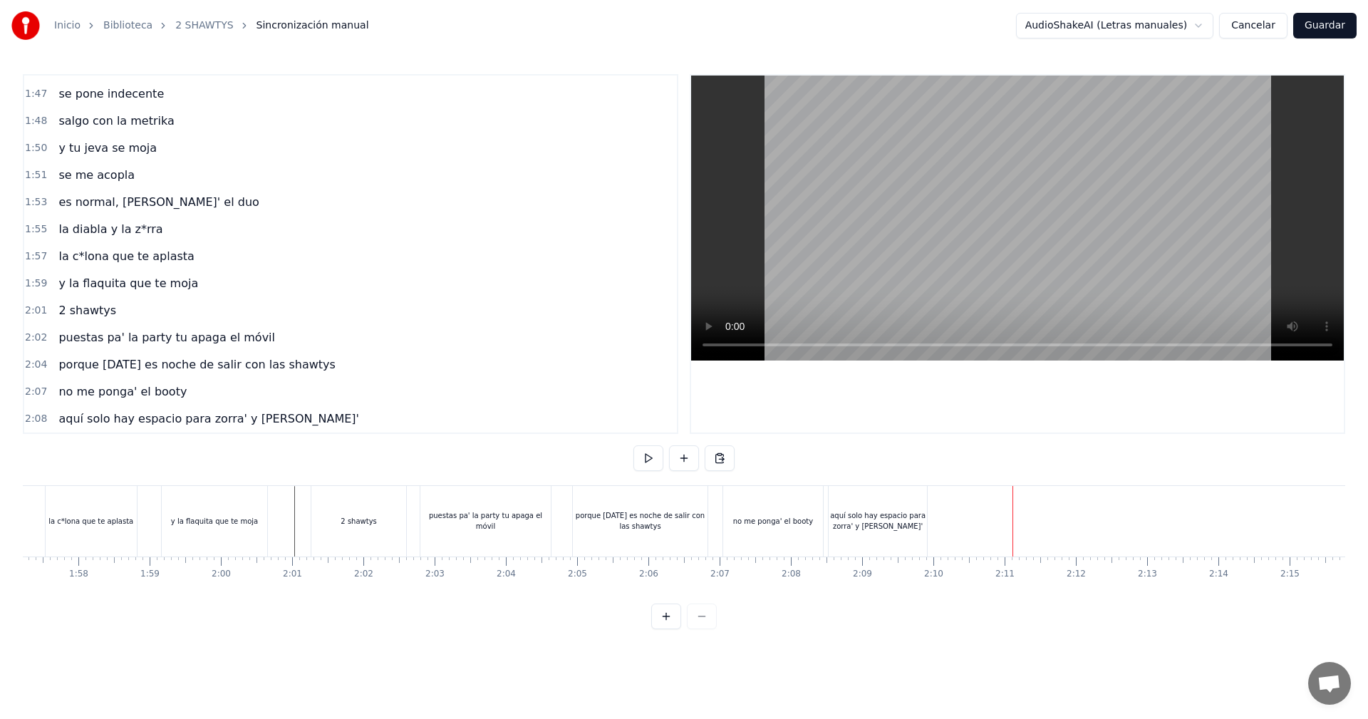
click at [907, 502] on div "aquí solo hay espacio para zorra' y [PERSON_NAME]'" at bounding box center [877, 521] width 98 height 71
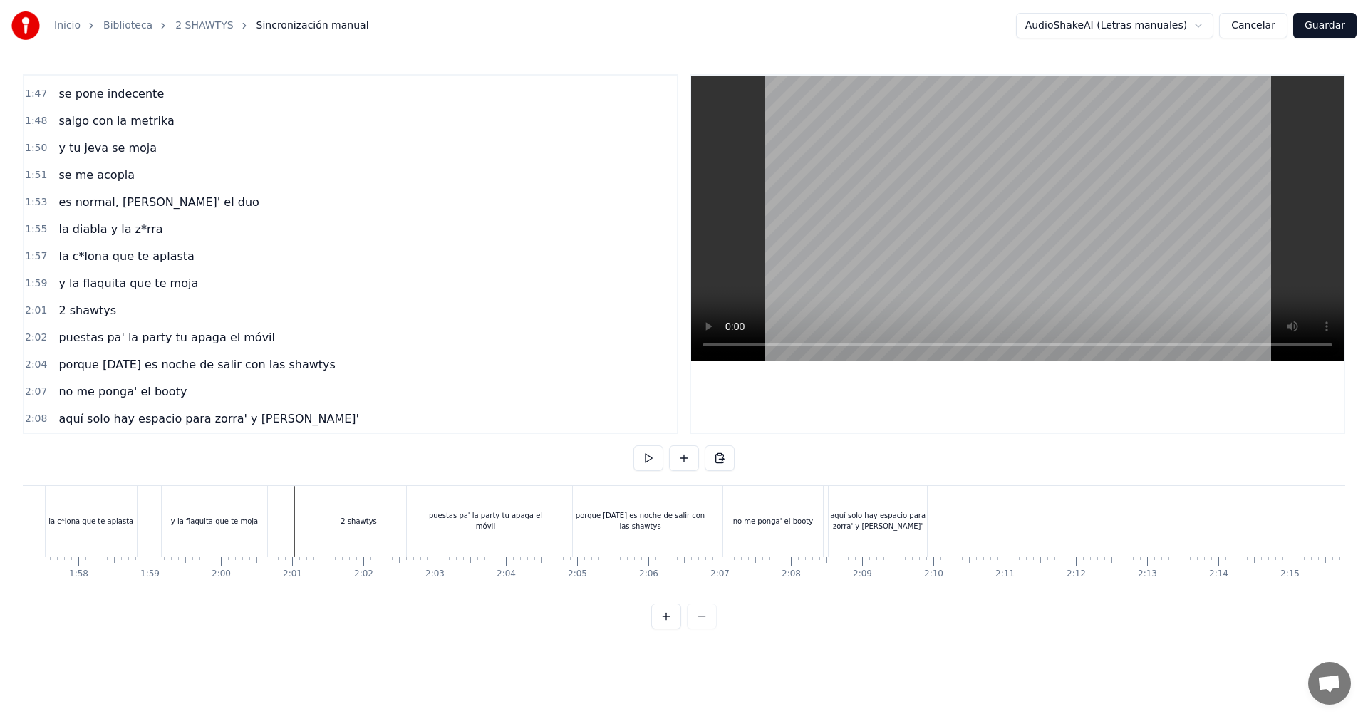
click at [910, 511] on div "aquí solo hay espacio para zorra' y [PERSON_NAME]'" at bounding box center [877, 520] width 98 height 21
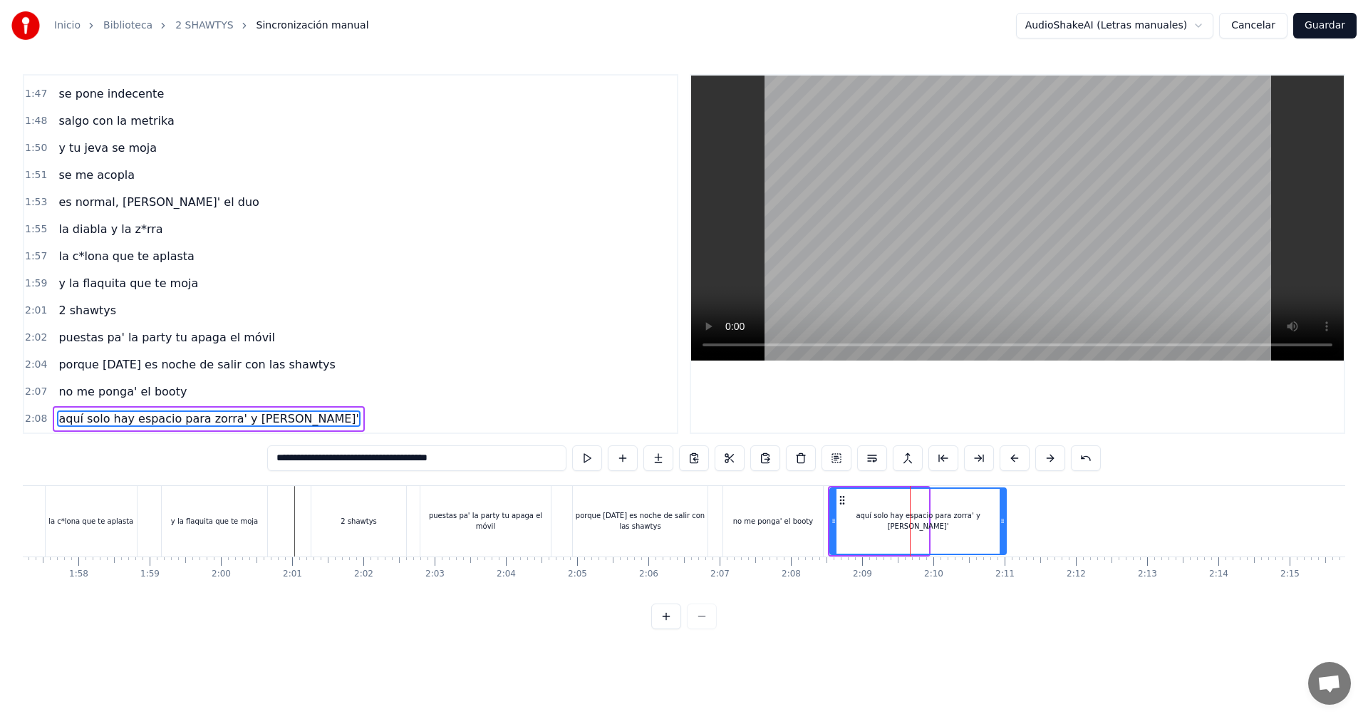
drag, startPoint x: 929, startPoint y: 521, endPoint x: 1007, endPoint y: 554, distance: 85.2
click at [1006, 554] on div "aquí solo hay espacio para zorra' y [PERSON_NAME]'" at bounding box center [917, 521] width 177 height 68
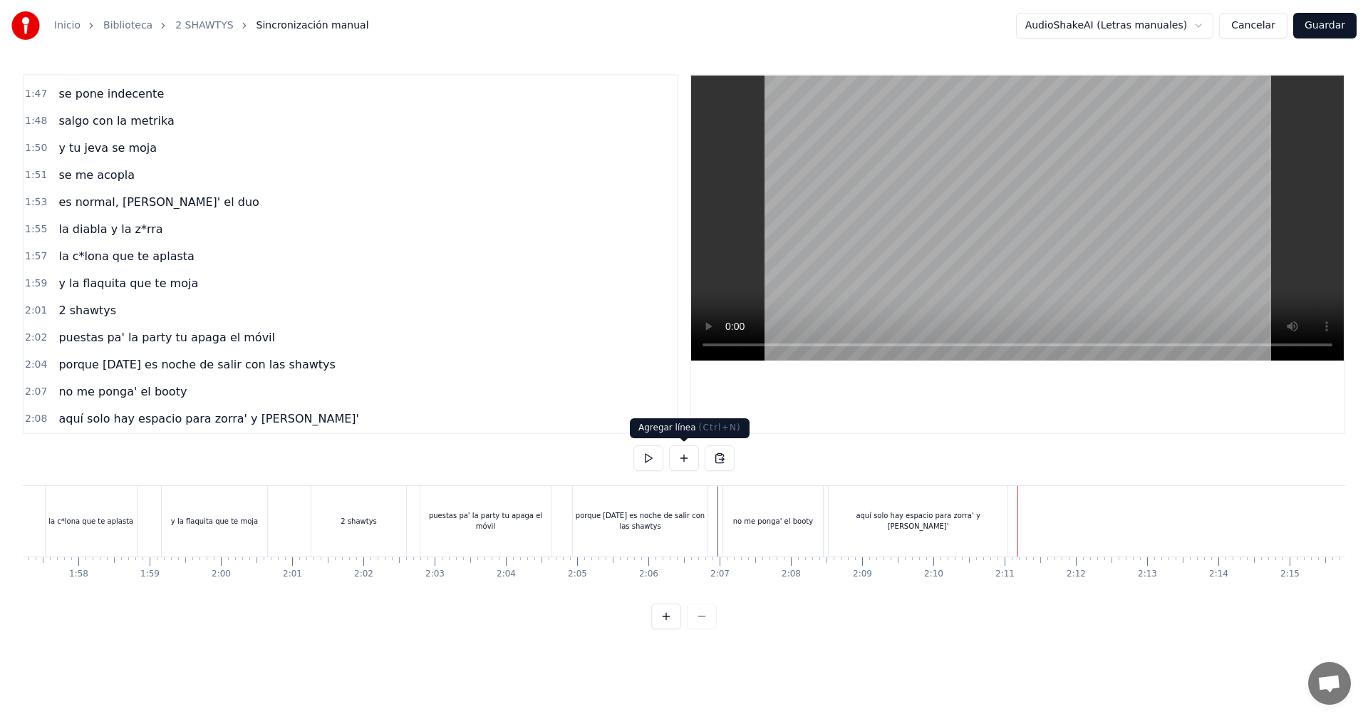
click at [692, 457] on button at bounding box center [684, 458] width 30 height 26
click at [1061, 541] on div "<>" at bounding box center [1054, 521] width 70 height 68
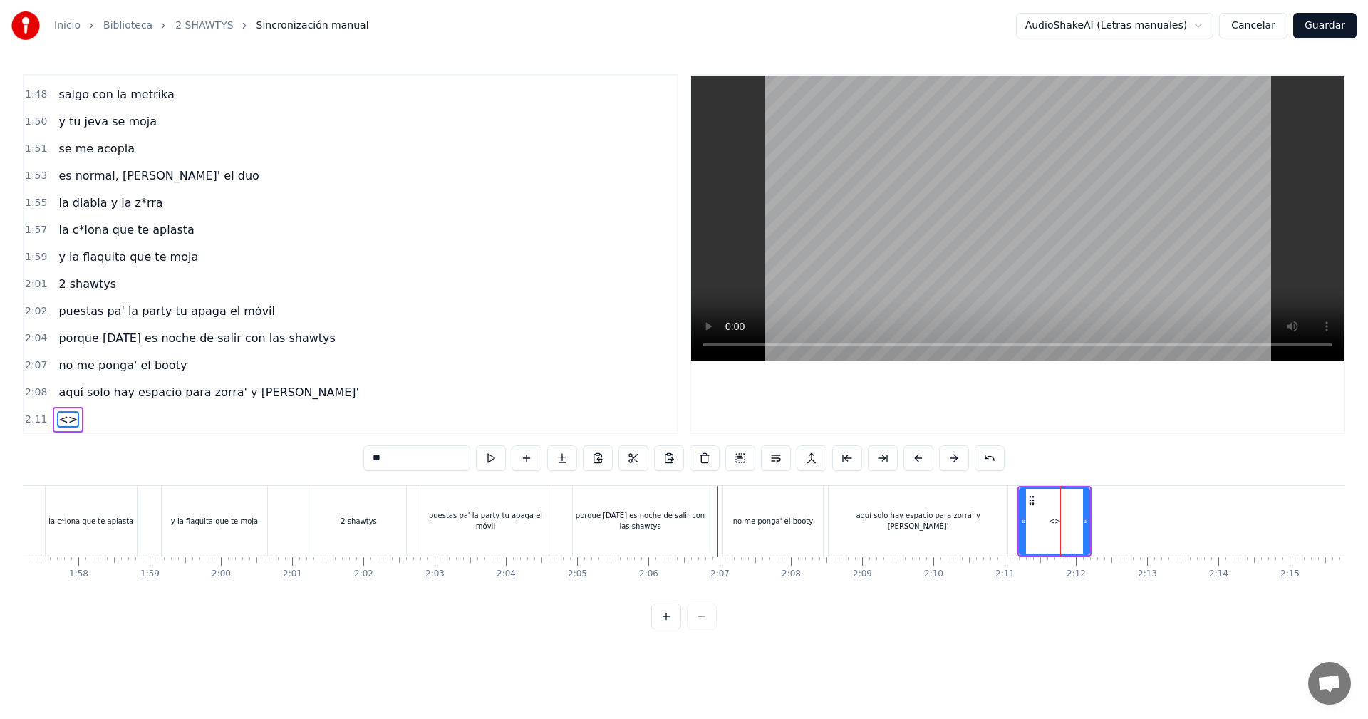
scroll to position [1700, 0]
drag, startPoint x: 395, startPoint y: 455, endPoint x: 313, endPoint y: 452, distance: 82.0
click at [328, 454] on div "0:05 vamos las shawtys 0:06 shawtys 0:07 las chonis y las culonas 0:09 has deja…" at bounding box center [684, 351] width 1322 height 555
click at [1087, 531] on div at bounding box center [1086, 521] width 6 height 65
drag, startPoint x: 1087, startPoint y: 531, endPoint x: 1103, endPoint y: 535, distance: 16.2
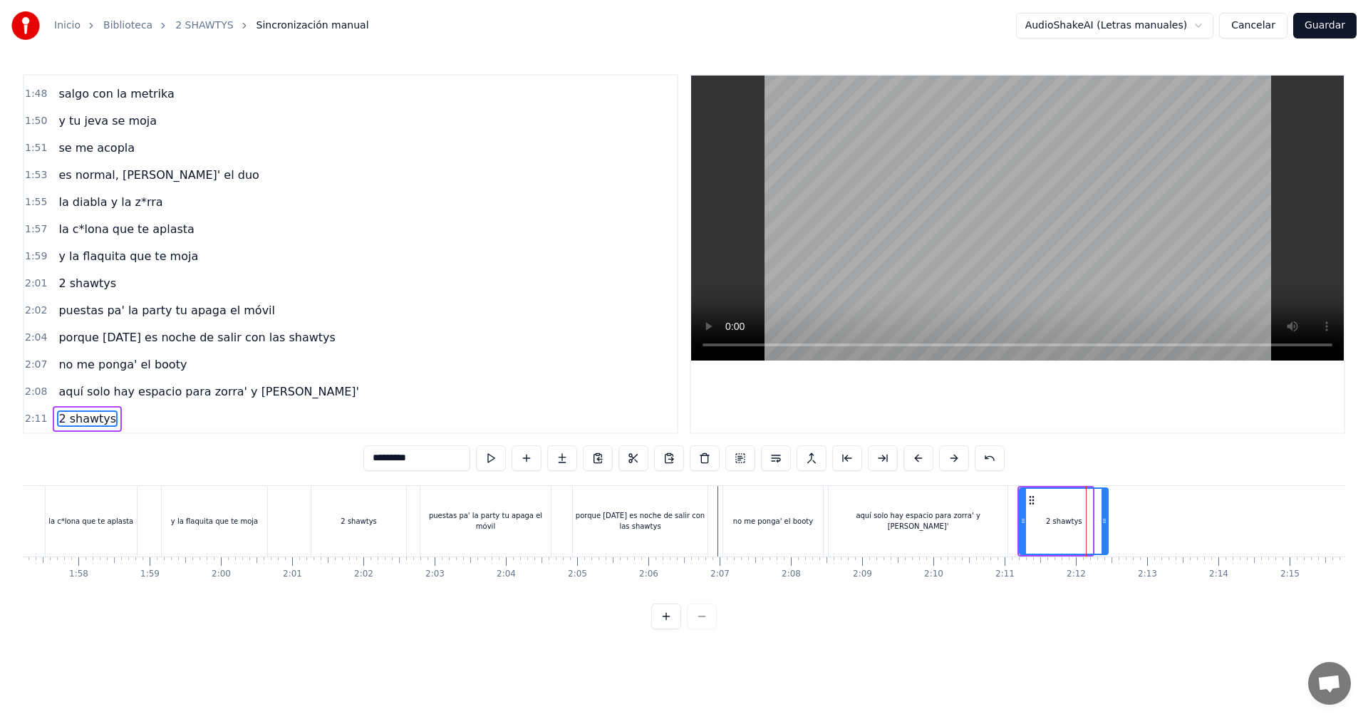
click at [1103, 535] on div at bounding box center [1104, 521] width 6 height 65
type input "*********"
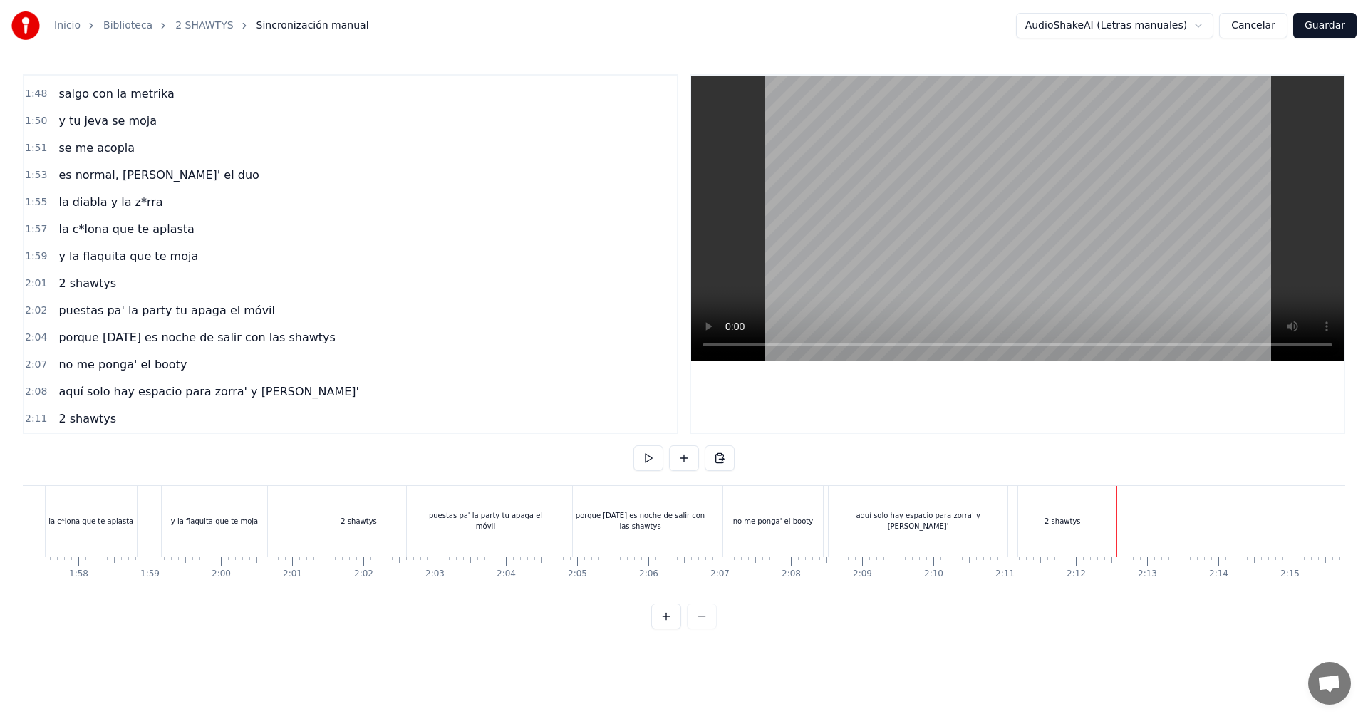
click at [1090, 528] on div "2 shawtys" at bounding box center [1062, 521] width 88 height 71
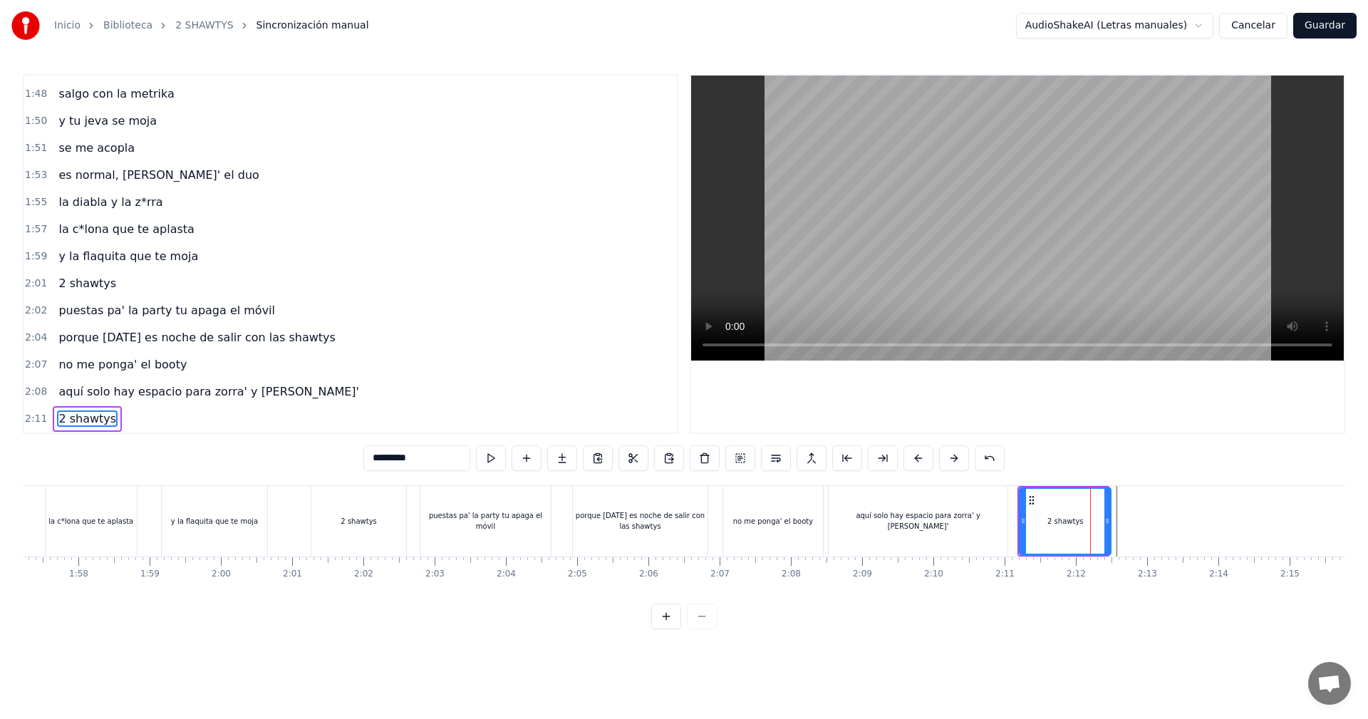
drag, startPoint x: 1105, startPoint y: 514, endPoint x: 1108, endPoint y: 523, distance: 9.0
click at [1108, 523] on div at bounding box center [1107, 521] width 6 height 65
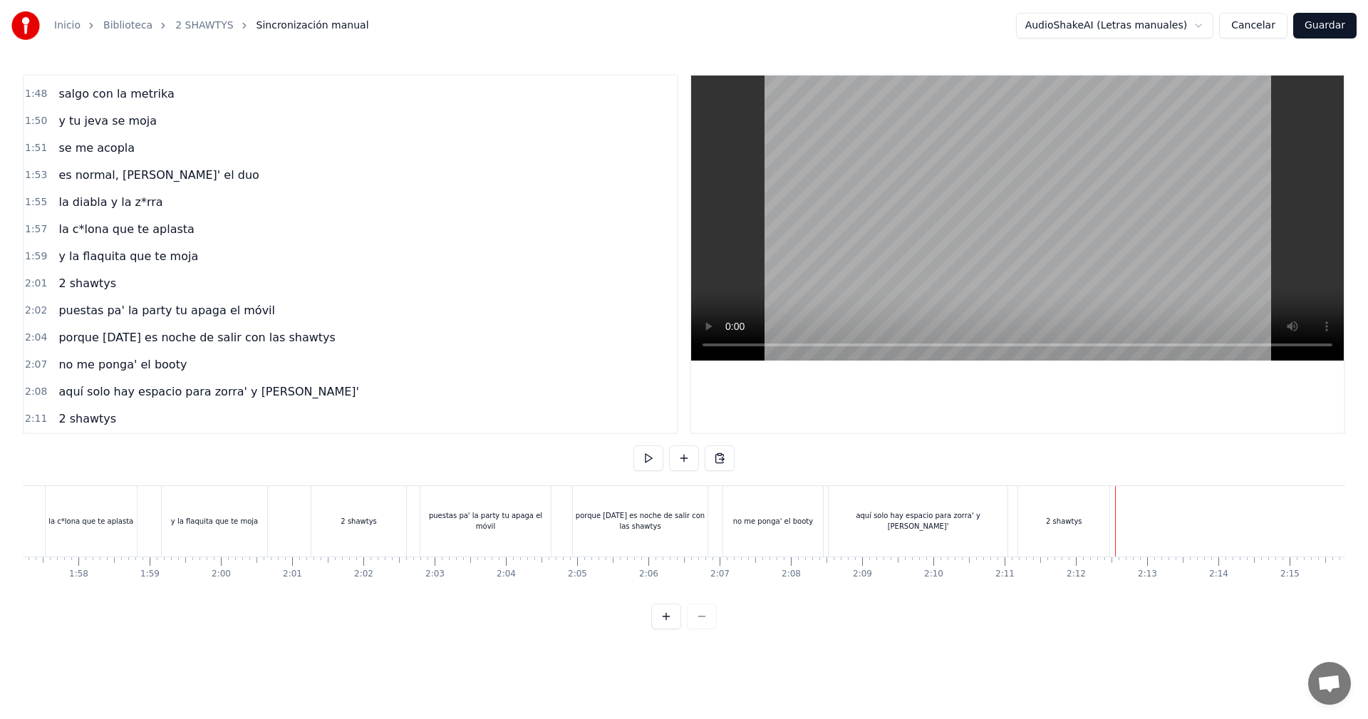
click at [531, 513] on div "puestas pa' la party tu apaga el móvil" at bounding box center [485, 521] width 130 height 71
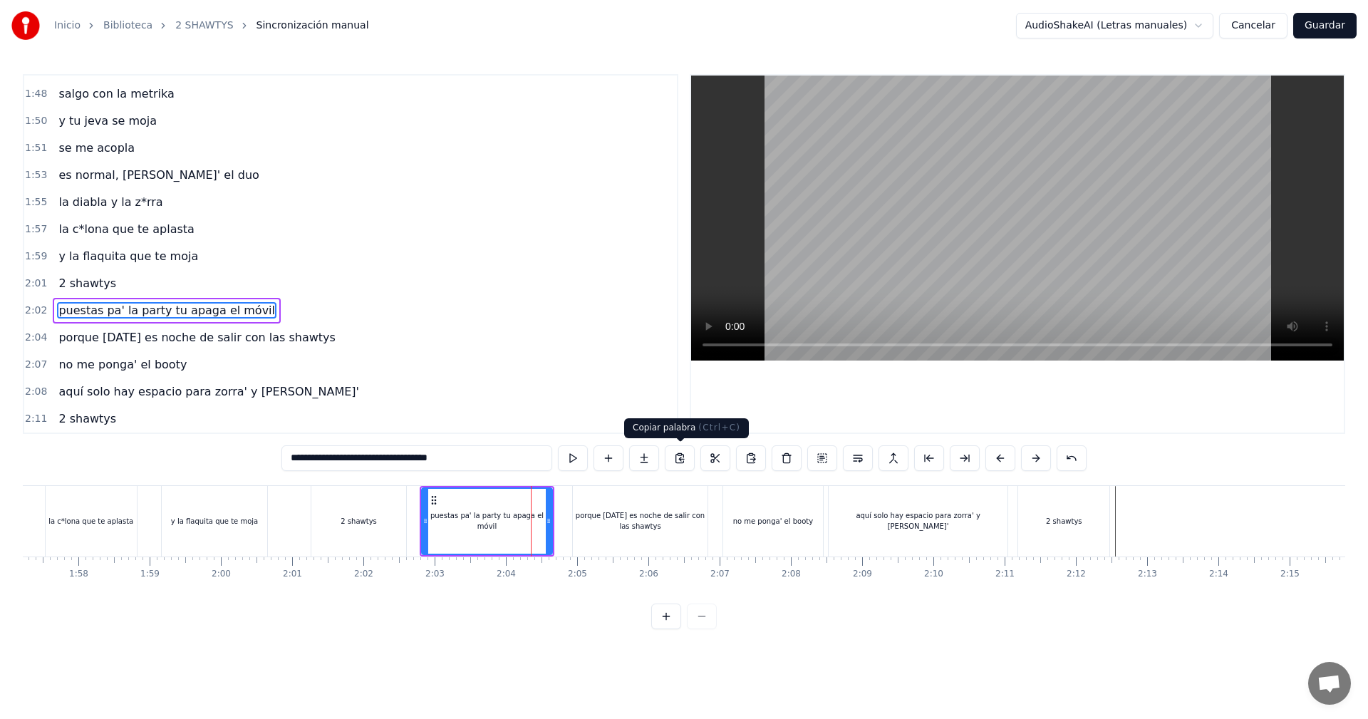
click at [679, 455] on button at bounding box center [680, 458] width 30 height 26
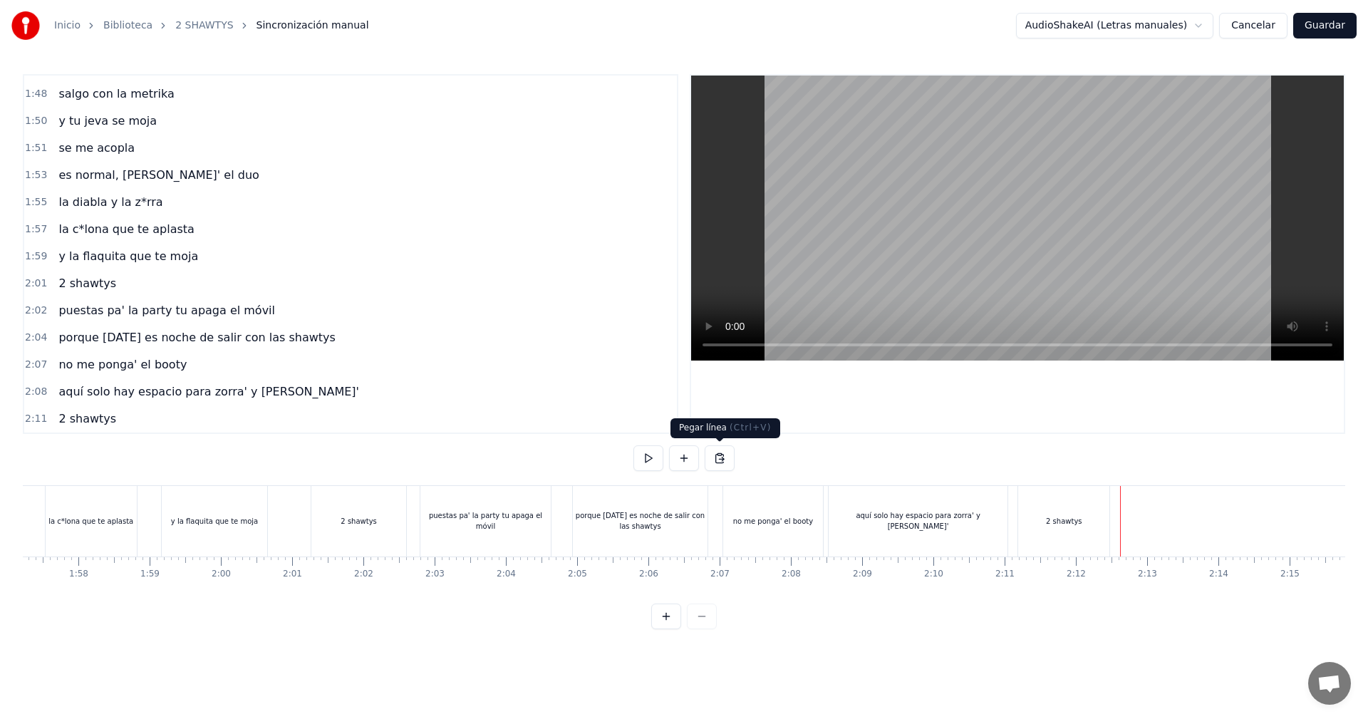
click at [727, 459] on button at bounding box center [719, 458] width 30 height 26
click at [671, 453] on button at bounding box center [684, 458] width 30 height 26
click at [1145, 532] on div "<>" at bounding box center [1148, 521] width 70 height 68
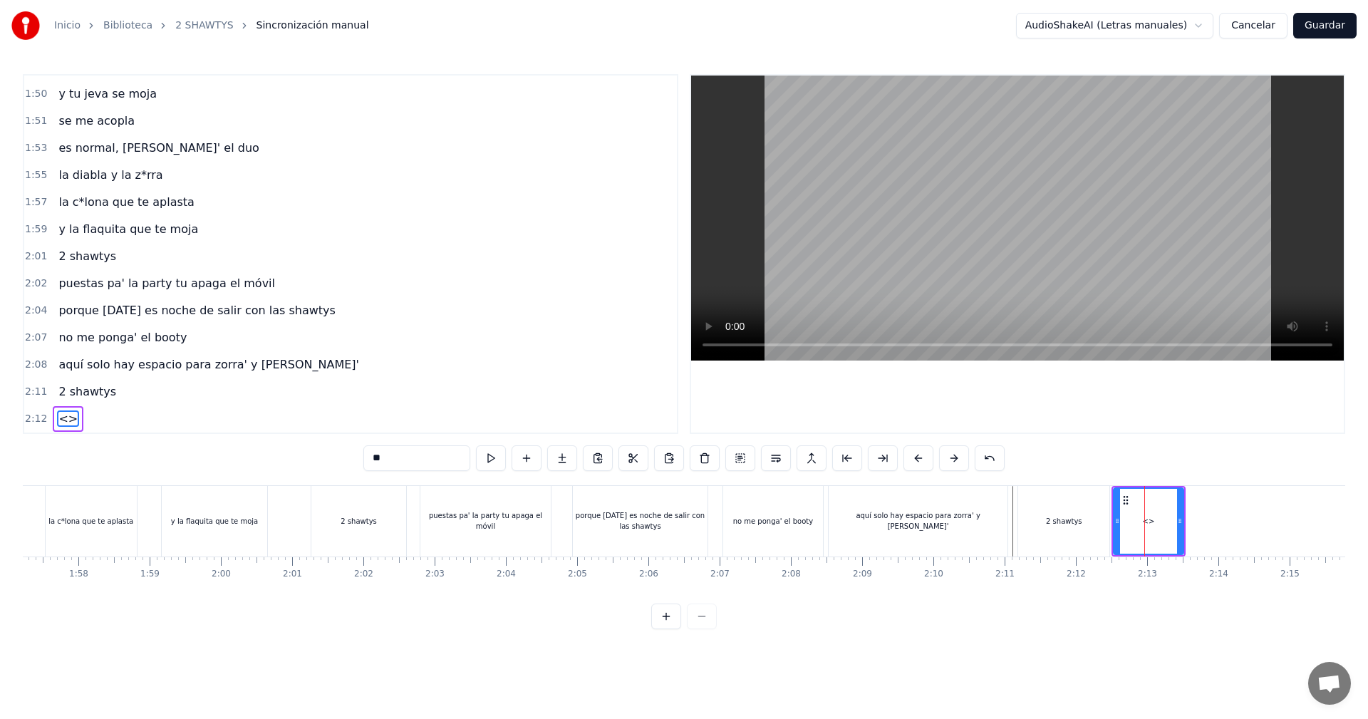
drag, startPoint x: 308, startPoint y: 452, endPoint x: 235, endPoint y: 445, distance: 73.6
click at [263, 449] on div "0:05 vamos las shawtys 0:06 shawtys 0:07 las chonis y las culonas 0:09 has deja…" at bounding box center [684, 351] width 1322 height 555
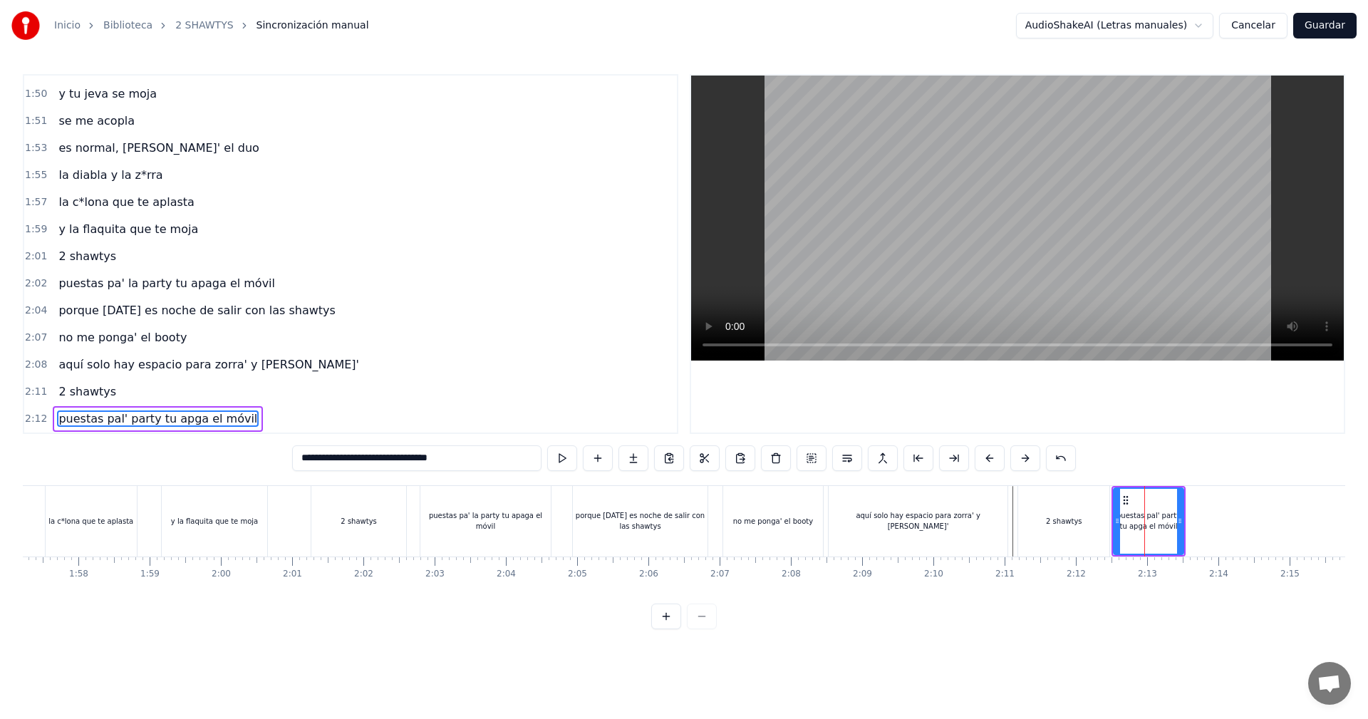
click at [403, 466] on input "**********" at bounding box center [416, 458] width 249 height 26
type input "**********"
drag, startPoint x: 1183, startPoint y: 509, endPoint x: 1183, endPoint y: 526, distance: 17.8
click at [1183, 526] on div "puestas pal' party tu apaga el móvil" at bounding box center [1148, 521] width 71 height 68
drag, startPoint x: 1180, startPoint y: 513, endPoint x: 1228, endPoint y: 625, distance: 122.2
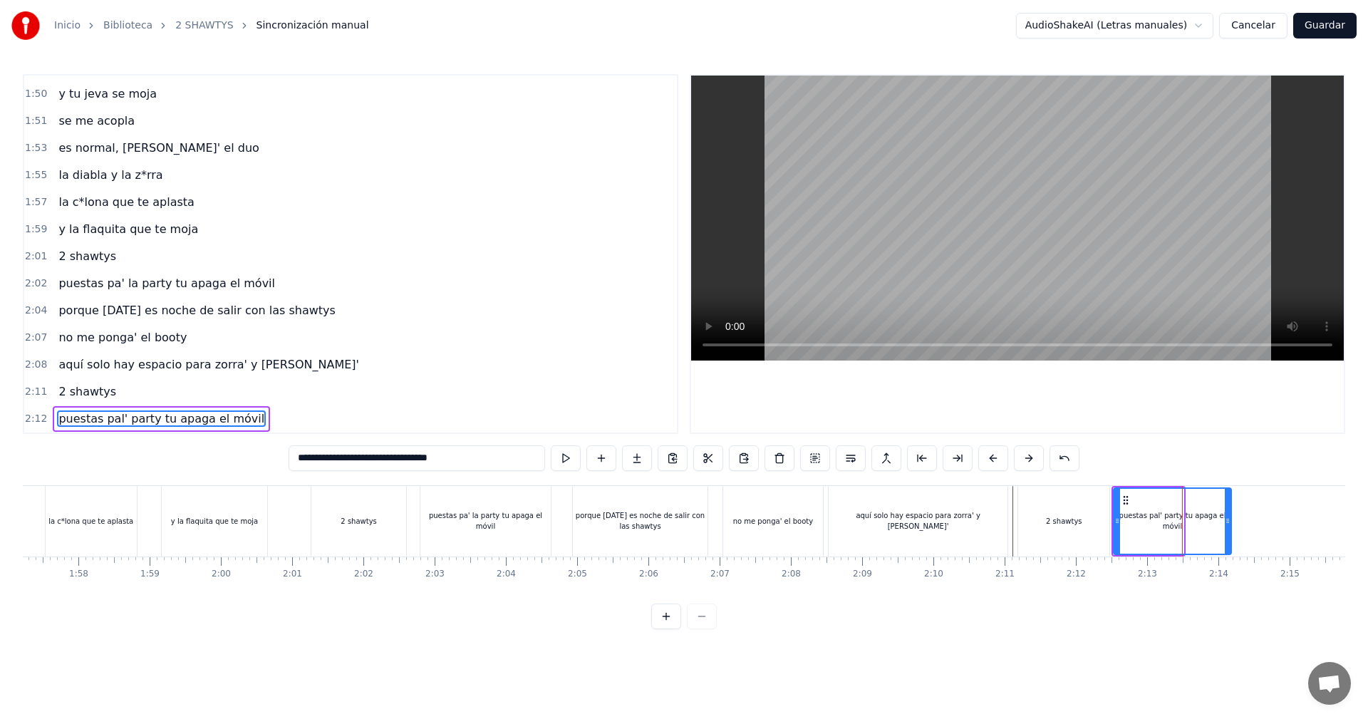
click at [1228, 625] on div "0:05 vamos las shawtys 0:06 shawtys 0:07 las chonis y las culonas 0:09 has deja…" at bounding box center [684, 351] width 1322 height 555
click at [1010, 522] on div "aquí solo hay espacio para zorra' y [PERSON_NAME]'" at bounding box center [919, 521] width 183 height 71
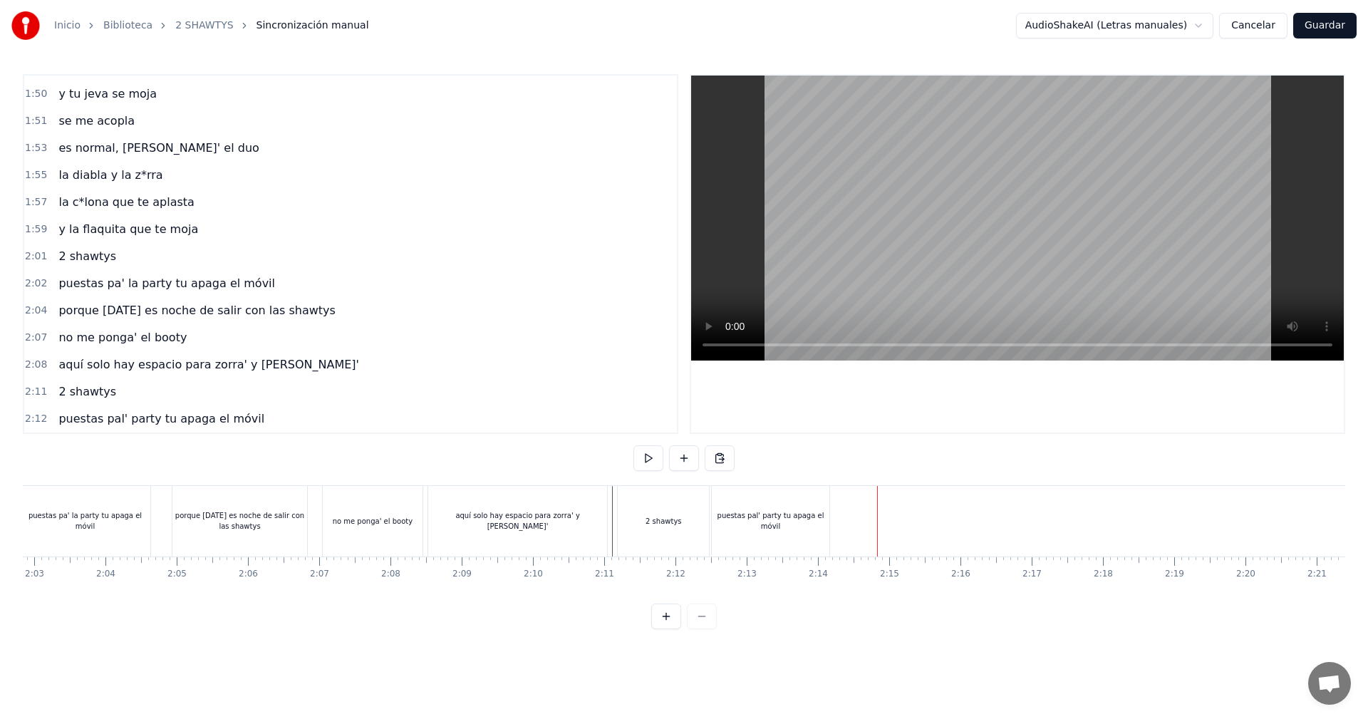
scroll to position [0, 8694]
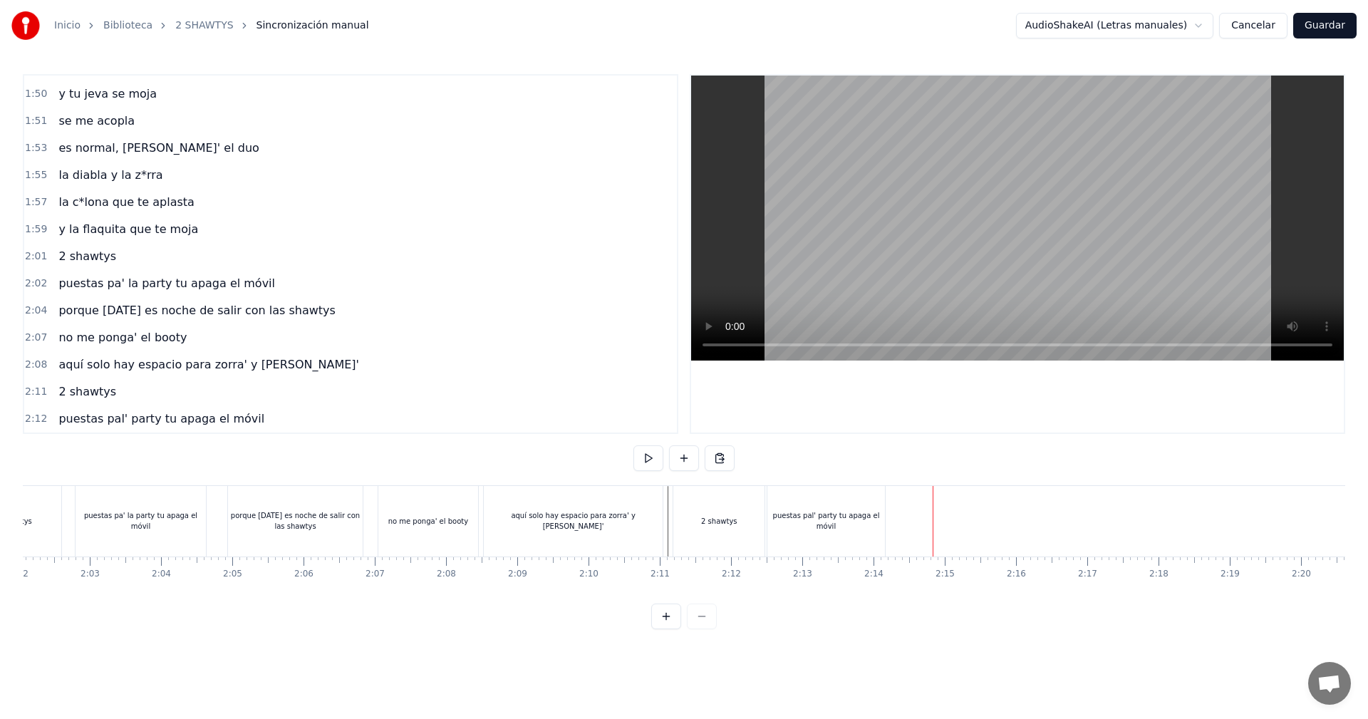
click at [855, 486] on div "puestas pal' party tu apaga el móvil" at bounding box center [826, 521] width 118 height 71
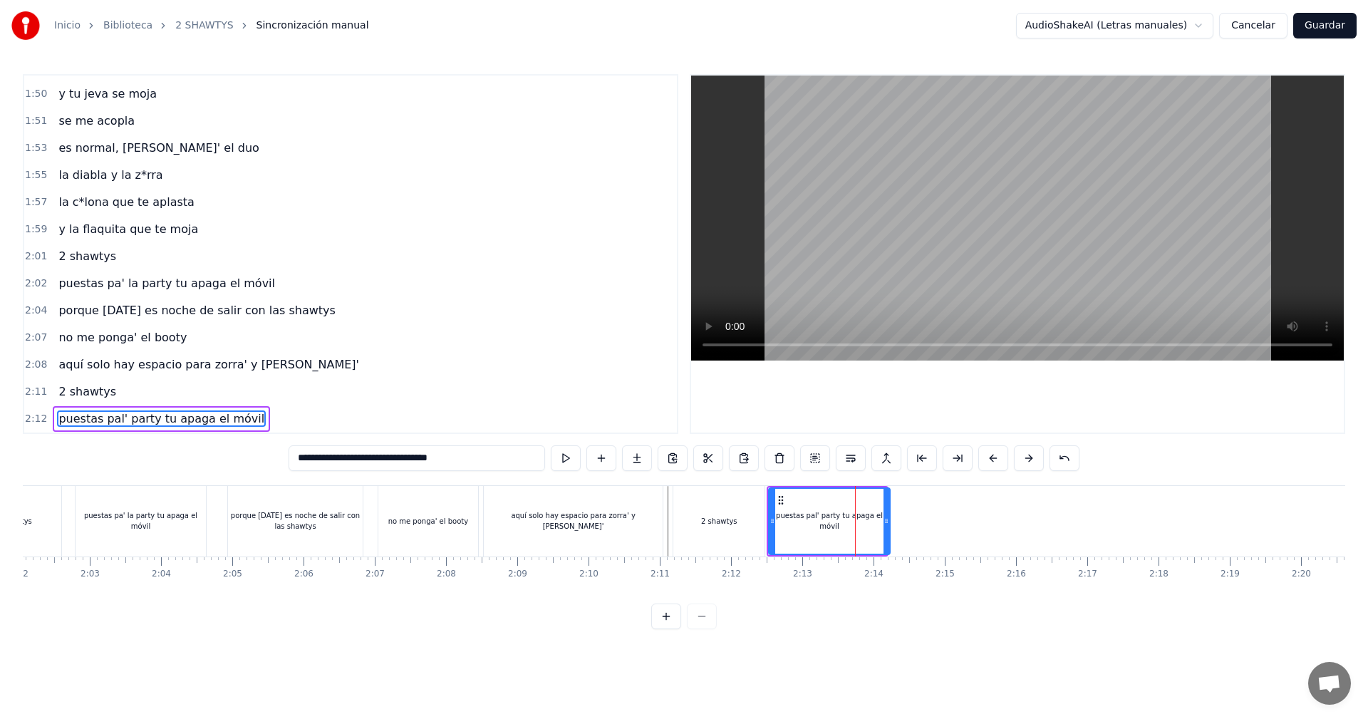
drag, startPoint x: 882, startPoint y: 513, endPoint x: 886, endPoint y: 528, distance: 16.1
click at [886, 528] on div at bounding box center [886, 521] width 6 height 65
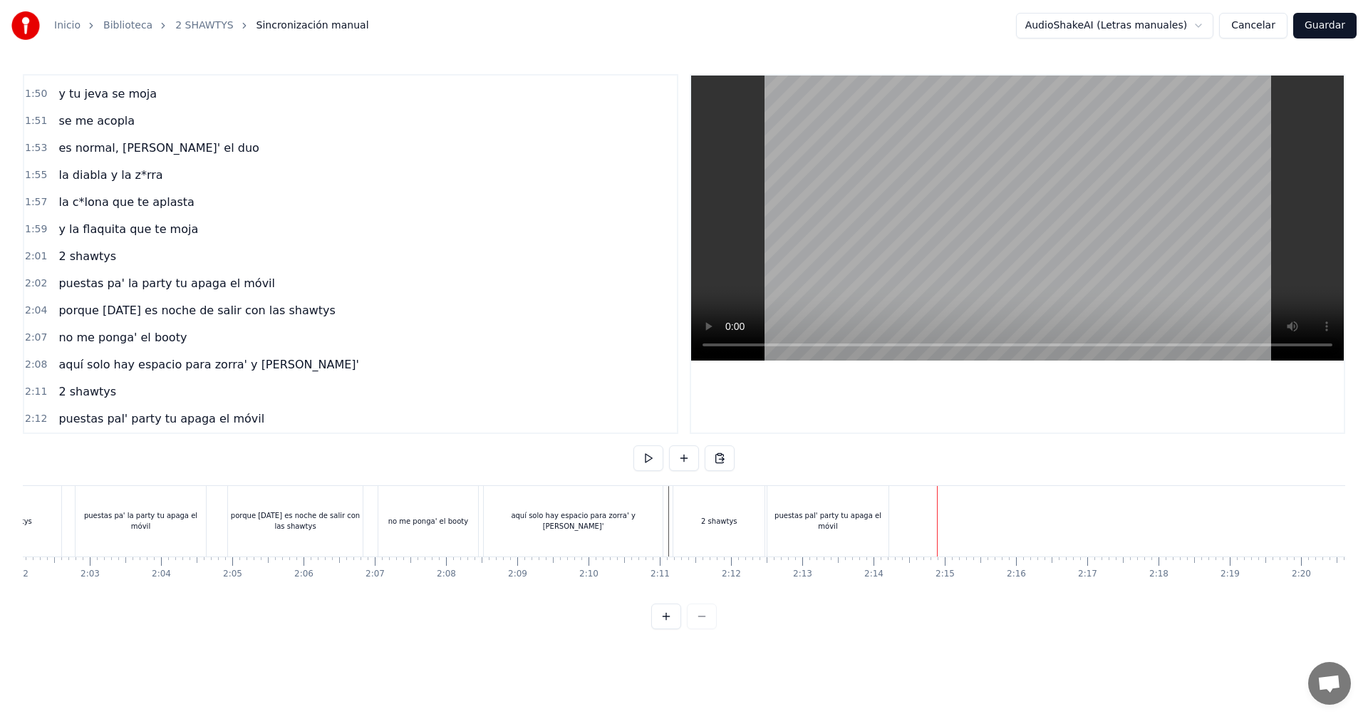
click at [865, 525] on div "puestas pal' party tu apaga el móvil" at bounding box center [827, 520] width 121 height 21
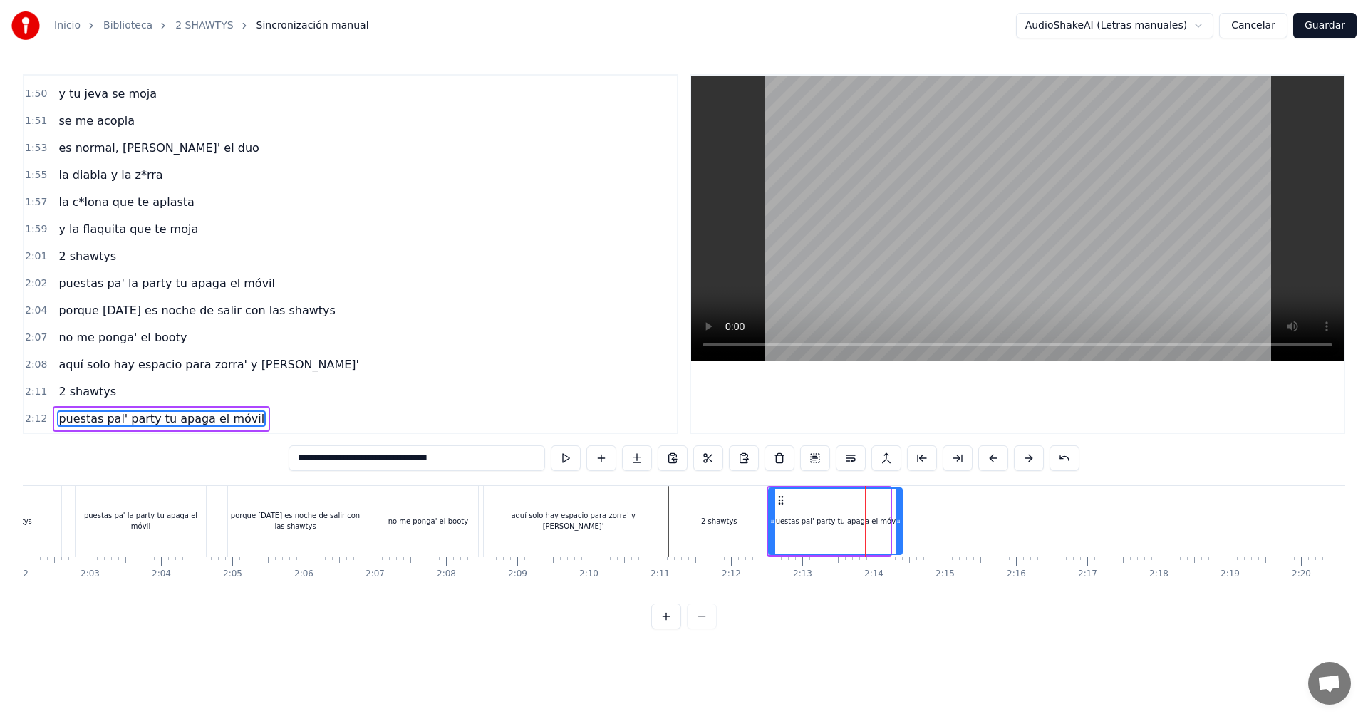
drag, startPoint x: 887, startPoint y: 521, endPoint x: 899, endPoint y: 526, distance: 13.1
click at [899, 526] on div at bounding box center [898, 521] width 6 height 65
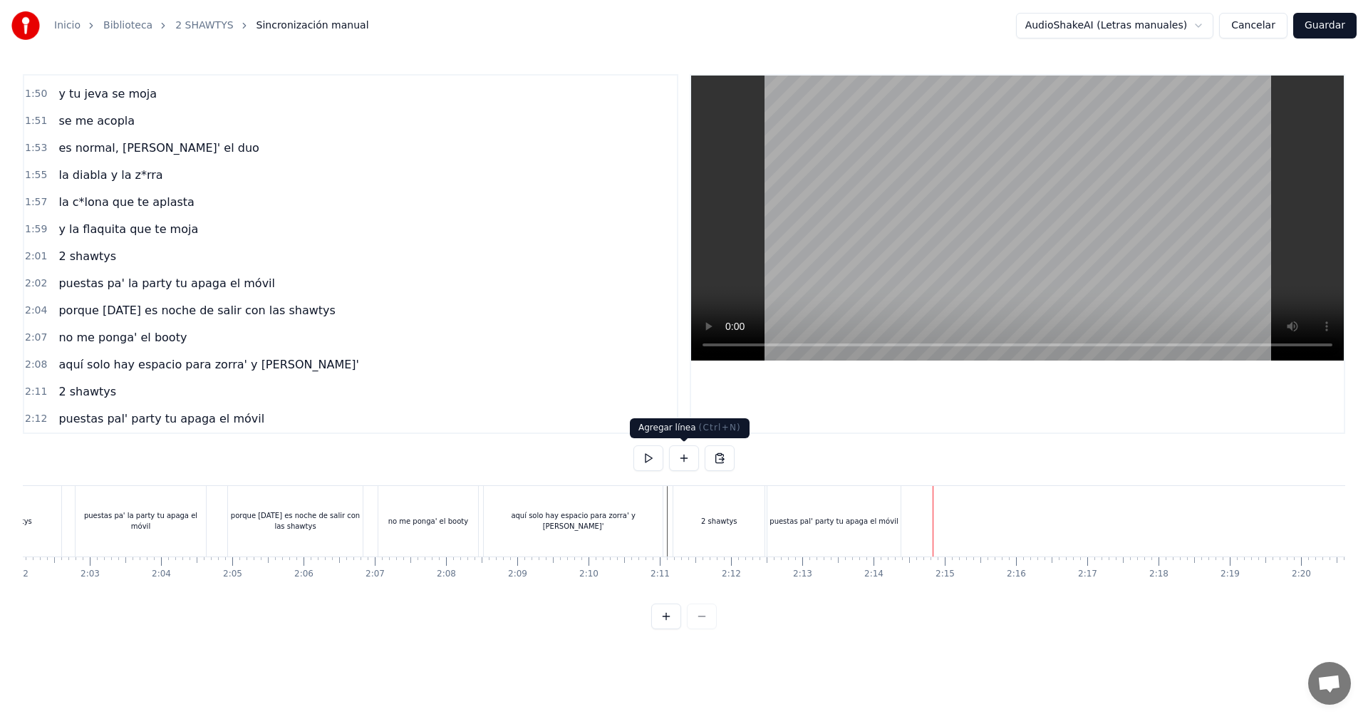
click at [679, 460] on button at bounding box center [684, 458] width 30 height 26
click at [941, 508] on div "<>" at bounding box center [969, 521] width 70 height 68
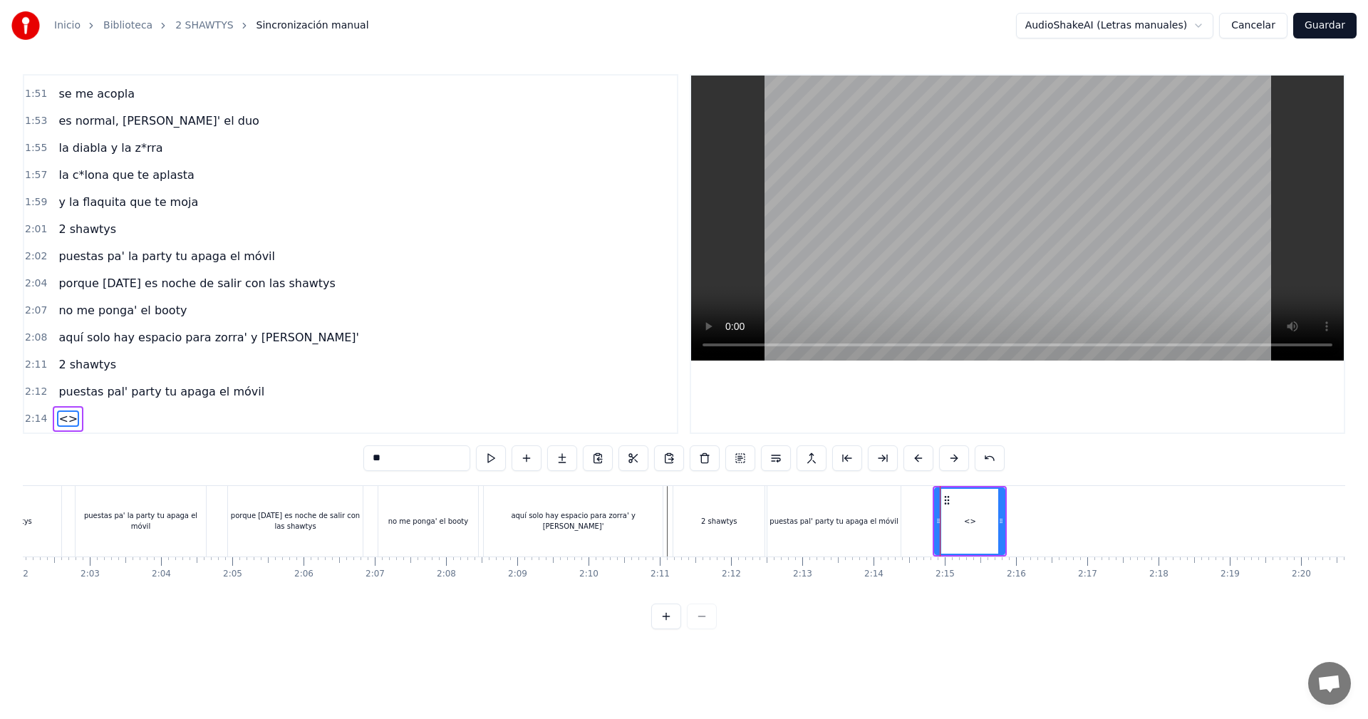
drag, startPoint x: 404, startPoint y: 452, endPoint x: 137, endPoint y: 432, distance: 267.8
click at [172, 442] on div "0:05 vamos las shawtys 0:06 shawtys 0:07 las chonis y las culonas 0:09 has deja…" at bounding box center [684, 351] width 1322 height 555
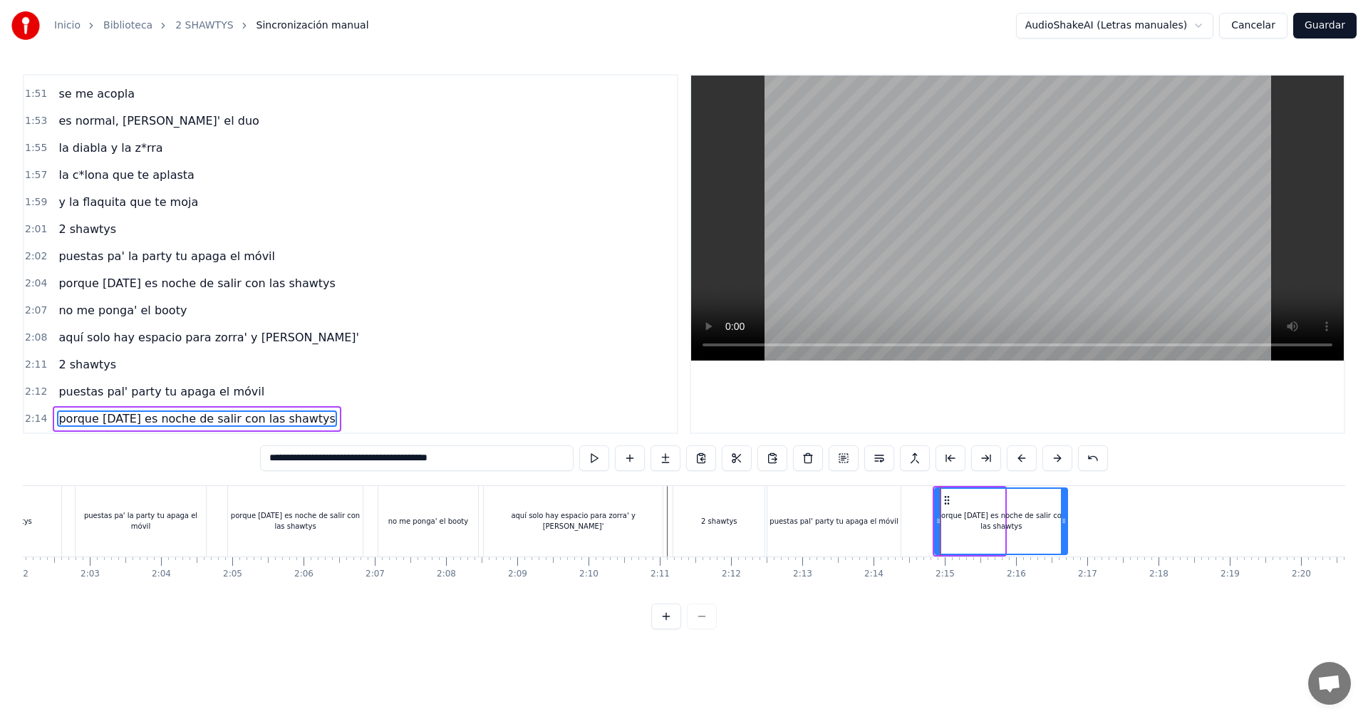
drag, startPoint x: 1001, startPoint y: 523, endPoint x: 1064, endPoint y: 626, distance: 120.8
click at [1064, 626] on div "0:05 vamos las shawtys 0:06 shawtys 0:07 las chonis y las culonas 0:09 has deja…" at bounding box center [684, 351] width 1322 height 555
type input "**********"
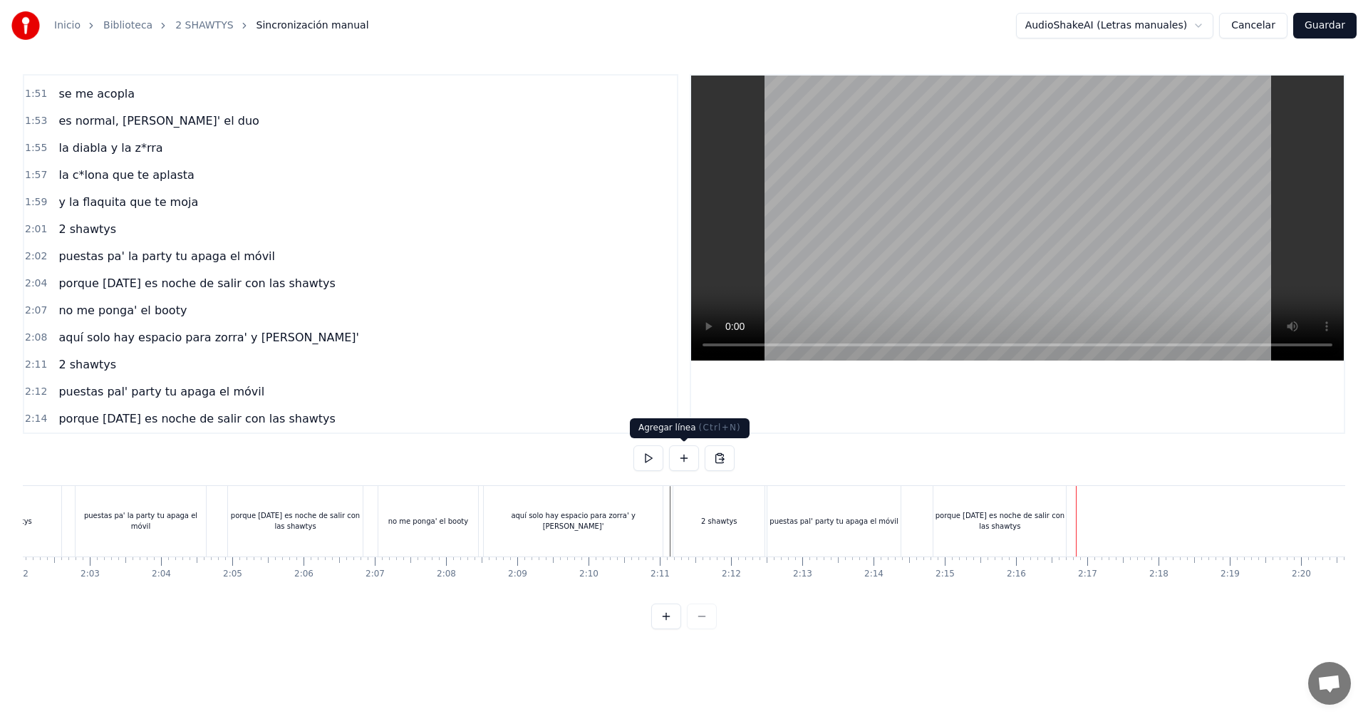
click at [679, 449] on button at bounding box center [684, 458] width 30 height 26
click at [1125, 525] on div "<>" at bounding box center [1113, 521] width 70 height 68
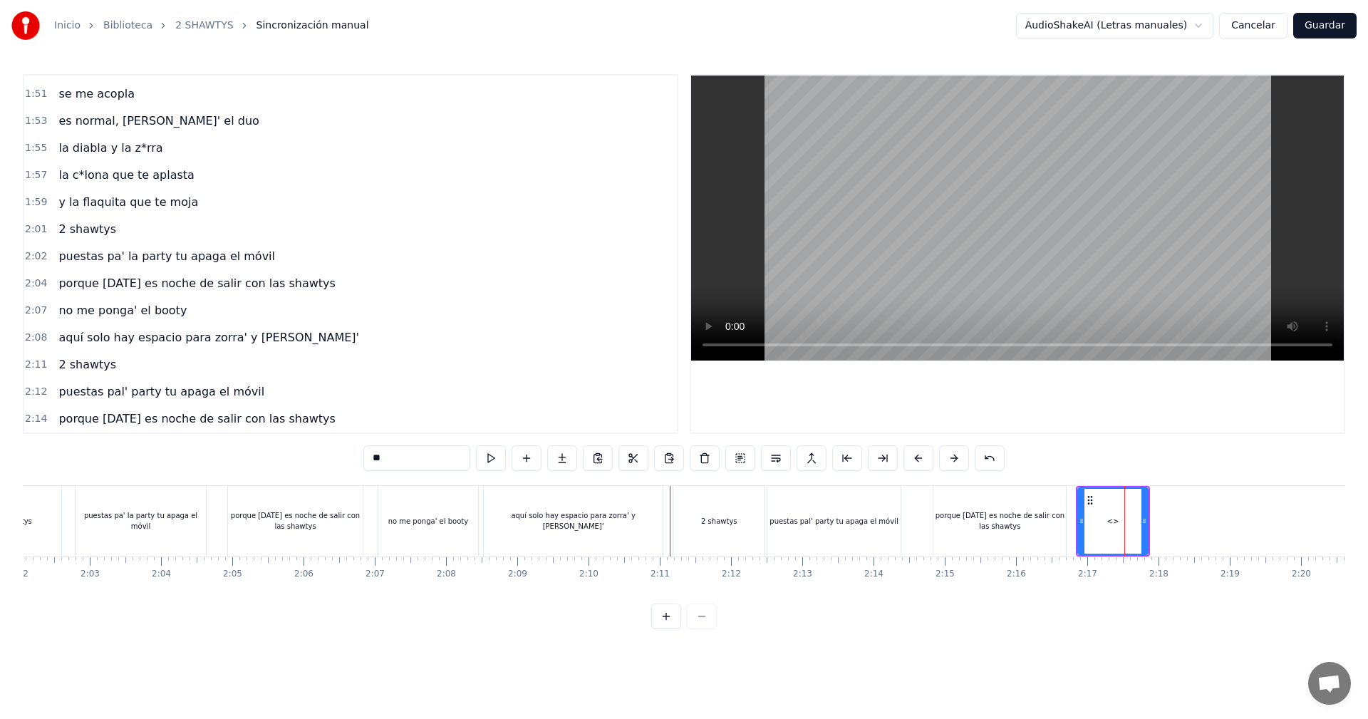
scroll to position [1781, 0]
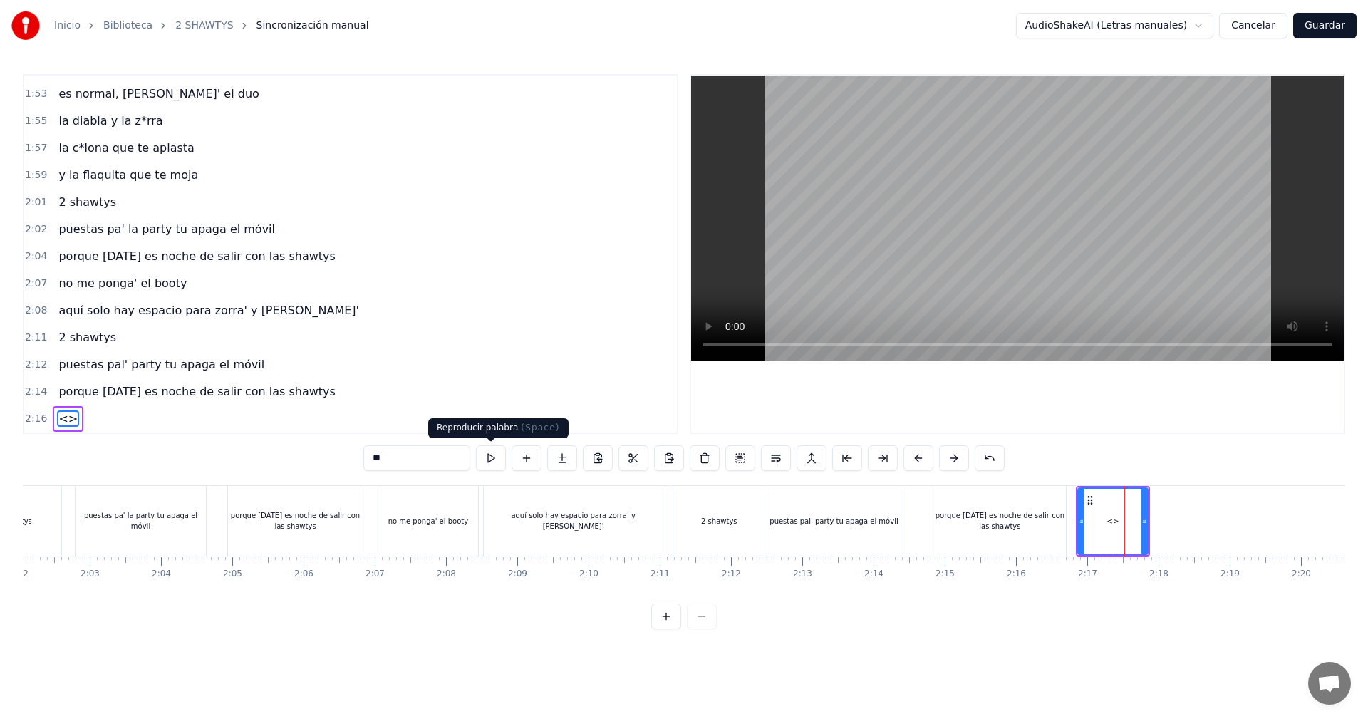
drag, startPoint x: 384, startPoint y: 453, endPoint x: 301, endPoint y: 449, distance: 82.7
click at [313, 454] on div "0:05 vamos las shawtys 0:06 shawtys 0:07 las chonis y las culonas 0:09 has deja…" at bounding box center [684, 351] width 1322 height 555
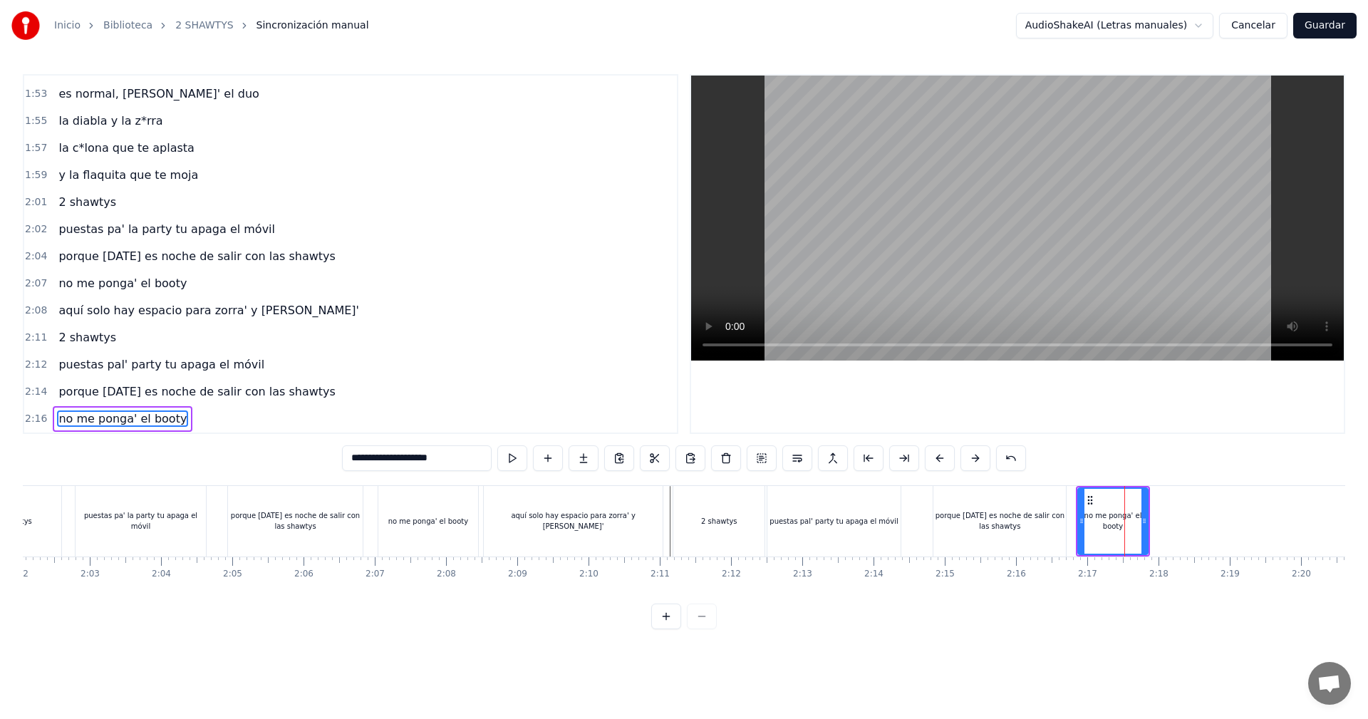
type input "**********"
click at [1142, 519] on div "no me ponga' el booty" at bounding box center [1112, 521] width 68 height 65
drag, startPoint x: 1142, startPoint y: 519, endPoint x: 1159, endPoint y: 548, distance: 33.8
click at [1159, 548] on div at bounding box center [1161, 521] width 6 height 65
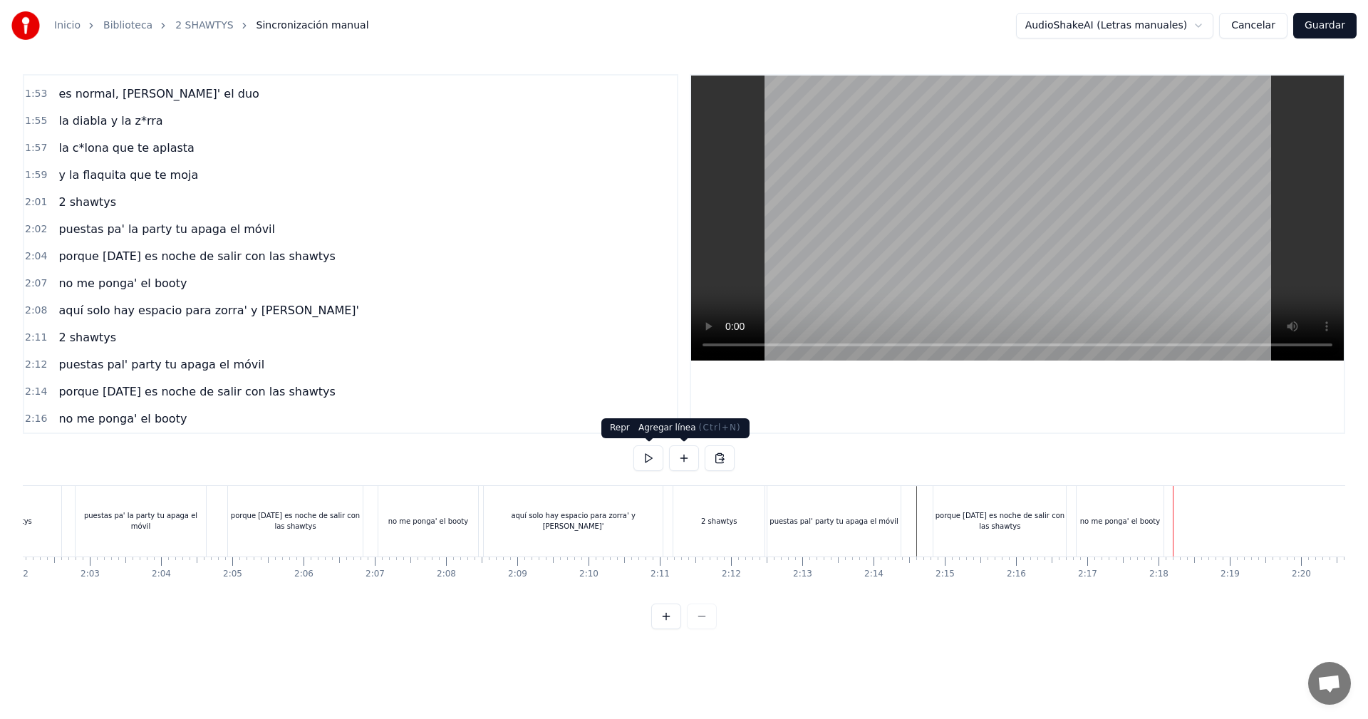
click at [688, 449] on button at bounding box center [684, 458] width 30 height 26
click at [1203, 526] on div "<>" at bounding box center [1210, 521] width 70 height 68
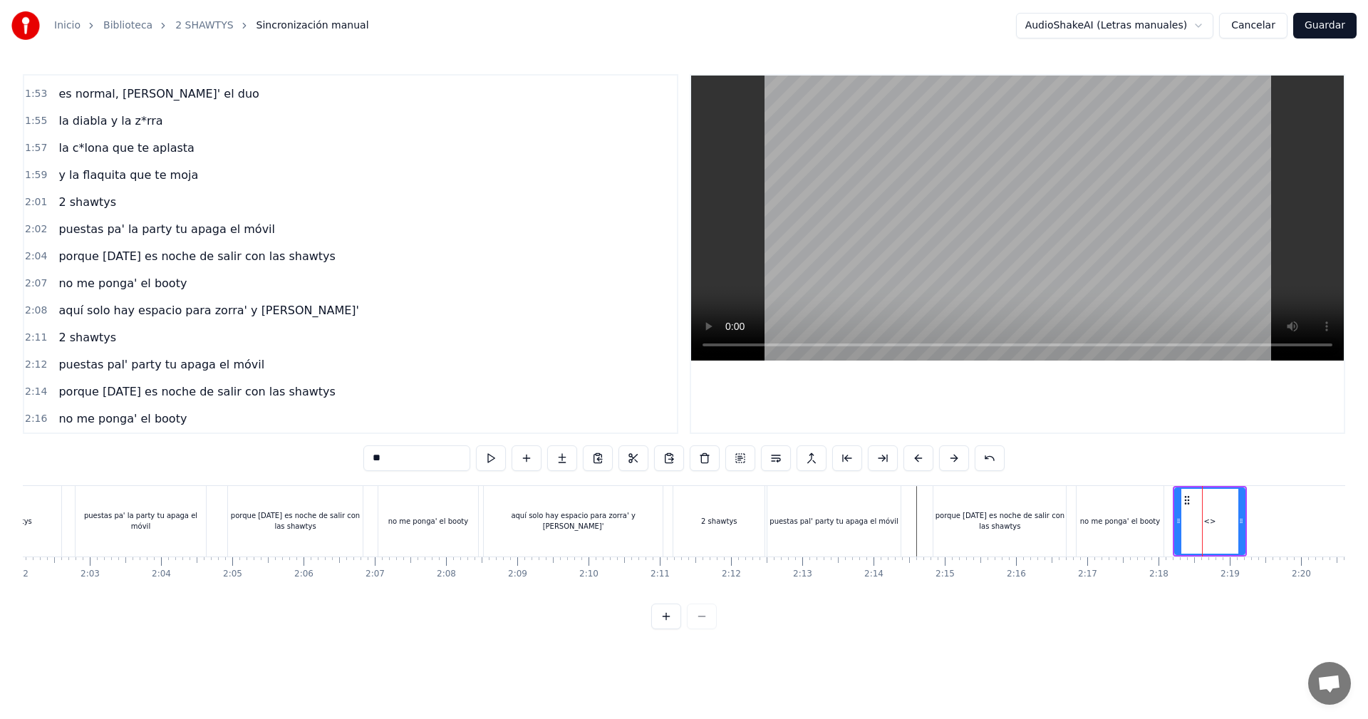
scroll to position [1808, 0]
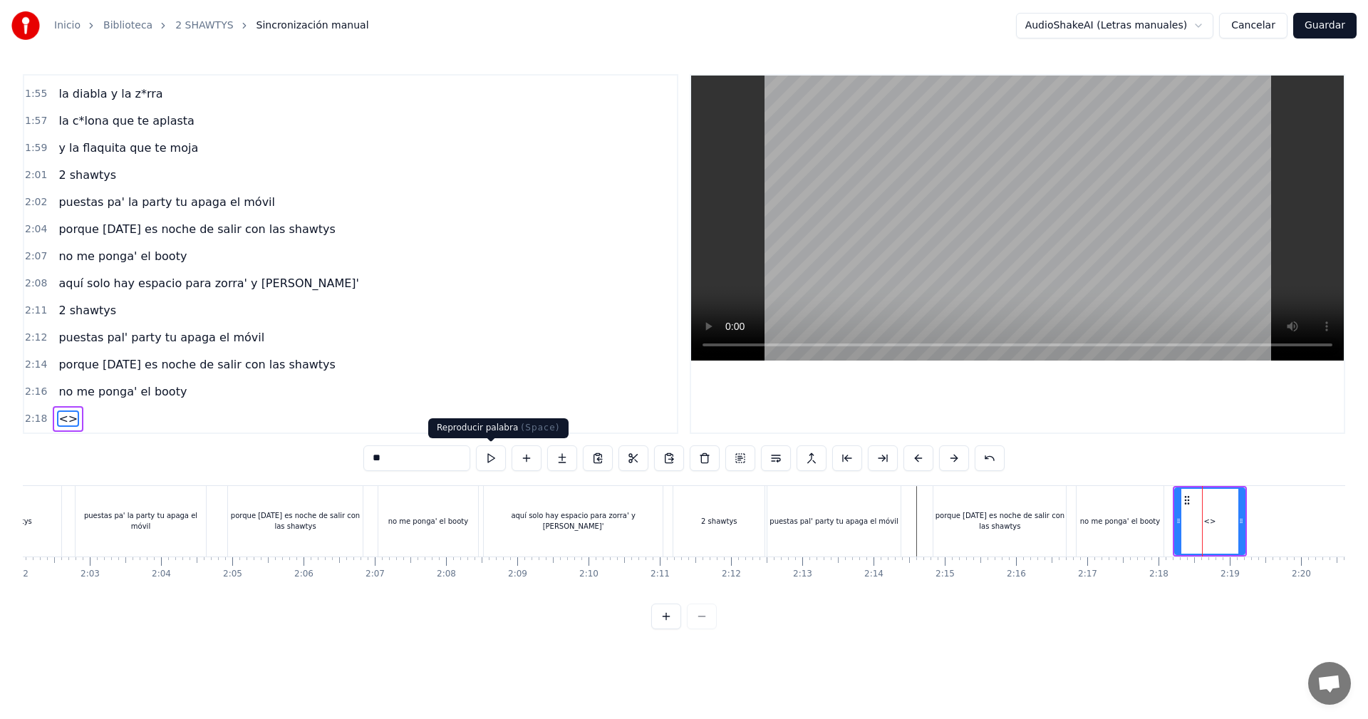
drag, startPoint x: 419, startPoint y: 462, endPoint x: 345, endPoint y: 455, distance: 74.4
click at [348, 456] on div "0:05 vamos las shawtys 0:06 shawtys 0:07 las chonis y las culonas 0:09 has deja…" at bounding box center [684, 351] width 1322 height 555
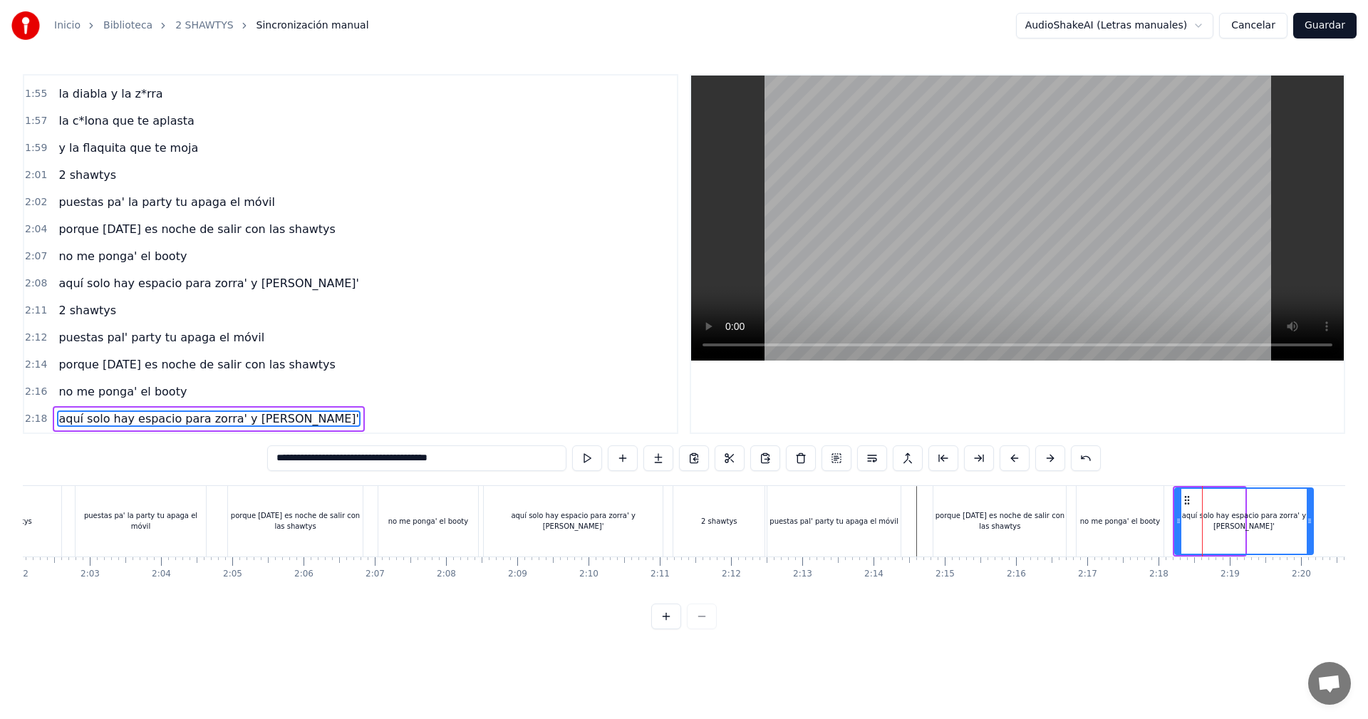
drag, startPoint x: 1240, startPoint y: 516, endPoint x: 1308, endPoint y: 631, distance: 134.1
click at [1308, 629] on div "0:05 vamos las shawtys 0:06 shawtys 0:07 las chonis y las culonas 0:09 has deja…" at bounding box center [684, 351] width 1322 height 555
type input "**********"
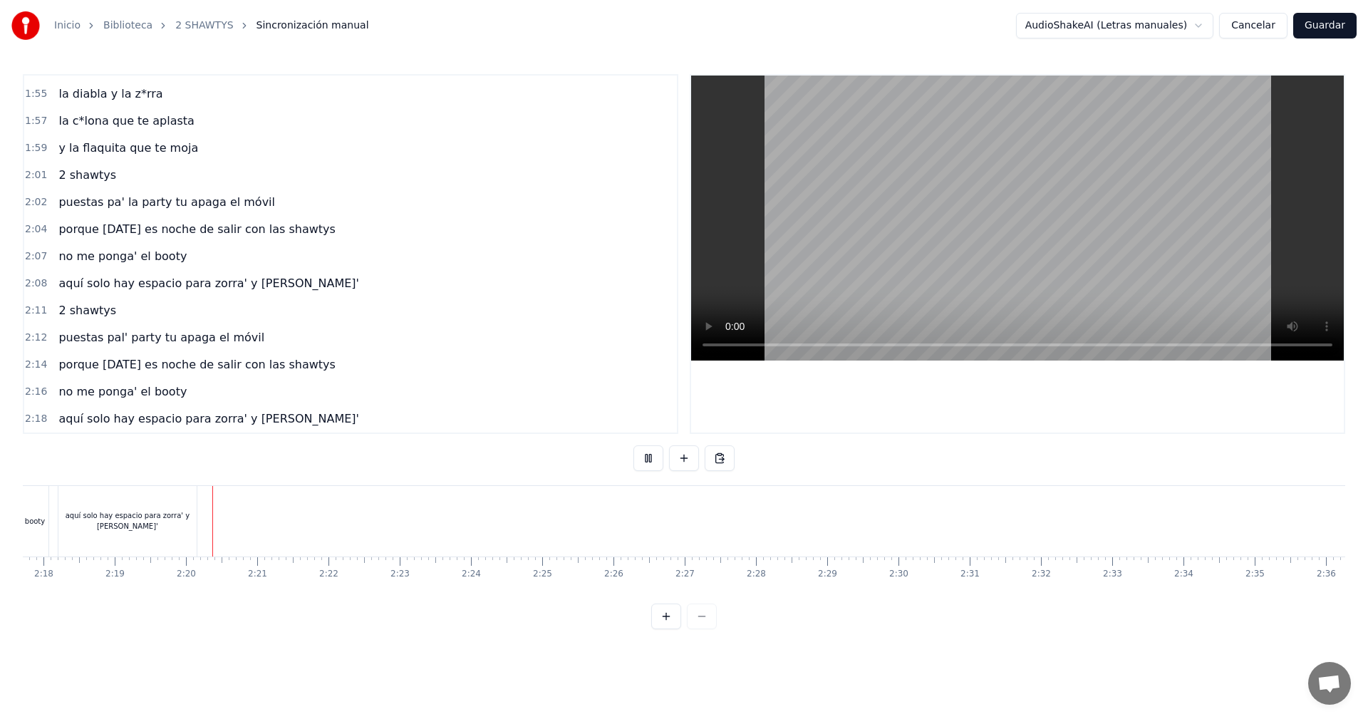
scroll to position [0, 9873]
click at [703, 652] on html "Inicio Biblioteca 2 SHAWTYS Sincronización manual AudioShakeAI (Letras manuales…" at bounding box center [684, 326] width 1368 height 652
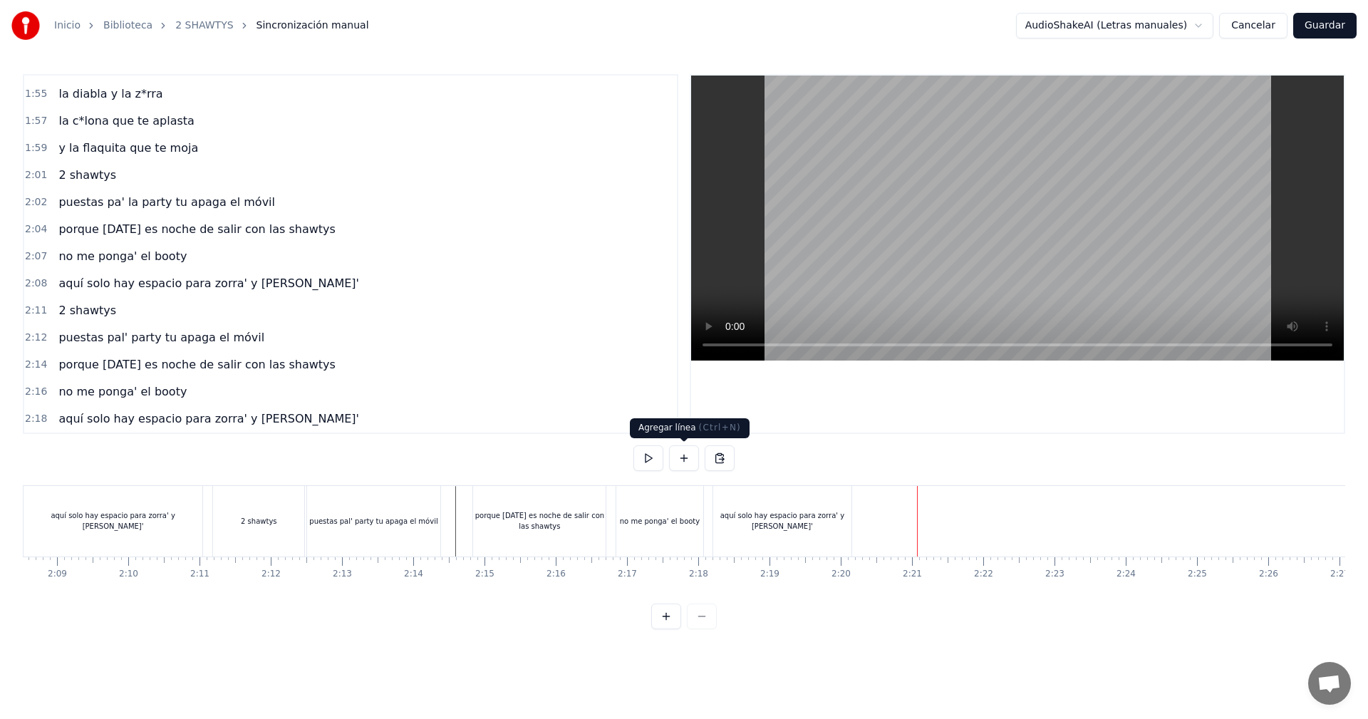
click at [678, 454] on button at bounding box center [684, 458] width 30 height 26
click at [972, 541] on div "<>" at bounding box center [954, 521] width 70 height 68
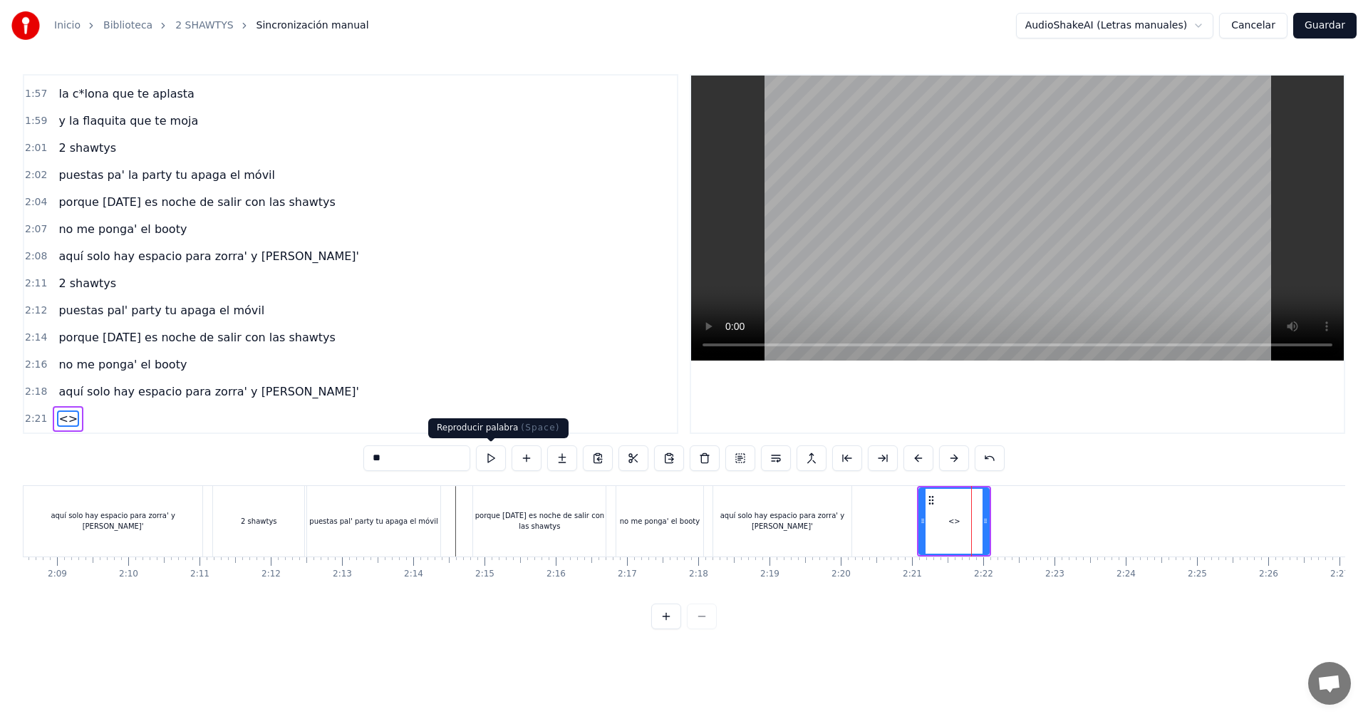
drag, startPoint x: 397, startPoint y: 449, endPoint x: 328, endPoint y: 452, distance: 68.4
click at [328, 452] on div "0:05 vamos las shawtys 0:06 shawtys 0:07 las chonis y las culonas 0:09 has deja…" at bounding box center [684, 351] width 1322 height 555
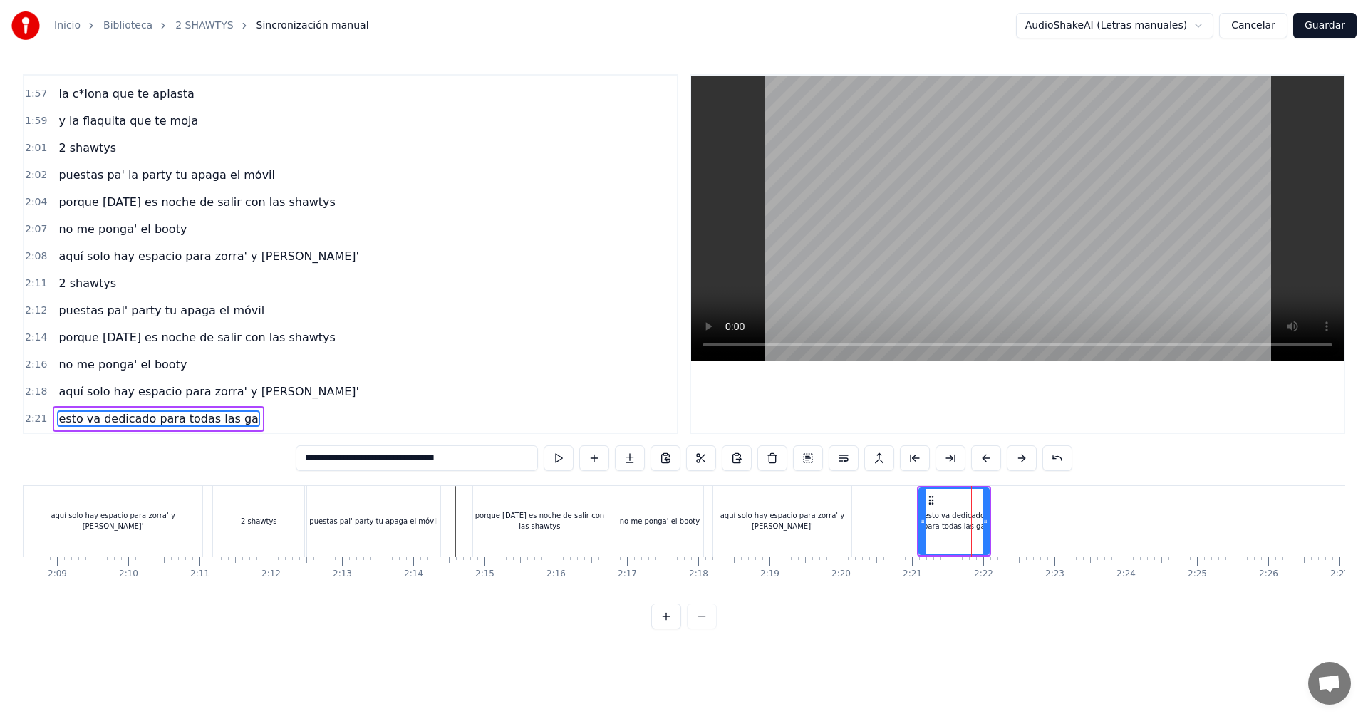
type input "**********"
drag, startPoint x: 988, startPoint y: 523, endPoint x: 1073, endPoint y: 645, distance: 149.0
click at [1073, 645] on html "Inicio Biblioteca 2 SHAWTYS Sincronización manual AudioShakeAI (Letras manuales…" at bounding box center [684, 326] width 1368 height 652
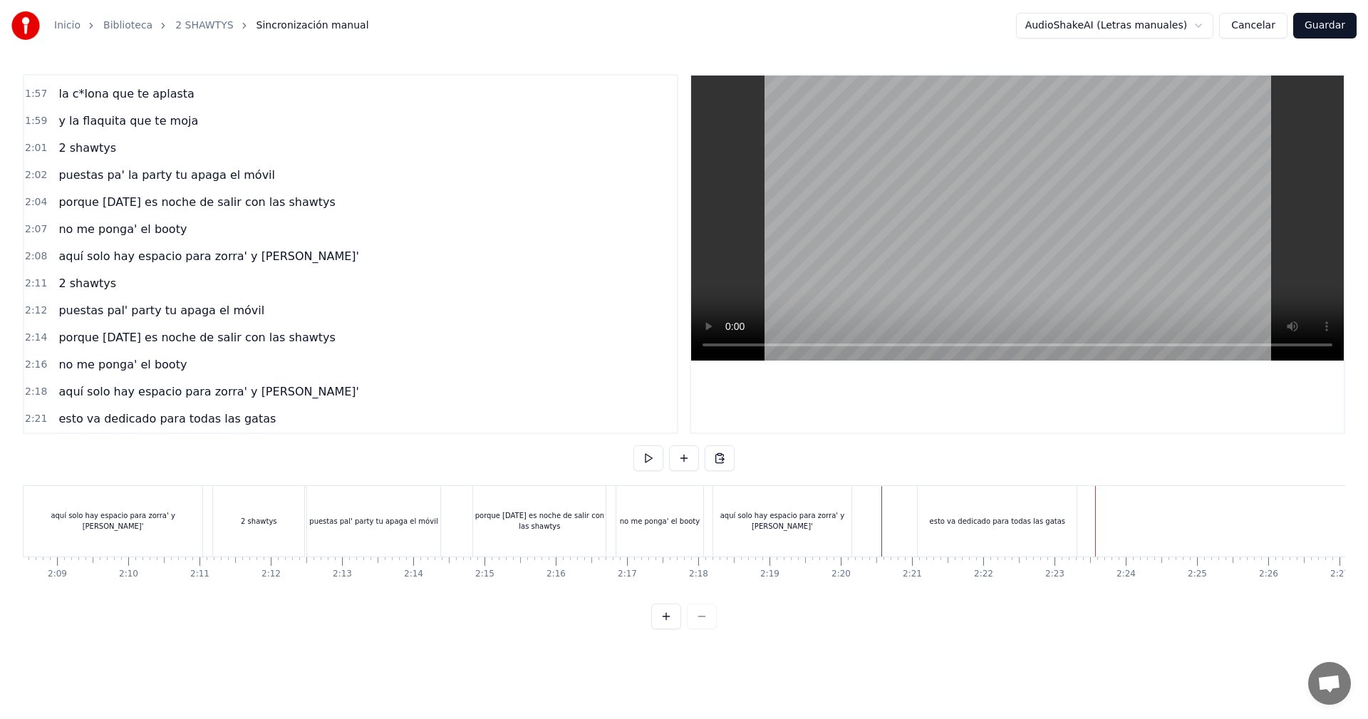
click at [1051, 526] on div "esto va dedicado para todas las gatas" at bounding box center [996, 521] width 159 height 71
click at [957, 536] on div "esto va dedicado para todas las gatas" at bounding box center [996, 521] width 159 height 71
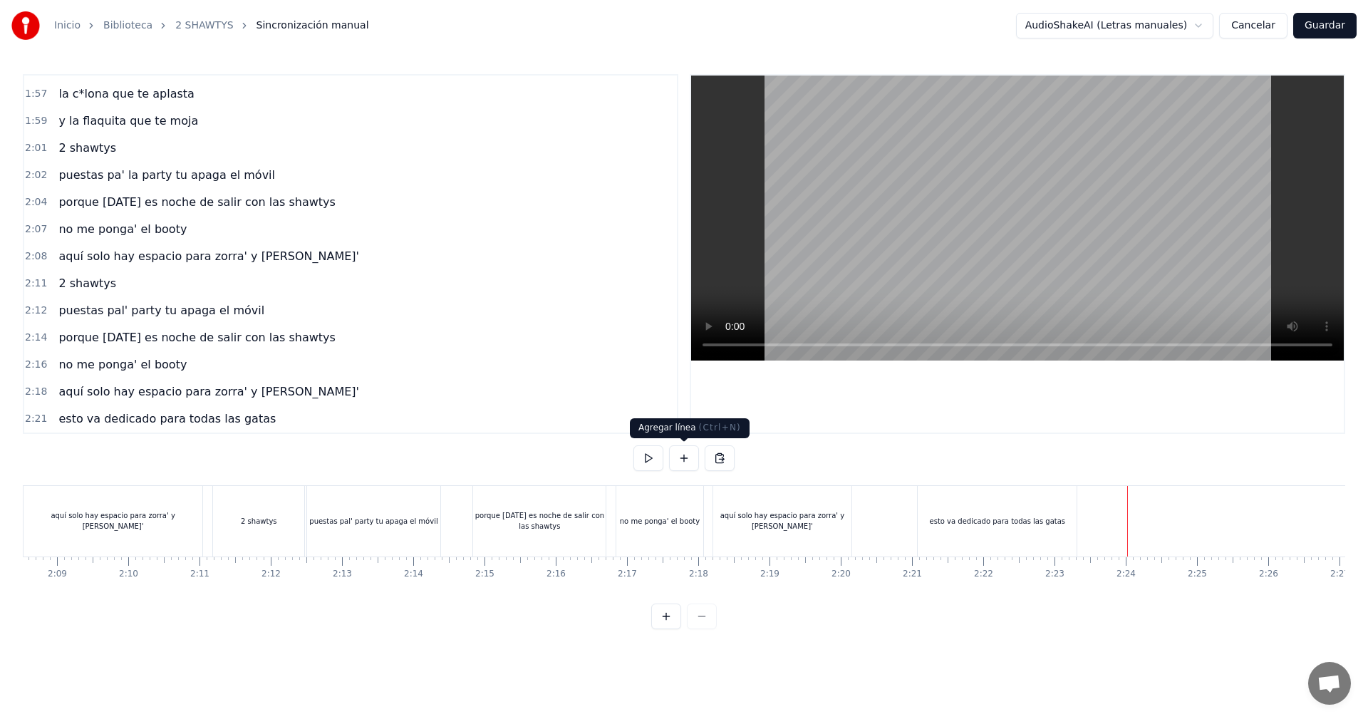
click at [681, 466] on button at bounding box center [684, 458] width 30 height 26
click at [1145, 511] on div "<>" at bounding box center [1164, 521] width 70 height 68
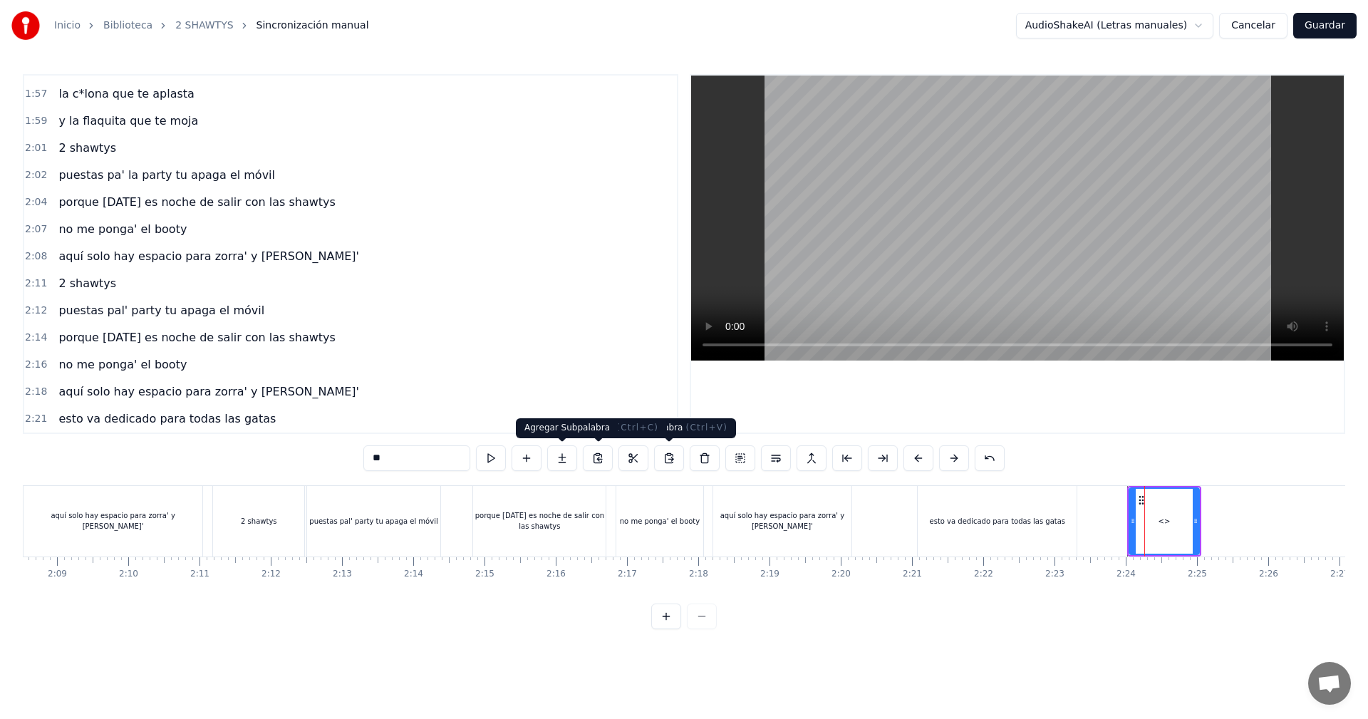
scroll to position [1863, 0]
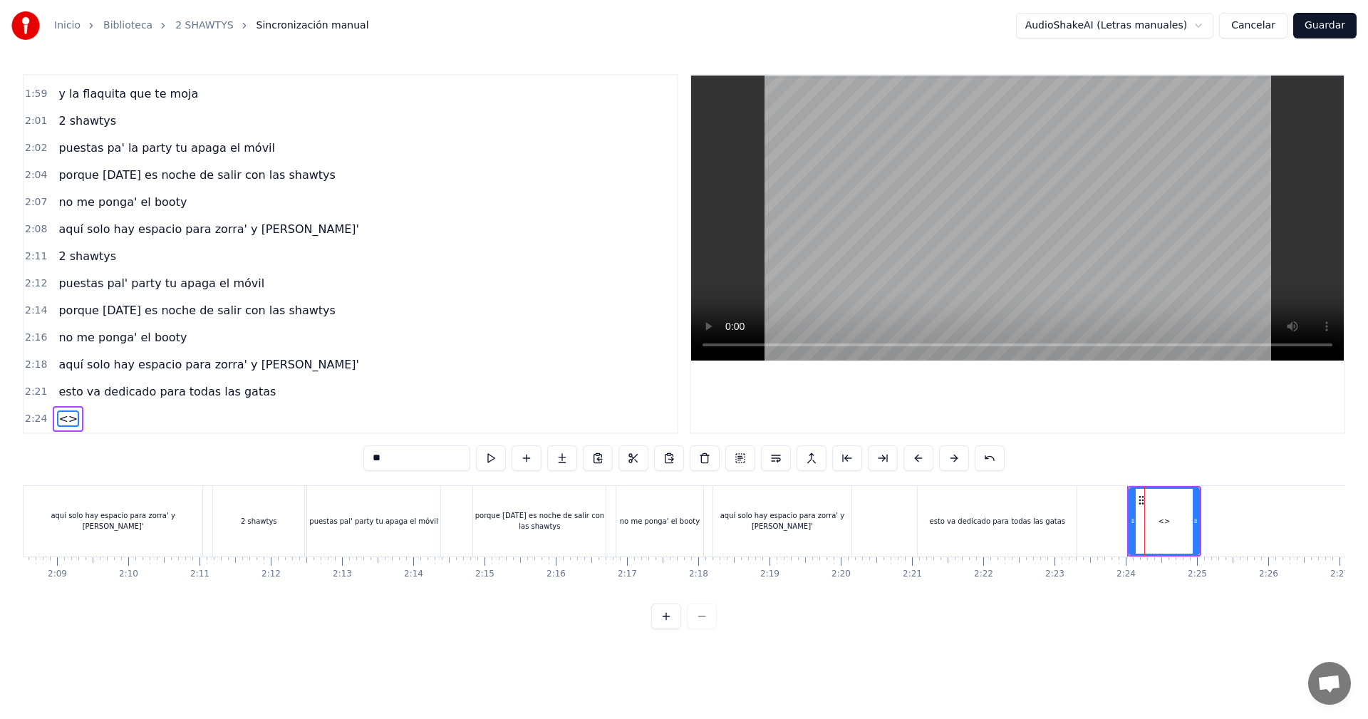
drag, startPoint x: 362, startPoint y: 446, endPoint x: 275, endPoint y: 415, distance: 92.4
click at [322, 431] on div "0:05 vamos las shawtys 0:06 shawtys 0:07 las chonis y las culonas 0:09 has deja…" at bounding box center [684, 351] width 1322 height 555
type input "**********"
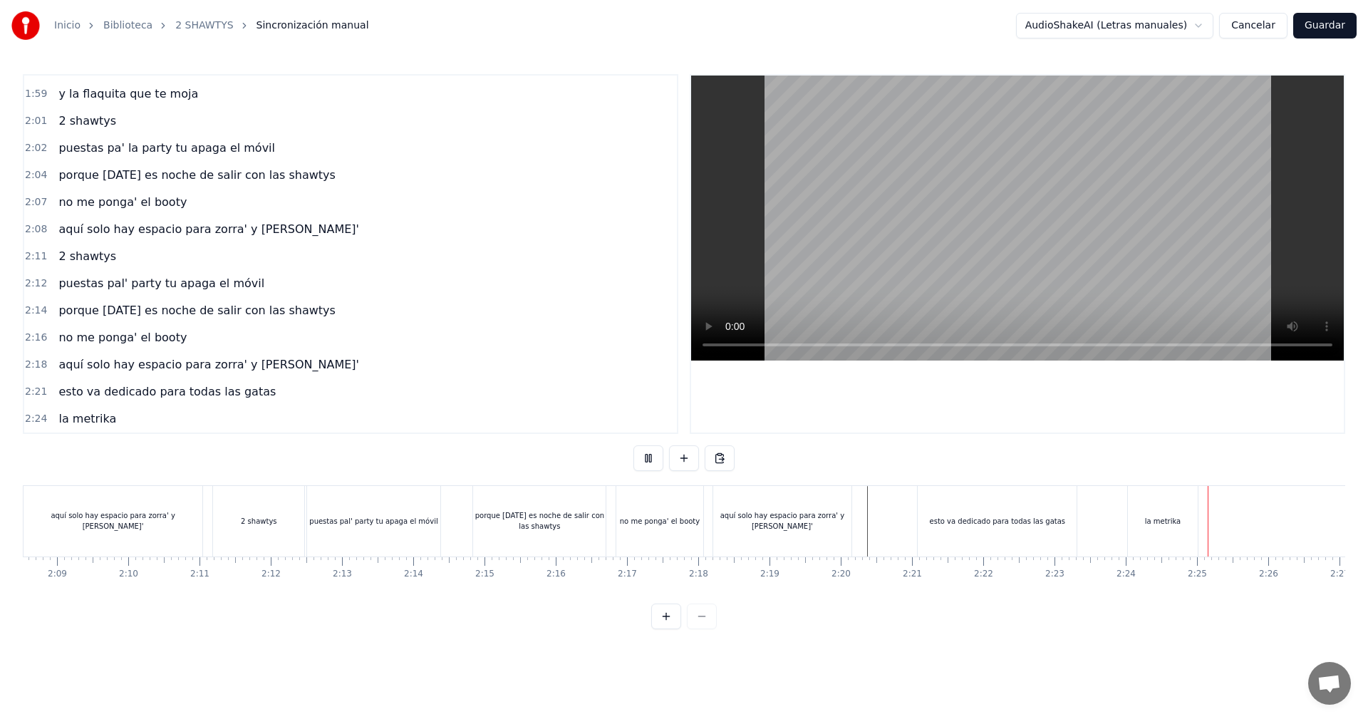
click at [1170, 521] on div "la metrika" at bounding box center [1163, 521] width 36 height 11
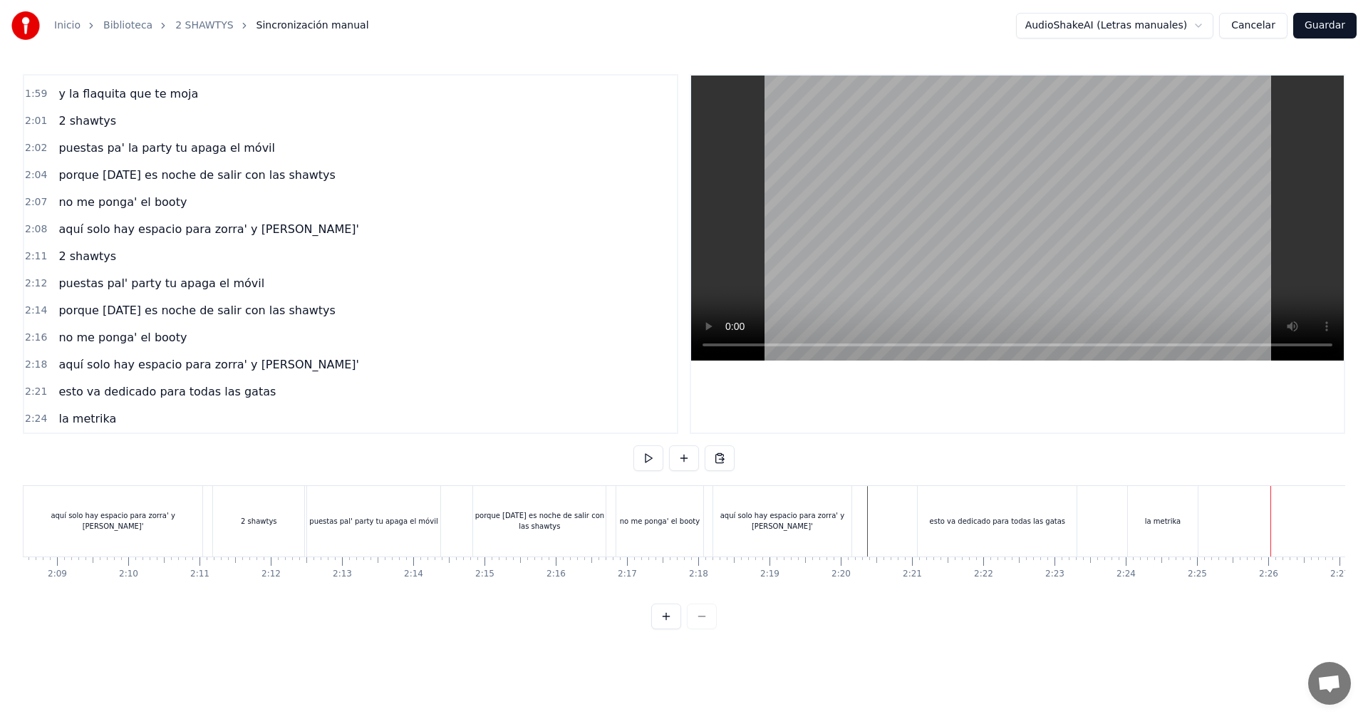
click at [1188, 521] on div "la metrika" at bounding box center [1163, 521] width 70 height 71
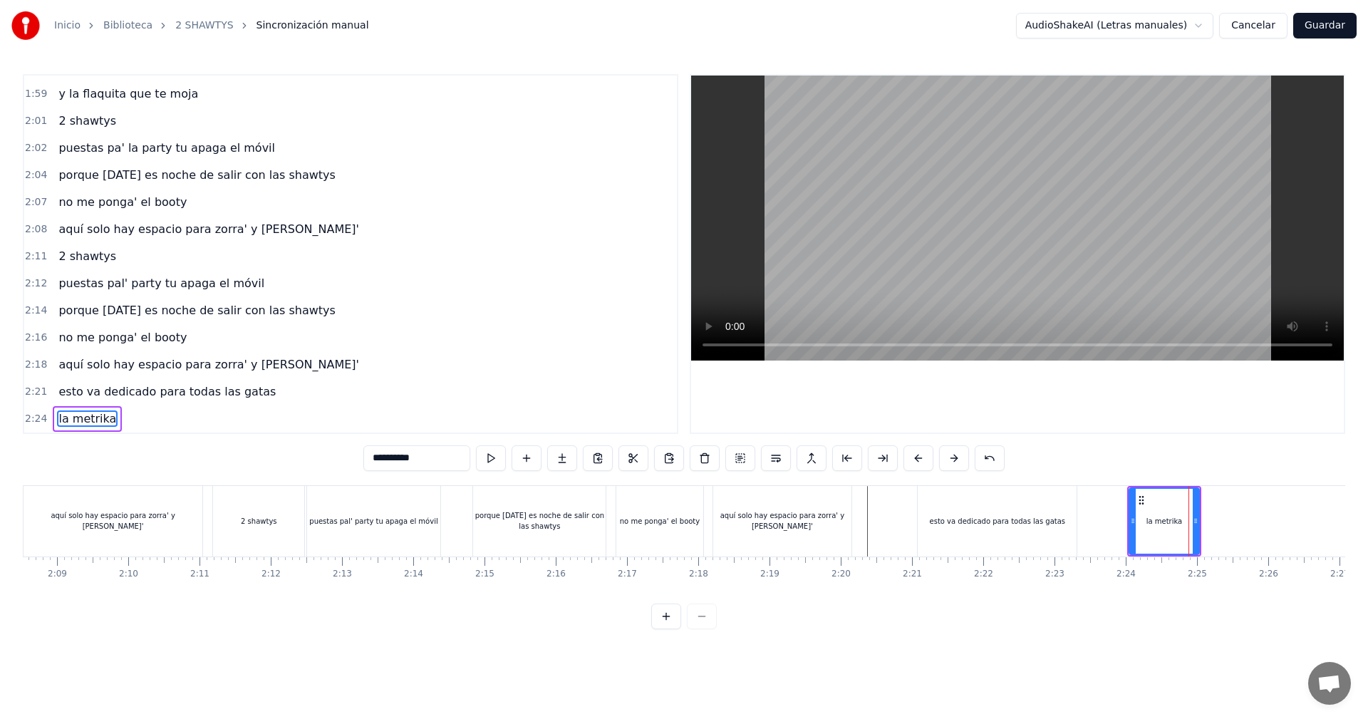
click at [972, 539] on div "esto va dedicado para todas las gatas" at bounding box center [996, 521] width 159 height 71
type input "**********"
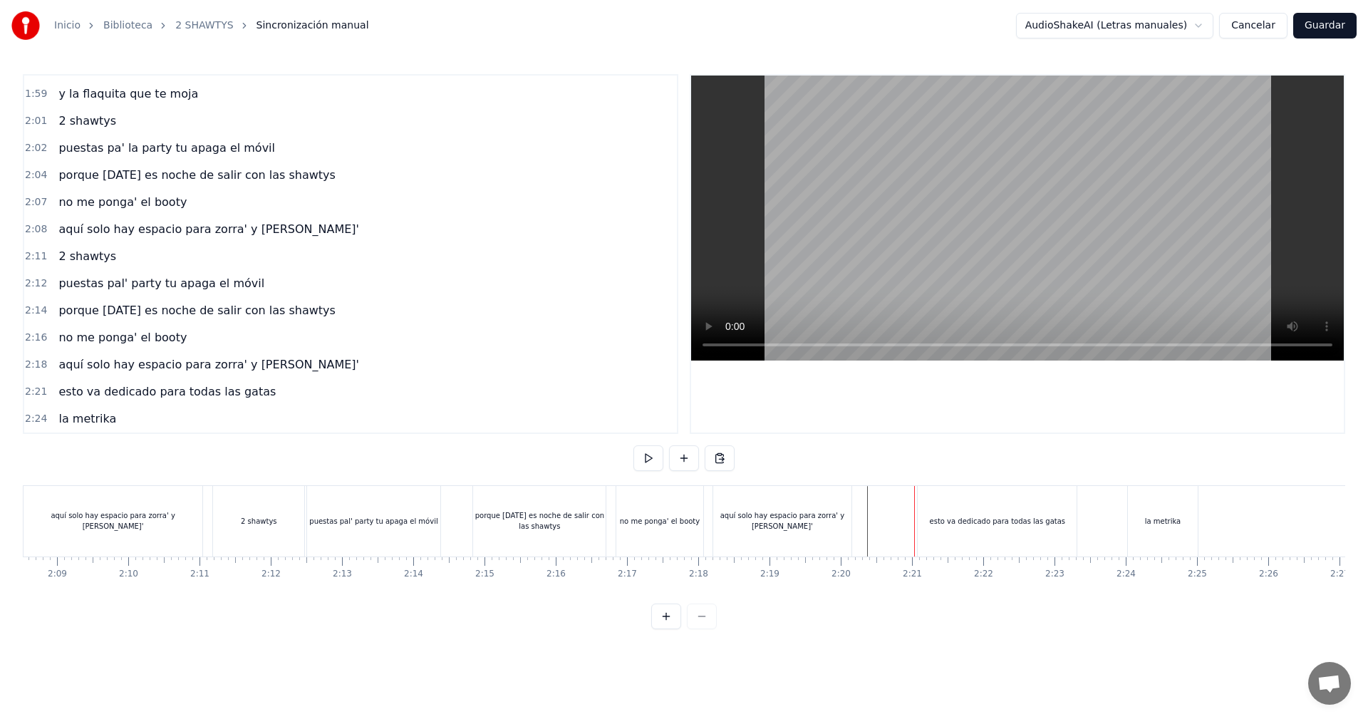
click at [927, 523] on div "esto va dedicado para todas las gatas" at bounding box center [996, 521] width 159 height 71
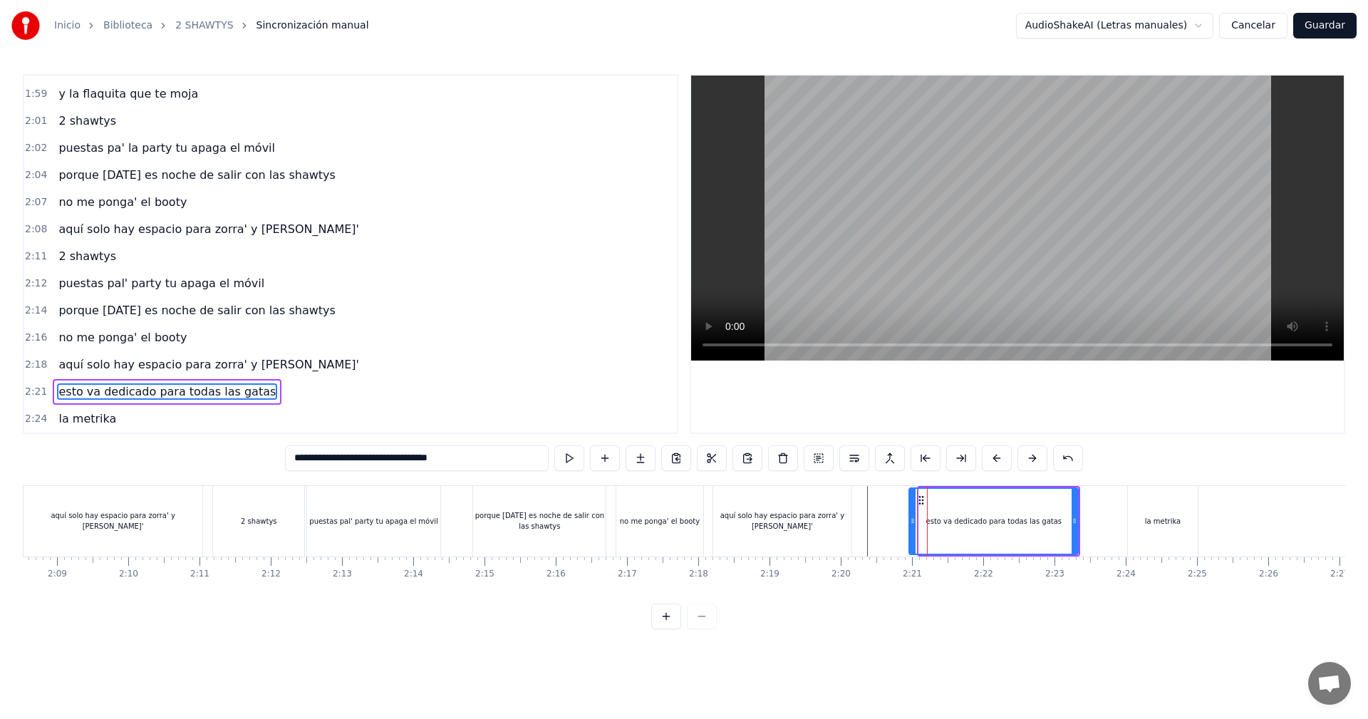
drag, startPoint x: 927, startPoint y: 523, endPoint x: 915, endPoint y: 535, distance: 17.1
click at [915, 535] on div at bounding box center [913, 521] width 6 height 65
drag, startPoint x: 1073, startPoint y: 519, endPoint x: 1095, endPoint y: 648, distance: 130.7
click at [1095, 648] on html "Inicio Biblioteca 2 SHAWTYS Sincronización manual AudioShakeAI (Letras manuales…" at bounding box center [684, 326] width 1368 height 652
click at [1194, 523] on div "la metrika" at bounding box center [1163, 521] width 70 height 71
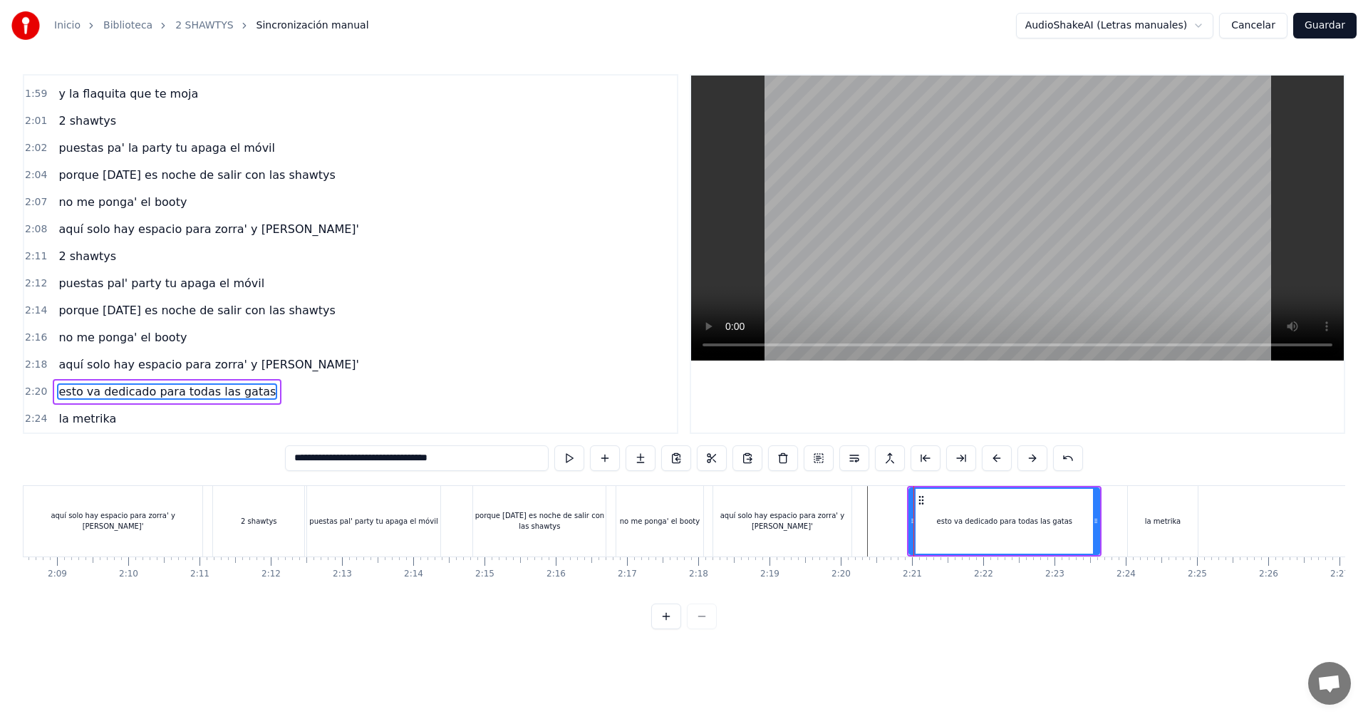
type input "**********"
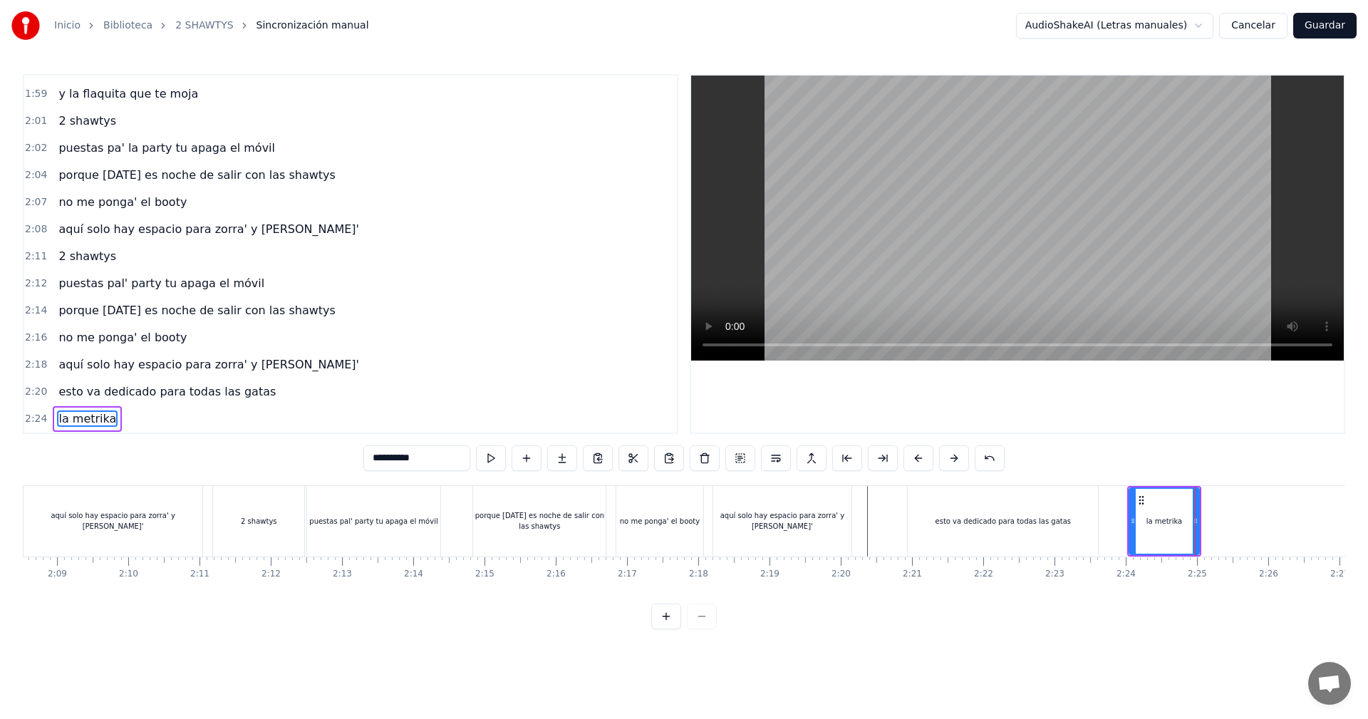
click at [1198, 527] on div "la metrika" at bounding box center [1163, 521] width 71 height 68
drag, startPoint x: 1195, startPoint y: 525, endPoint x: 1246, endPoint y: 523, distance: 50.6
click at [1246, 523] on icon at bounding box center [1246, 520] width 6 height 11
drag, startPoint x: 1135, startPoint y: 516, endPoint x: 1172, endPoint y: 580, distance: 74.7
click at [1172, 580] on div "vamos las shawtys shawtys las chonis y las culonas has dejao' al diky y luces t…" at bounding box center [684, 538] width 1322 height 107
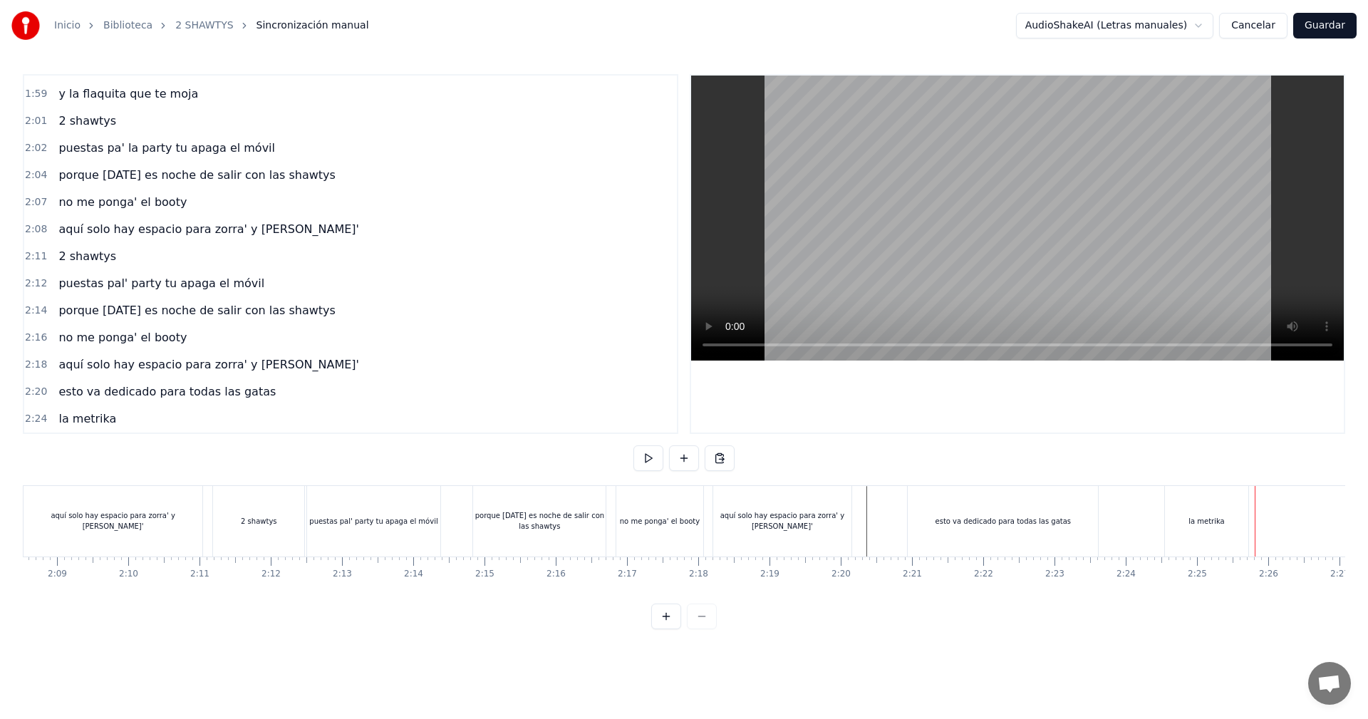
click at [1227, 516] on div "la metrika" at bounding box center [1206, 521] width 83 height 71
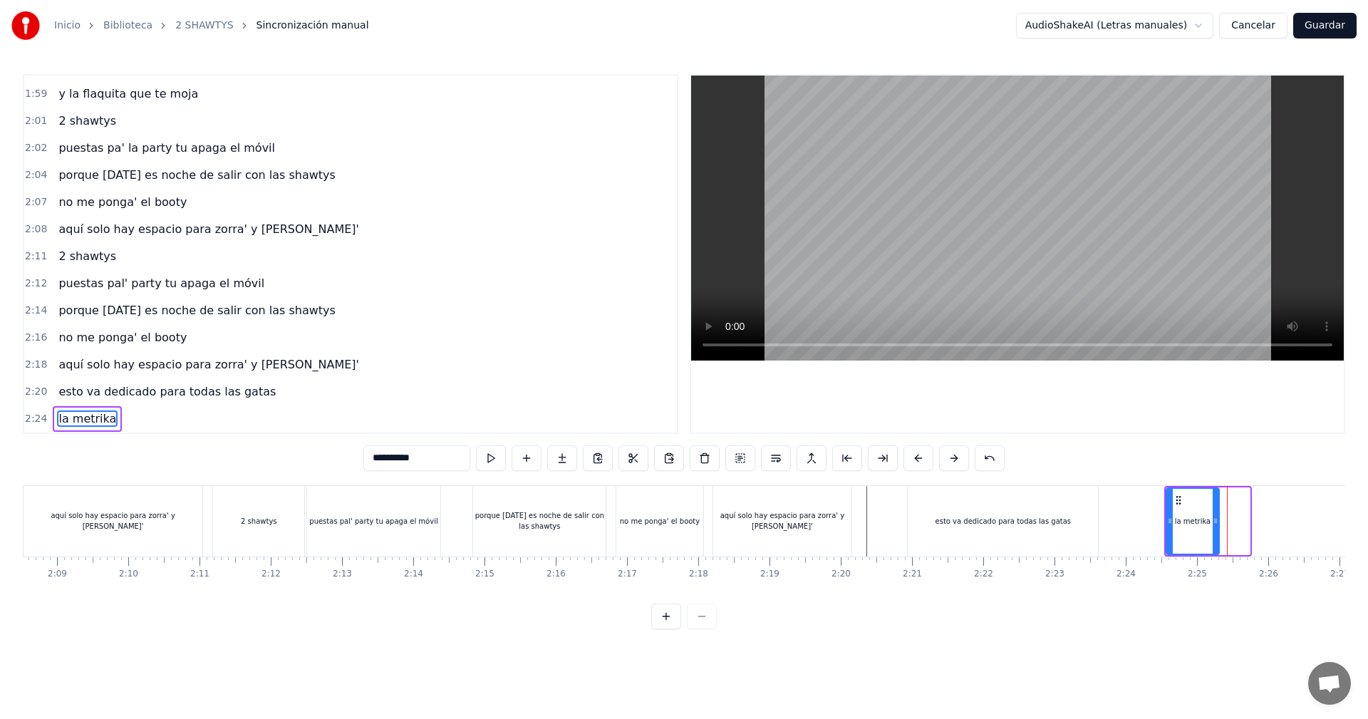
drag, startPoint x: 1246, startPoint y: 513, endPoint x: 1216, endPoint y: 526, distance: 33.2
click at [1216, 526] on div at bounding box center [1215, 521] width 6 height 65
drag, startPoint x: 1165, startPoint y: 524, endPoint x: 1173, endPoint y: 547, distance: 24.3
click at [1173, 547] on div "la metrika" at bounding box center [1192, 521] width 57 height 71
click at [1171, 538] on div "la metrika" at bounding box center [1192, 521] width 53 height 68
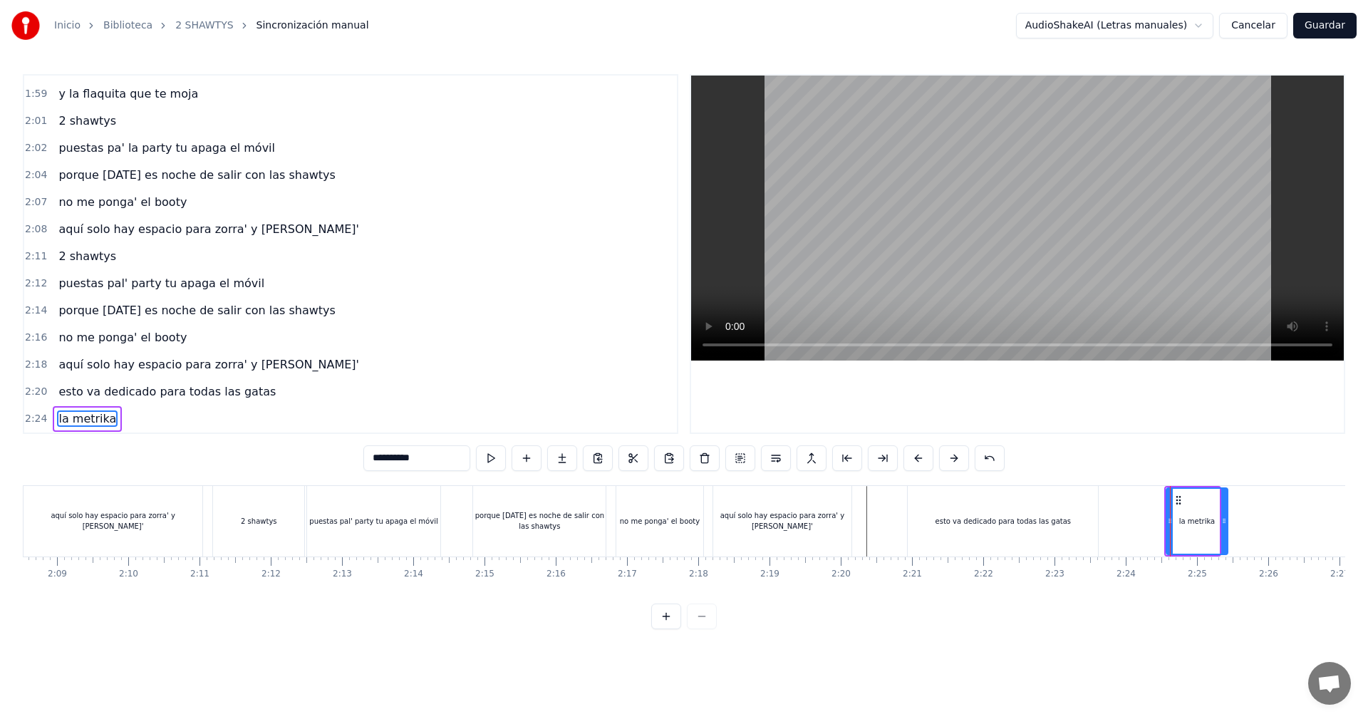
drag, startPoint x: 1217, startPoint y: 520, endPoint x: 1203, endPoint y: 526, distance: 15.6
click at [1227, 520] on icon at bounding box center [1224, 520] width 6 height 11
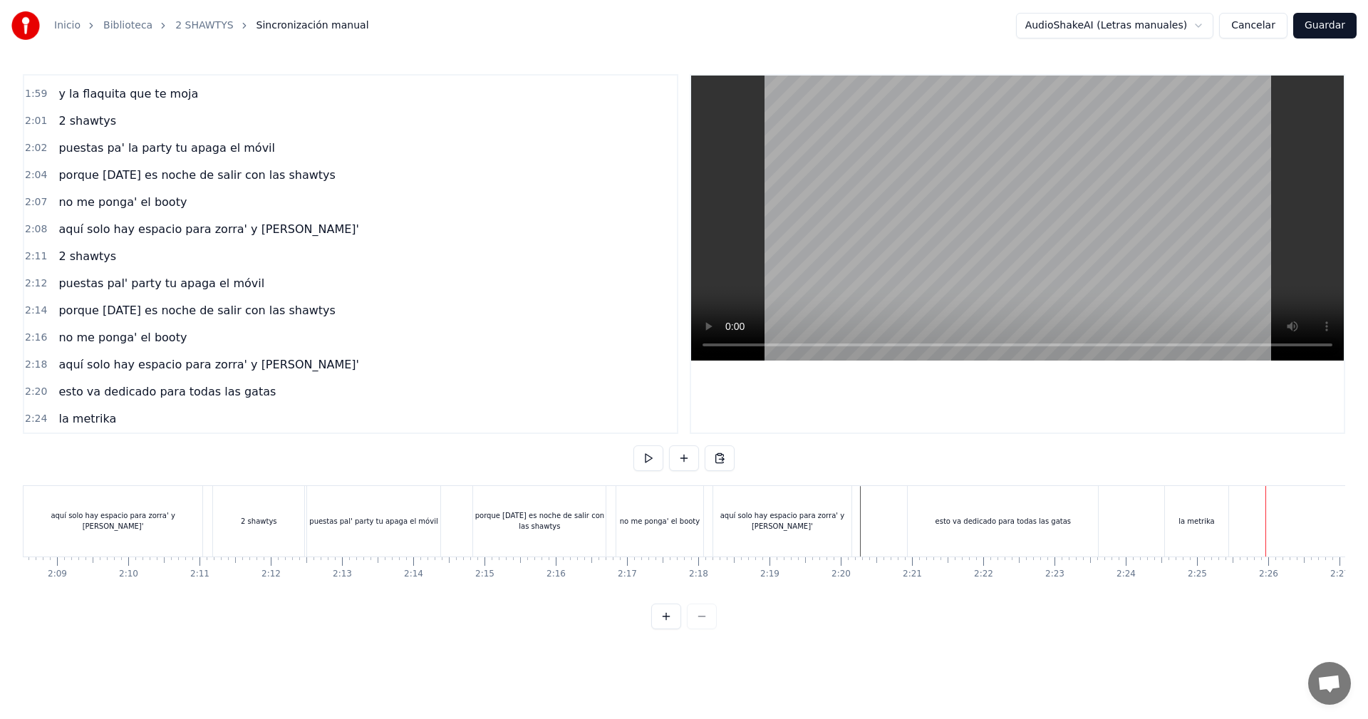
click at [1229, 531] on div "la metrika" at bounding box center [1198, 521] width 68 height 71
click at [661, 450] on button at bounding box center [648, 458] width 30 height 26
click at [677, 454] on button at bounding box center [684, 458] width 30 height 26
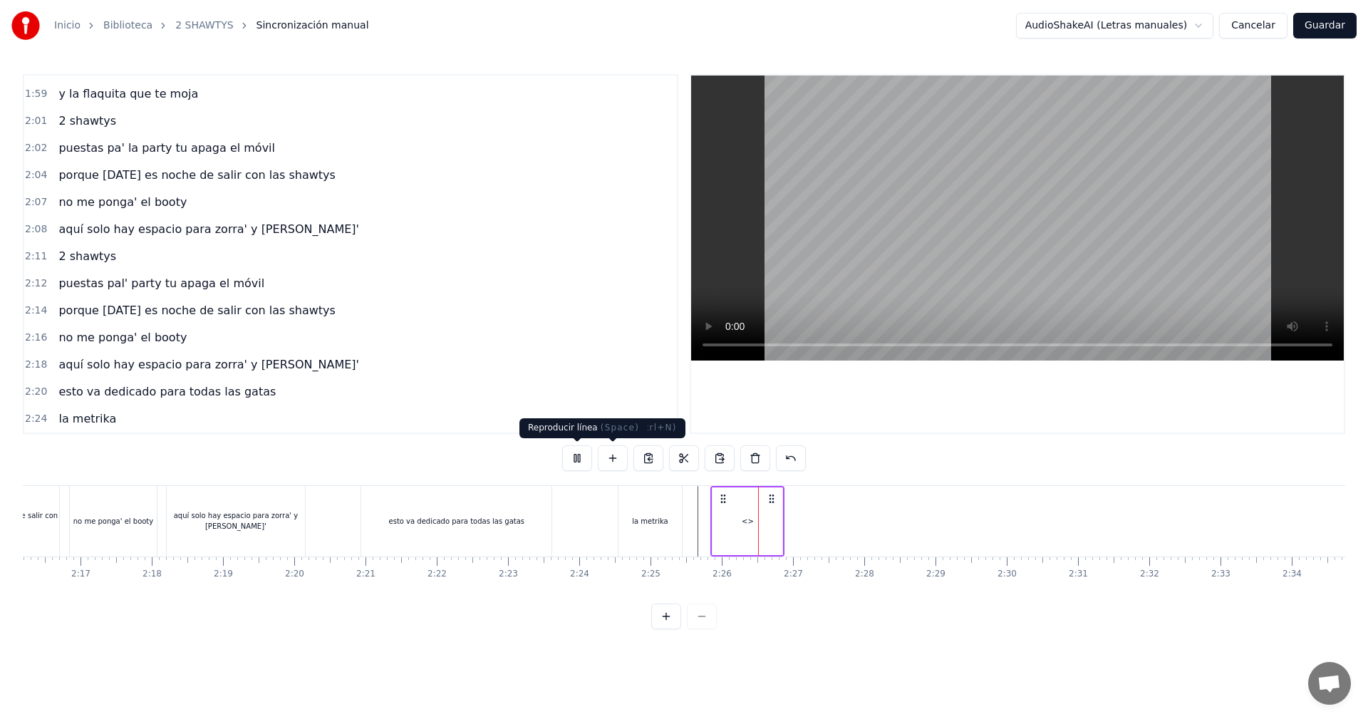
scroll to position [0, 9873]
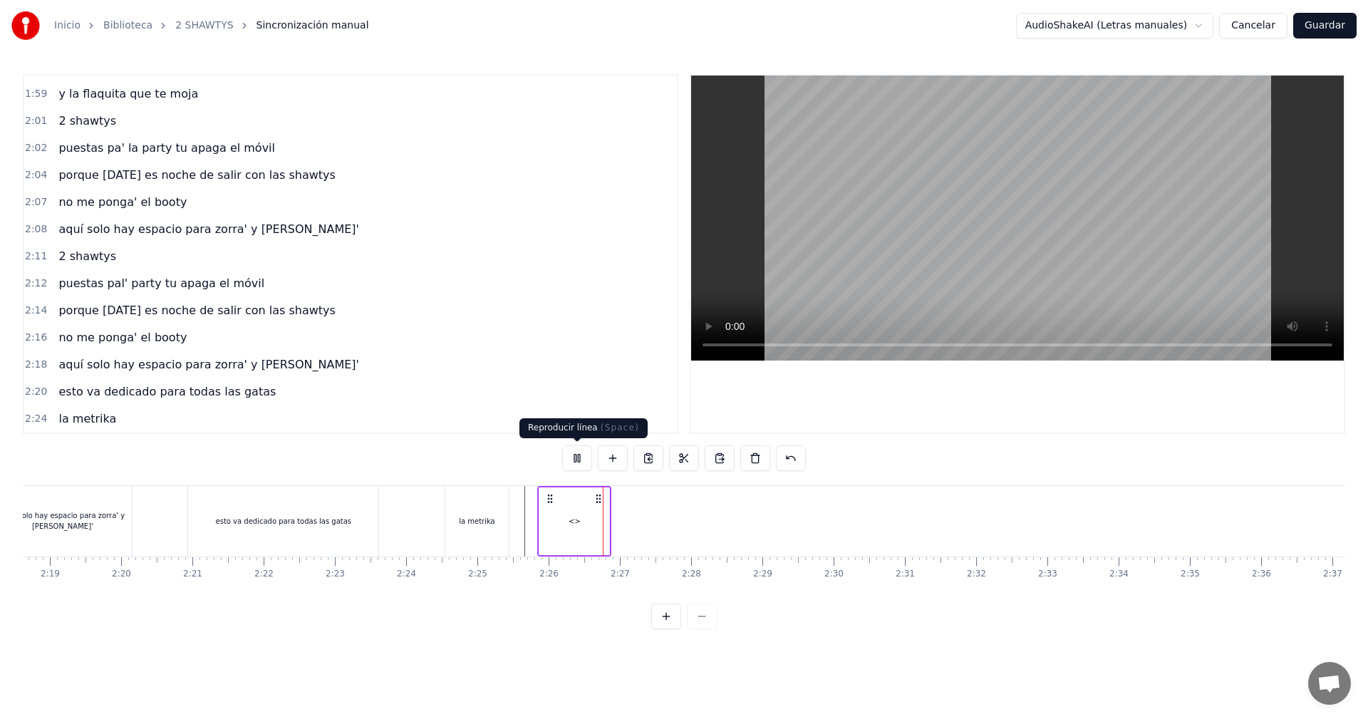
click at [572, 456] on button at bounding box center [577, 458] width 30 height 26
click at [574, 527] on div "<>" at bounding box center [574, 521] width 70 height 68
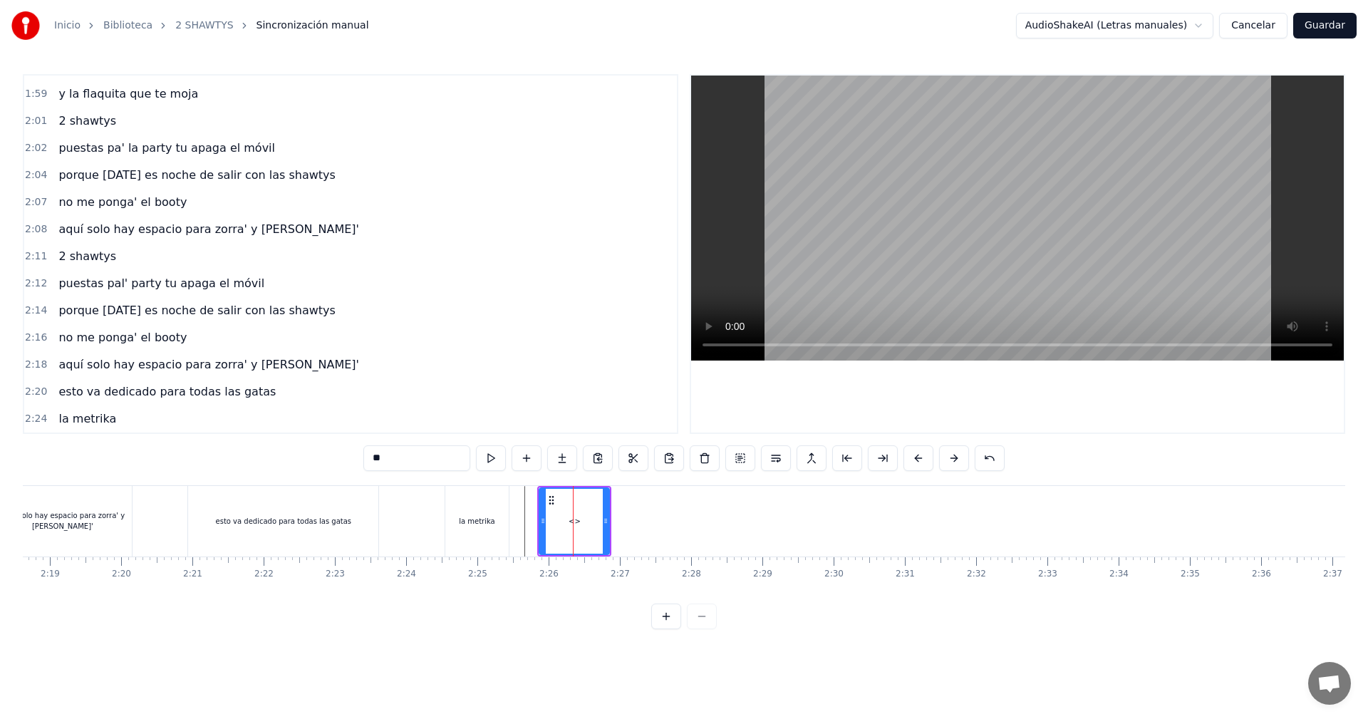
scroll to position [1890, 0]
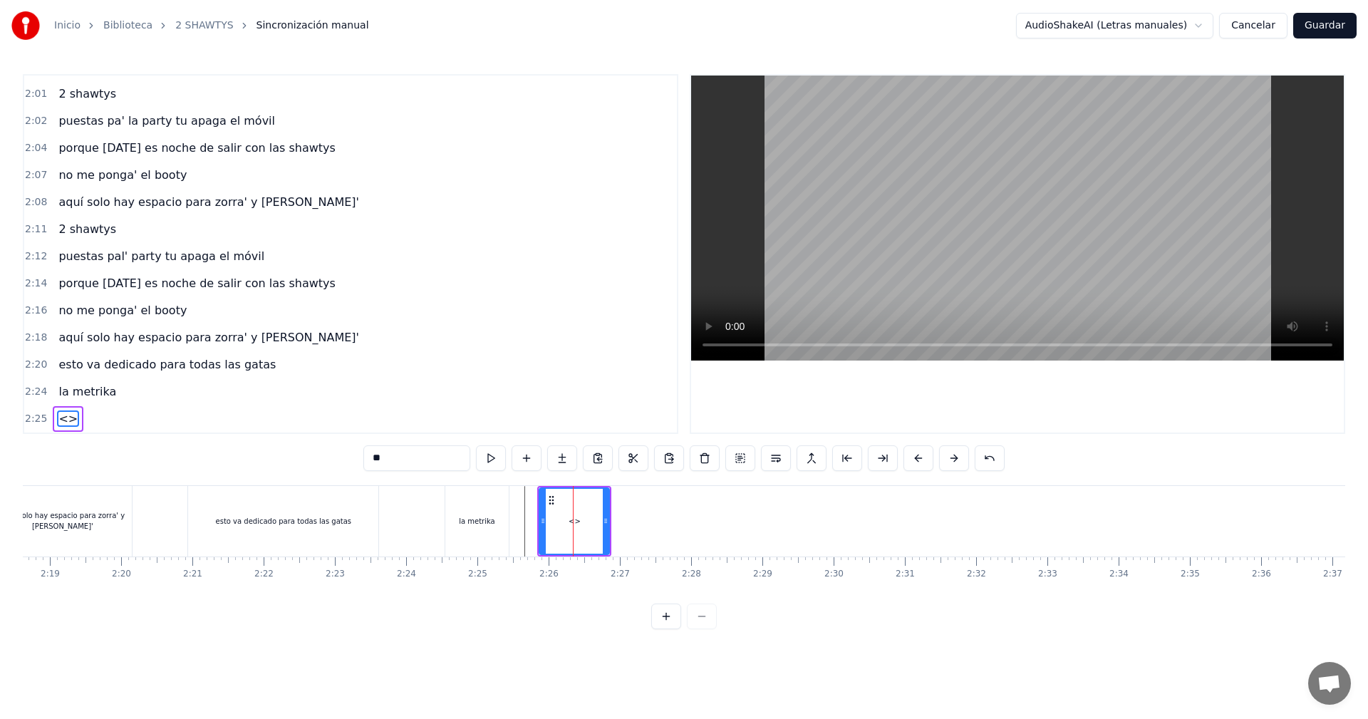
click at [566, 510] on div "<>" at bounding box center [574, 521] width 68 height 65
drag, startPoint x: 543, startPoint y: 515, endPoint x: 524, endPoint y: 533, distance: 26.7
click at [524, 533] on div at bounding box center [523, 521] width 6 height 65
drag, startPoint x: 400, startPoint y: 460, endPoint x: 128, endPoint y: 439, distance: 272.9
click at [128, 439] on div "0:05 vamos las shawtys 0:06 shawtys 0:07 las chonis y las culonas 0:09 has deja…" at bounding box center [684, 351] width 1322 height 555
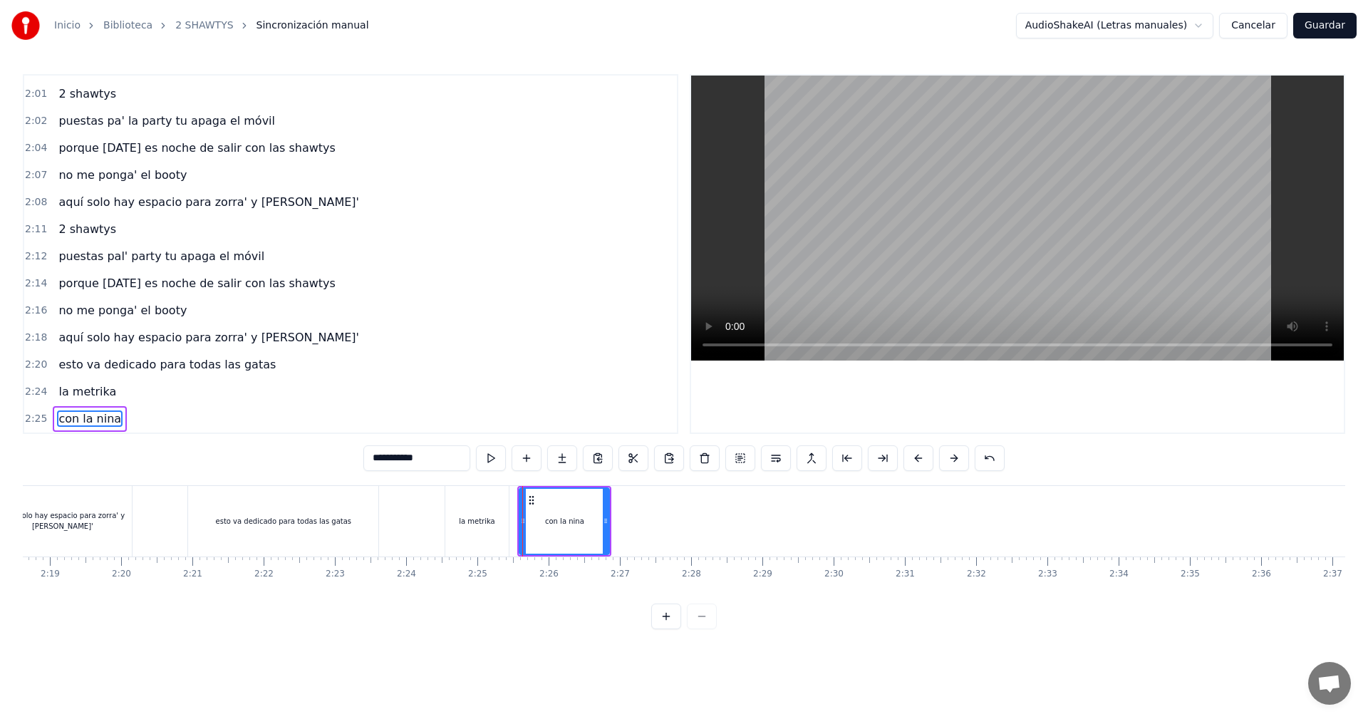
type input "**********"
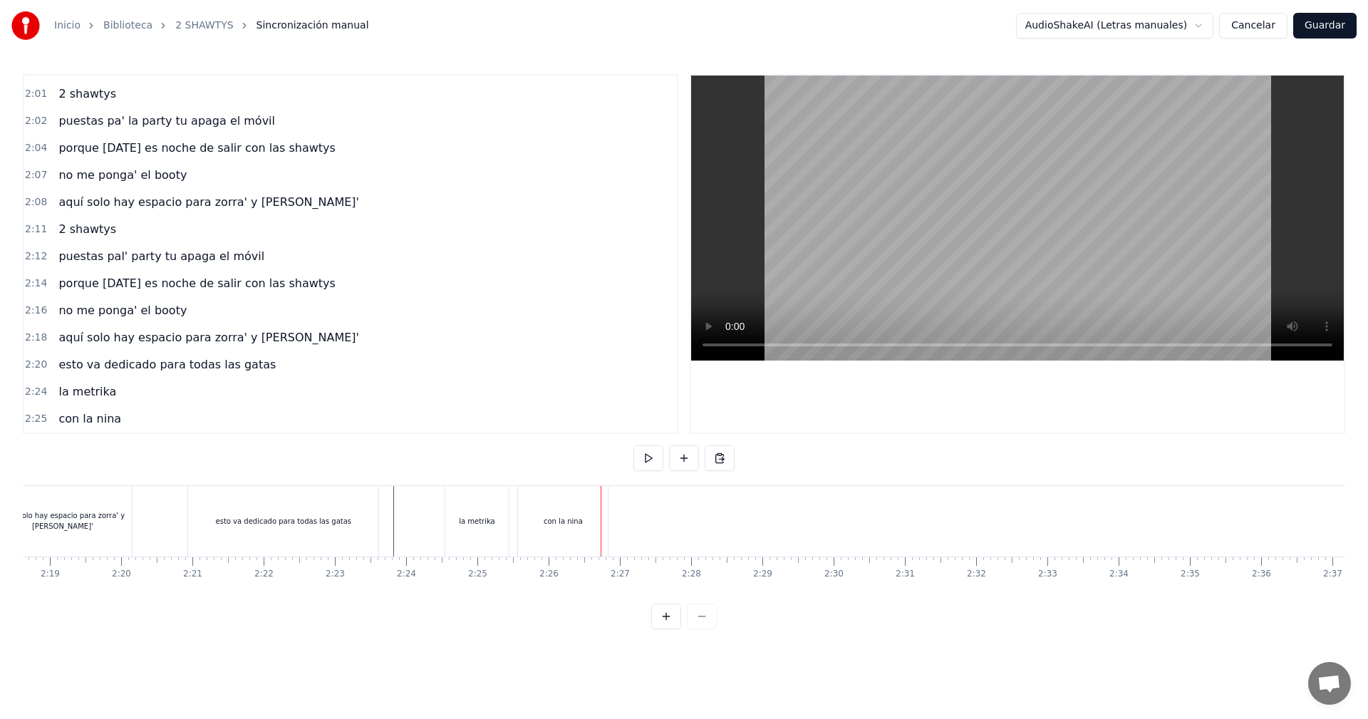
click at [558, 528] on div "con la nina" at bounding box center [563, 521] width 90 height 71
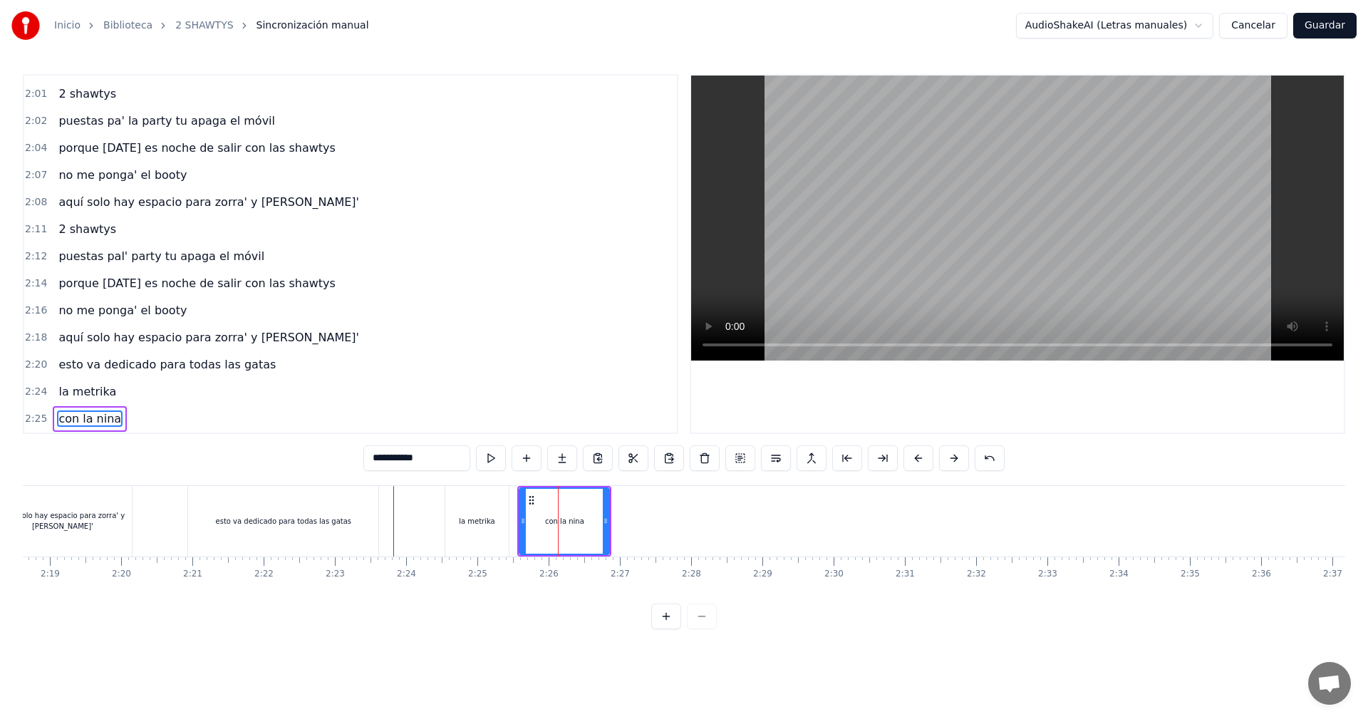
drag, startPoint x: 604, startPoint y: 514, endPoint x: 591, endPoint y: 523, distance: 15.8
click at [603, 523] on div at bounding box center [606, 521] width 6 height 65
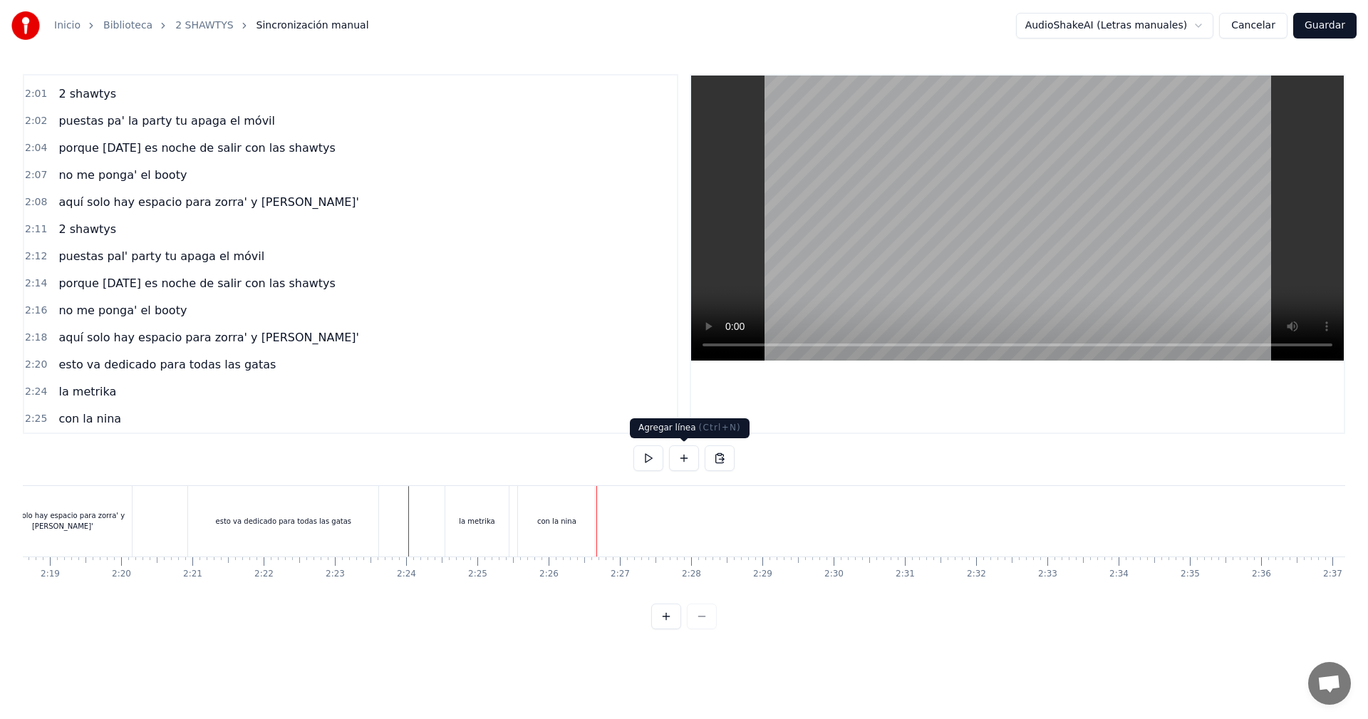
click at [677, 466] on button at bounding box center [684, 458] width 30 height 26
click at [625, 520] on div "<>" at bounding box center [633, 521] width 70 height 68
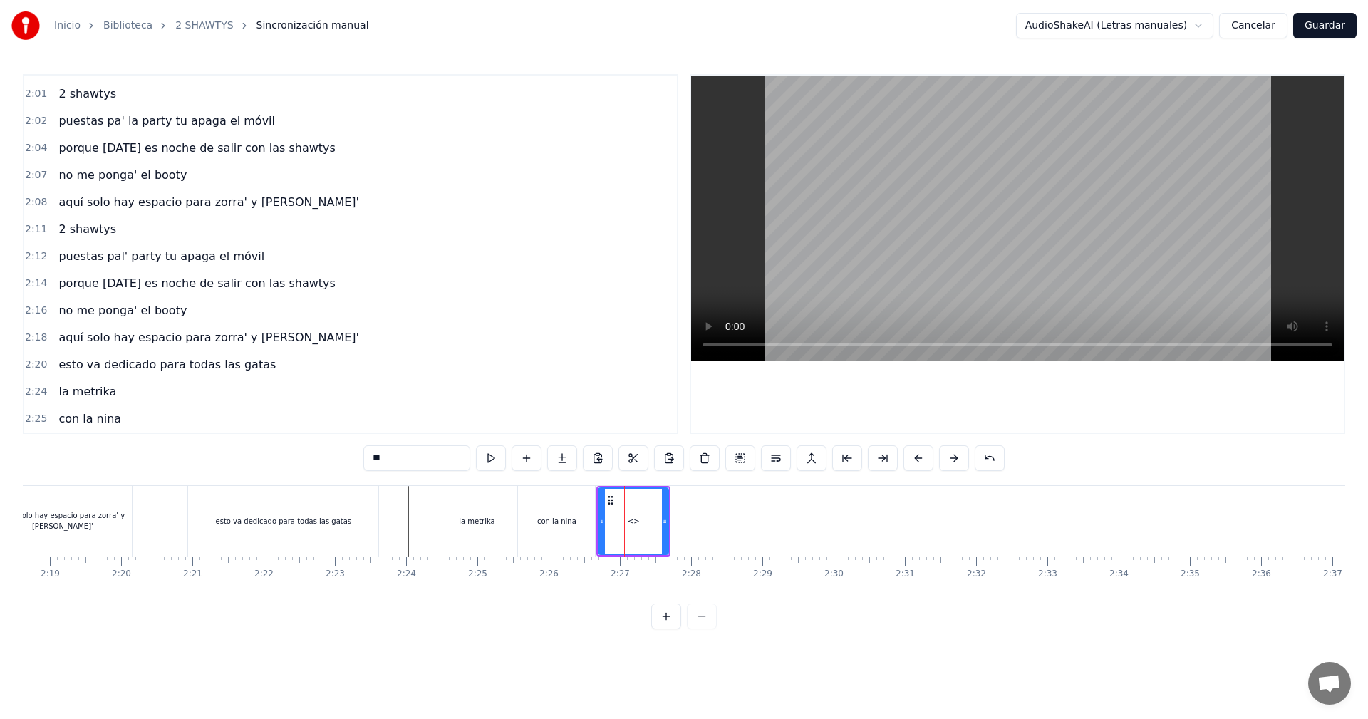
scroll to position [1917, 0]
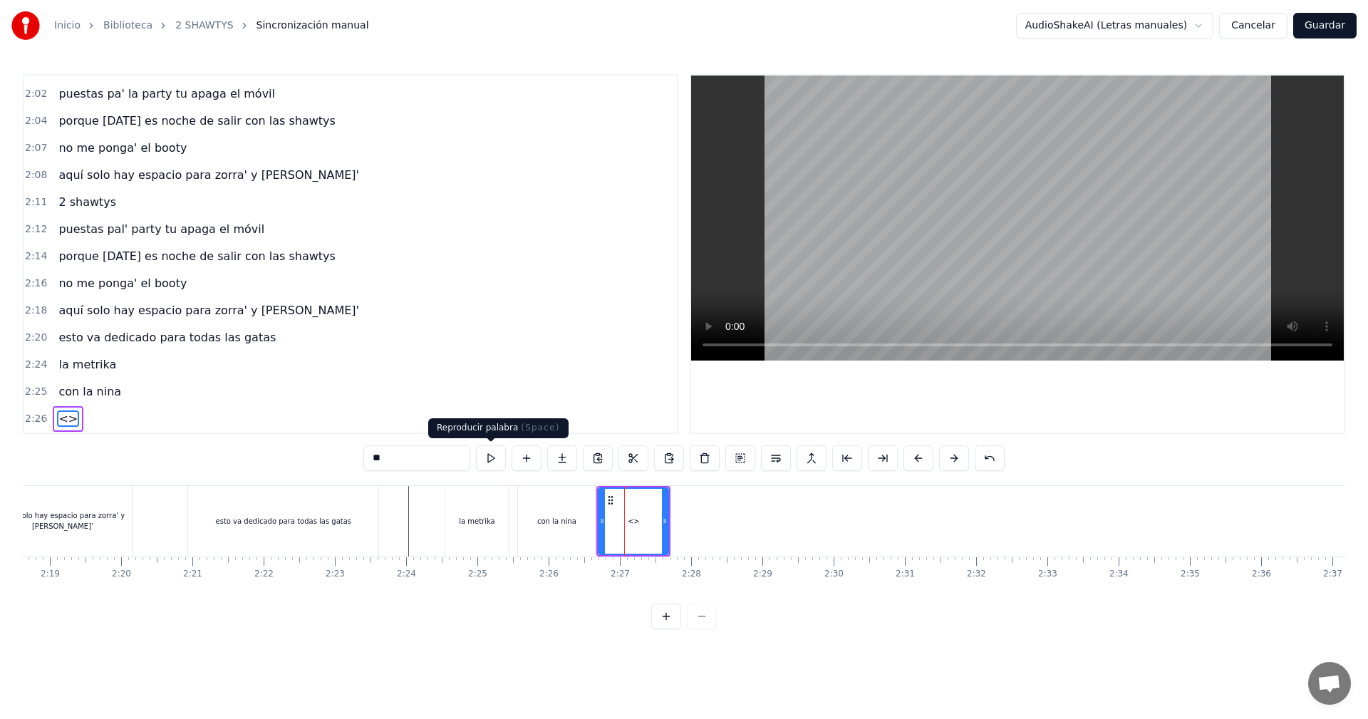
click at [249, 446] on div "0:05 vamos las shawtys 0:06 shawtys 0:07 las chonis y las culonas 0:09 has deja…" at bounding box center [684, 351] width 1322 height 555
type input "**********"
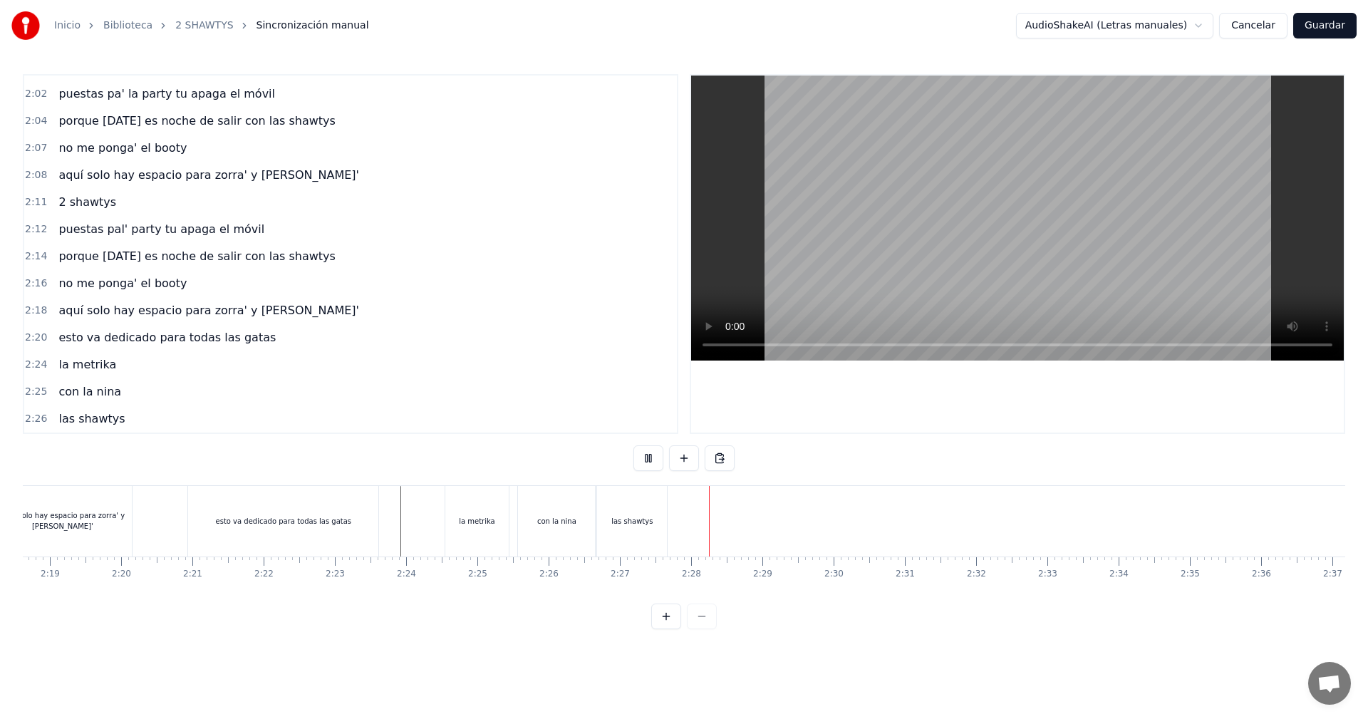
click at [975, 233] on video at bounding box center [1017, 217] width 652 height 285
click at [679, 451] on button at bounding box center [684, 458] width 30 height 26
click at [720, 516] on div "<>" at bounding box center [716, 521] width 12 height 11
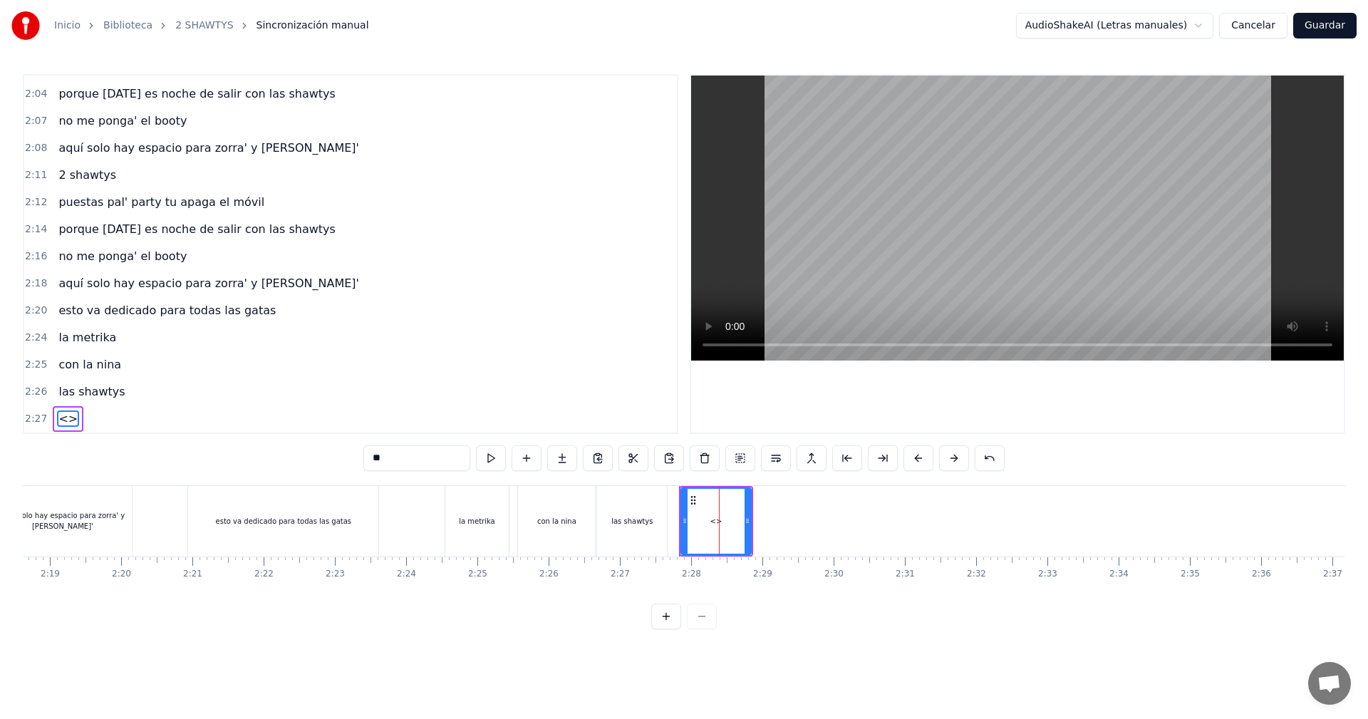
drag, startPoint x: 410, startPoint y: 457, endPoint x: 202, endPoint y: 425, distance: 209.6
click at [202, 425] on div "0:05 vamos las shawtys 0:06 shawtys 0:07 las chonis y las culonas 0:09 has deja…" at bounding box center [684, 351] width 1322 height 555
drag, startPoint x: 744, startPoint y: 522, endPoint x: 769, endPoint y: 554, distance: 40.6
click at [769, 554] on div "la c*lona y la flaquita" at bounding box center [724, 521] width 89 height 68
type input "**********"
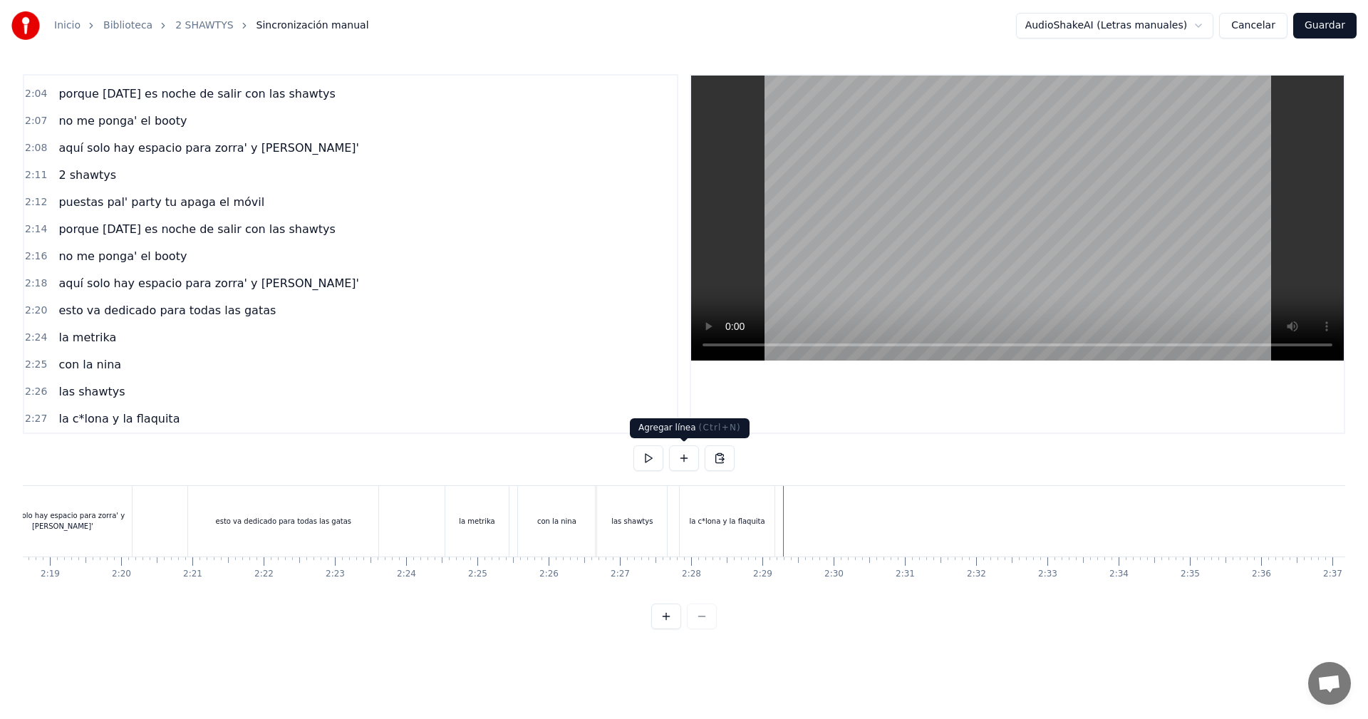
drag, startPoint x: 667, startPoint y: 452, endPoint x: 690, endPoint y: 464, distance: 26.8
click at [667, 452] on div at bounding box center [683, 458] width 101 height 26
click at [687, 464] on button at bounding box center [684, 458] width 30 height 26
click at [837, 514] on div "<>" at bounding box center [820, 521] width 70 height 68
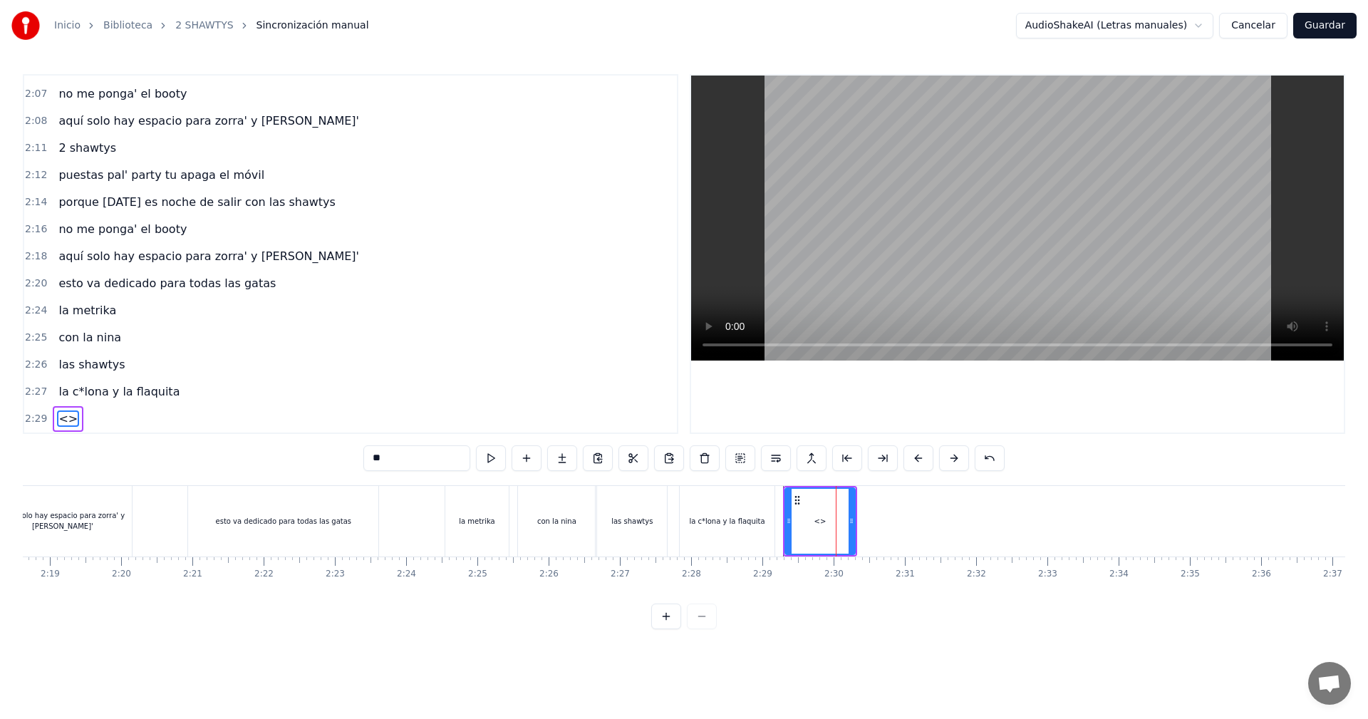
drag, startPoint x: 422, startPoint y: 458, endPoint x: 273, endPoint y: 444, distance: 150.2
click at [274, 444] on div "0:05 vamos las shawtys 0:06 shawtys 0:07 las chonis y las culonas 0:09 has deja…" at bounding box center [684, 351] width 1322 height 555
click at [854, 522] on icon at bounding box center [851, 520] width 6 height 11
type input "****"
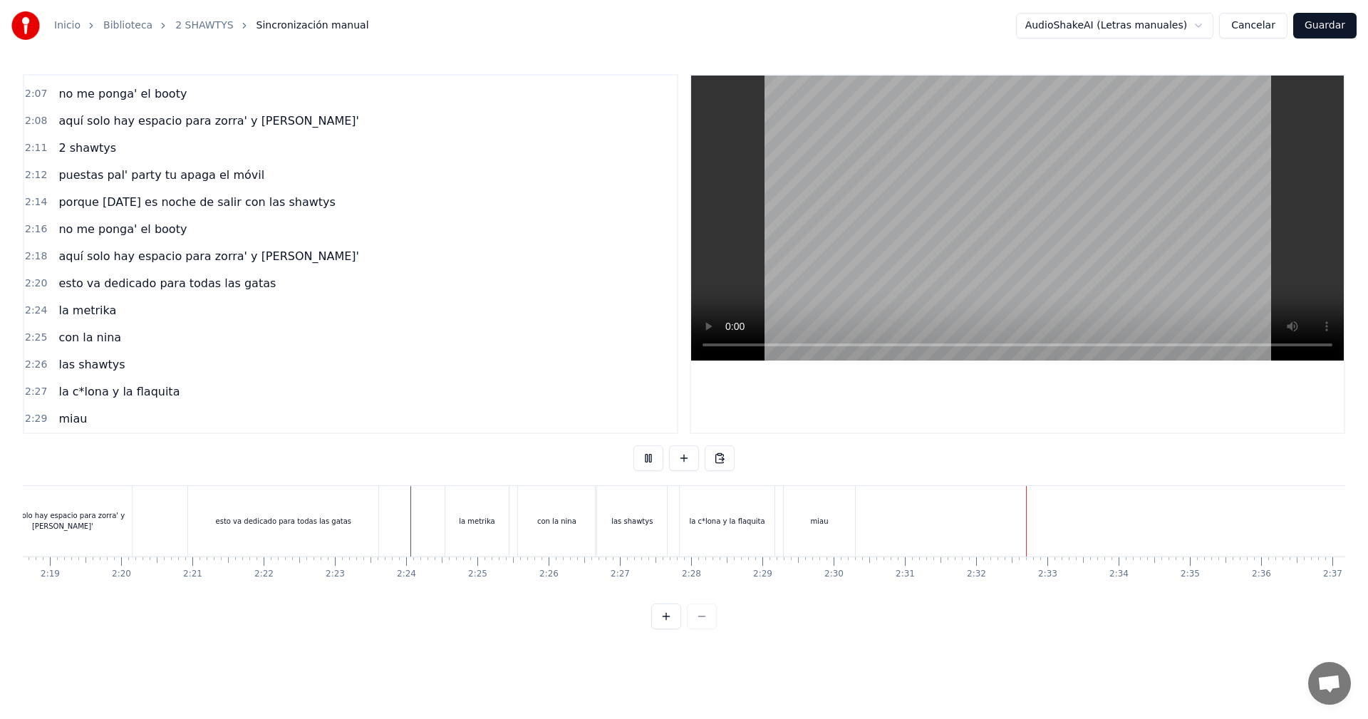
click at [890, 218] on video at bounding box center [1017, 217] width 652 height 285
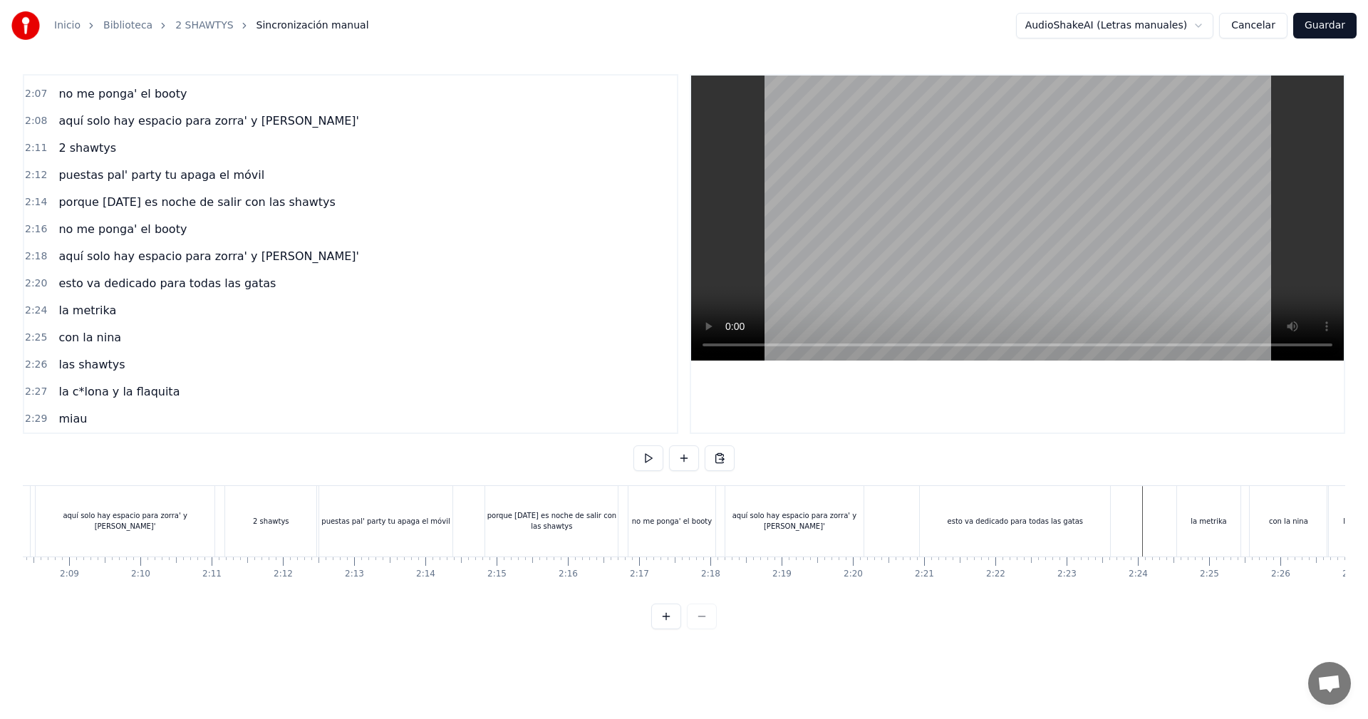
click at [704, 533] on div "no me ponga' el booty" at bounding box center [671, 521] width 87 height 71
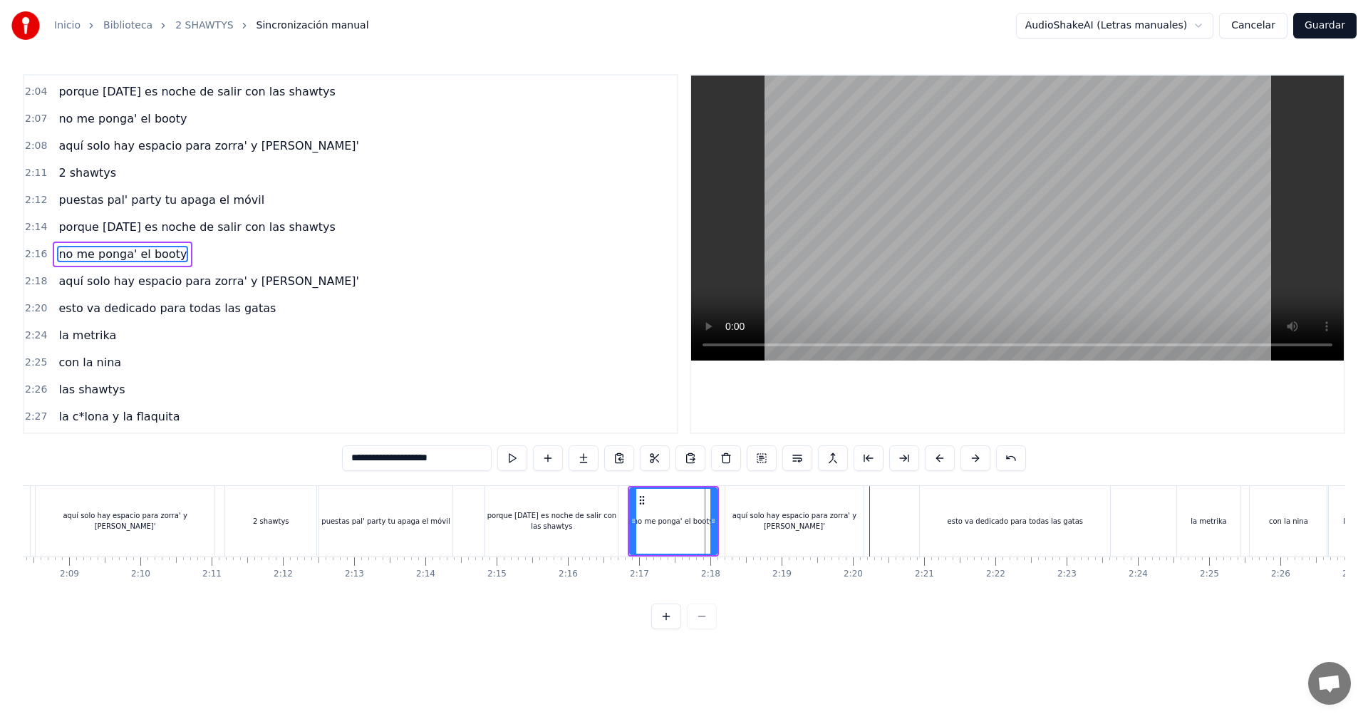
click at [361, 457] on input "**********" at bounding box center [417, 458] width 150 height 26
click at [361, 457] on input "**********" at bounding box center [416, 458] width 142 height 26
click at [360, 458] on input "**********" at bounding box center [416, 458] width 135 height 26
click at [361, 459] on input "**********" at bounding box center [416, 458] width 142 height 26
click at [363, 462] on input "**********" at bounding box center [417, 458] width 150 height 26
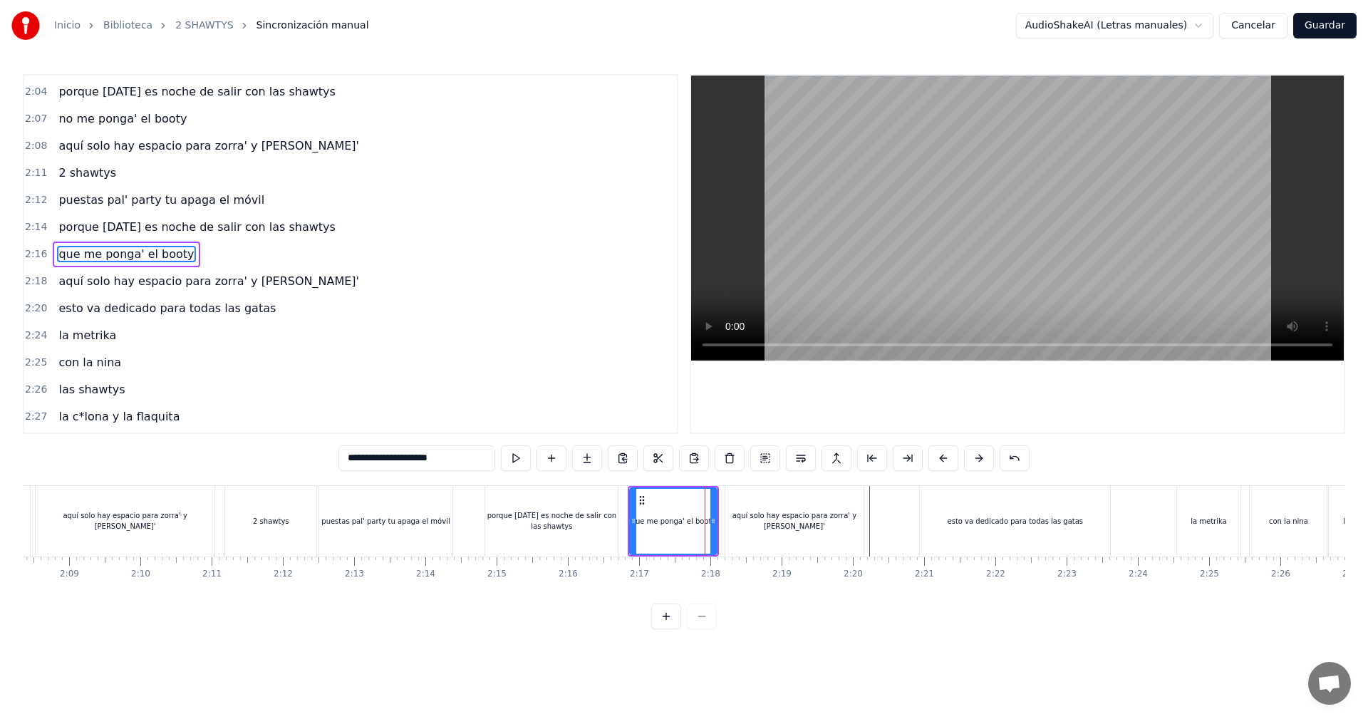
type input "**********"
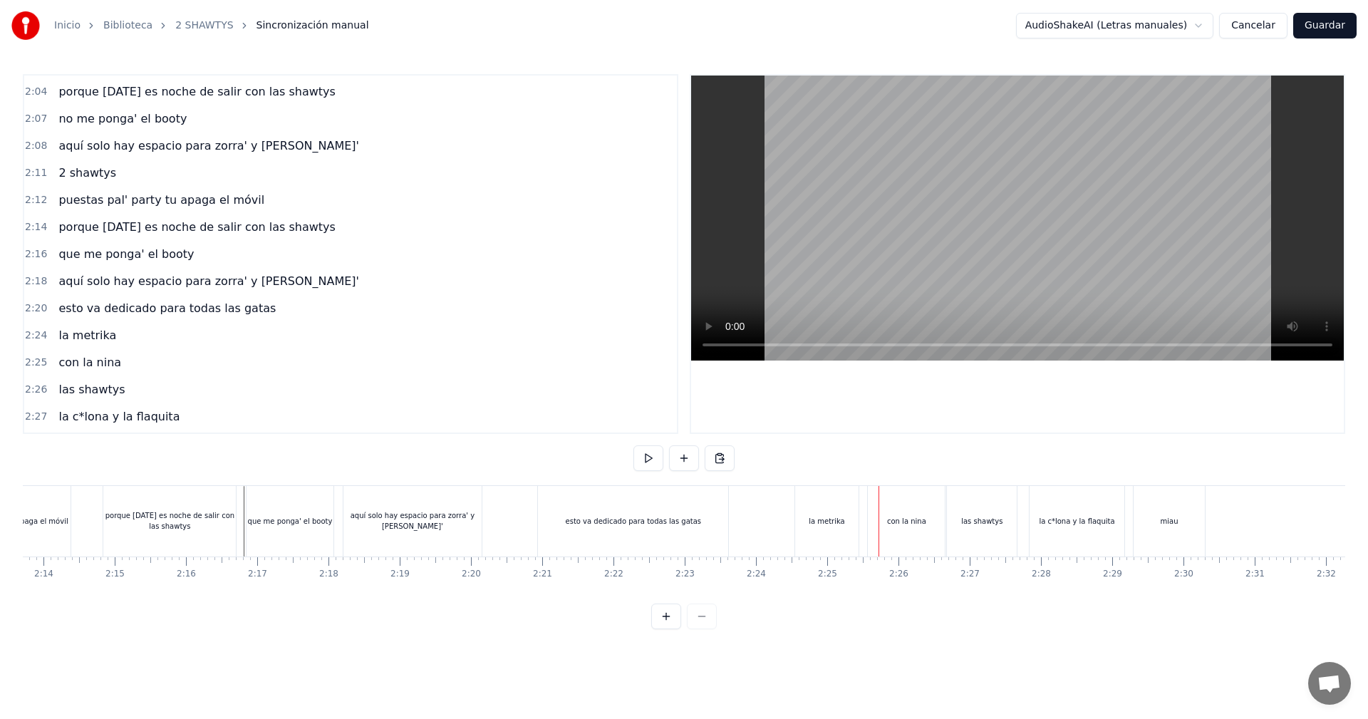
scroll to position [0, 9535]
click at [1162, 527] on div "miau" at bounding box center [1157, 521] width 71 height 71
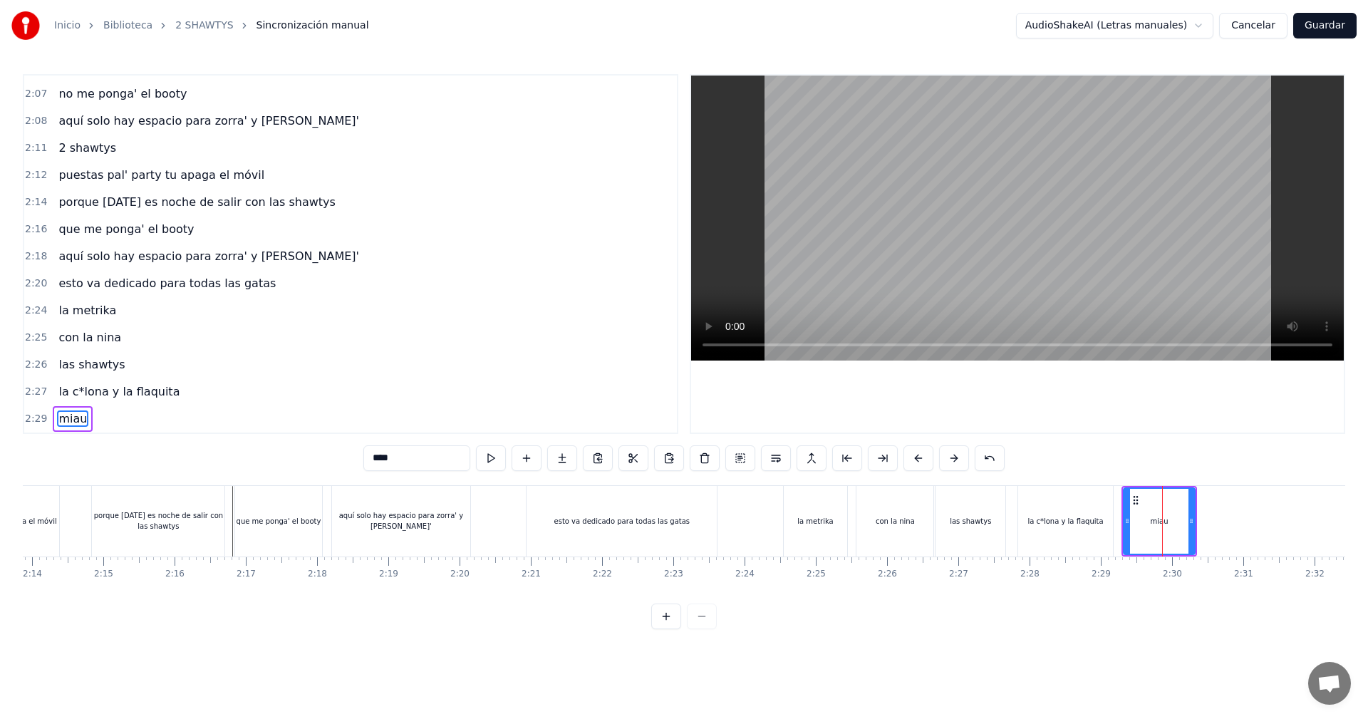
click at [1083, 527] on div "la c*lona y la flaquita" at bounding box center [1065, 521] width 95 height 71
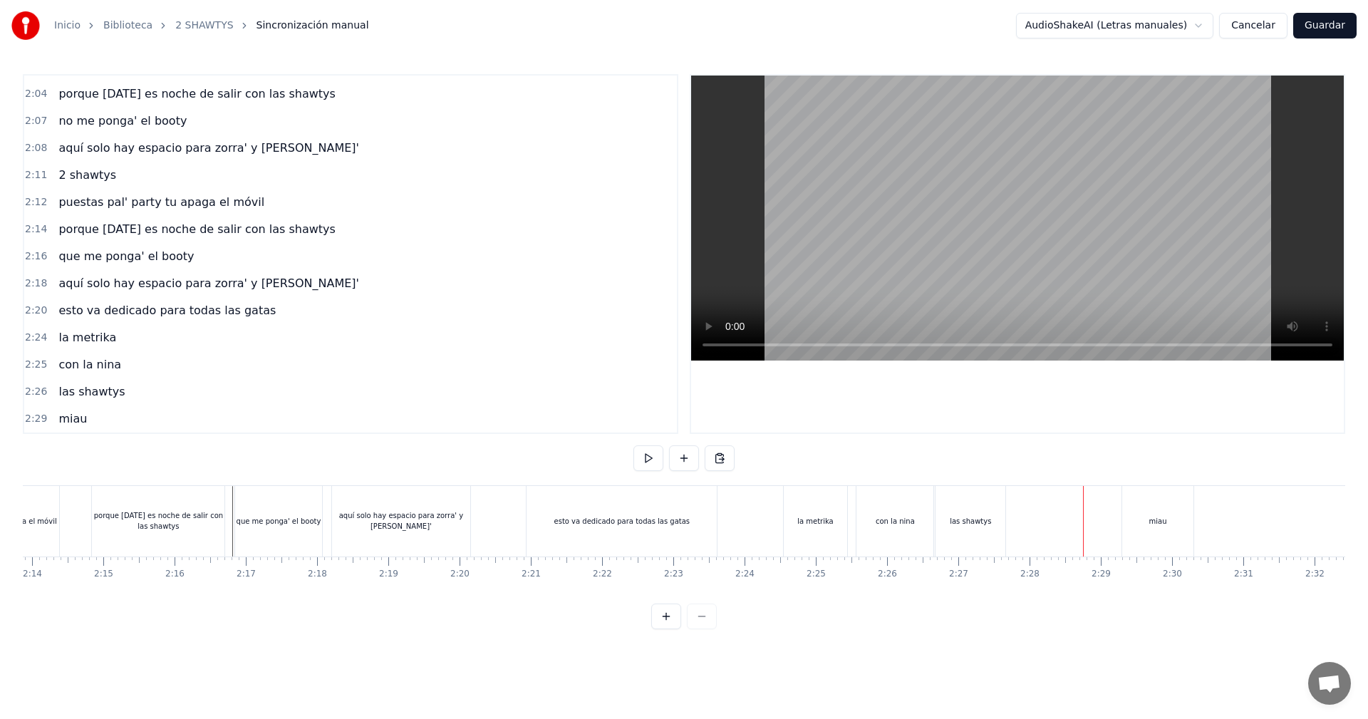
scroll to position [1944, 0]
click at [1002, 528] on div "las shawtys" at bounding box center [970, 521] width 70 height 71
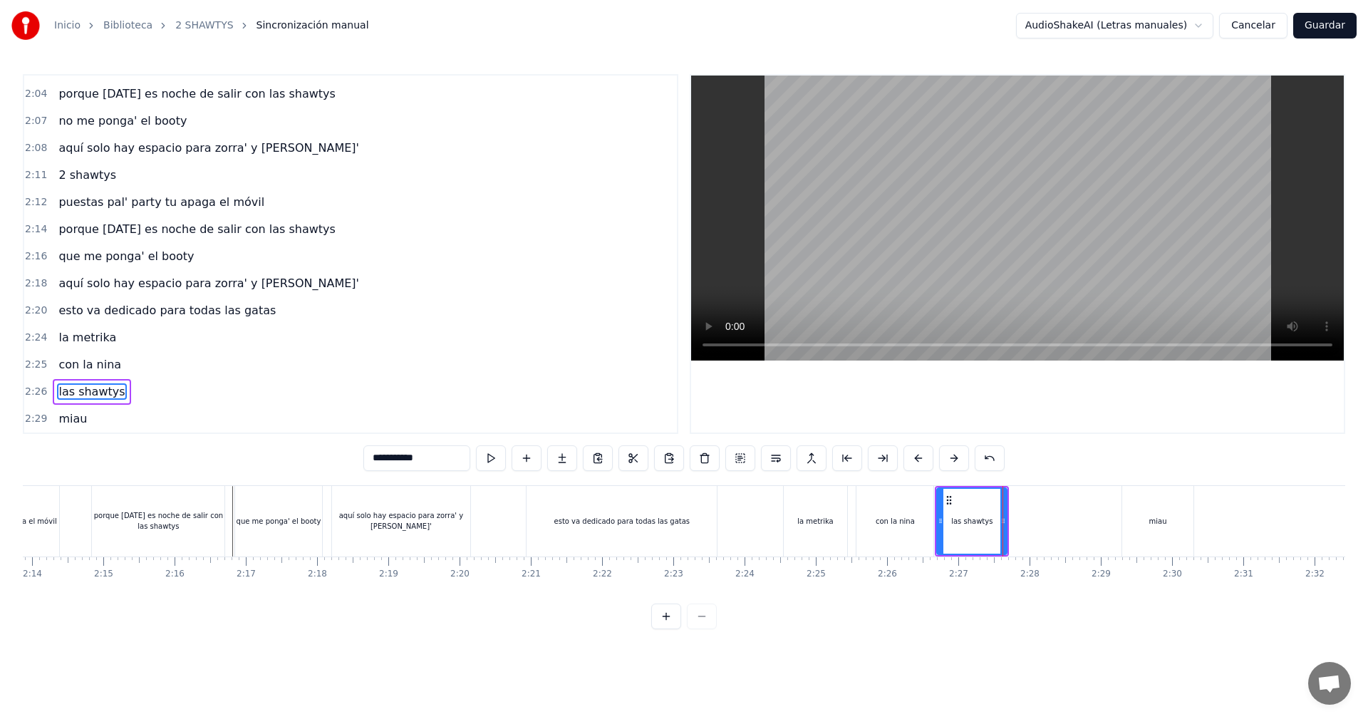
click at [1138, 527] on div "miau" at bounding box center [1157, 521] width 71 height 71
type input "****"
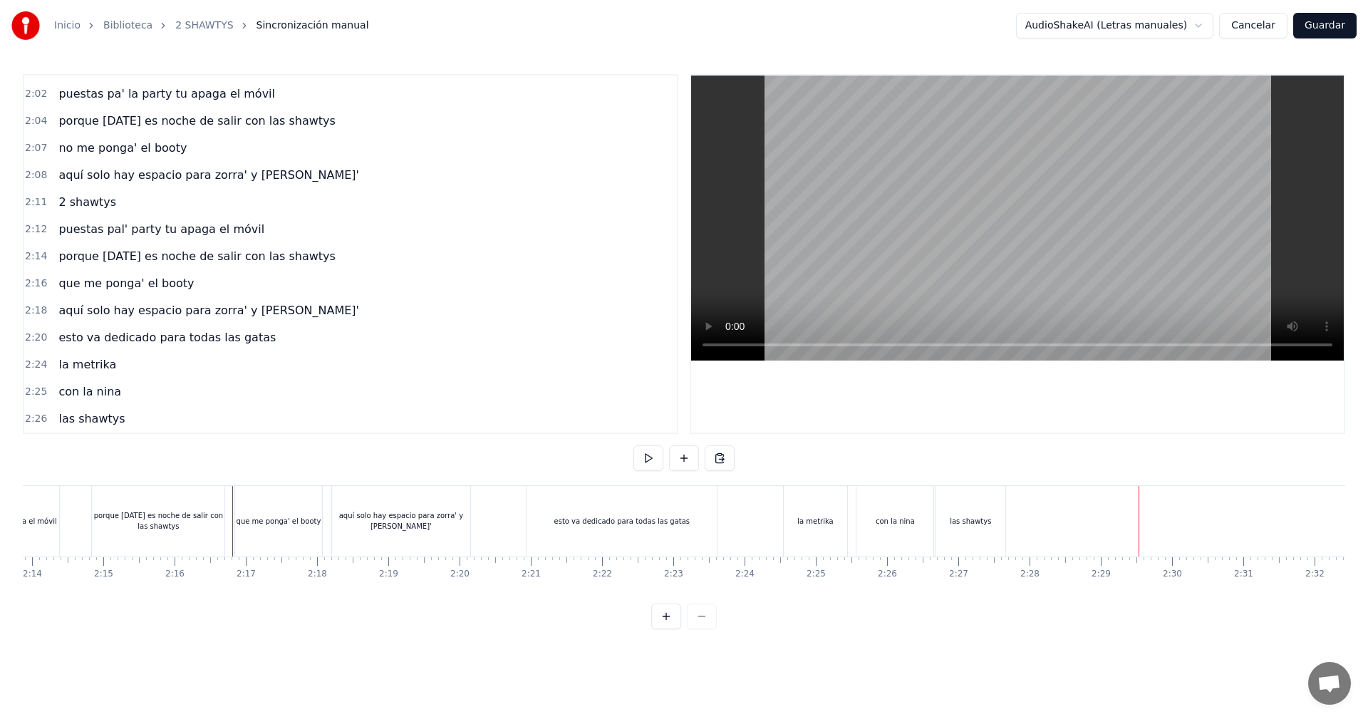
click at [973, 521] on div "las shawtys" at bounding box center [969, 521] width 41 height 11
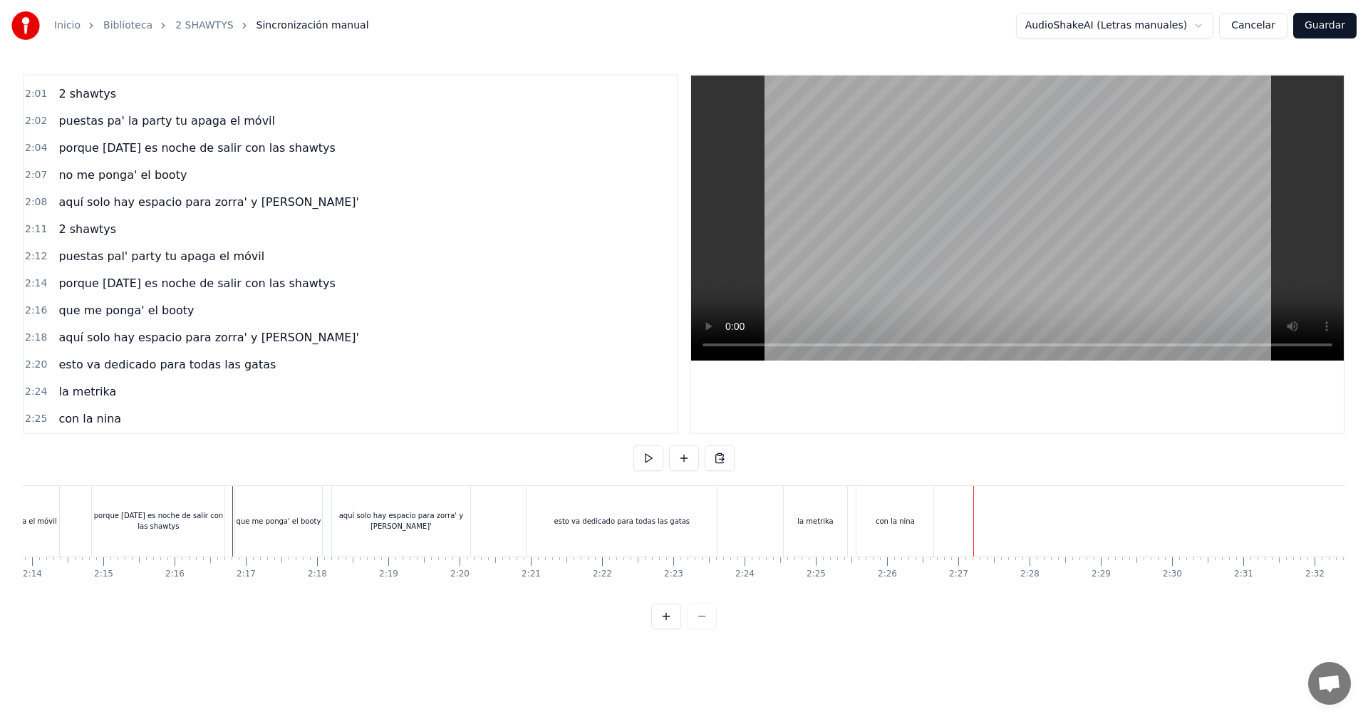
click at [887, 524] on div "con la nina" at bounding box center [894, 521] width 39 height 11
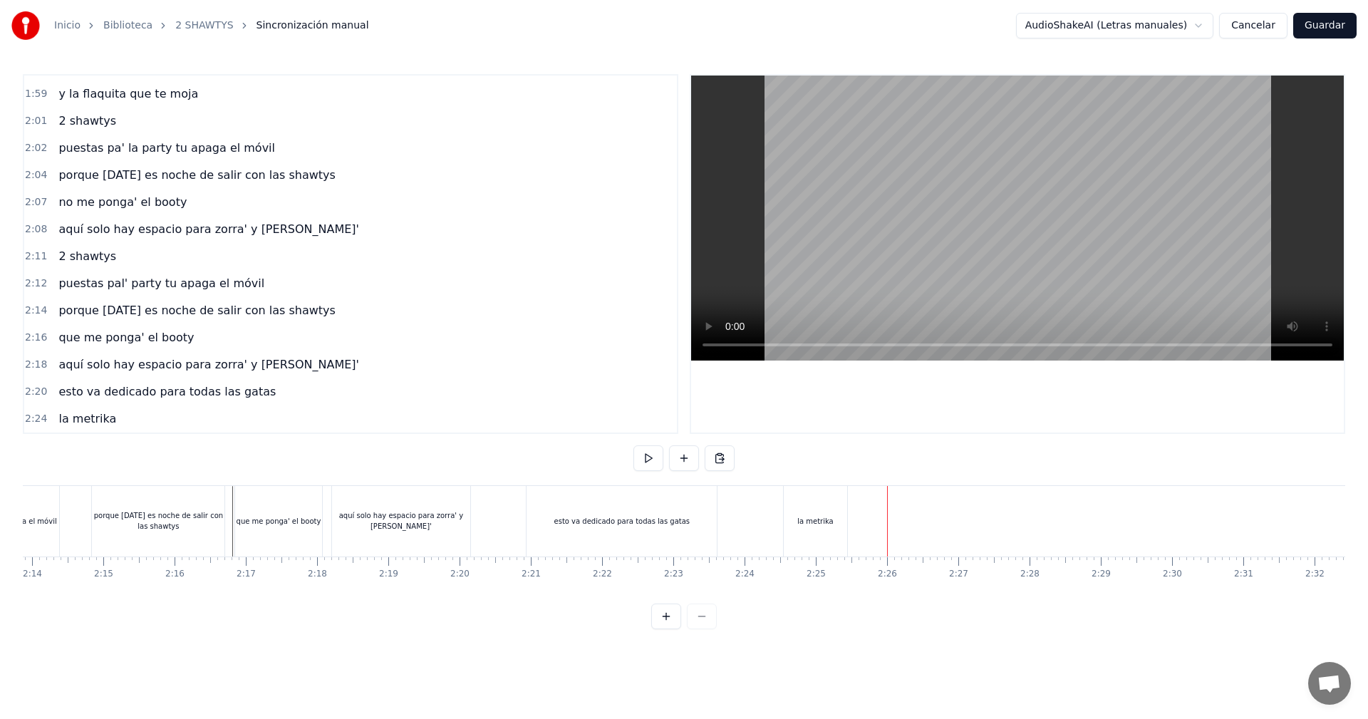
scroll to position [1863, 0]
click at [833, 525] on div "la metrika" at bounding box center [814, 521] width 63 height 71
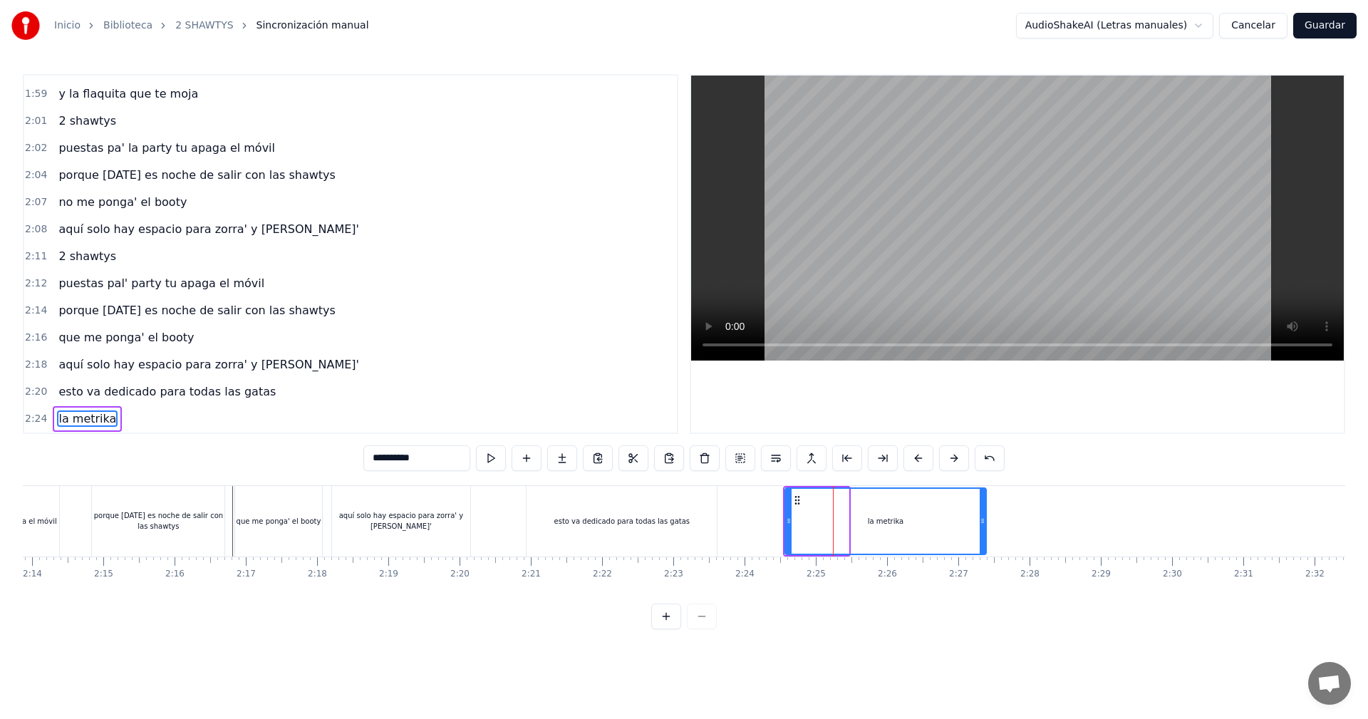
drag, startPoint x: 844, startPoint y: 520, endPoint x: 920, endPoint y: 531, distance: 77.1
click at [985, 531] on div at bounding box center [982, 521] width 6 height 65
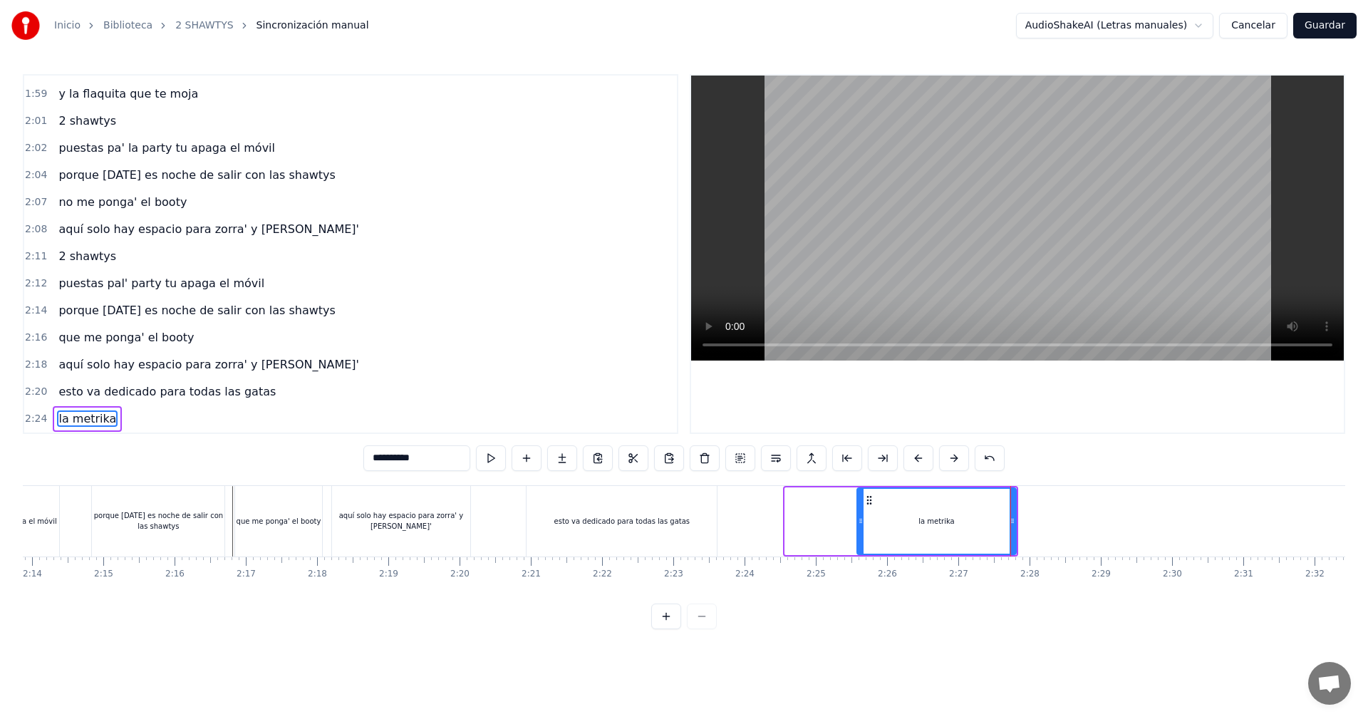
drag, startPoint x: 789, startPoint y: 527, endPoint x: 863, endPoint y: 523, distance: 74.2
click at [863, 523] on div at bounding box center [861, 521] width 6 height 65
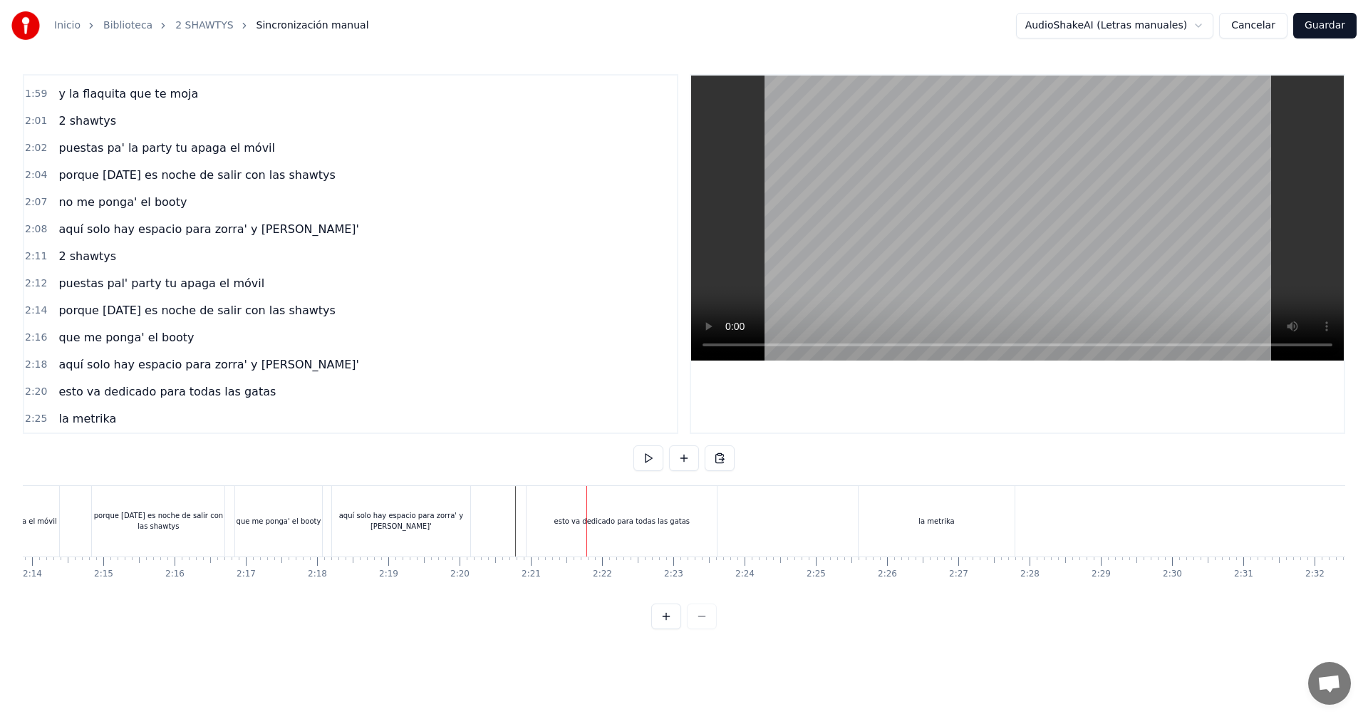
click at [717, 512] on div "esto va dedicado para todas las gatas" at bounding box center [622, 521] width 192 height 71
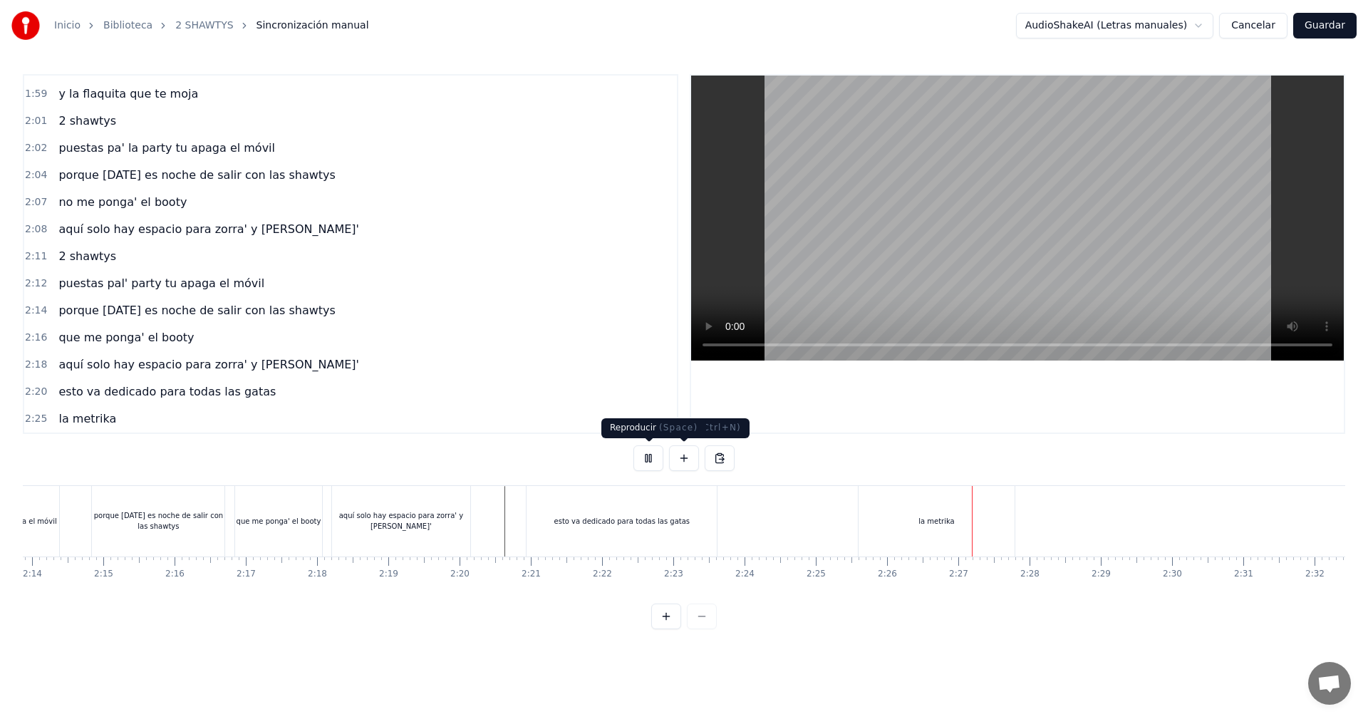
click at [652, 461] on button at bounding box center [648, 458] width 30 height 26
click at [890, 526] on div "la metrika" at bounding box center [936, 521] width 156 height 71
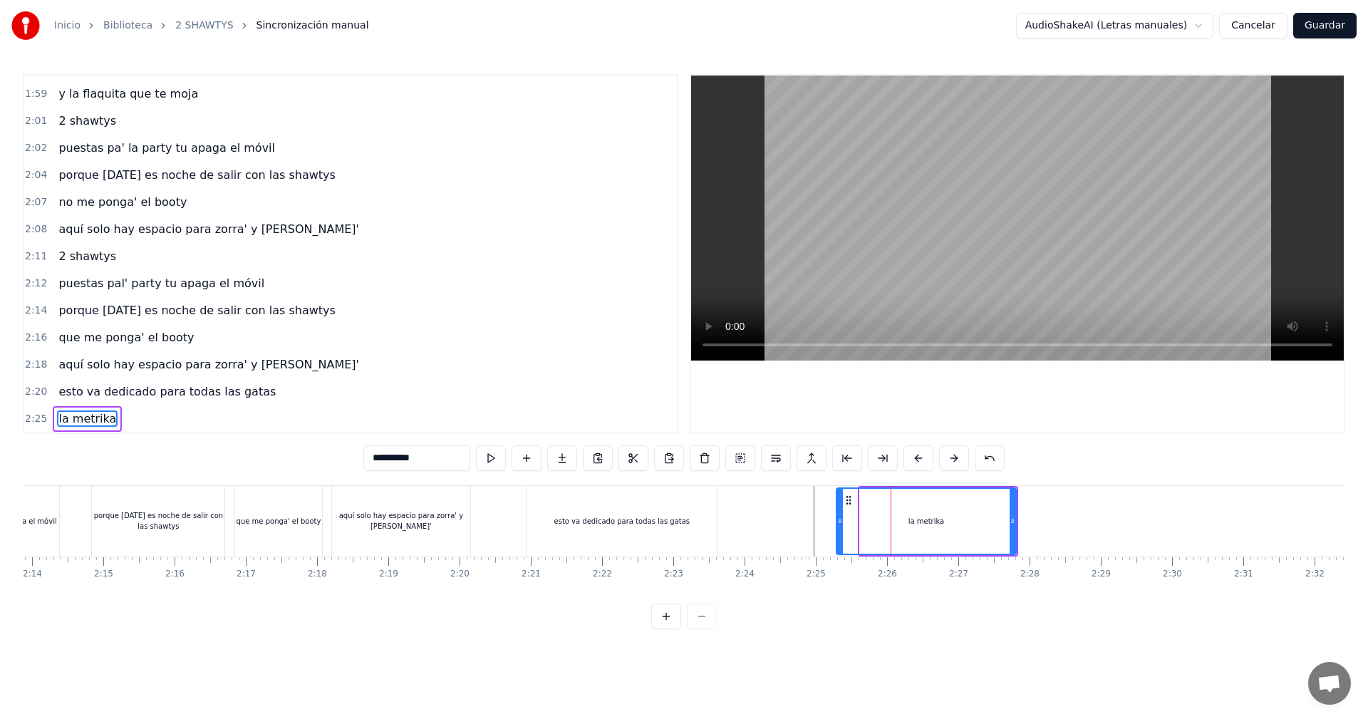
drag, startPoint x: 861, startPoint y: 513, endPoint x: 837, endPoint y: 531, distance: 30.1
click at [837, 531] on div at bounding box center [840, 521] width 6 height 65
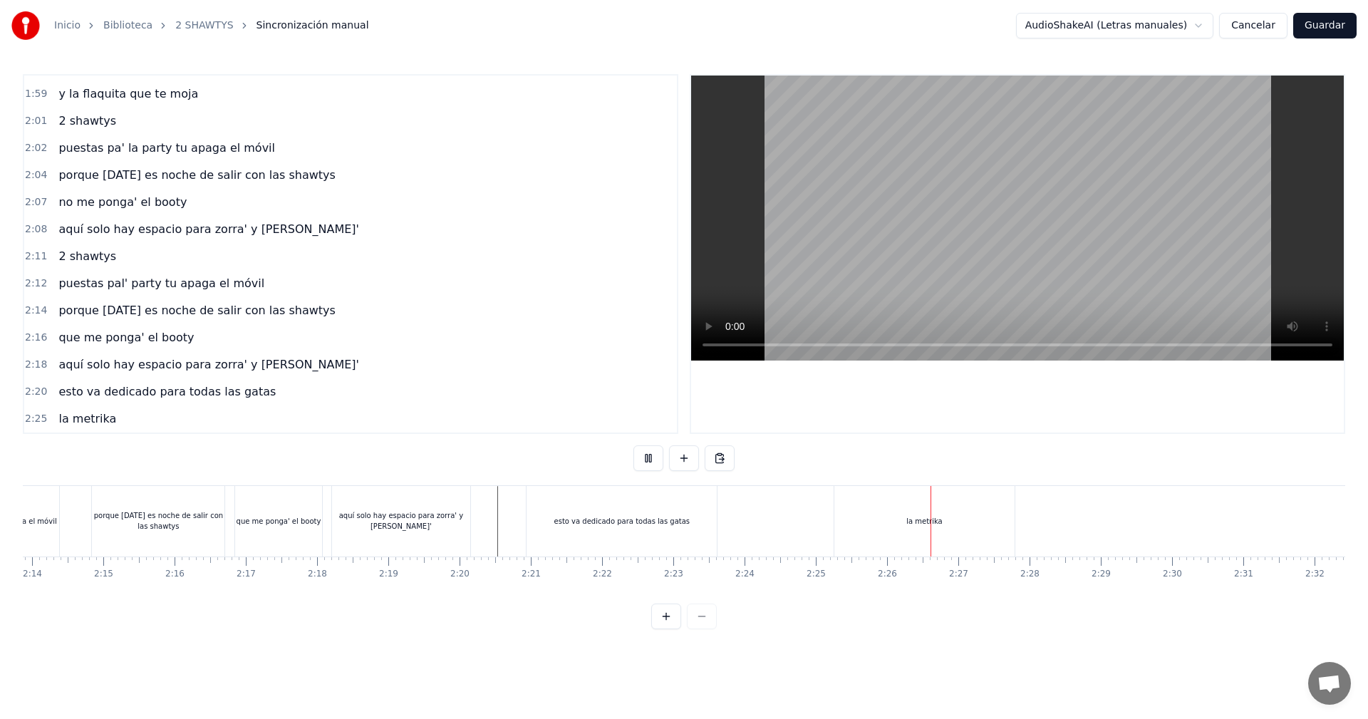
click at [598, 519] on div "esto va dedicado para todas las gatas" at bounding box center [622, 521] width 136 height 11
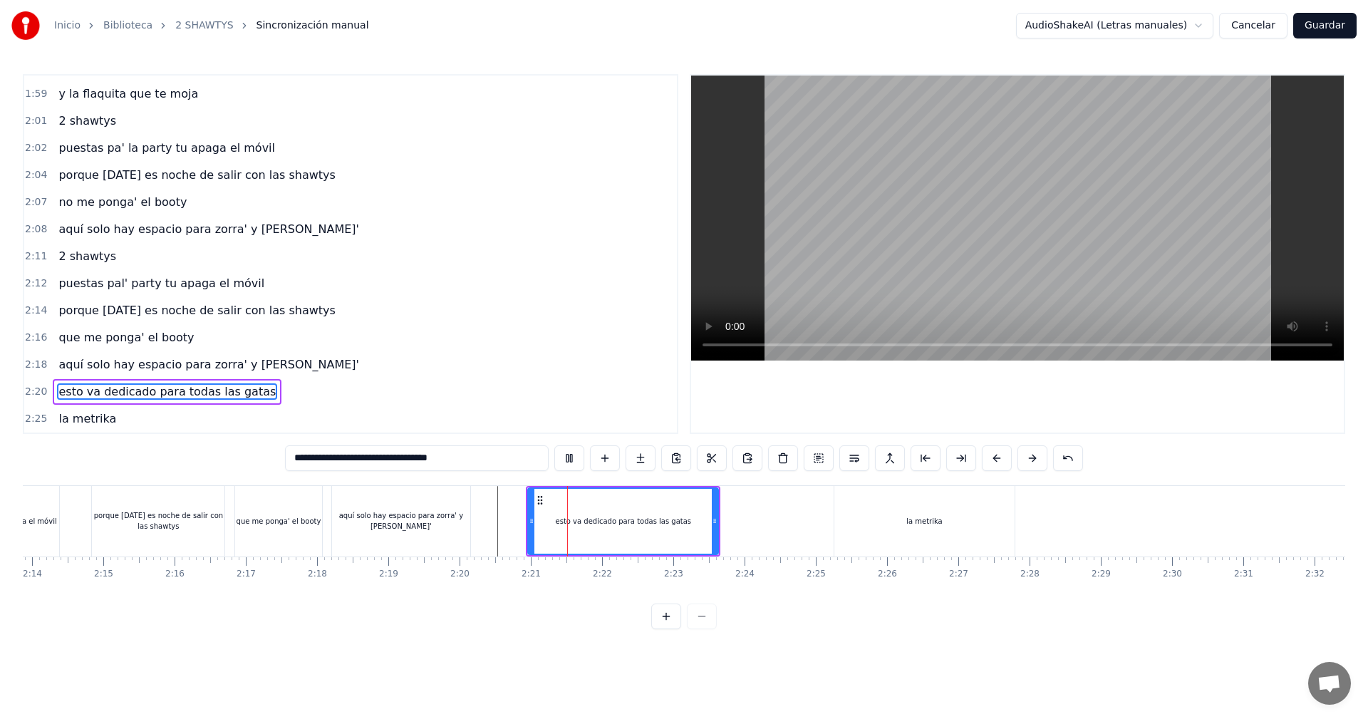
click at [793, 415] on div at bounding box center [1017, 253] width 652 height 357
click at [725, 439] on div "0:05 vamos las shawtys 0:06 shawtys 0:07 las chonis y las culonas 0:09 has deja…" at bounding box center [684, 351] width 1322 height 555
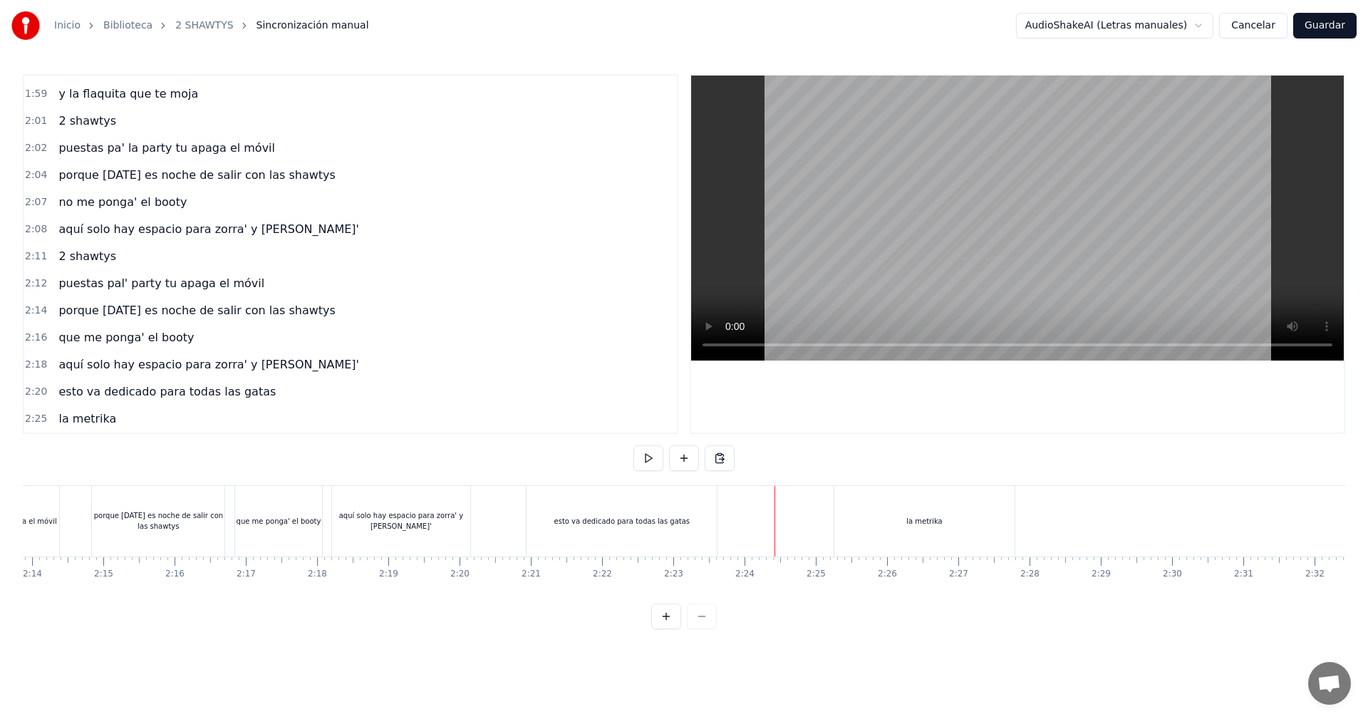
click at [655, 459] on button at bounding box center [648, 458] width 30 height 26
click at [648, 459] on button at bounding box center [648, 458] width 30 height 26
click at [1001, 540] on div "la metrika" at bounding box center [924, 521] width 180 height 71
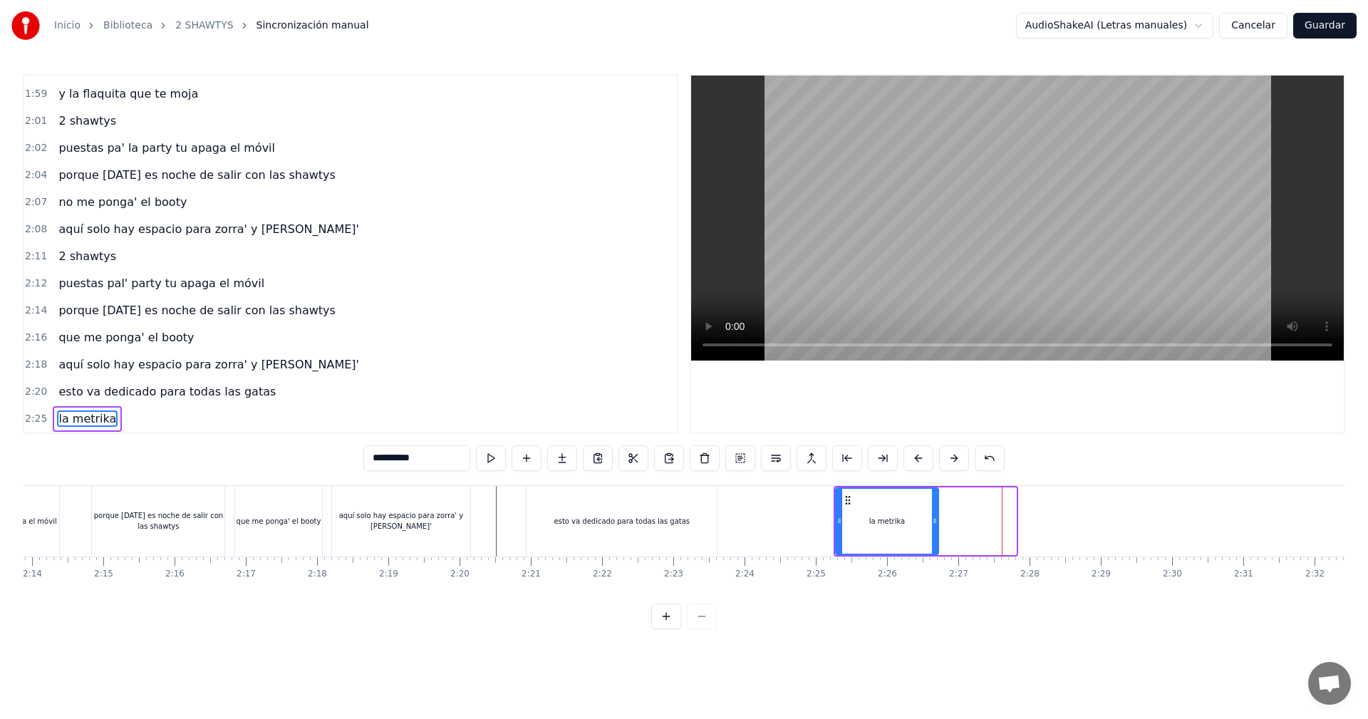
drag, startPoint x: 1013, startPoint y: 526, endPoint x: 935, endPoint y: 547, distance: 80.3
click at [935, 547] on div at bounding box center [935, 521] width 6 height 65
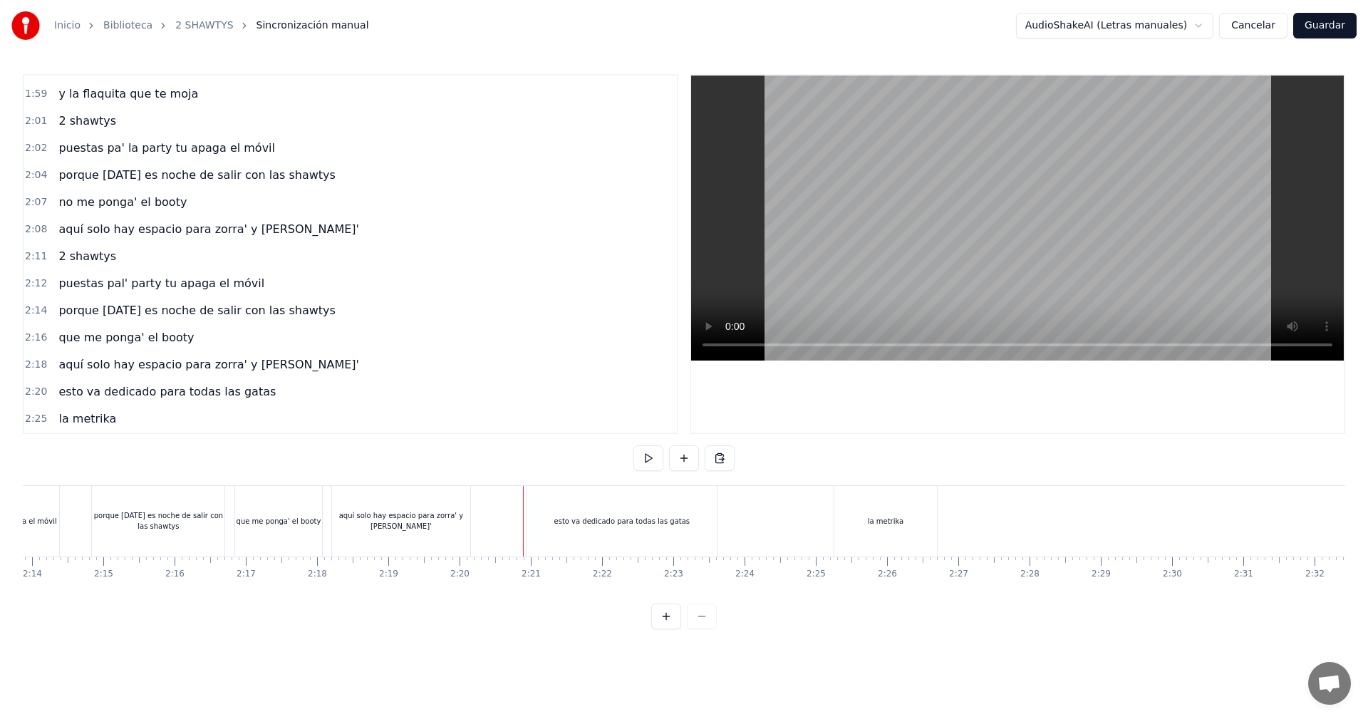
click at [668, 448] on div at bounding box center [683, 458] width 101 height 26
click at [659, 453] on button at bounding box center [648, 458] width 30 height 26
click at [640, 460] on button at bounding box center [648, 458] width 30 height 26
click at [658, 460] on button at bounding box center [648, 458] width 30 height 26
click at [878, 533] on div "la metrika" at bounding box center [885, 521] width 103 height 71
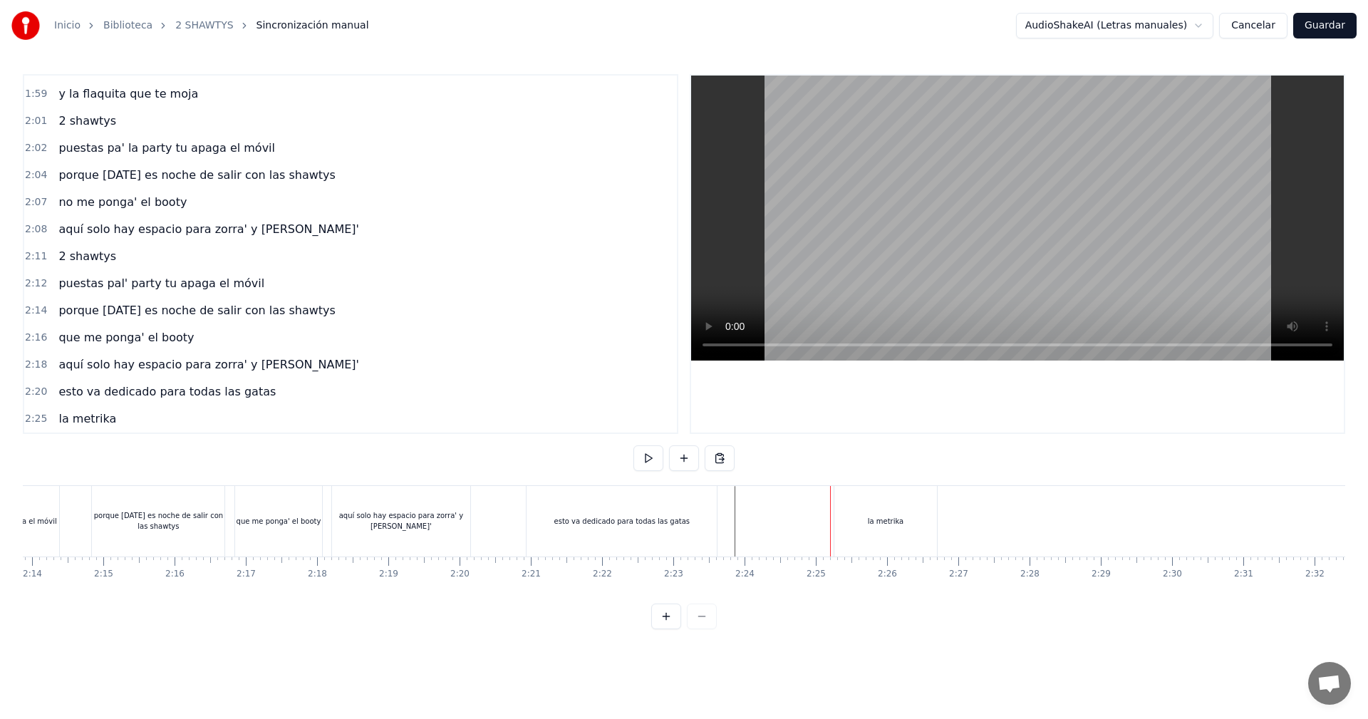
click at [839, 520] on div "la metrika" at bounding box center [885, 521] width 103 height 71
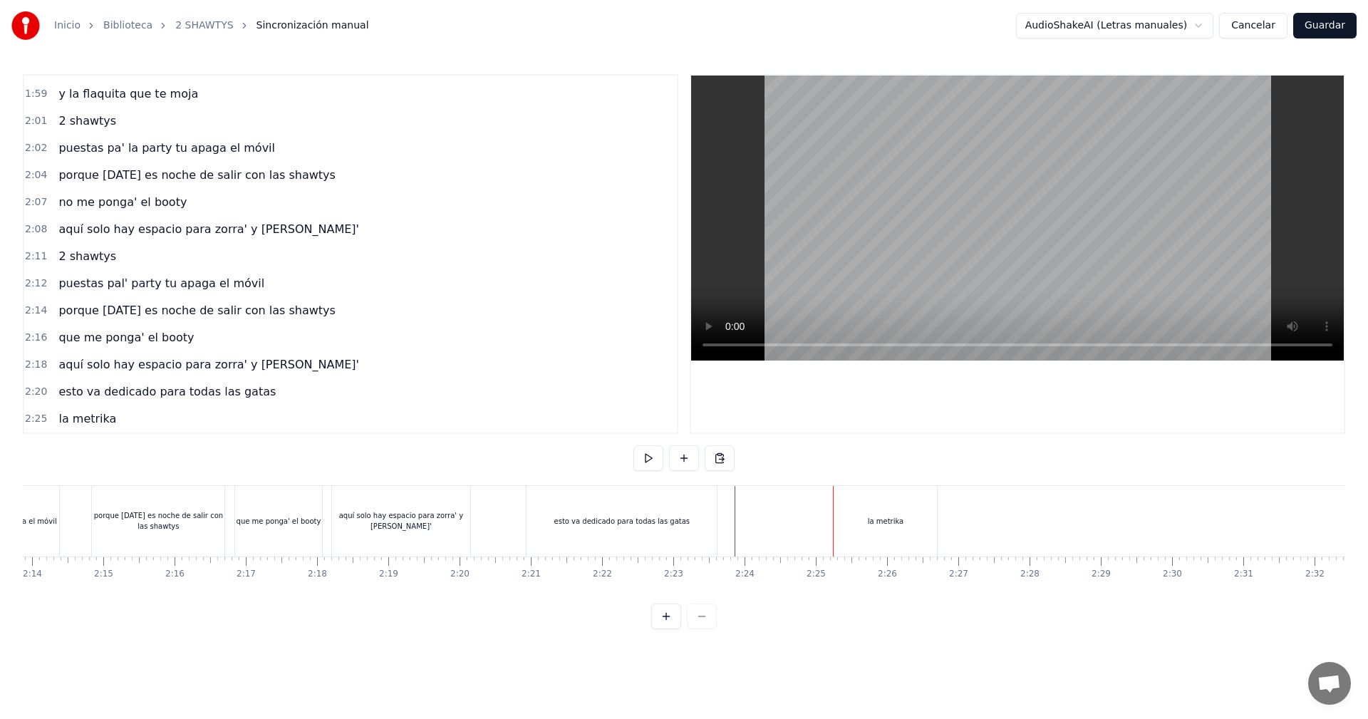
click at [838, 523] on div "la metrika" at bounding box center [885, 521] width 103 height 71
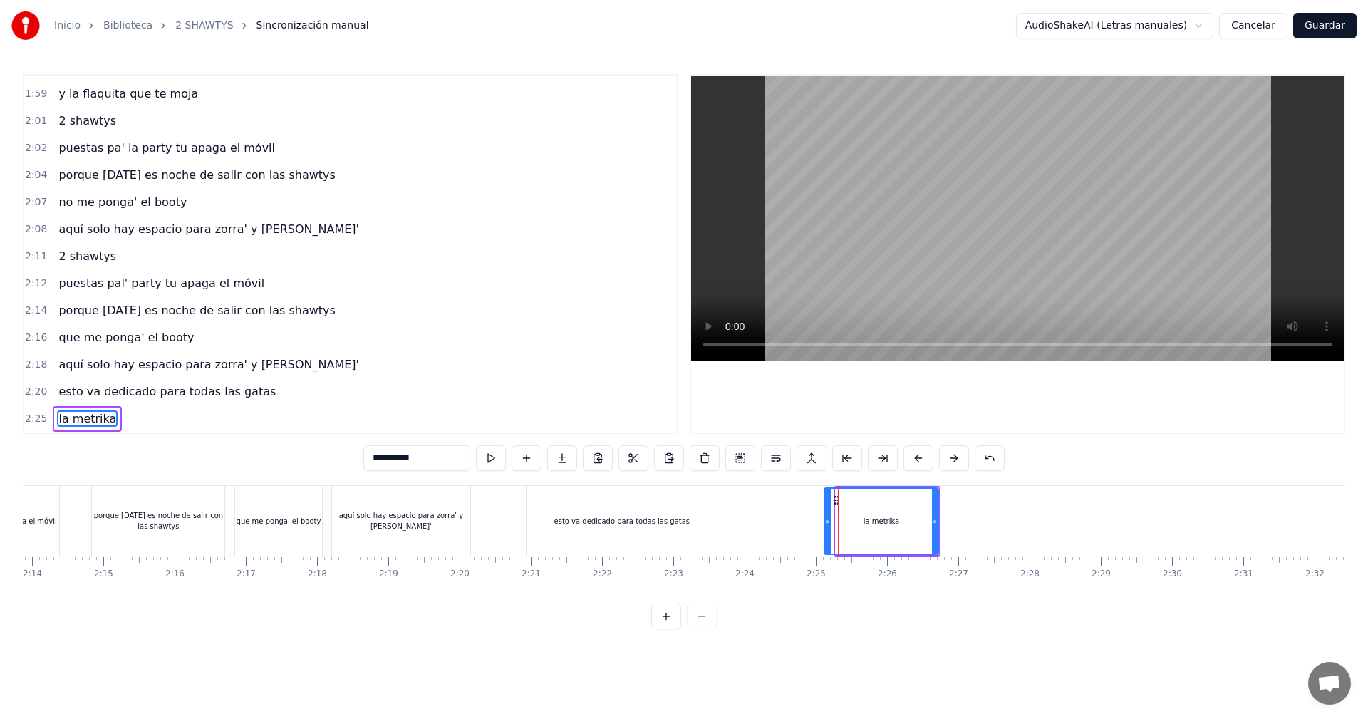
drag, startPoint x: 840, startPoint y: 523, endPoint x: 828, endPoint y: 526, distance: 11.7
click at [828, 526] on icon at bounding box center [828, 520] width 6 height 11
drag, startPoint x: 937, startPoint y: 524, endPoint x: 930, endPoint y: 524, distance: 7.2
click at [930, 524] on div "la metrika" at bounding box center [880, 521] width 115 height 68
drag, startPoint x: 934, startPoint y: 523, endPoint x: 923, endPoint y: 526, distance: 11.3
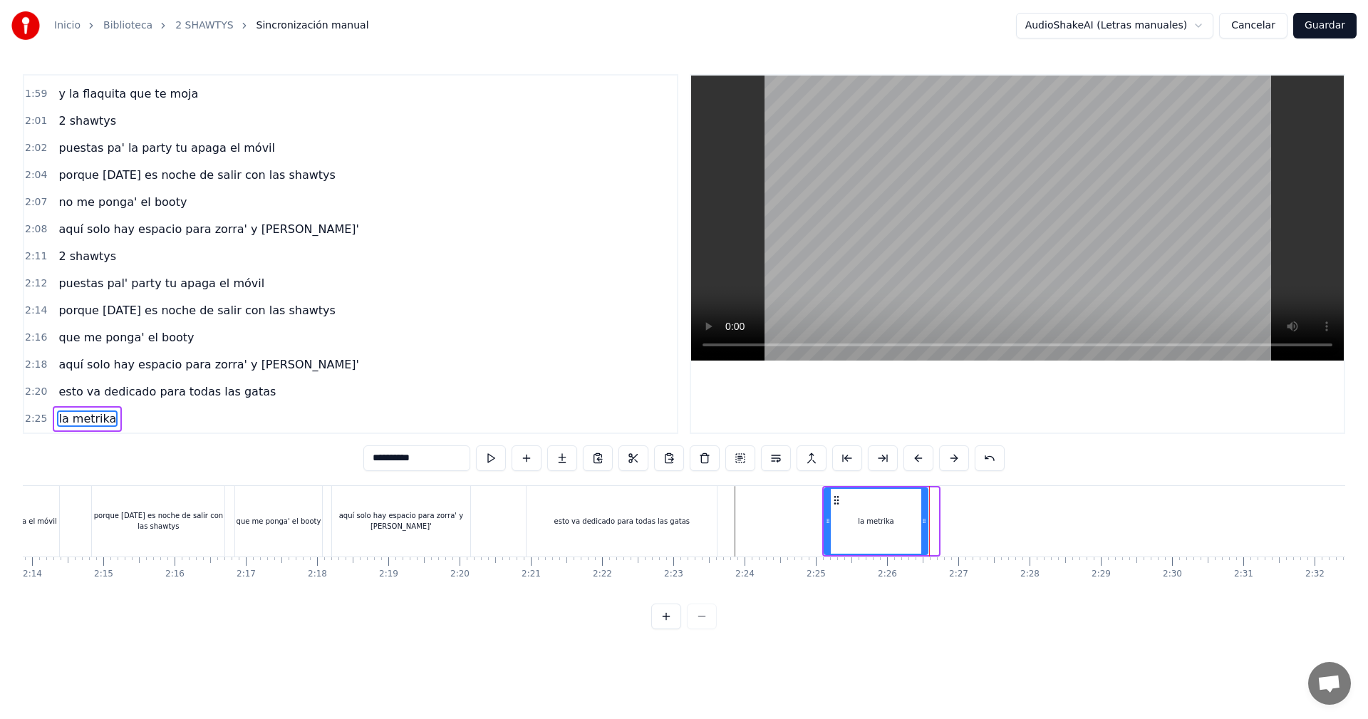
click at [923, 526] on div at bounding box center [924, 521] width 6 height 65
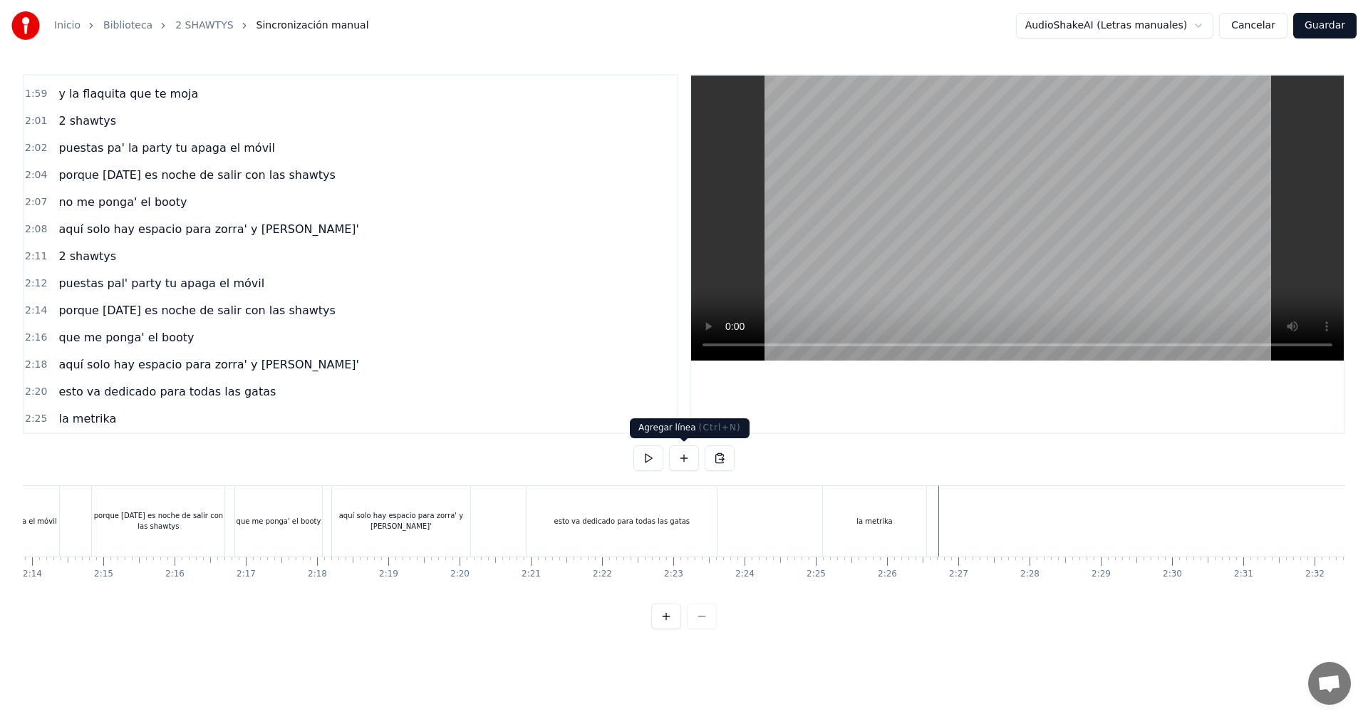
click at [687, 457] on button at bounding box center [684, 458] width 30 height 26
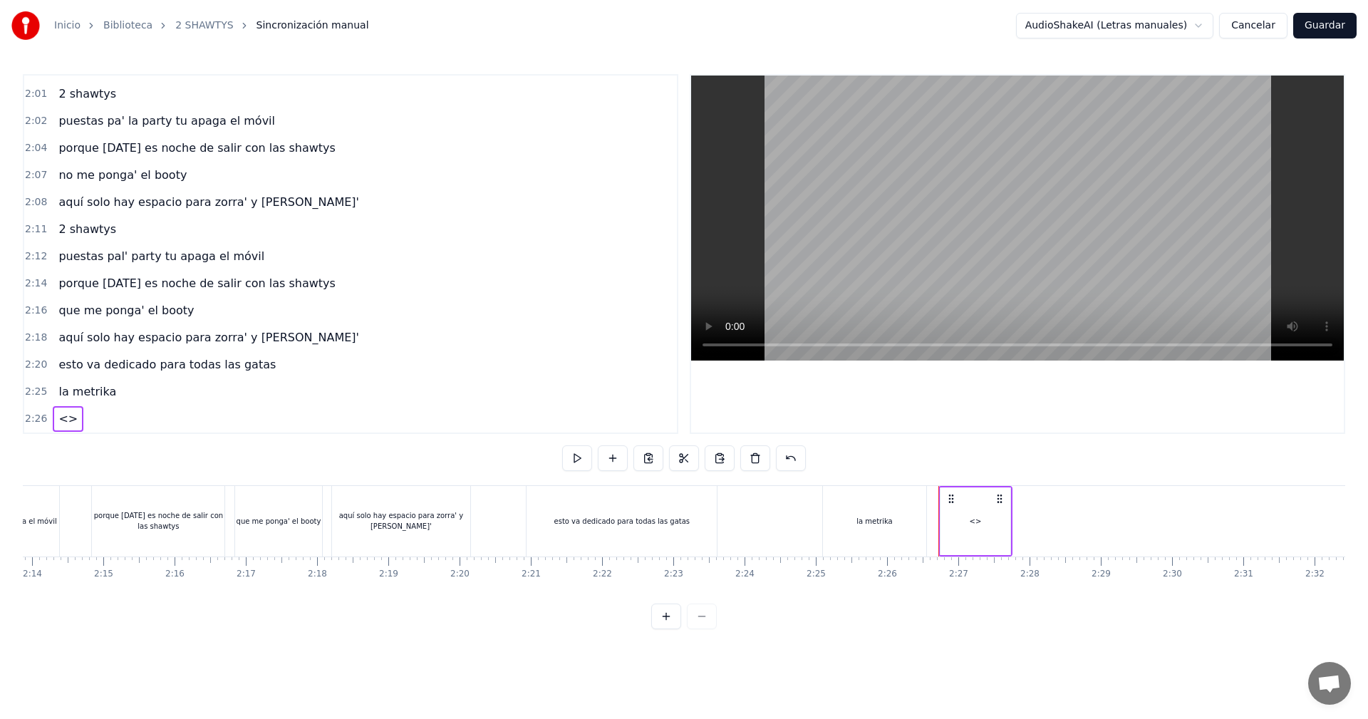
click at [995, 518] on div "<>" at bounding box center [975, 521] width 70 height 68
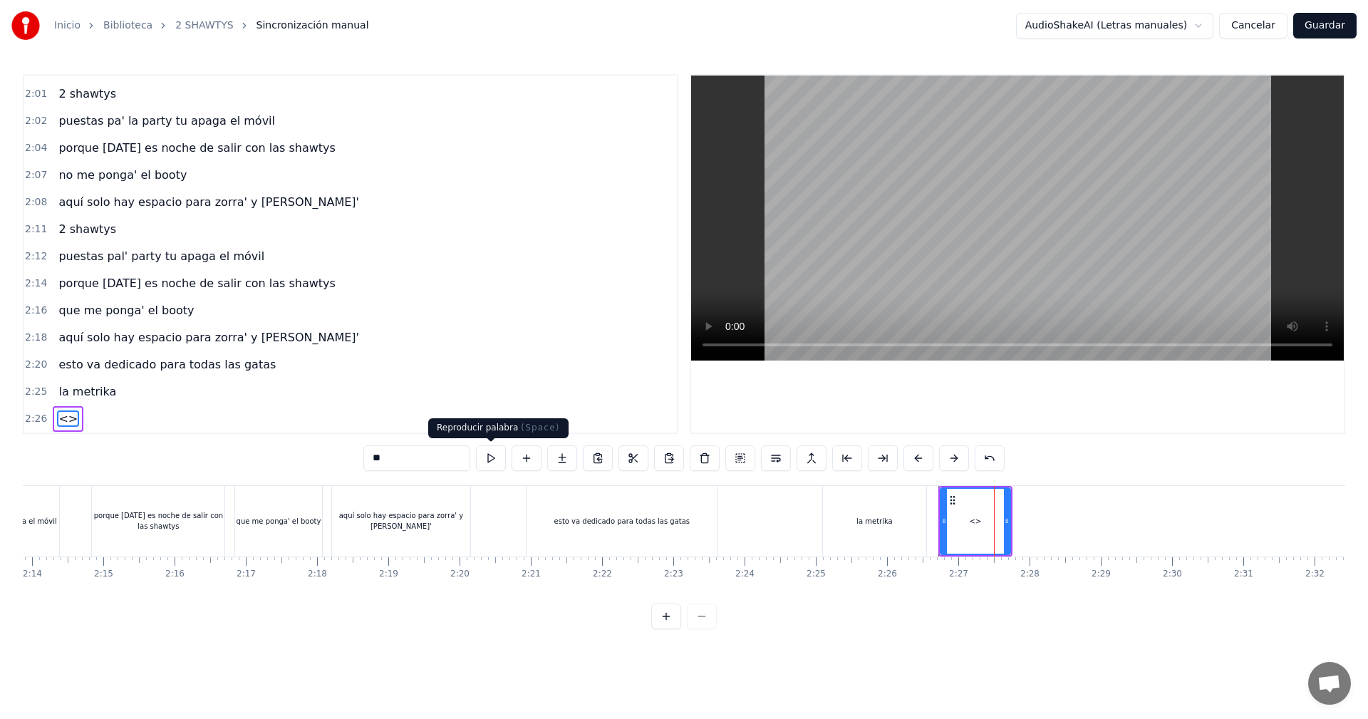
drag, startPoint x: 432, startPoint y: 467, endPoint x: 181, endPoint y: 453, distance: 251.1
click at [184, 454] on div "0:05 vamos las shawtys 0:06 shawtys 0:07 las chonis y las culonas 0:09 has deja…" at bounding box center [684, 351] width 1322 height 555
type input "**********"
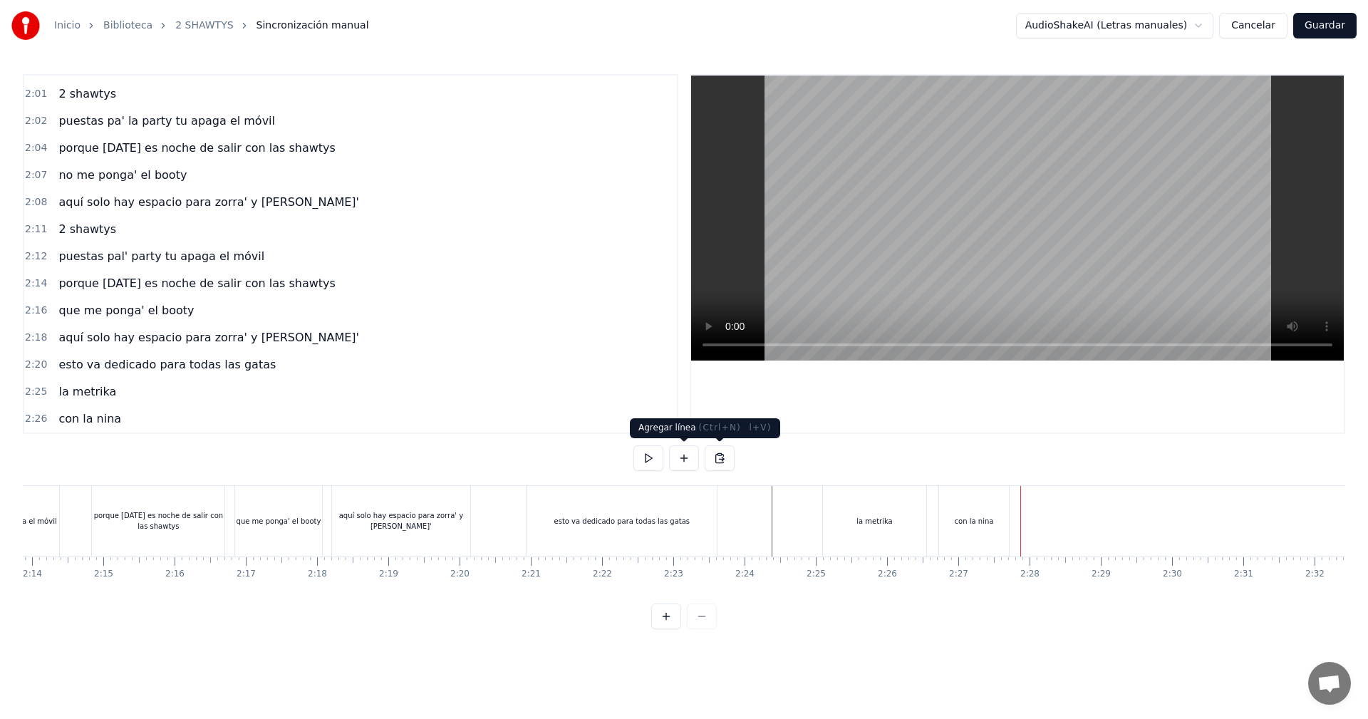
click at [687, 454] on button at bounding box center [684, 458] width 30 height 26
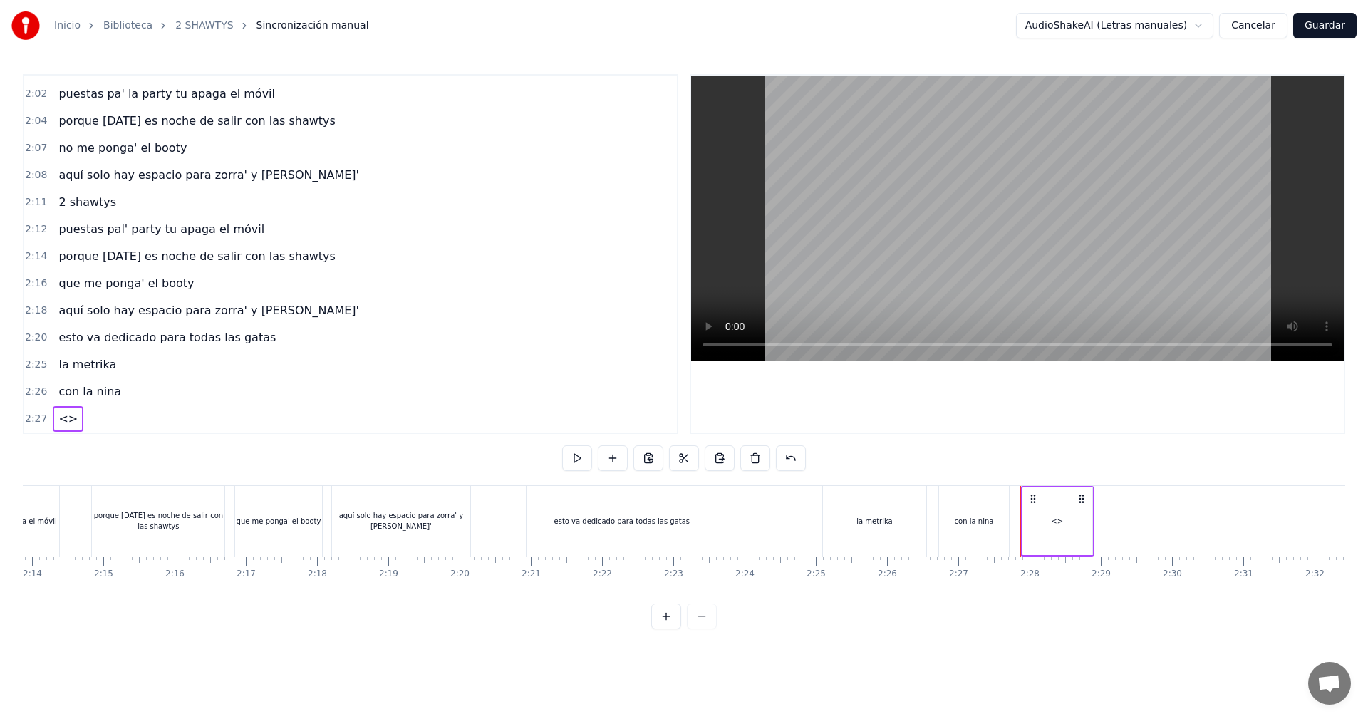
click at [1063, 543] on div "<>" at bounding box center [1057, 521] width 70 height 68
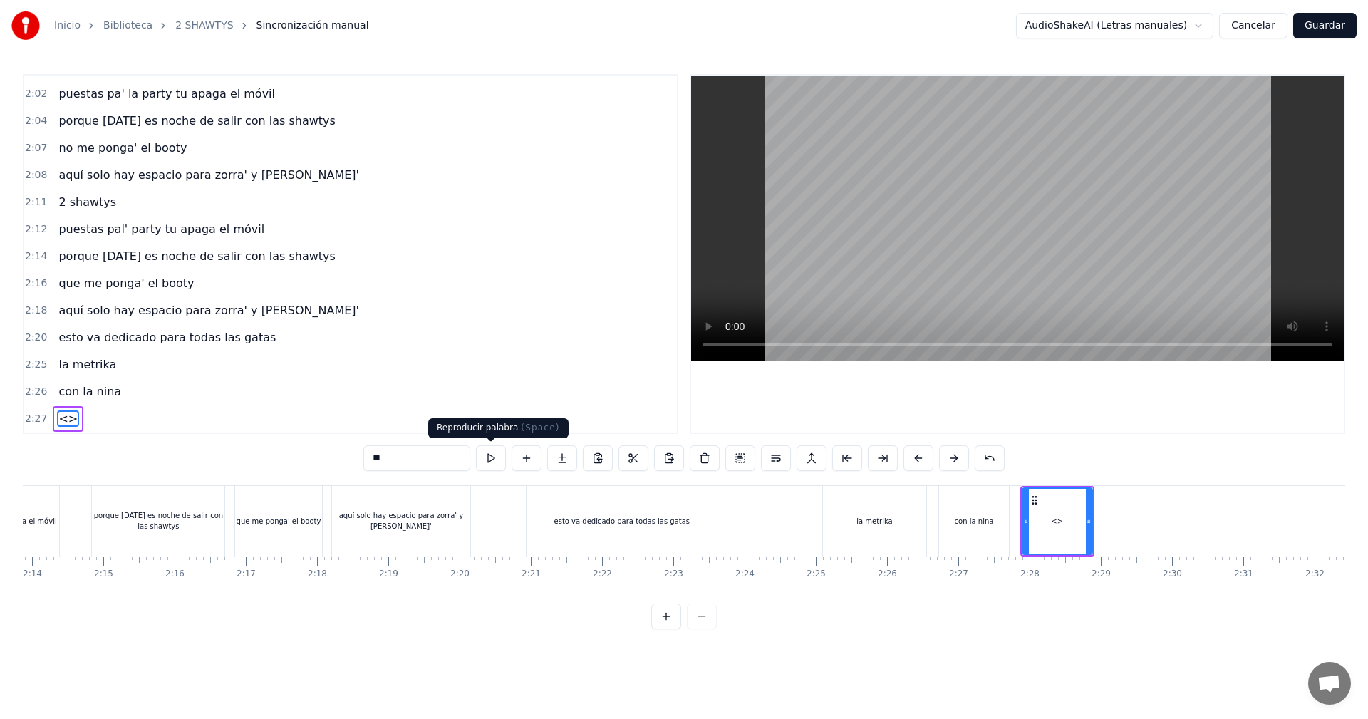
drag, startPoint x: 407, startPoint y: 465, endPoint x: 125, endPoint y: 465, distance: 282.8
click at [135, 465] on div "0:05 vamos las shawtys 0:06 shawtys 0:07 las chonis y las culonas 0:09 has deja…" at bounding box center [684, 351] width 1322 height 555
drag, startPoint x: 1090, startPoint y: 514, endPoint x: 1098, endPoint y: 534, distance: 21.4
click at [1097, 534] on div at bounding box center [1094, 521] width 6 height 65
type input "*********"
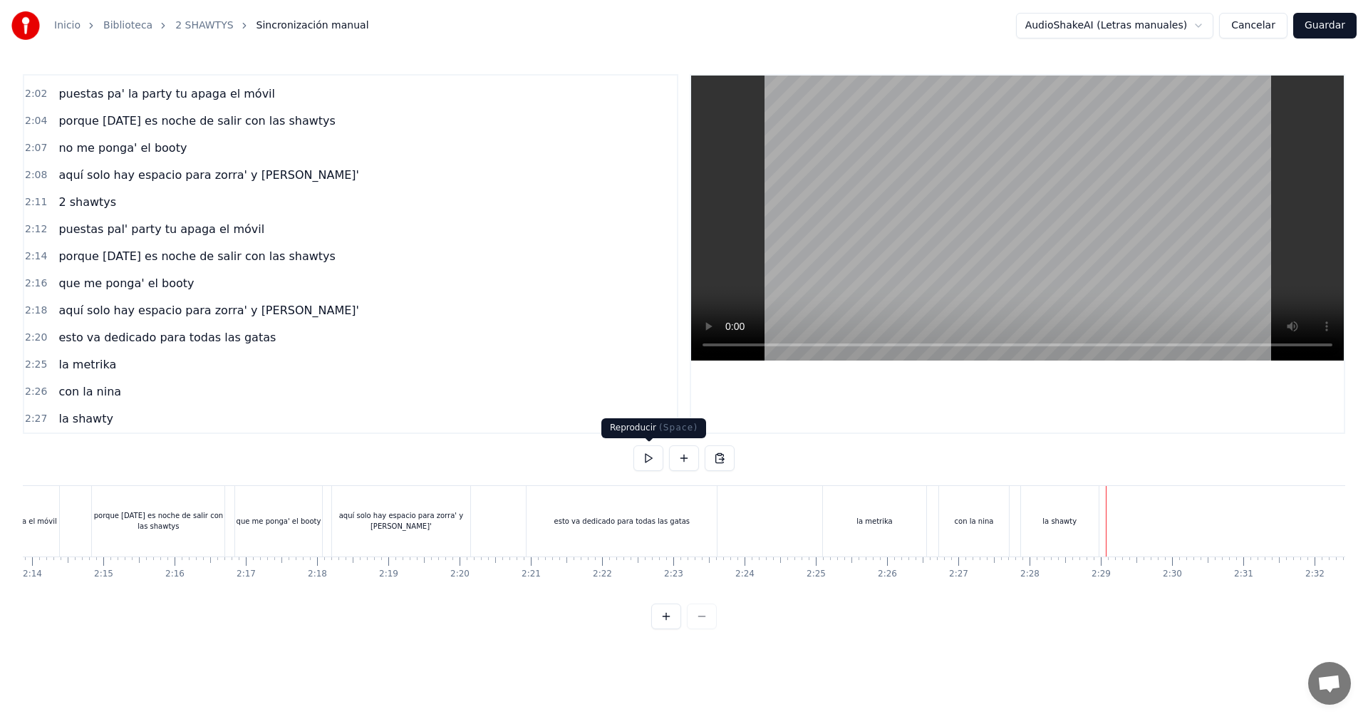
click at [687, 459] on button at bounding box center [684, 458] width 30 height 26
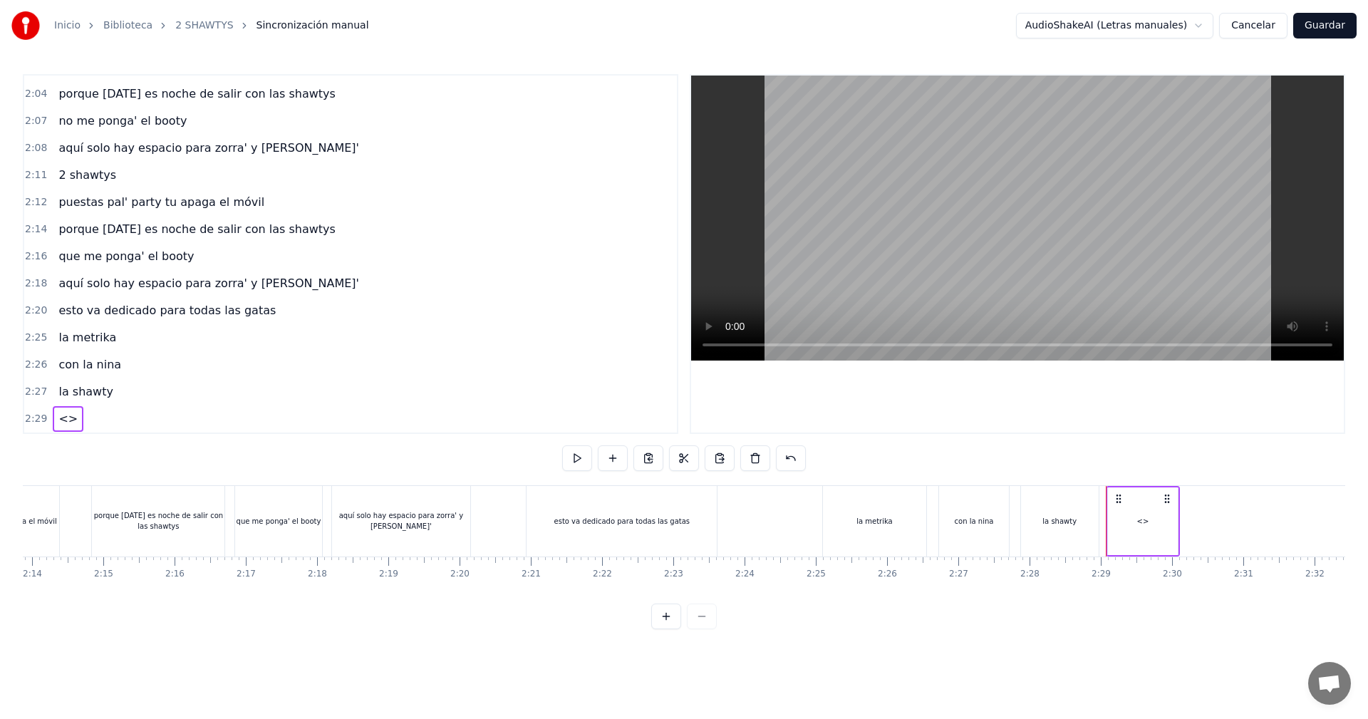
click at [1111, 521] on div "<>" at bounding box center [1143, 521] width 70 height 68
drag, startPoint x: 456, startPoint y: 472, endPoint x: 119, endPoint y: 454, distance: 337.3
click at [136, 456] on div "0:05 vamos las shawtys 0:06 shawtys 0:07 las chonis y las culonas 0:09 has deja…" at bounding box center [684, 351] width 1322 height 555
click at [420, 449] on input "**" at bounding box center [416, 458] width 107 height 26
click at [392, 442] on div "0:05 vamos las shawtys 0:06 shawtys 0:07 las chonis y las culonas 0:09 has deja…" at bounding box center [684, 351] width 1322 height 555
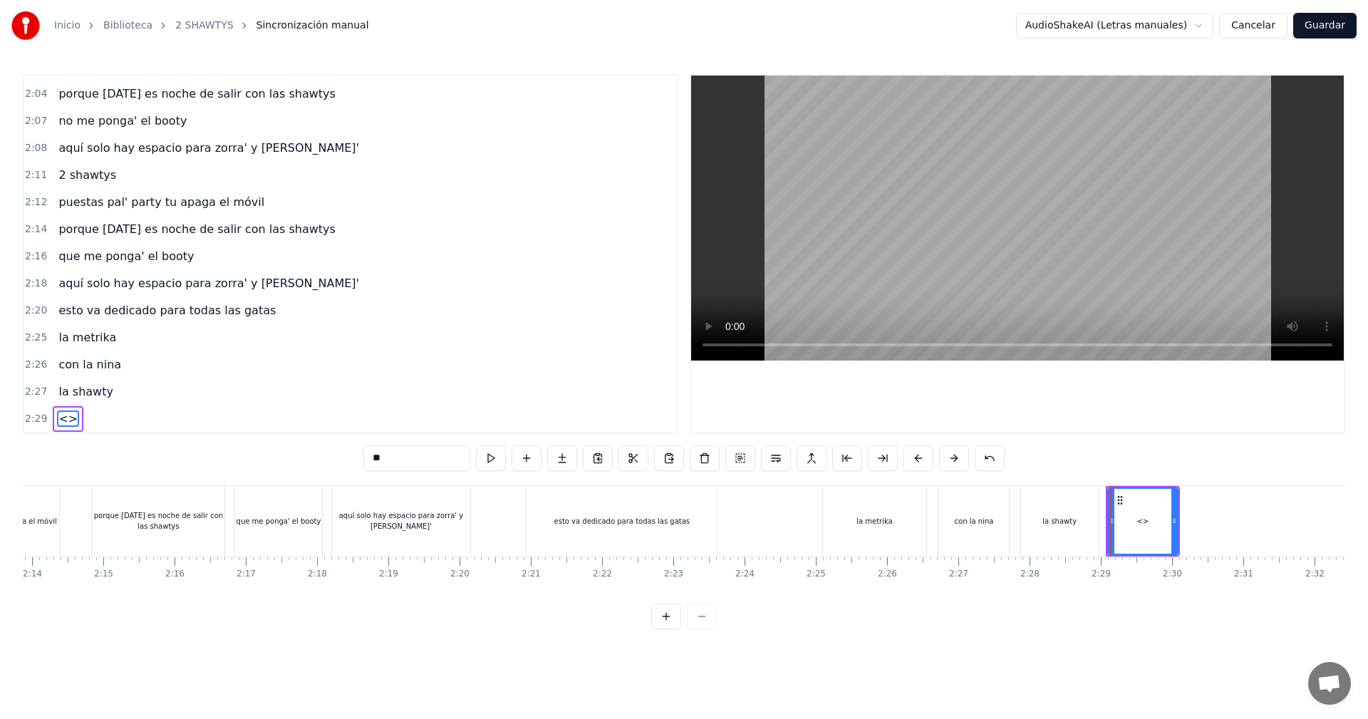
type input "*"
drag, startPoint x: 1177, startPoint y: 520, endPoint x: 1209, endPoint y: 615, distance: 100.7
click at [1209, 615] on div "0:05 vamos las shawtys 0:06 shawtys 0:07 las chonis y las culonas 0:09 has deja…" at bounding box center [684, 351] width 1322 height 555
type input "**********"
click at [1235, 475] on div "0:05 vamos las shawtys 0:06 shawtys 0:07 las chonis y las culonas 0:09 has deja…" at bounding box center [684, 351] width 1322 height 555
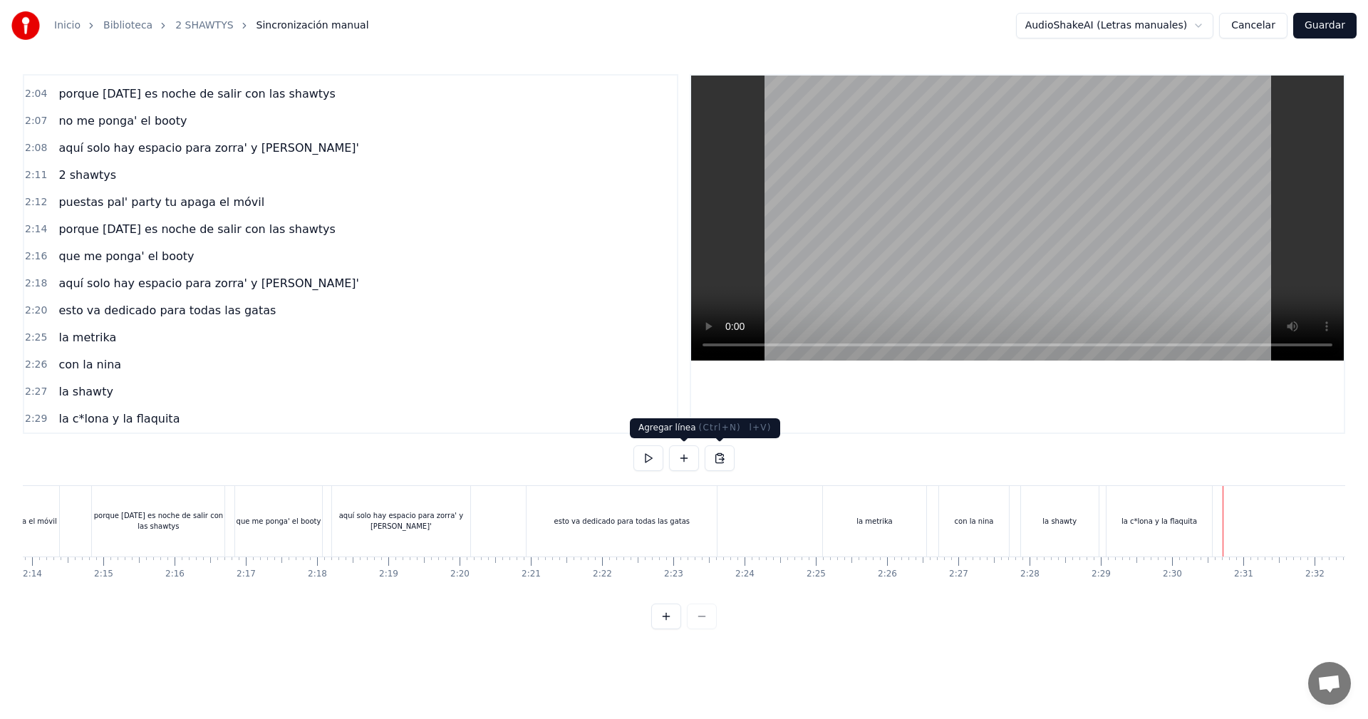
click at [690, 456] on button at bounding box center [684, 458] width 30 height 26
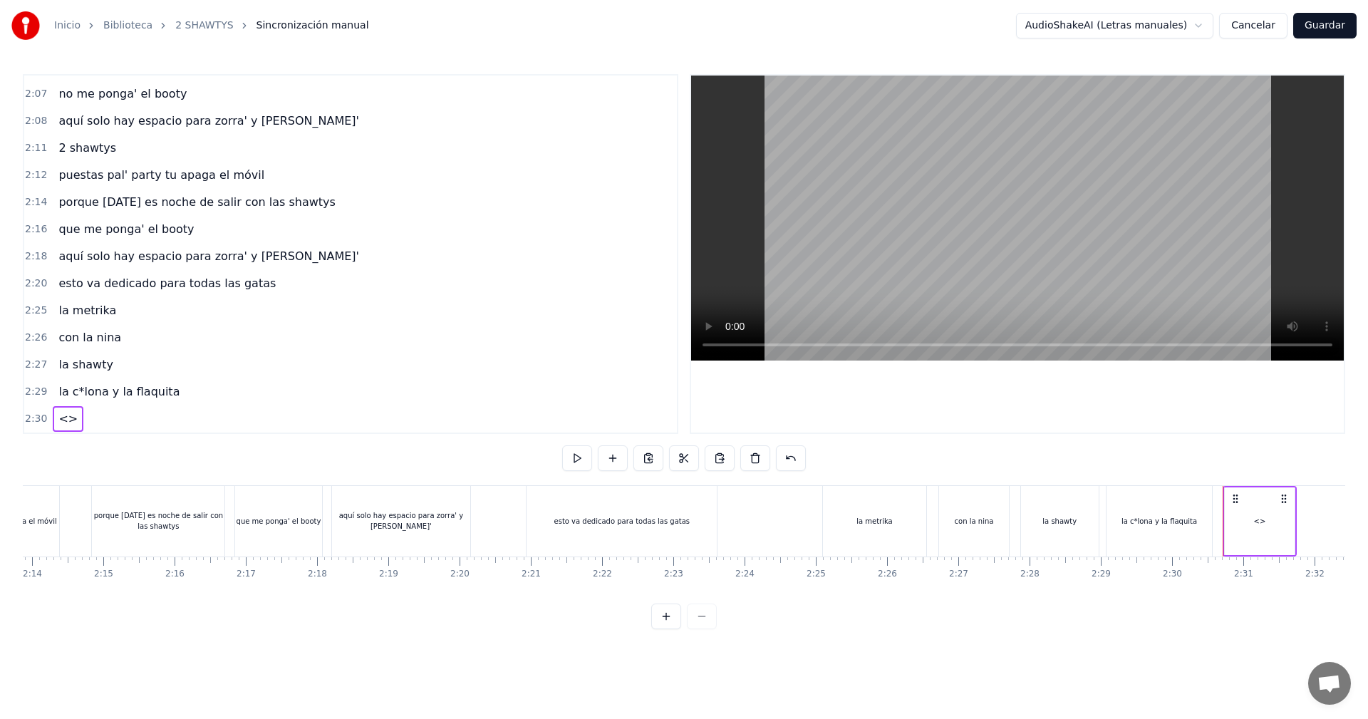
click at [1260, 521] on div "<>" at bounding box center [1260, 521] width 12 height 11
drag, startPoint x: 257, startPoint y: 435, endPoint x: 84, endPoint y: 424, distance: 173.5
click at [91, 424] on div "0:05 vamos las shawtys 0:06 shawtys 0:07 las chonis y las culonas 0:09 has deja…" at bounding box center [684, 351] width 1322 height 555
drag, startPoint x: 1289, startPoint y: 521, endPoint x: 1296, endPoint y: 531, distance: 12.8
click at [1296, 531] on div at bounding box center [1298, 521] width 6 height 65
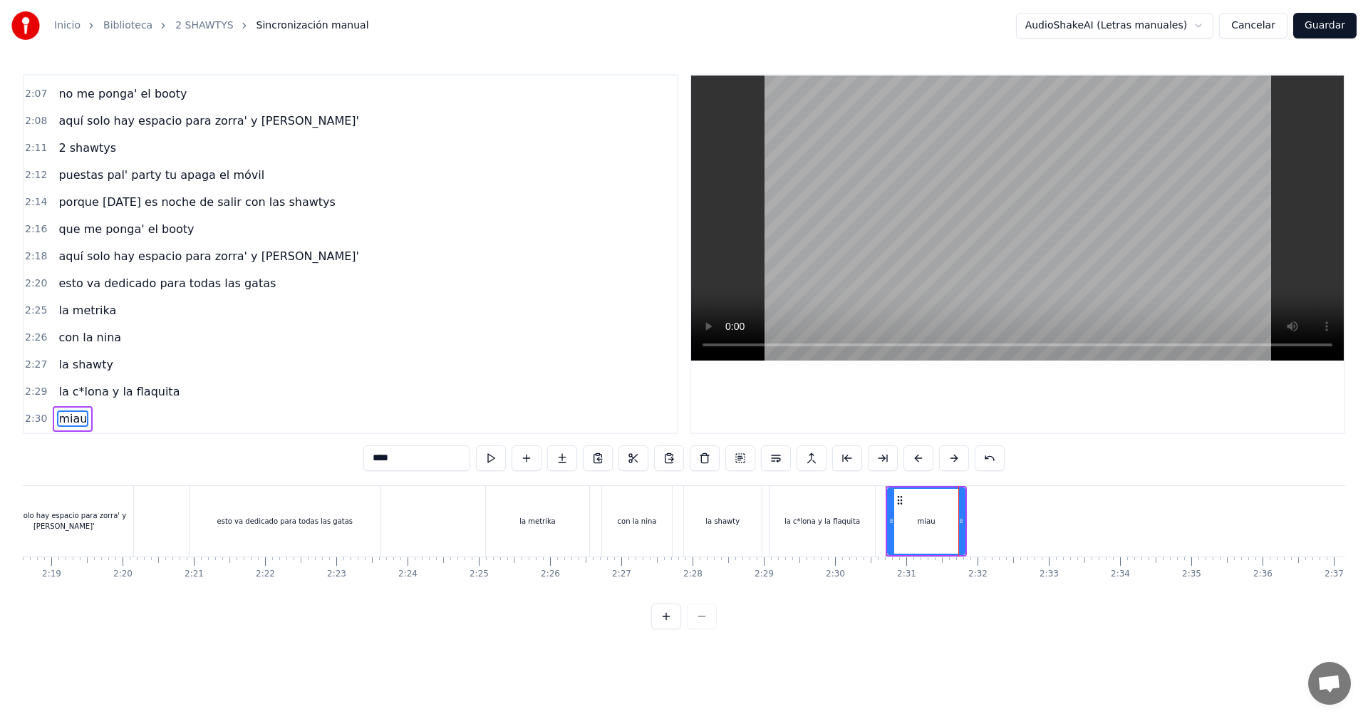
scroll to position [0, 9873]
type input "****"
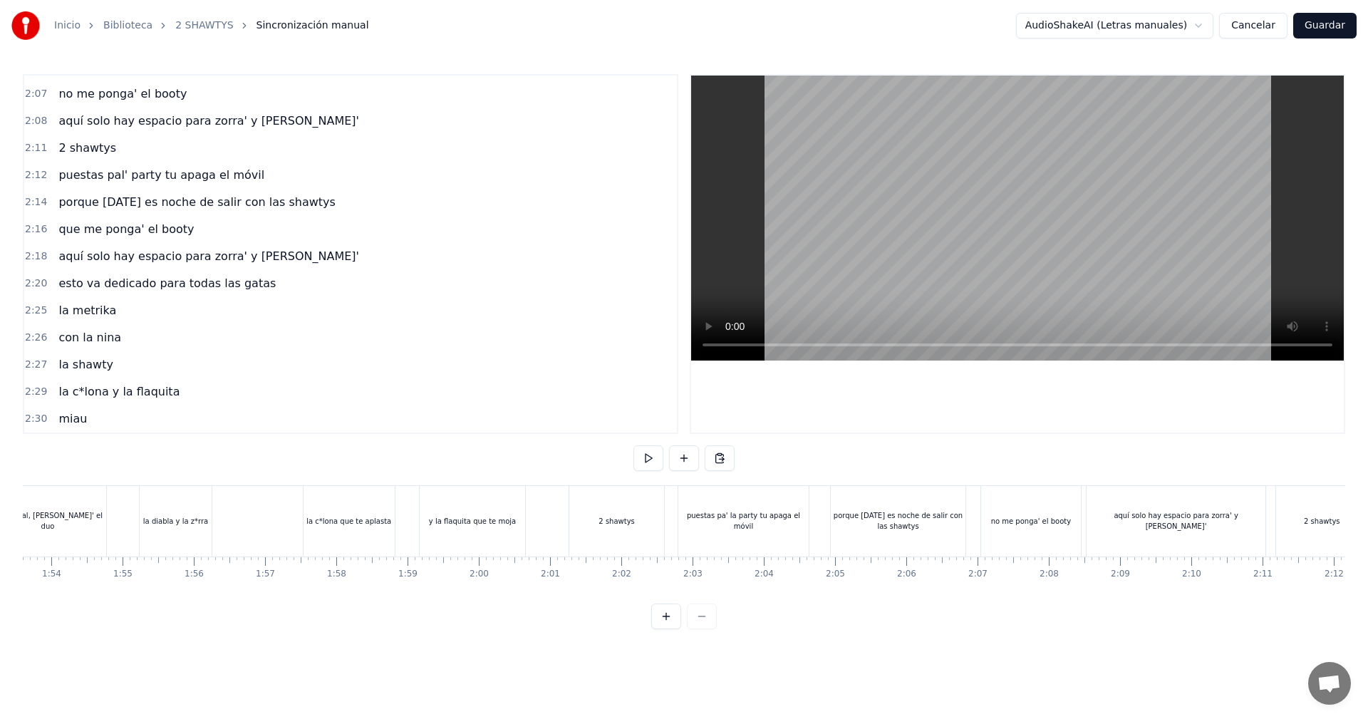
scroll to position [0, 7901]
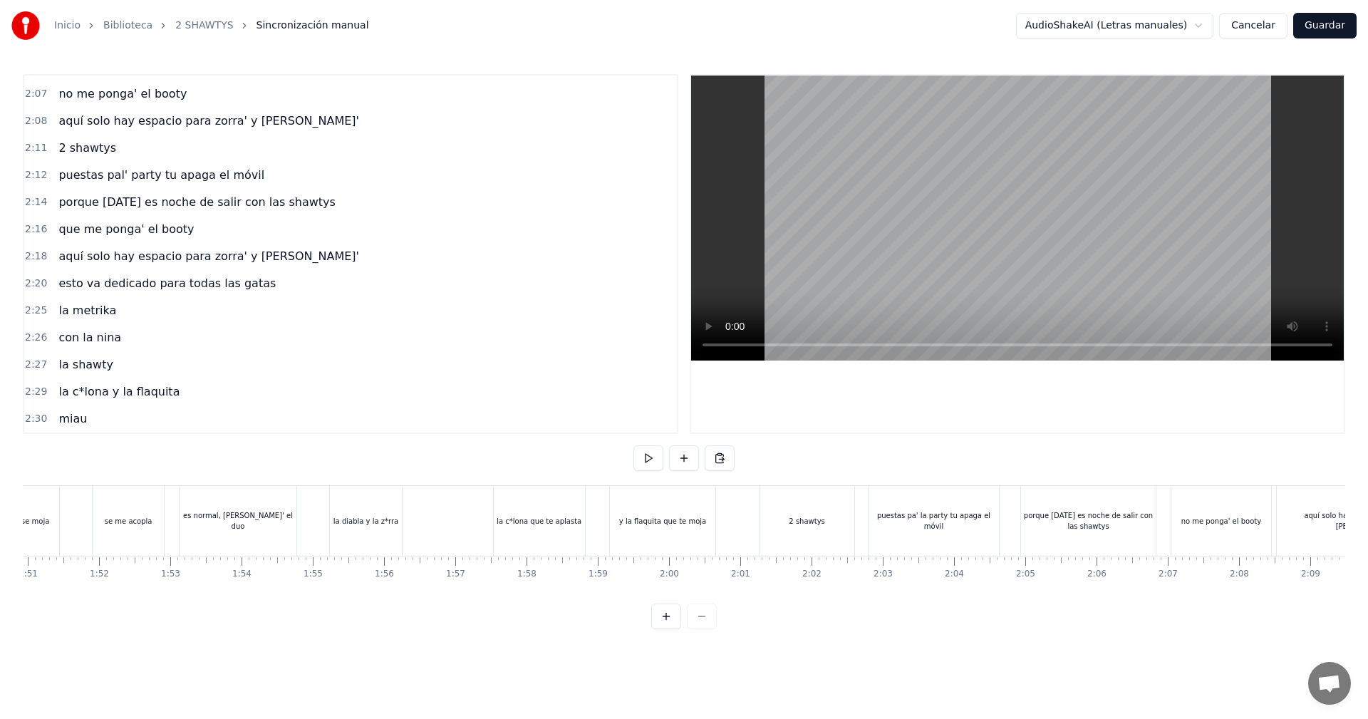
click at [647, 459] on button at bounding box center [648, 458] width 30 height 26
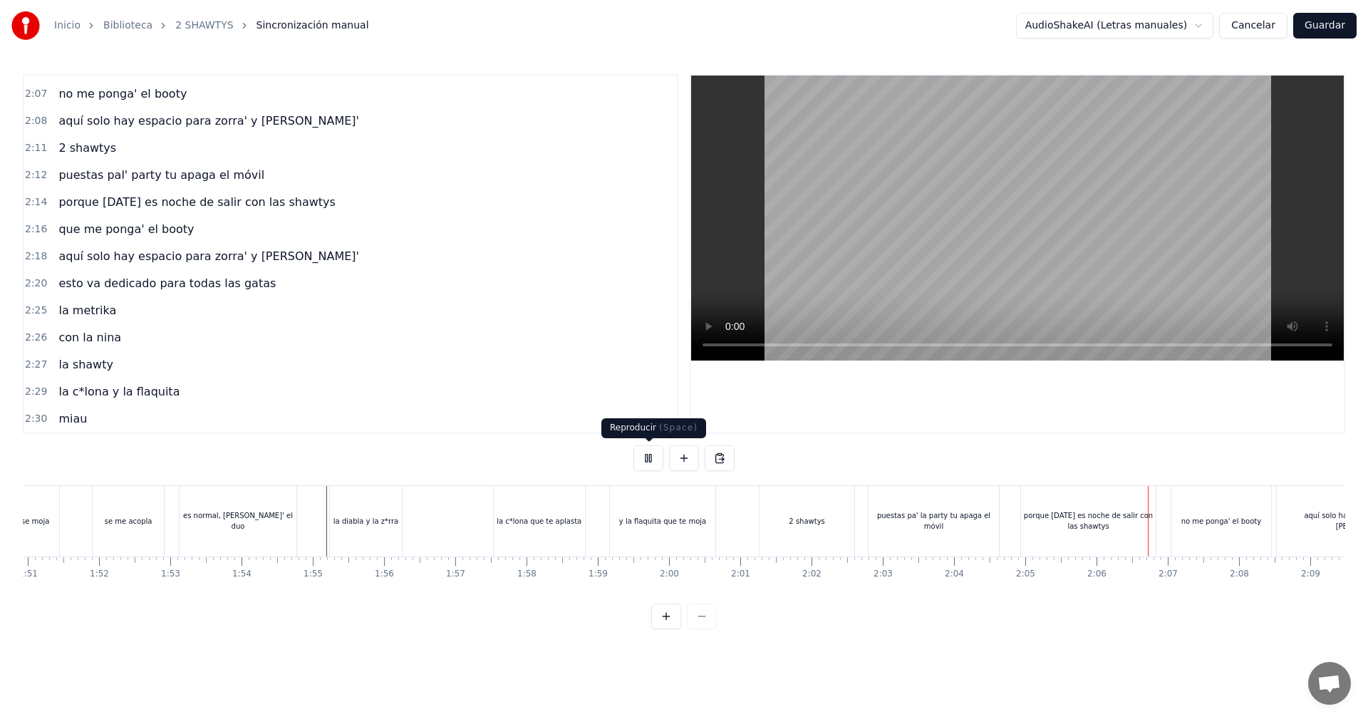
click at [638, 449] on button at bounding box center [648, 458] width 30 height 26
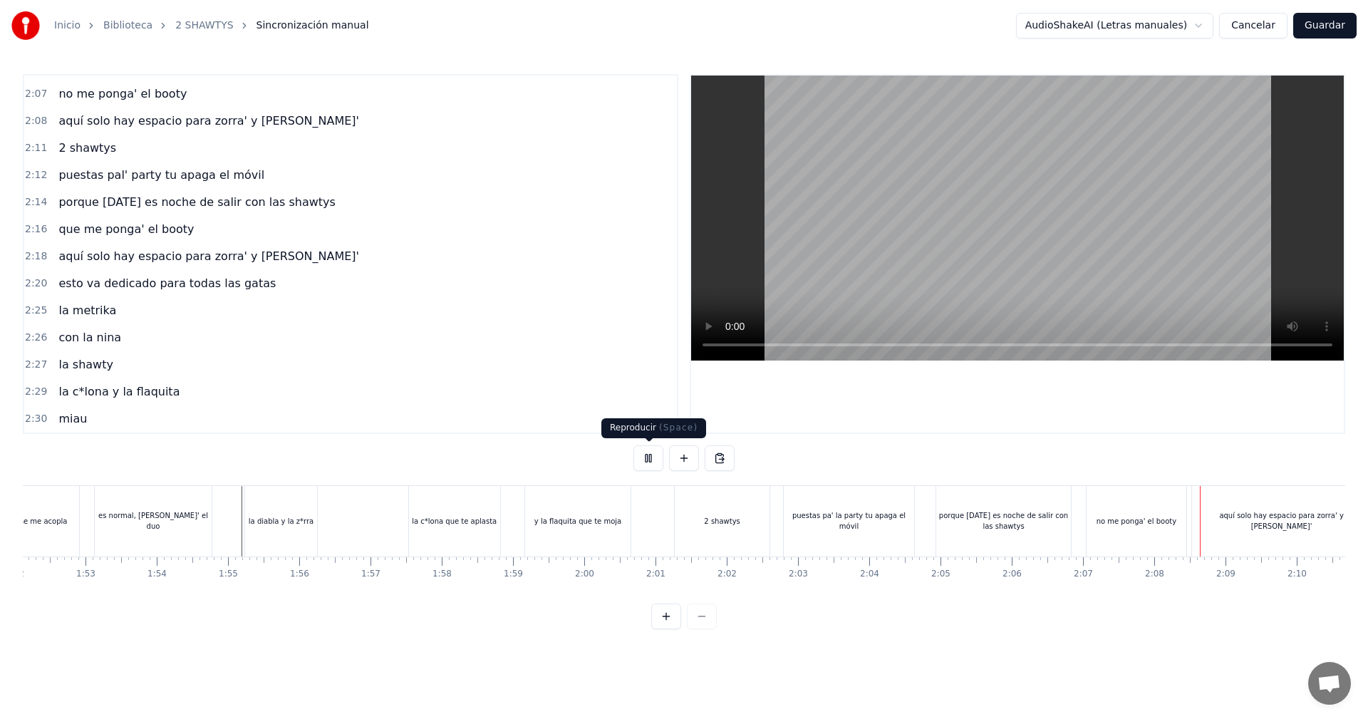
click at [642, 460] on button at bounding box center [648, 458] width 30 height 26
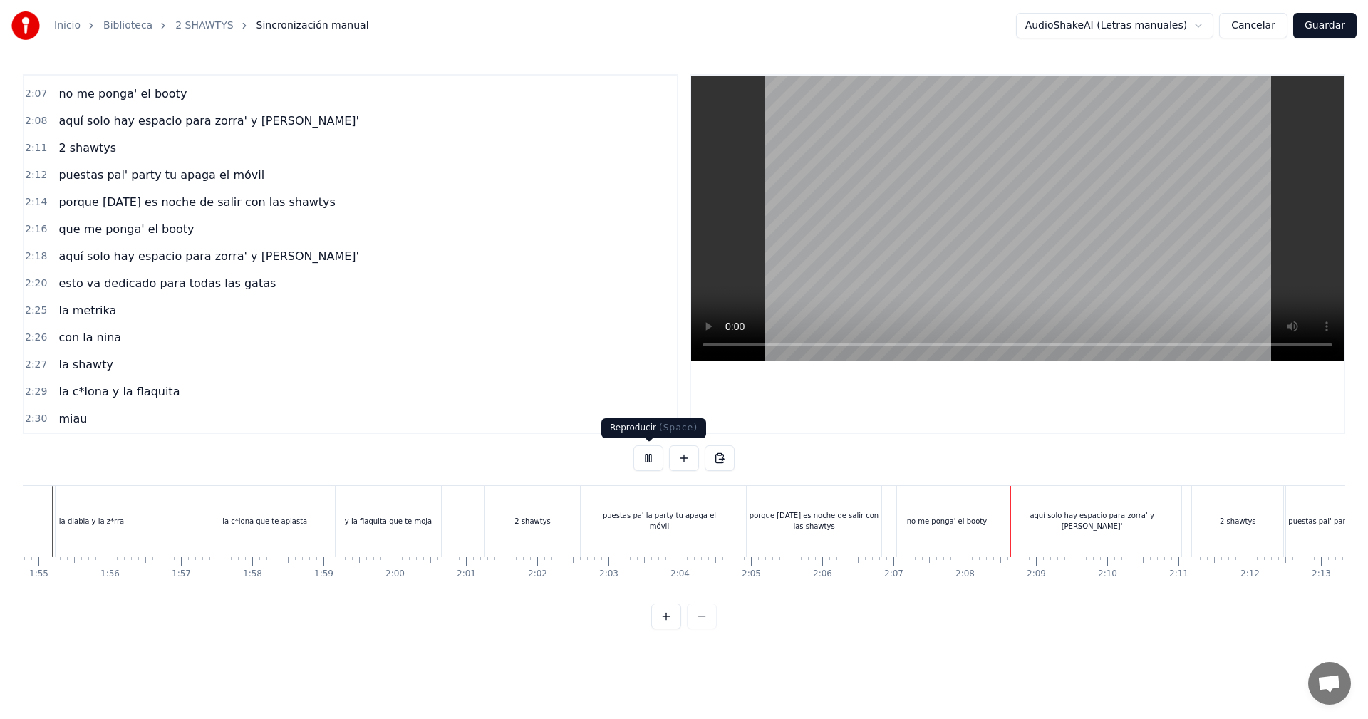
click at [642, 460] on button at bounding box center [648, 458] width 30 height 26
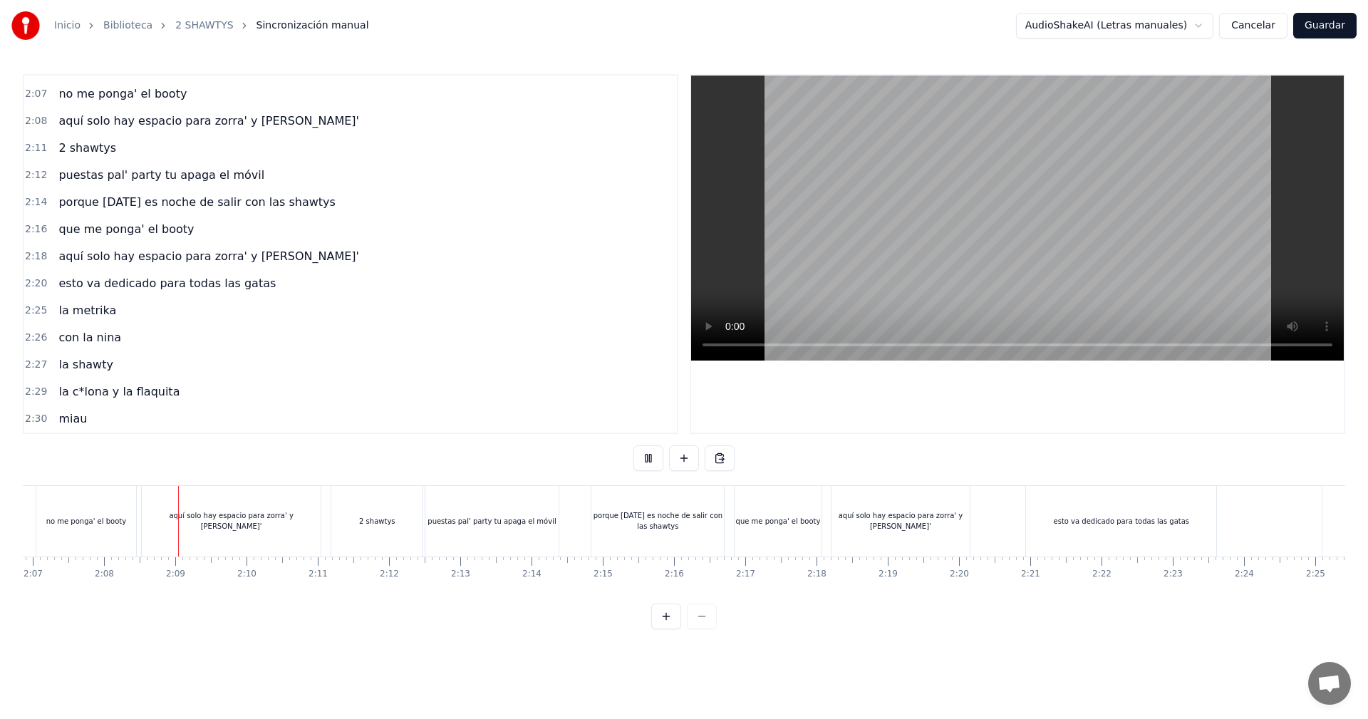
scroll to position [0, 9082]
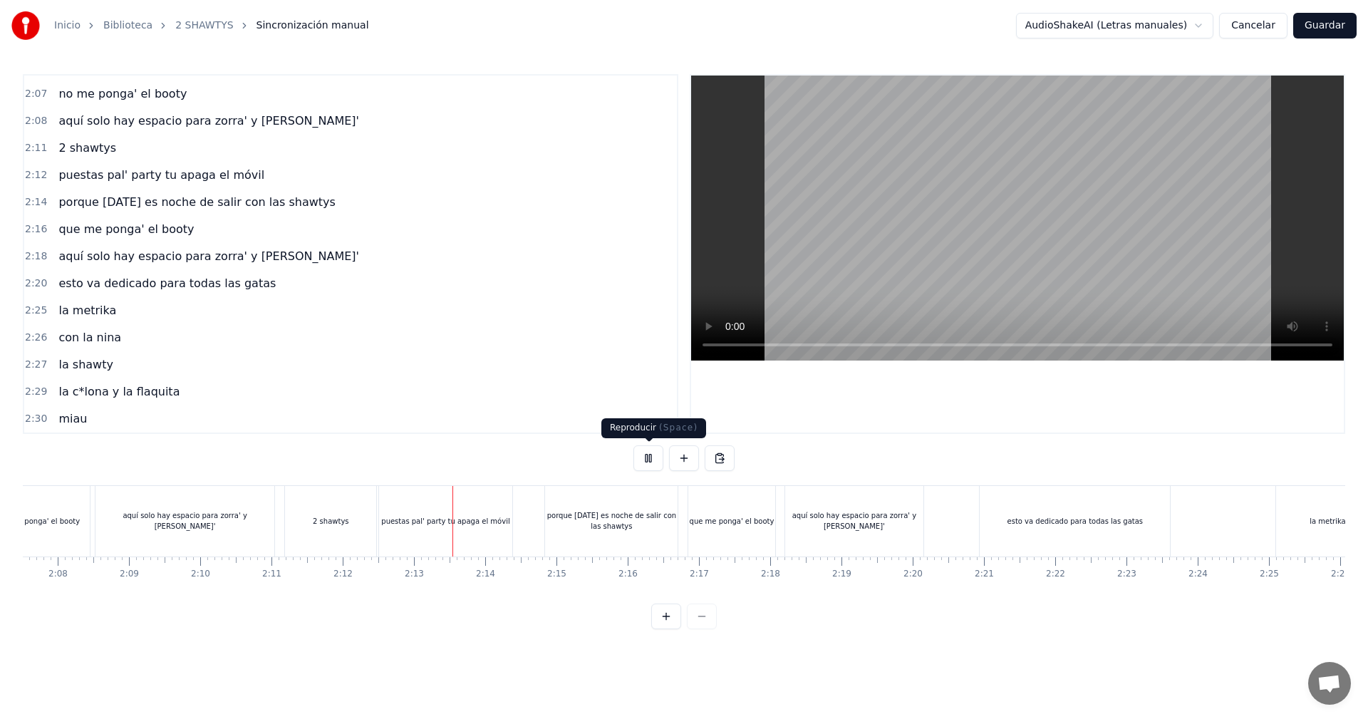
click at [647, 457] on button at bounding box center [648, 458] width 30 height 26
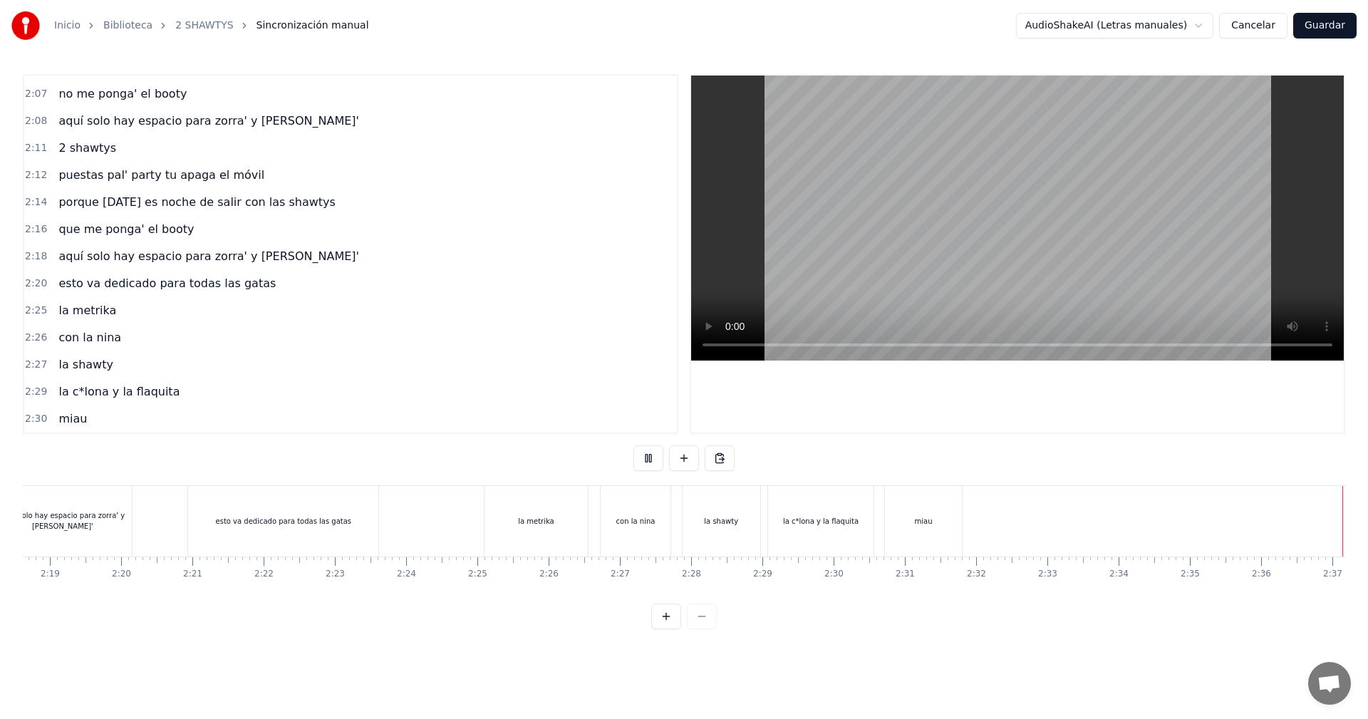
scroll to position [0, 9874]
click at [1332, 33] on button "Guardar" at bounding box center [1324, 26] width 63 height 26
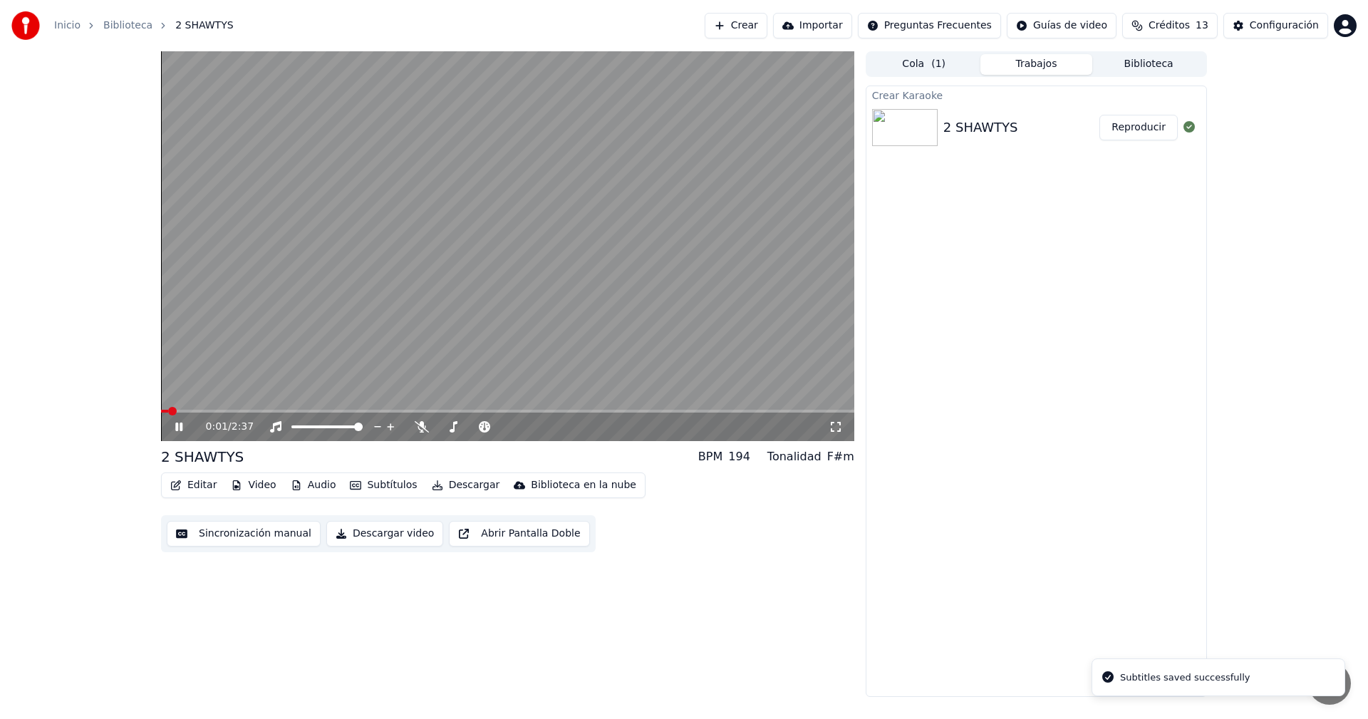
click at [914, 127] on img at bounding box center [905, 127] width 66 height 37
click at [506, 328] on video at bounding box center [507, 246] width 693 height 390
click at [204, 486] on button "Editar" at bounding box center [194, 485] width 58 height 20
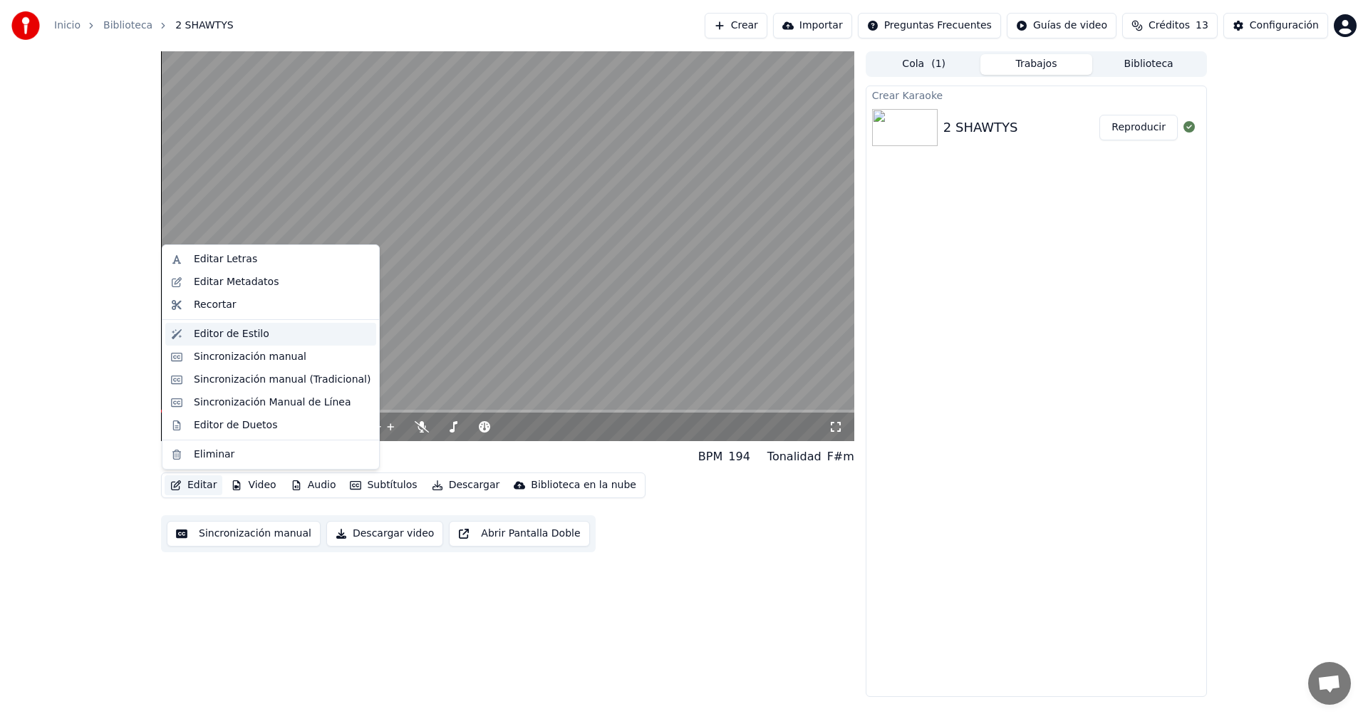
click at [256, 335] on div "Editor de Estilo" at bounding box center [231, 334] width 75 height 14
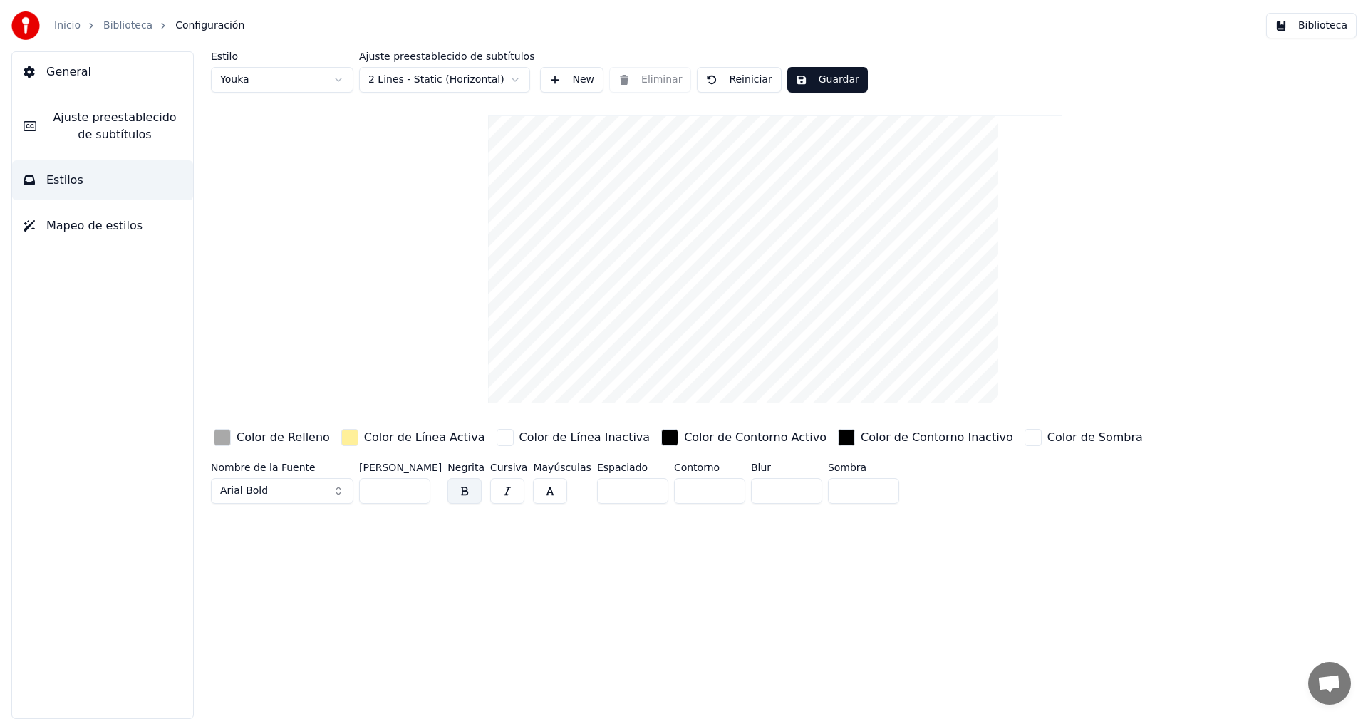
click at [123, 26] on link "Biblioteca" at bounding box center [127, 26] width 49 height 14
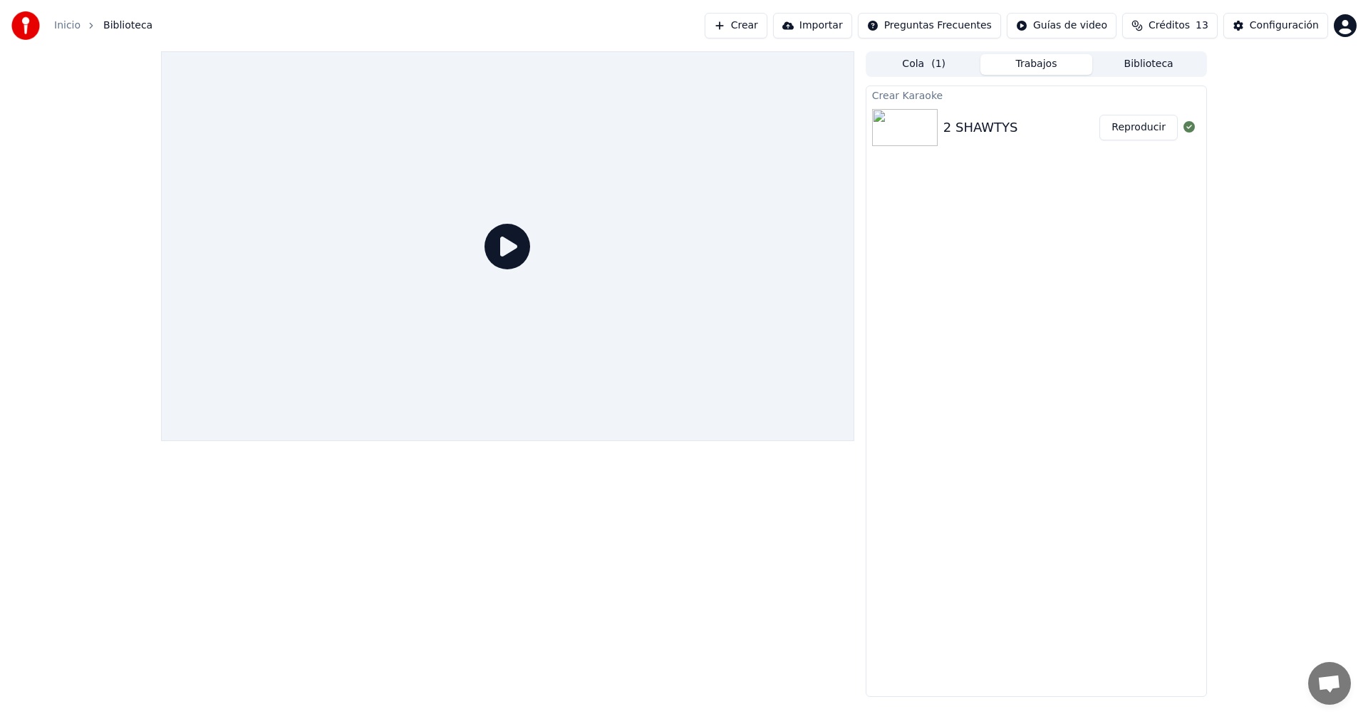
click at [927, 113] on img at bounding box center [905, 127] width 66 height 37
click at [1012, 125] on div "2 SHAWTYS" at bounding box center [1021, 128] width 156 height 20
click at [1099, 120] on div "2 SHAWTYS" at bounding box center [1021, 128] width 156 height 20
click at [1125, 128] on button "Reproducir" at bounding box center [1138, 128] width 78 height 26
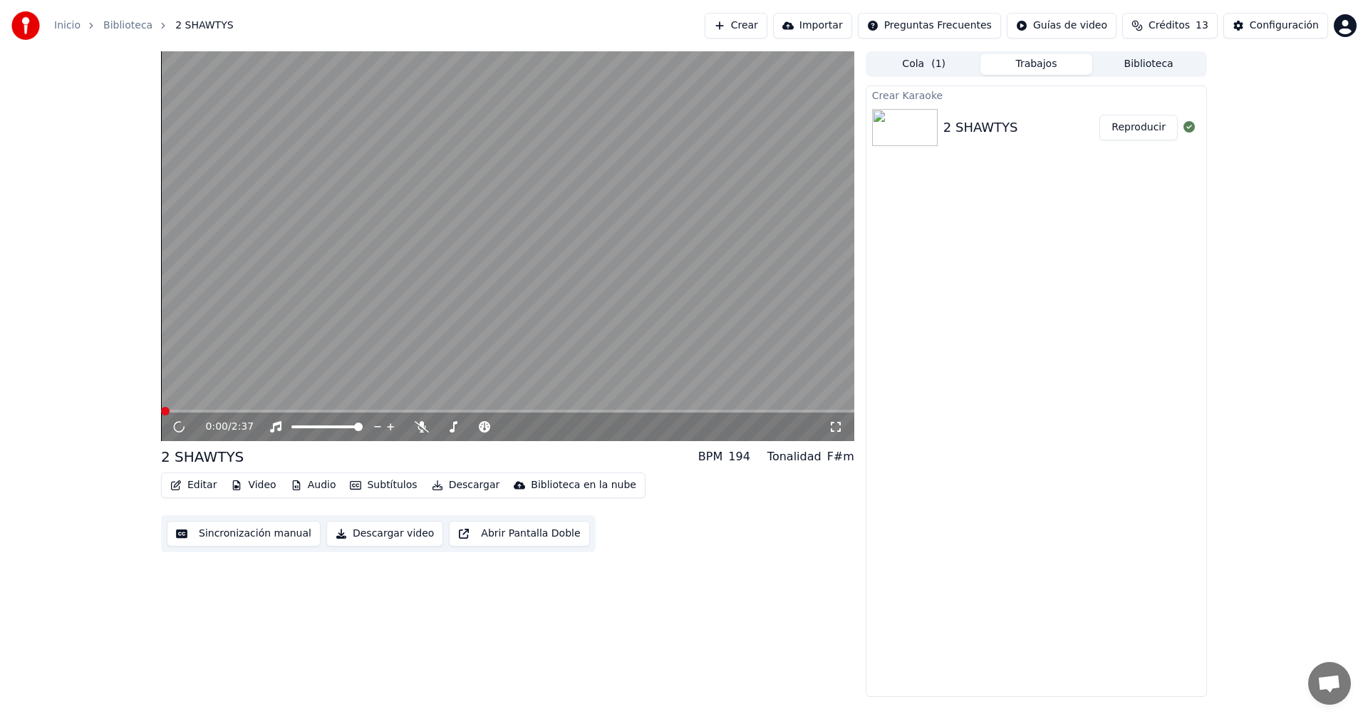
click at [343, 321] on video at bounding box center [507, 246] width 693 height 390
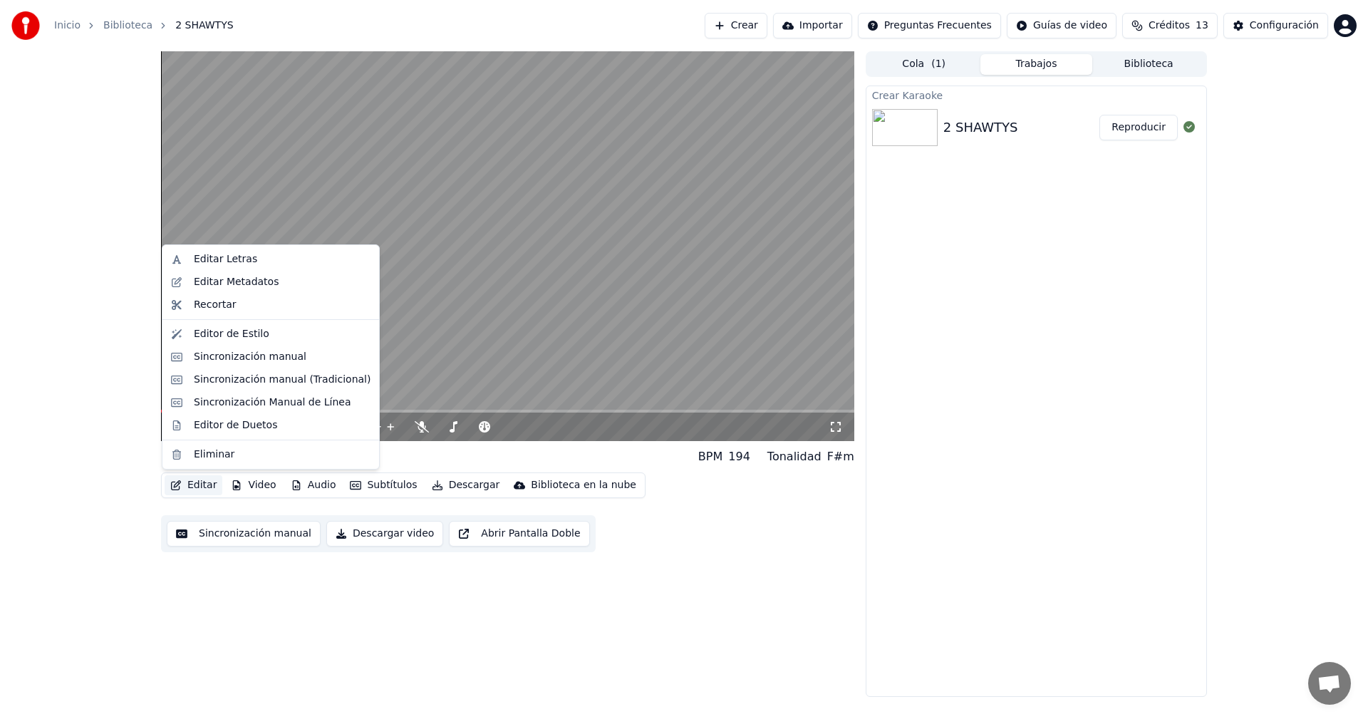
click at [197, 484] on button "Editar" at bounding box center [194, 485] width 58 height 20
click at [227, 263] on div "Editar Letras" at bounding box center [225, 259] width 63 height 14
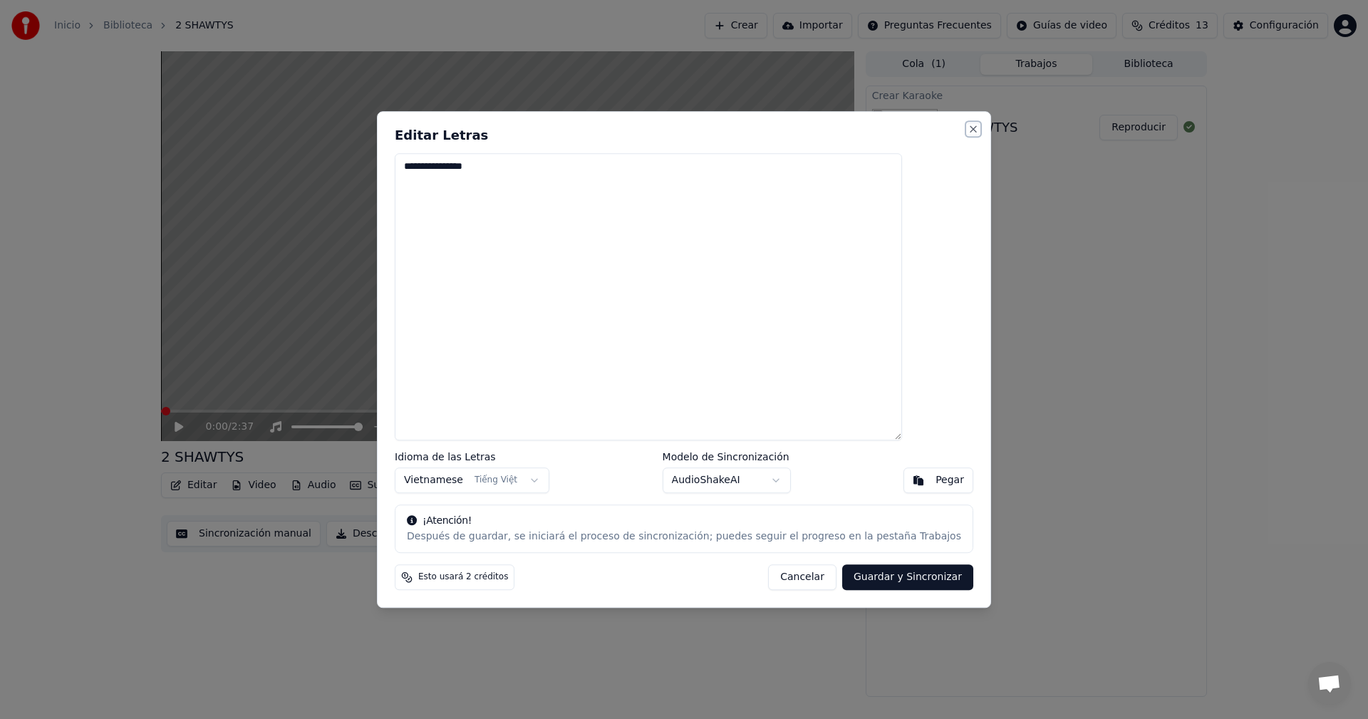
click at [967, 129] on button "Close" at bounding box center [972, 128] width 11 height 11
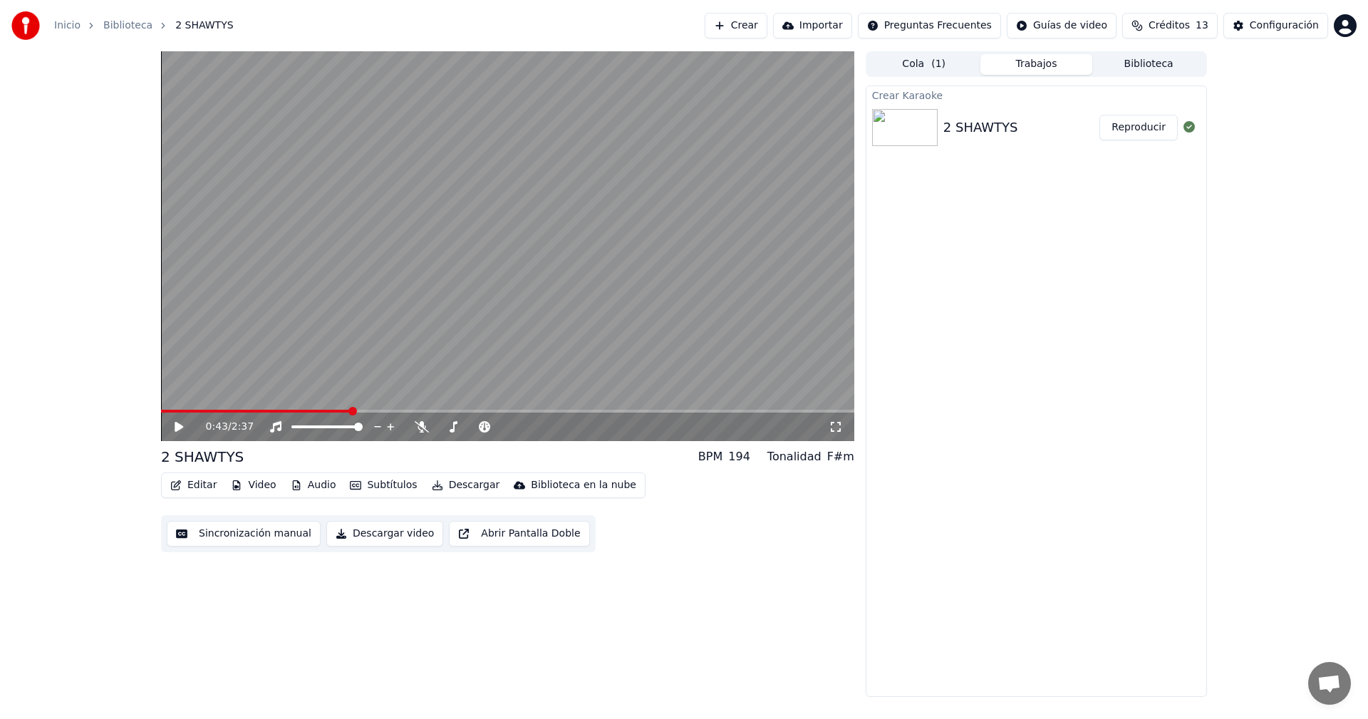
click at [355, 410] on span at bounding box center [507, 411] width 693 height 3
click at [375, 368] on video at bounding box center [507, 246] width 693 height 390
click at [341, 345] on video at bounding box center [507, 246] width 693 height 390
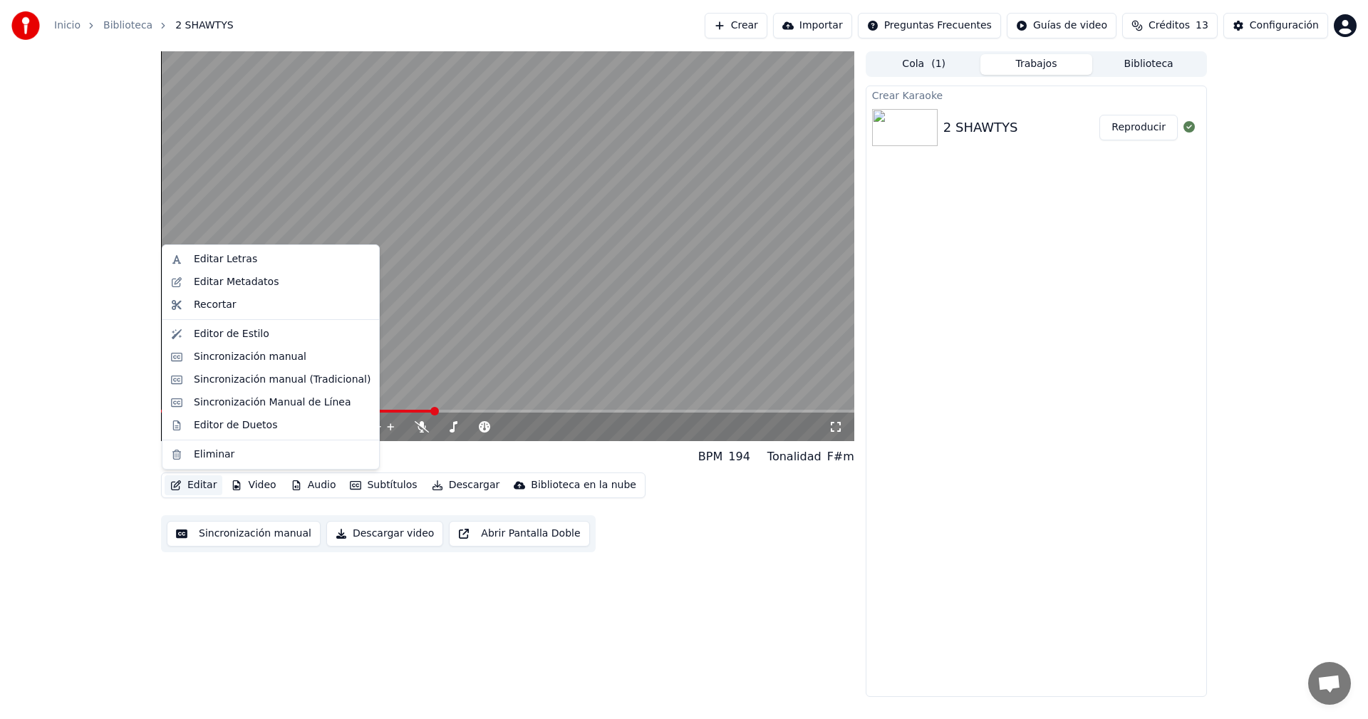
click at [194, 489] on button "Editar" at bounding box center [194, 485] width 58 height 20
click at [235, 335] on div "Editor de Estilo" at bounding box center [231, 334] width 75 height 14
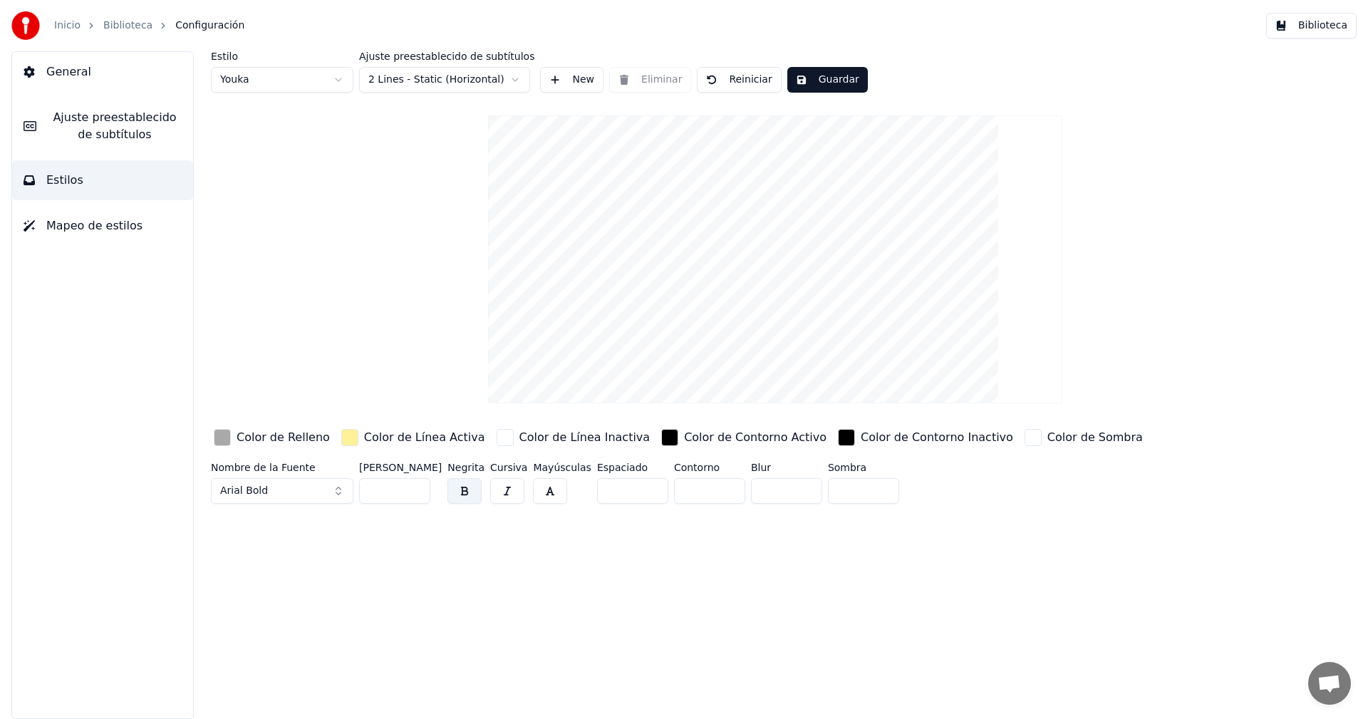
click at [341, 433] on div "button" at bounding box center [349, 437] width 17 height 17
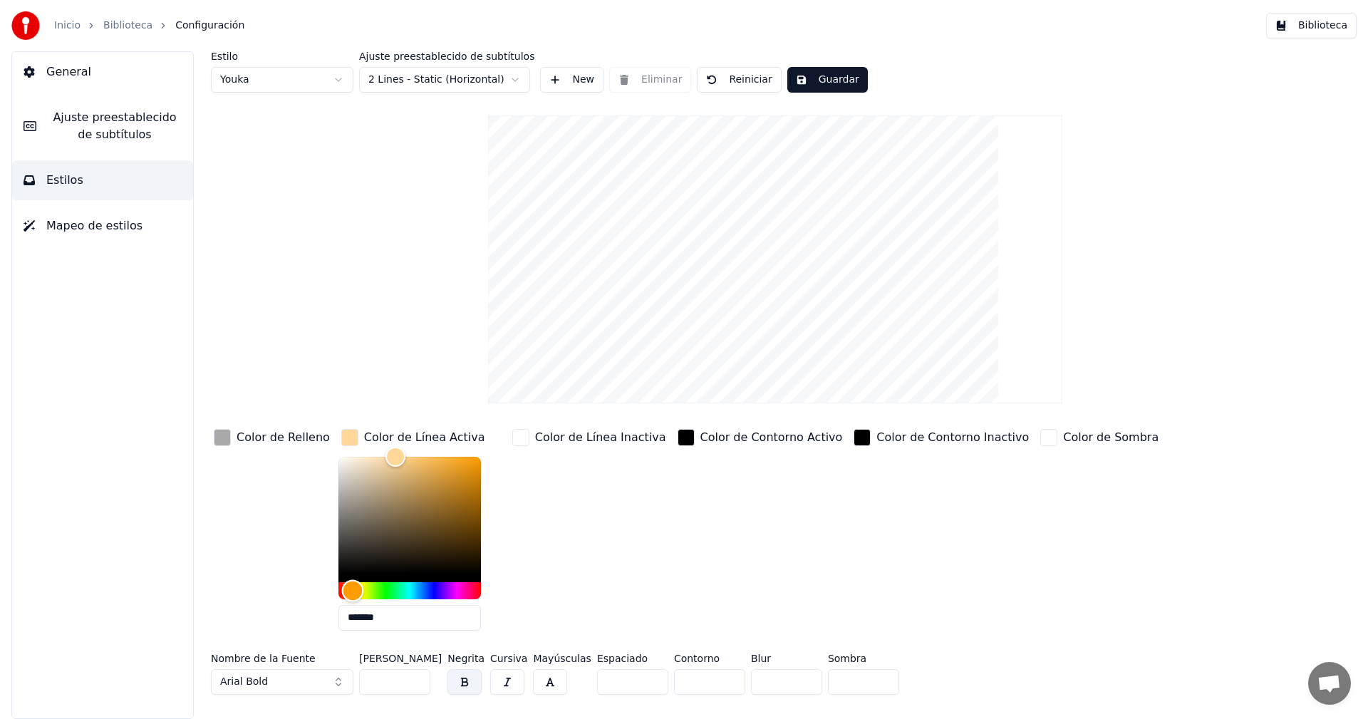
drag, startPoint x: 354, startPoint y: 594, endPoint x: 343, endPoint y: 610, distance: 20.0
click at [343, 610] on div "*******" at bounding box center [409, 546] width 142 height 179
drag, startPoint x: 429, startPoint y: 435, endPoint x: 558, endPoint y: 308, distance: 181.3
click at [558, 308] on div "Estilo Youka Ajuste preestablecido de subtítulos 2 Lines - Static (Horizontal) …" at bounding box center [775, 375] width 1128 height 649
click at [247, 85] on html "Inicio Biblioteca Configuración Biblioteca General Ajuste preestablecido de sub…" at bounding box center [684, 359] width 1368 height 719
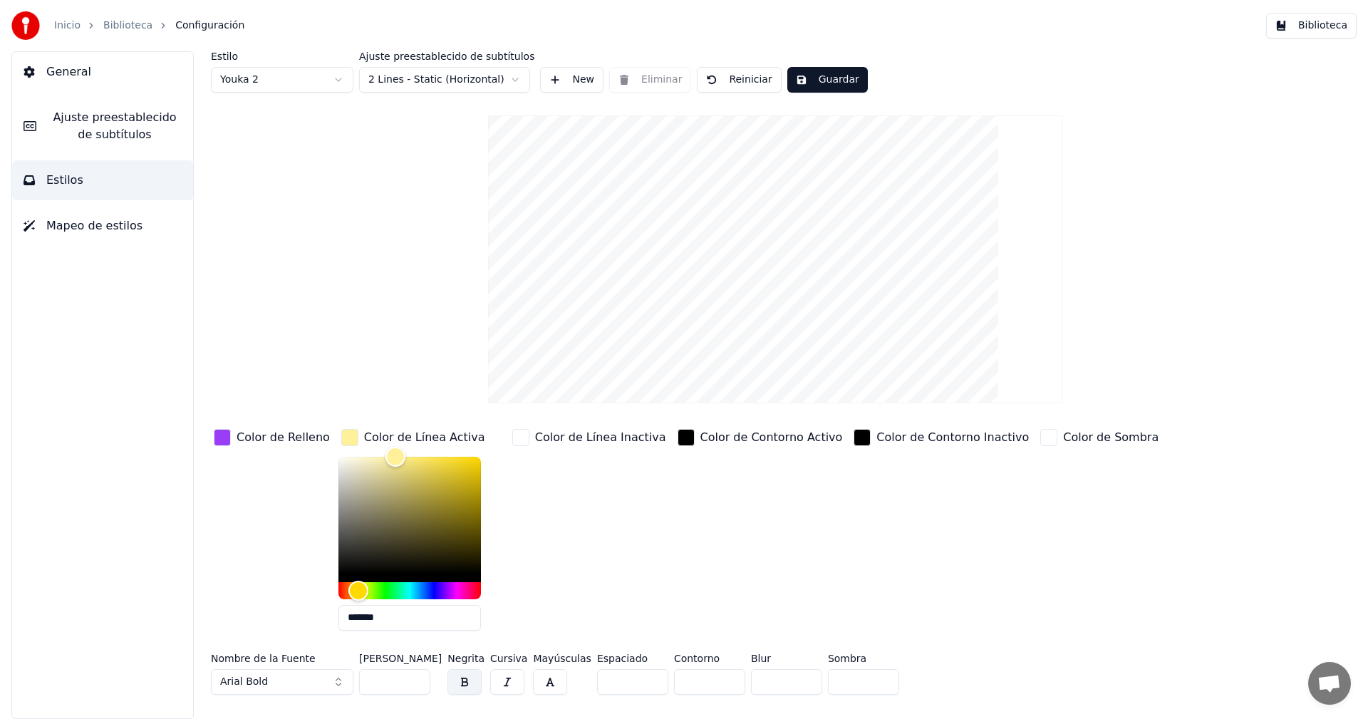
click at [252, 82] on html "Inicio Biblioteca Configuración Biblioteca General Ajuste preestablecido de sub…" at bounding box center [684, 359] width 1368 height 719
click at [256, 88] on html "Inicio Biblioteca Configuración Biblioteca General Ajuste preestablecido de sub…" at bounding box center [684, 359] width 1368 height 719
type input "*******"
drag, startPoint x: 511, startPoint y: 435, endPoint x: 584, endPoint y: 380, distance: 91.6
click at [566, 383] on div "Estilo Youka Ajuste preestablecido de subtítulos 2 Lines - Static (Horizontal) …" at bounding box center [775, 375] width 1128 height 649
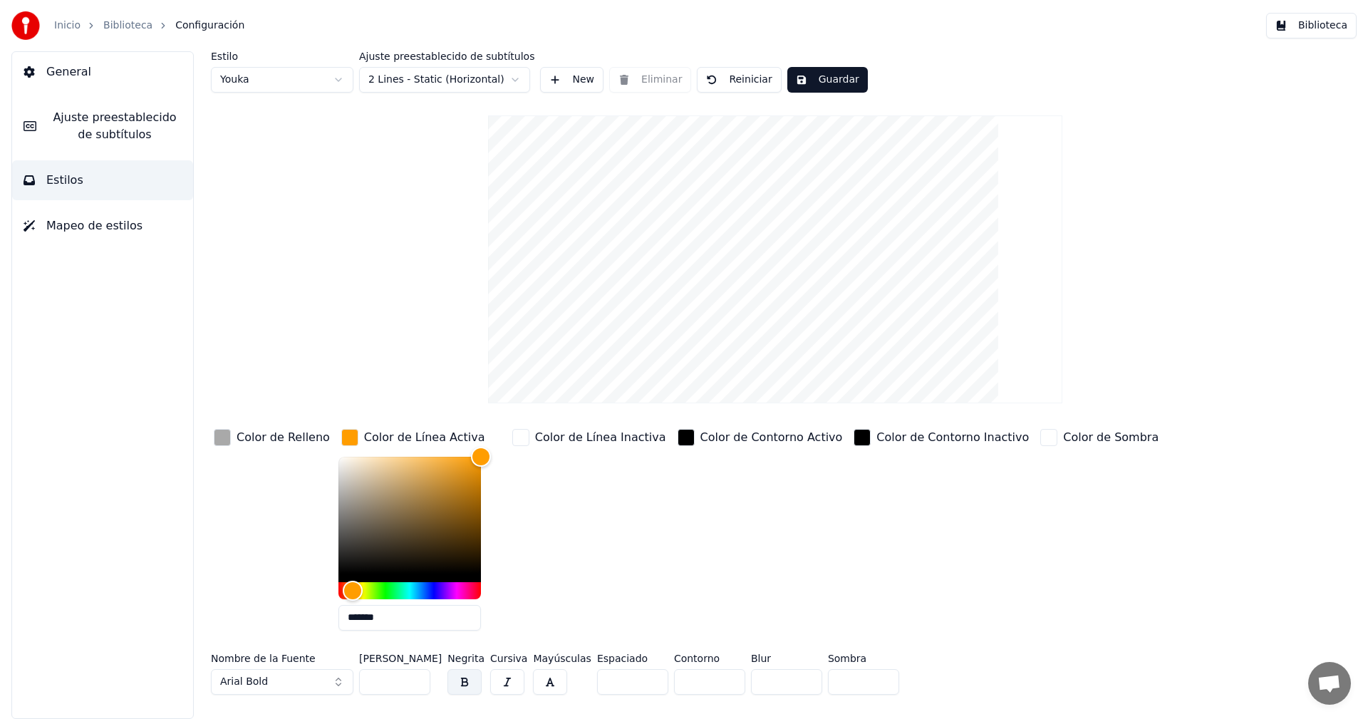
click at [225, 440] on div "button" at bounding box center [222, 437] width 17 height 17
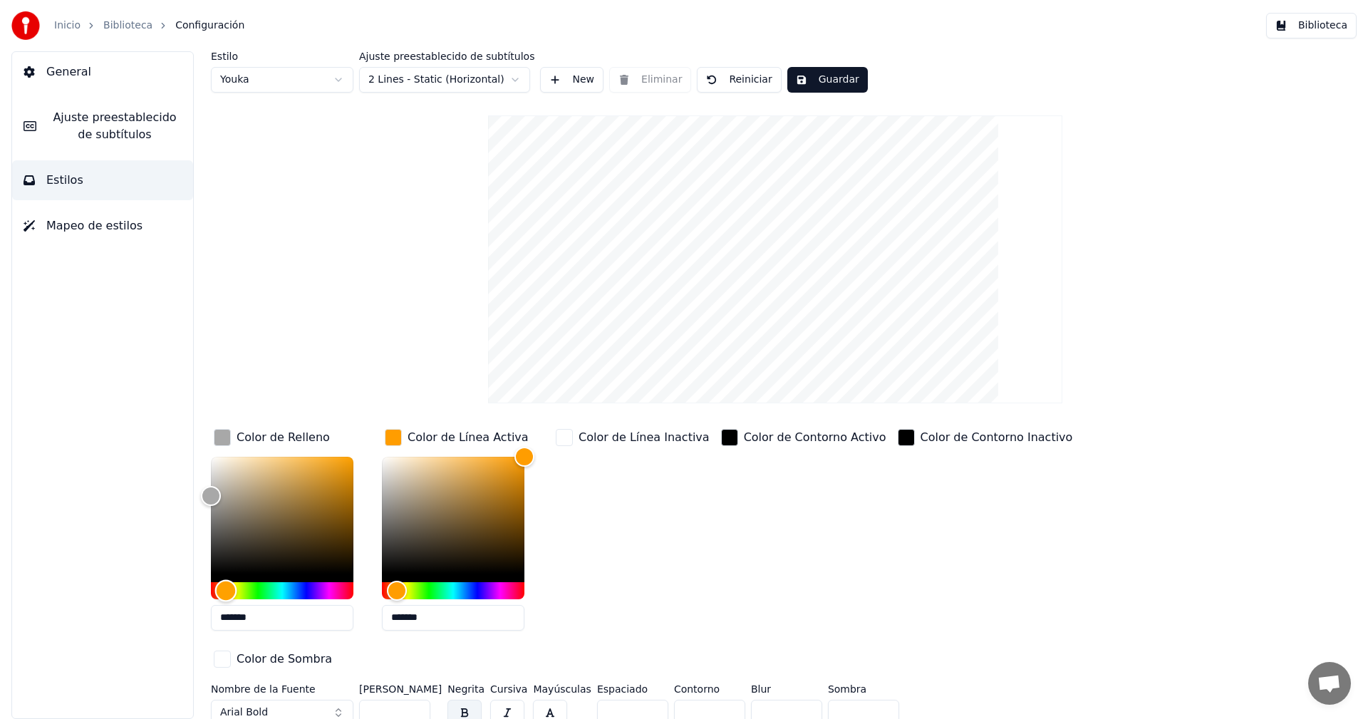
click at [226, 590] on div "Hue" at bounding box center [282, 590] width 142 height 17
drag, startPoint x: 377, startPoint y: 446, endPoint x: 421, endPoint y: 433, distance: 46.0
click at [421, 433] on div "Color de Relleno ******* Color de Línea Activa ******* Color de Línea Inactiva …" at bounding box center [689, 549] width 957 height 246
type input "*******"
drag, startPoint x: 328, startPoint y: 473, endPoint x: 426, endPoint y: 407, distance: 118.1
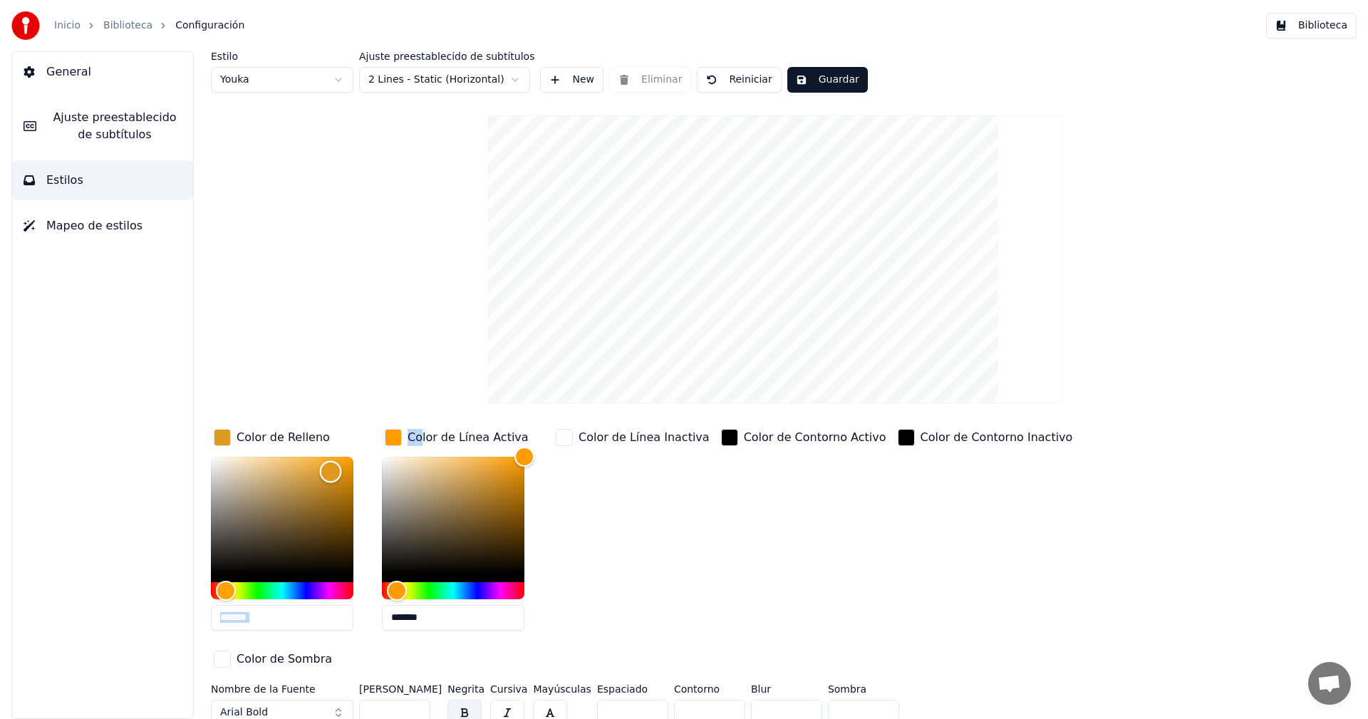
click at [426, 407] on div "Estilo Youka Ajuste preestablecido de subtítulos 2 Lines - Static (Horizontal) …" at bounding box center [775, 390] width 1128 height 679
drag, startPoint x: 412, startPoint y: 455, endPoint x: 335, endPoint y: 407, distance: 90.5
click at [335, 407] on div "Estilo Youka Ajuste preestablecido de subtítulos 2 Lines - Static (Horizontal) …" at bounding box center [775, 390] width 1128 height 679
type input "*******"
drag, startPoint x: 407, startPoint y: 520, endPoint x: 274, endPoint y: 255, distance: 296.9
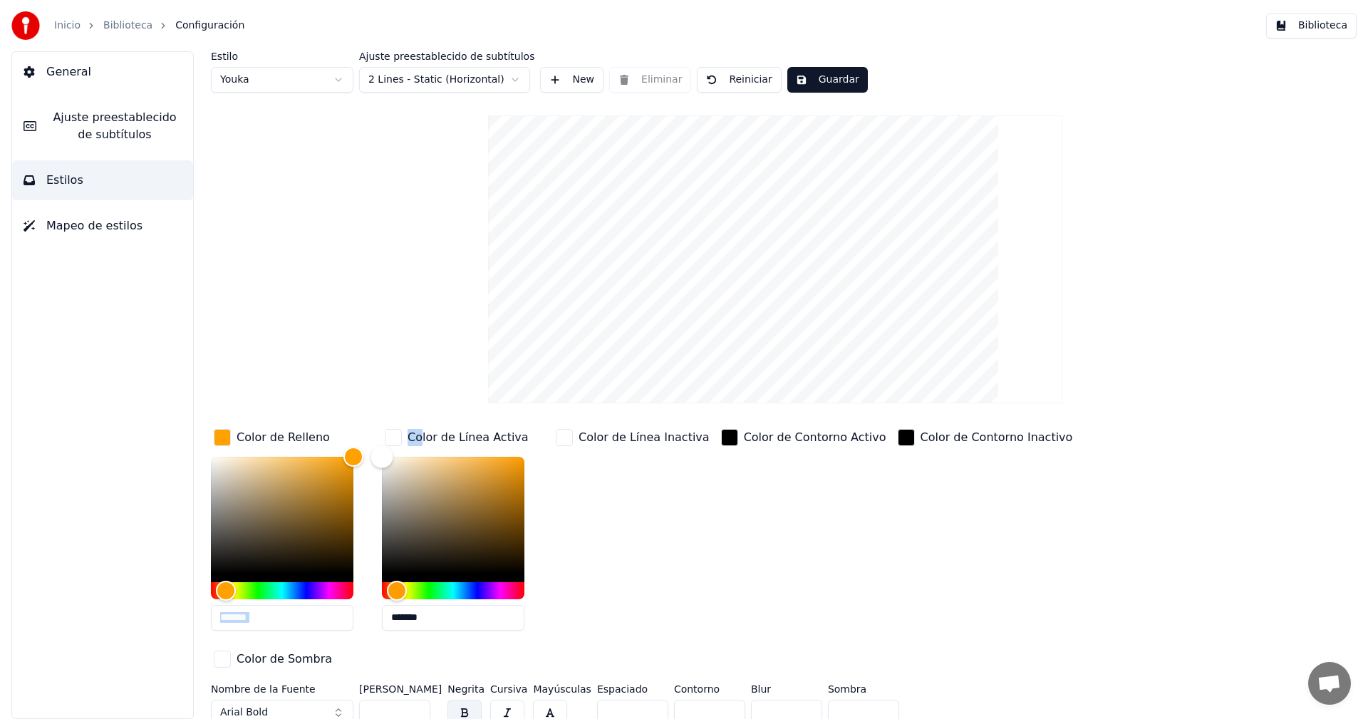
click at [276, 259] on div "Estilo Youka Ajuste preestablecido de subtítulos 2 Lines - Static (Horizontal) …" at bounding box center [775, 390] width 1128 height 679
click at [598, 540] on div "Color de Línea Inactiva" at bounding box center [633, 534] width 160 height 216
click at [581, 519] on div "Color de Línea Inactiva" at bounding box center [633, 534] width 160 height 216
click at [829, 63] on div "Estilo [PERSON_NAME] preestablecido de subtítulos 2 Lines - Static (Horizontal)…" at bounding box center [775, 71] width 1128 height 41
click at [821, 84] on button "Guardar" at bounding box center [827, 80] width 80 height 26
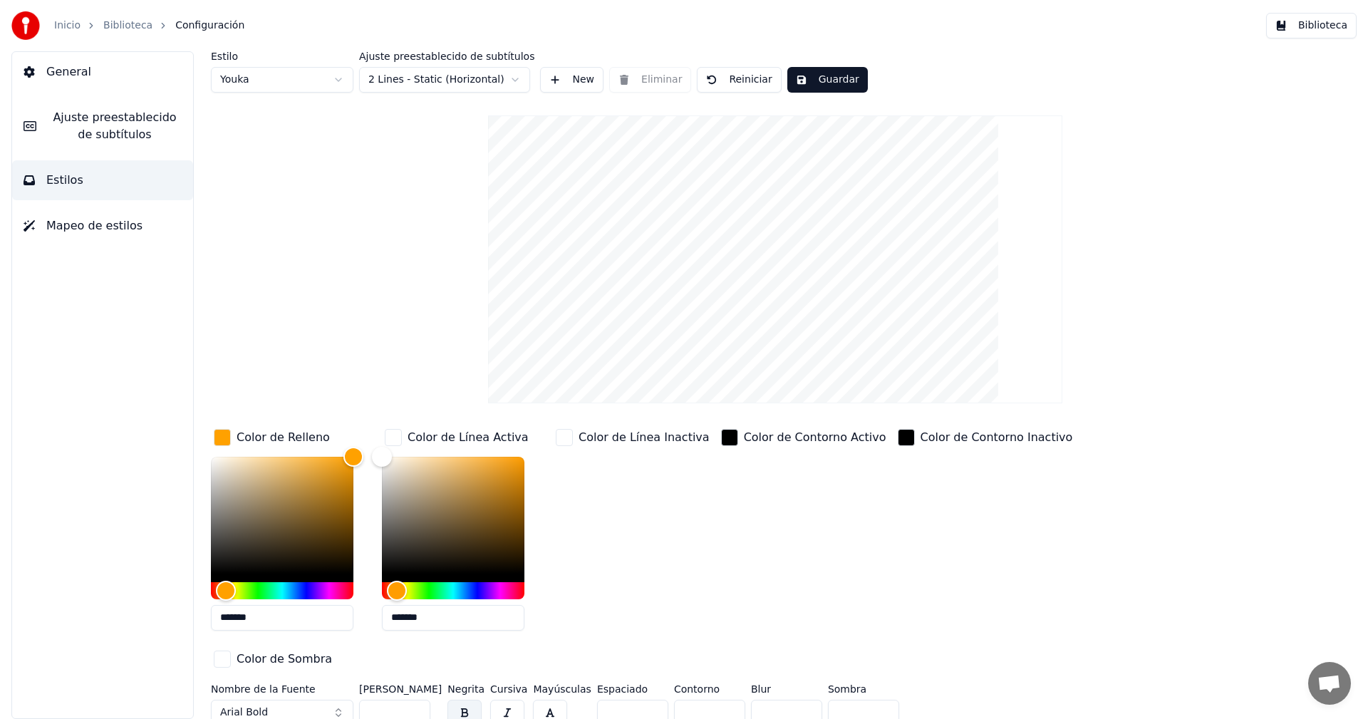
click at [105, 229] on span "Mapeo de estilos" at bounding box center [94, 225] width 96 height 17
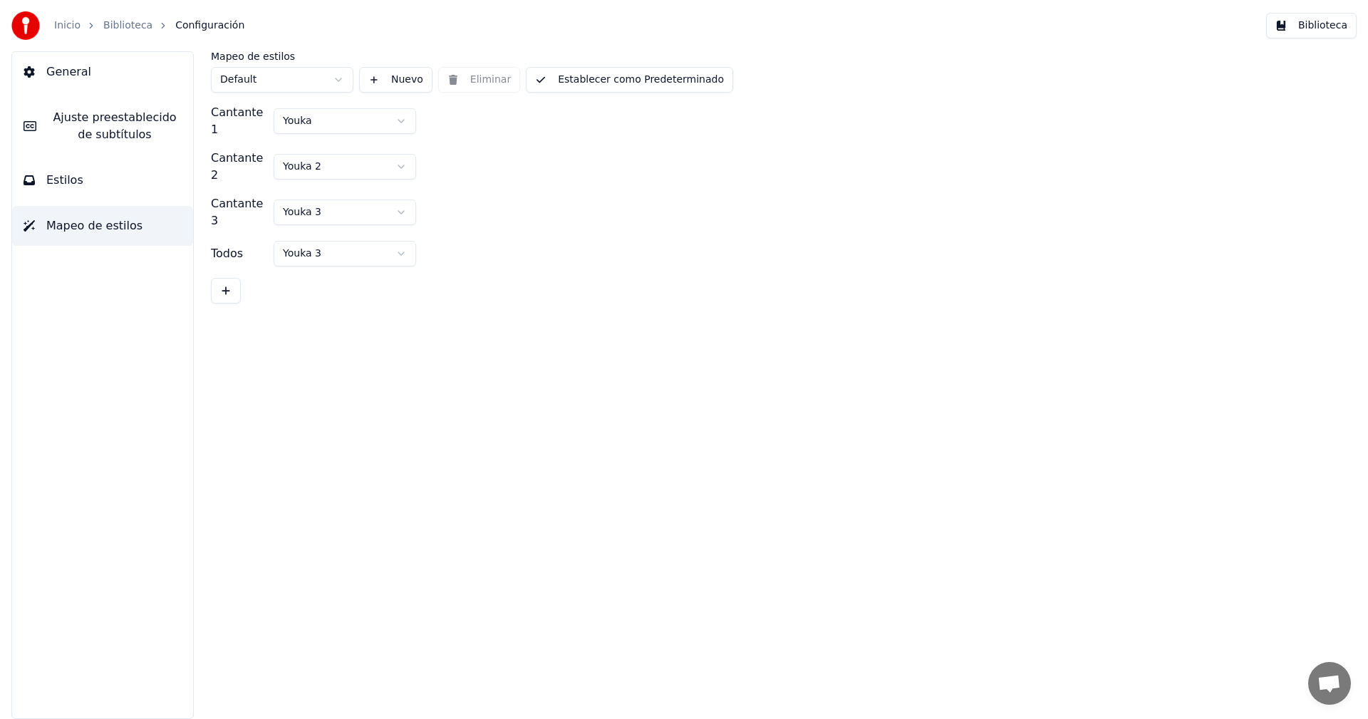
click at [338, 126] on html "Inicio Biblioteca Configuración Biblioteca General [PERSON_NAME] preestablecido…" at bounding box center [684, 359] width 1368 height 719
click at [368, 291] on html "Inicio Biblioteca Configuración Biblioteca General [PERSON_NAME] preestablecido…" at bounding box center [684, 359] width 1368 height 719
click at [130, 27] on link "Biblioteca" at bounding box center [127, 26] width 49 height 14
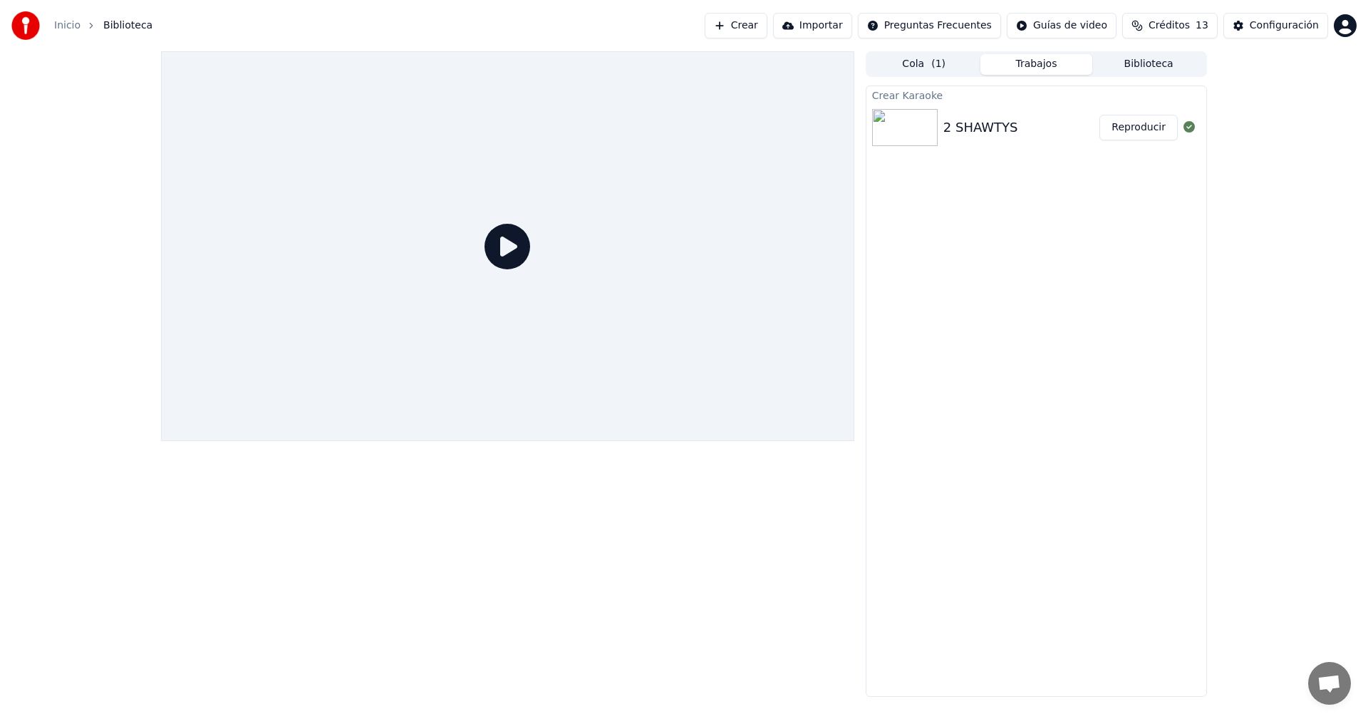
click at [910, 127] on img at bounding box center [905, 127] width 66 height 37
click at [504, 249] on icon at bounding box center [507, 247] width 46 height 46
drag, startPoint x: 931, startPoint y: 134, endPoint x: 1016, endPoint y: 135, distance: 84.8
click at [931, 133] on img at bounding box center [905, 127] width 66 height 37
click at [1163, 135] on button "Reproducir" at bounding box center [1138, 128] width 78 height 26
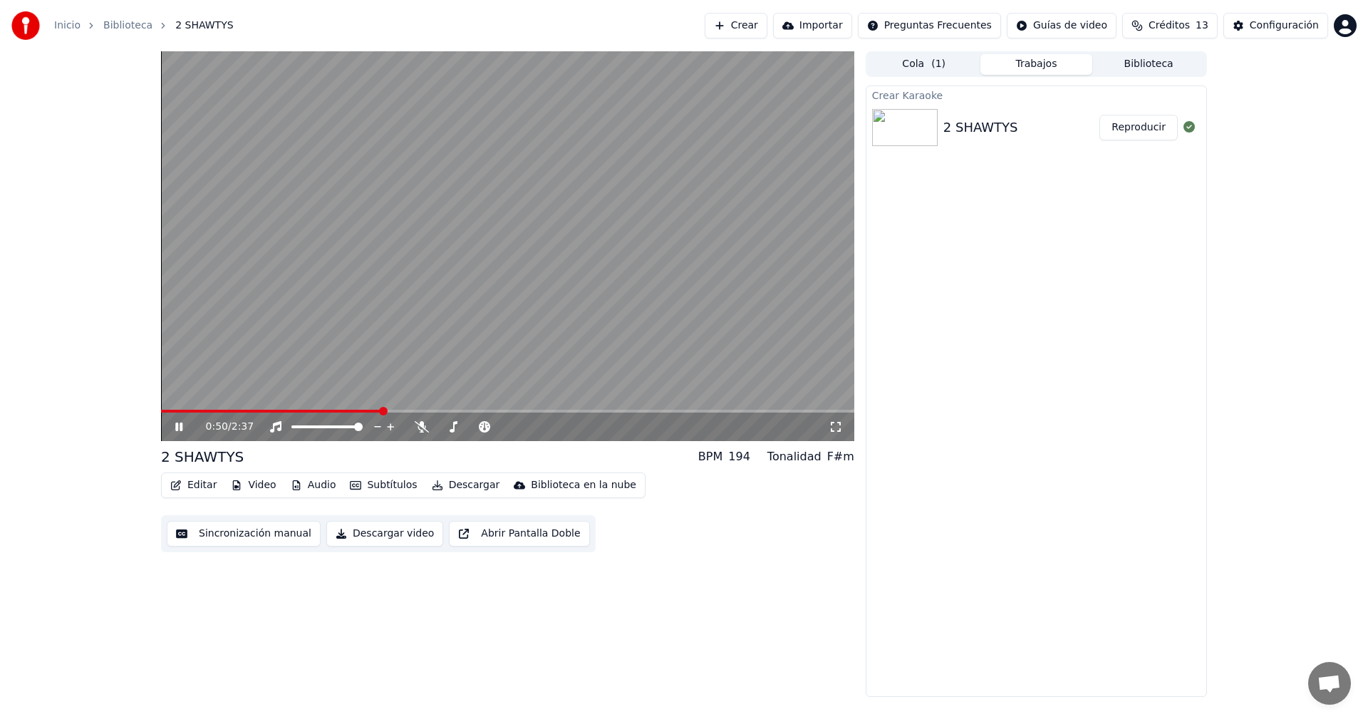
click at [381, 410] on span at bounding box center [507, 411] width 693 height 3
click at [180, 422] on icon at bounding box center [188, 426] width 33 height 11
click at [161, 412] on span at bounding box center [161, 411] width 0 height 3
click at [178, 422] on icon at bounding box center [188, 426] width 33 height 11
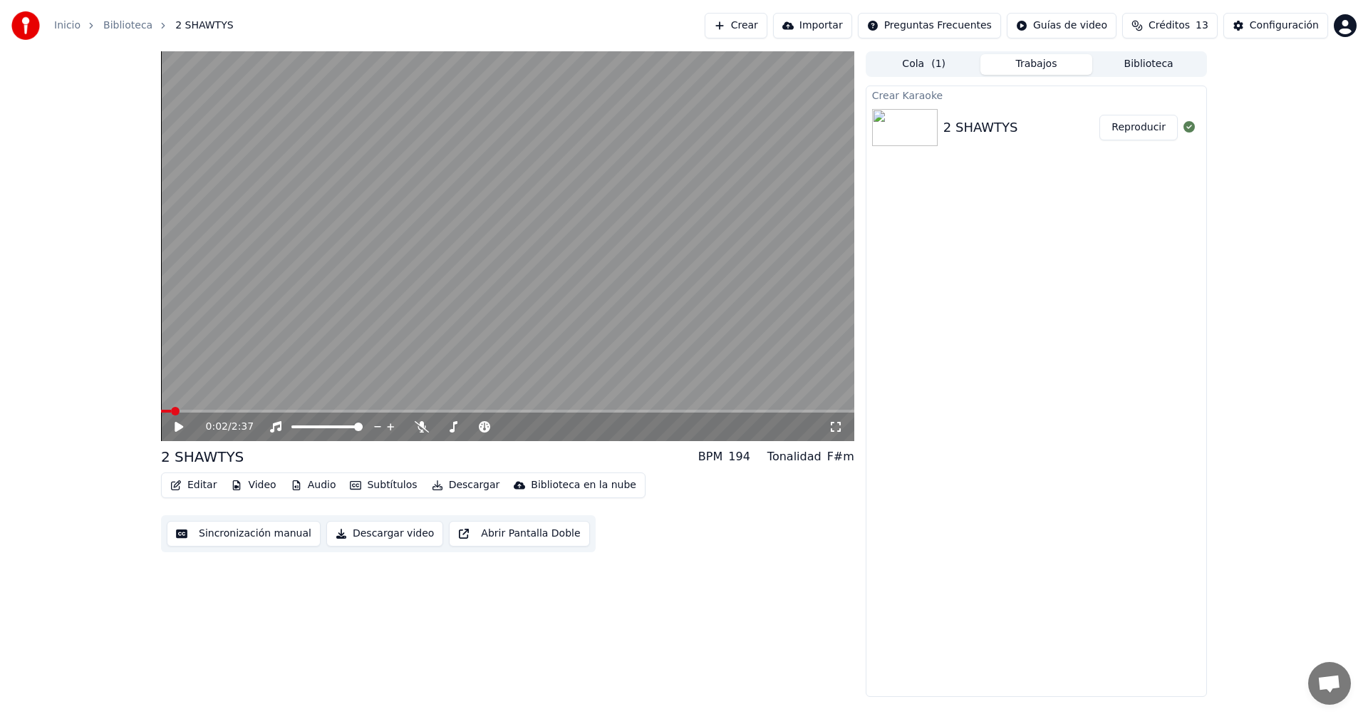
click at [175, 483] on icon "button" at bounding box center [175, 485] width 11 height 10
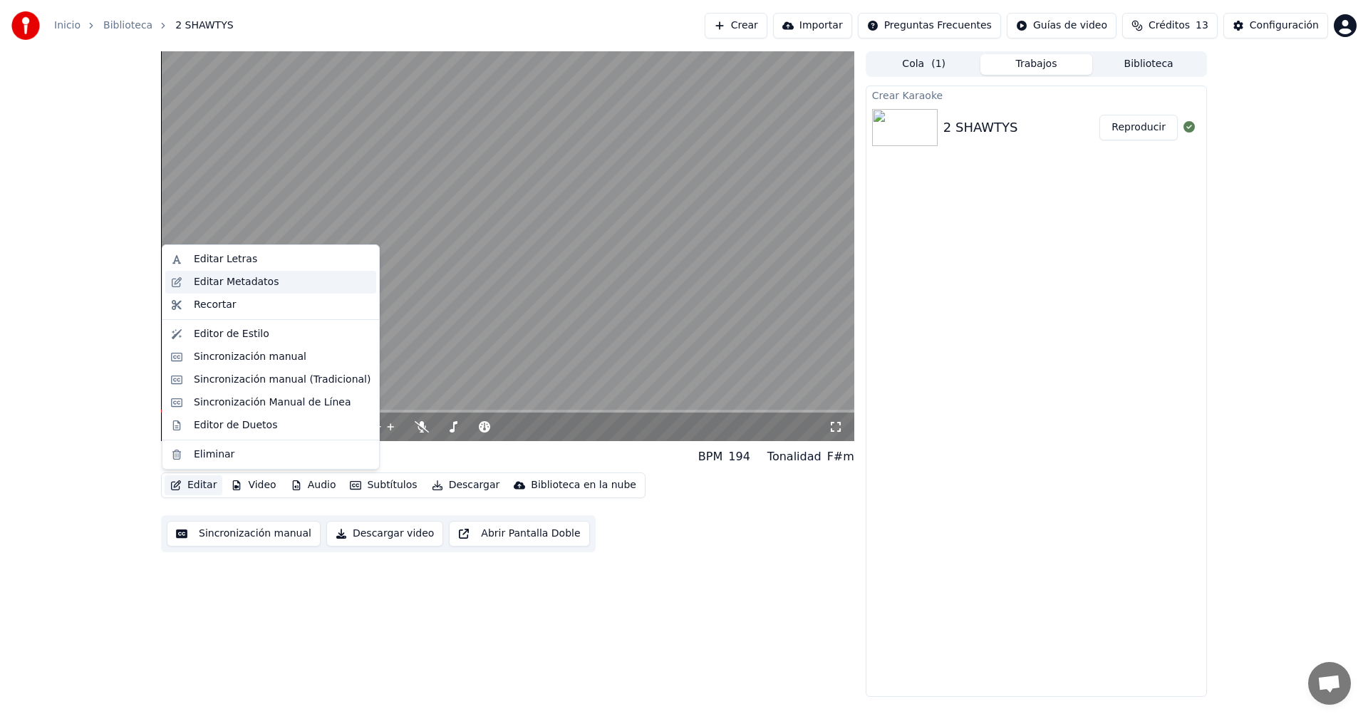
click at [225, 281] on div "Editar Metadatos" at bounding box center [236, 282] width 85 height 14
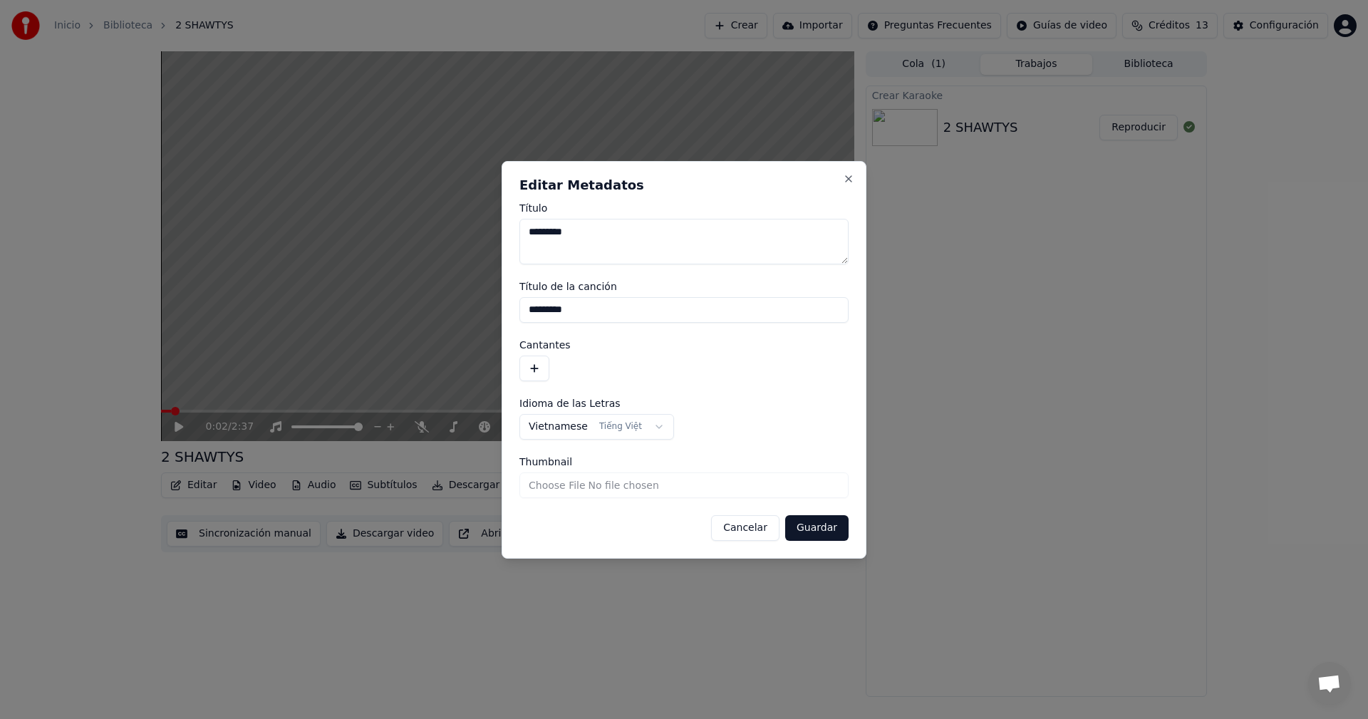
click at [531, 373] on button "button" at bounding box center [534, 368] width 30 height 26
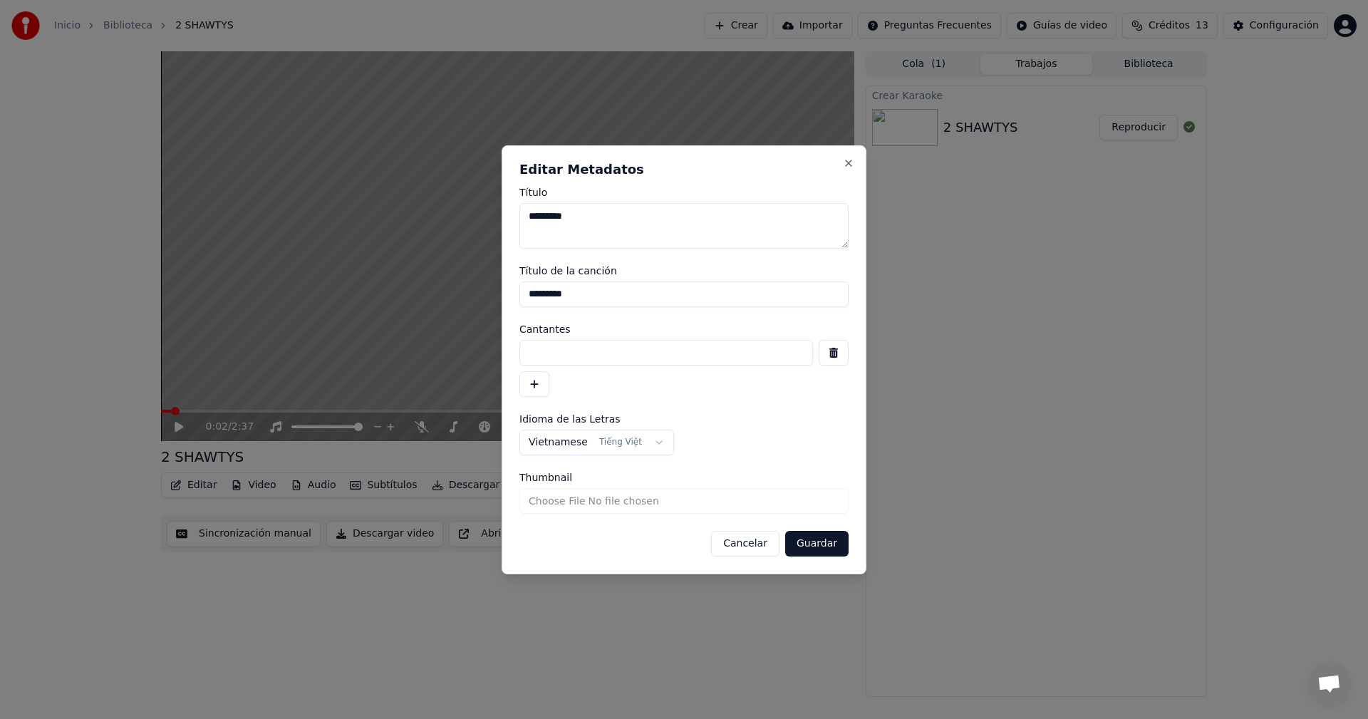
click at [554, 365] on input at bounding box center [665, 353] width 293 height 26
type input "*******"
click at [539, 387] on button "button" at bounding box center [534, 384] width 30 height 26
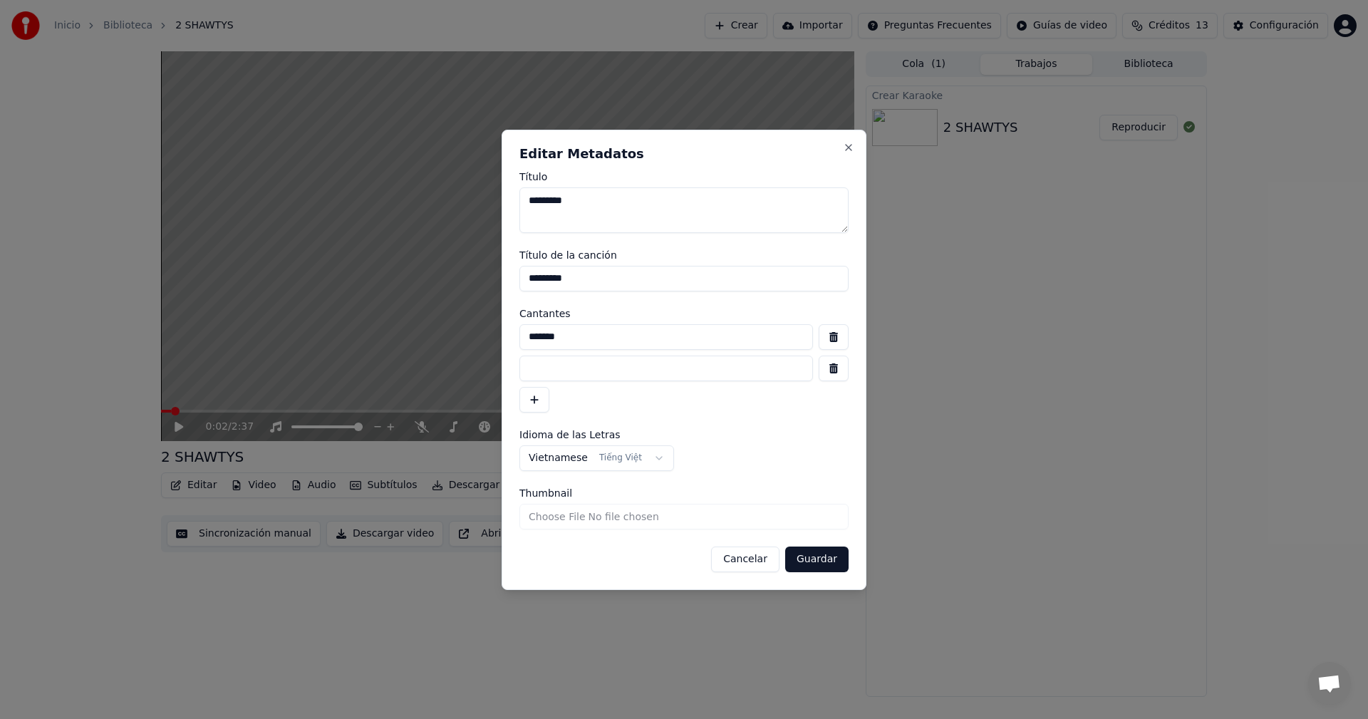
click at [567, 372] on input at bounding box center [665, 368] width 293 height 26
type input "*******"
click at [834, 553] on button "Guardar" at bounding box center [816, 559] width 63 height 26
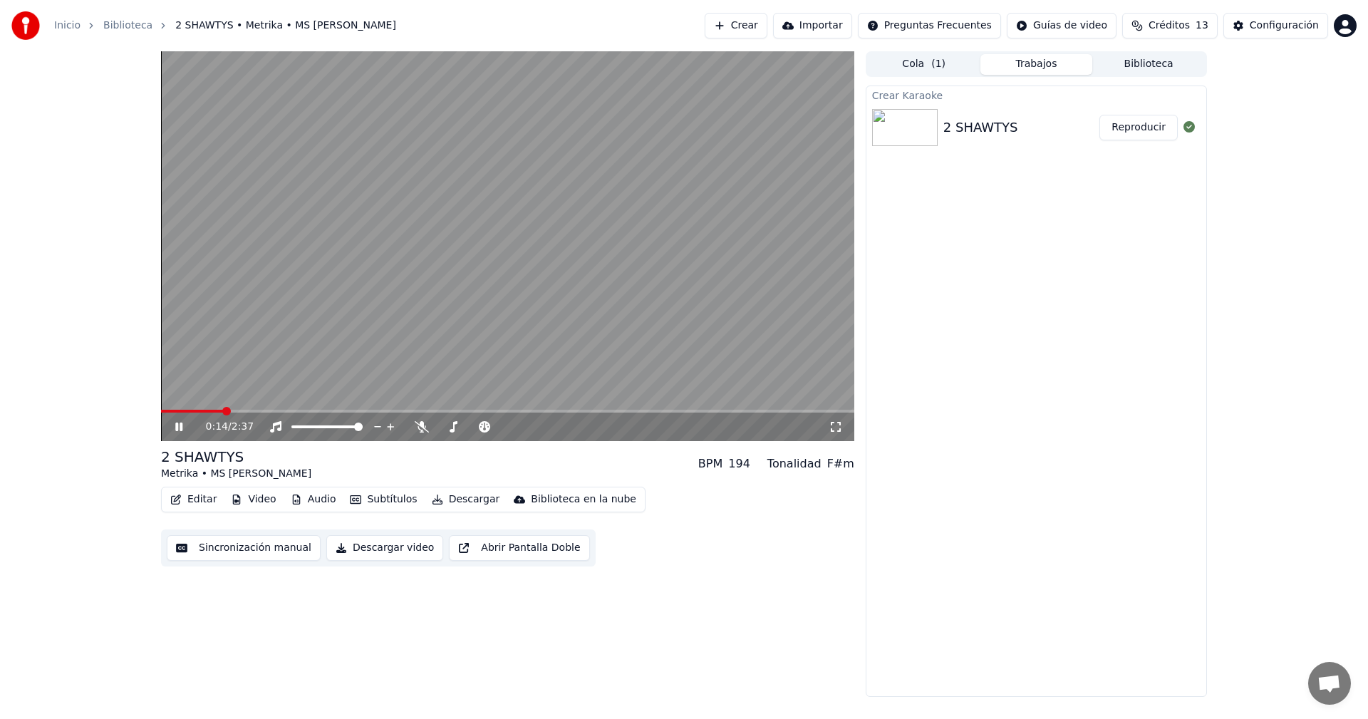
click at [222, 415] on span at bounding box center [226, 411] width 9 height 9
click at [172, 426] on icon at bounding box center [188, 426] width 33 height 11
click at [185, 504] on button "Editar" at bounding box center [194, 499] width 58 height 20
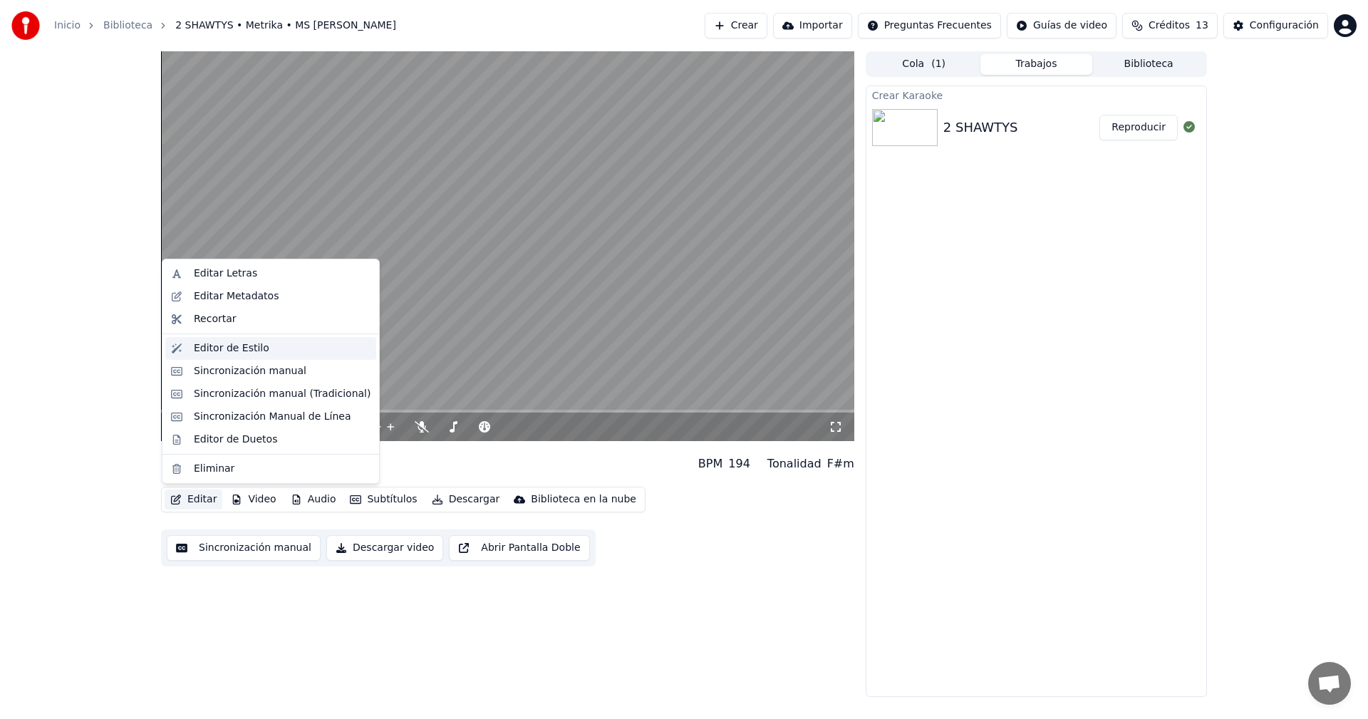
click at [203, 352] on div "Editor de Estilo" at bounding box center [231, 348] width 75 height 14
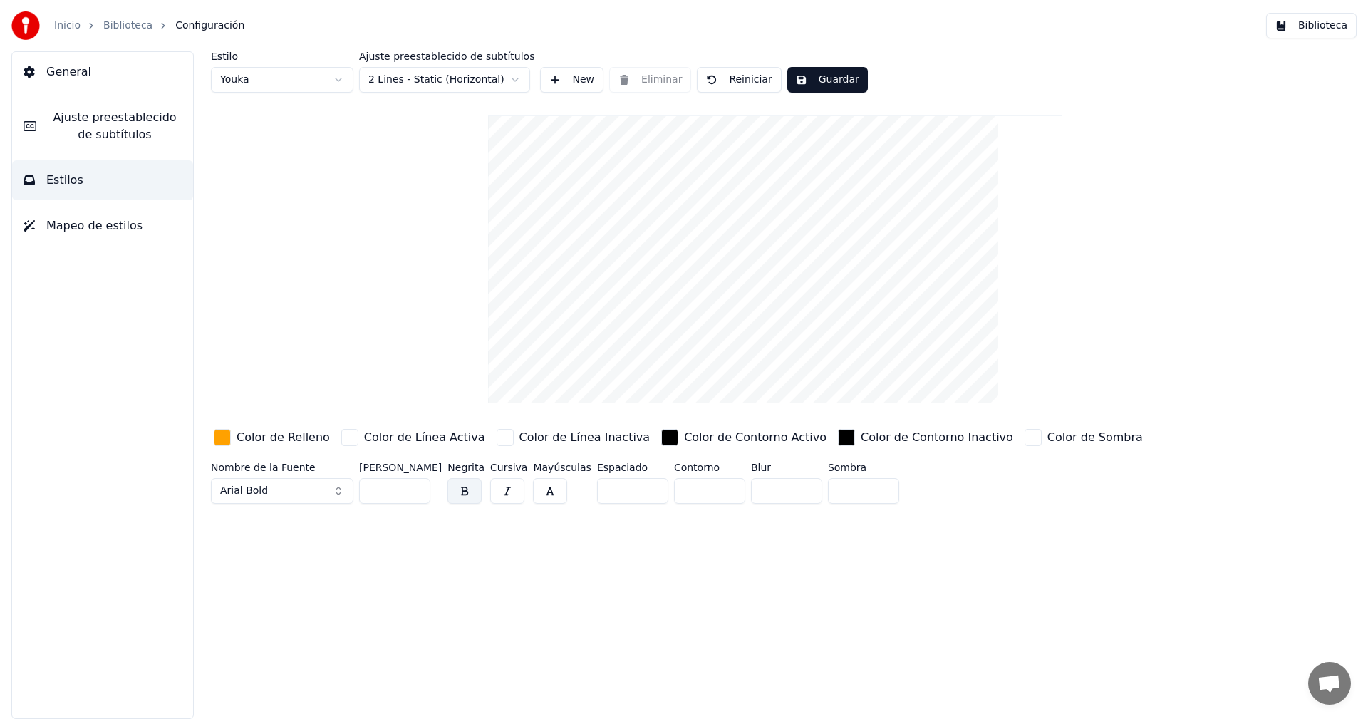
click at [69, 183] on span "Estilos" at bounding box center [64, 180] width 37 height 17
click at [761, 190] on video at bounding box center [774, 259] width 573 height 288
click at [288, 76] on html "Inicio Biblioteca Configuración Biblioteca General Ajuste preestablecido de sub…" at bounding box center [684, 359] width 1368 height 719
click at [427, 78] on html "Inicio Biblioteca Configuración Biblioteca General Ajuste preestablecido de sub…" at bounding box center [684, 359] width 1368 height 719
click at [86, 130] on span "Ajuste preestablecido de subtítulos" at bounding box center [115, 126] width 134 height 34
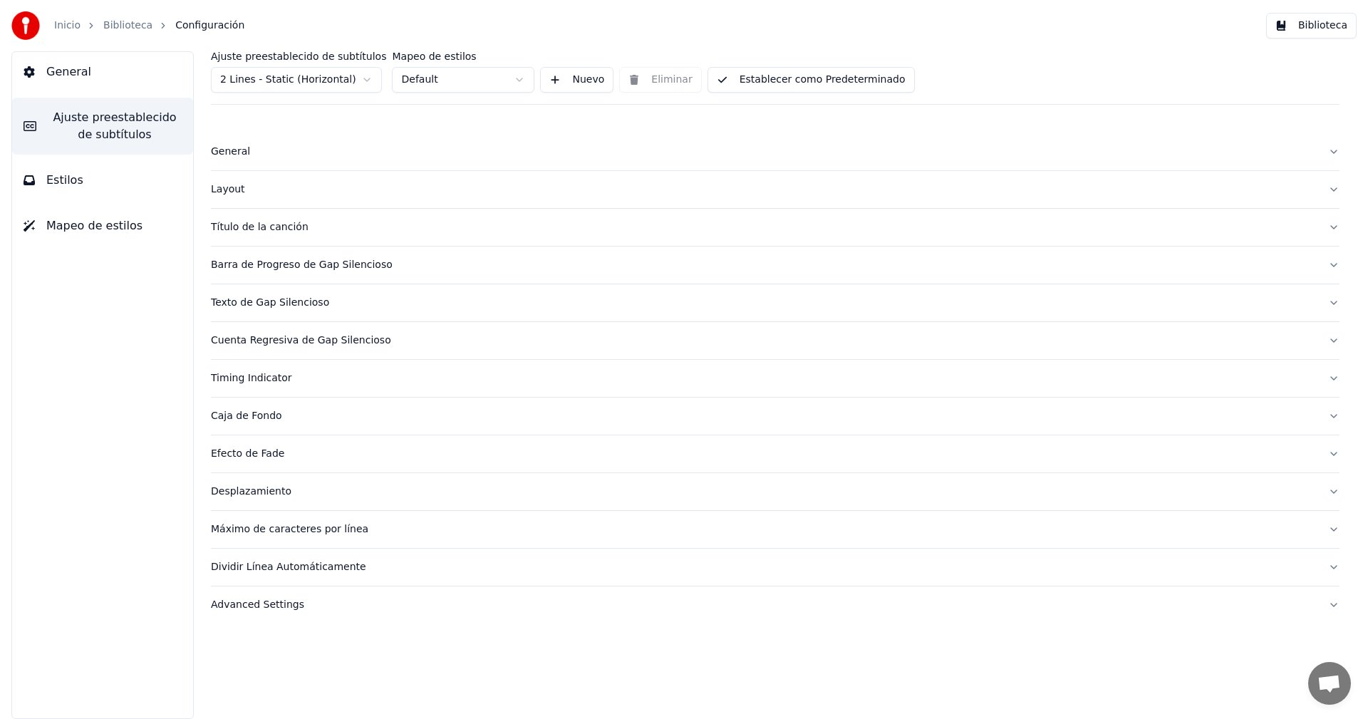
click at [274, 222] on div "Título de la canción" at bounding box center [763, 227] width 1105 height 14
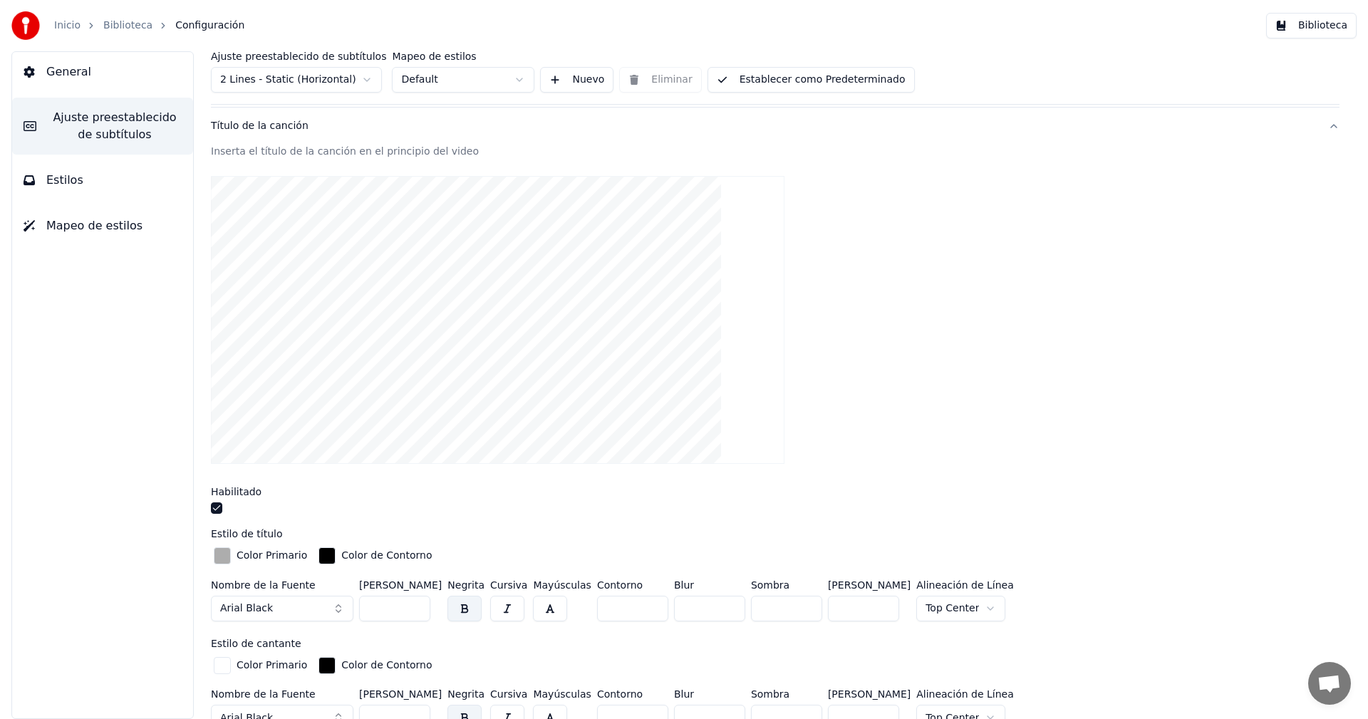
scroll to position [214, 0]
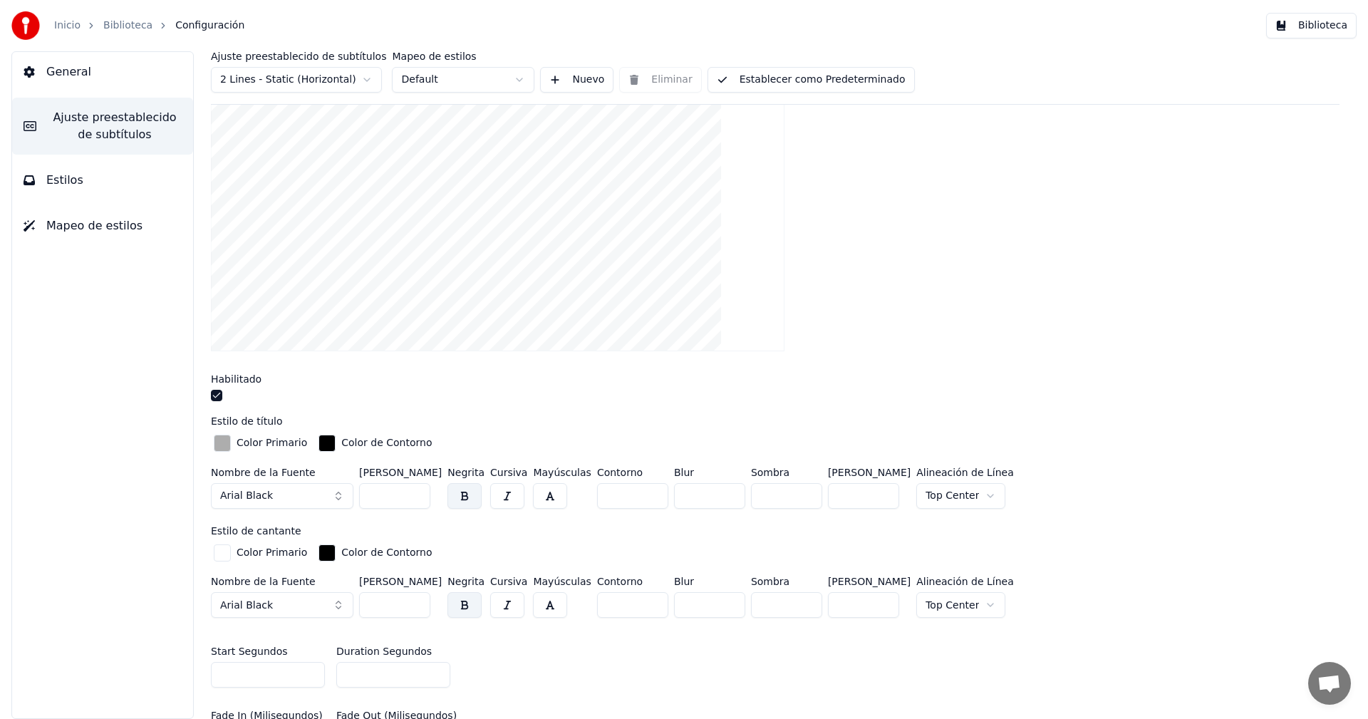
click at [229, 443] on div "button" at bounding box center [222, 442] width 17 height 17
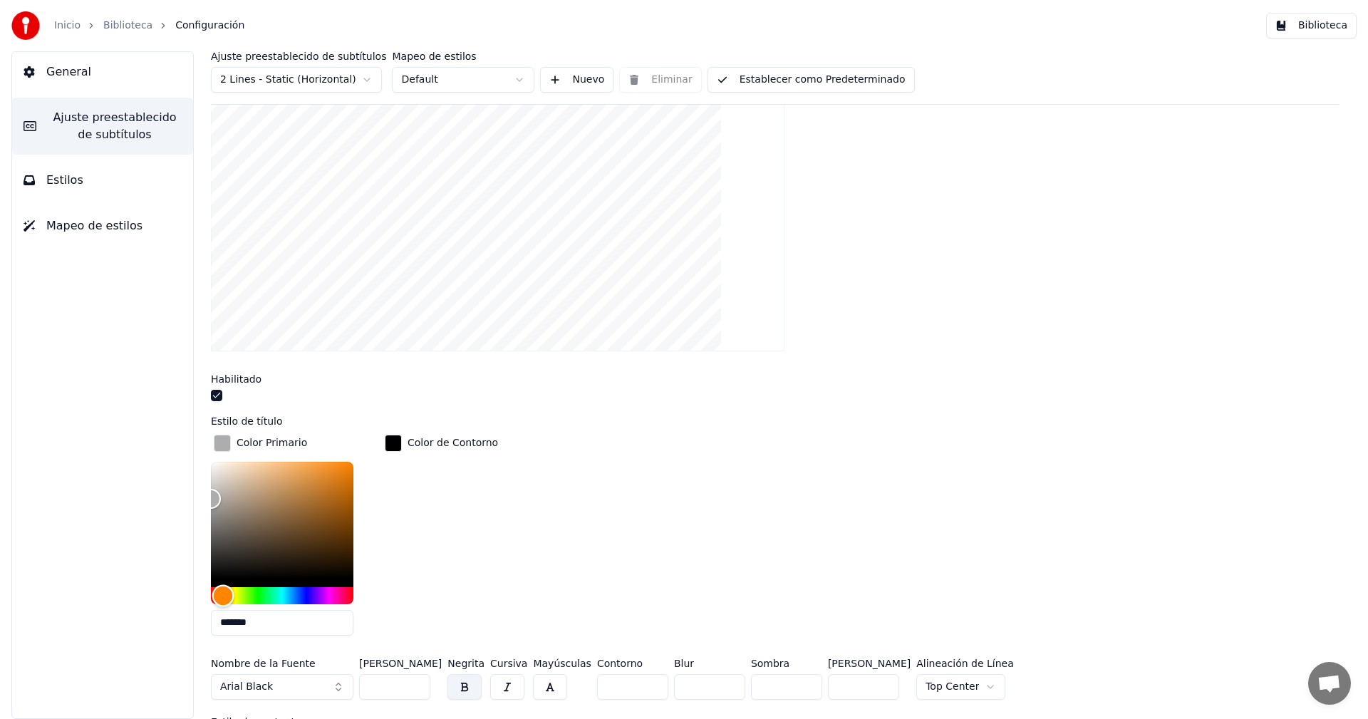
click at [223, 594] on div "Hue" at bounding box center [282, 595] width 142 height 17
type input "*******"
drag, startPoint x: 306, startPoint y: 465, endPoint x: 477, endPoint y: 410, distance: 178.8
click at [468, 416] on div "Estilo de título Color Primario ******* Color de Contorno Nombre de la Fuente A…" at bounding box center [775, 560] width 1128 height 289
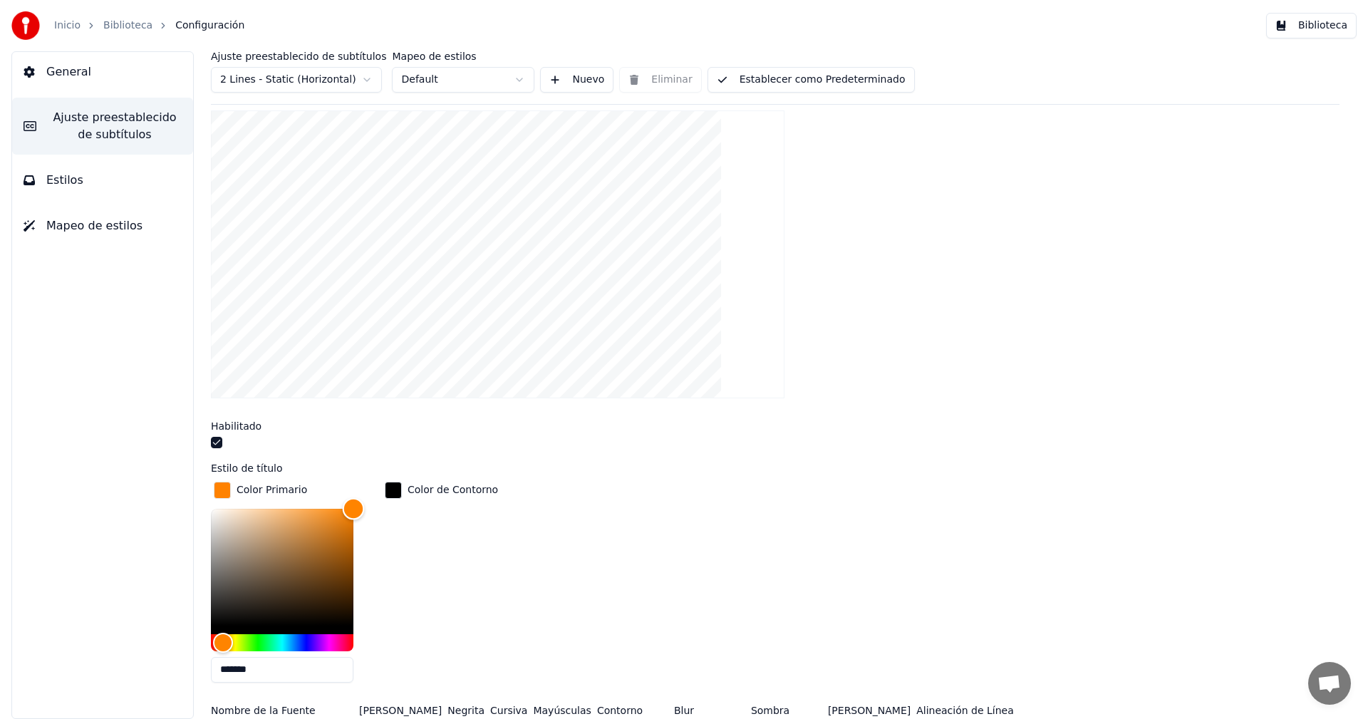
scroll to position [142, 0]
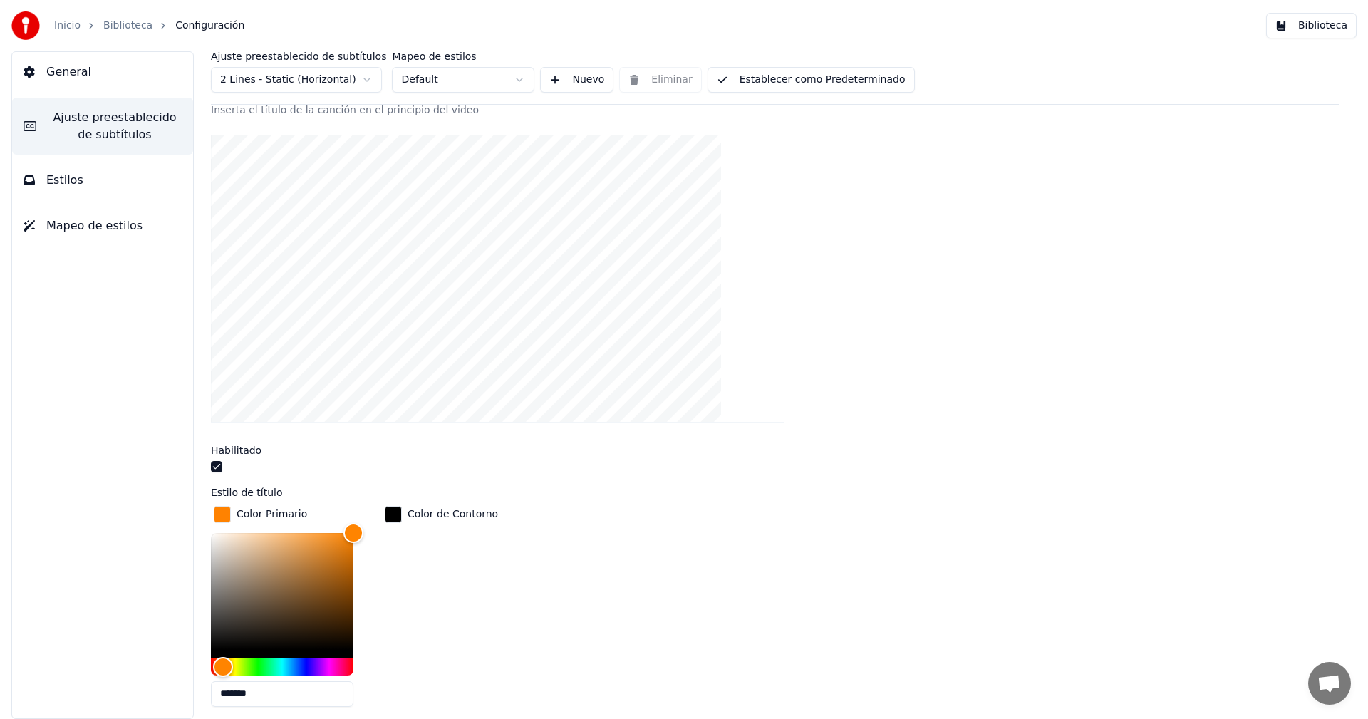
click at [480, 459] on div "Habilitado" at bounding box center [775, 460] width 1128 height 31
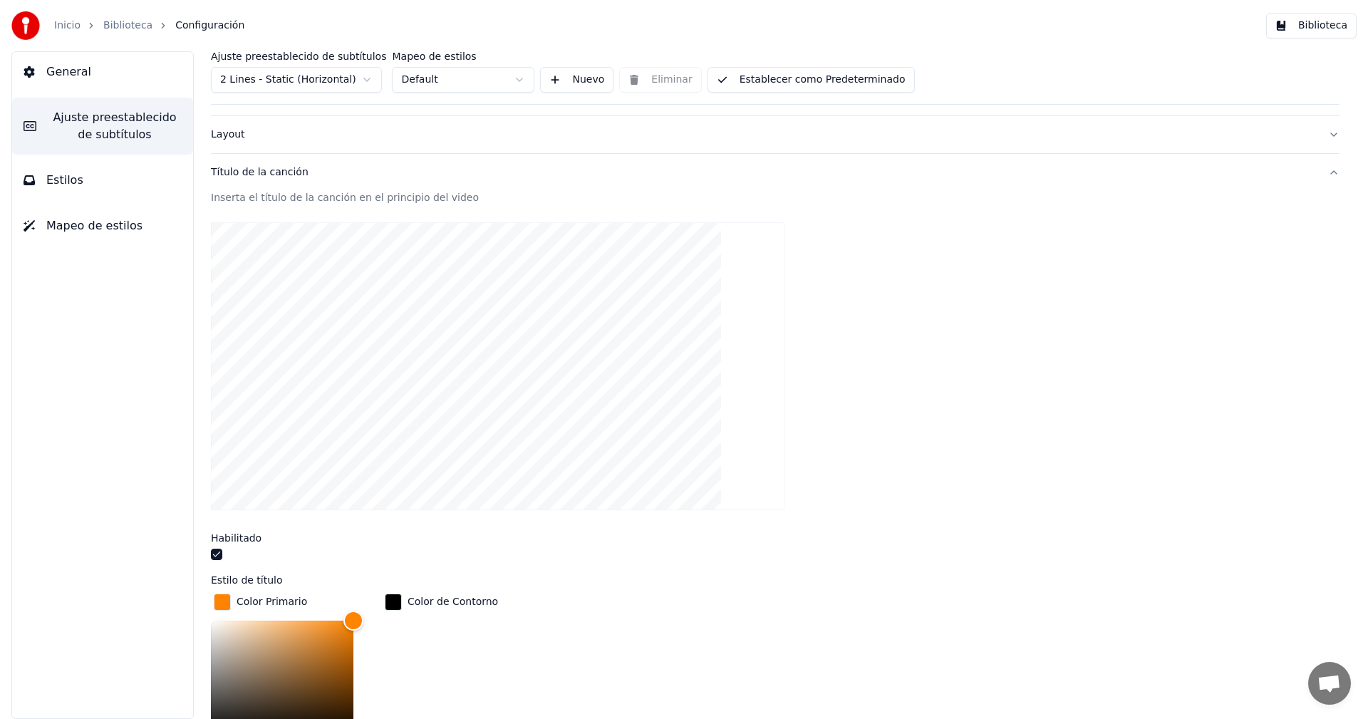
scroll to position [0, 0]
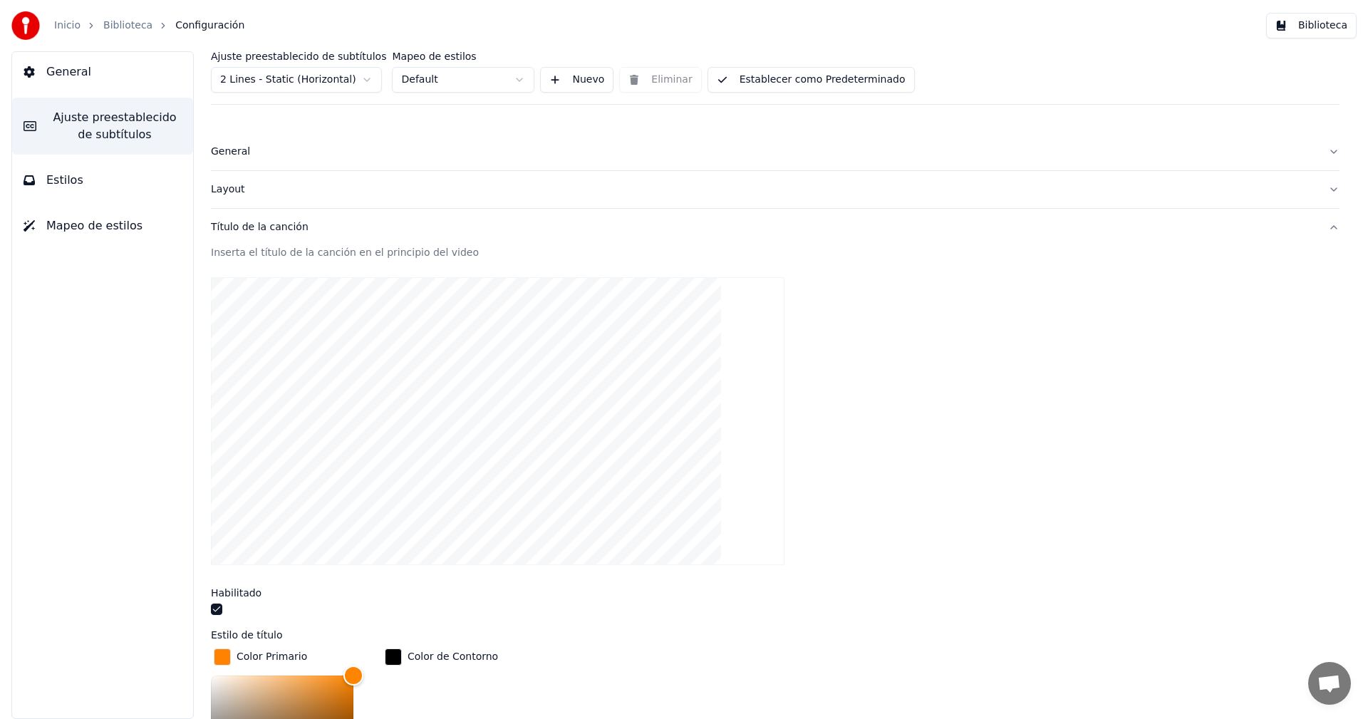
click at [249, 229] on div "Título de la canción" at bounding box center [763, 227] width 1105 height 14
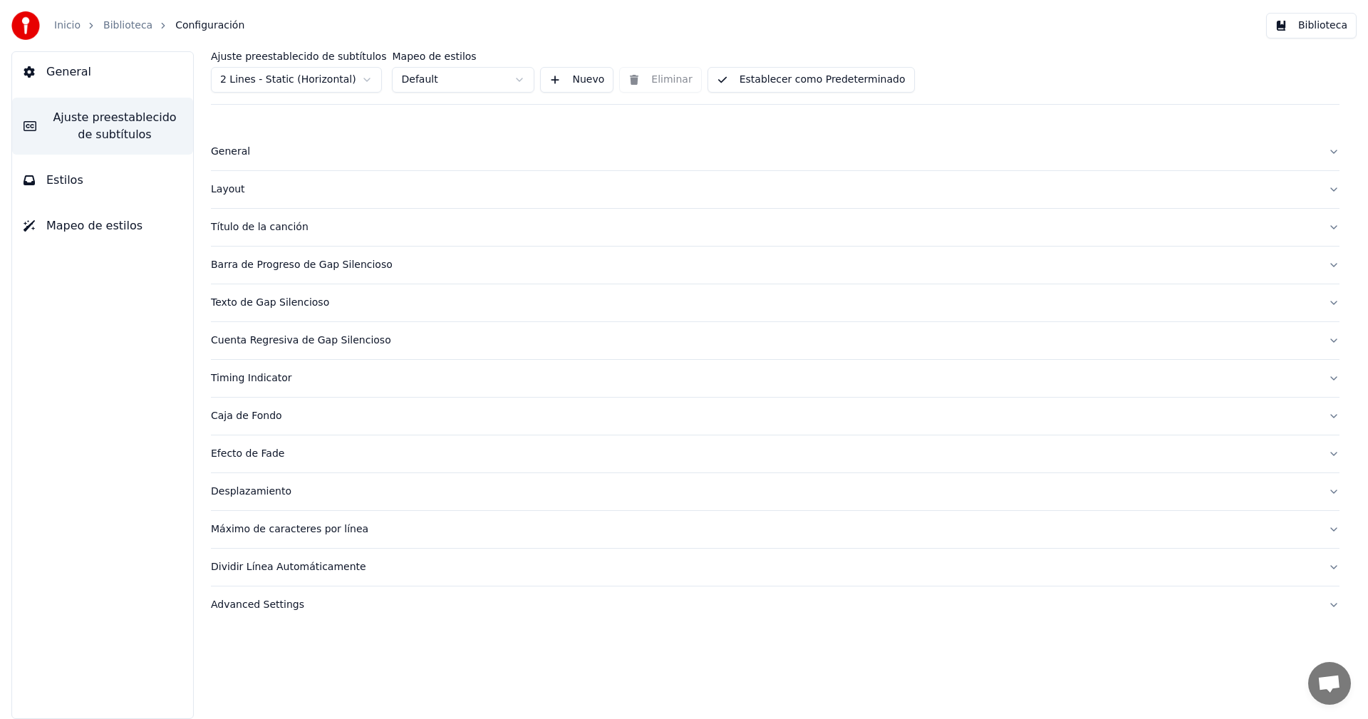
click at [249, 229] on div "Título de la canción" at bounding box center [763, 227] width 1105 height 14
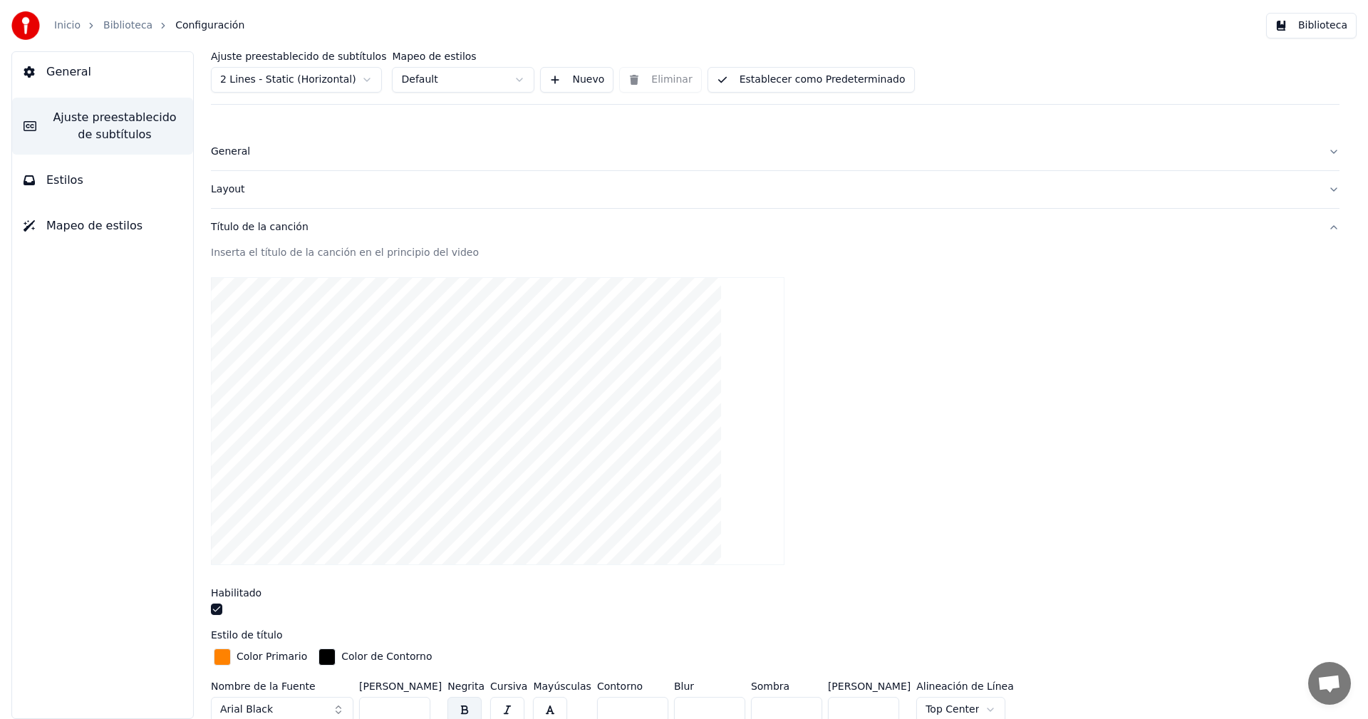
click at [267, 220] on div "Título de la canción" at bounding box center [763, 227] width 1105 height 14
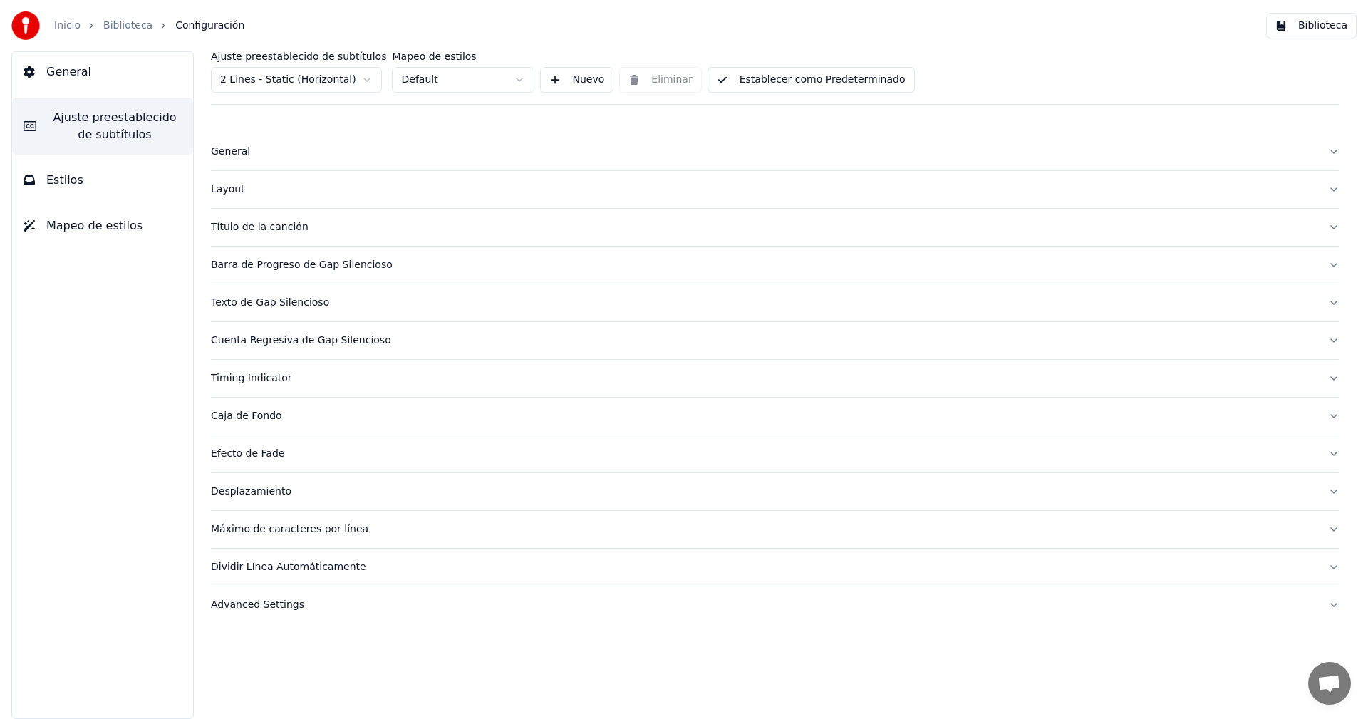
click at [261, 170] on button "General" at bounding box center [775, 151] width 1128 height 37
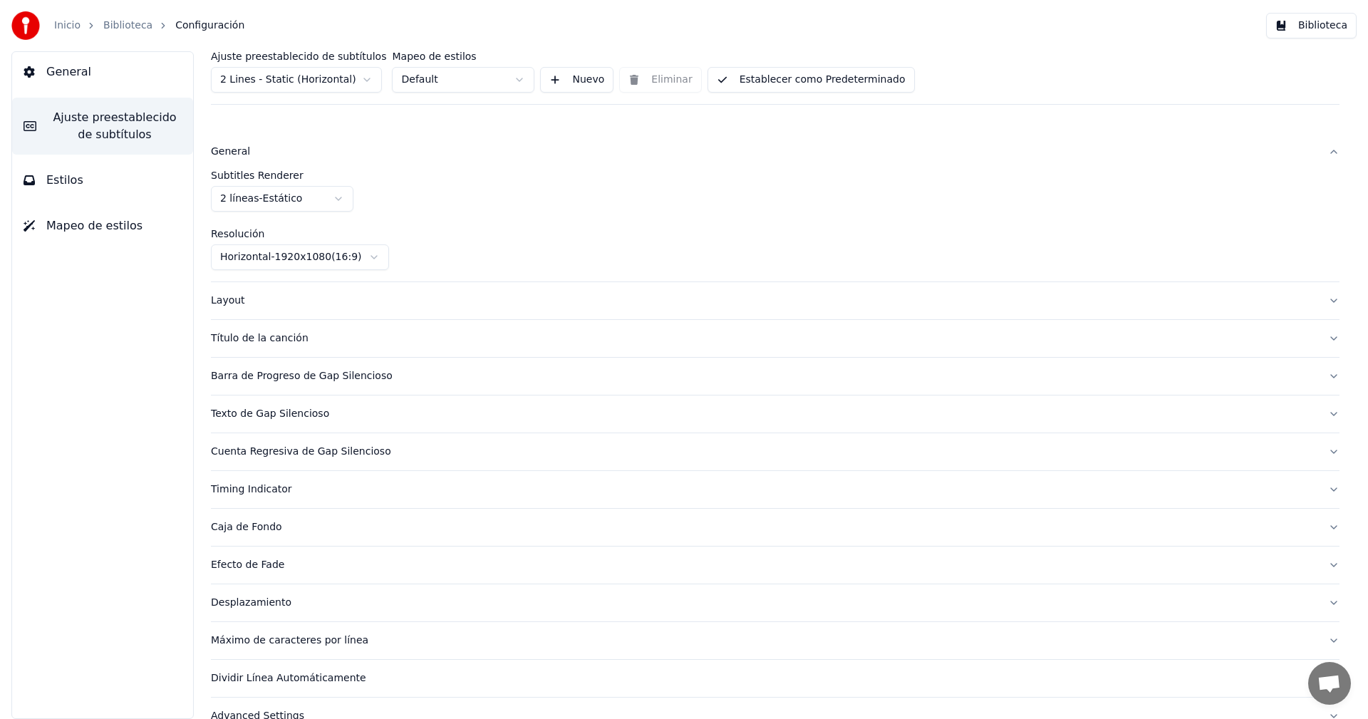
click at [261, 159] on button "General" at bounding box center [775, 151] width 1128 height 37
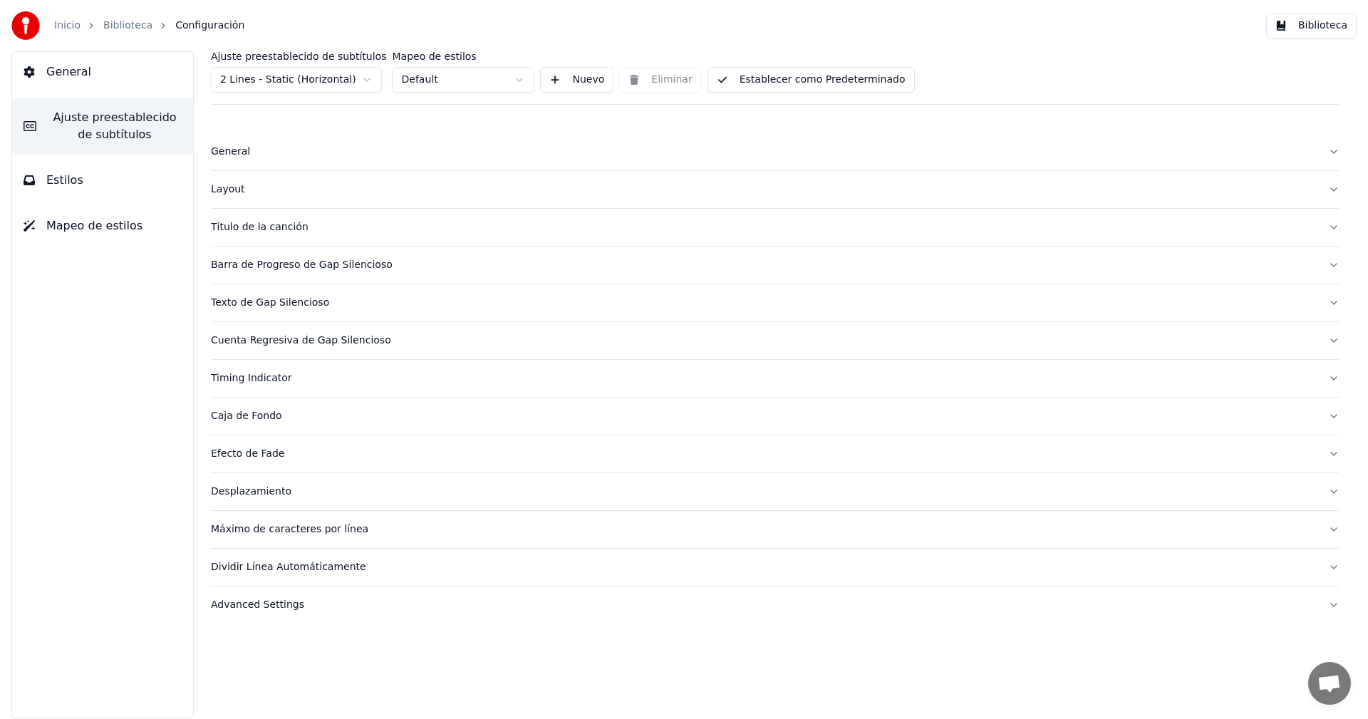
click at [247, 196] on div "Layout" at bounding box center [763, 189] width 1105 height 14
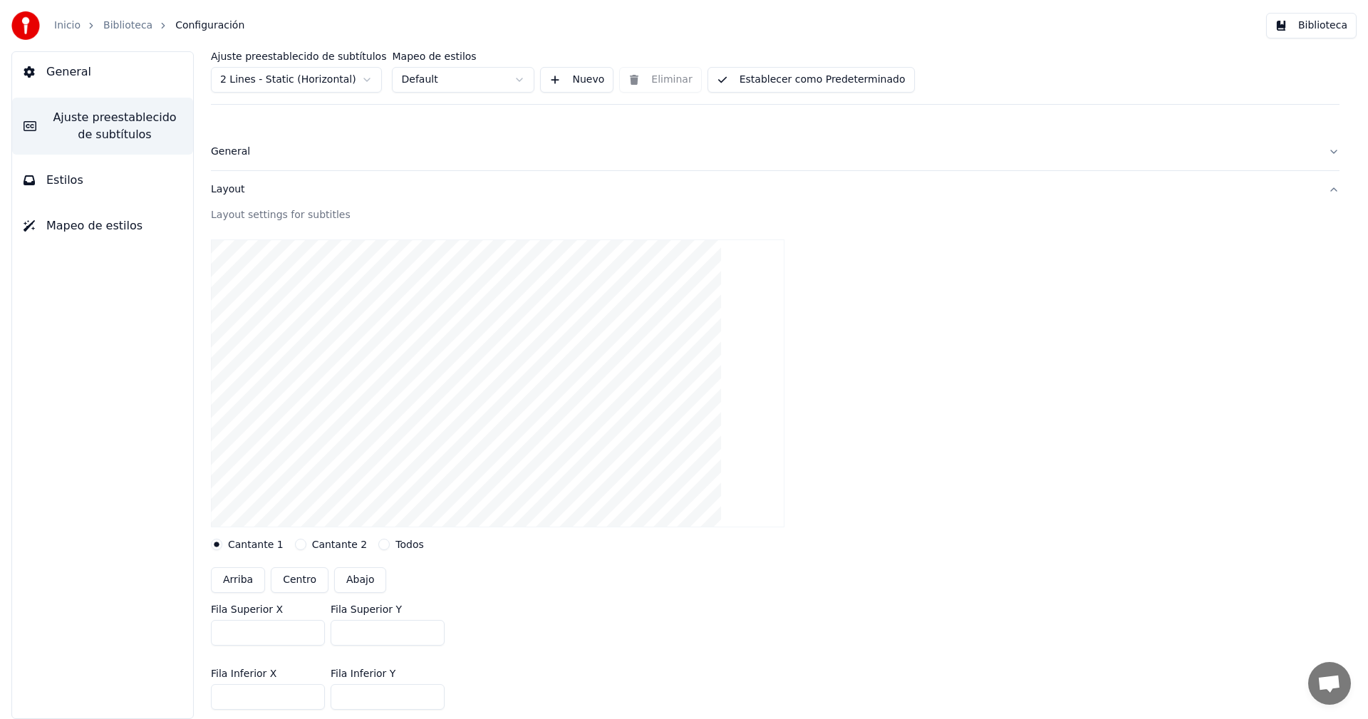
click at [247, 196] on div "Layout" at bounding box center [763, 189] width 1105 height 14
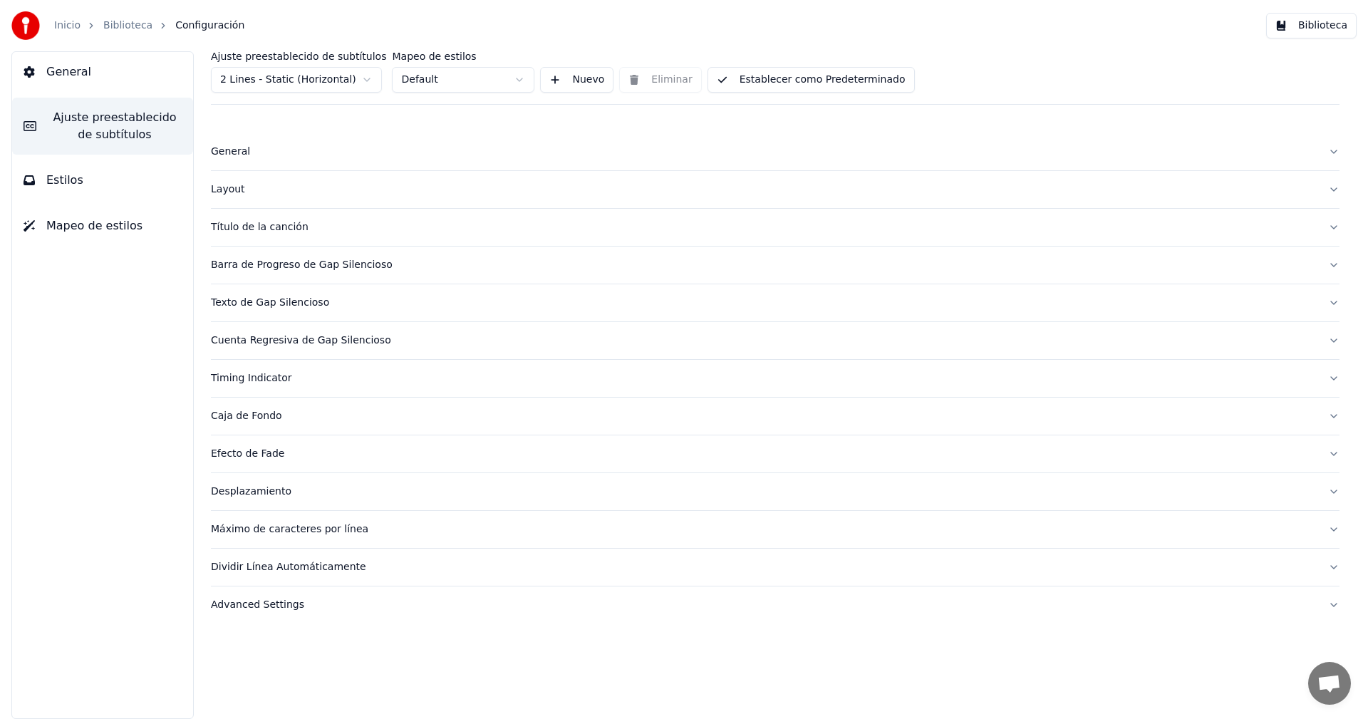
click at [138, 28] on link "Biblioteca" at bounding box center [127, 26] width 49 height 14
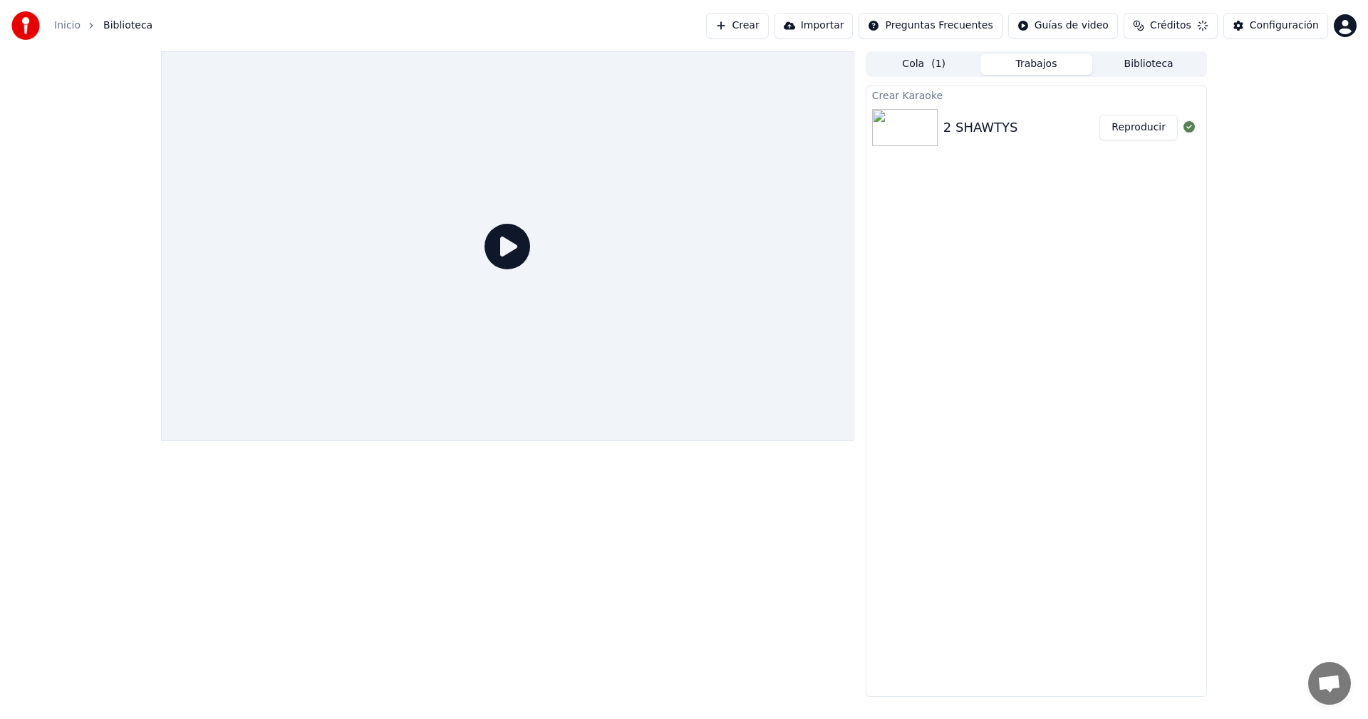
click at [891, 140] on img at bounding box center [905, 127] width 66 height 37
click at [1157, 127] on button "Reproducir" at bounding box center [1138, 128] width 78 height 26
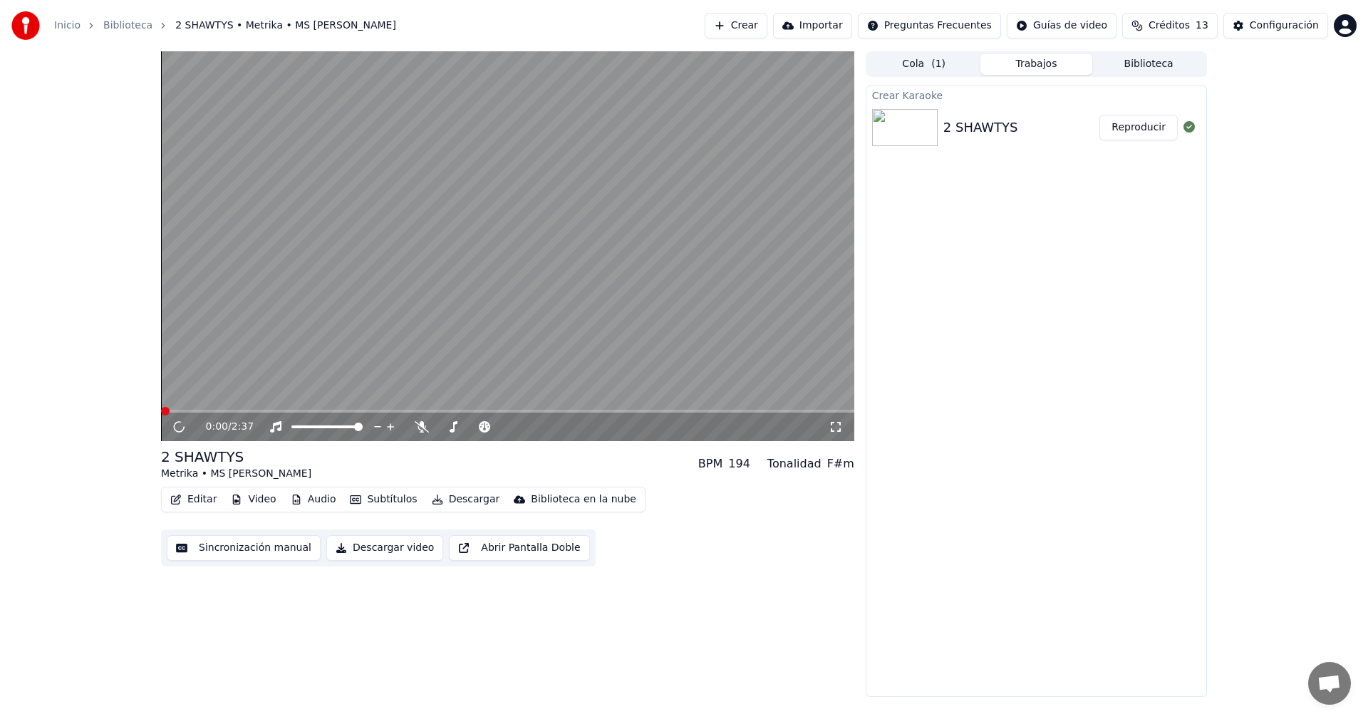
click at [419, 277] on video at bounding box center [507, 246] width 693 height 390
click at [534, 295] on video at bounding box center [507, 246] width 693 height 390
click at [171, 407] on span at bounding box center [175, 411] width 9 height 9
click at [181, 425] on icon at bounding box center [179, 427] width 9 height 10
click at [181, 425] on icon at bounding box center [178, 426] width 7 height 9
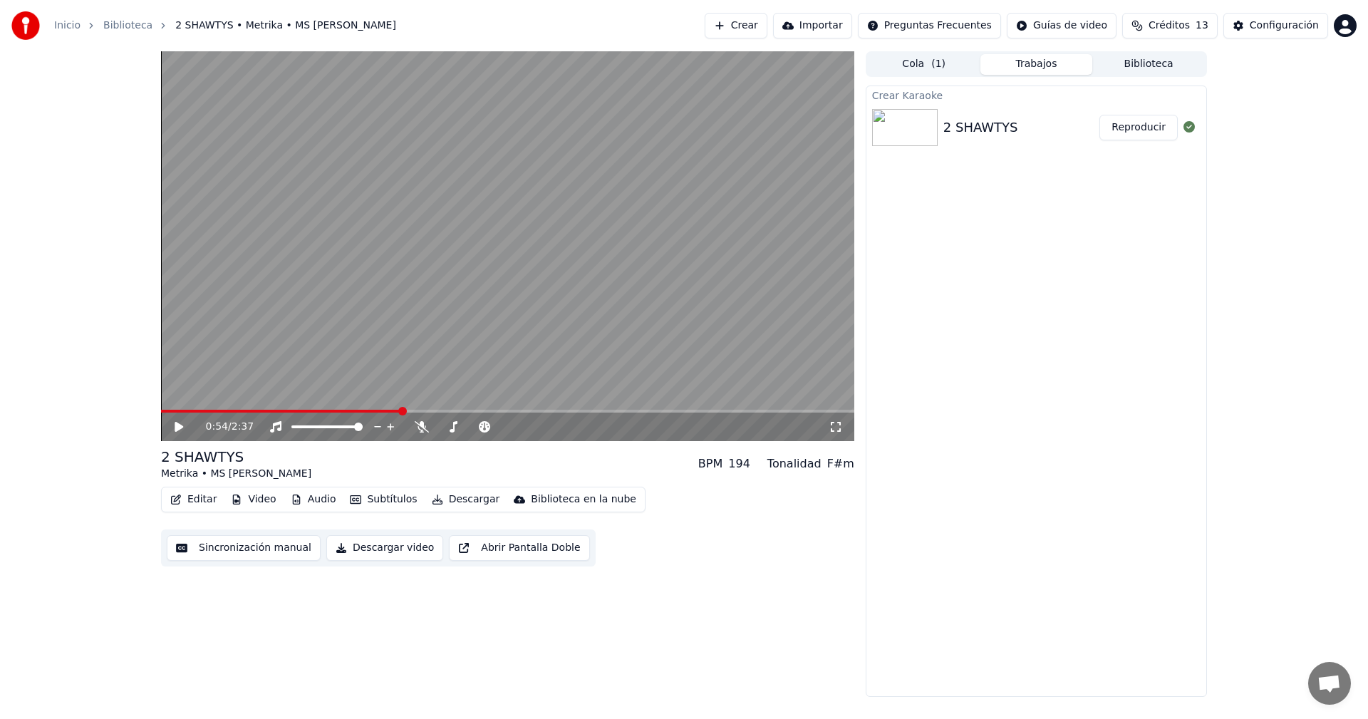
click at [463, 503] on button "Descargar" at bounding box center [466, 499] width 80 height 20
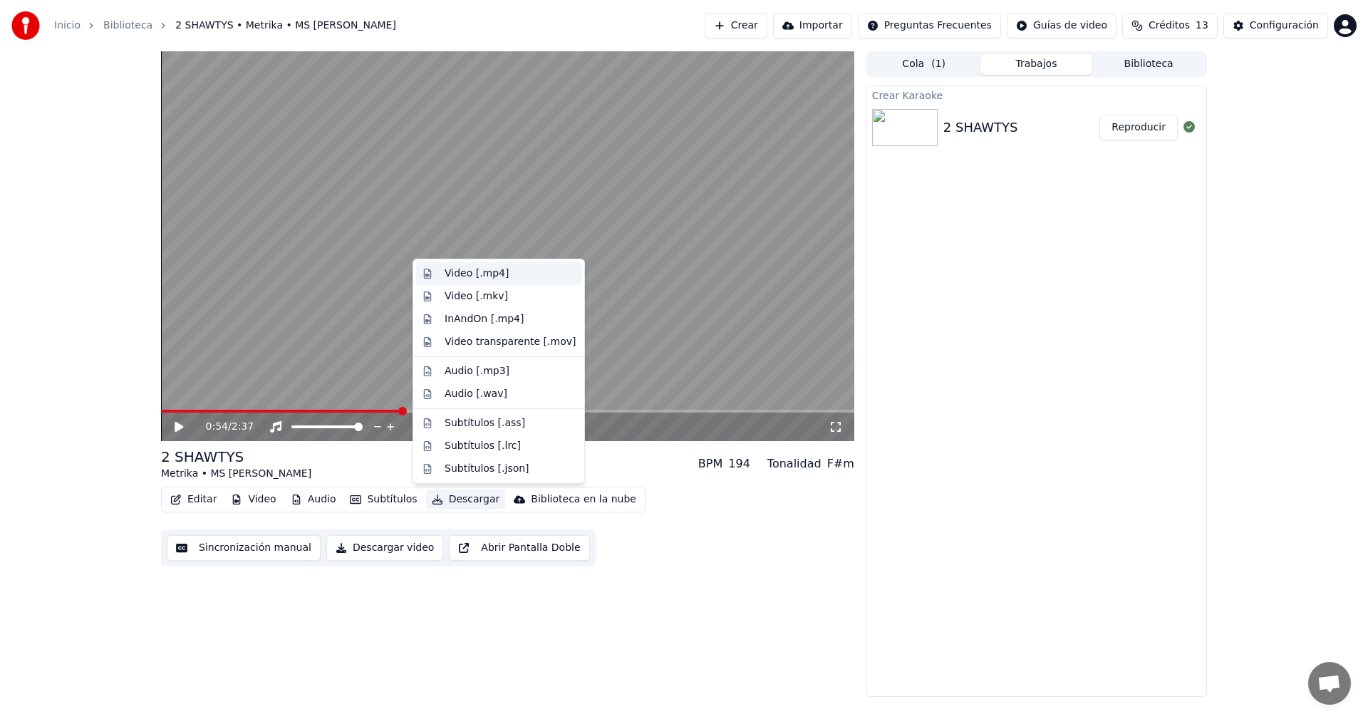
click at [488, 274] on div "Video [.mp4]" at bounding box center [476, 273] width 64 height 14
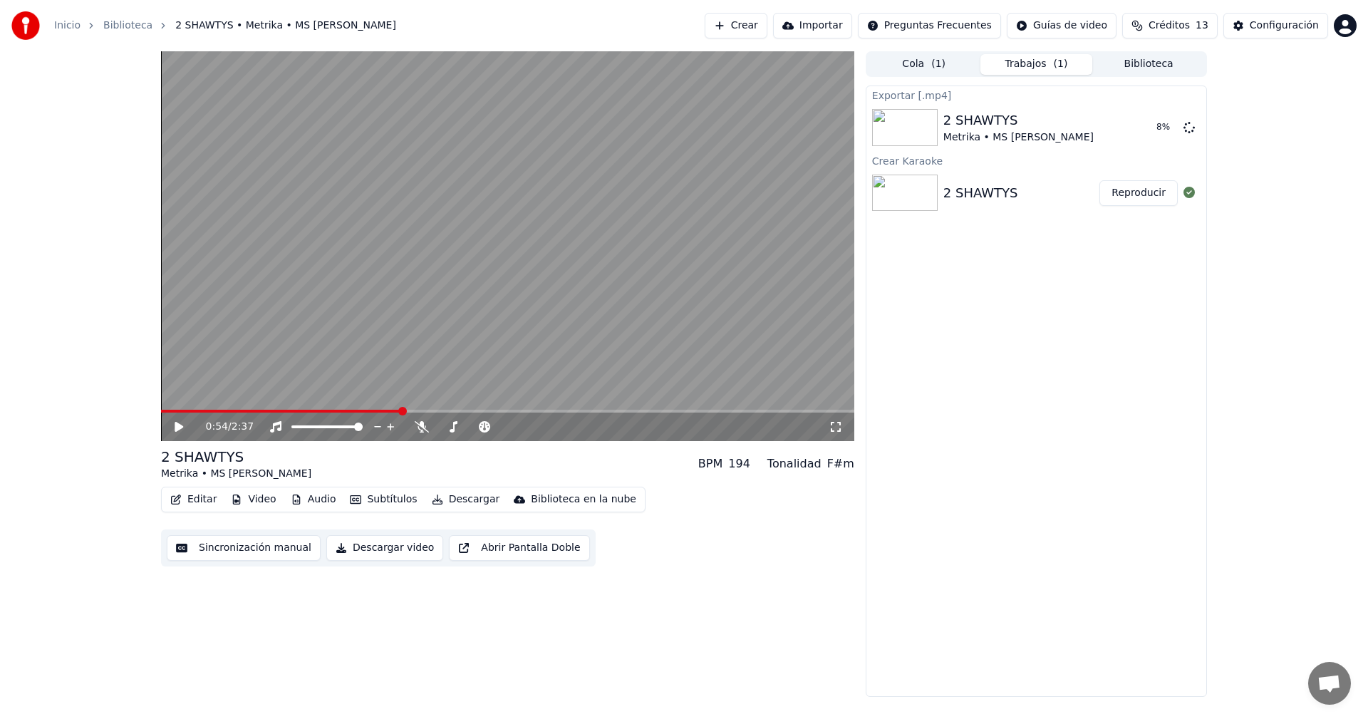
click at [526, 206] on video at bounding box center [507, 246] width 693 height 390
click at [178, 432] on icon at bounding box center [188, 426] width 33 height 11
click at [371, 543] on button "Descargar video" at bounding box center [384, 548] width 117 height 26
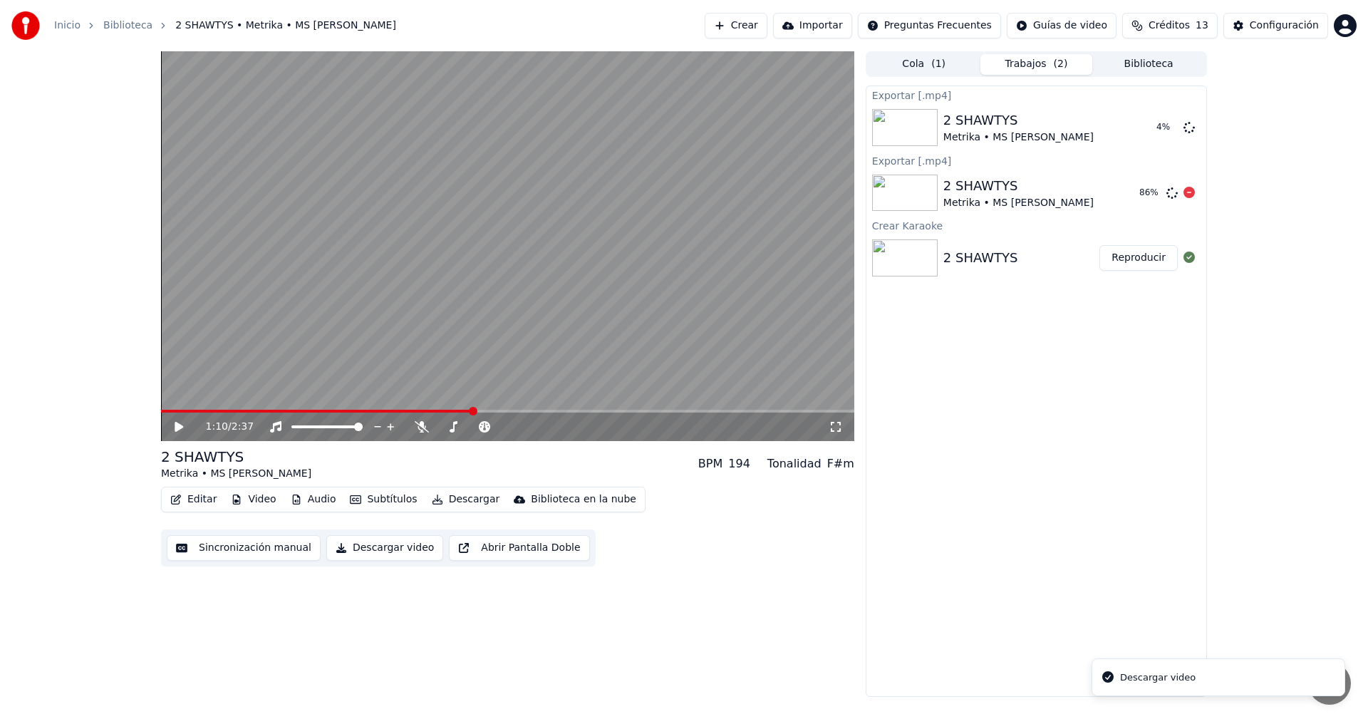
click at [977, 143] on div "Metrika • MS [PERSON_NAME]" at bounding box center [1018, 137] width 150 height 14
click at [1194, 130] on icon at bounding box center [1188, 126] width 11 height 11
click at [1184, 127] on icon at bounding box center [1188, 126] width 11 height 11
click at [978, 131] on div "Metrika • MS [PERSON_NAME]" at bounding box center [1018, 137] width 150 height 14
click at [1188, 127] on icon at bounding box center [1188, 126] width 11 height 11
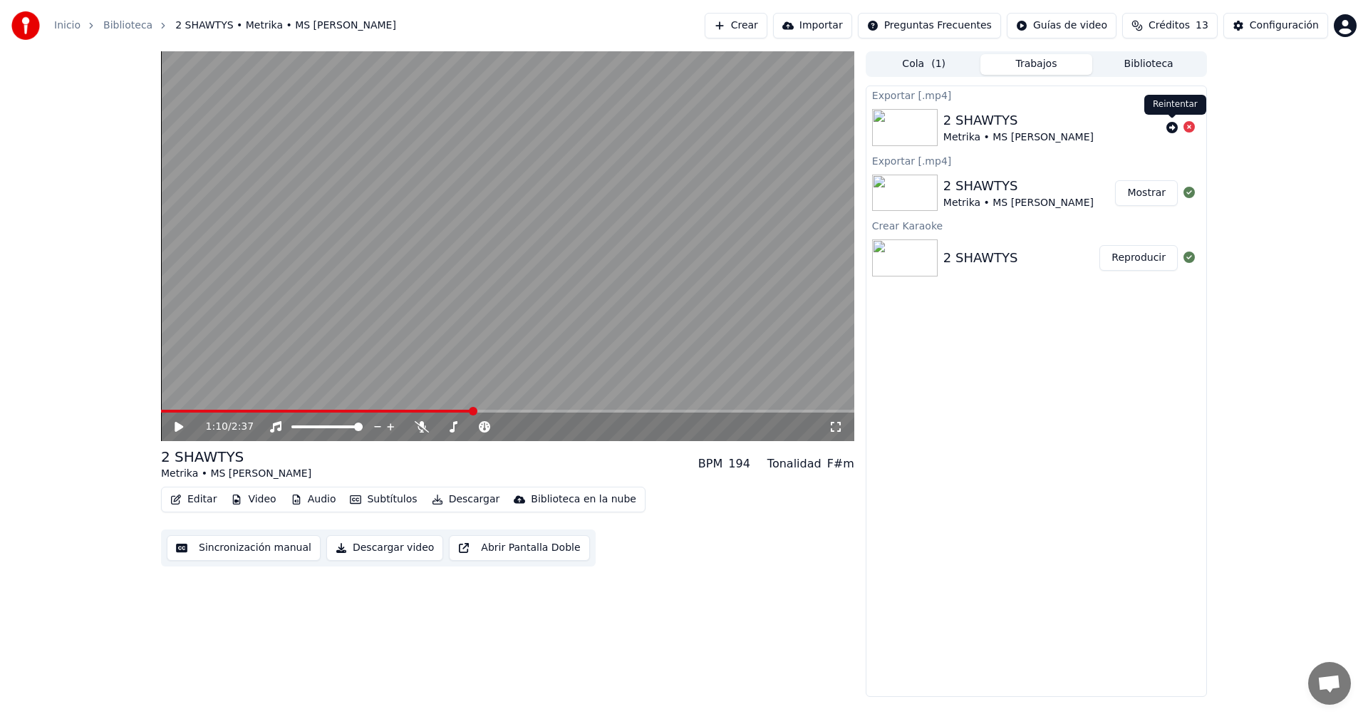
click at [1174, 126] on icon at bounding box center [1171, 127] width 11 height 11
click at [1183, 128] on icon at bounding box center [1188, 126] width 11 height 11
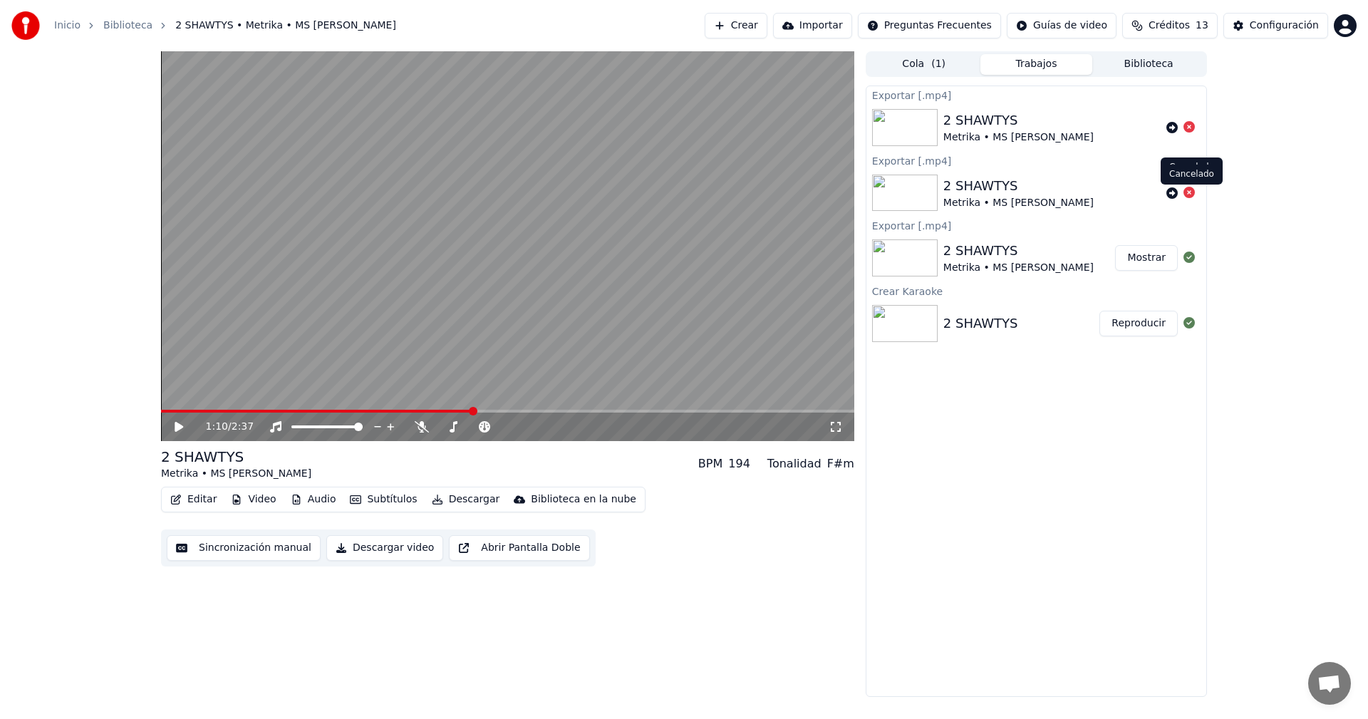
click at [1189, 194] on icon at bounding box center [1188, 192] width 11 height 11
click at [1191, 127] on icon at bounding box center [1188, 126] width 11 height 11
click at [1149, 253] on button "Mostrar" at bounding box center [1146, 258] width 63 height 26
